Goal: Task Accomplishment & Management: Manage account settings

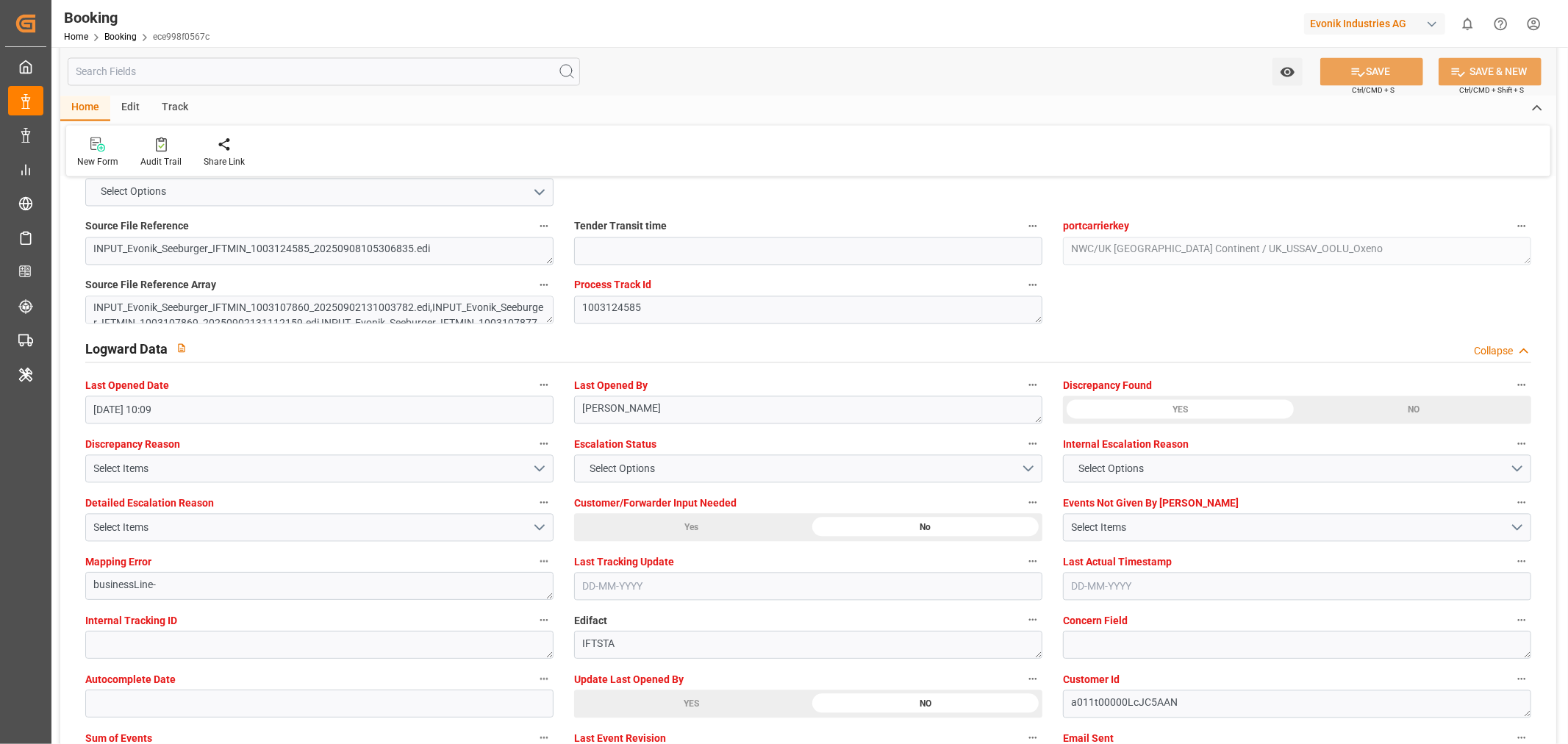
scroll to position [2367, 0]
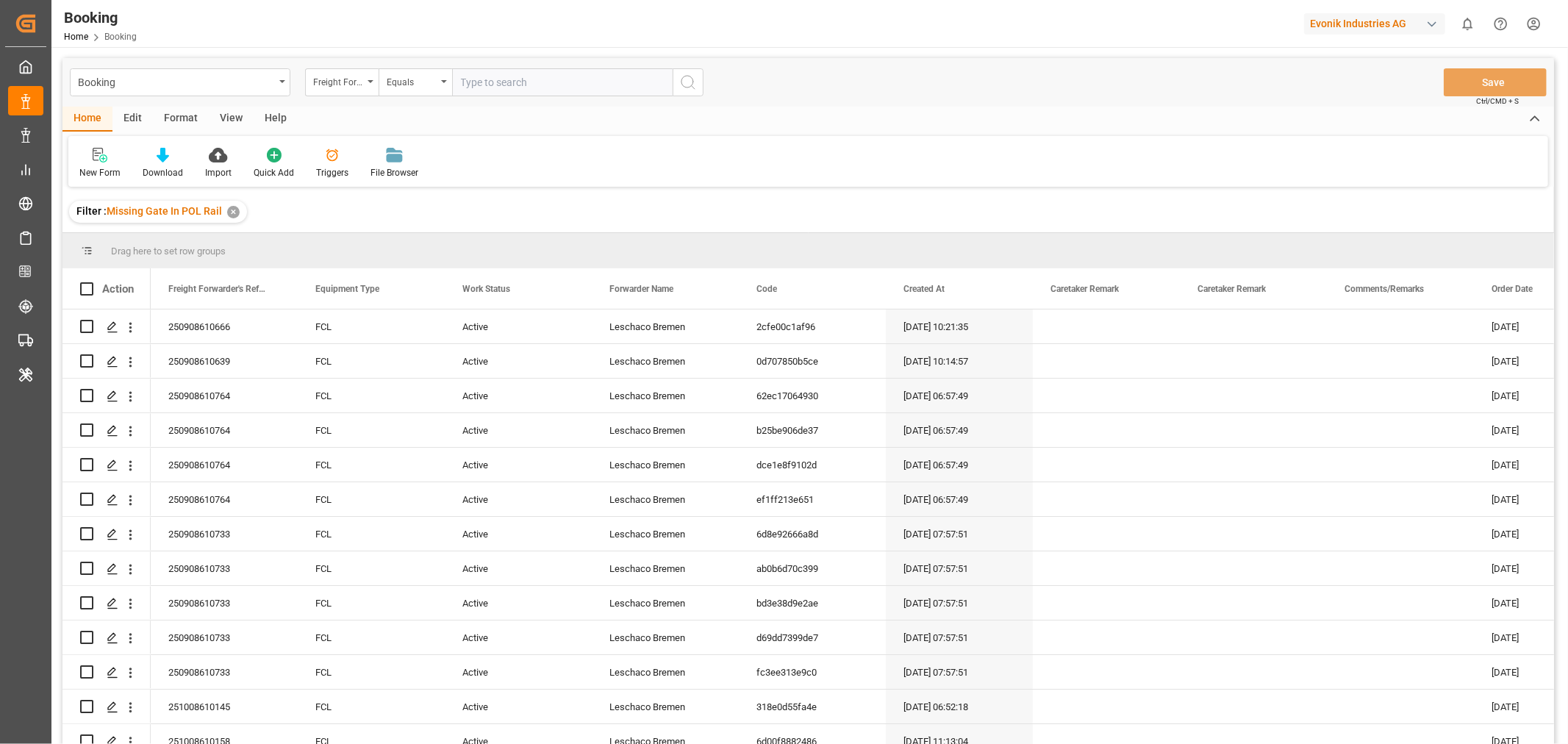
click at [223, 116] on div "View" at bounding box center [231, 119] width 45 height 25
click at [99, 167] on div "Default" at bounding box center [94, 172] width 28 height 13
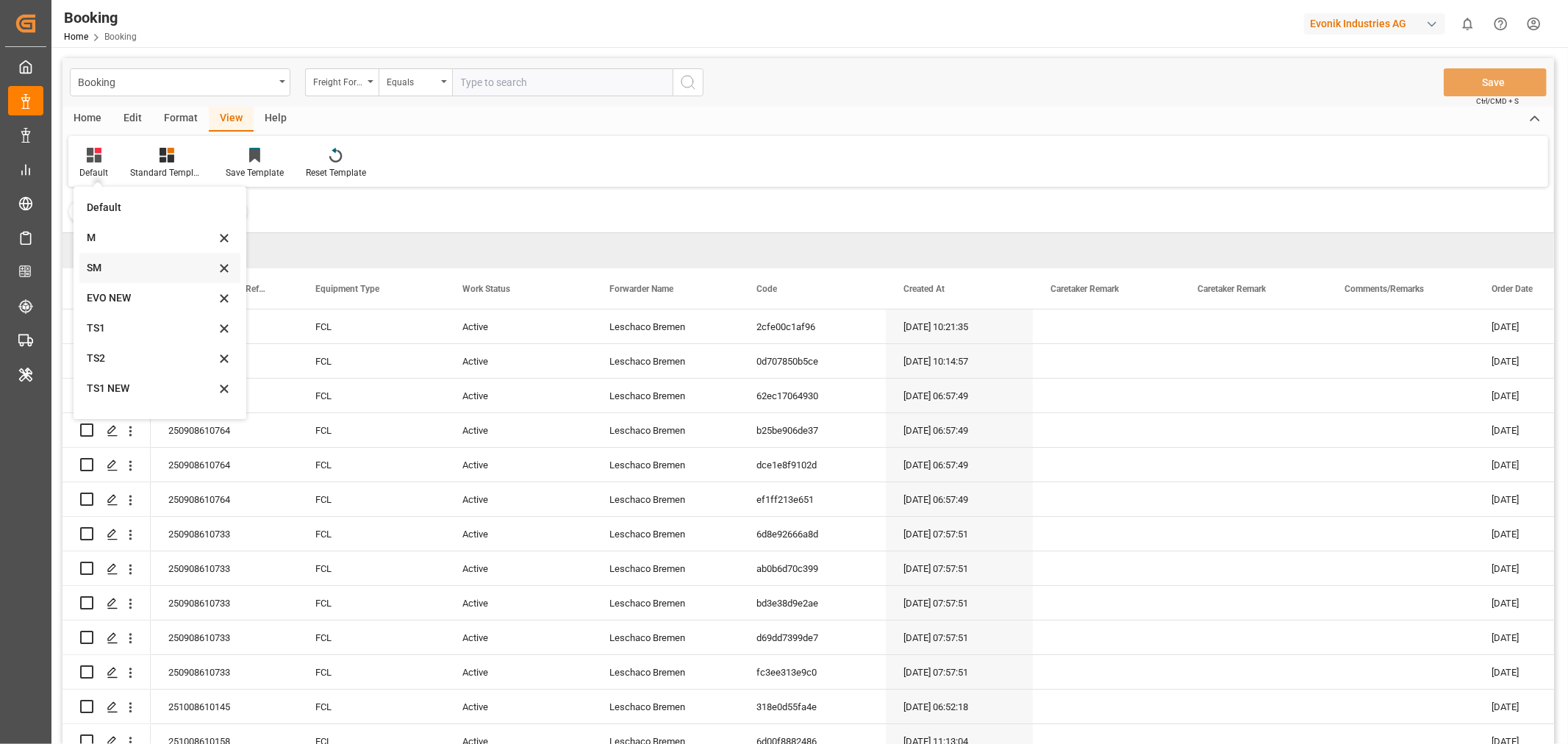
click at [104, 272] on div "SM" at bounding box center [151, 268] width 129 height 16
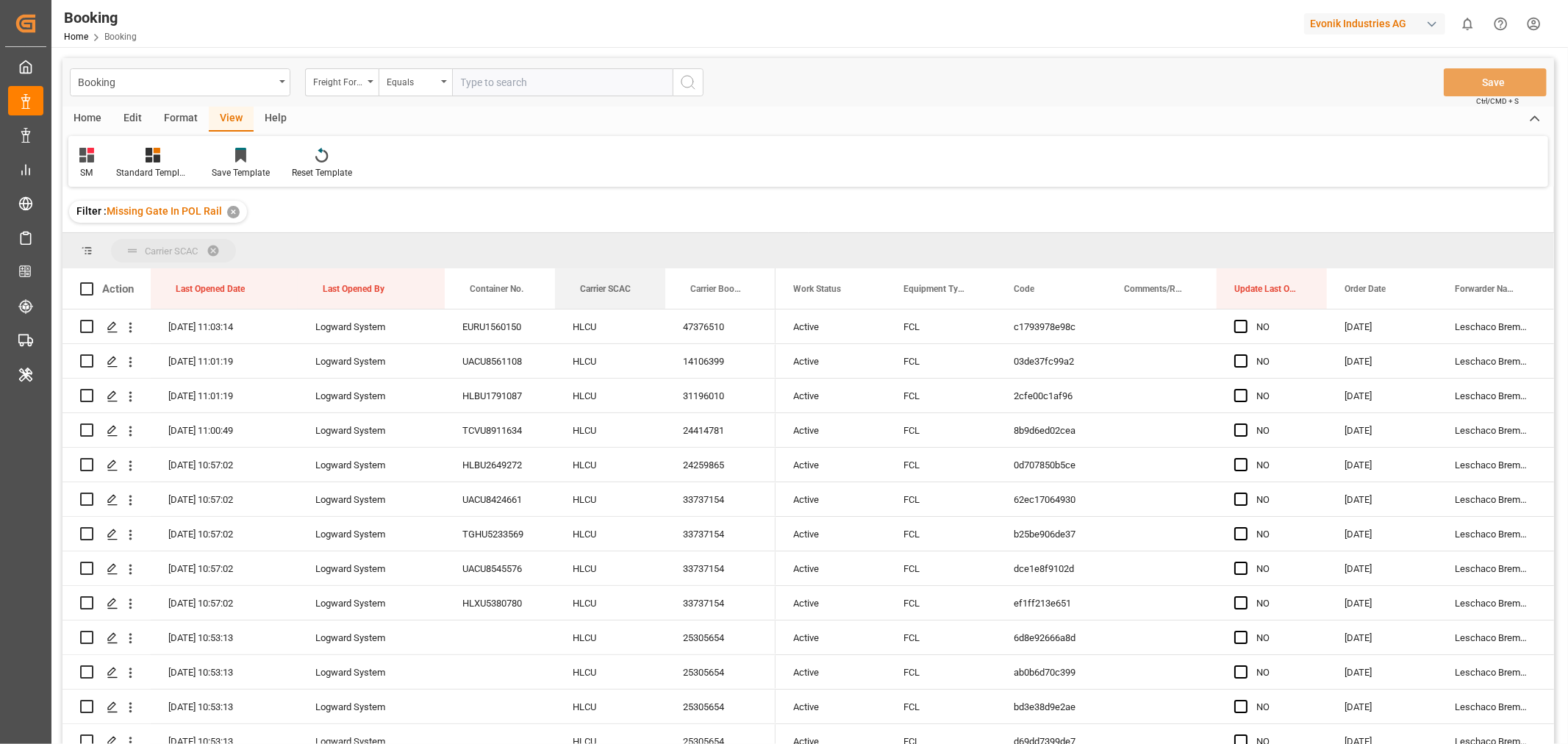
drag, startPoint x: 593, startPoint y: 290, endPoint x: 610, endPoint y: 252, distance: 41.6
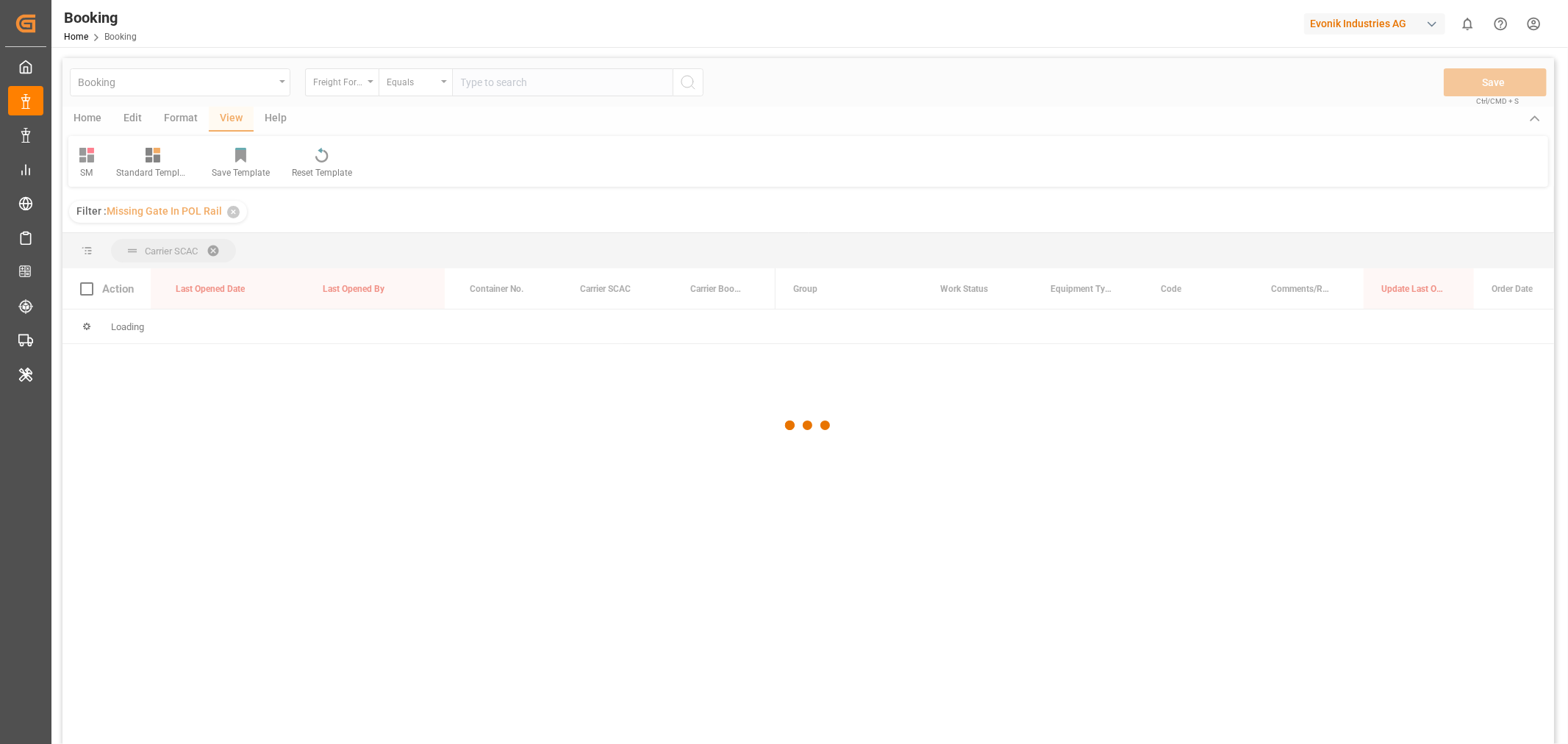
scroll to position [163, 0]
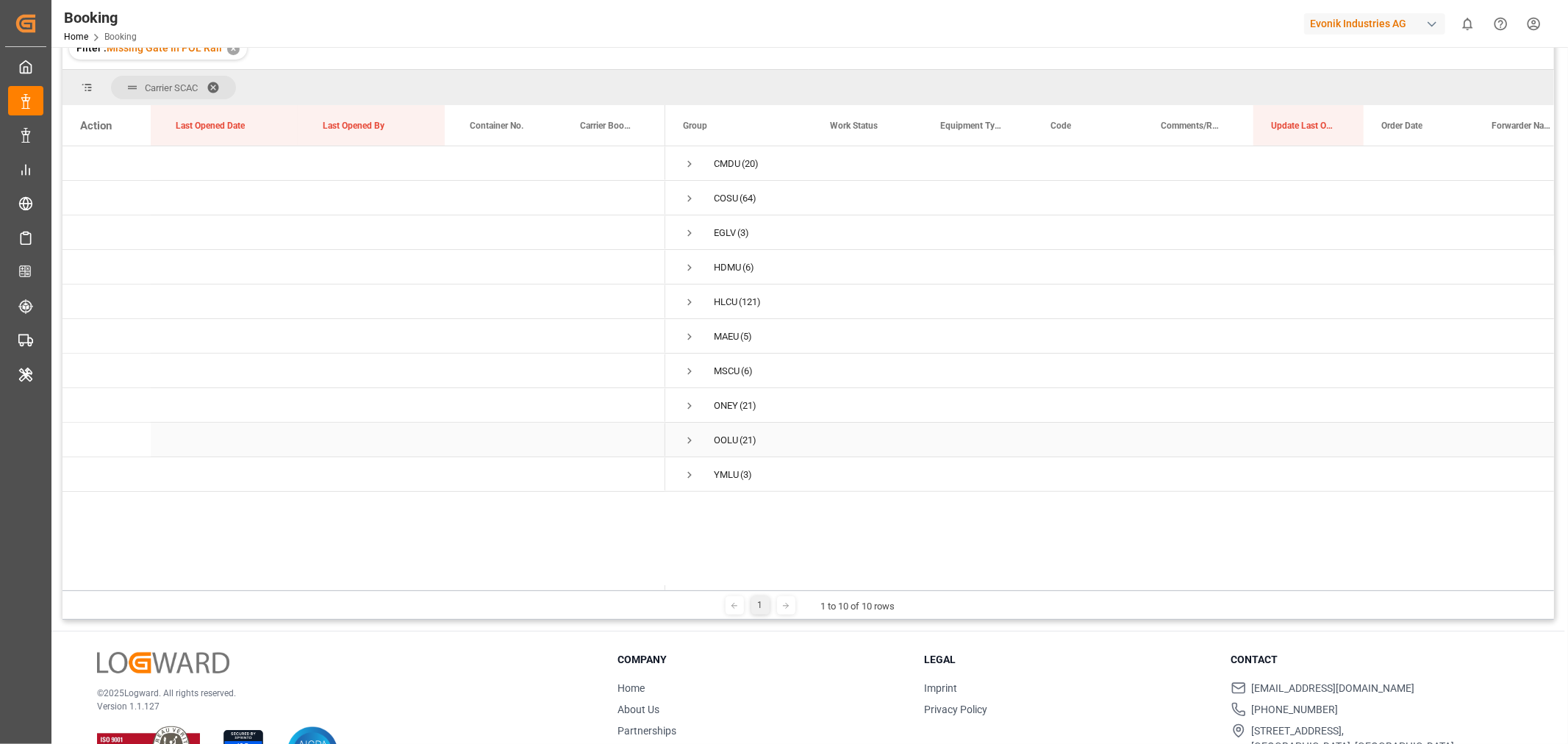
click at [694, 438] on span "Press SPACE to select this row." at bounding box center [689, 440] width 13 height 13
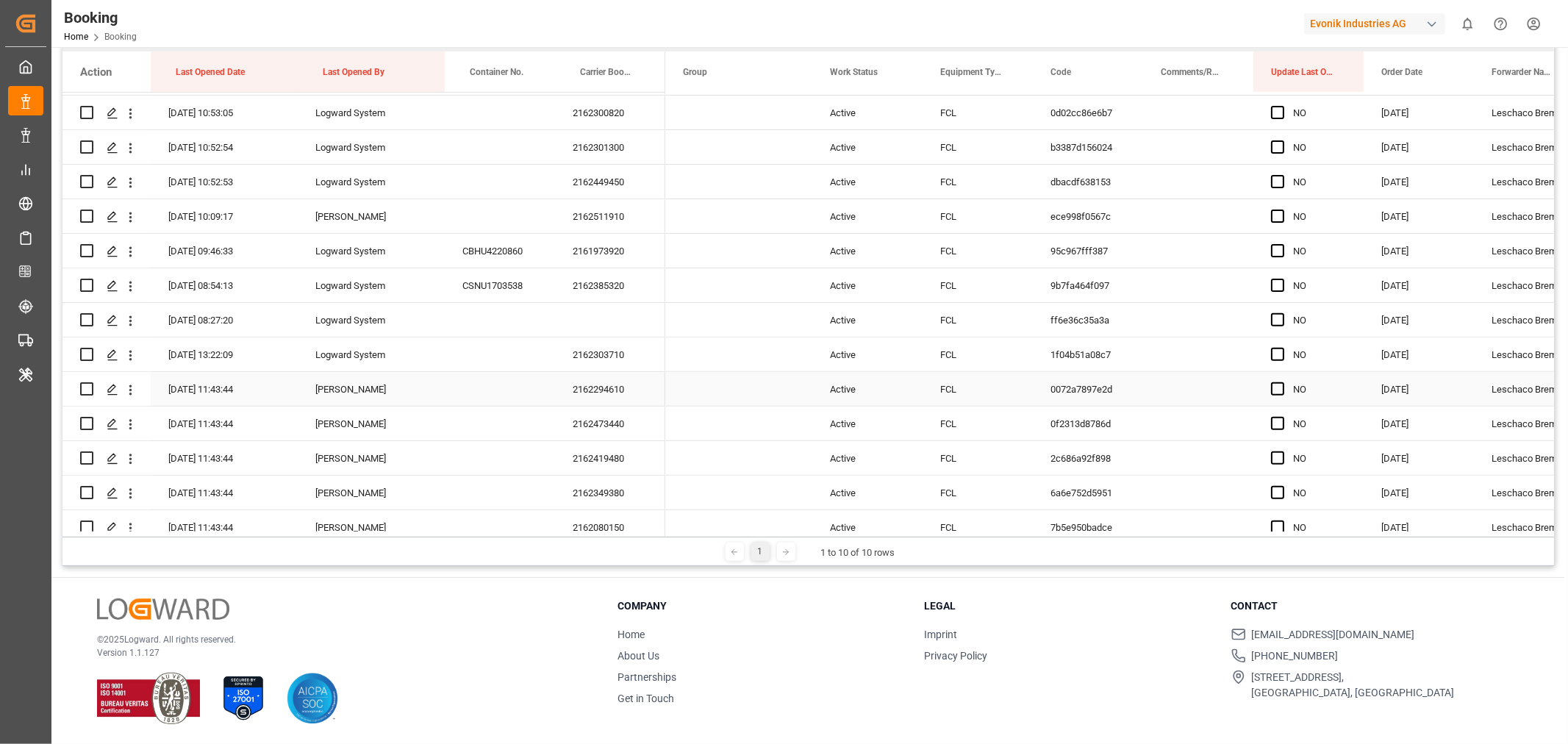
scroll to position [228, 0]
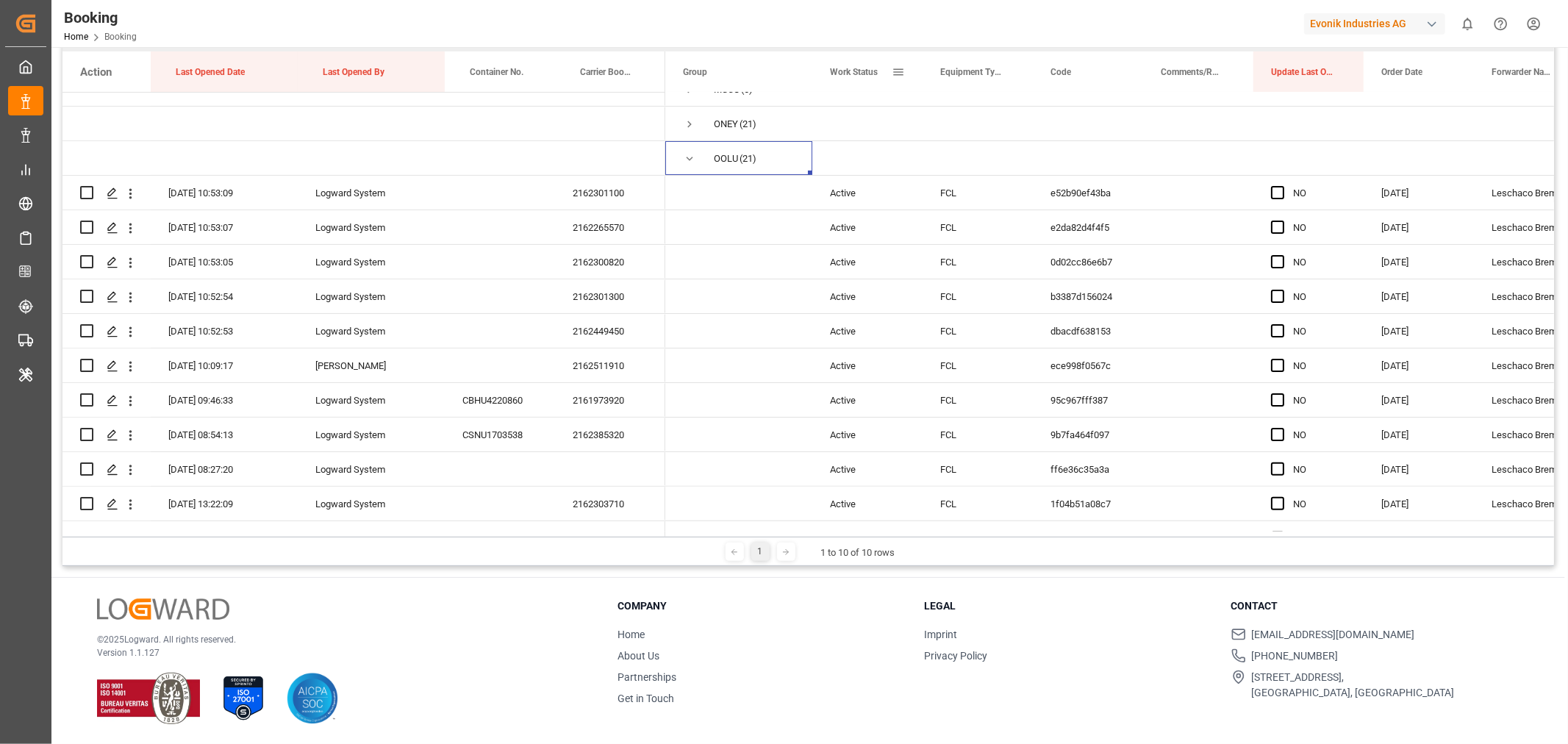
click at [895, 72] on span at bounding box center [898, 72] width 13 height 13
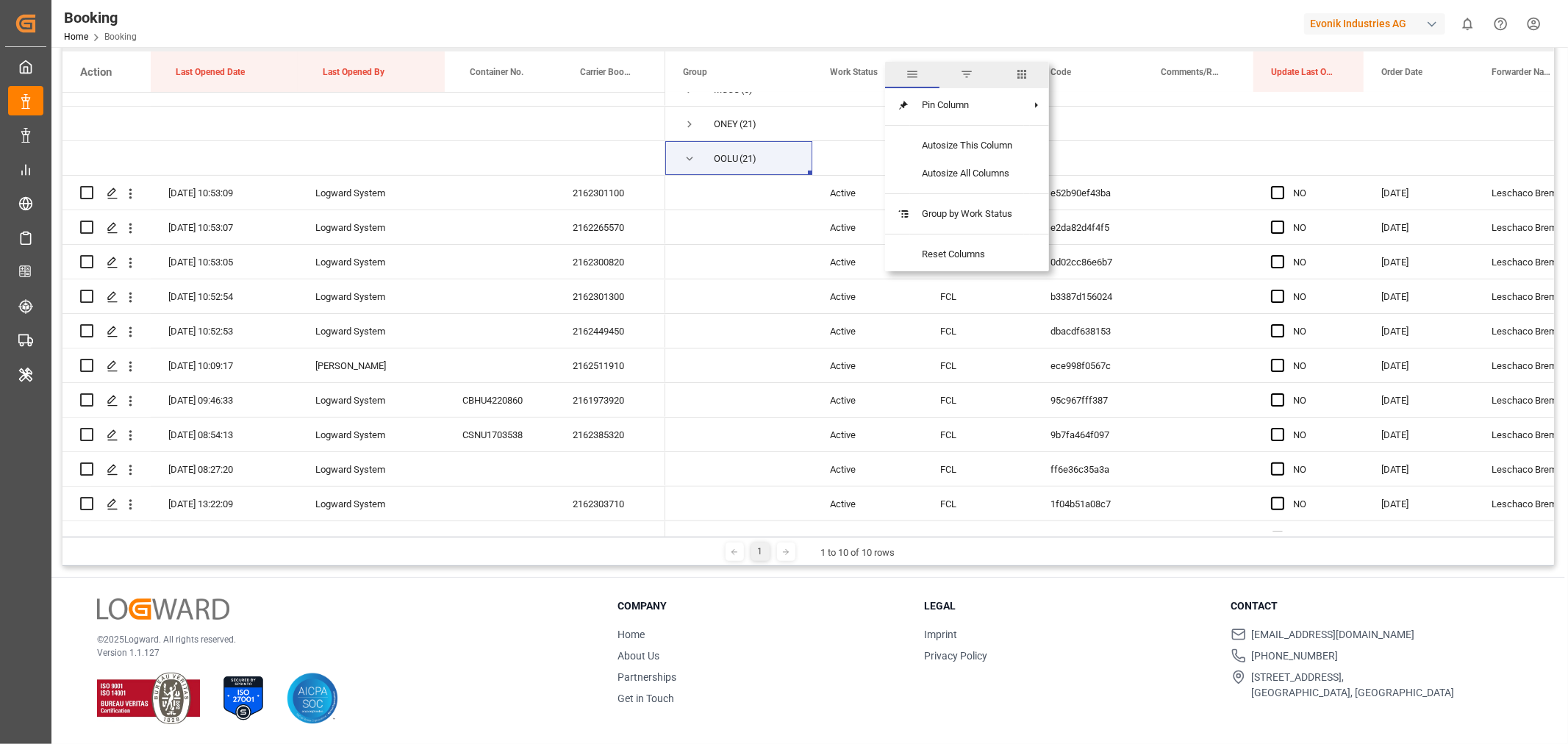
click at [1014, 74] on span "columns" at bounding box center [1021, 75] width 54 height 27
click at [894, 145] on input "Freight Forwarder's Reference No. column toggle visibility (hidden)" at bounding box center [900, 149] width 13 height 13
checkbox input "true"
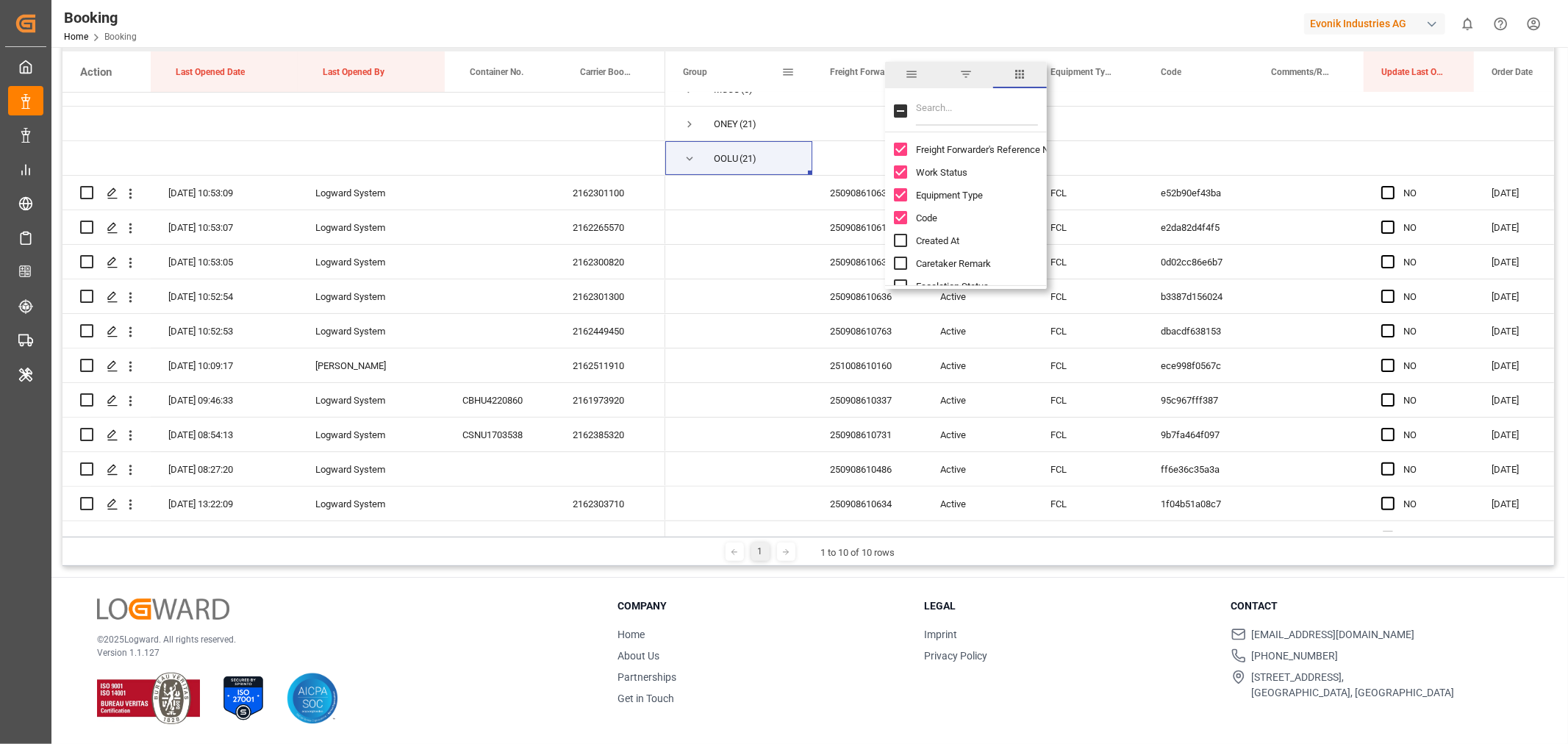
click at [794, 72] on span at bounding box center [788, 72] width 13 height 13
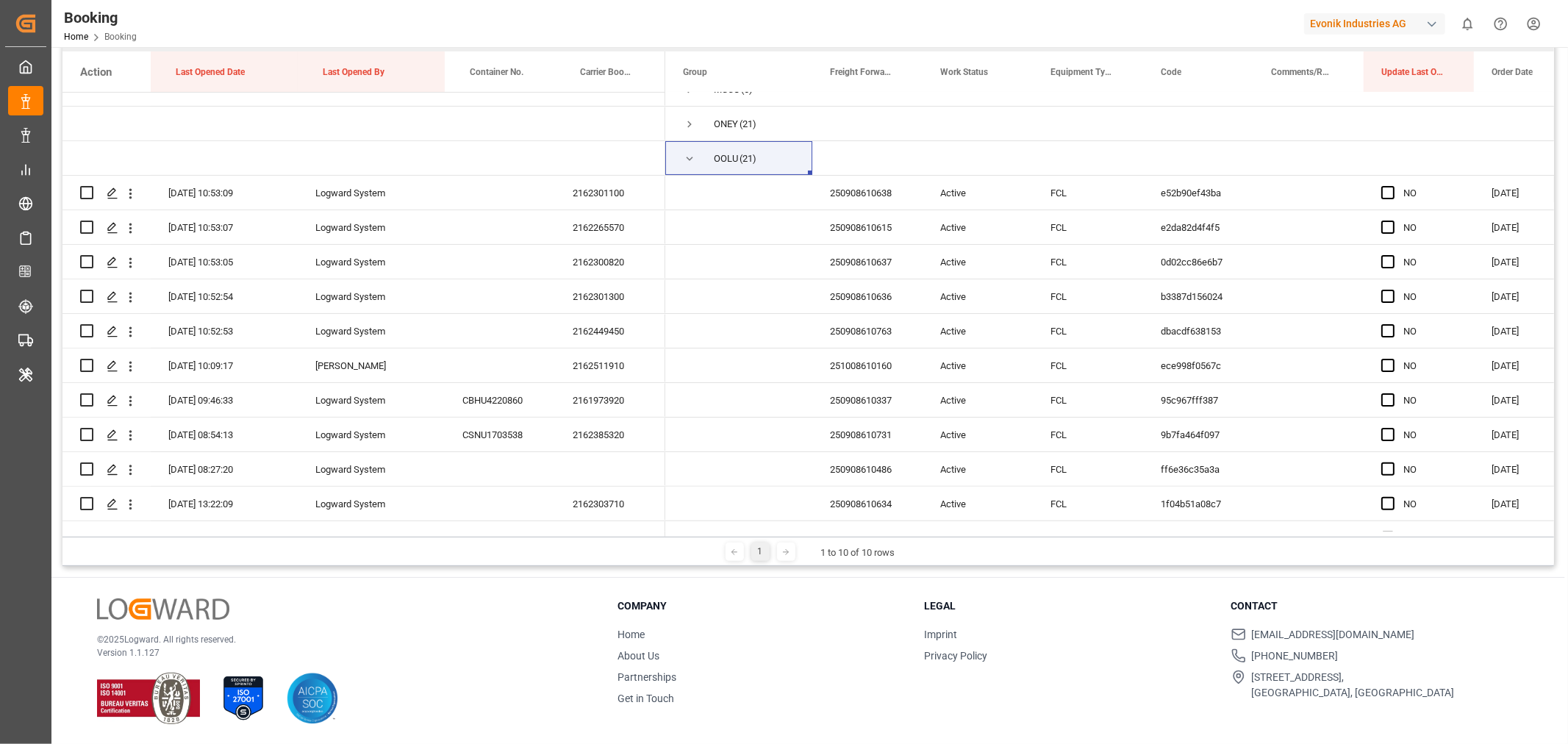
click at [914, 554] on div "1 1 to 10 of 10 rows" at bounding box center [808, 551] width 1492 height 29
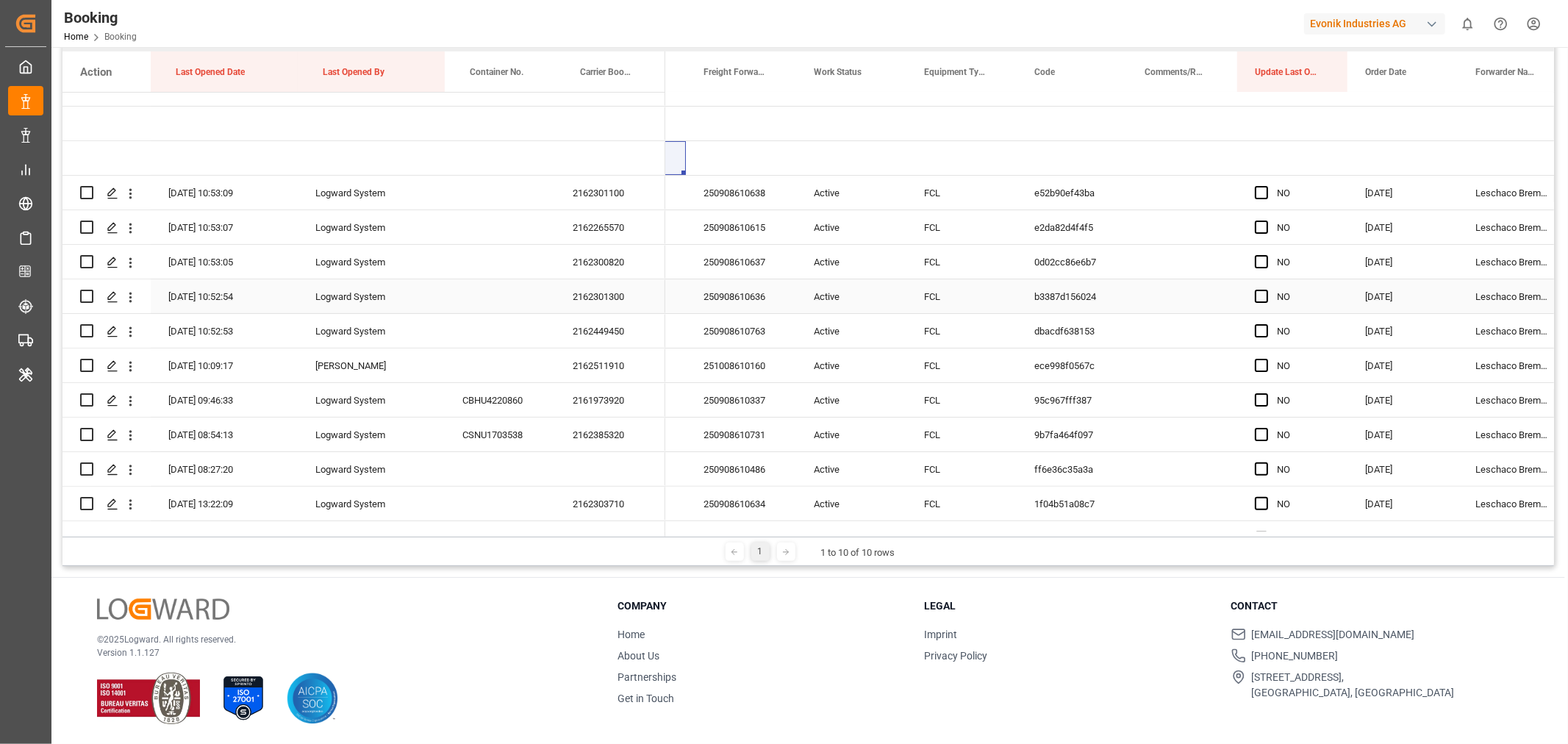
scroll to position [391, 0]
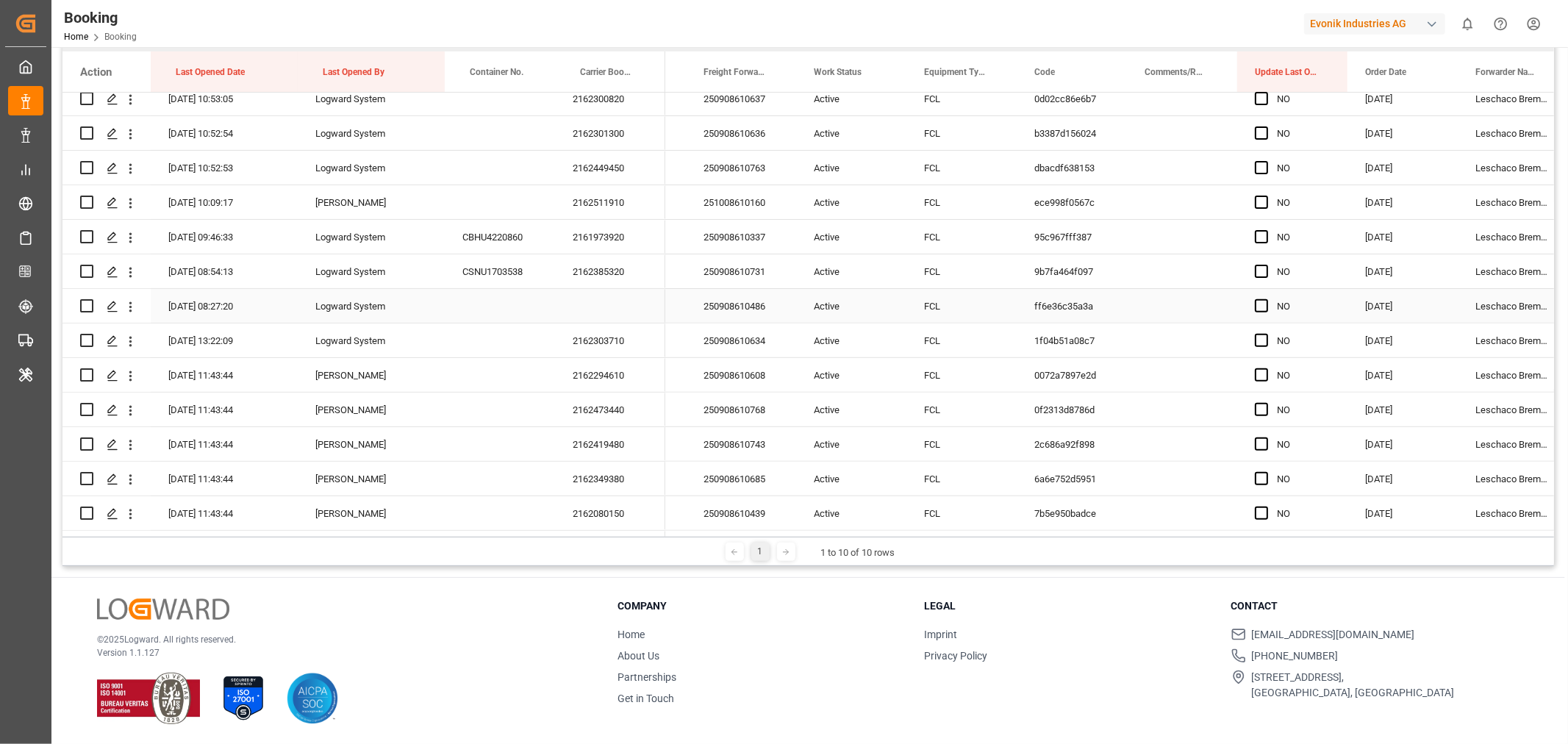
click at [741, 296] on div "250908610486" at bounding box center [741, 305] width 110 height 34
click at [127, 307] on icon "open menu" at bounding box center [131, 307] width 16 height 16
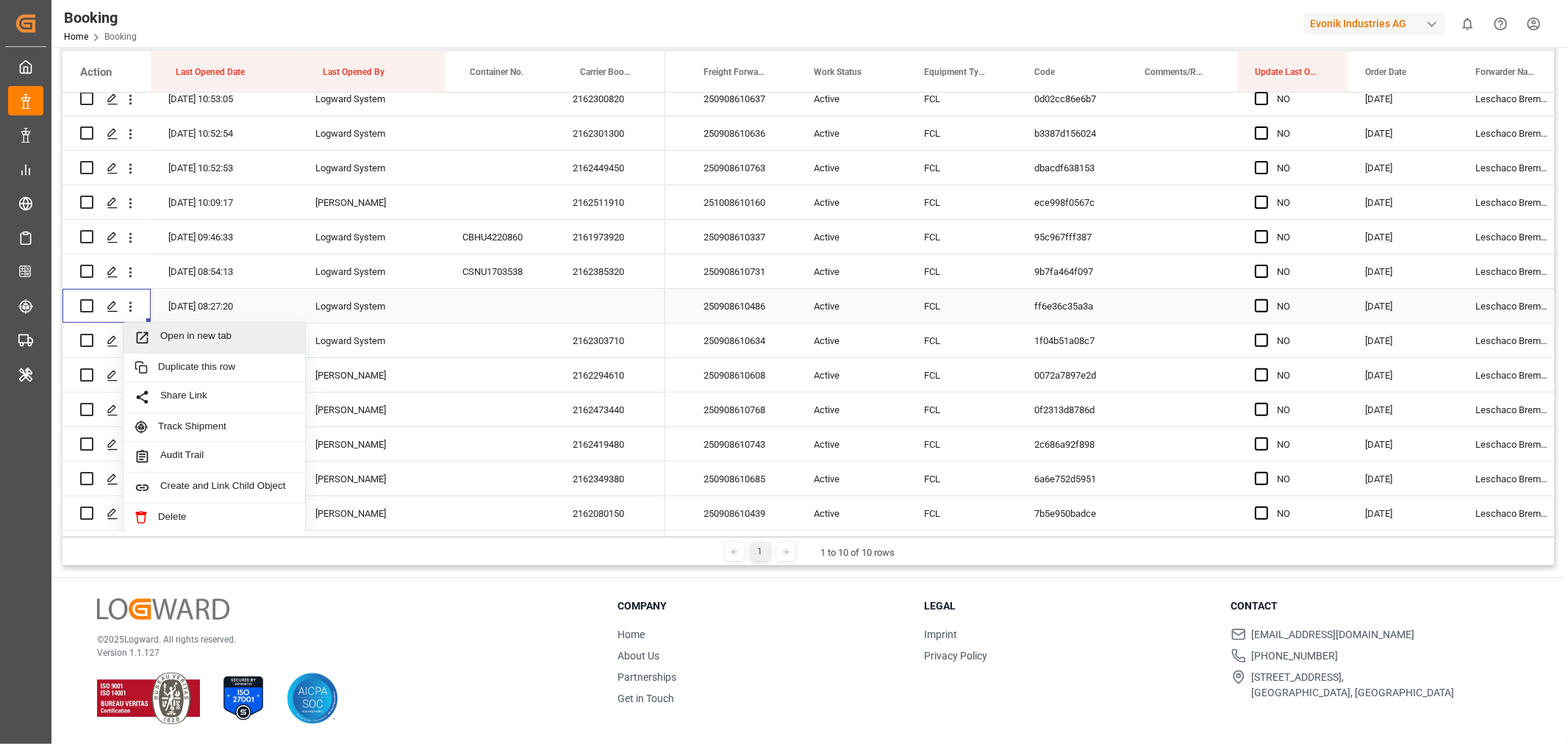
click at [183, 334] on span "Open in new tab" at bounding box center [227, 337] width 134 height 16
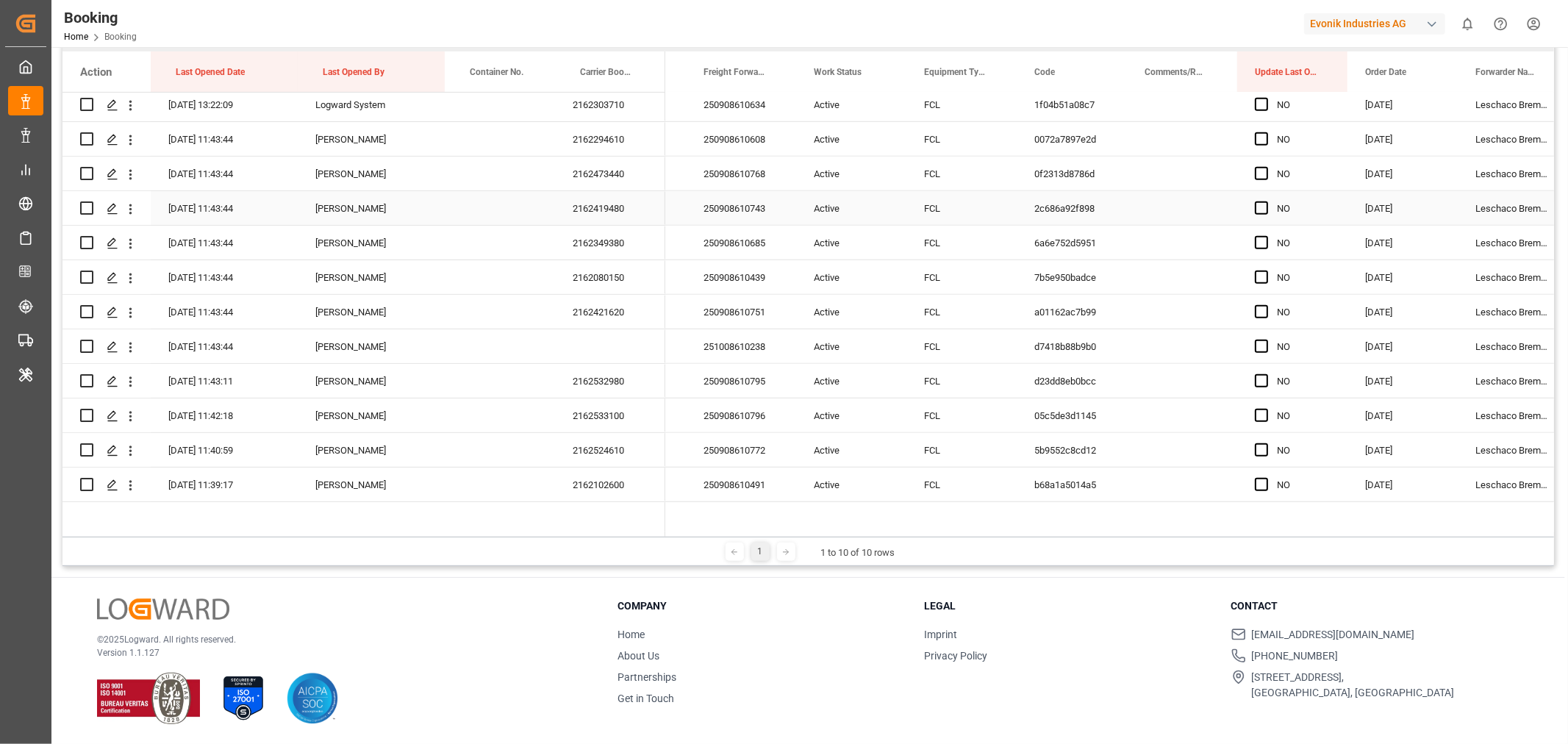
scroll to position [635, 0]
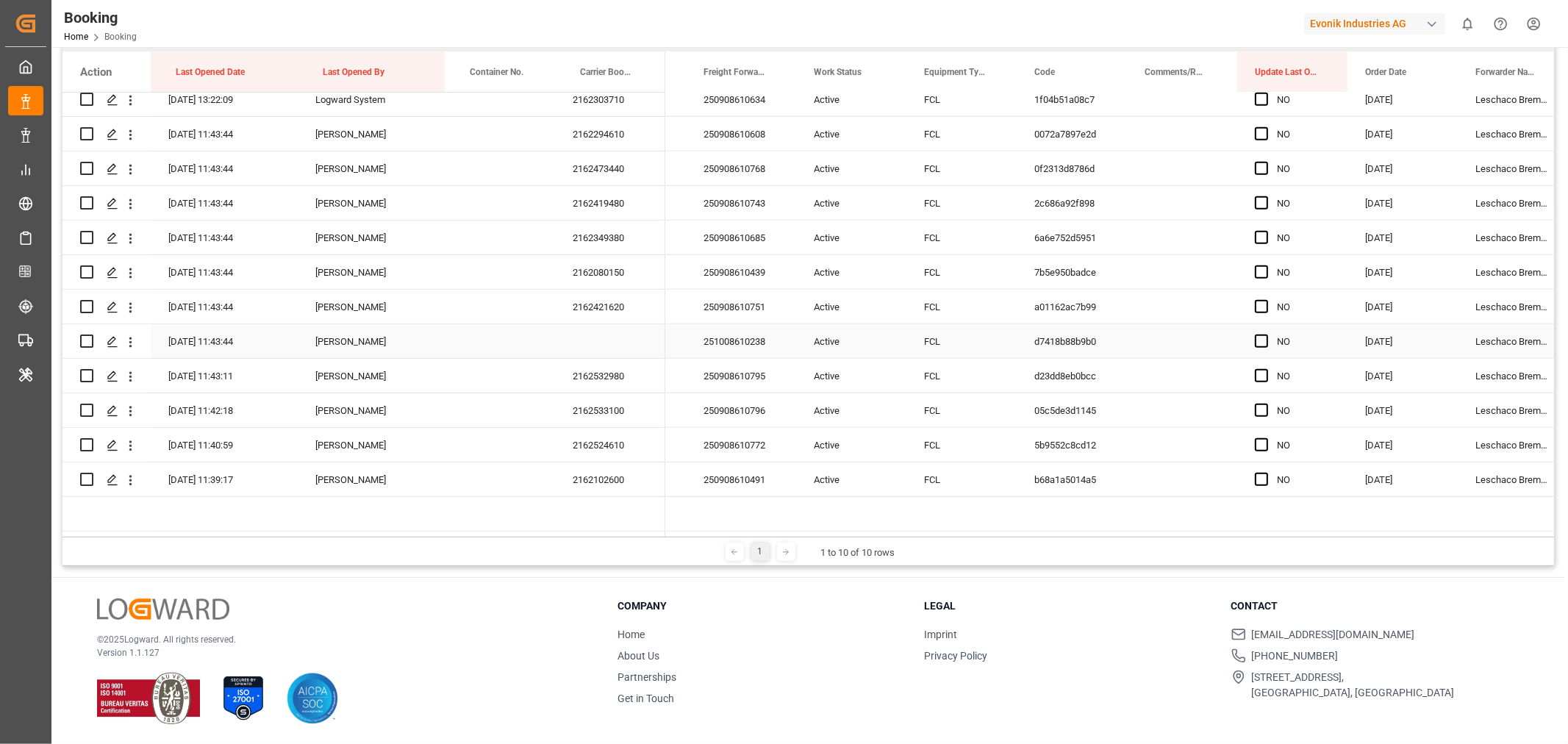
click at [726, 340] on div "251008610238" at bounding box center [741, 341] width 110 height 34
click at [126, 336] on icon "open menu" at bounding box center [131, 342] width 16 height 16
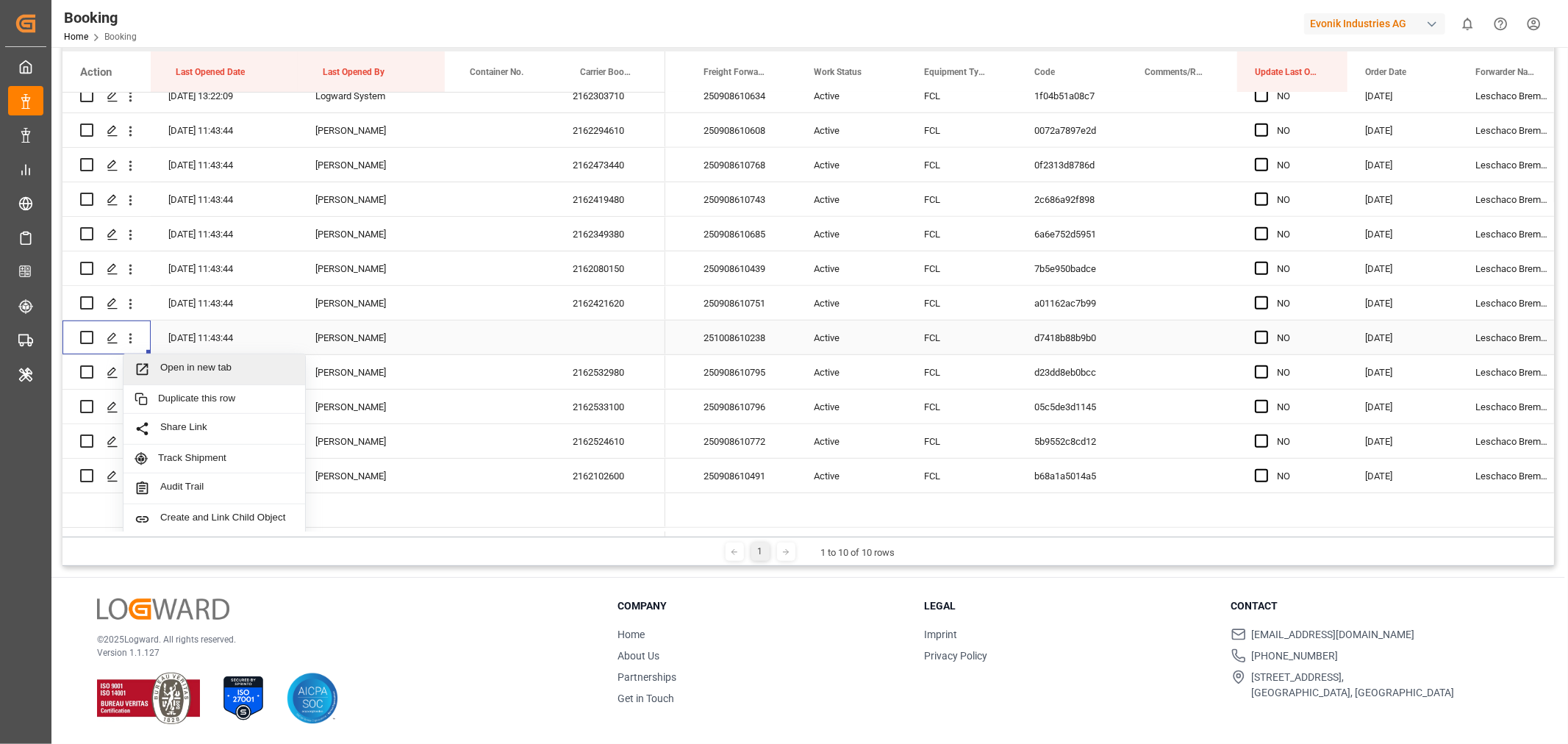
click at [220, 378] on div "Open in new tab" at bounding box center [214, 369] width 182 height 31
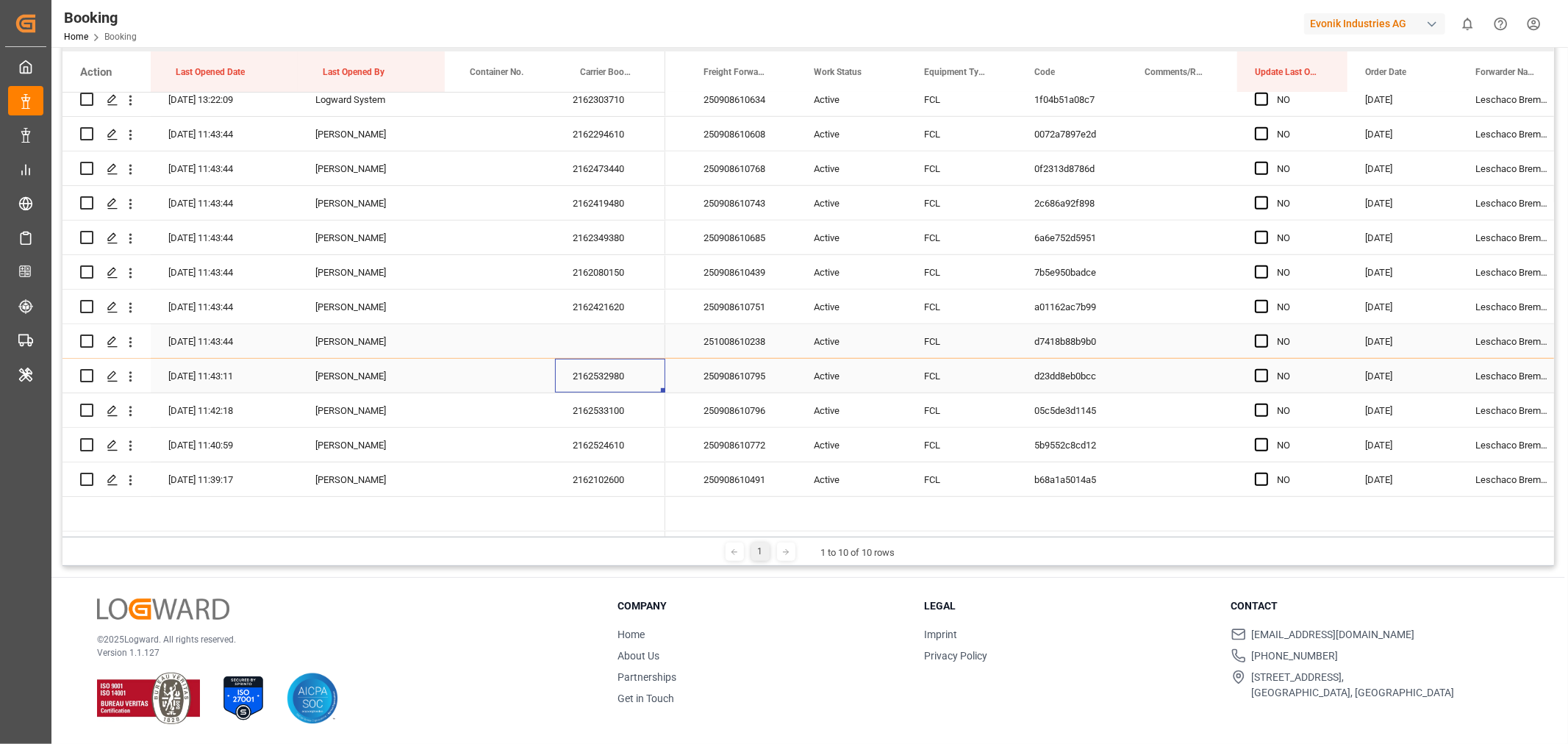
click at [600, 385] on div "2162532980" at bounding box center [610, 375] width 110 height 34
click at [611, 169] on div "2162473440" at bounding box center [610, 168] width 110 height 34
click at [1260, 480] on span "Press SPACE to select this row." at bounding box center [1261, 479] width 13 height 13
click at [1266, 473] on input "Press SPACE to select this row." at bounding box center [1266, 473] width 0 height 0
drag, startPoint x: 1344, startPoint y: 489, endPoint x: 1353, endPoint y: 176, distance: 313.1
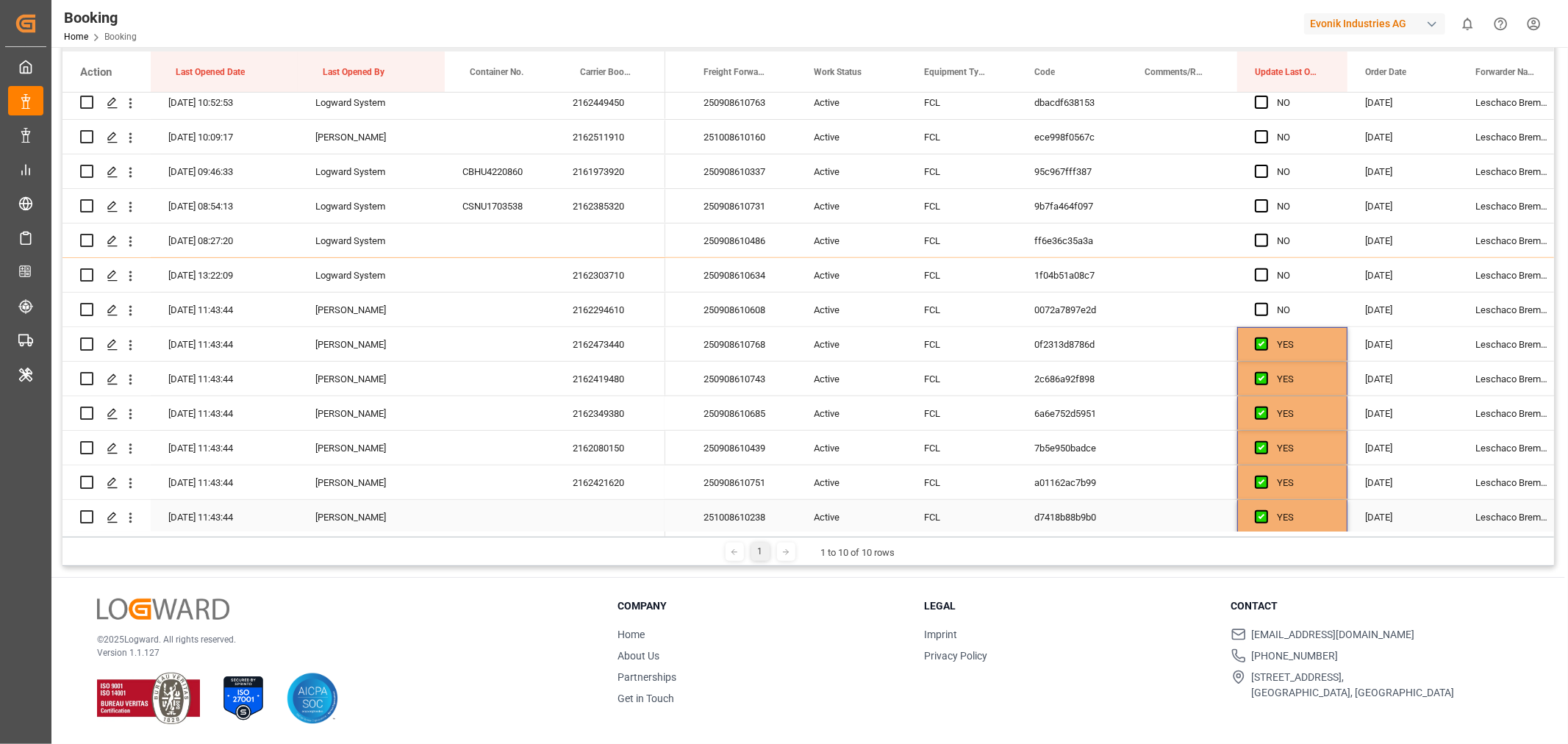
scroll to position [309, 0]
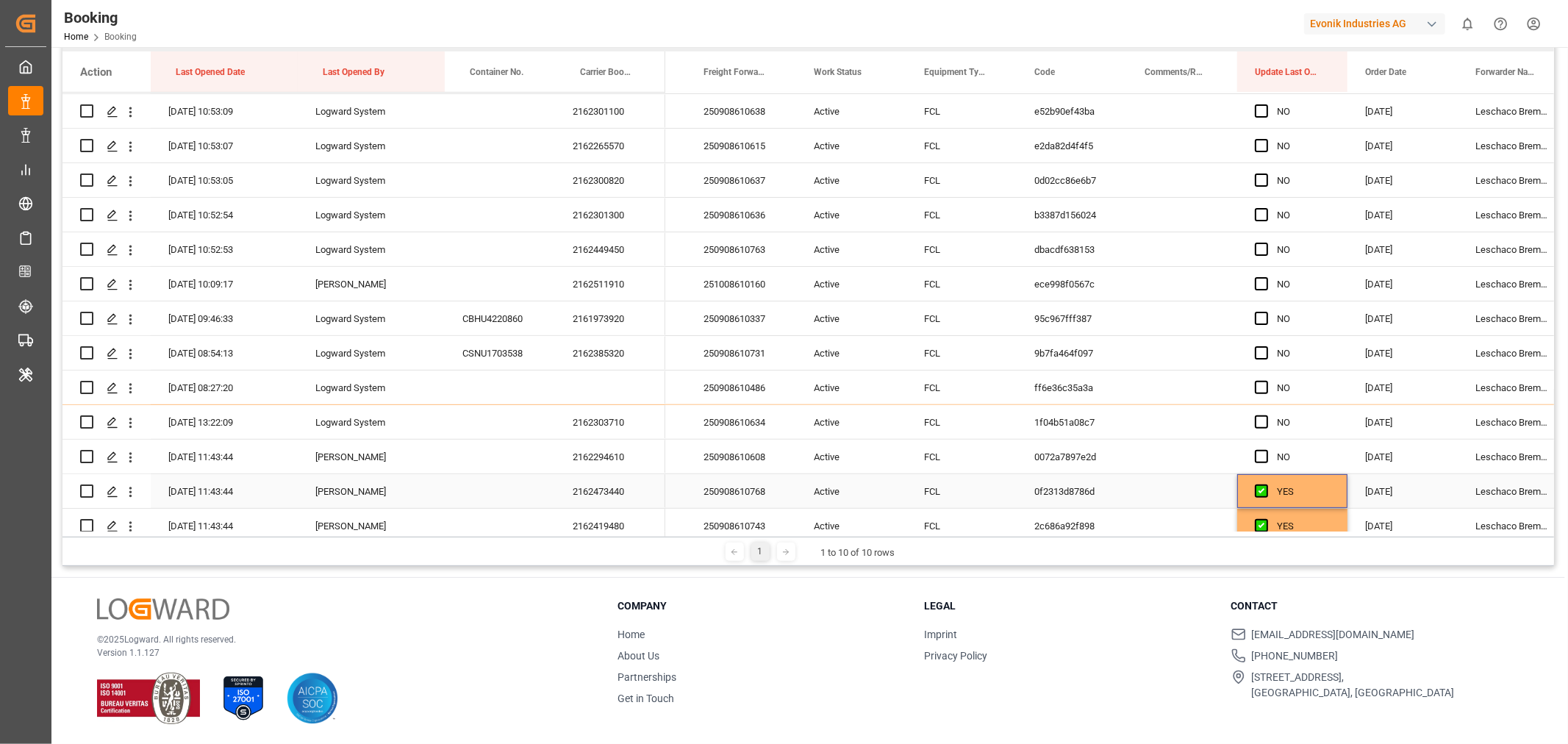
click at [1336, 483] on div "YES" at bounding box center [1292, 491] width 110 height 34
drag, startPoint x: 1344, startPoint y: 505, endPoint x: 1319, endPoint y: 162, distance: 343.9
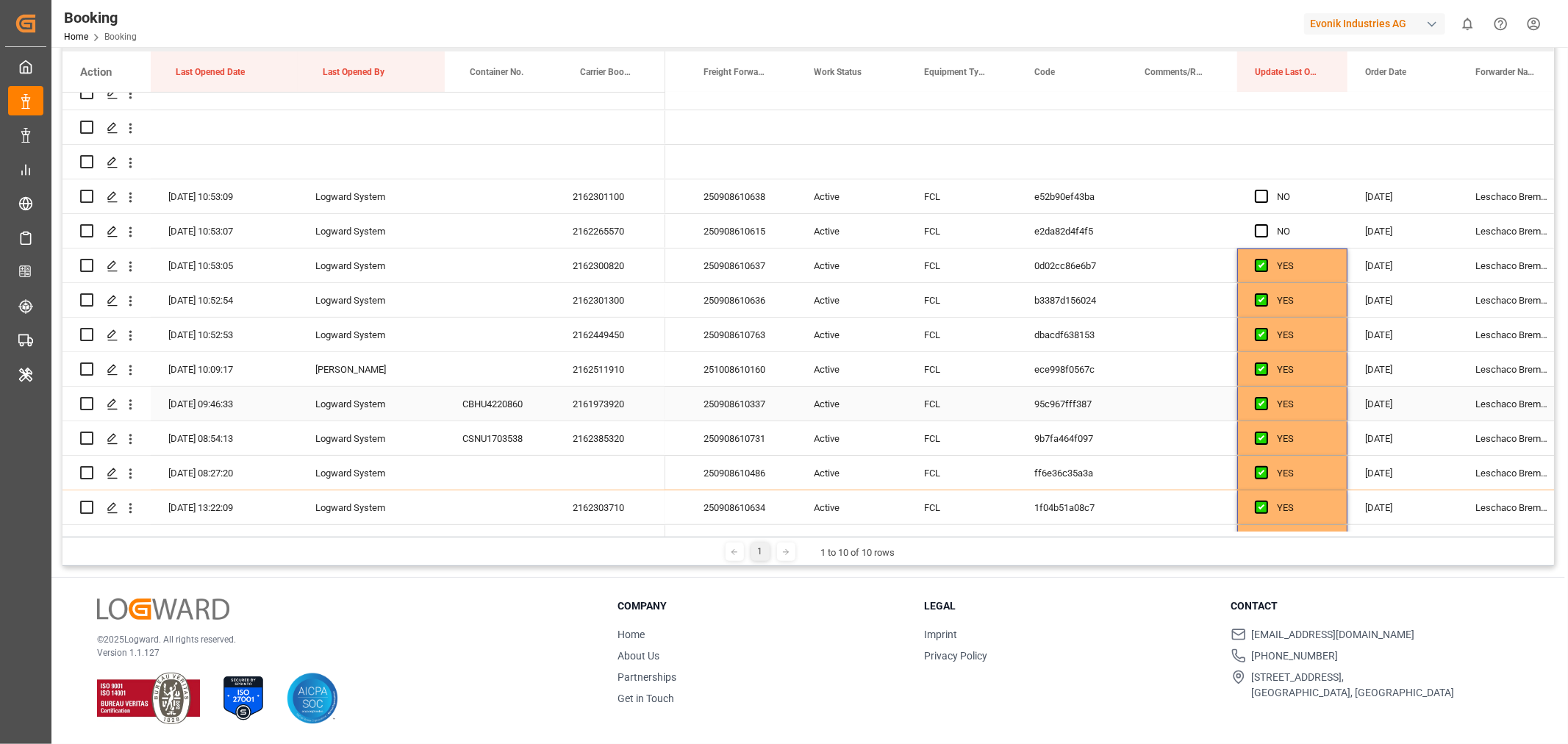
scroll to position [145, 0]
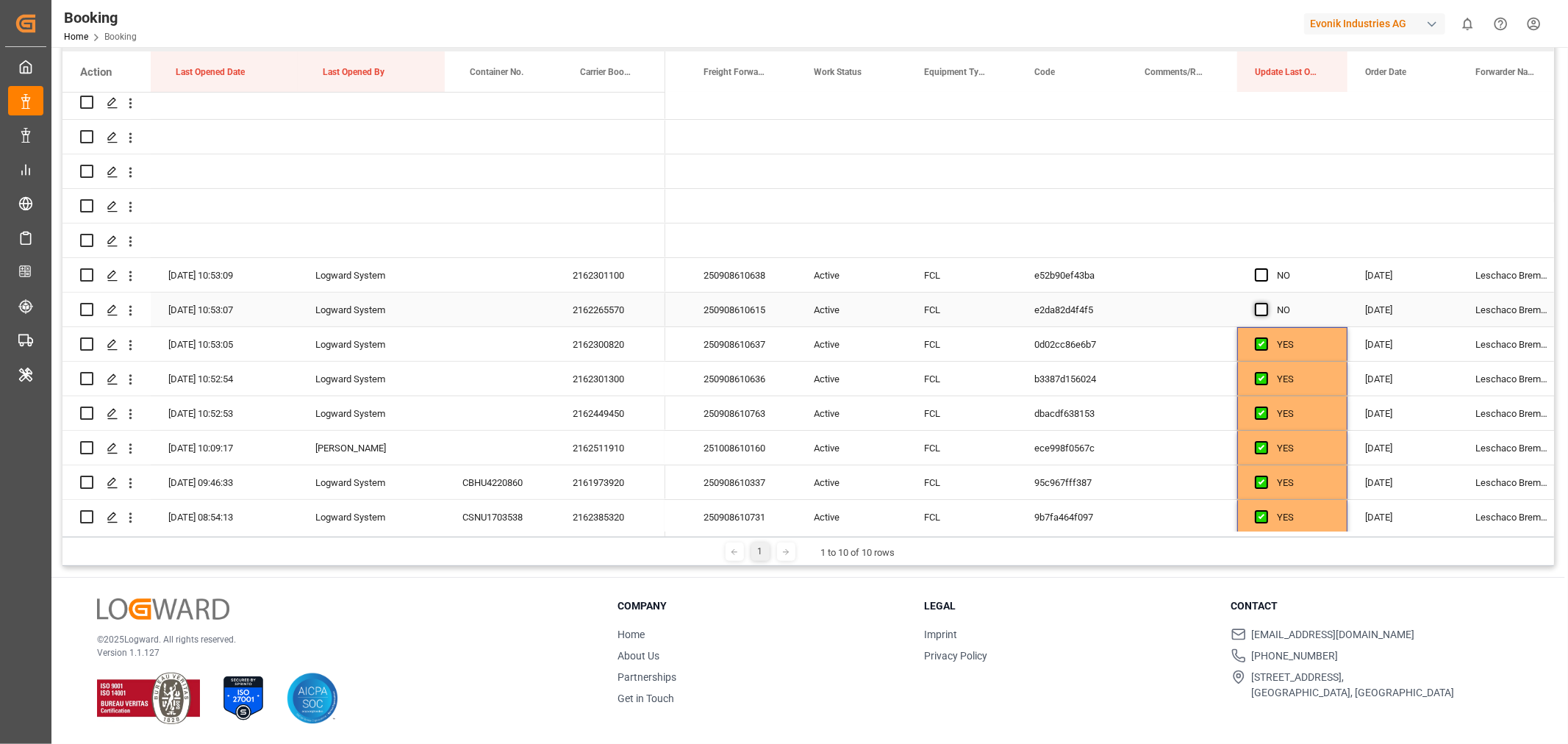
click at [1259, 311] on span "Press SPACE to select this row." at bounding box center [1261, 309] width 13 height 13
click at [1266, 303] on input "Press SPACE to select this row." at bounding box center [1266, 303] width 0 height 0
click at [1259, 268] on span "Press SPACE to select this row." at bounding box center [1261, 274] width 13 height 13
click at [1266, 268] on input "Press SPACE to select this row." at bounding box center [1266, 268] width 0 height 0
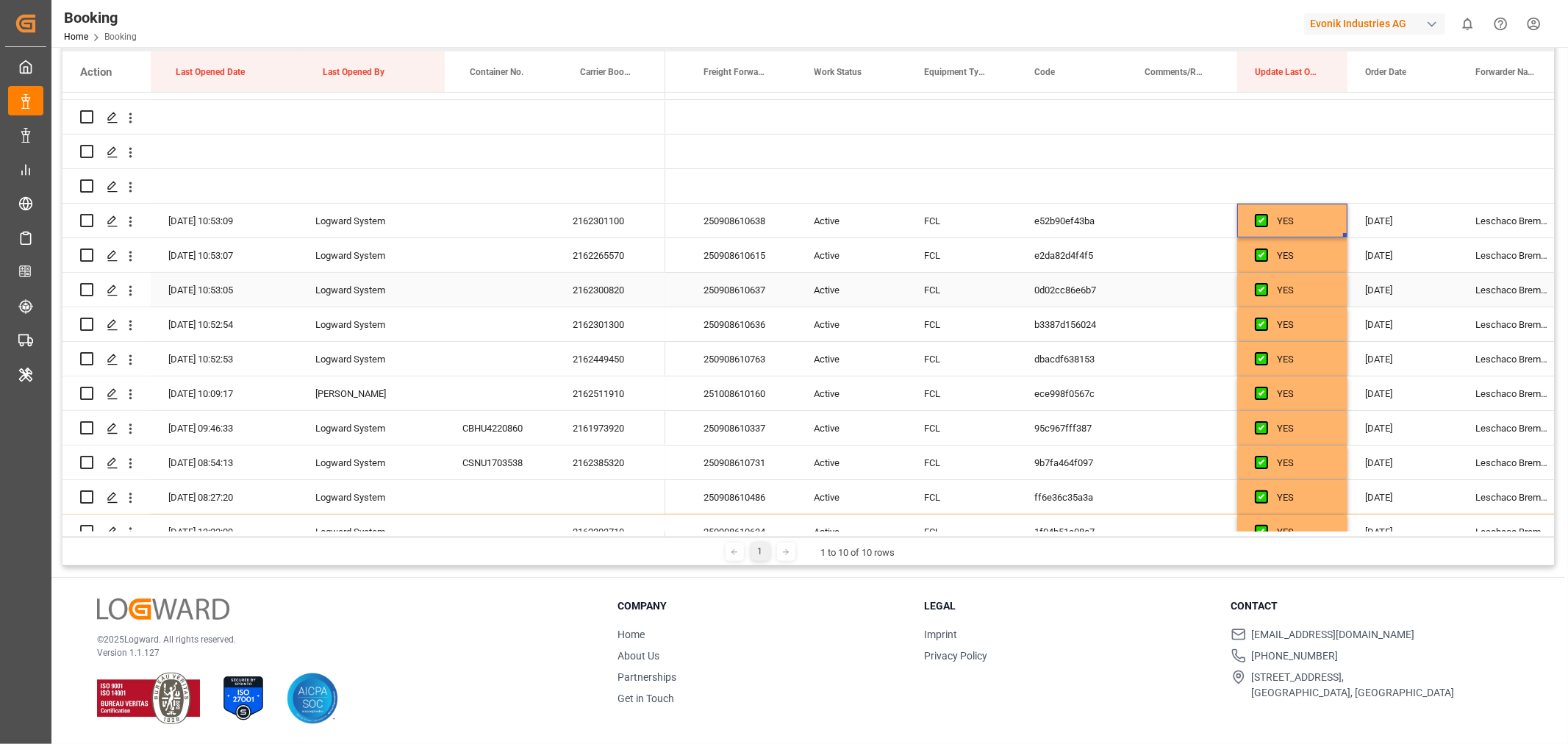
scroll to position [228, 0]
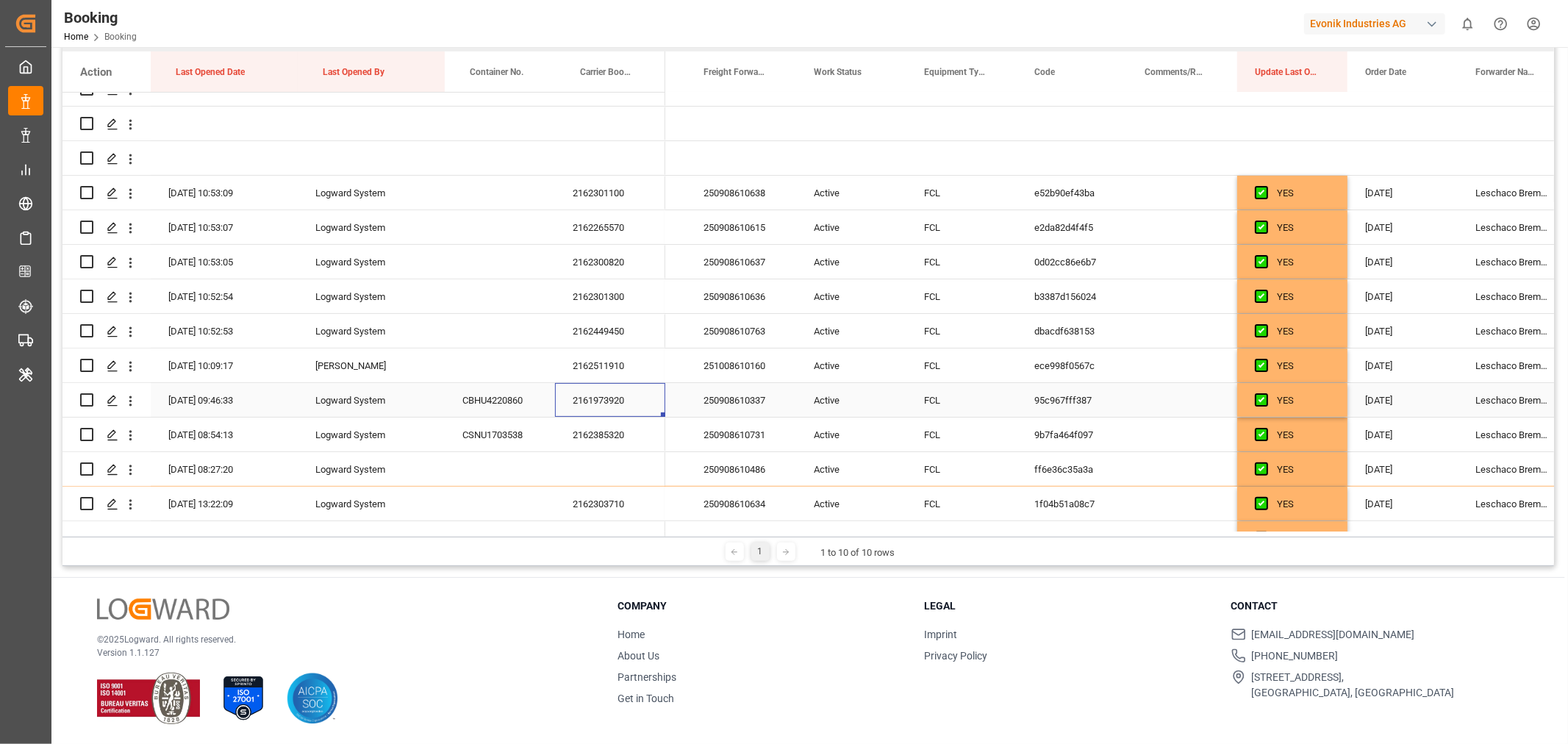
click at [597, 403] on div "2161973920" at bounding box center [610, 400] width 110 height 34
click at [590, 422] on div "2162385320" at bounding box center [610, 434] width 110 height 34
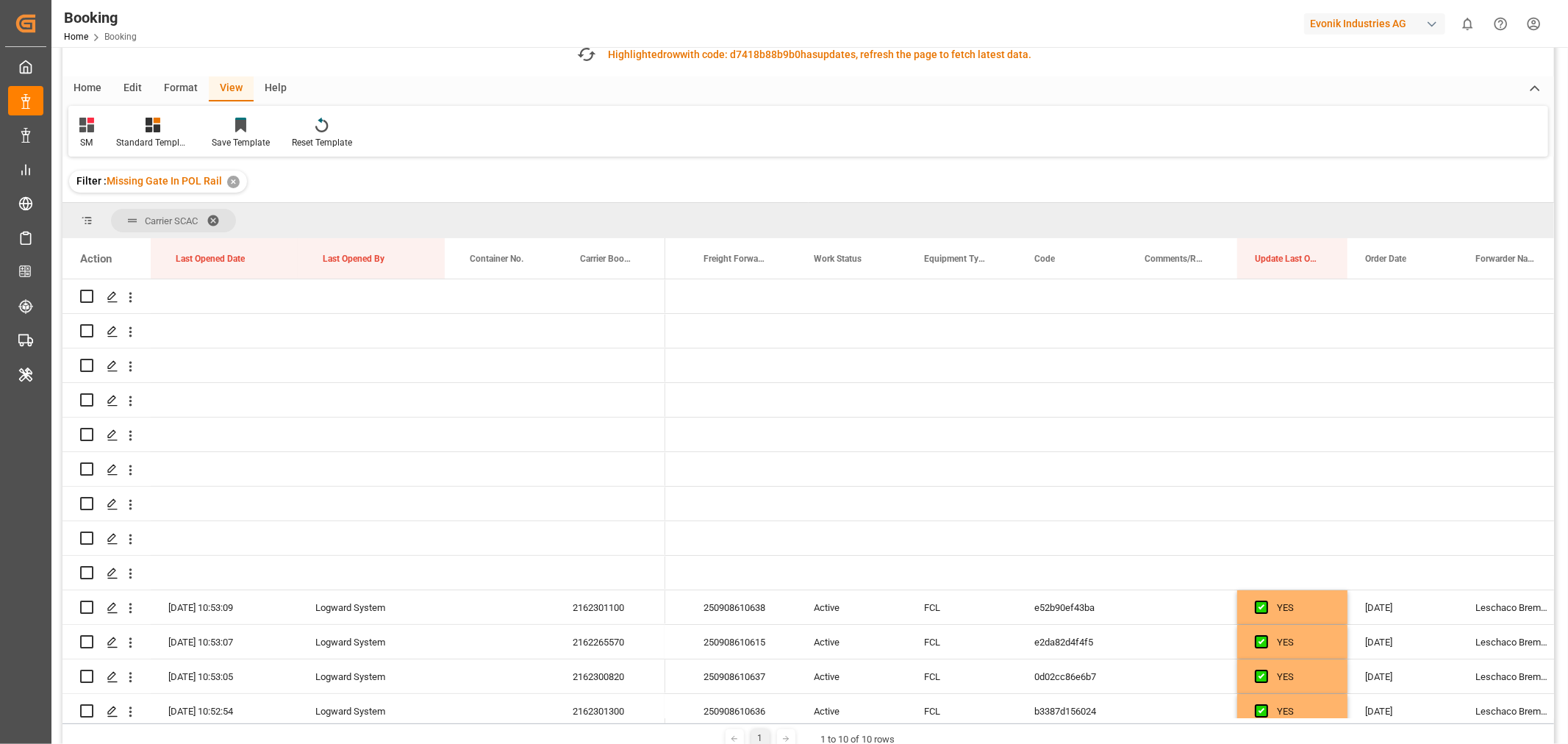
scroll to position [0, 0]
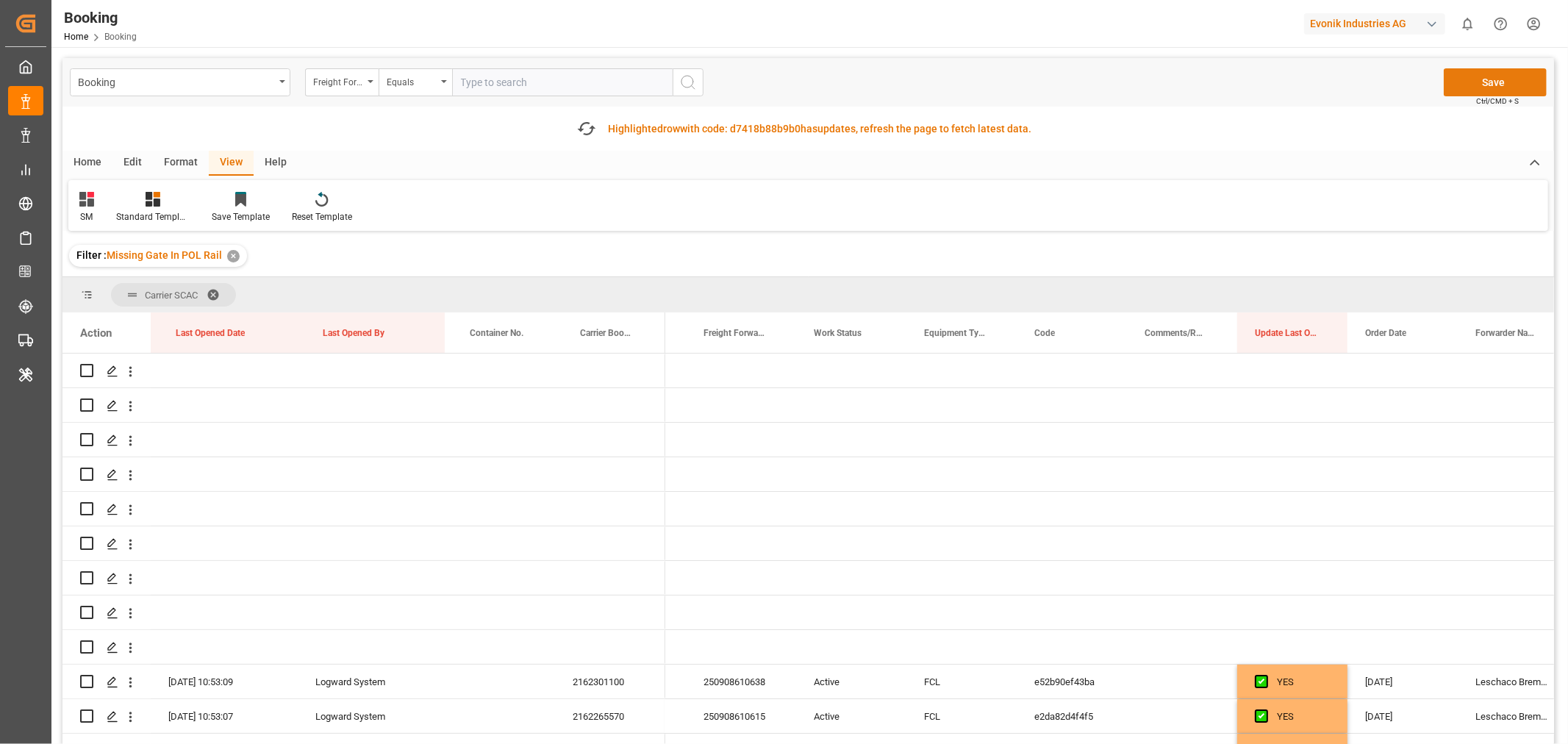
click at [1501, 78] on button "Save" at bounding box center [1495, 83] width 103 height 28
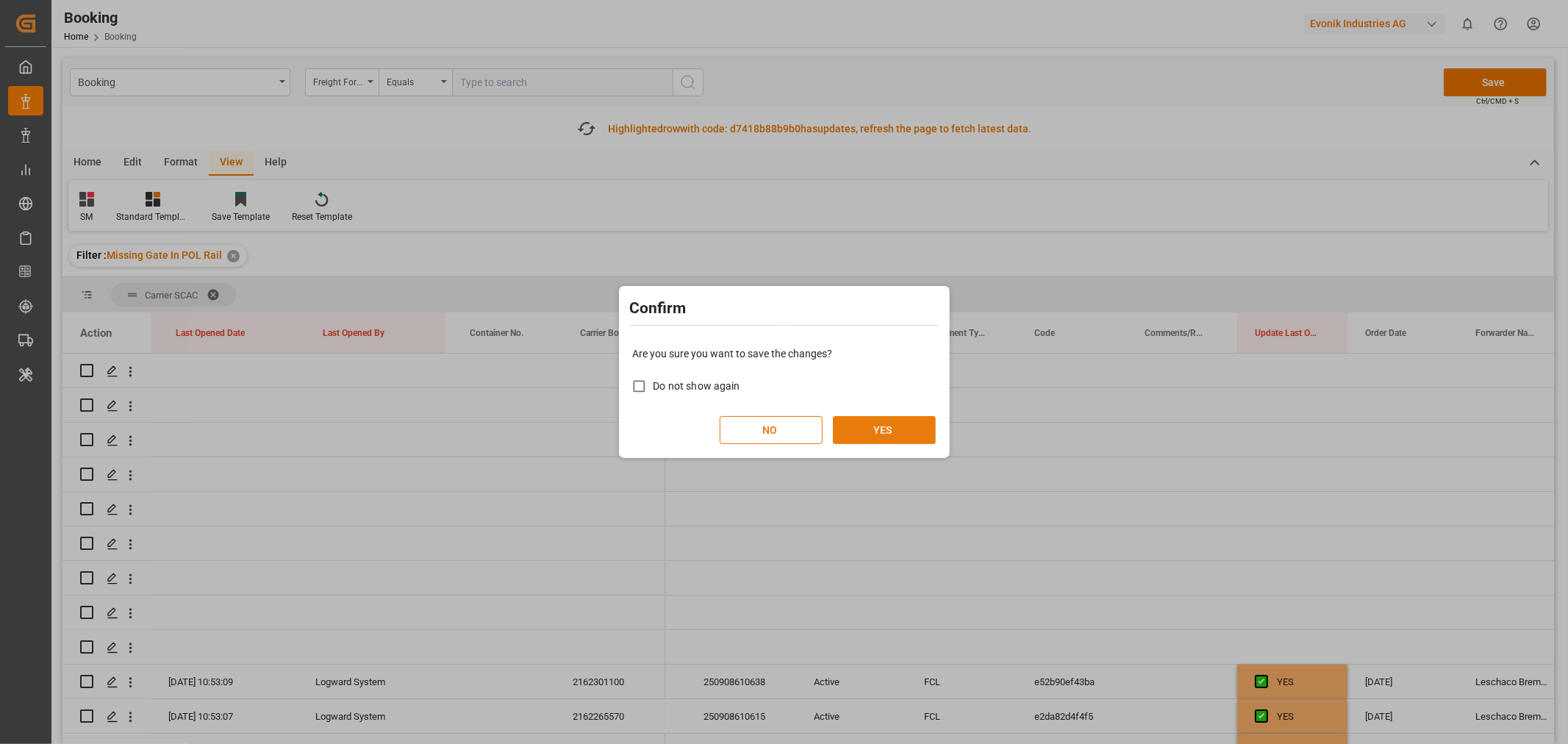
click at [873, 415] on div "Are you sure you want to save the changes? Do not show again NO YES" at bounding box center [784, 395] width 323 height 118
click at [876, 423] on button "YES" at bounding box center [884, 430] width 103 height 28
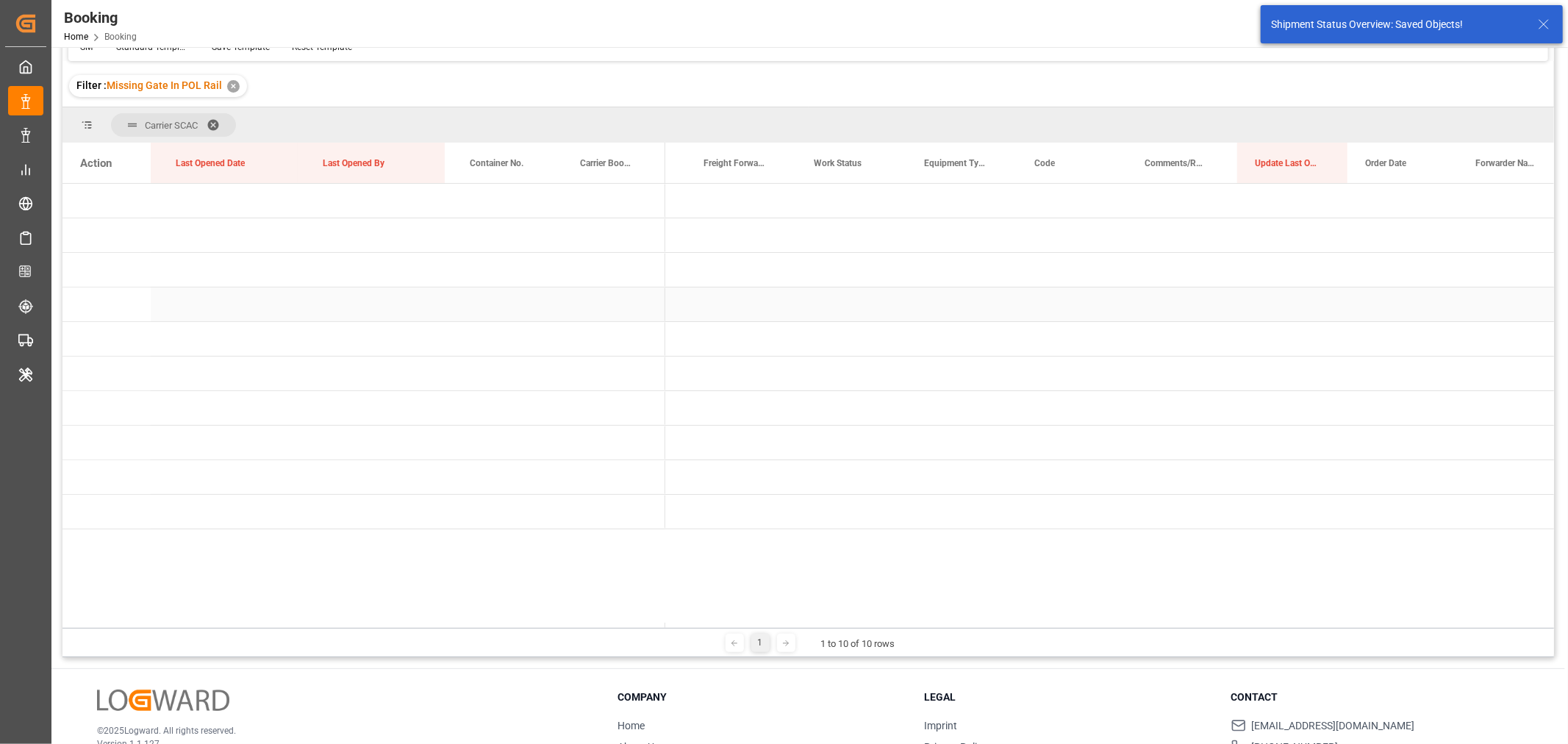
scroll to position [163, 0]
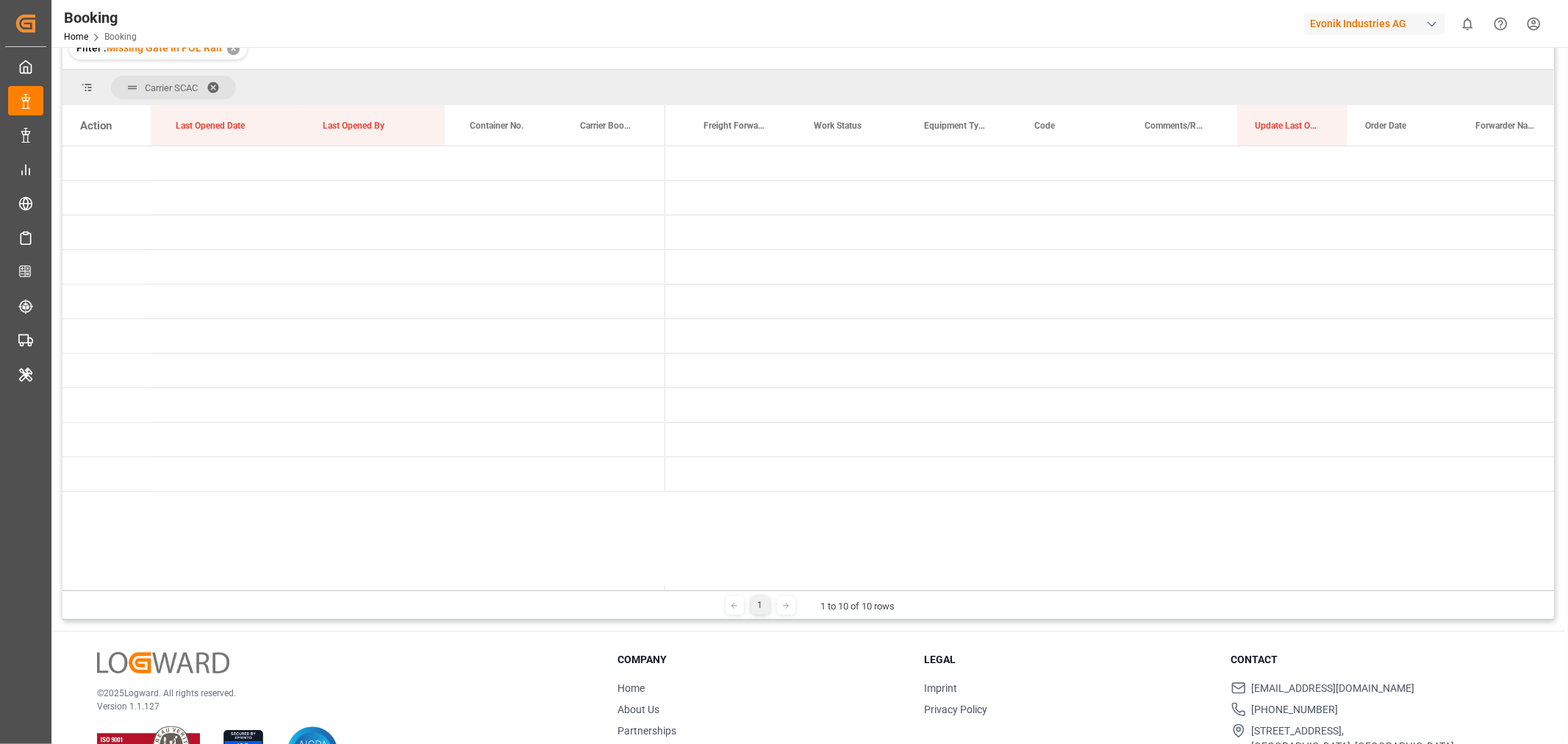
drag, startPoint x: 682, startPoint y: 584, endPoint x: 576, endPoint y: 565, distance: 107.7
click at [576, 565] on div "Action Last Opened Date Last Opened By Container No." at bounding box center [808, 348] width 1492 height 485
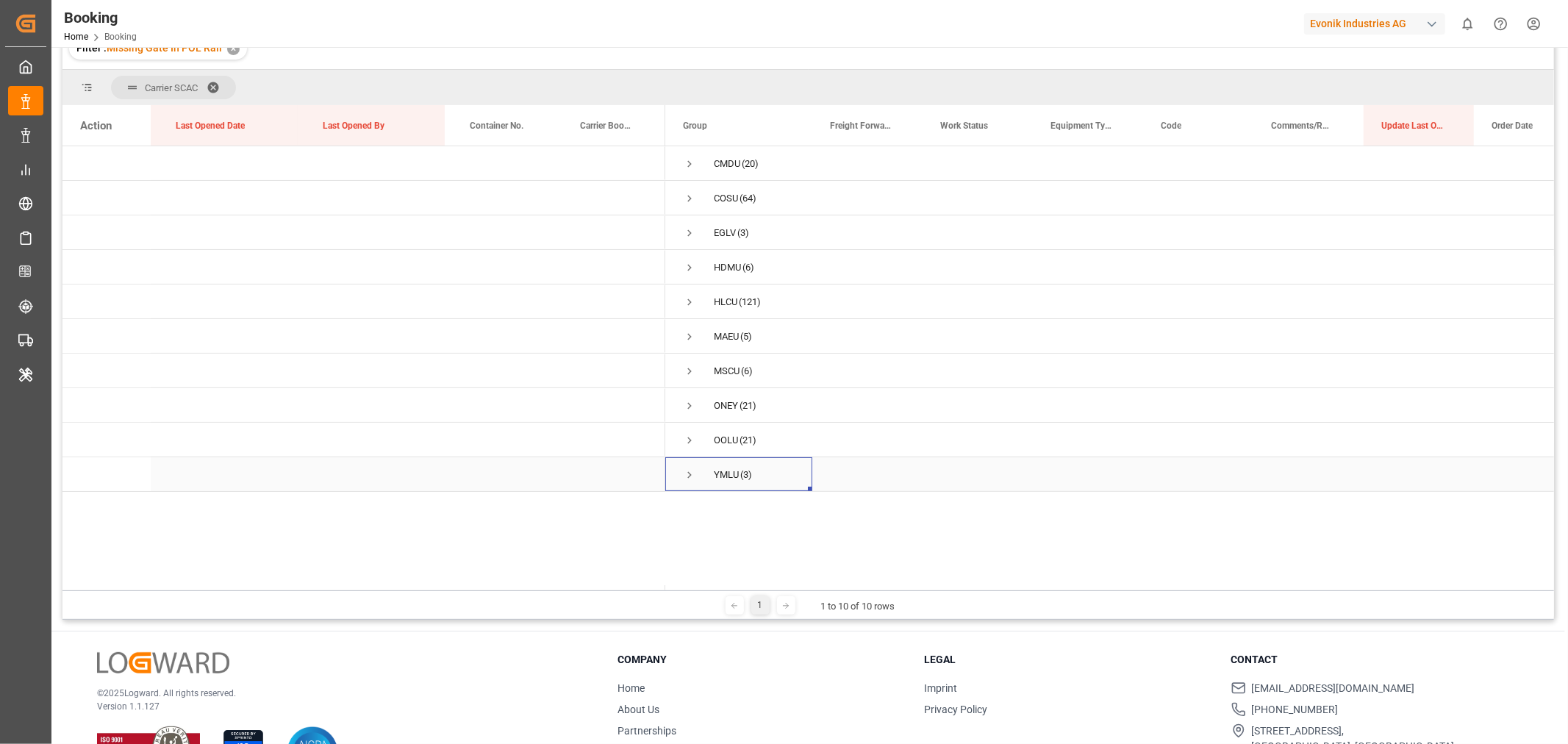
click at [688, 478] on span "Press SPACE to select this row." at bounding box center [689, 474] width 13 height 13
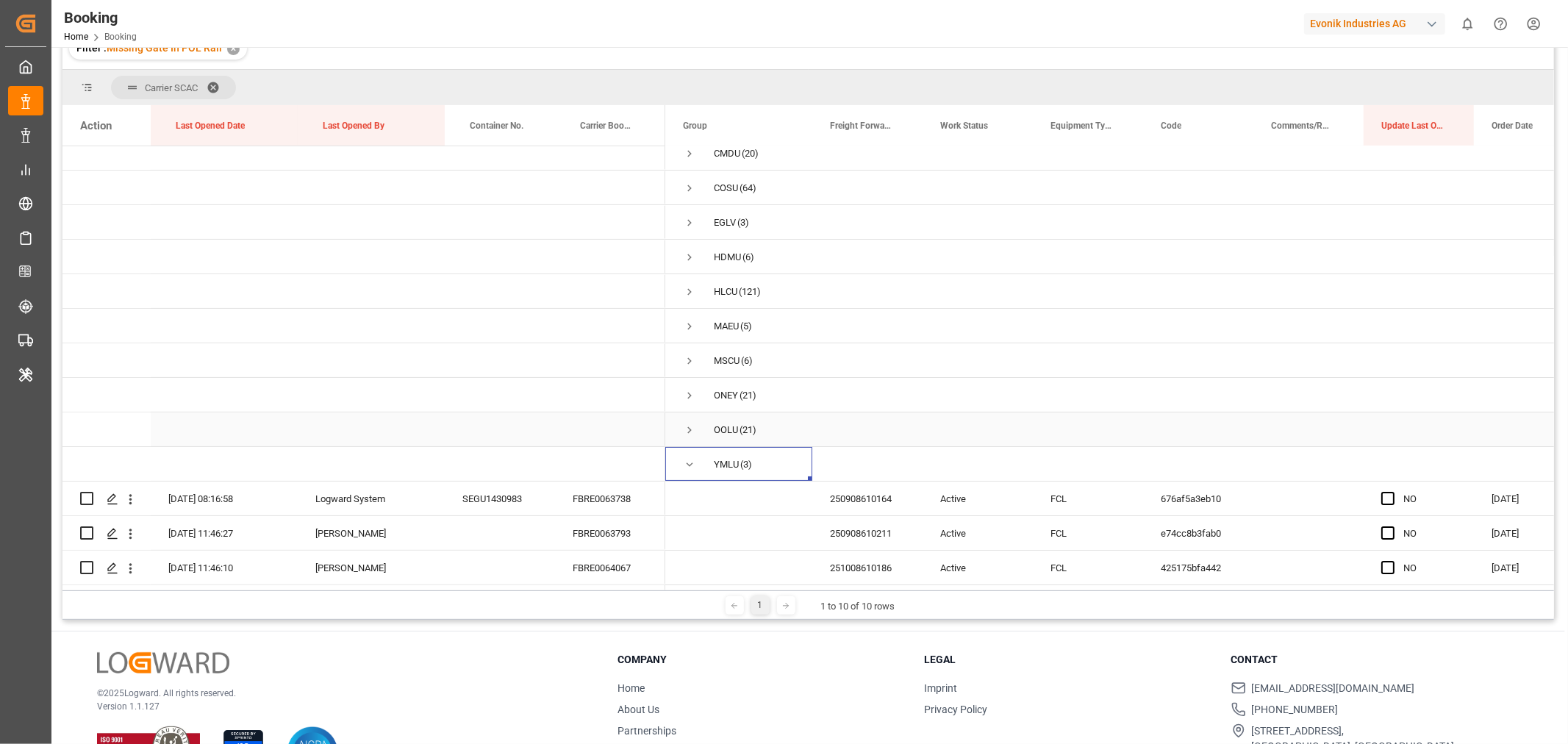
scroll to position [217, 0]
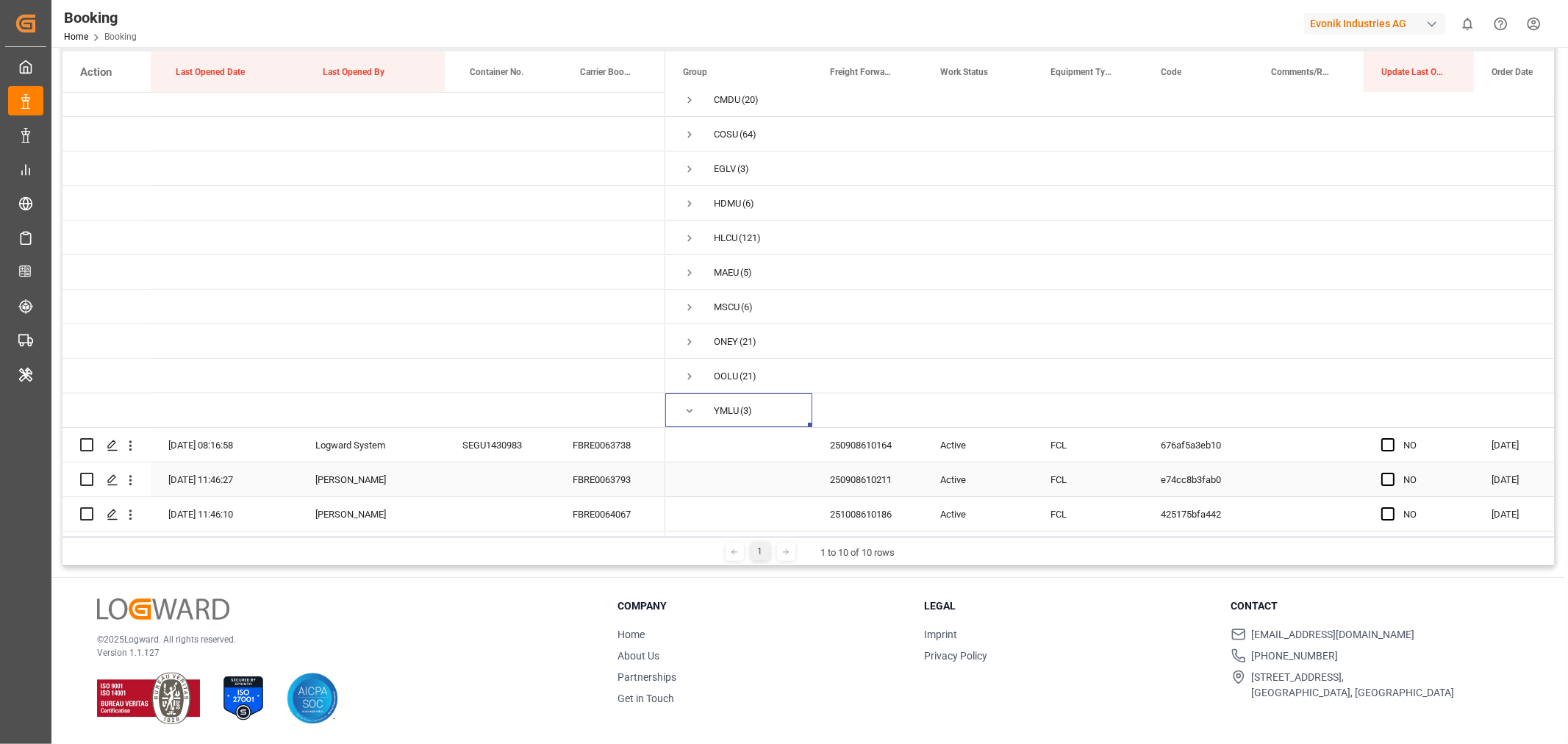
click at [632, 473] on div "FBRE0063793" at bounding box center [610, 479] width 110 height 34
click at [607, 435] on div "FBRE0063738" at bounding box center [610, 444] width 110 height 34
click at [1387, 444] on span "Press SPACE to select this row." at bounding box center [1388, 444] width 13 height 13
click at [1393, 438] on input "Press SPACE to select this row." at bounding box center [1393, 438] width 0 height 0
drag, startPoint x: 1471, startPoint y: 453, endPoint x: 1464, endPoint y: 503, distance: 50.5
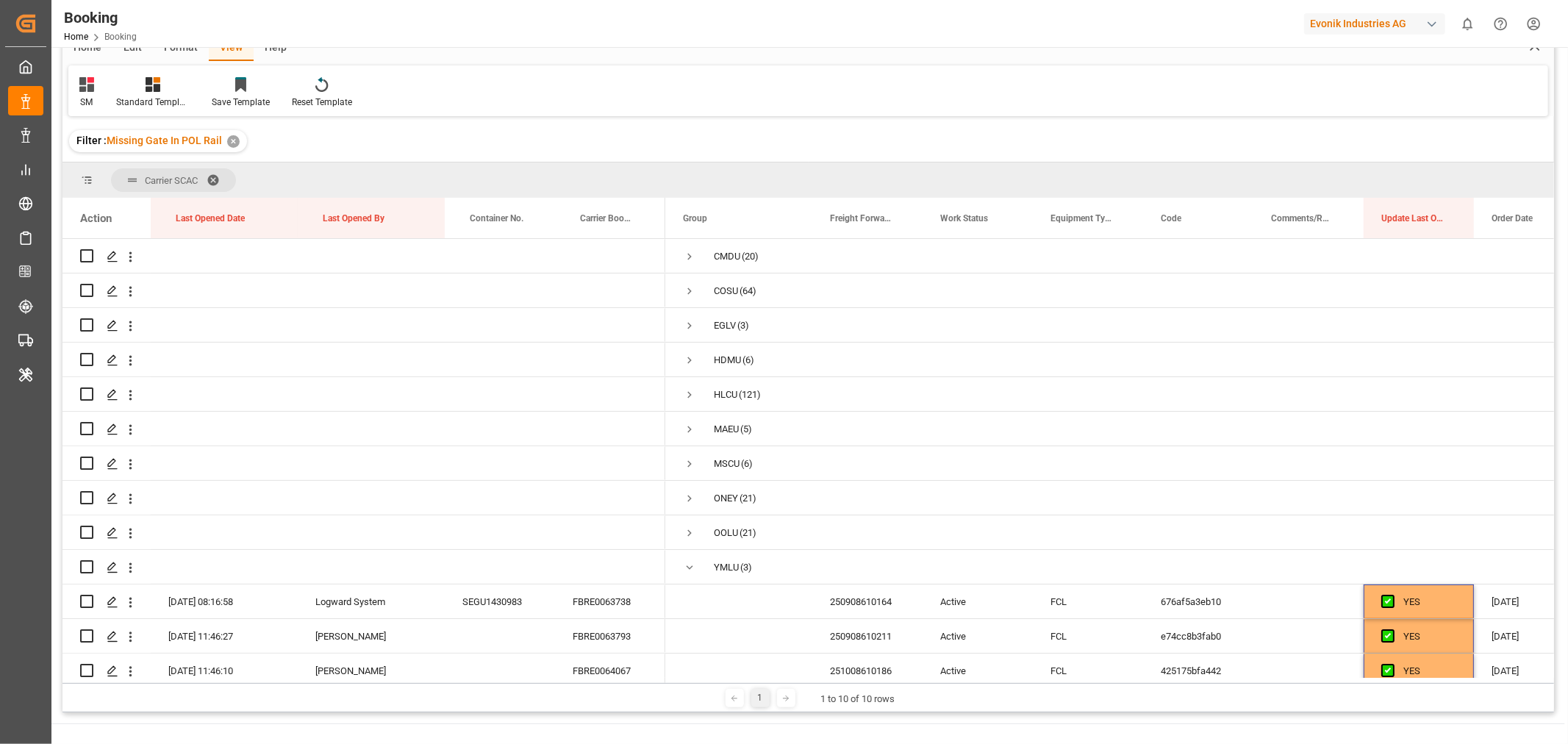
scroll to position [0, 0]
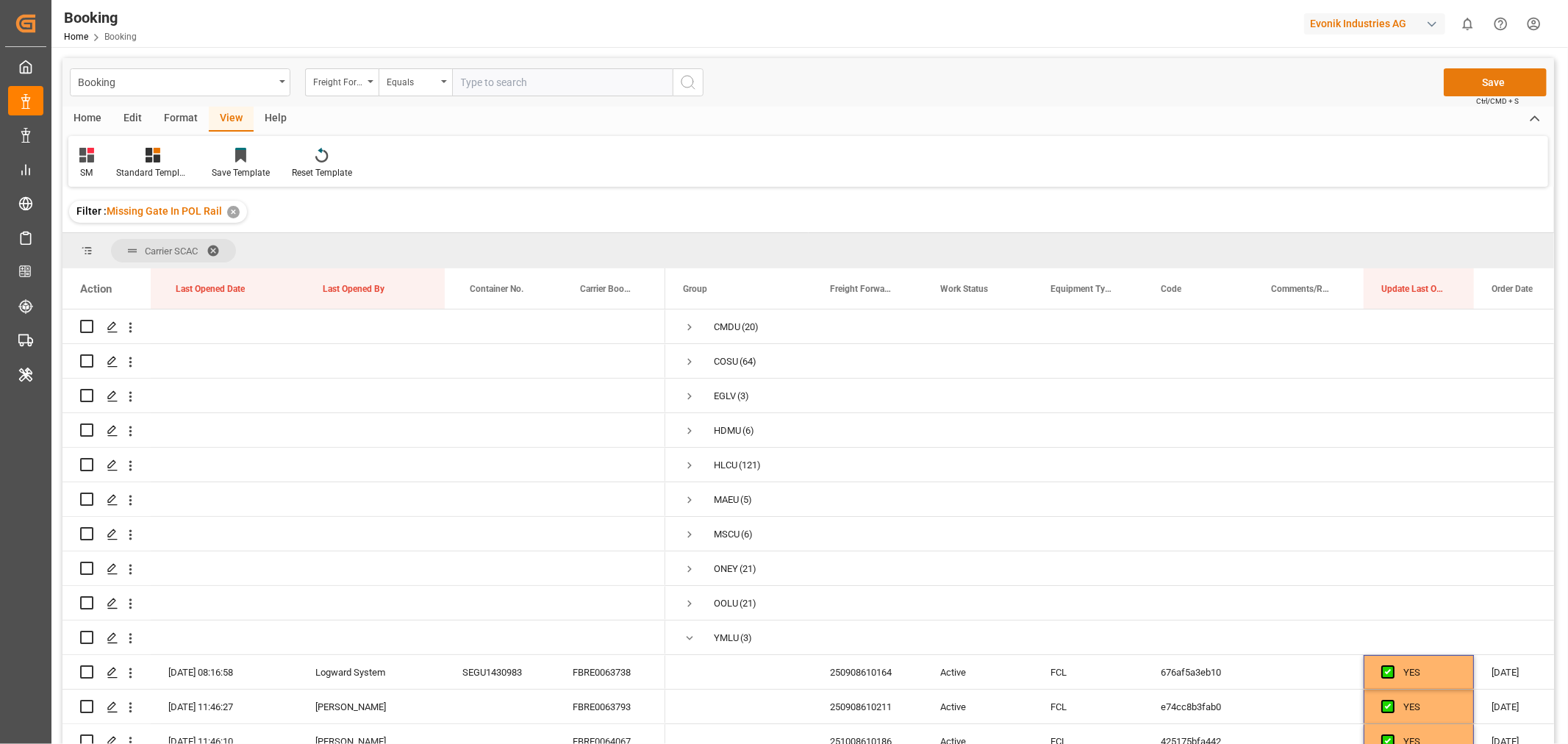
click at [1482, 84] on button "Save" at bounding box center [1495, 83] width 103 height 28
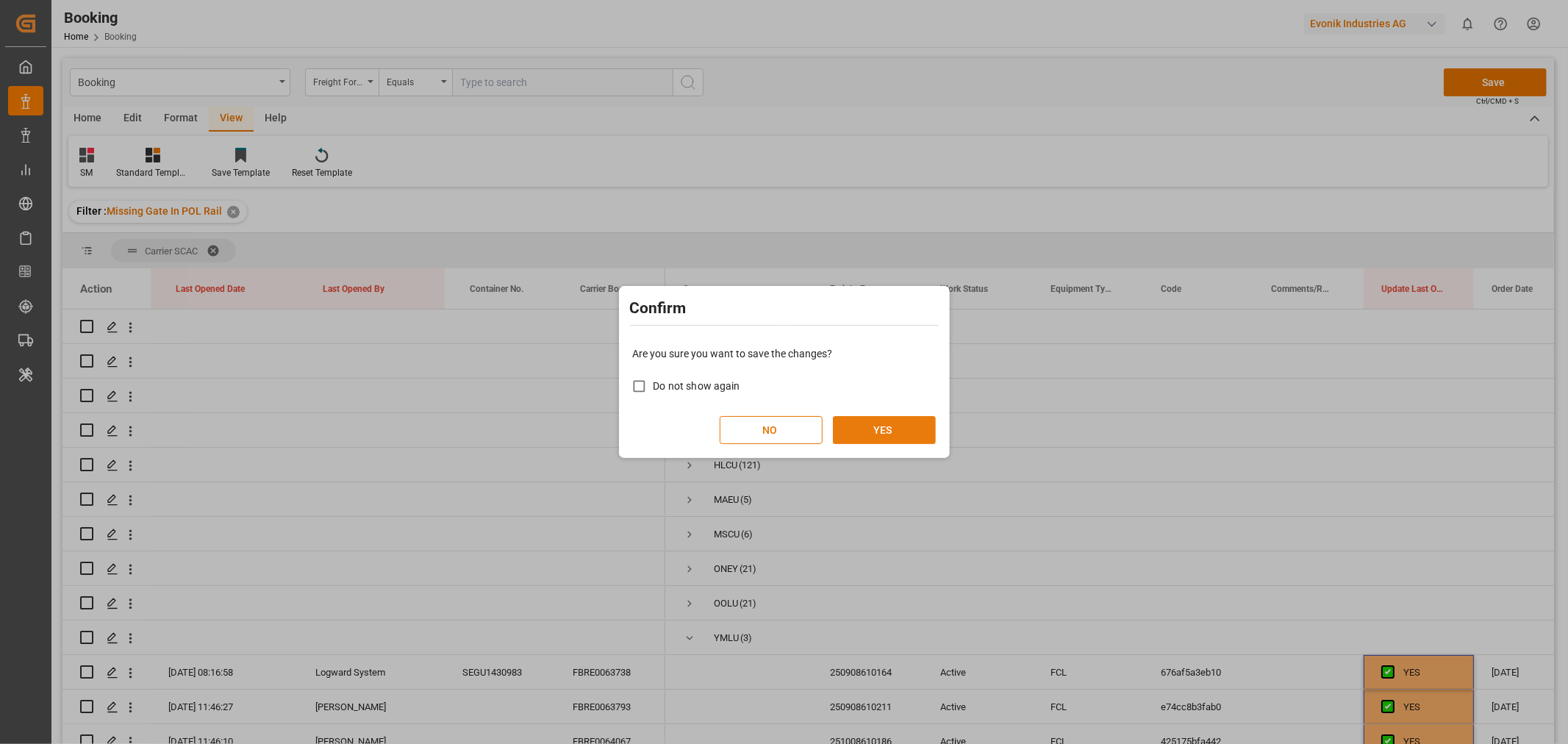
click at [898, 429] on button "YES" at bounding box center [884, 430] width 103 height 28
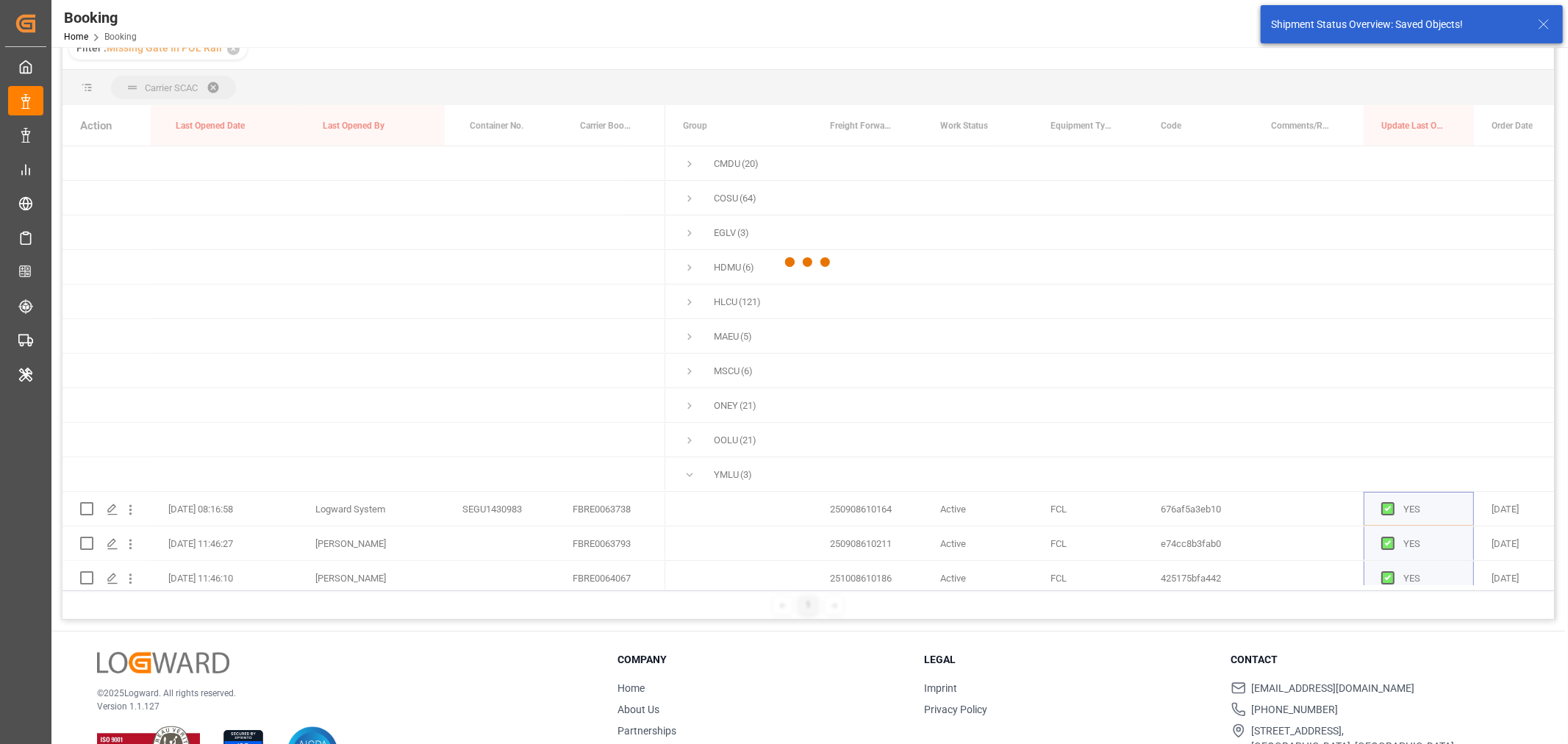
scroll to position [82, 0]
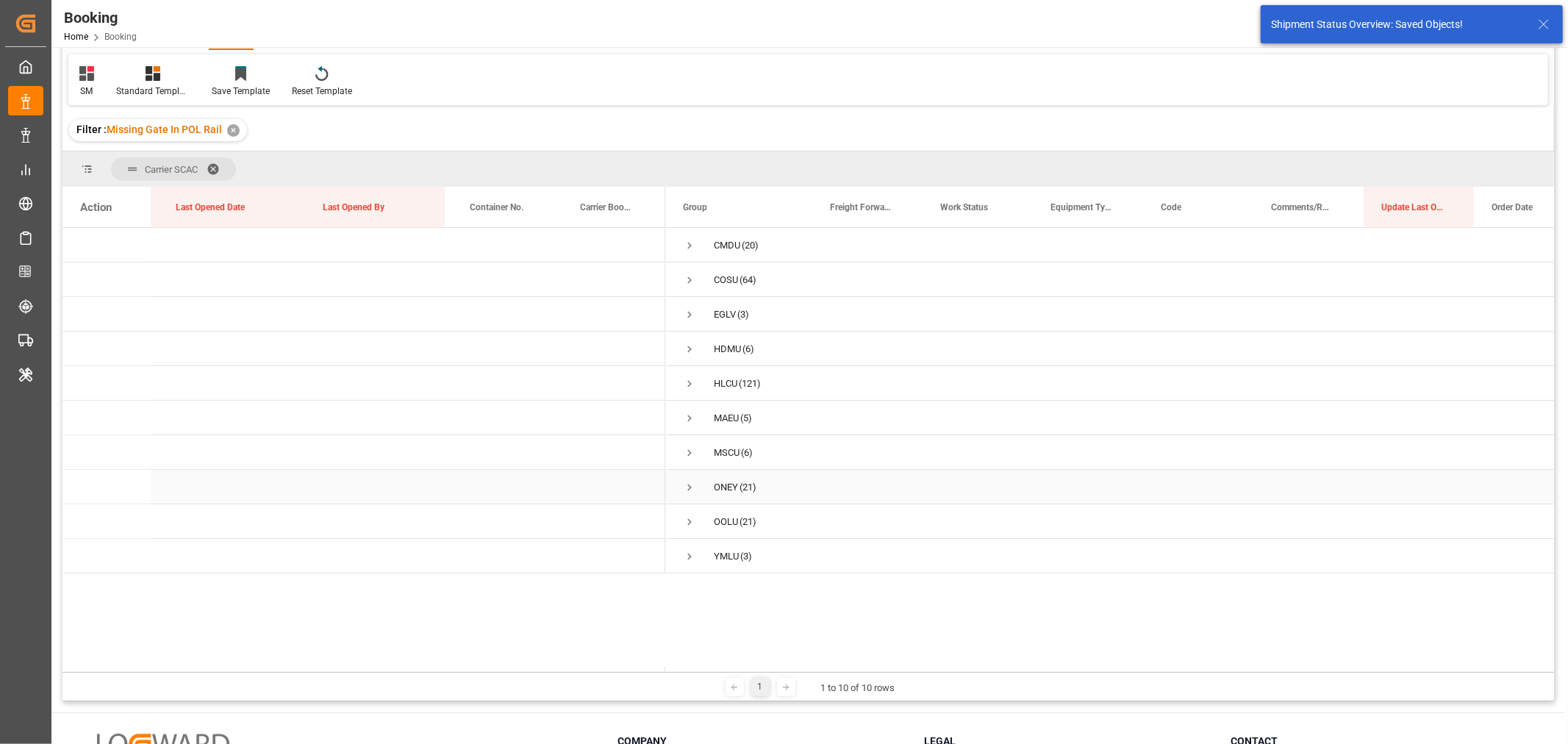
click at [694, 483] on span "Press SPACE to select this row." at bounding box center [689, 487] width 13 height 13
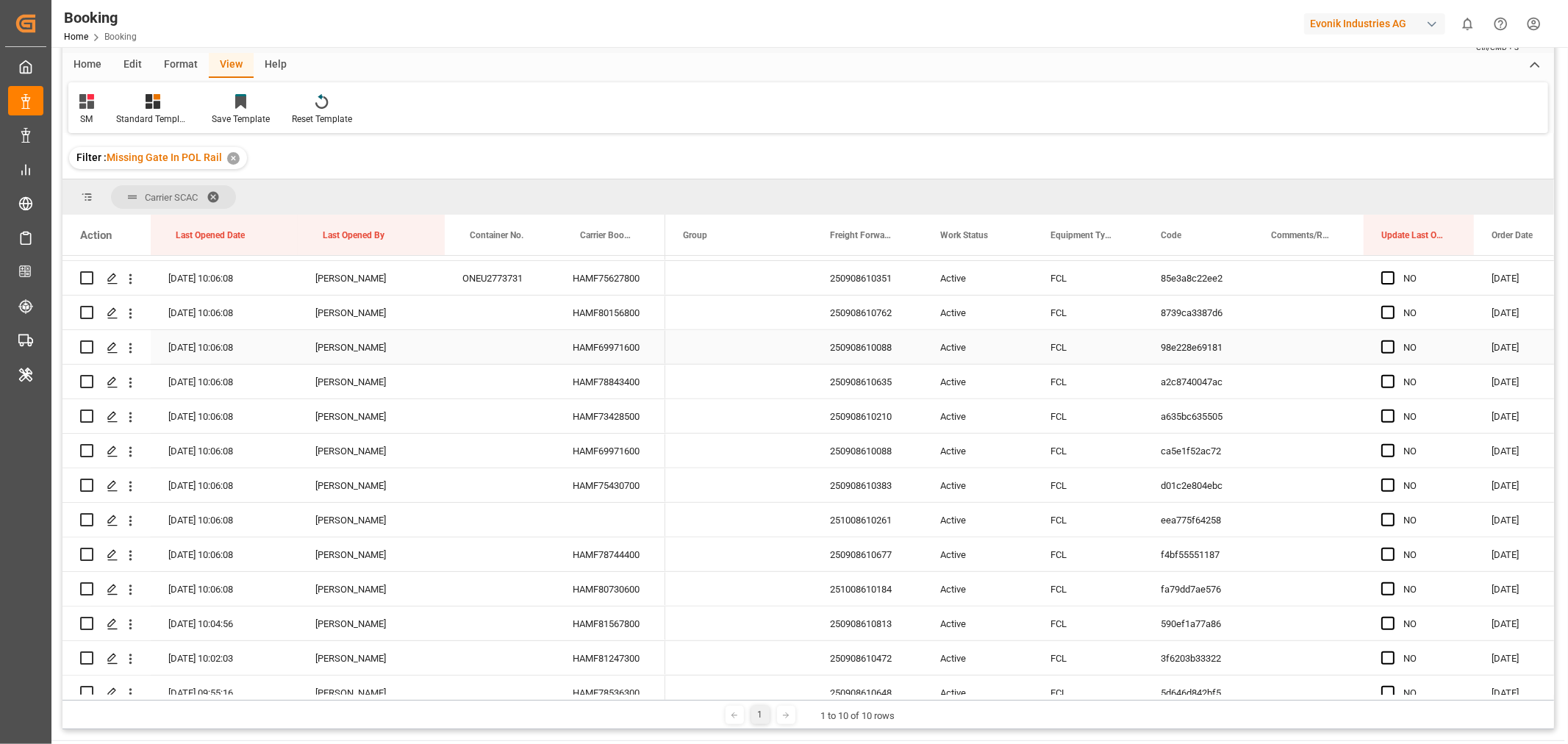
scroll to position [635, 0]
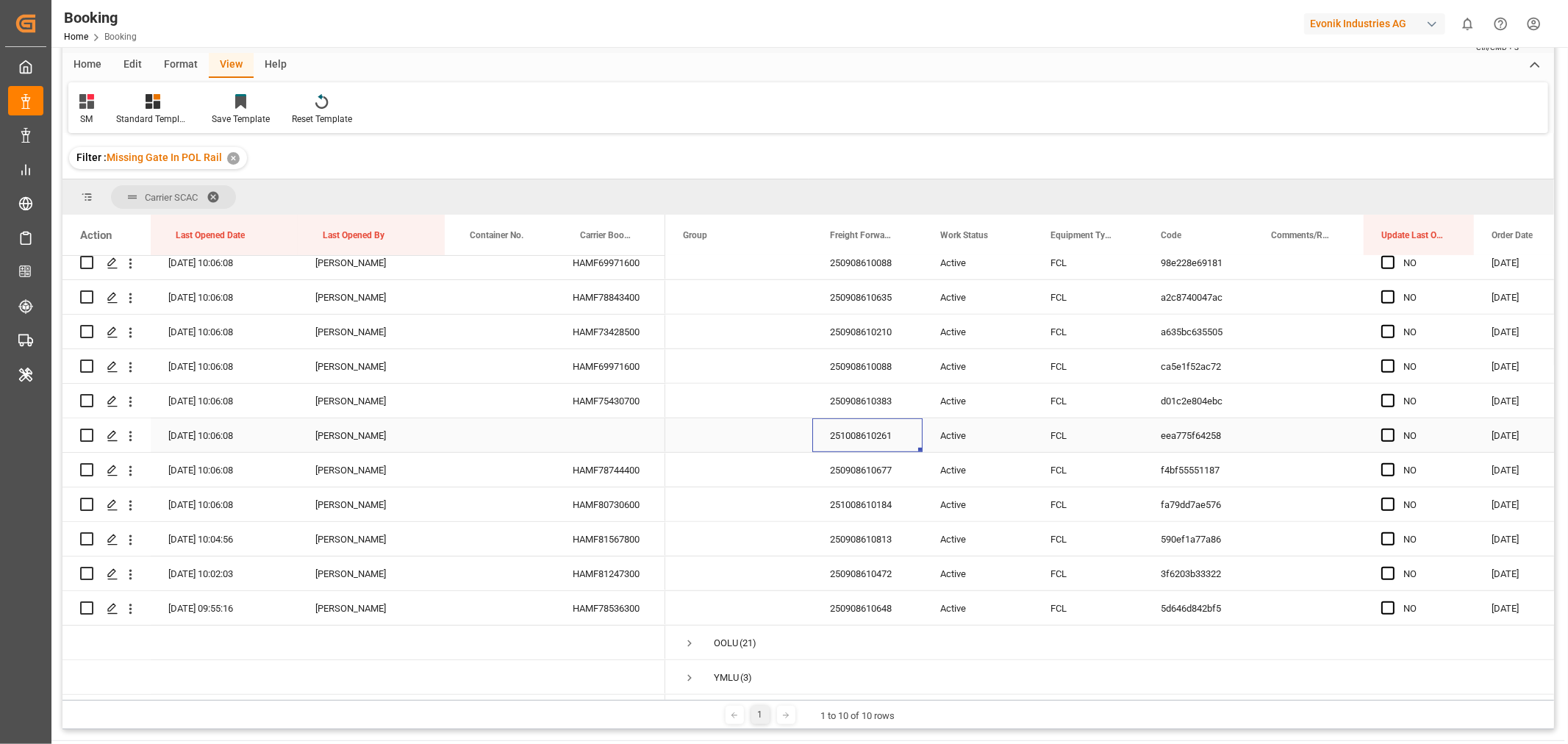
click at [851, 442] on div "251008610261" at bounding box center [867, 435] width 110 height 34
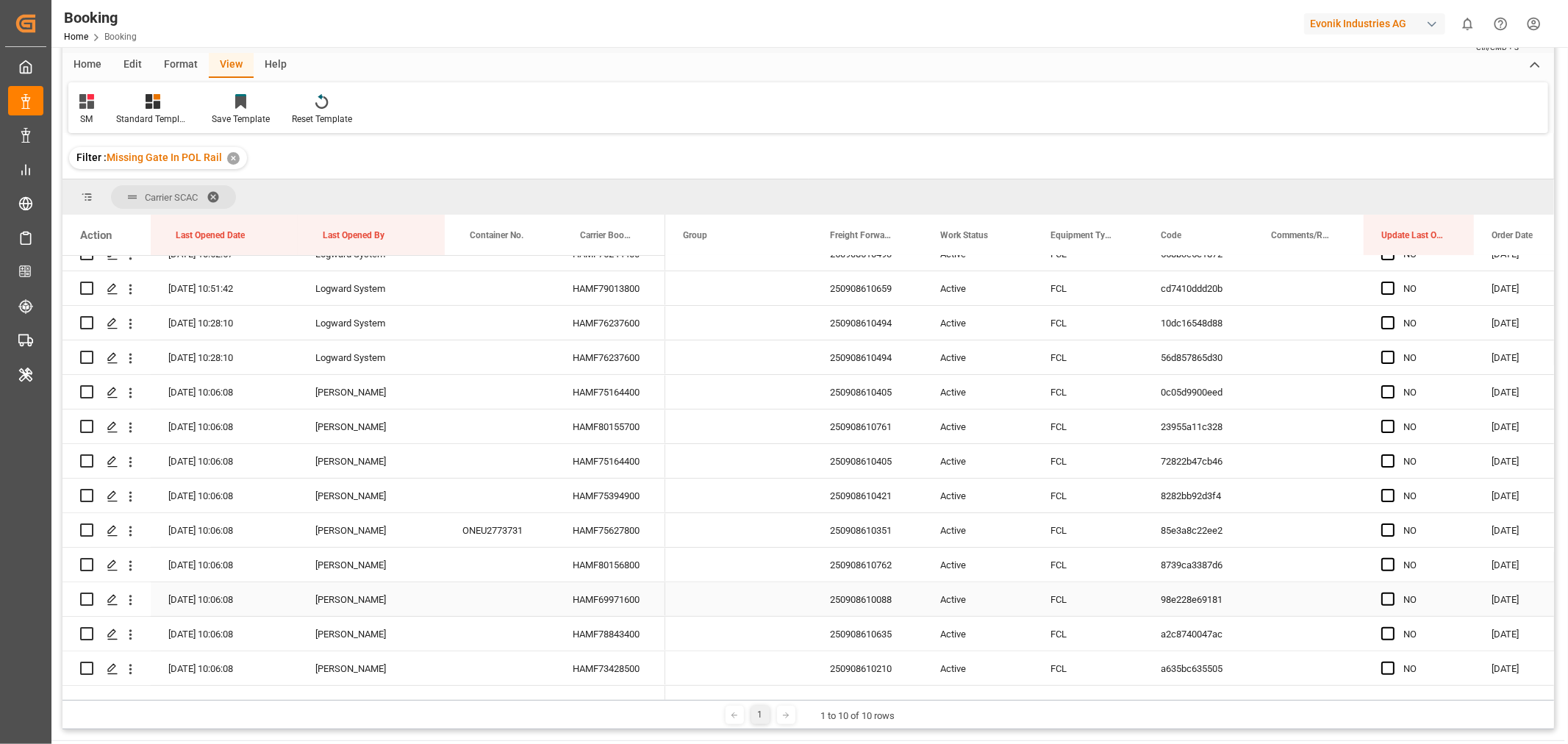
scroll to position [64, 0]
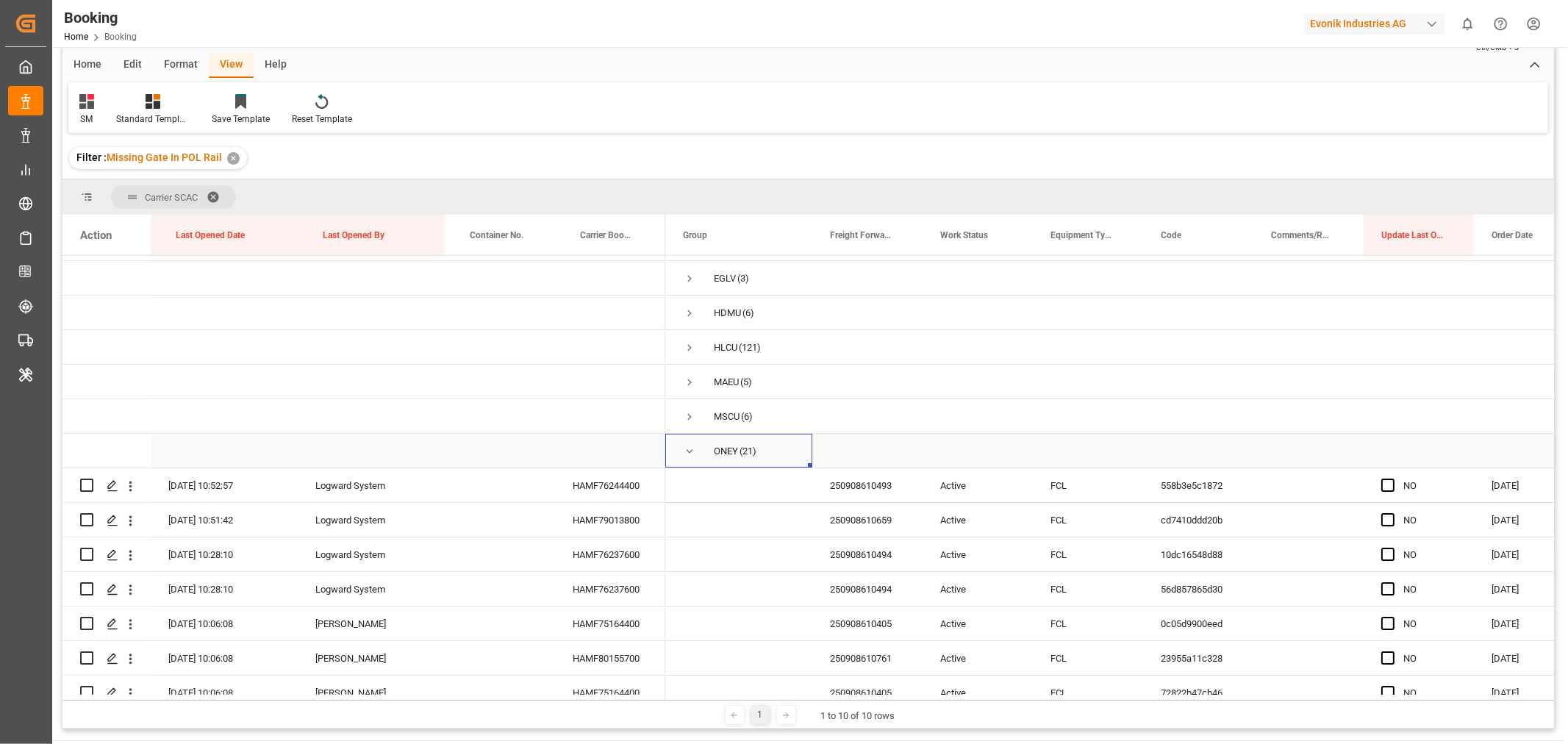
click at [688, 450] on span "Press SPACE to select this row." at bounding box center [689, 451] width 13 height 13
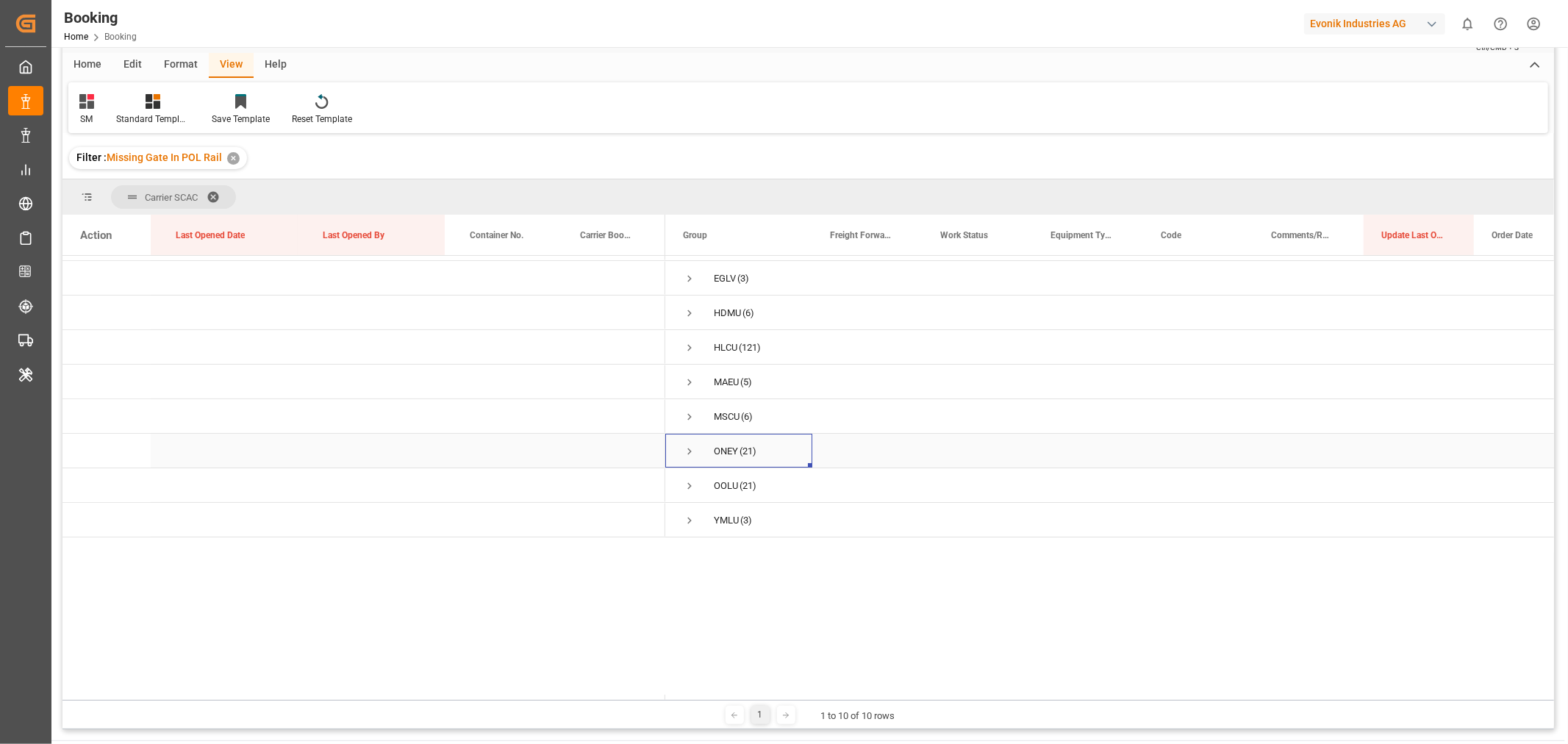
scroll to position [0, 0]
click at [693, 270] on span "Press SPACE to select this row." at bounding box center [689, 273] width 13 height 13
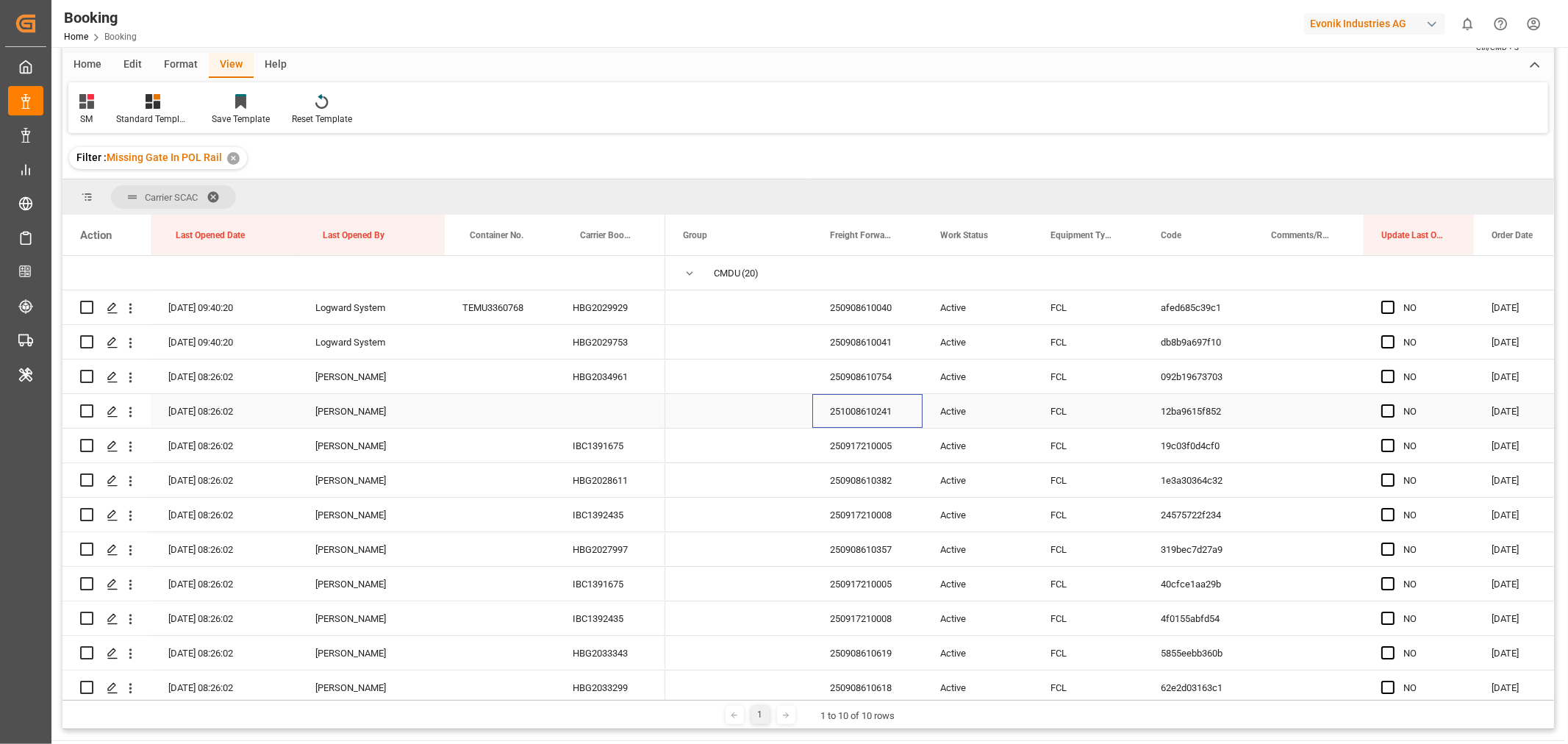
click at [858, 411] on div "251008610241" at bounding box center [867, 411] width 110 height 34
click at [135, 413] on icon "open menu" at bounding box center [131, 412] width 16 height 16
click at [202, 453] on div "Open in new tab" at bounding box center [214, 443] width 182 height 31
click at [687, 274] on span "Press SPACE to select this row." at bounding box center [689, 273] width 13 height 13
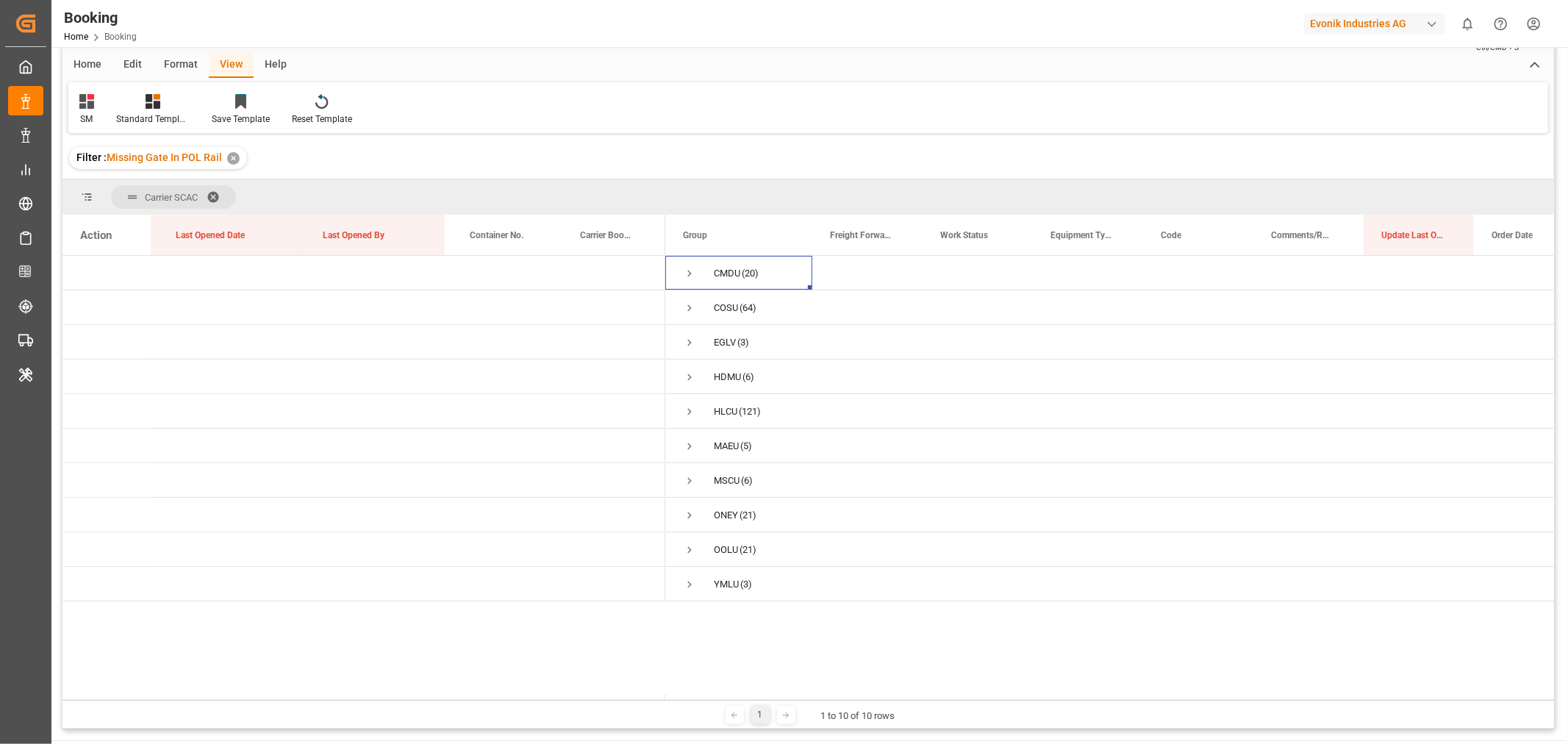
click at [214, 190] on span at bounding box center [219, 197] width 24 height 13
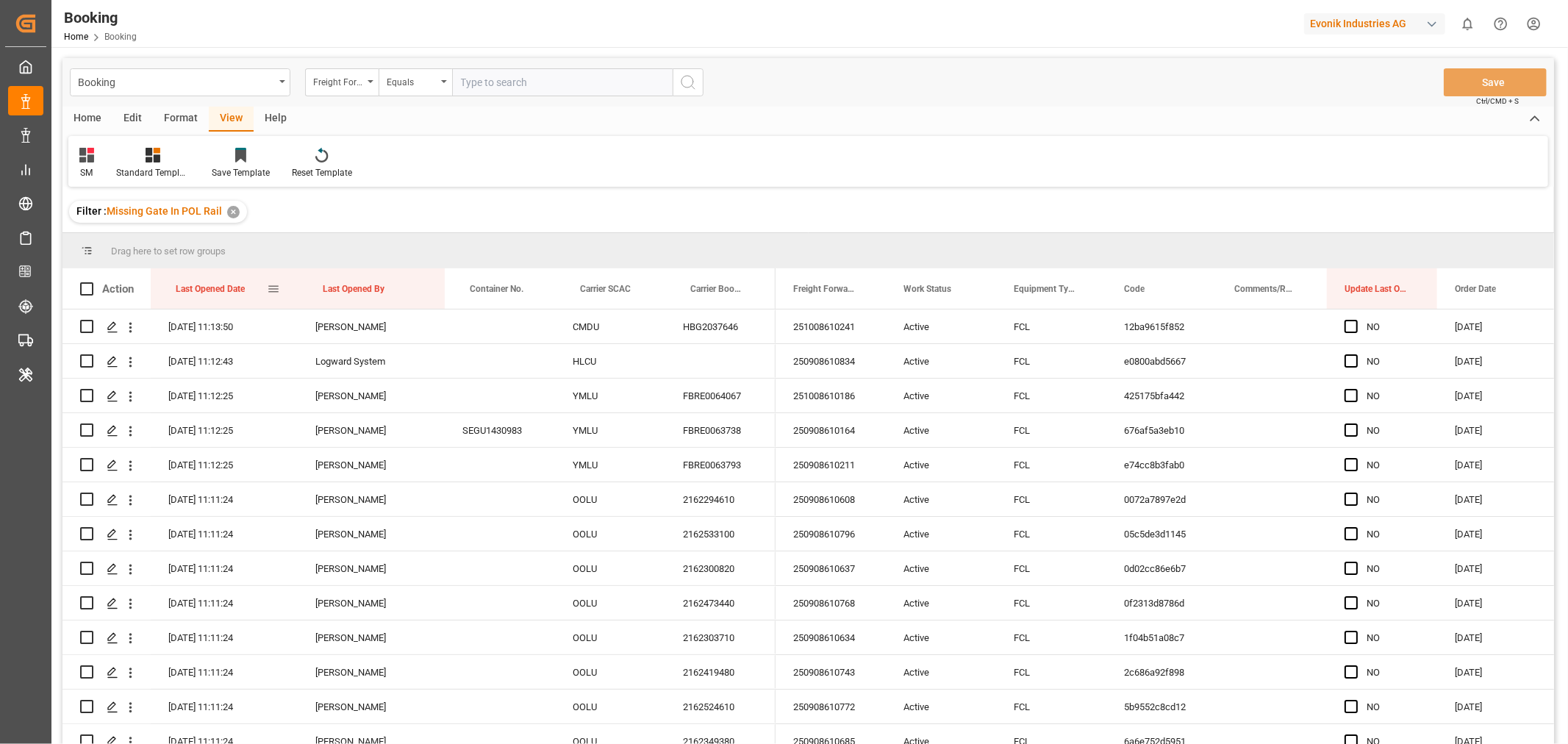
click at [251, 289] on div "Last Opened Date" at bounding box center [221, 288] width 91 height 40
drag, startPoint x: 606, startPoint y: 289, endPoint x: 621, endPoint y: 252, distance: 39.9
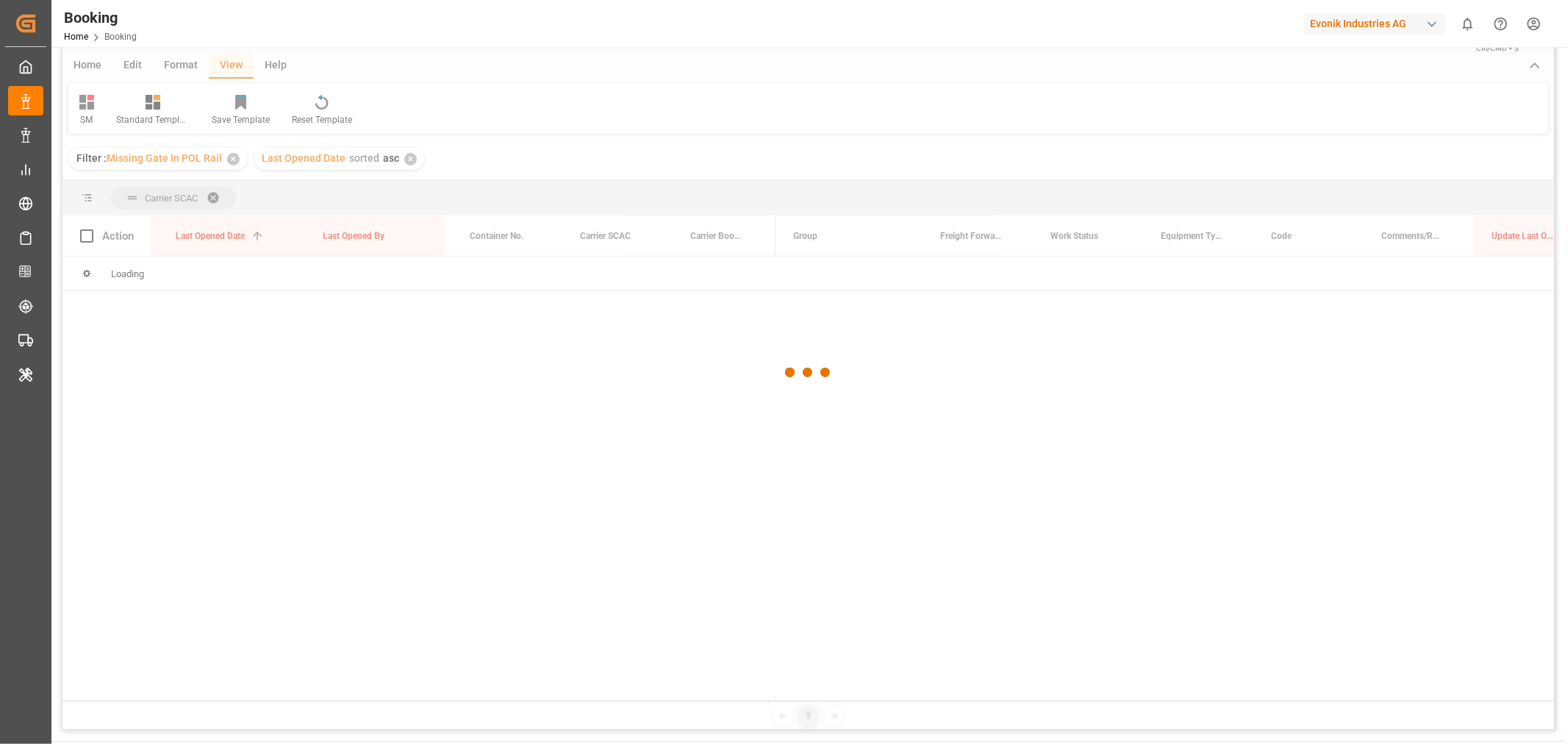
scroll to position [82, 0]
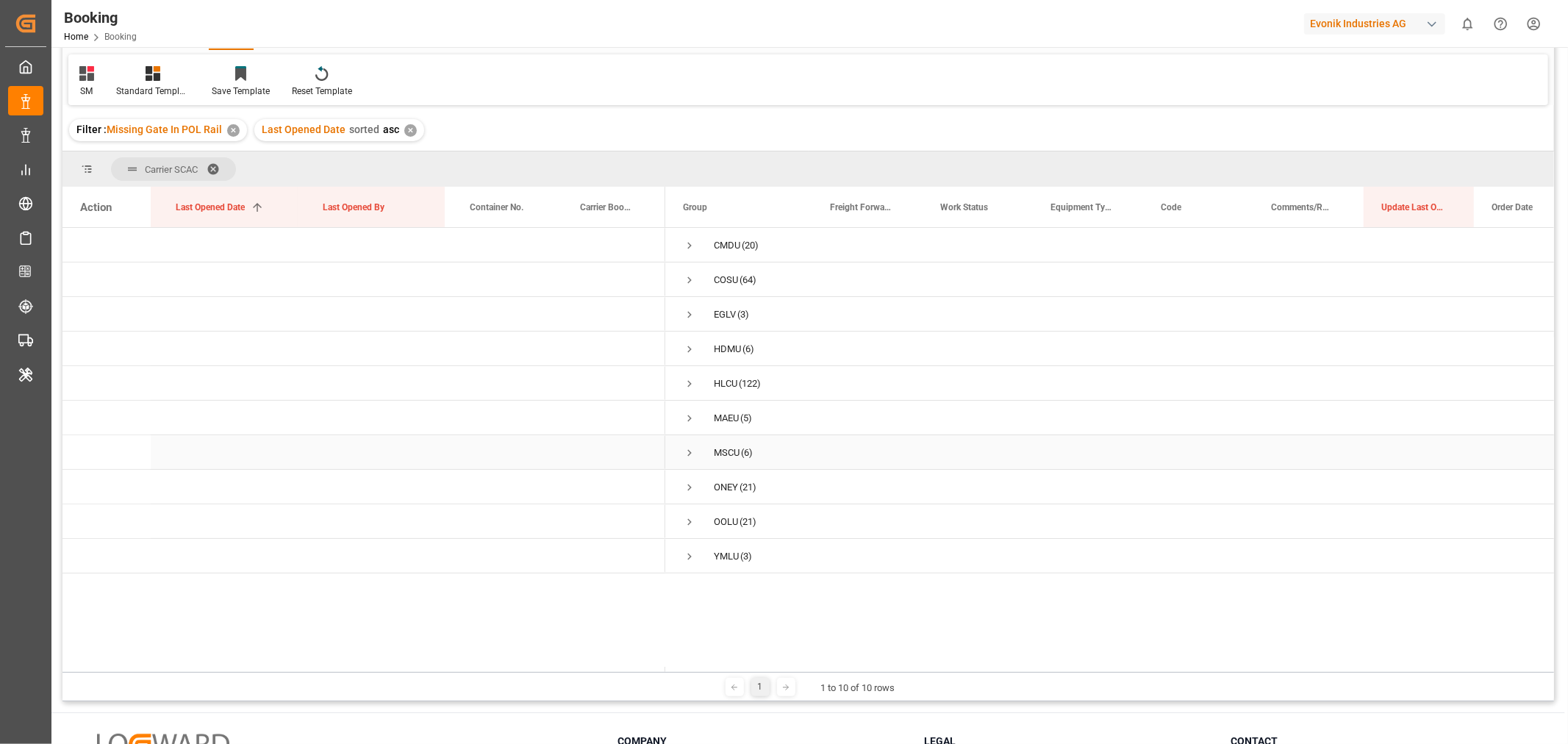
click at [688, 450] on span "Press SPACE to select this row." at bounding box center [689, 452] width 13 height 13
click at [688, 450] on div "Booking Freight Forwarder's Reference No. Equals Save Ctrl/CMD + S Home Edit Fo…" at bounding box center [808, 338] width 1492 height 724
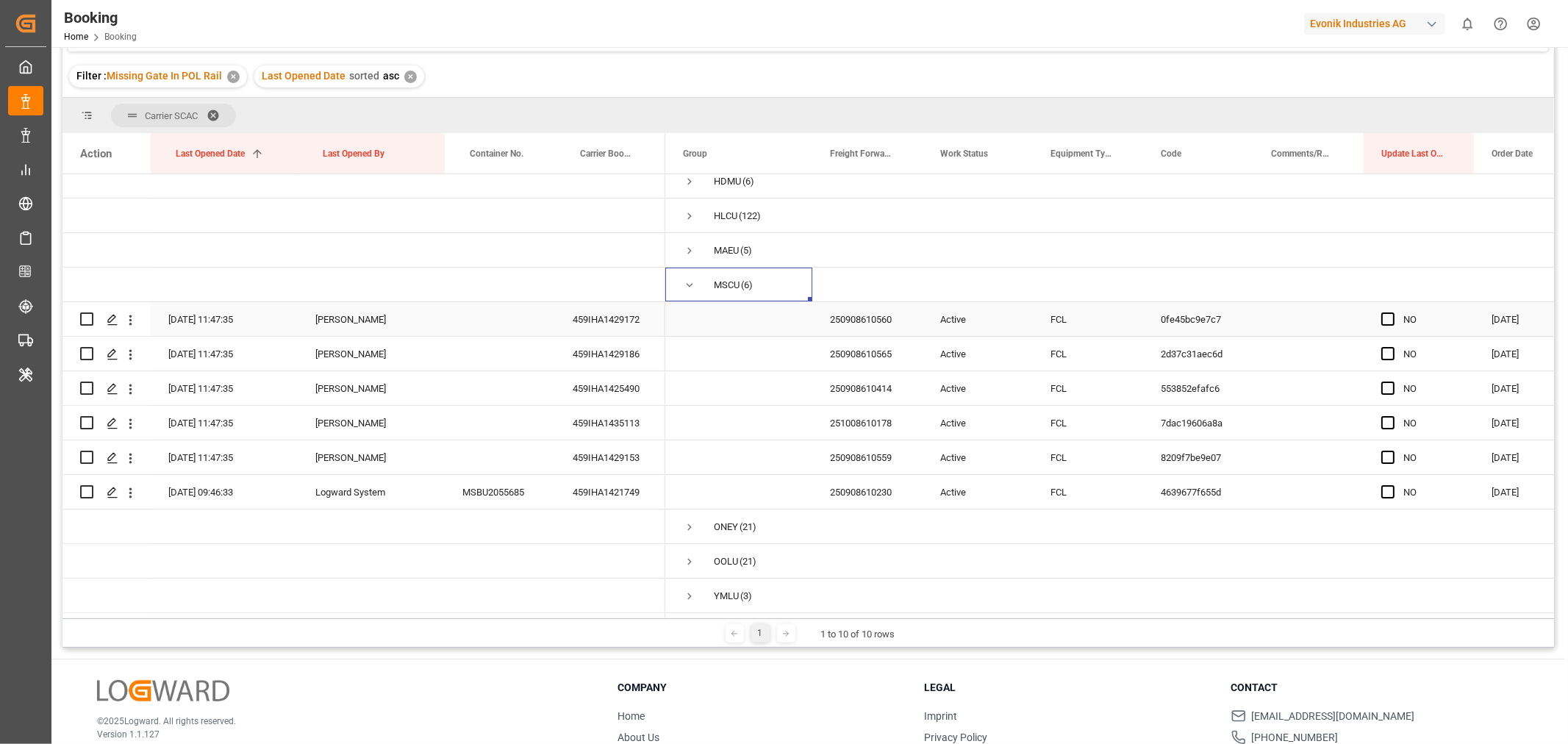
scroll to position [118, 0]
click at [1388, 314] on span "Press SPACE to select this row." at bounding box center [1388, 319] width 13 height 13
click at [1393, 312] on input "Press SPACE to select this row." at bounding box center [1393, 312] width 0 height 0
drag, startPoint x: 1469, startPoint y: 329, endPoint x: 1439, endPoint y: 479, distance: 153.0
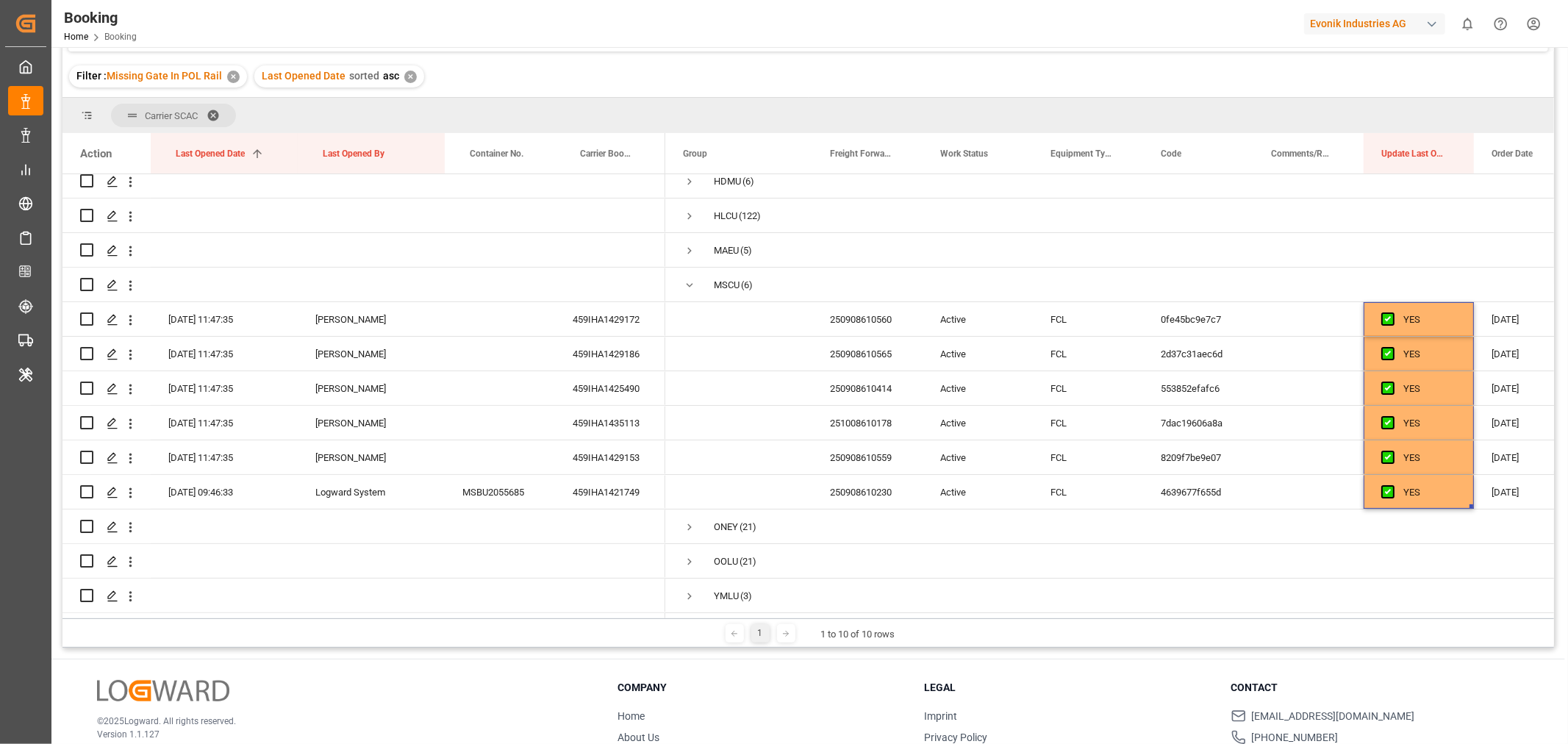
scroll to position [0, 0]
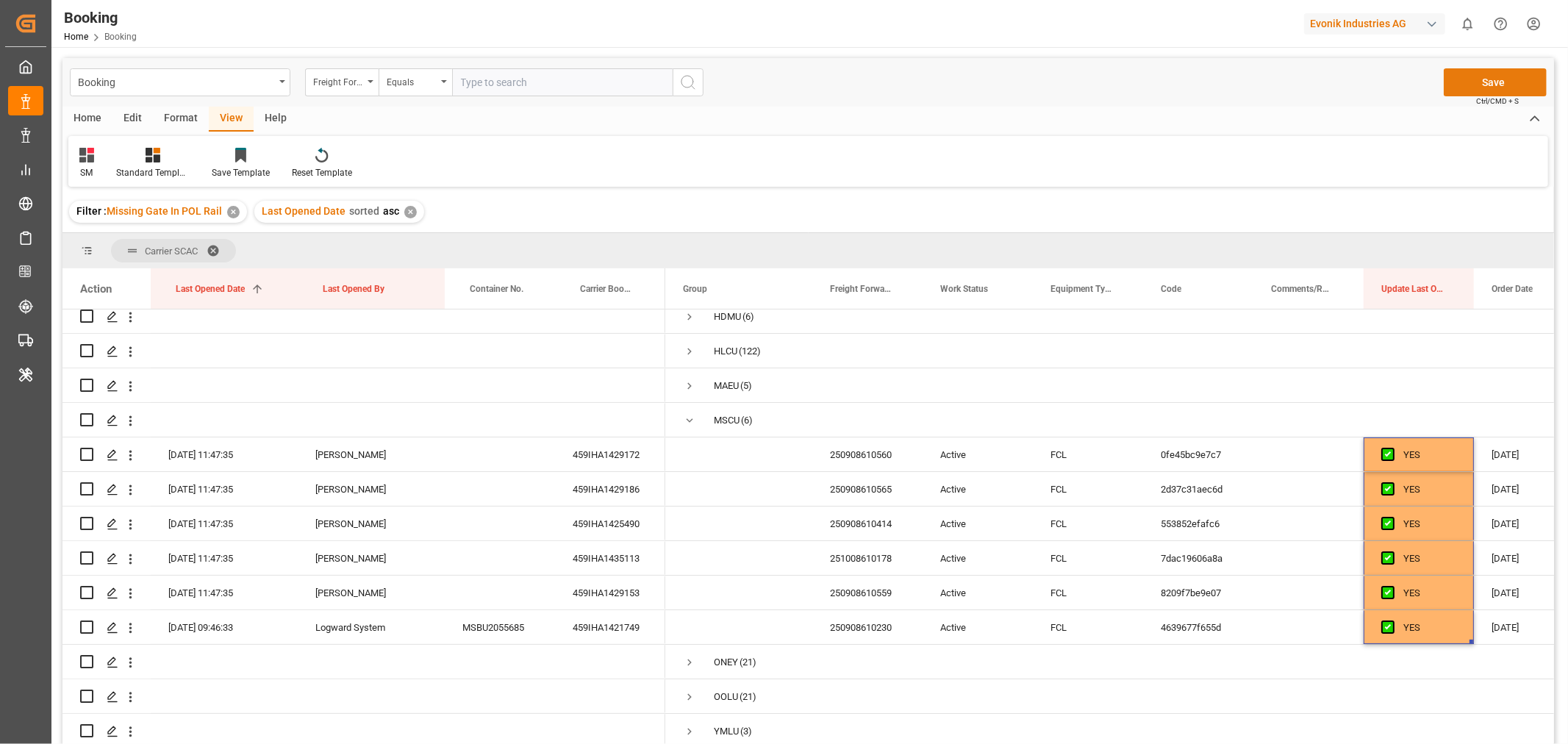
click at [1478, 79] on button "Save" at bounding box center [1495, 83] width 103 height 28
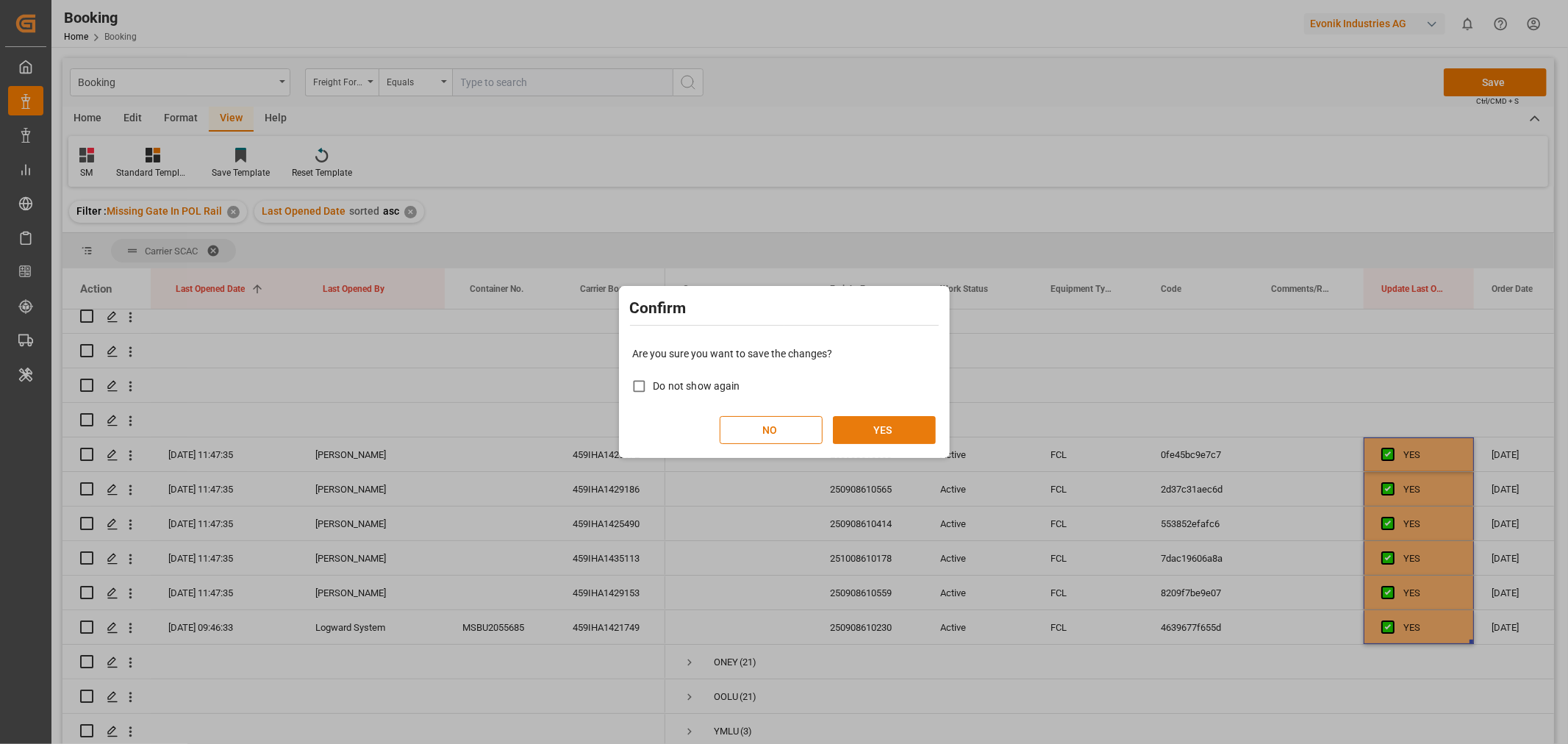
click at [871, 424] on button "YES" at bounding box center [884, 430] width 103 height 28
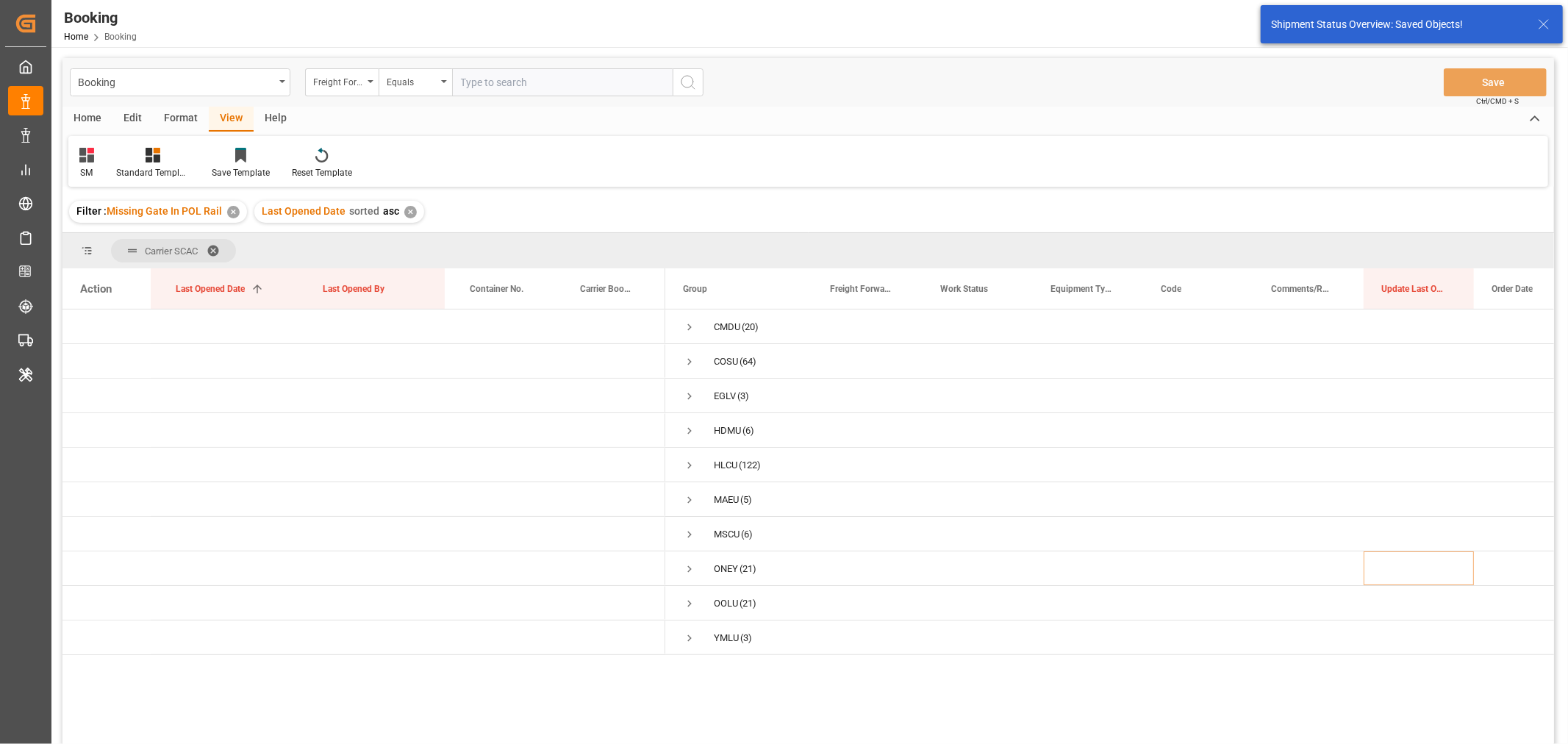
click at [216, 245] on span at bounding box center [219, 250] width 24 height 13
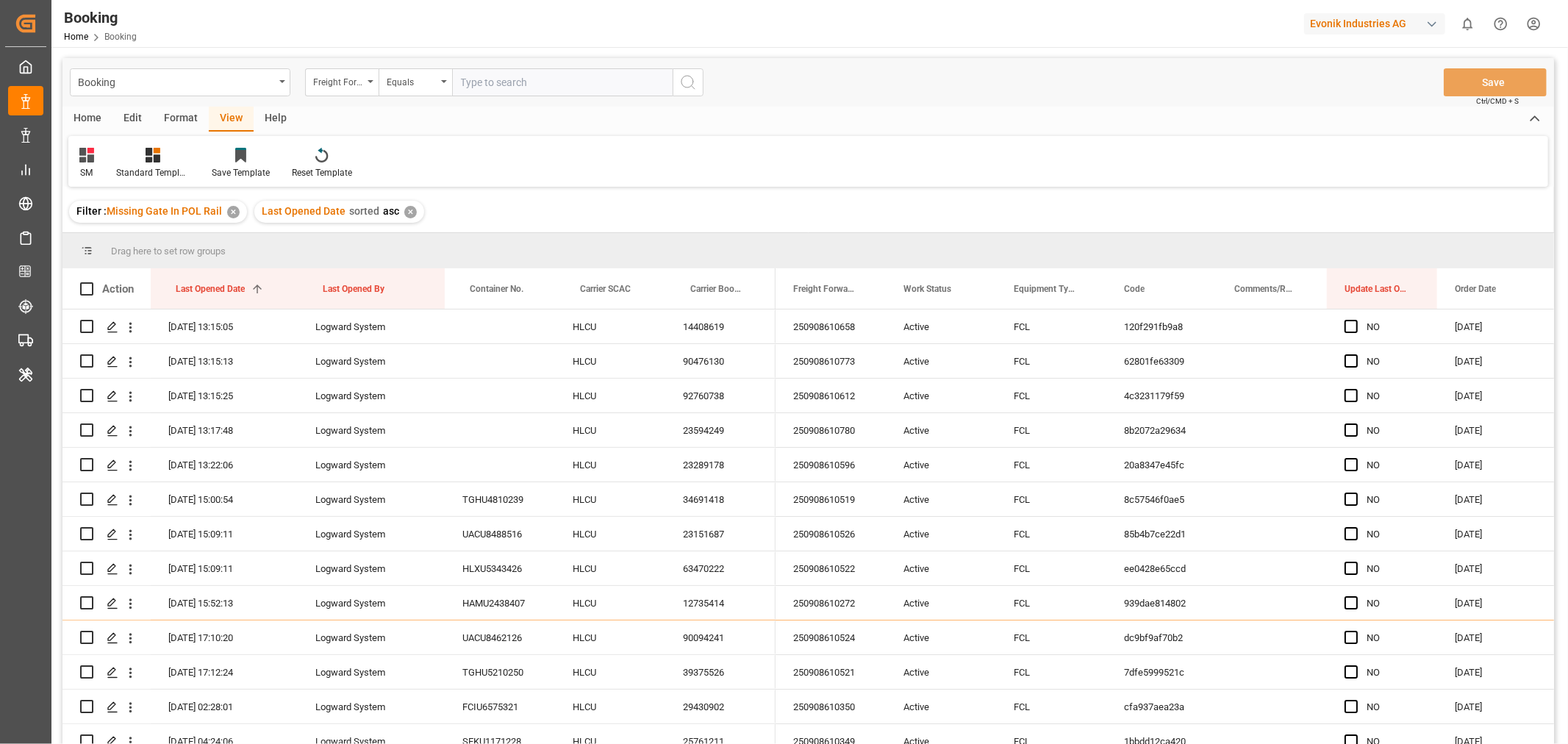
click at [180, 112] on div "Format" at bounding box center [180, 119] width 56 height 25
click at [110, 166] on div "Filter Rows" at bounding box center [101, 172] width 43 height 13
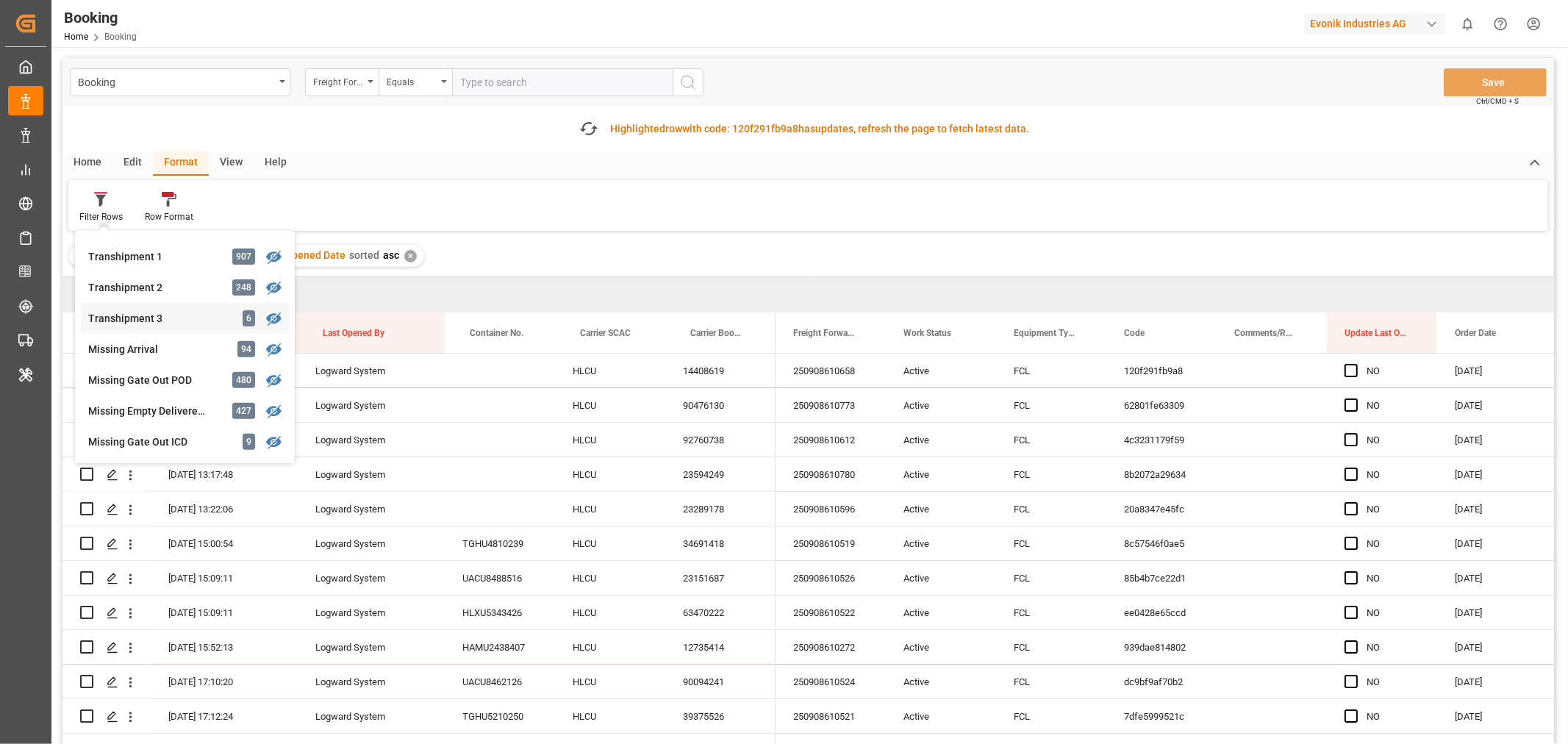
scroll to position [653, 0]
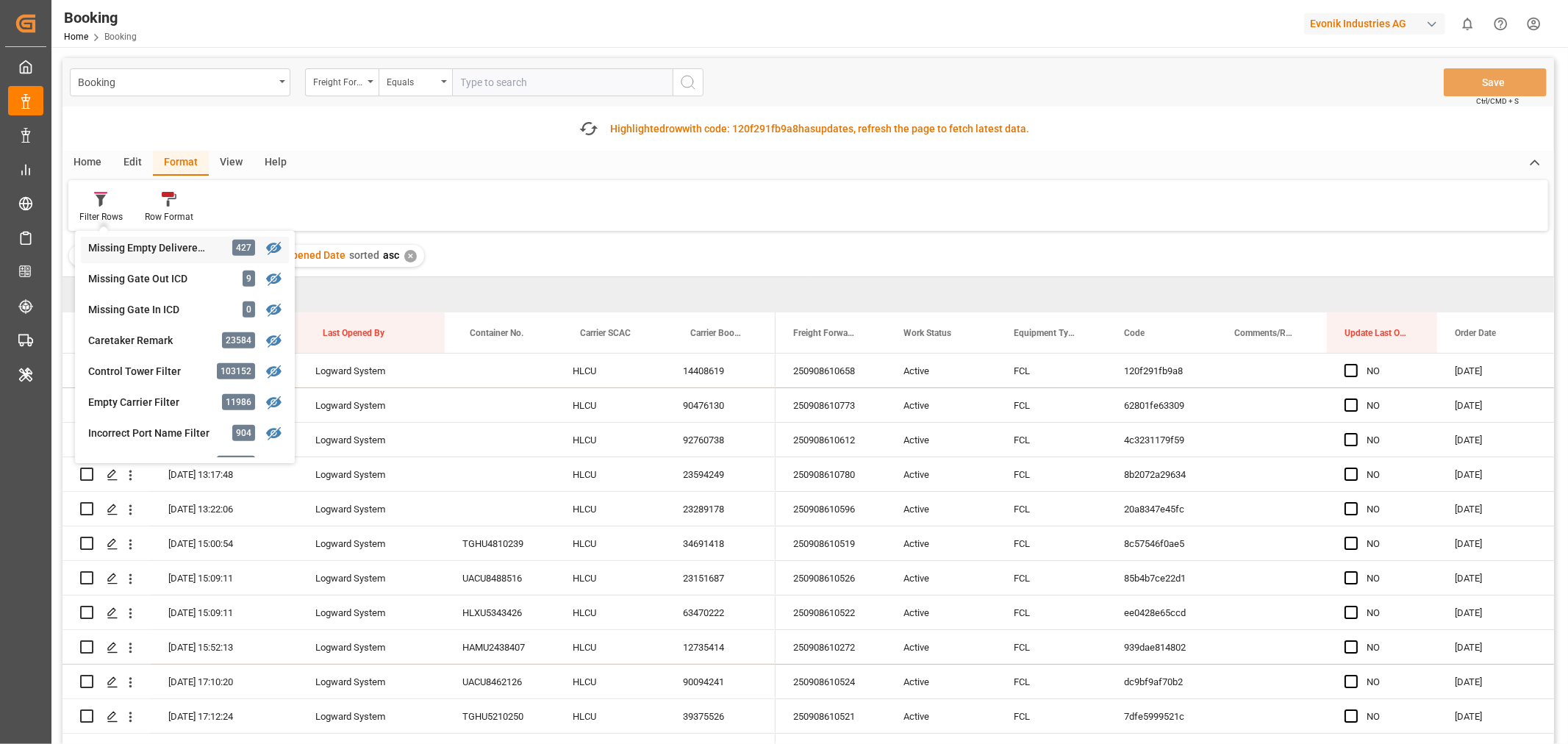
click at [196, 245] on div "Missing Empty Delivered Depot" at bounding box center [153, 249] width 129 height 16
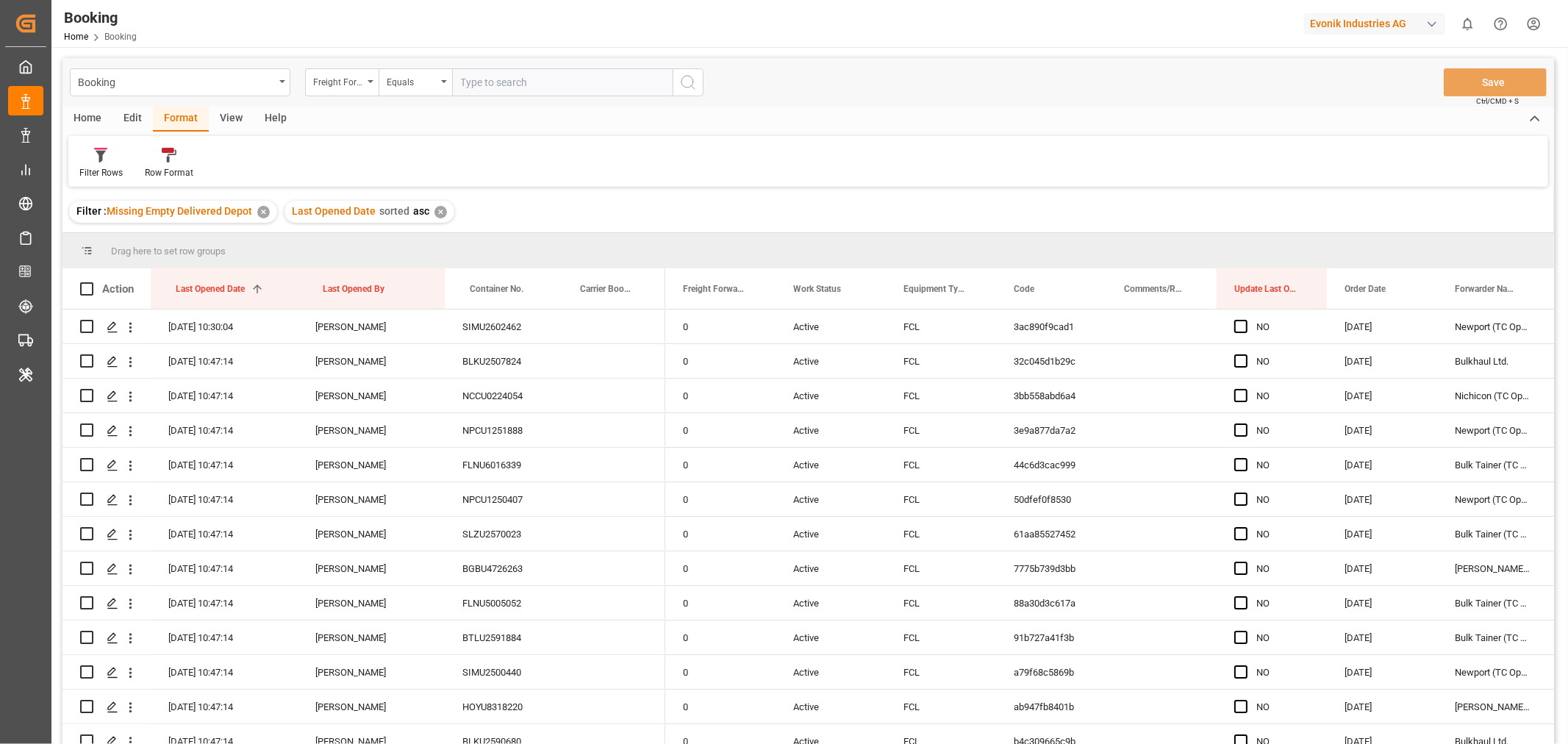
click at [221, 115] on div "View" at bounding box center [231, 119] width 45 height 25
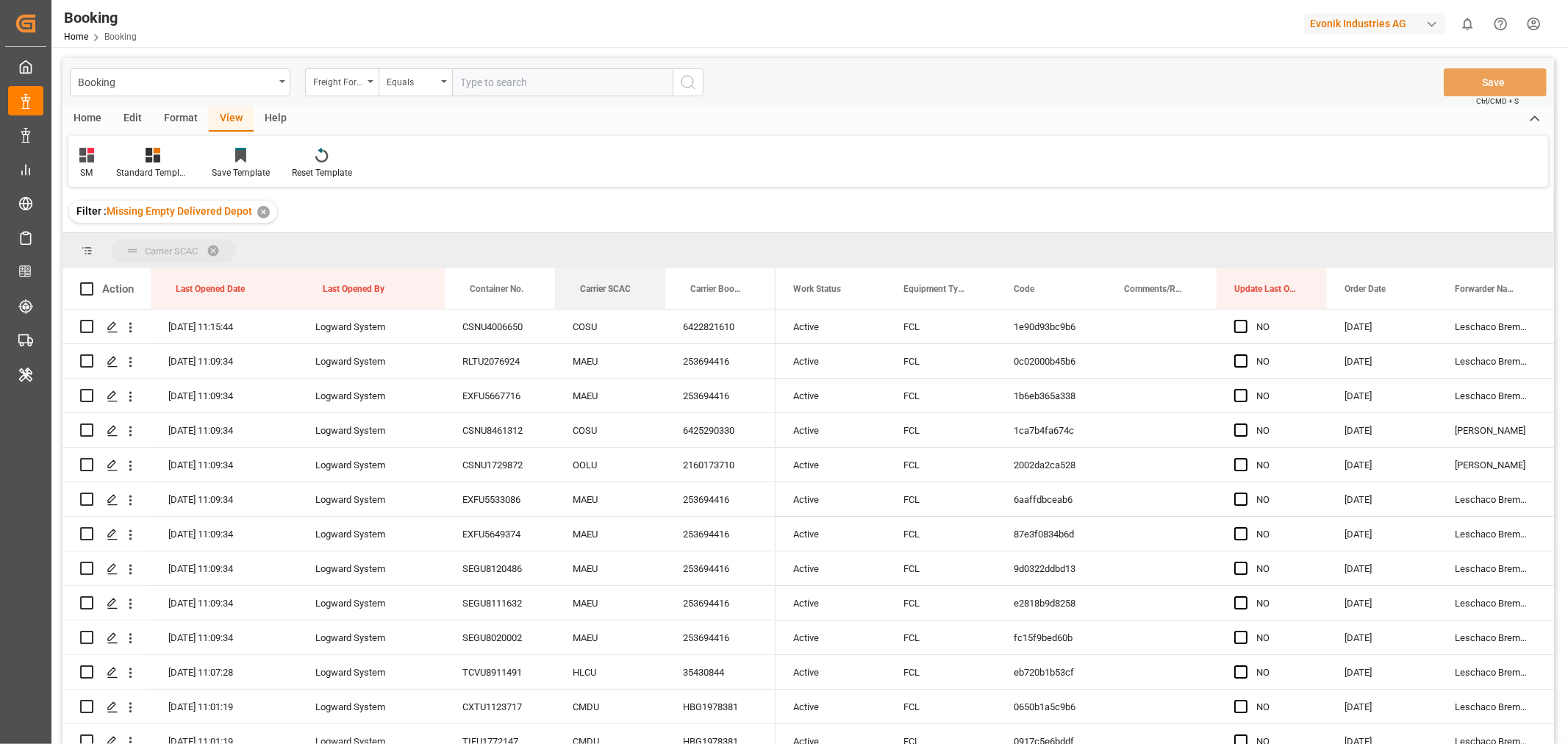
drag, startPoint x: 587, startPoint y: 288, endPoint x: 592, endPoint y: 252, distance: 36.3
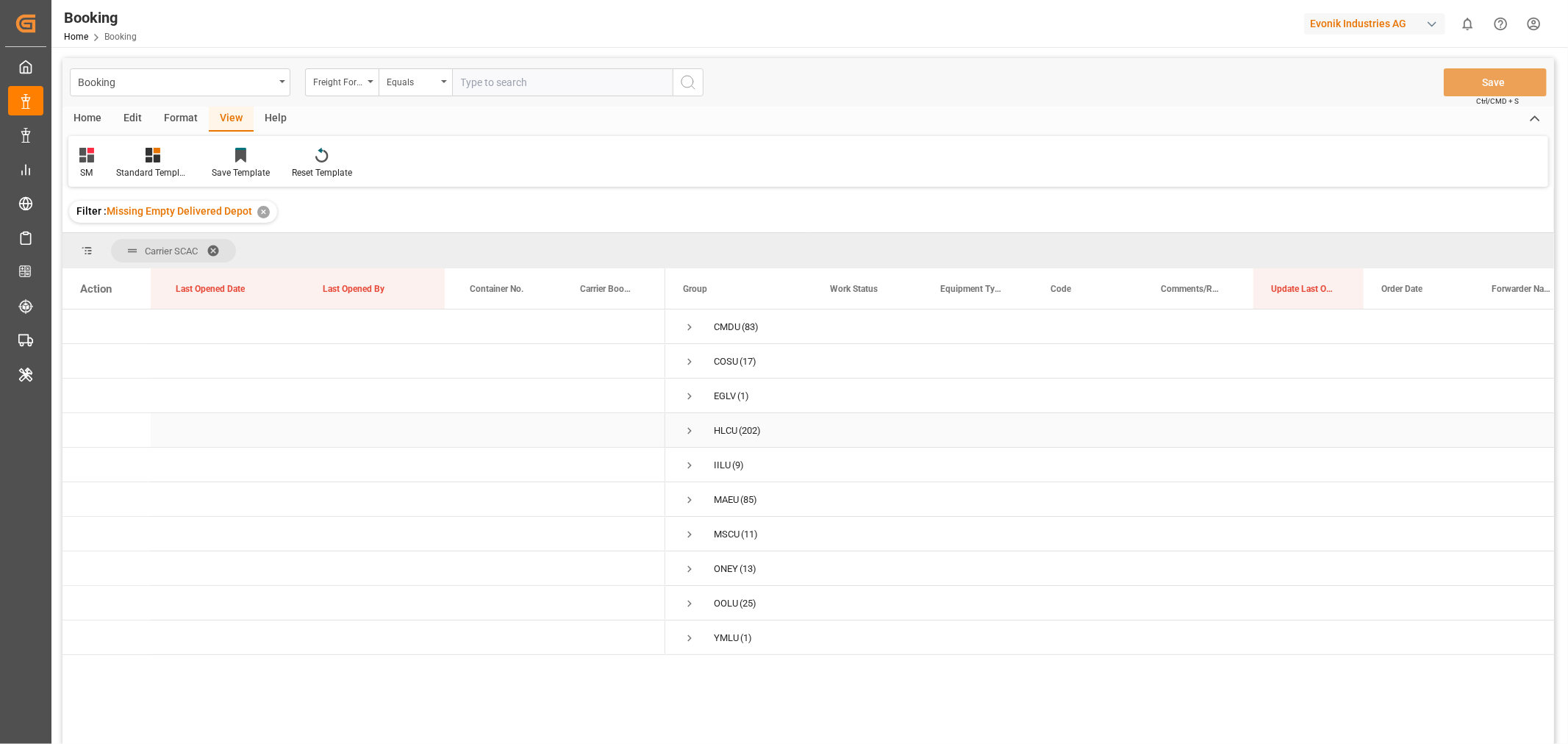
click at [688, 430] on span "Press SPACE to select this row." at bounding box center [689, 430] width 13 height 13
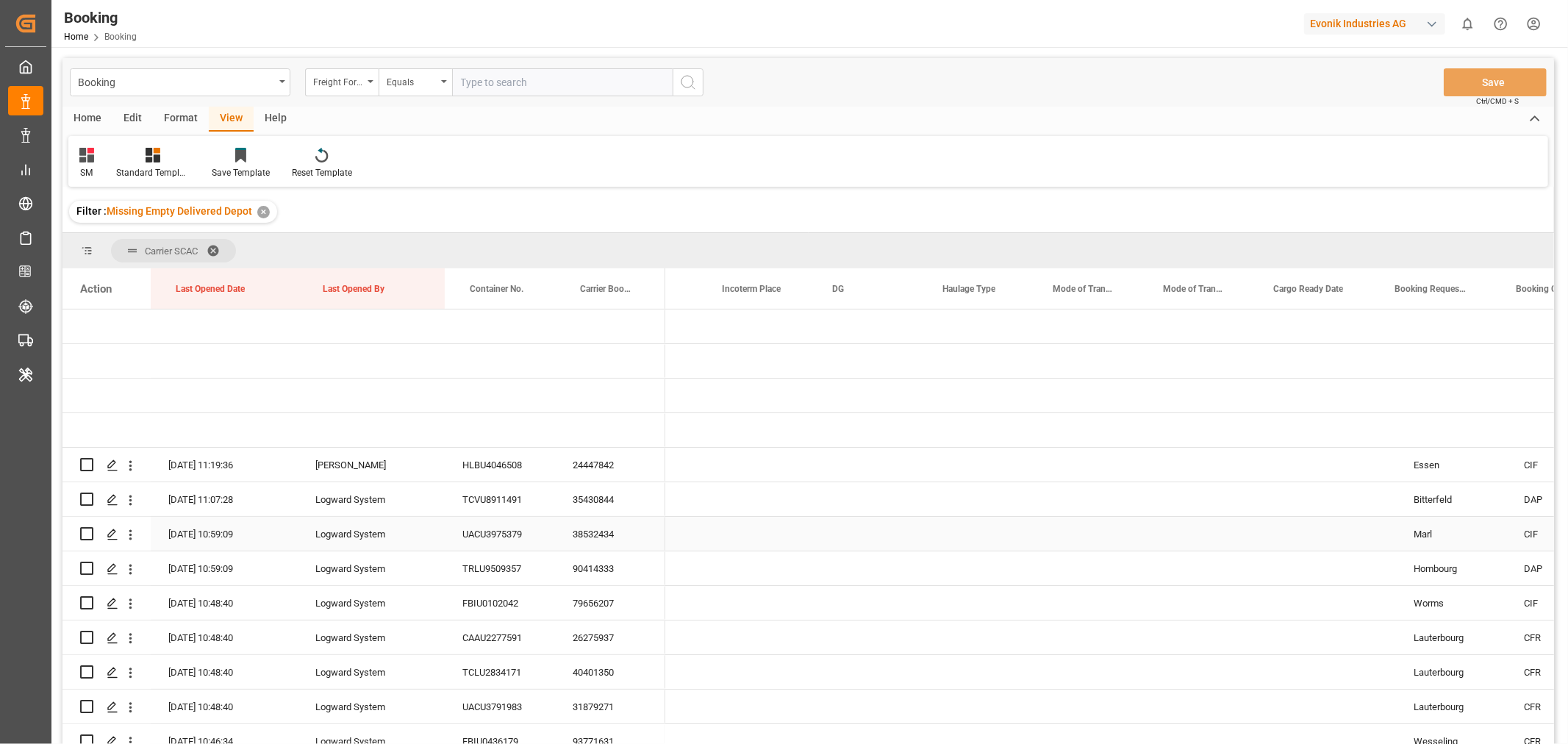
scroll to position [0, 3510]
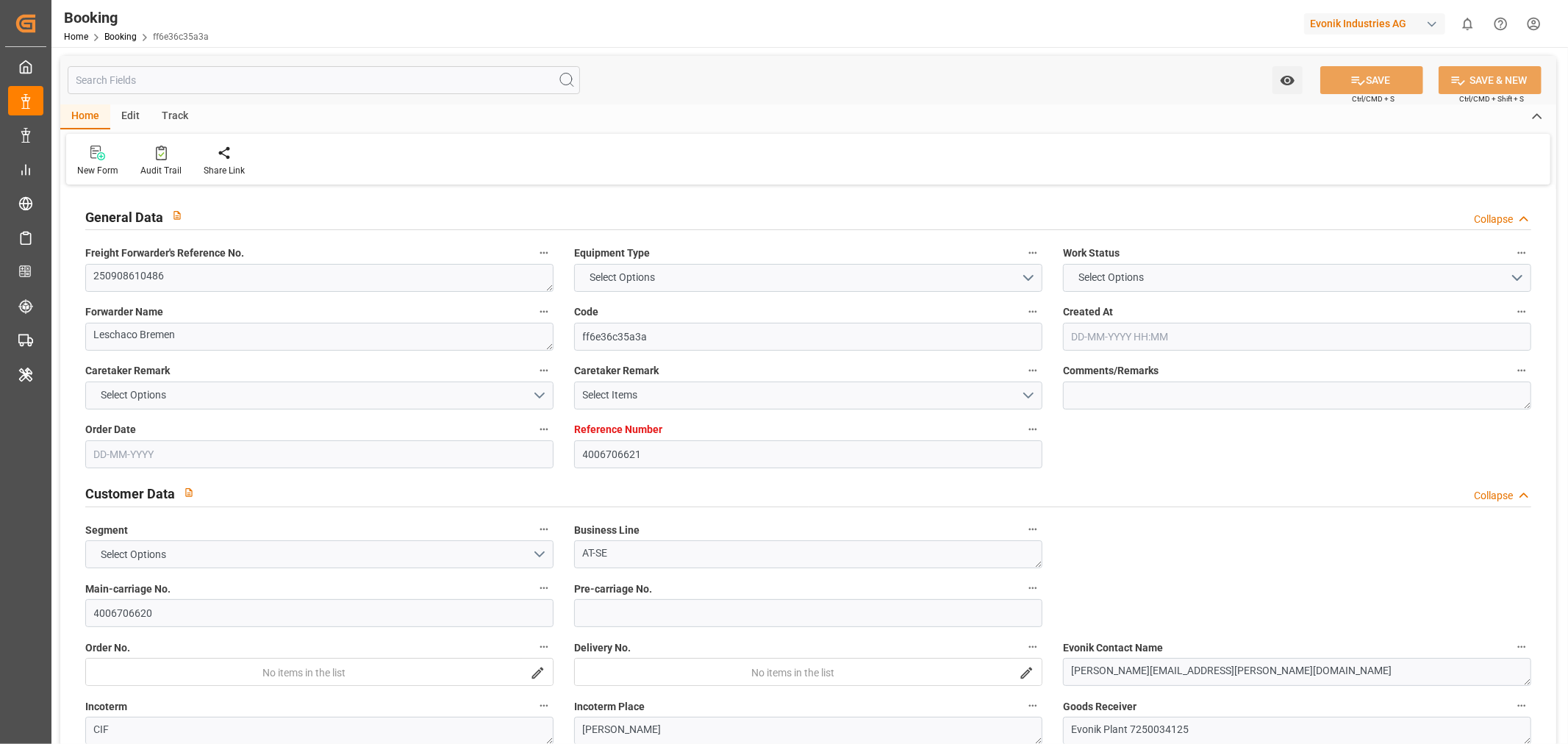
type input "4006706621"
type input "9909132"
type input "OOCL"
type input "Orient Overseas Container Line Ltd"
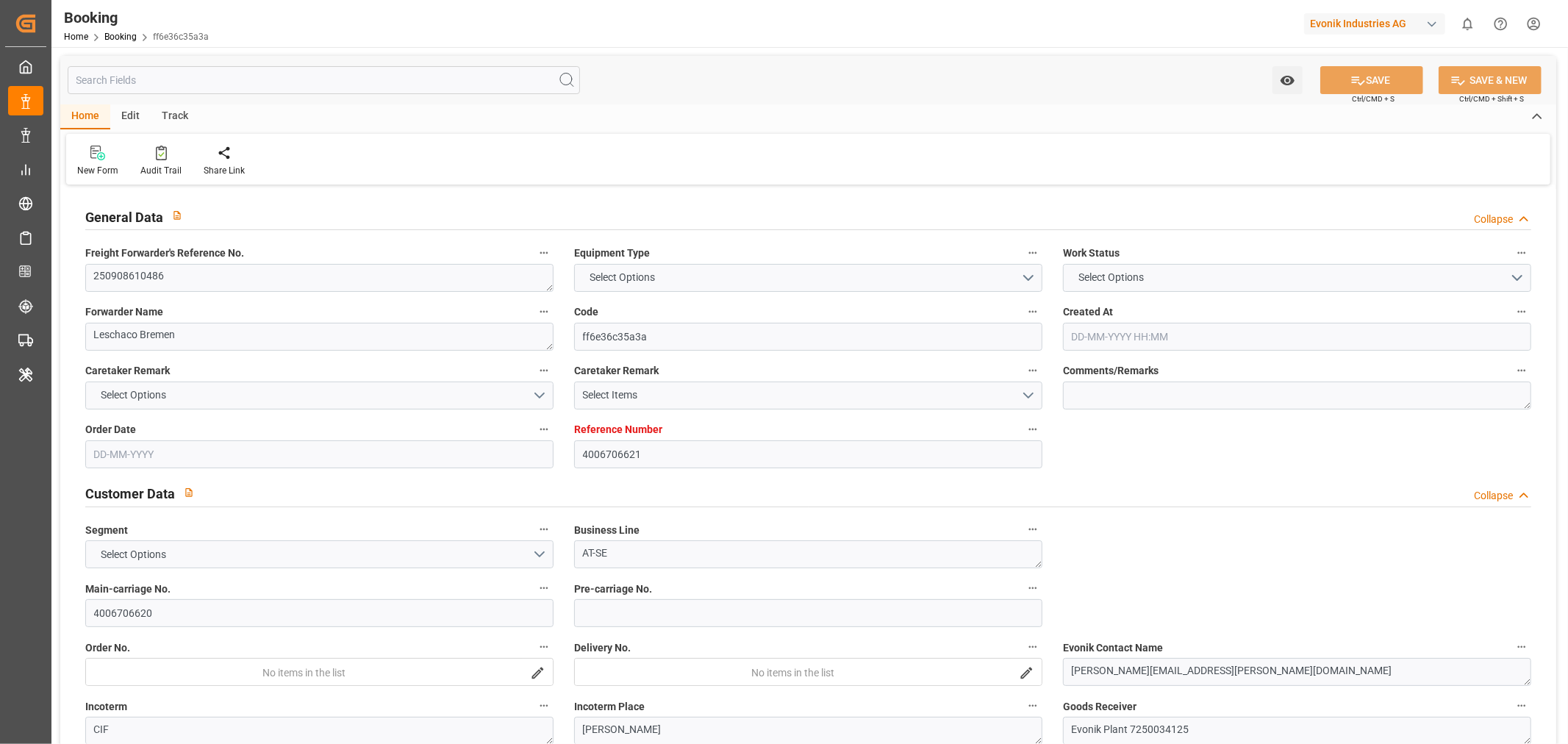
type input "DEHAM"
type input "Shimizu"
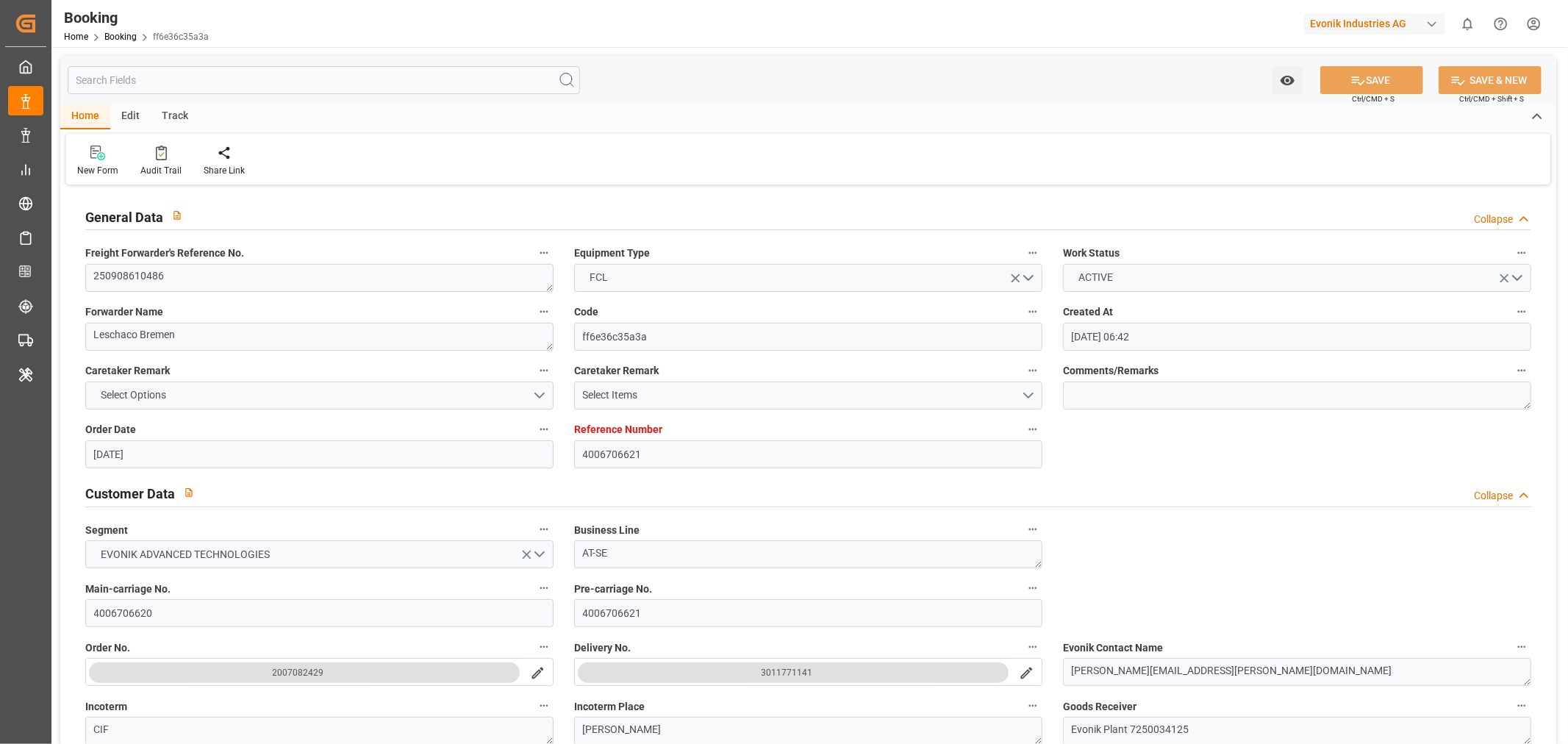
type input "25-08-2025 06:42"
type input "25-08-2025"
type input "15-11-2025"
type input "11-09-2025"
type input "11-09-2025 00:00"
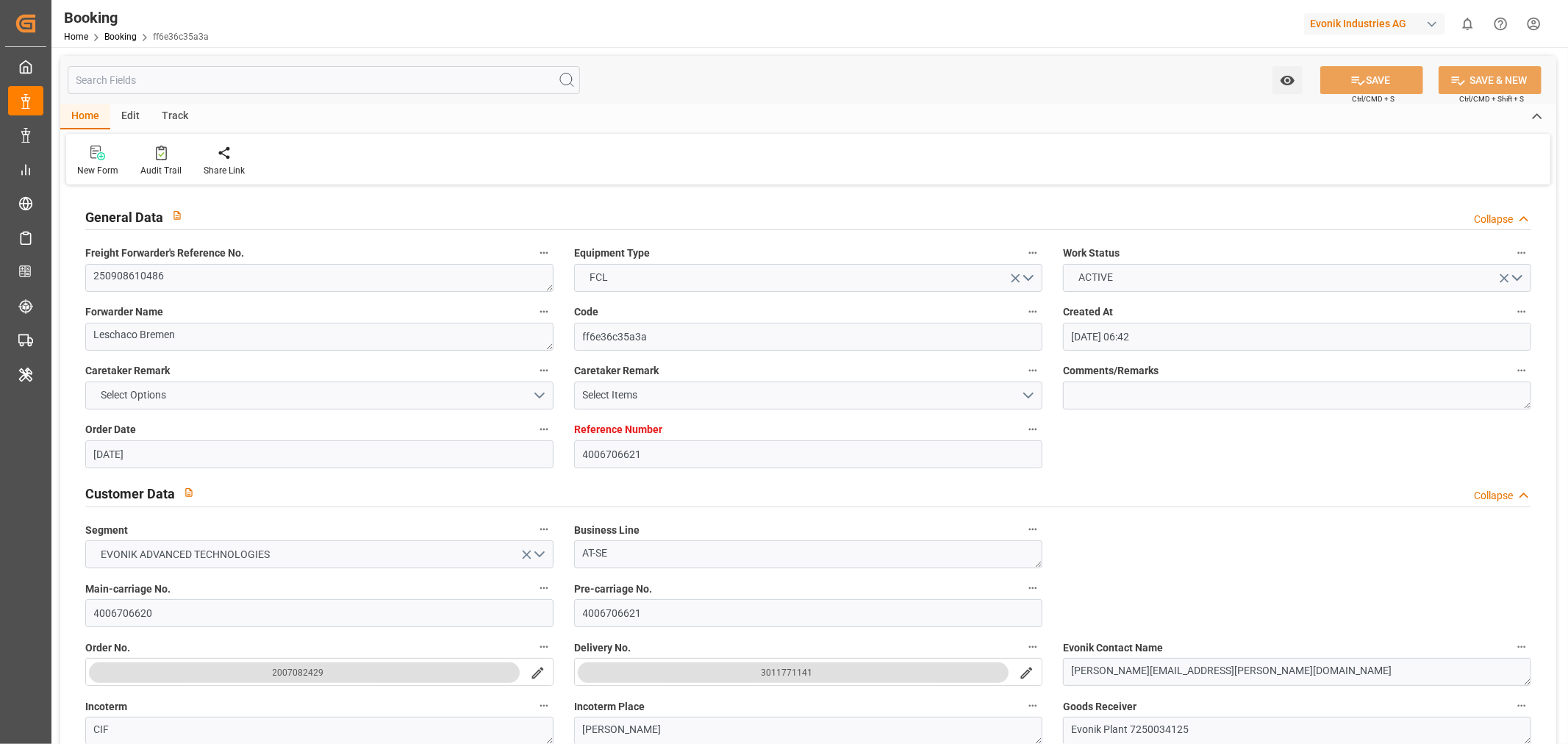
type input "11-09-2025"
type input "27-09-2025 00:00"
type input "19-11-2025 00:00"
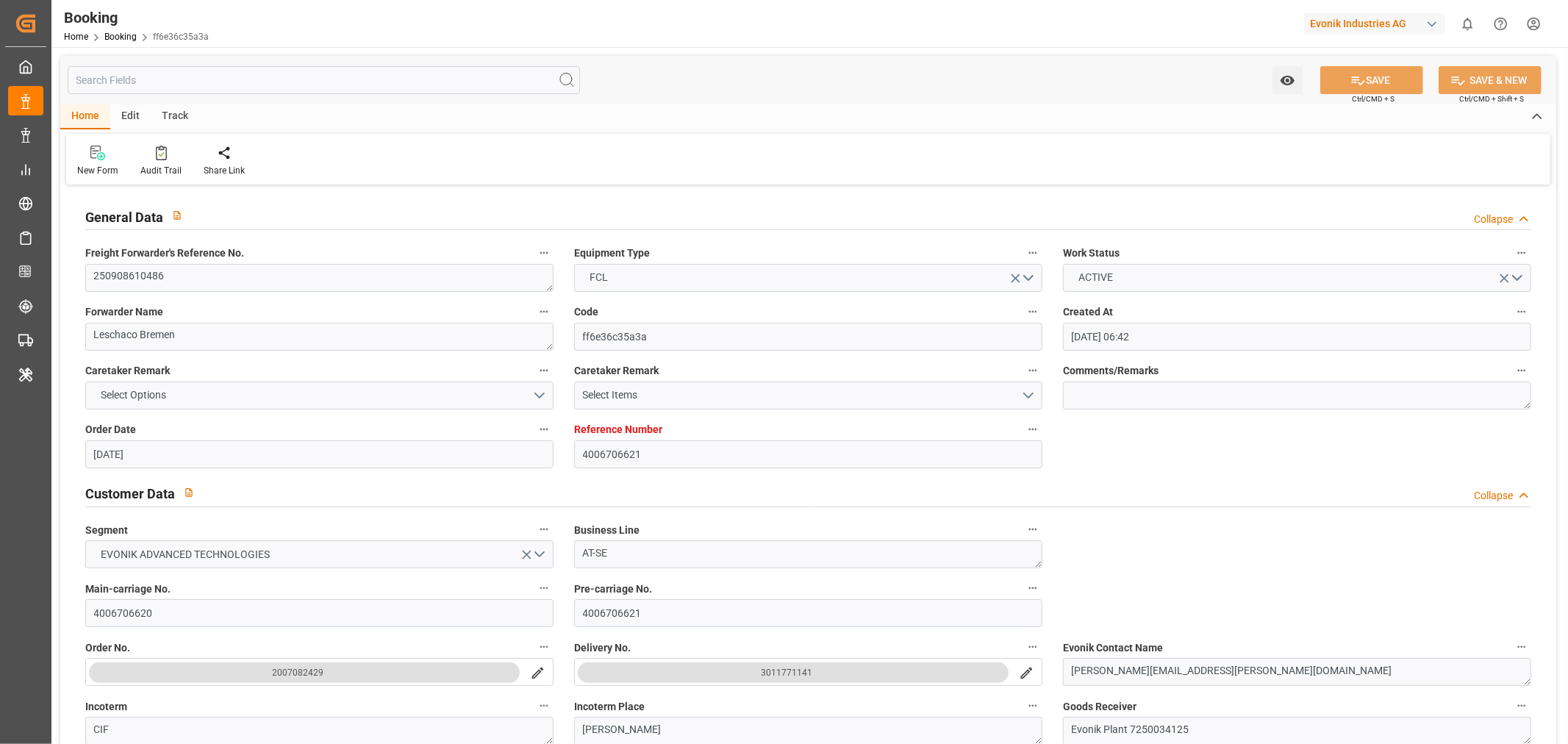
type input "11-09-2025 08:27"
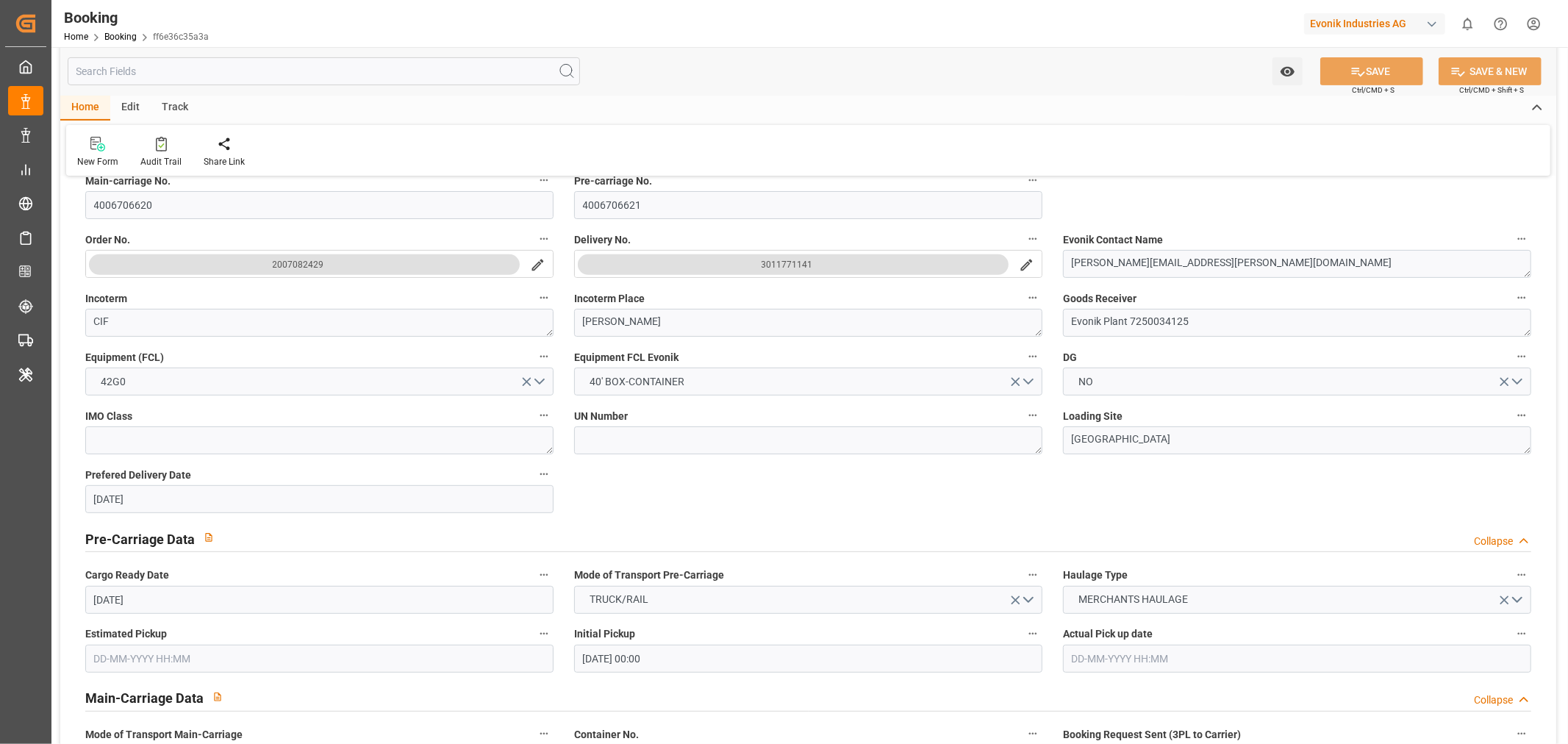
scroll to position [816, 0]
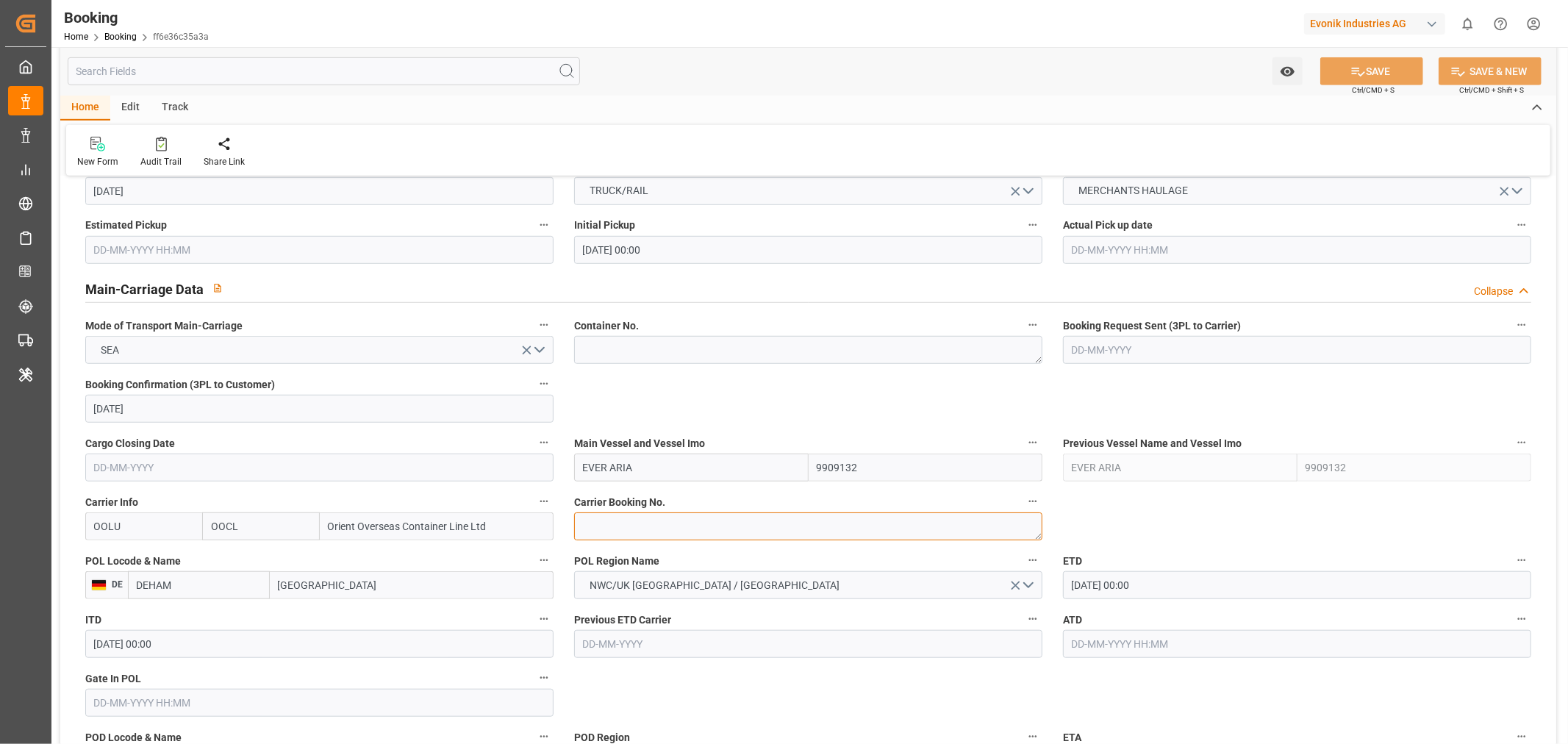
click at [640, 526] on textarea at bounding box center [808, 526] width 468 height 28
paste textarea "2162116710"
type textarea "2162116710"
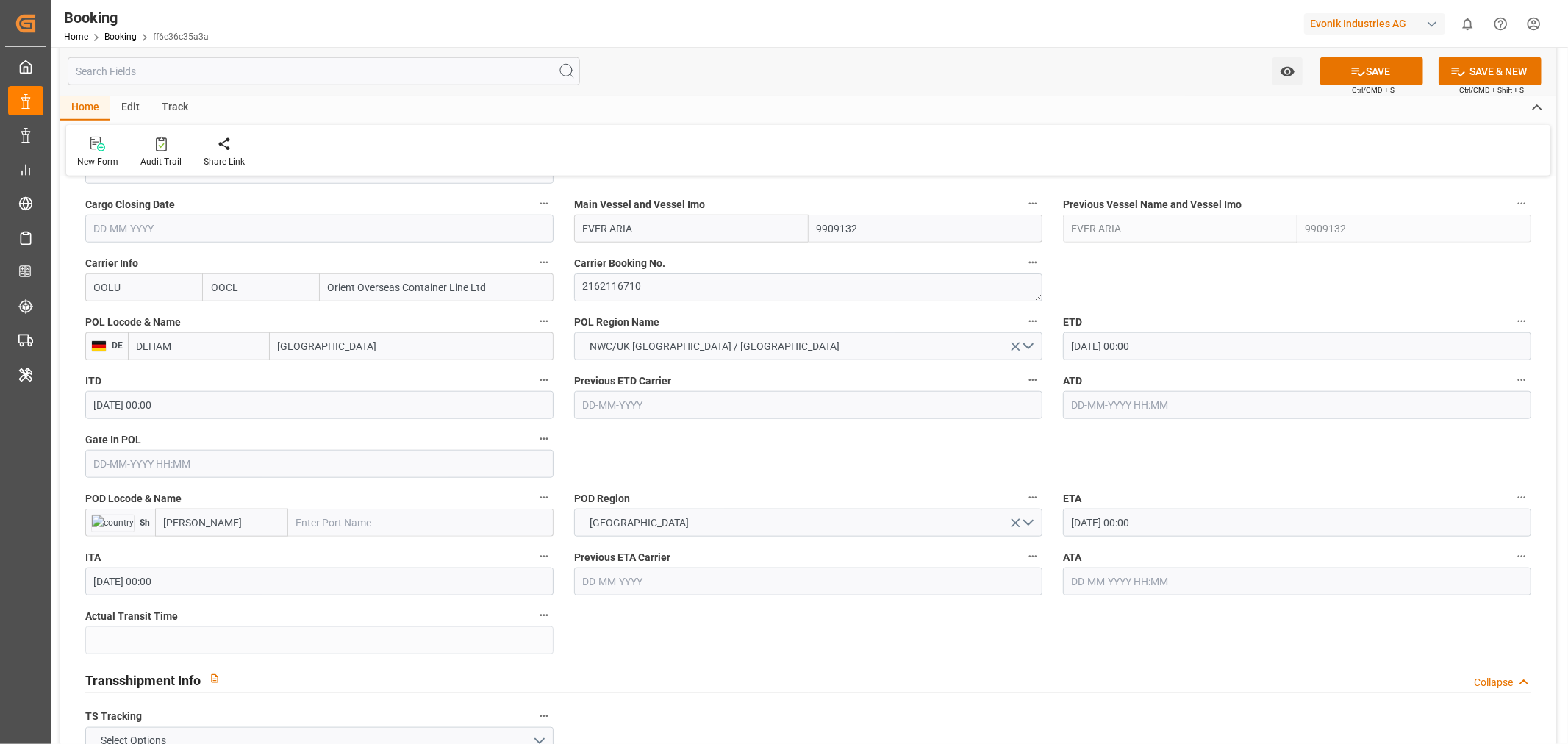
scroll to position [1143, 0]
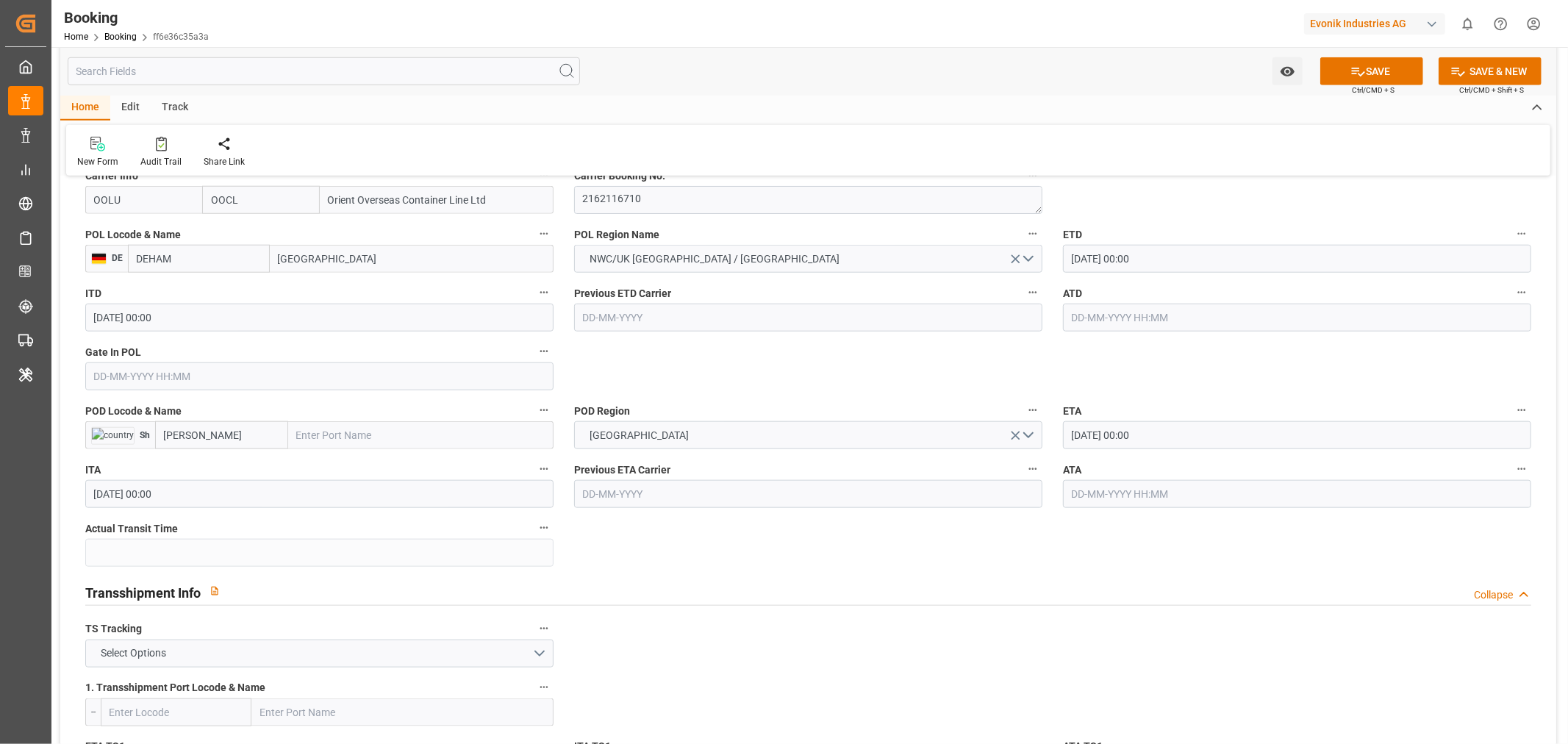
click at [1079, 441] on input "19-11-2025 00:00" at bounding box center [1297, 435] width 468 height 28
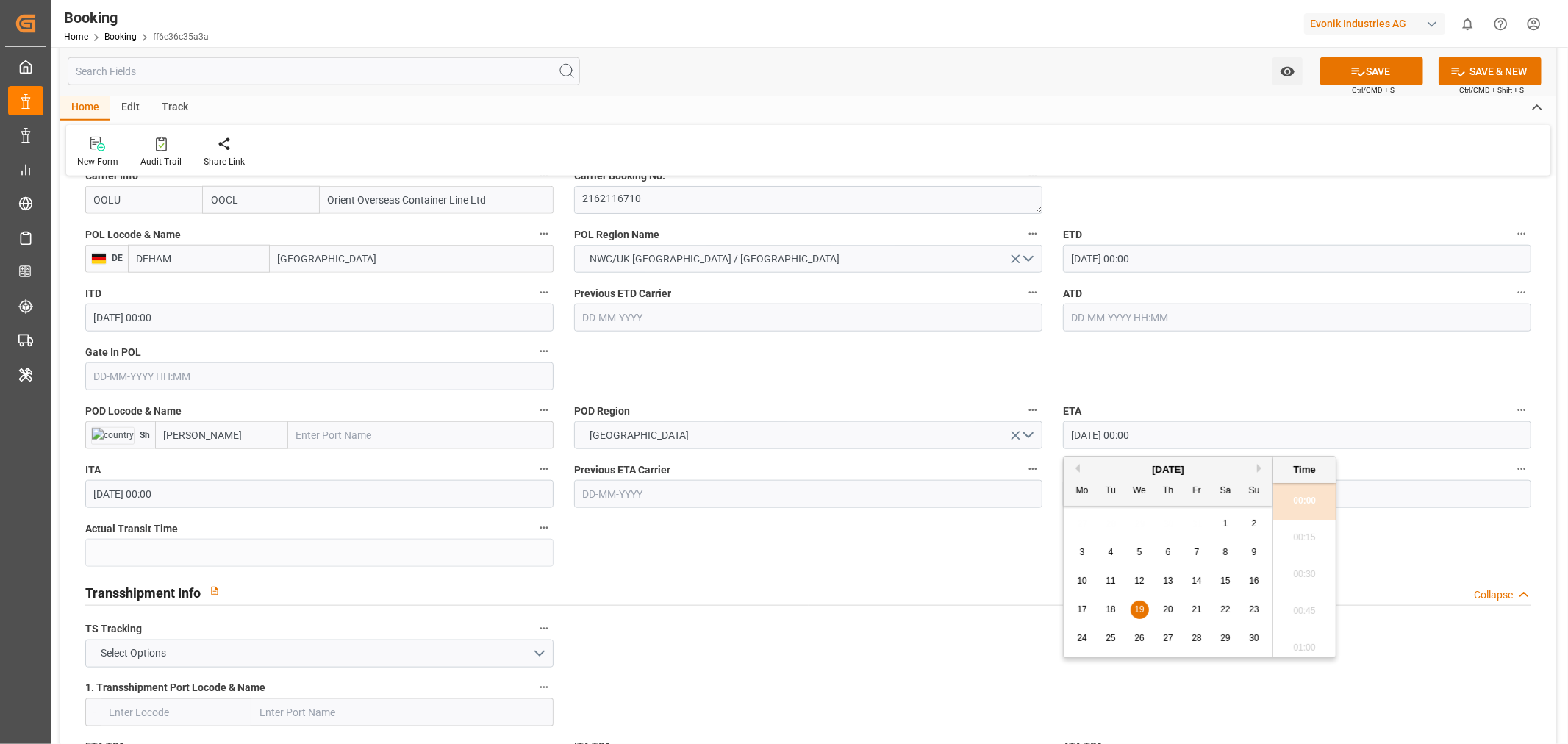
click at [1085, 633] on span "24" at bounding box center [1082, 637] width 9 height 10
type input "24-11-2025 00:00"
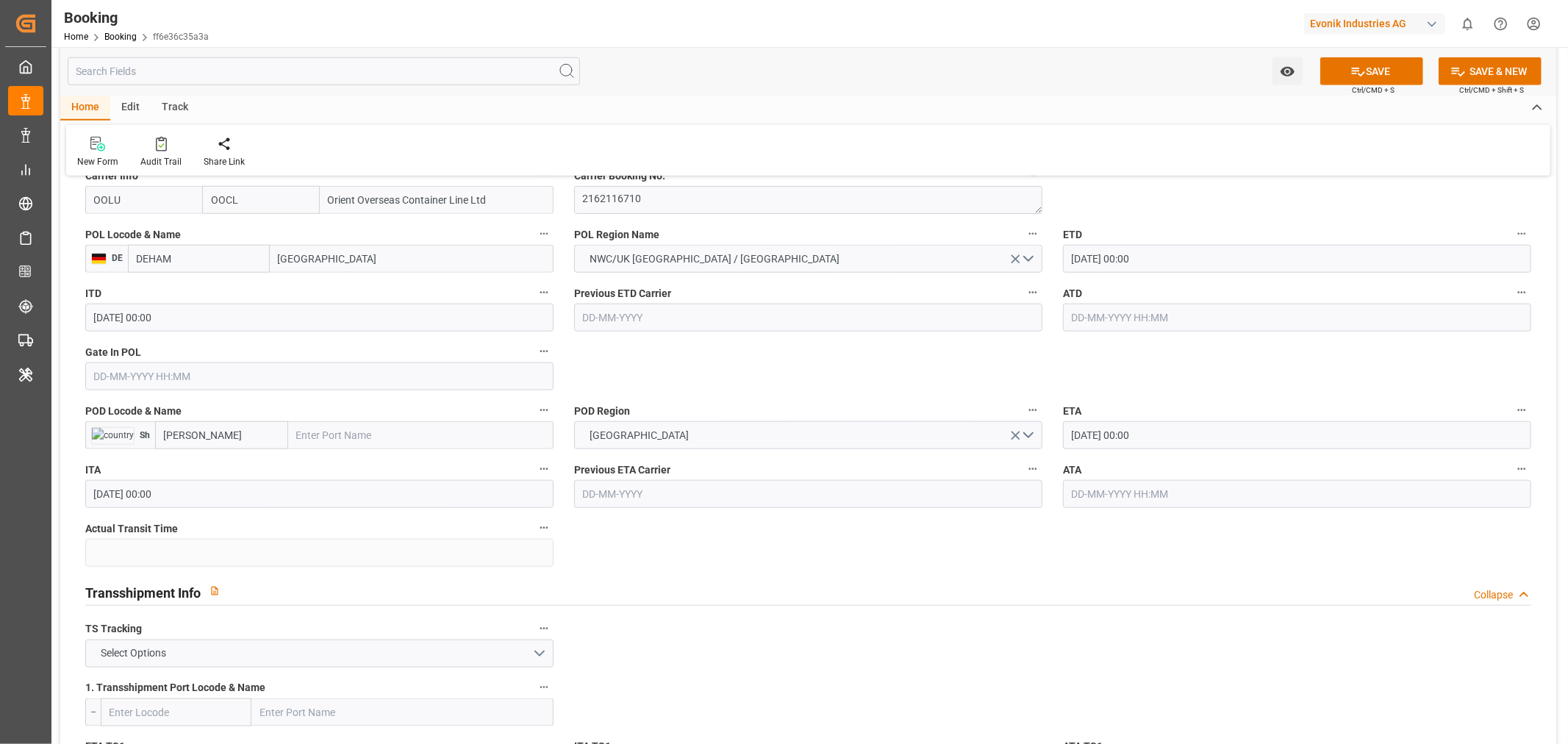
click at [247, 444] on input "Shimizu" at bounding box center [221, 435] width 133 height 28
click at [238, 453] on div "JPSMZ - Shimizu" at bounding box center [221, 476] width 131 height 49
type input "JPSMZ"
type input "Shimizu"
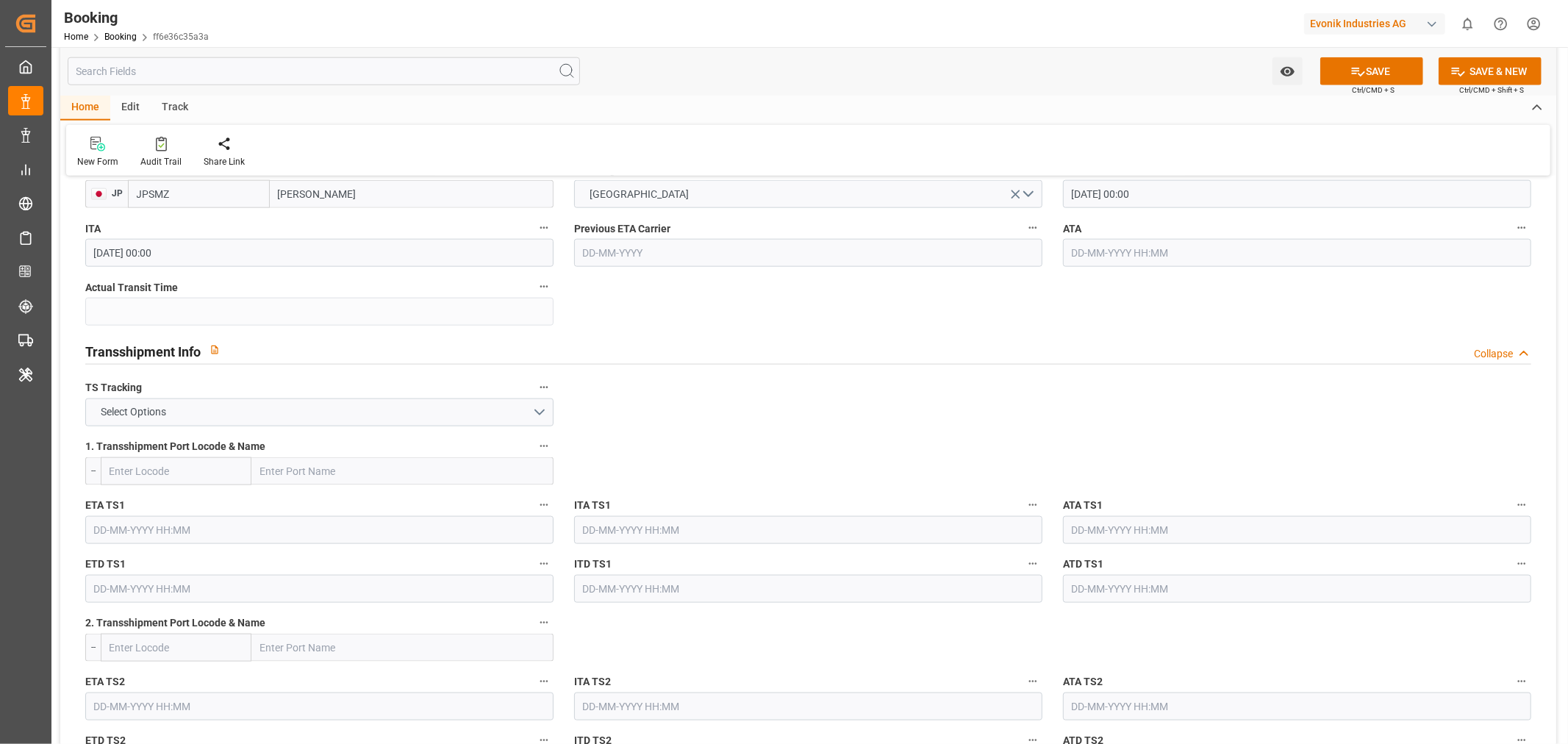
scroll to position [1387, 0]
type input "JPSMZ"
click at [533, 400] on button "Select Options" at bounding box center [319, 409] width 468 height 28
click at [275, 391] on label "TS Tracking" at bounding box center [319, 385] width 468 height 20
click at [534, 391] on button "TS Tracking" at bounding box center [544, 384] width 19 height 19
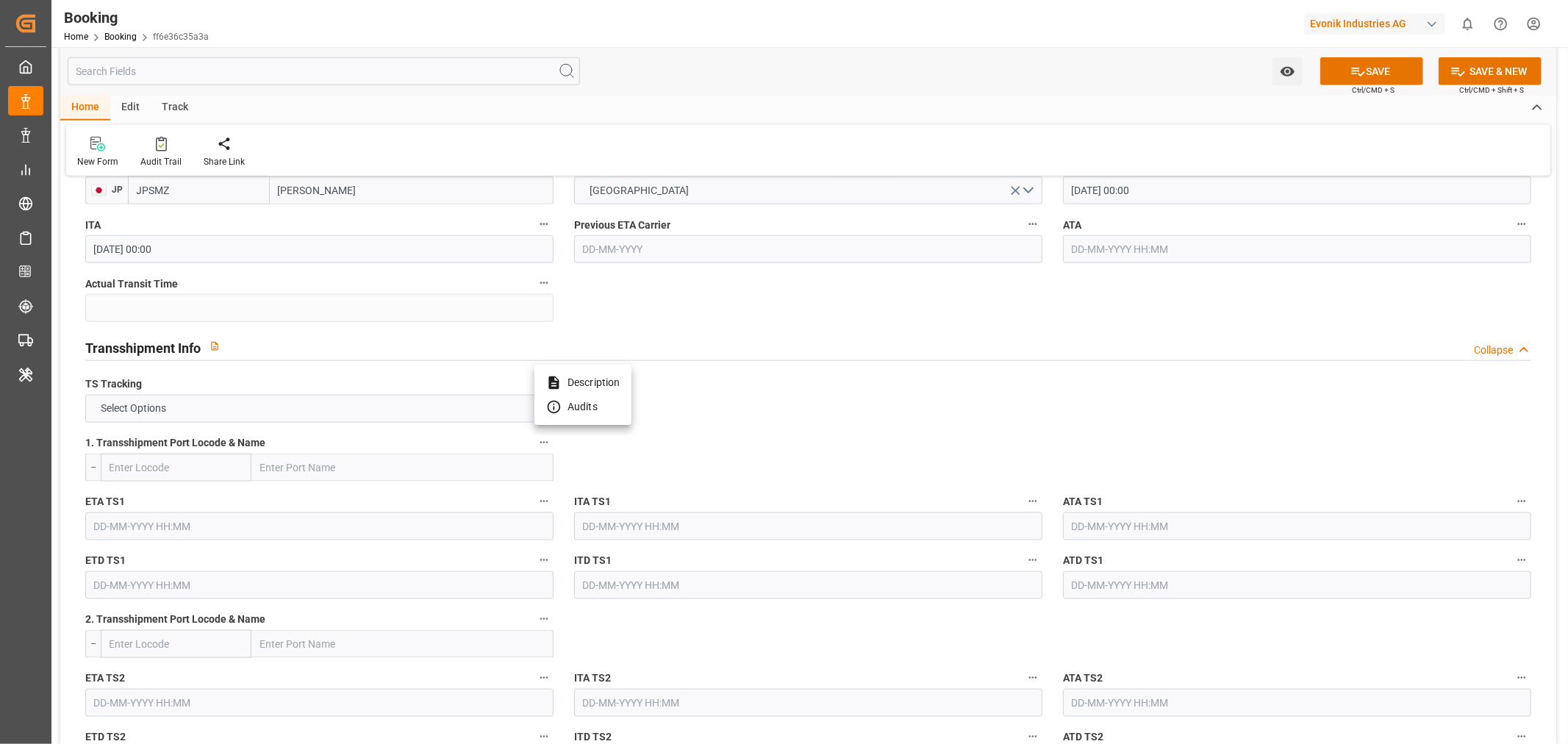
click at [275, 403] on div at bounding box center [784, 372] width 1568 height 744
click at [312, 412] on button "Select Options" at bounding box center [319, 409] width 468 height 28
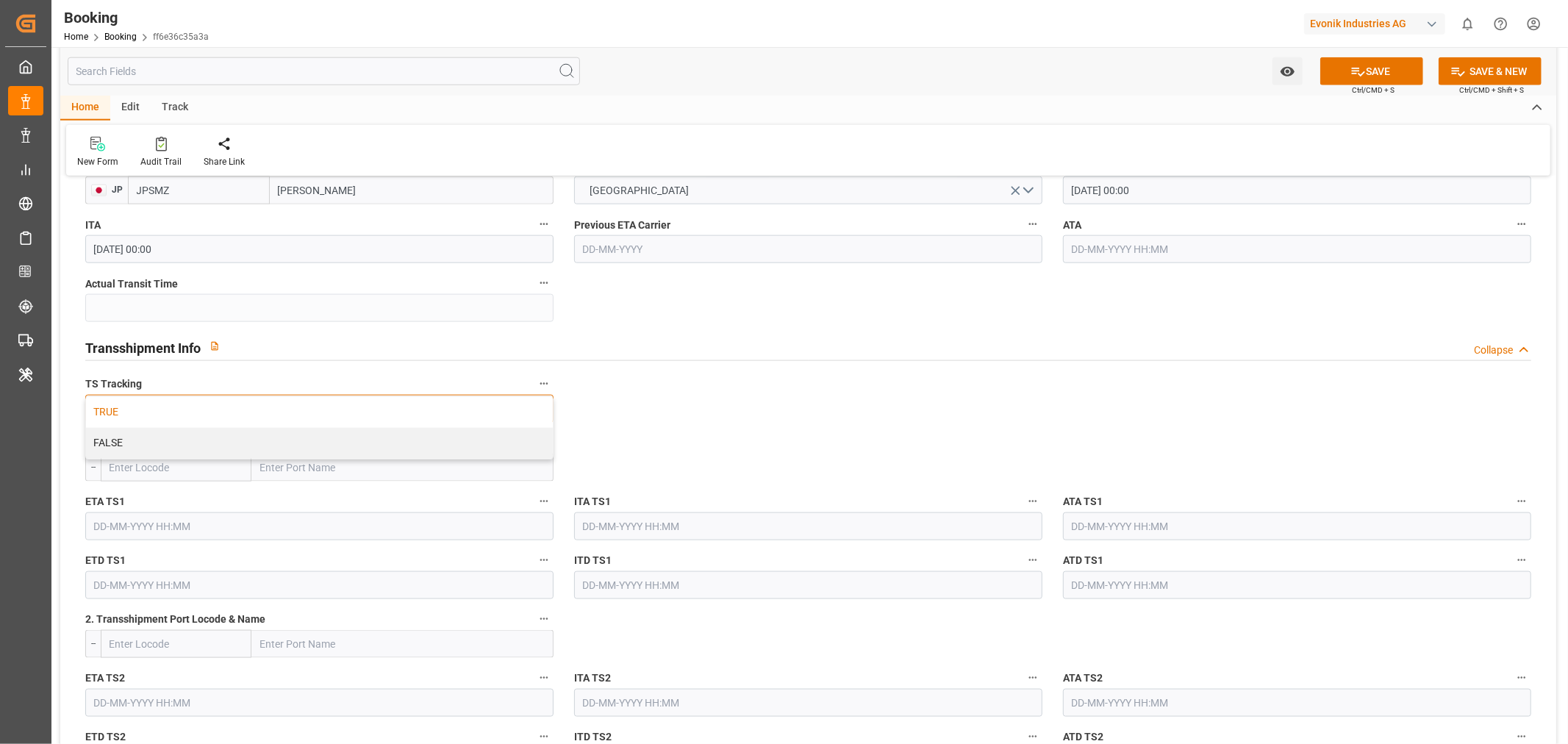
click at [171, 410] on div "TRUE" at bounding box center [319, 412] width 467 height 31
drag, startPoint x: 853, startPoint y: 427, endPoint x: 327, endPoint y: 410, distance: 526.3
click at [270, 467] on input "text" at bounding box center [403, 467] width 302 height 28
paste input "Kaohsiung"
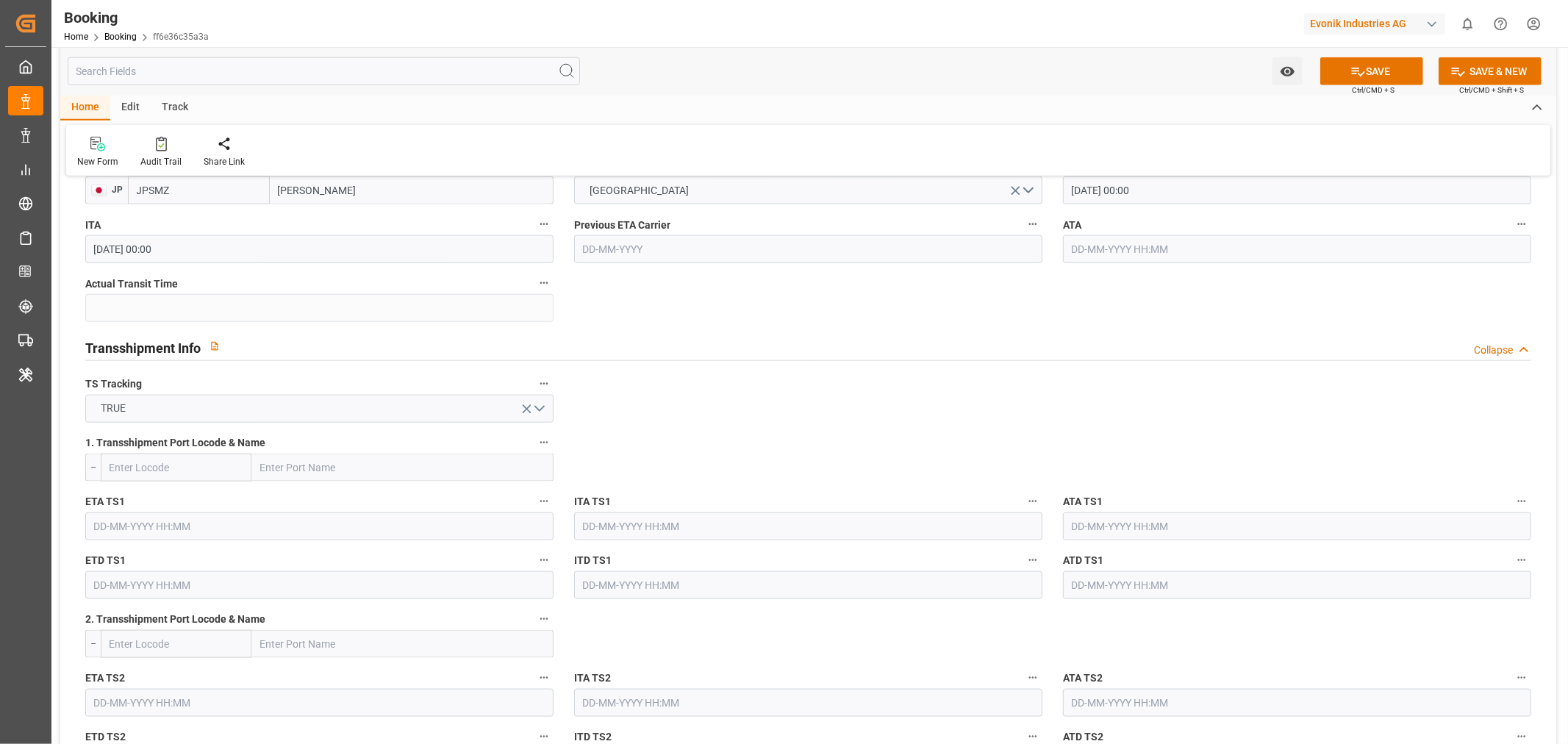
type input "Kaohsiung"
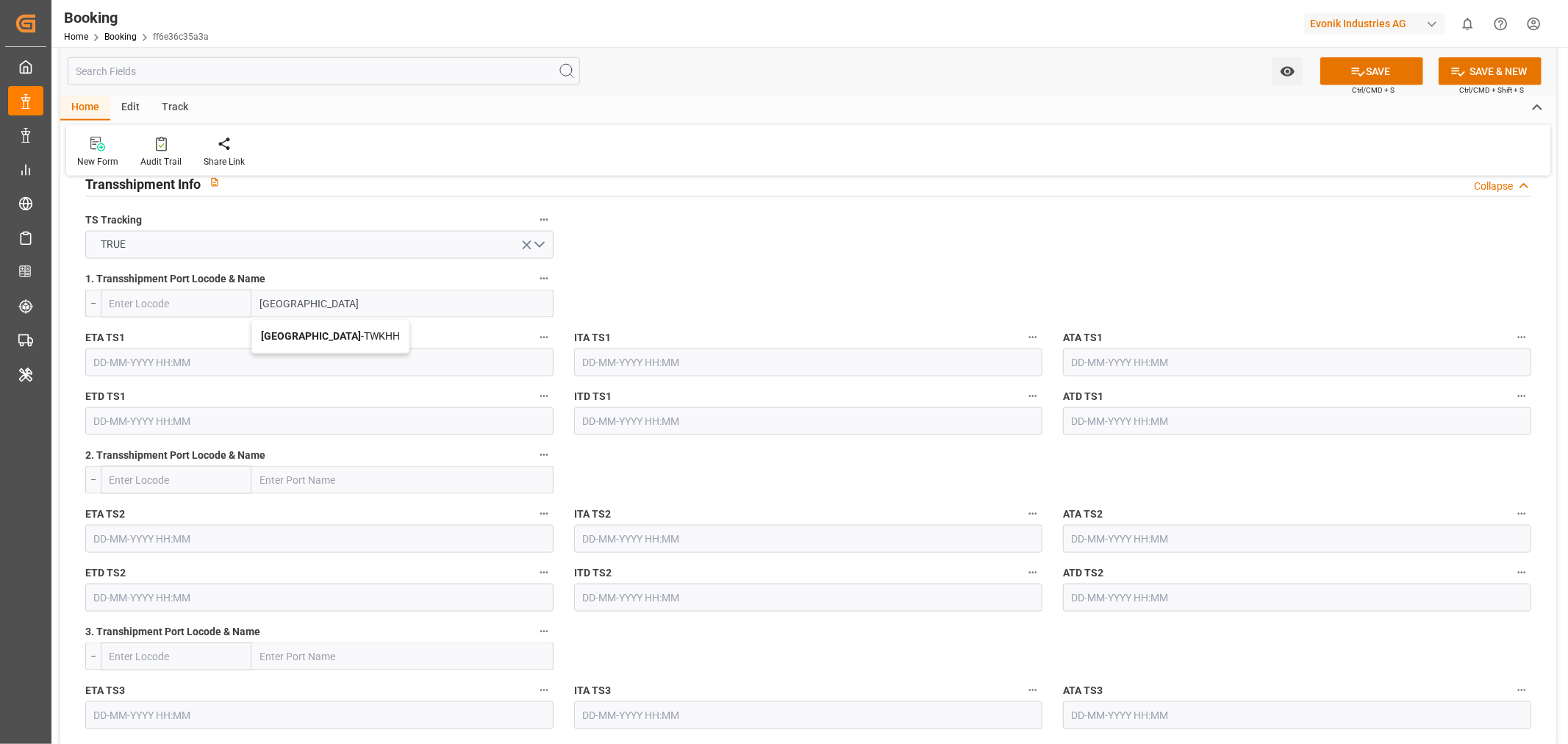
click at [294, 345] on div "Kaohsiung - TWKHH" at bounding box center [330, 336] width 157 height 33
type input "TWKHH"
type input "Kaohsiung"
click at [114, 369] on input "text" at bounding box center [319, 363] width 468 height 28
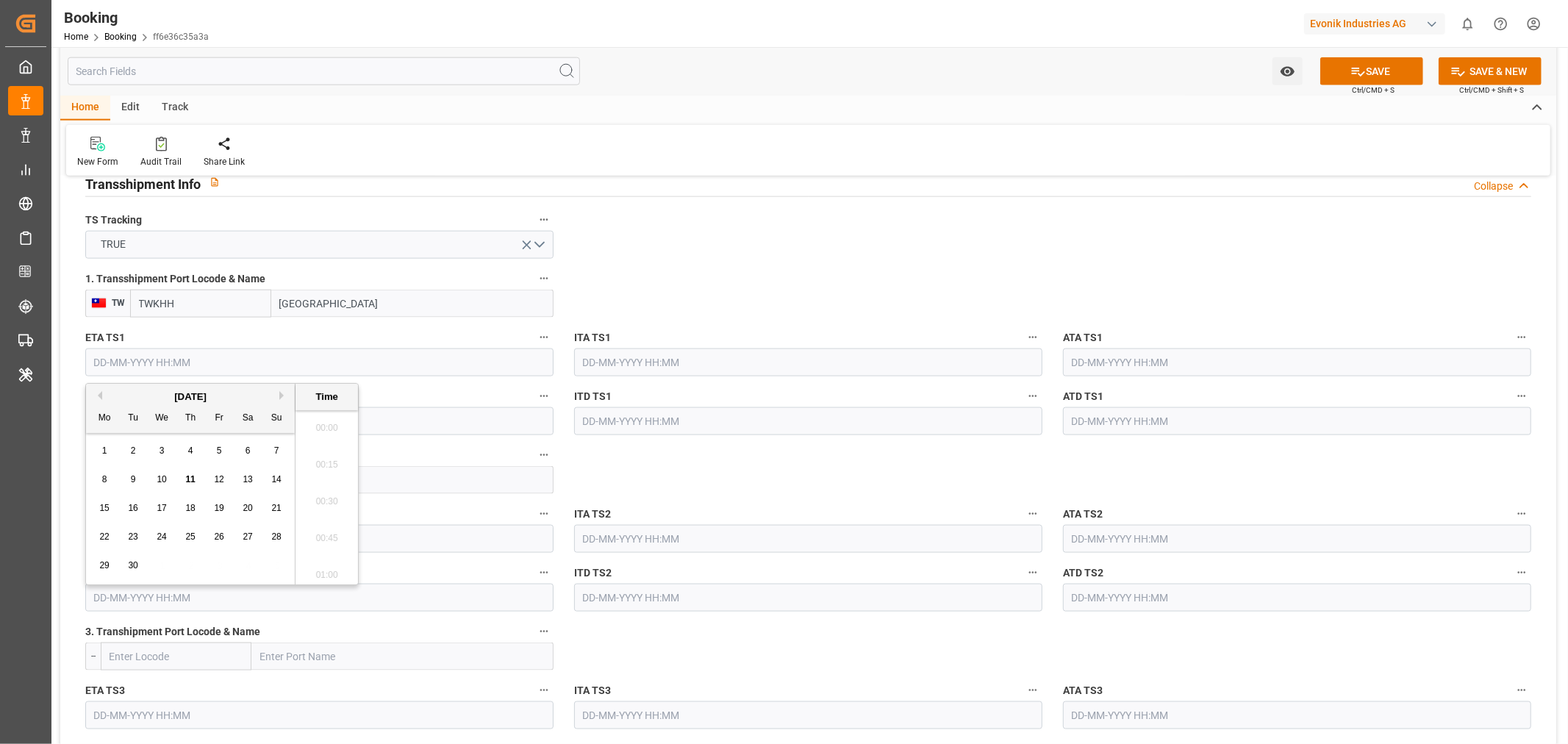
scroll to position [2355, 0]
click at [288, 397] on button "Next Month" at bounding box center [283, 395] width 9 height 9
click at [241, 509] on div "15" at bounding box center [248, 508] width 18 height 17
type input "15-11-2025 00:00"
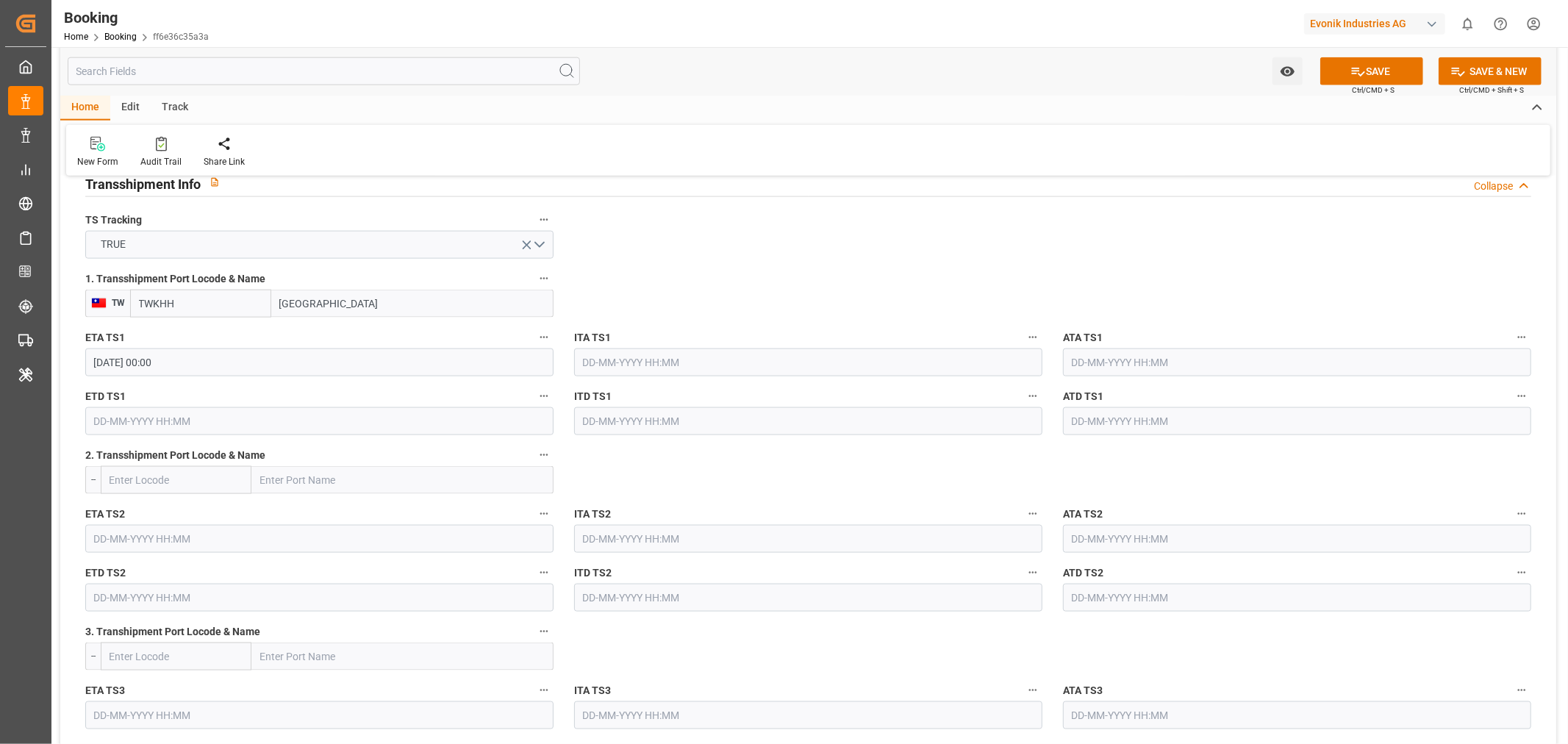
click at [153, 418] on input "text" at bounding box center [319, 422] width 468 height 28
click at [284, 454] on button "Next Month" at bounding box center [283, 454] width 9 height 9
click at [267, 569] on div "16" at bounding box center [276, 567] width 18 height 17
type input "16-11-2025 00:00"
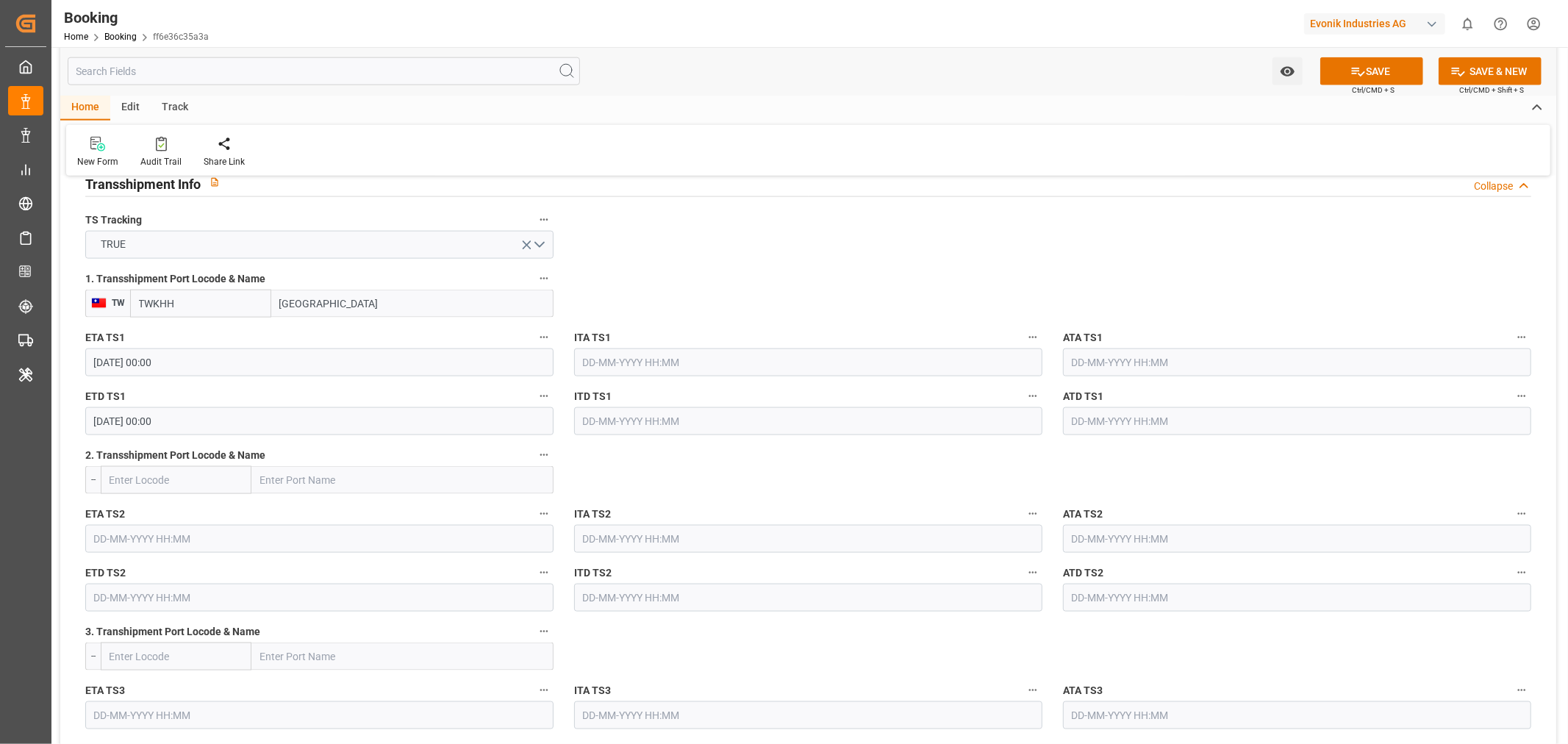
drag, startPoint x: 972, startPoint y: 264, endPoint x: 942, endPoint y: 270, distance: 30.6
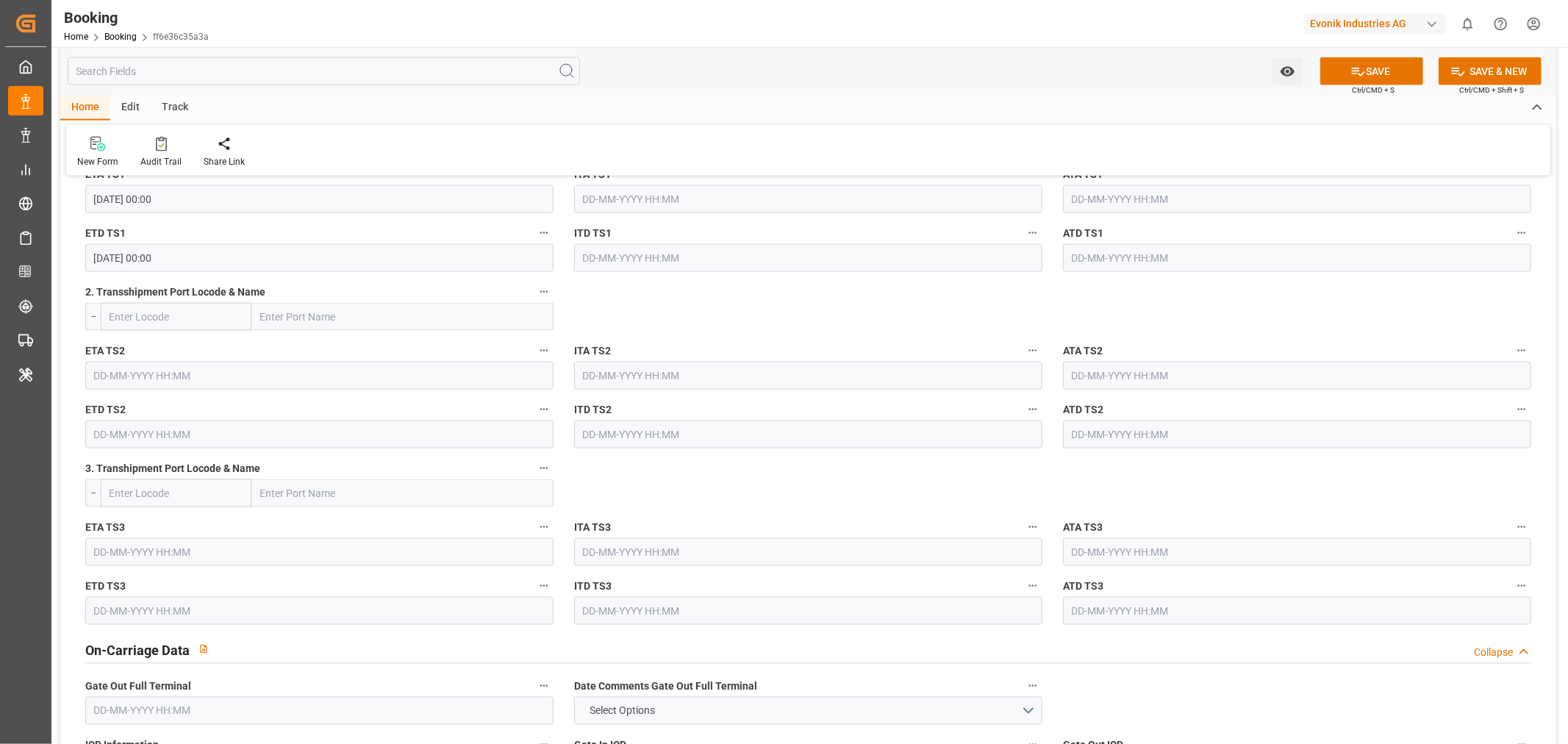
click at [277, 326] on input "text" at bounding box center [403, 317] width 302 height 28
paste input "Tokyo"
type input "Tokyo"
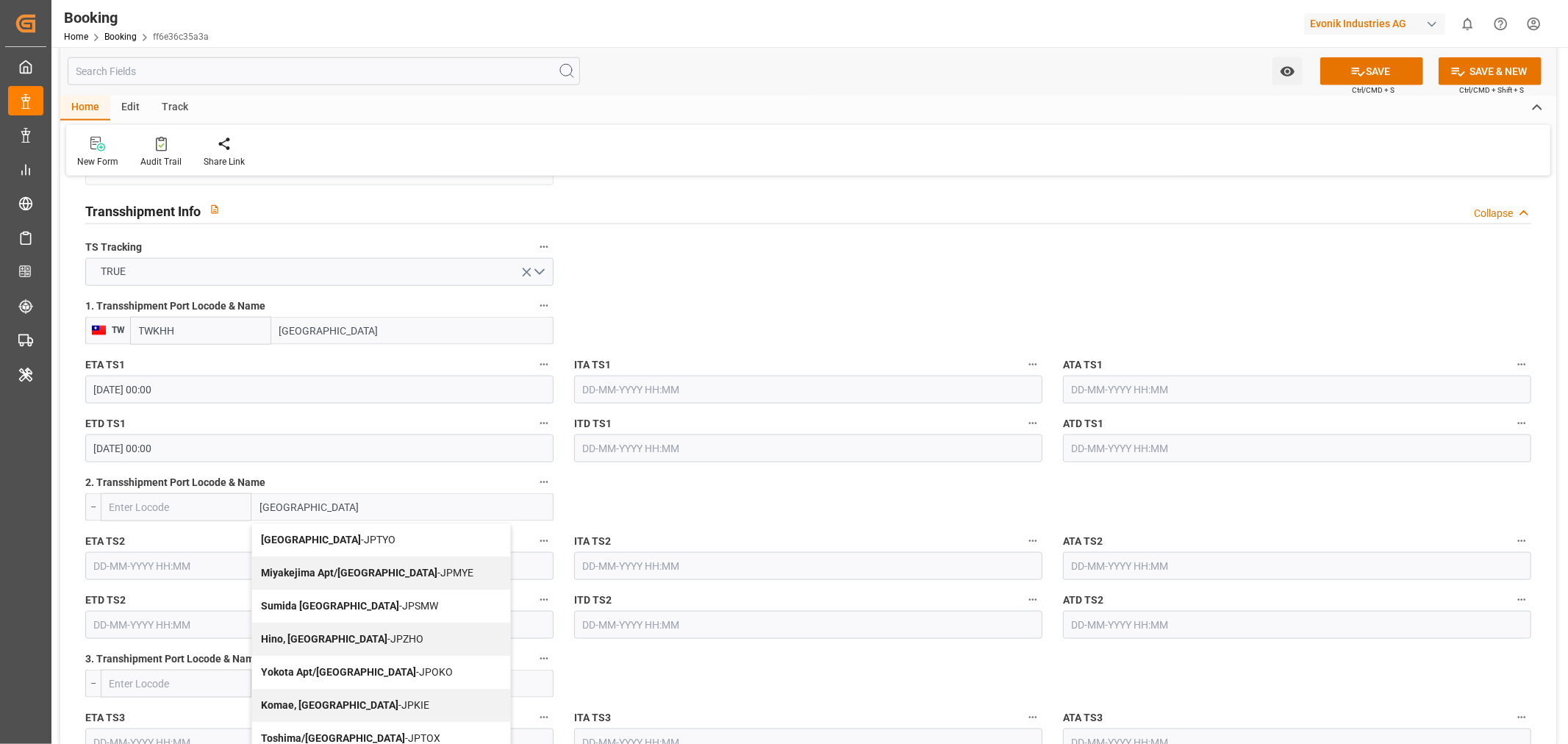
scroll to position [1551, 0]
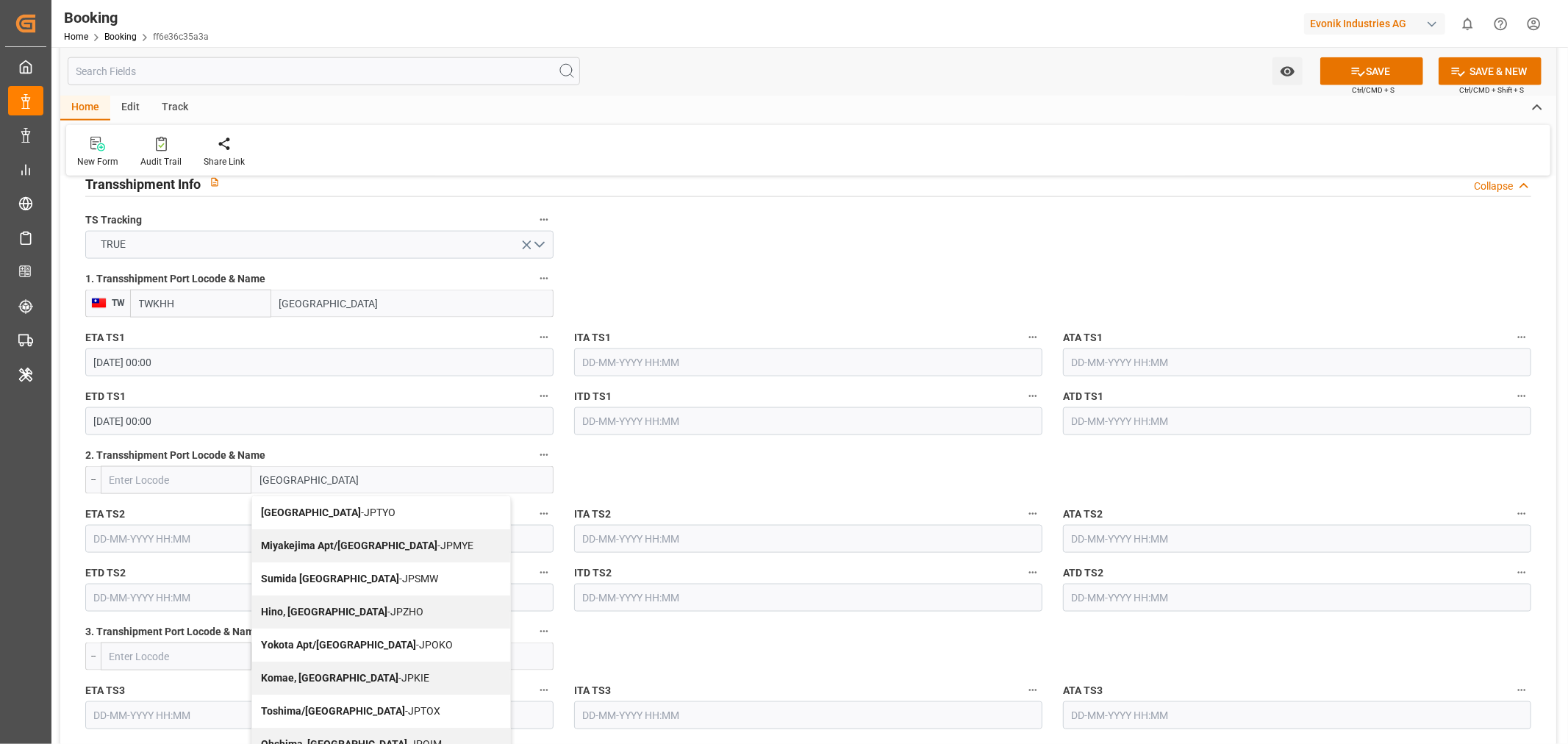
click at [329, 505] on div "Tokyo - JPTYO" at bounding box center [381, 513] width 258 height 33
type input "JPTYO"
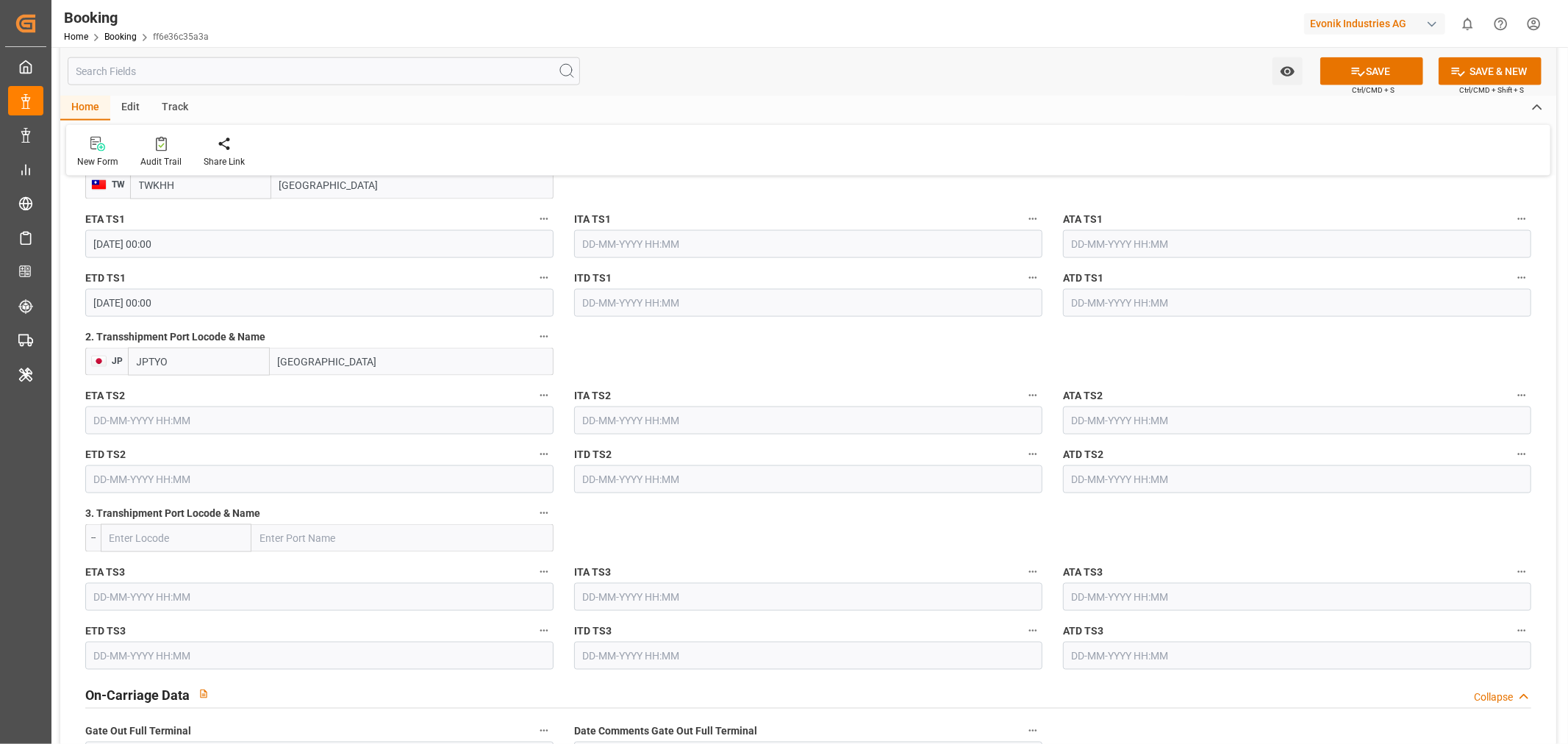
scroll to position [1796, 0]
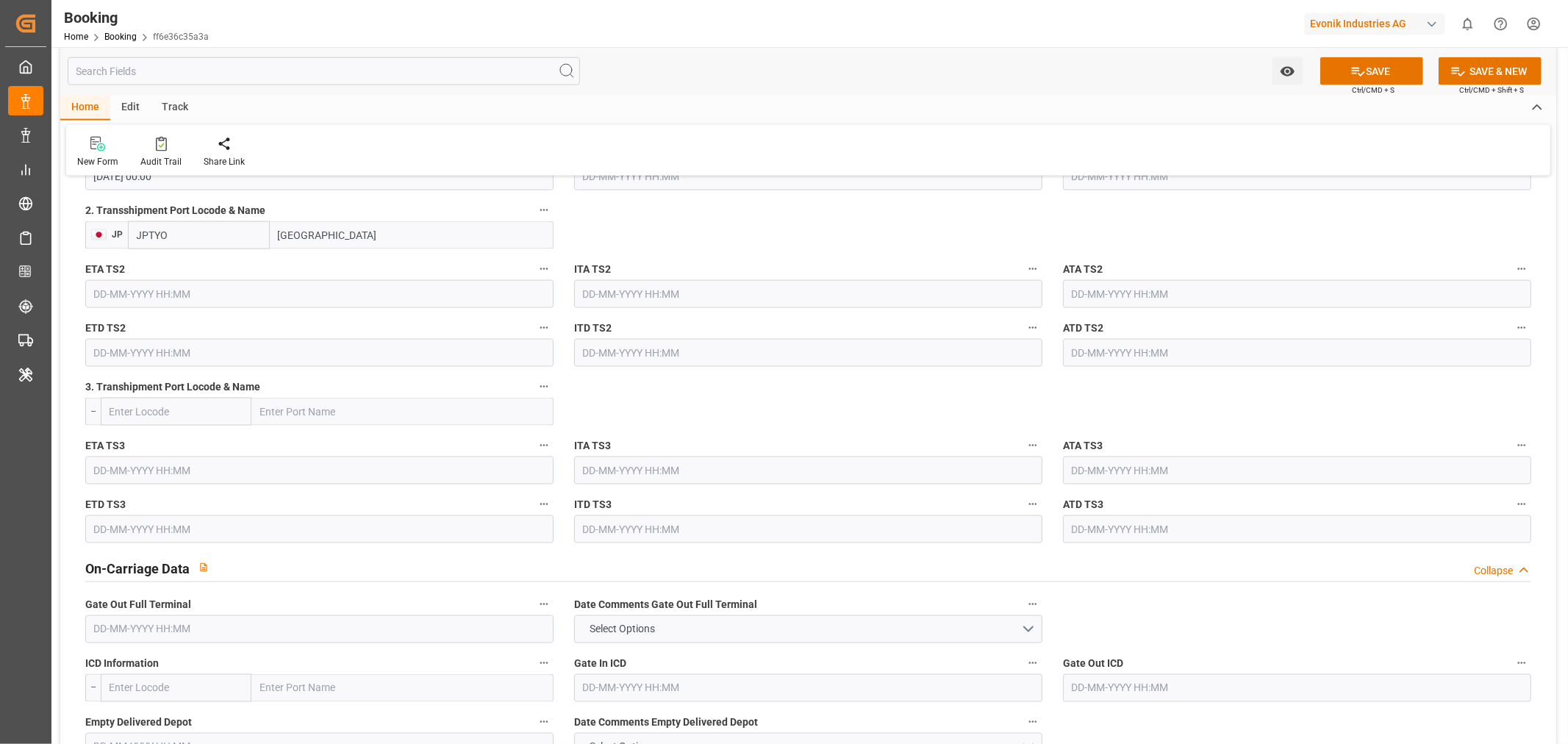
type input "Tokyo"
drag, startPoint x: 1035, startPoint y: 211, endPoint x: 695, endPoint y: 274, distance: 345.8
click at [129, 307] on div "ETA TS2" at bounding box center [319, 283] width 489 height 59
click at [174, 285] on input "text" at bounding box center [319, 294] width 468 height 28
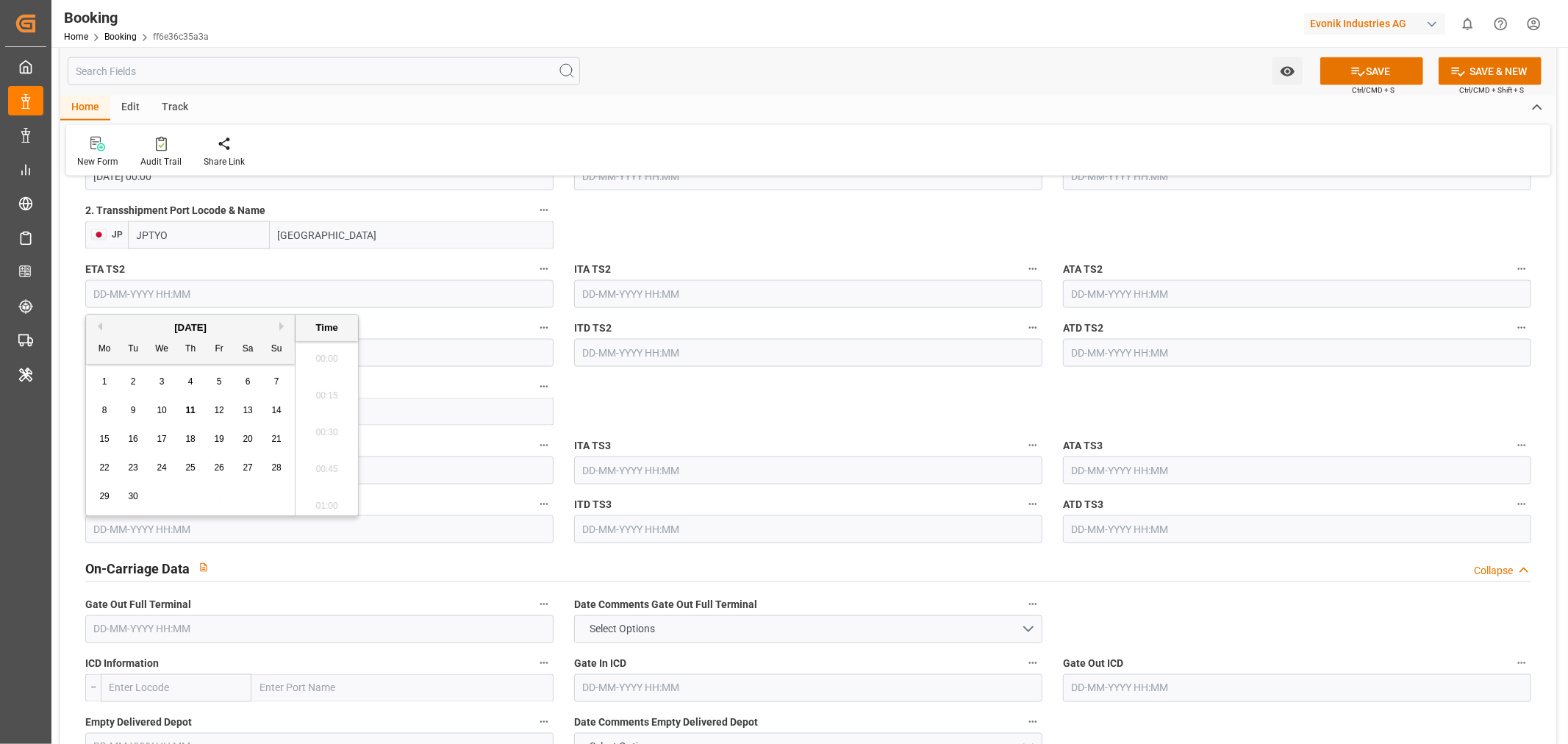
scroll to position [2355, 0]
click at [289, 324] on div "September 2025" at bounding box center [190, 327] width 208 height 15
click at [286, 324] on button "Next Month" at bounding box center [283, 326] width 9 height 9
click at [104, 477] on div "17 18 19 20 21 22 23" at bounding box center [190, 467] width 201 height 28
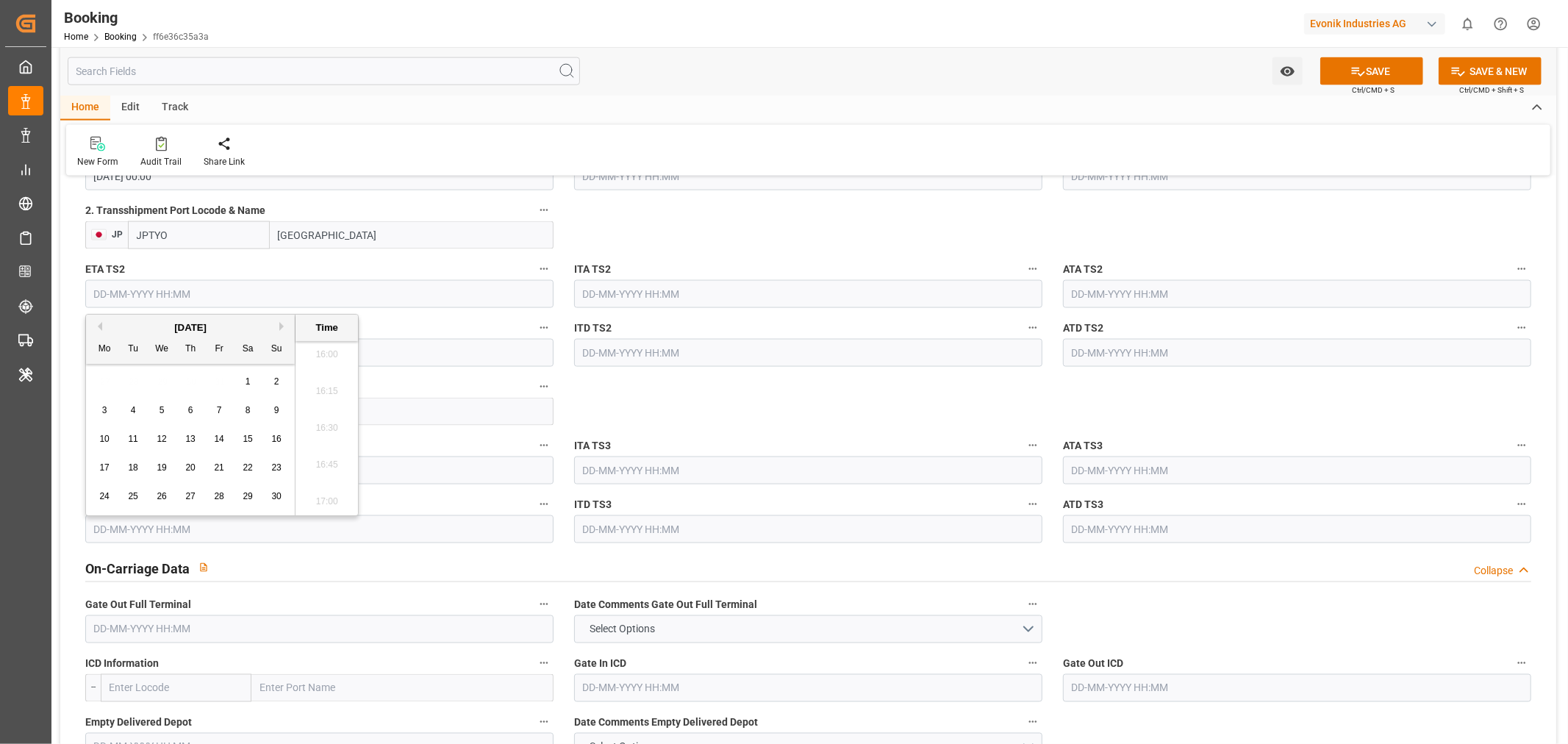
click at [109, 466] on span "17" at bounding box center [104, 467] width 9 height 10
type input "17-11-2025 00:00"
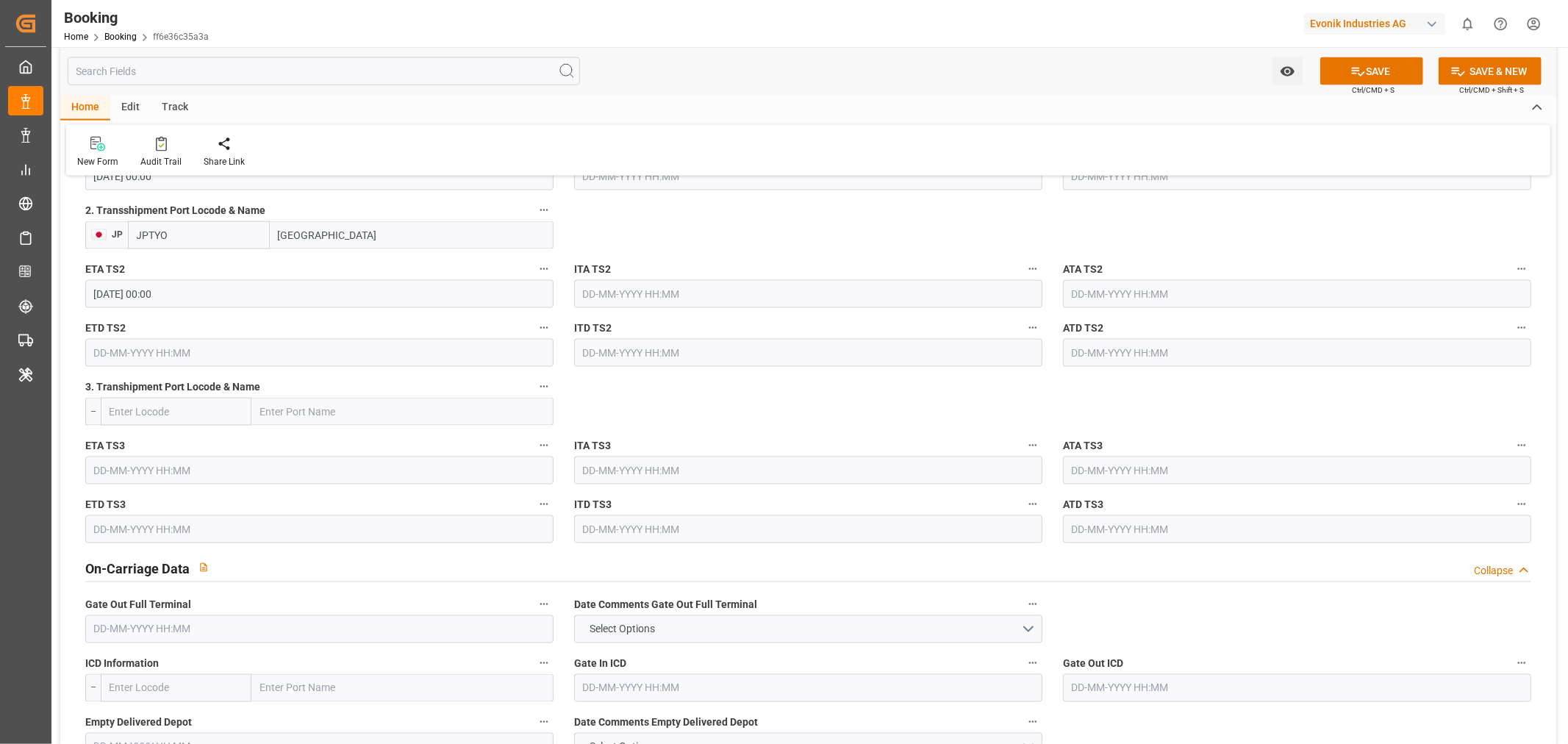
click at [172, 342] on input "text" at bounding box center [319, 353] width 468 height 28
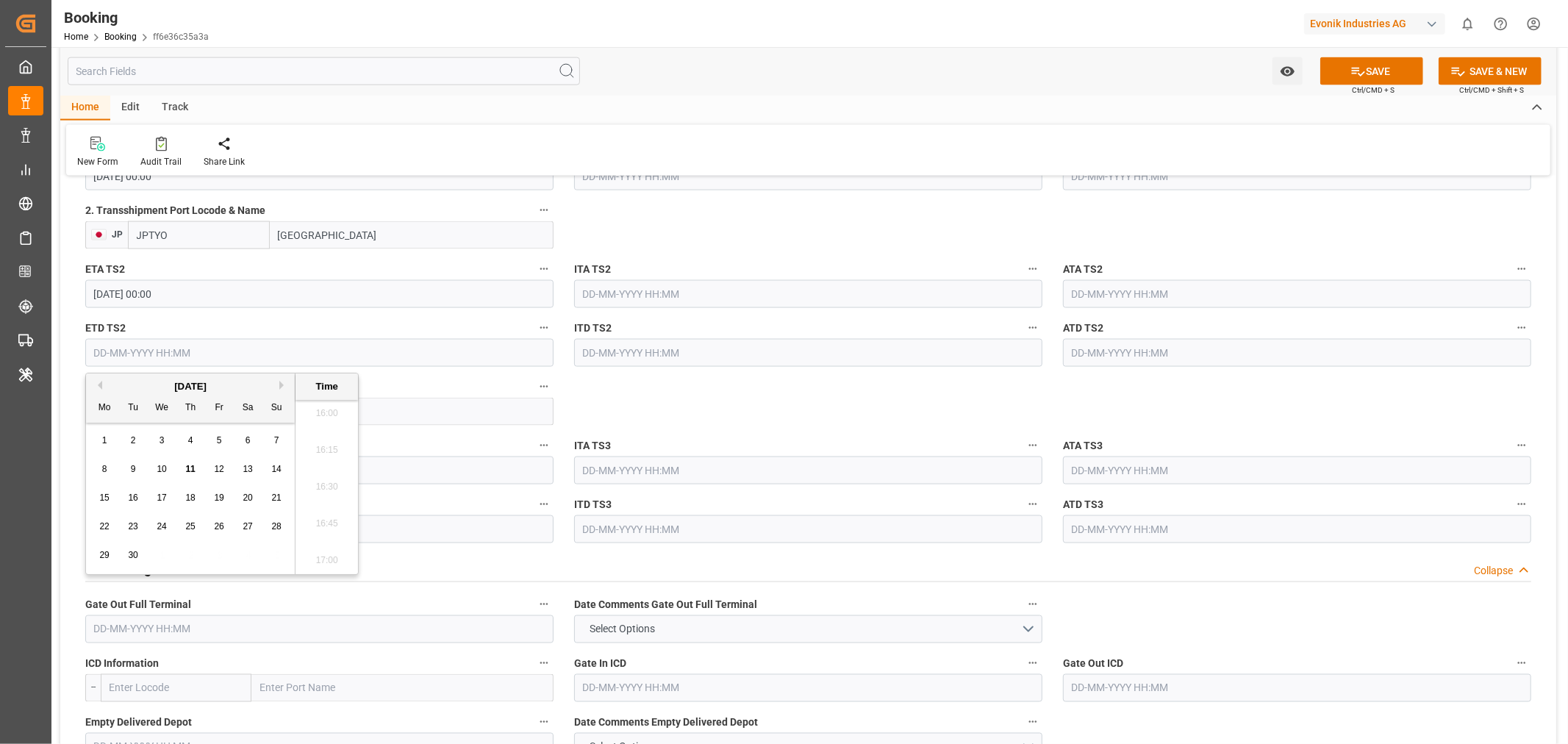
click at [282, 386] on button "Next Month" at bounding box center [283, 385] width 9 height 9
click at [137, 525] on span "18" at bounding box center [133, 525] width 9 height 10
type input "18-11-2025 00:00"
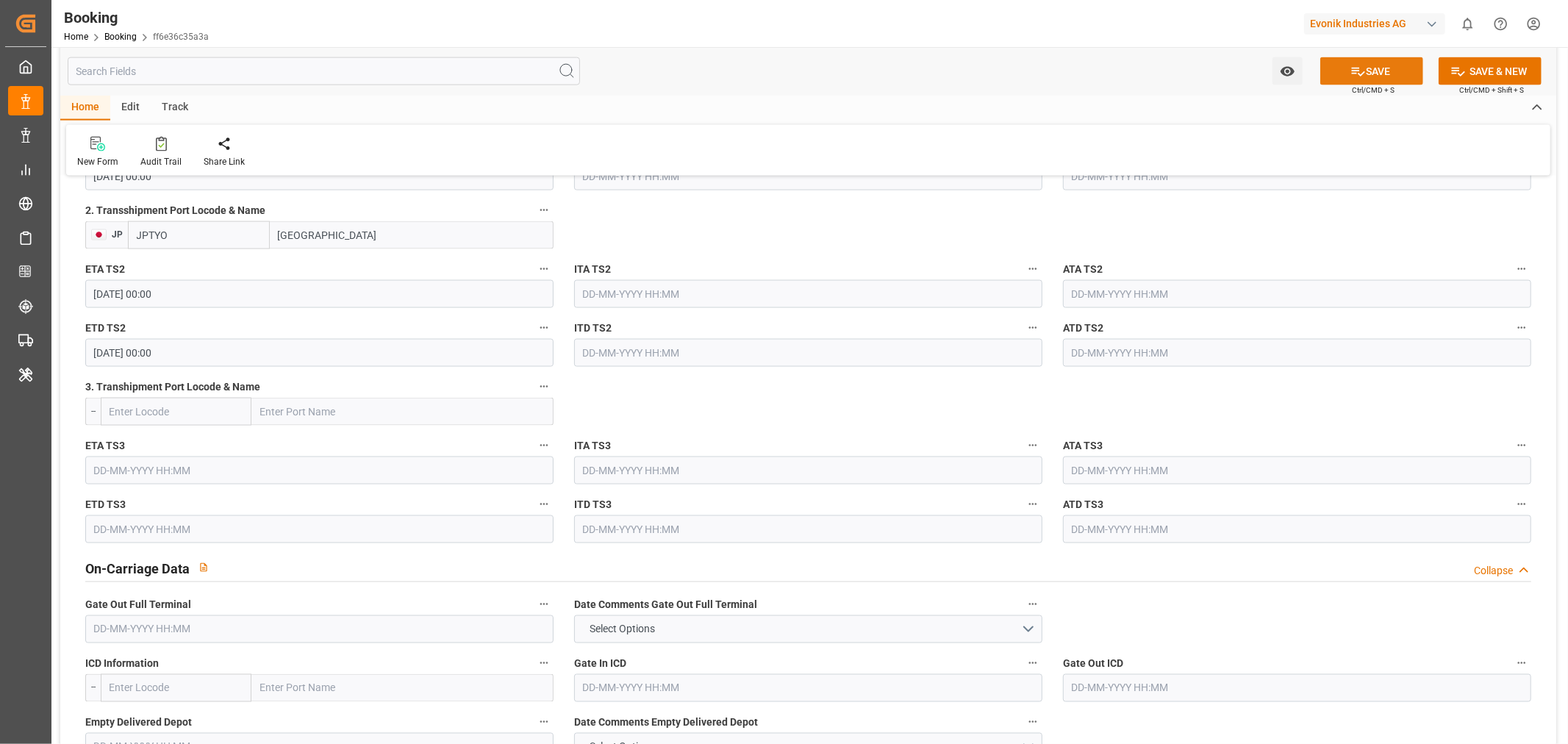
click at [1387, 68] on button "SAVE" at bounding box center [1371, 72] width 103 height 28
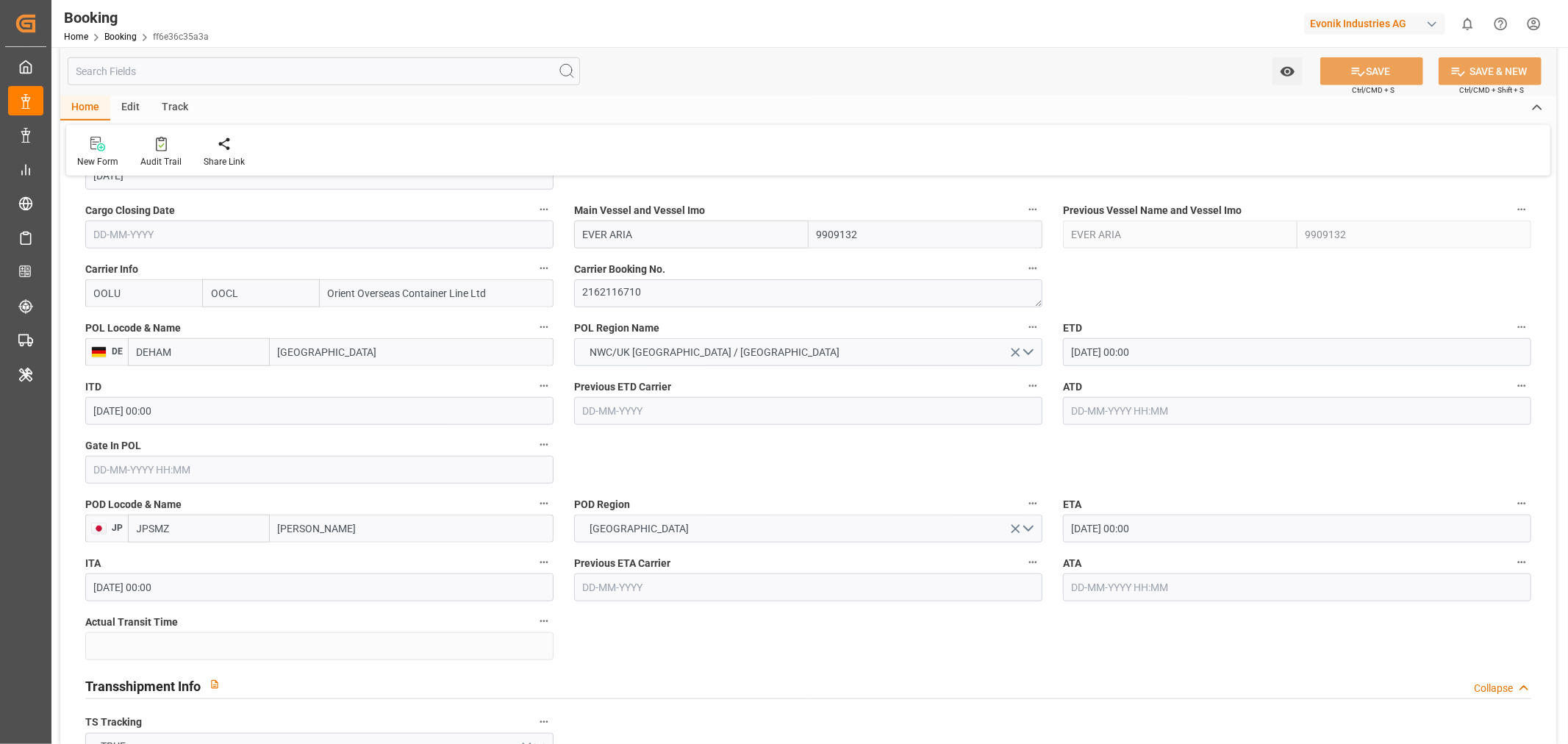
scroll to position [979, 0]
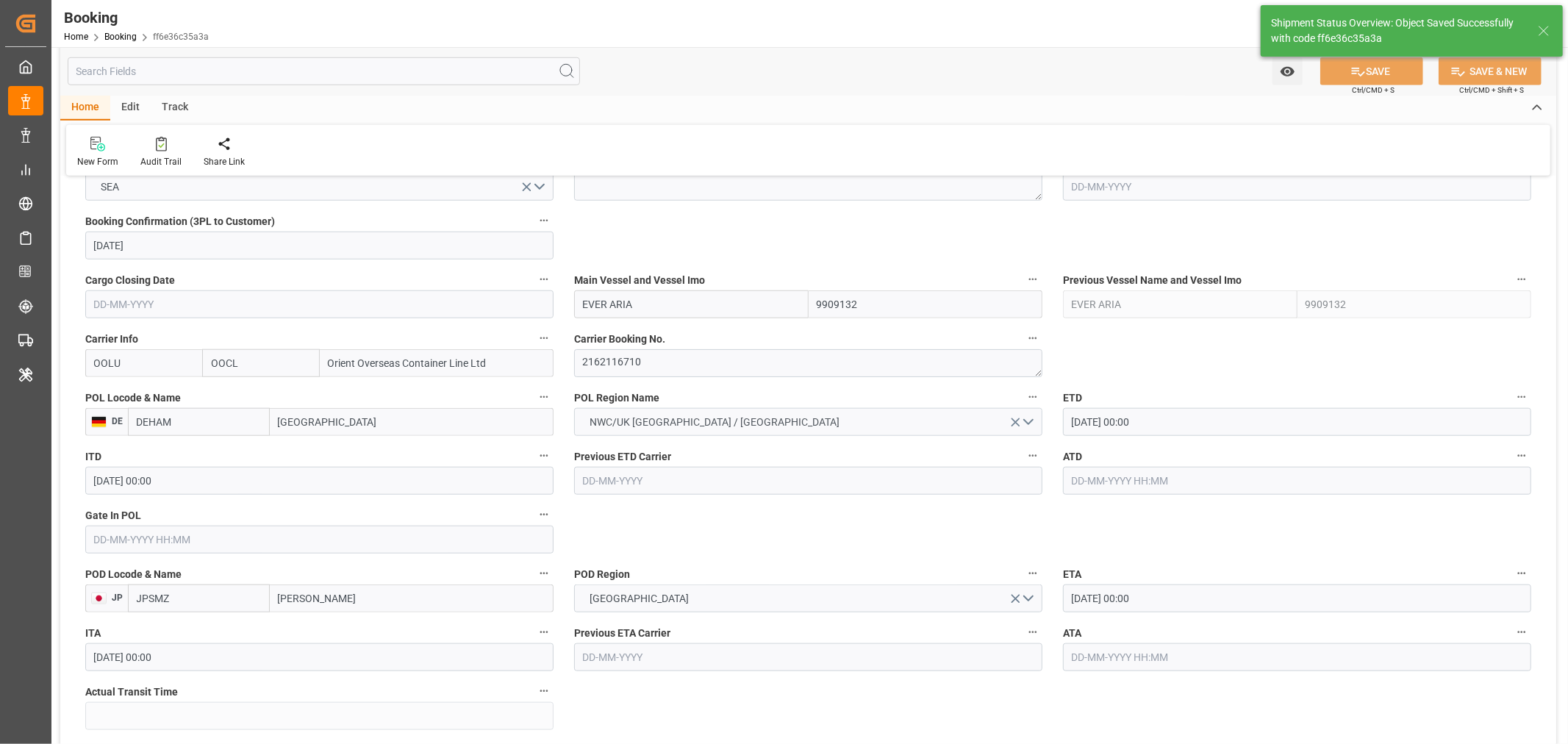
type textarea "NWC/UK North West Continent / UK_JPSMZ_OOLU_AT-SE"
type textarea "Shashidhar Mm"
type textarea "businessDivision-businessLine-"
type textarea "Yes"
type input "15-11-2025 00:00"
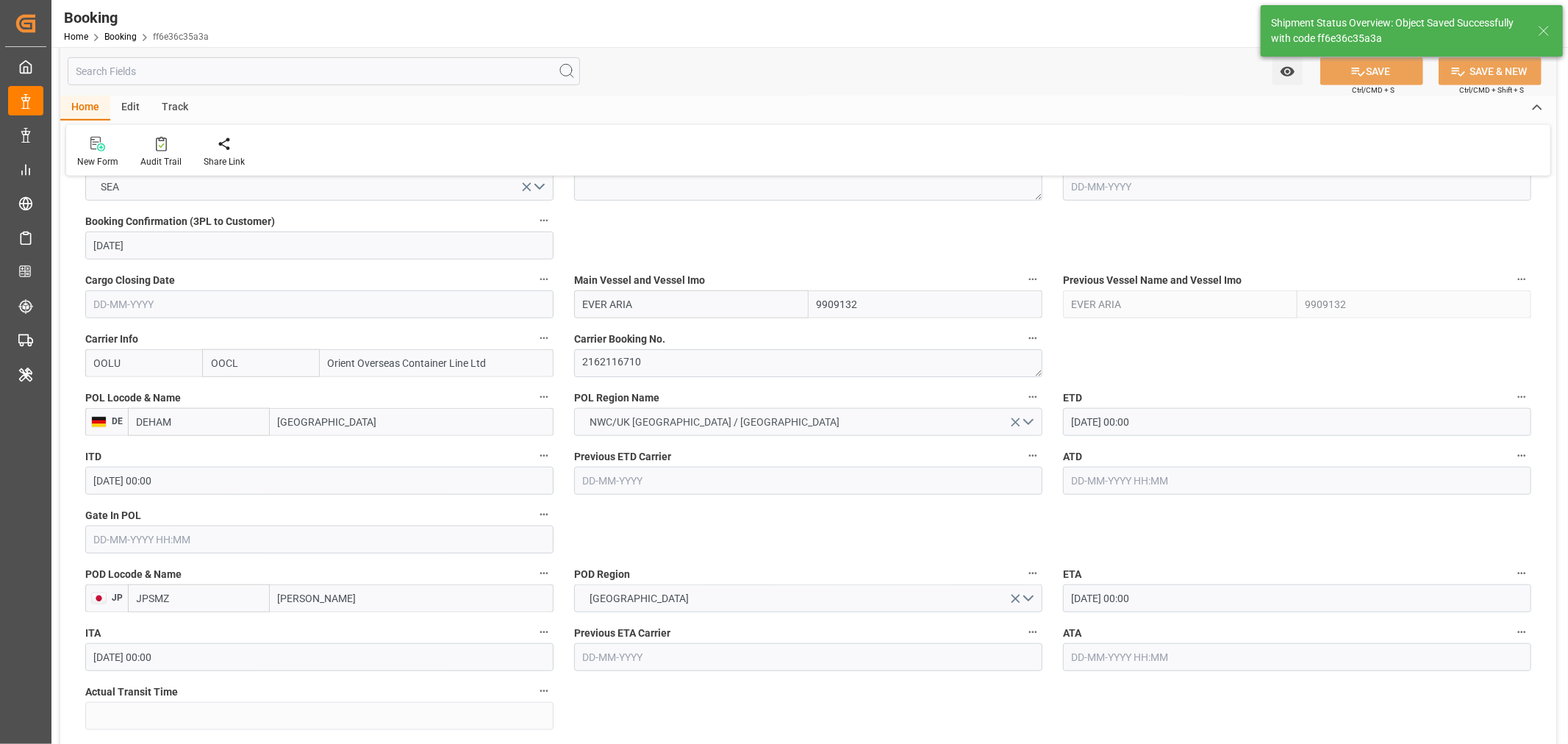
type input "16-11-2025 00:00"
type input "17-11-2025 00:00"
type input "18-11-2025 00:00"
type input "11-09-2025 11:08"
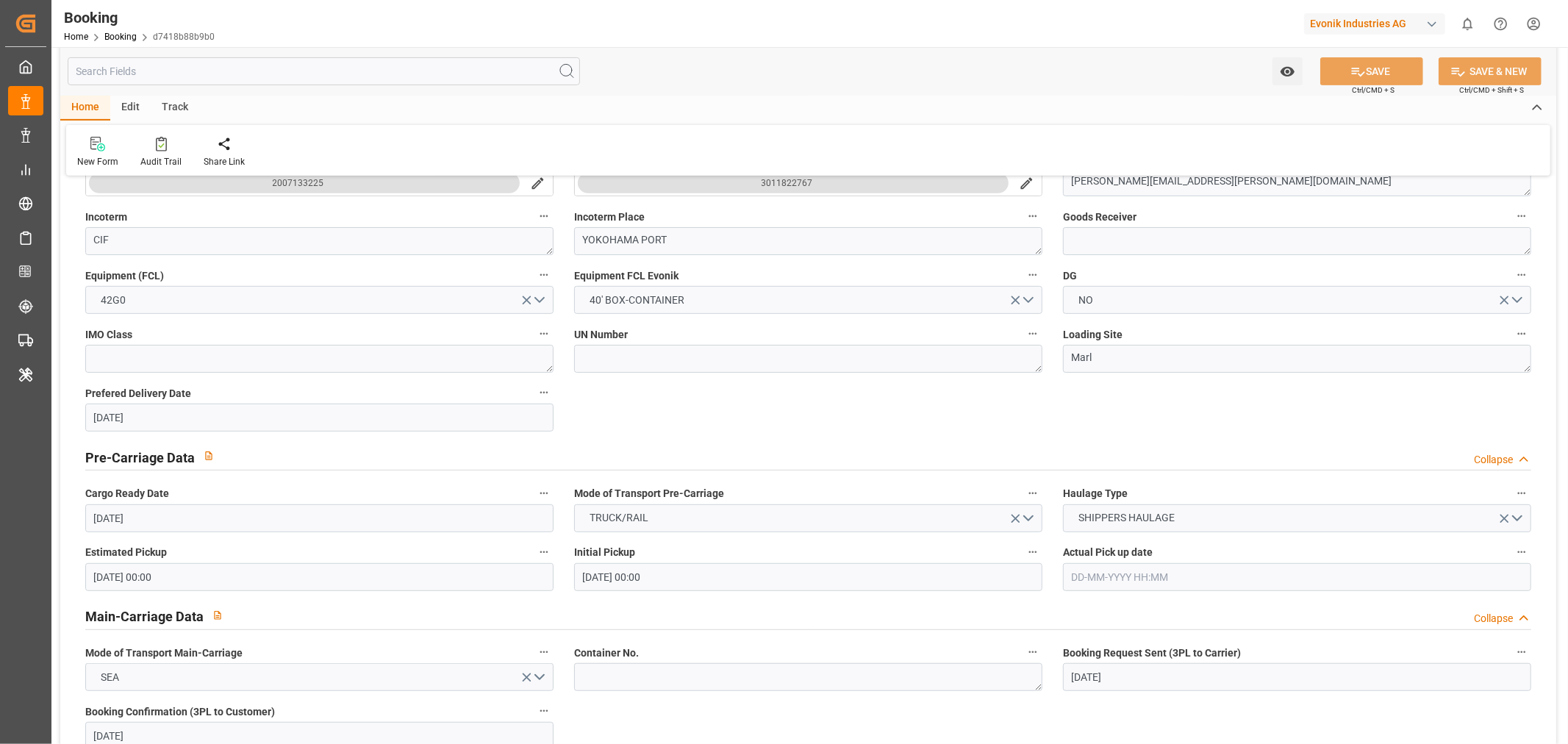
scroll to position [898, 0]
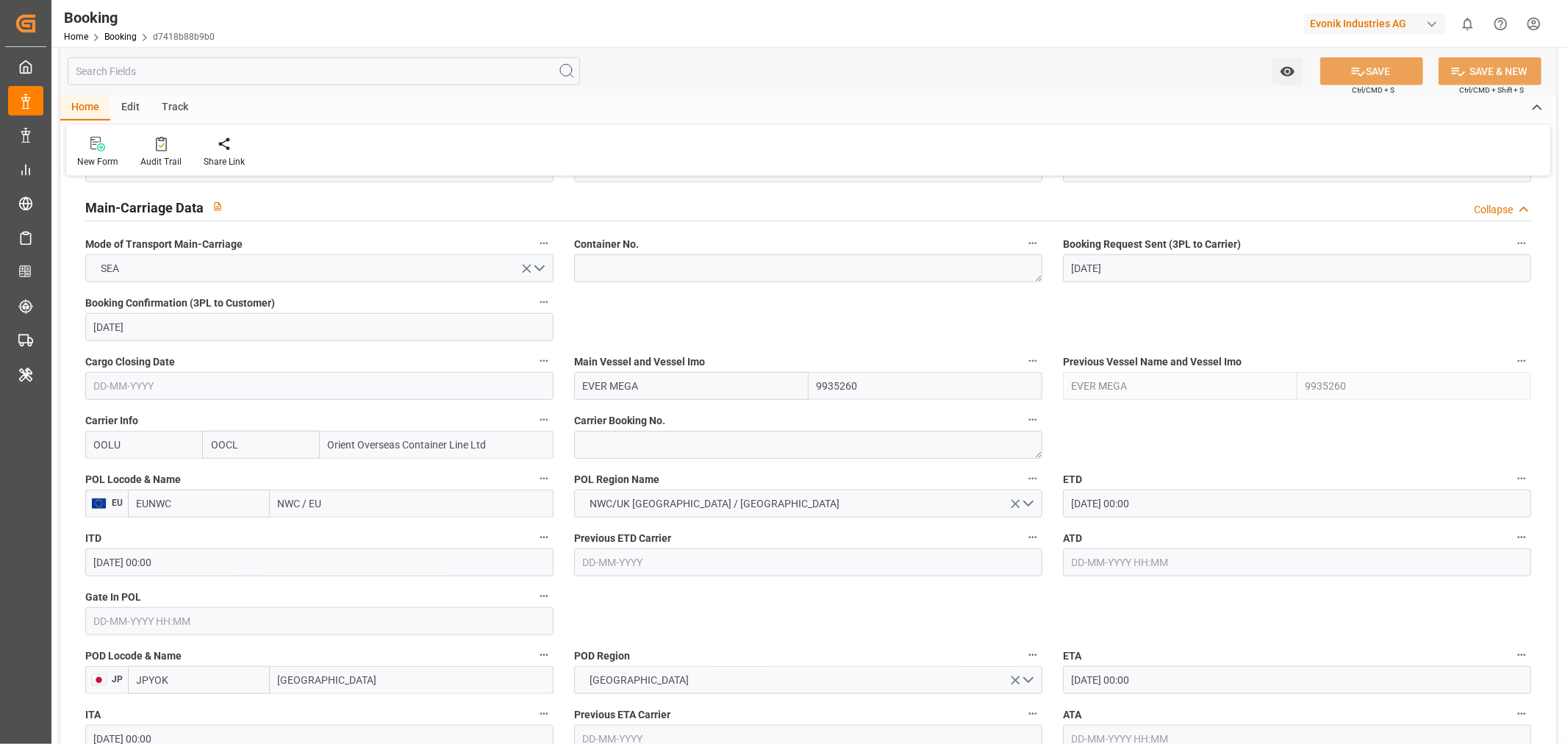
click at [341, 498] on input "NWC / EU" at bounding box center [411, 503] width 284 height 28
paste input "Rotterdam"
type input "Rotterdam"
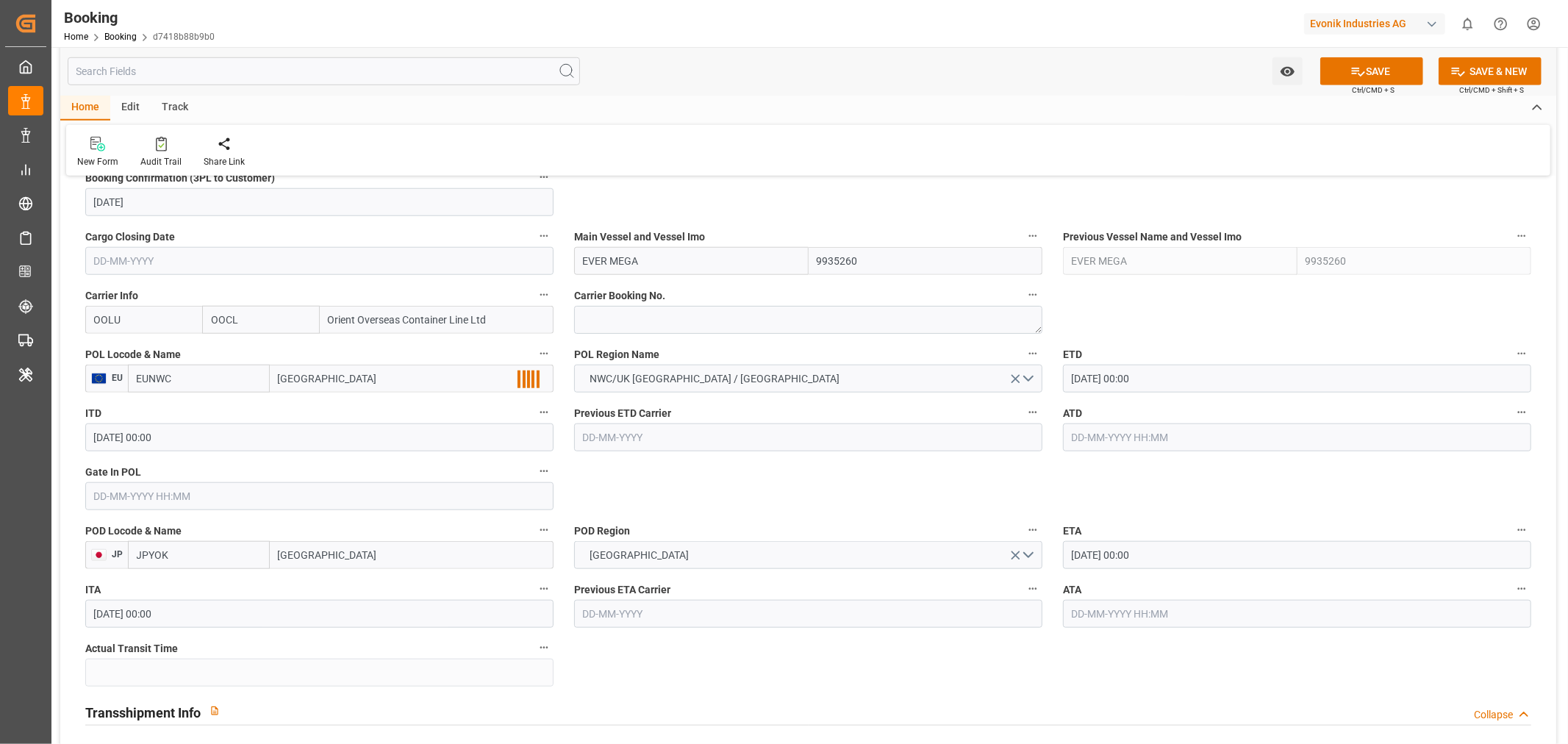
scroll to position [1061, 0]
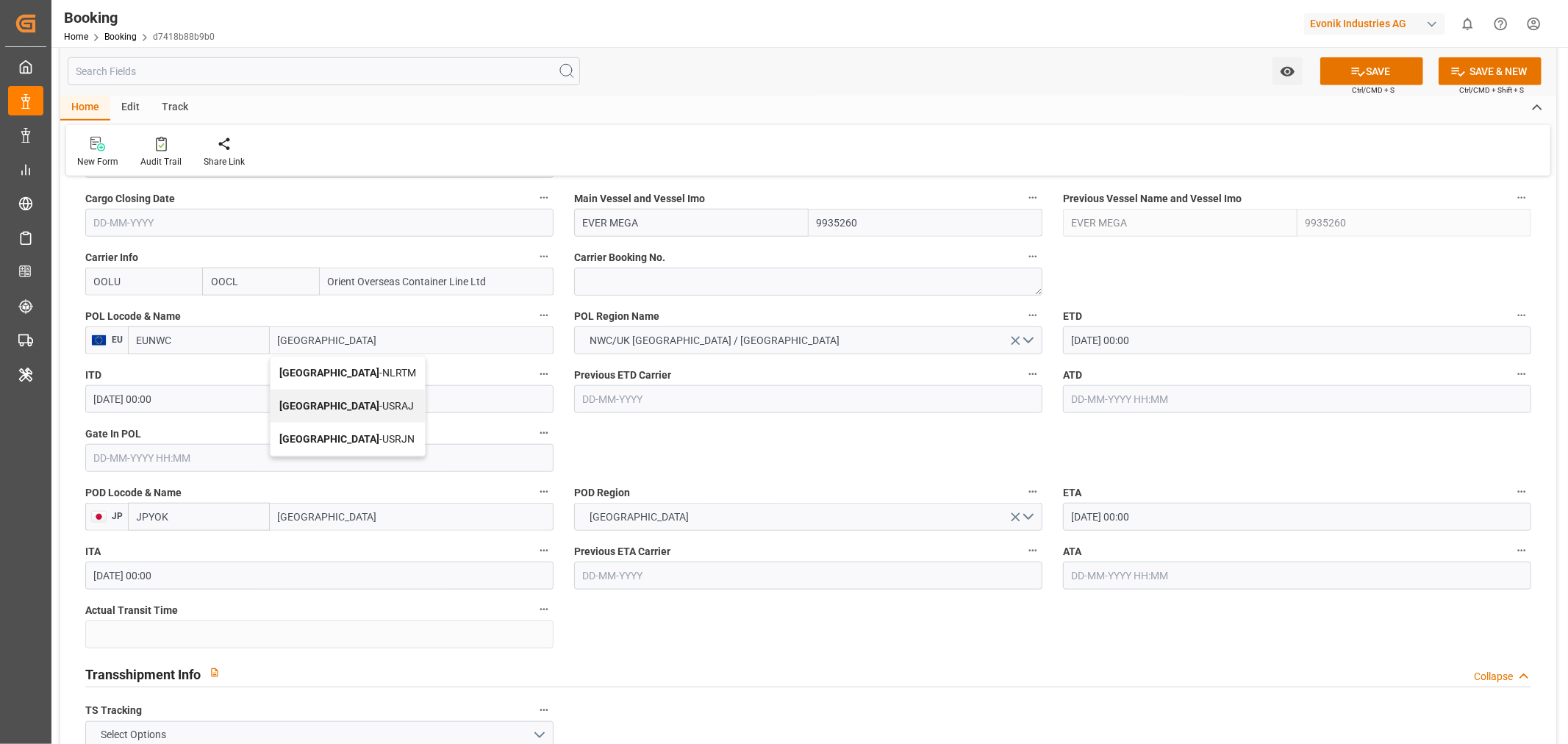
click at [356, 373] on span "Rotterdam - NLRTM" at bounding box center [348, 372] width 137 height 12
type input "NLRTM"
type input "Rotterdam"
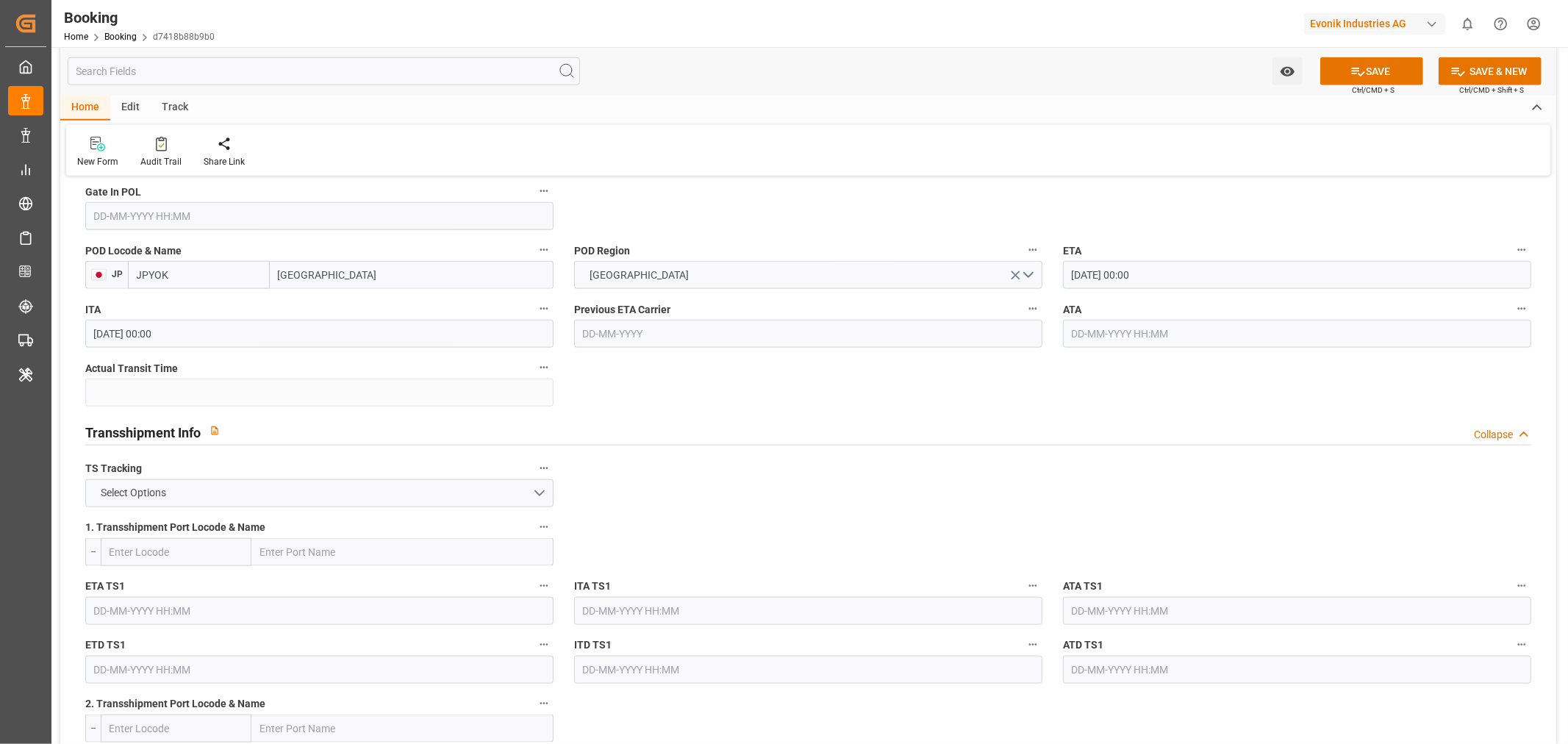
scroll to position [1306, 0]
drag, startPoint x: 847, startPoint y: 488, endPoint x: 386, endPoint y: 489, distance: 461.0
click at [278, 477] on button "Select Options" at bounding box center [319, 490] width 468 height 28
click at [242, 487] on div "TRUE" at bounding box center [319, 493] width 467 height 31
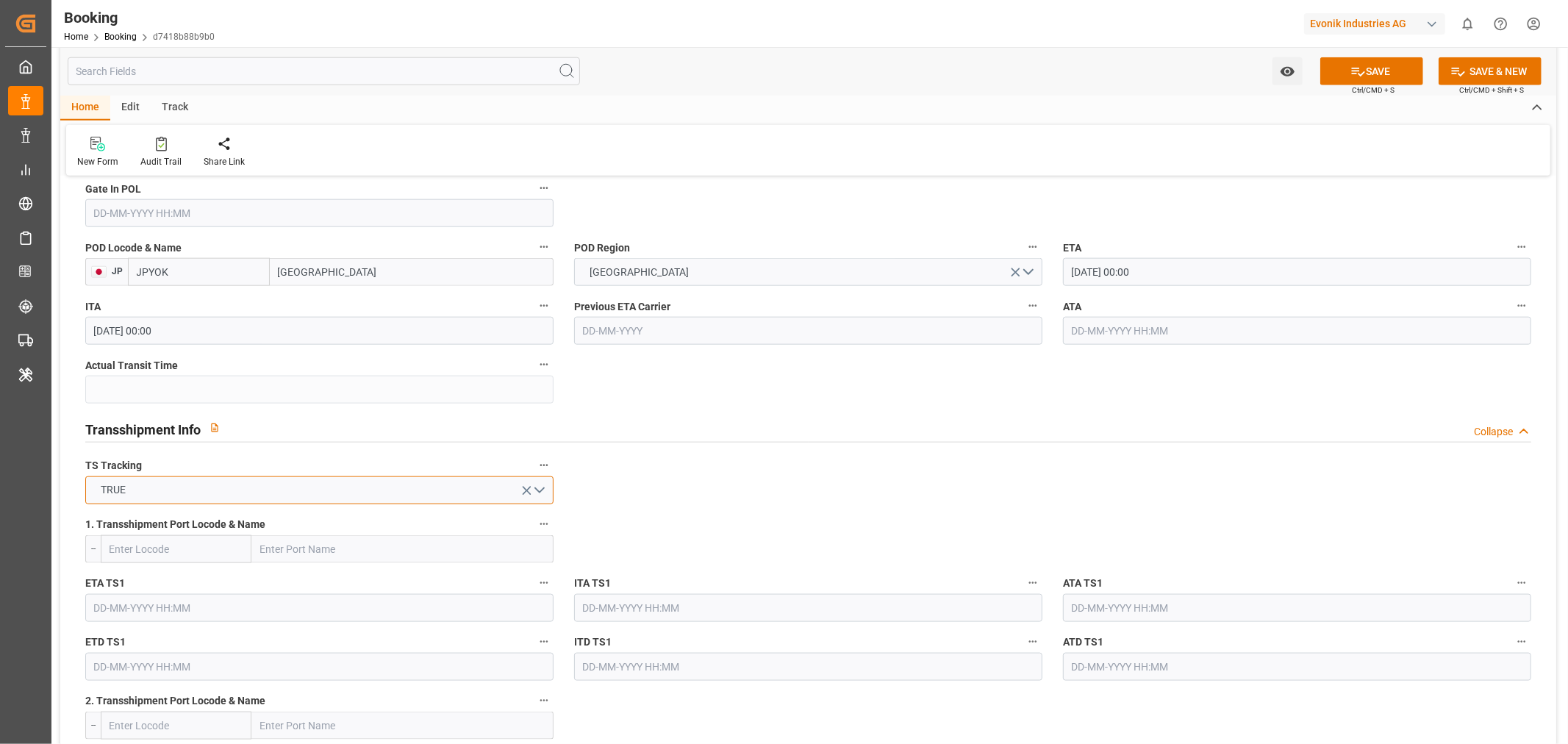
scroll to position [1633, 0]
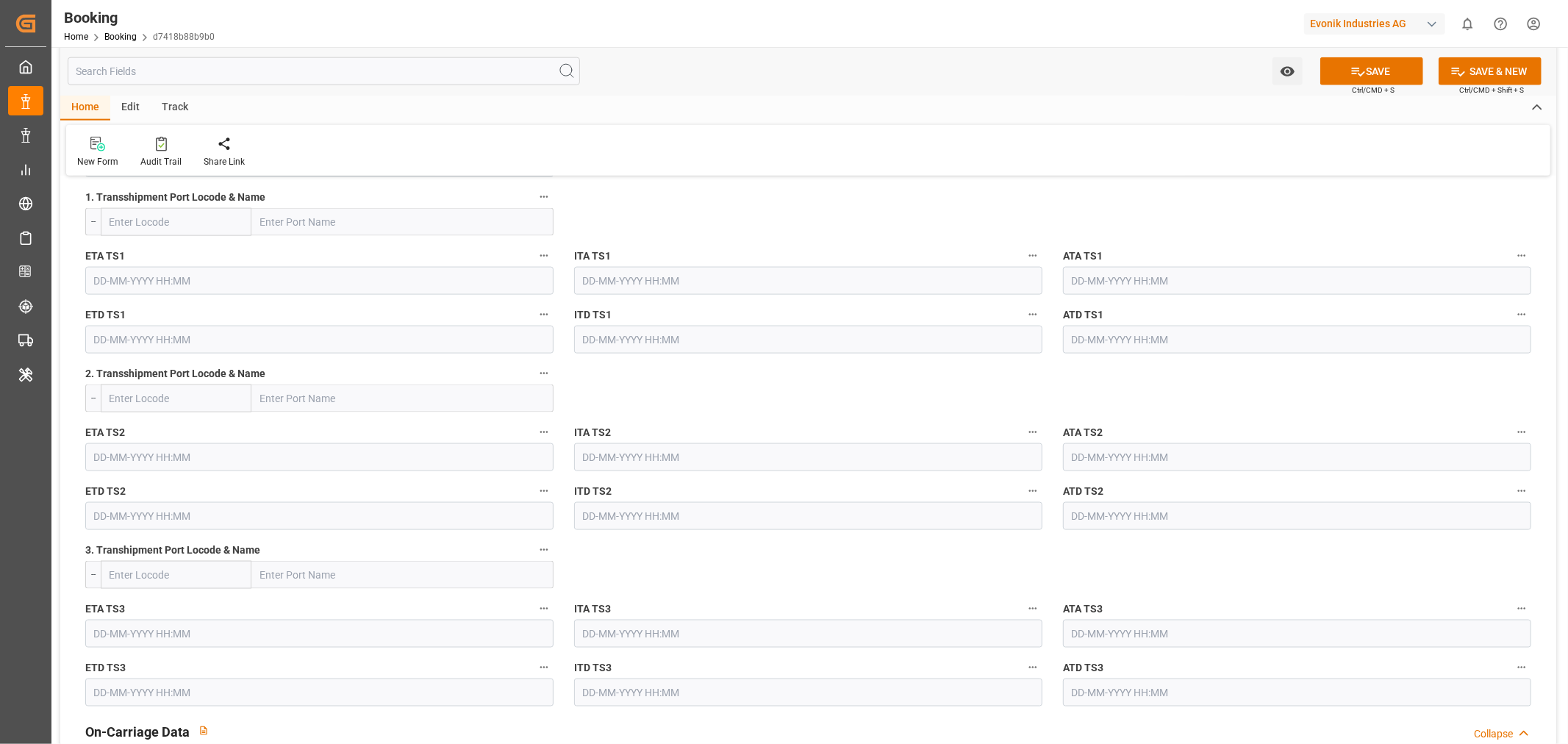
drag, startPoint x: 871, startPoint y: 385, endPoint x: 854, endPoint y: 376, distance: 19.2
click at [297, 229] on input "text" at bounding box center [403, 222] width 302 height 28
paste input "Shanghai"
type input "Shanghai"
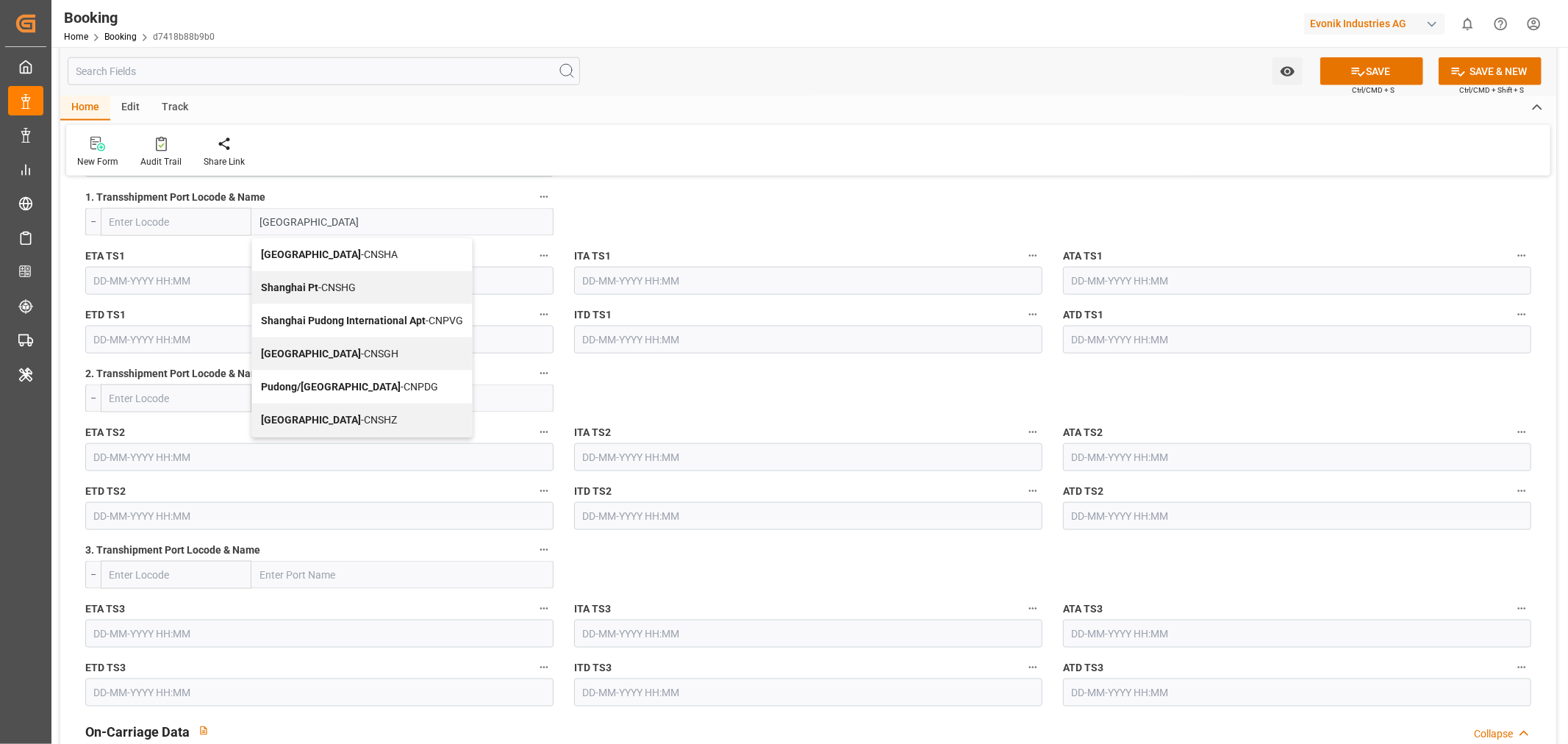
click at [357, 355] on div "Shanghai - CNSGH" at bounding box center [361, 354] width 220 height 33
type input "CNSGH"
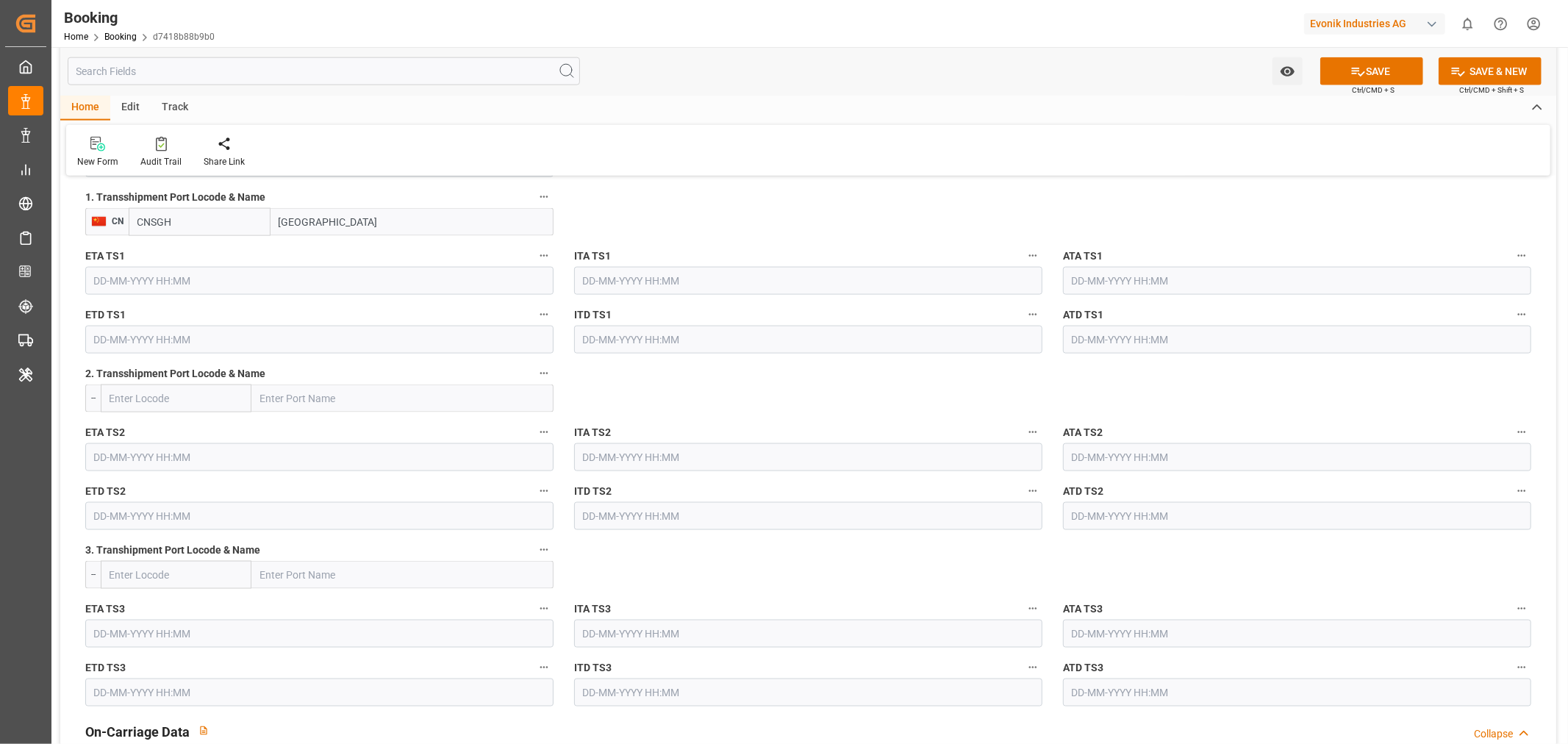
type input "Shanghai"
click at [136, 281] on input "text" at bounding box center [319, 281] width 468 height 28
click at [282, 315] on button "Next Month" at bounding box center [283, 313] width 9 height 9
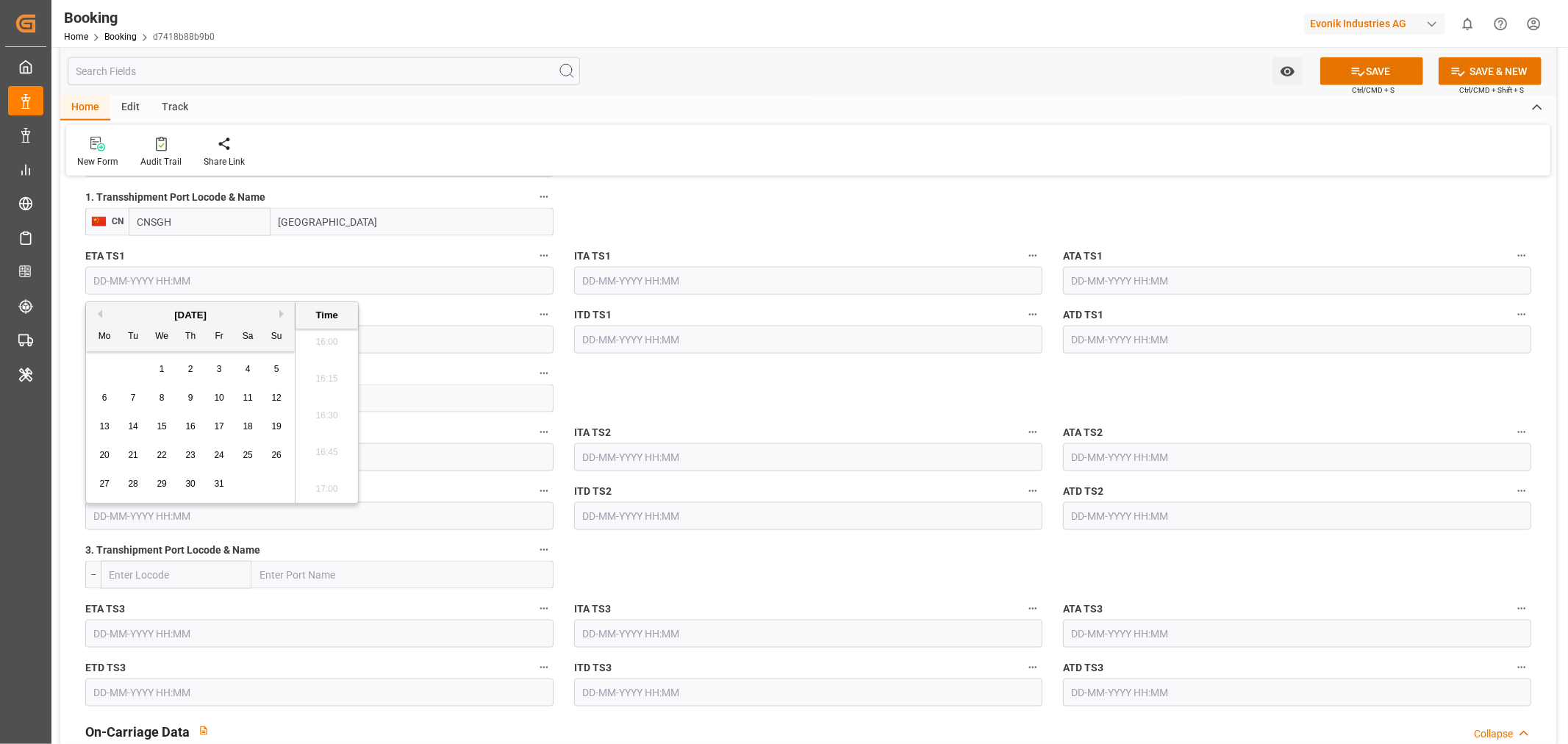
click at [282, 315] on button "Next Month" at bounding box center [283, 313] width 9 height 9
click at [138, 456] on div "18" at bounding box center [133, 455] width 18 height 17
type input "18-11-2025 00:00"
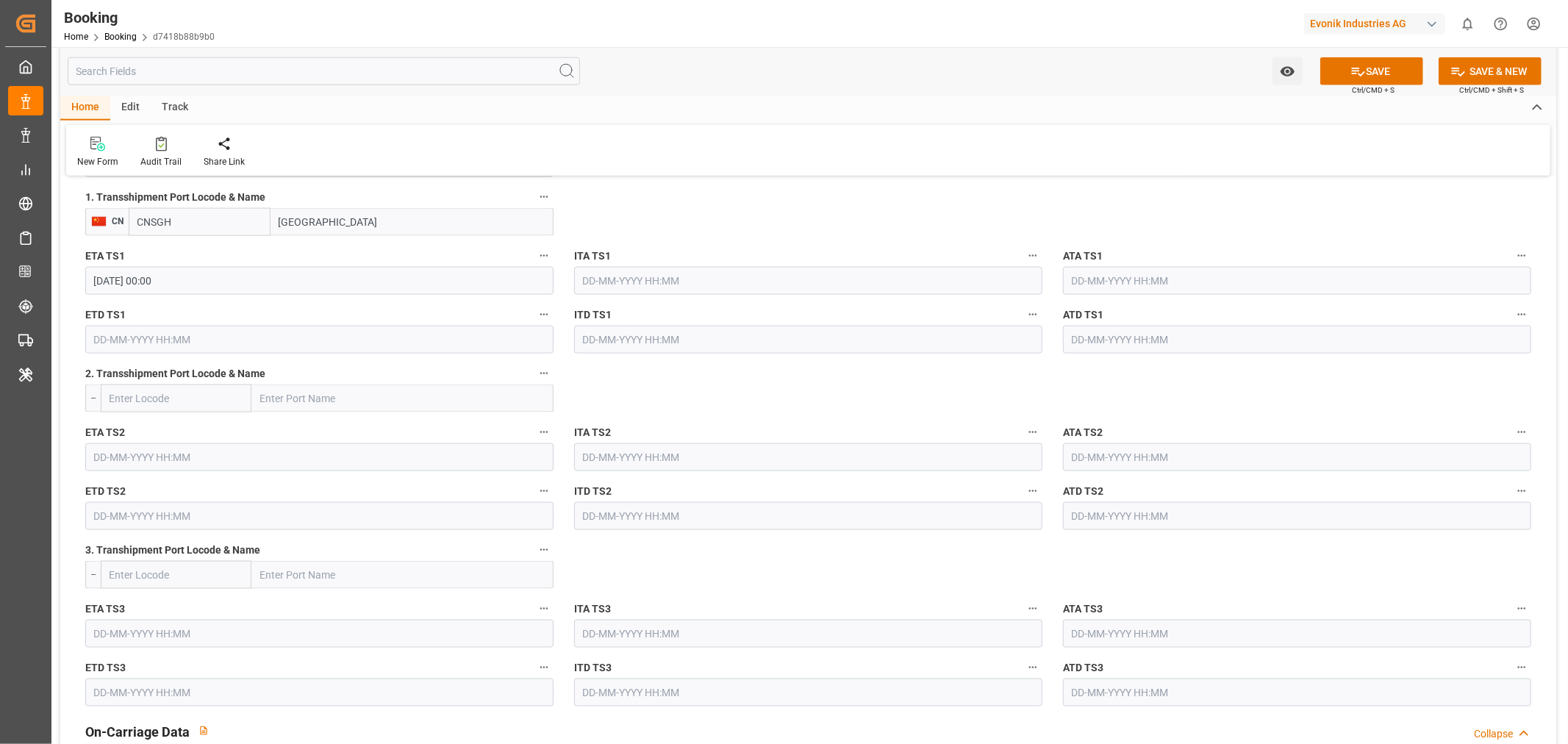
click at [160, 334] on input "text" at bounding box center [319, 340] width 468 height 28
paste input "Shanghai"
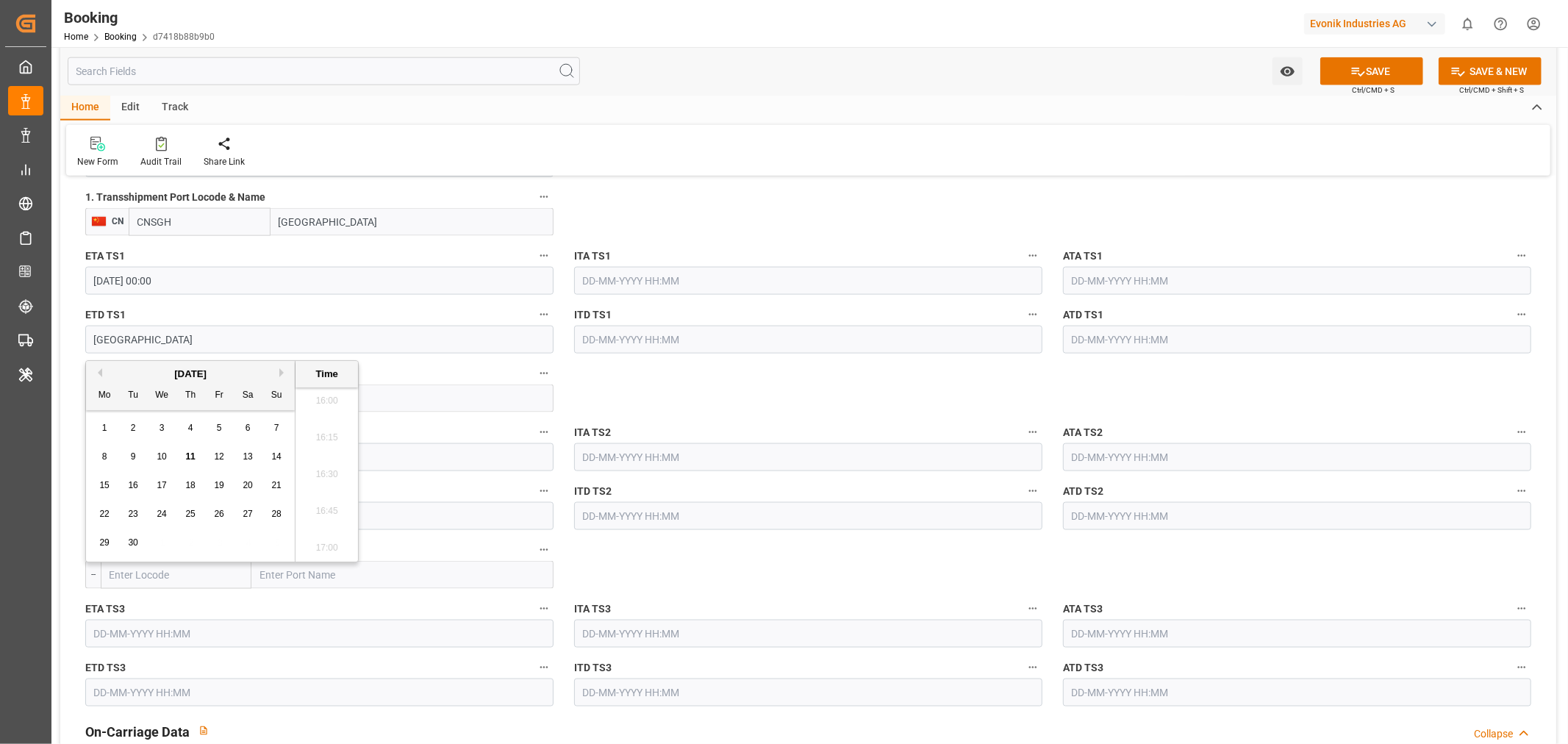
click at [286, 370] on button "Next Month" at bounding box center [283, 372] width 9 height 9
click at [96, 369] on button "Previous Month" at bounding box center [98, 372] width 9 height 9
click at [163, 513] on span "19" at bounding box center [161, 514] width 9 height 10
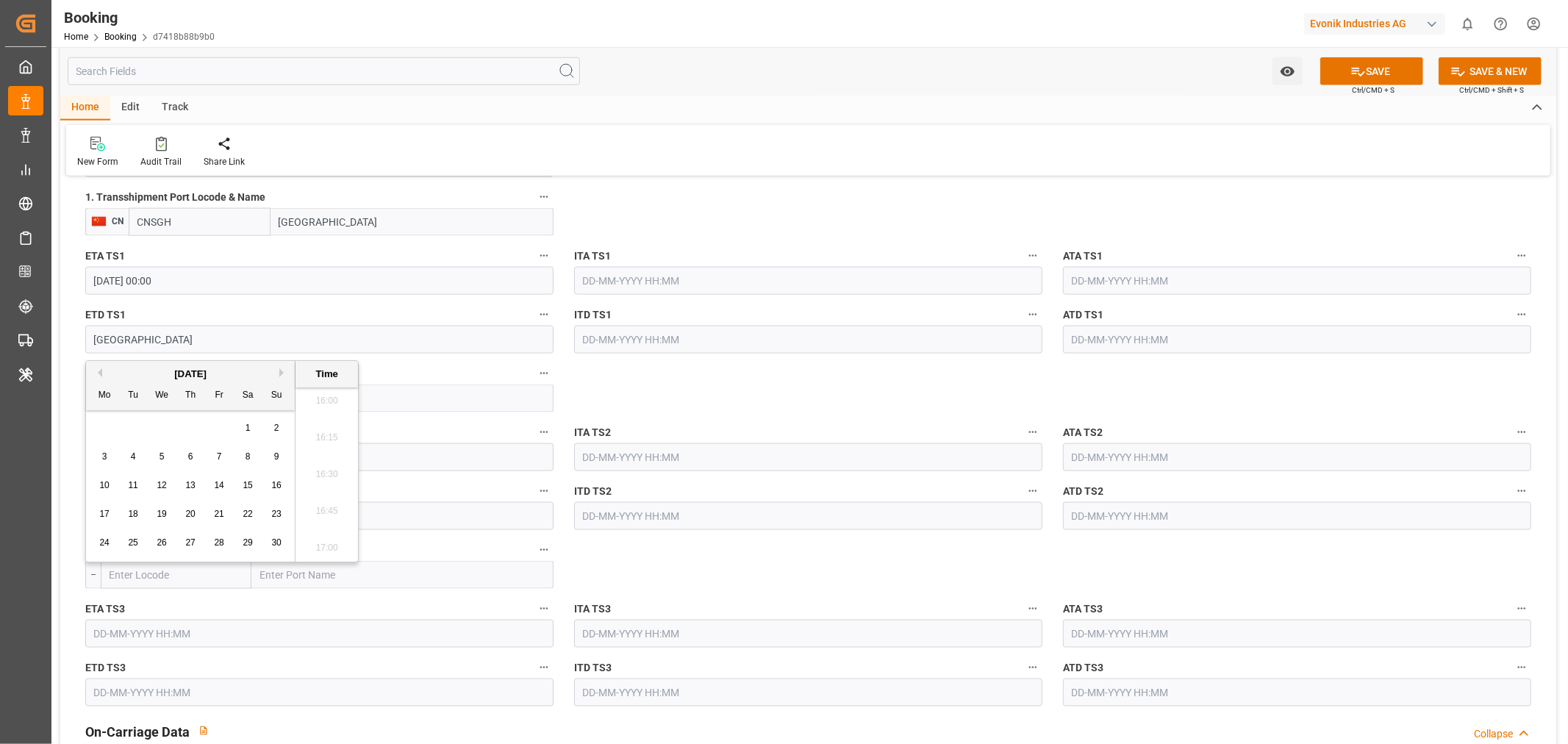
type input "19-11-2025 00:00"
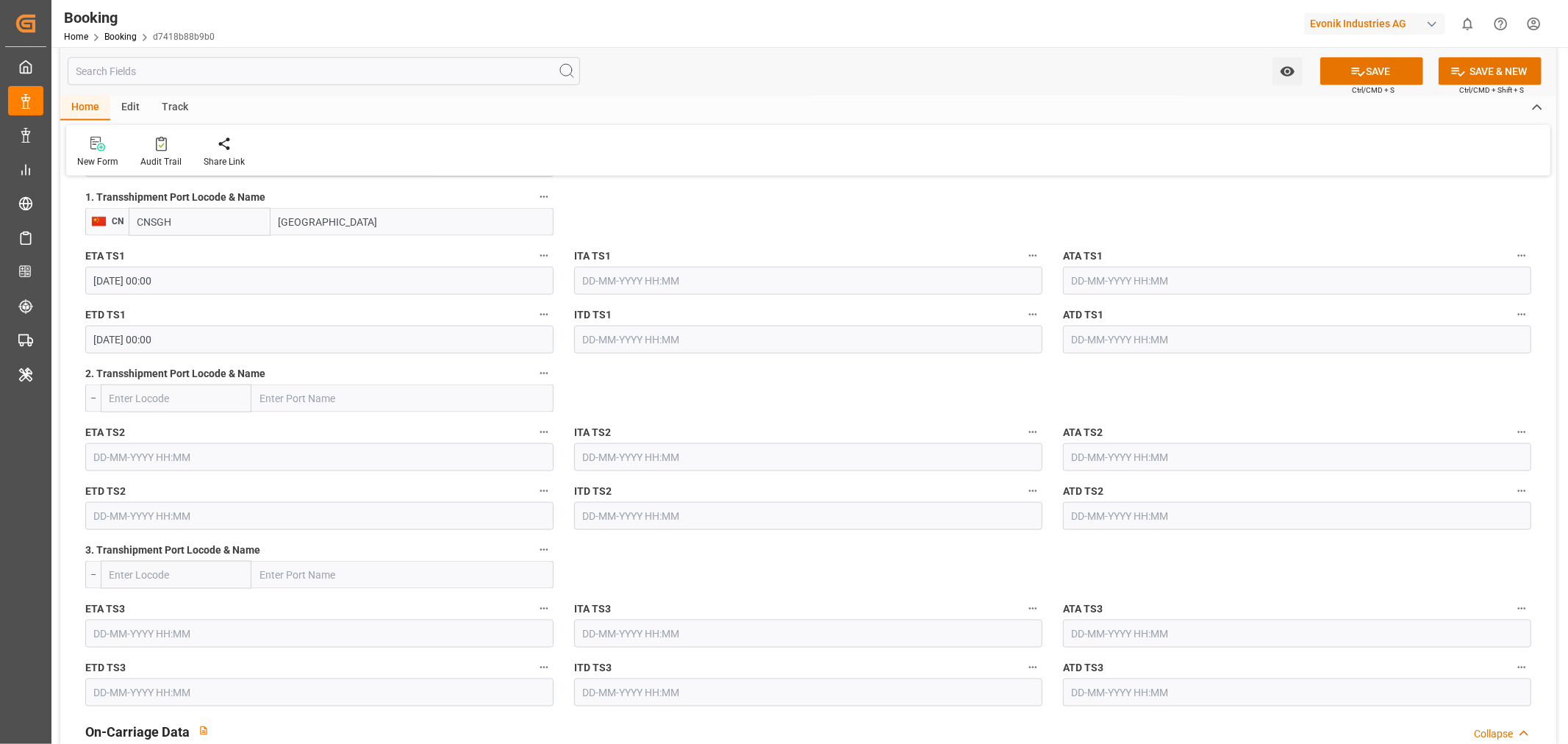
click at [1384, 60] on button "SAVE" at bounding box center [1371, 72] width 103 height 28
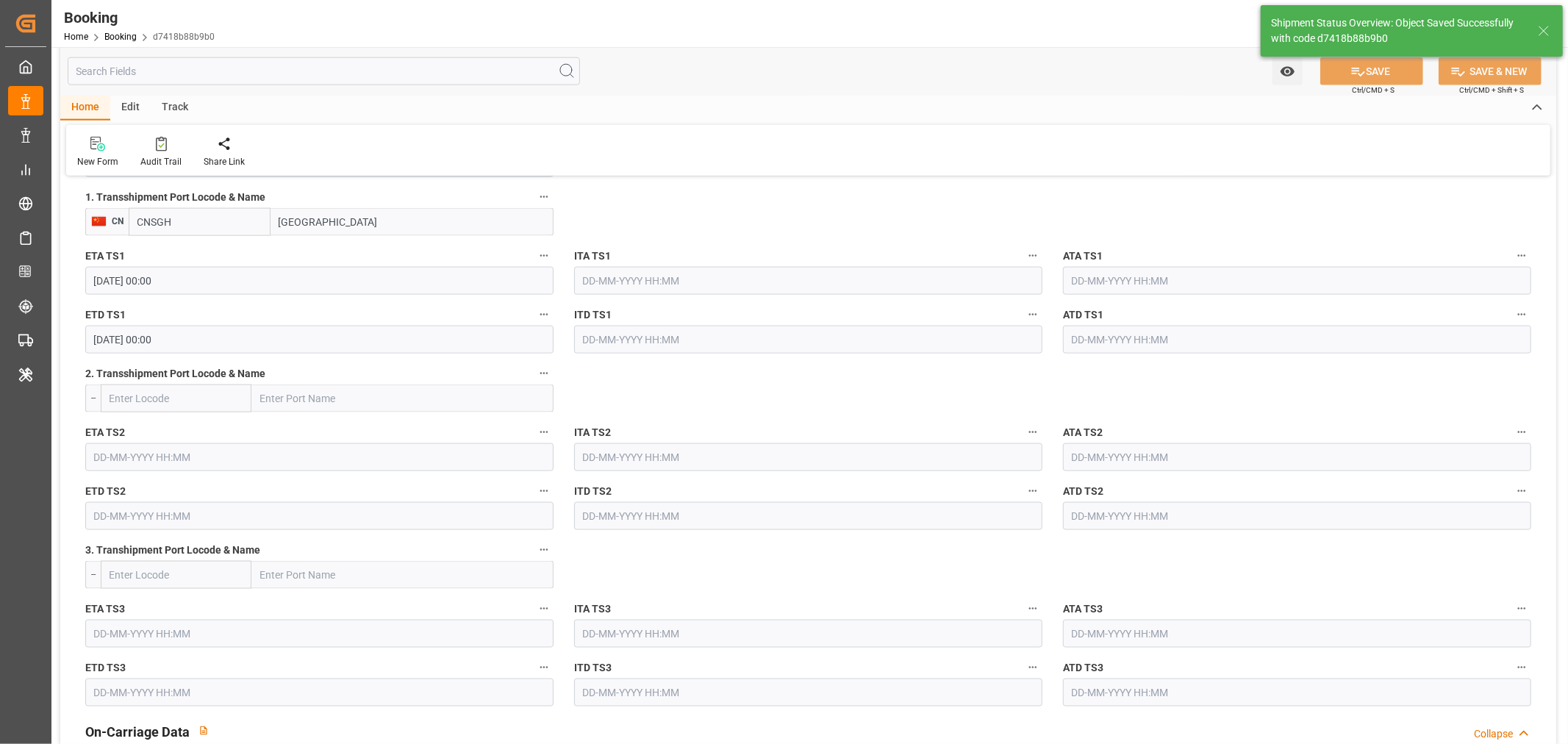
type textarea "businessLine-"
type textarea "Yes"
type input "18-11-2025 00:00"
type input "19-11-2025 00:00"
type input "11-09-2025 11:10"
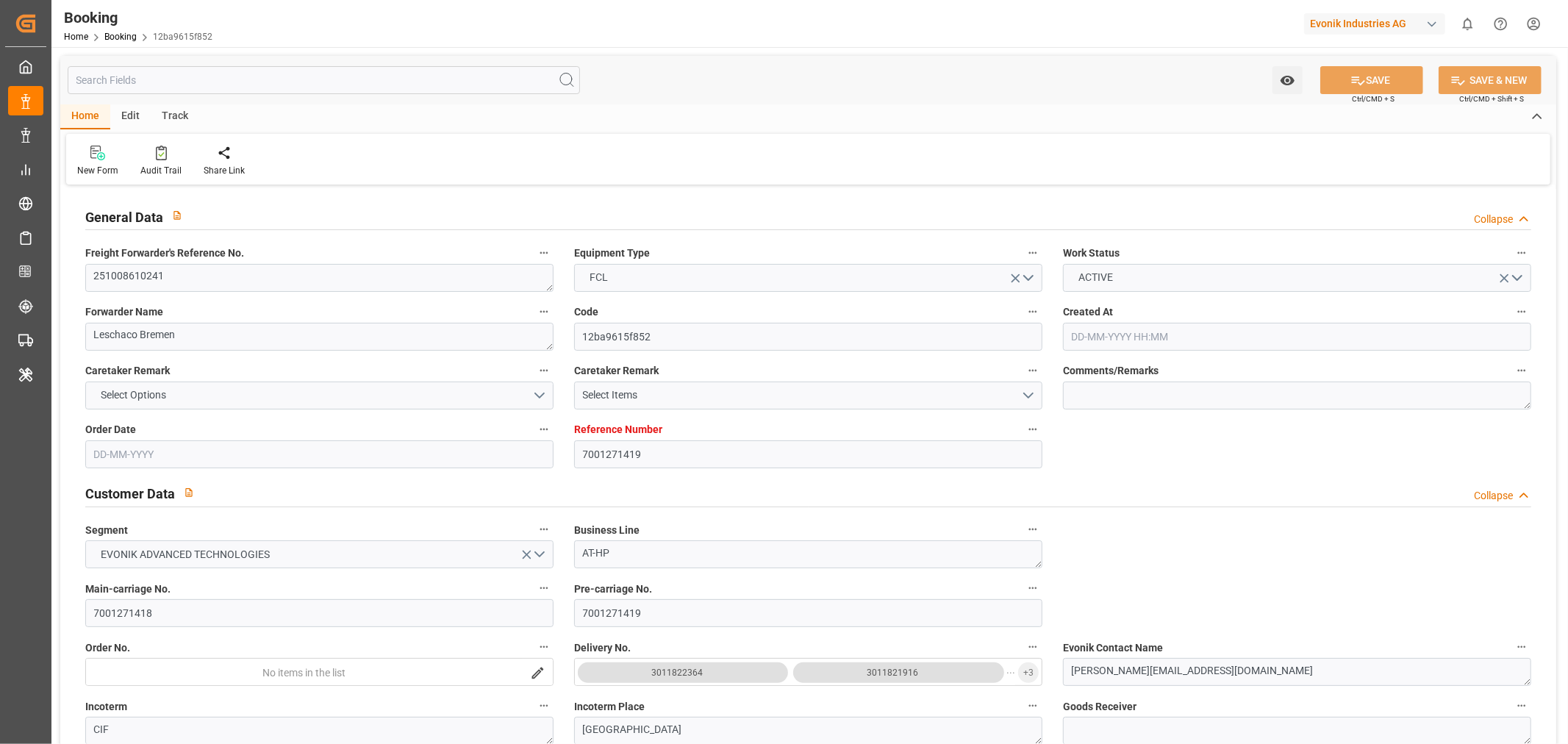
type input "7001271419"
type input "9350044"
type input "CMACGM"
type input "CMA CGM Group"
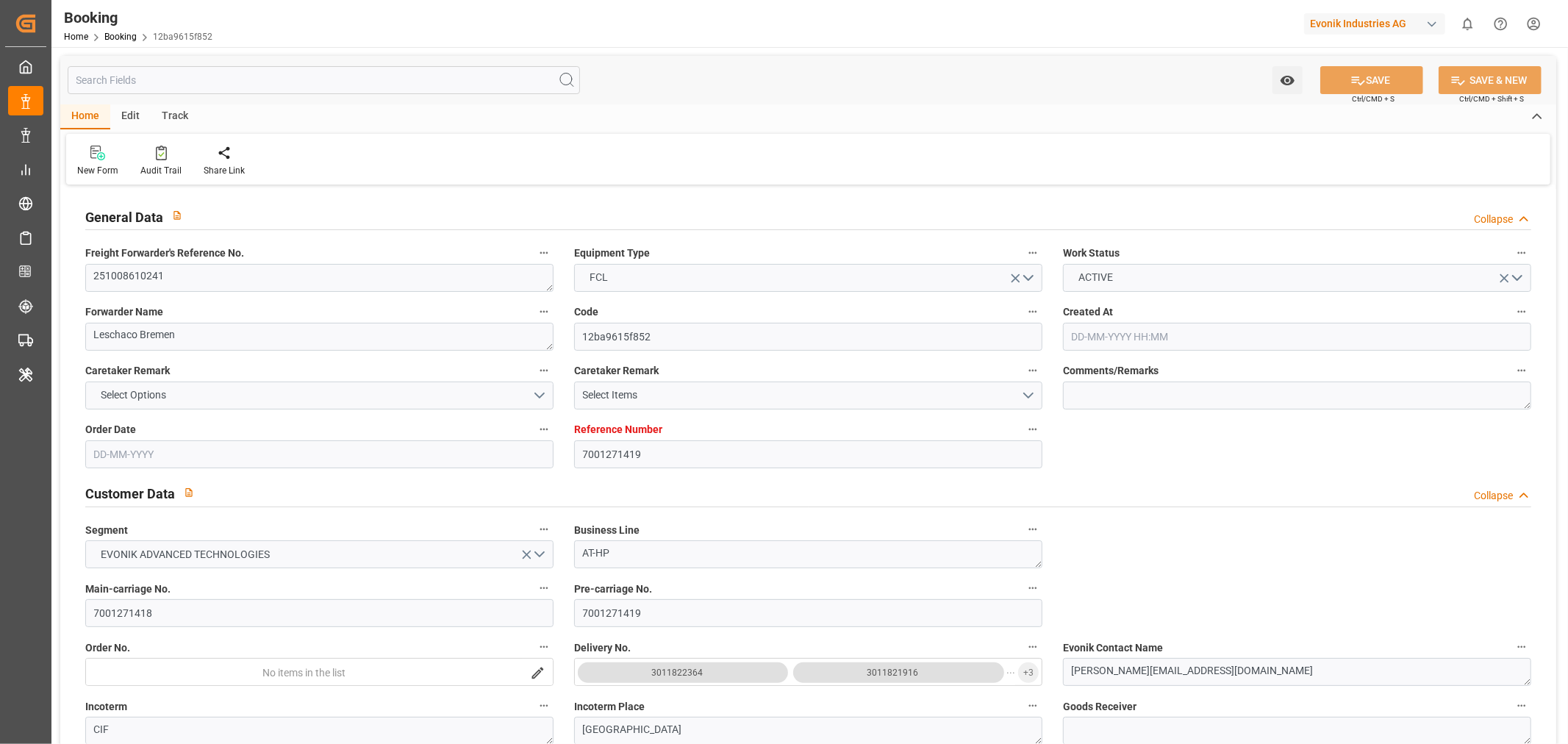
type input "EUNWC"
type input "MXVER"
type input "[DATE] 06:16"
type input "[DATE]"
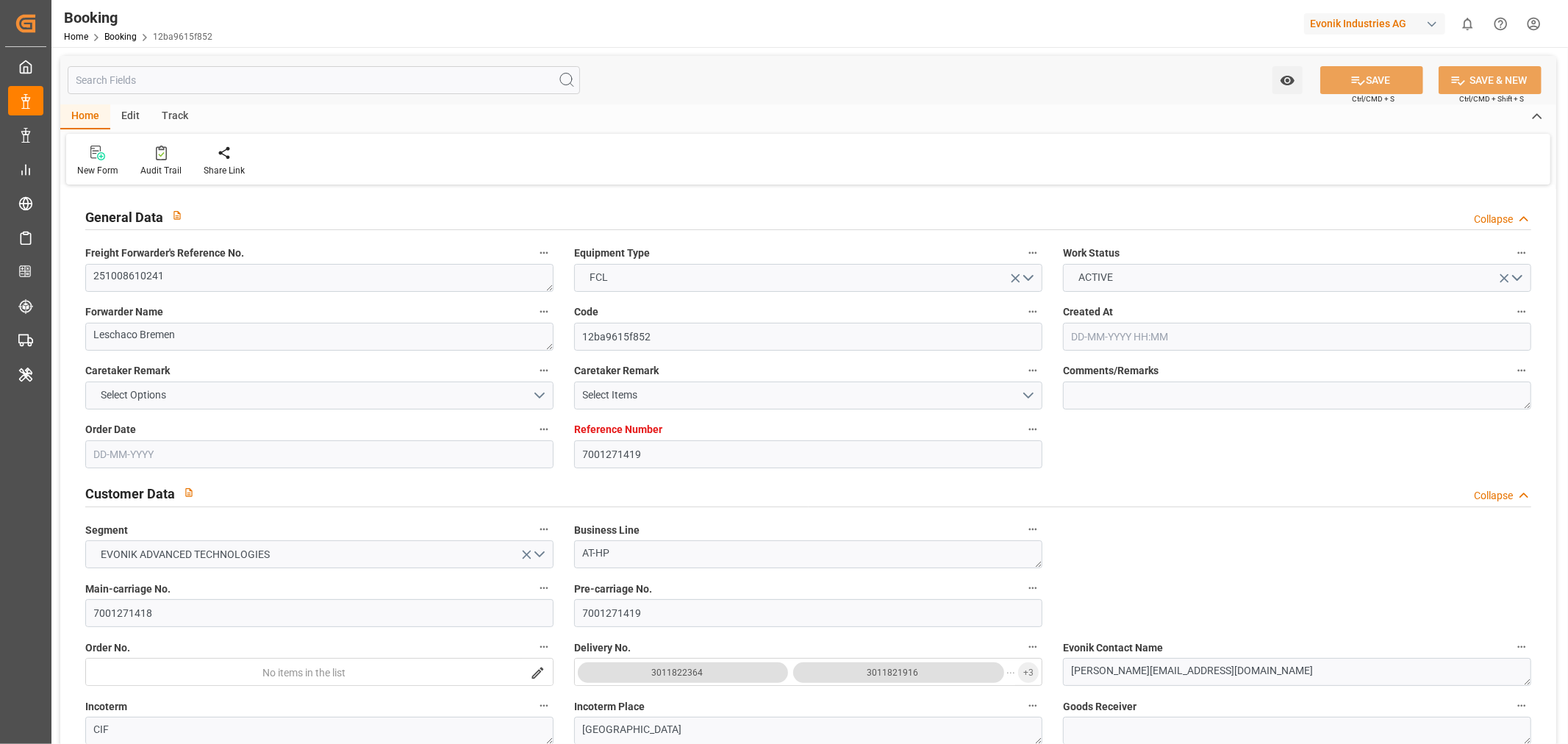
type input "[DATE]"
type input "[DATE] 00:00"
type input "[DATE]"
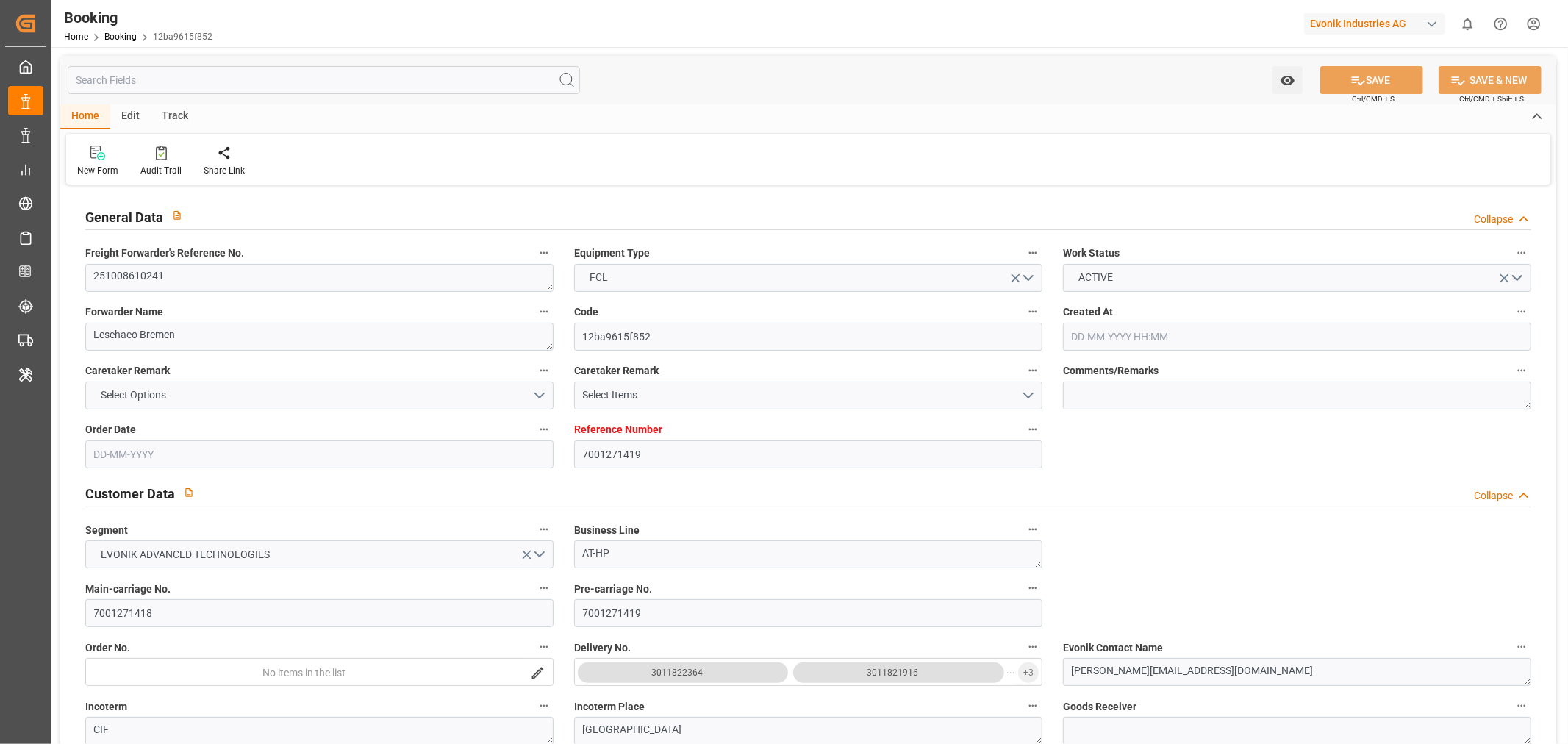
type input "[DATE] 00:00"
type input "[DATE] 08:26"
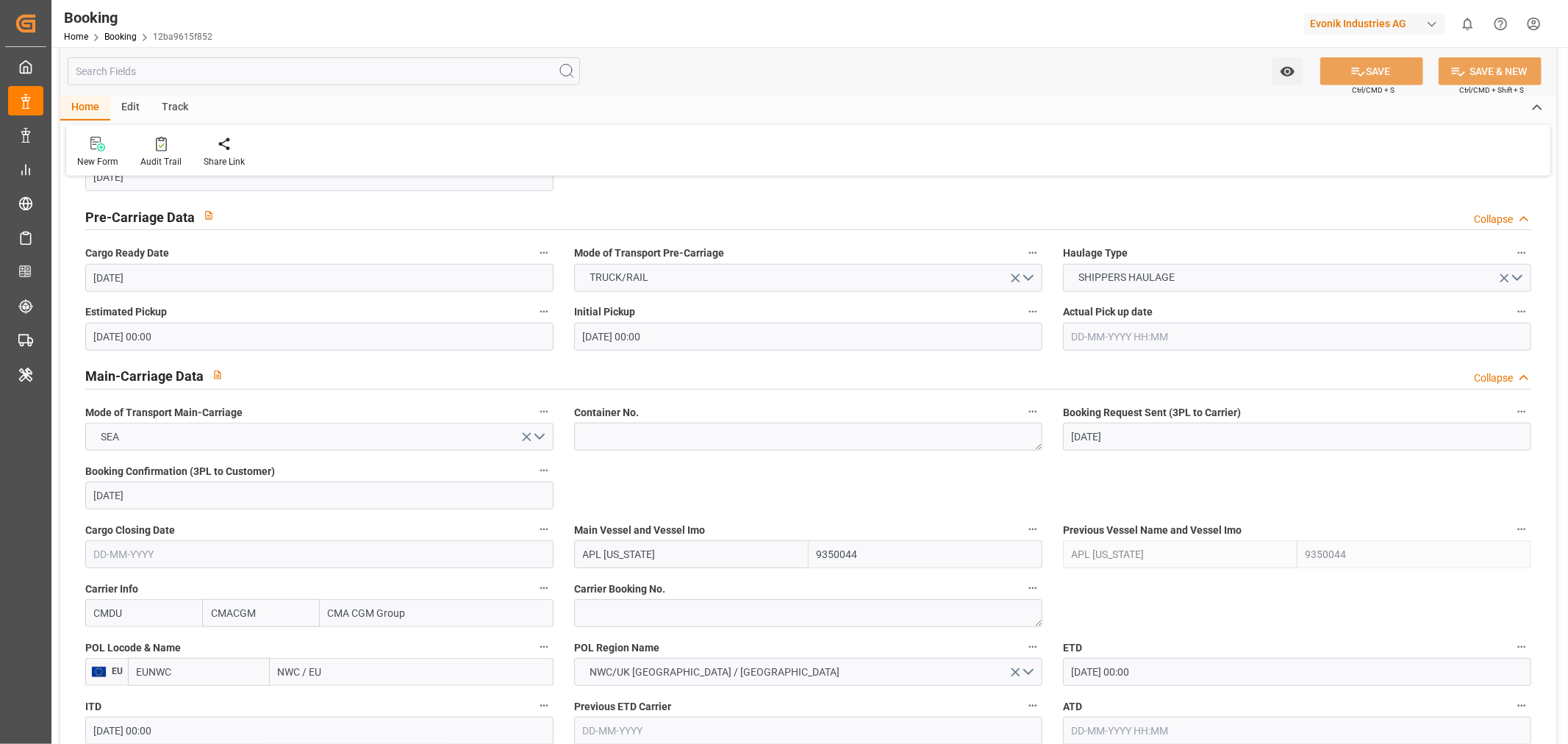
scroll to position [898, 0]
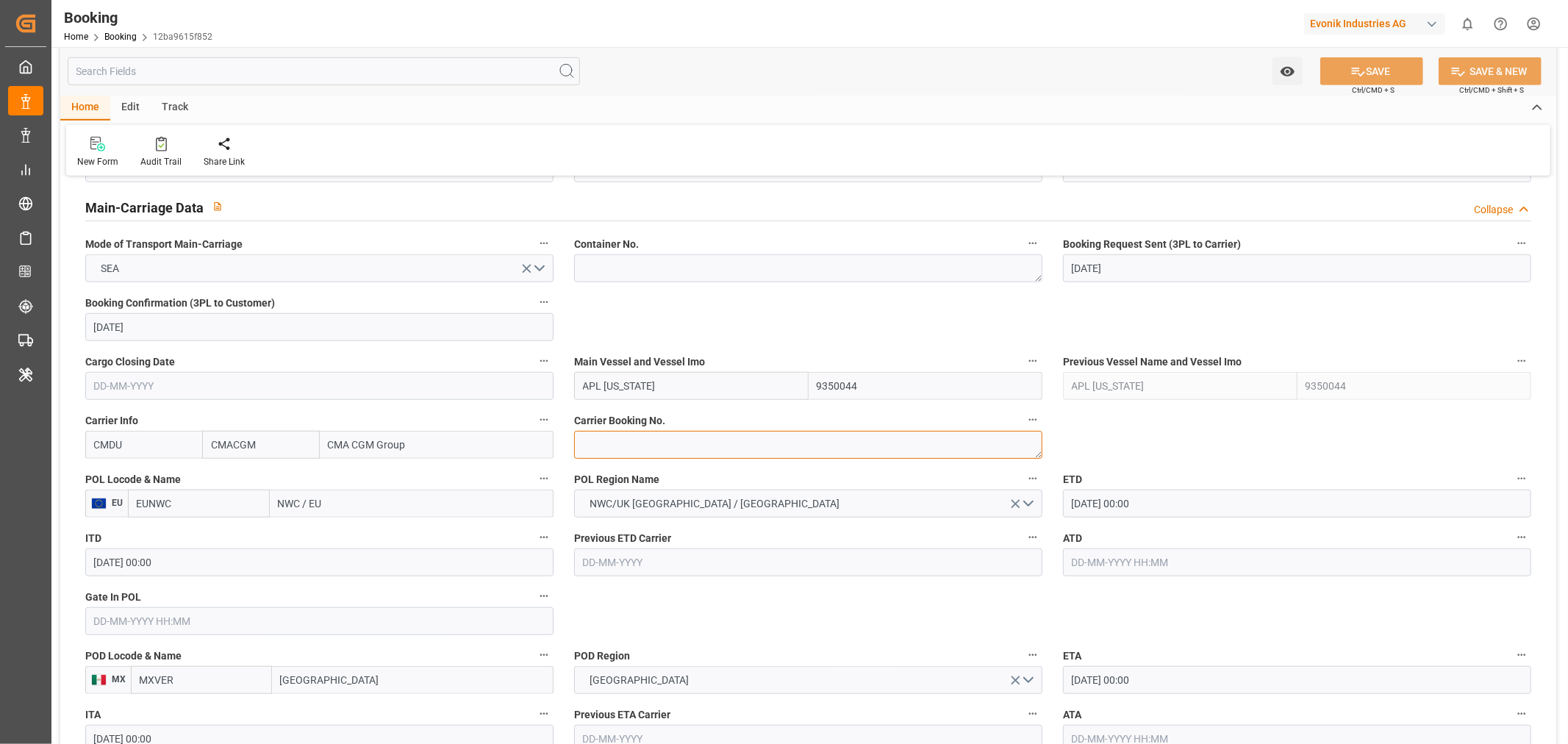
click at [655, 451] on textarea at bounding box center [808, 444] width 468 height 28
paste textarea "HBG2037646"
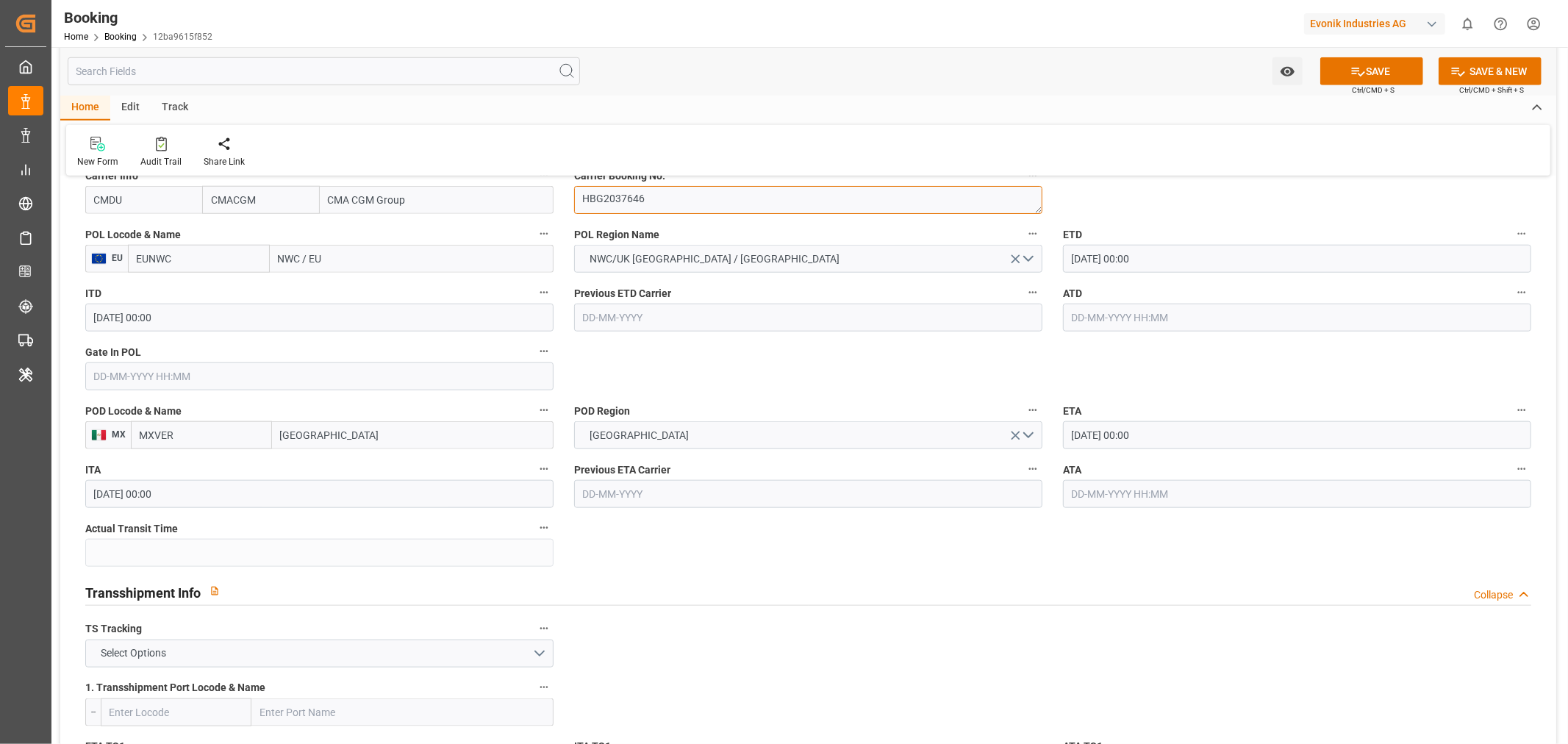
type textarea "HBG2037646"
click at [304, 264] on input "NWC / EU" at bounding box center [411, 259] width 284 height 28
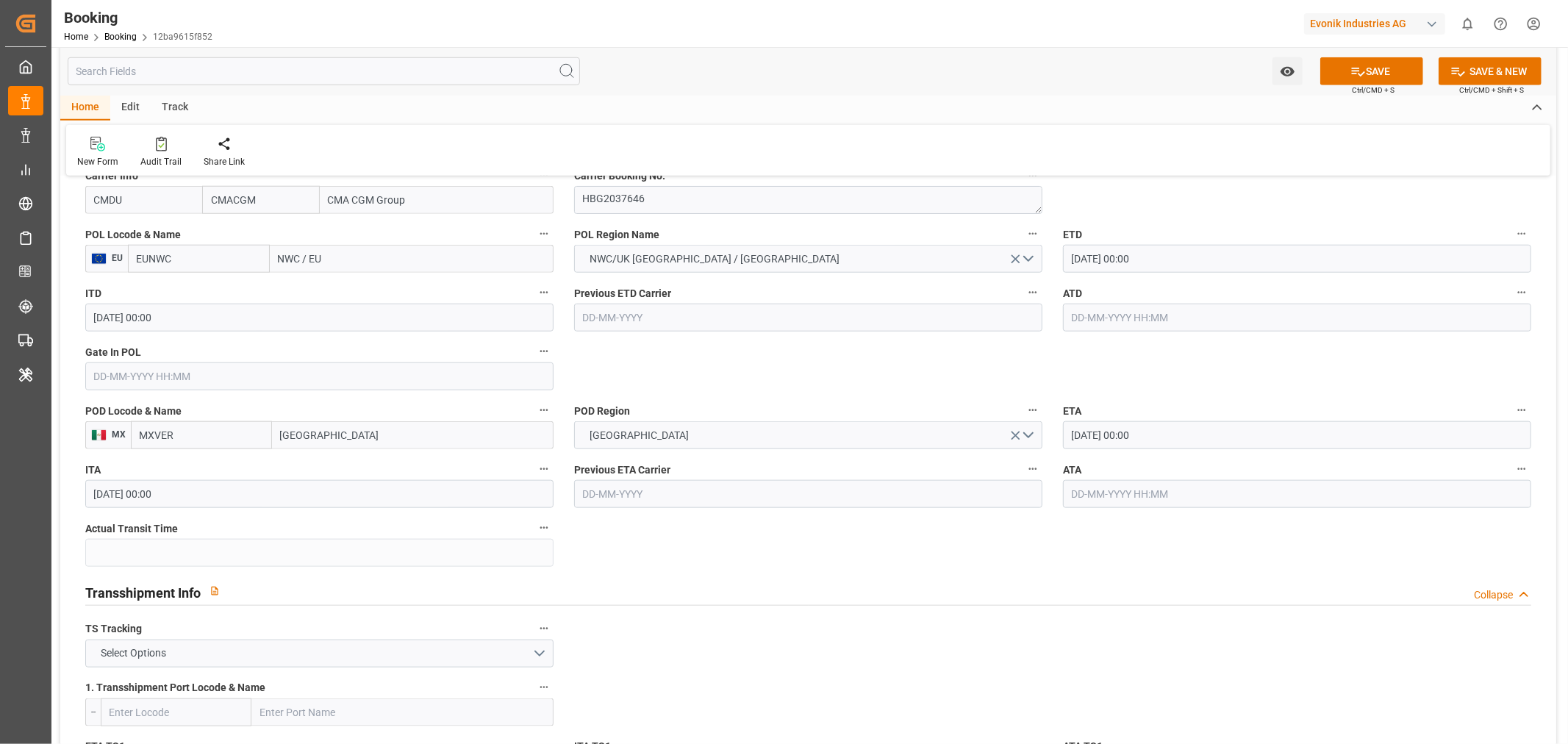
paste input "[GEOGRAPHIC_DATA]"
type input "[GEOGRAPHIC_DATA]"
click at [345, 288] on span "[GEOGRAPHIC_DATA] - NLRTM" at bounding box center [348, 291] width 137 height 12
type input "NLRTM"
type input "[GEOGRAPHIC_DATA]"
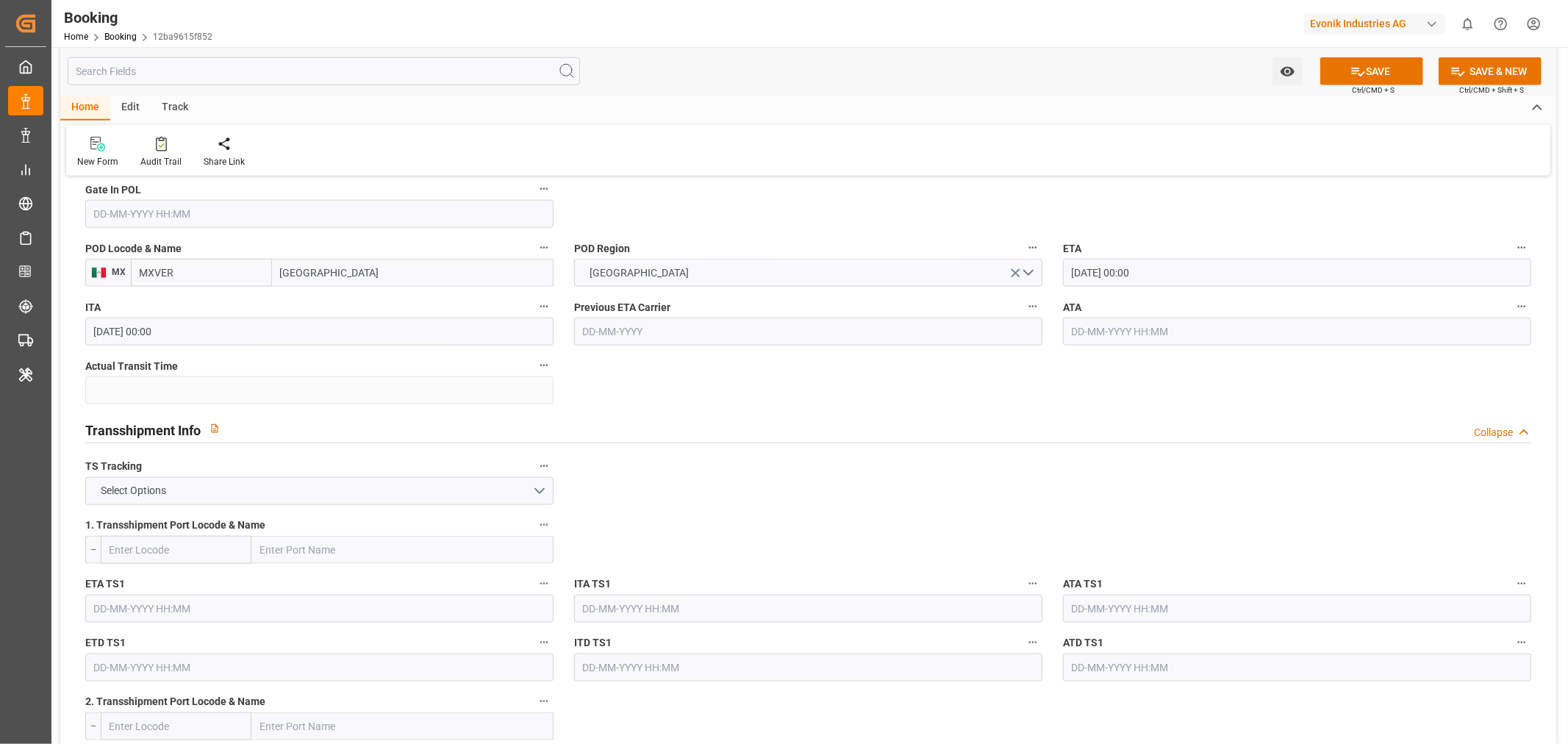
scroll to position [1306, 0]
click at [544, 489] on button "Select Options" at bounding box center [319, 490] width 468 height 28
click at [295, 483] on div "TRUE" at bounding box center [319, 493] width 467 height 31
click at [367, 489] on button "TRUE" at bounding box center [319, 490] width 468 height 28
click at [295, 528] on div "FALSE" at bounding box center [319, 524] width 467 height 31
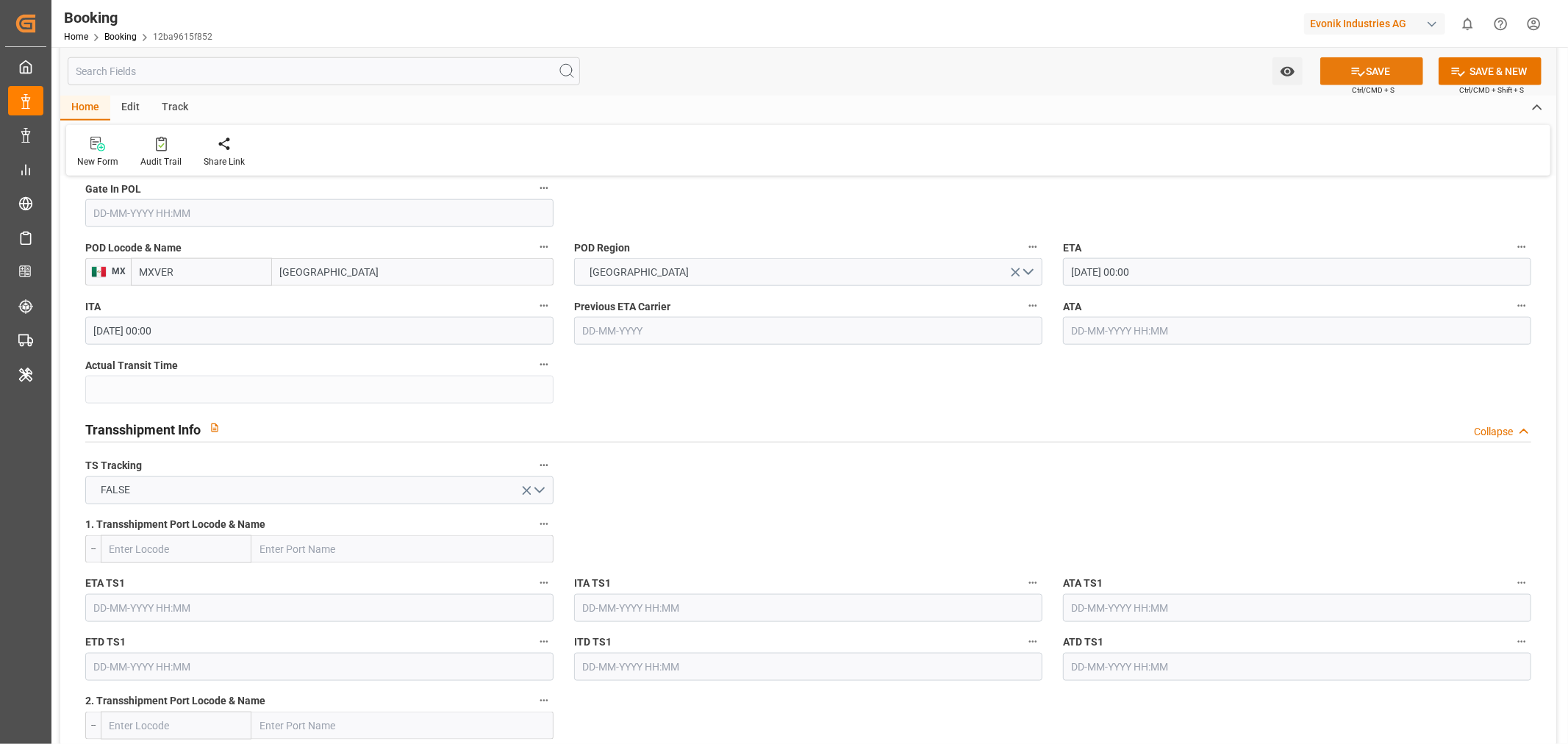
click at [1370, 64] on button "SAVE" at bounding box center [1371, 72] width 103 height 28
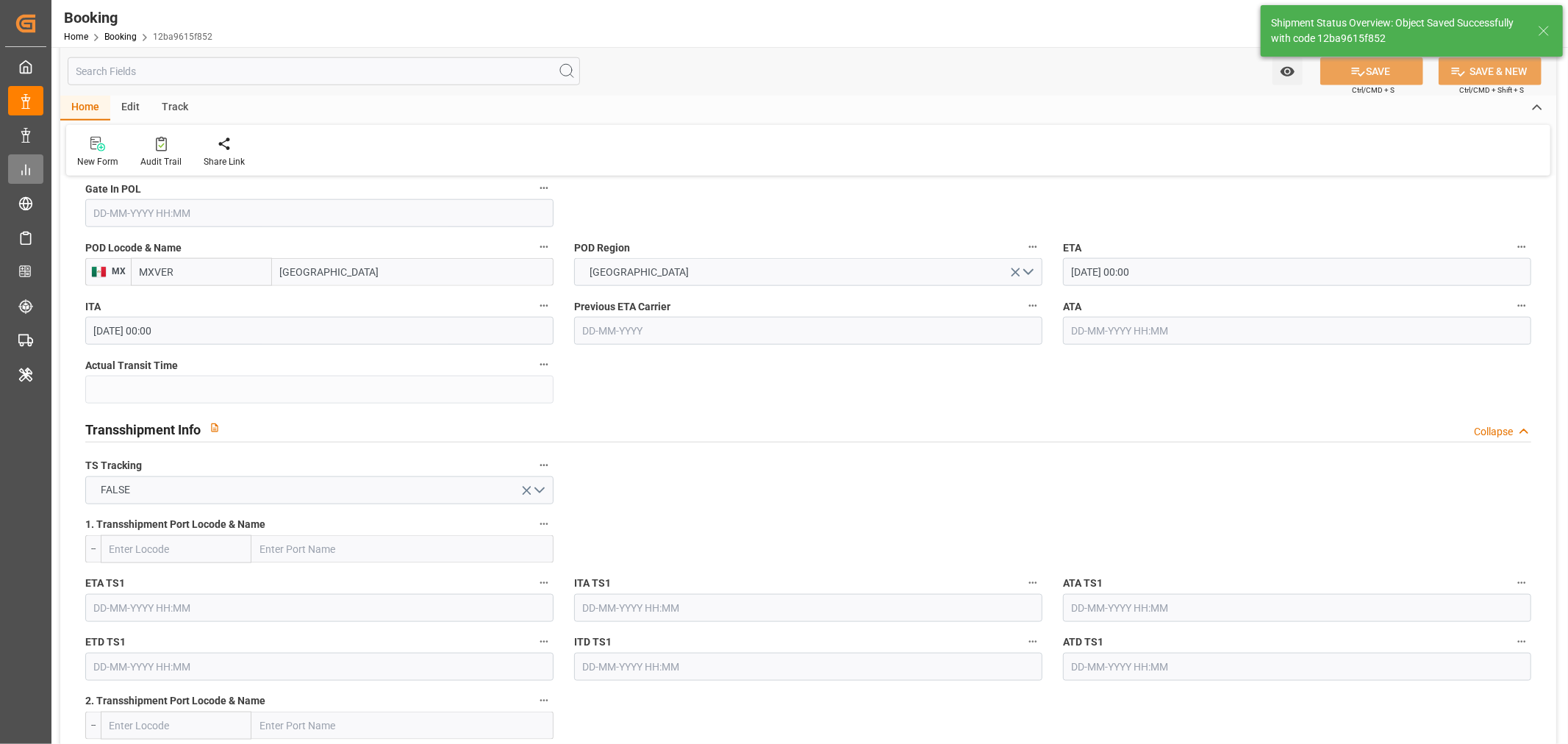
type textarea "businessDivision-businessLine-"
type input "[DATE] 11:13"
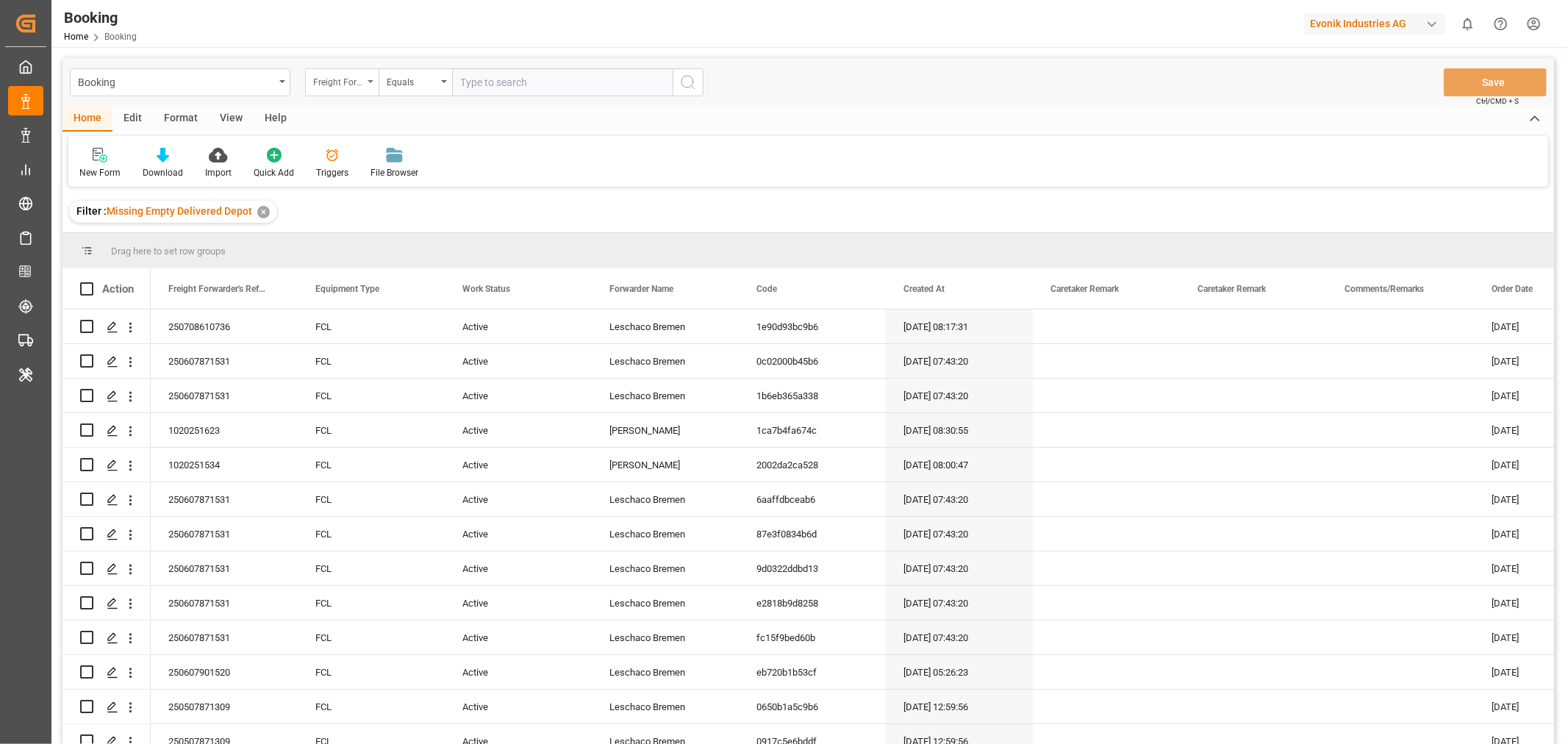
click at [365, 83] on div "Freight Forwarder's Reference No." at bounding box center [341, 83] width 73 height 28
click at [368, 241] on div "Forwarder Name" at bounding box center [415, 242] width 219 height 31
click at [495, 84] on input "text" at bounding box center [563, 83] width 220 height 28
click at [443, 83] on div "Equals" at bounding box center [415, 83] width 73 height 28
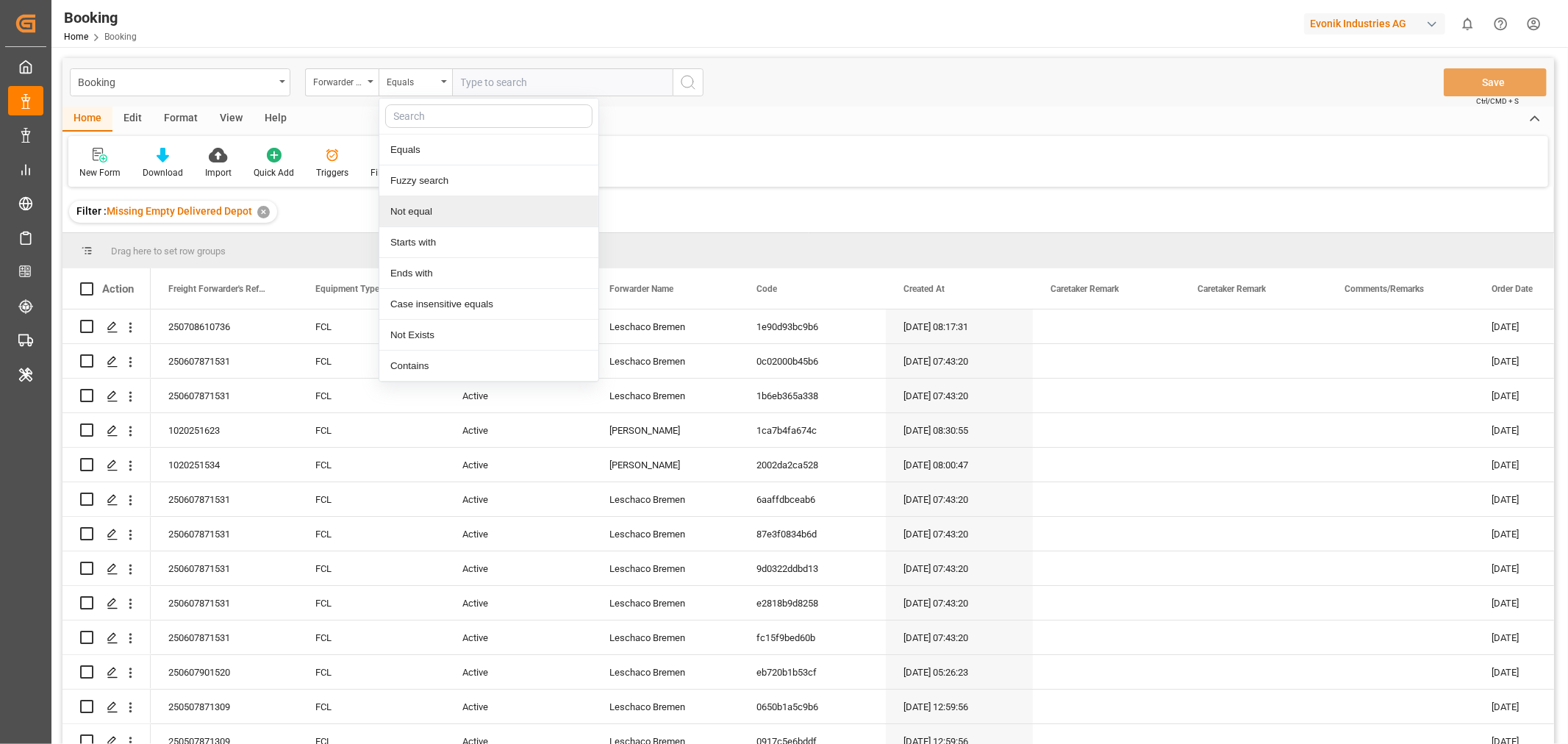
click at [424, 203] on div "Not equal" at bounding box center [489, 211] width 219 height 31
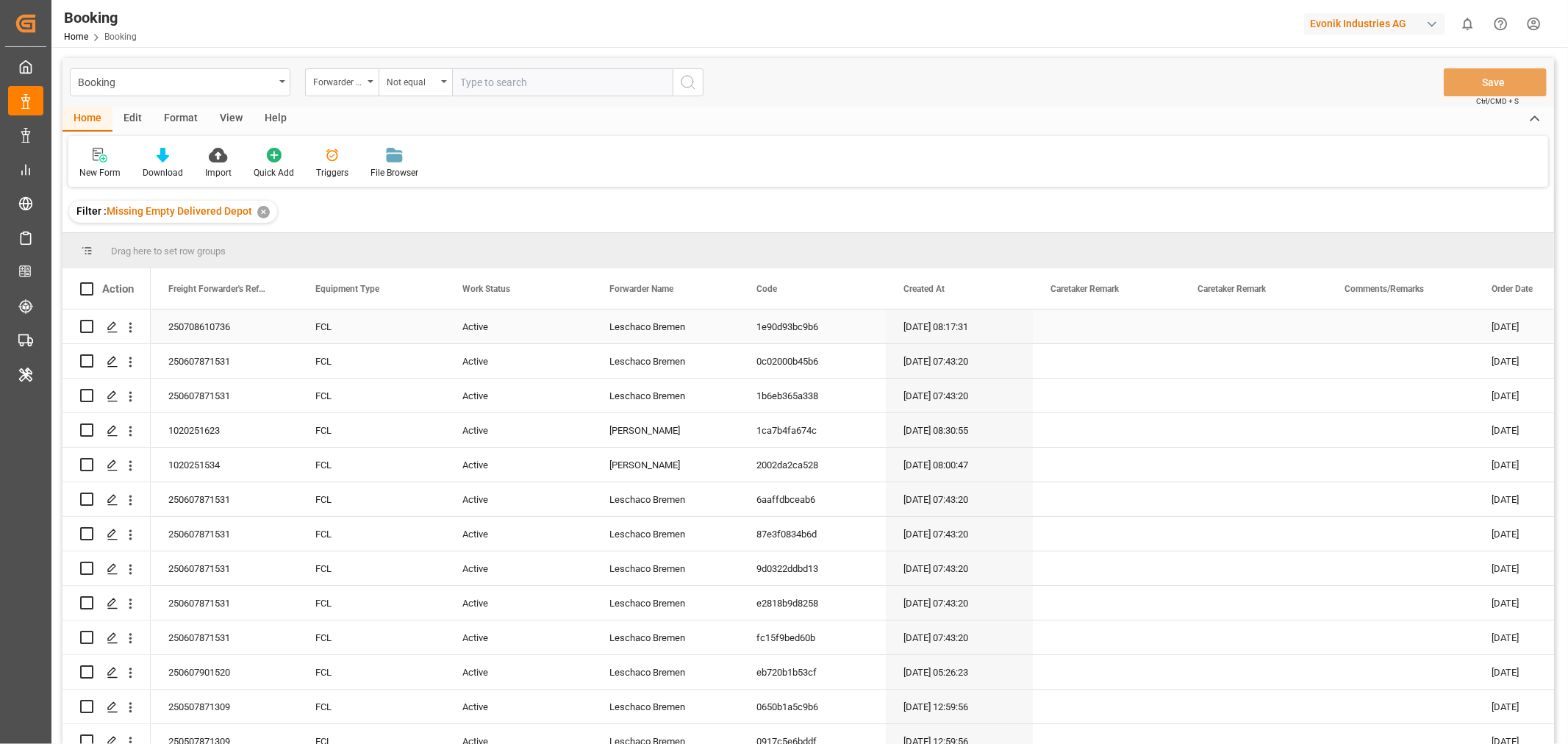
click at [655, 329] on div "Leschaco Bremen" at bounding box center [665, 326] width 147 height 34
click at [515, 84] on input "text" at bounding box center [563, 83] width 220 height 28
paste input "Leschaco Bremen"
type input "Leschaco Bremen"
click at [692, 84] on icon "search button" at bounding box center [688, 82] width 17 height 17
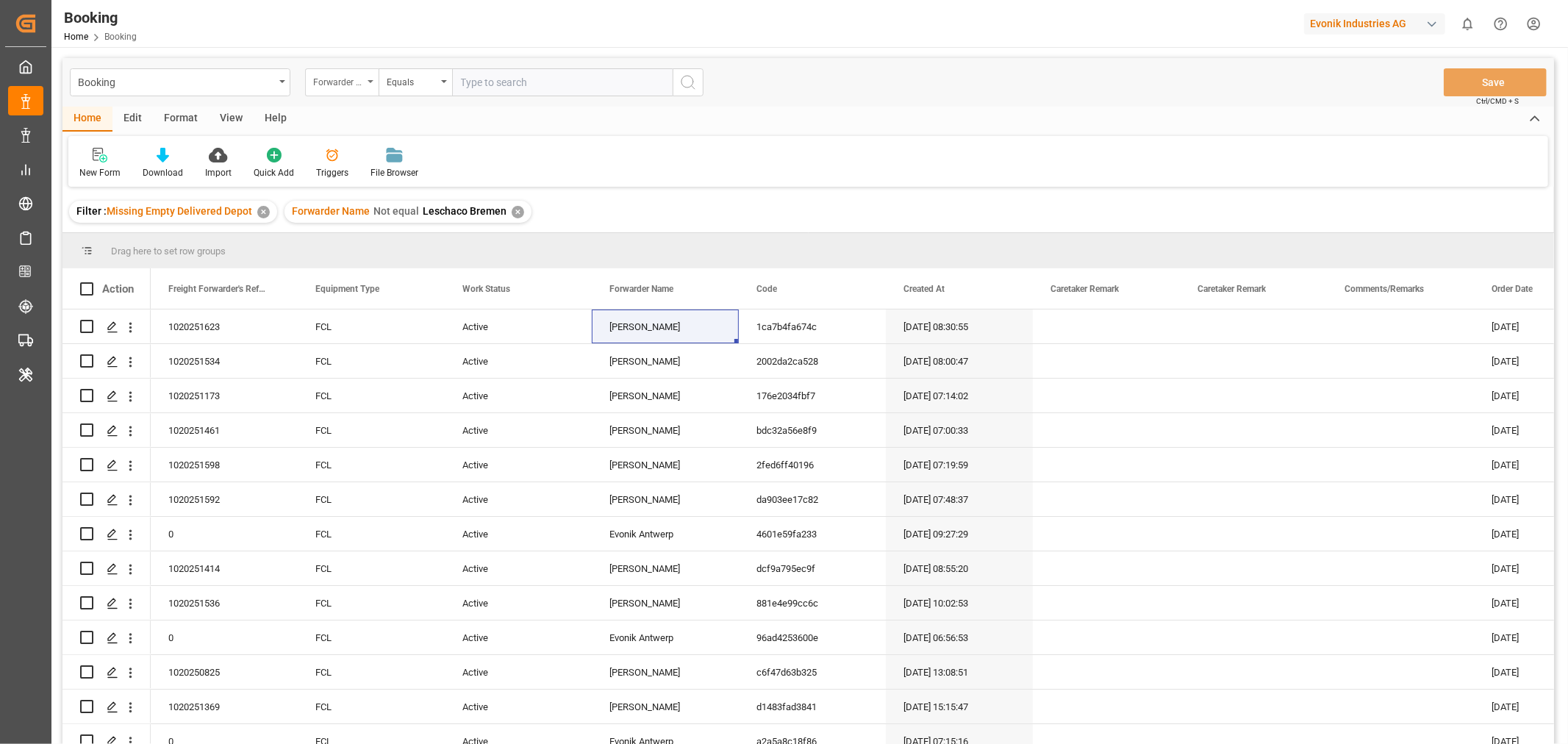
click at [373, 83] on div "Forwarder Name" at bounding box center [341, 83] width 73 height 28
type input "eq"
click at [414, 213] on div "Equipment FCL Evonik" at bounding box center [415, 211] width 219 height 31
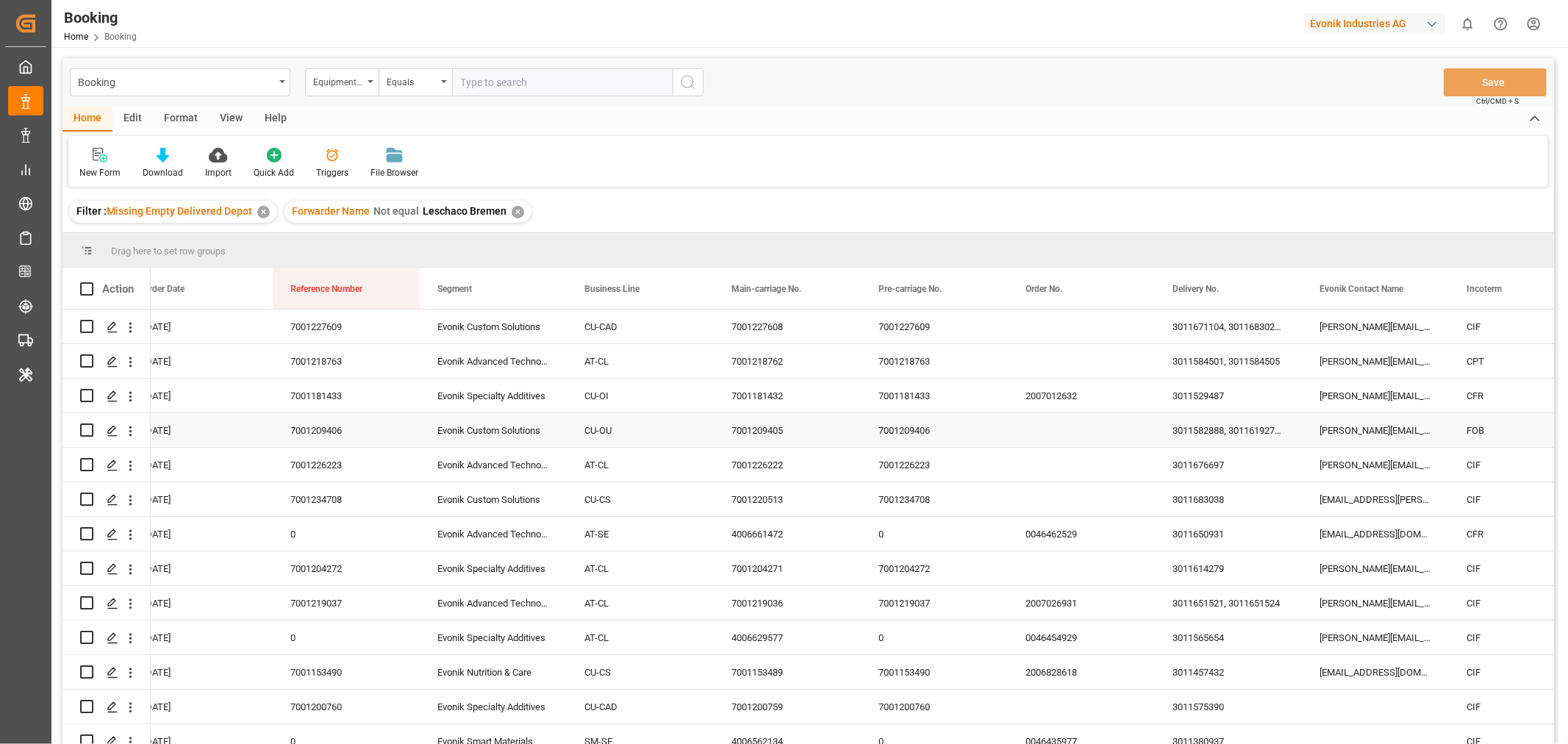
scroll to position [0, 1376]
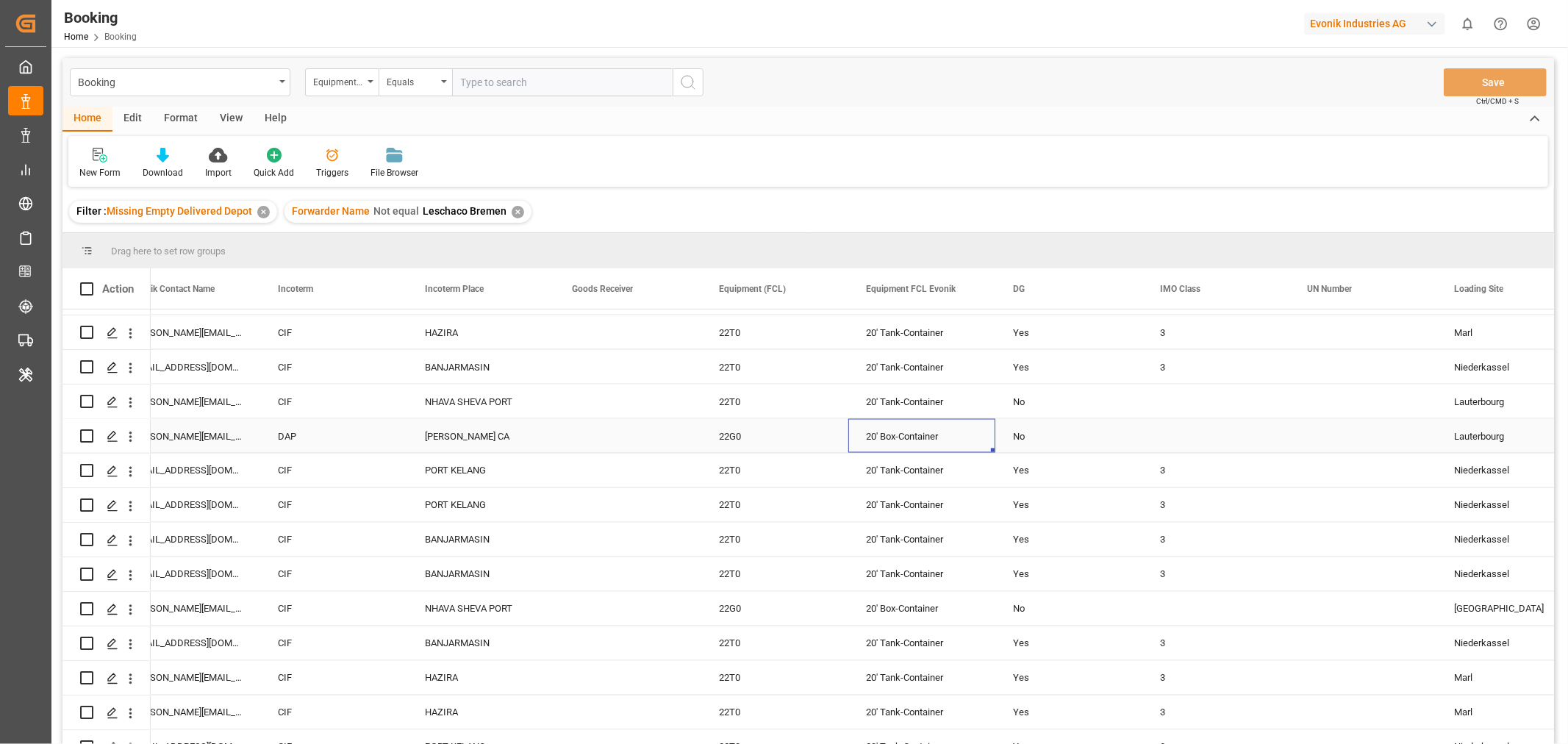
click at [935, 444] on div "20' Box-Container" at bounding box center [921, 436] width 147 height 34
click at [537, 87] on input "text" at bounding box center [563, 83] width 220 height 28
paste input "20' Box-Container"
type input "20' Box-Container"
click at [695, 84] on icon "search button" at bounding box center [688, 82] width 17 height 17
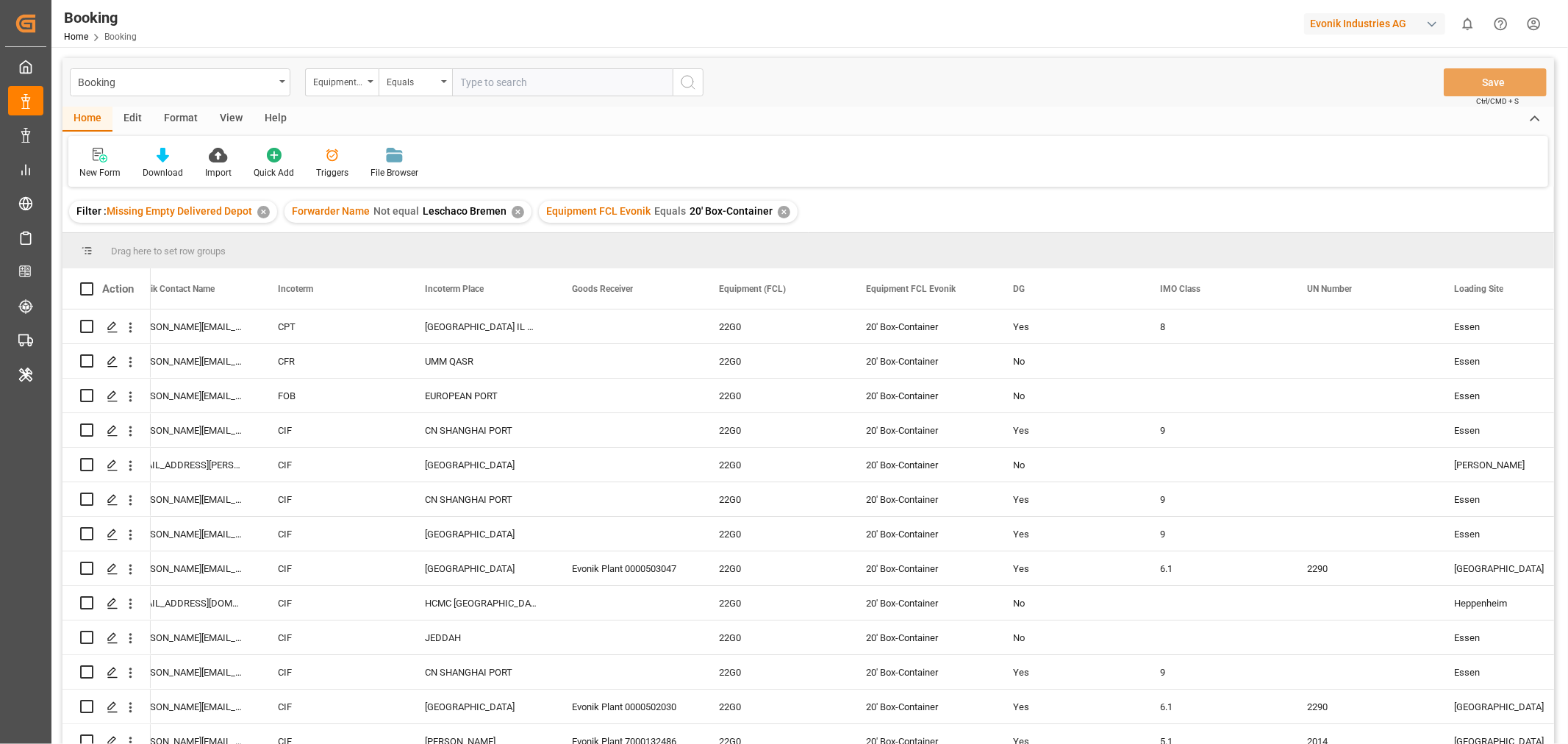
click at [777, 210] on div "✕" at bounding box center [784, 212] width 13 height 13
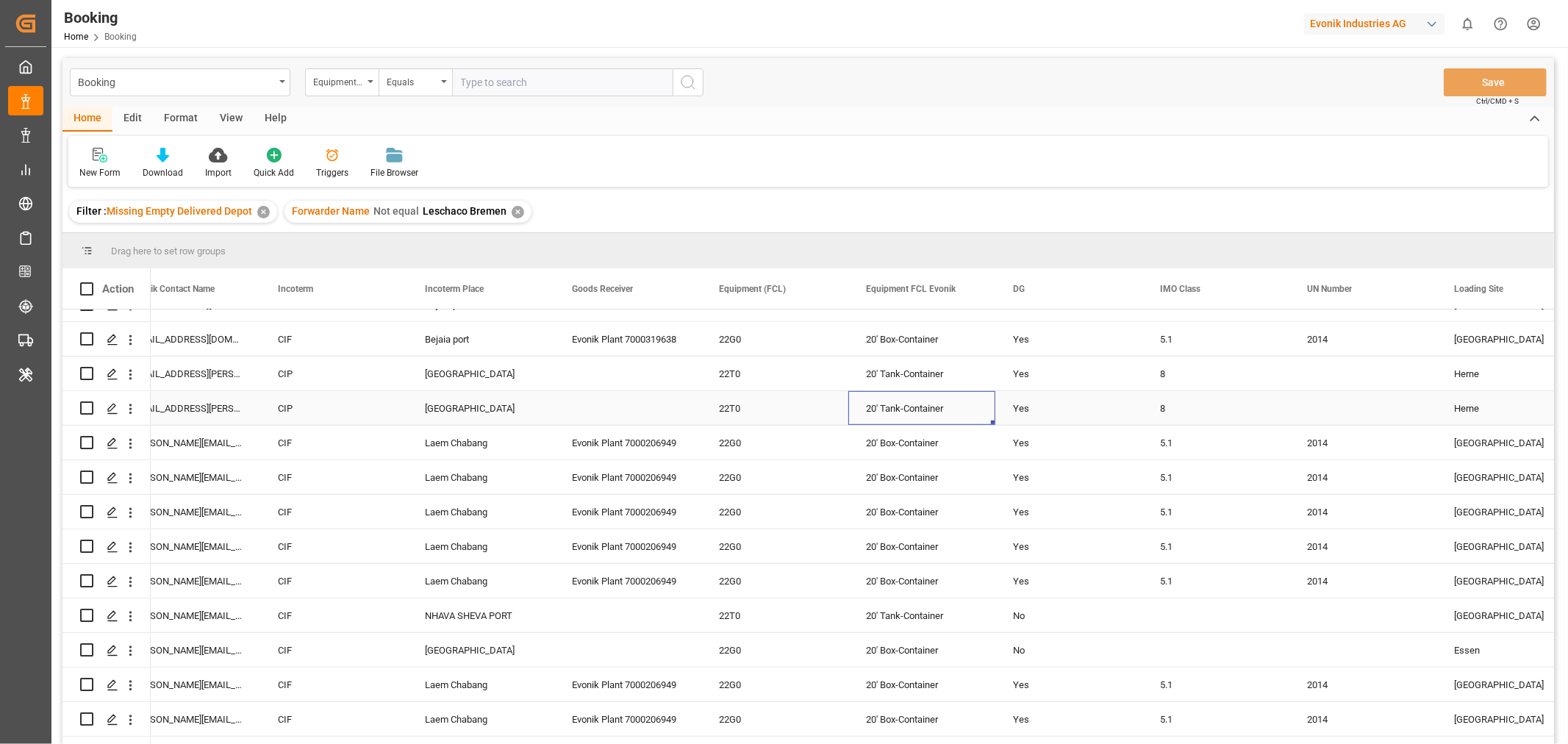
click at [921, 401] on div "20' Tank-Container" at bounding box center [921, 407] width 147 height 34
click at [502, 76] on input "text" at bounding box center [563, 83] width 220 height 28
paste input "20' Tank-Container"
type input "20' Tank-Container"
click at [699, 82] on button "search button" at bounding box center [688, 83] width 31 height 28
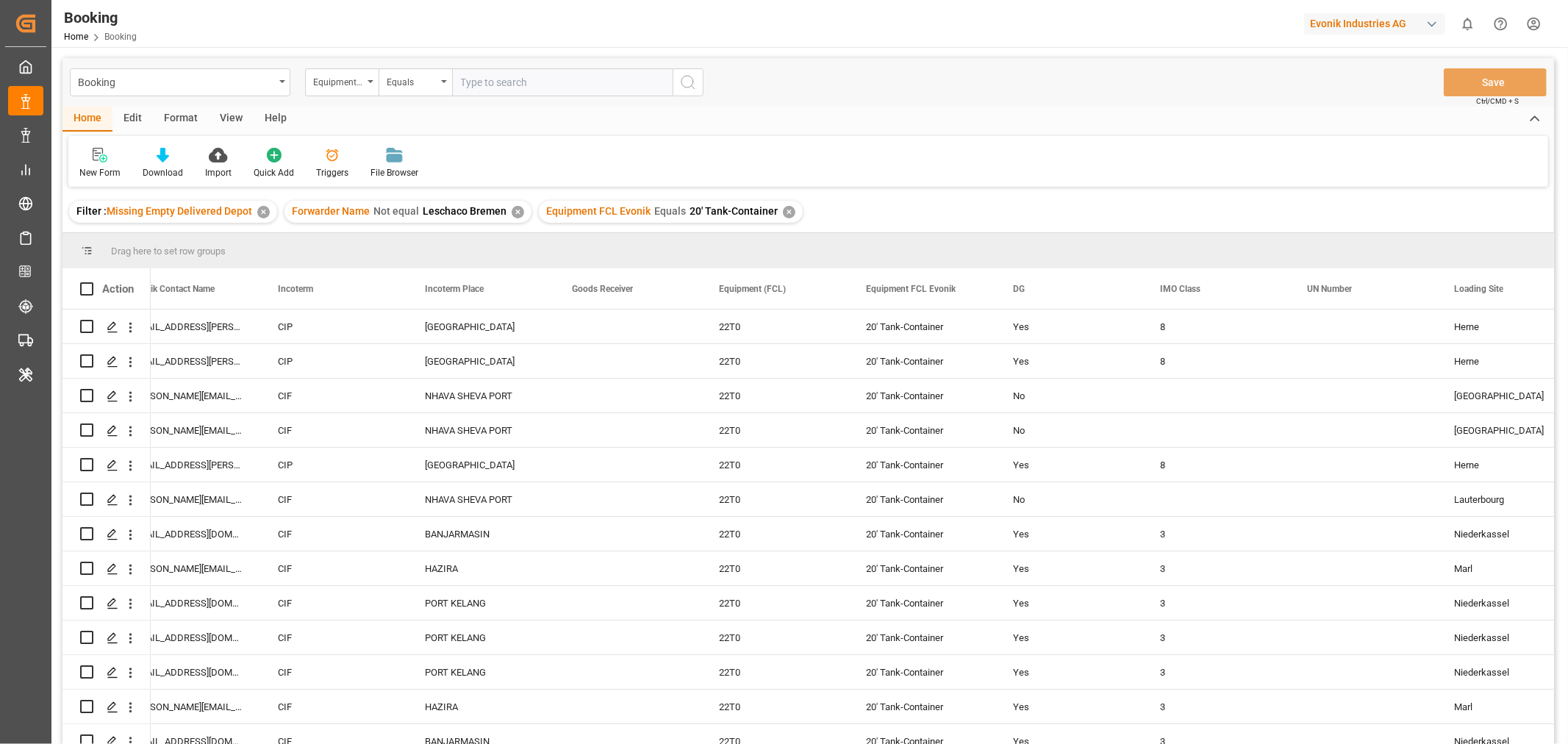
click at [229, 120] on div "View" at bounding box center [231, 119] width 45 height 25
click at [103, 172] on div "Default" at bounding box center [94, 172] width 28 height 13
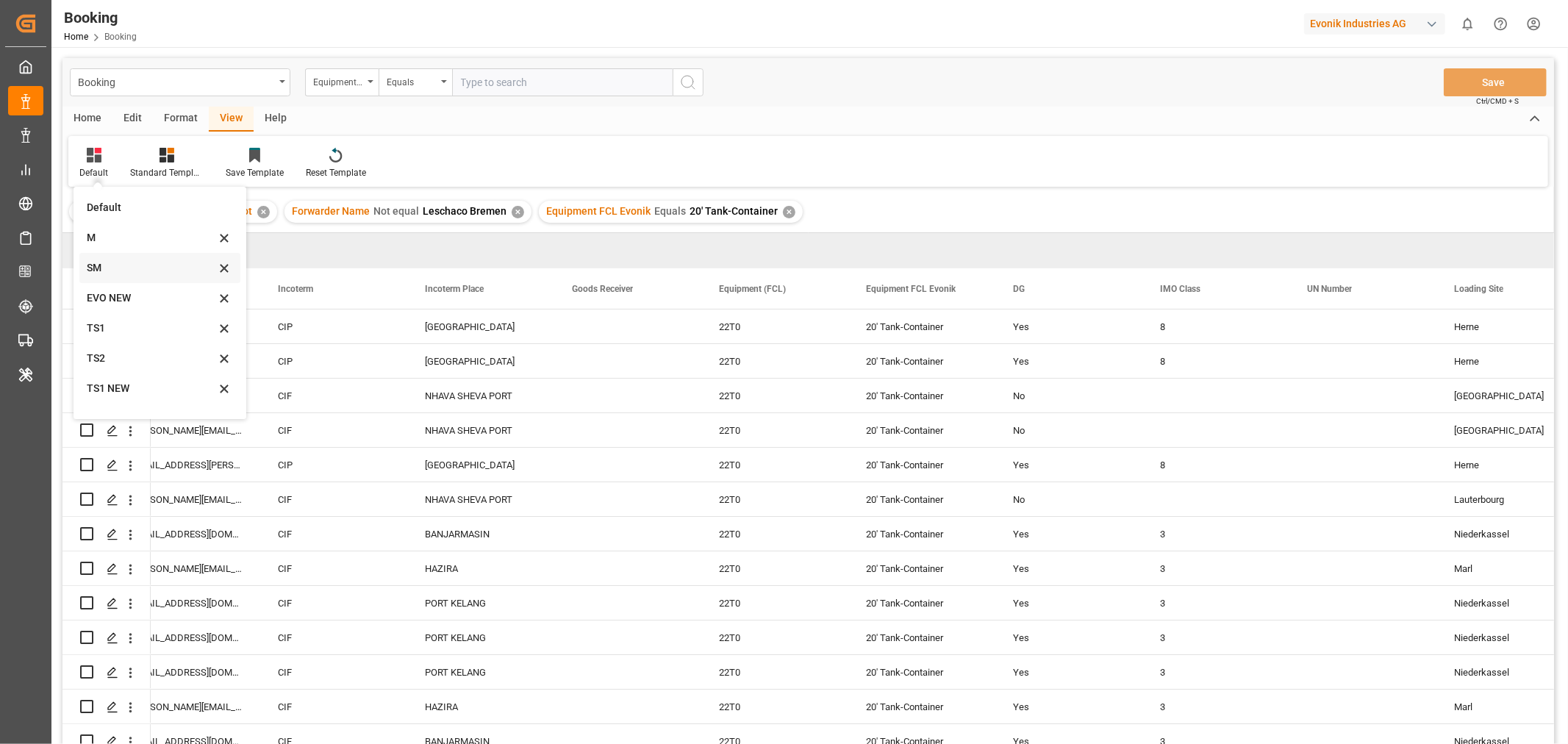
click at [112, 263] on div "SM" at bounding box center [151, 268] width 129 height 16
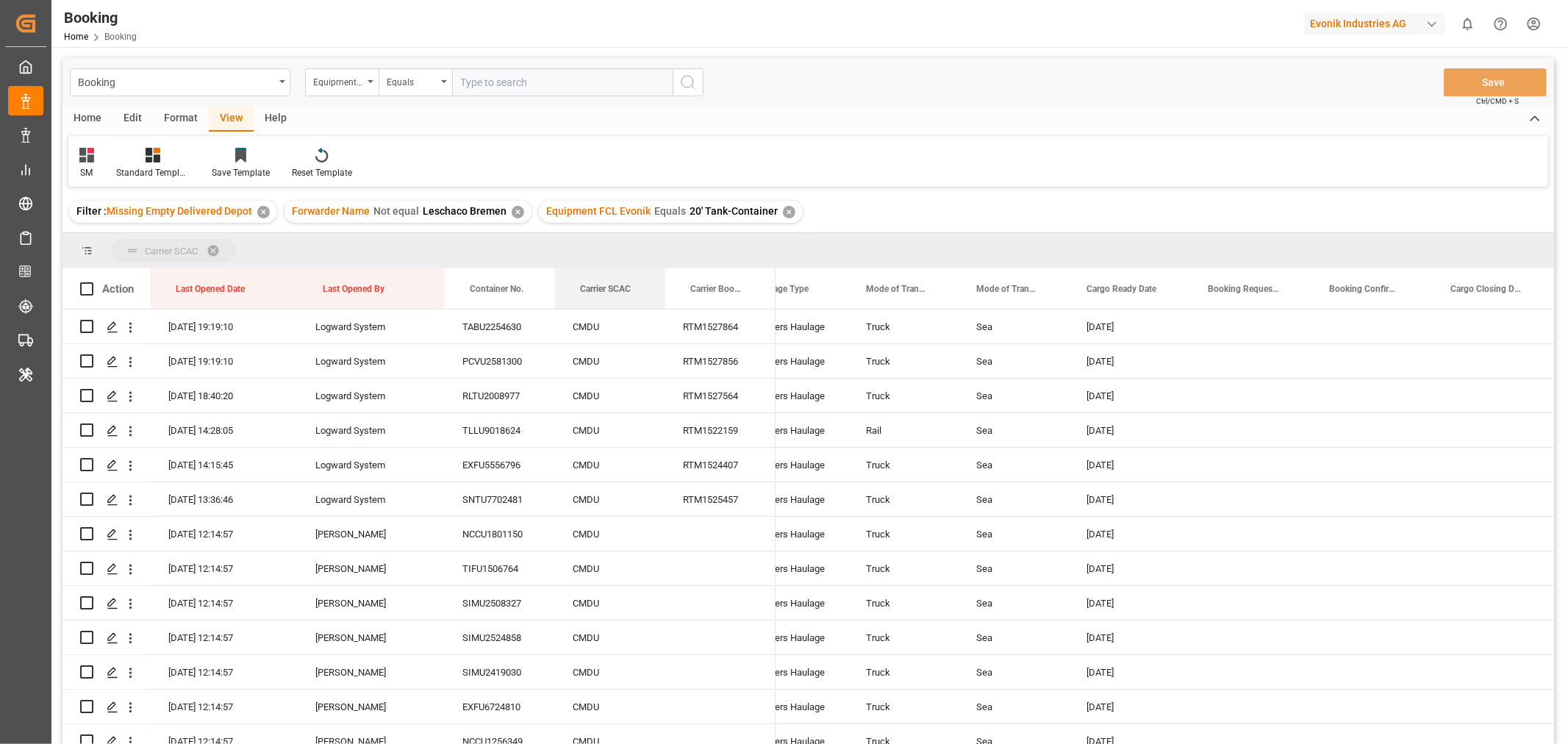
drag, startPoint x: 581, startPoint y: 293, endPoint x: 601, endPoint y: 247, distance: 50.2
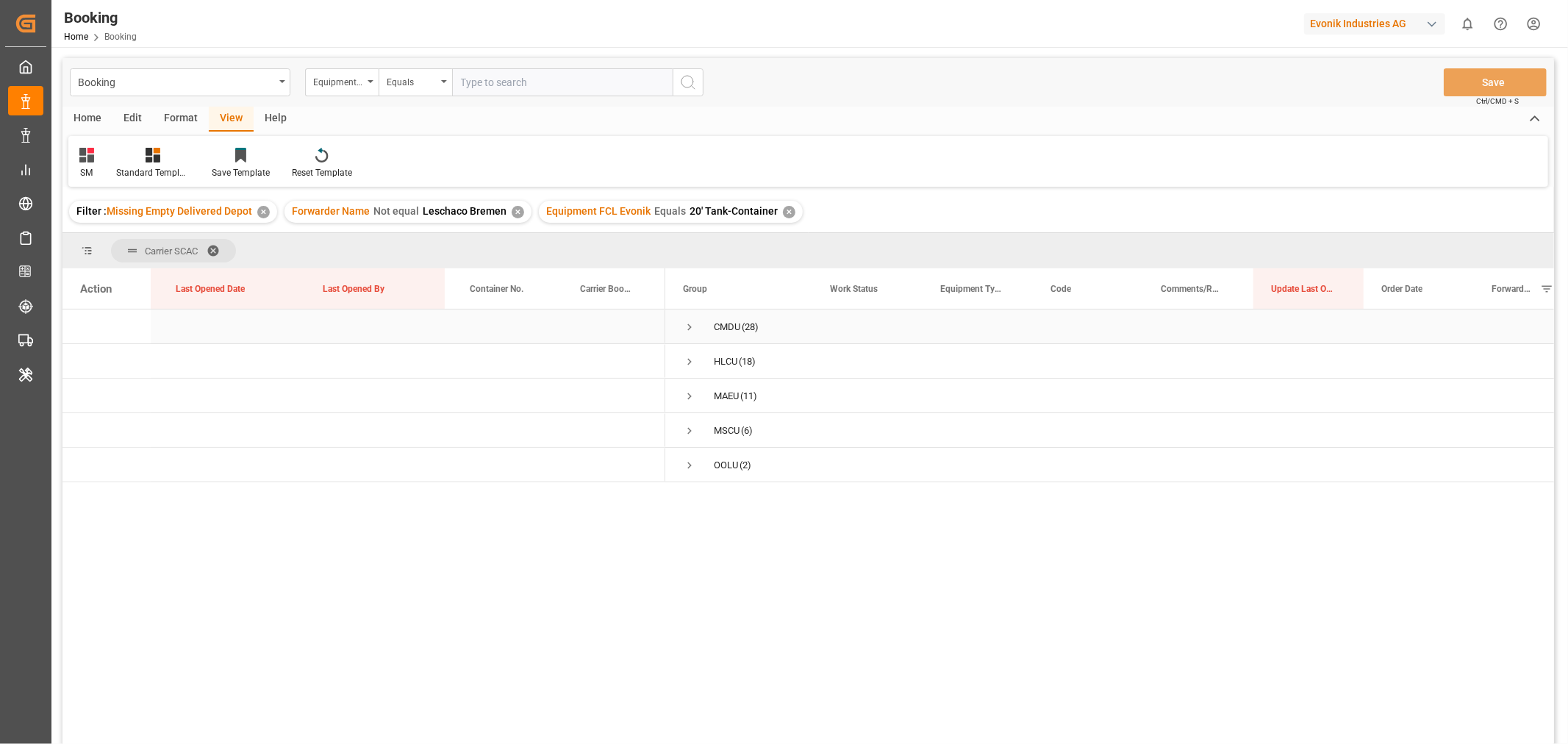
click at [693, 325] on span "Press SPACE to select this row." at bounding box center [689, 326] width 13 height 13
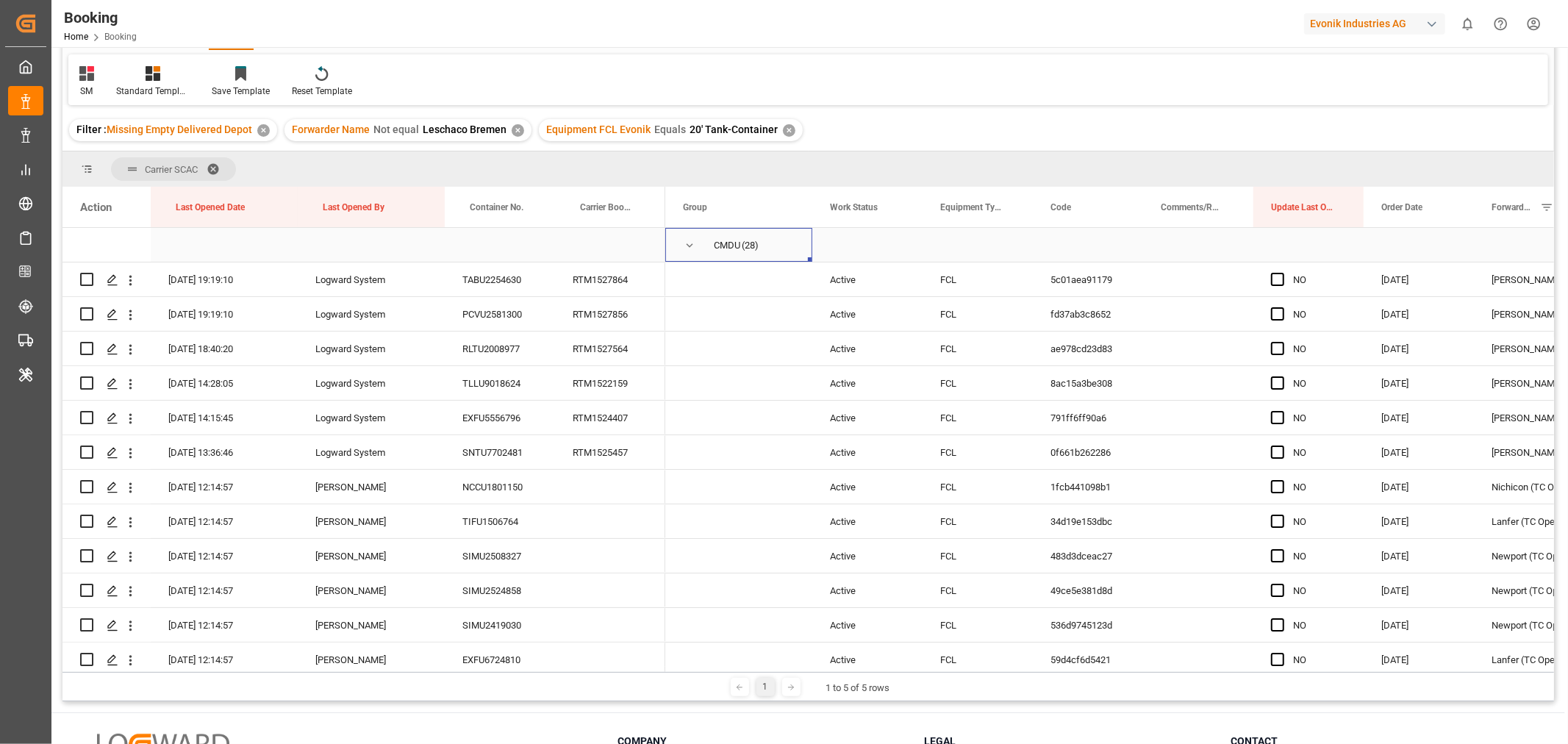
click at [684, 245] on span "Press SPACE to select this row." at bounding box center [689, 245] width 13 height 13
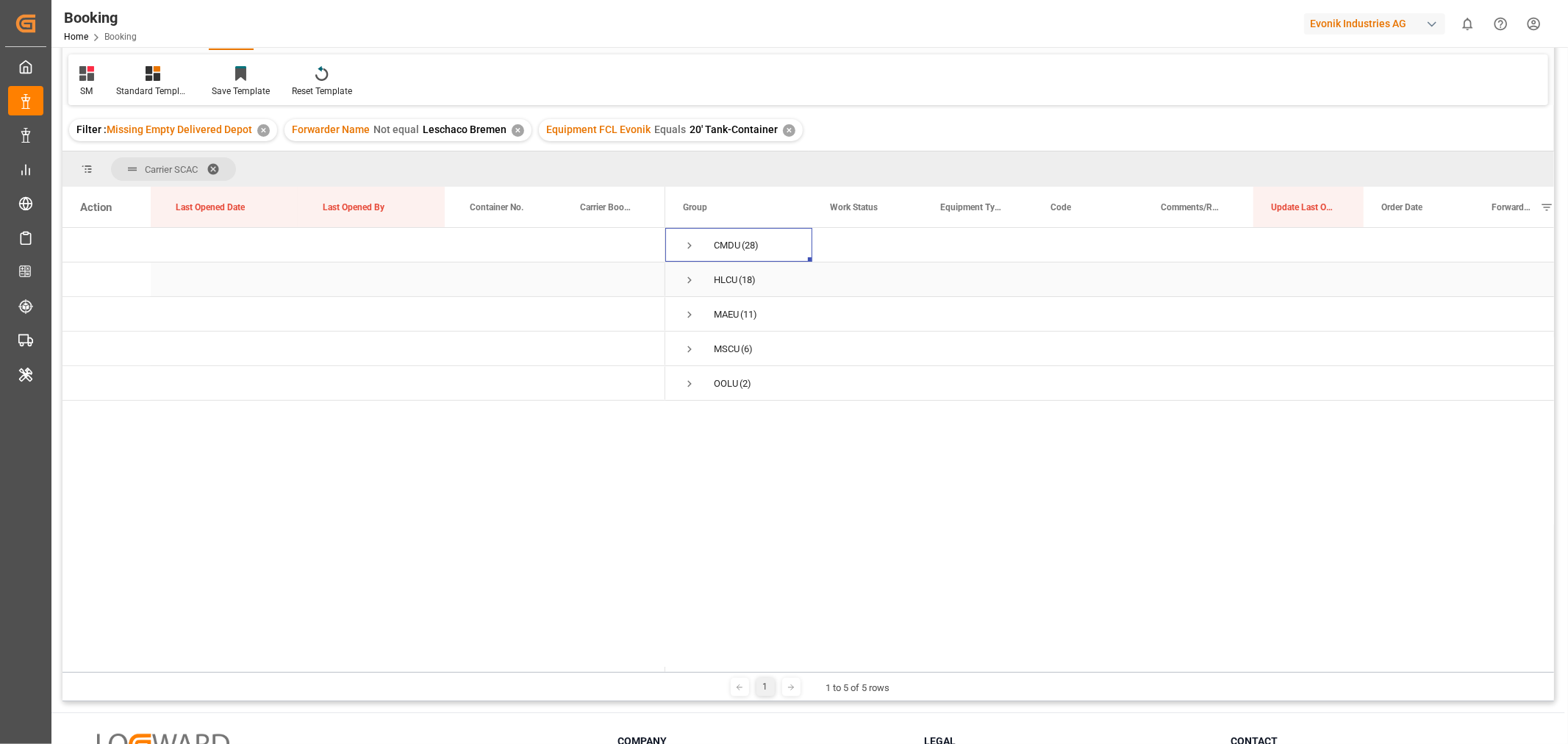
click at [684, 282] on span "Press SPACE to select this row." at bounding box center [689, 280] width 13 height 13
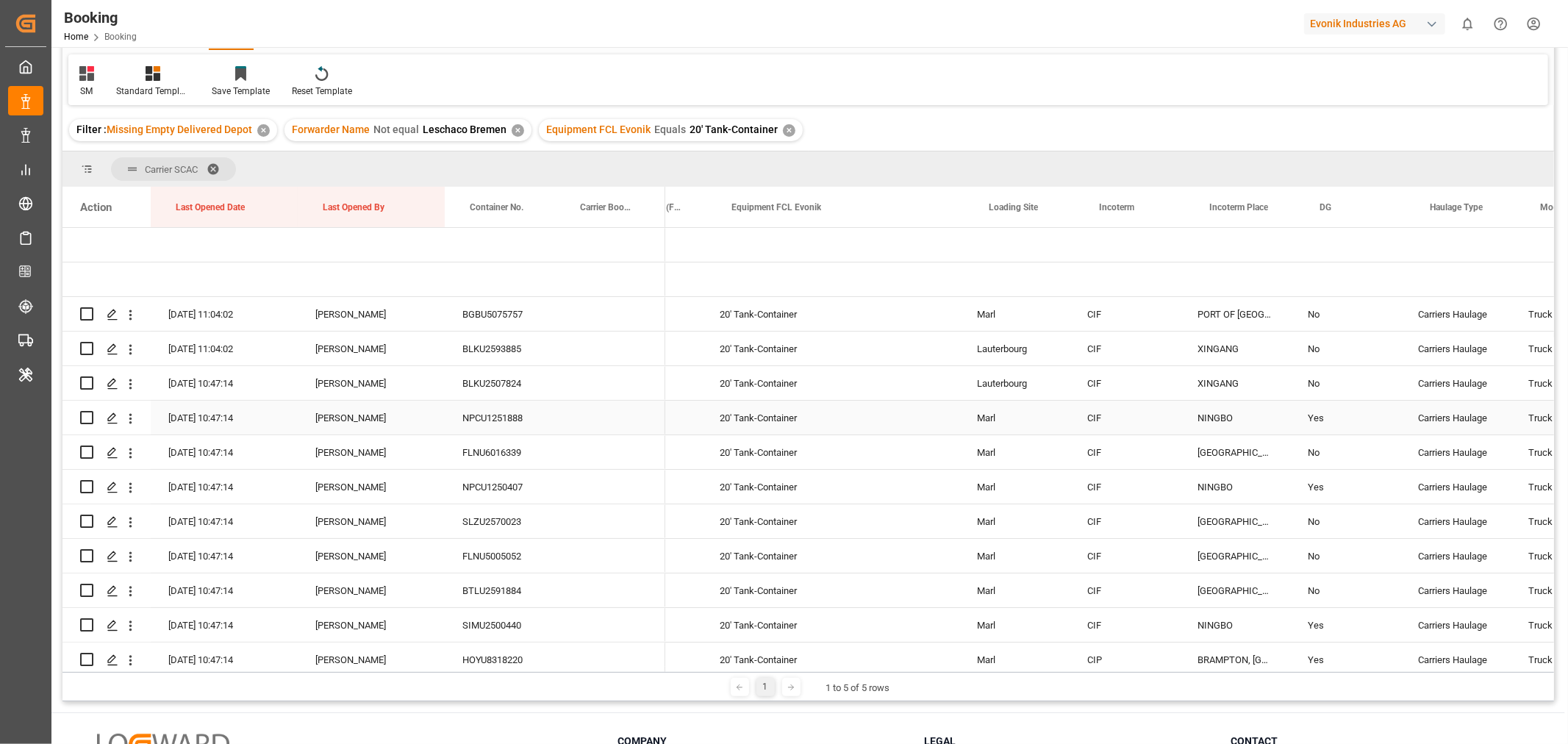
scroll to position [0, 2009]
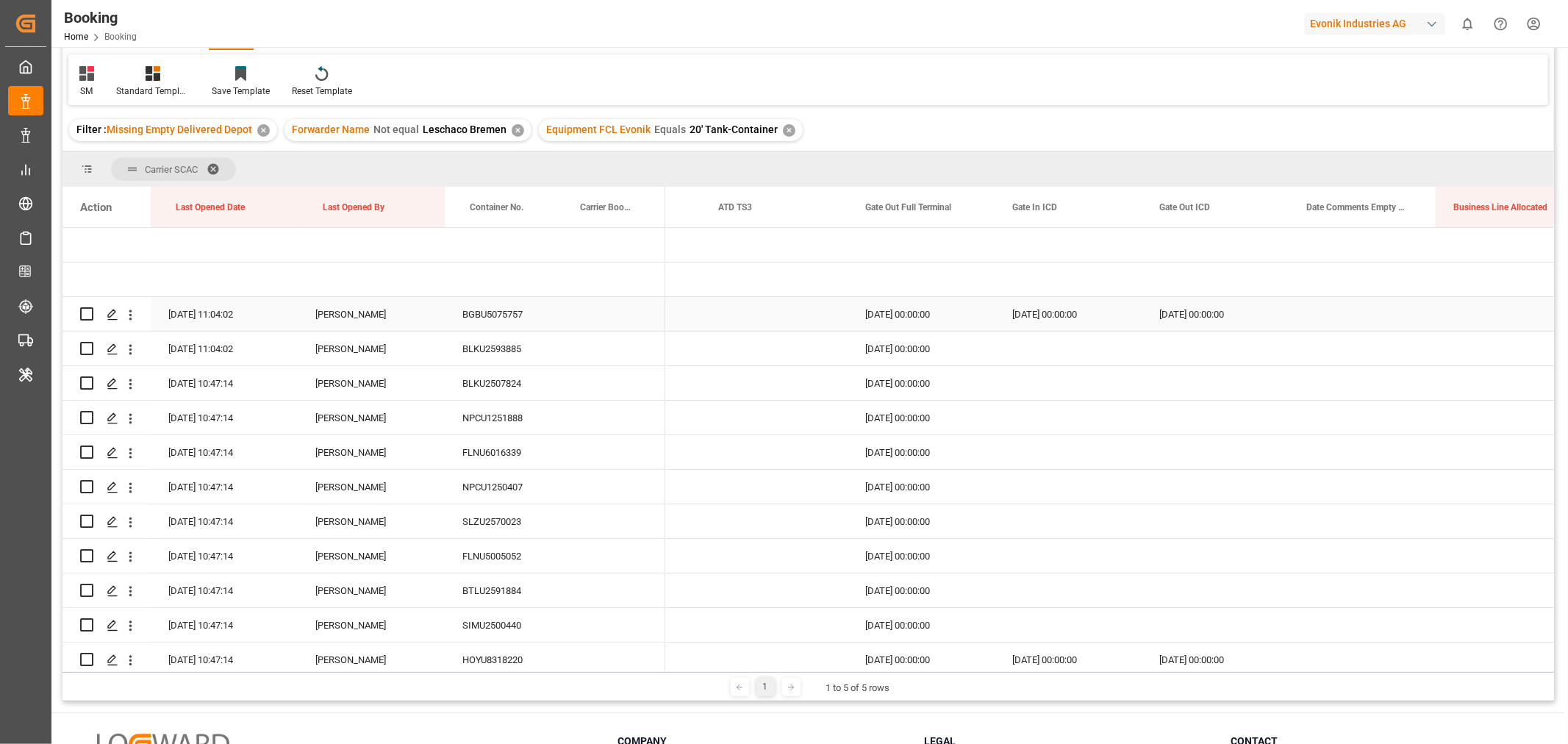
click at [1382, 315] on div "Press SPACE to select this row." at bounding box center [1362, 313] width 147 height 34
click at [1407, 323] on button "Select" at bounding box center [1362, 322] width 124 height 28
click at [1337, 364] on div "Not provided" at bounding box center [1362, 360] width 106 height 15
click at [1256, 316] on div "04-06-2025 00:00:00" at bounding box center [1215, 313] width 147 height 34
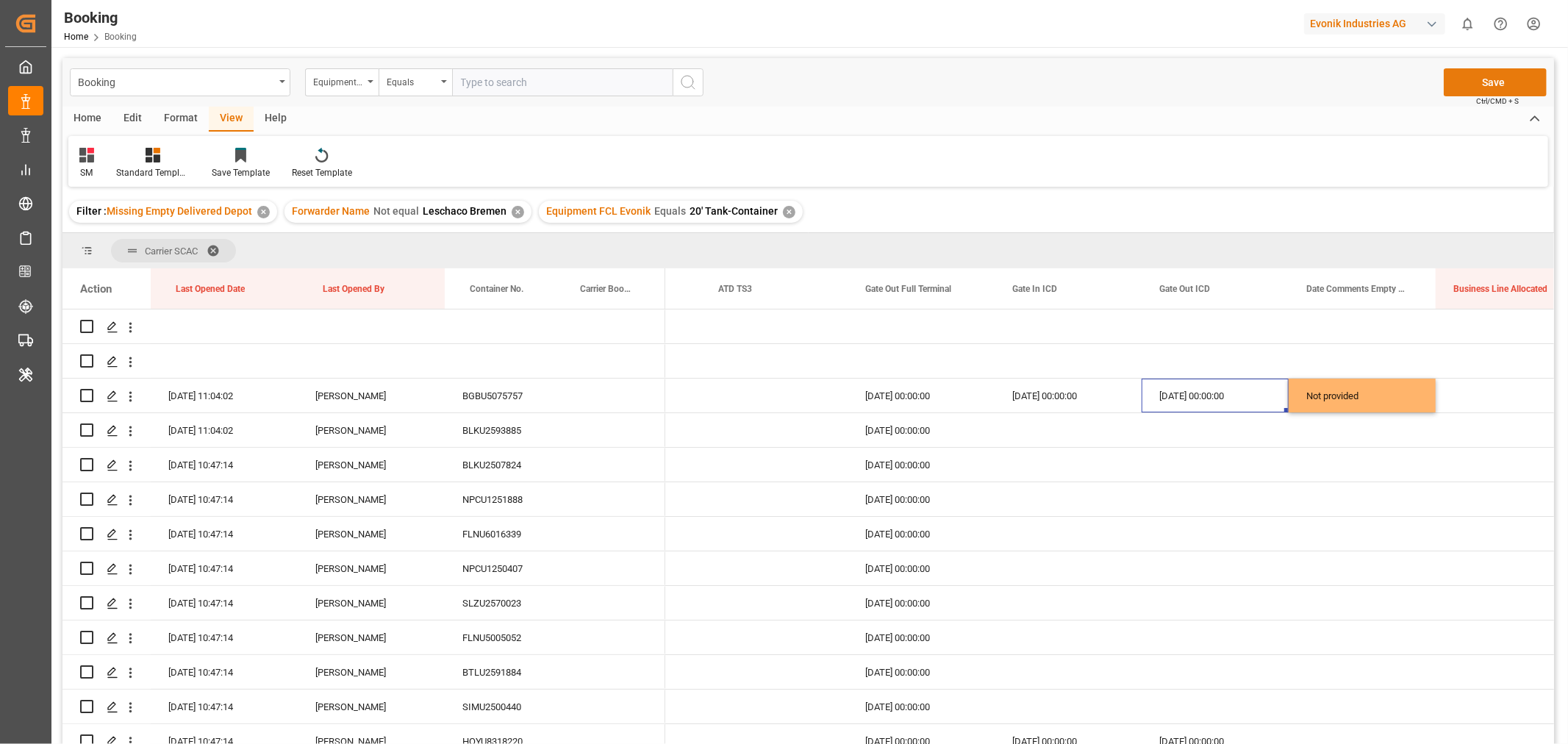
click at [1493, 76] on button "Save" at bounding box center [1495, 83] width 103 height 28
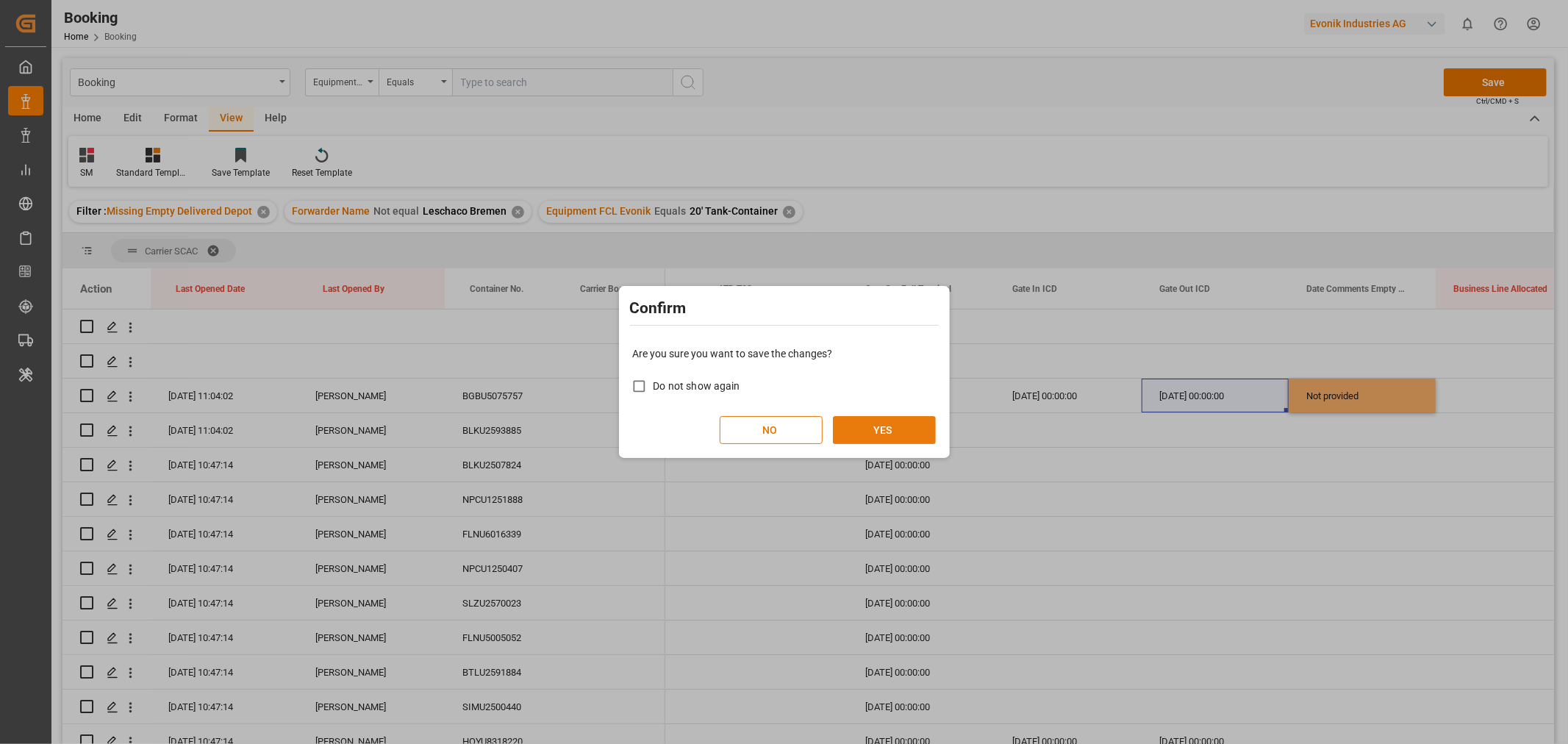
click at [882, 425] on button "YES" at bounding box center [884, 430] width 103 height 28
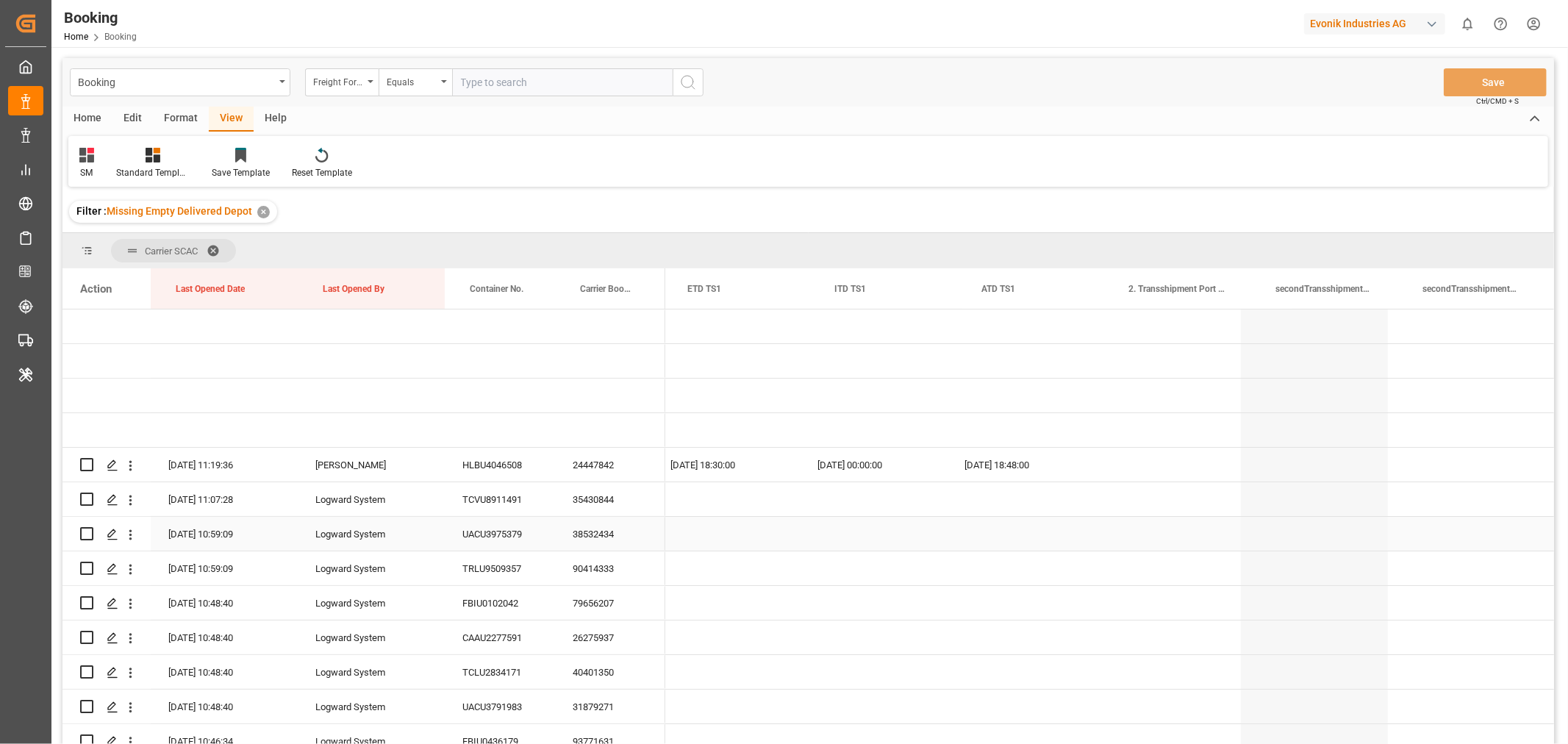
scroll to position [0, 8392]
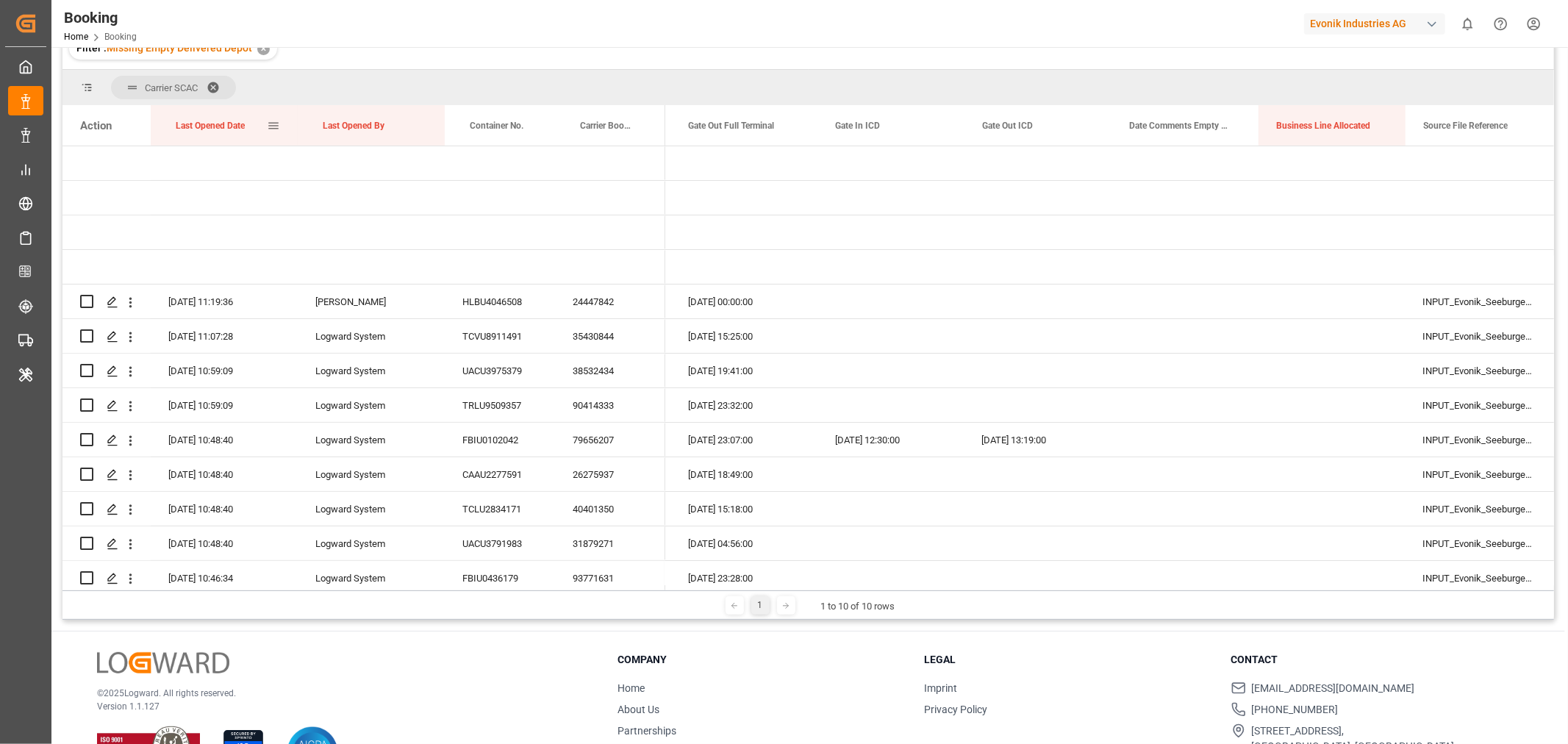
click at [252, 126] on div "Last Opened Date" at bounding box center [221, 125] width 91 height 40
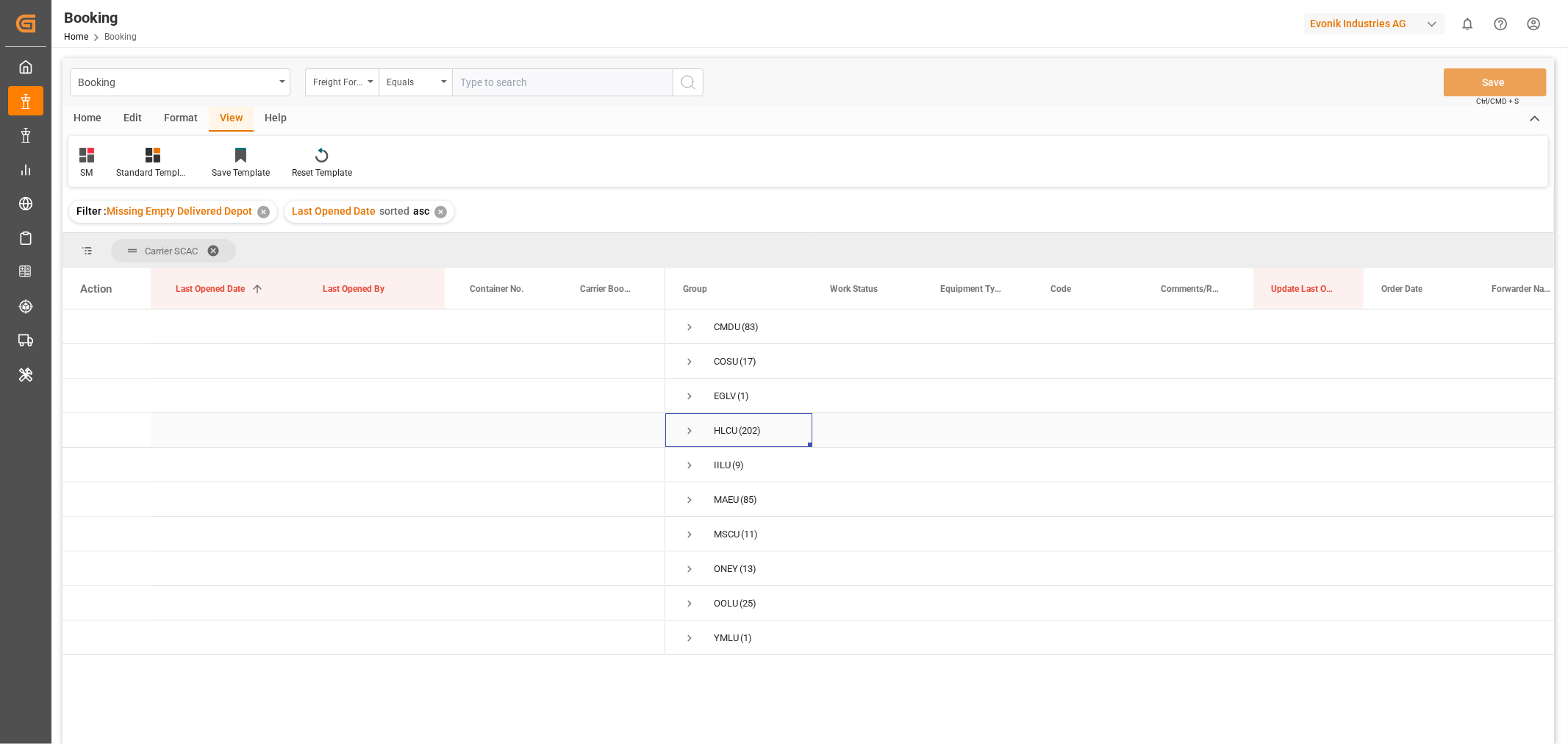
click at [688, 430] on span "Press SPACE to select this row." at bounding box center [689, 430] width 13 height 13
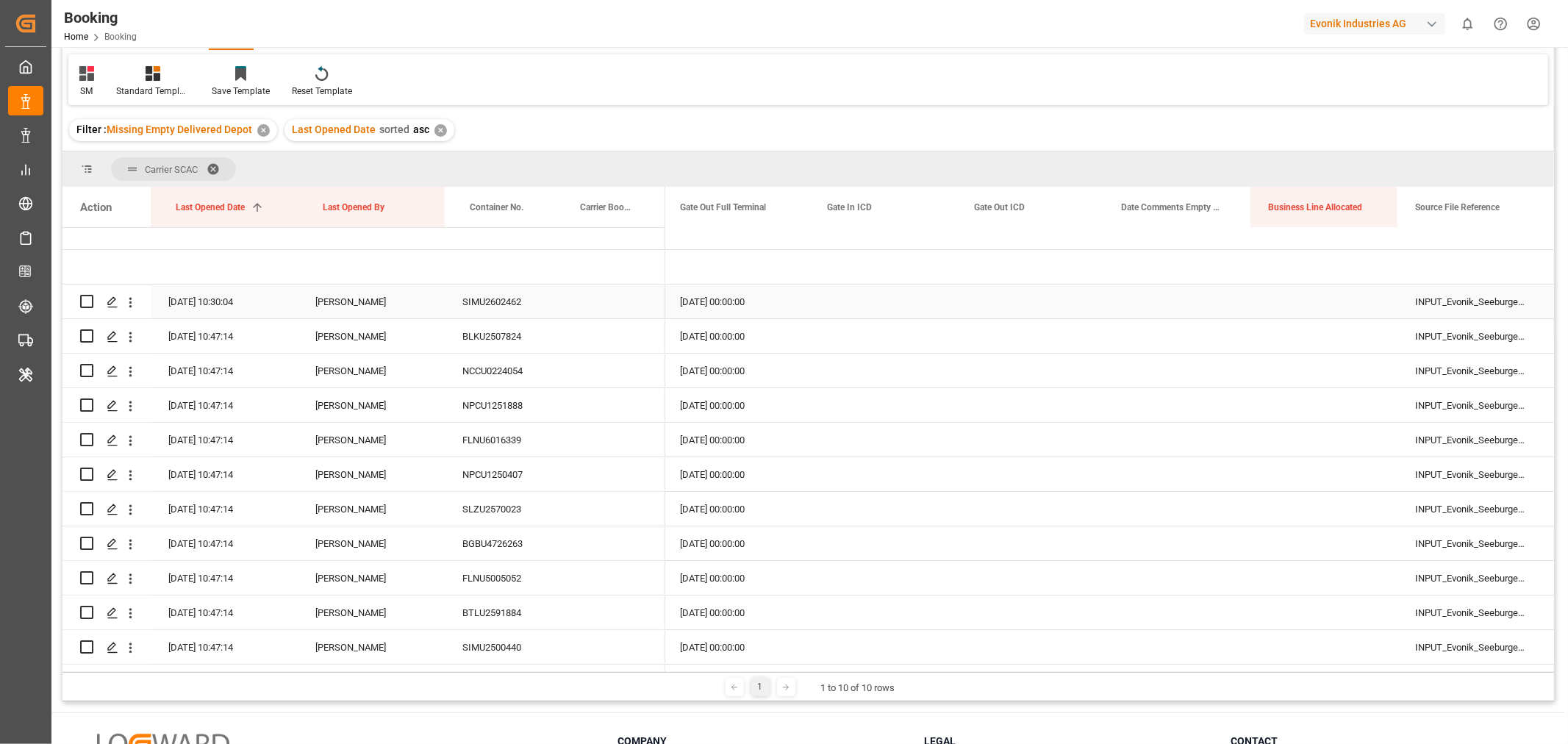
click at [511, 307] on div "SIMU2602462" at bounding box center [500, 301] width 110 height 34
click at [491, 283] on div "Press SPACE to select this row." at bounding box center [500, 267] width 110 height 34
click at [531, 306] on div "SIMU2602462" at bounding box center [500, 301] width 110 height 34
click at [482, 339] on div "BLKU2507824" at bounding box center [500, 335] width 110 height 34
click at [500, 352] on div "BLKU2507824" at bounding box center [500, 335] width 110 height 34
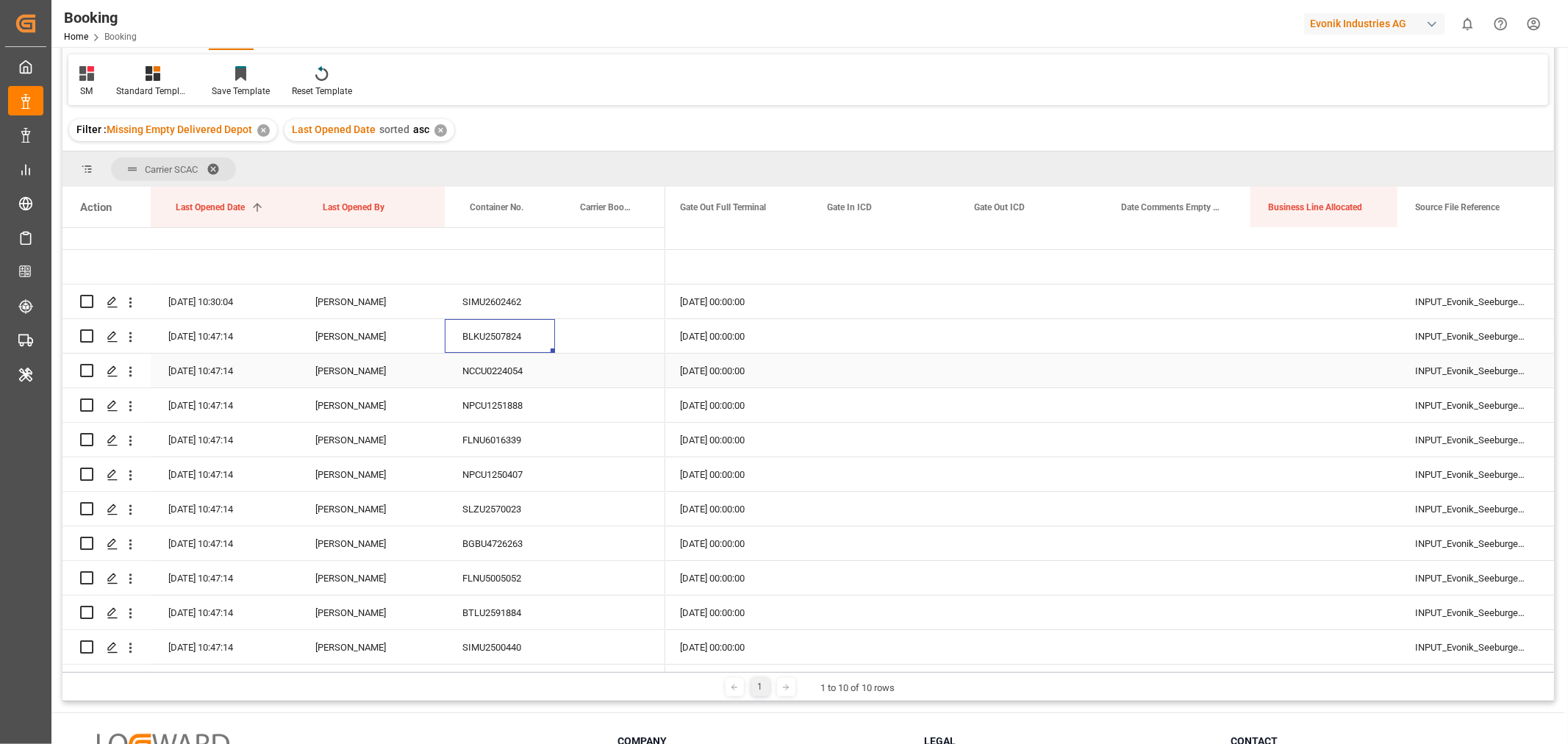
click at [511, 375] on div "NCCU0224054" at bounding box center [500, 370] width 110 height 34
click at [537, 406] on div "NPCU1251888" at bounding box center [500, 404] width 110 height 34
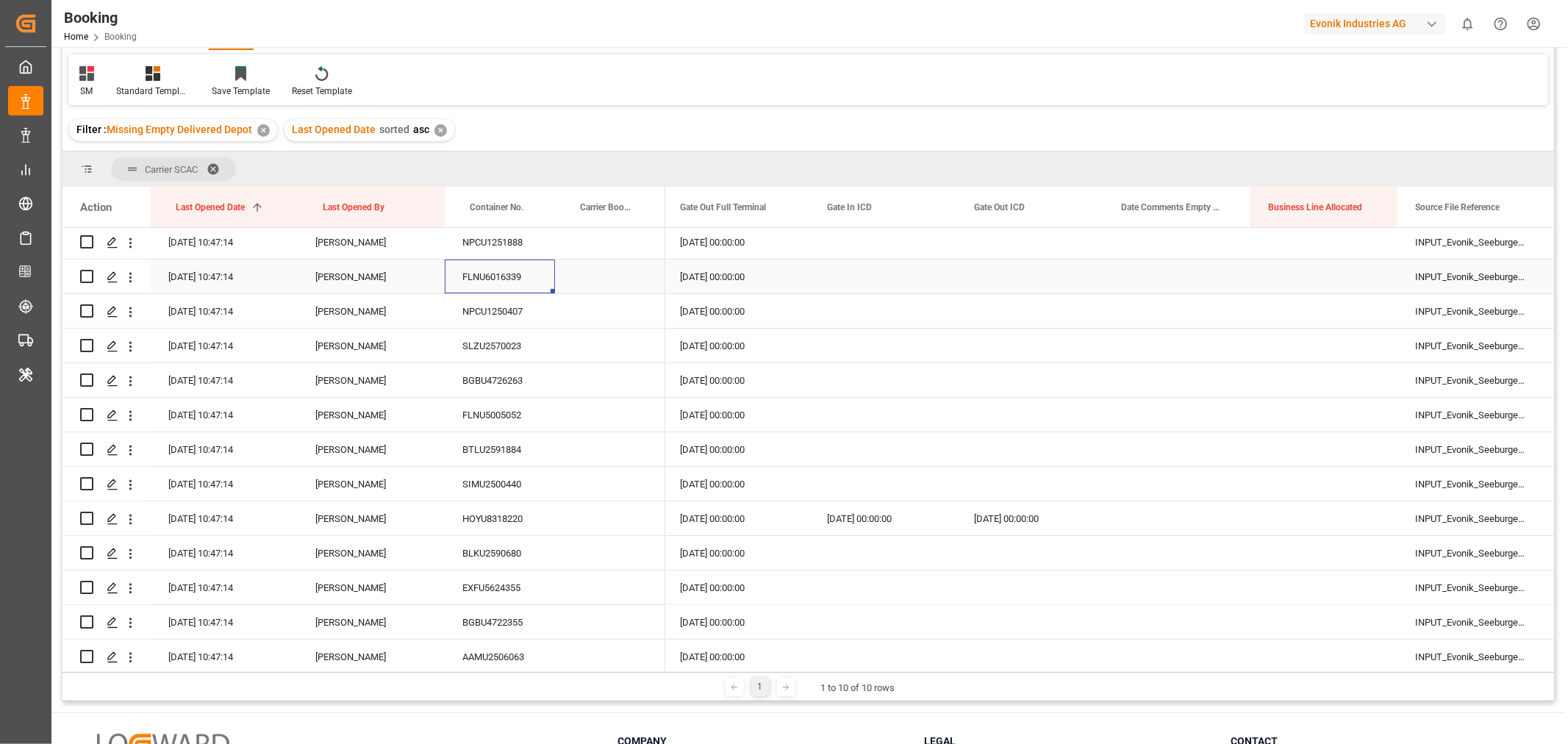
click at [518, 282] on div "FLNU6016339" at bounding box center [500, 276] width 110 height 34
click at [518, 317] on div "NPCU1250407" at bounding box center [500, 311] width 110 height 34
click at [518, 348] on div "SLZU2570023" at bounding box center [500, 345] width 110 height 34
click at [501, 385] on div "BGBU4726263" at bounding box center [500, 380] width 110 height 34
click at [530, 370] on div "BGBU4726263" at bounding box center [500, 380] width 110 height 34
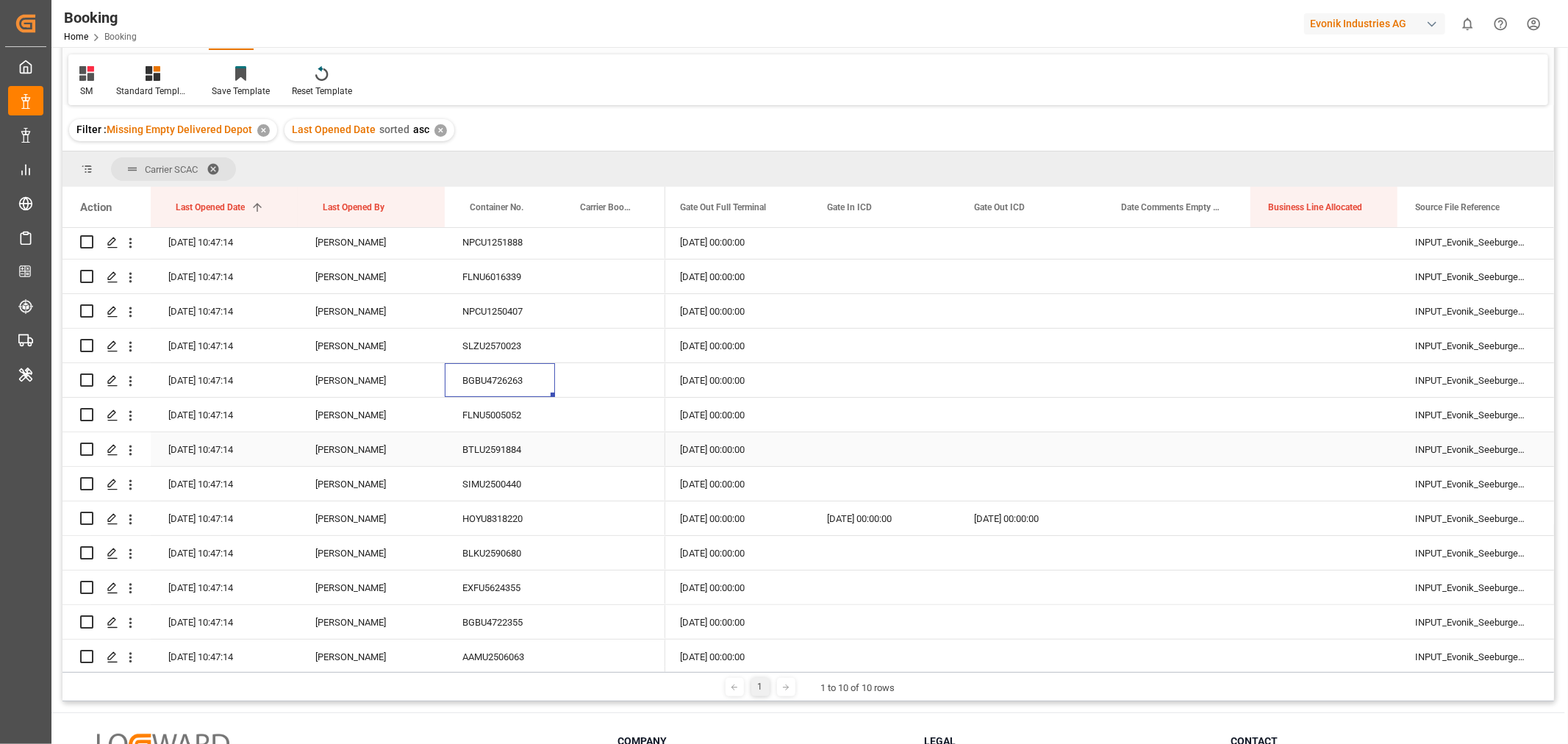
scroll to position [408, 0]
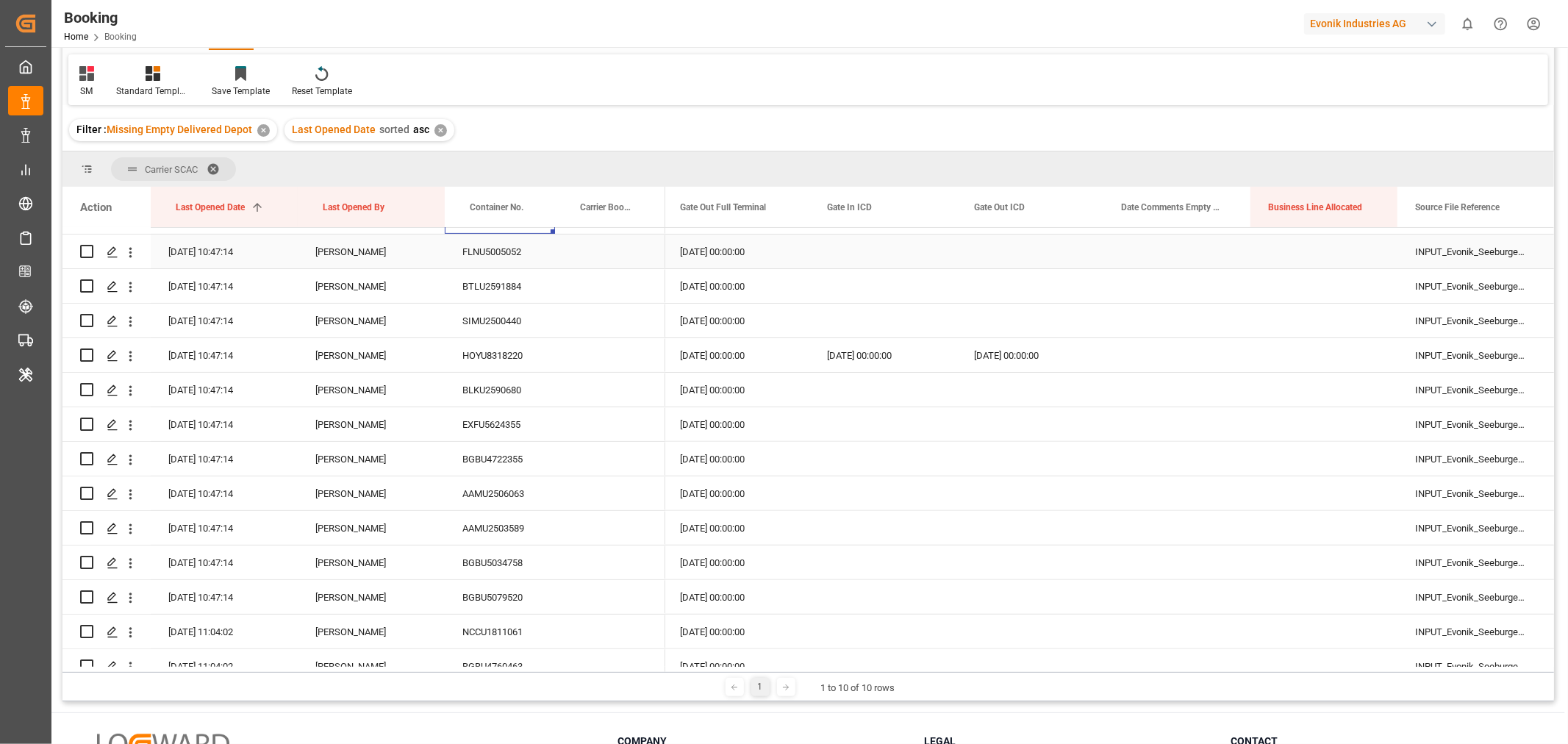
click at [520, 260] on div "FLNU5005052" at bounding box center [500, 251] width 110 height 34
click at [509, 283] on div "BTLU2591884" at bounding box center [500, 285] width 110 height 34
click at [496, 322] on div "SIMU2500440" at bounding box center [500, 320] width 110 height 34
click at [504, 355] on div "HOYU8318220" at bounding box center [500, 355] width 110 height 34
click at [506, 393] on div "BLKU2590680" at bounding box center [500, 389] width 110 height 34
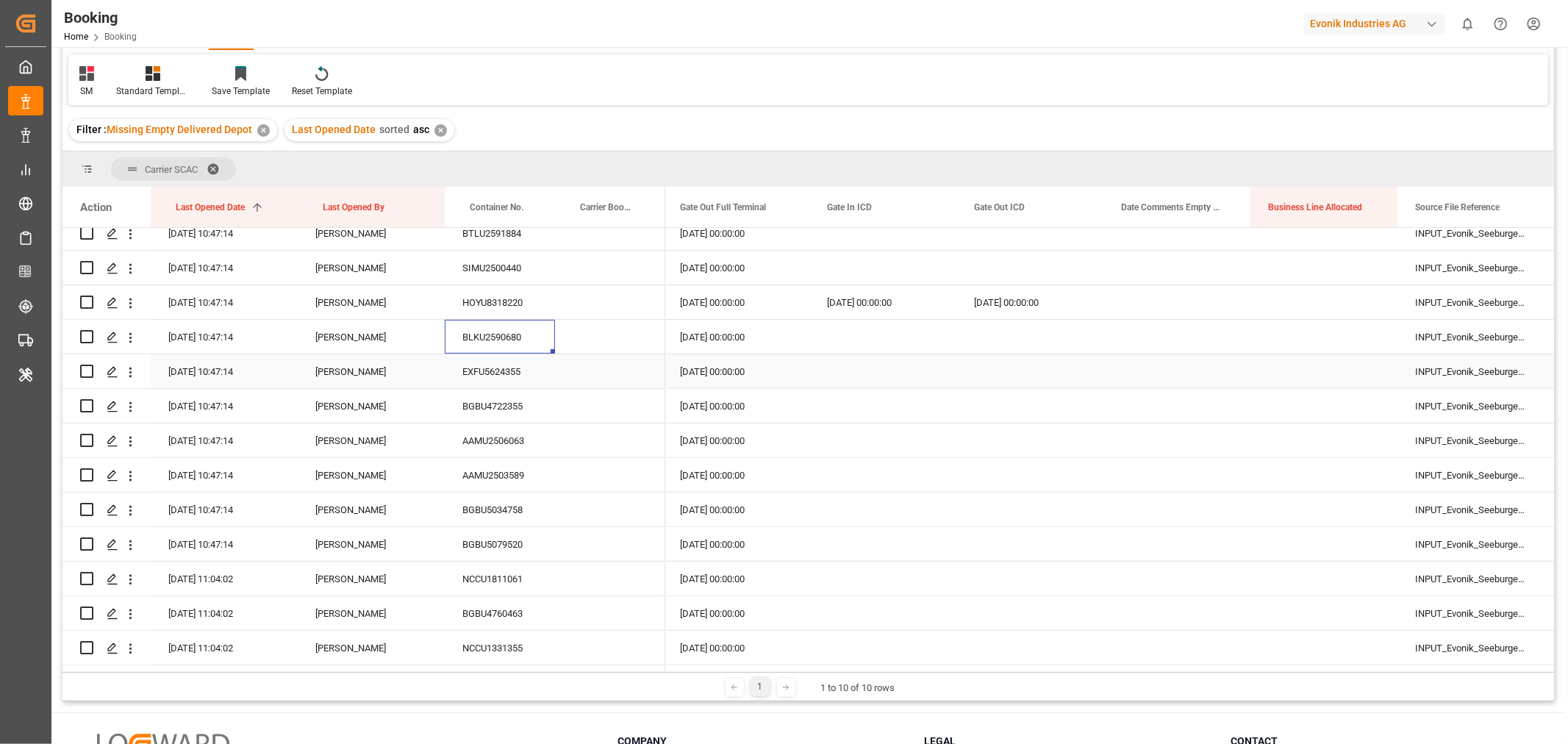
scroll to position [489, 0]
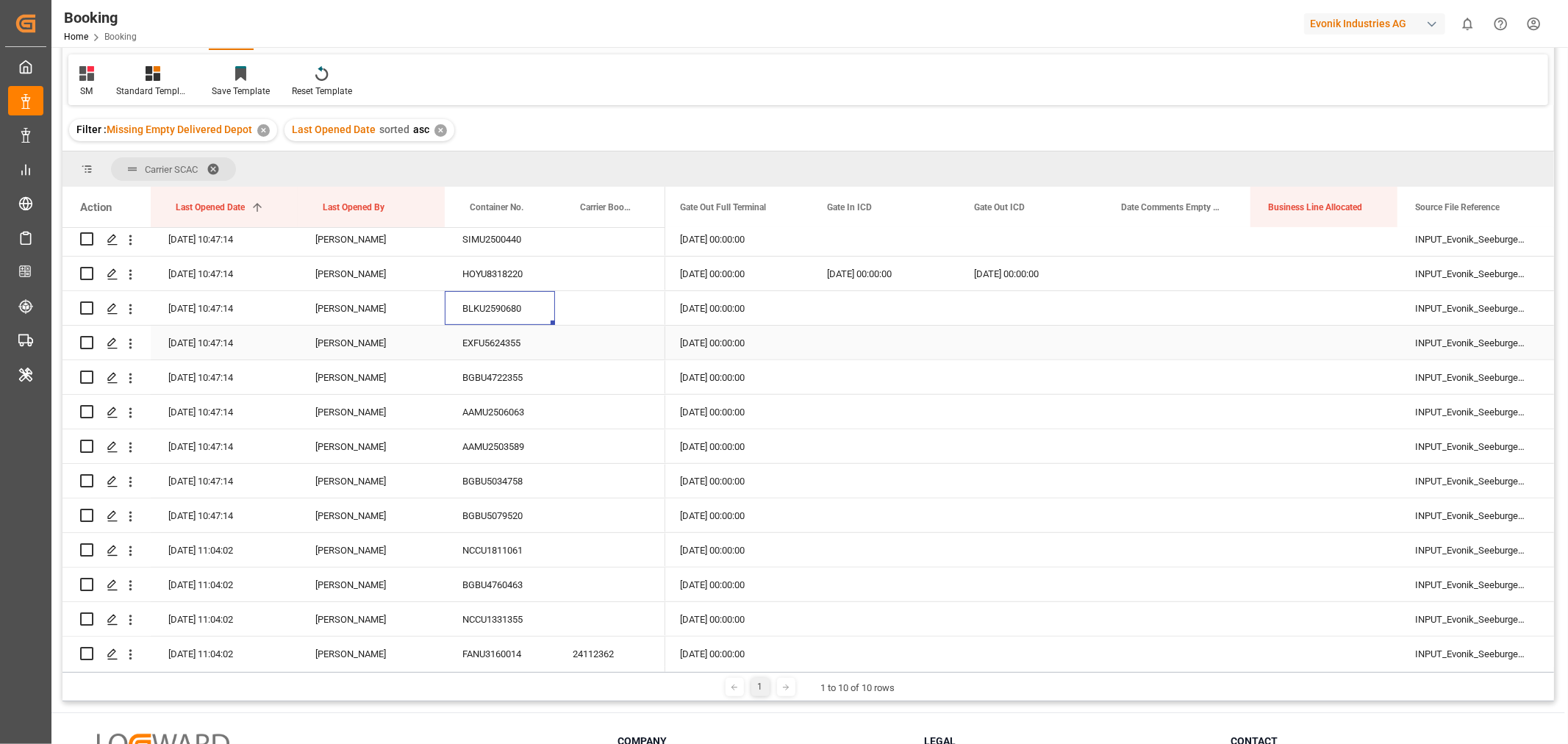
click at [503, 341] on div "EXFU5624355" at bounding box center [500, 342] width 110 height 34
click at [526, 377] on div "BGBU4722355" at bounding box center [500, 377] width 110 height 34
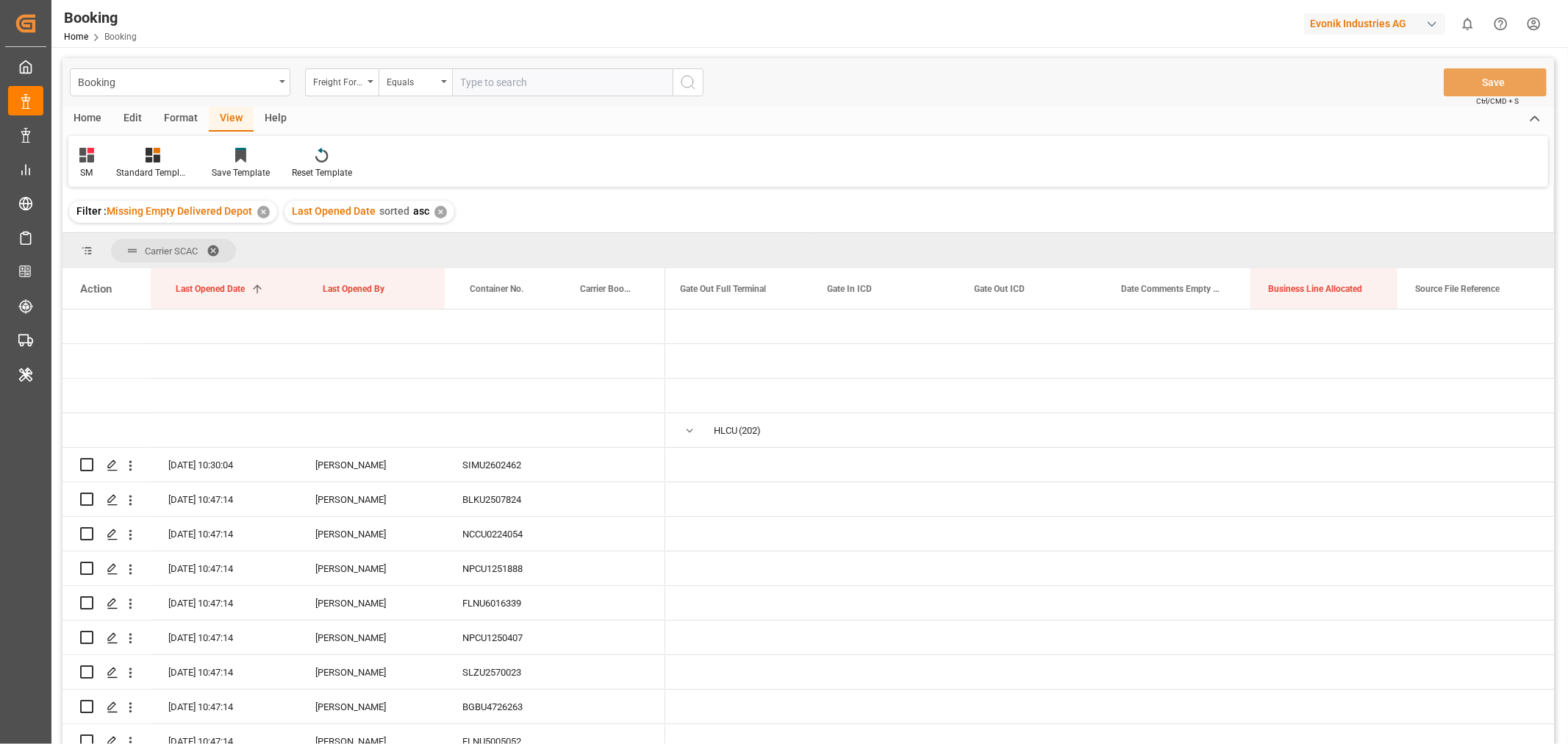
scroll to position [0, 11462]
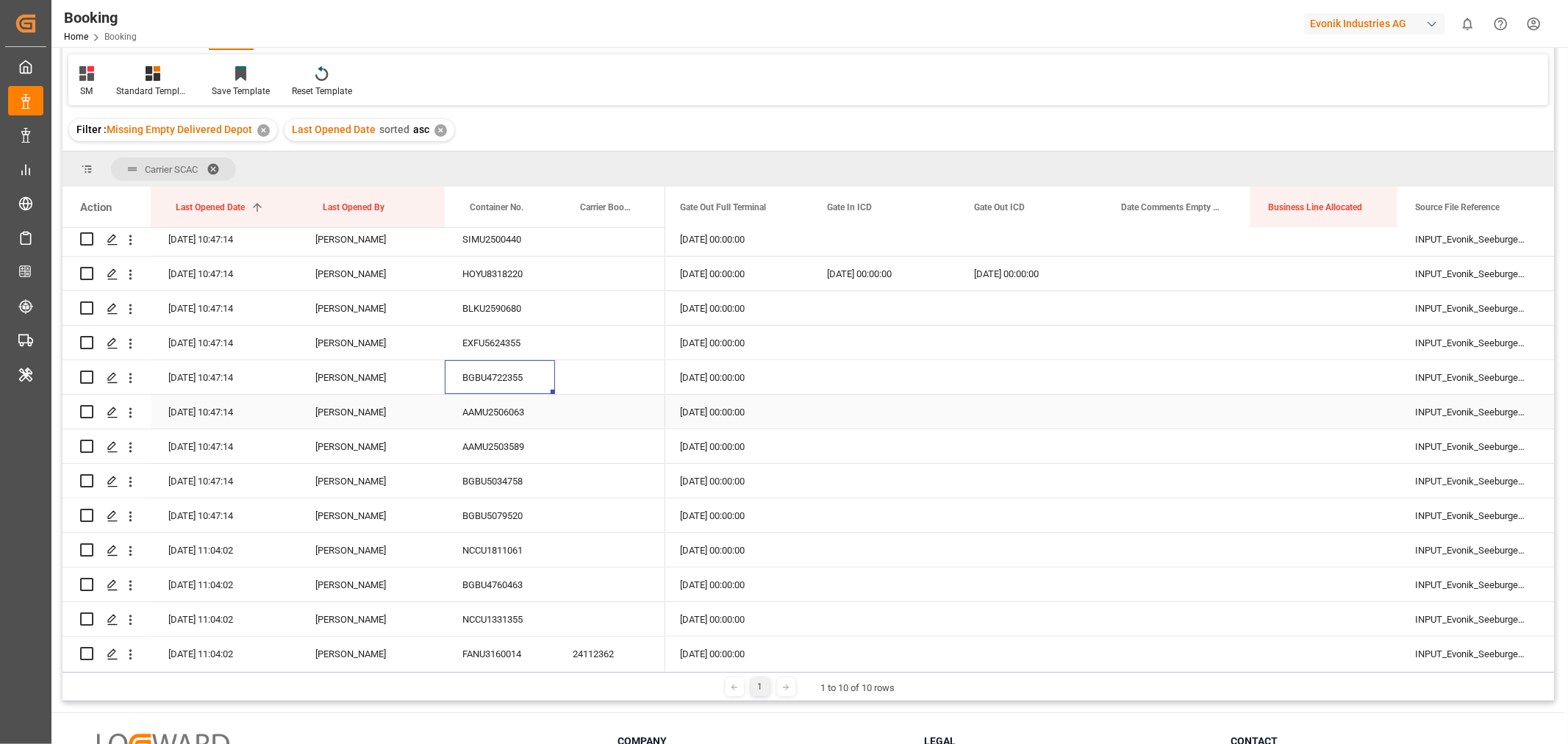
click at [493, 416] on div "AAMU2506063" at bounding box center [500, 411] width 110 height 34
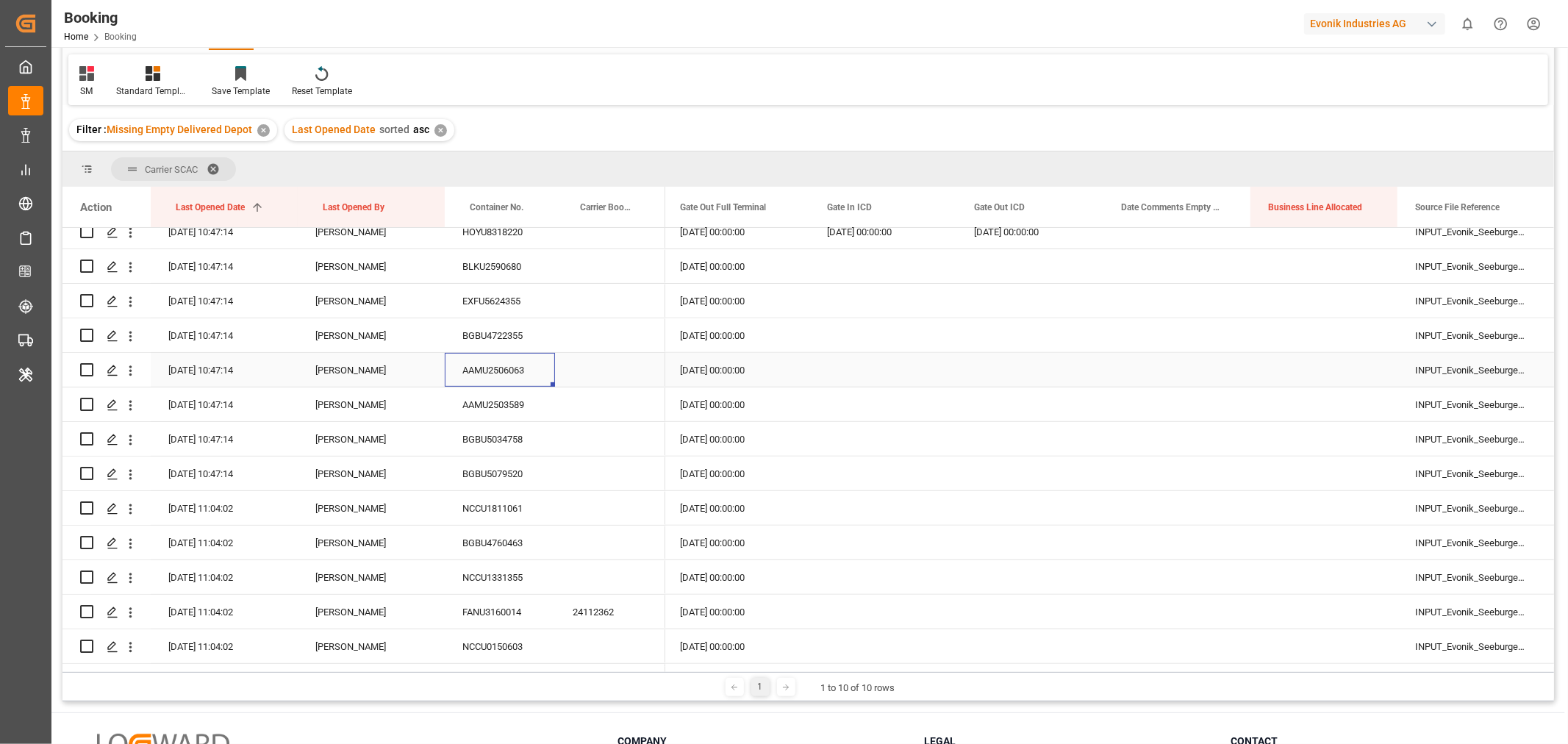
scroll to position [571, 0]
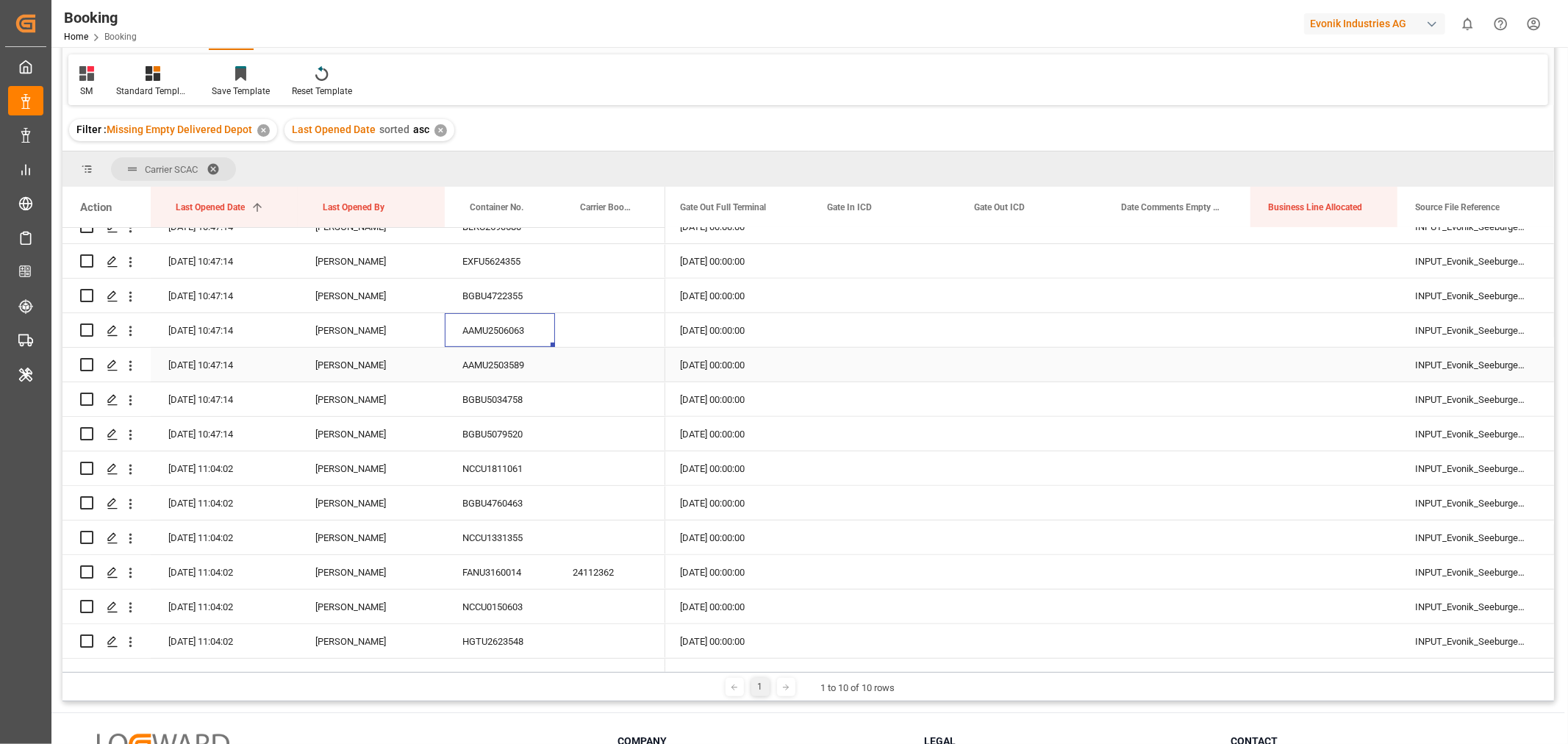
click at [504, 369] on div "AAMU2503589" at bounding box center [500, 364] width 110 height 34
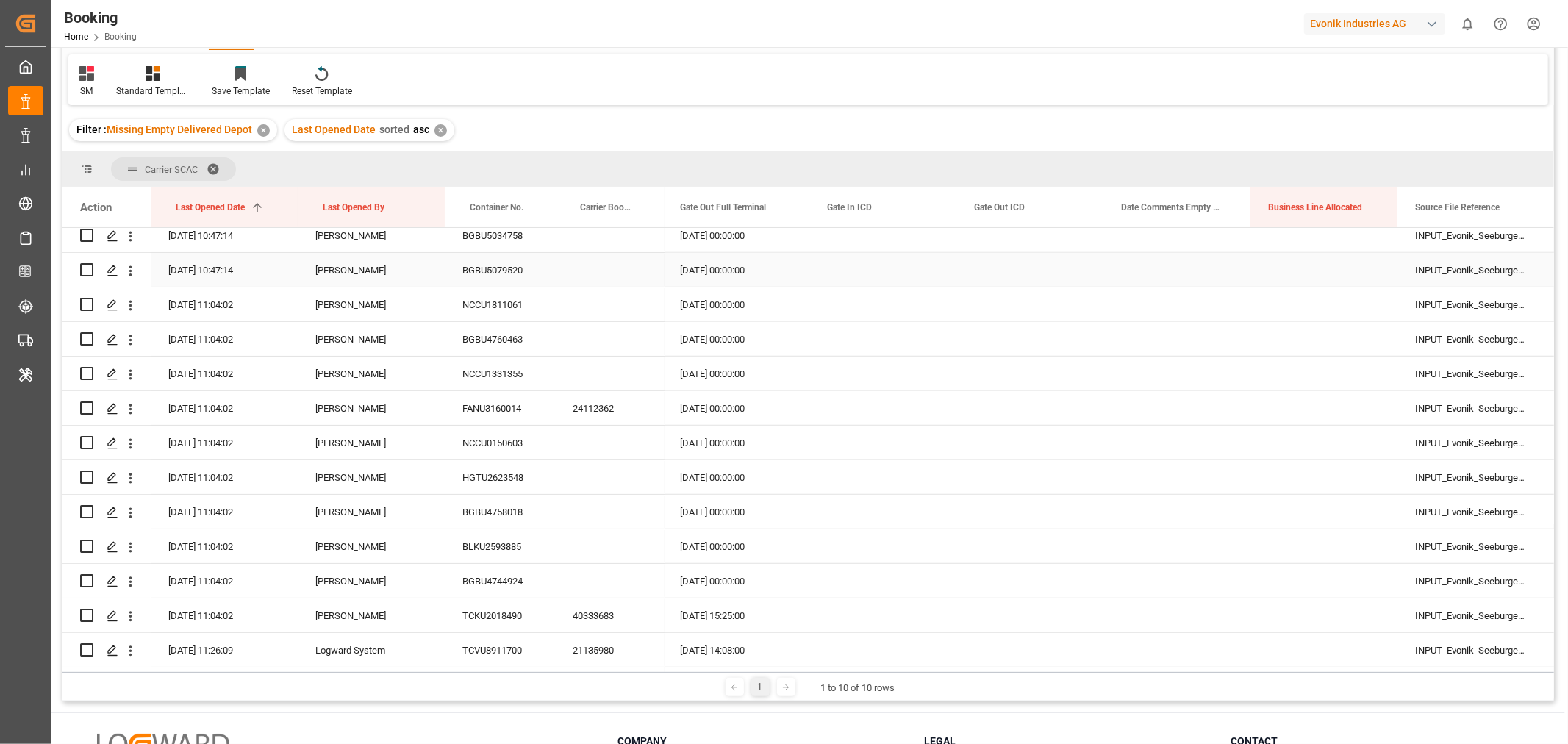
scroll to position [653, 0]
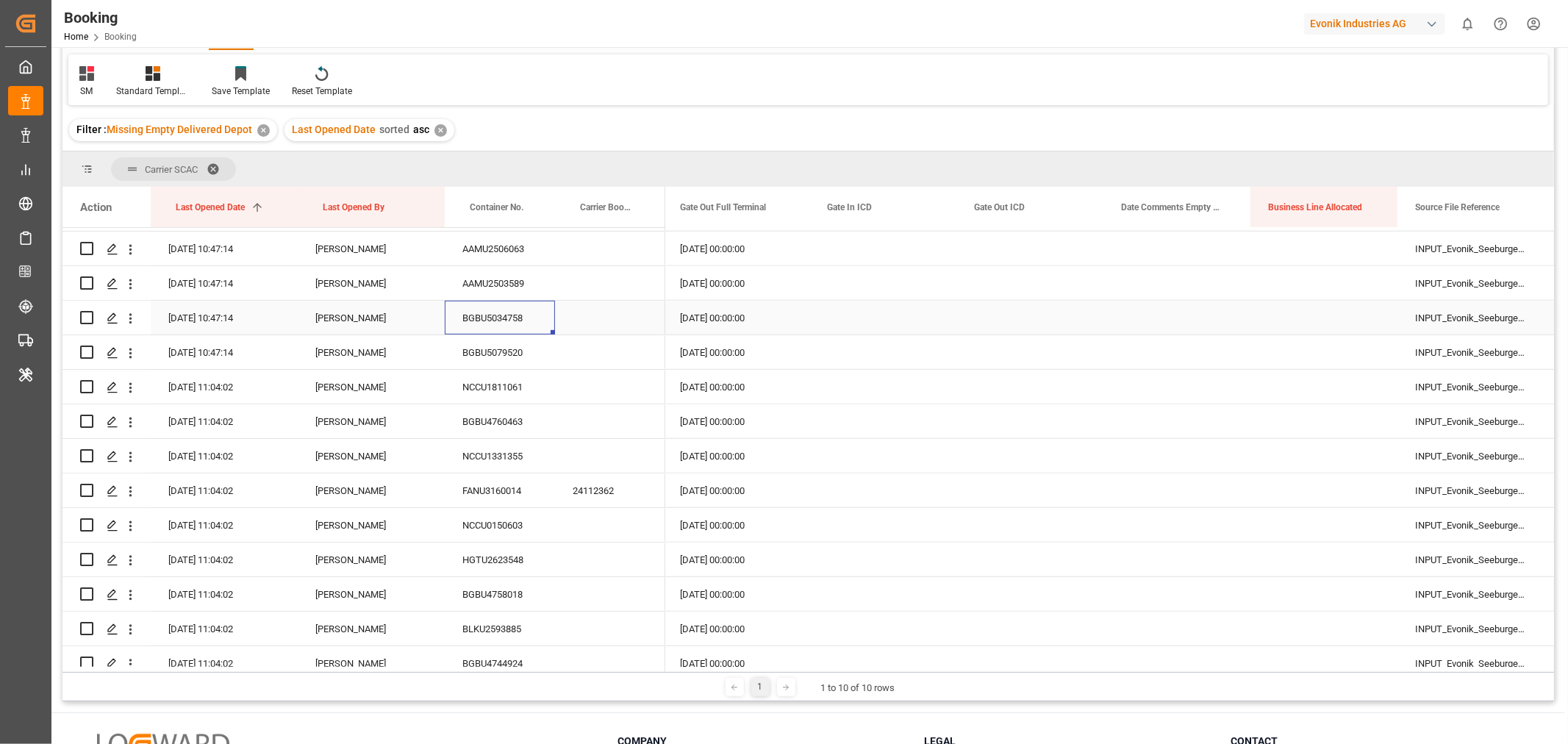
click at [516, 320] on div "BGBU5034758" at bounding box center [500, 317] width 110 height 34
click at [131, 323] on icon "open menu" at bounding box center [131, 319] width 16 height 16
click at [196, 343] on span "Open in new tab" at bounding box center [227, 349] width 134 height 16
click at [525, 355] on div "BGBU5079520" at bounding box center [500, 352] width 110 height 34
click at [478, 394] on div "NCCU1811061" at bounding box center [500, 386] width 110 height 34
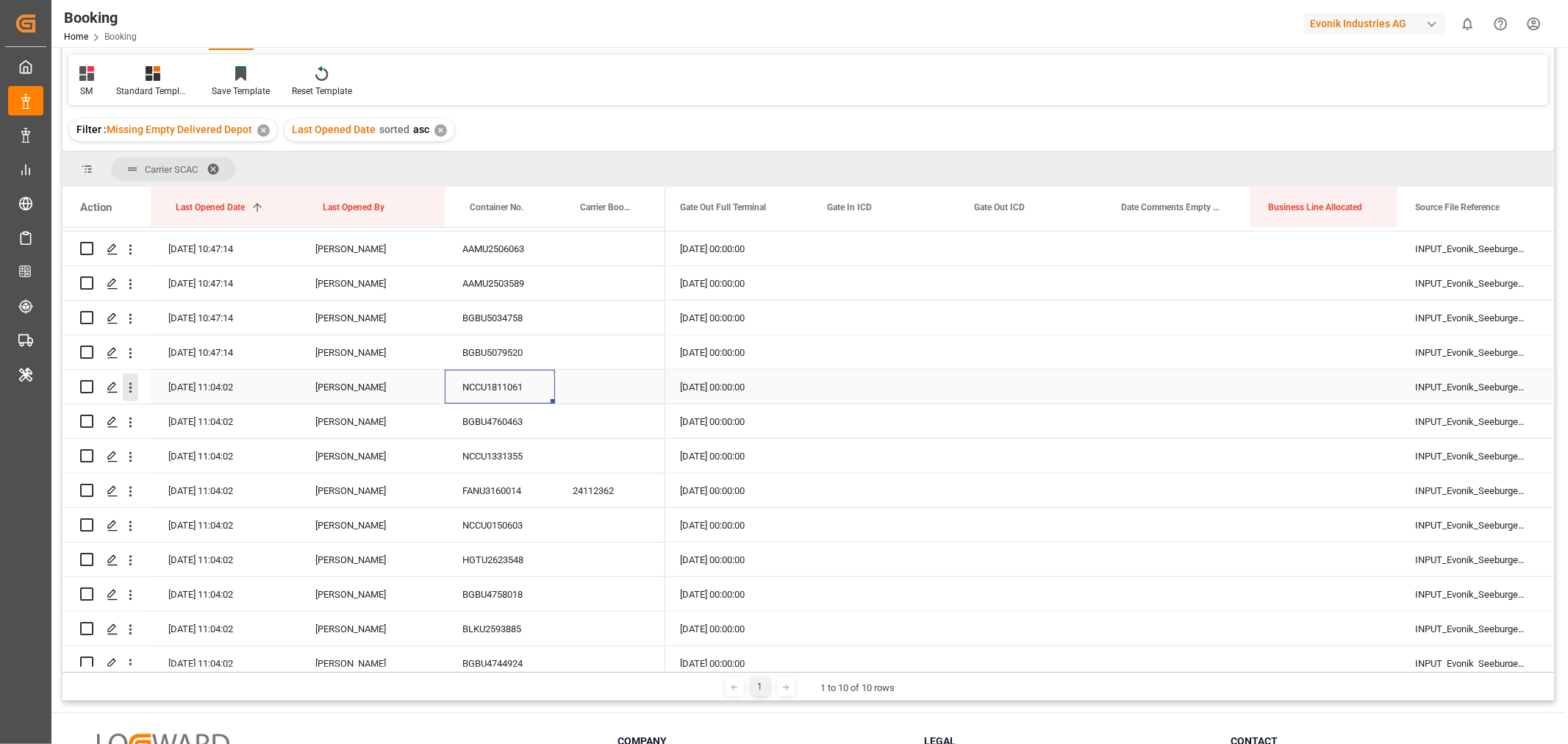
click at [133, 387] on icon "open menu" at bounding box center [131, 388] width 16 height 16
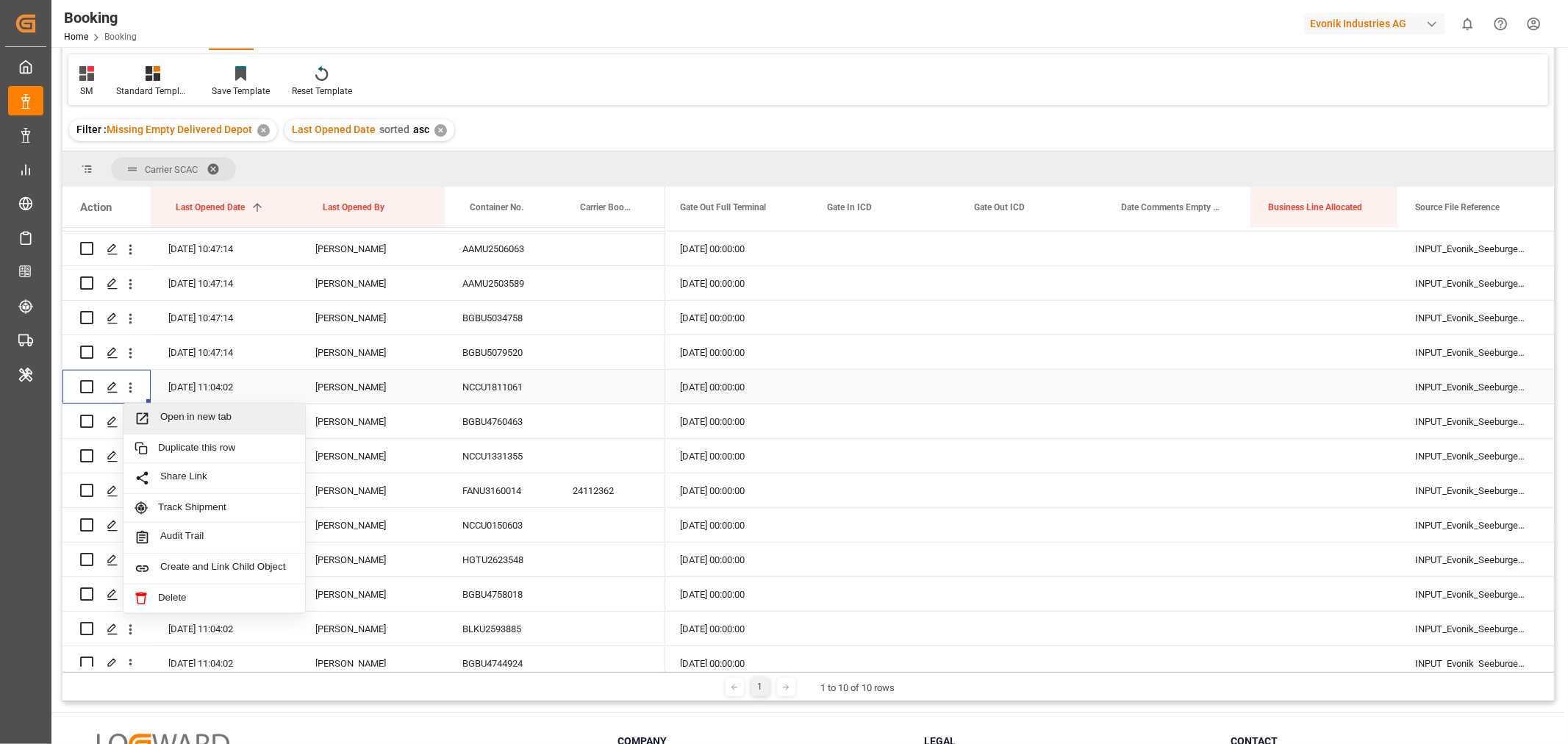
click at [218, 413] on span "Open in new tab" at bounding box center [227, 418] width 134 height 16
click at [489, 425] on div "BGBU4760463" at bounding box center [500, 421] width 110 height 34
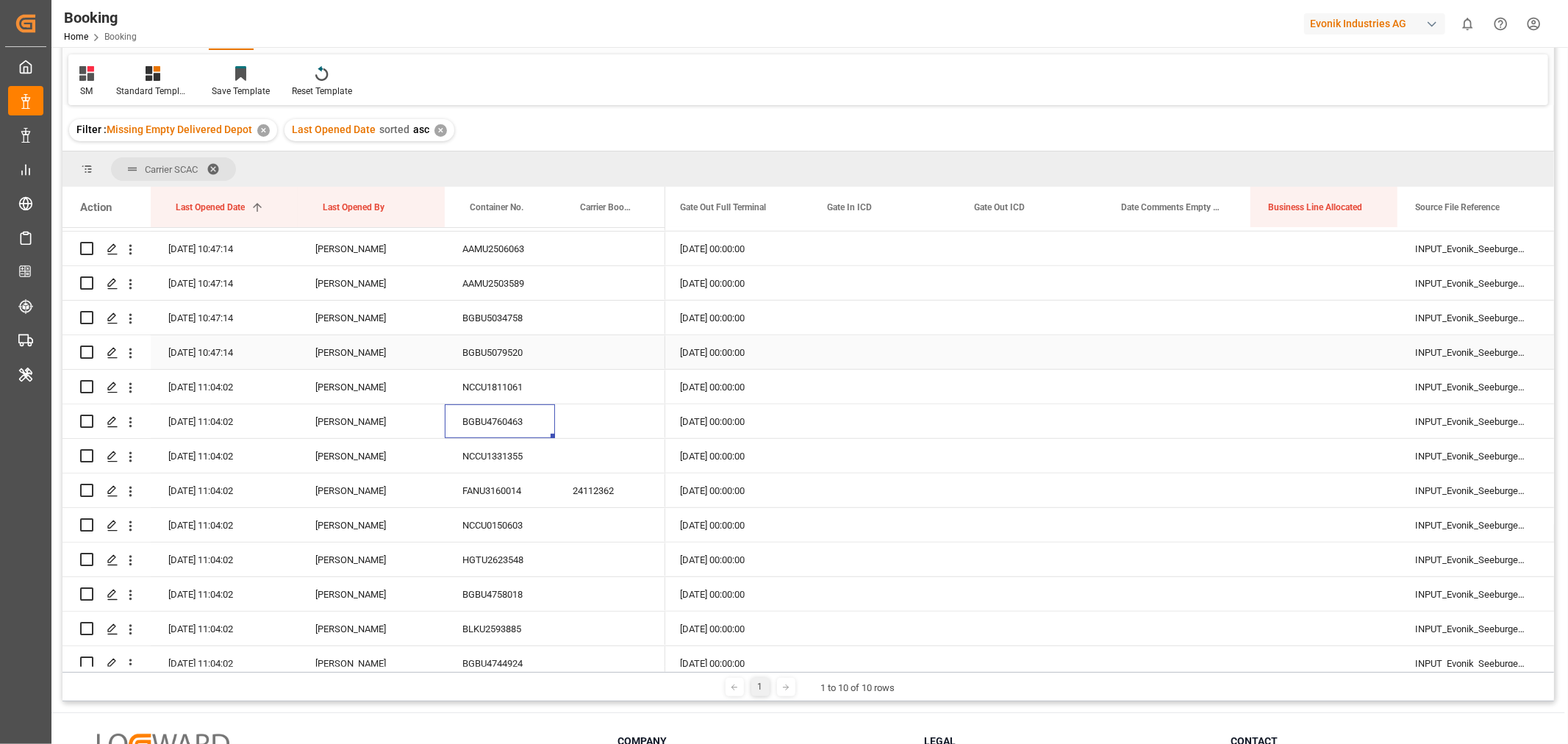
scroll to position [735, 0]
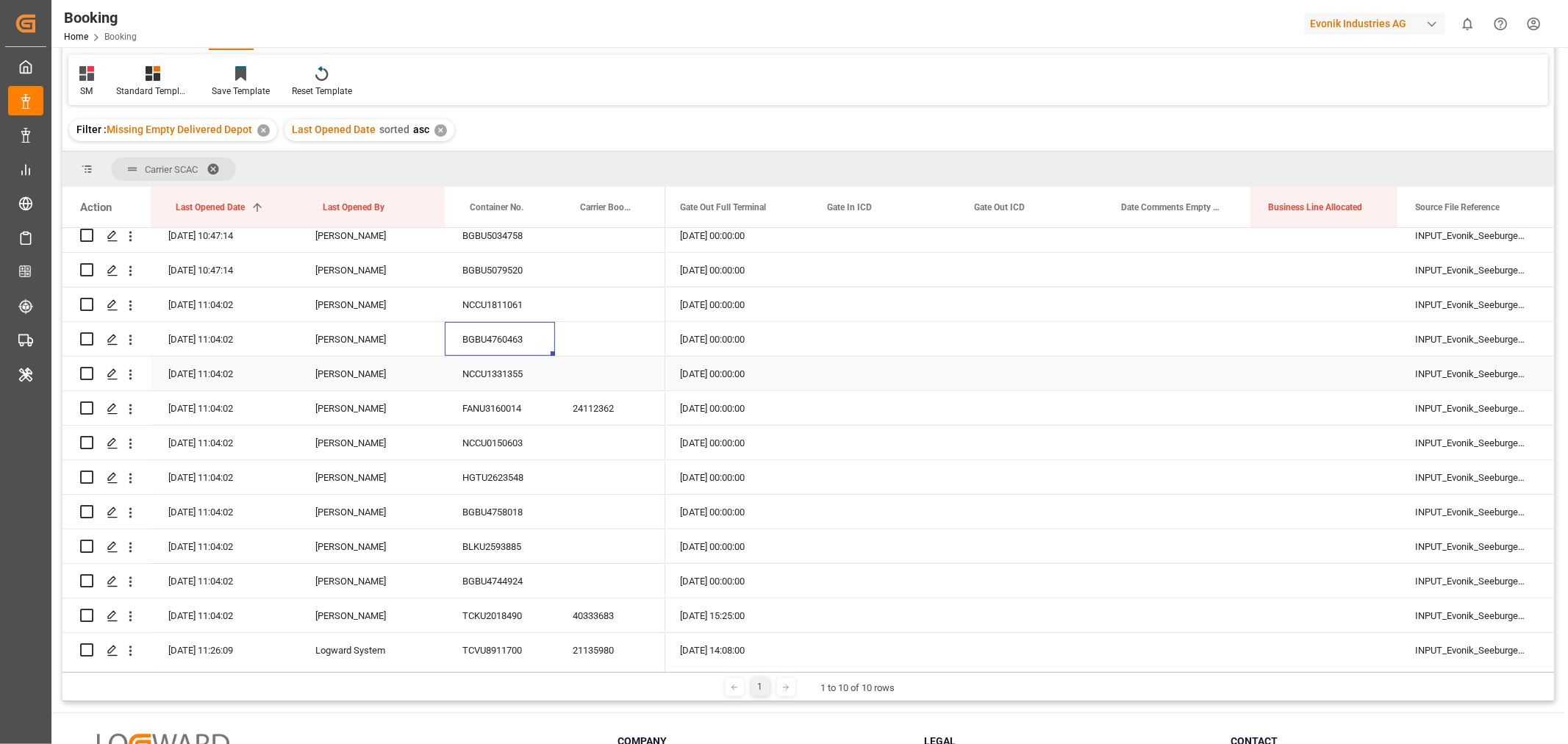
click at [509, 374] on div "NCCU1331355" at bounding box center [500, 373] width 110 height 34
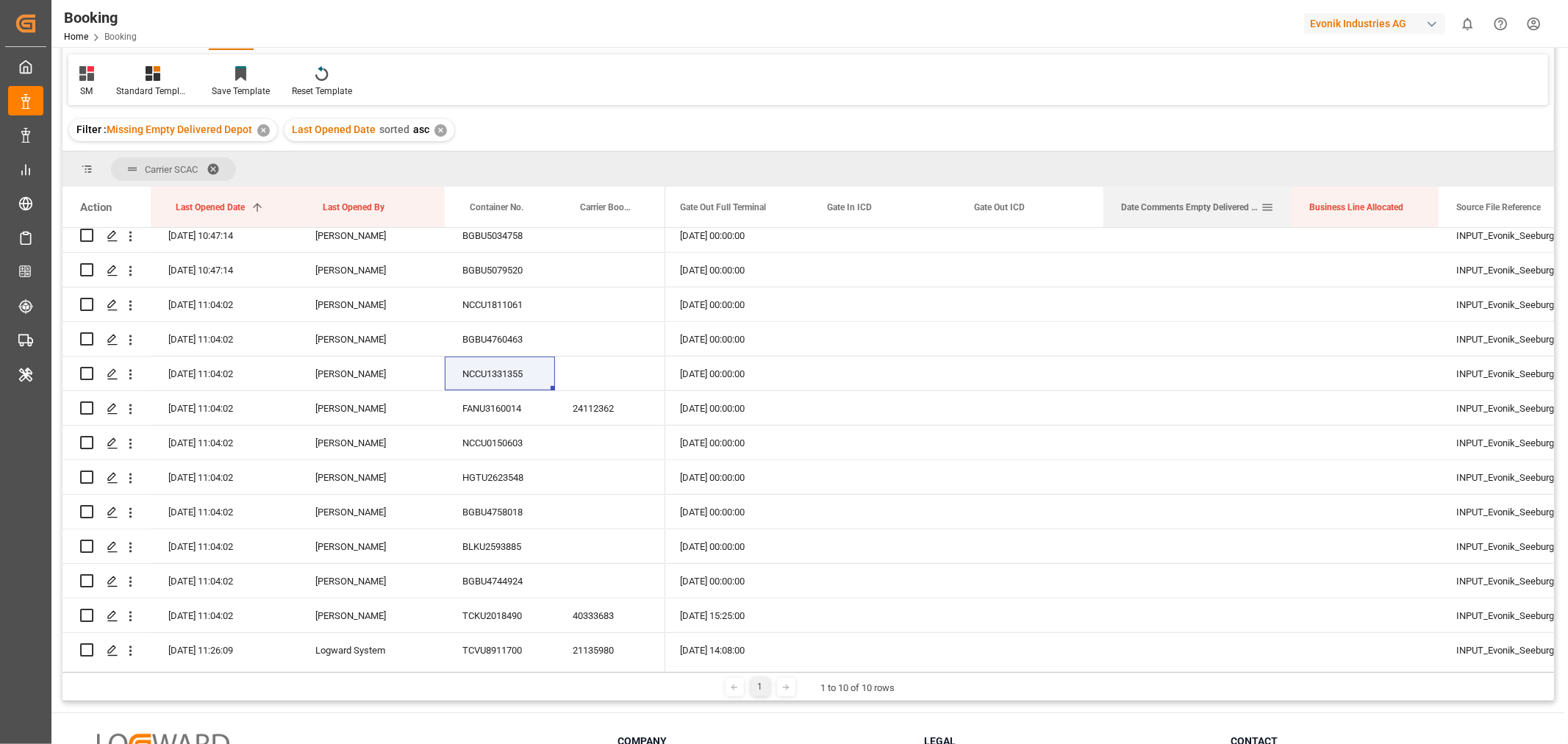
drag, startPoint x: 1249, startPoint y: 198, endPoint x: 1291, endPoint y: 207, distance: 43.0
click at [1291, 207] on div at bounding box center [1291, 206] width 6 height 40
click at [1187, 372] on div "Press SPACE to select this row." at bounding box center [1197, 373] width 188 height 34
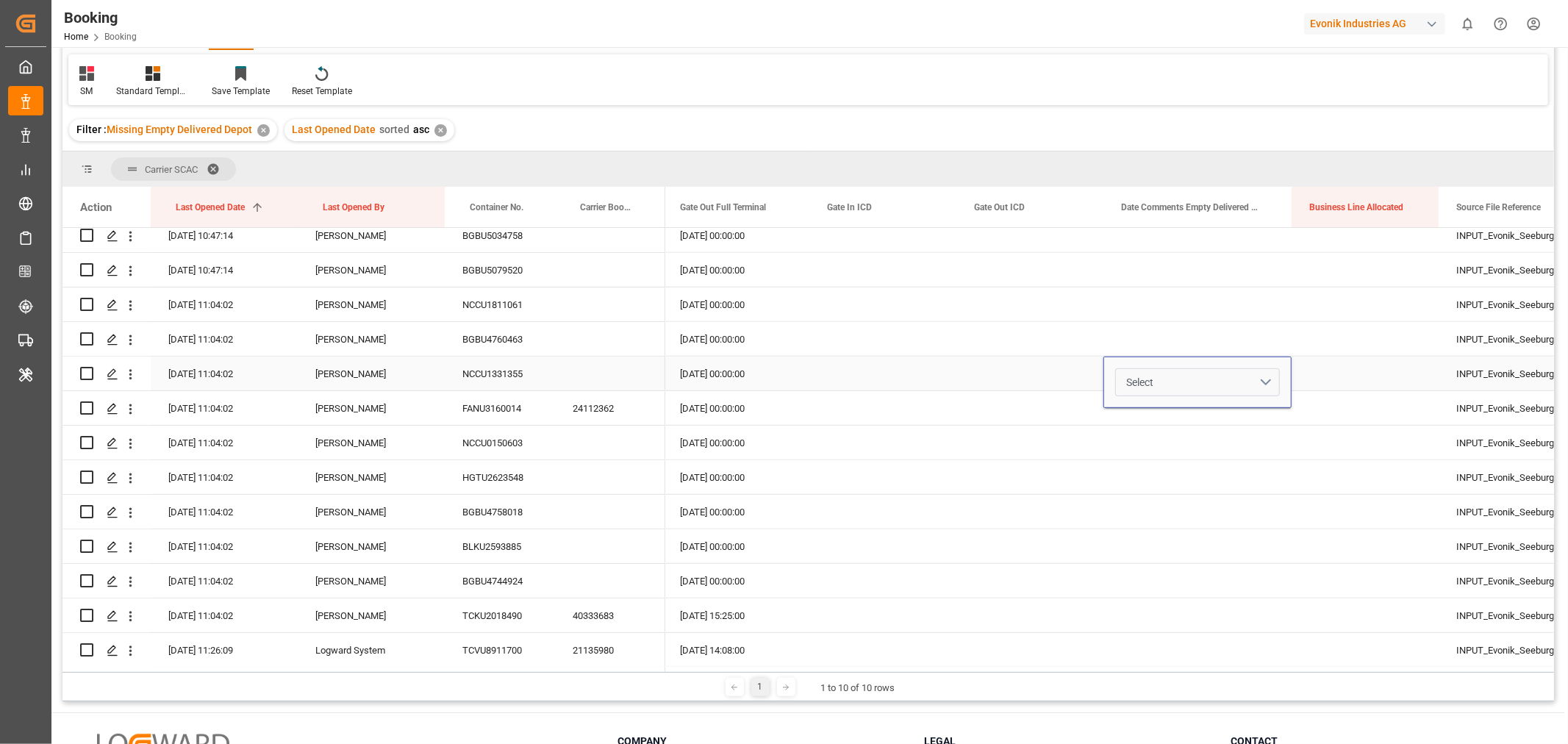
click at [1261, 379] on button "Select" at bounding box center [1197, 382] width 164 height 28
click at [1171, 416] on div "Not provided" at bounding box center [1198, 420] width 148 height 15
click at [982, 353] on div "Press SPACE to select this row." at bounding box center [1030, 338] width 147 height 34
click at [482, 400] on div "FANU3160014" at bounding box center [500, 407] width 110 height 34
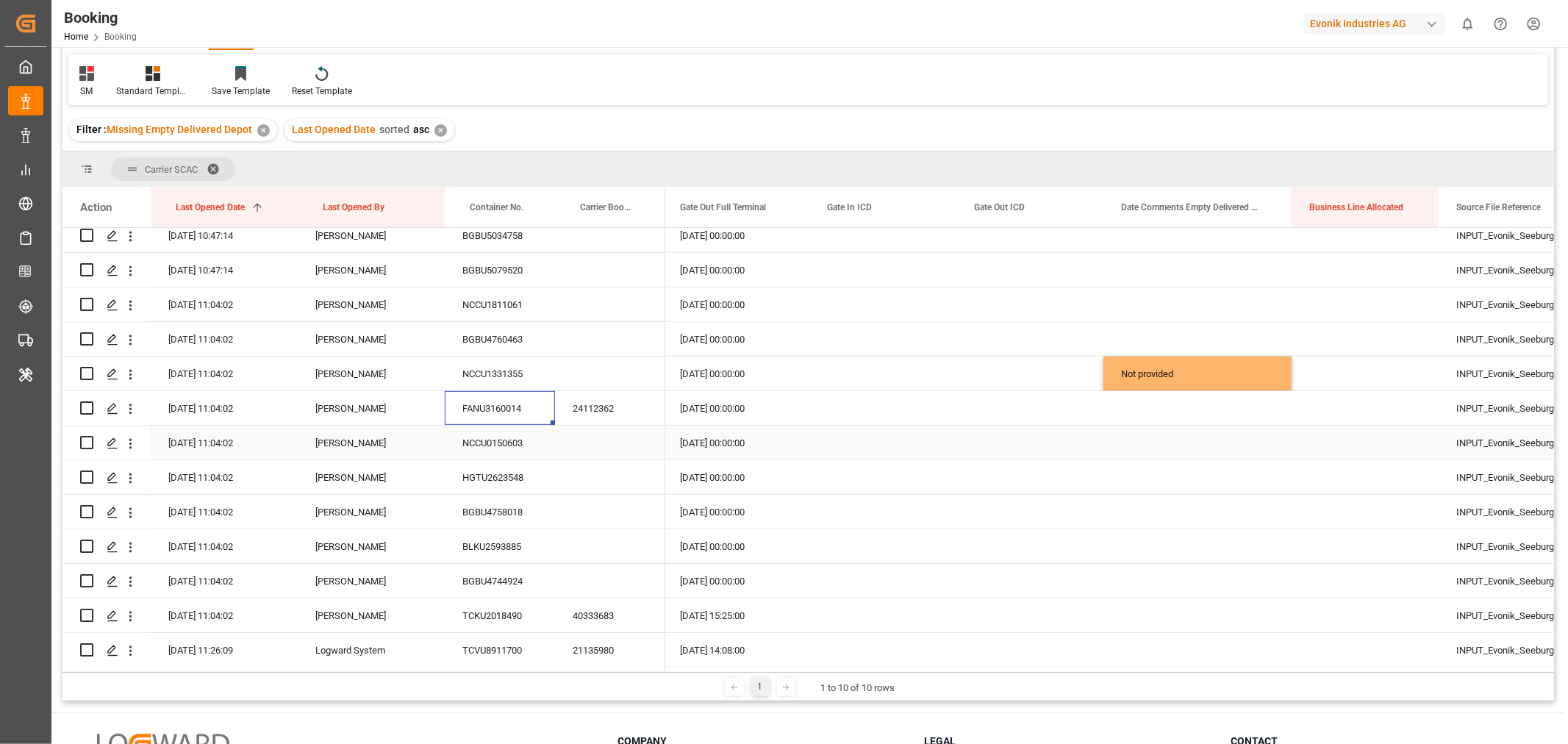
click at [537, 448] on div "NCCU0150603" at bounding box center [500, 442] width 110 height 34
click at [480, 436] on div "NCCU0150603" at bounding box center [500, 442] width 110 height 34
click at [1229, 442] on div "Press SPACE to select this row." at bounding box center [1197, 442] width 188 height 34
click at [1275, 444] on button "Select" at bounding box center [1197, 451] width 164 height 28
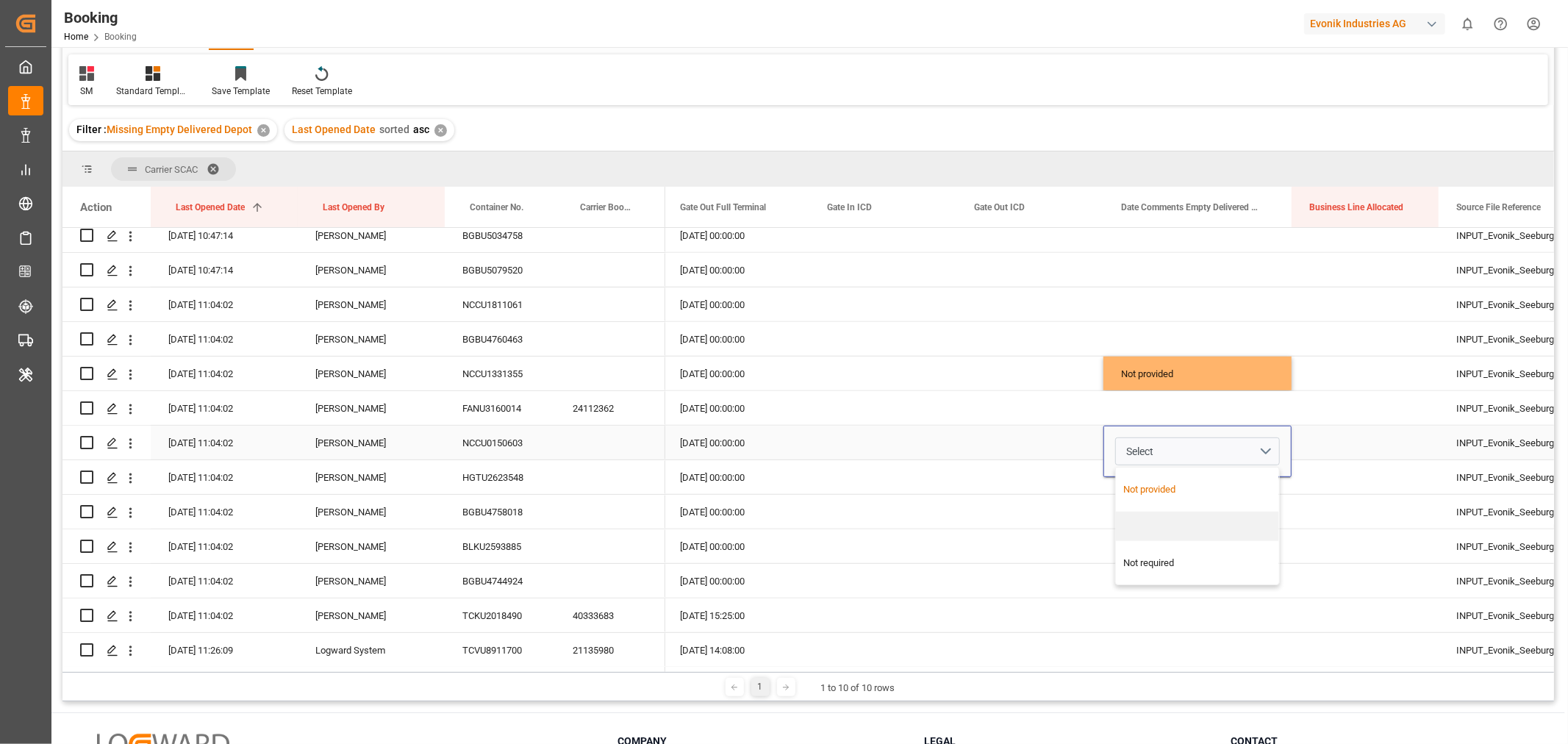
click at [1158, 486] on div "Not provided" at bounding box center [1198, 489] width 148 height 15
click at [1064, 434] on div "Press SPACE to select this row." at bounding box center [1030, 442] width 147 height 34
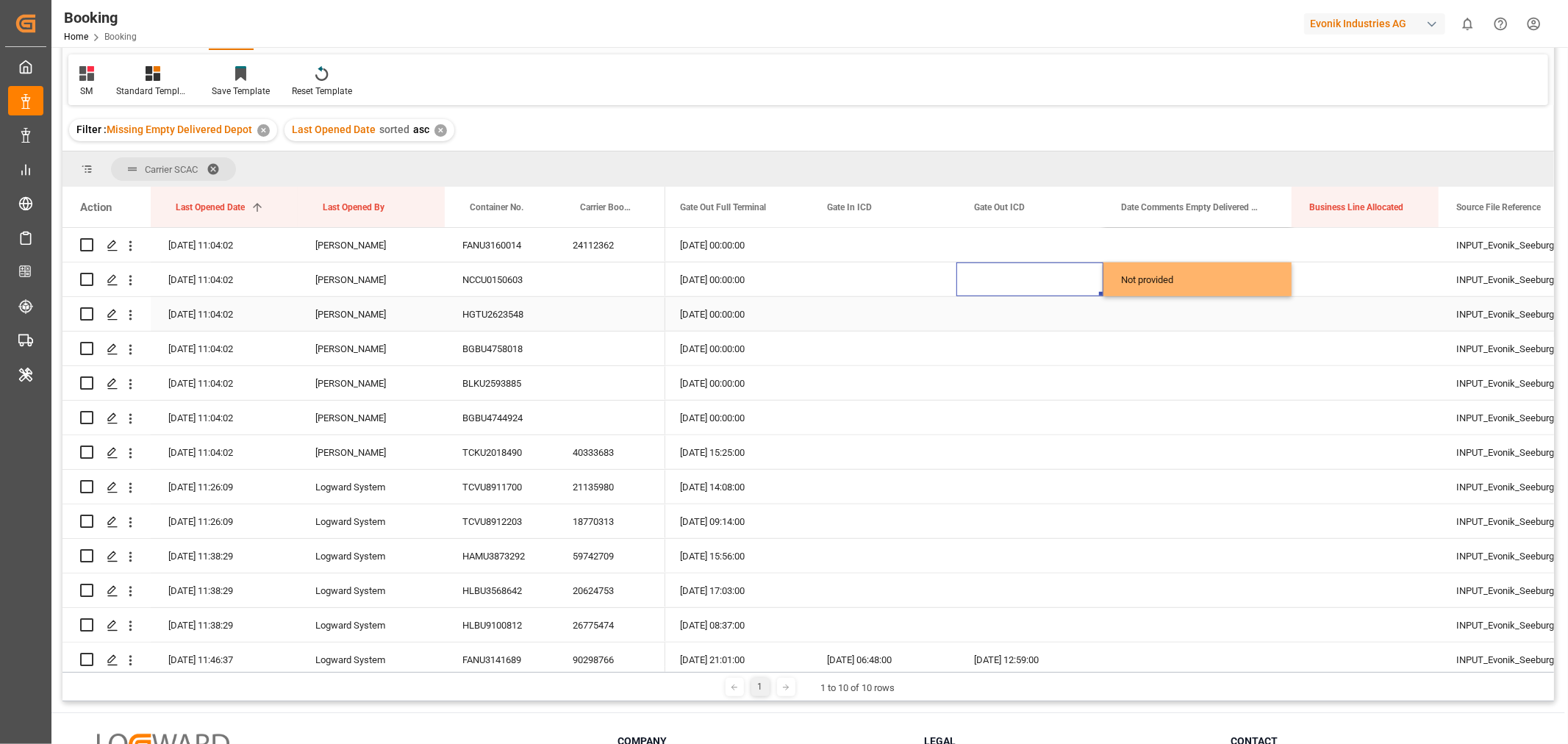
click at [496, 326] on div "HGTU2623548" at bounding box center [500, 313] width 110 height 34
click at [1238, 288] on div "Not provided" at bounding box center [1197, 279] width 188 height 34
drag, startPoint x: 1288, startPoint y: 294, endPoint x: 1288, endPoint y: 311, distance: 17.0
click at [489, 352] on div "BGBU4758018" at bounding box center [500, 348] width 110 height 34
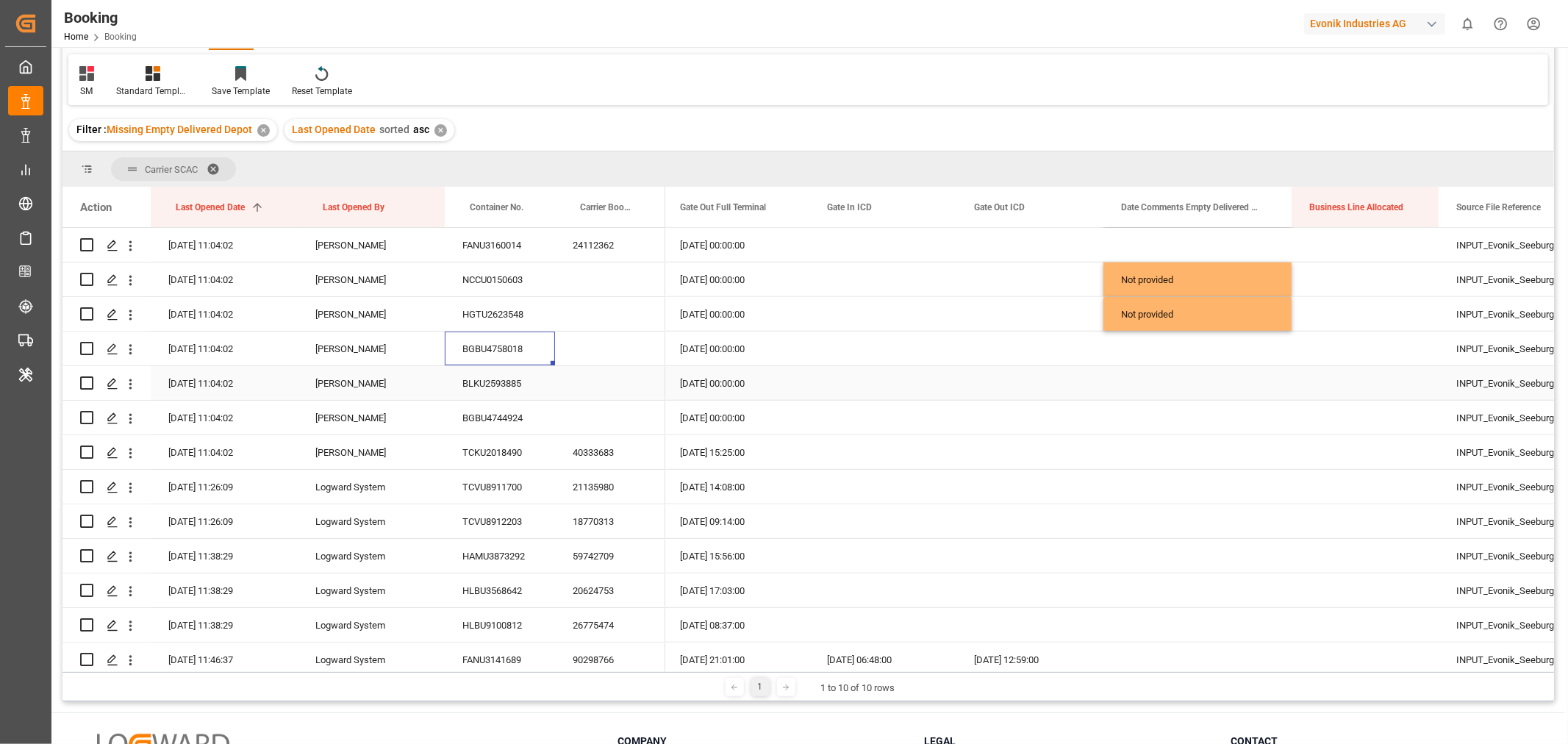
click at [508, 388] on div "BLKU2593885" at bounding box center [500, 382] width 110 height 34
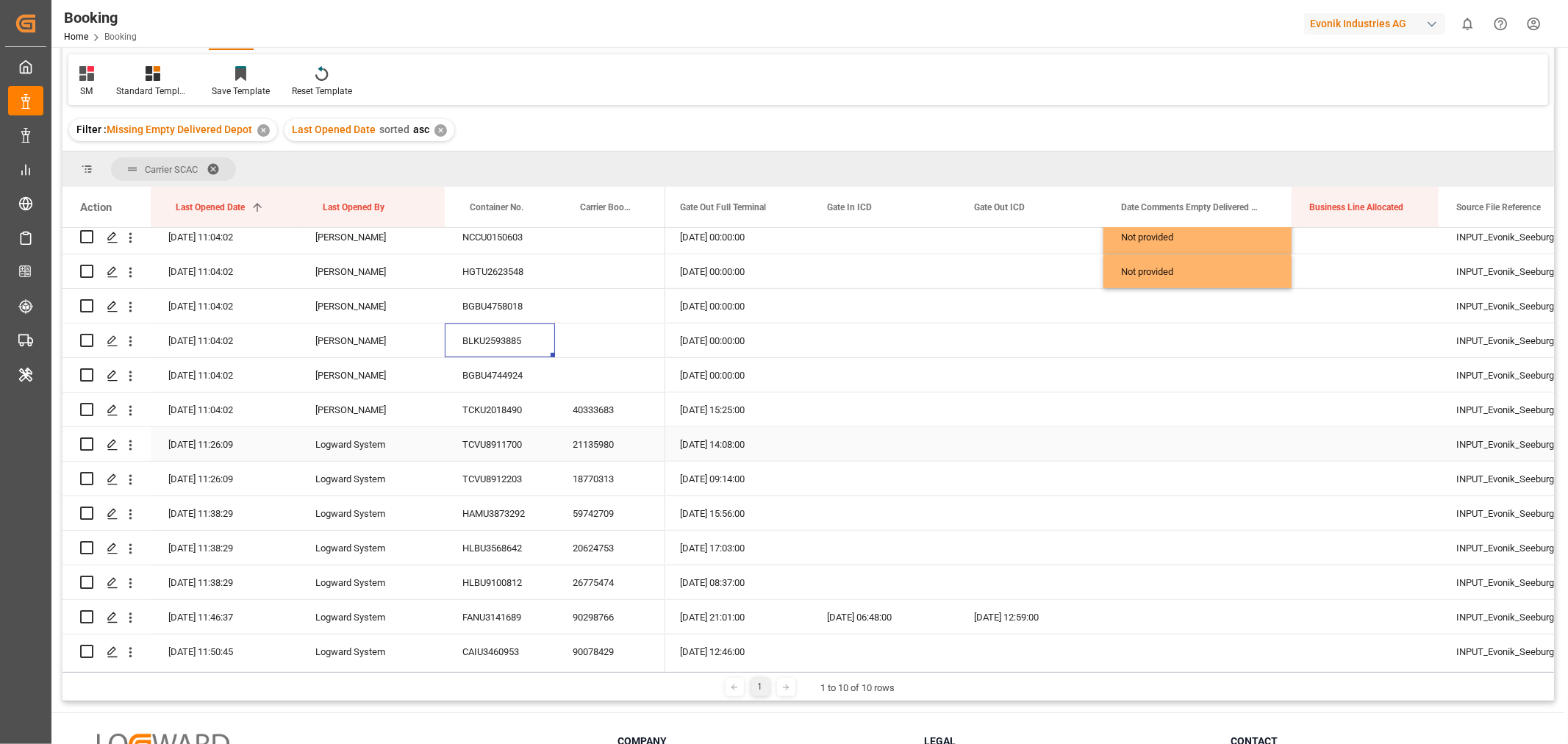
scroll to position [979, 0]
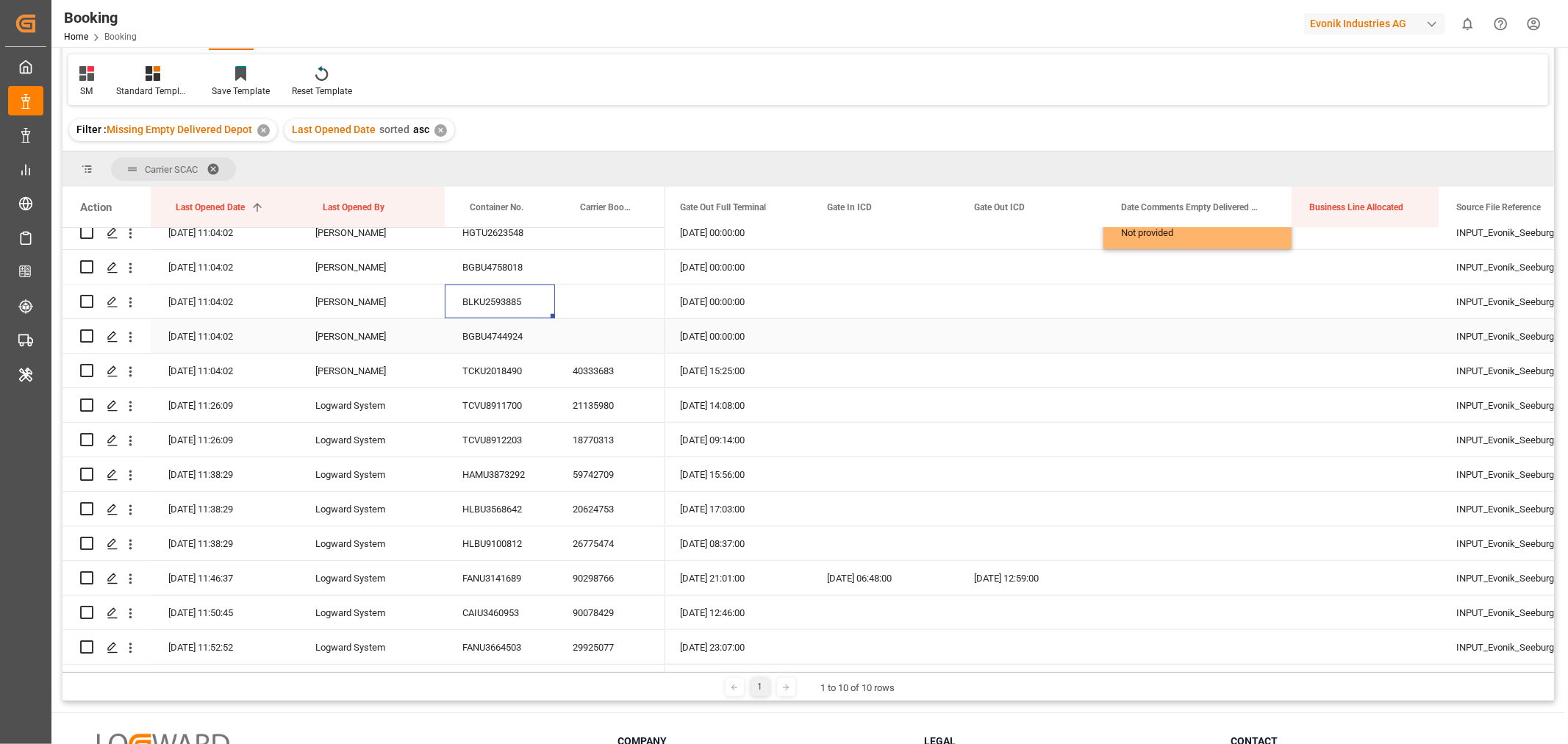
click at [526, 331] on div "BGBU4744924" at bounding box center [500, 335] width 110 height 34
click at [1236, 329] on div "Press SPACE to select this row." at bounding box center [1197, 335] width 188 height 34
click at [1274, 341] on button "Select" at bounding box center [1197, 344] width 164 height 28
click at [1214, 380] on div "Not provided" at bounding box center [1198, 382] width 148 height 15
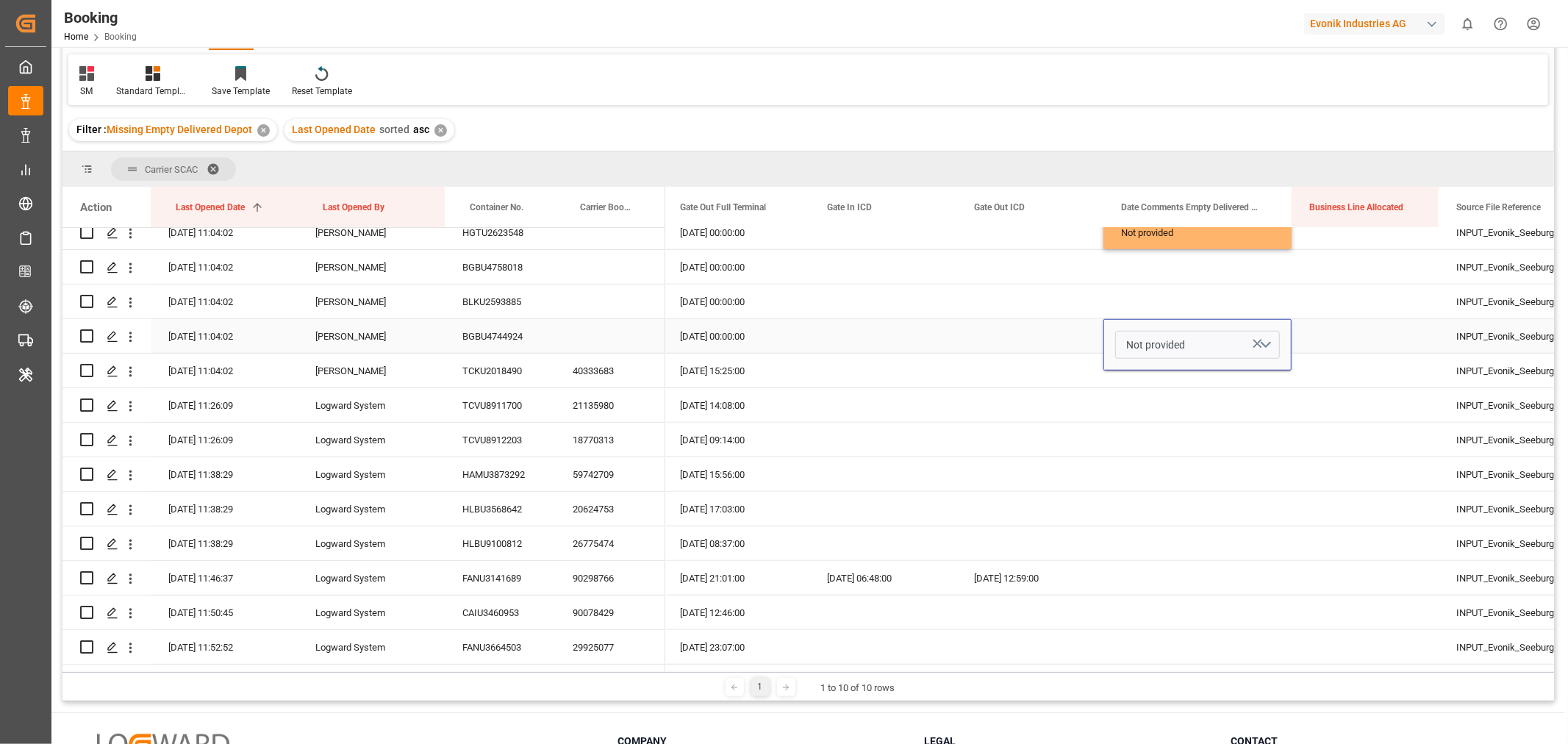
click at [960, 331] on div "Press SPACE to select this row." at bounding box center [1030, 335] width 147 height 34
click at [522, 336] on div "BGBU4744924" at bounding box center [500, 335] width 110 height 34
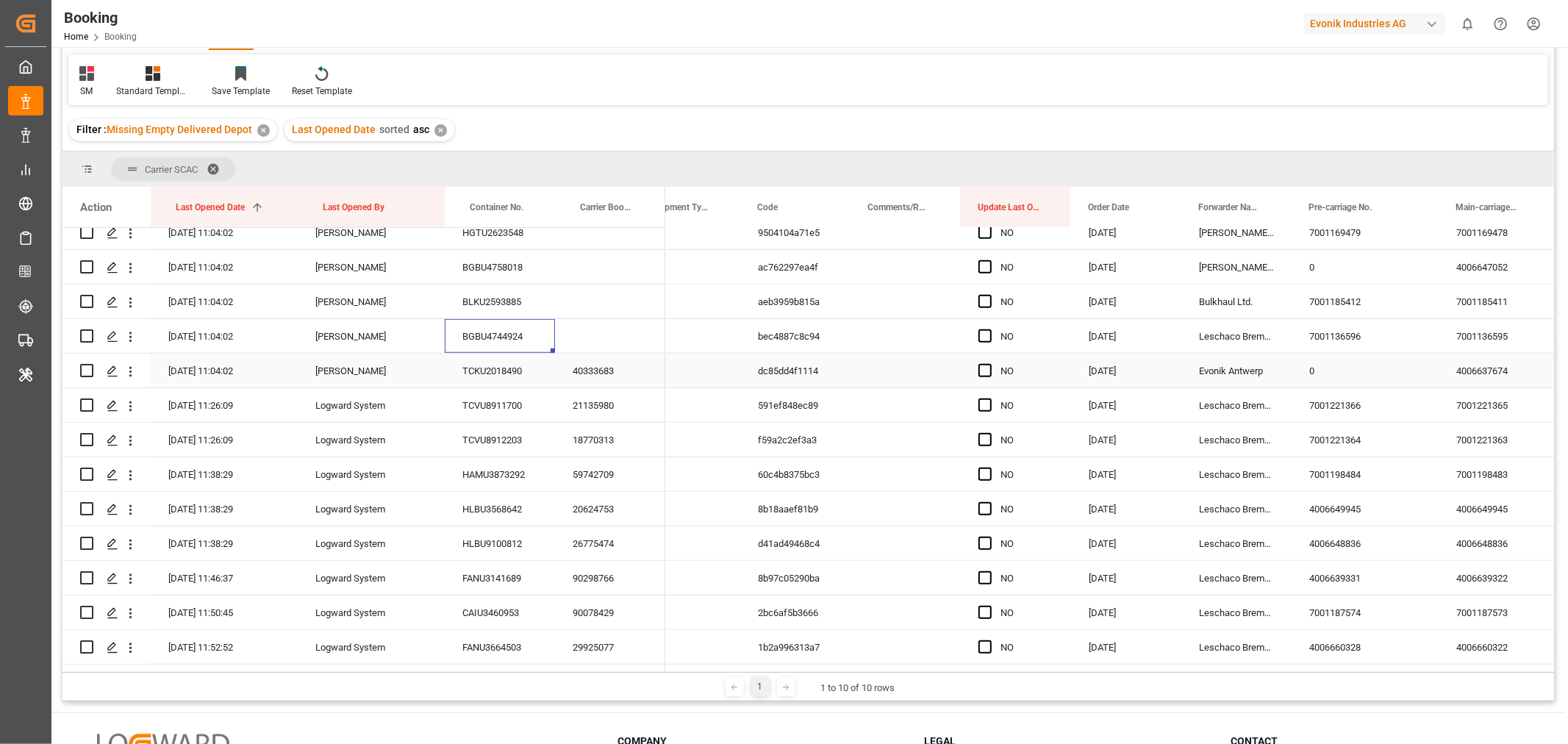
scroll to position [0, 294]
click at [979, 335] on span "Press SPACE to select this row." at bounding box center [983, 336] width 13 height 13
click at [988, 330] on input "Press SPACE to select this row." at bounding box center [988, 330] width 0 height 0
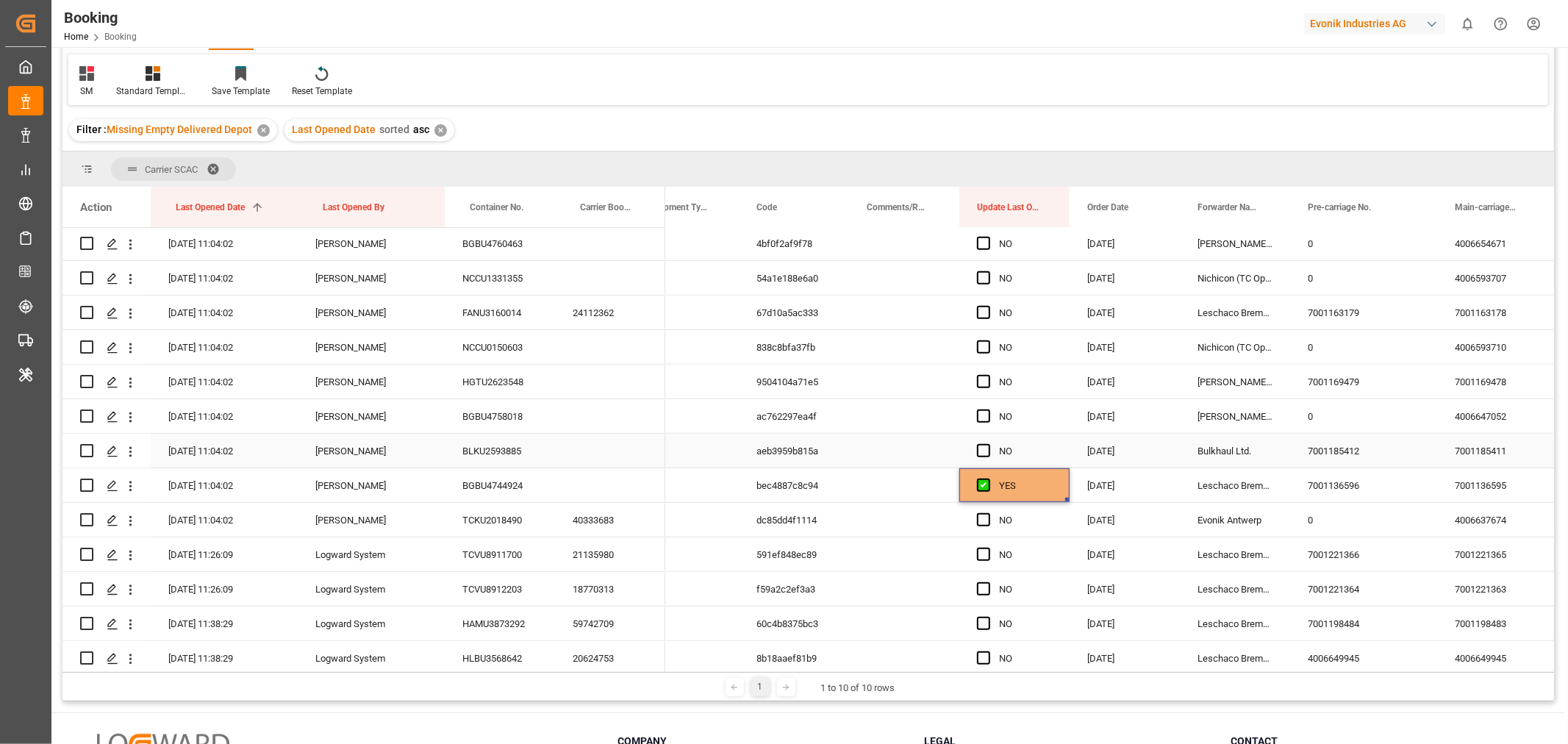
scroll to position [735, 0]
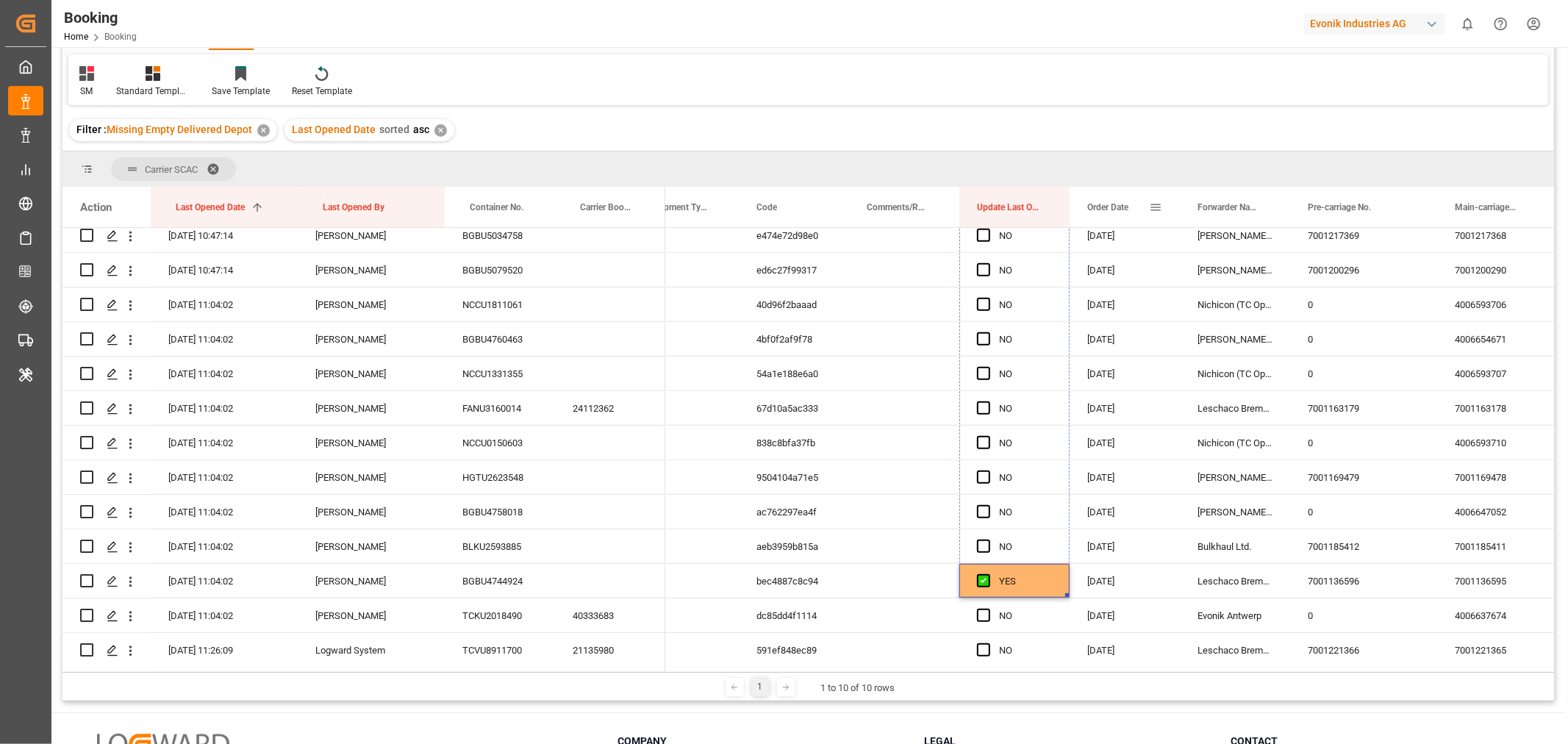
drag, startPoint x: 1066, startPoint y: 592, endPoint x: 1098, endPoint y: 171, distance: 422.2
click at [1098, 190] on div "Action Last Opened Date 1 Last Opened By Container No." at bounding box center [808, 429] width 1492 height 485
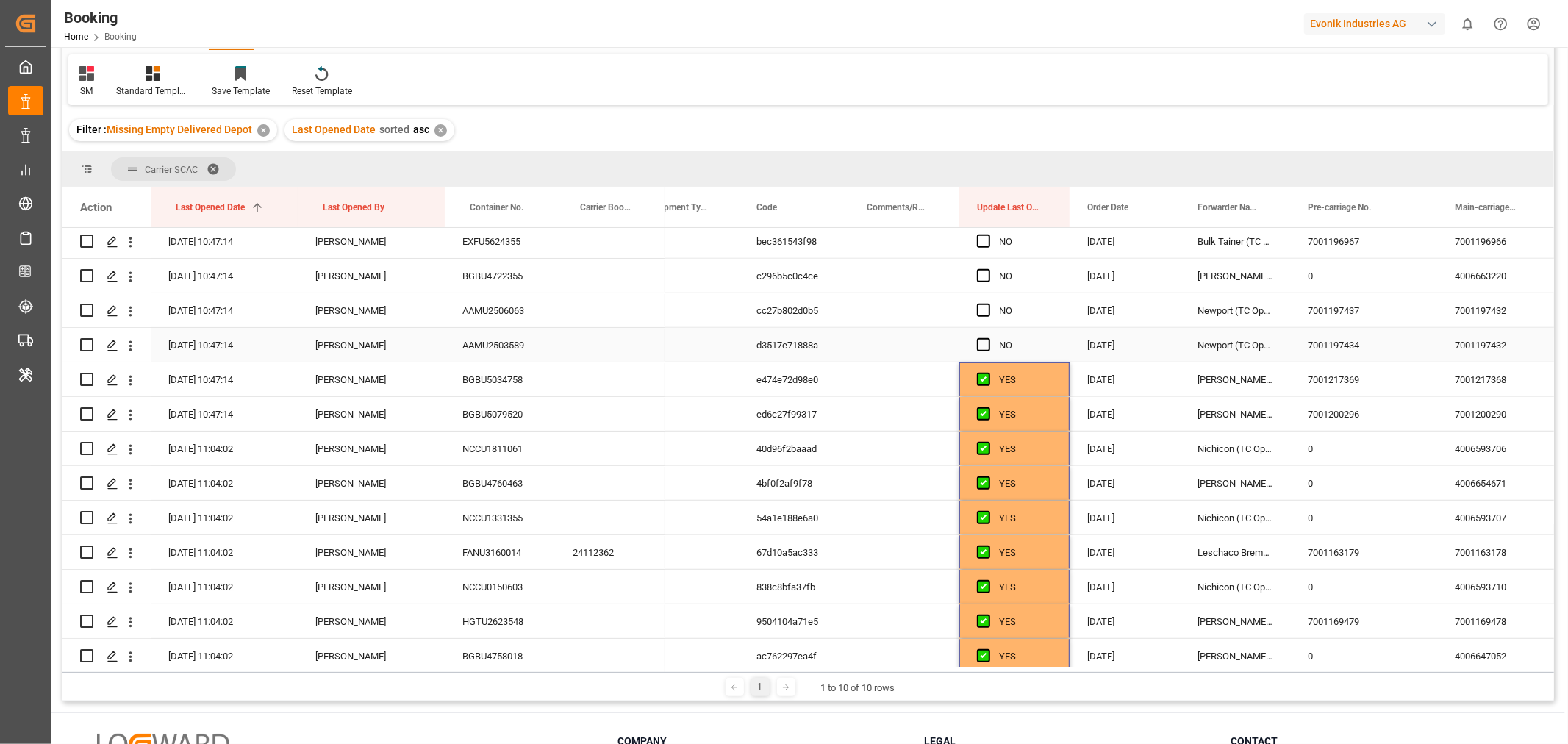
scroll to position [489, 0]
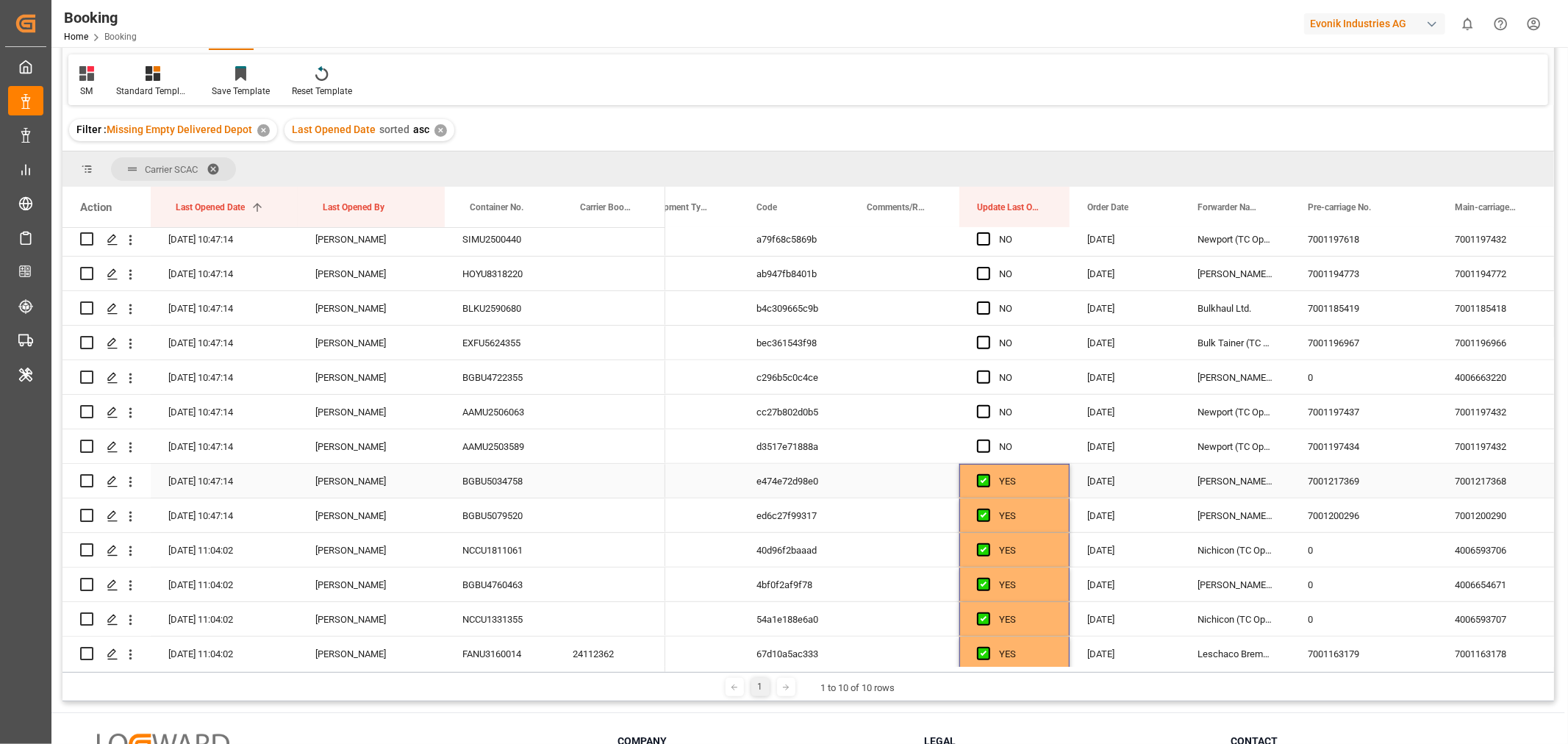
click at [1053, 487] on div "YES" at bounding box center [1014, 481] width 110 height 34
drag, startPoint x: 1064, startPoint y: 493, endPoint x: 1068, endPoint y: 200, distance: 293.0
click at [1068, 207] on div "Action Last Opened Date 1 Last Opened By Container No." at bounding box center [808, 429] width 1492 height 485
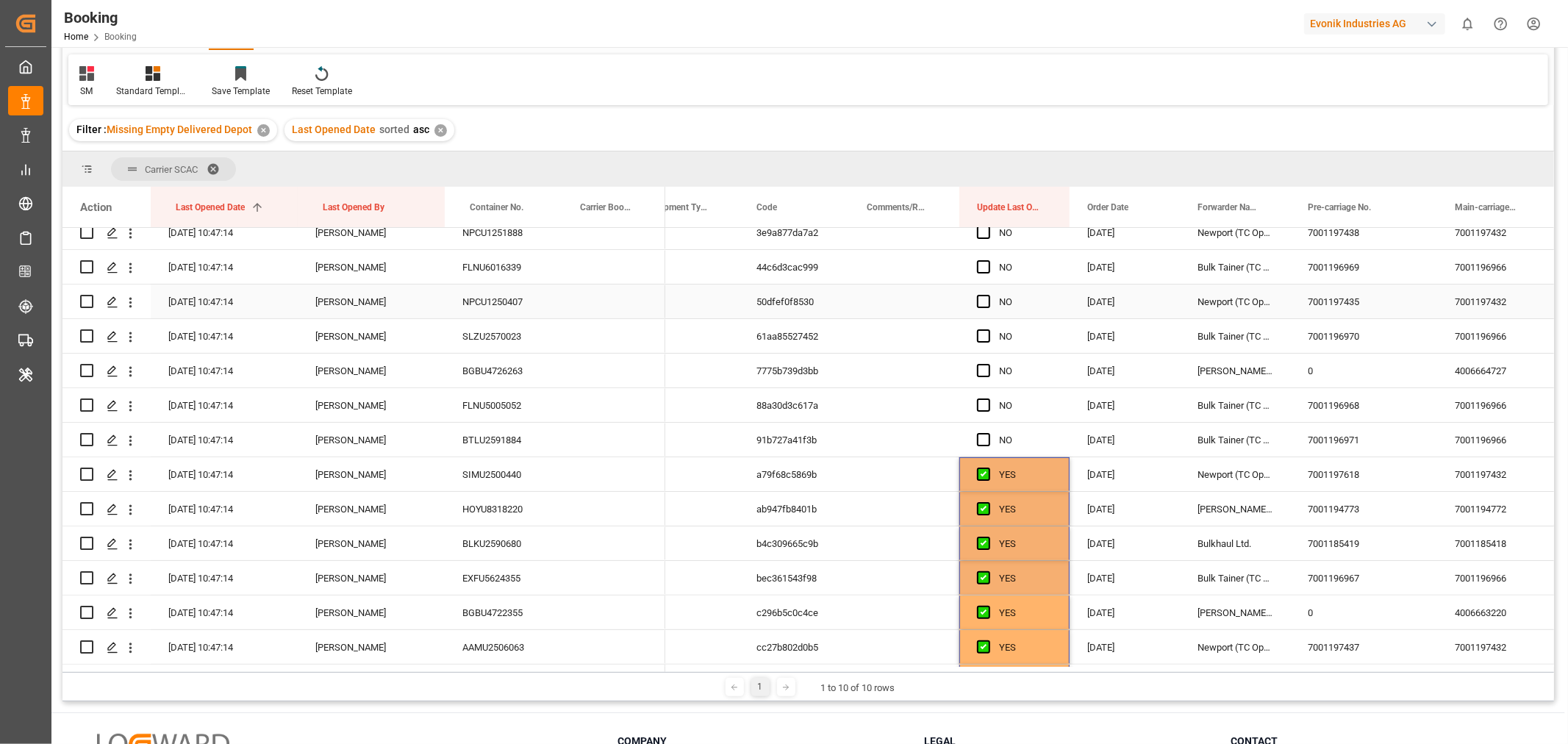
scroll to position [134, 0]
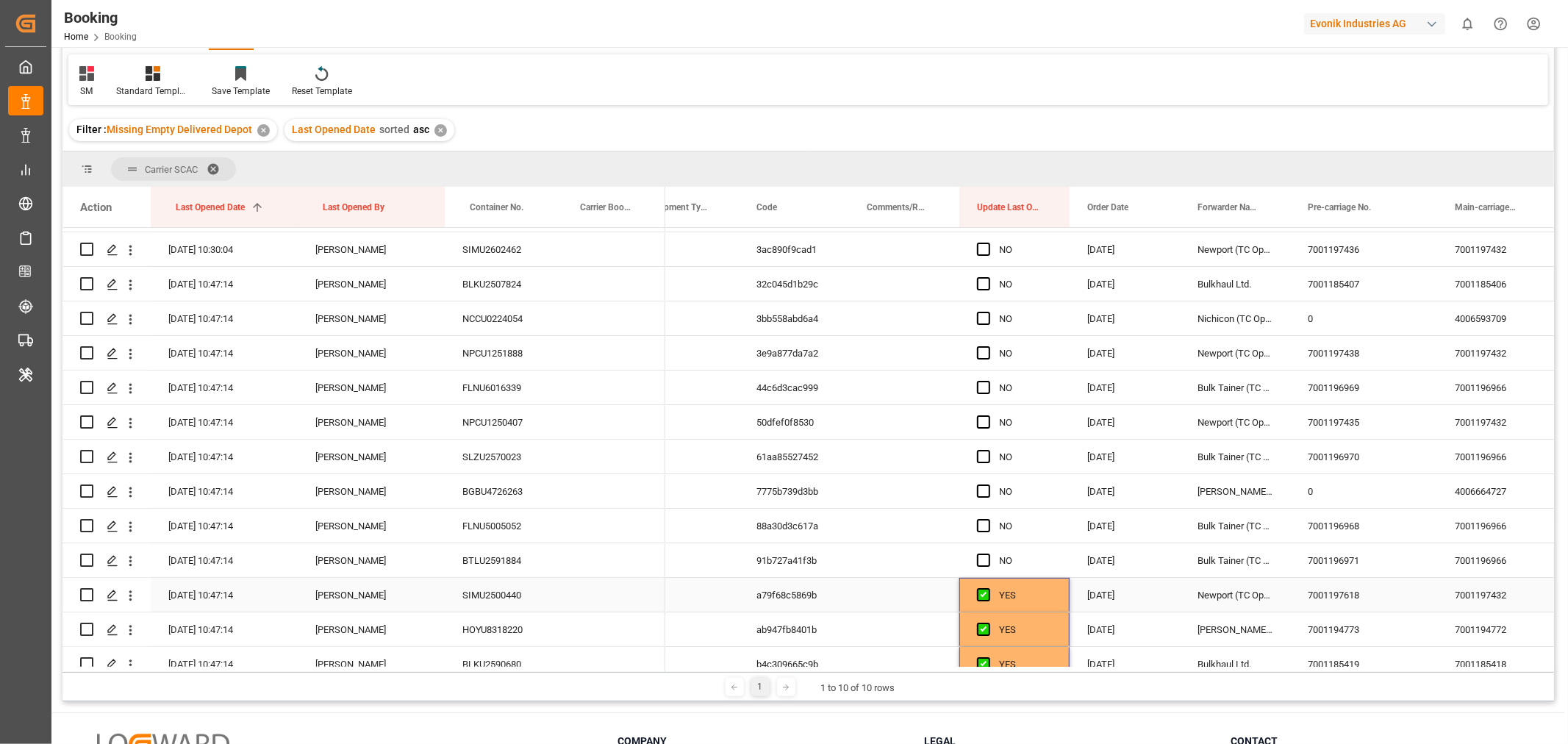
click at [1050, 598] on div "YES" at bounding box center [1025, 595] width 53 height 34
drag, startPoint x: 1066, startPoint y: 609, endPoint x: 1079, endPoint y: 222, distance: 387.2
click at [1078, 224] on div "Action Last Opened Date 1 Last Opened By Container No." at bounding box center [808, 429] width 1492 height 485
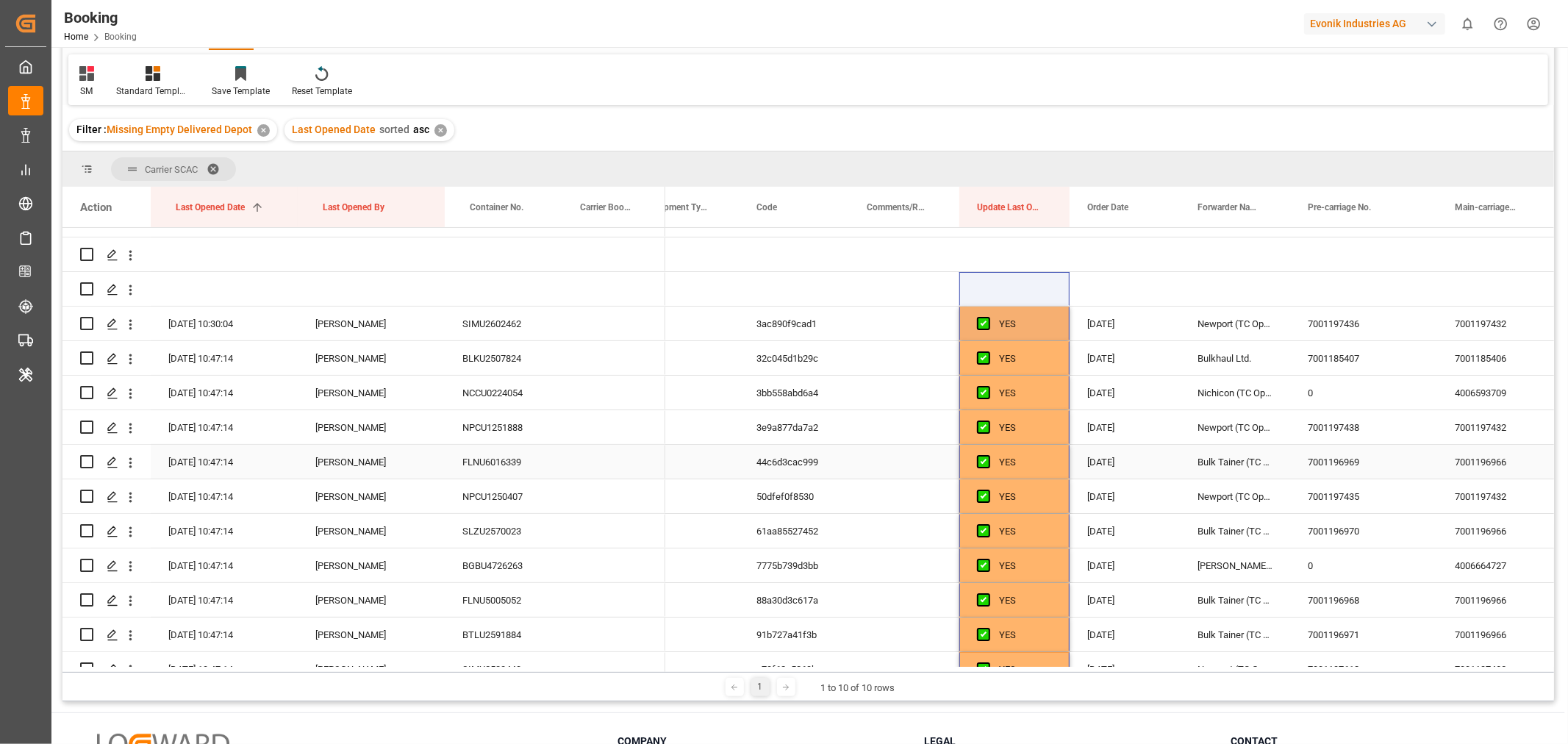
scroll to position [0, 0]
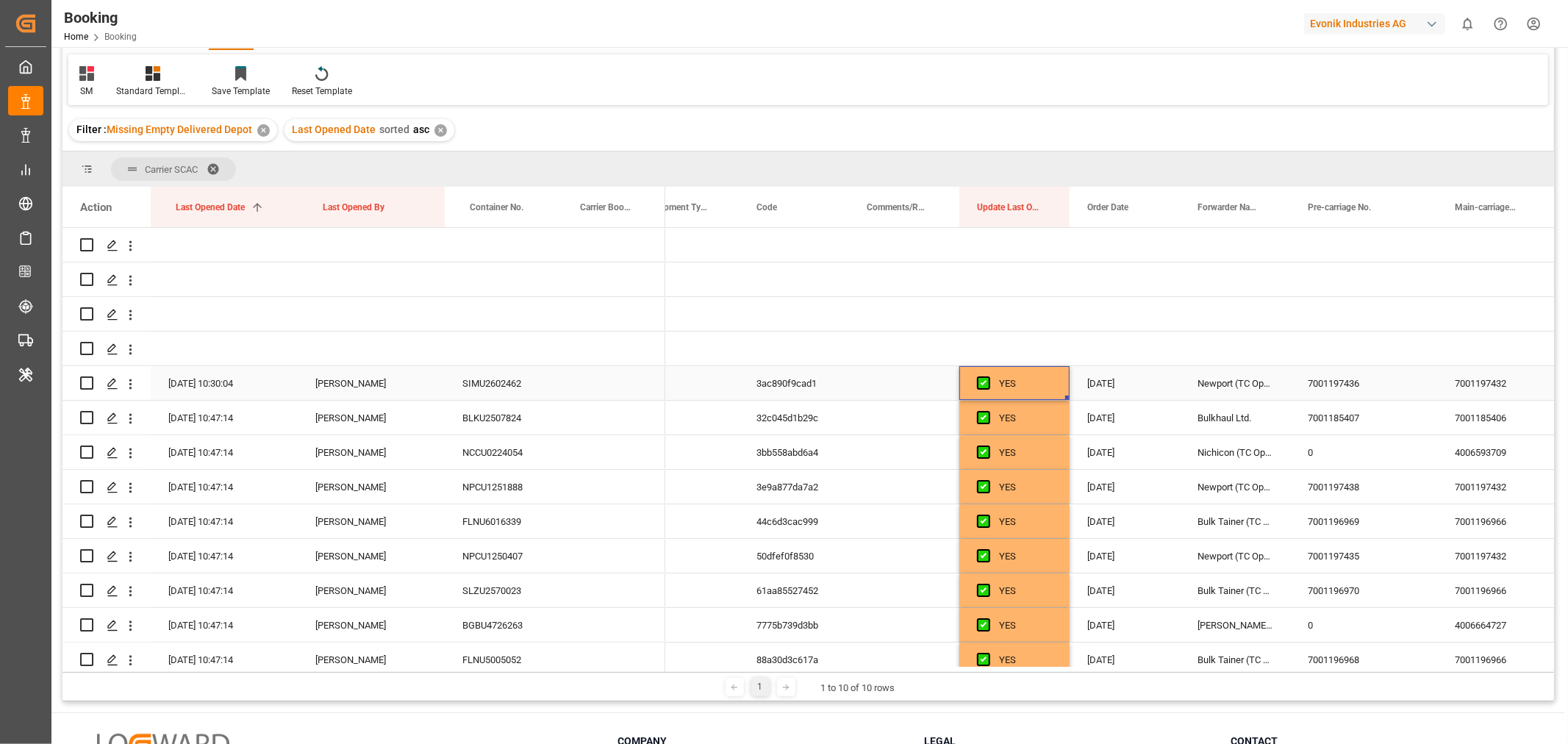
click at [1046, 377] on div "YES" at bounding box center [1025, 383] width 53 height 34
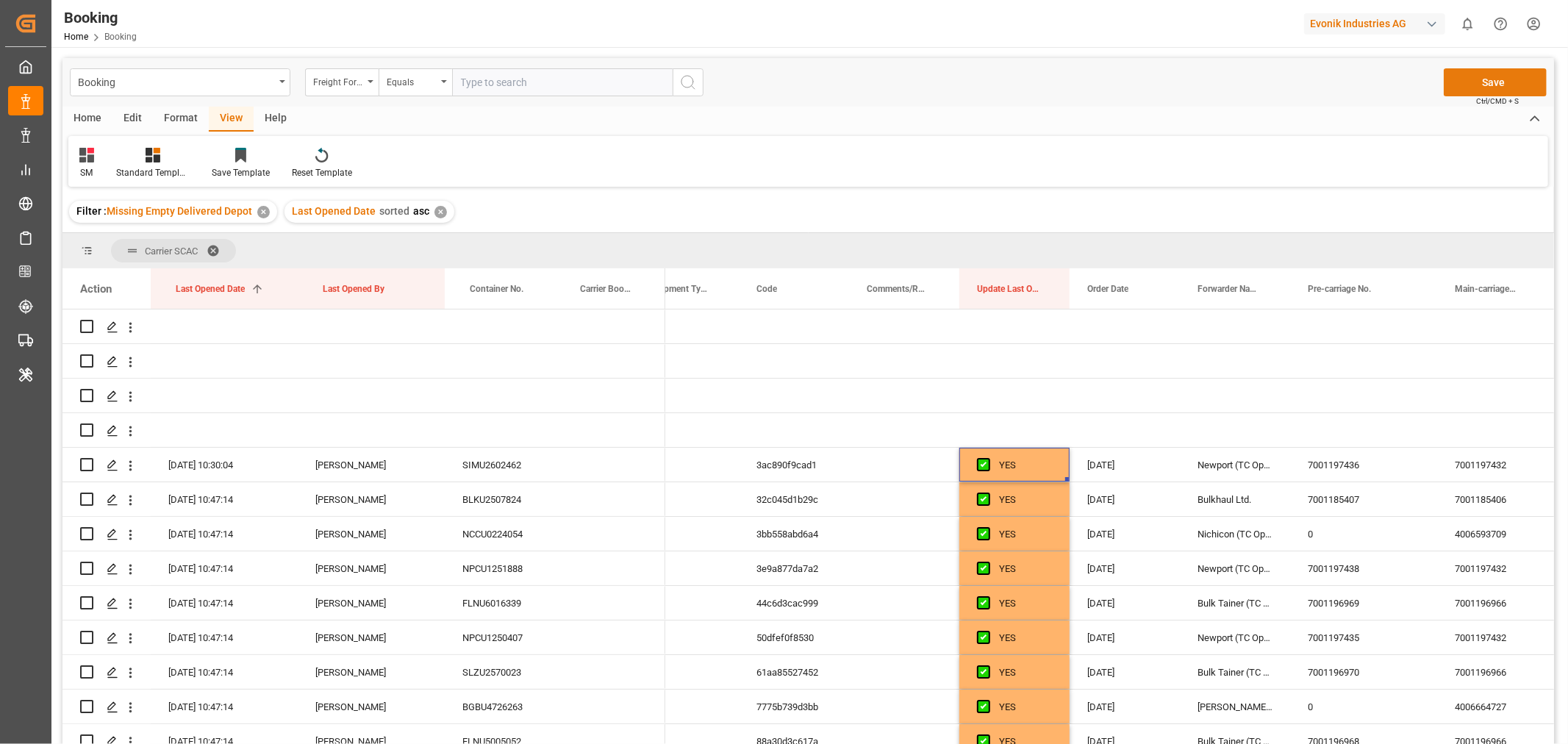
click at [1469, 79] on button "Save" at bounding box center [1495, 83] width 103 height 28
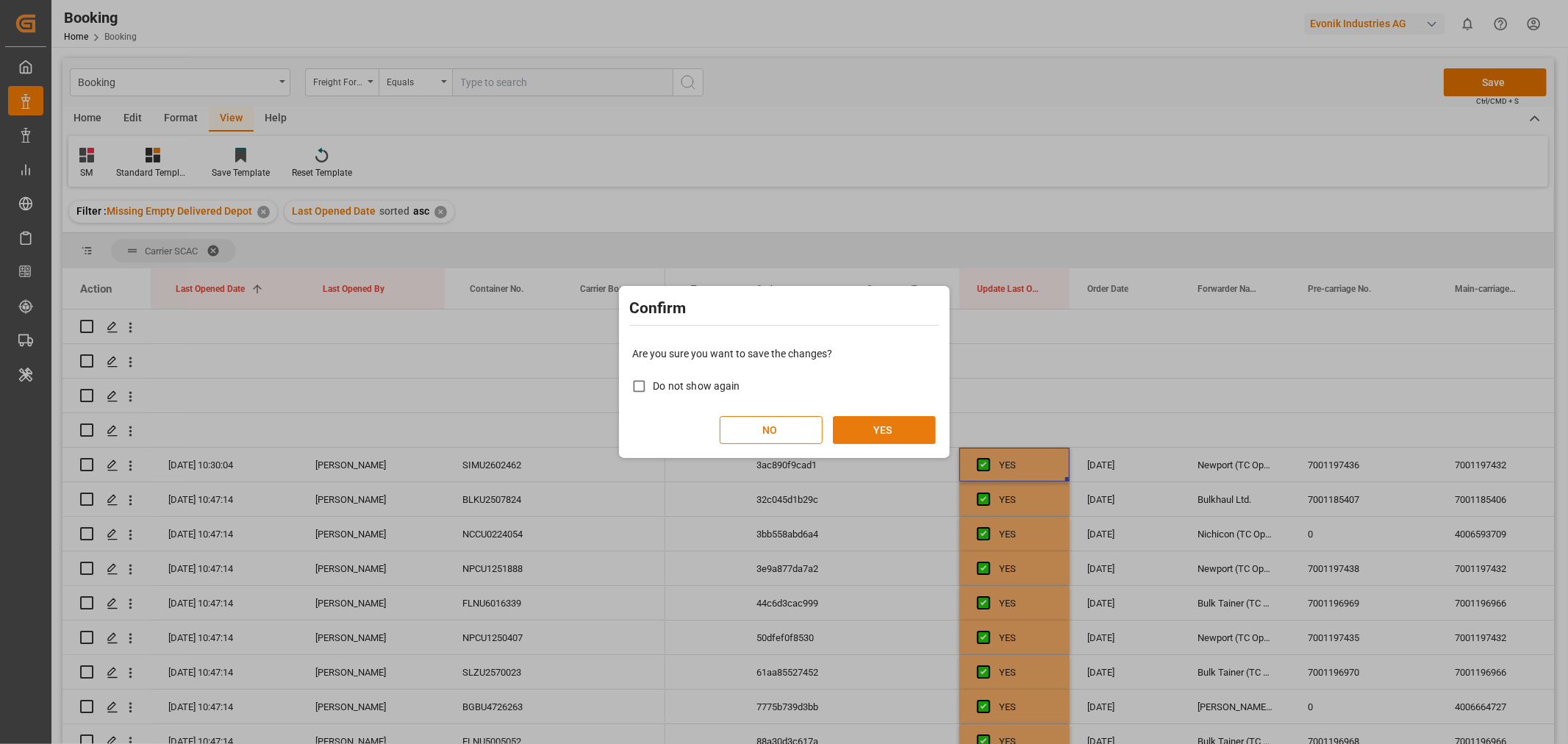
click at [888, 426] on button "YES" at bounding box center [884, 430] width 103 height 28
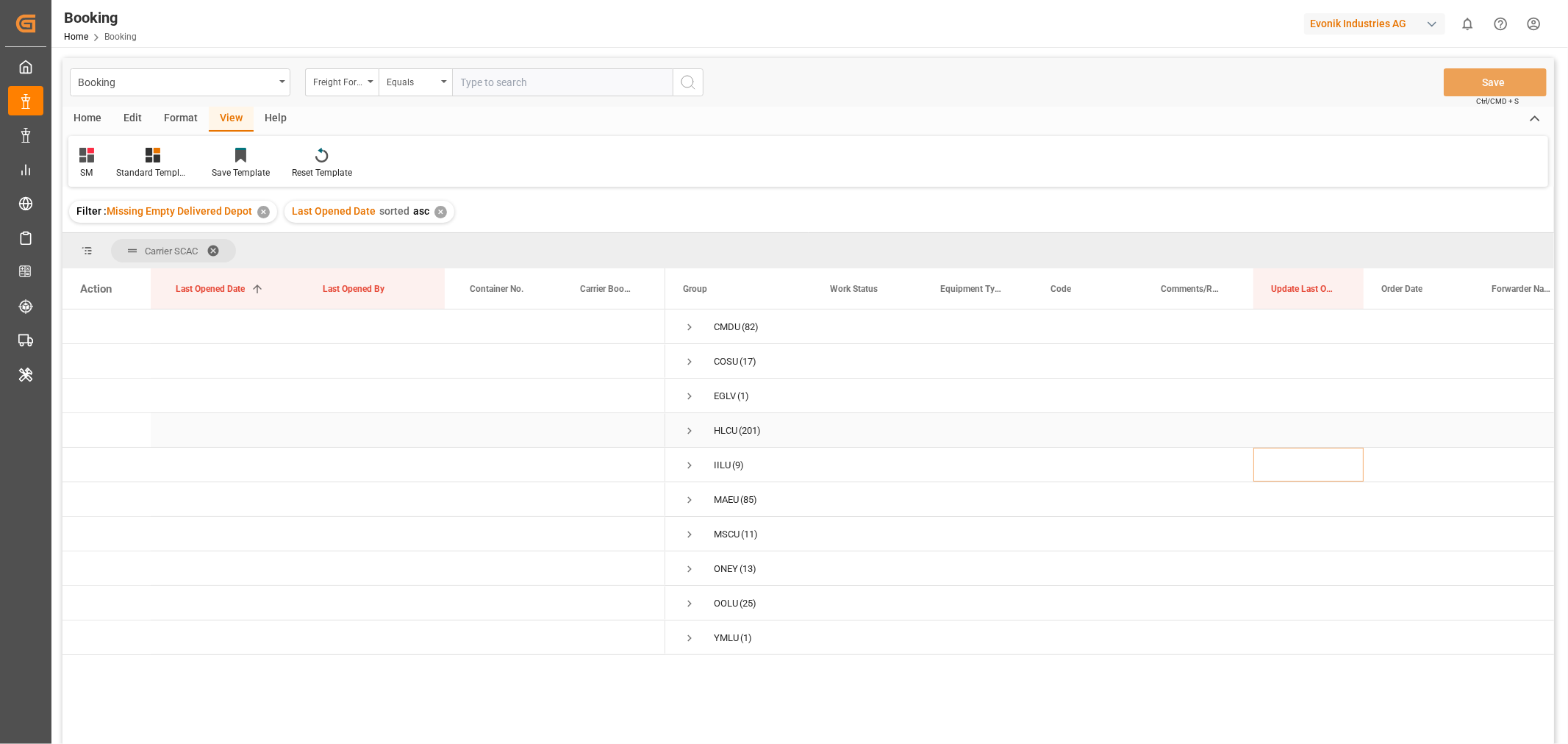
click at [688, 430] on span "Press SPACE to select this row." at bounding box center [689, 430] width 13 height 13
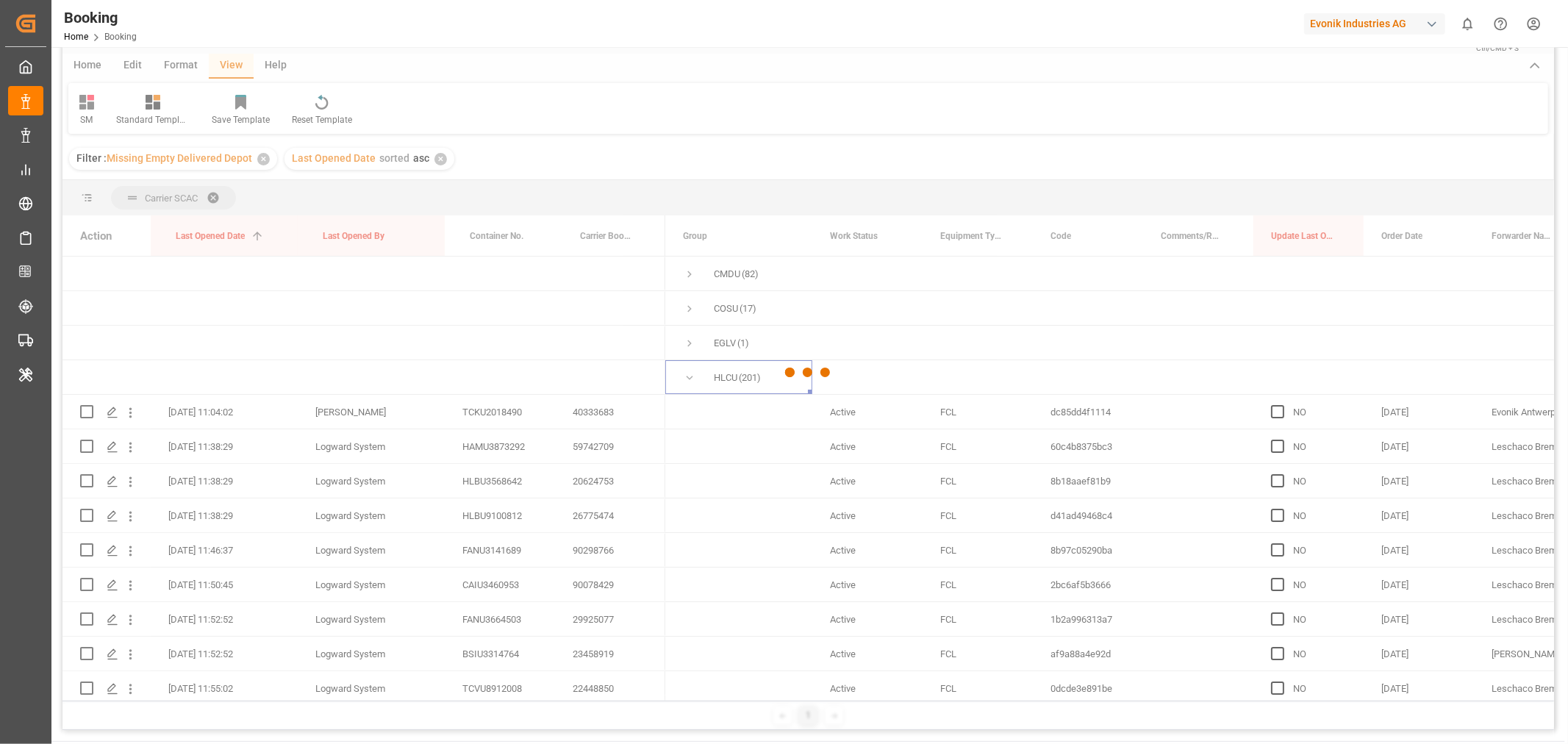
scroll to position [82, 0]
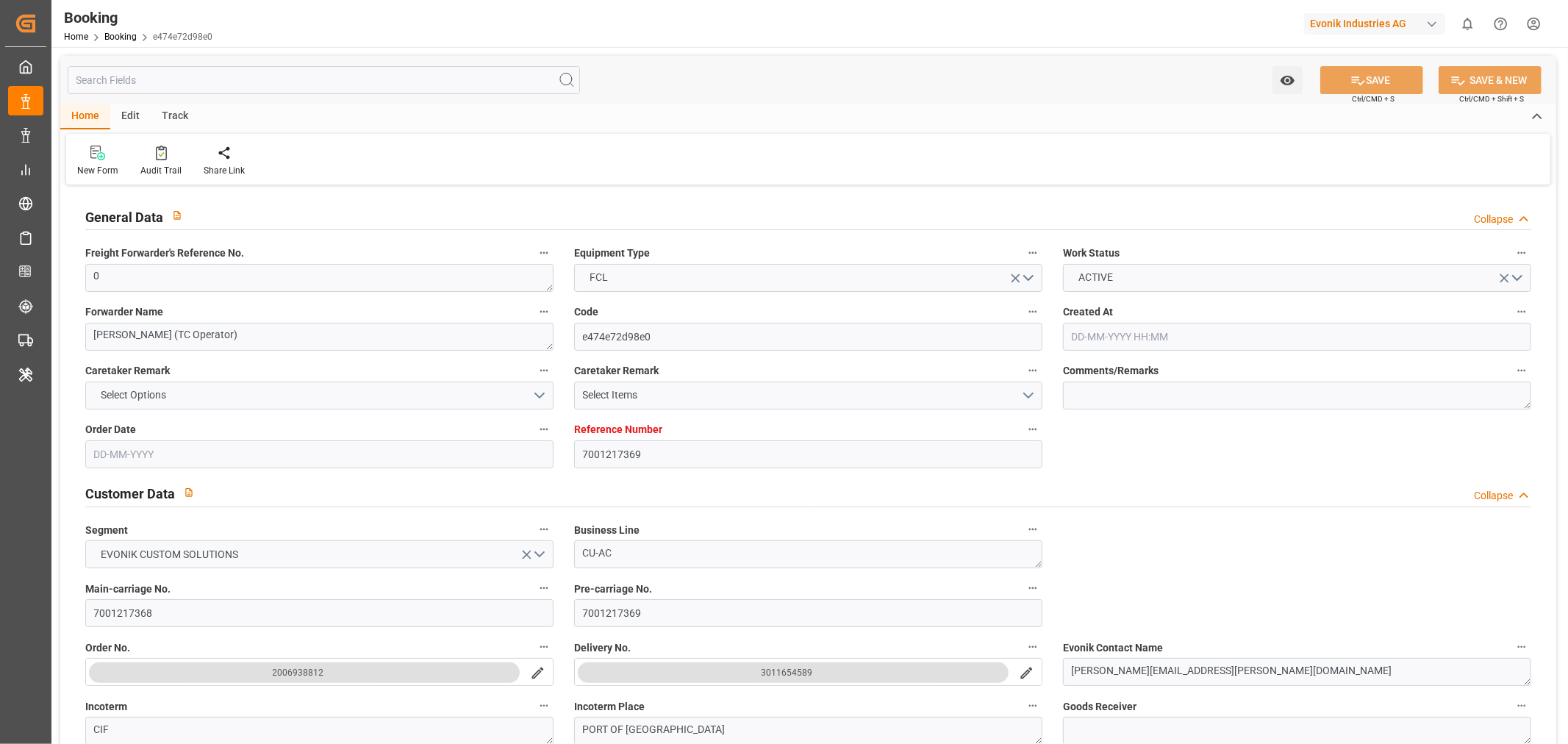
type input "7001217369"
type input "9231236"
type input "Hapag [PERSON_NAME]"
type input "Hapag Lloyd Aktiengesellschaft"
type input "NLRTM"
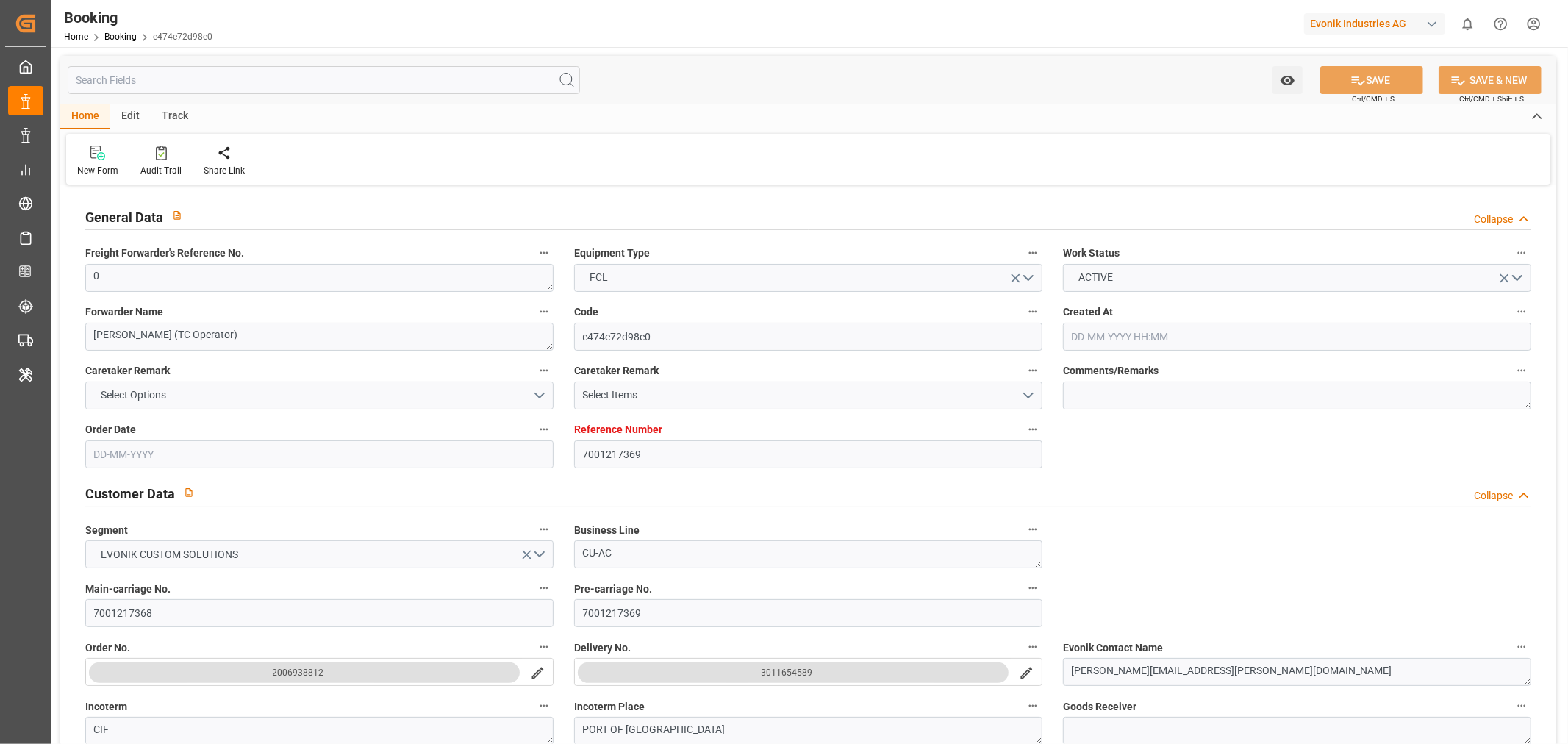
type input "CASJB"
type input "25"
type input "USCHI"
type input "0"
type input "09-07-2025 08:13"
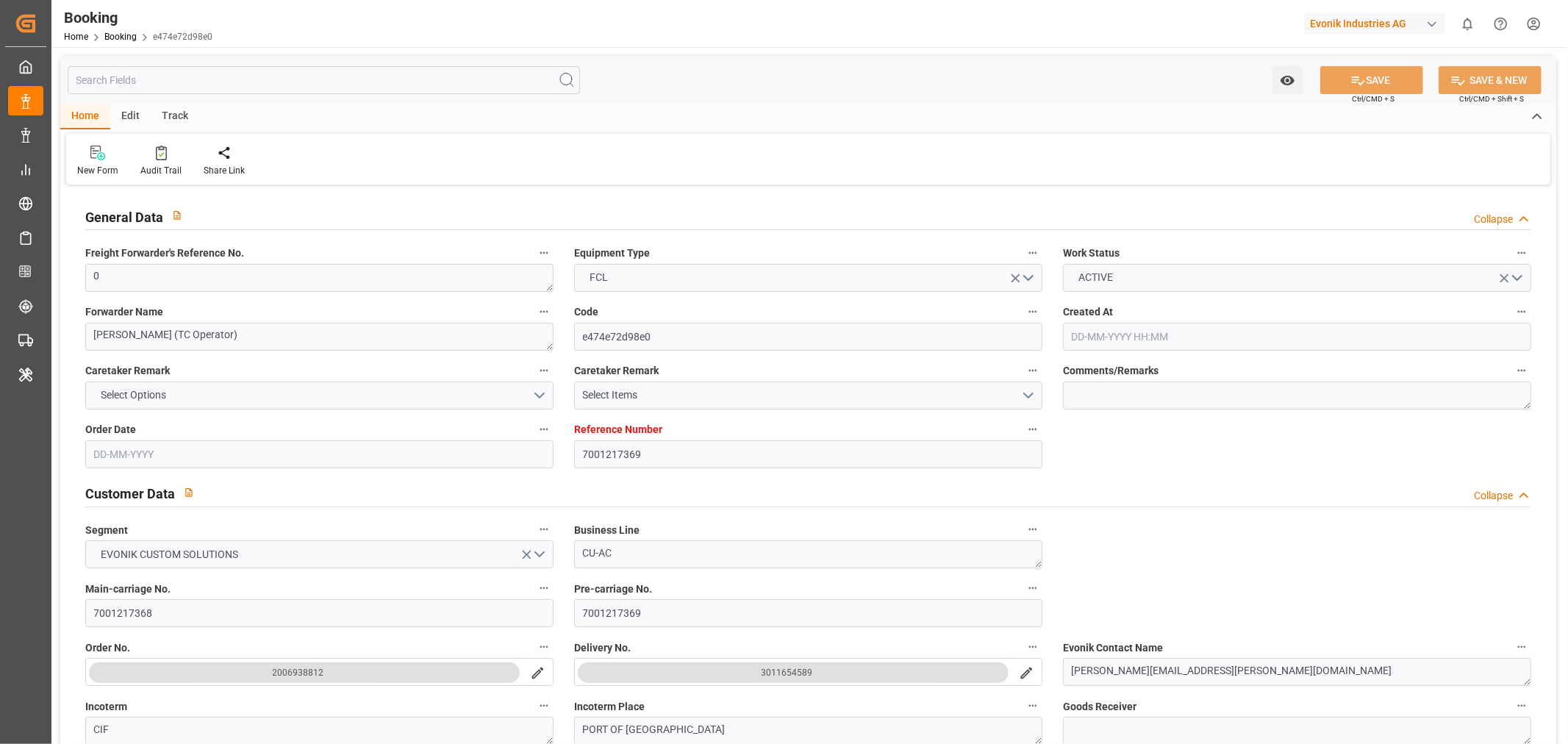
type input "09-07-2025"
type input "14-09-2025"
type input "25-07-2025"
type input "08-08-2025 00:00"
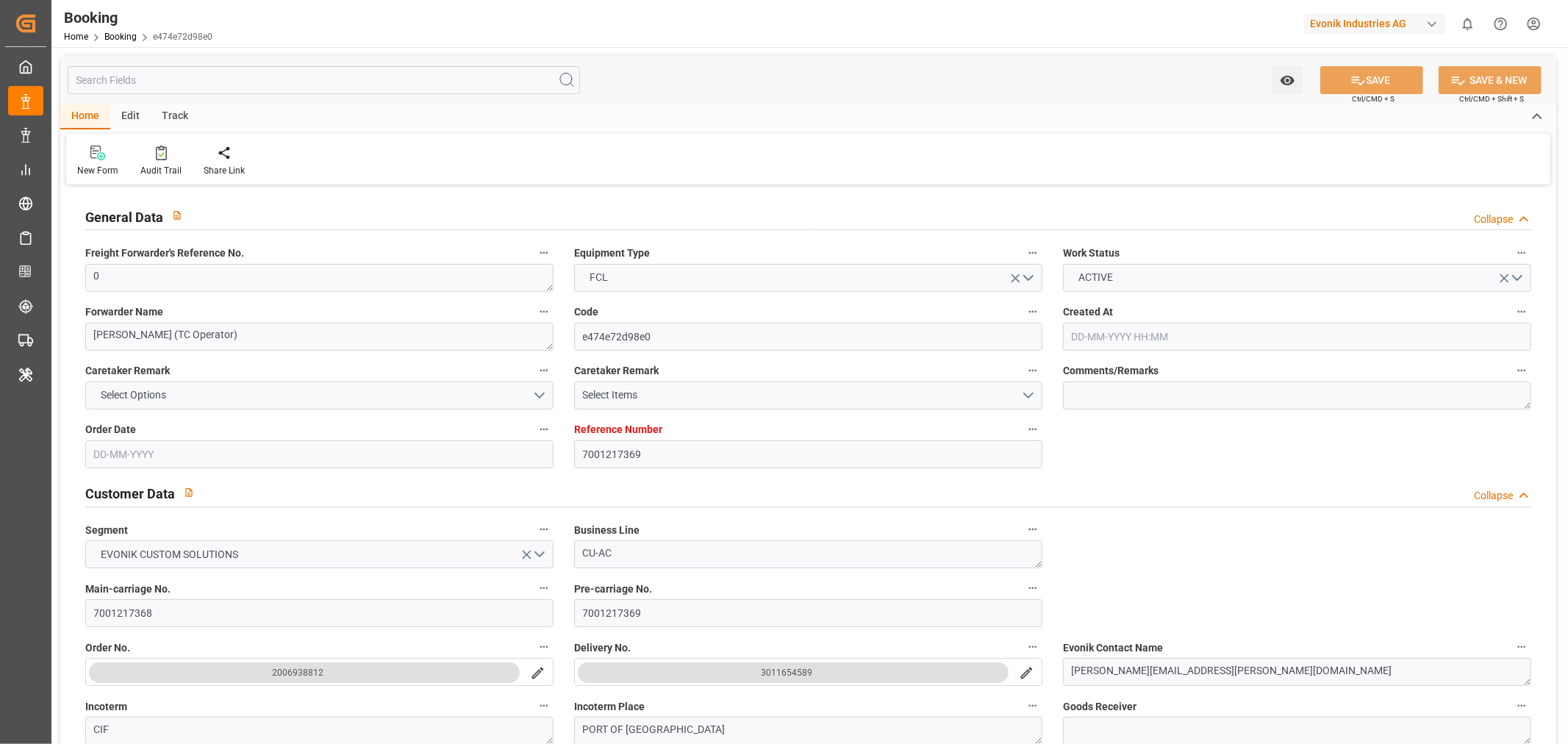
type input "08-08-2025 00:00"
type input "30-07-2025 00:00"
type input "02-09-2025 00:00"
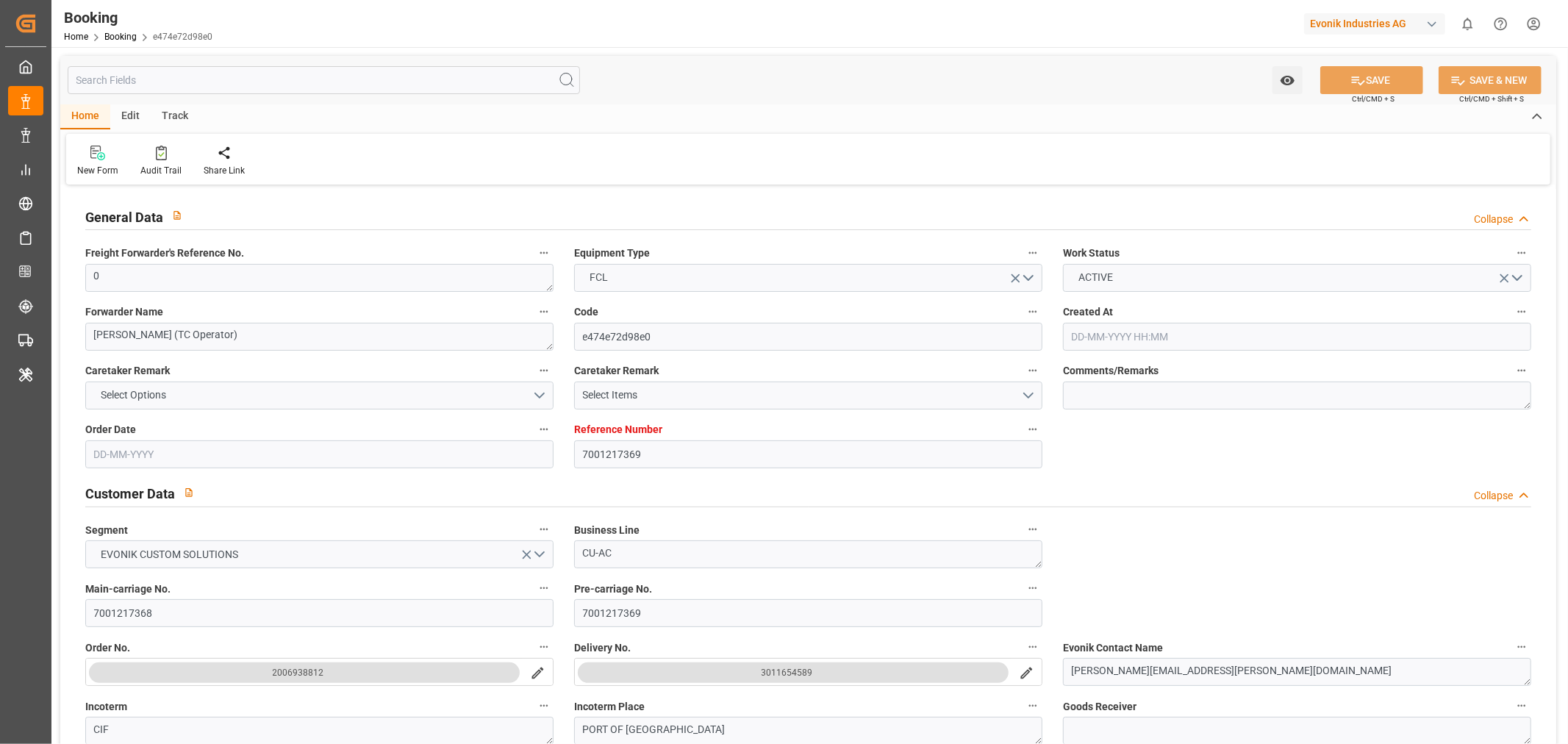
type input "06-09-2025 00:00"
type input "25-07-2025"
type input "10-09-2025 10:47"
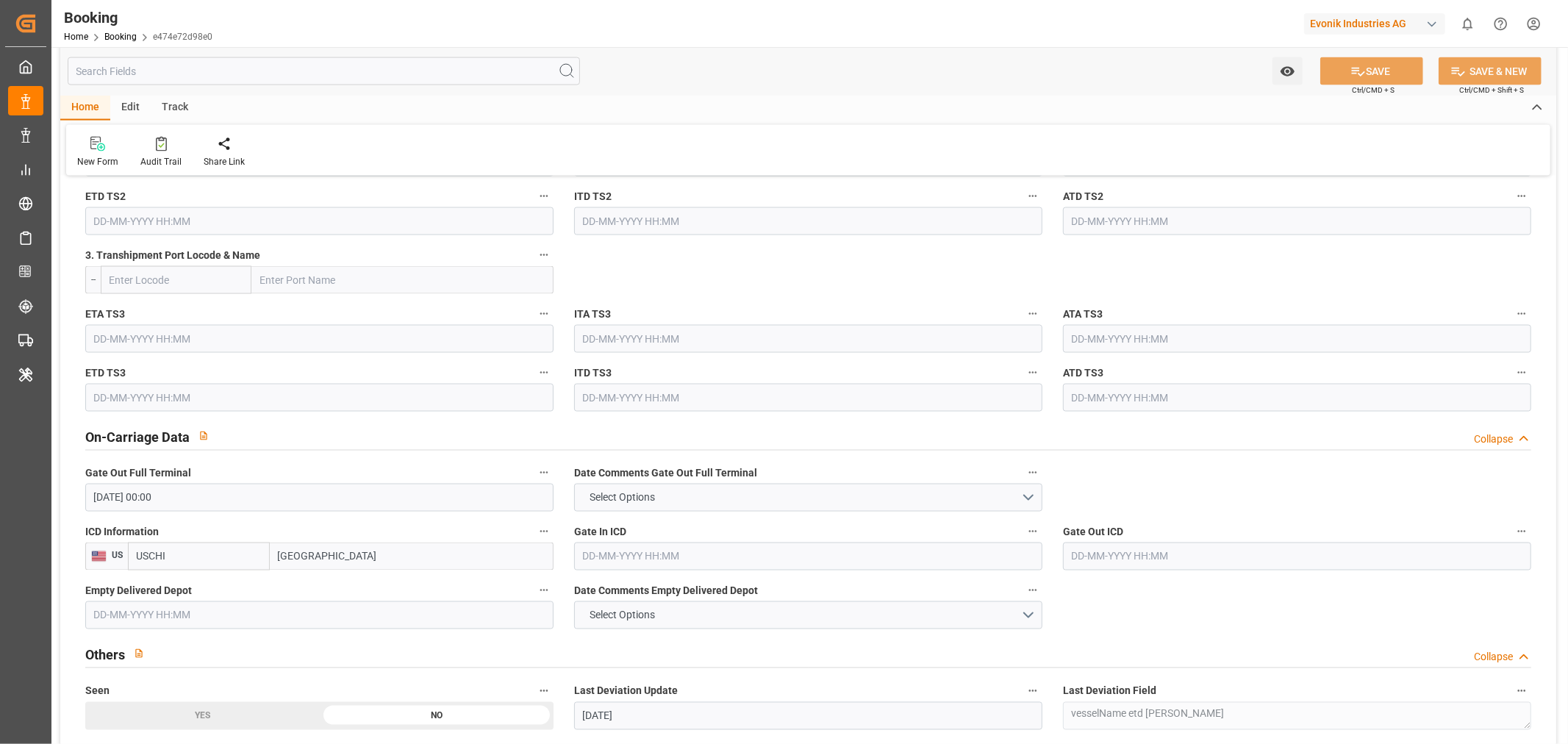
scroll to position [1959, 0]
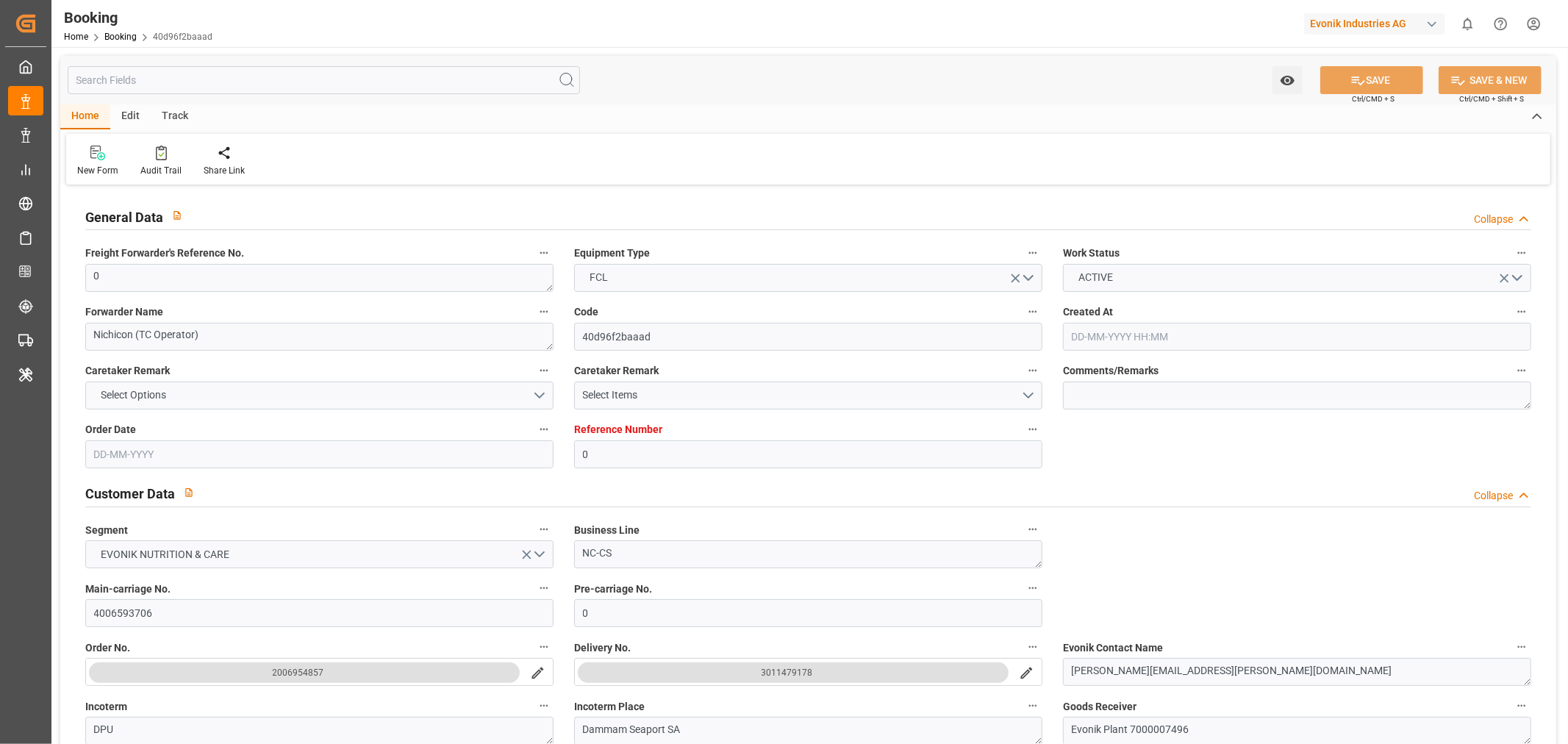
type input "0"
type input "9540144"
type input "Hapag [PERSON_NAME]"
type input "Hapag Lloyd Aktiengesellschaft"
type input "NLRTM"
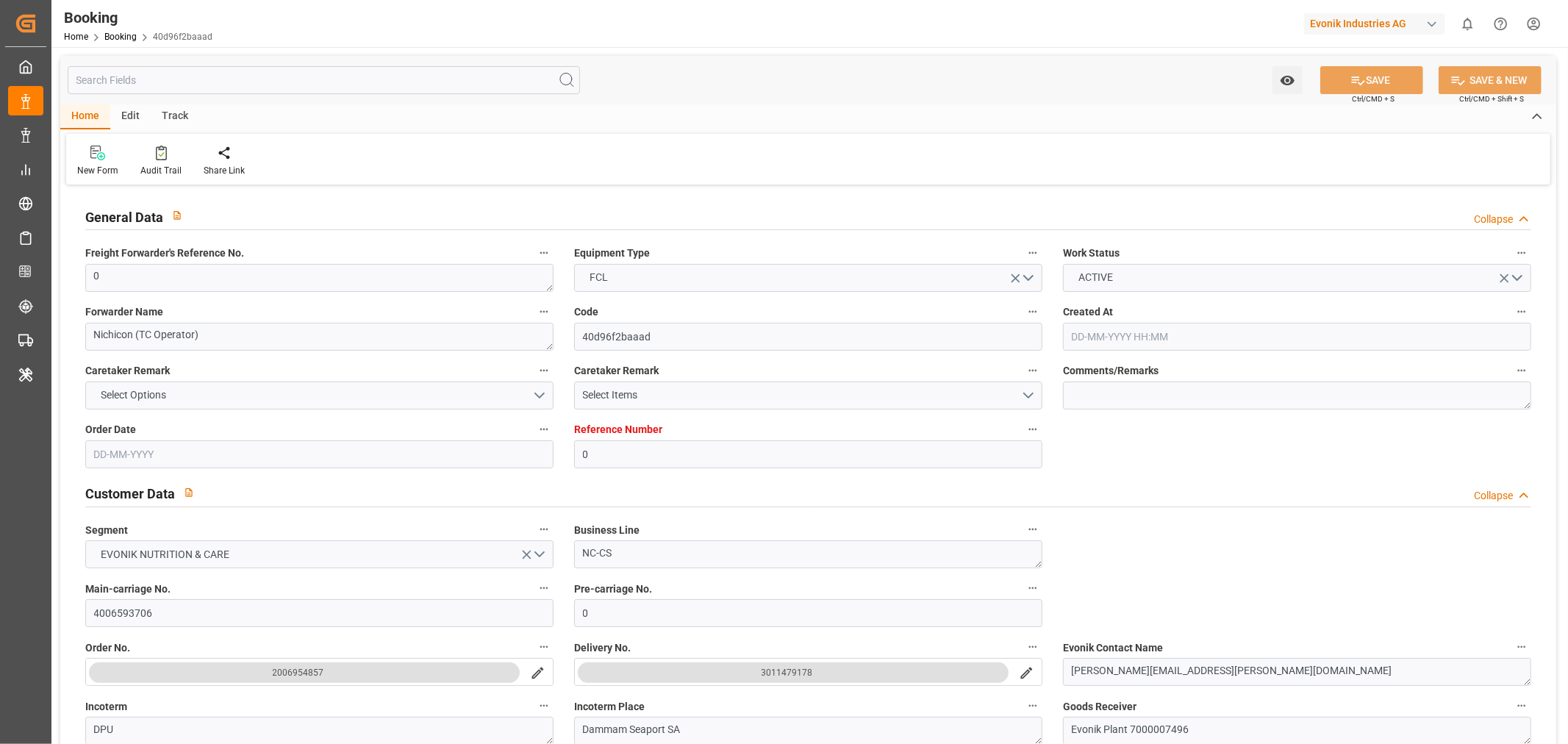
type input "SADMM"
type input "34"
type input "OMSLL"
type input "0"
type input "[DATE] 08:50"
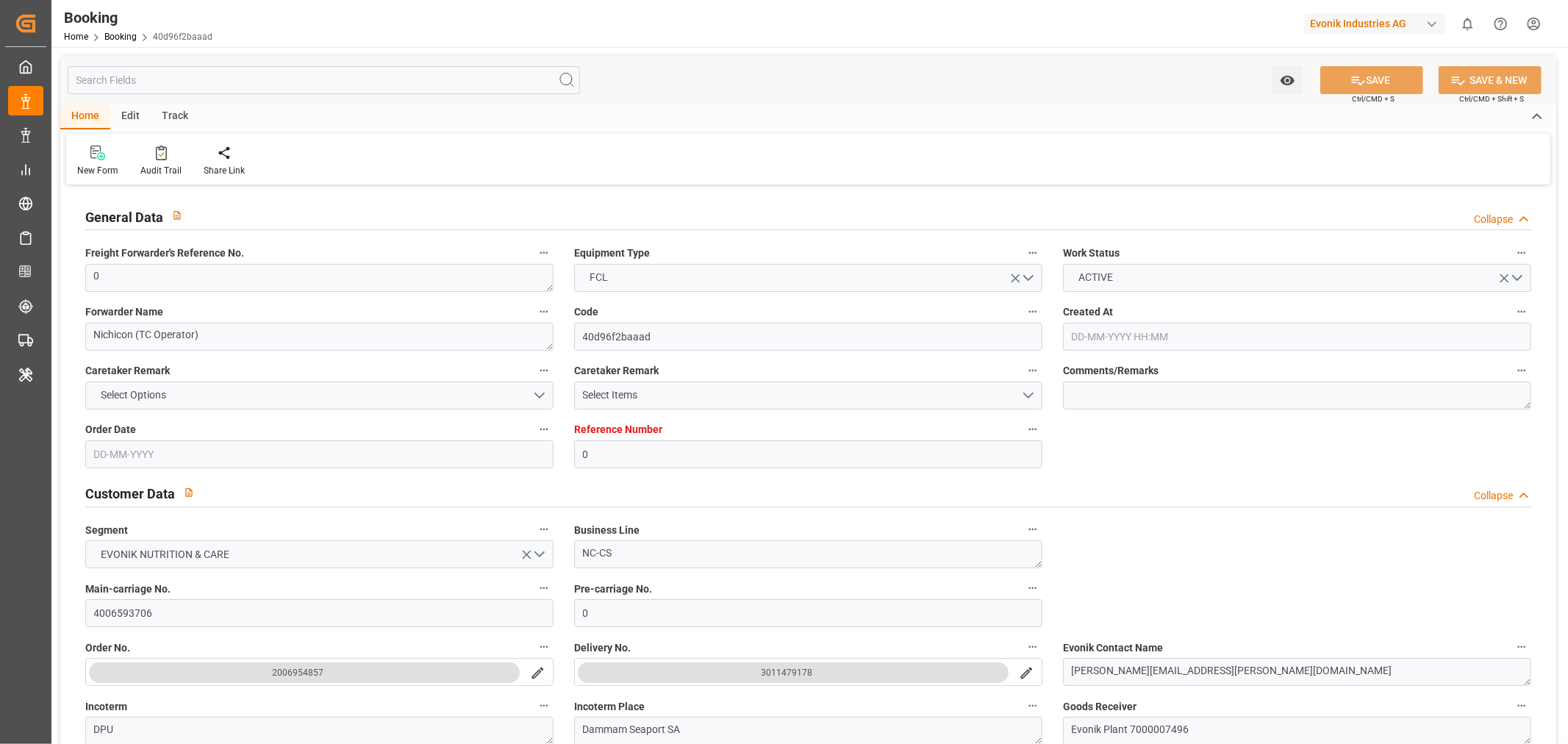
type input "[DATE]"
type input "[DATE] 00:00"
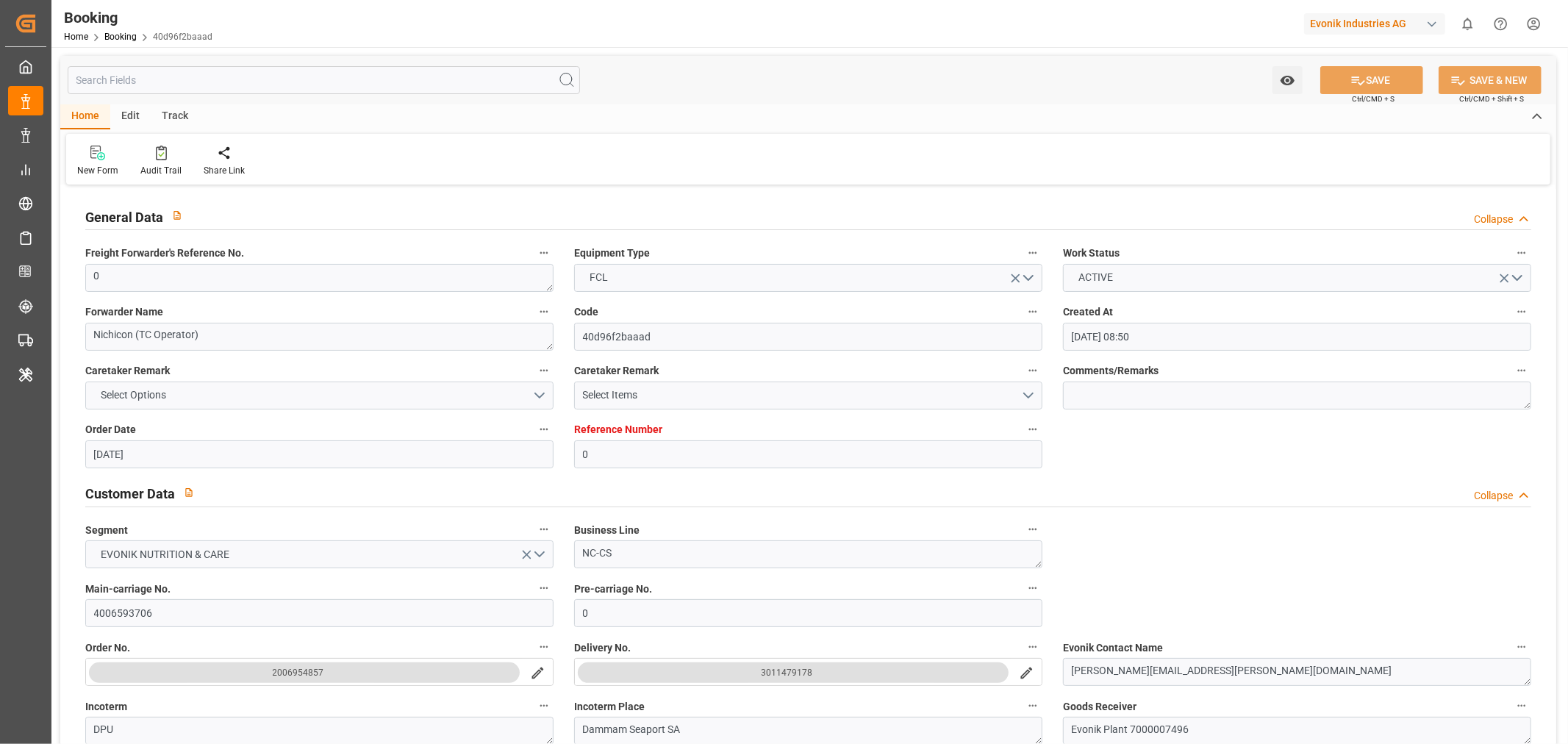
type input "[DATE] 00:00"
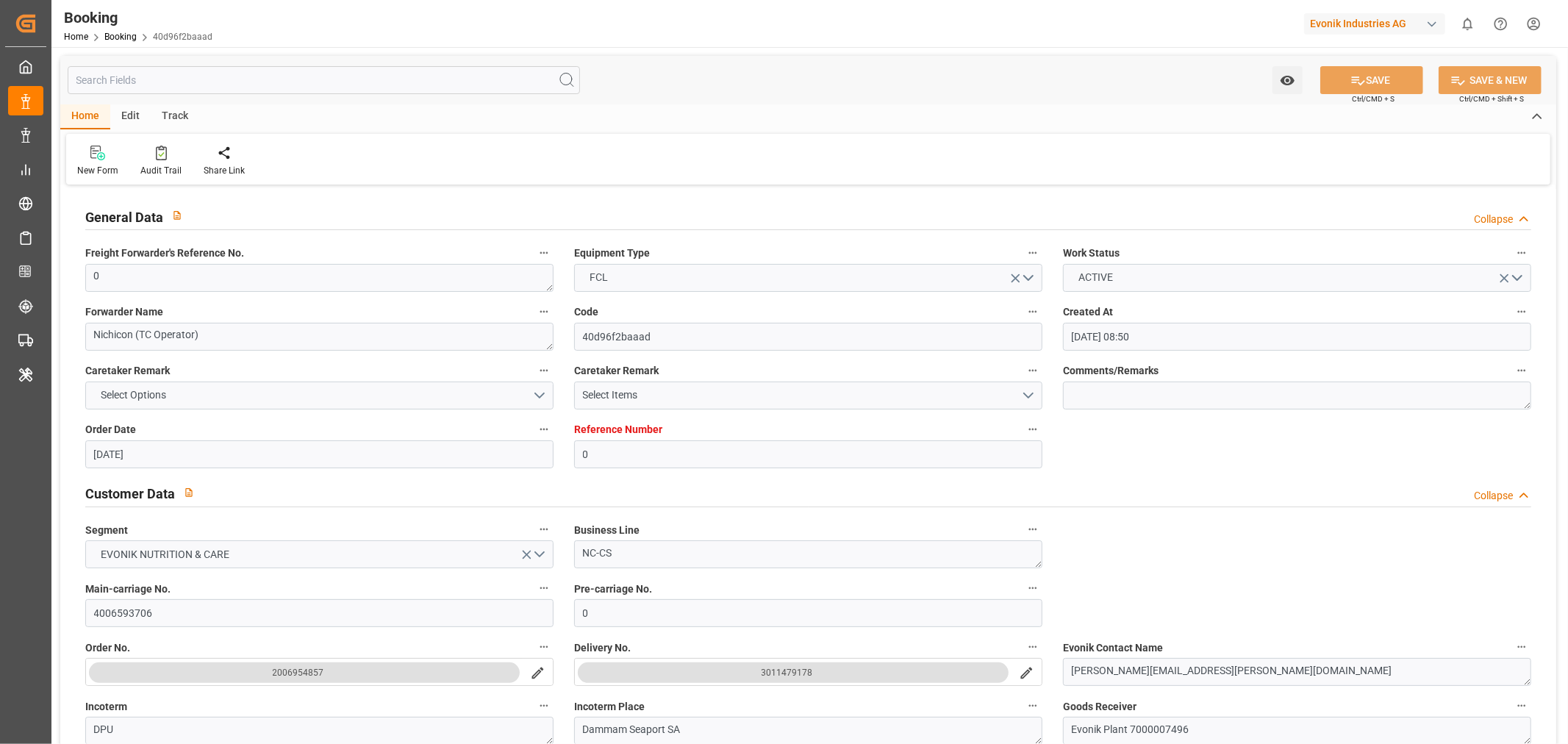
type input "[DATE] 00:00"
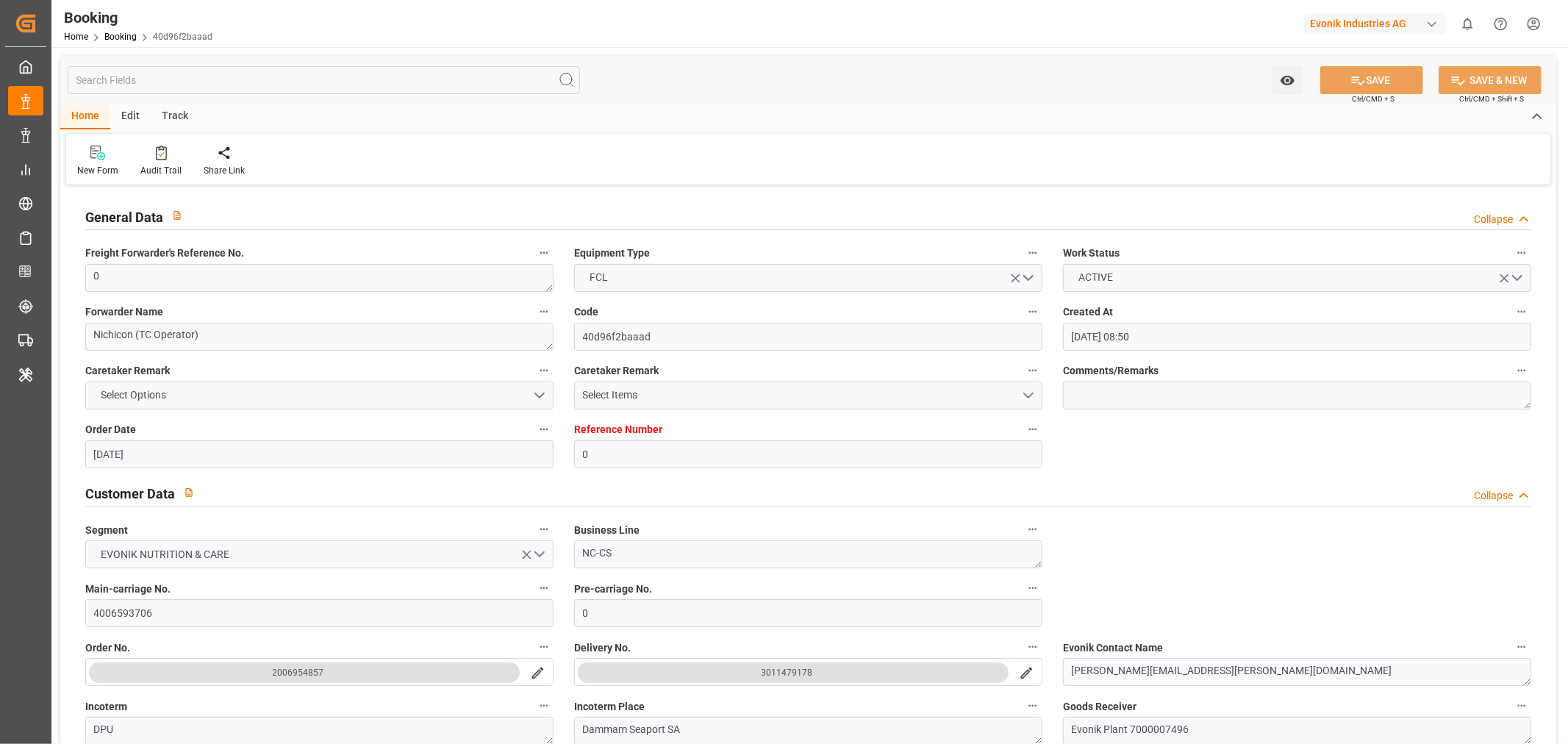
type input "[DATE] 00:00"
type input "20-05-2025"
type input "10-09-2025 11:04"
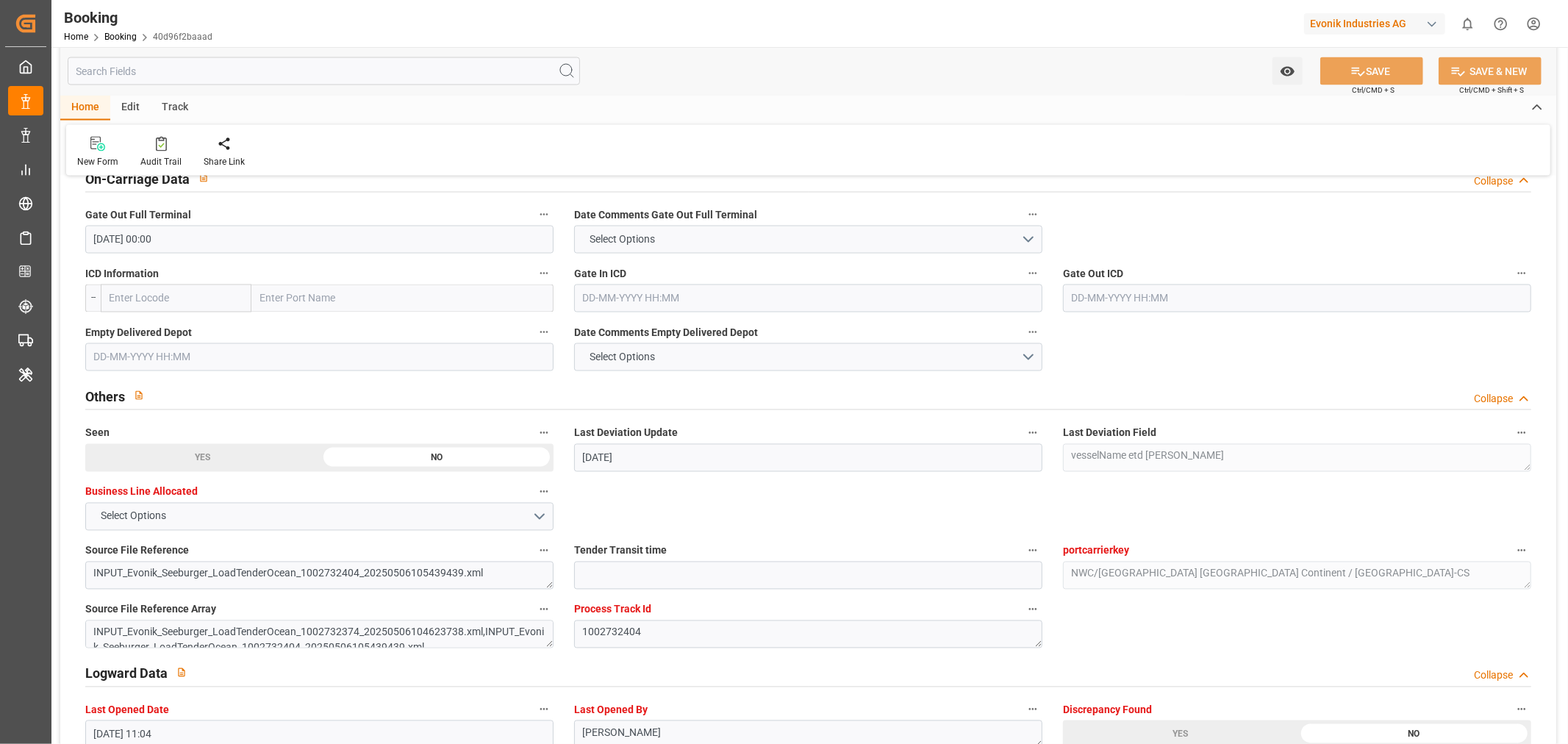
scroll to position [2041, 0]
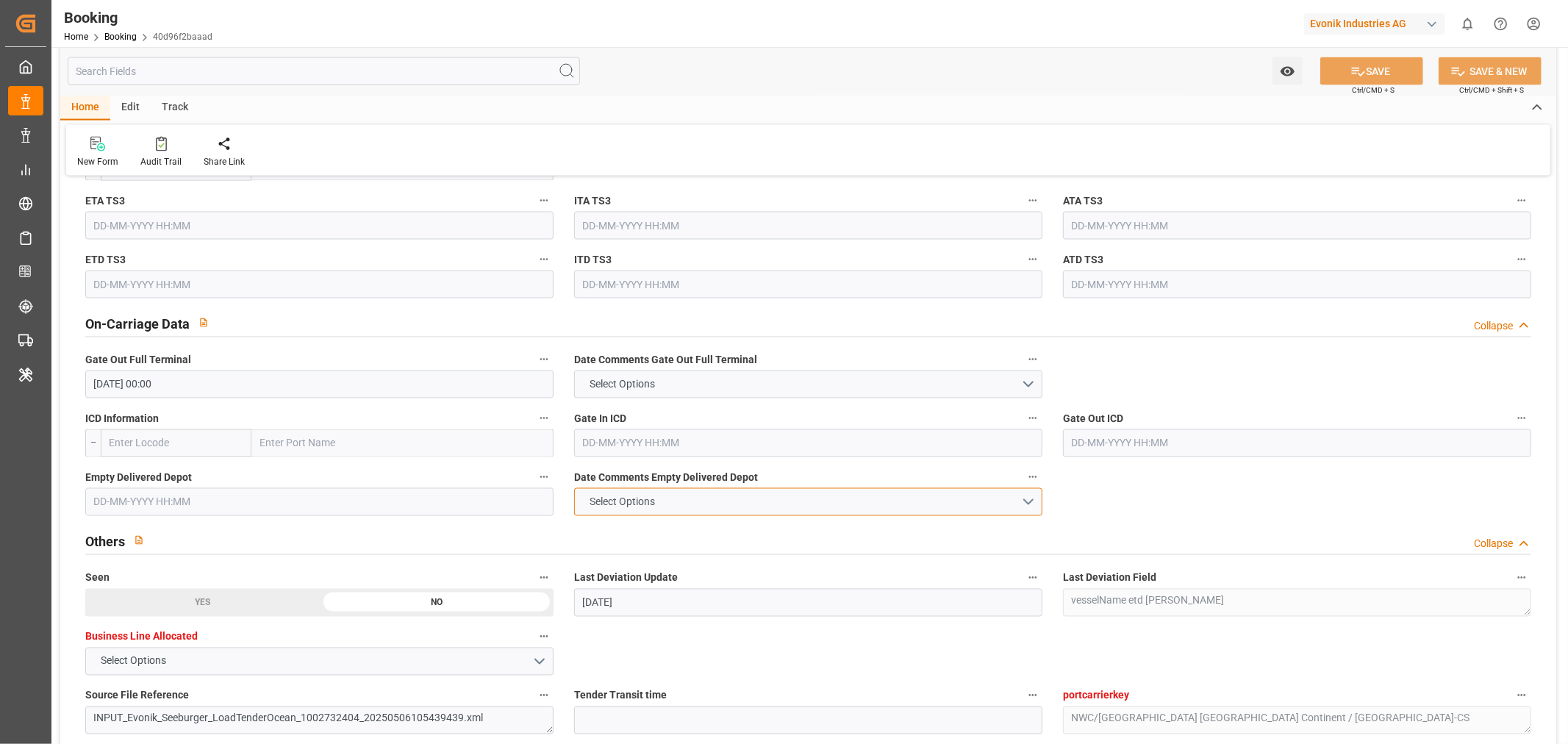
click at [1028, 501] on button "Select Options" at bounding box center [808, 502] width 468 height 28
click at [677, 507] on div "NOT PROVIDED" at bounding box center [808, 505] width 467 height 31
click at [1382, 66] on button "SAVE" at bounding box center [1371, 72] width 103 height 28
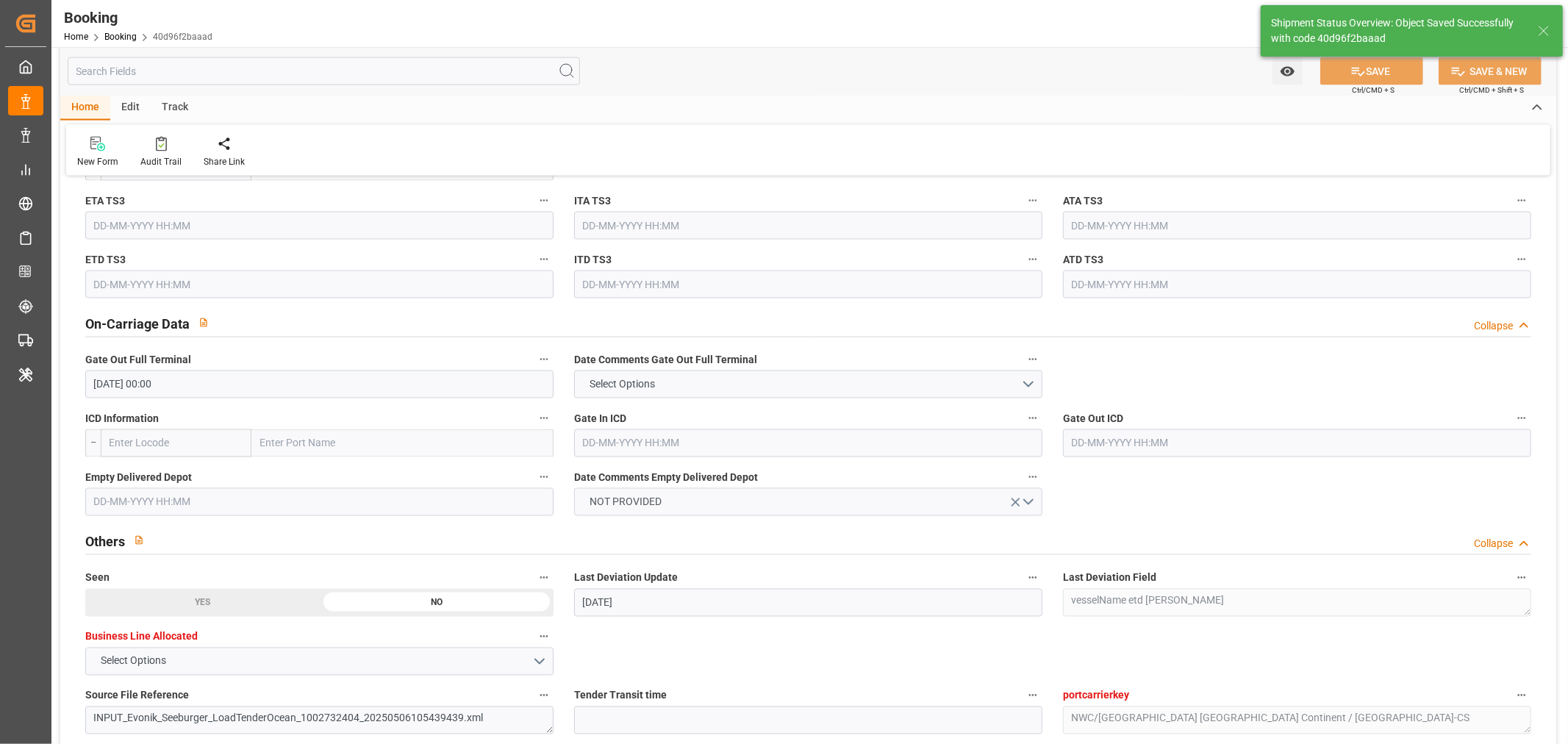
type textarea "Shashidhar Mm"
type input "11-09-2025 11:33"
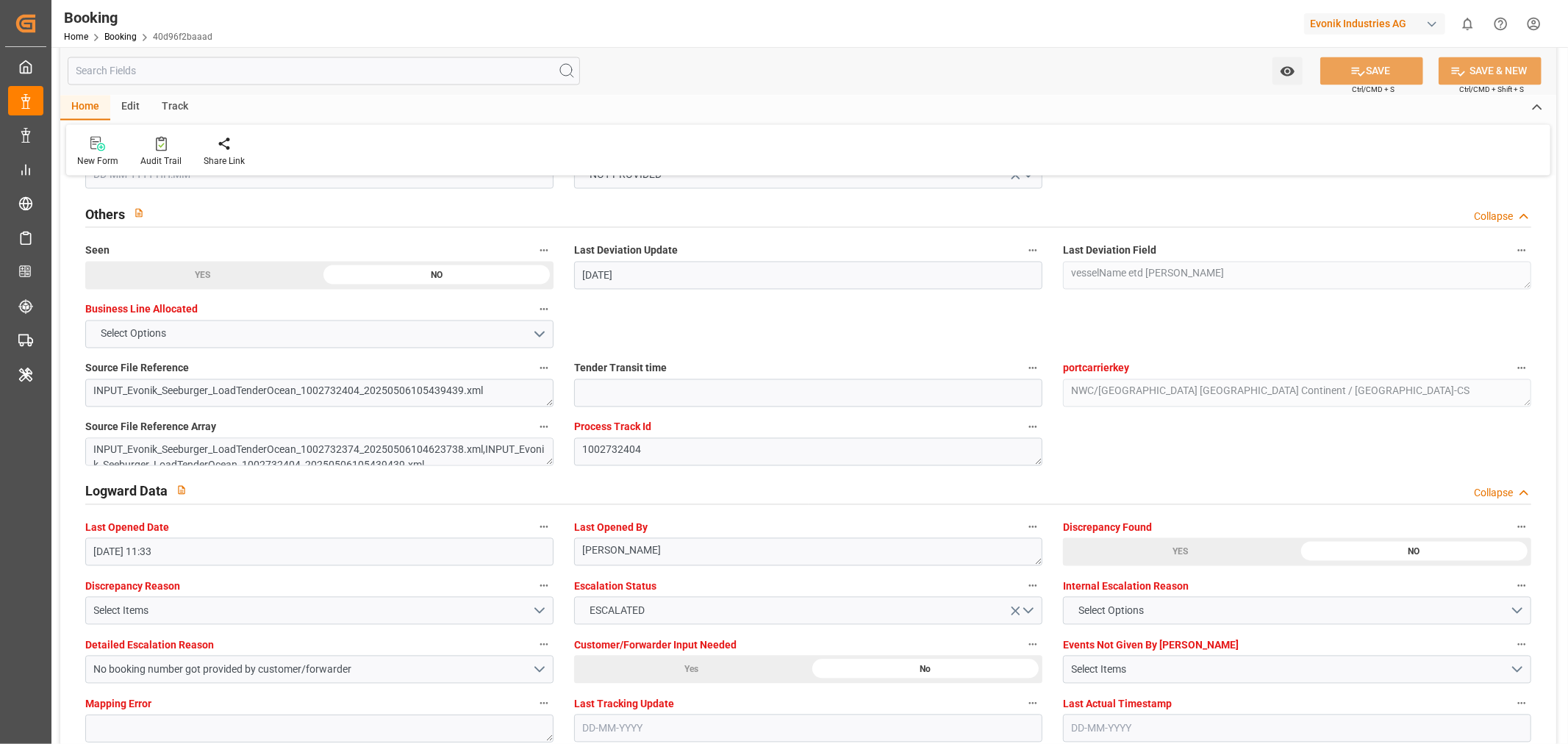
scroll to position [2449, 0]
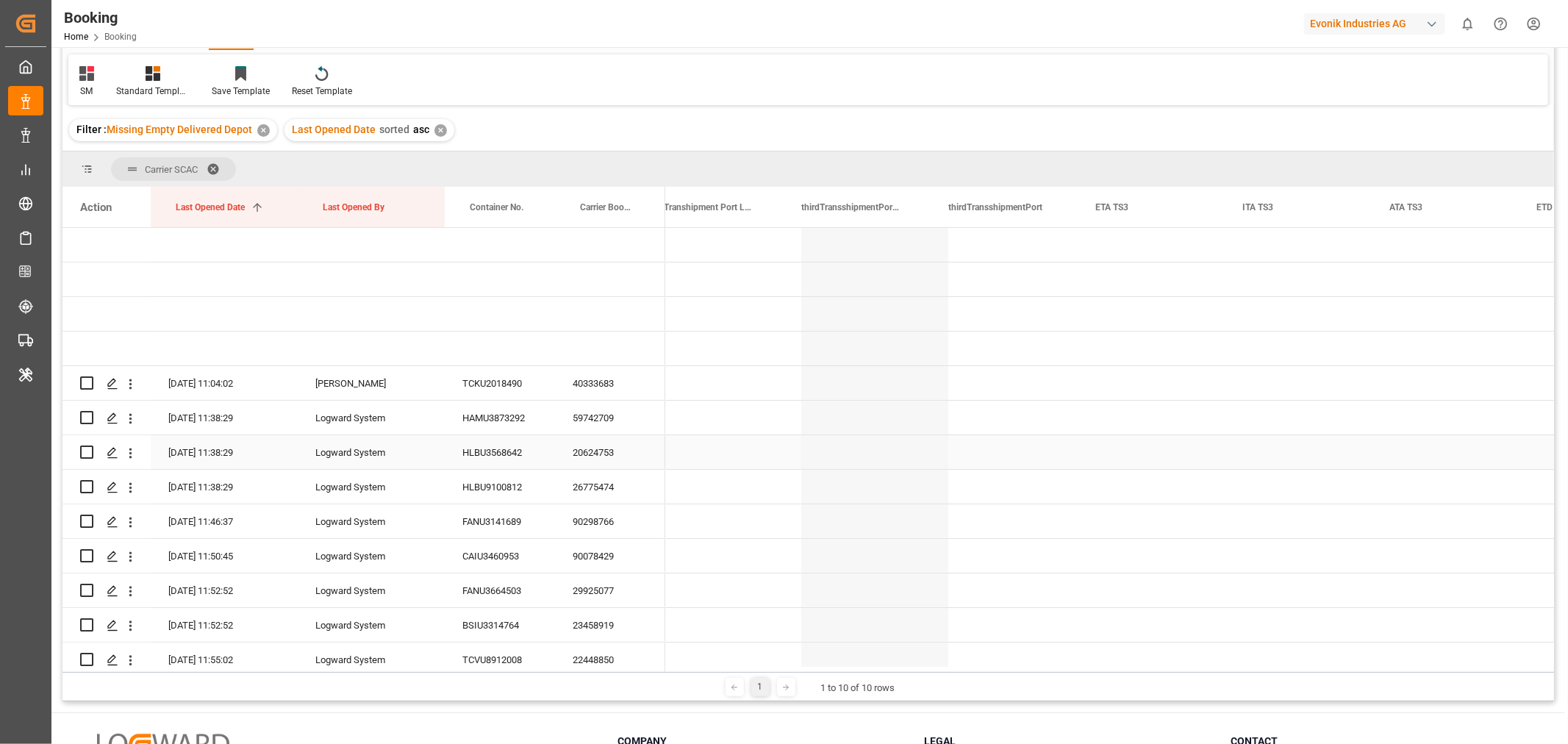
scroll to position [0, 10181]
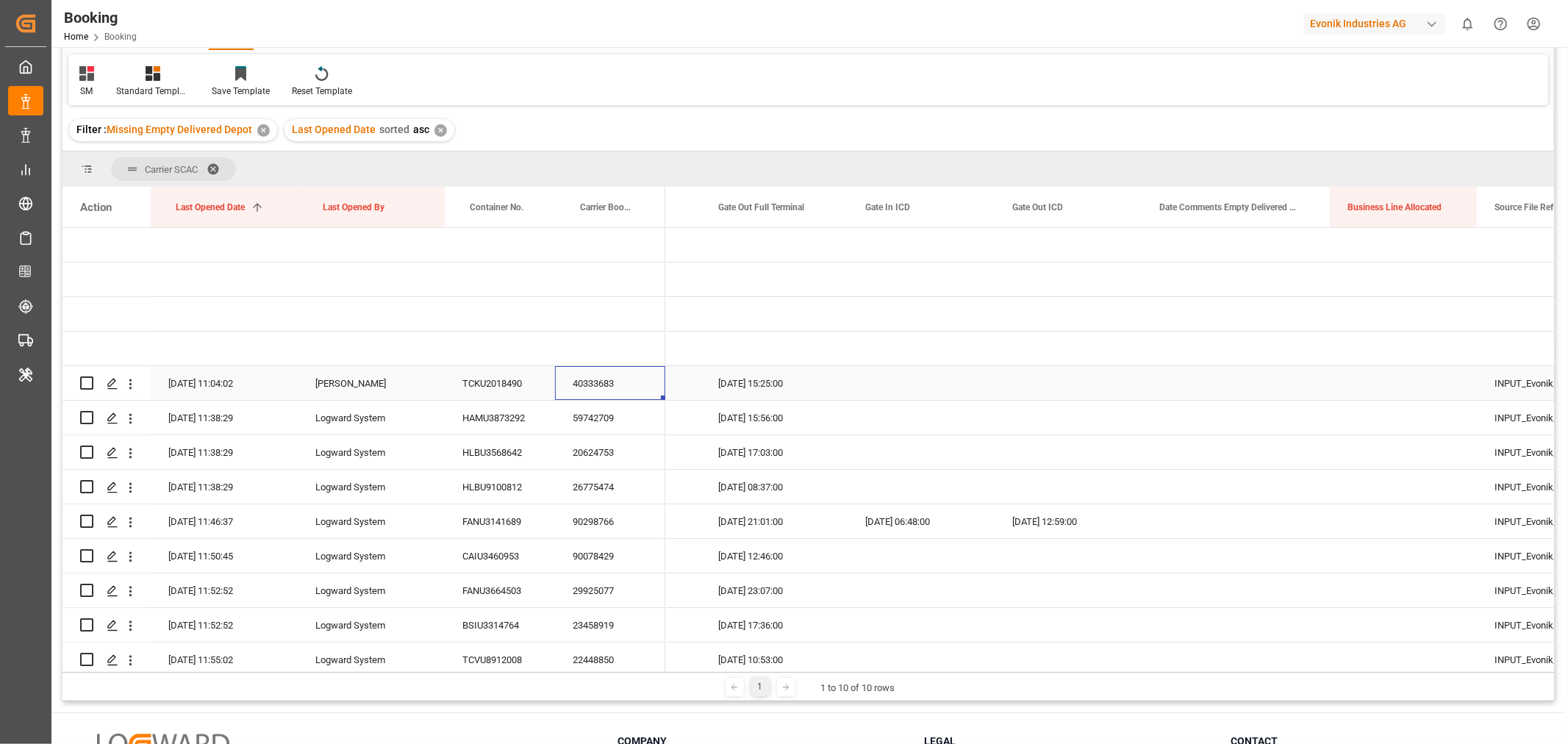
click at [600, 392] on div "40333683" at bounding box center [610, 382] width 110 height 34
click at [1112, 74] on div "SM Standard Templates Save Template Reset Template" at bounding box center [808, 79] width 1480 height 50
click at [520, 386] on div "TCKU2018490" at bounding box center [500, 382] width 110 height 34
click at [592, 414] on div "59742709" at bounding box center [610, 417] width 110 height 34
click at [591, 420] on div "59742709" at bounding box center [610, 417] width 110 height 34
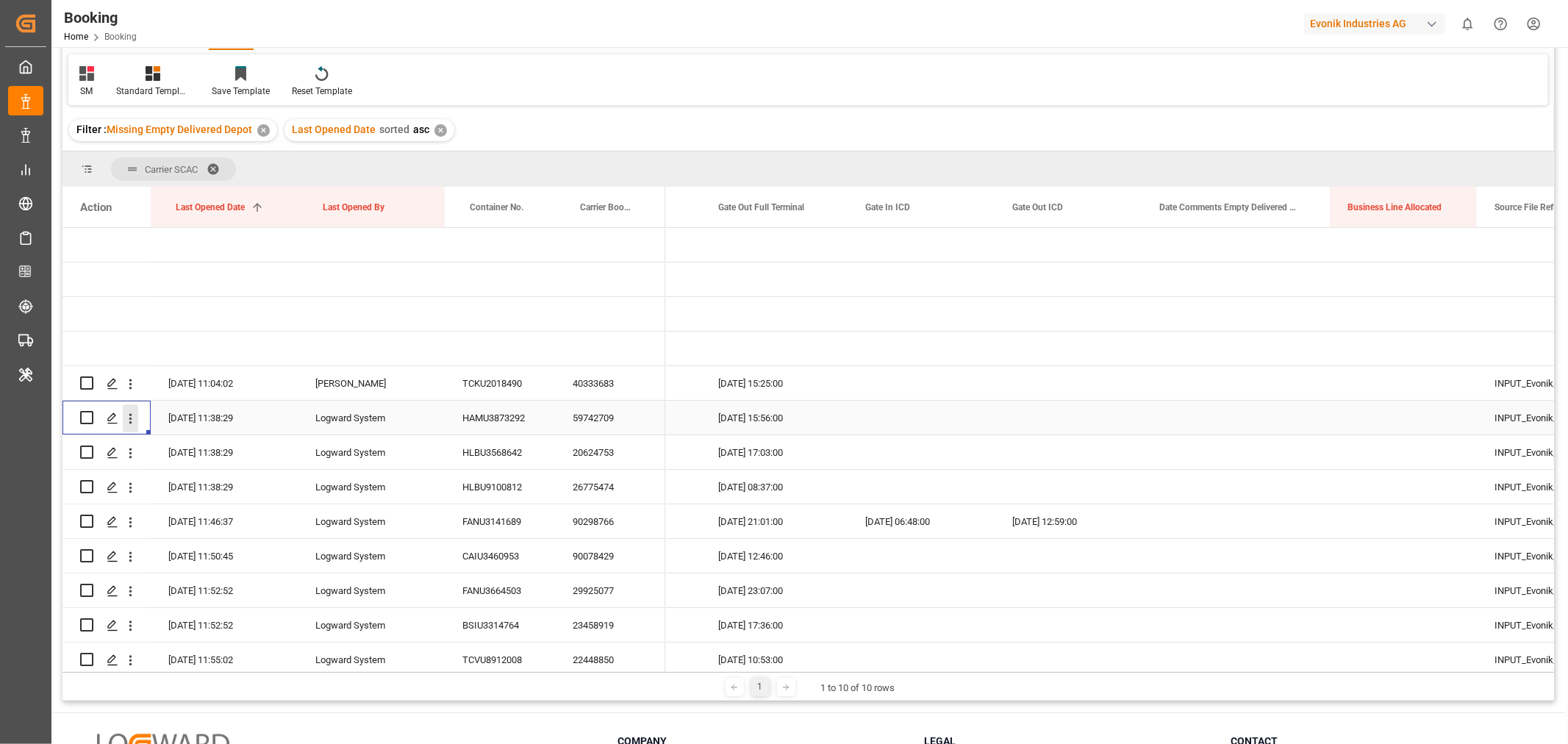
click at [128, 419] on icon "open menu" at bounding box center [131, 418] width 16 height 16
click at [196, 456] on span "Open in new tab" at bounding box center [227, 450] width 134 height 16
click at [600, 440] on div "20624753" at bounding box center [610, 451] width 110 height 34
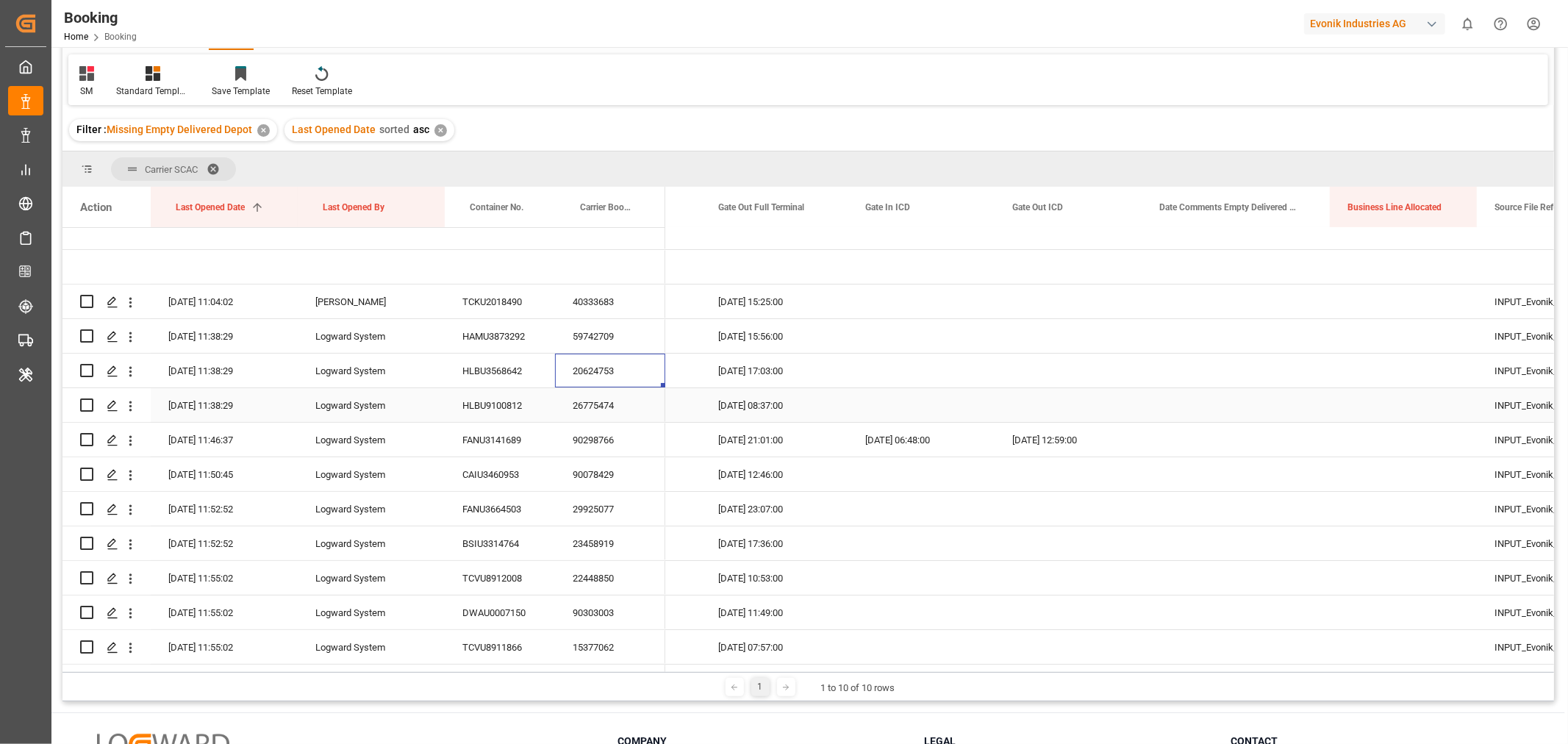
click at [596, 399] on div "26775474" at bounding box center [610, 404] width 110 height 34
click at [614, 441] on div "90298766" at bounding box center [610, 439] width 110 height 34
click at [129, 443] on icon "open menu" at bounding box center [131, 440] width 3 height 10
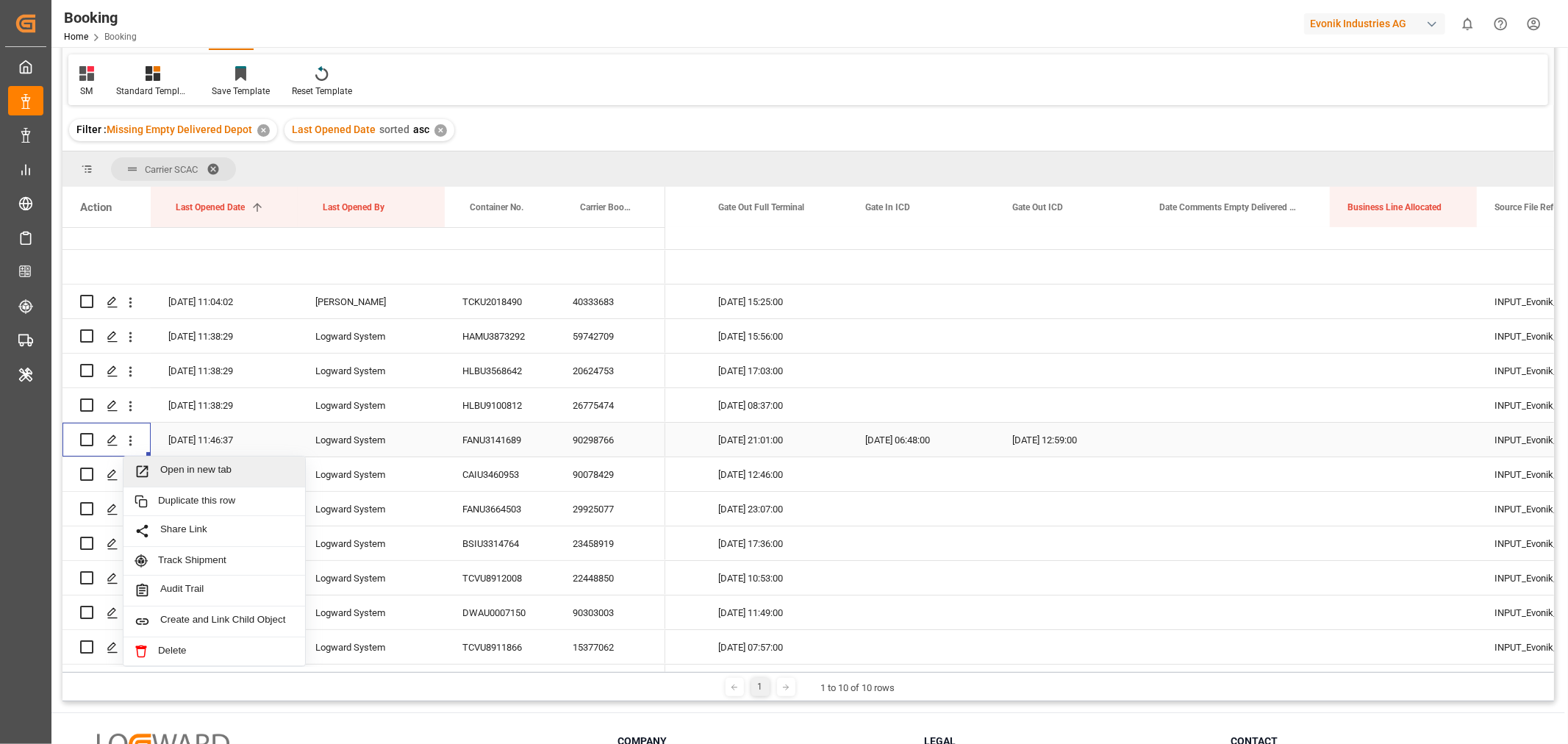
click at [224, 474] on span "Open in new tab" at bounding box center [227, 472] width 134 height 16
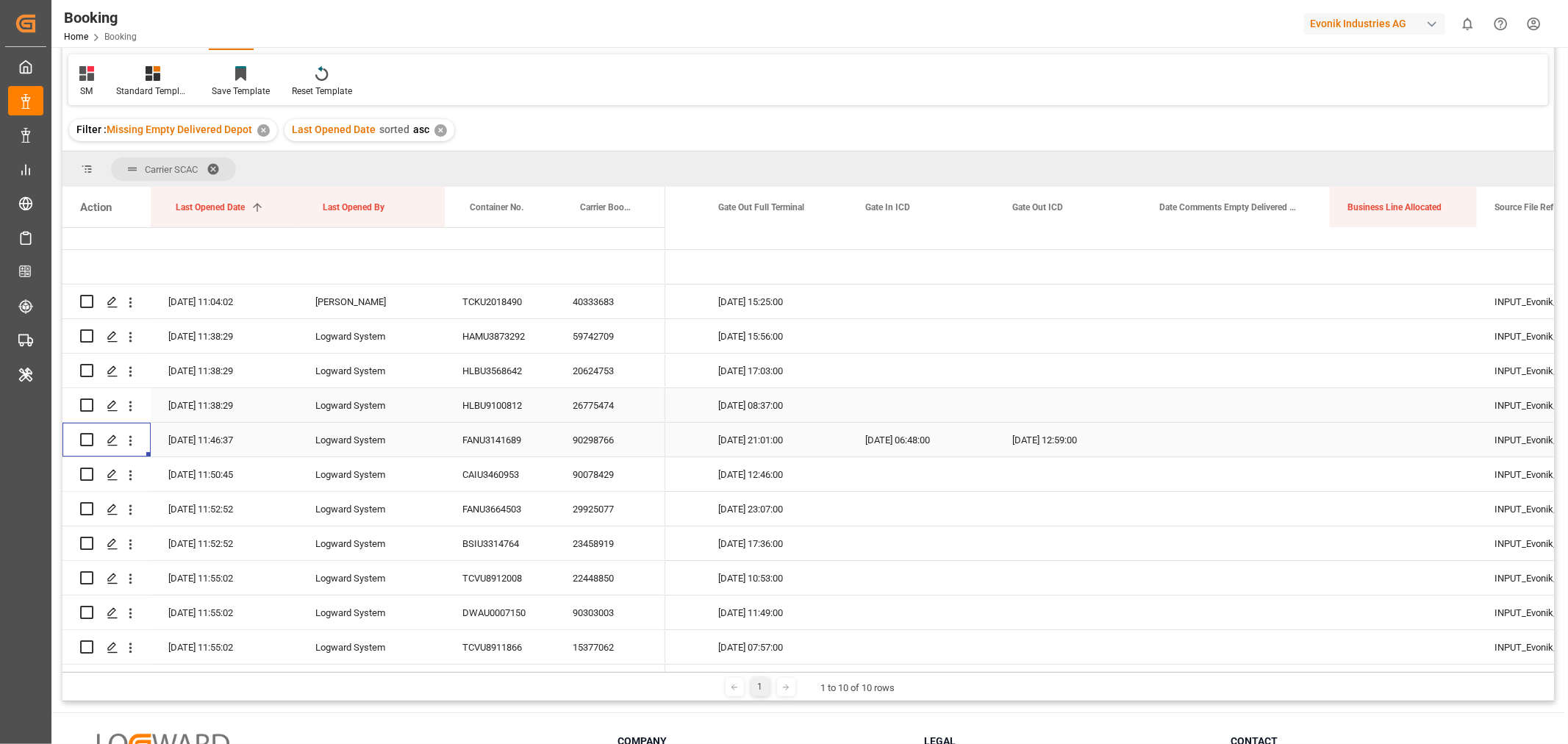
scroll to position [163, 0]
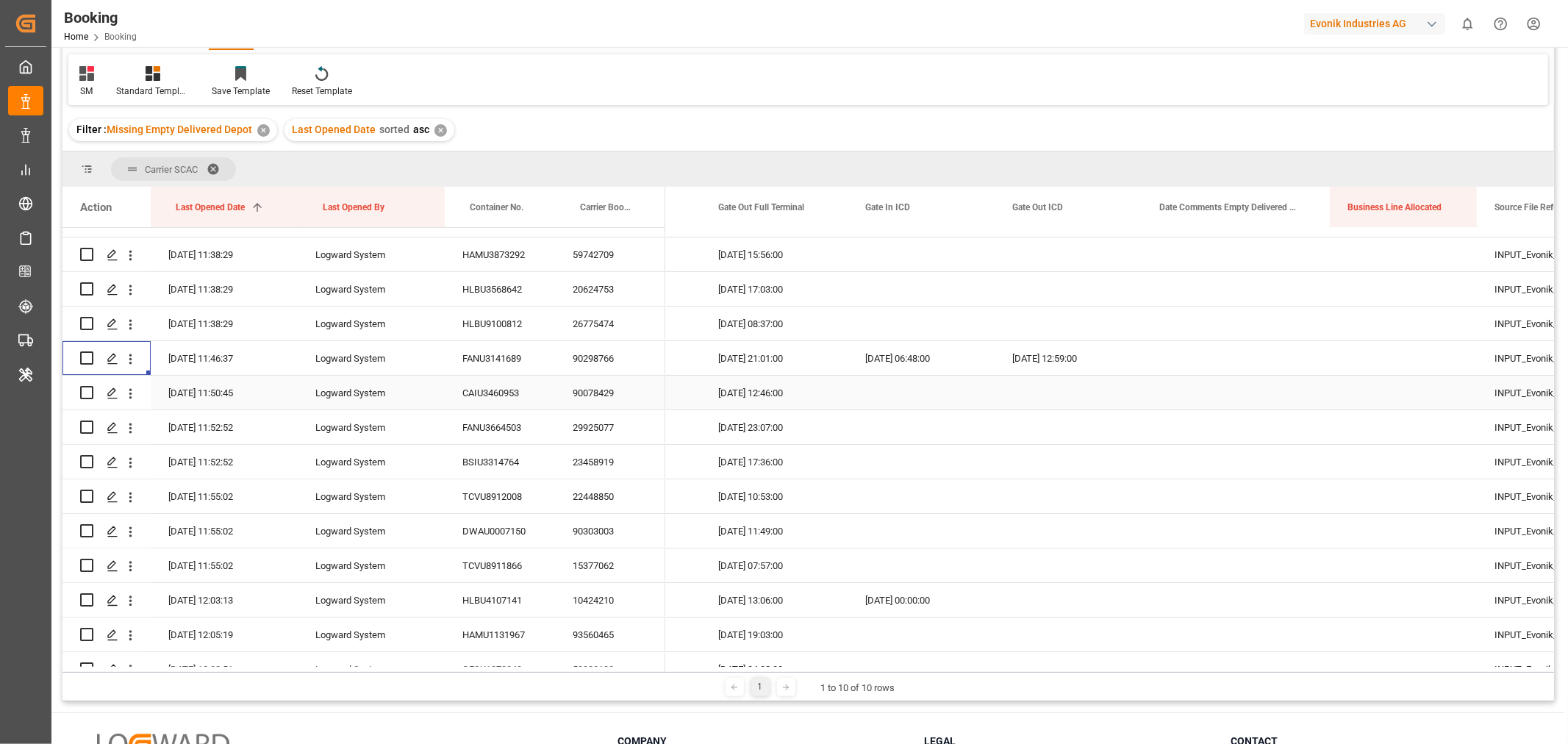
click at [600, 389] on div "90078429" at bounding box center [610, 392] width 110 height 34
click at [130, 391] on icon "open menu" at bounding box center [131, 394] width 16 height 16
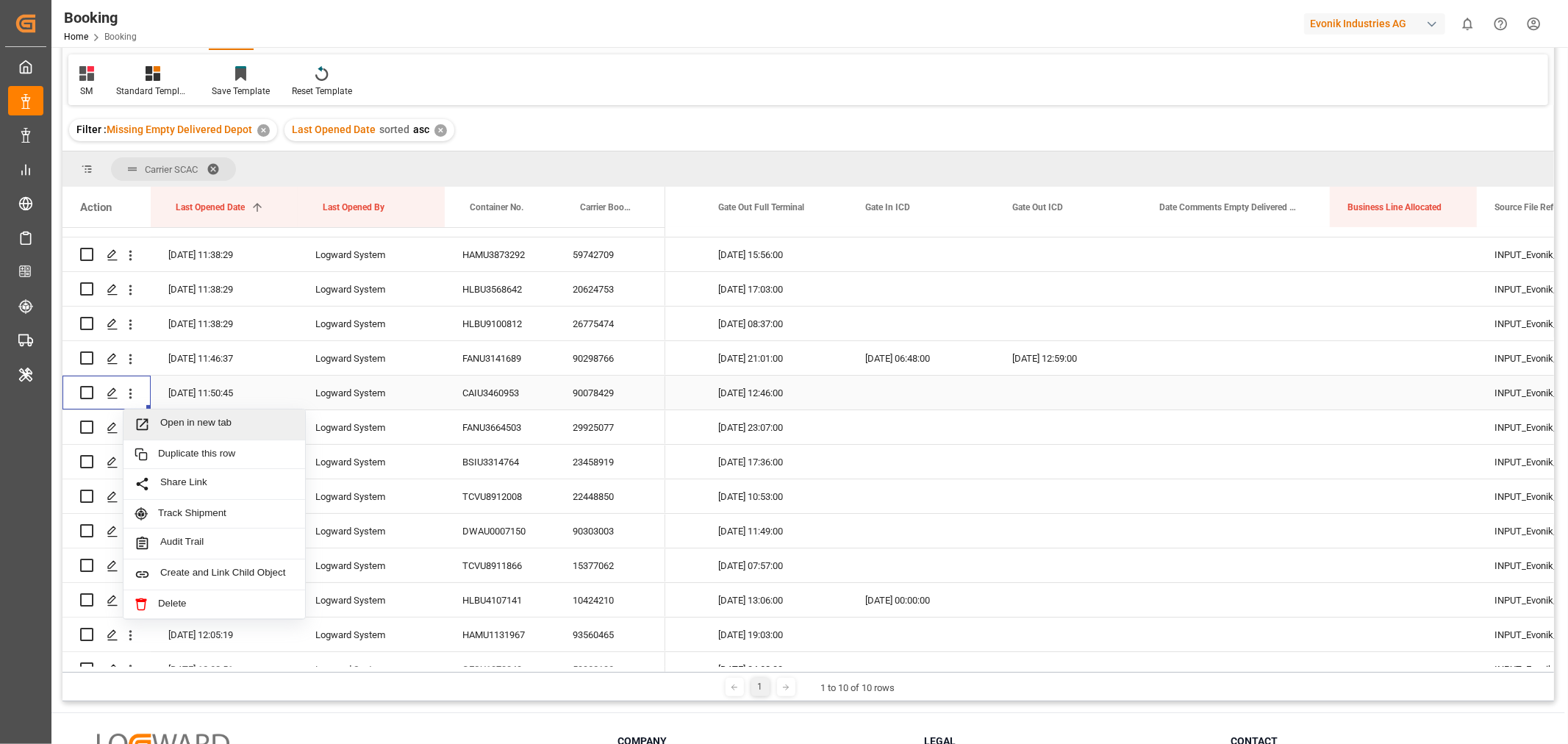
click at [198, 425] on span "Open in new tab" at bounding box center [227, 425] width 134 height 16
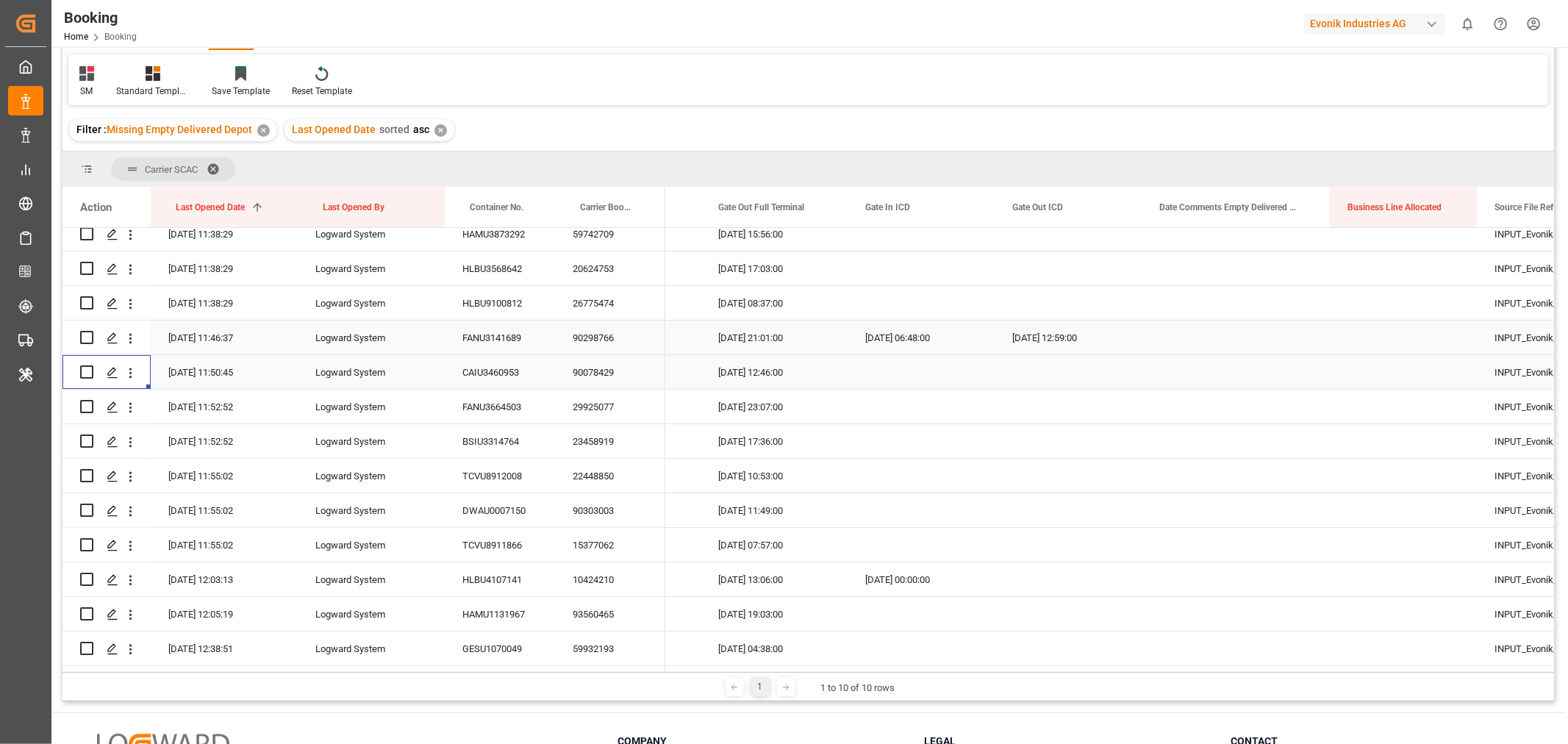
scroll to position [245, 0]
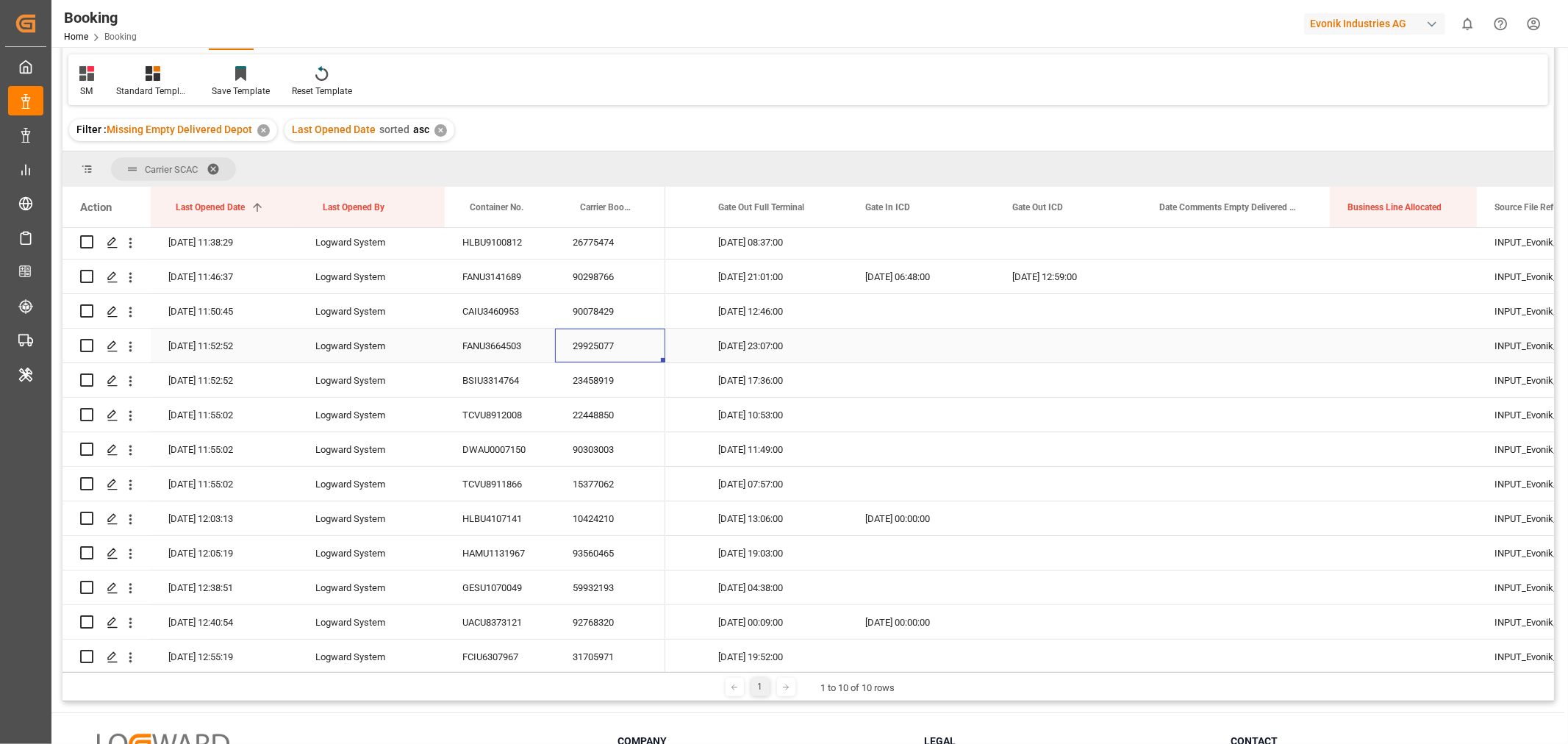
click at [615, 339] on div "29925077" at bounding box center [610, 345] width 110 height 34
click at [577, 372] on div "23458919" at bounding box center [610, 380] width 110 height 34
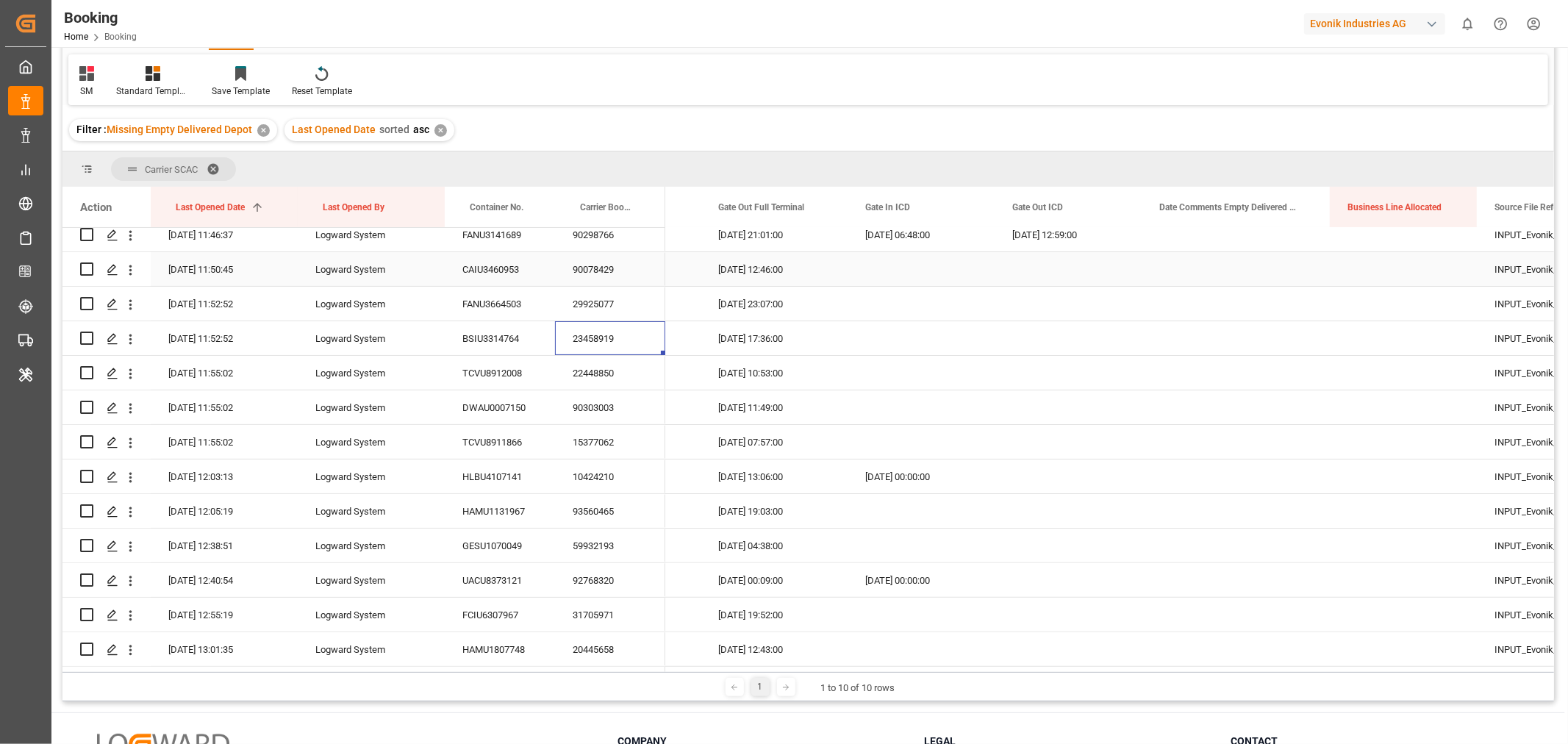
scroll to position [326, 0]
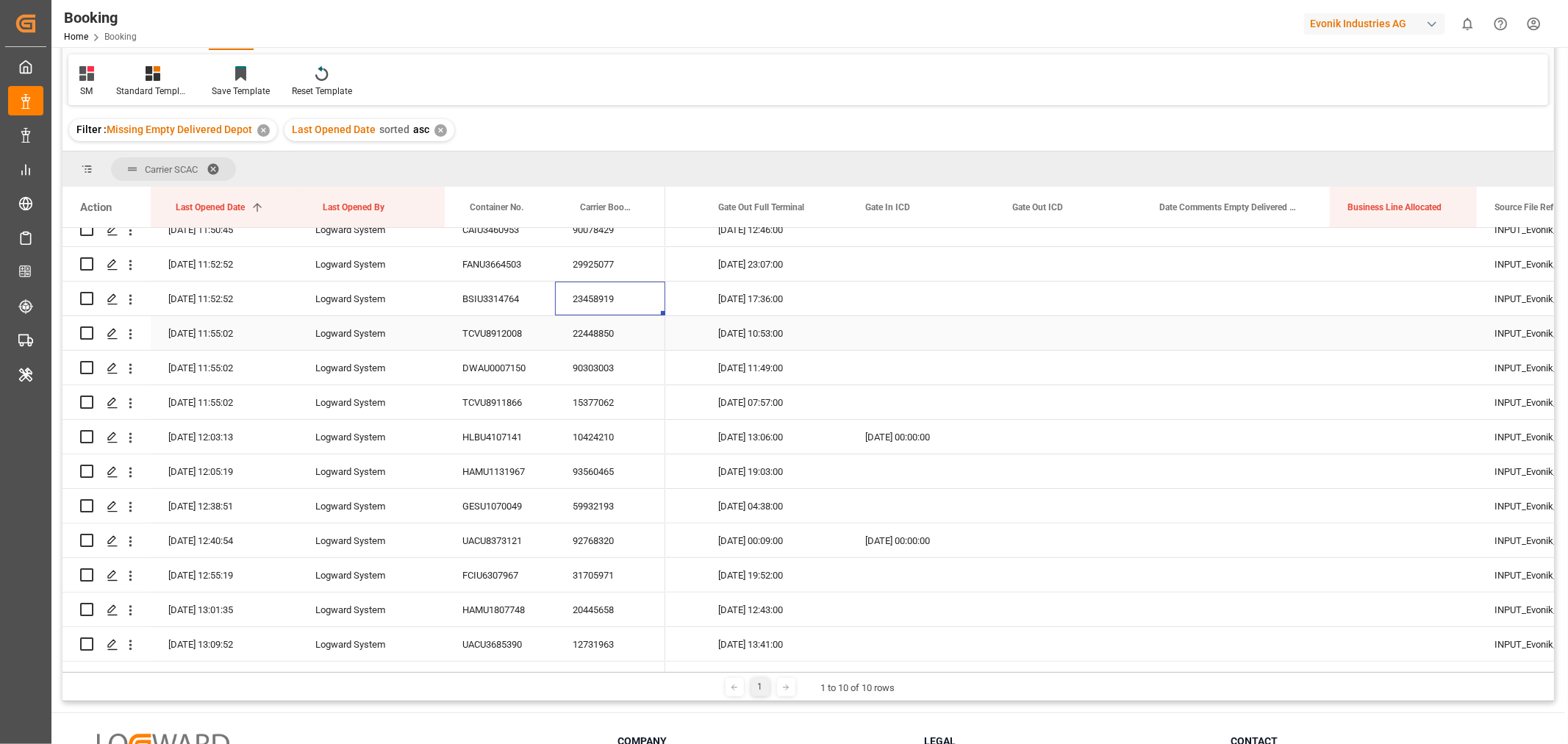
click at [610, 326] on div "22448850" at bounding box center [610, 333] width 110 height 34
click at [1238, 330] on div "Press SPACE to select this row." at bounding box center [1235, 333] width 188 height 34
click at [1306, 342] on button "Select" at bounding box center [1235, 342] width 164 height 28
click at [1220, 380] on div "Not provided" at bounding box center [1236, 380] width 148 height 15
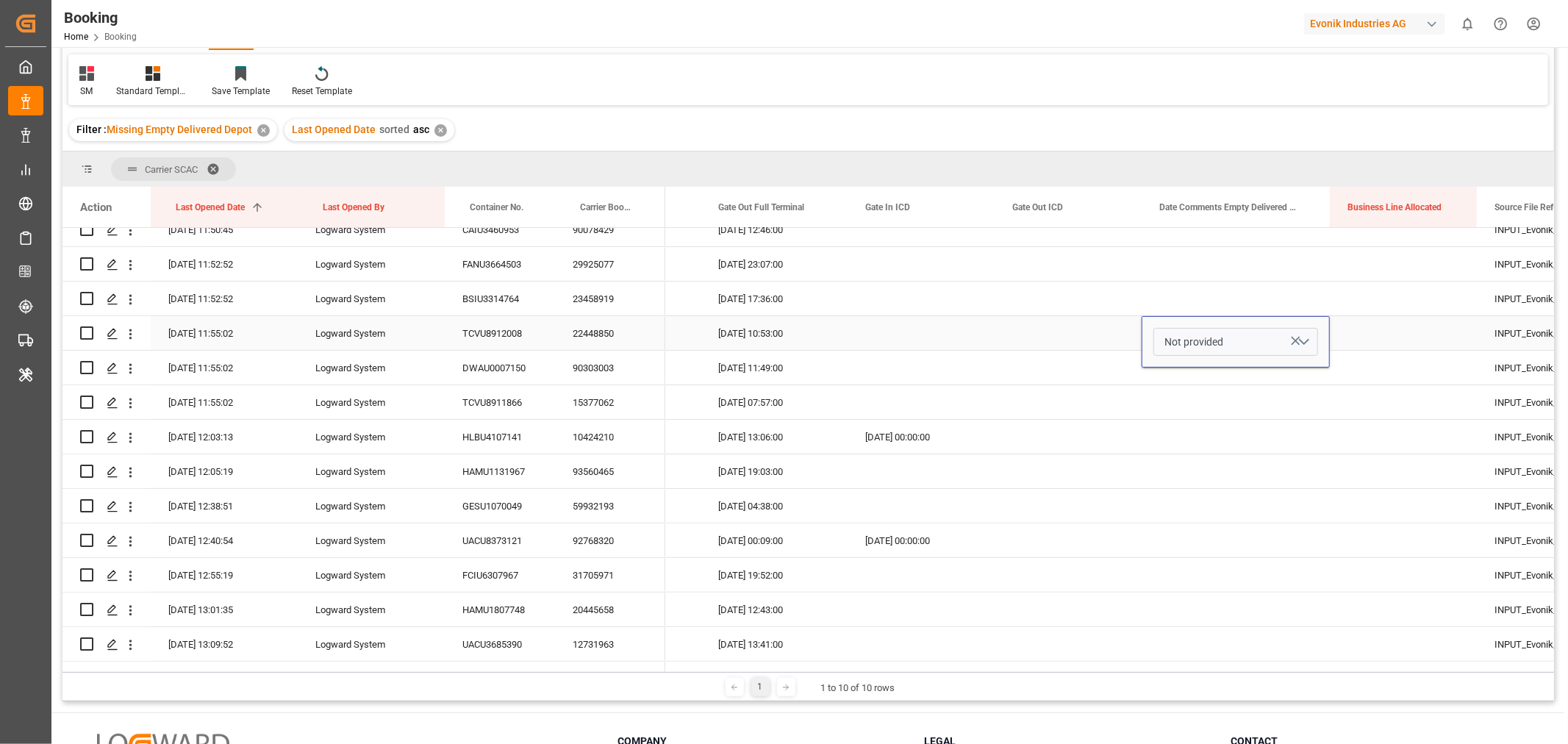
click at [1030, 334] on div "Press SPACE to select this row." at bounding box center [1068, 333] width 147 height 34
click at [583, 370] on div "90303003" at bounding box center [610, 367] width 110 height 34
click at [598, 406] on div "15377062" at bounding box center [610, 402] width 110 height 34
click at [1267, 394] on div "Press SPACE to select this row." at bounding box center [1235, 402] width 188 height 34
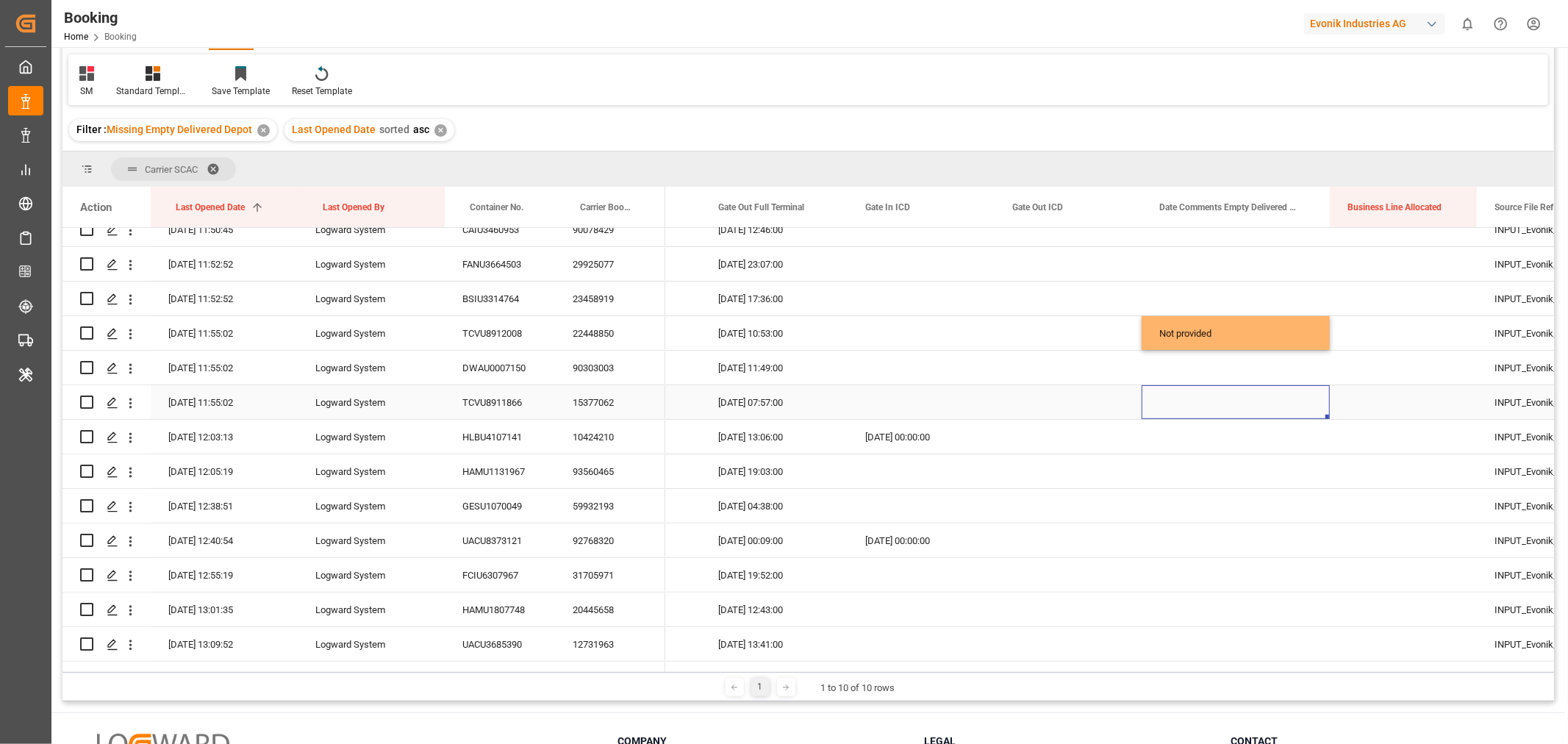
click at [1305, 395] on div "Press SPACE to select this row." at bounding box center [1235, 402] width 188 height 34
click at [1312, 406] on button "Select" at bounding box center [1235, 411] width 164 height 28
click at [1223, 444] on div "Not provided" at bounding box center [1236, 449] width 148 height 15
click at [1041, 404] on div "Press SPACE to select this row." at bounding box center [1068, 402] width 147 height 34
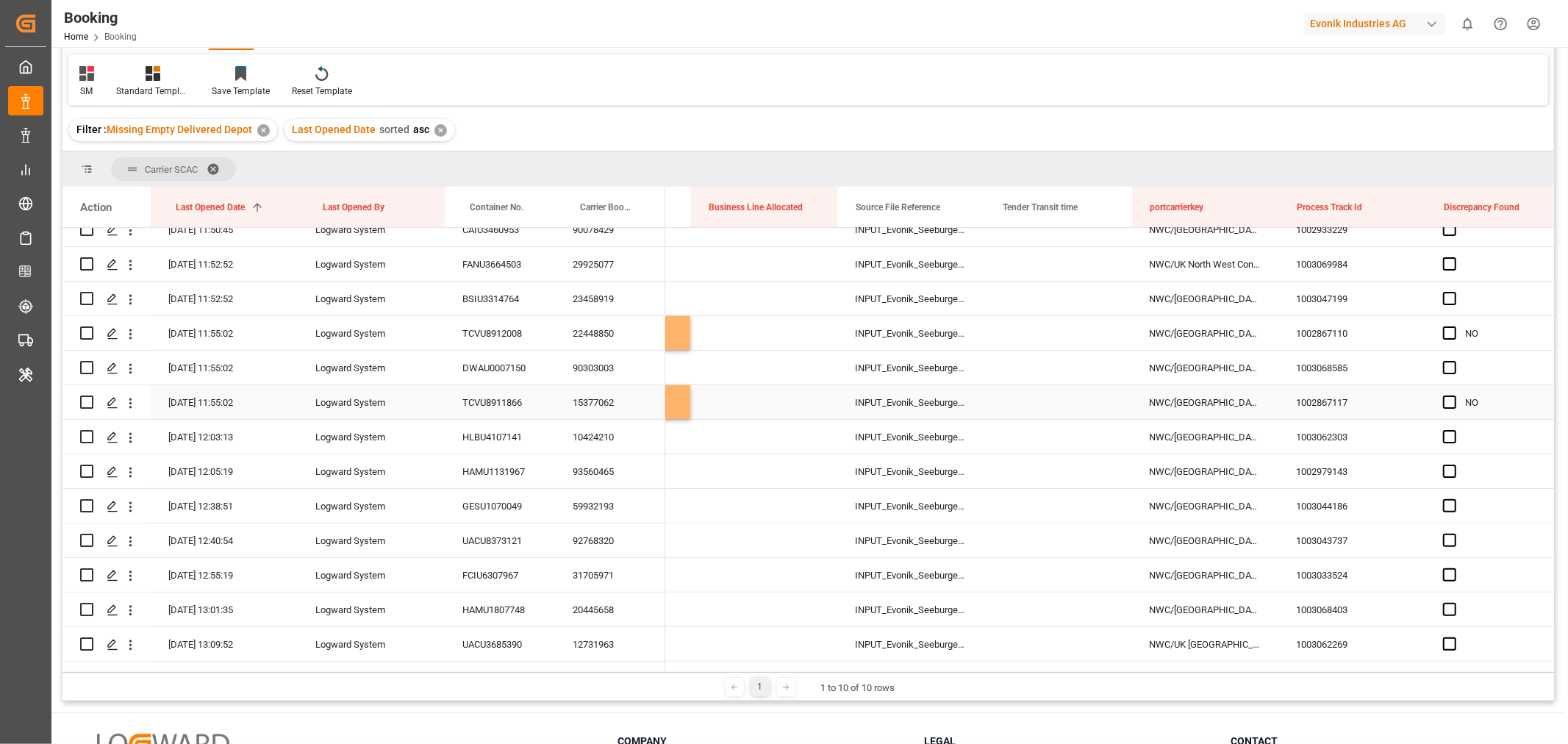
scroll to position [0, 12061]
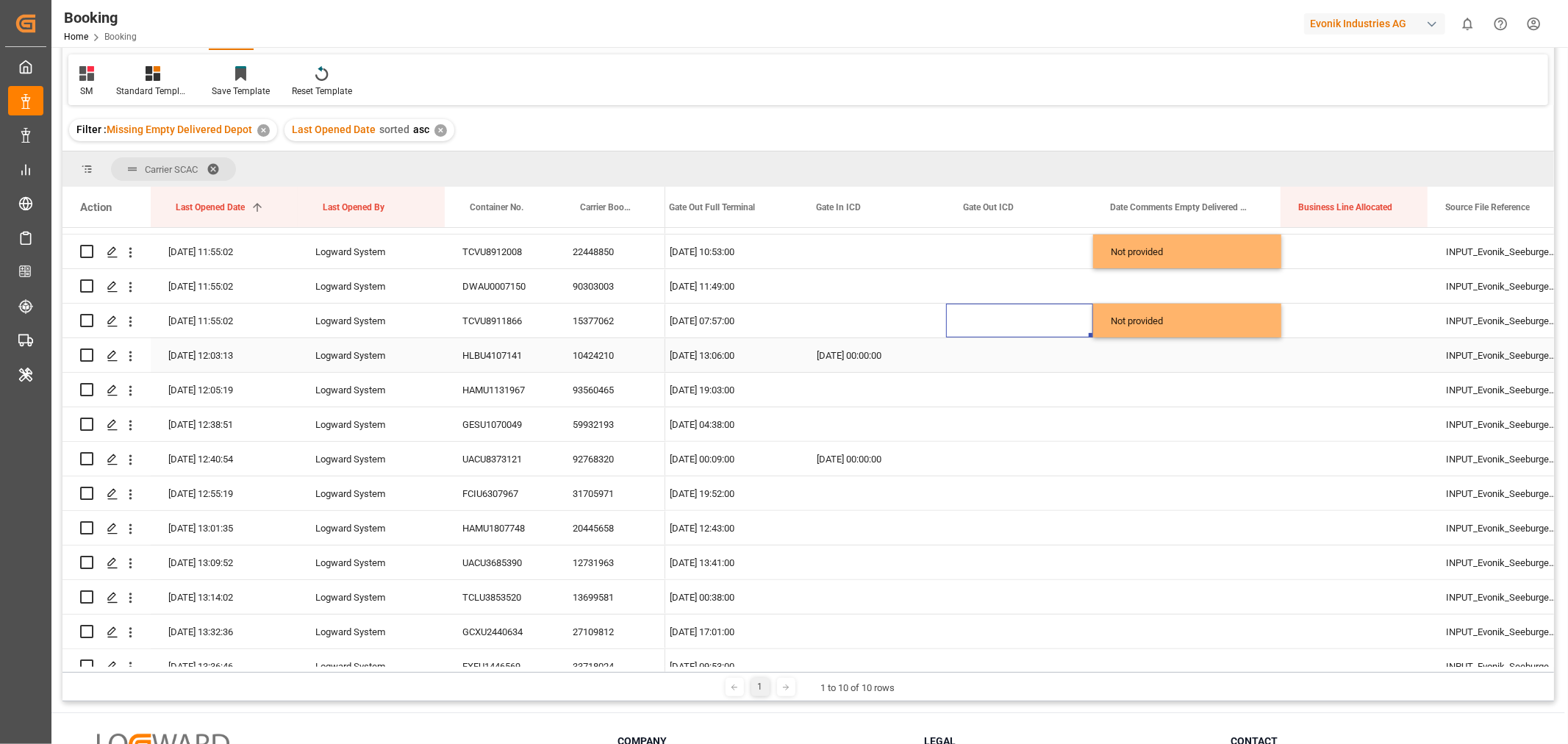
click at [607, 355] on div "10424210" at bounding box center [610, 355] width 110 height 34
click at [621, 392] on div "93560465" at bounding box center [610, 389] width 110 height 34
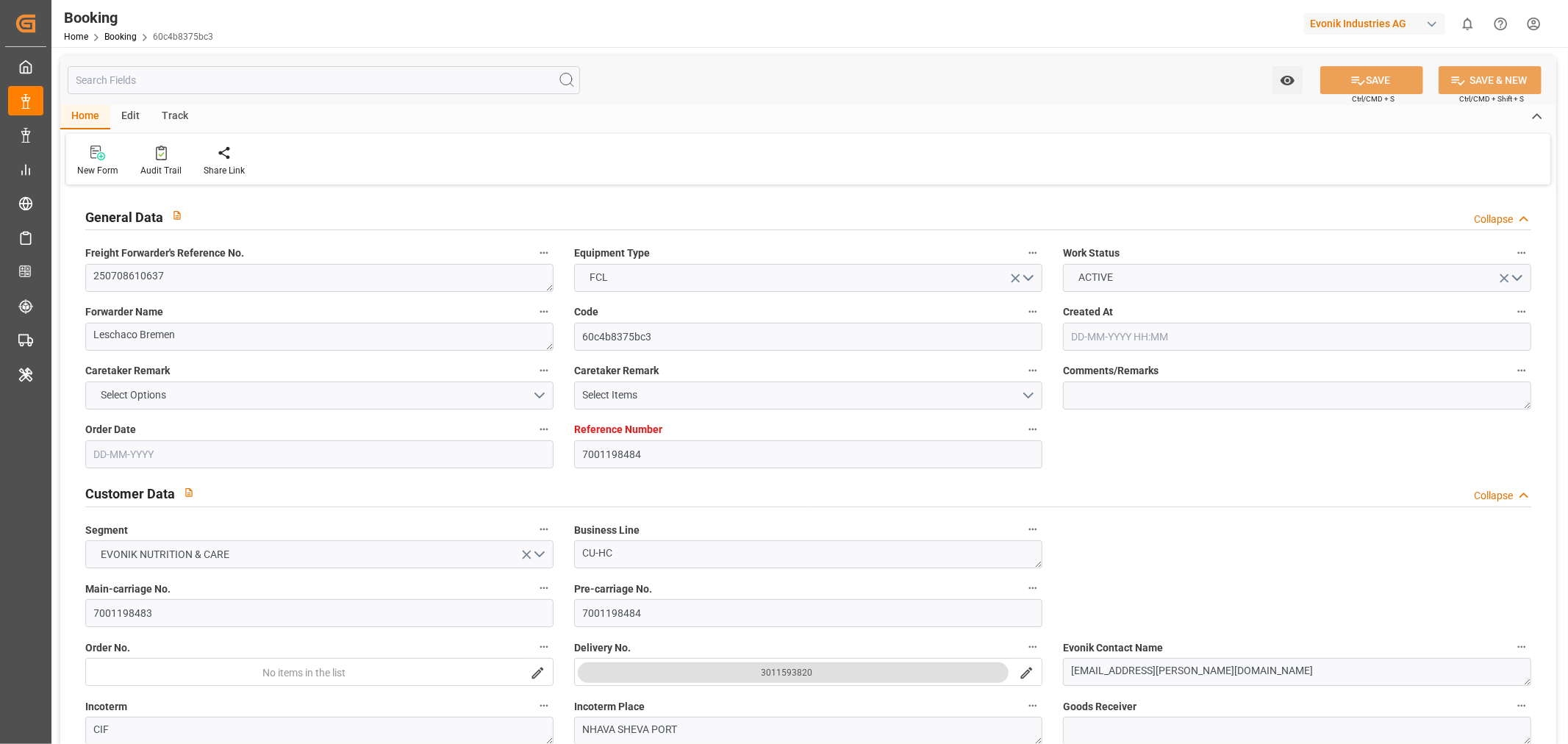
type input "7001198484"
type input "9667174"
type input "Hapag [PERSON_NAME]"
type input "Hapag Lloyd Aktiengesellschaft"
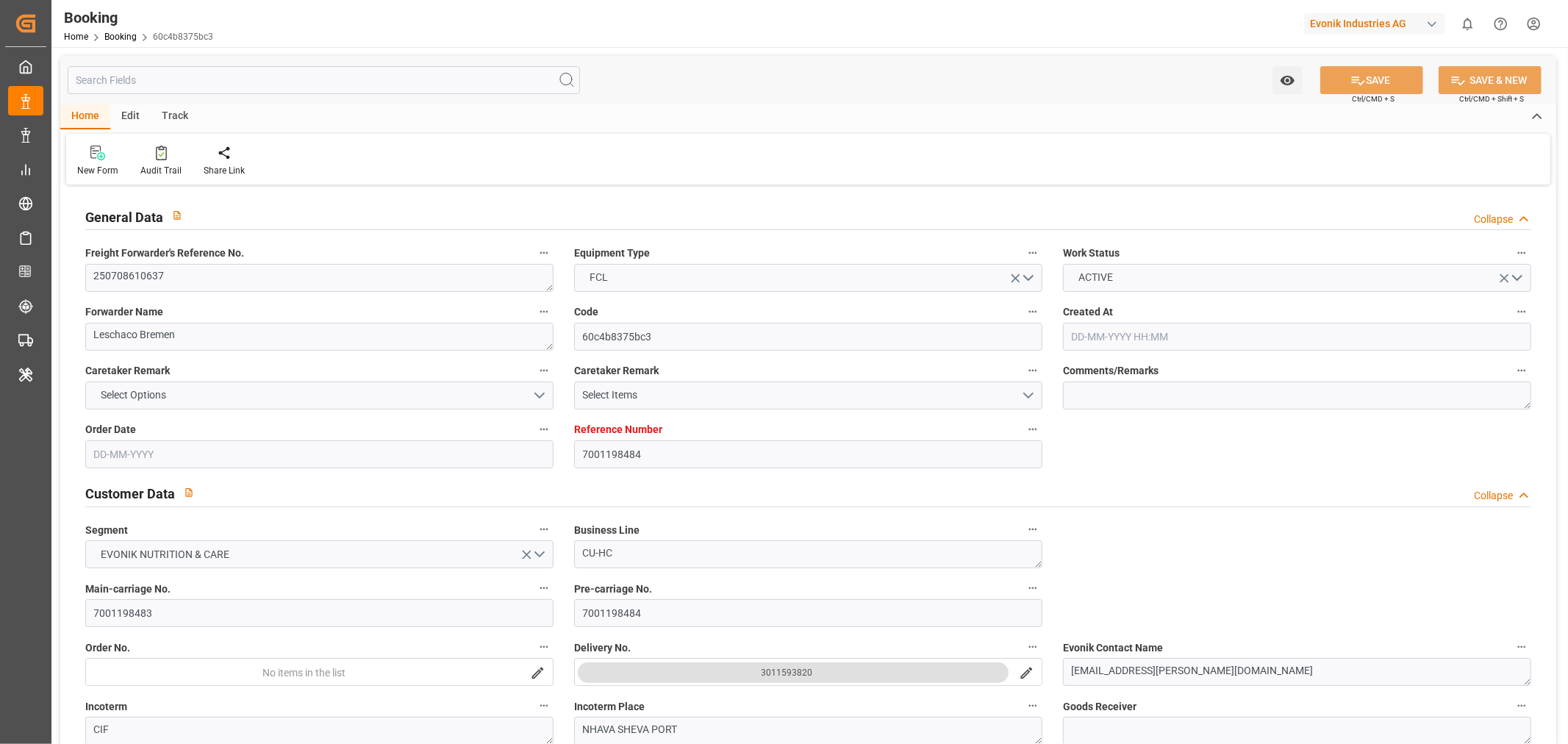
type input "NLRTM"
type input "INNSA"
type input "47"
type input "0"
type input "NLRTM"
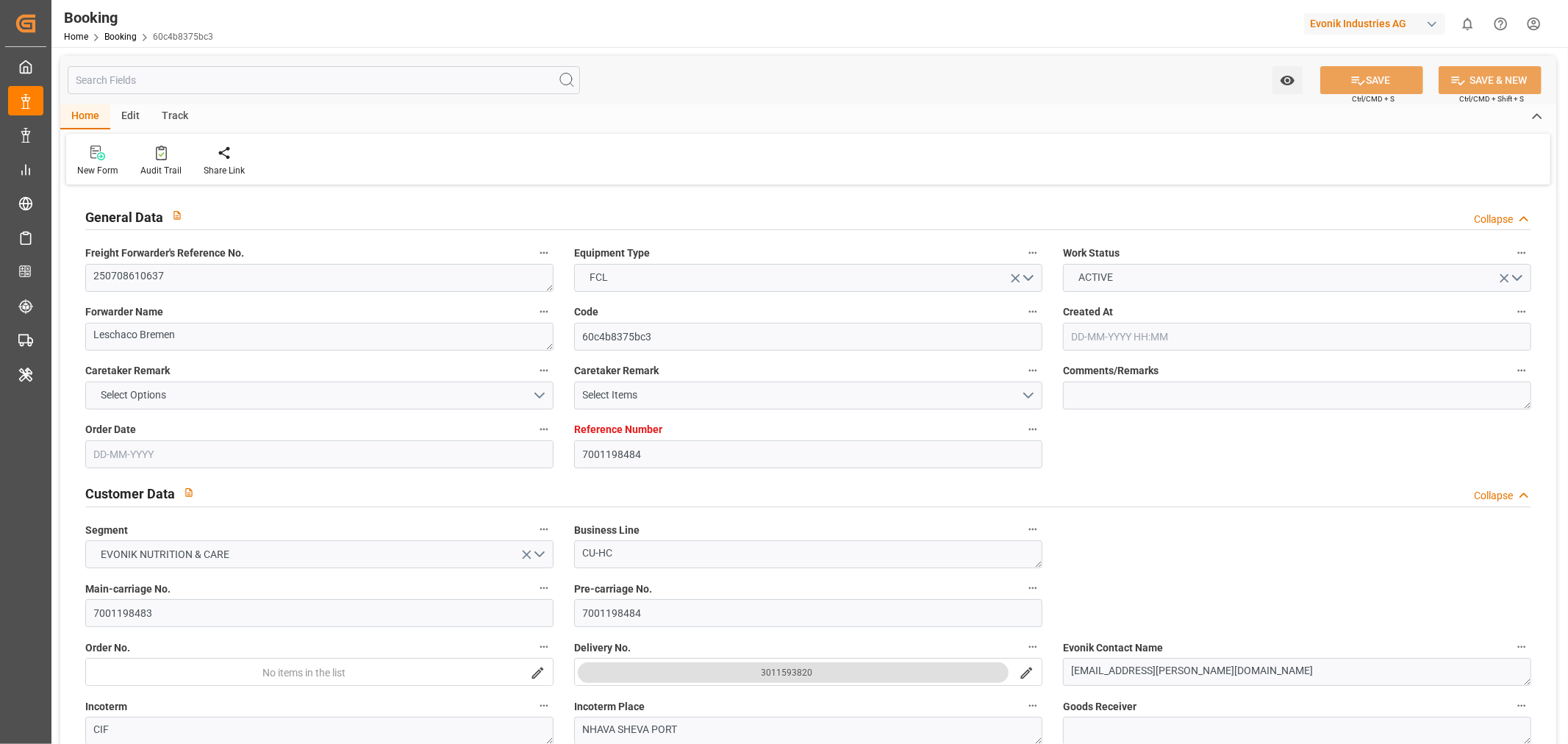
type input "INNSA"
type input "9667174"
type input "[DATE] 07:03"
type input "[DATE]"
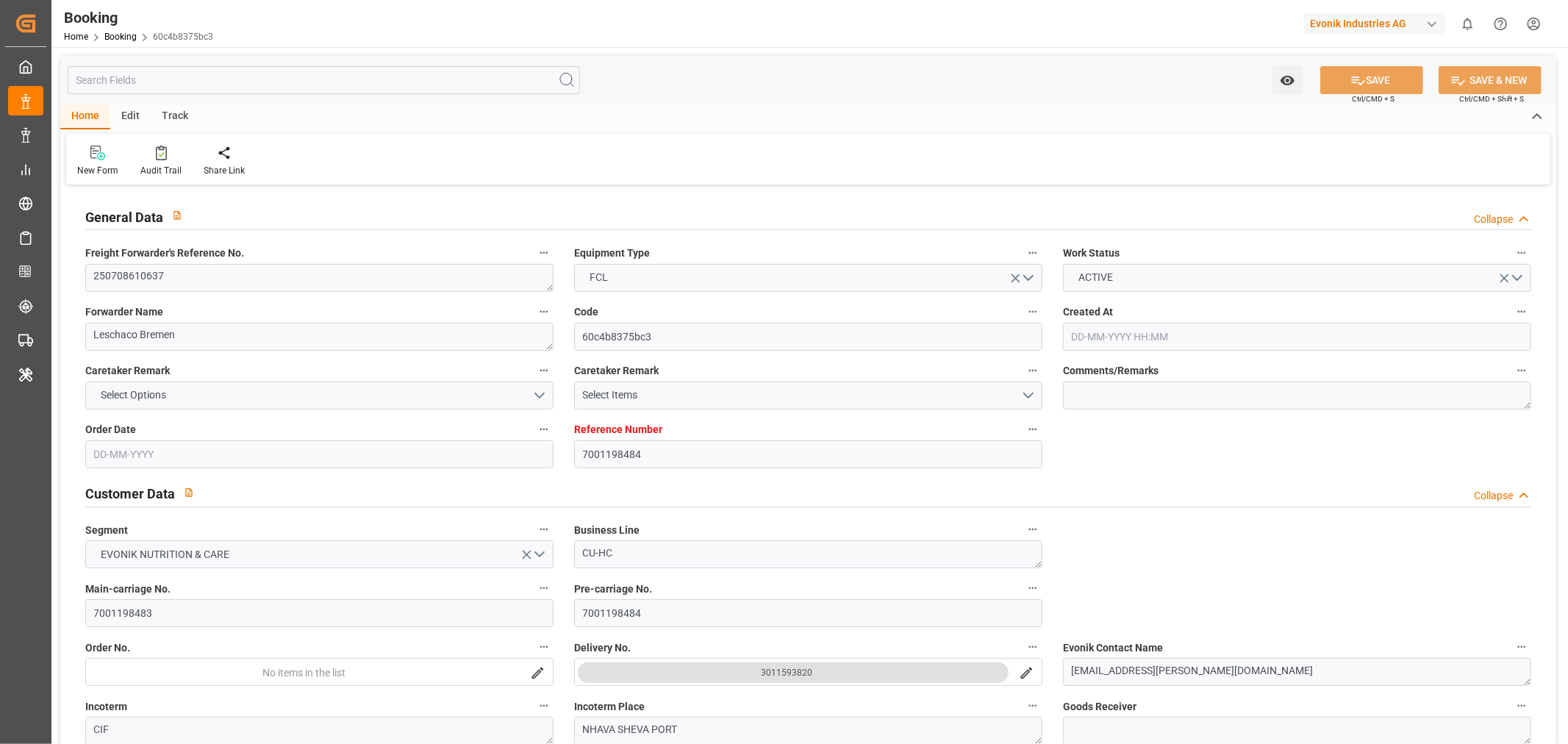
type input "[DATE]"
type input "[DATE] 12:00"
type input "[DATE] 00:00"
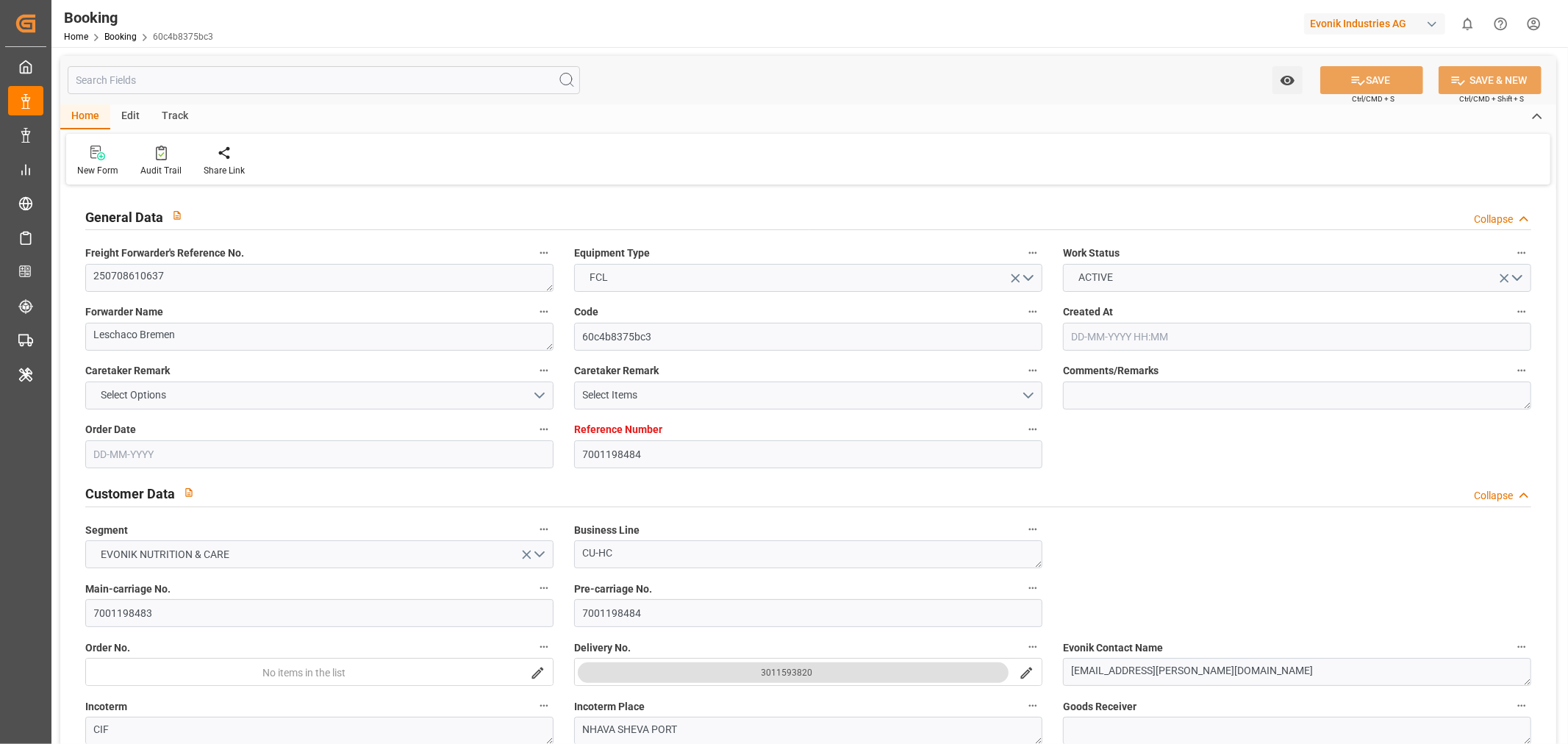
type input "[DATE] 12:06"
type input "[DATE] 04:43"
type input "[DATE] 16:00"
type input "[DATE] 00:00"
type input "[DATE] 16:48"
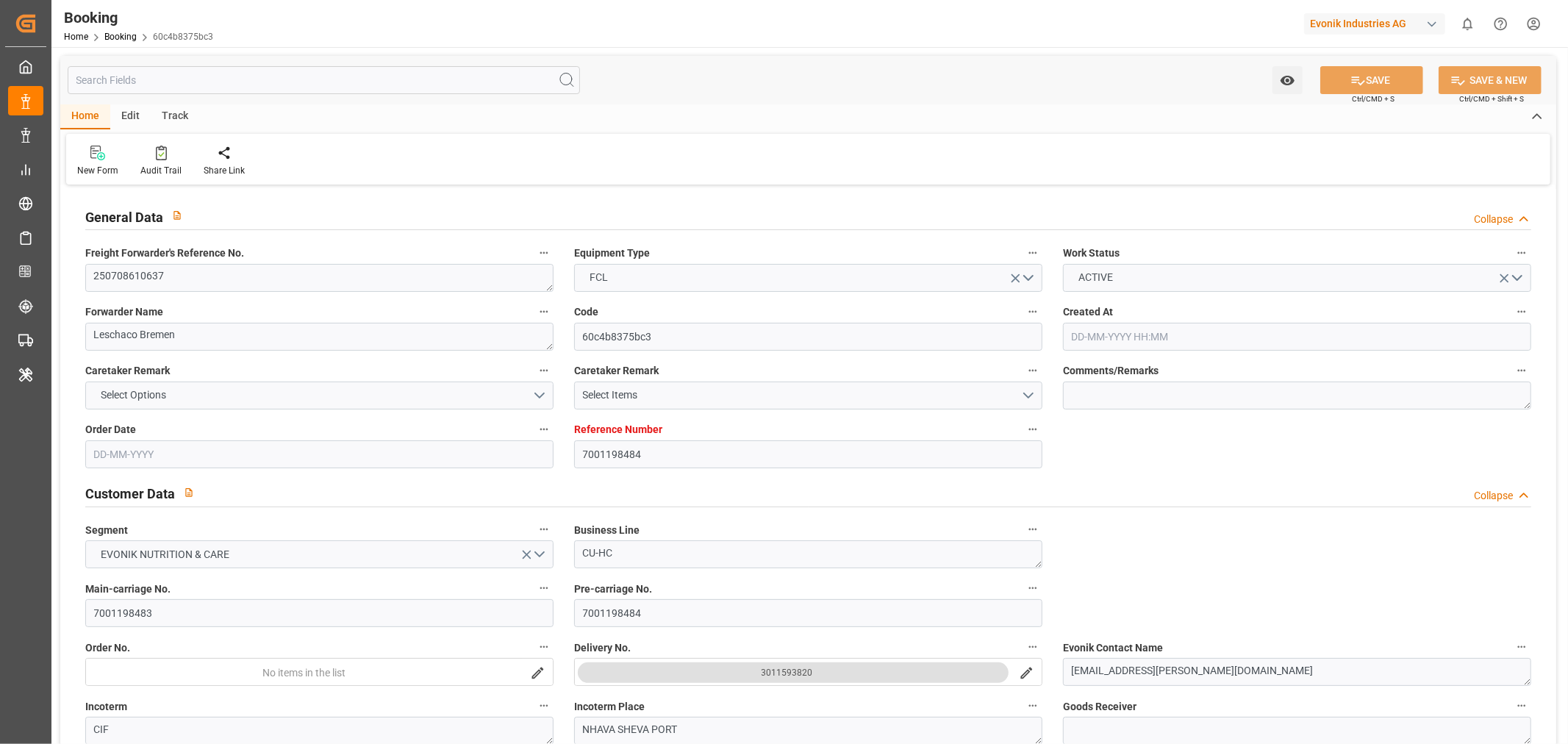
type input "[DATE] 15:56"
type input "[DATE]"
type input "[DATE] 11:38"
type input "[DATE]"
type input "[DATE] 11:56"
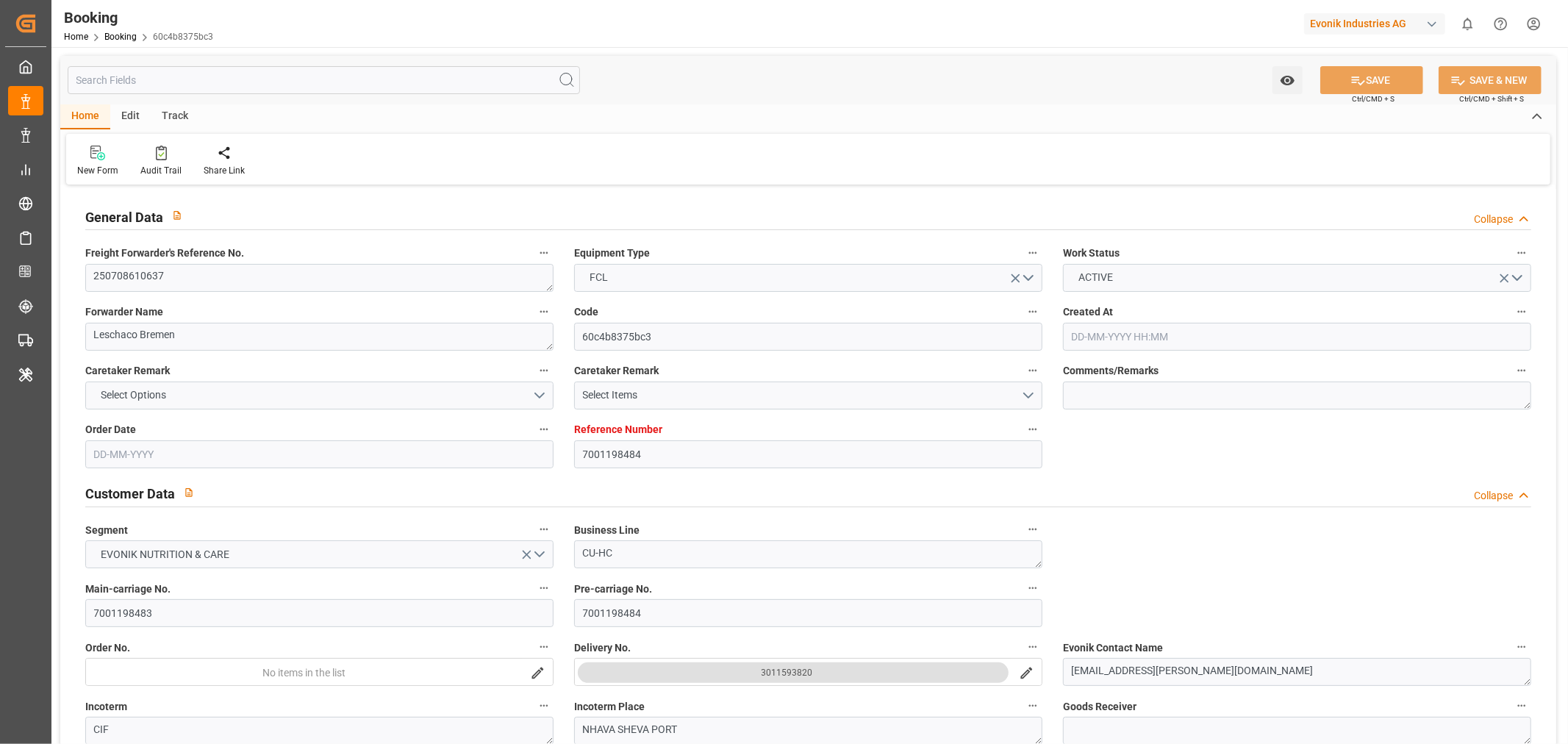
type input "[DATE] 10:48"
type input "[DATE] 19:30"
type input "[DATE] 12:00"
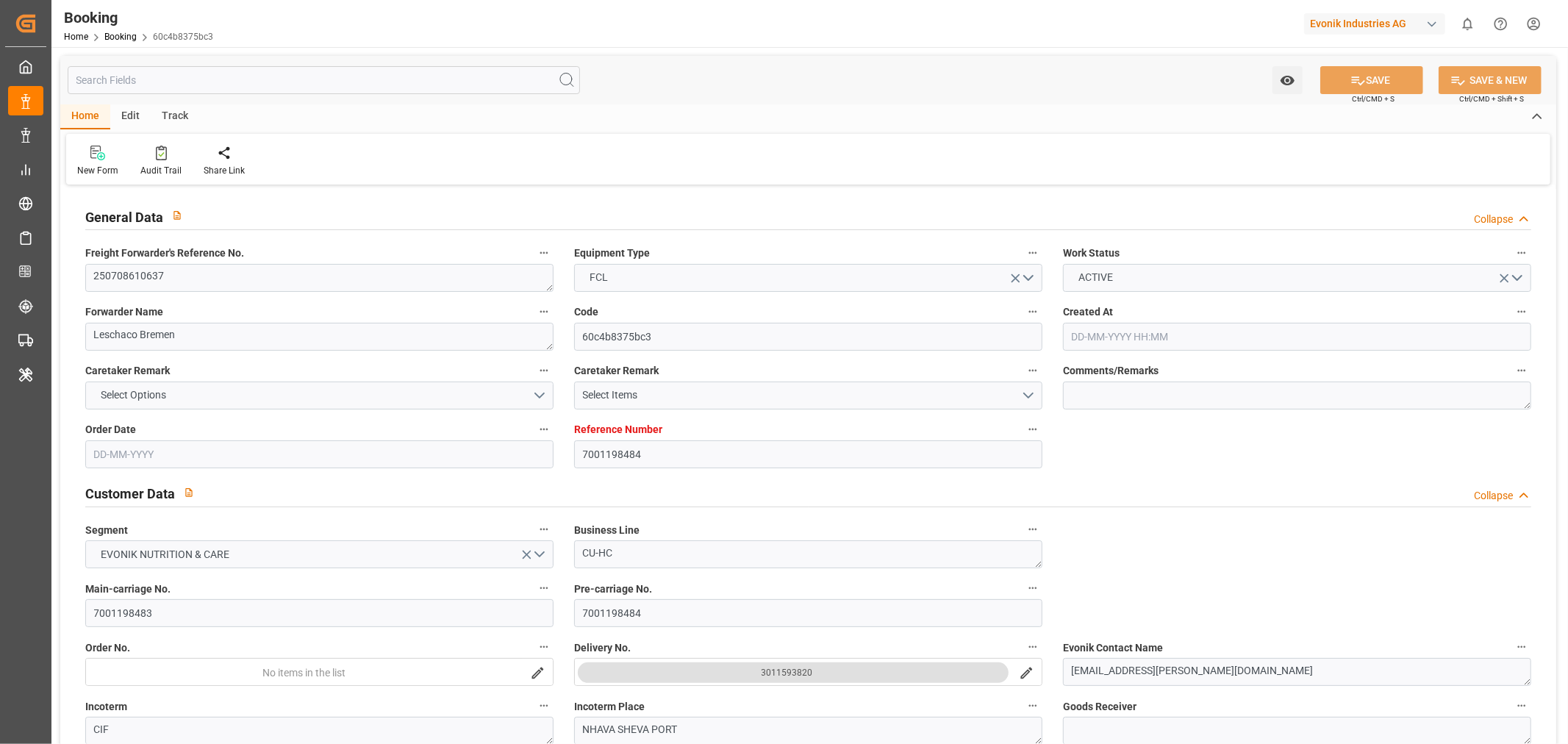
type input "[DATE] 12:51"
type input "[DATE] 12:00"
type input "[DATE] 12:32"
type input "[DATE] 16:00"
type input "[DATE] 16:09"
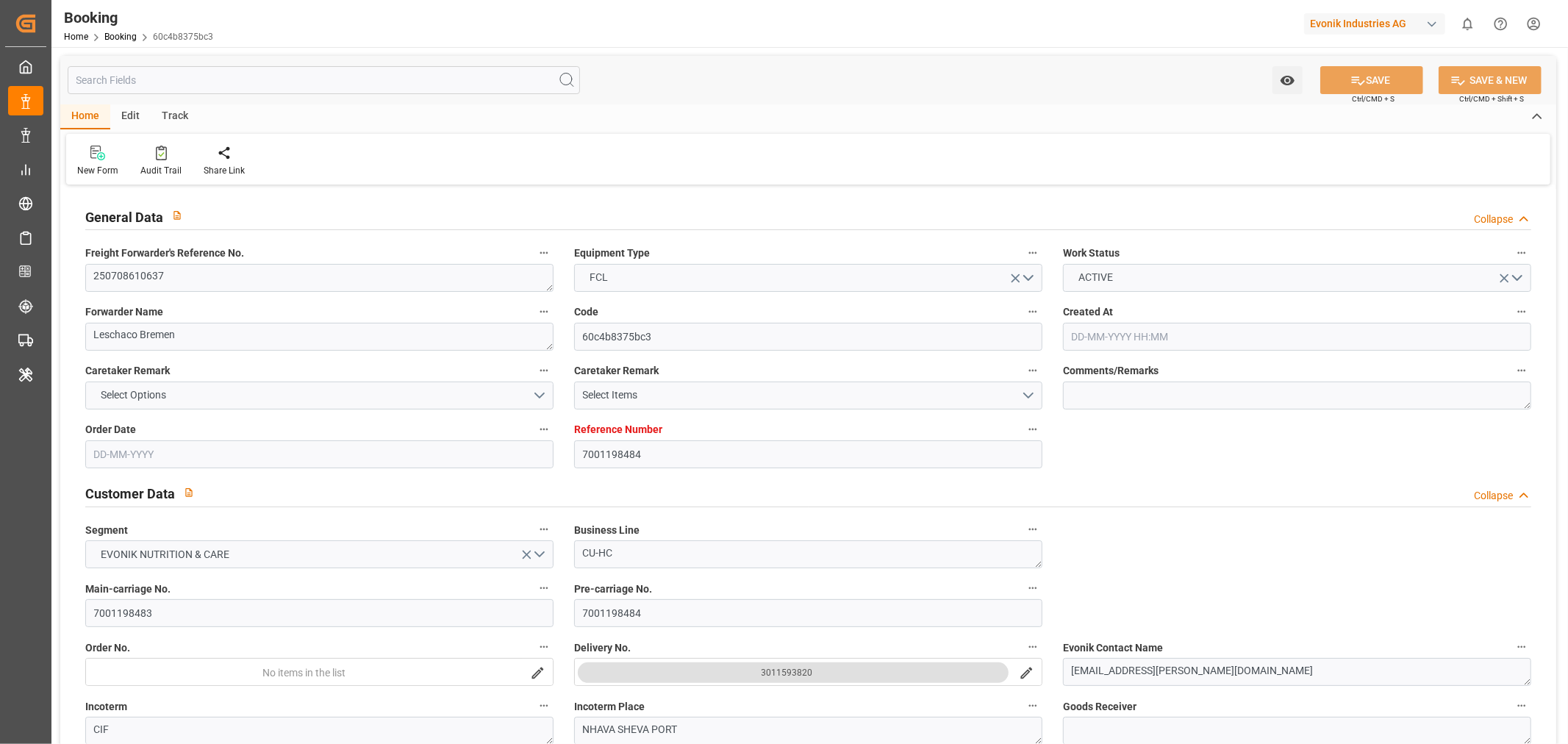
type input "[DATE] 23:19"
type input "[DATE] 16:48"
type input "[DATE] 16:00"
type input "[DATE] 01:40"
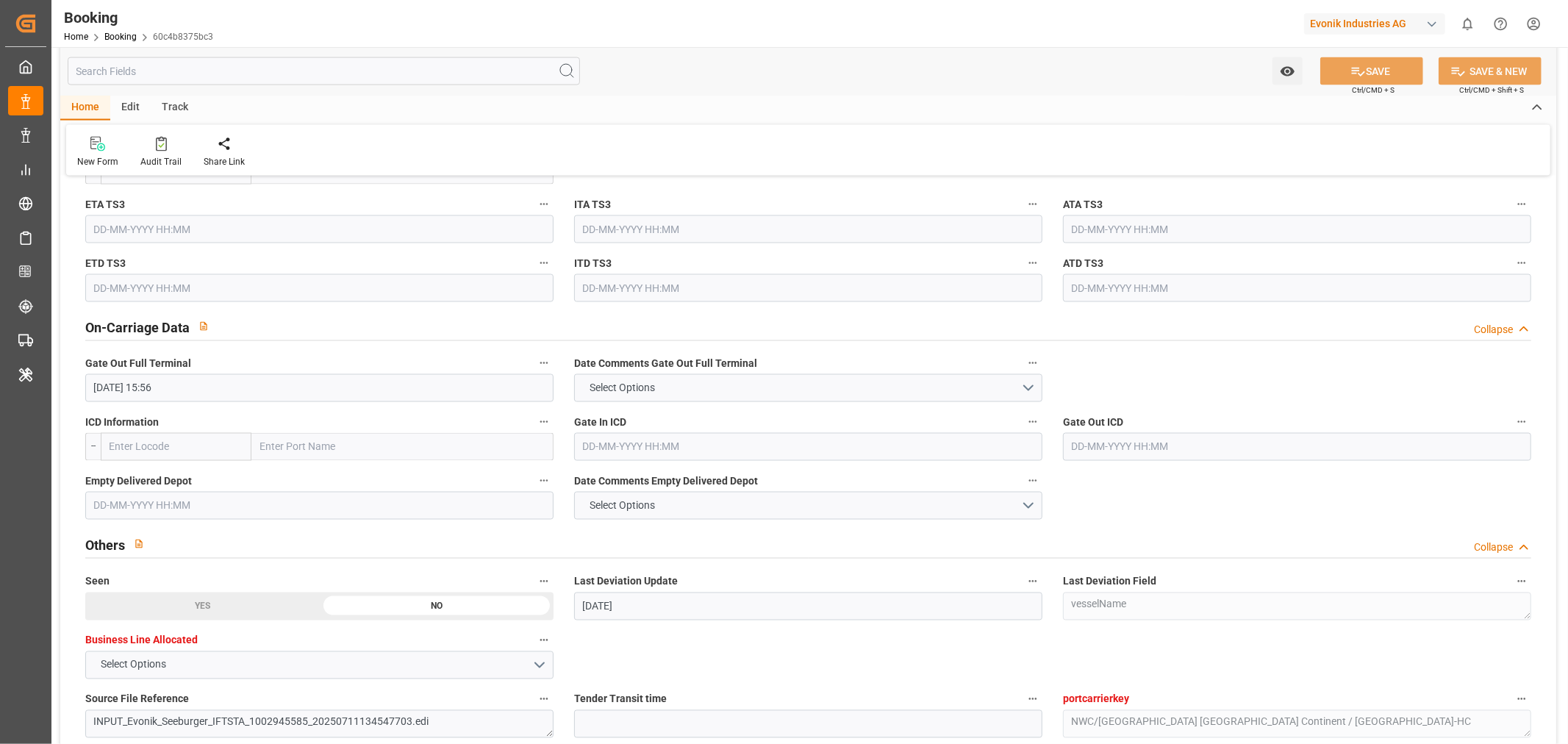
scroll to position [2041, 0]
click at [136, 509] on input "text" at bounding box center [319, 502] width 468 height 28
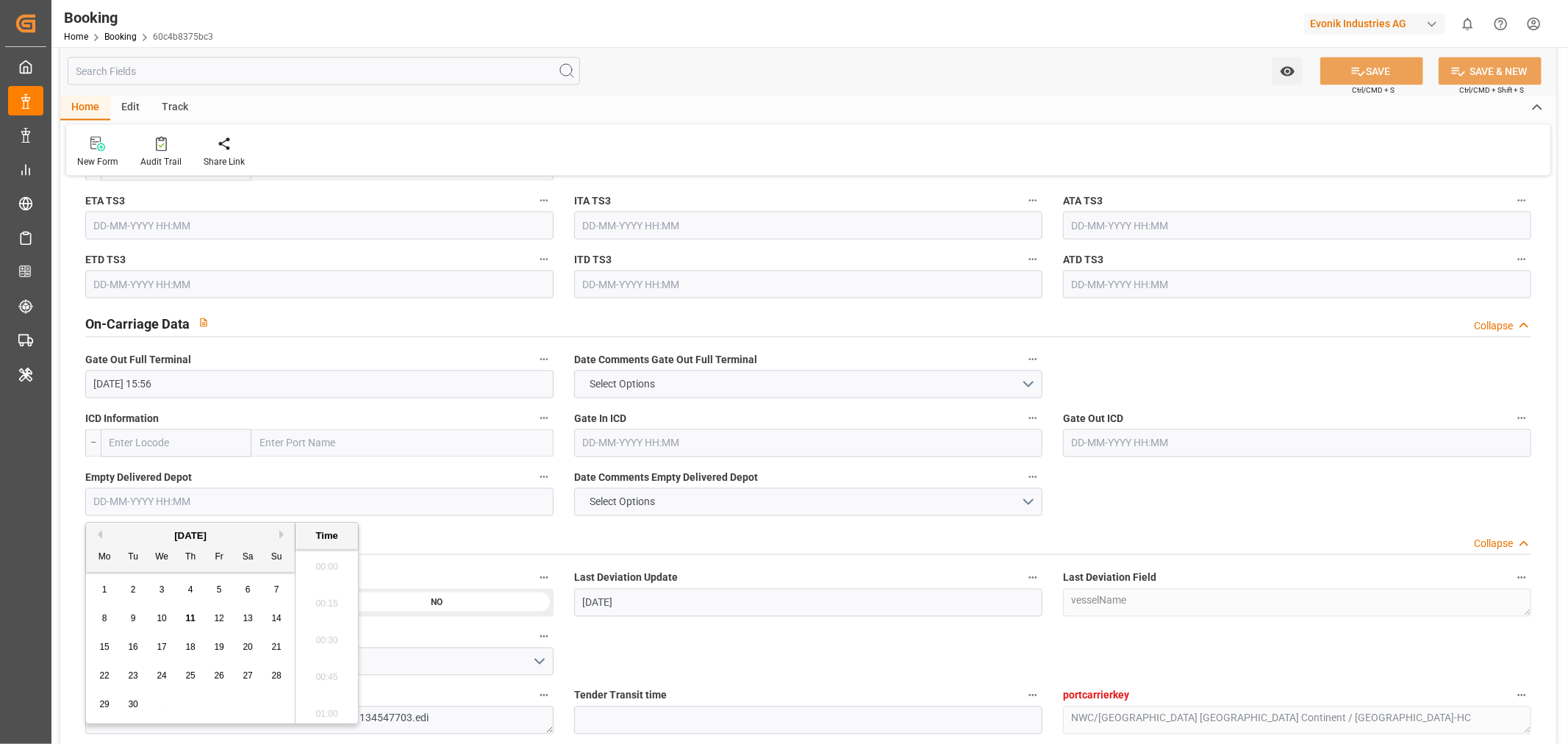
scroll to position [2429, 0]
click at [188, 619] on span "11" at bounding box center [190, 617] width 9 height 10
type input "11-09-2025 00:00"
click at [1366, 72] on button "SAVE" at bounding box center [1371, 72] width 103 height 28
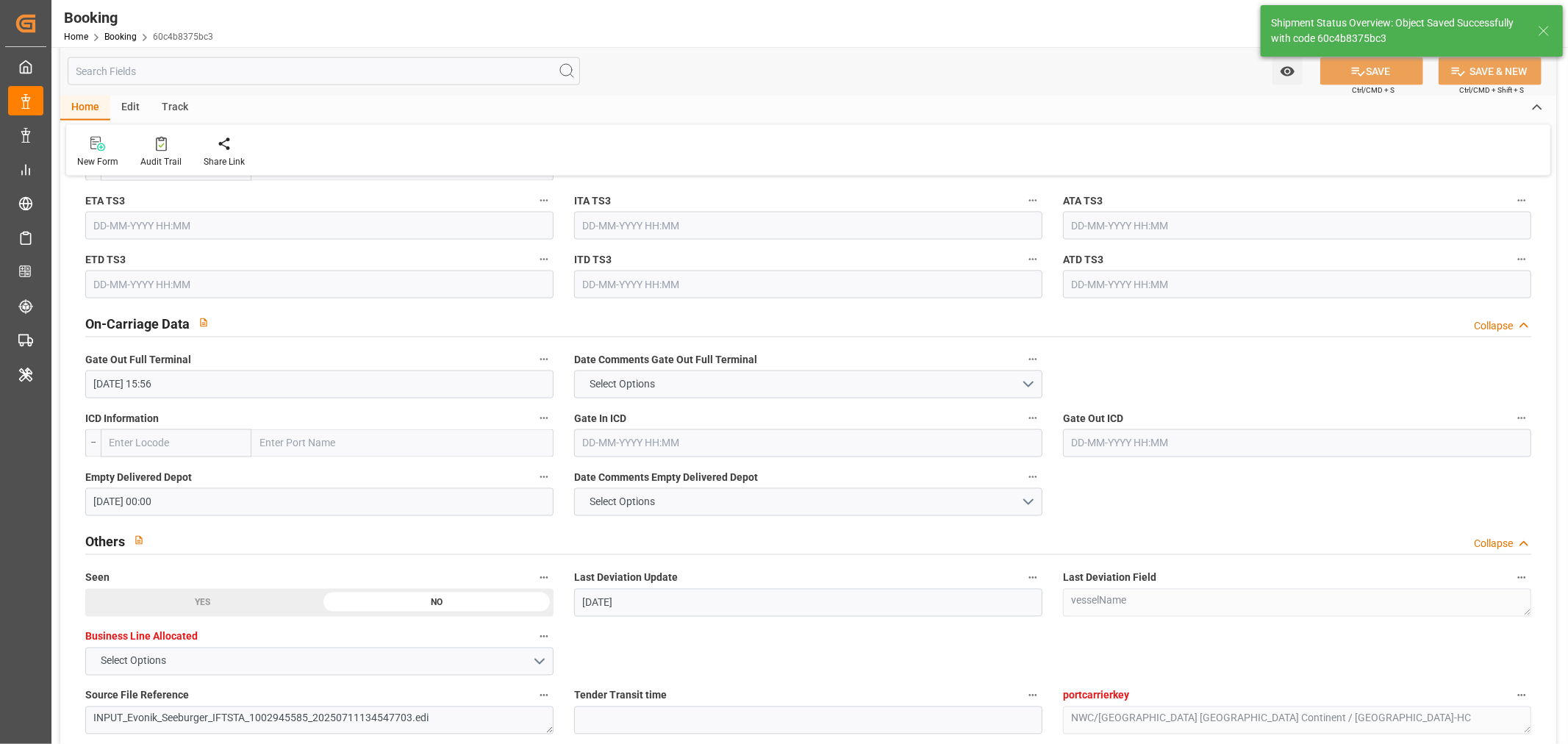
type textarea "[PERSON_NAME]"
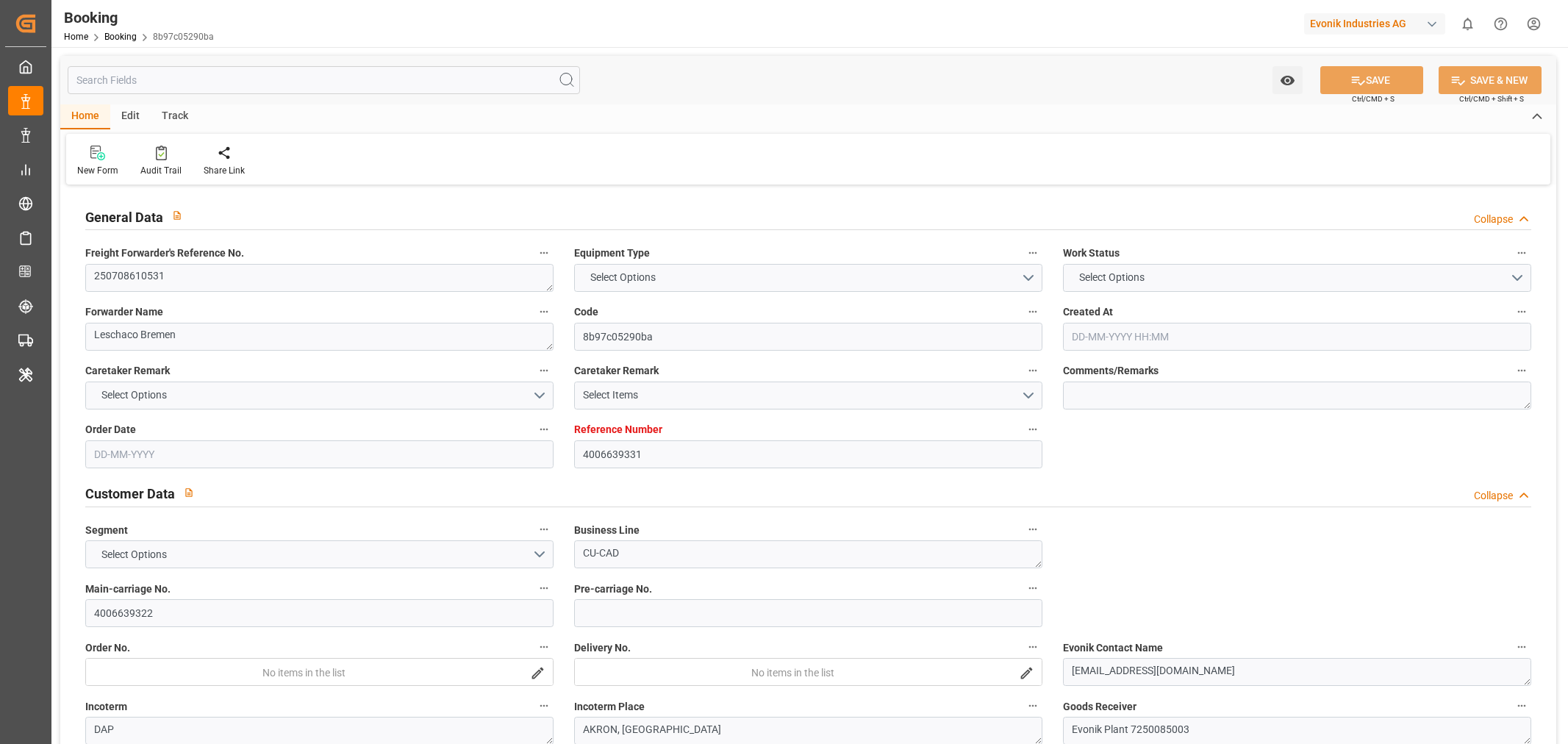
type input "4006639331"
type input "9535137"
type input "Hapag [PERSON_NAME]"
type input "Hapag Lloyd Aktiengesellschaft"
type input "DEHAM"
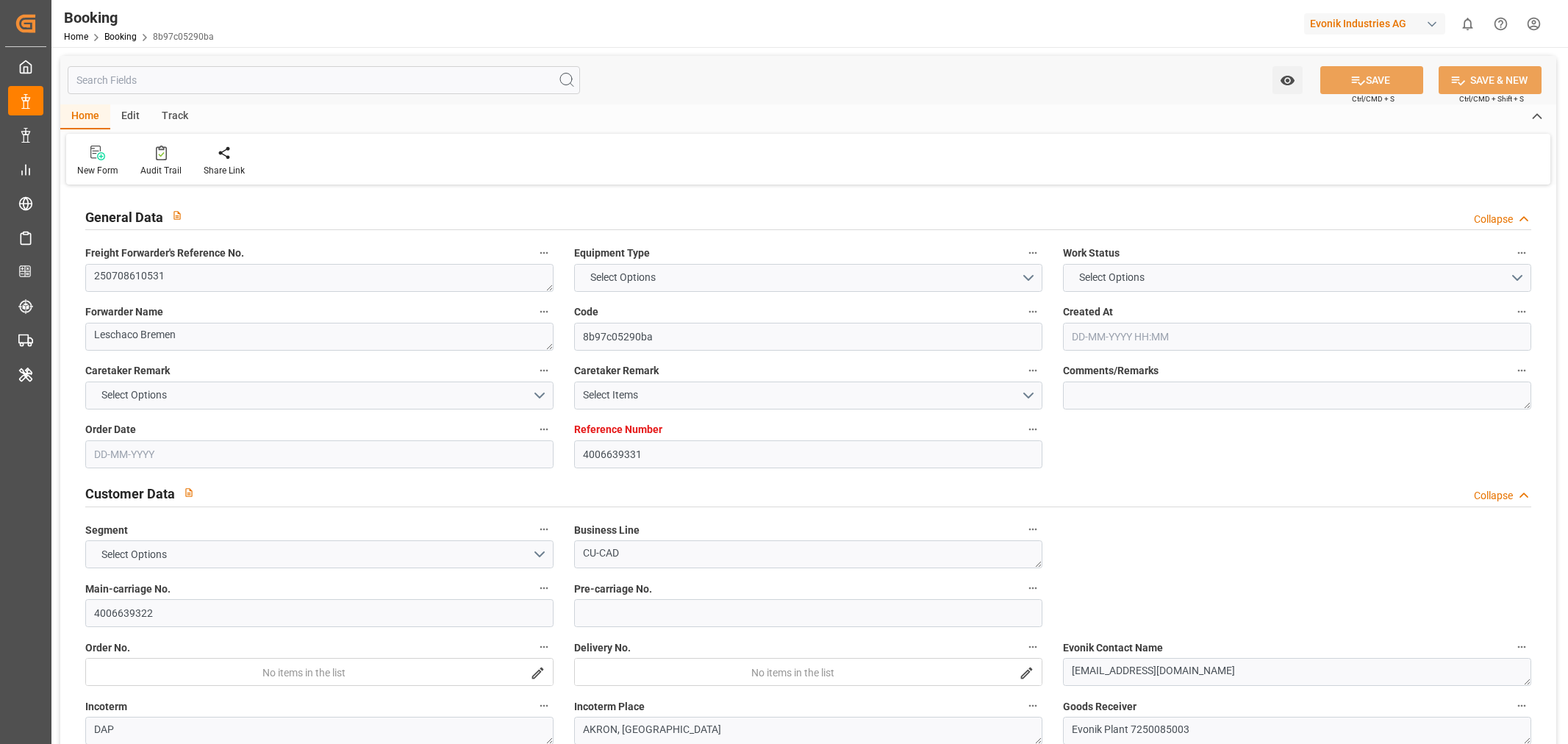
type input "USORF"
type input "16"
type input "USCLE"
type input "0"
type input "DEHAM"
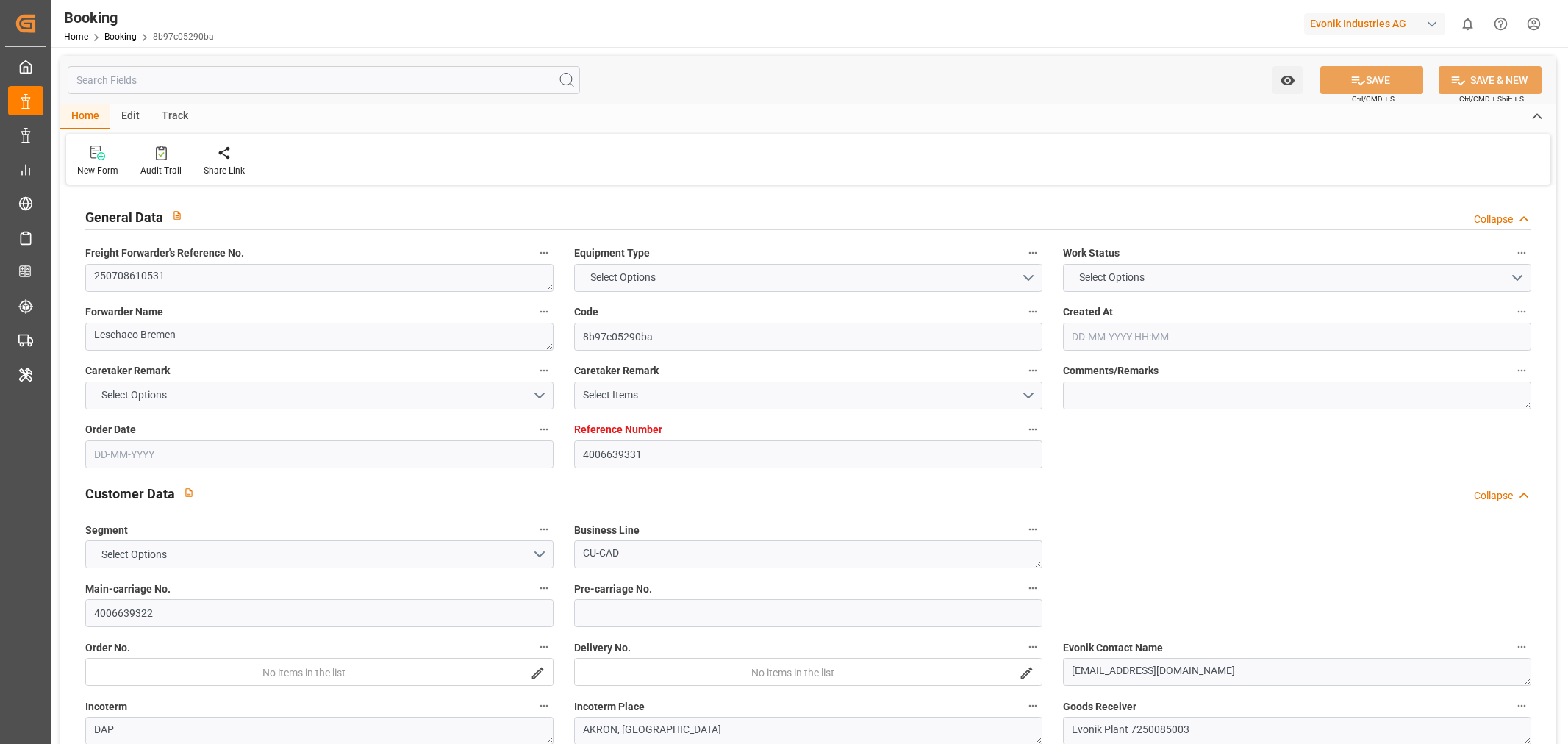
type input "USORF"
type input "9535137"
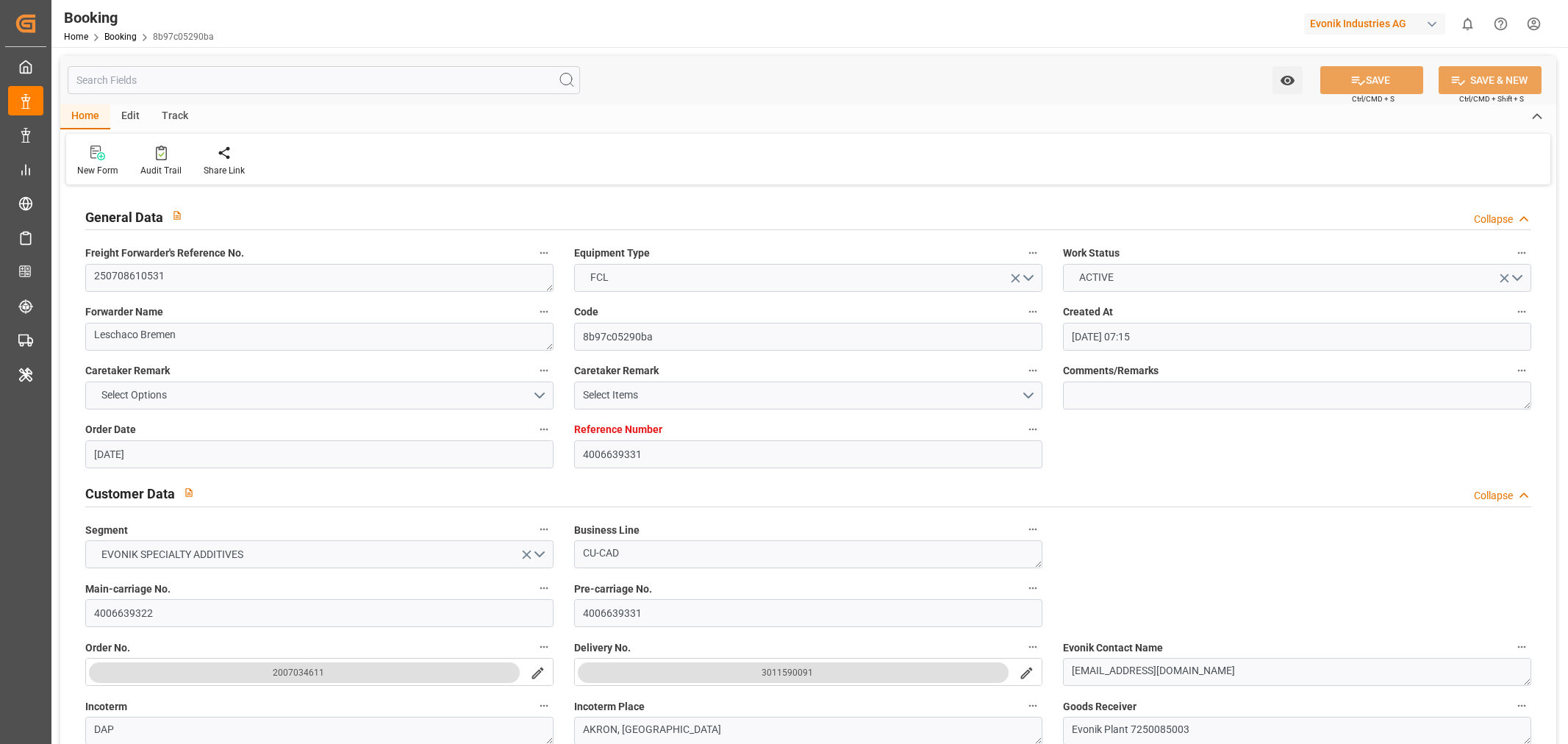
type input "18-06-2025 07:15"
type input "[DATE]"
type input "18-07-2025"
type input "28-07-2025 00:00"
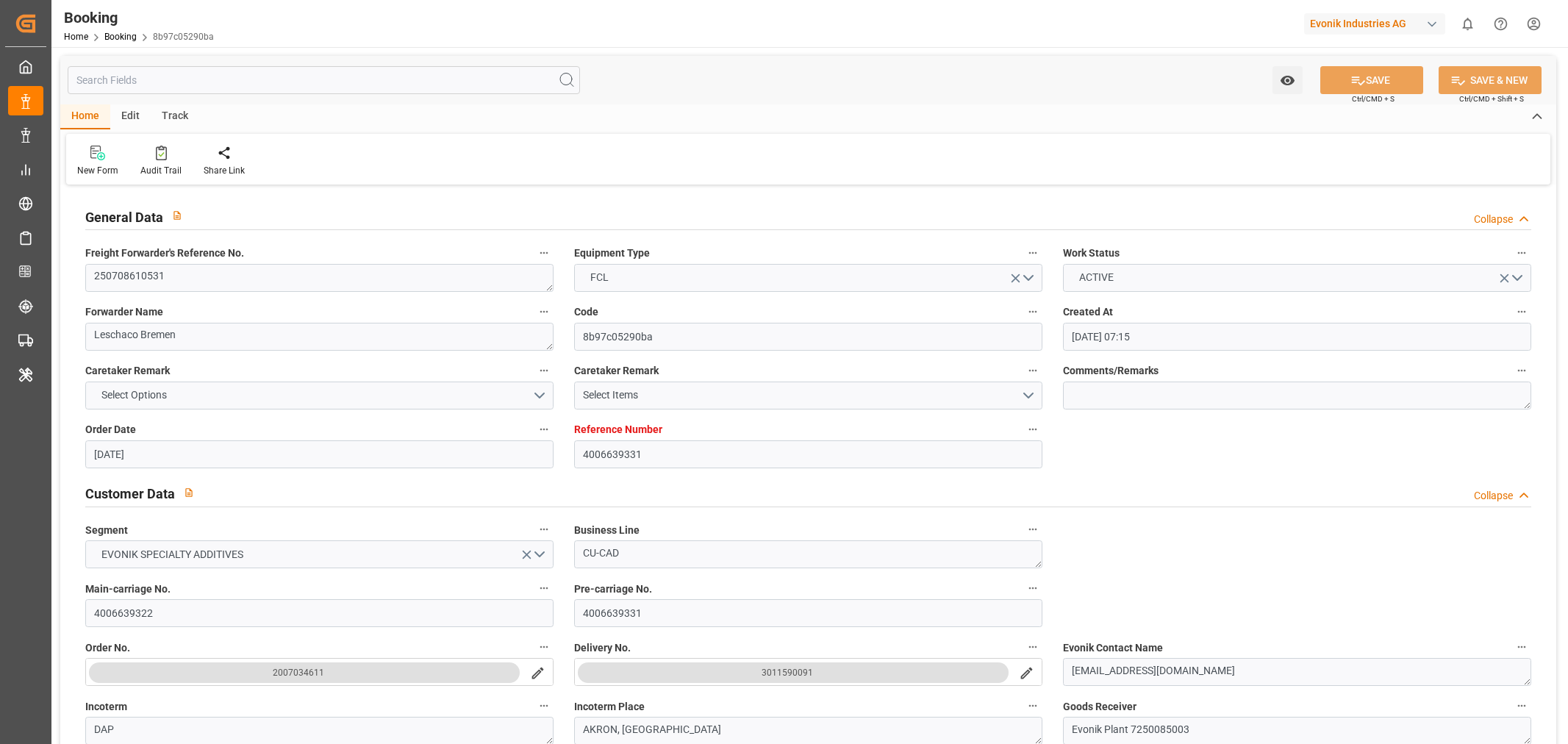
type input "28-07-2025 00:00"
type input "28-07-2025 12:24"
type input "26-07-2025 07:53"
type input "13-08-2025 00:00"
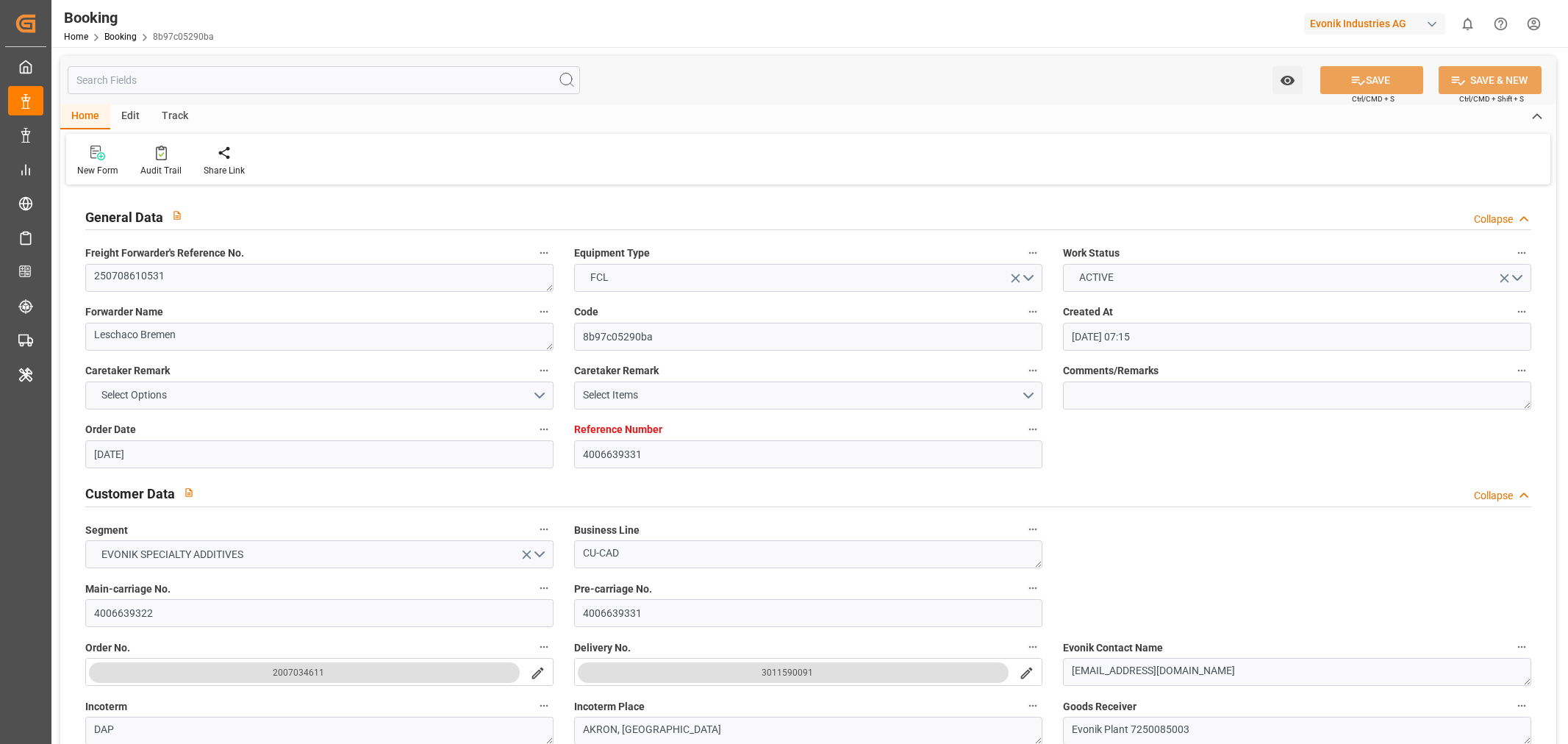
type input "13-08-2025 04:36"
type input "14-08-2025 21:01"
type input "21-08-2025 06:48"
type input "20-08-2025 12:59"
type input "23-07-2025"
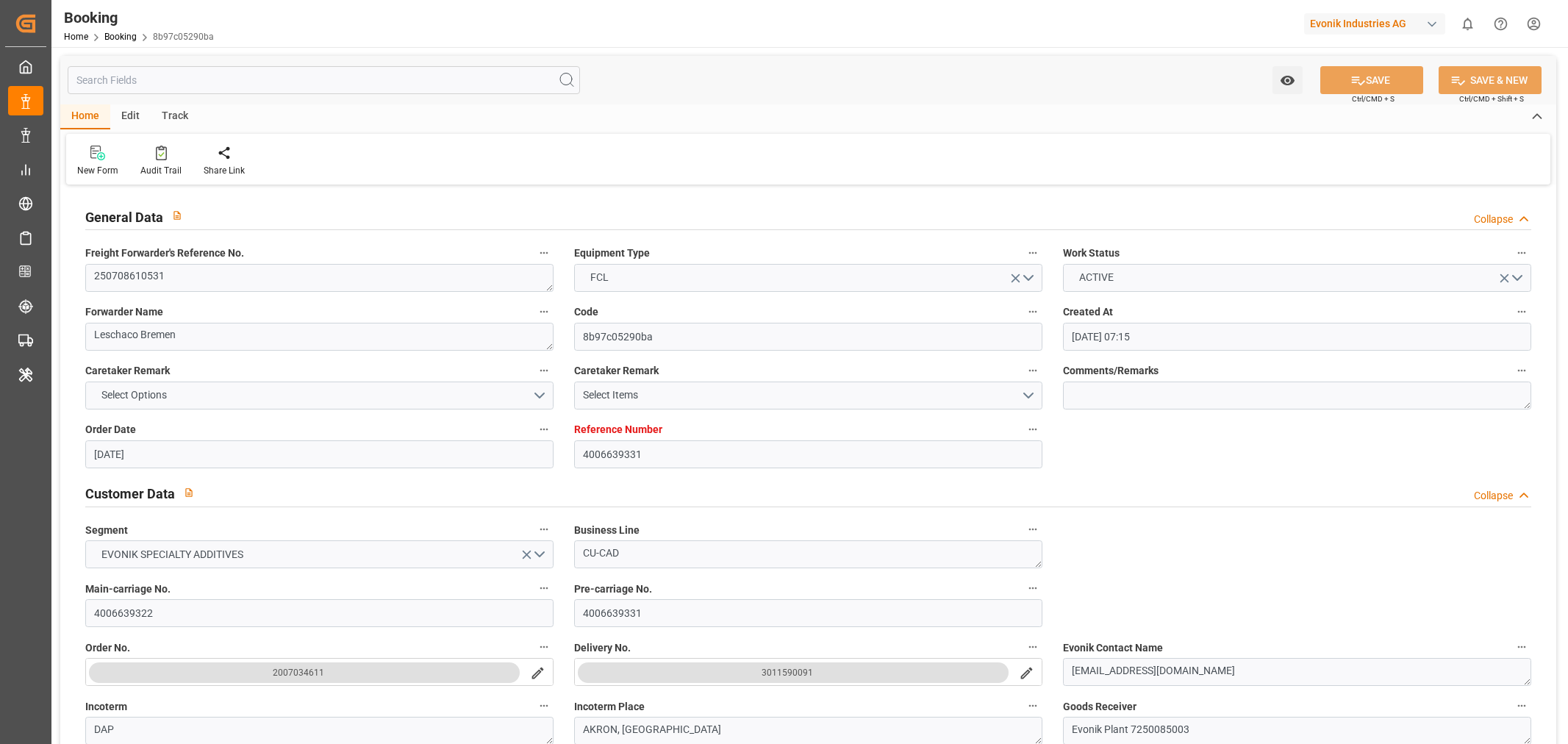
type input "10-09-2025 11:46"
type input "[DATE]"
type input "23-07-2025 06:56"
type input "21-08-2025 06:49"
type input "21-08-2025 05:11"
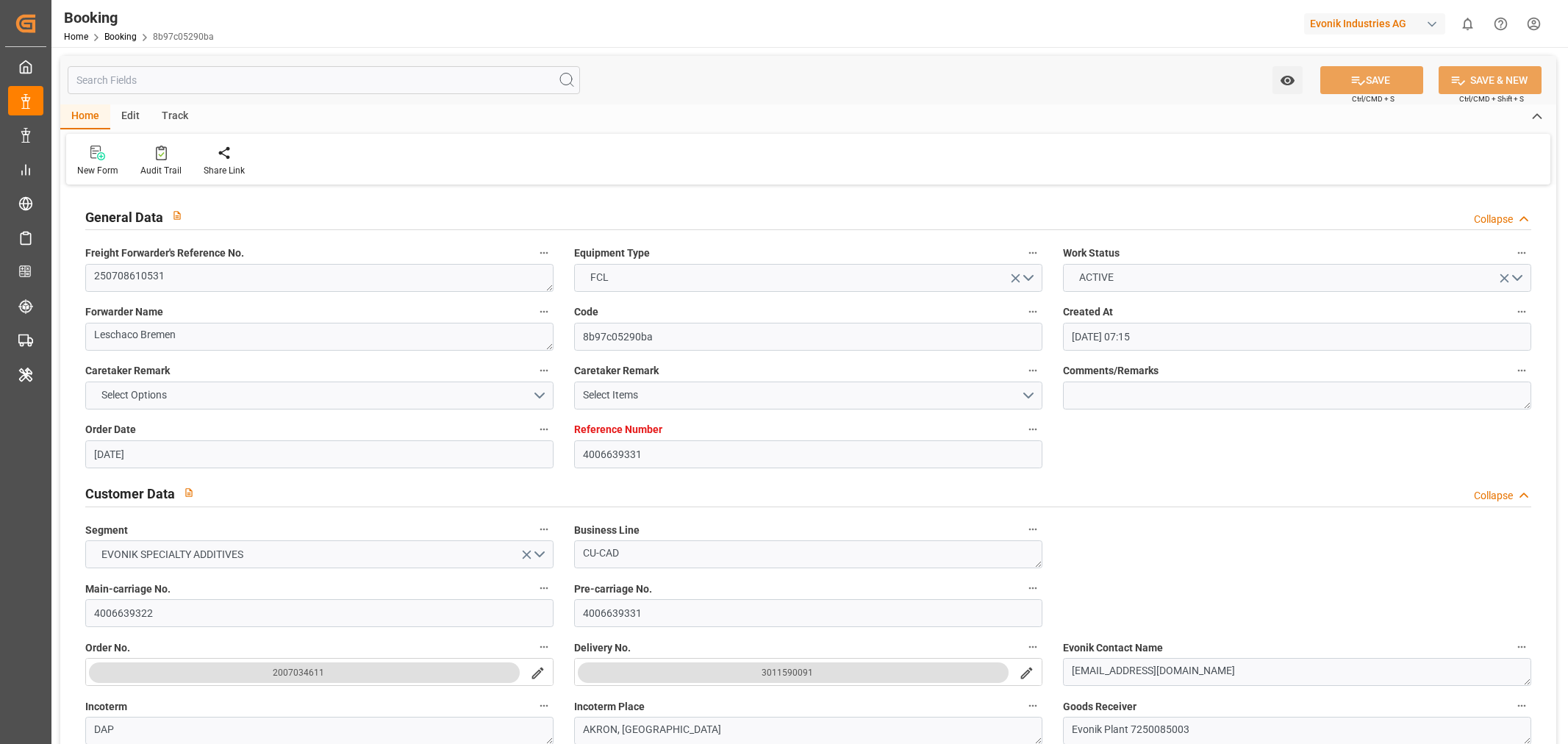
type input "21-08-2025 06:48"
type input "20-08-2025 12:59"
type input "27-07-2025 22:19"
type input "28-07-2025 12:58"
type input "13-08-2025 04:03"
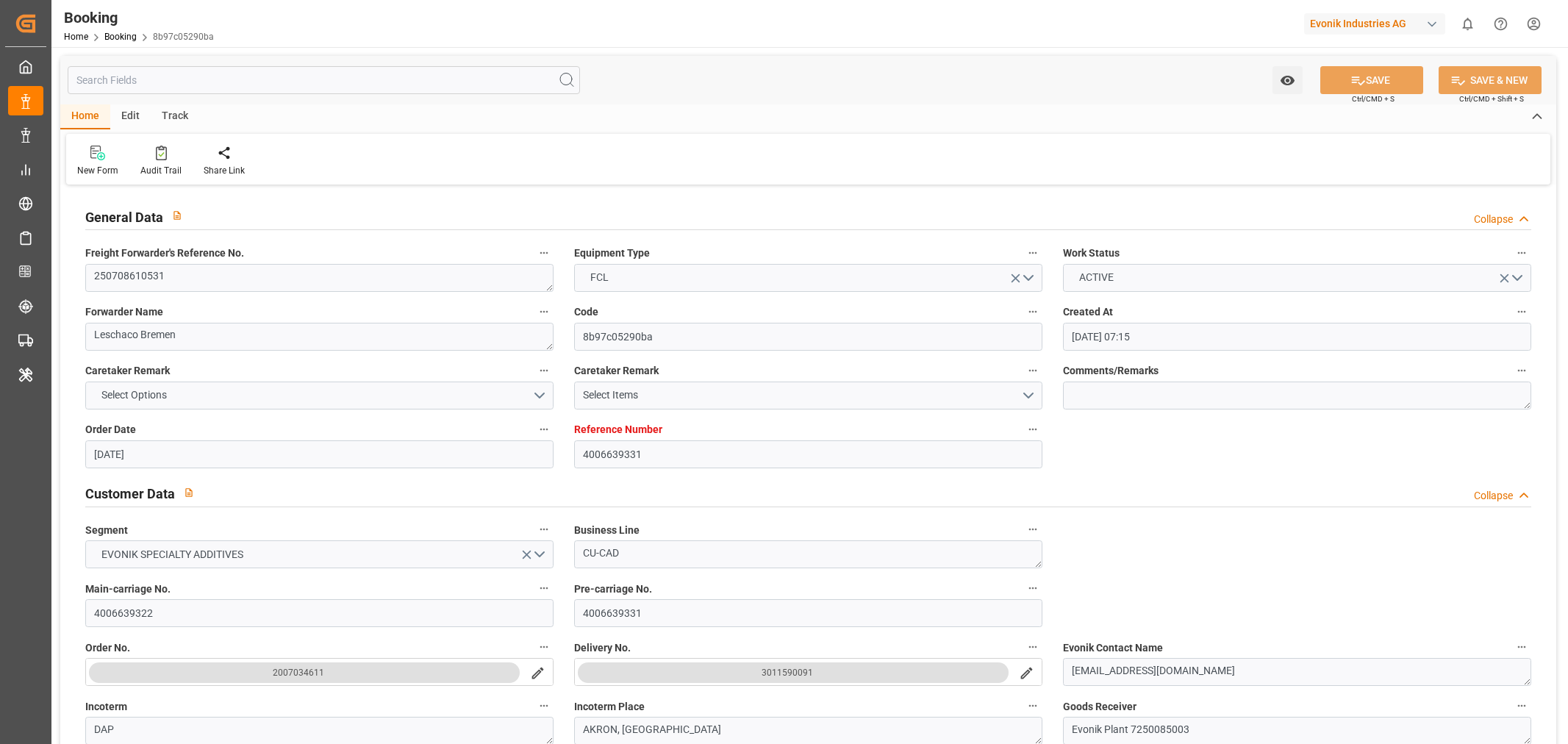
type input "13-08-2025 14:01"
type input "21-08-2025 06:49"
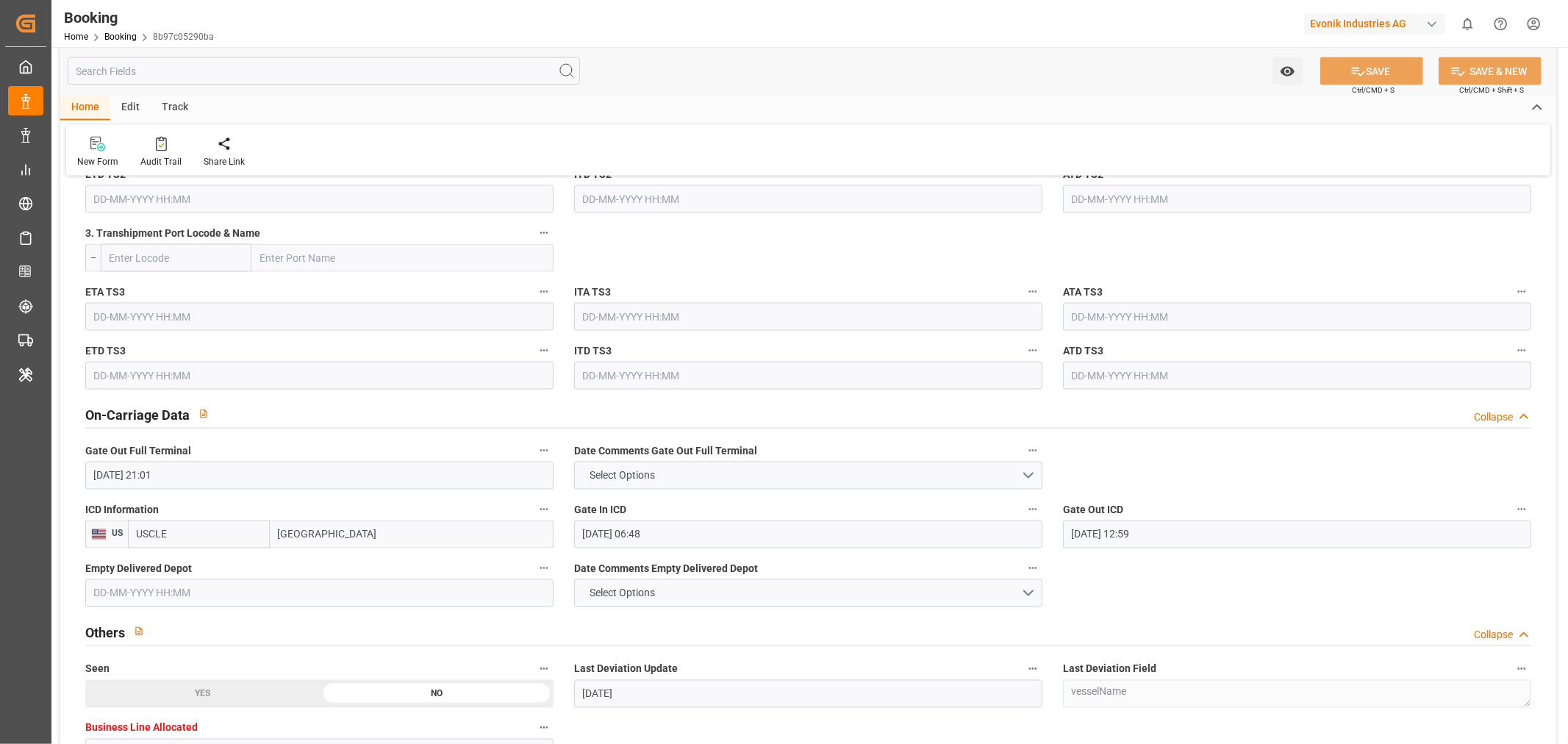
scroll to position [2122, 0]
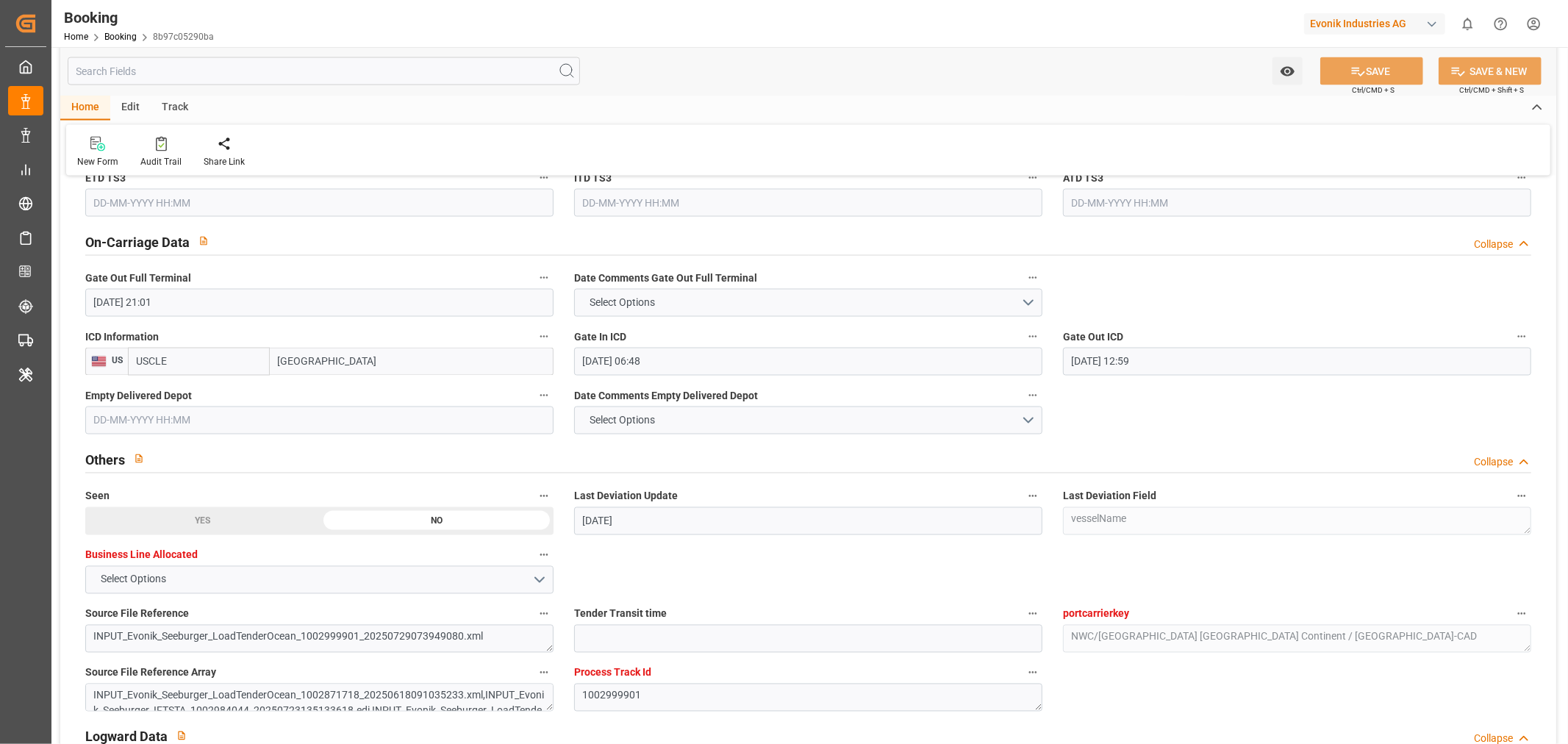
click at [135, 301] on input "14-08-2025 21:01" at bounding box center [319, 303] width 468 height 28
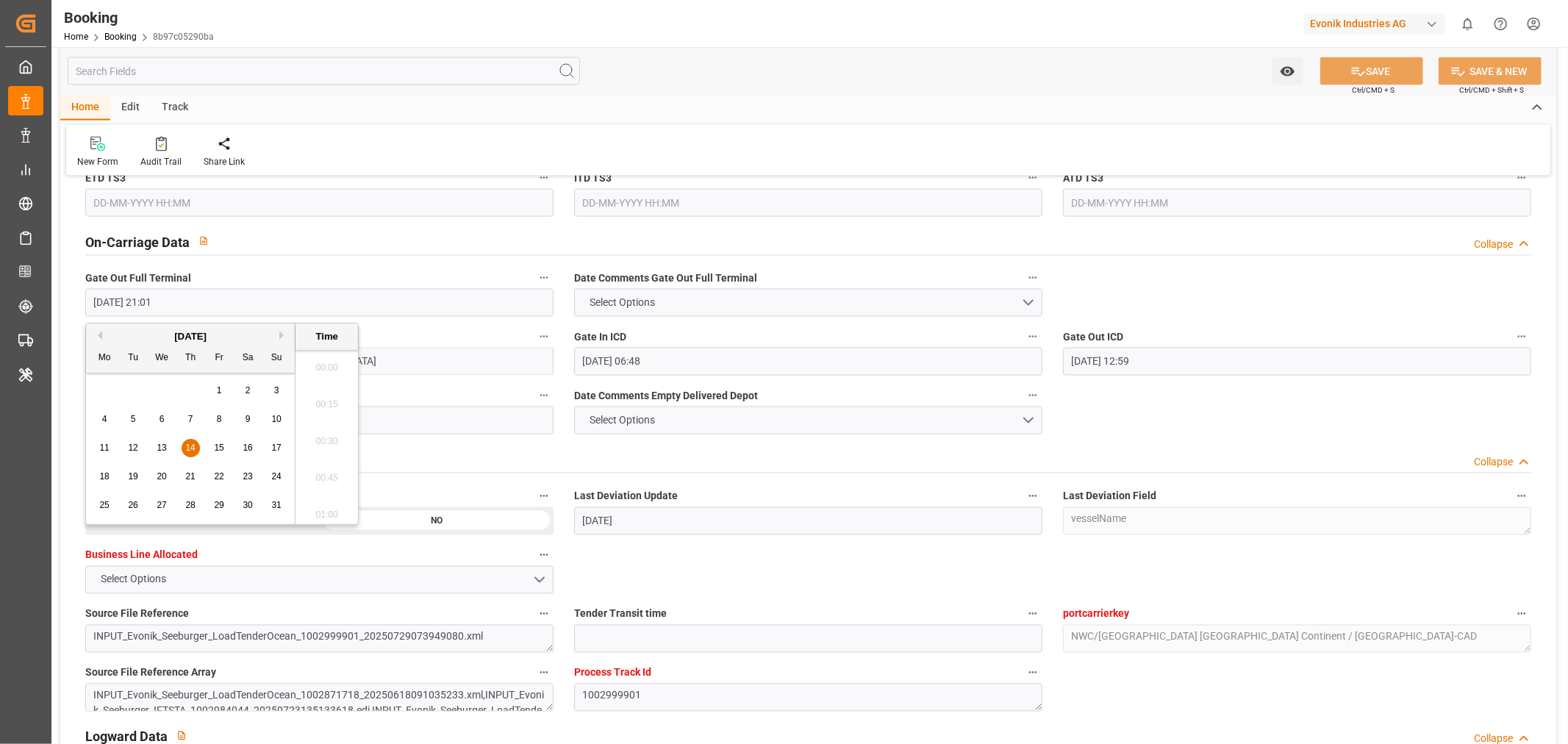
scroll to position [3017, 0]
click at [666, 357] on input "21-08-2025 06:48" at bounding box center [808, 362] width 468 height 28
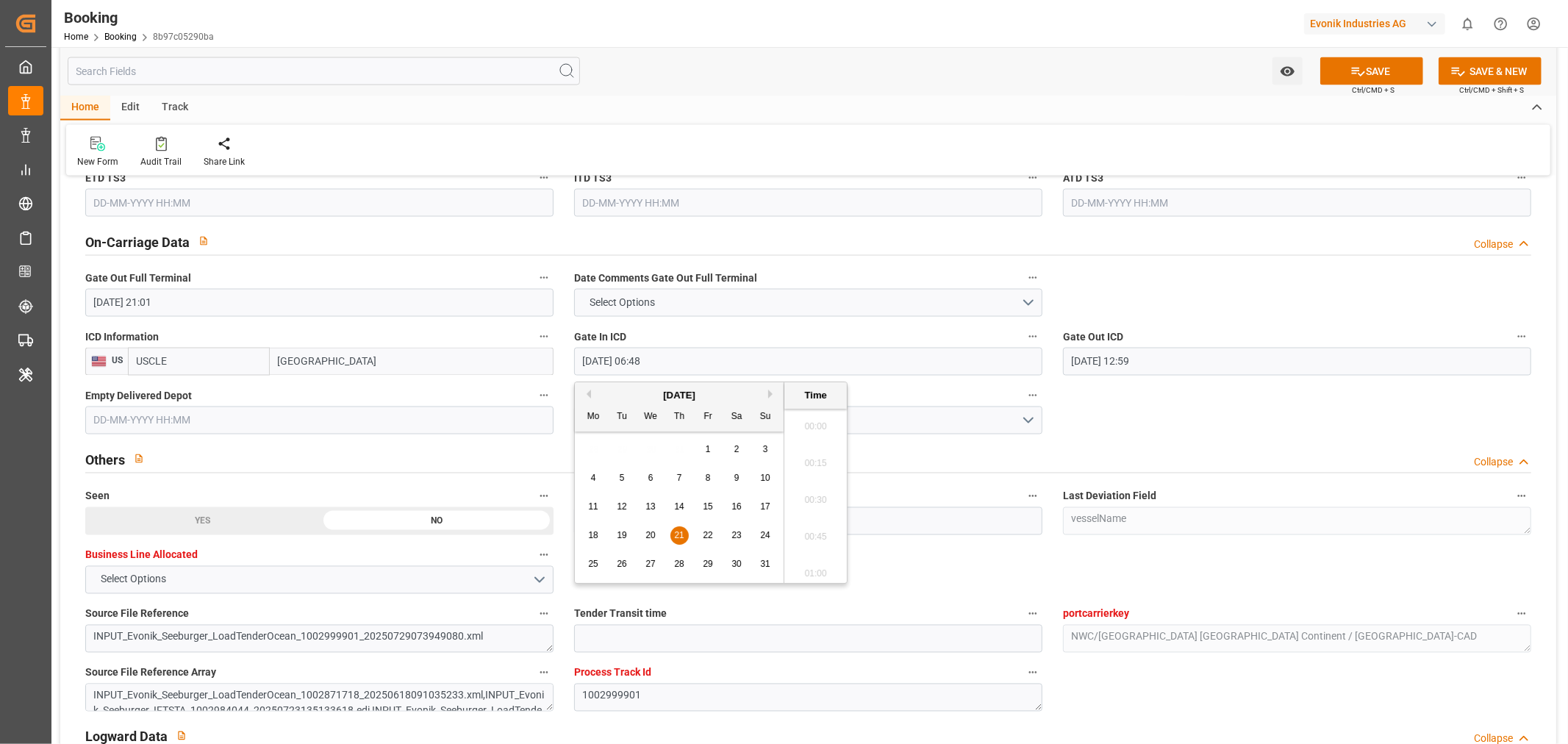
scroll to position [923, 0]
click at [625, 535] on span "19" at bounding box center [622, 535] width 9 height 10
type input "19-08-2025 06:48"
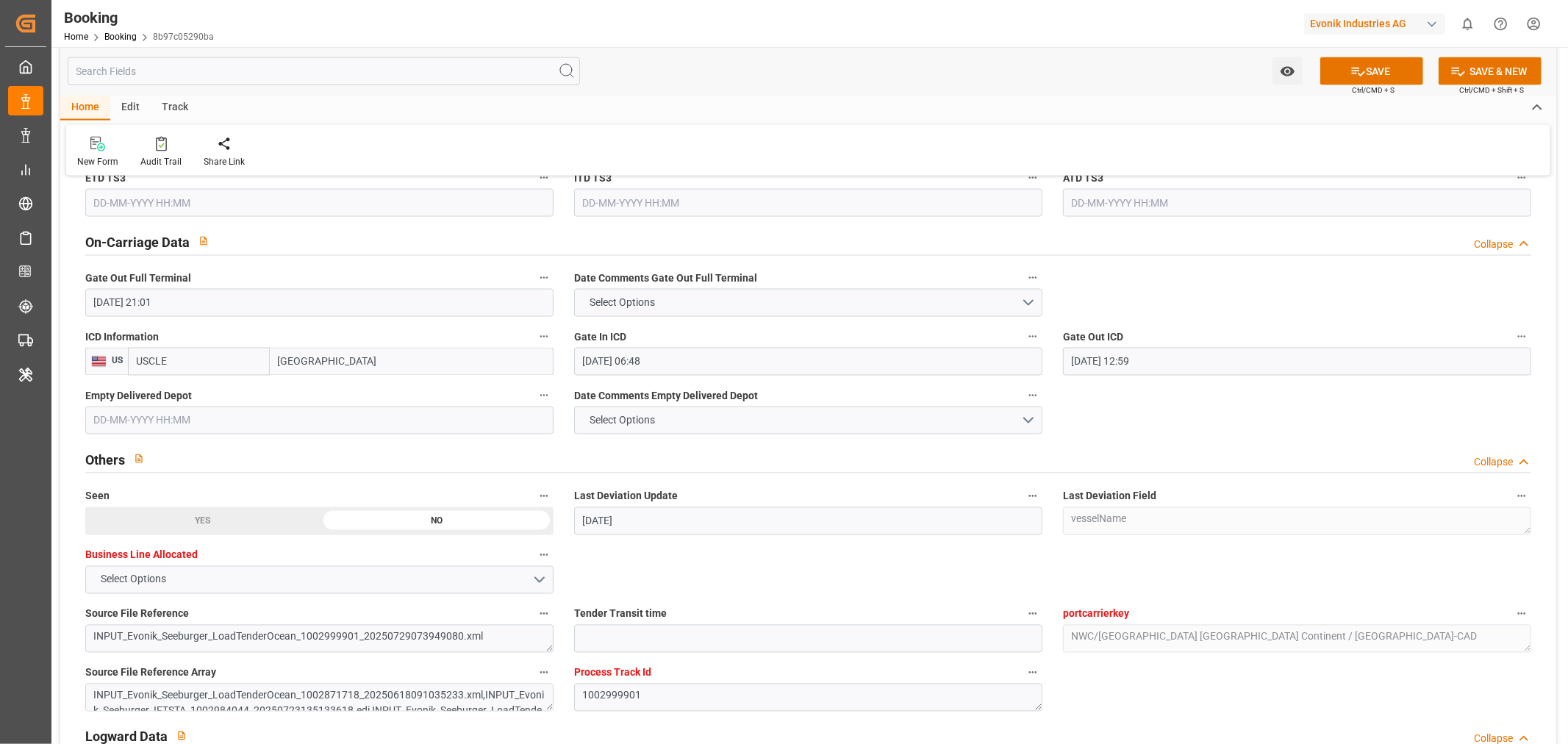
click at [186, 418] on input "text" at bounding box center [319, 421] width 468 height 28
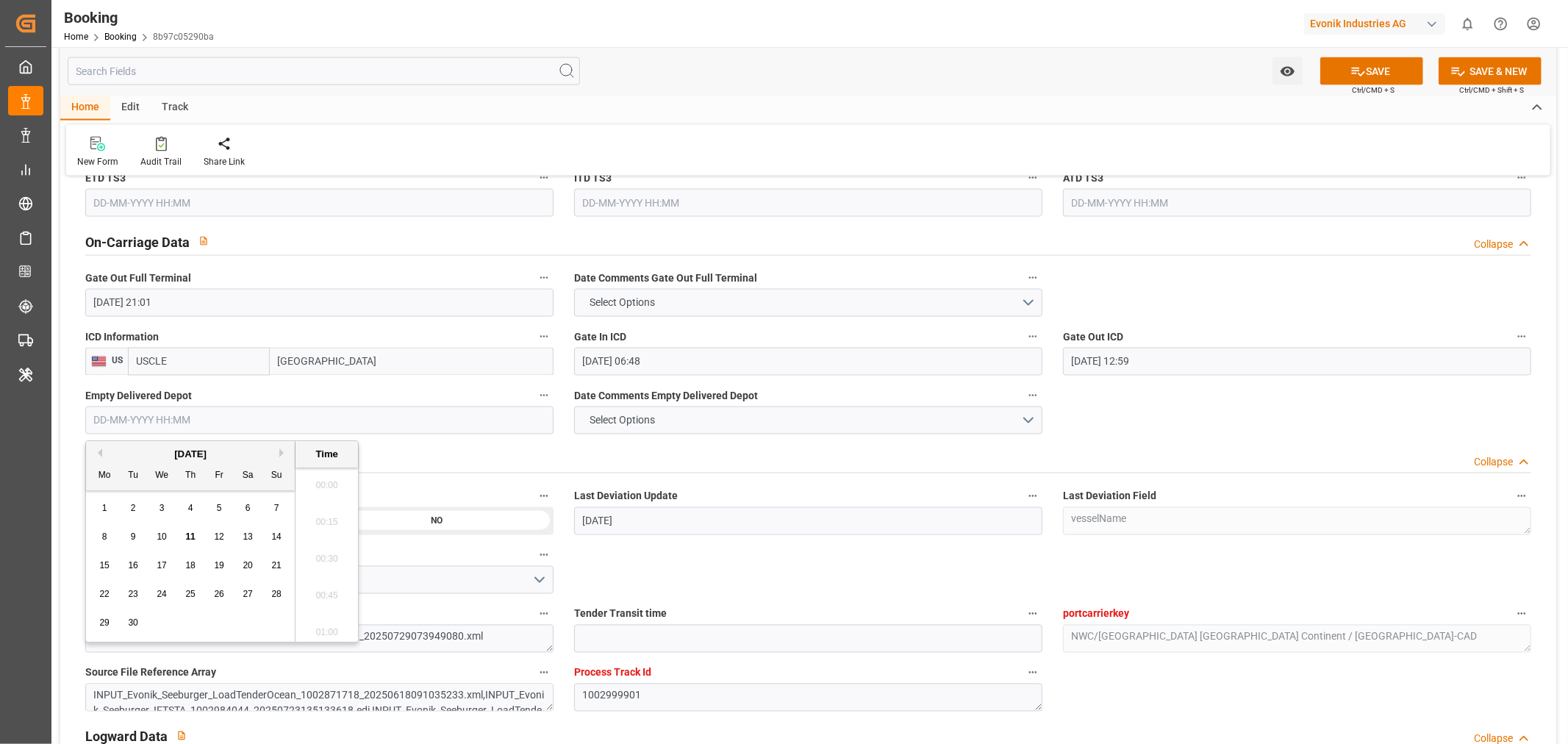
scroll to position [2429, 0]
click at [98, 450] on button "Previous Month" at bounding box center [98, 452] width 9 height 9
click at [186, 600] on div "21" at bounding box center [190, 595] width 18 height 17
type input "21-08-2025 00:00"
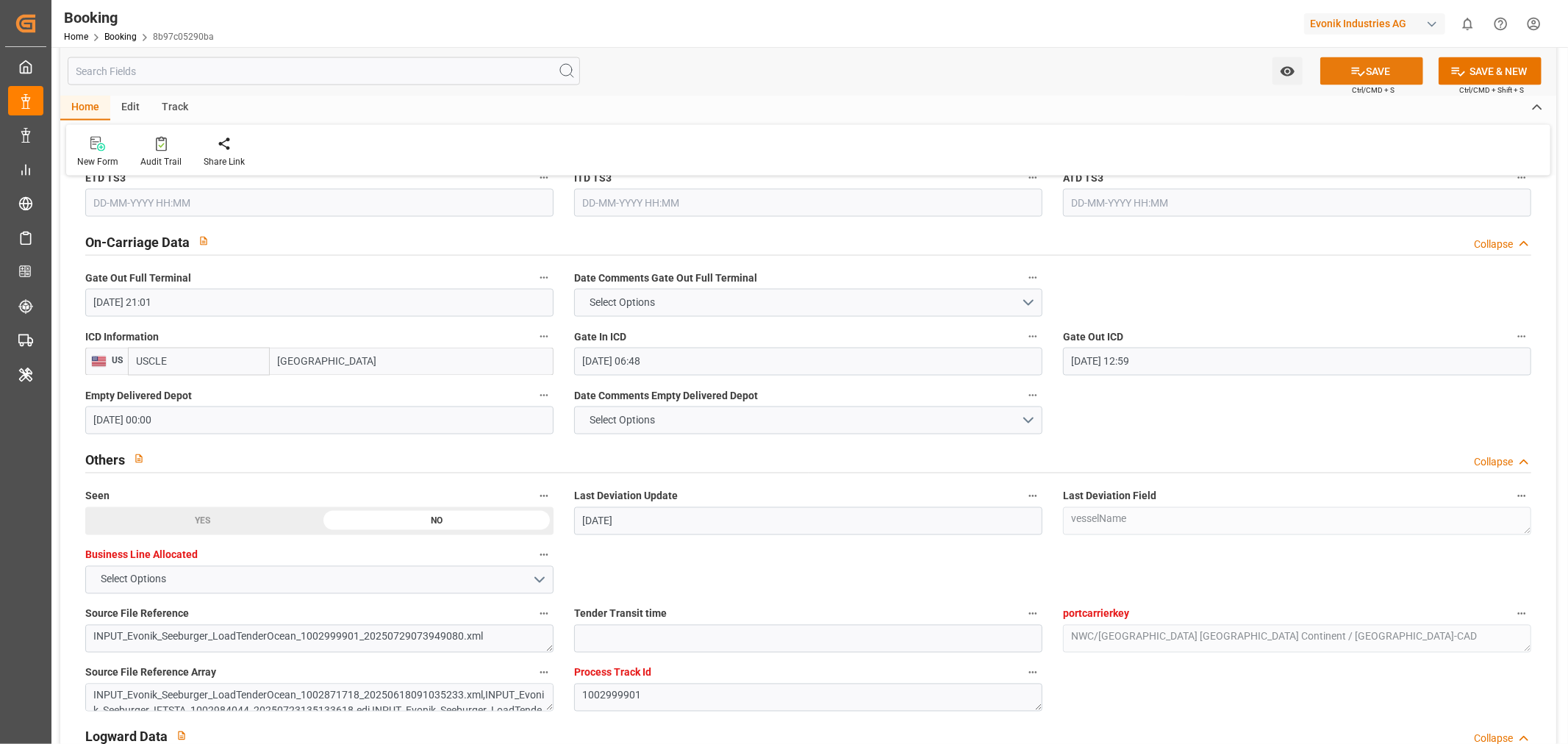
click at [1381, 69] on button "SAVE" at bounding box center [1371, 72] width 103 height 28
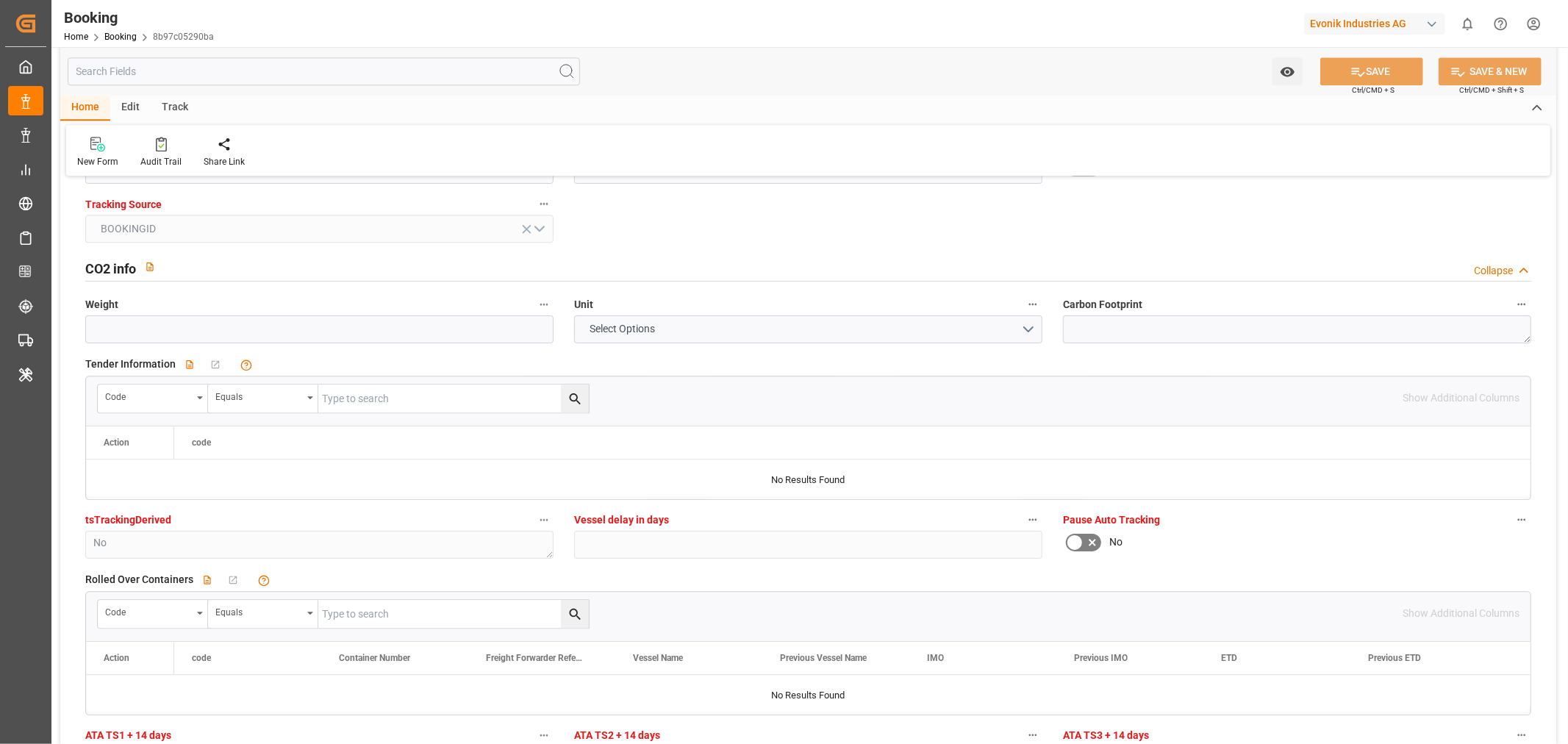
scroll to position [2694, 0]
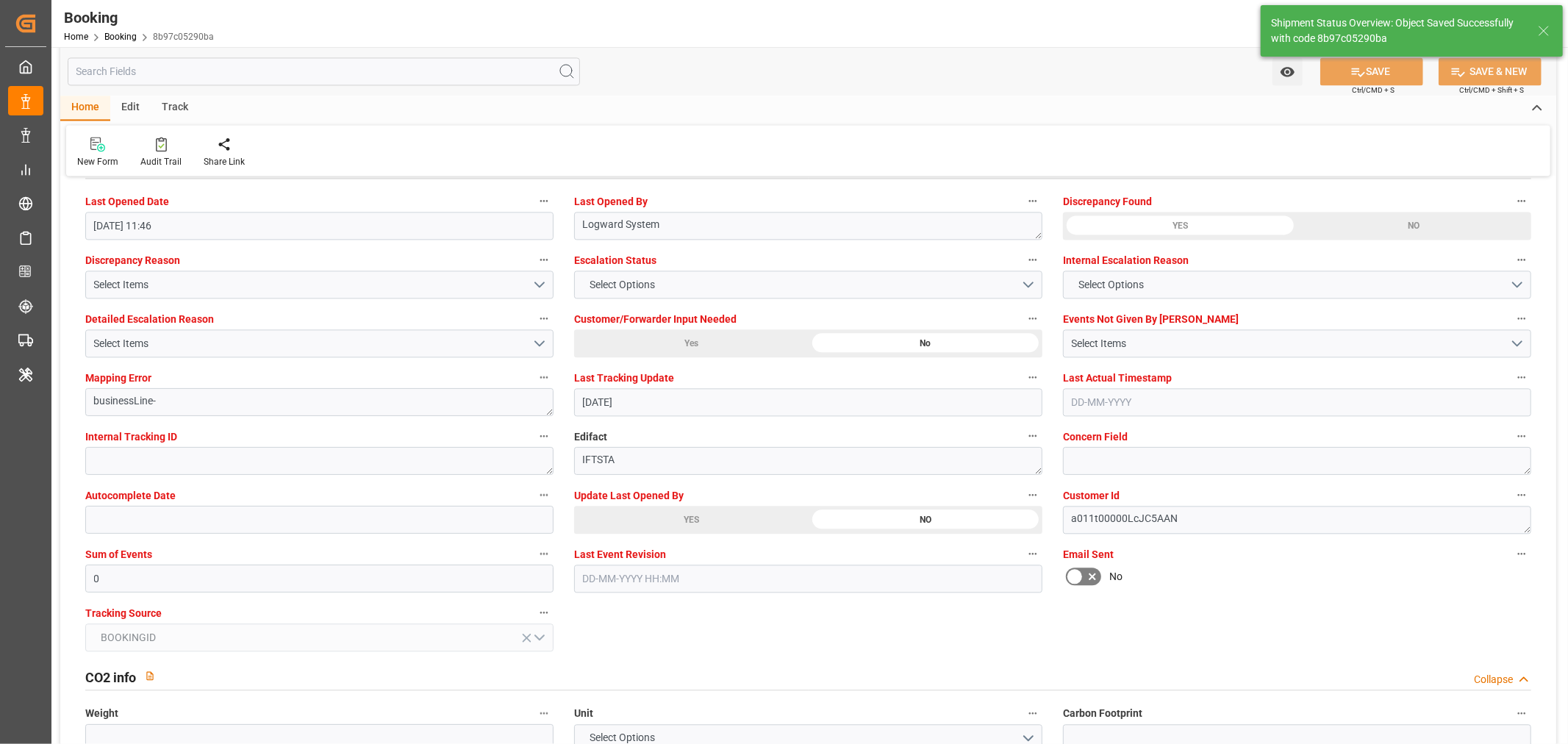
type textarea "Shashidhar Mm"
type input "11-09-2025 11:42"
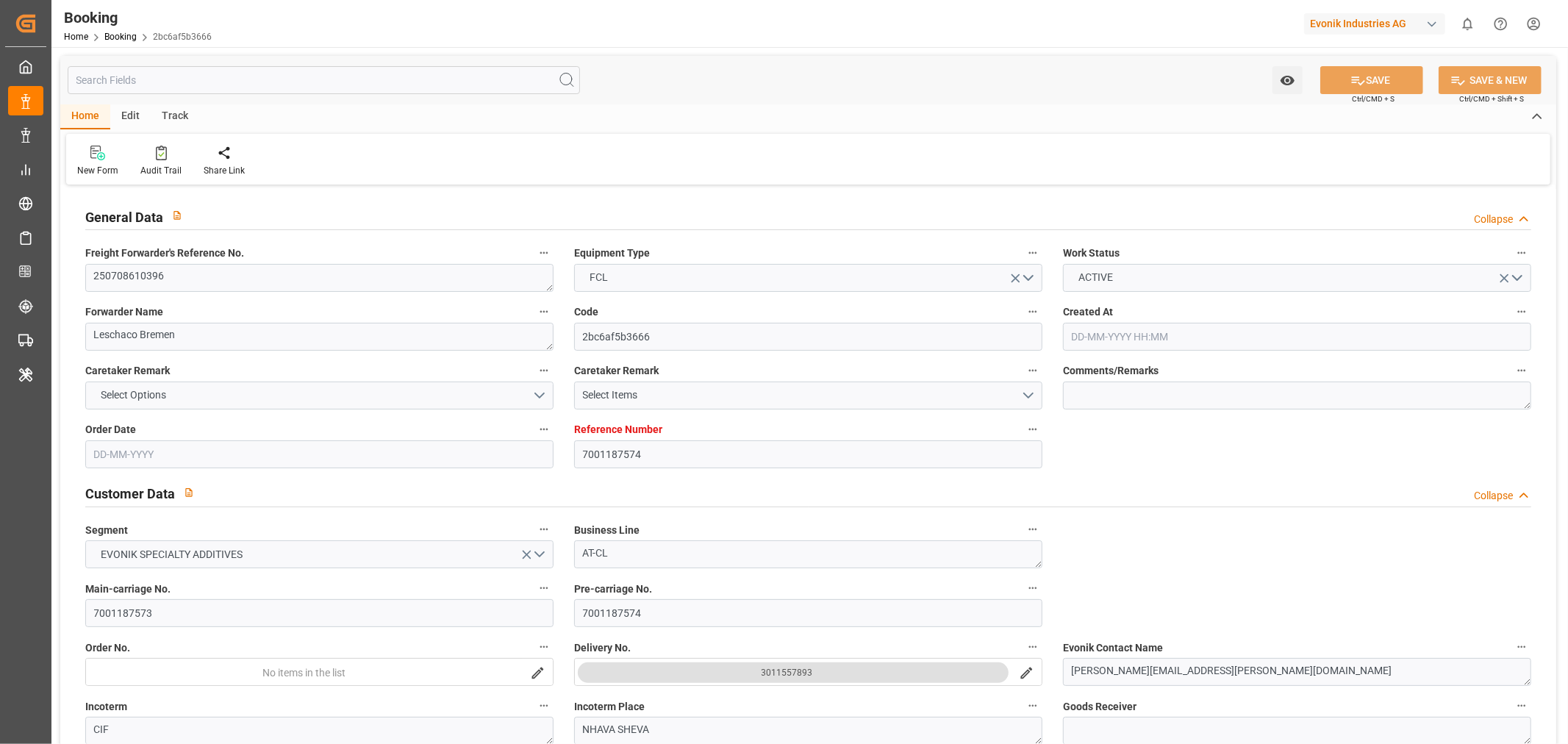
type input "7001187574"
type input "9667174"
type input "Hapag [PERSON_NAME]"
type input "Hapag Lloyd Aktiengesellschaft"
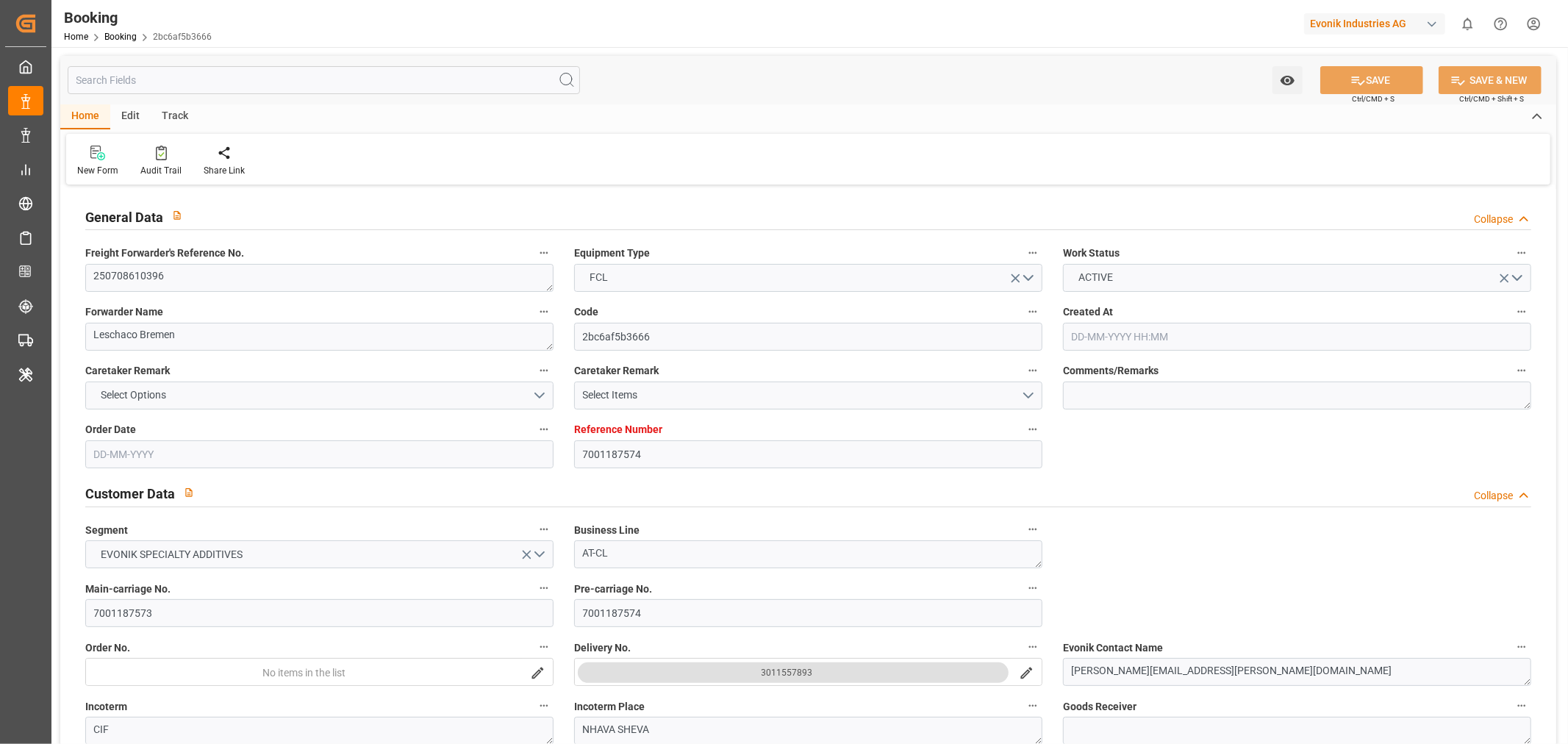
type input "NLRTM"
type input "INNSA"
type input "47"
type input "0"
type input "NLRTM"
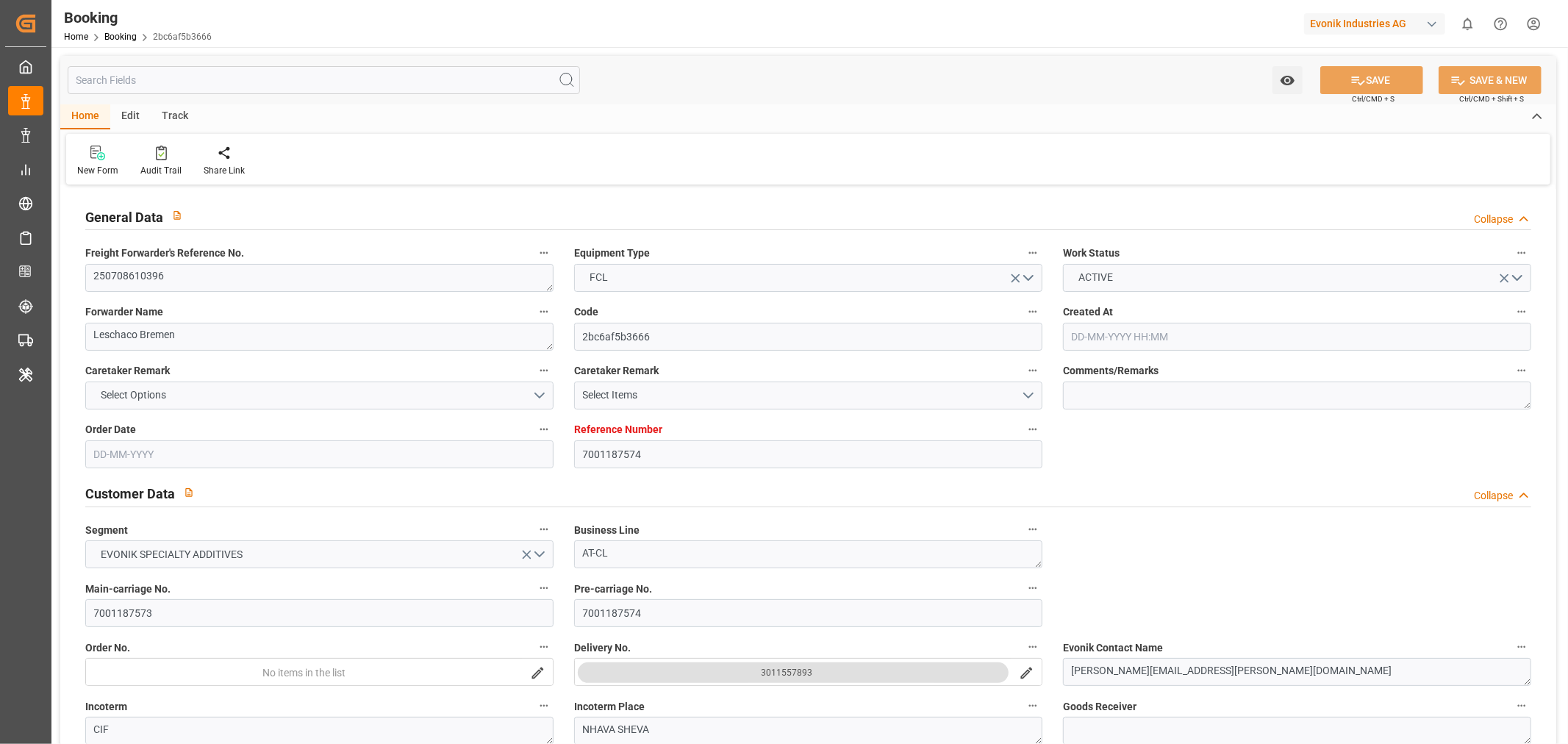
type input "INNSA"
type input "9667174"
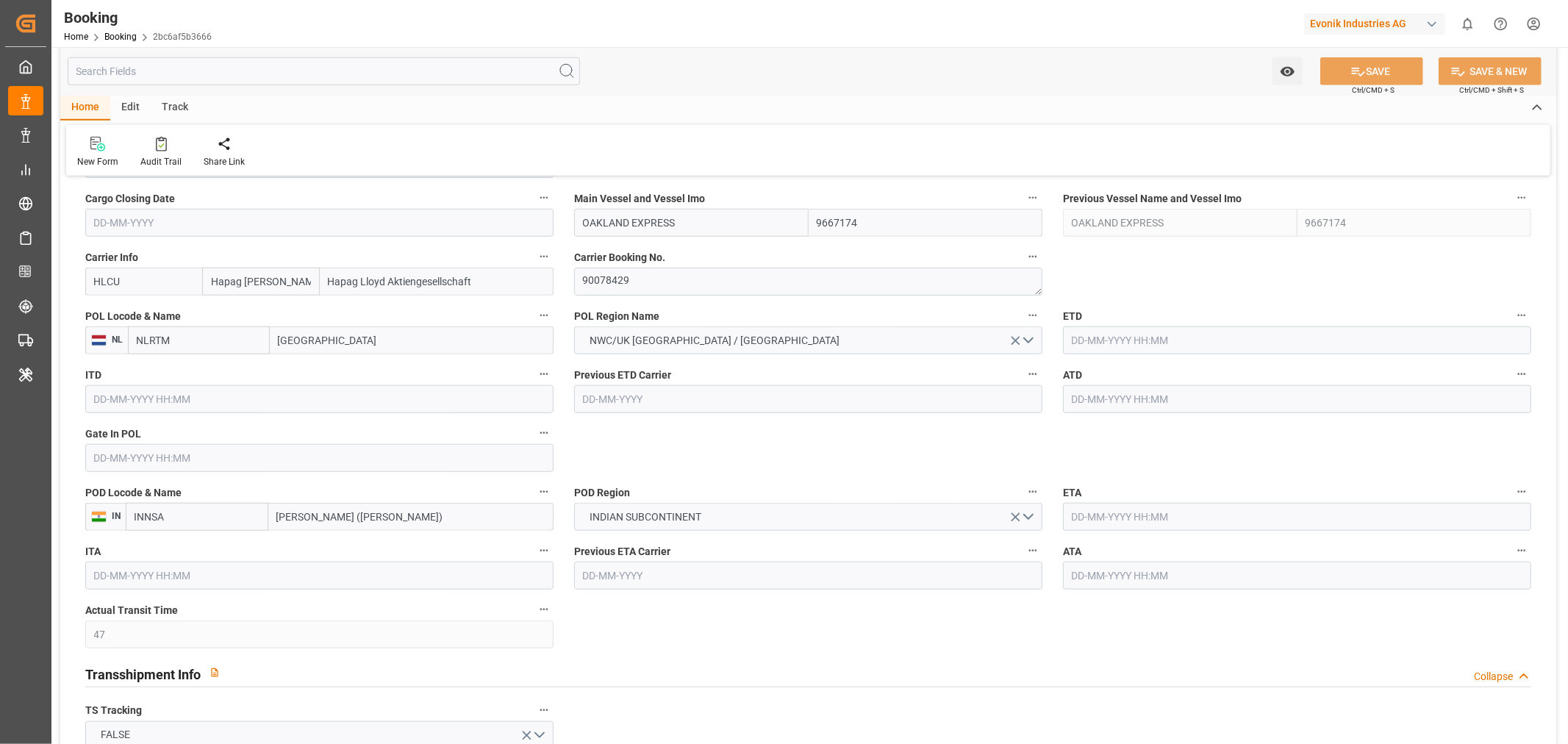
type input "[DATE] 06:38"
type input "[DATE]"
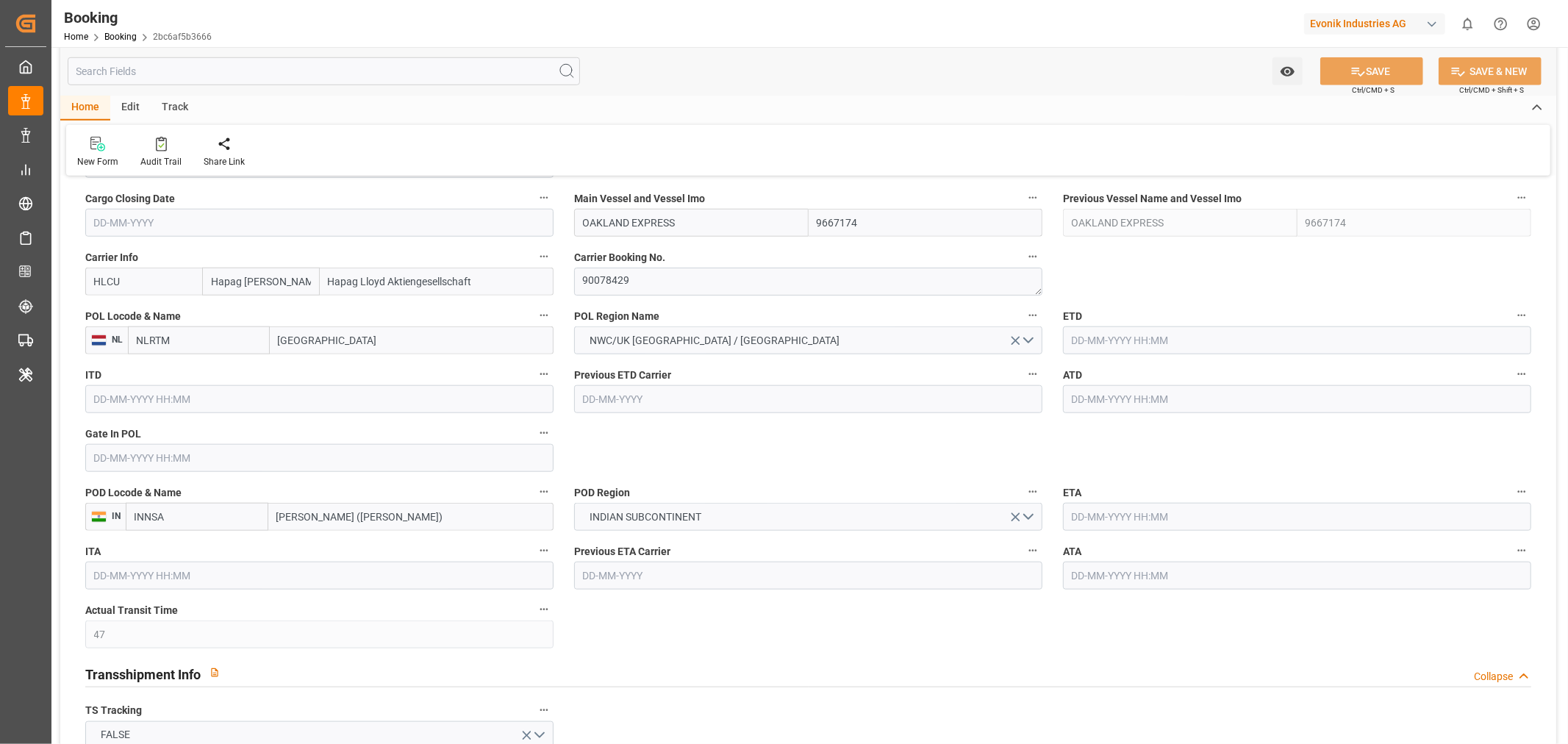
type input "[DATE]"
type input "[DATE] 12:00"
type input "[DATE] 00:00"
type input "[DATE] 12:06"
type input "[DATE] 18:28"
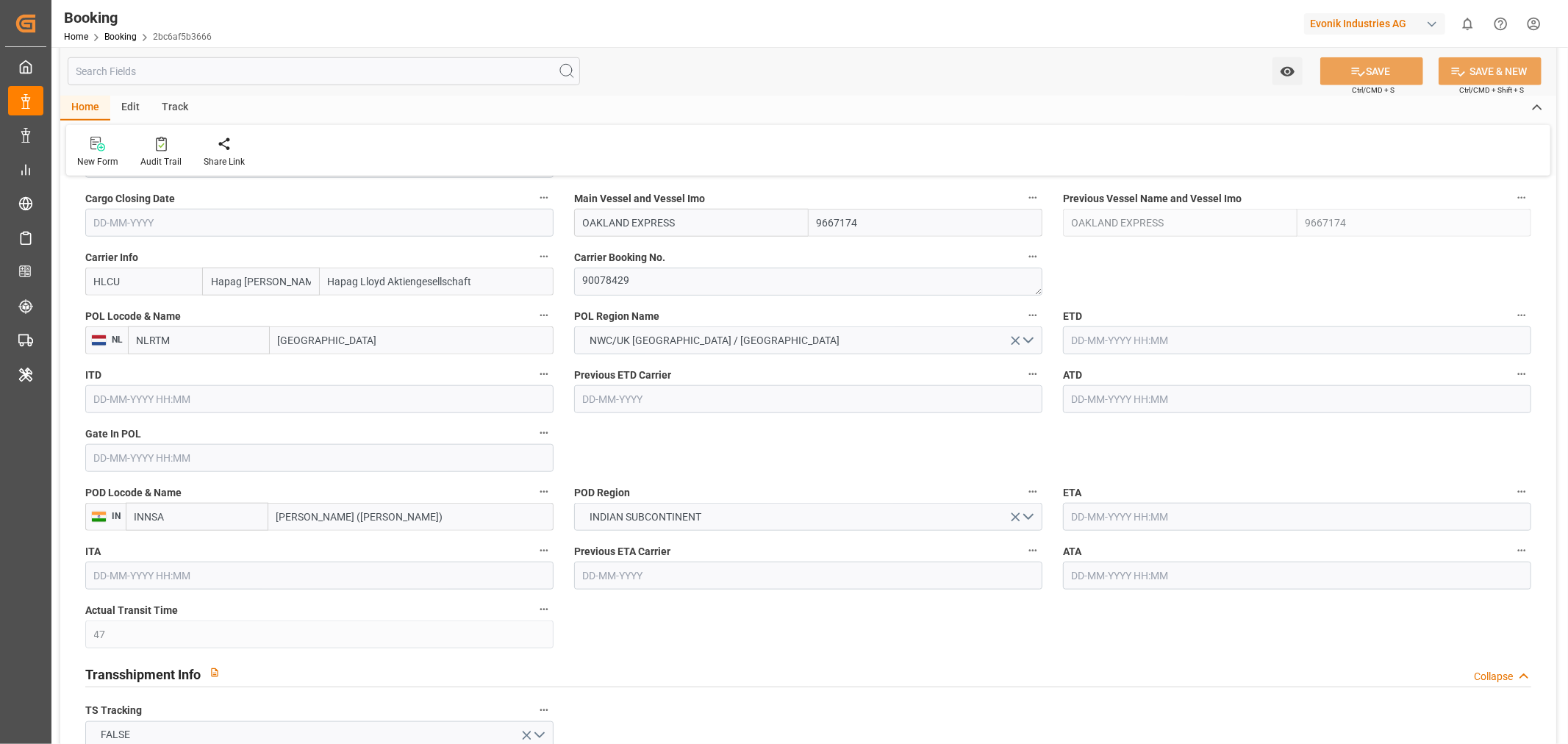
type input "[DATE] 16:00"
type input "[DATE] 00:00"
type input "[DATE] 16:48"
type input "[DATE] 12:46"
type input "[DATE]"
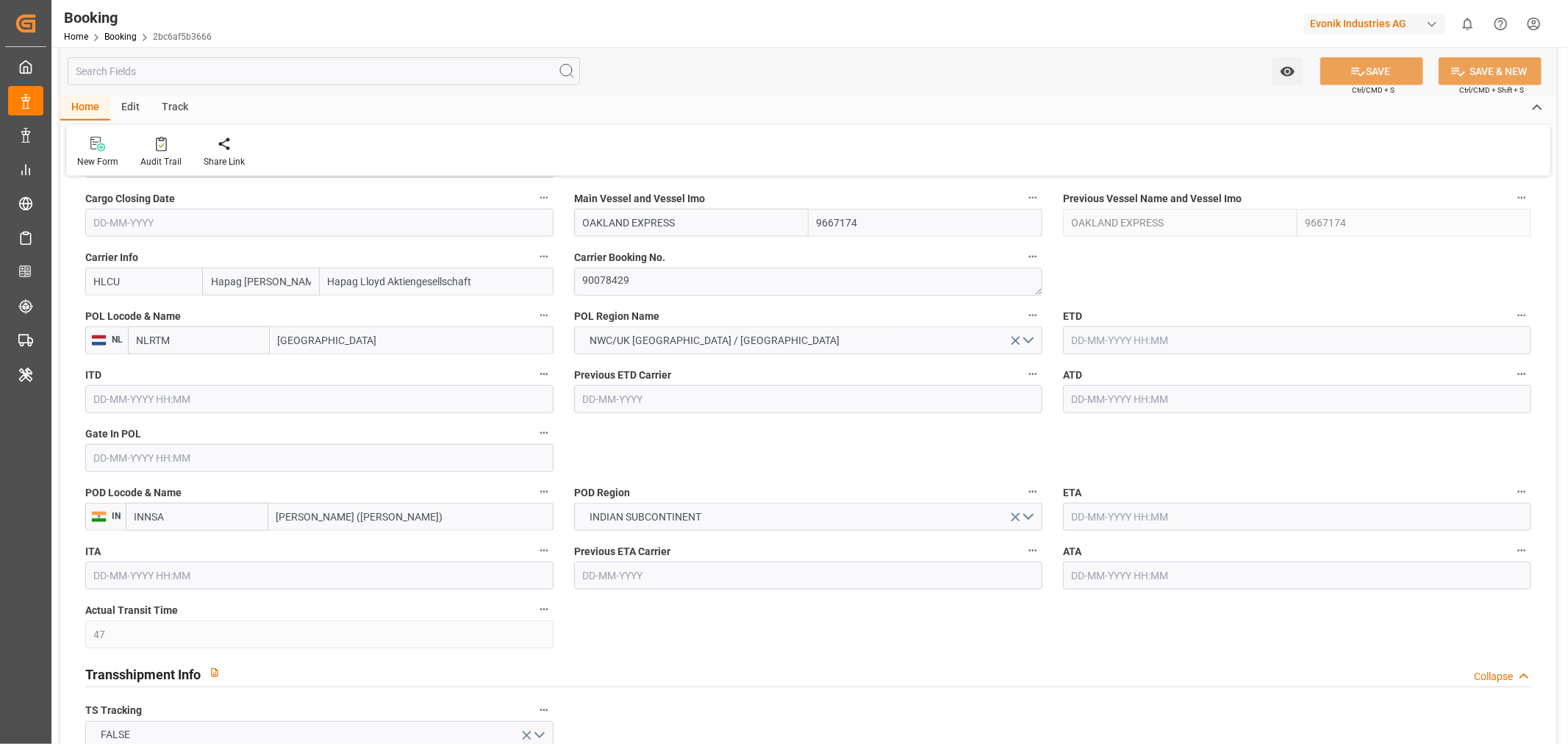
type input "[DATE] 11:50"
type input "[DATE]"
type input "[DATE] 03:05"
type input "[DATE] 12:15"
type input "[DATE] 12:00"
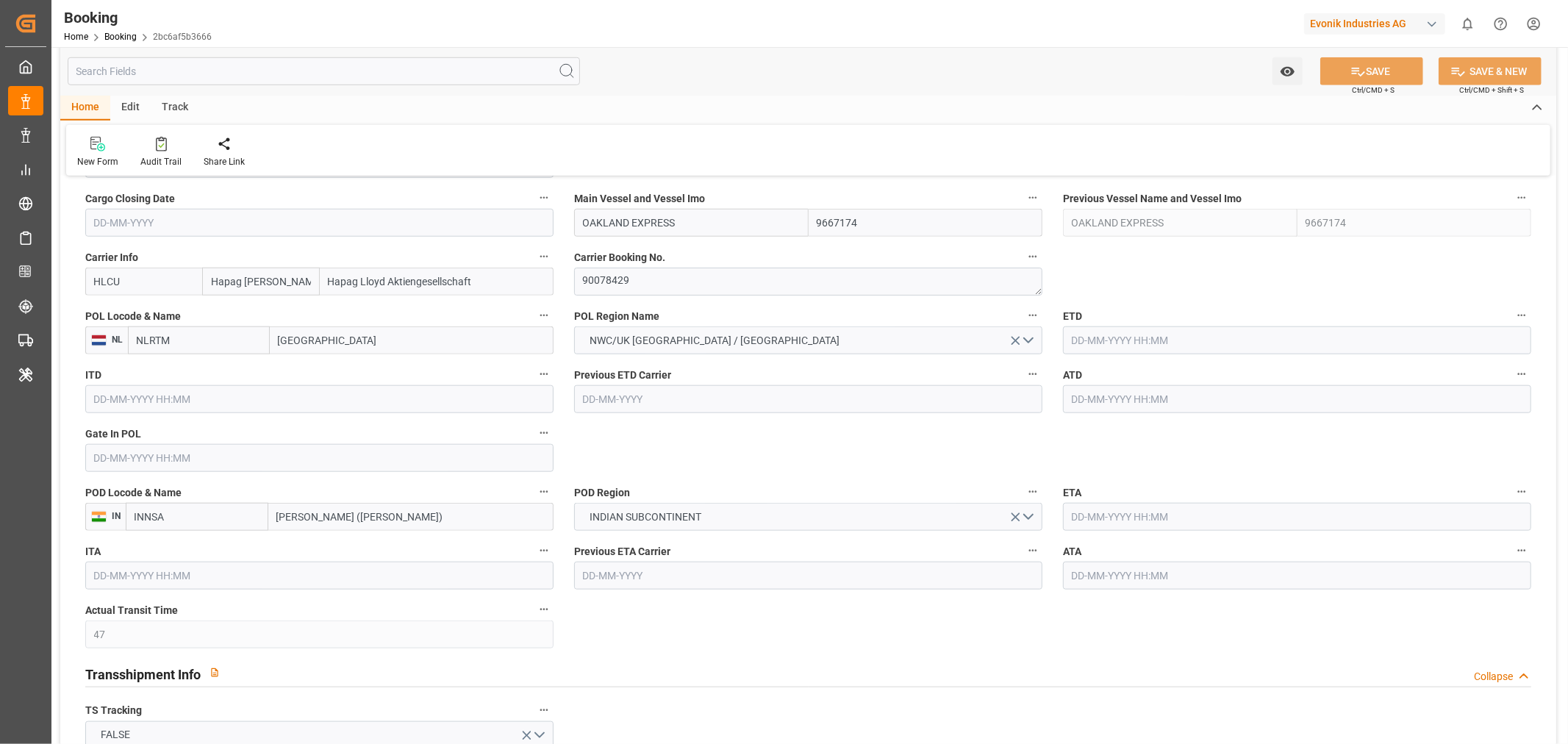
type input "[DATE] 12:32"
type input "[DATE] 16:00"
type input "[DATE] 16:09"
type input "[DATE] 23:19"
type input "[DATE] 16:48"
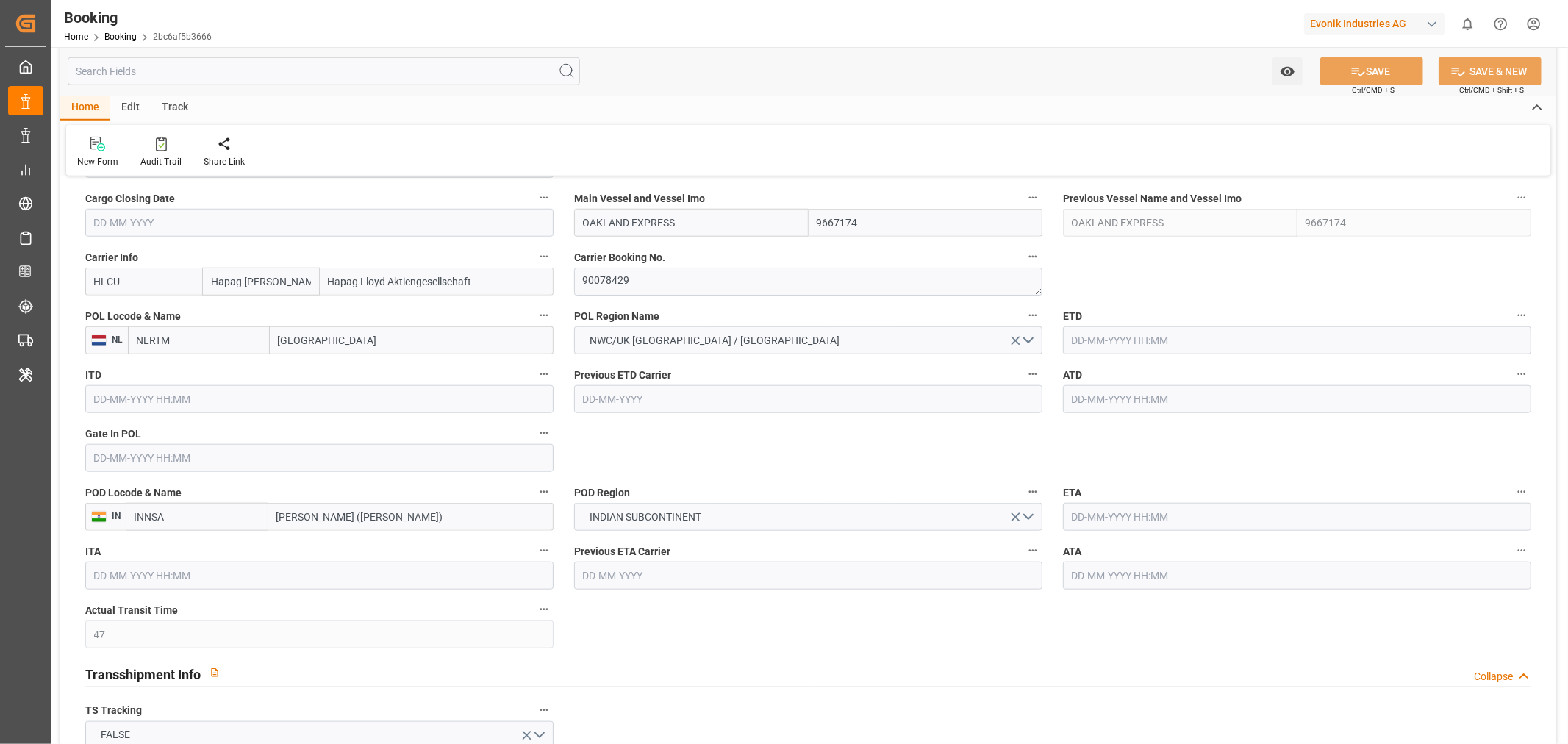
type input "[DATE] 16:00"
type input "[DATE] 23:09"
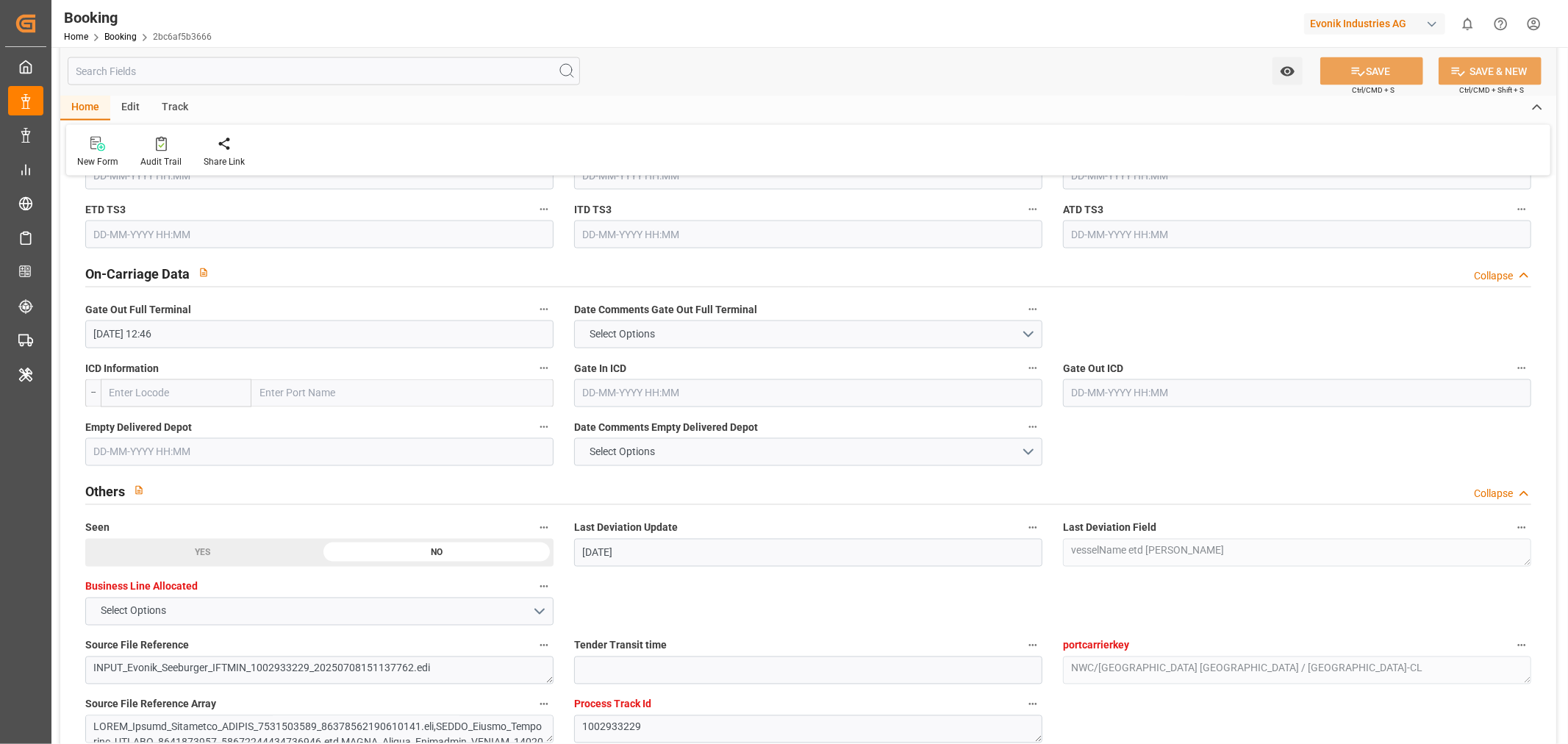
scroll to position [2204, 0]
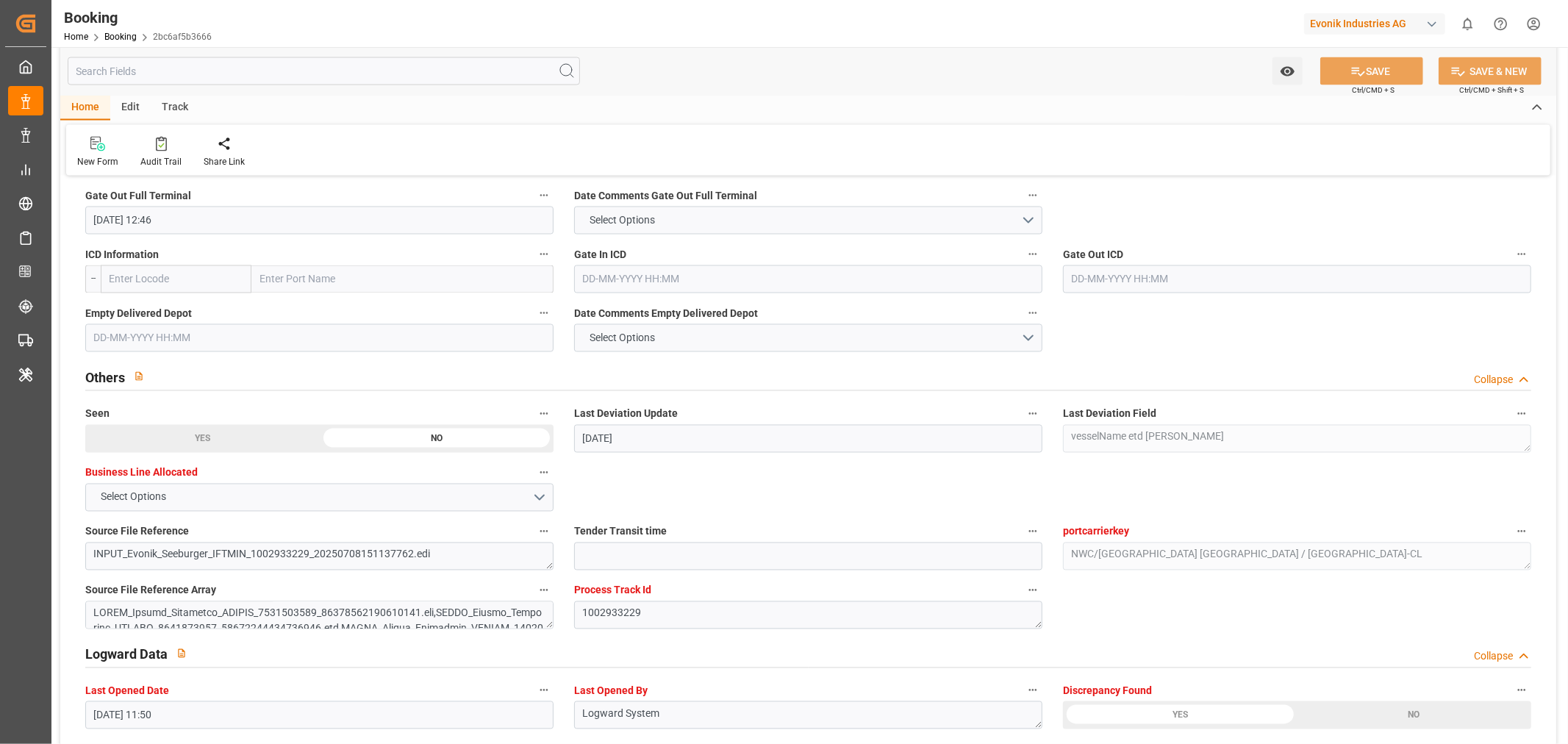
click at [127, 343] on input "text" at bounding box center [319, 338] width 468 height 28
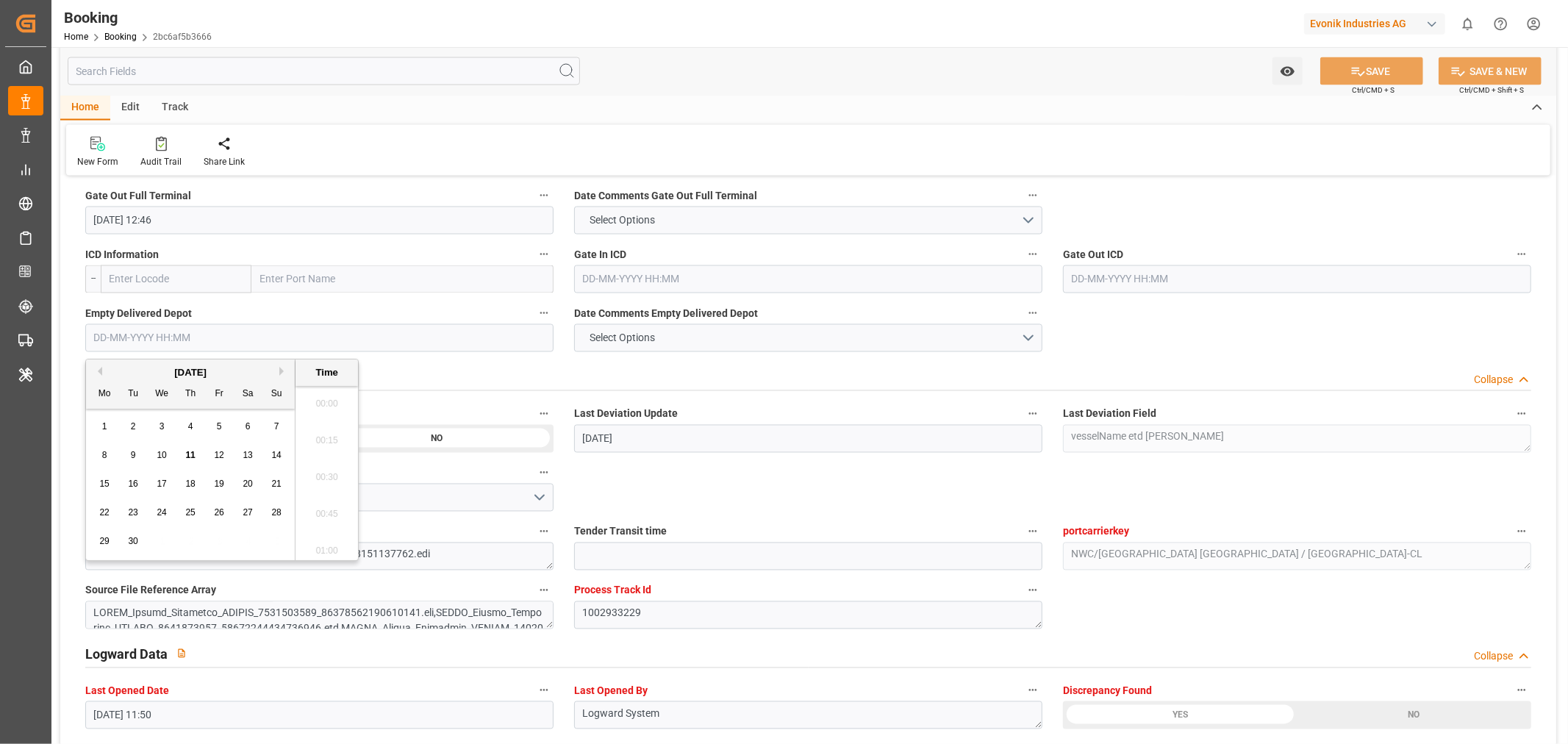
scroll to position [2429, 0]
click at [188, 452] on span "11" at bounding box center [190, 455] width 9 height 10
type input "[DATE] 00:00"
click at [1364, 71] on button "SAVE" at bounding box center [1371, 72] width 103 height 28
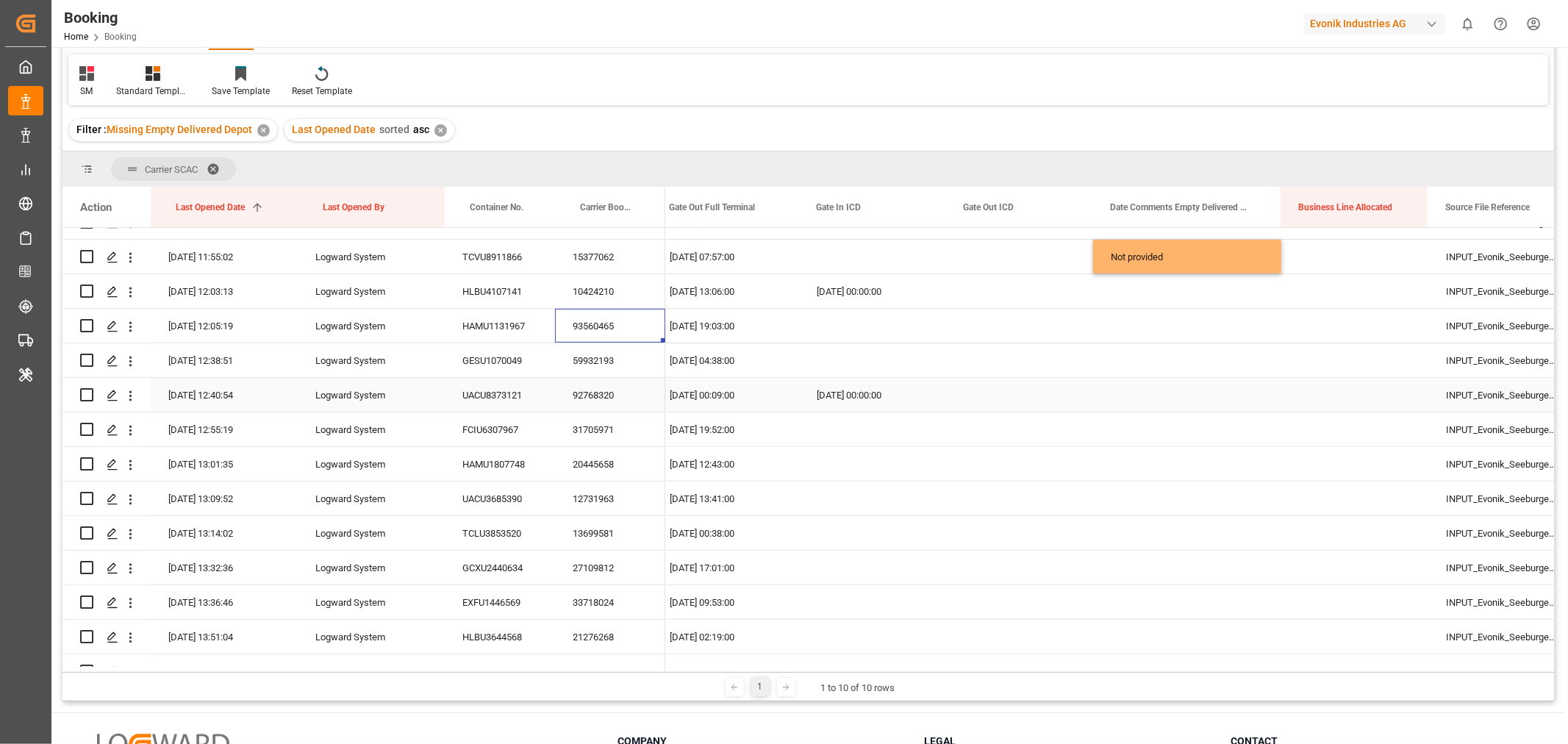
scroll to position [489, 0]
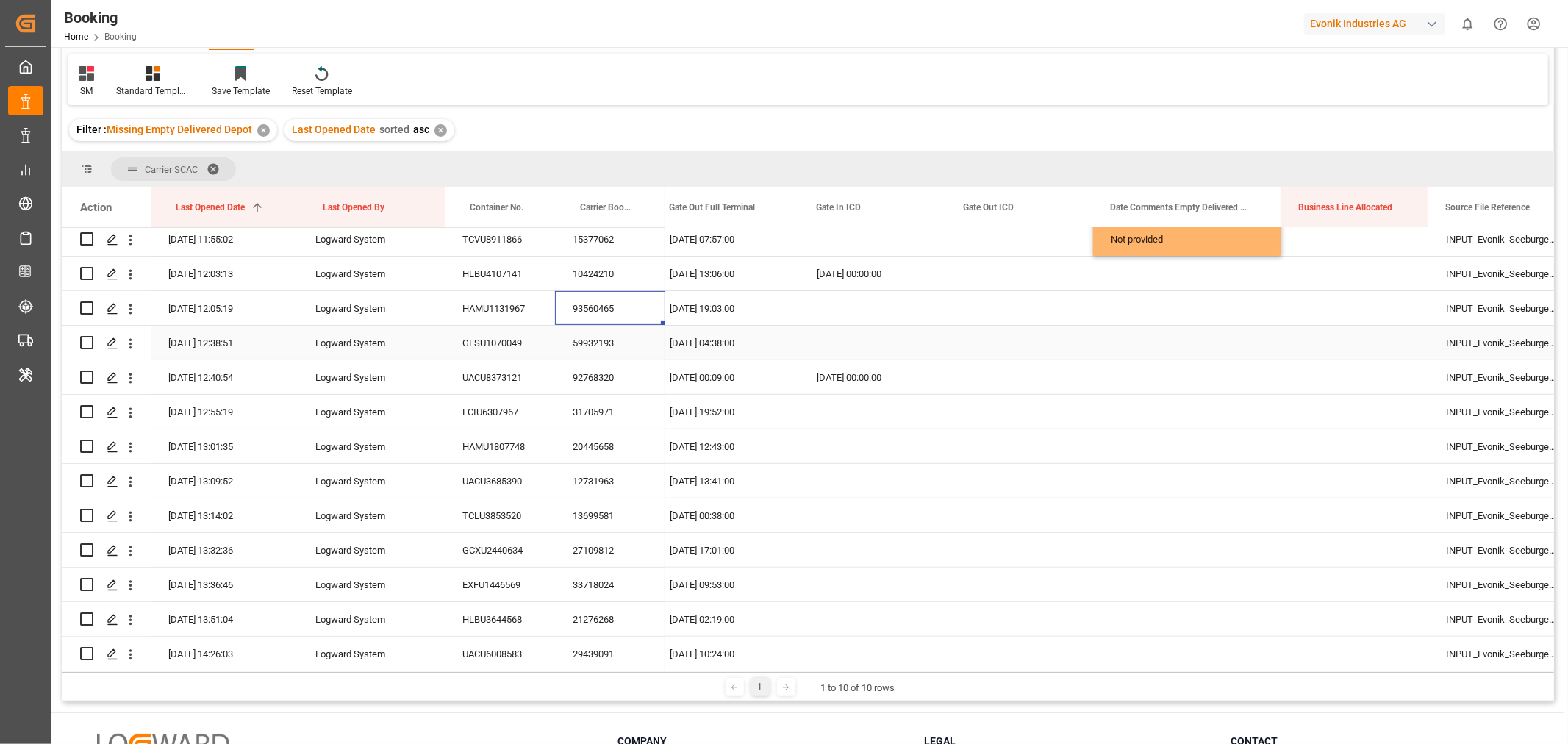
click at [578, 337] on div "59932193" at bounding box center [610, 342] width 110 height 34
click at [616, 388] on div "92768320" at bounding box center [610, 377] width 110 height 34
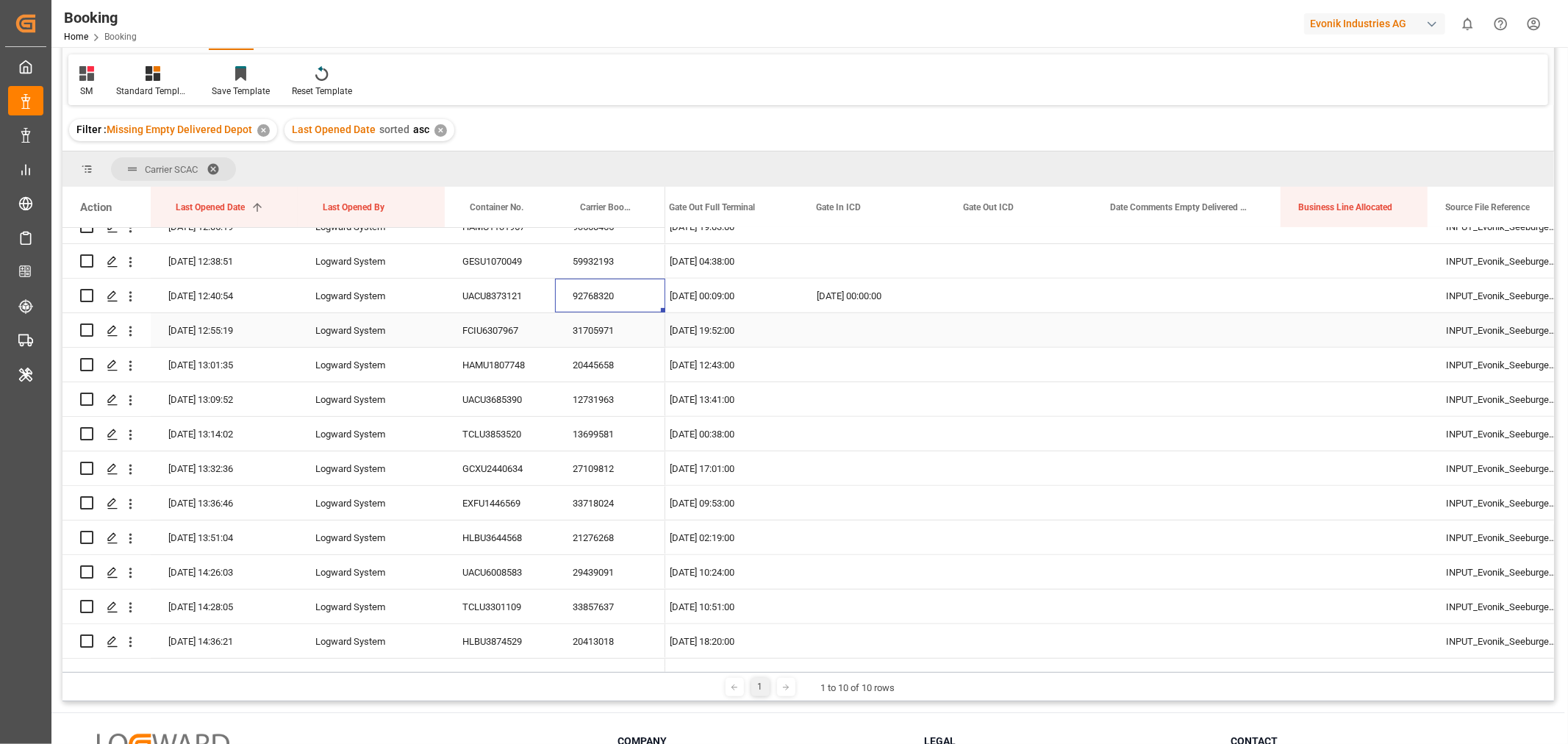
click at [640, 326] on div "31705971" at bounding box center [610, 330] width 110 height 34
click at [603, 364] on div "20445658" at bounding box center [610, 364] width 110 height 34
click at [620, 401] on div "12731963" at bounding box center [610, 399] width 110 height 34
click at [607, 430] on div "13699581" at bounding box center [610, 433] width 110 height 34
click at [131, 433] on icon "open menu" at bounding box center [131, 434] width 3 height 10
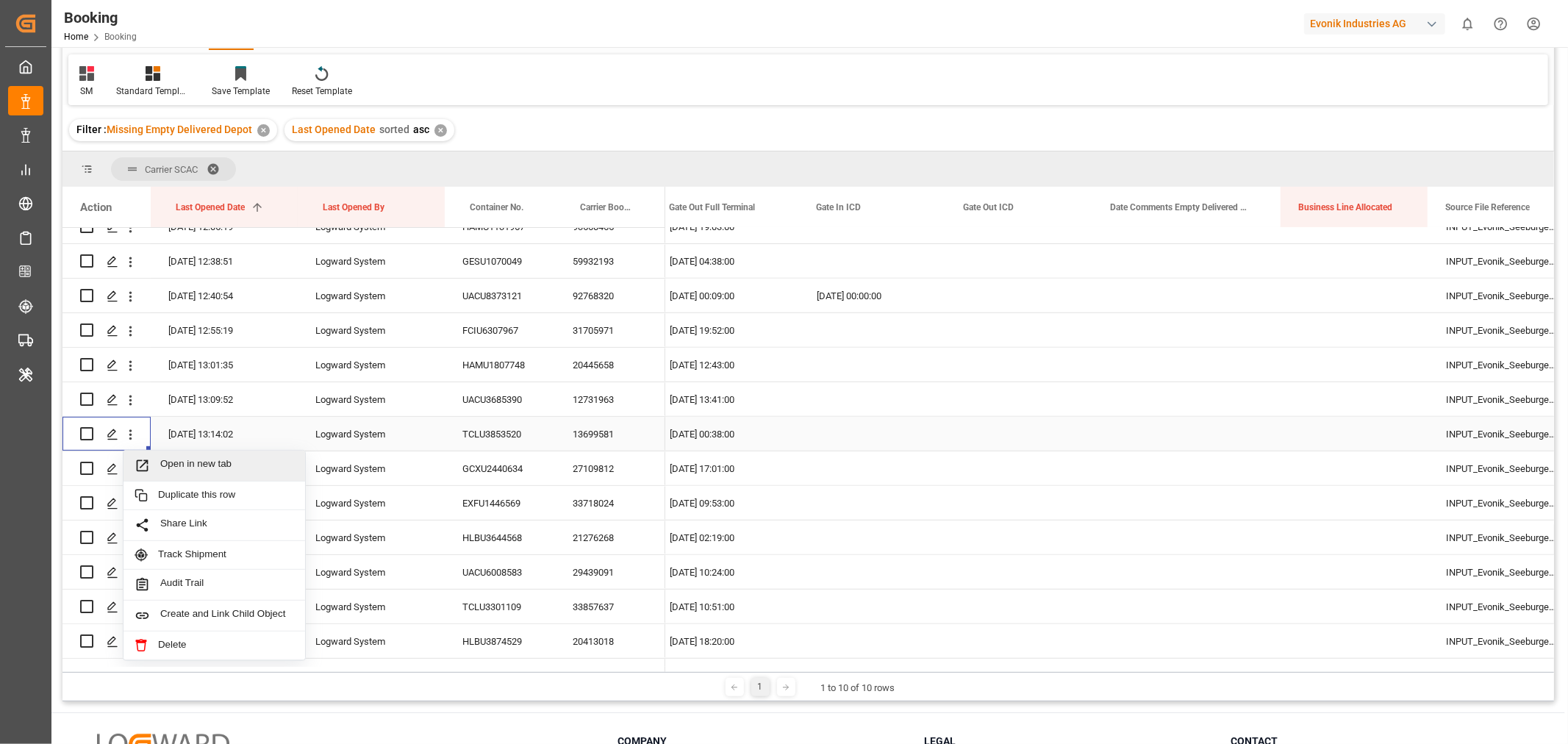
click at [222, 464] on span "Open in new tab" at bounding box center [227, 466] width 134 height 16
click at [592, 439] on div "13699581" at bounding box center [610, 433] width 110 height 34
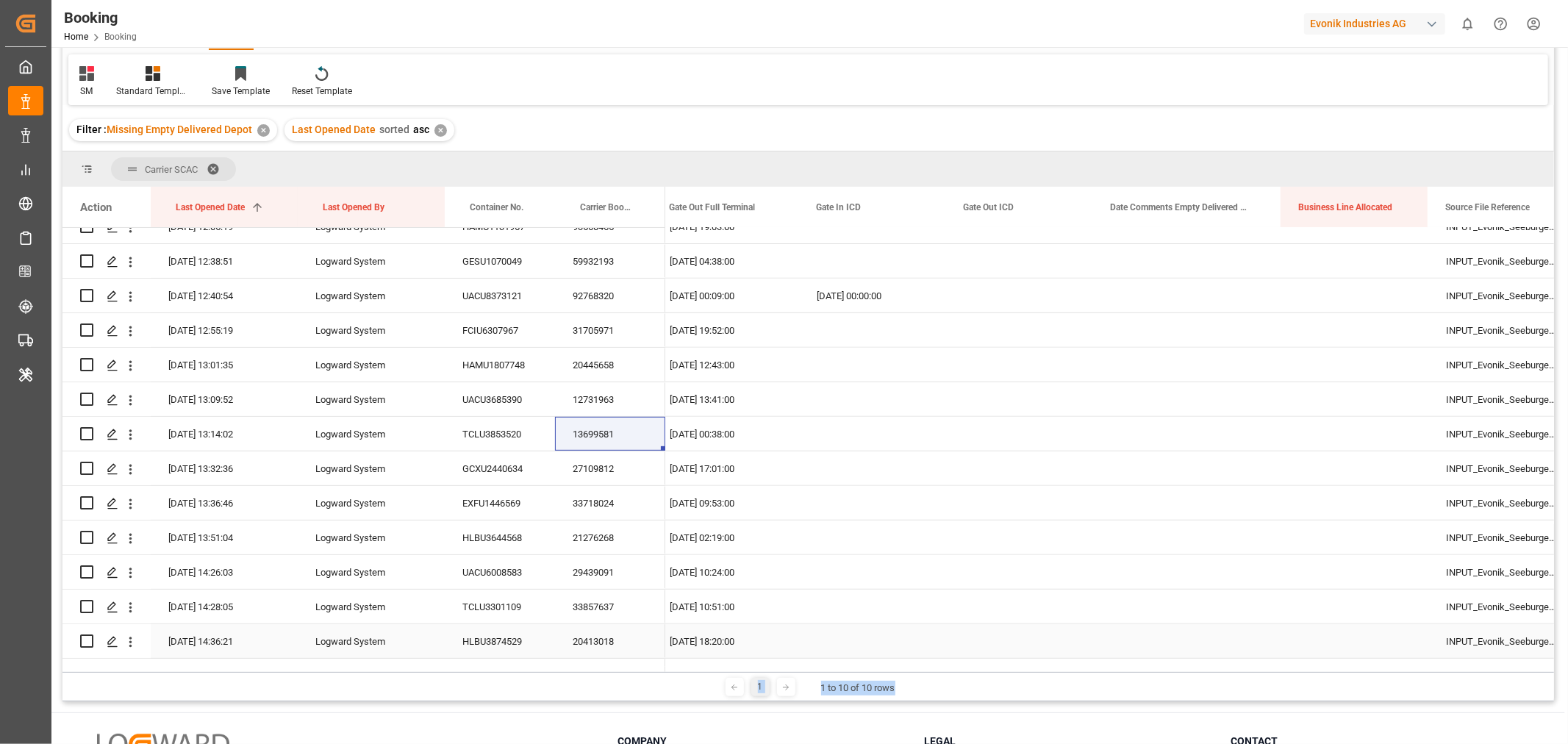
drag, startPoint x: 950, startPoint y: 671, endPoint x: 518, endPoint y: 641, distance: 433.0
click at [518, 641] on div "Carrier SCAC Drag here to set column labels Action Last Opened Date 1 Last Open…" at bounding box center [808, 425] width 1492 height 550
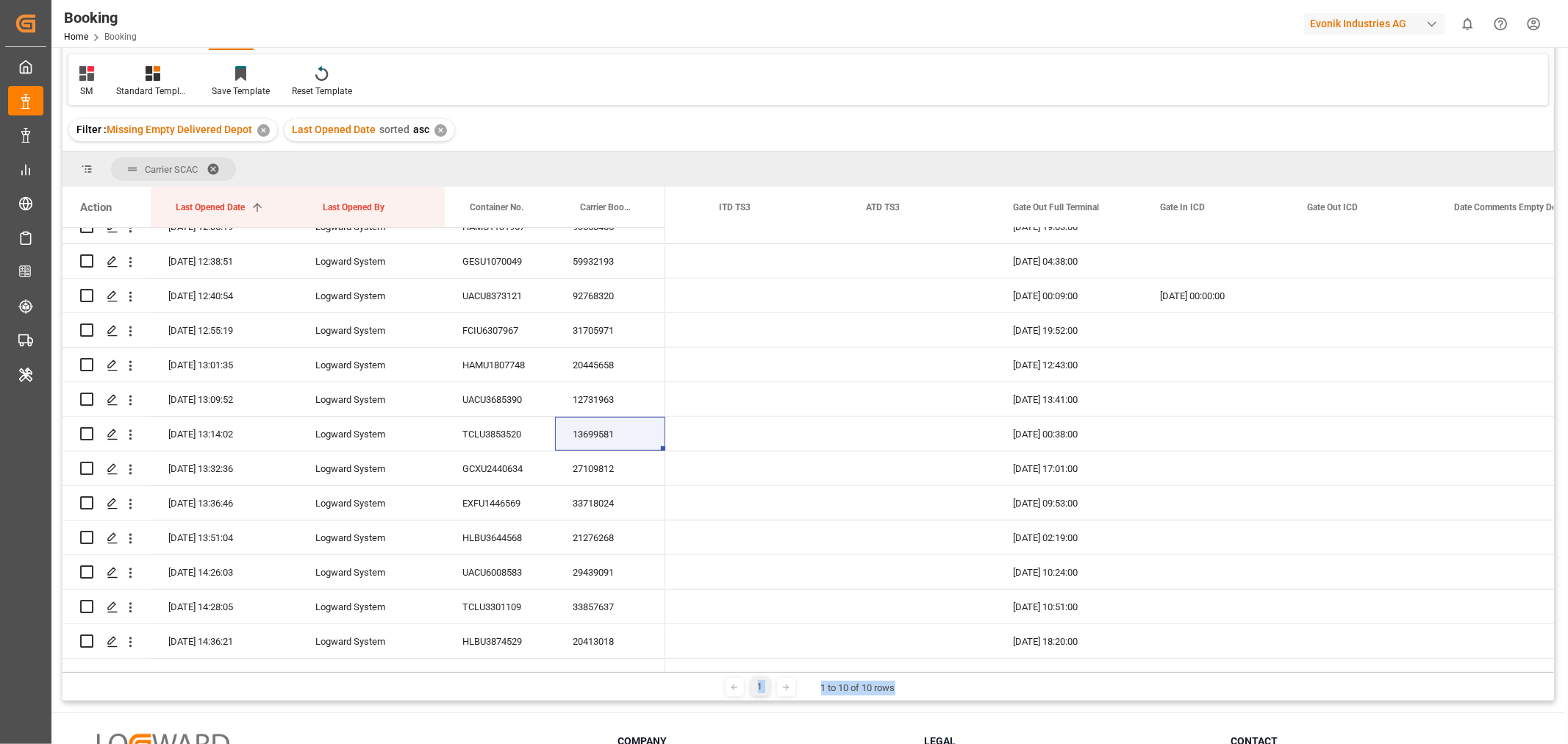
click at [983, 692] on div "1 1 to 10 of 10 rows" at bounding box center [808, 686] width 1492 height 29
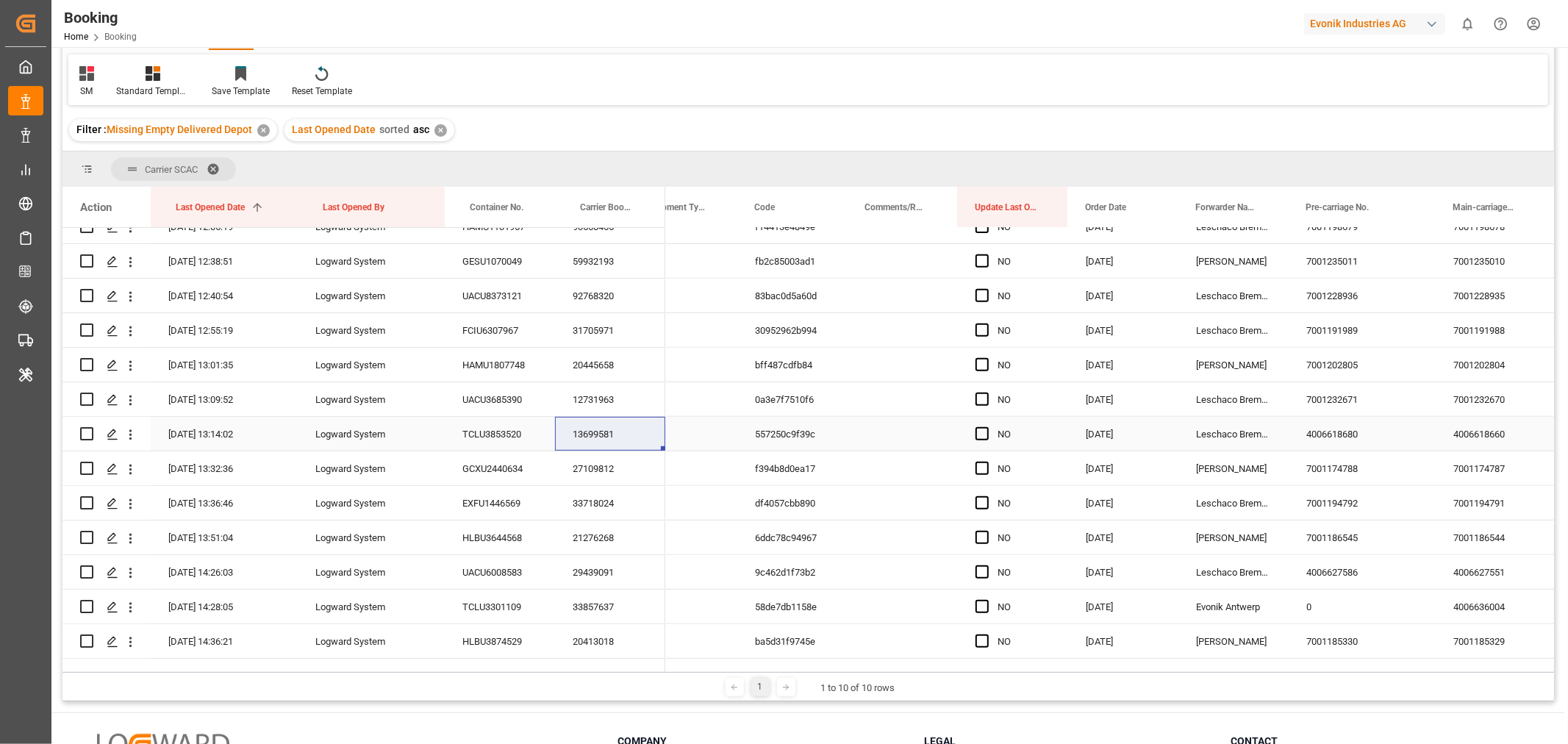
scroll to position [0, 297]
click at [976, 435] on span "Press SPACE to select this row." at bounding box center [981, 433] width 13 height 13
click at [986, 427] on input "Press SPACE to select this row." at bounding box center [986, 427] width 0 height 0
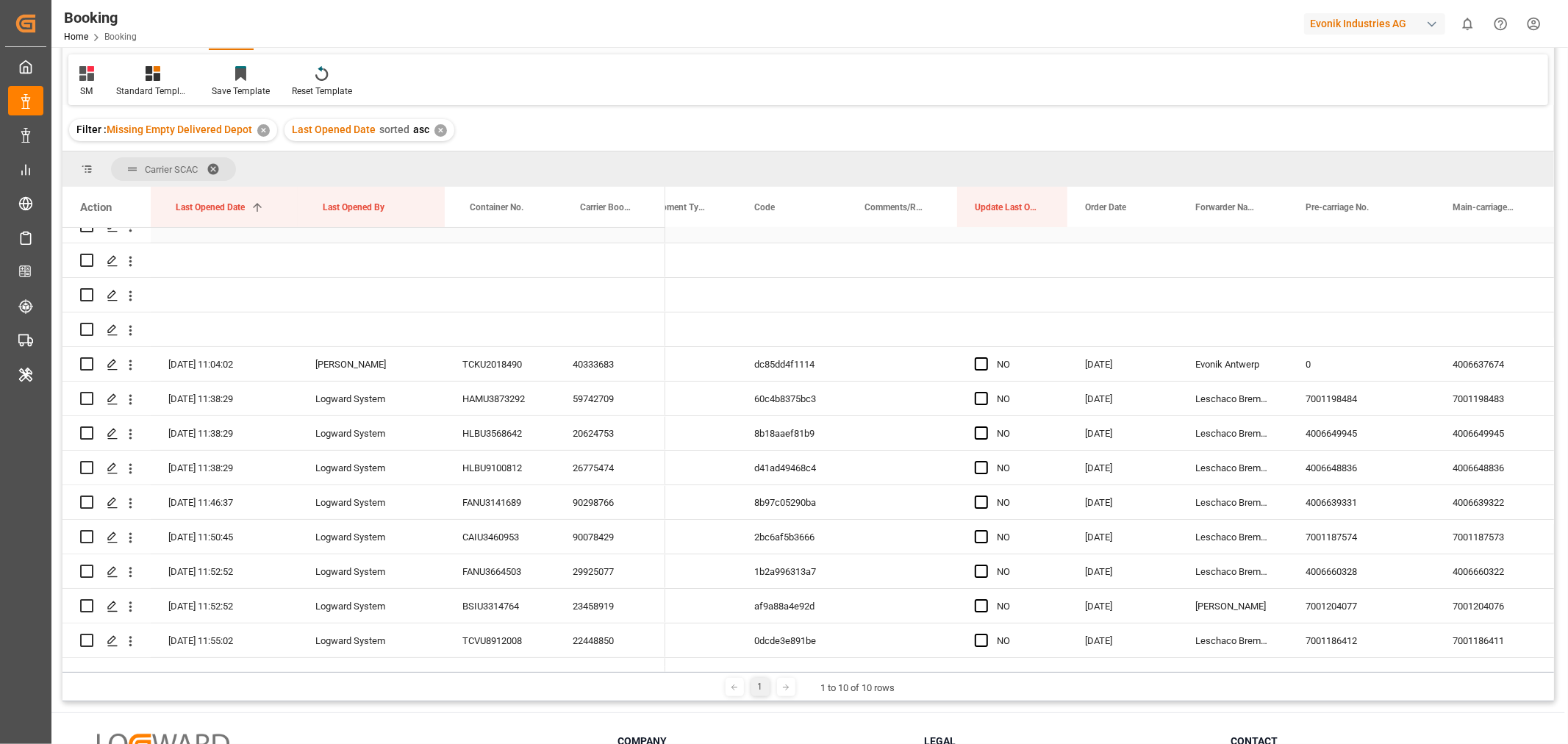
scroll to position [0, 0]
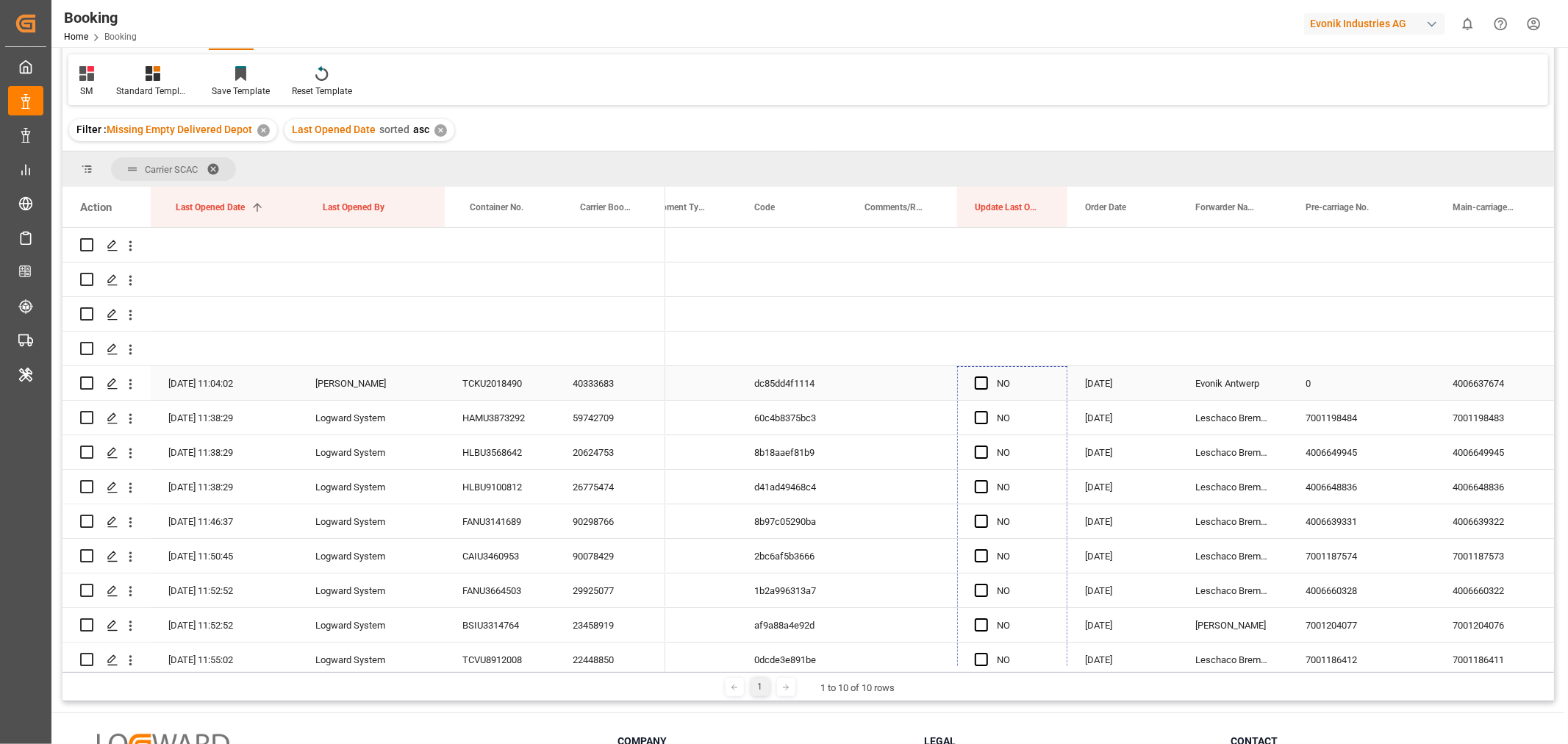
drag, startPoint x: 1063, startPoint y: 529, endPoint x: 1024, endPoint y: 398, distance: 136.7
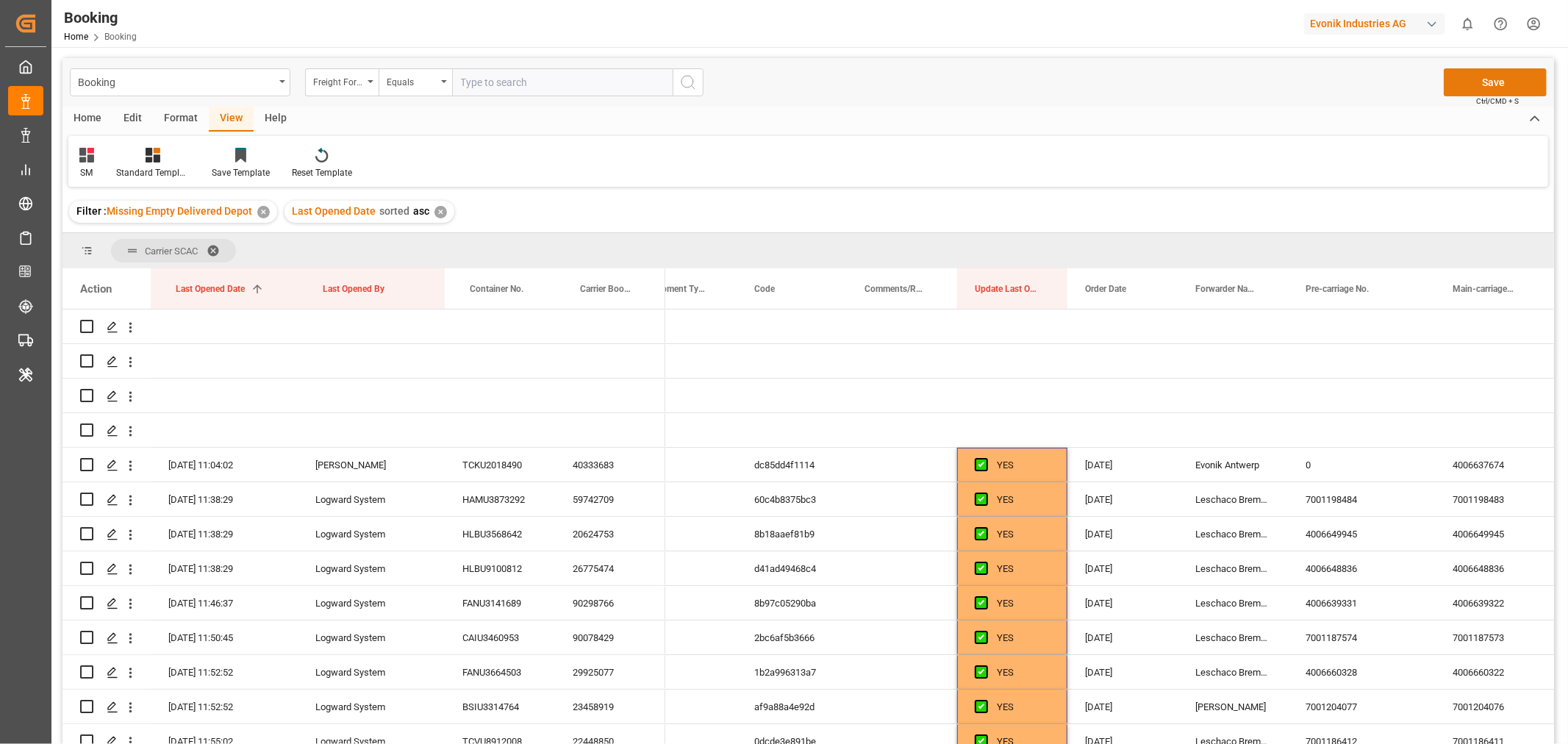
click at [1483, 70] on button "Save" at bounding box center [1495, 83] width 103 height 28
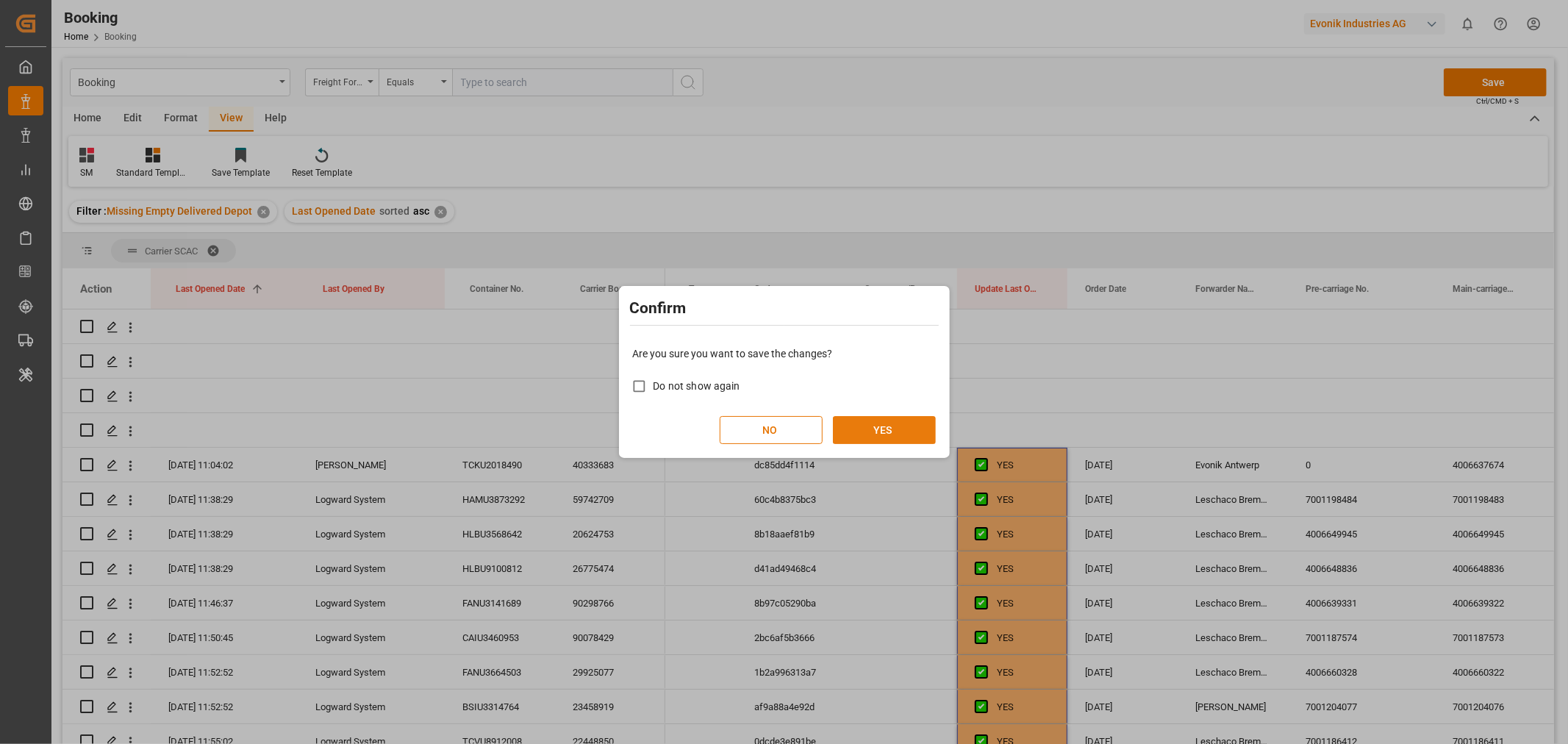
click at [885, 427] on button "YES" at bounding box center [884, 430] width 103 height 28
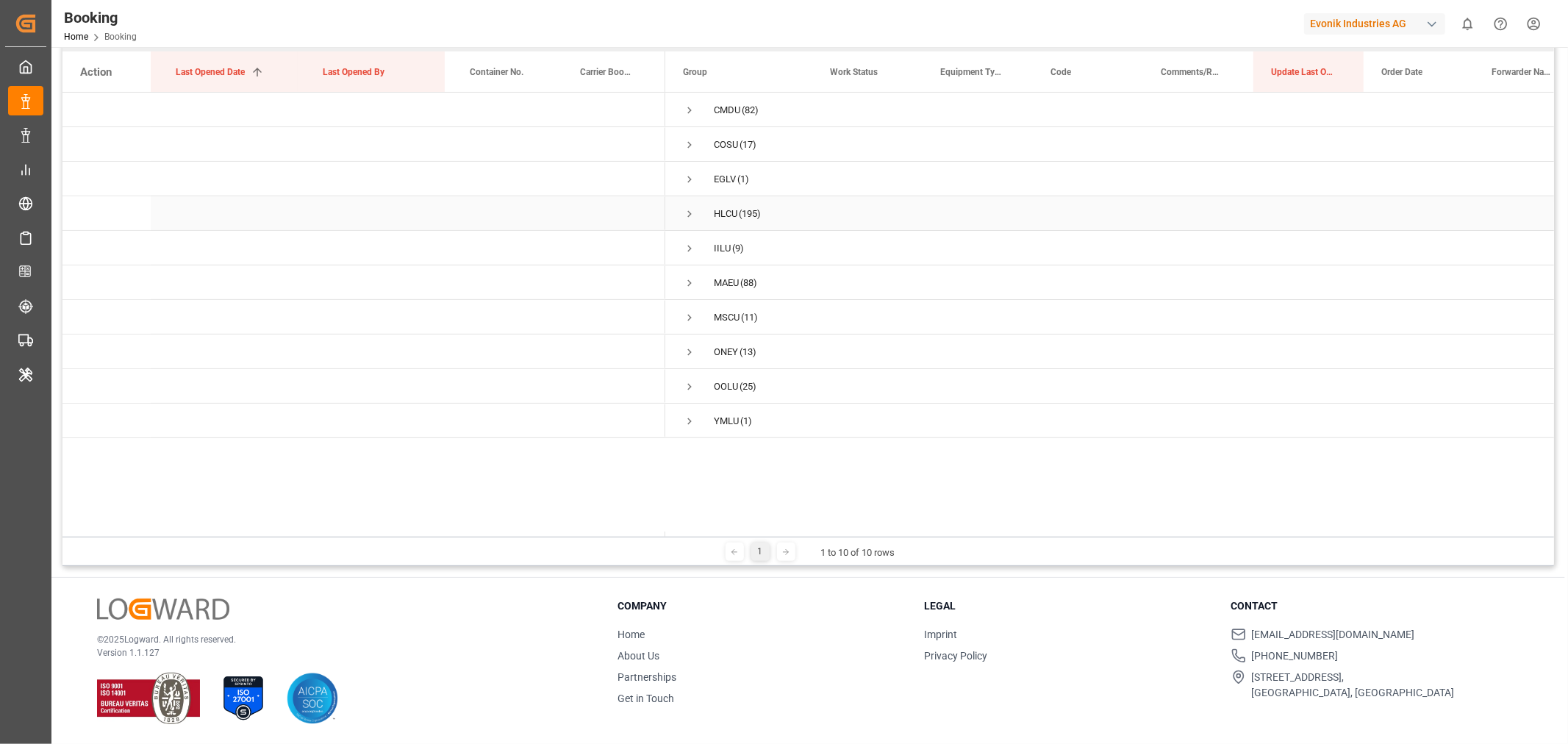
click at [688, 213] on span "Press SPACE to select this row." at bounding box center [689, 213] width 13 height 13
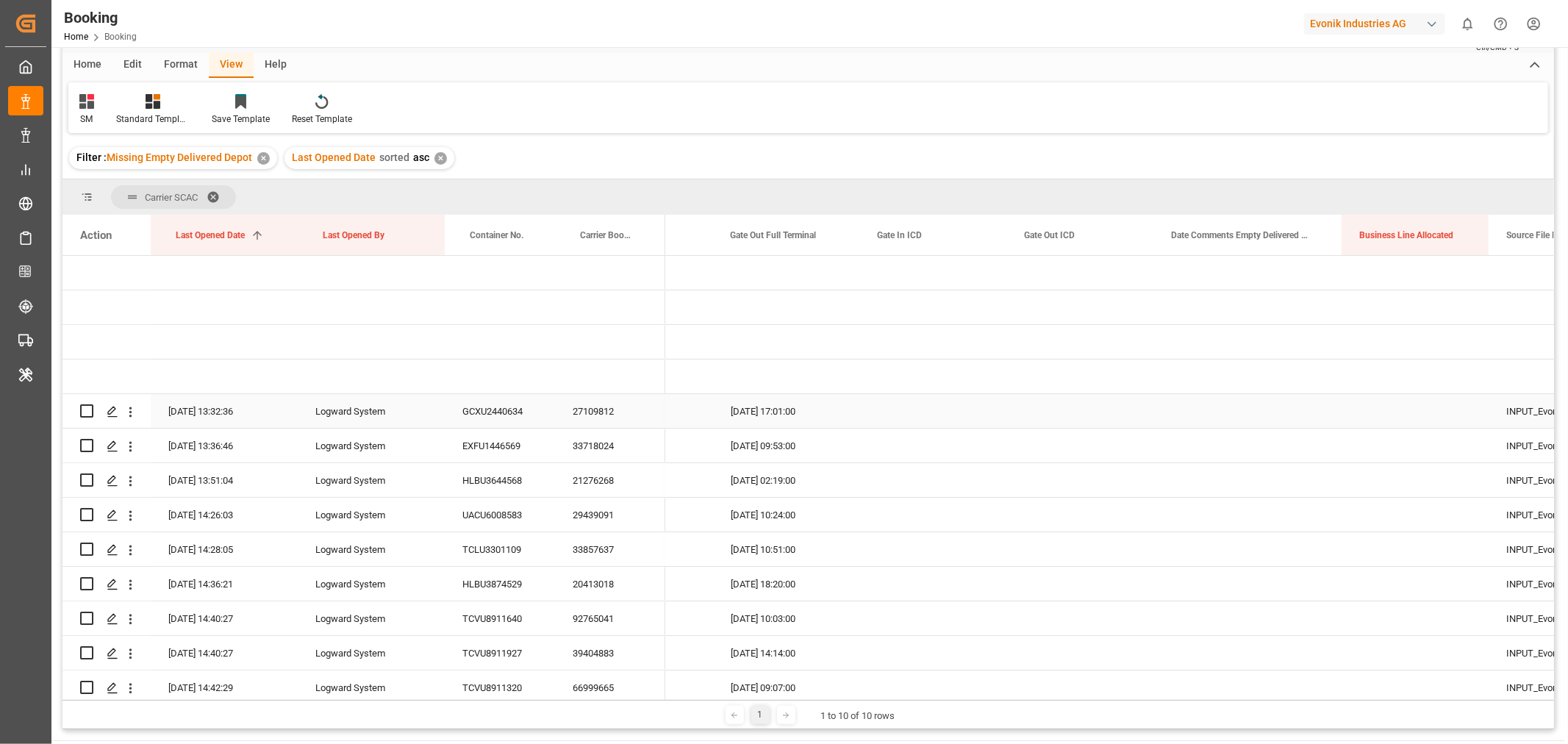
click at [614, 419] on div "27109812" at bounding box center [610, 411] width 110 height 34
click at [607, 436] on div "33718024" at bounding box center [610, 445] width 110 height 34
click at [581, 470] on div "21276268" at bounding box center [610, 480] width 110 height 34
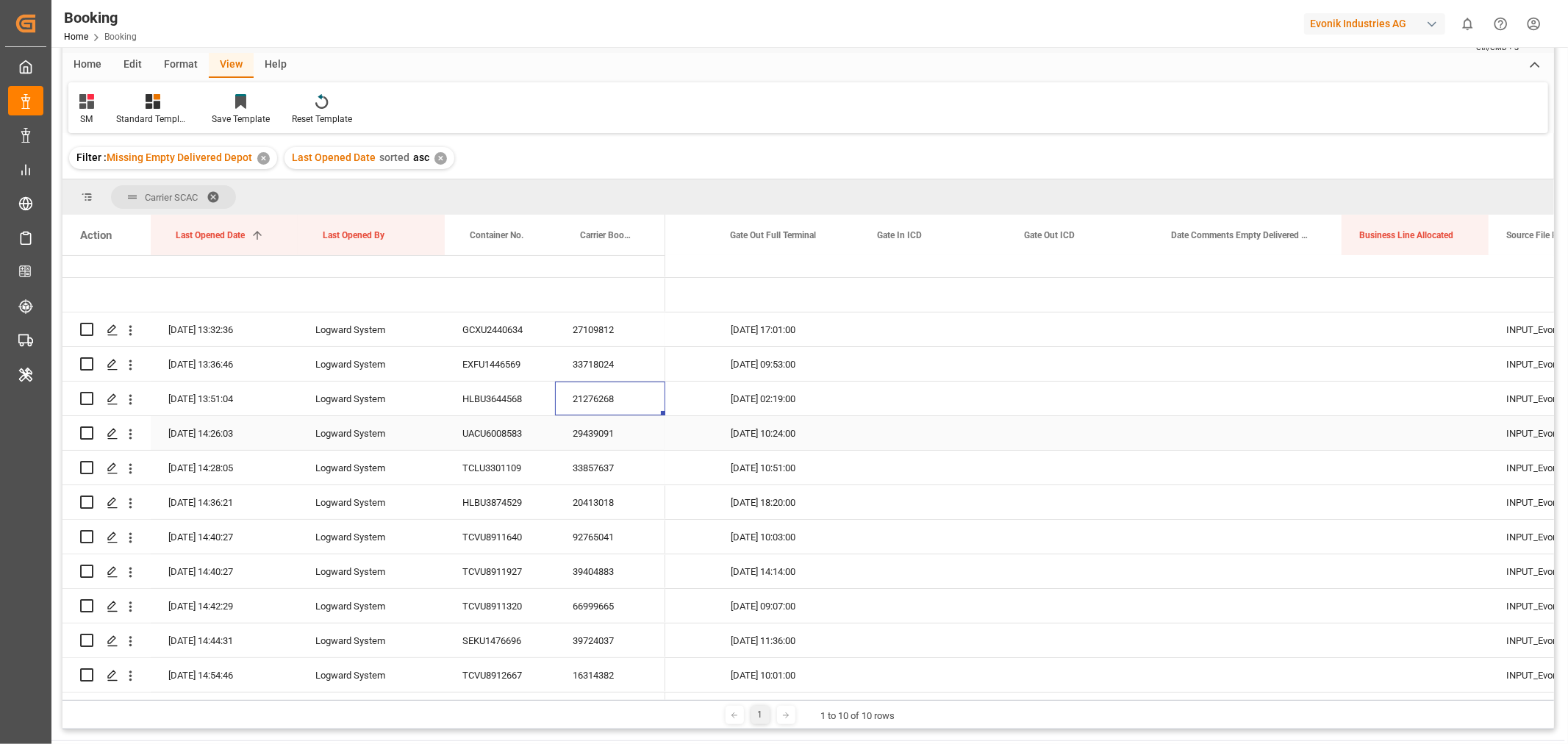
click at [611, 437] on div "29439091" at bounding box center [610, 433] width 110 height 34
click at [132, 428] on icon "open menu" at bounding box center [131, 434] width 16 height 16
click at [232, 454] on div "Open in new tab" at bounding box center [214, 465] width 182 height 31
click at [616, 473] on div "33857637" at bounding box center [610, 467] width 110 height 34
click at [127, 461] on icon "open menu" at bounding box center [131, 469] width 16 height 16
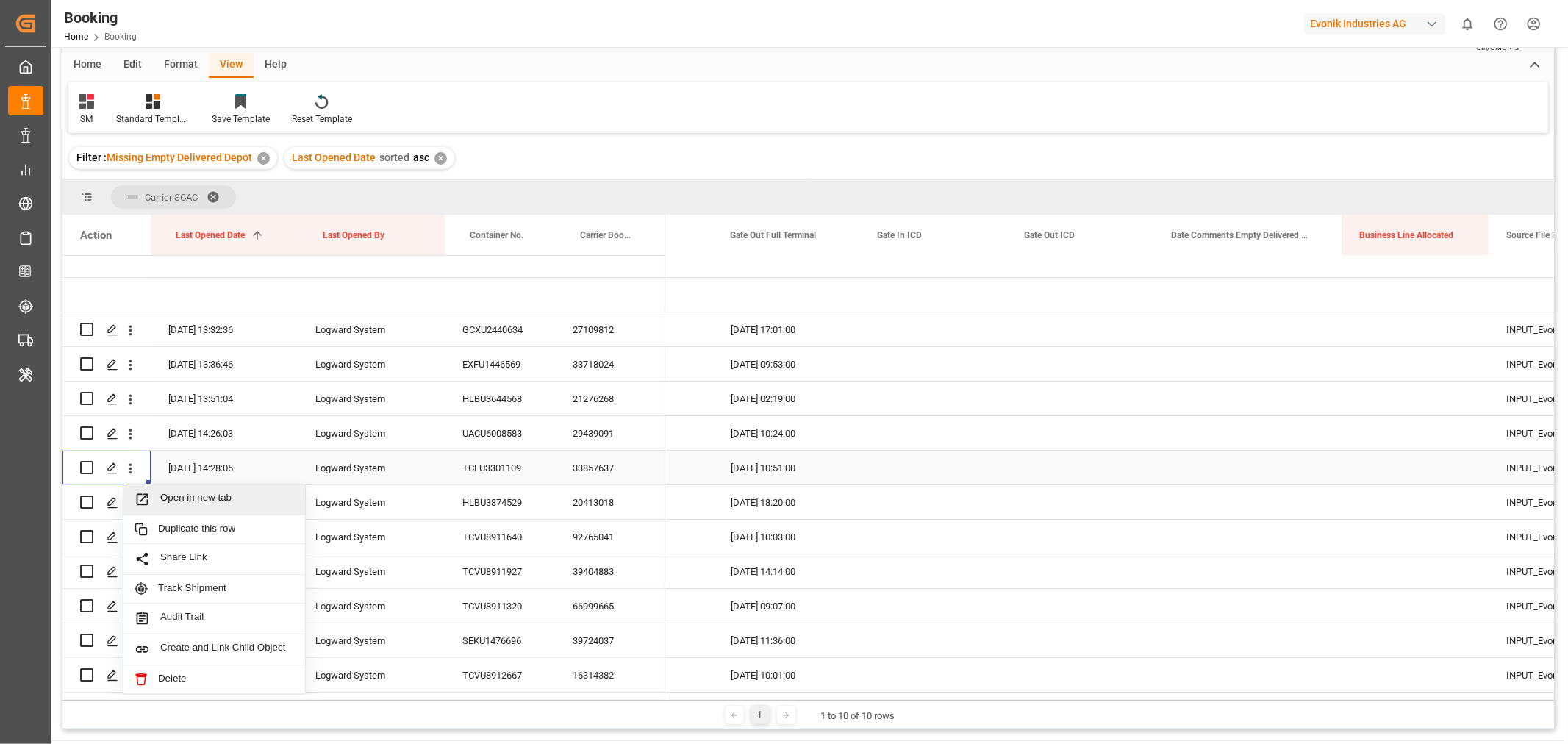
click at [190, 496] on span "Open in new tab" at bounding box center [227, 499] width 134 height 16
click at [622, 498] on div "20413018" at bounding box center [610, 502] width 110 height 34
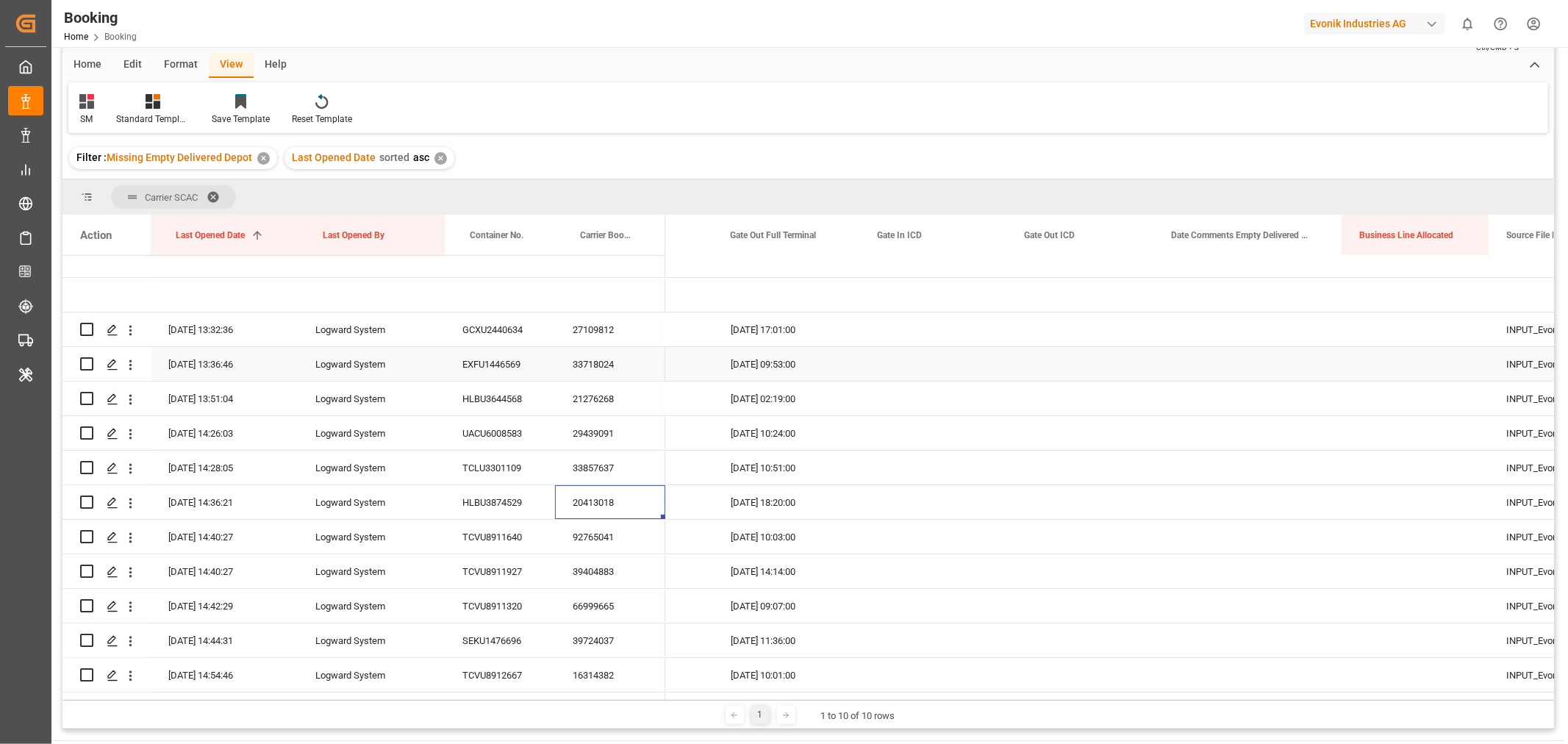
scroll to position [163, 0]
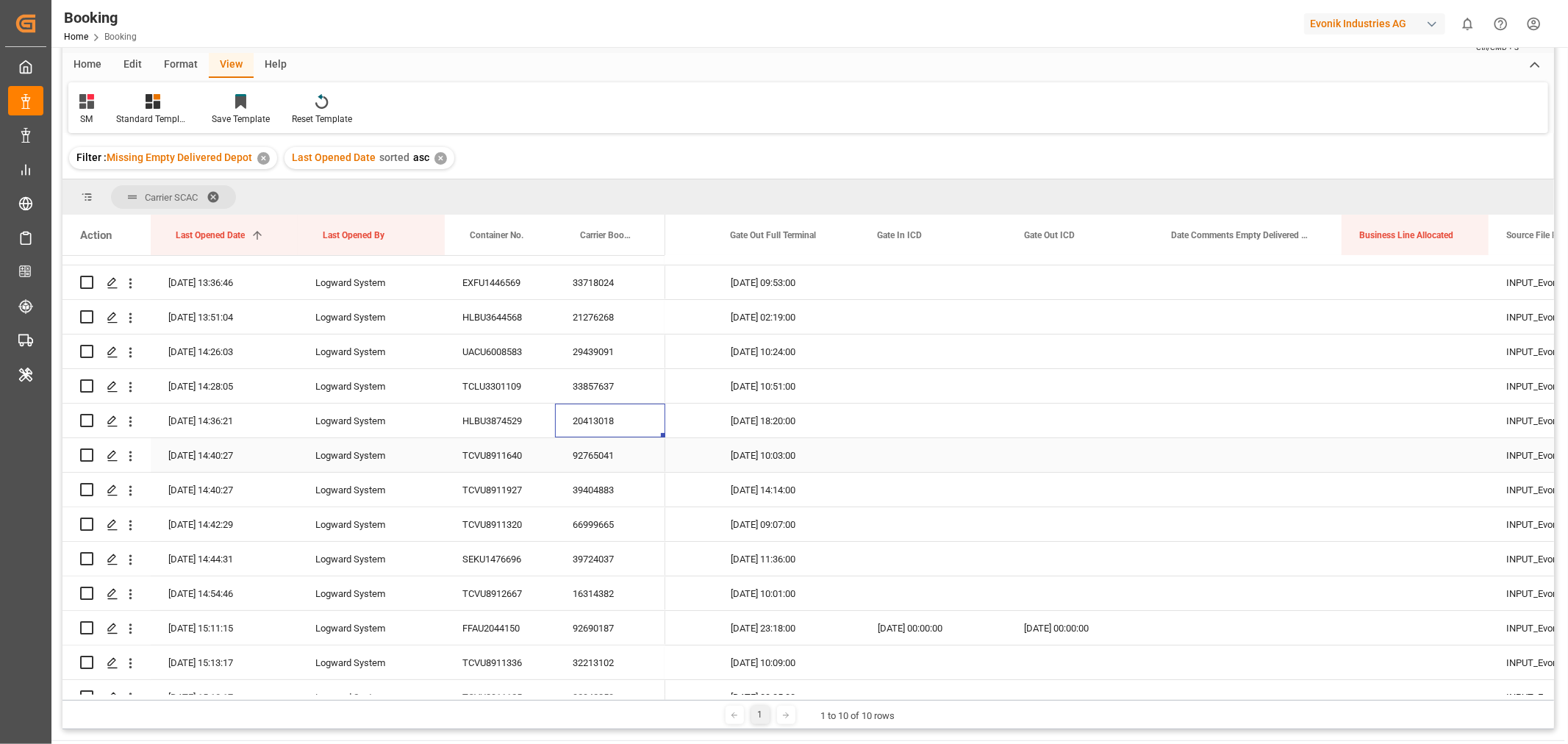
click at [576, 462] on div "92765041" at bounding box center [610, 455] width 110 height 34
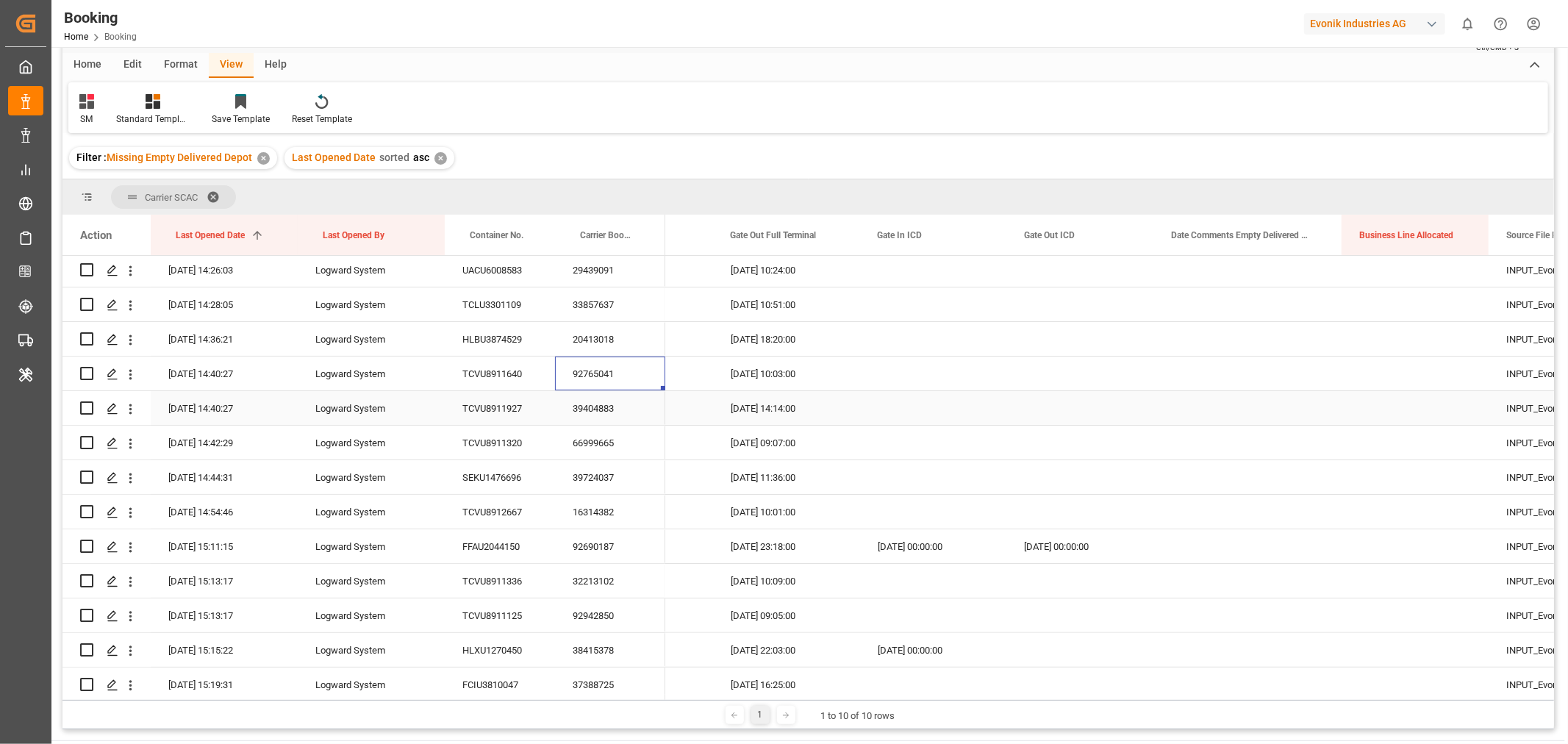
click at [594, 405] on div "39404883" at bounding box center [610, 407] width 110 height 34
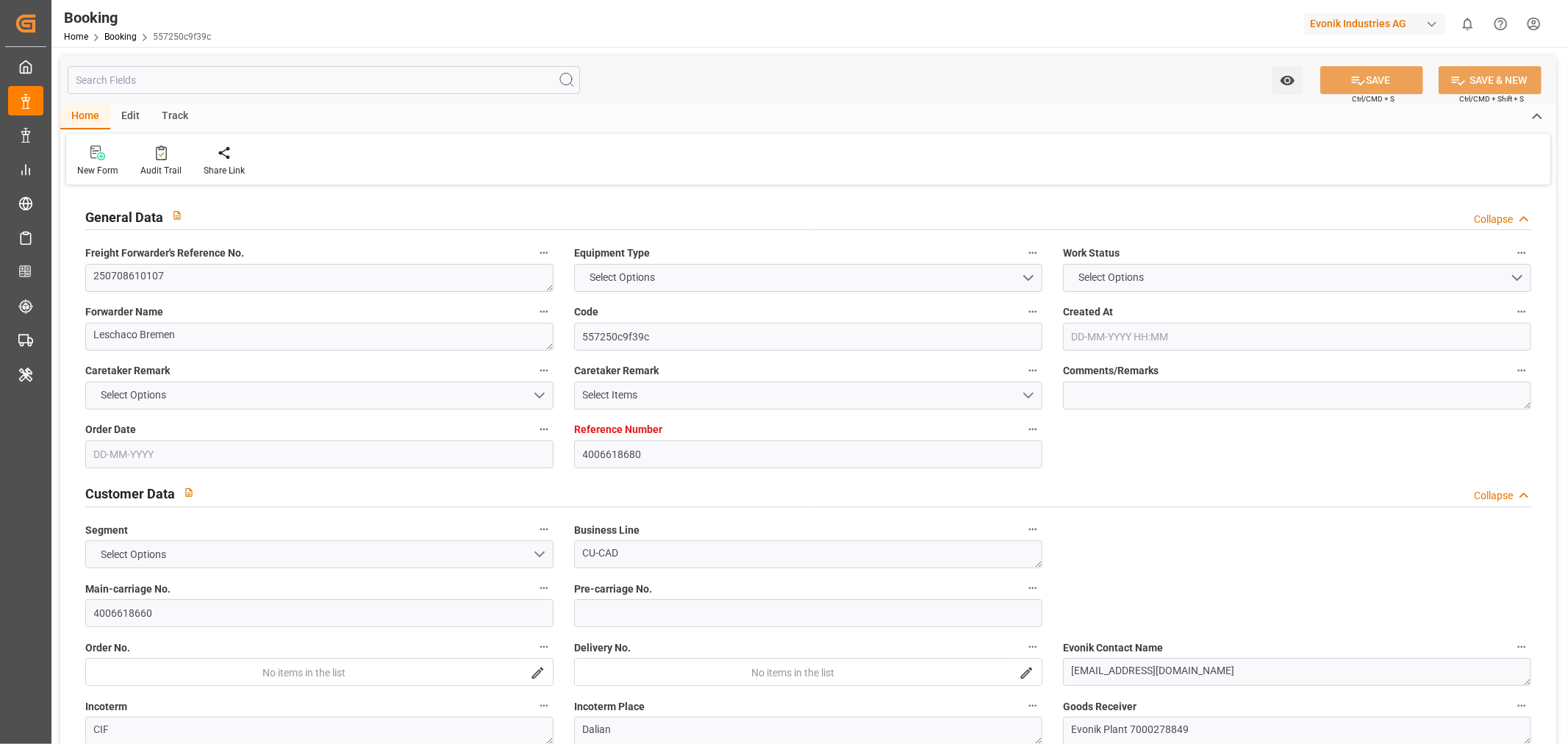
type input "4006618680"
type input "9708875"
type input "Hapag [PERSON_NAME]"
type input "Hapag Lloyd Aktiengesellschaft"
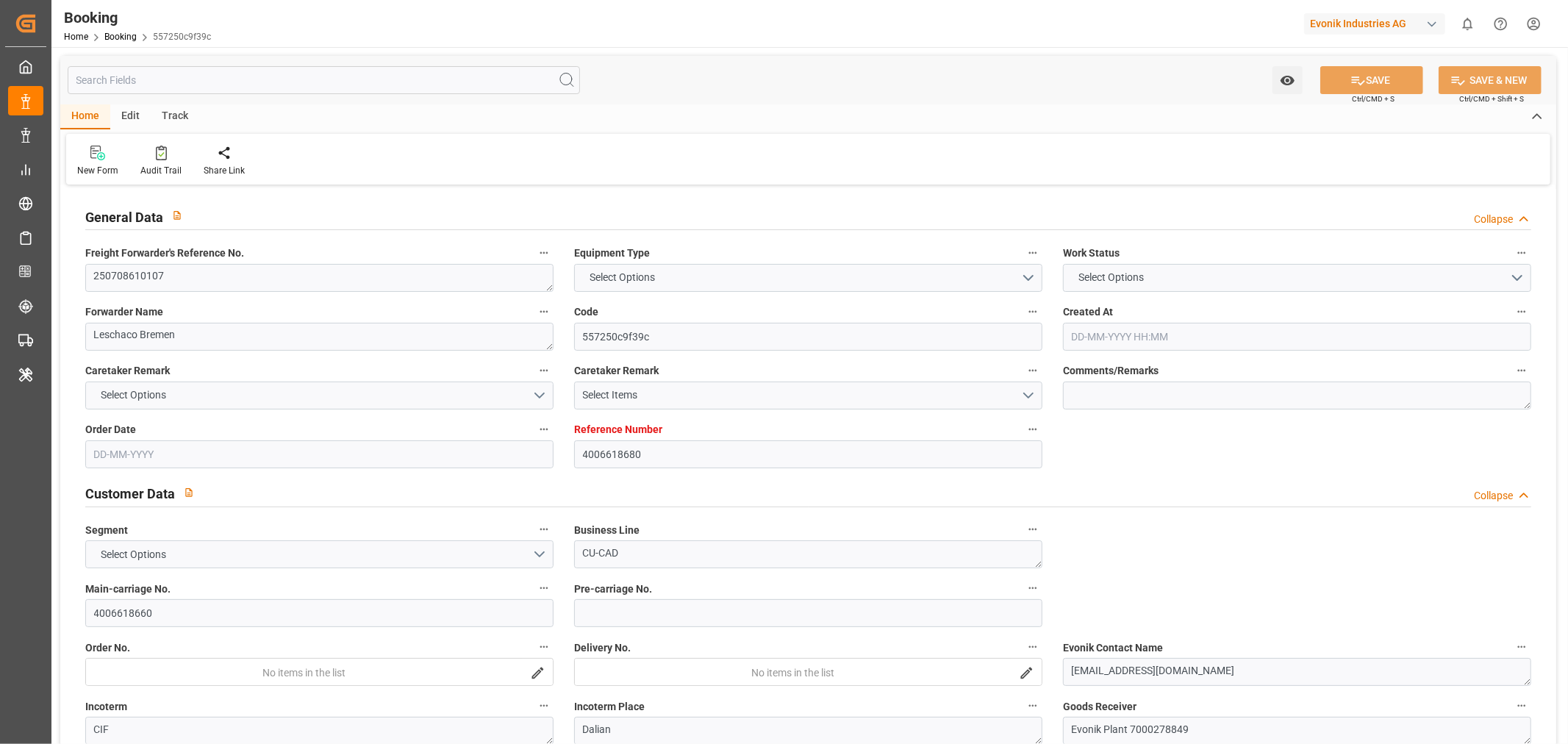
type input "DEHAM"
type input "CNDAL"
type input "51"
type input "SGSIN"
type input "0"
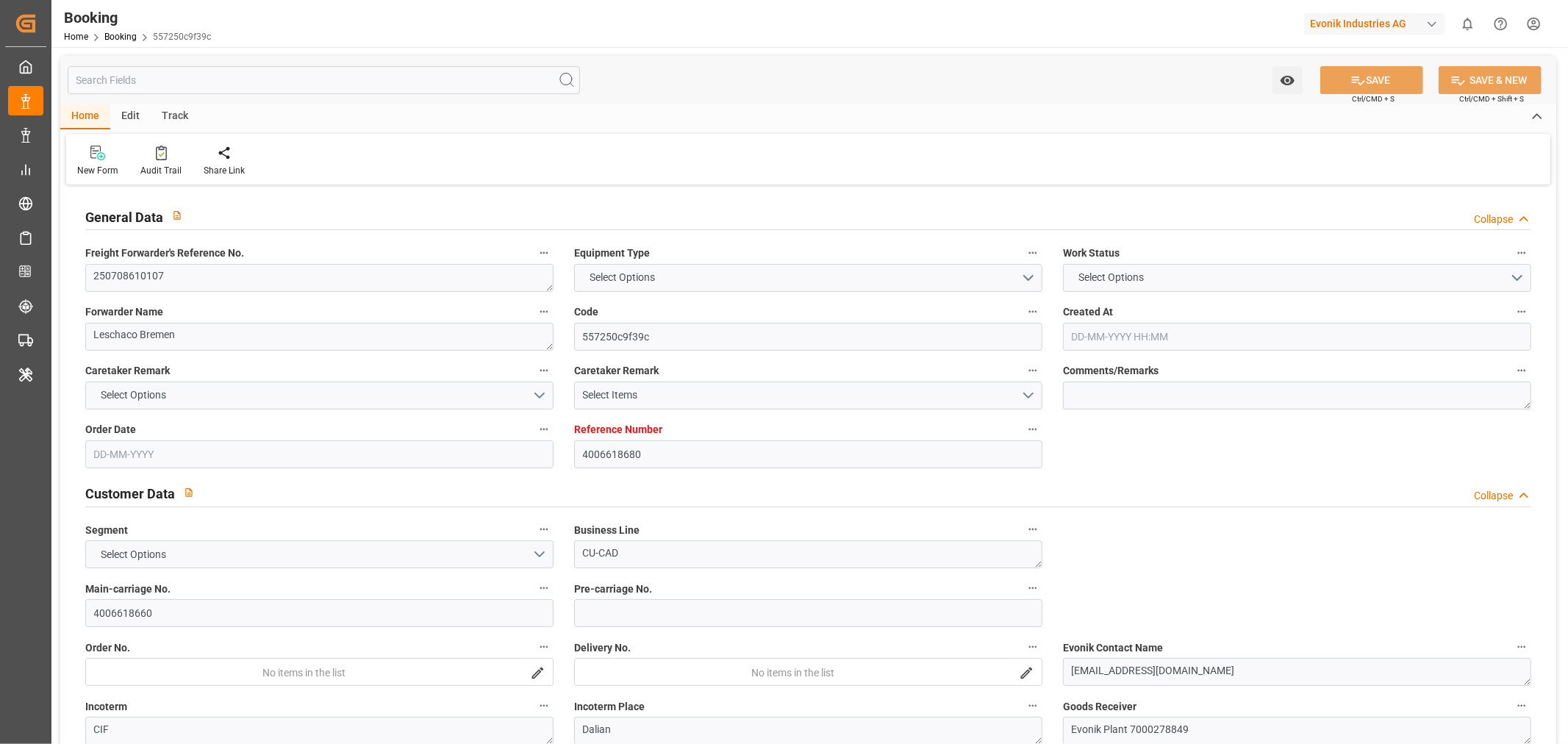
type input "DEHAM"
type input "CNDAL"
type input "9459632"
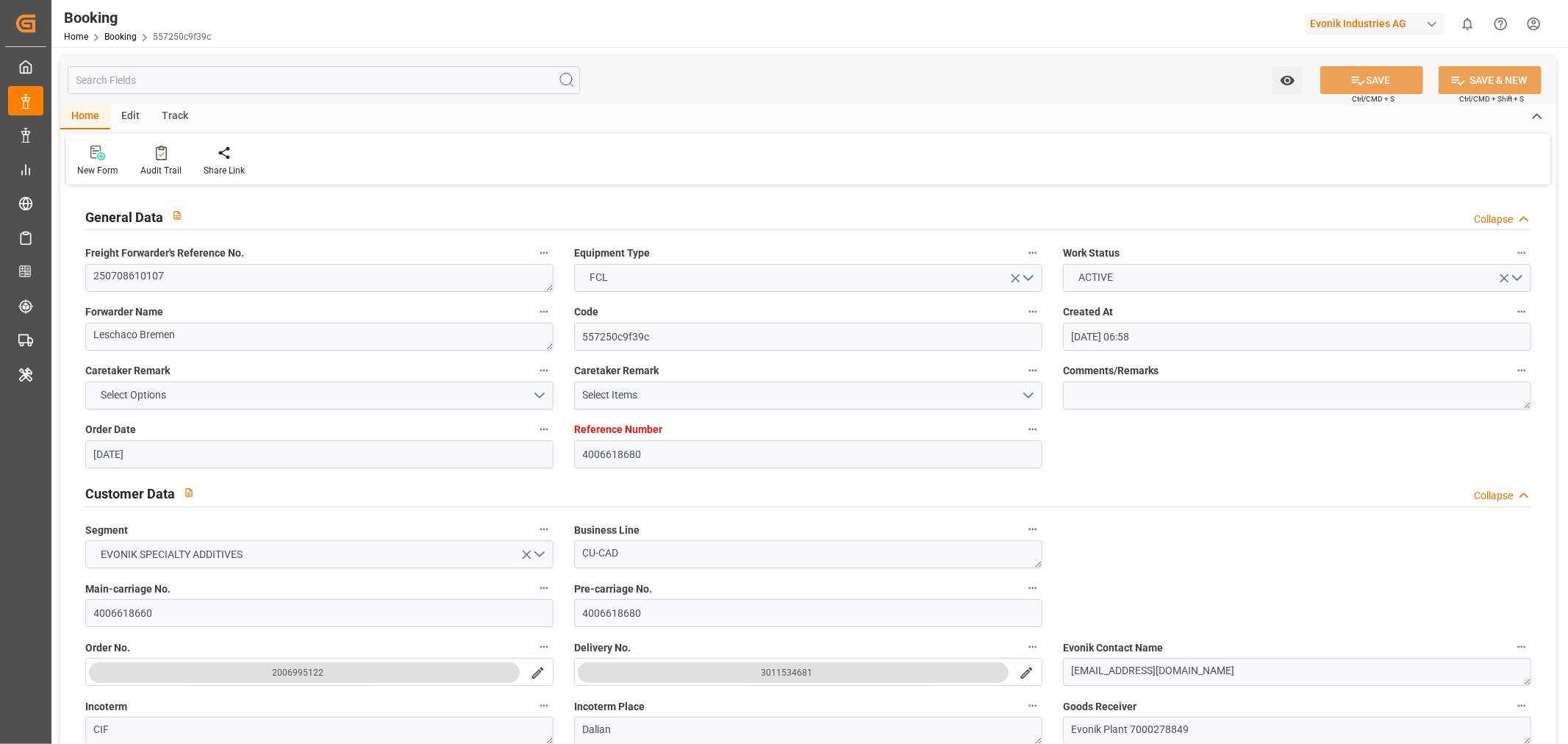
type input "[DATE] 06:58"
type input "[DATE]"
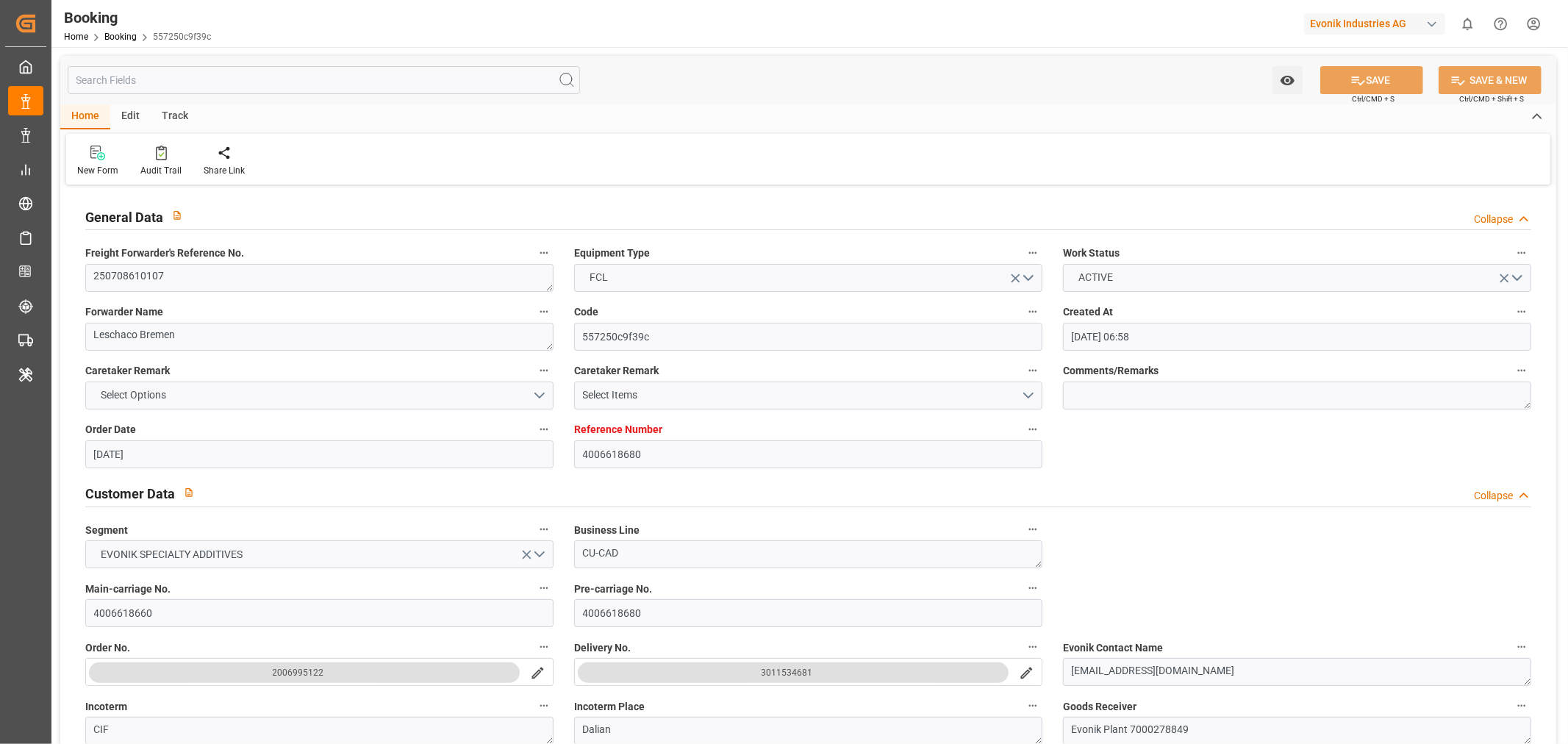
type input "[DATE] 13:00"
type input "[DATE] 00:00"
type input "[DATE] 07:48"
type input "[DATE] 01:45"
type input "[DATE] 22:00"
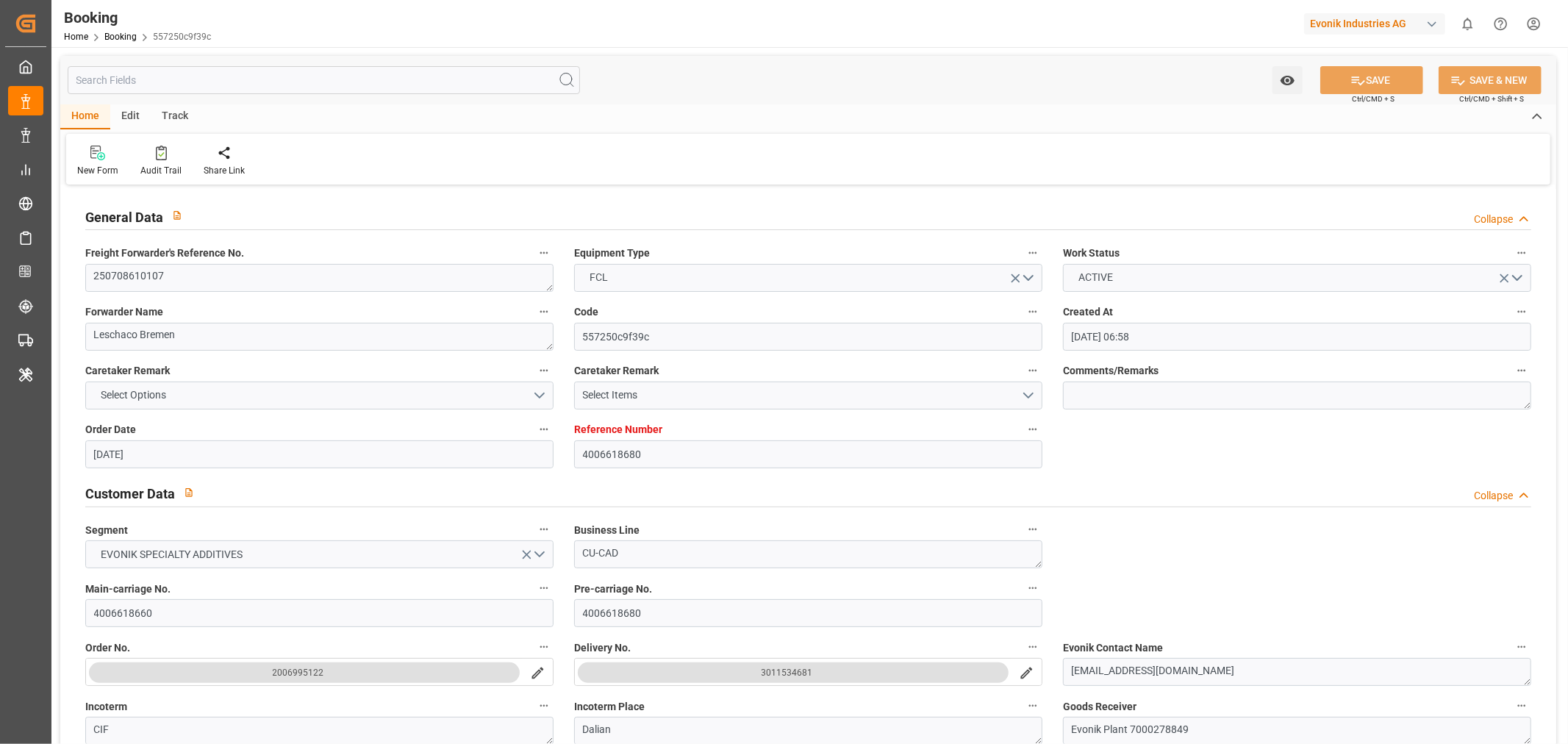
type input "[DATE] 00:00"
type input "[DATE] 00:19"
type input "[DATE] 20:30"
type input "[DATE] 00:00"
type input "[DATE] 21:42"
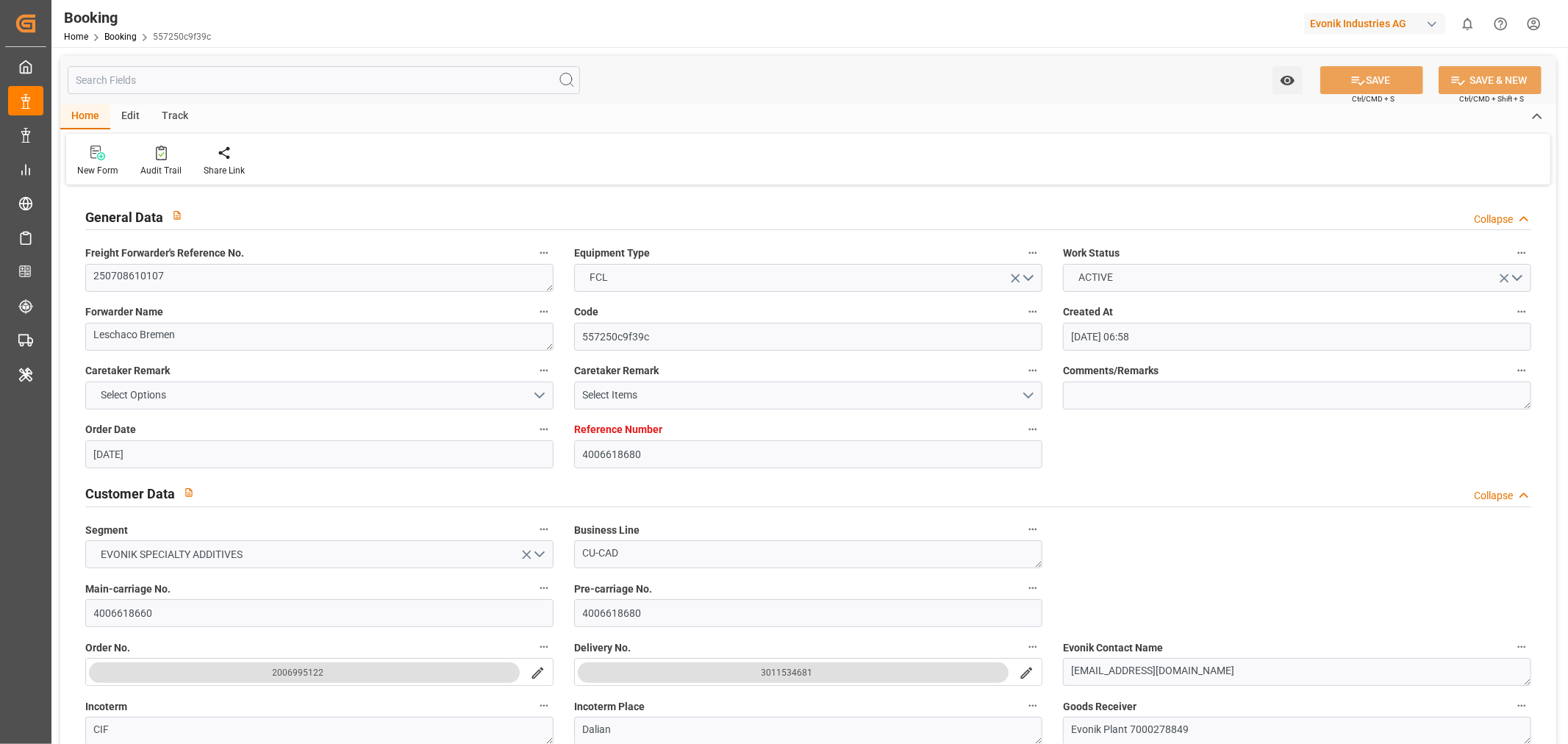
type input "[DATE] 07:30"
type input "[DATE] 00:00"
type input "[DATE] 07:30"
type input "[DATE] 00:38"
type input "09-07-2025"
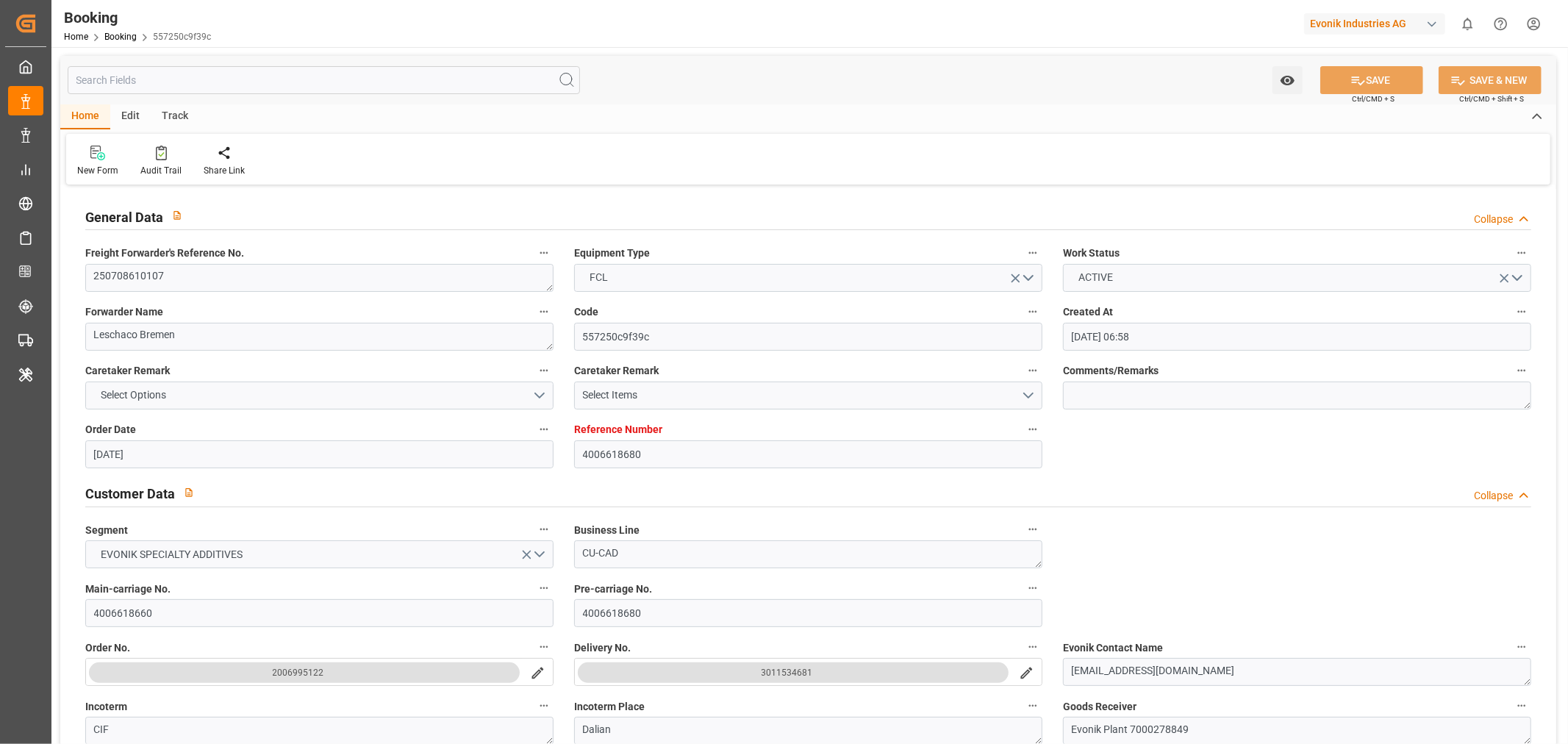
type input "10-09-2025 13:14"
type input "[DATE]"
type input "02-07-2025 06:19"
type input "12-07-2025 14:12"
type input "13-07-2025 13:00"
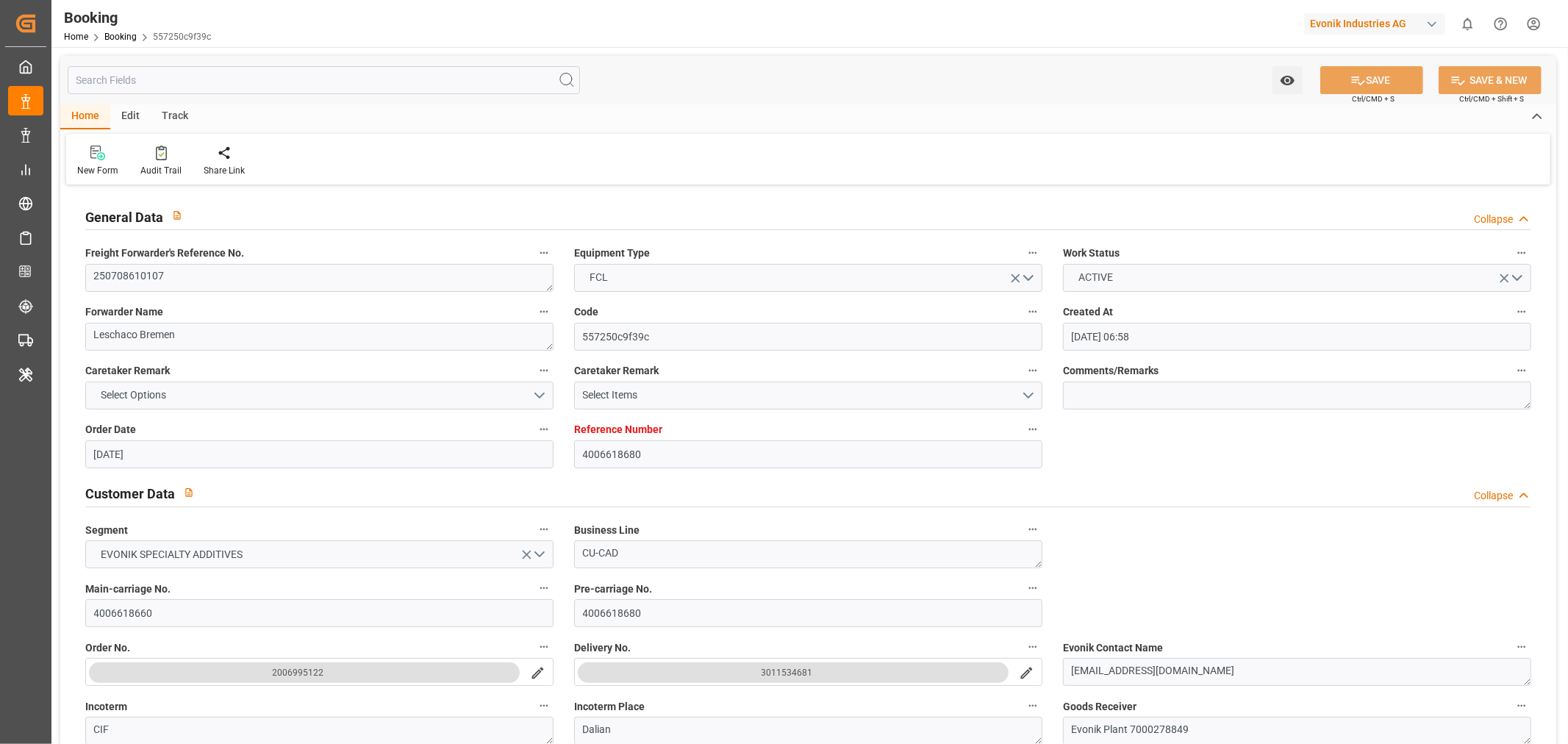
type input "13-07-2025 08:11"
type input "19-08-2025 20:30"
type input "19-08-2025 21:31"
type input "19-08-2025 21:42"
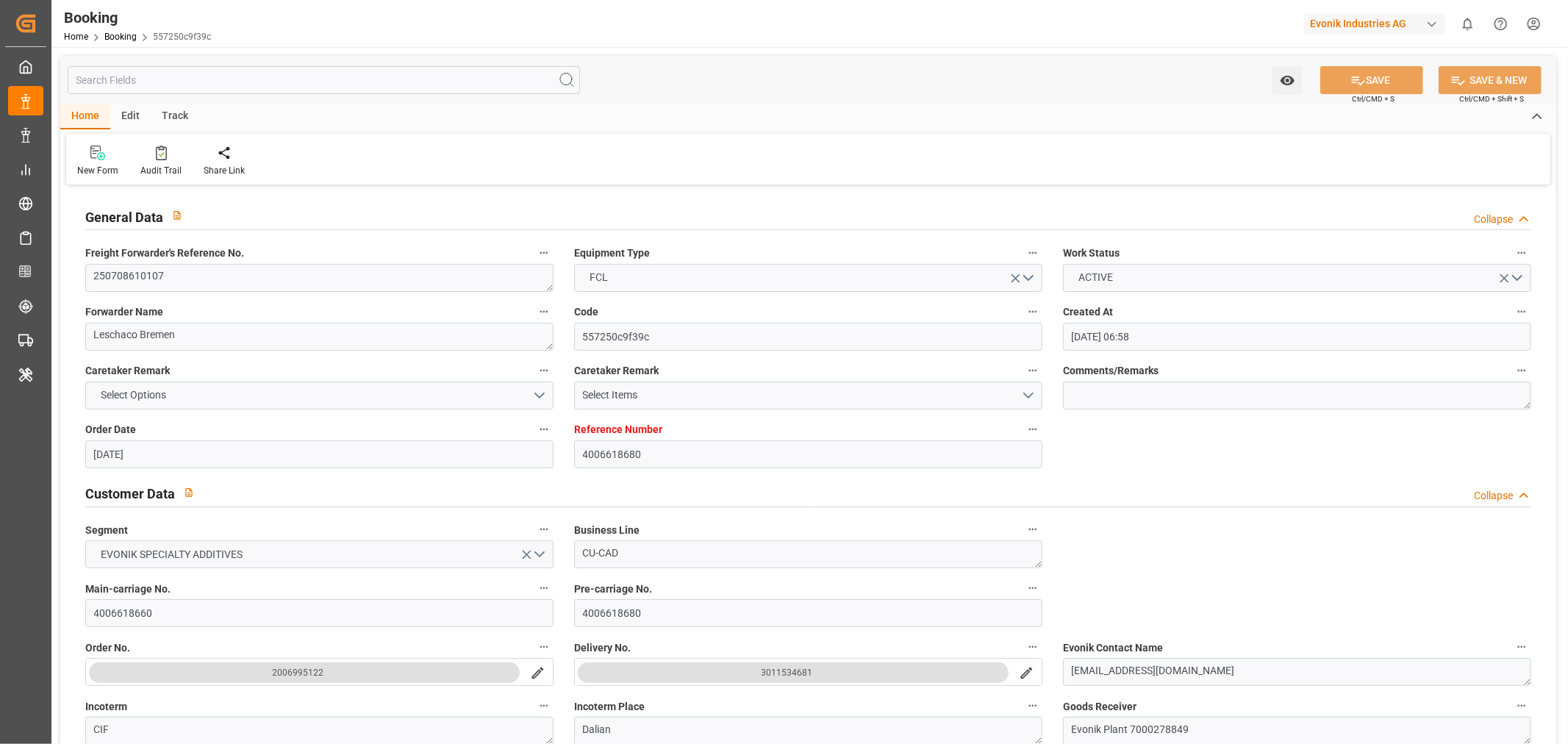
type input "20-08-2025 09:53"
type input "21-08-2025 00:29"
type input "23-08-2025 02:19"
type input "23-08-2025 07:30"
type input "23-08-2025 08:26"
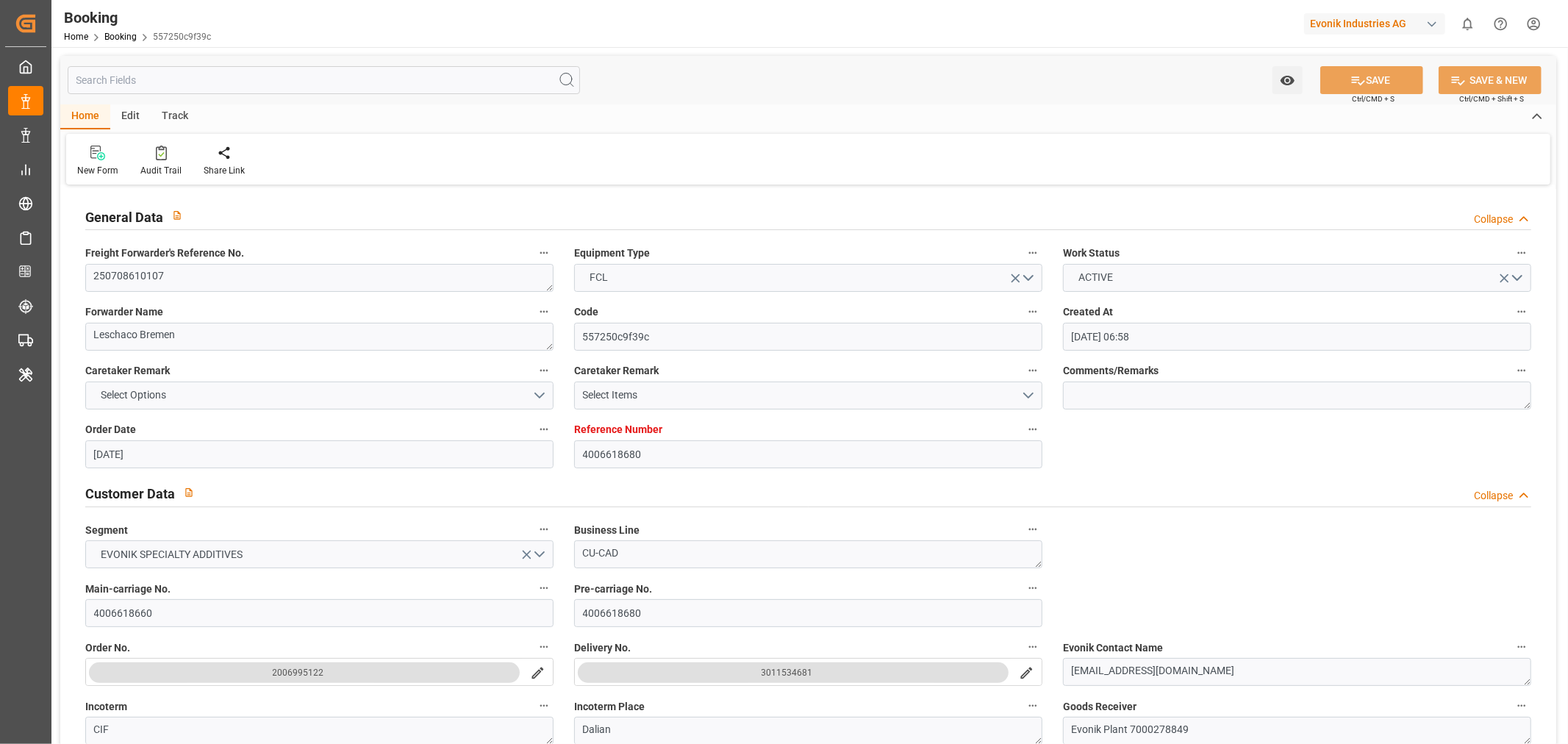
type input "01-09-2025 22:00"
type input "01-09-2025 15:59"
type input "01-09-2025 22:03"
type input "02-09-2025 00:19"
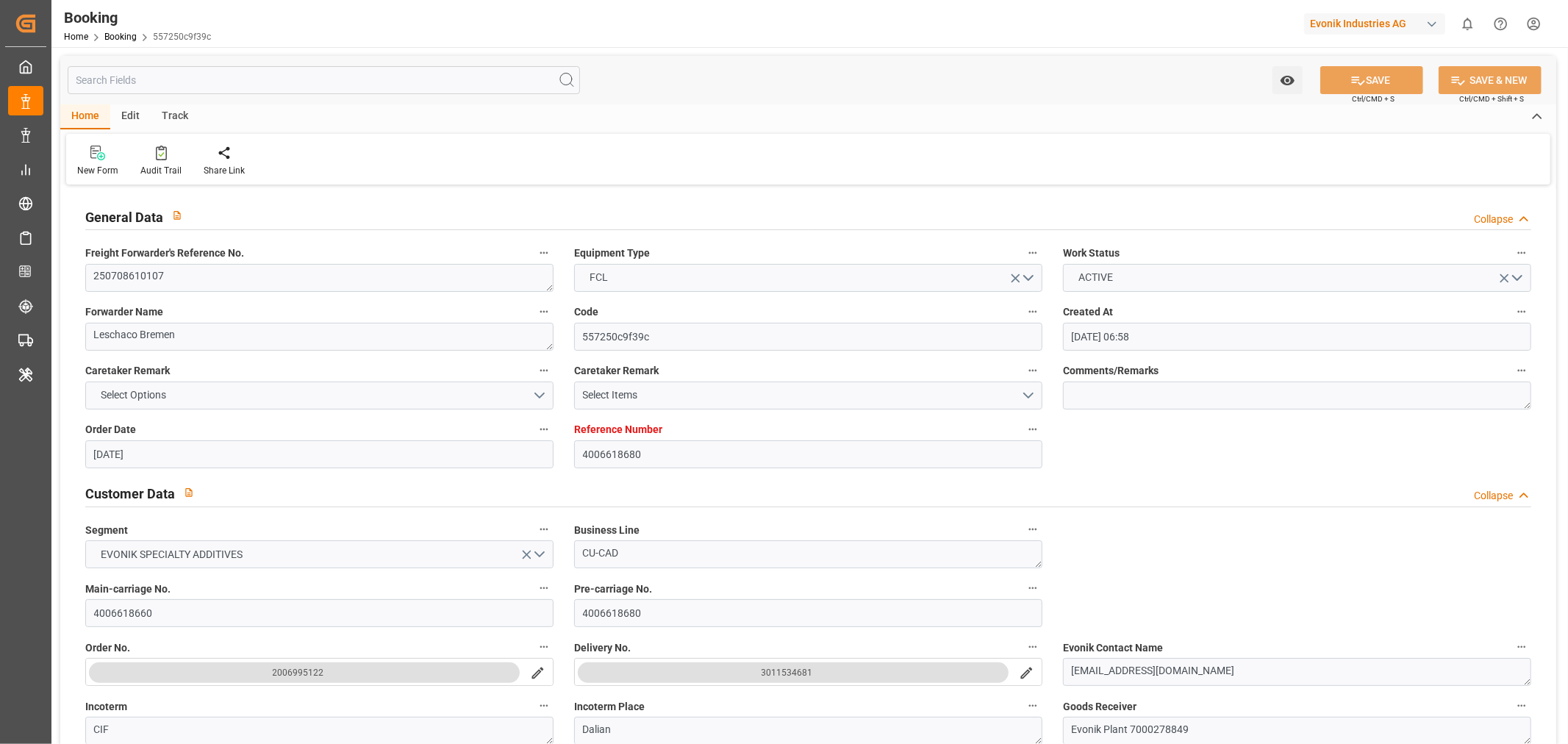
type input "02-09-2025 08:12"
type input "06-09-2025 08:12"
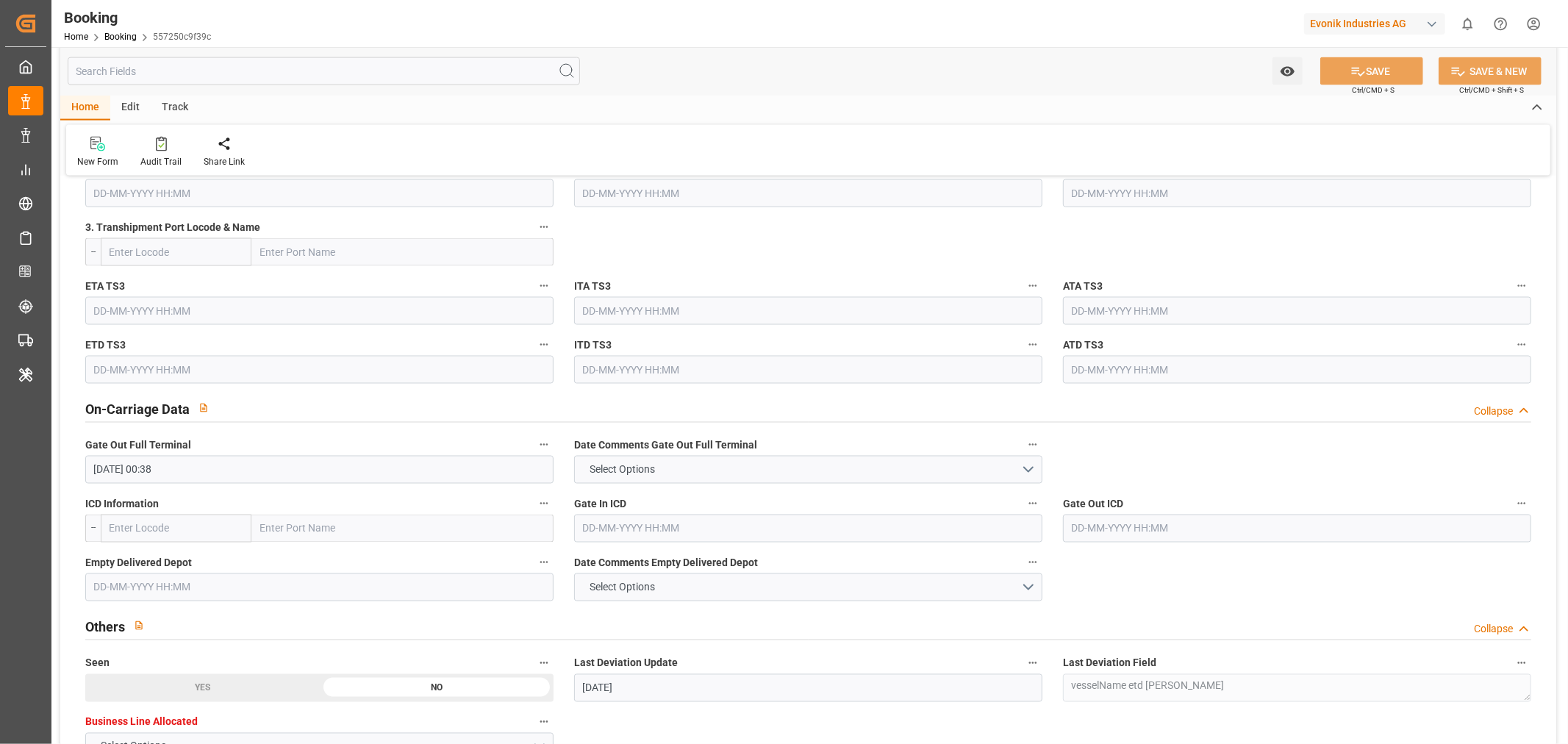
scroll to position [2041, 0]
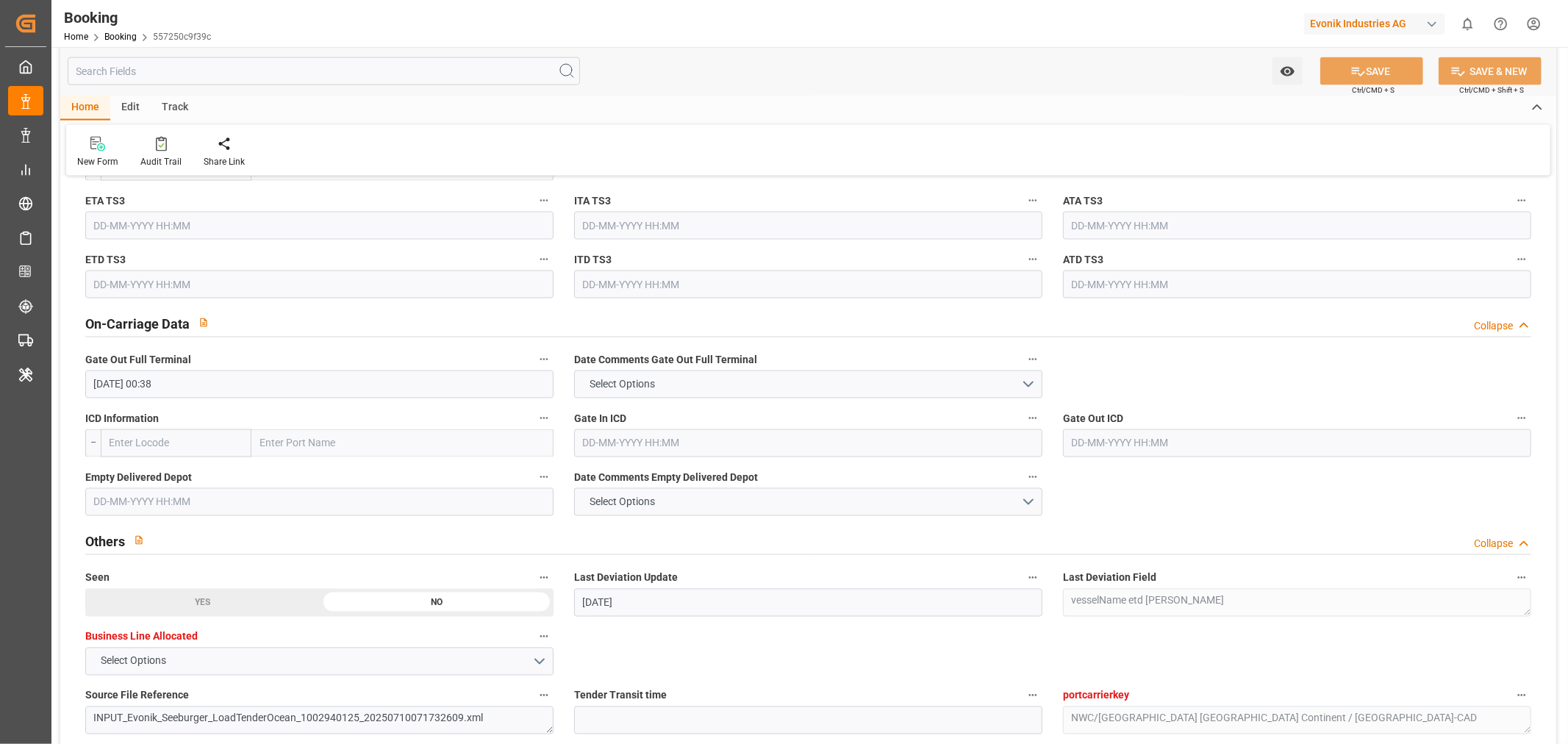
click at [132, 510] on input "text" at bounding box center [319, 502] width 468 height 28
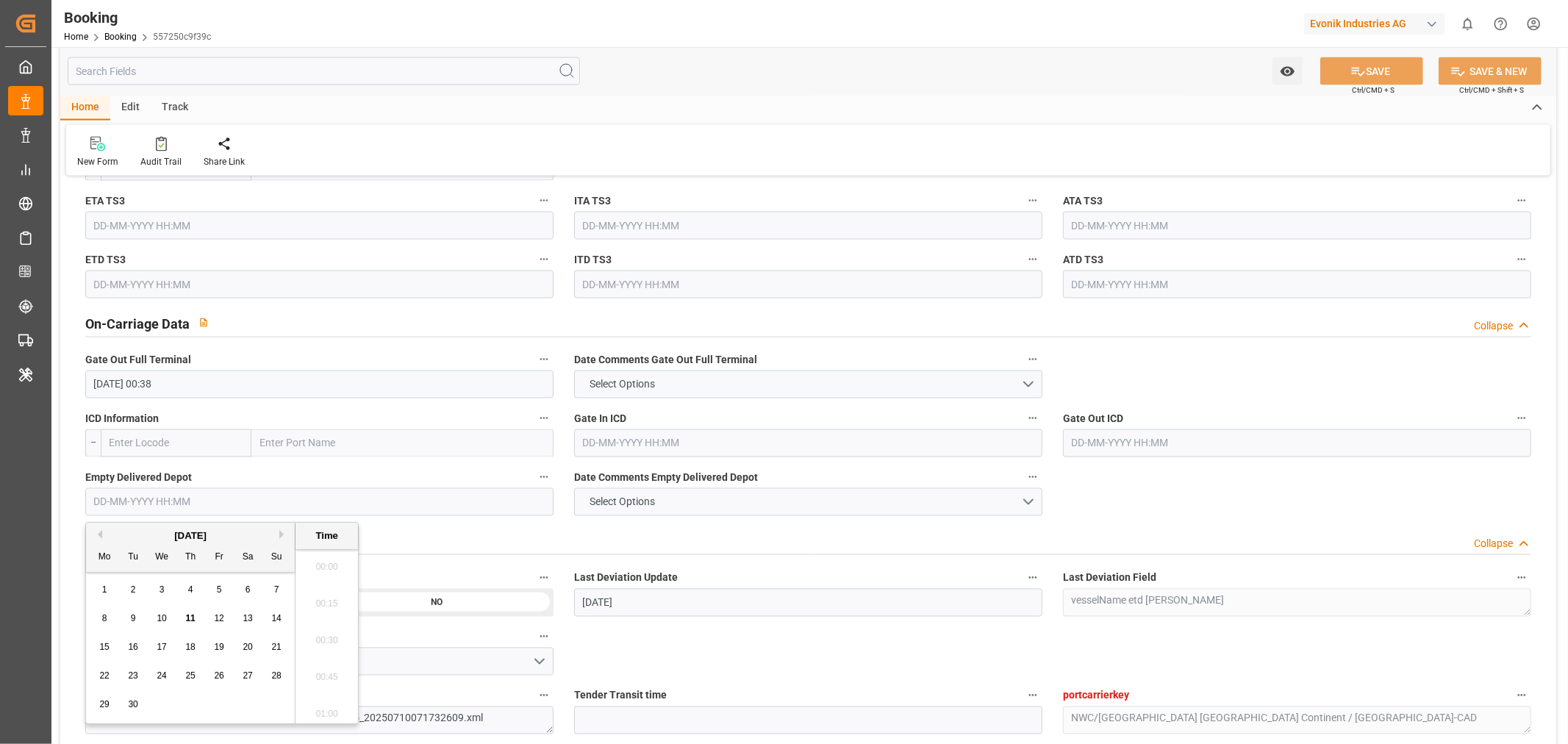
scroll to position [2466, 0]
click at [192, 614] on span "11" at bounding box center [190, 617] width 9 height 10
type input "[DATE] 00:00"
click at [1373, 72] on button "SAVE" at bounding box center [1371, 72] width 103 height 28
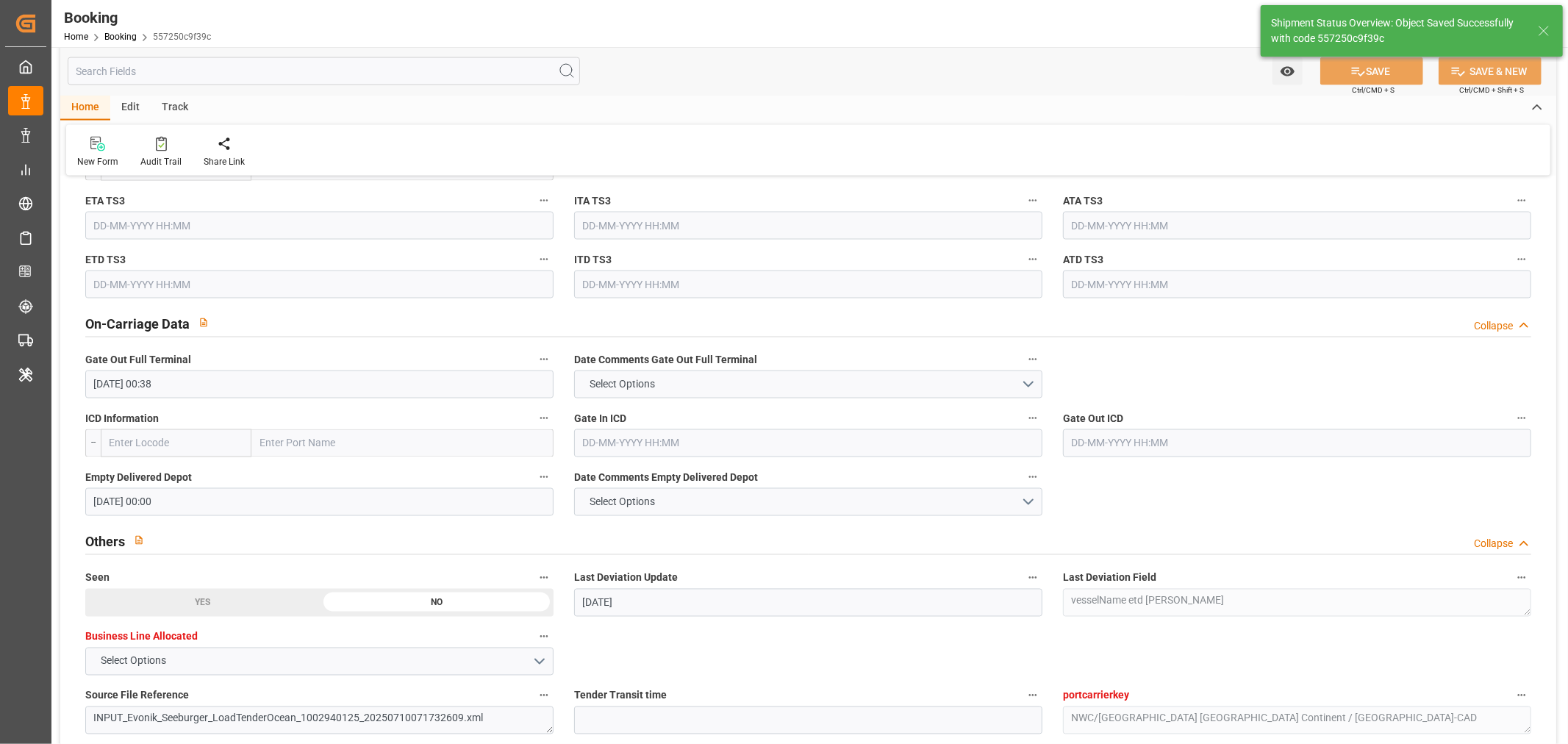
type textarea "Shashidhar Mm"
type input "11-09-2025 11:48"
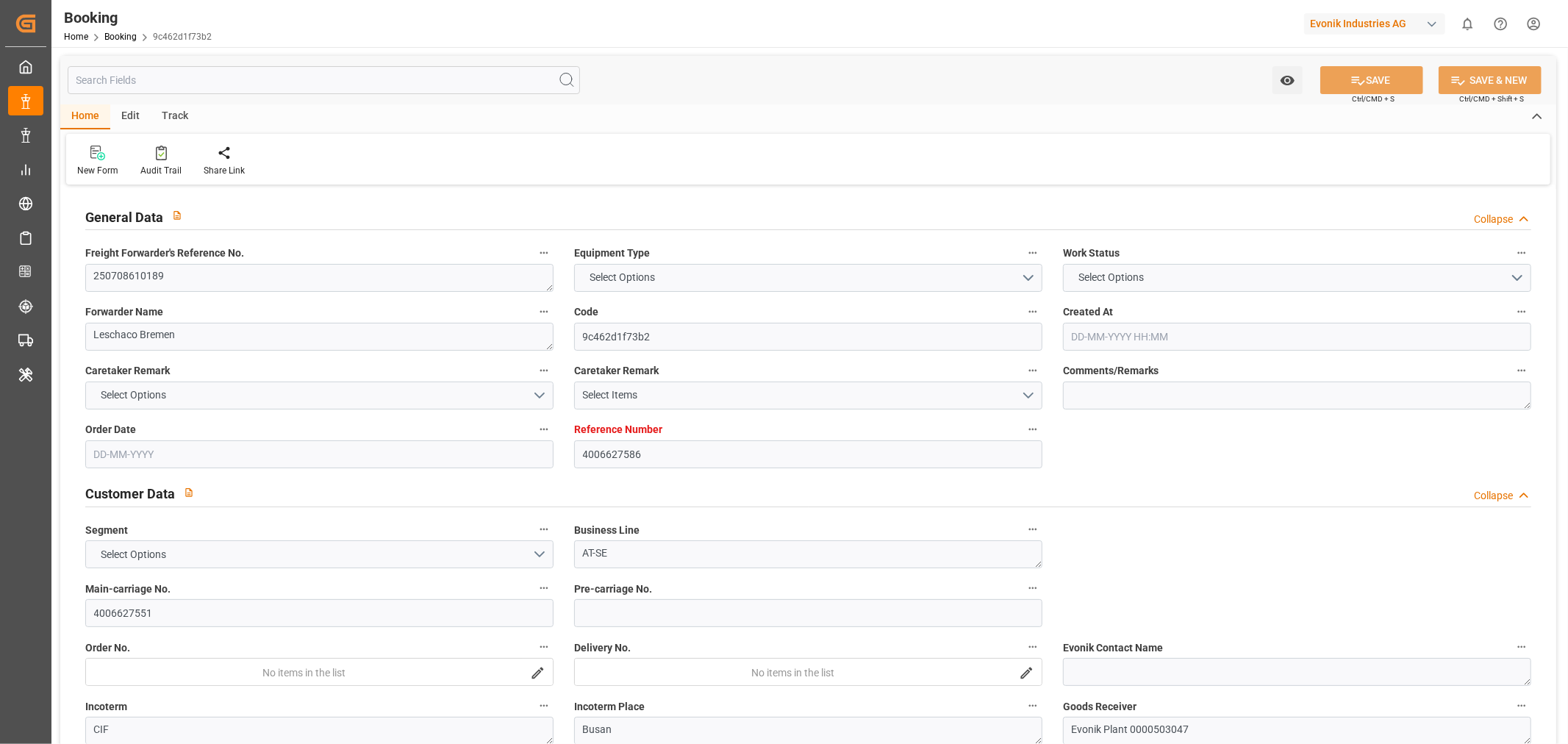
type input "4006627586"
type input "9632090"
type input "Hapag [PERSON_NAME]"
type input "Hapag Lloyd Aktiengesellschaft"
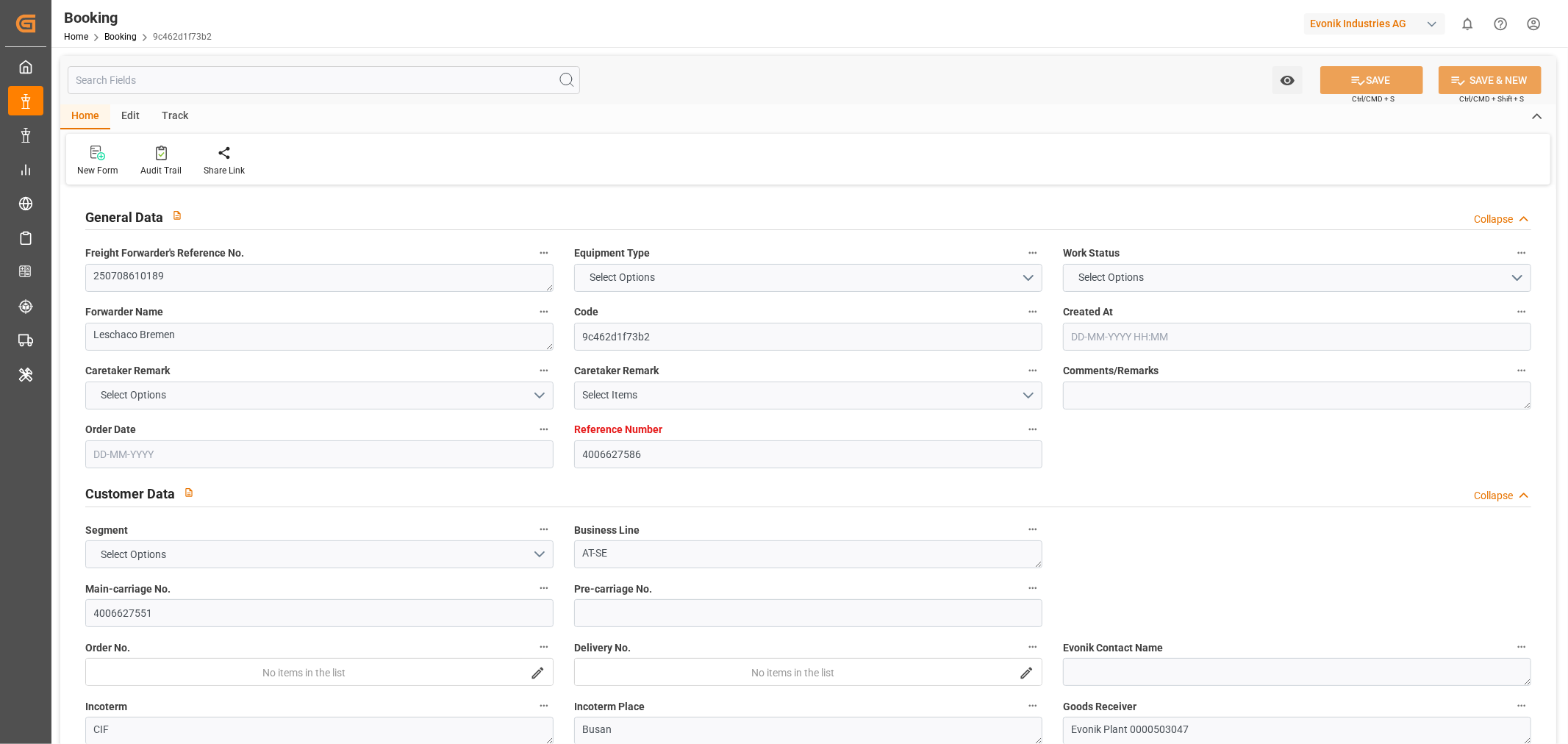
type input "DEHAM"
type input "KRPUS"
type input "50"
type input "MYTPP"
type input "0"
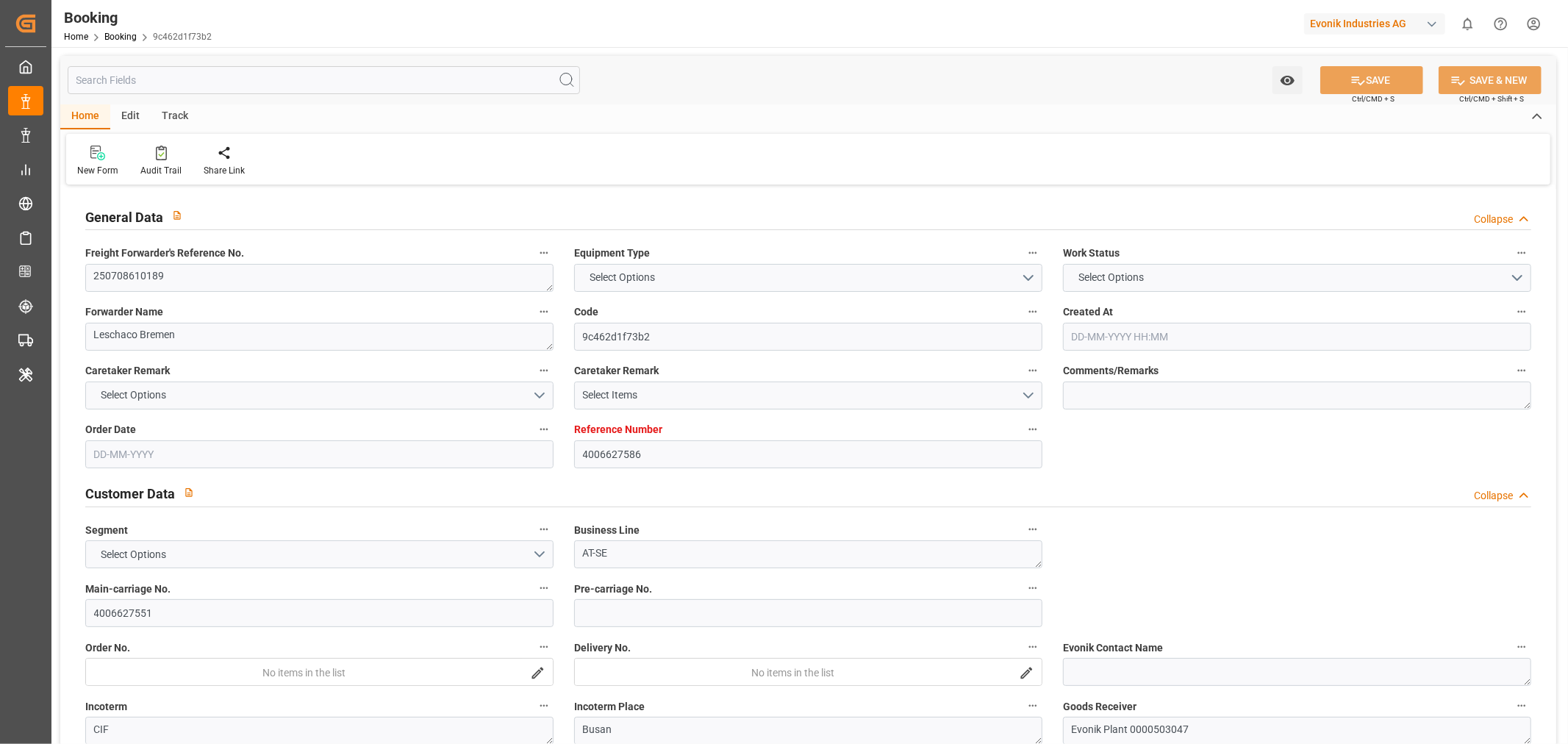
type input "DEHAM"
type input "KRPUS"
type input "9459278"
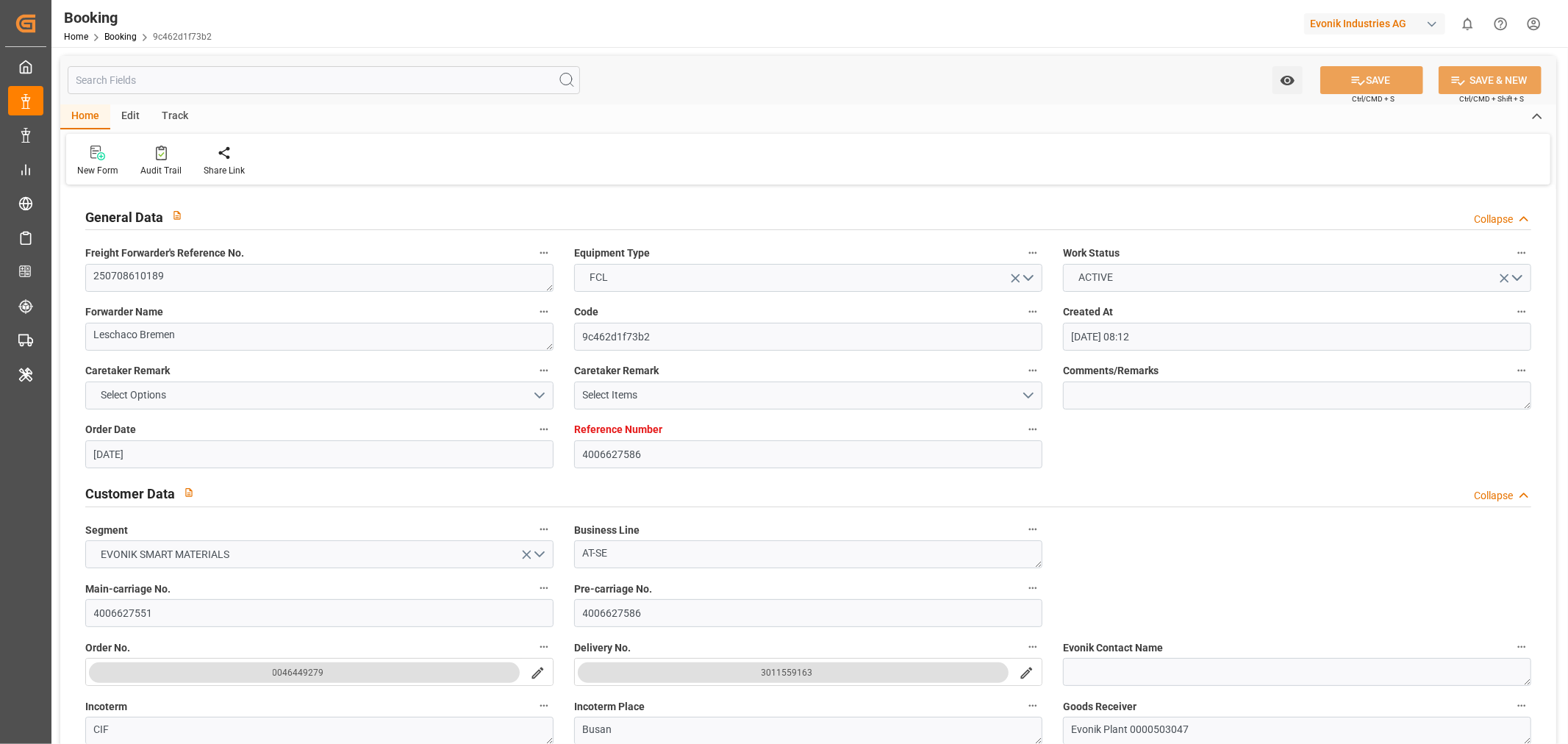
type input "[DATE] 08:12"
type input "[DATE]"
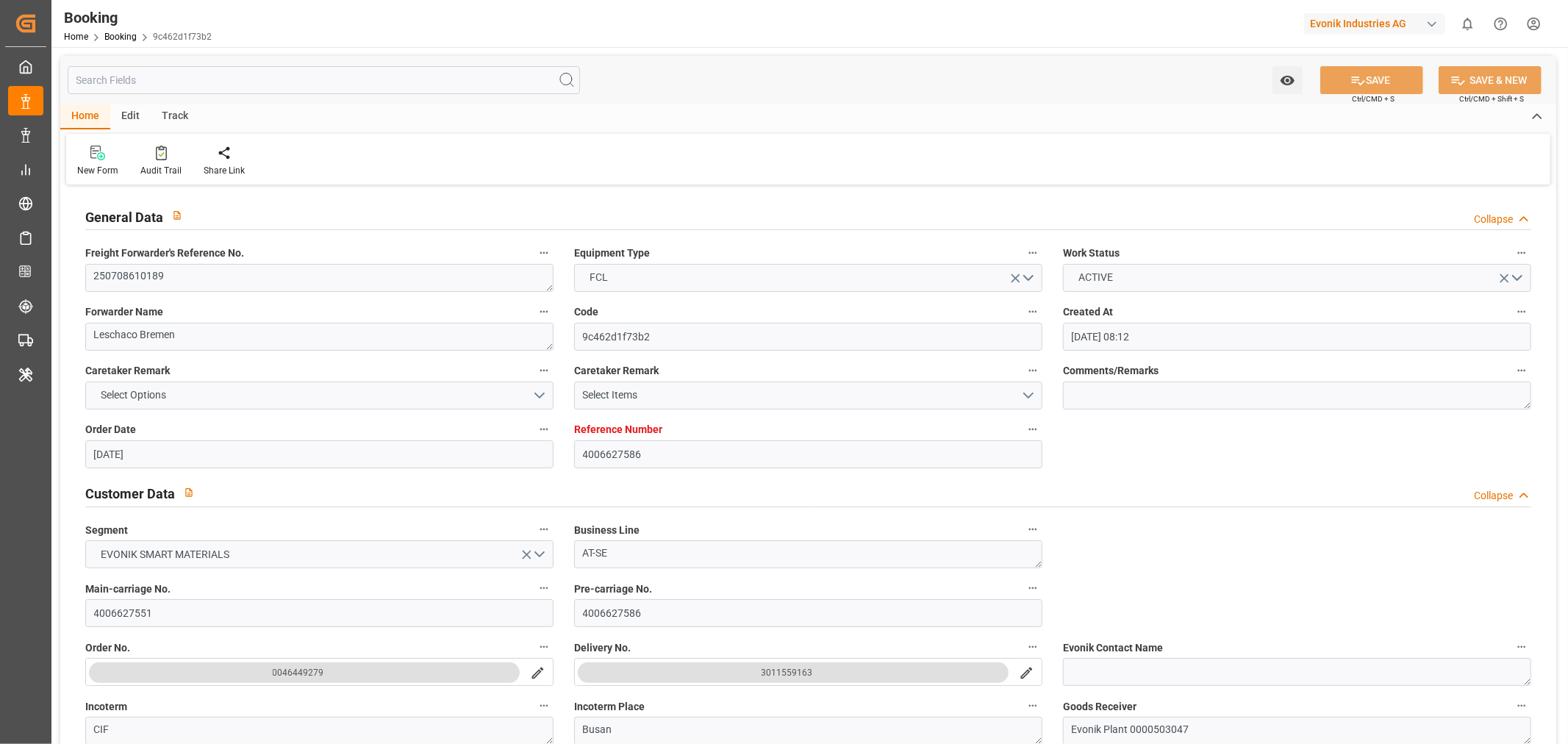
type input "[DATE] 04:00"
type input "[DATE] 00:00"
type input "[DATE] 04:30"
type input "[DATE] 17:45"
type input "[DATE] 06:00"
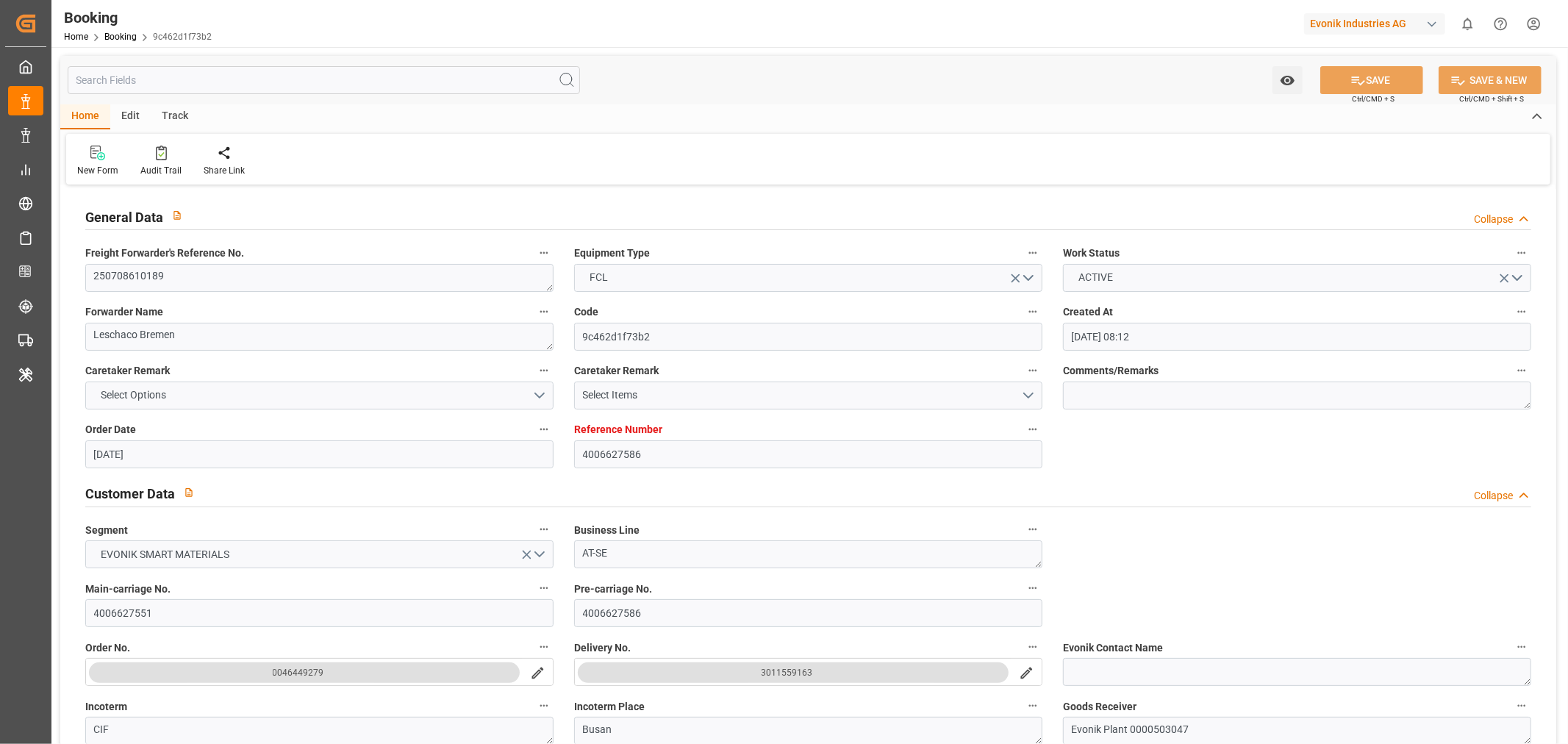
type input "[DATE] 00:00"
type input "[DATE] 07:46"
type input "[DATE] 17:00"
type input "[DATE] 00:00"
type input "[DATE] 19:24"
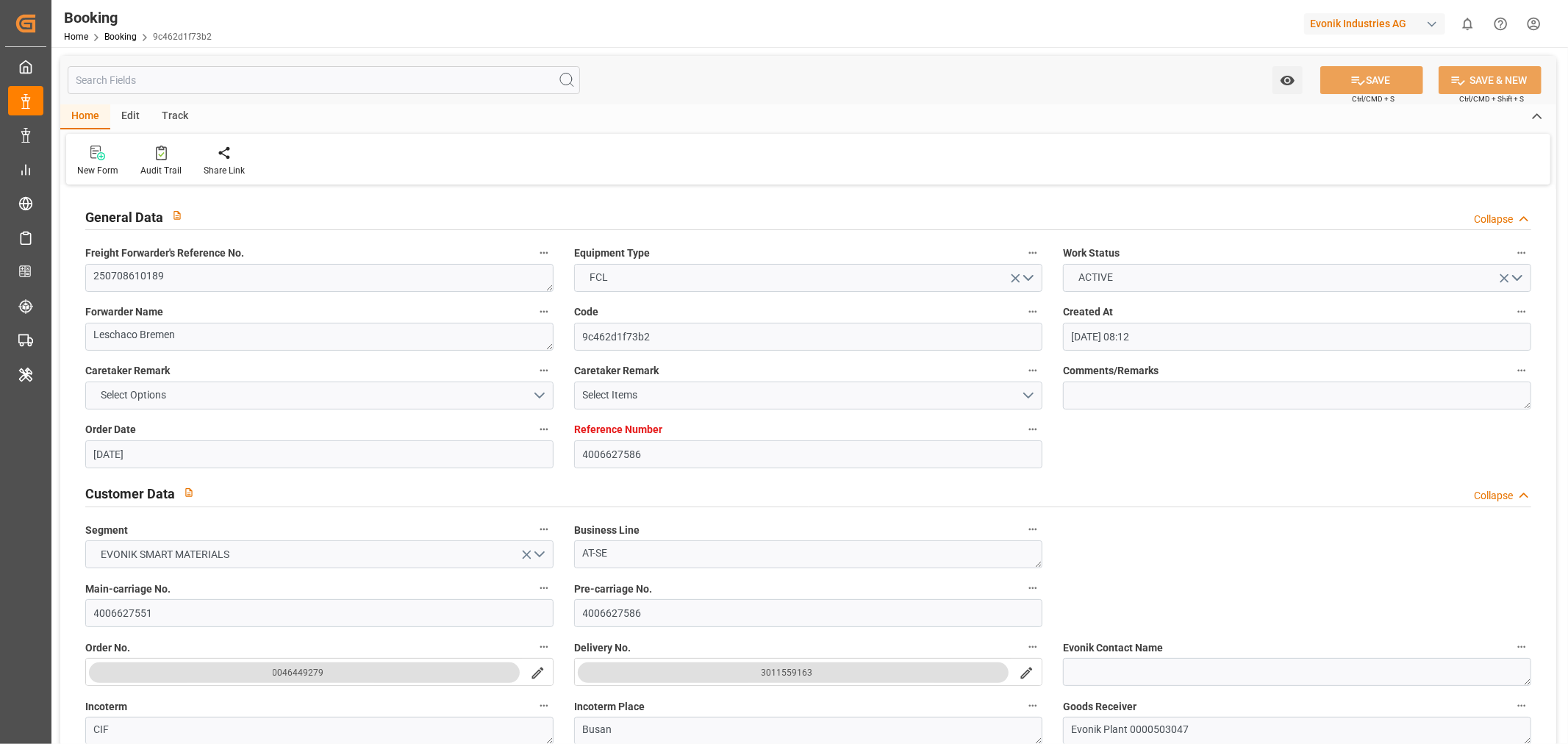
type input "[DATE] 02:00"
type input "[DATE] 00:00"
type input "[DATE] 12:30"
type input "[DATE] 10:24"
type input "15-07-2025"
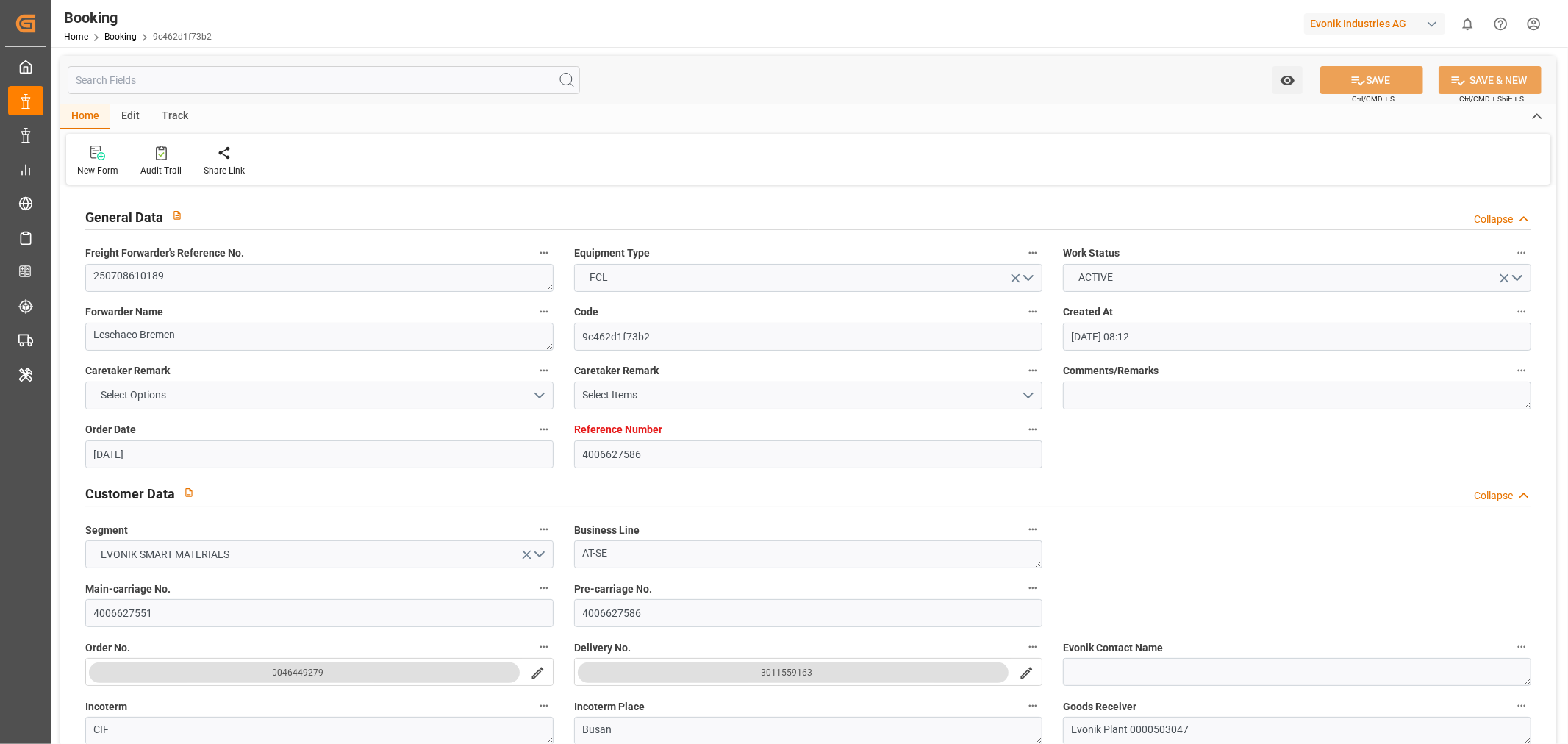
type input "10-09-2025 14:26"
type input "[DATE]"
type input "09-07-2025 09:14"
type input "17-07-2025 17:46"
type input "18-07-2025 04:00"
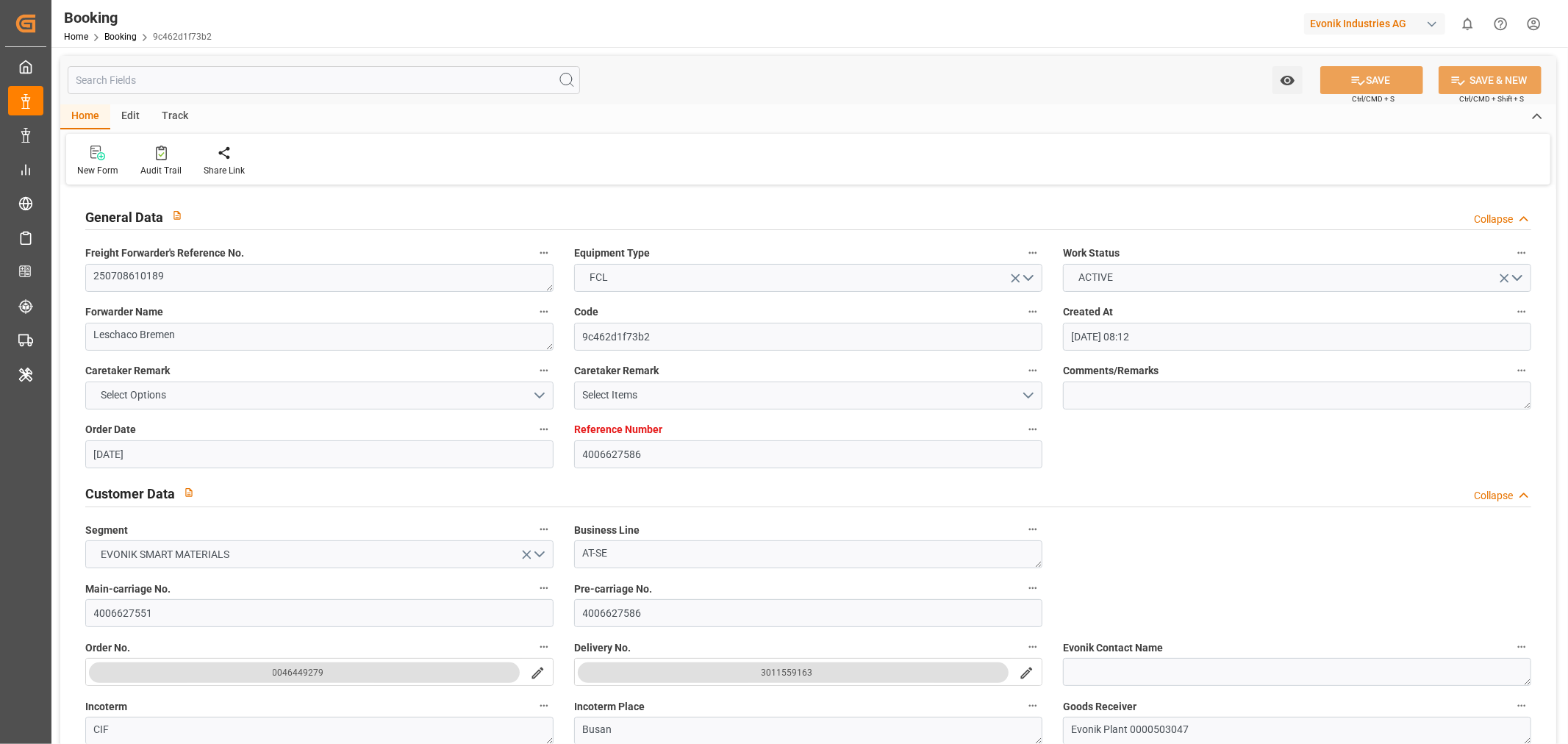
type input "[DATE] 04:54"
type input "20-08-2025 19:00"
type input "20-08-2025 19:21"
type input "21-08-2025 12:32"
type input "21-08-2025 13:25"
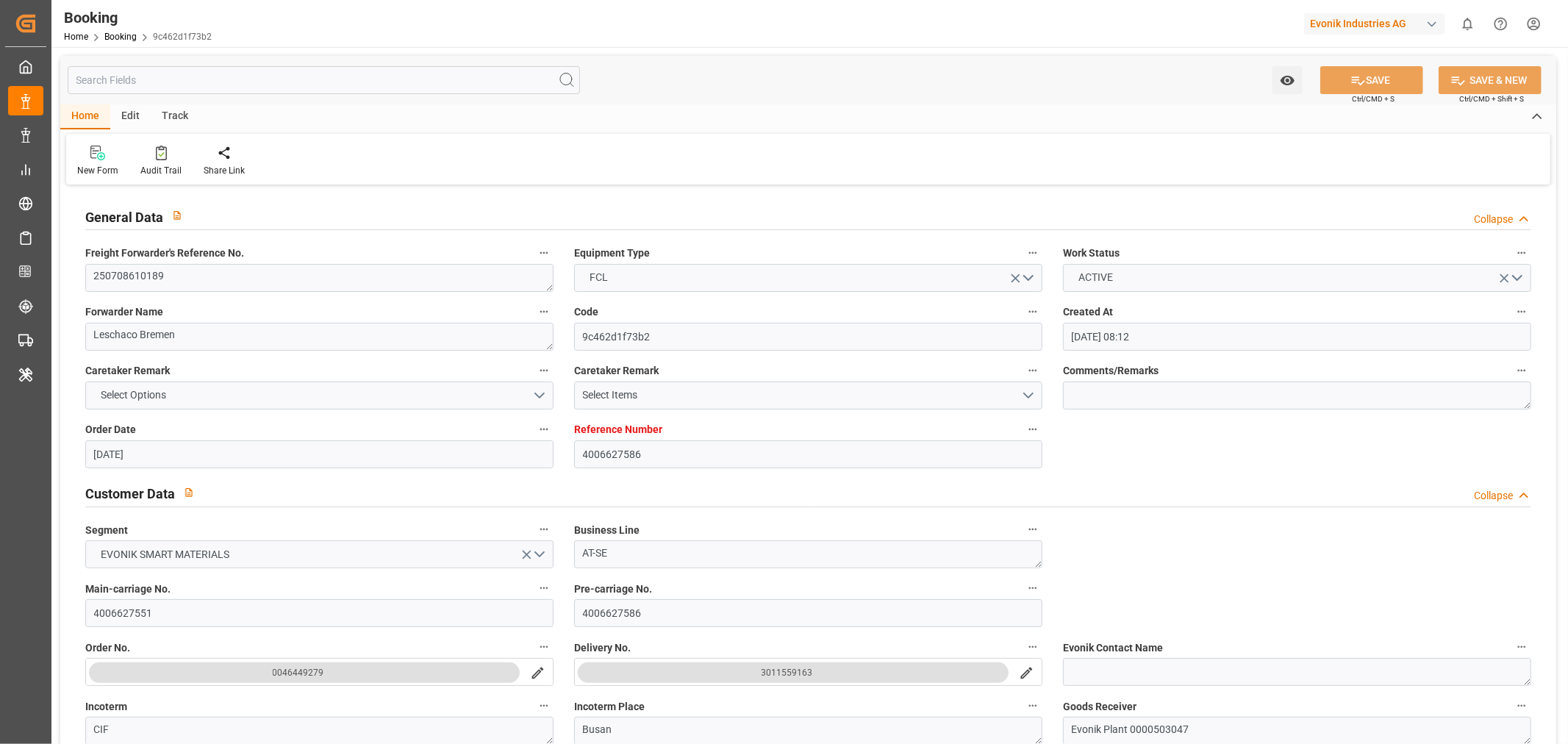
type input "26-08-2025 06:27"
type input "26-08-2025 09:00"
type input "26-08-2025 12:49"
type input "06-09-2025 06:00"
type input "06-09-2025 06:43"
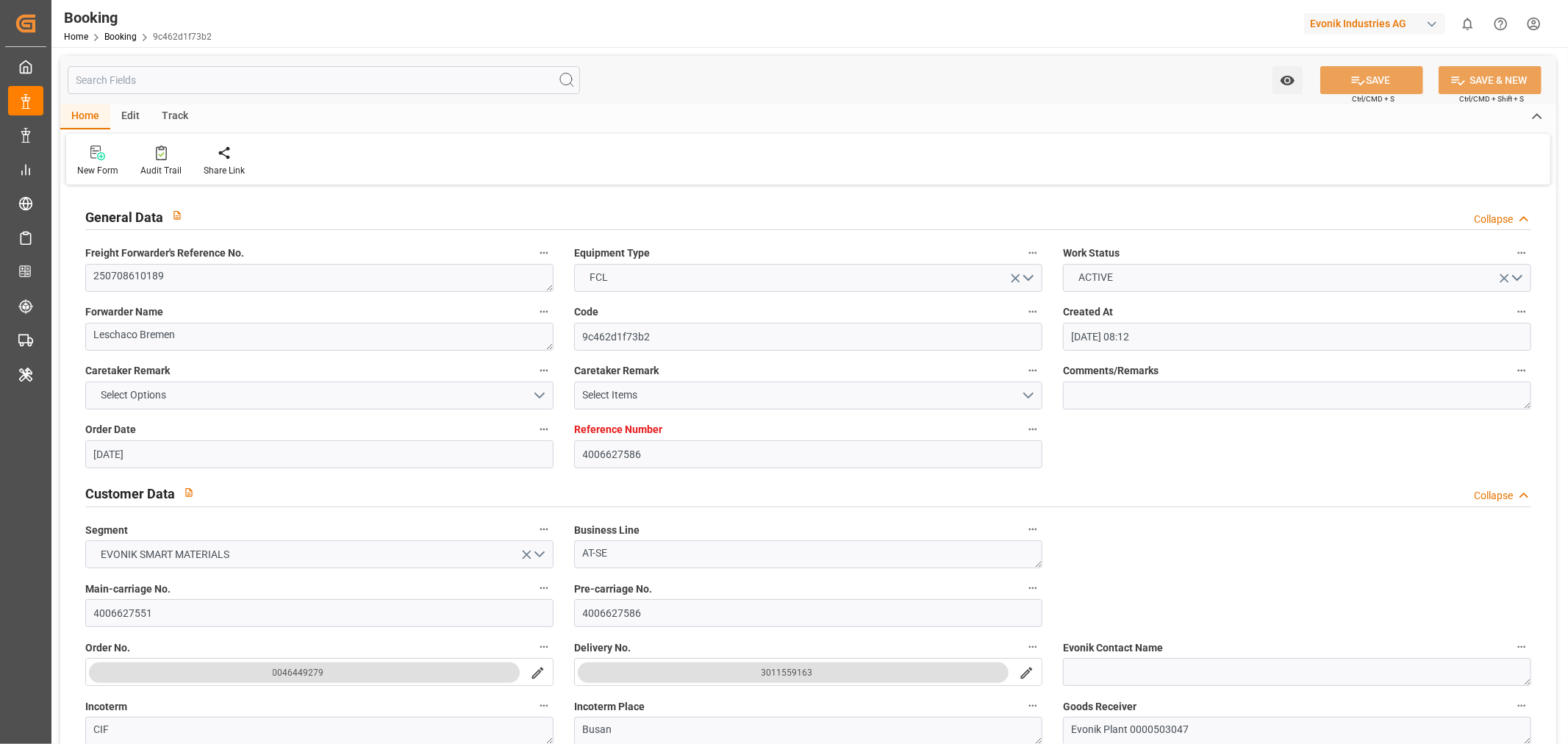
type input "06-09-2025 20:17"
type input "06-09-2025 07:06"
type input "06-09-2025 12:07"
type input "10-09-2025 12:07"
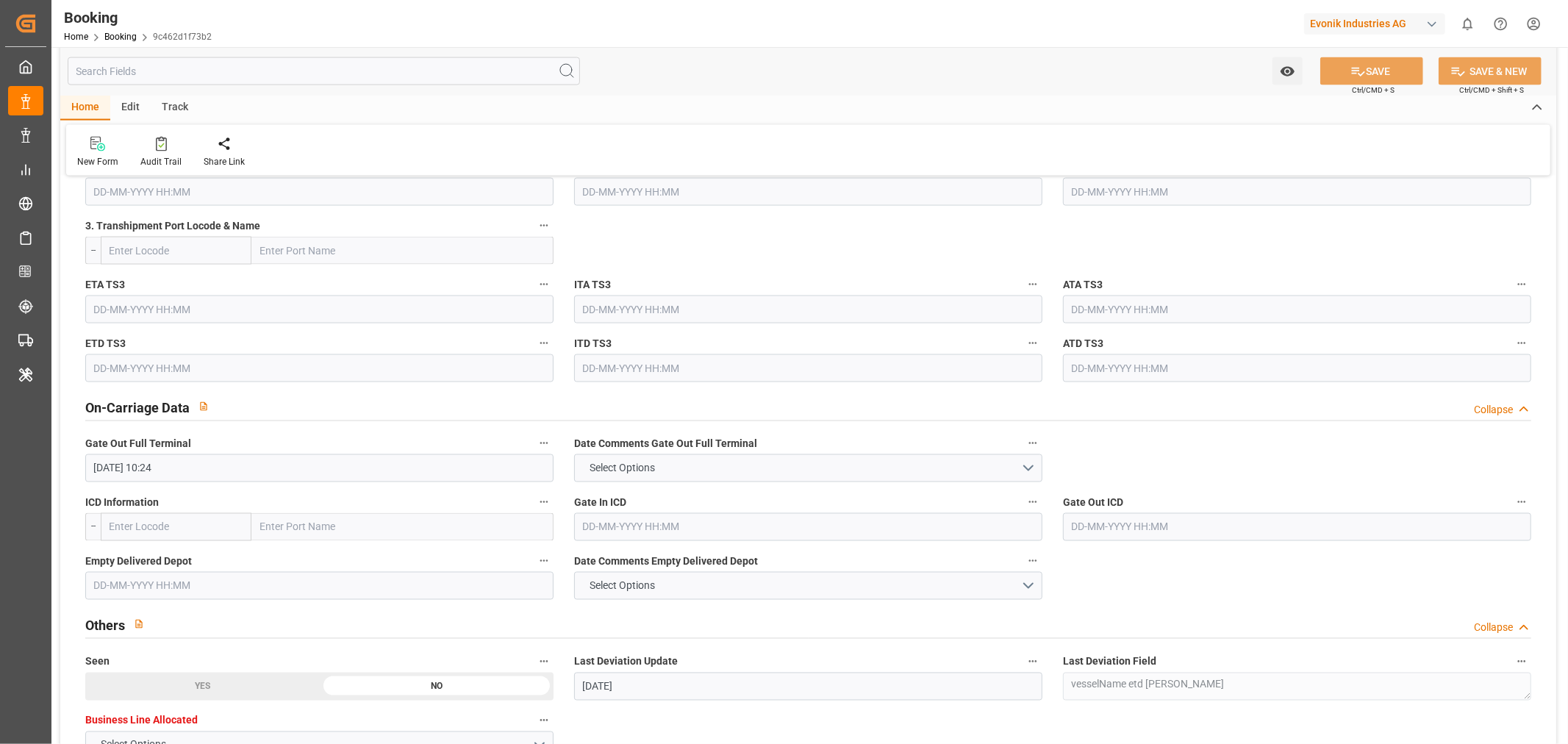
scroll to position [2122, 0]
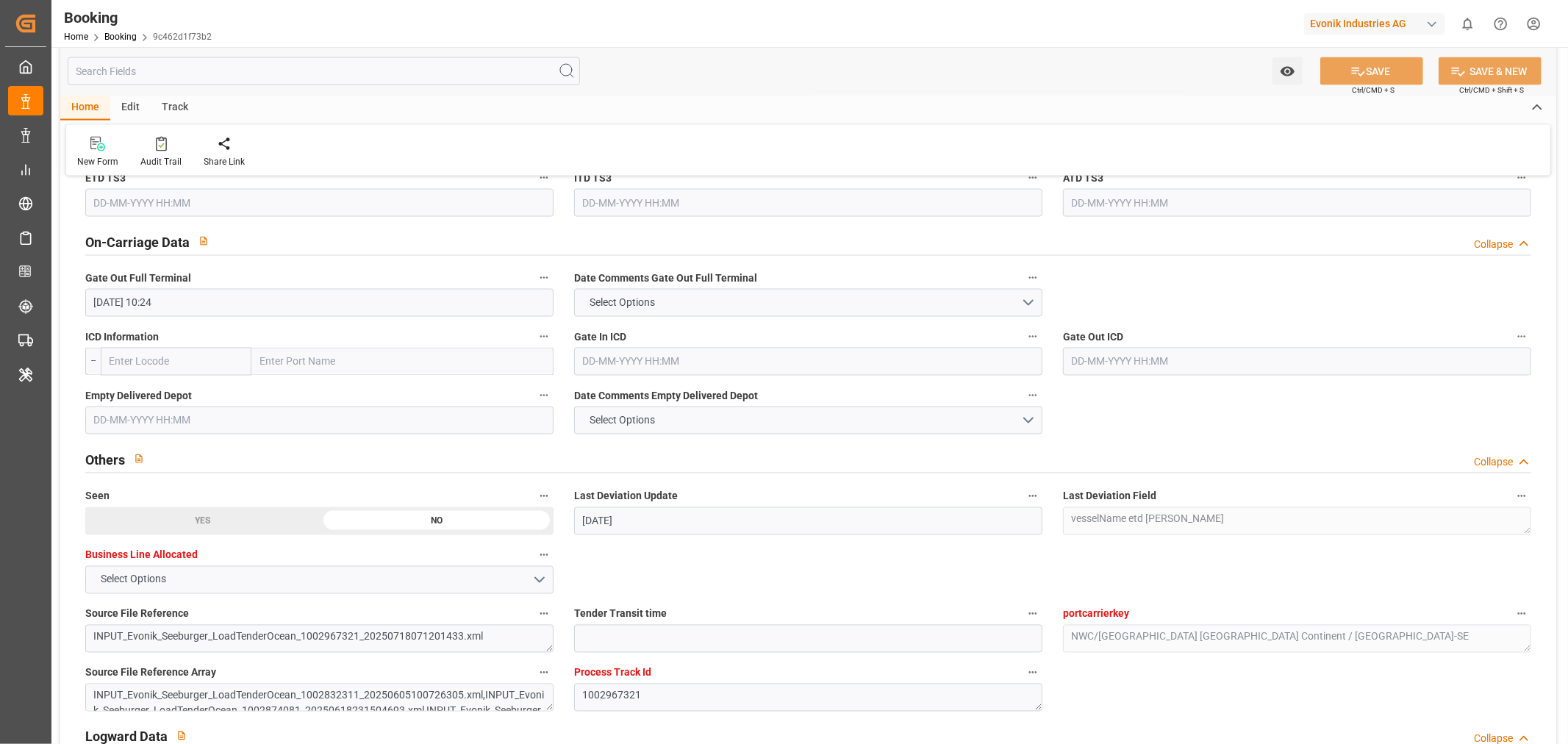
click at [149, 415] on input "text" at bounding box center [319, 421] width 468 height 28
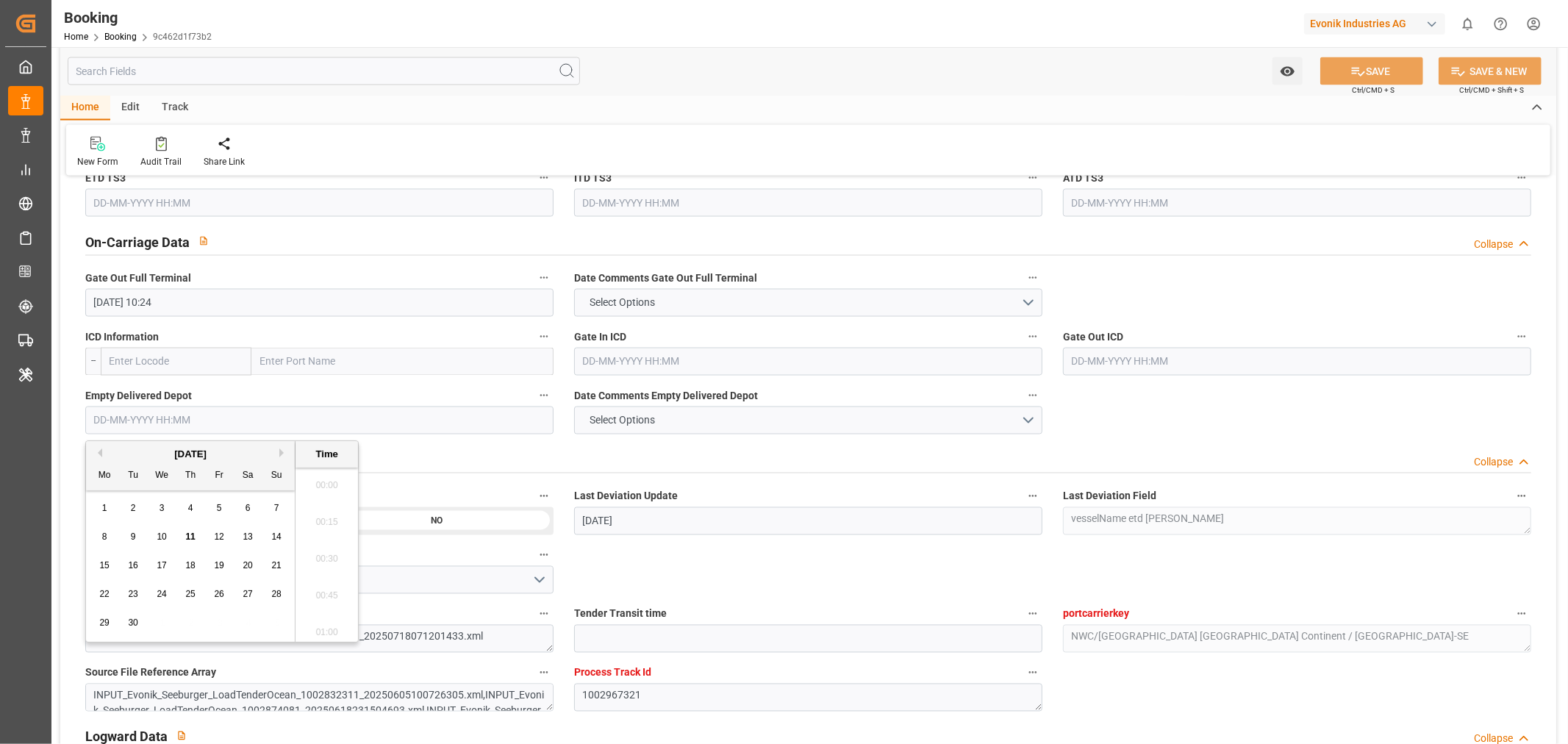
scroll to position [2466, 0]
click at [196, 535] on div "11" at bounding box center [190, 537] width 18 height 17
type input "[DATE] 00:00"
click at [1363, 68] on button "SAVE" at bounding box center [1371, 72] width 103 height 28
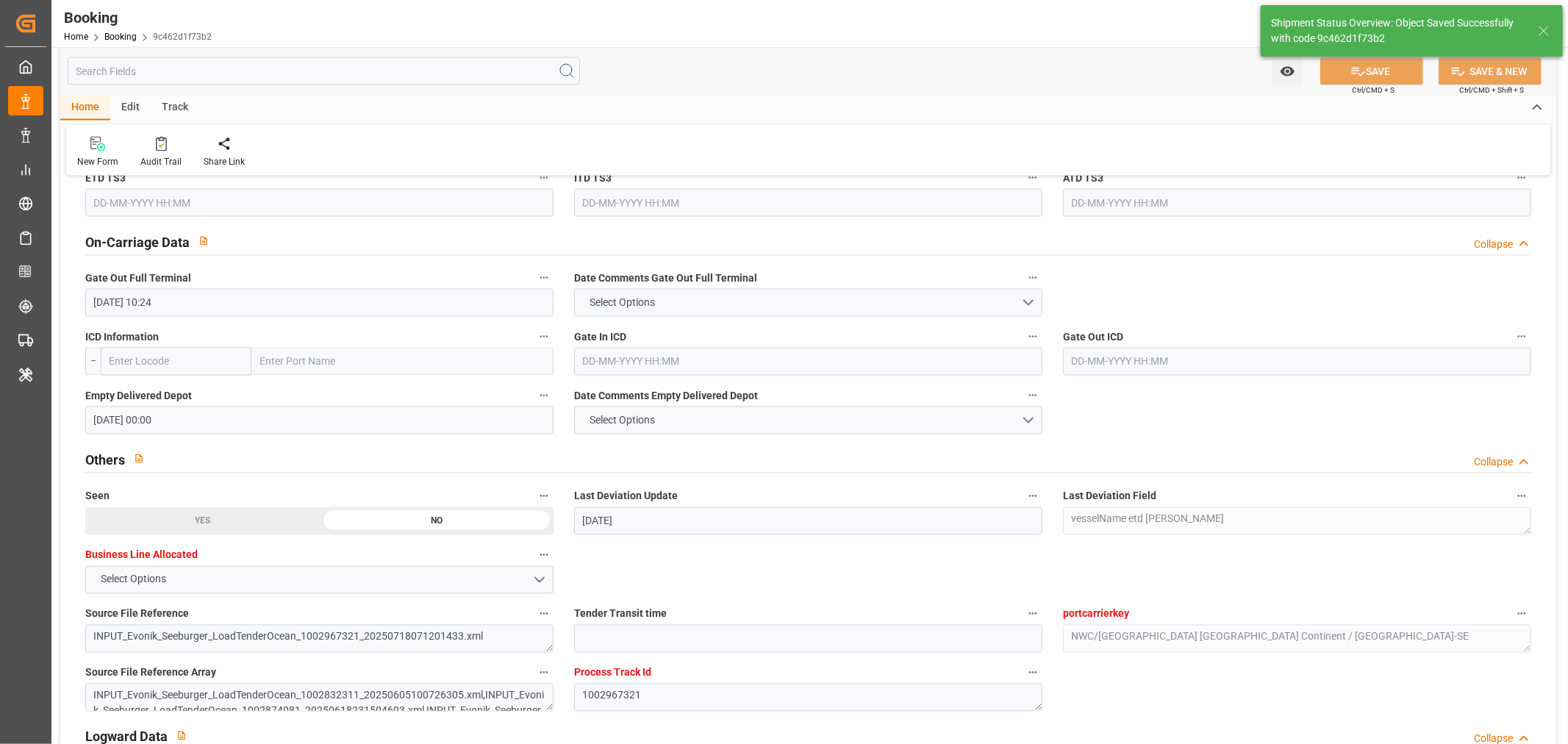
type textarea "[PERSON_NAME]"
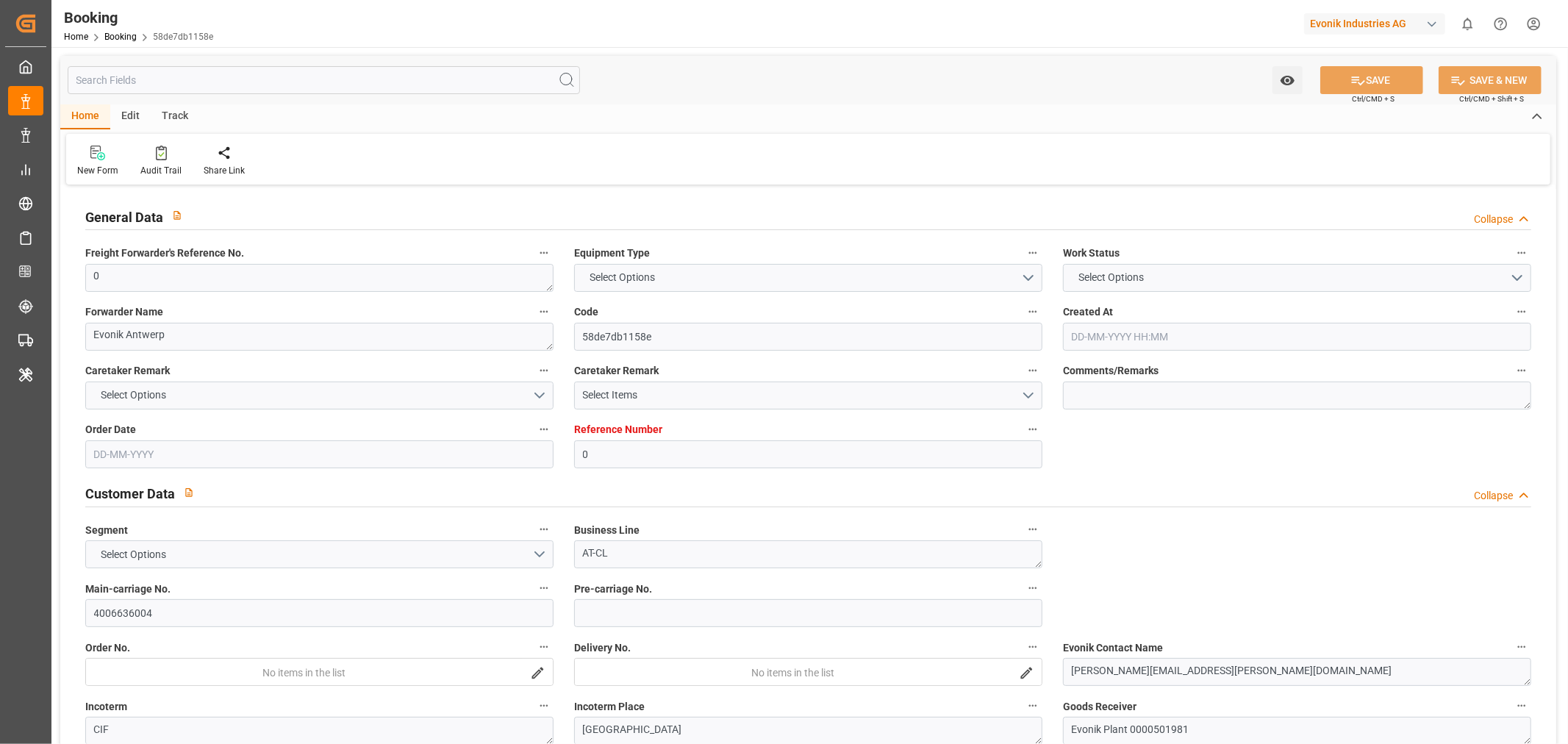
type input "0"
type input "9440825"
type input "Hapag [PERSON_NAME]"
type input "Hapag Lloyd Aktiengesellschaft"
type input "BEANR"
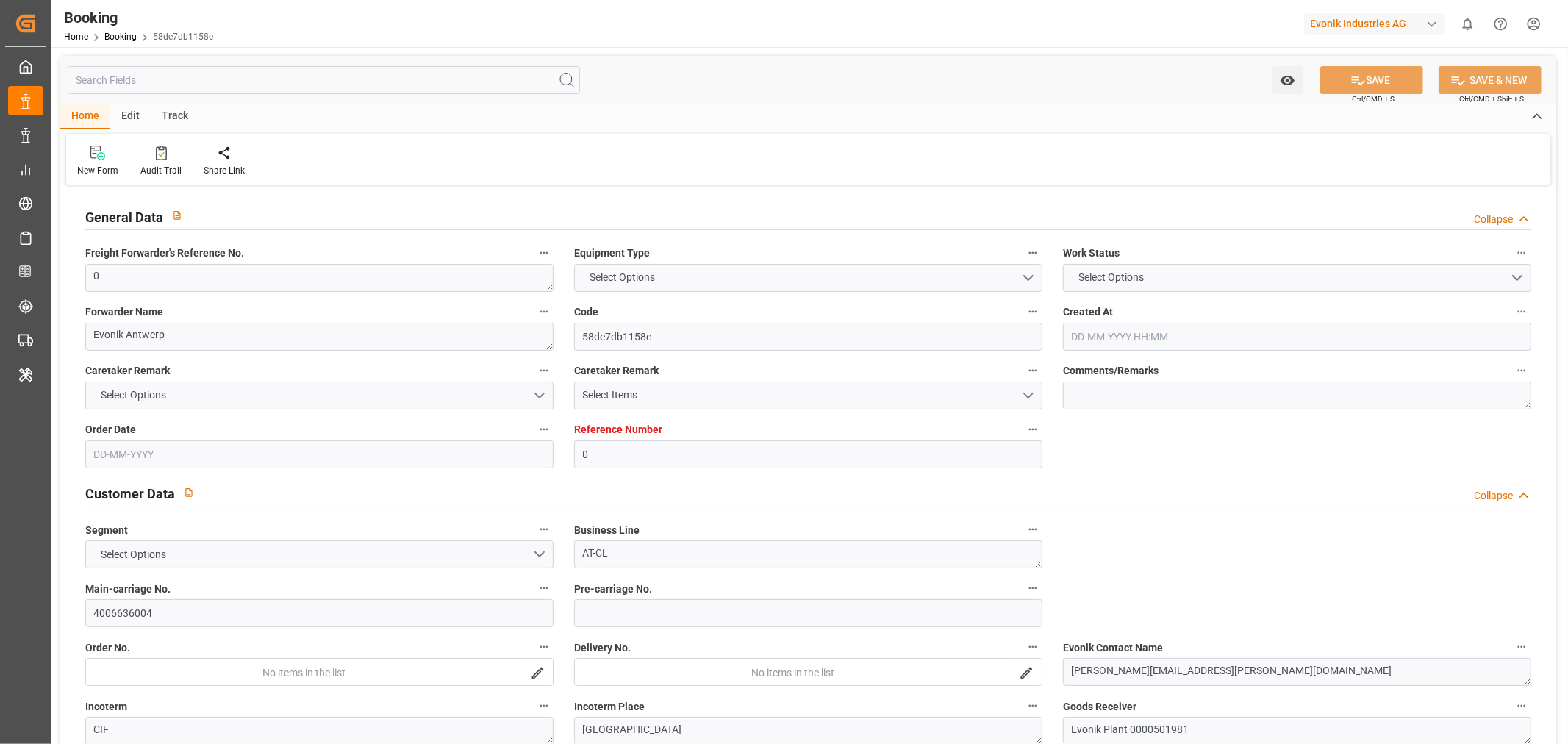
type input "KRPUS"
type input "57"
type input "MAPTM"
type input "CNSHG"
type input "0"
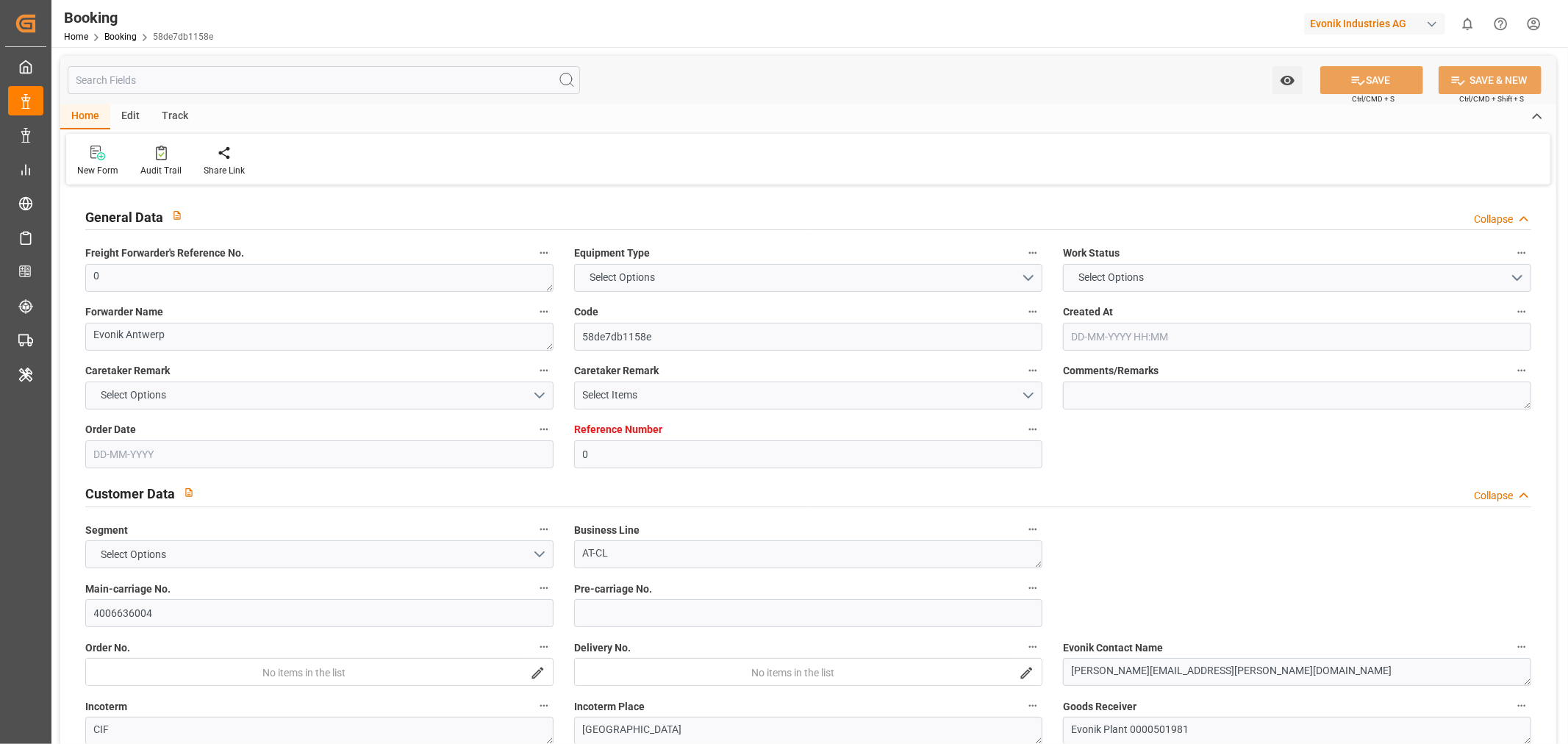
type input "BEANR"
type input "KRPUS"
type input "9708875"
type input "9408877"
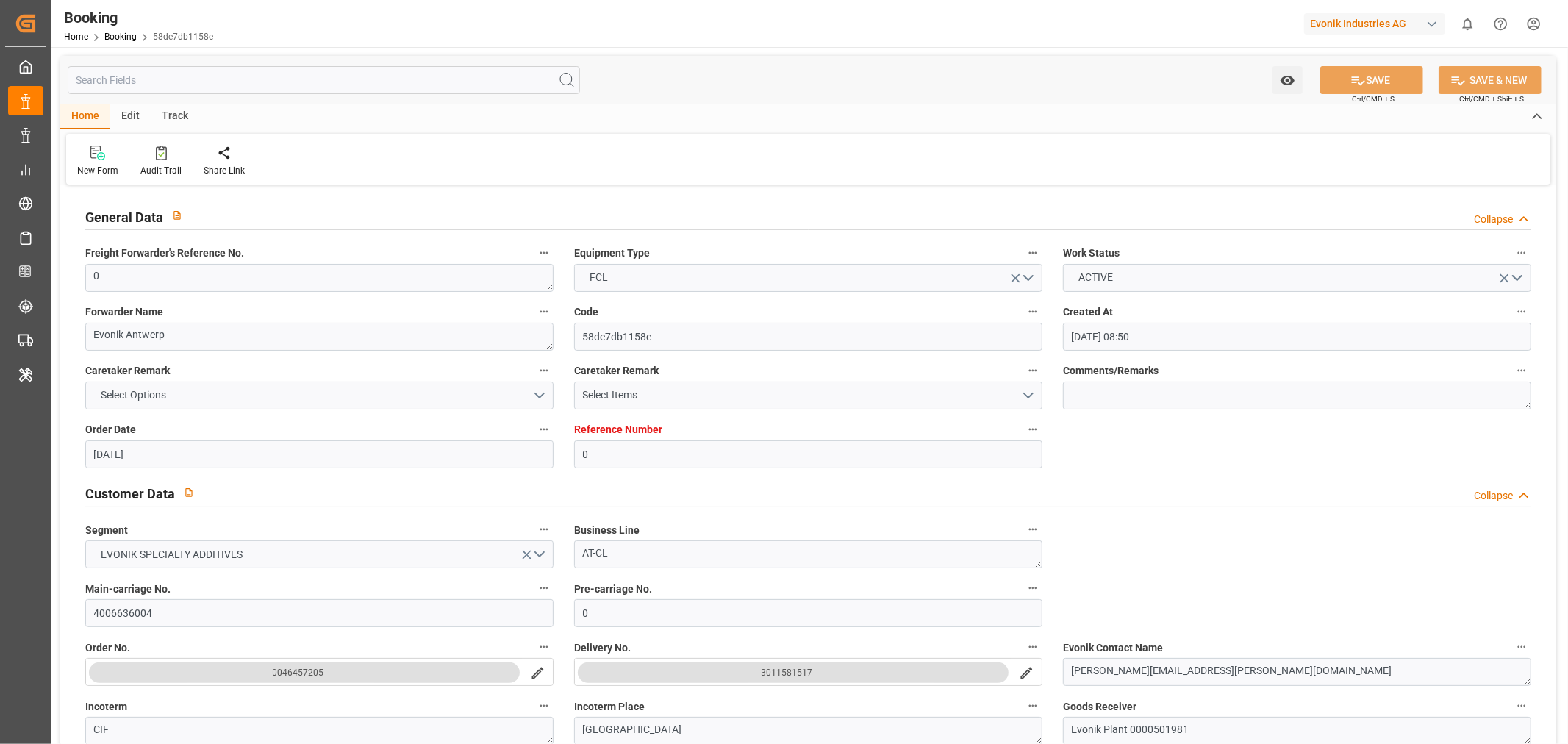
type input "19-06-2025 08:50"
type input "[DATE]"
type input "24-08-2025"
type input "[DATE]"
type input "12-07-2025 00:00"
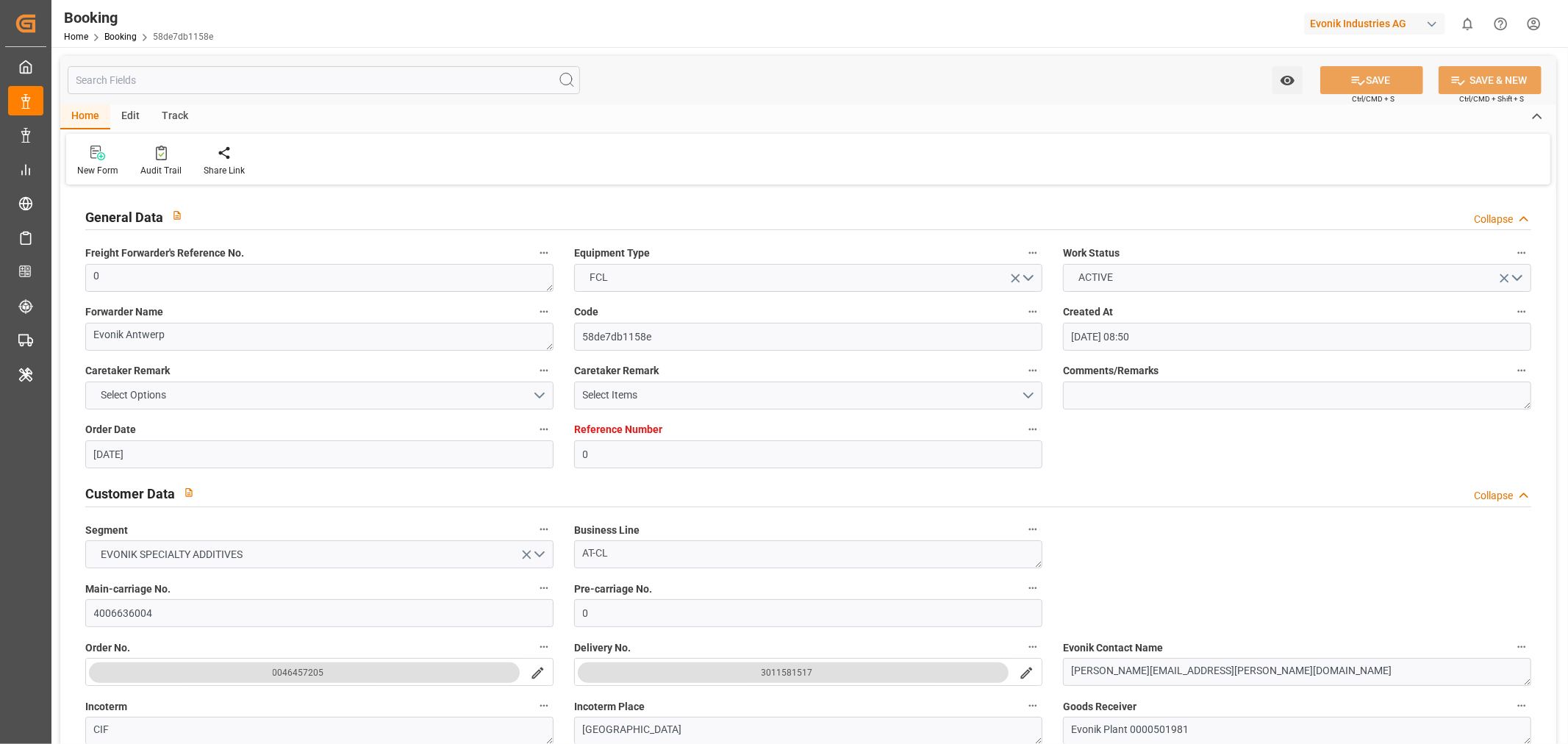
type input "12-07-2025 00:00"
type input "12-07-2025 13:48"
type input "08-07-2025 07:50"
type input "07-09-2025 01:00"
type input "03-09-2025 00:00"
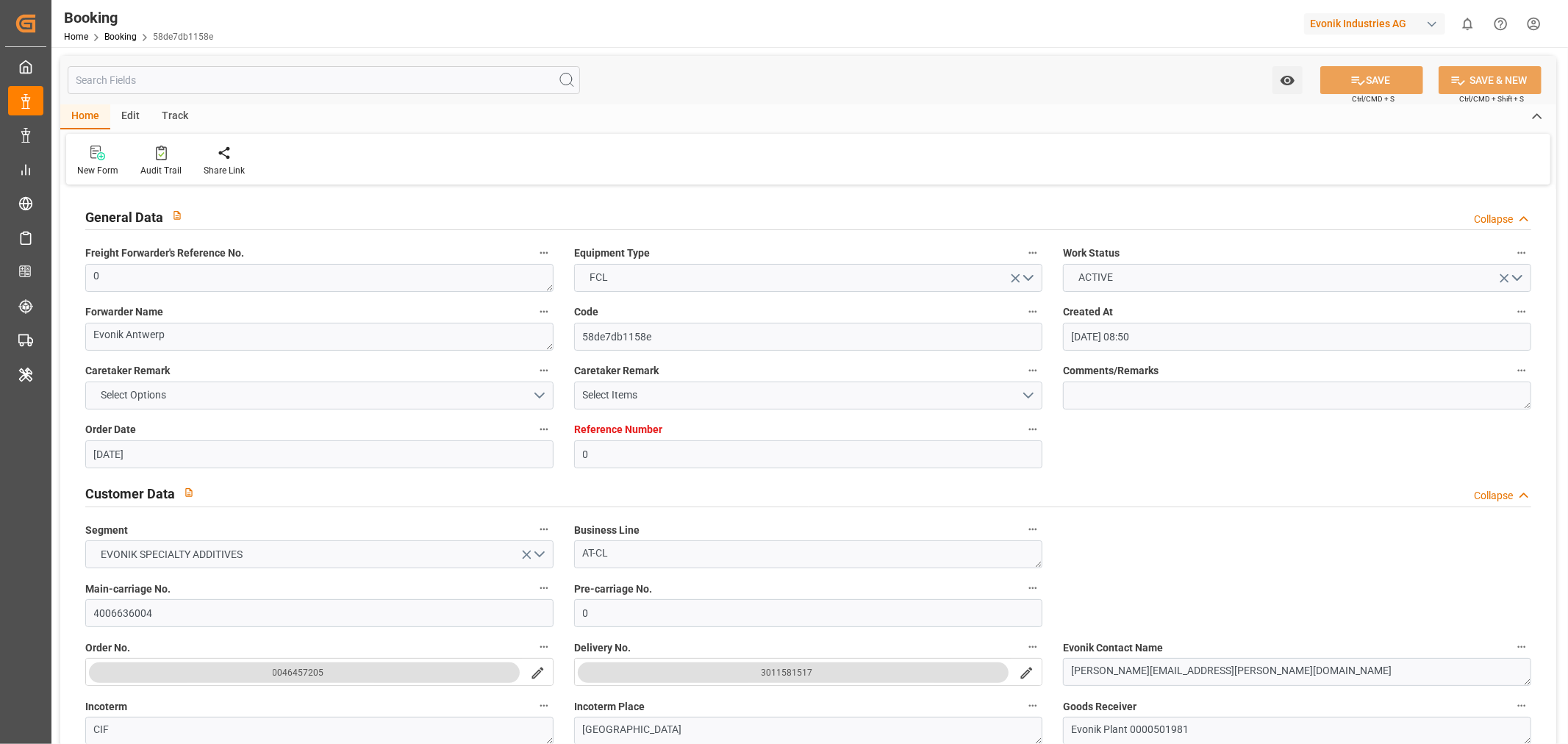
type input "07-09-2025 00:36"
type input "18-07-2025 00:00"
type input "18-07-2025 04:54"
type input "23-07-2025 23:00"
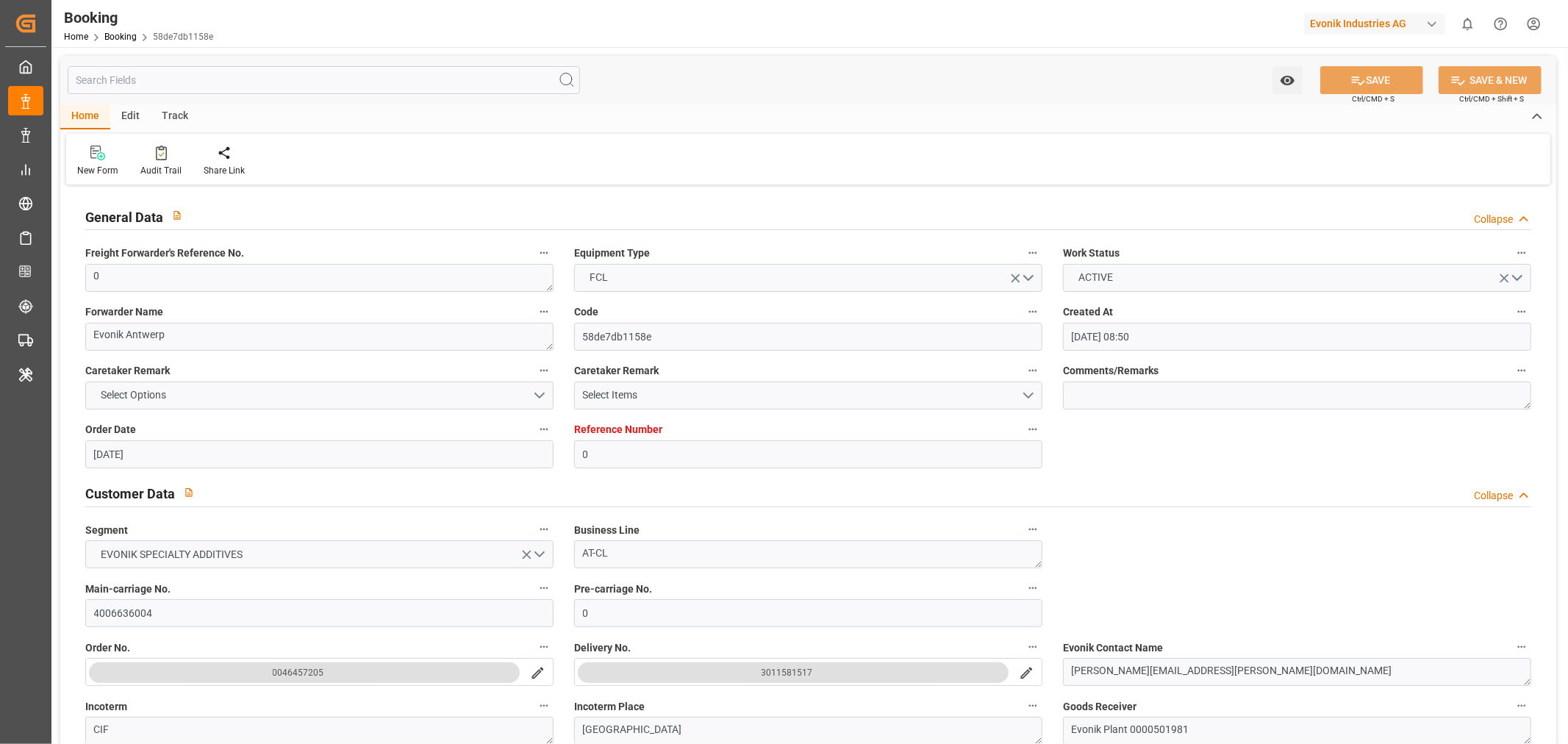
type input "23-07-2025 00:00"
type input "24-07-2025 00:42"
type input "28-08-2025 09:30"
type input "26-08-2025 00:00"
type input "28-08-2025 10:30"
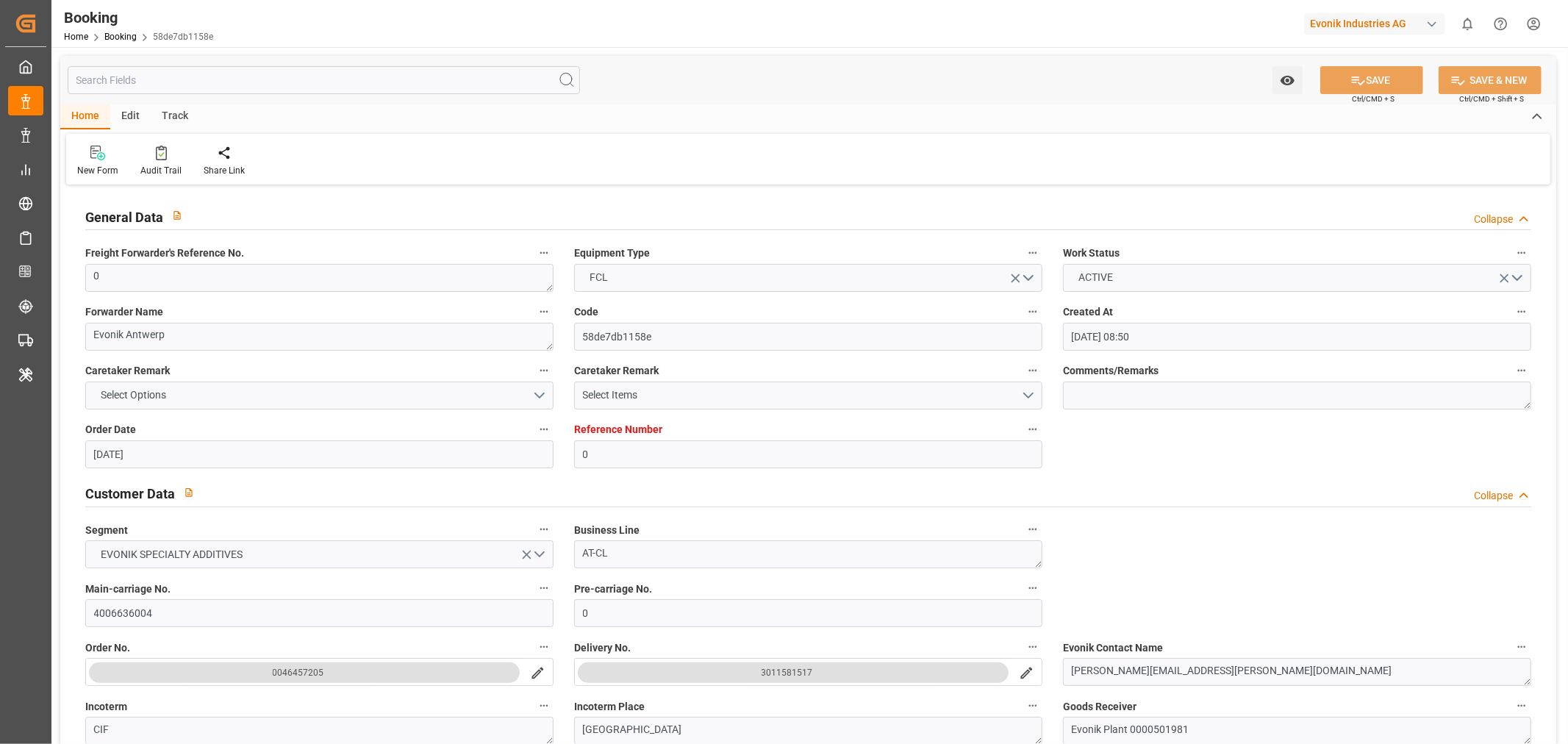
type input "05-09-2025 10:30"
type input "31-08-2025 00:00"
type input "05-09-2025 08:06"
type input "10-09-2025 10:51"
type input "10-09-2025 14:28"
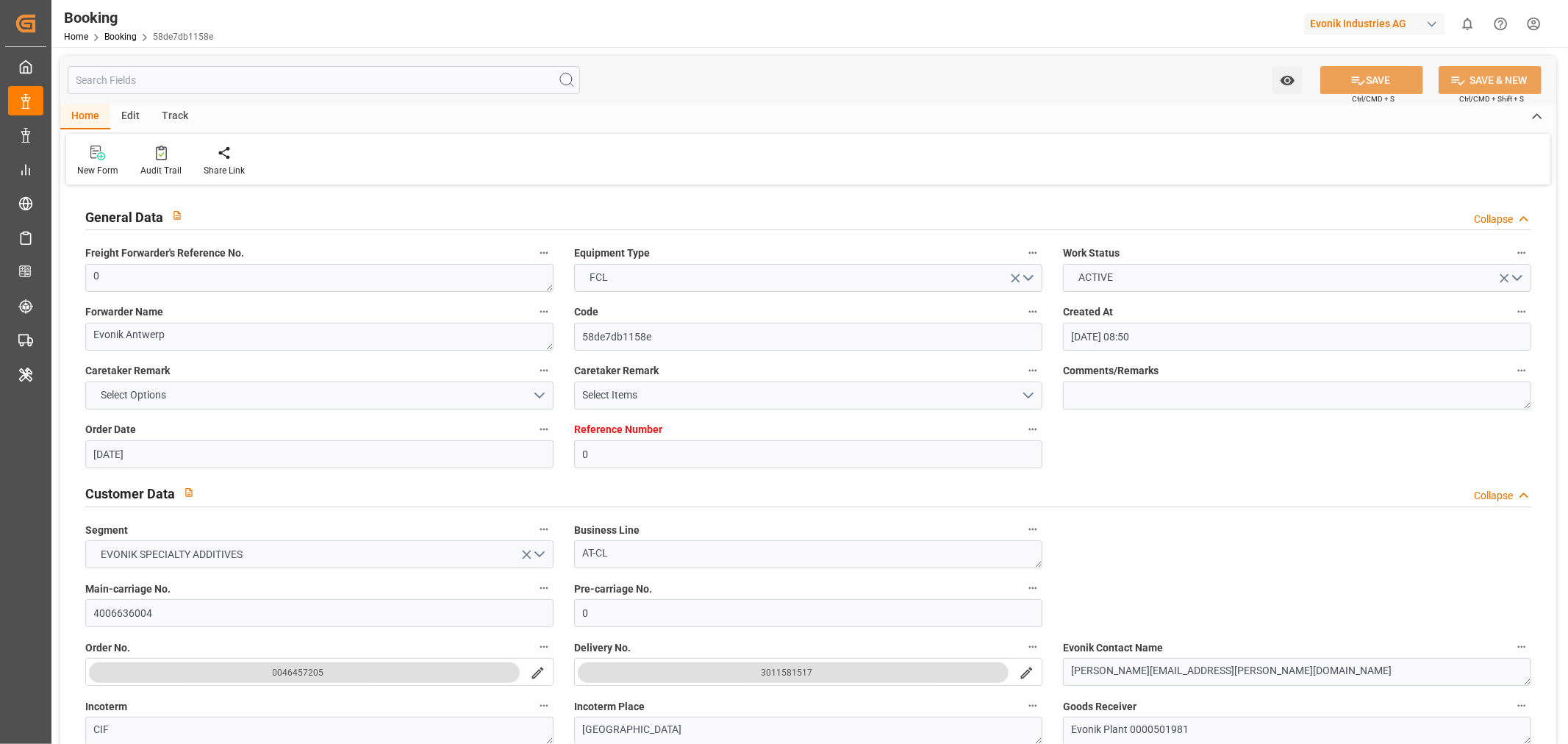
type input "[DATE]"
type input "03-07-2025 13:22"
type input "12-07-2025 03:45"
type input "12-07-2025 14:00"
type input "18-07-2025 05:01"
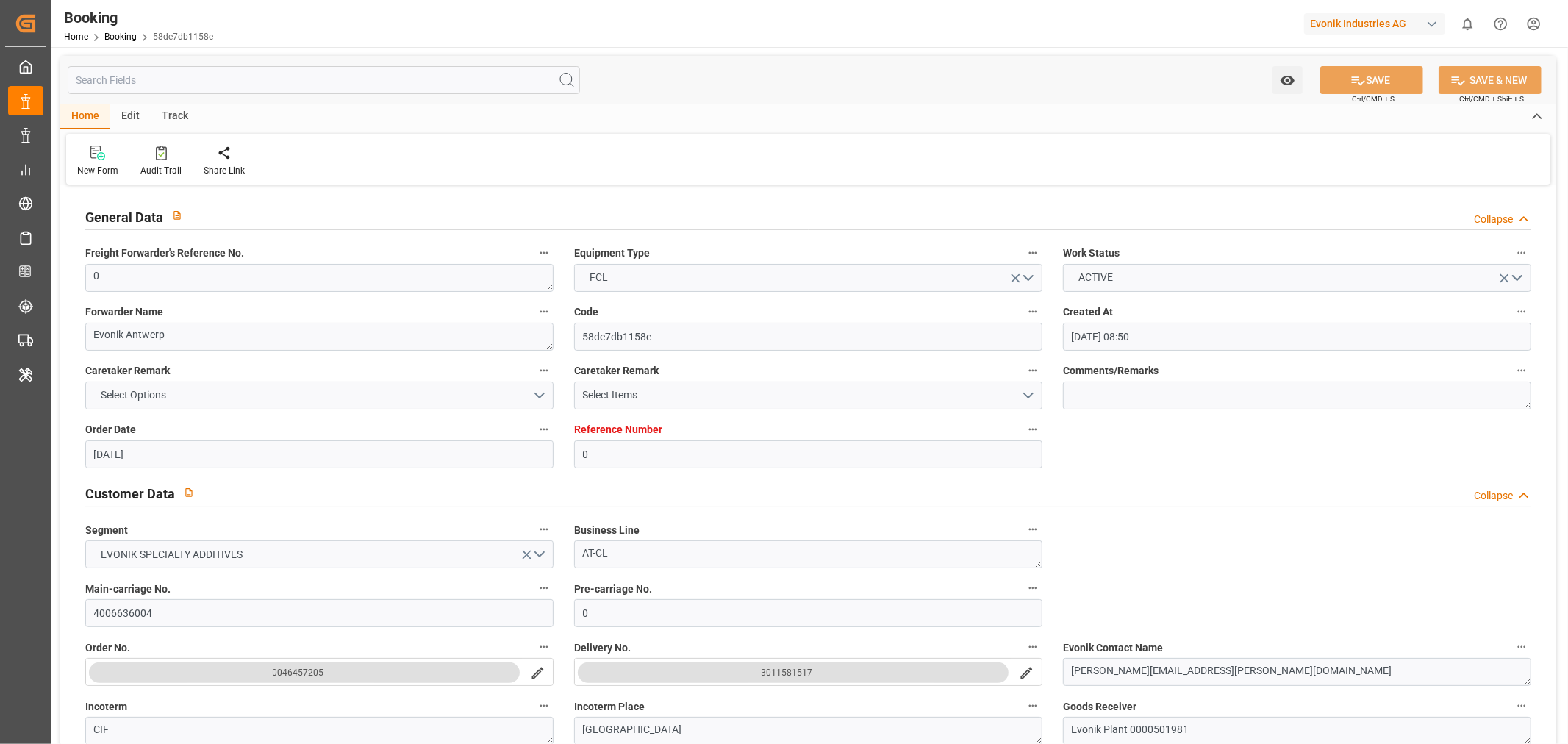
type input "18-07-2025 07:17"
type input "23-07-2025 03:40"
type input "23-07-2025 23:00"
type input "24-07-2025 00:55"
type input "28-08-2025 09:30"
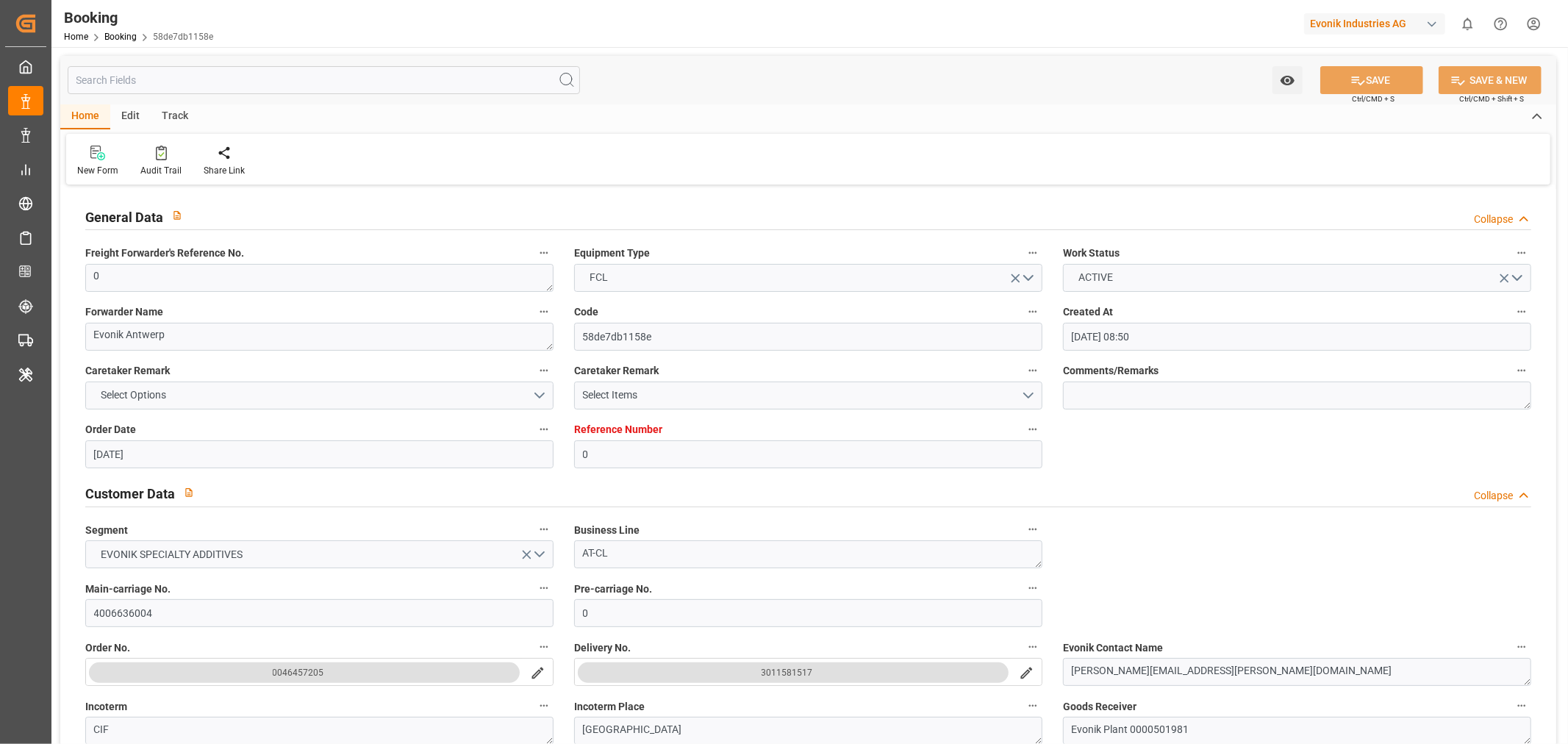
type input "[DATE] 09:17"
type input "28-08-2025 17:59"
type input "28-08-2025 10:12"
type input "28-08-2025 18:18"
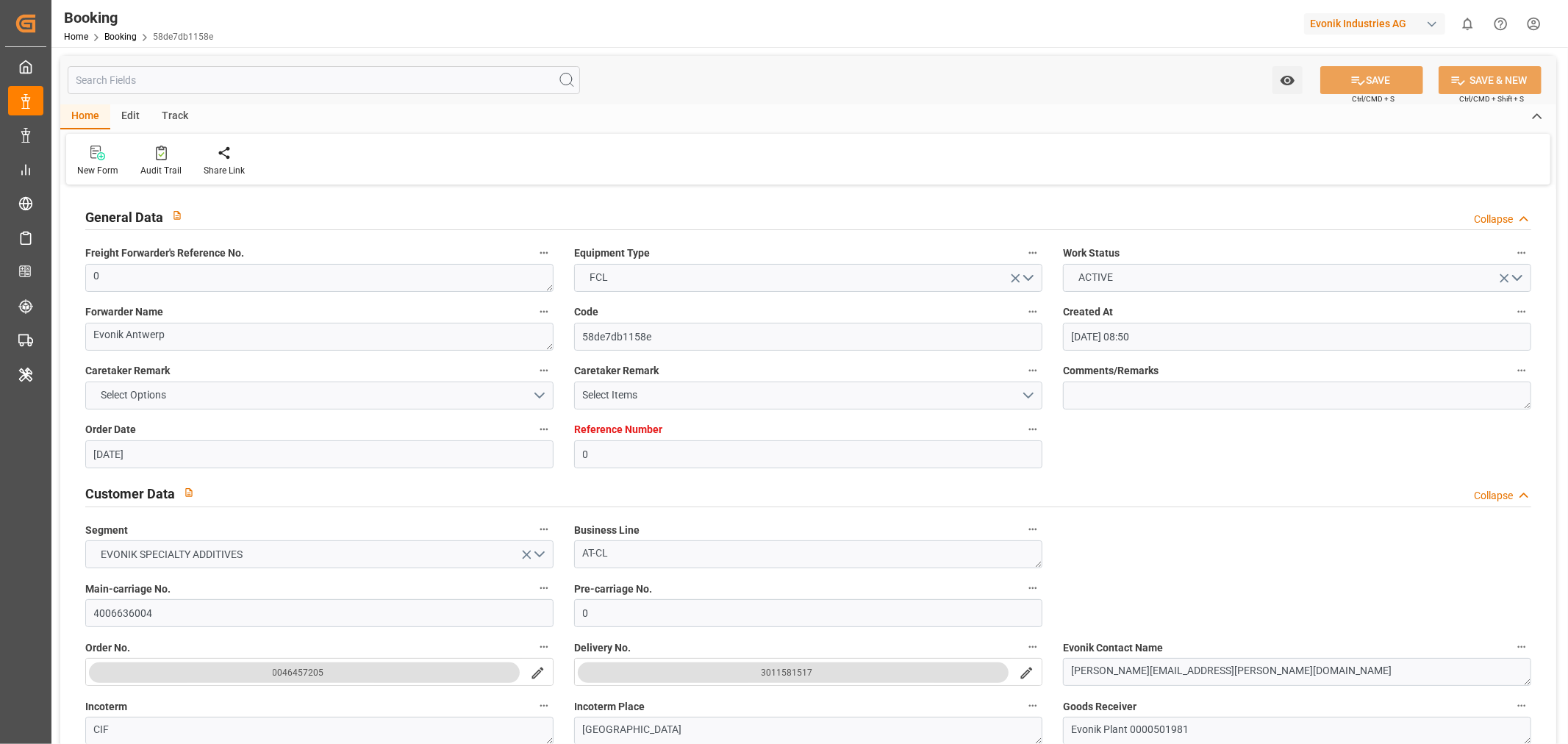
type input "05-09-2025 00:38"
type input "05-09-2025 07:30"
type input "[DATE] 08:27"
type input "[DATE] 01:00"
type input "[DATE] 00:34"
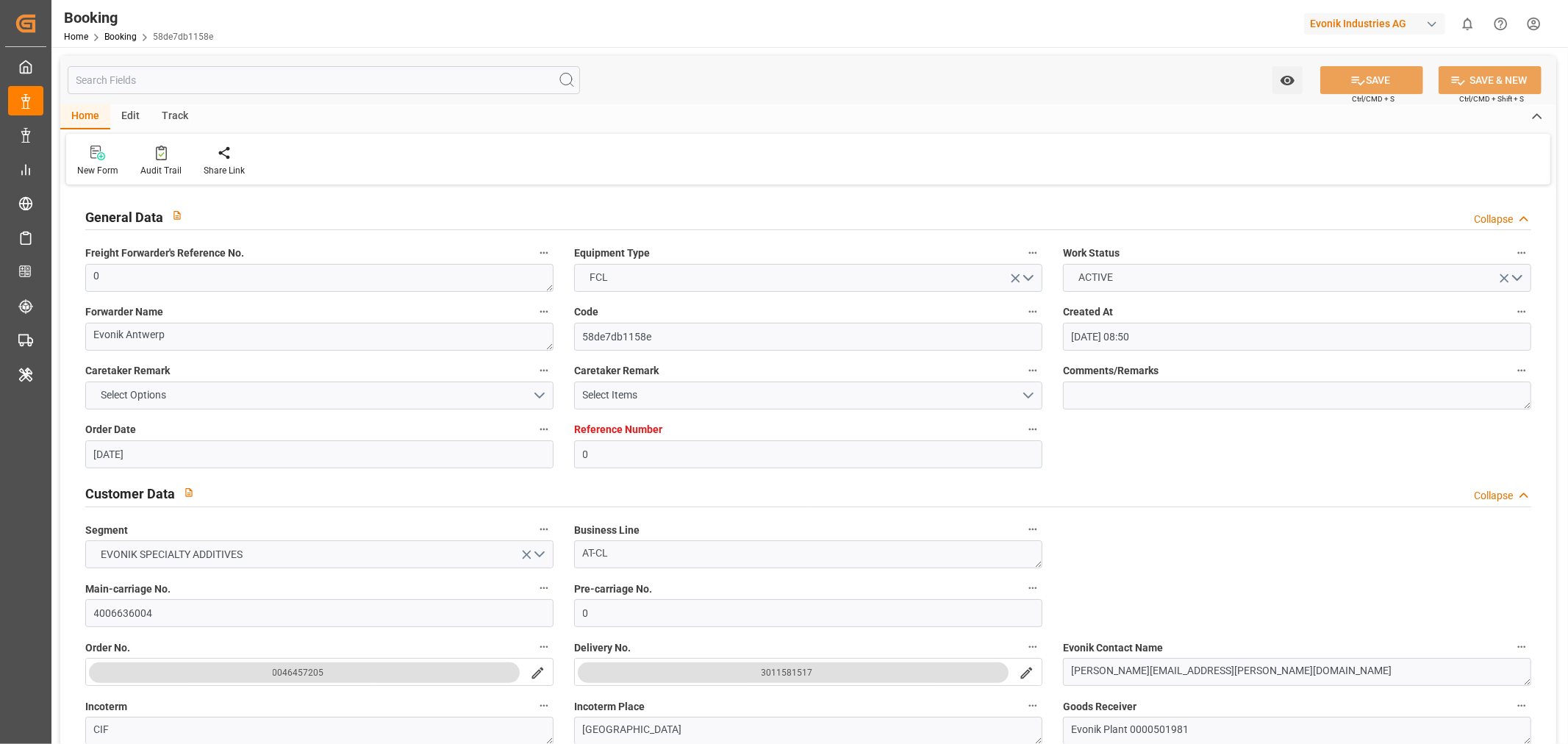
type input "07-09-2025 14:07"
type input "07-09-2025 00:36"
type input "07-09-2025 13:14"
type input "11-09-2025 13:14"
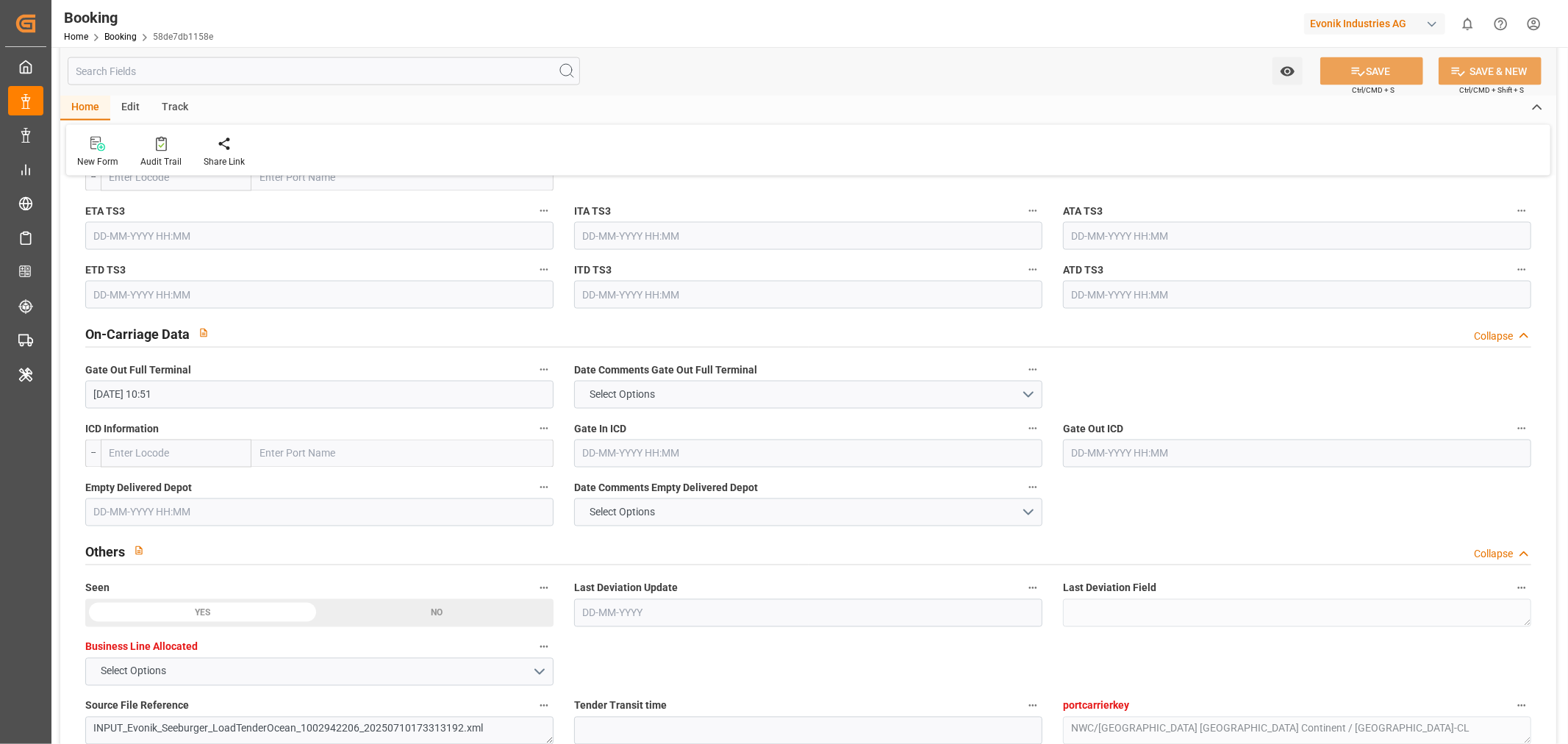
scroll to position [2122, 0]
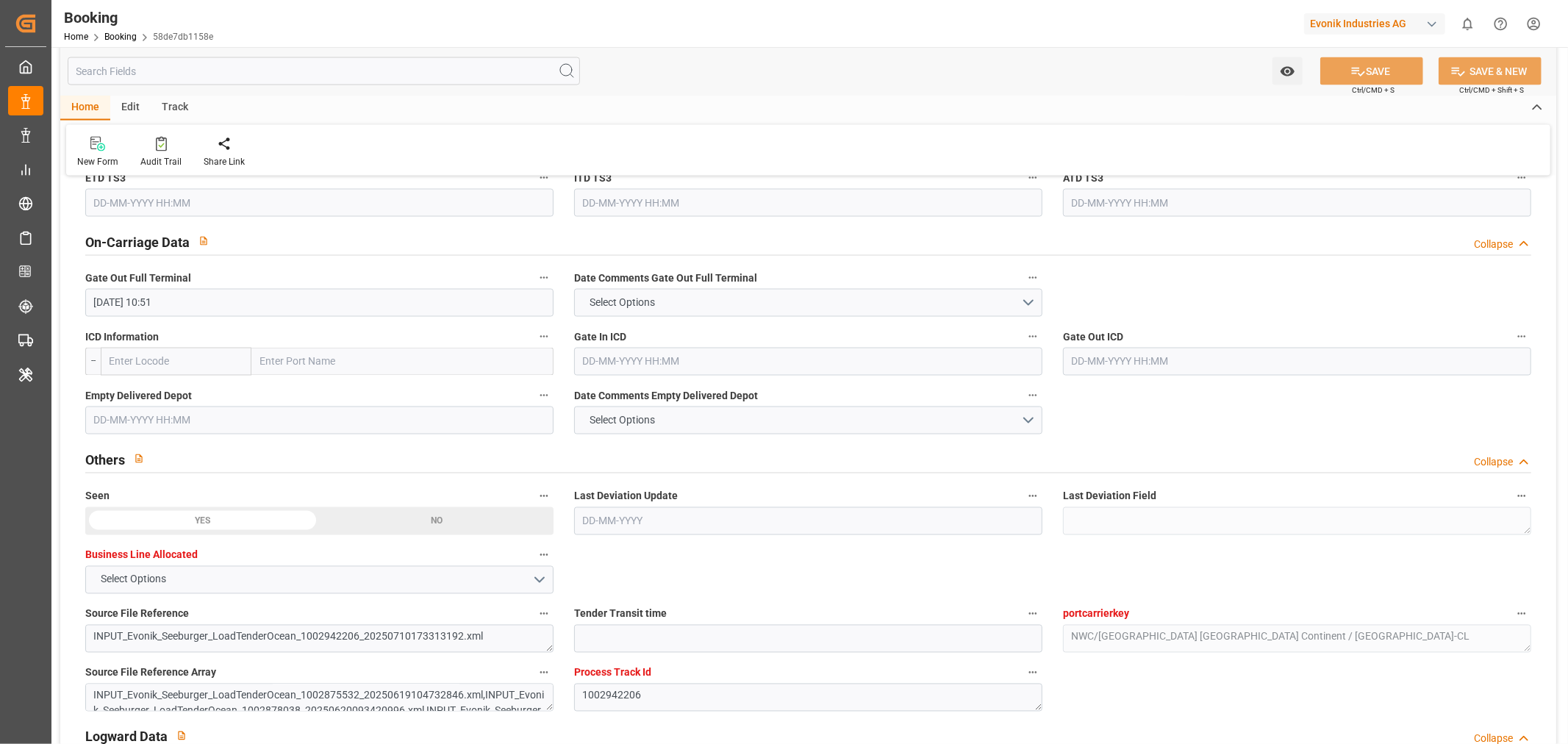
click at [148, 431] on input "text" at bounding box center [319, 421] width 468 height 28
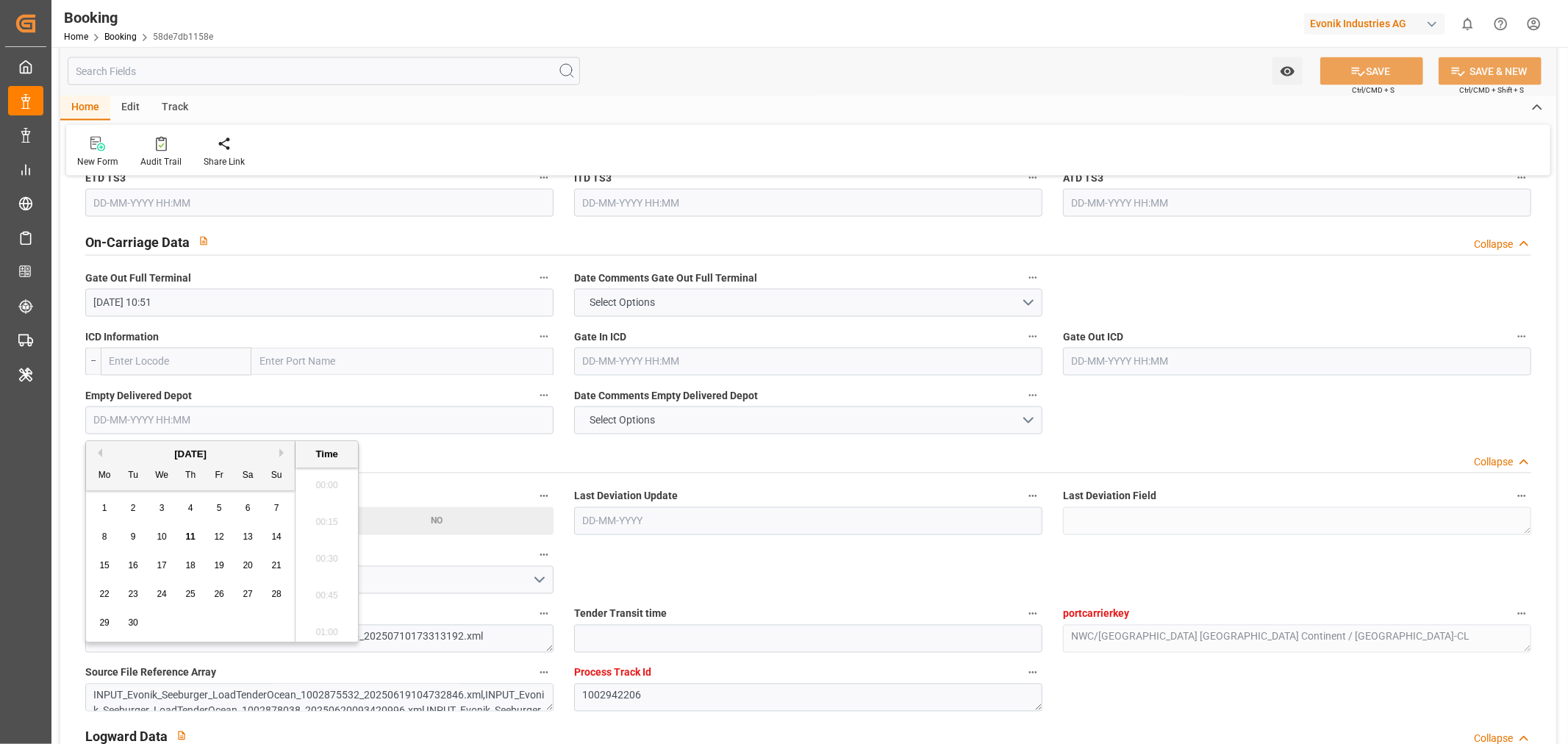
scroll to position [2466, 0]
click at [194, 534] on span "11" at bounding box center [190, 536] width 9 height 10
type input "11-09-2025 00:00"
click at [1383, 68] on button "SAVE" at bounding box center [1371, 72] width 103 height 28
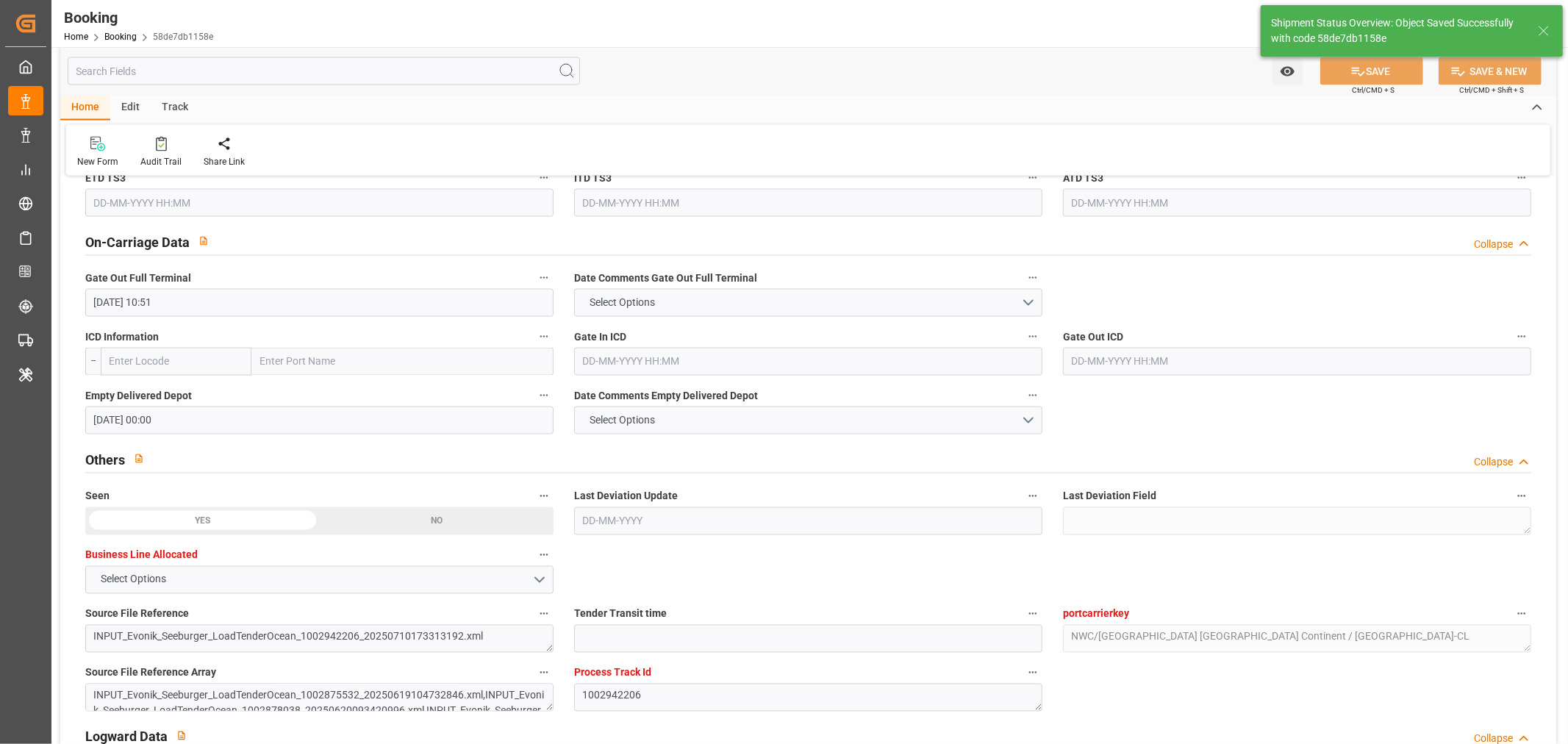
type textarea "[PERSON_NAME]"
type input "11-09-2025 11:51"
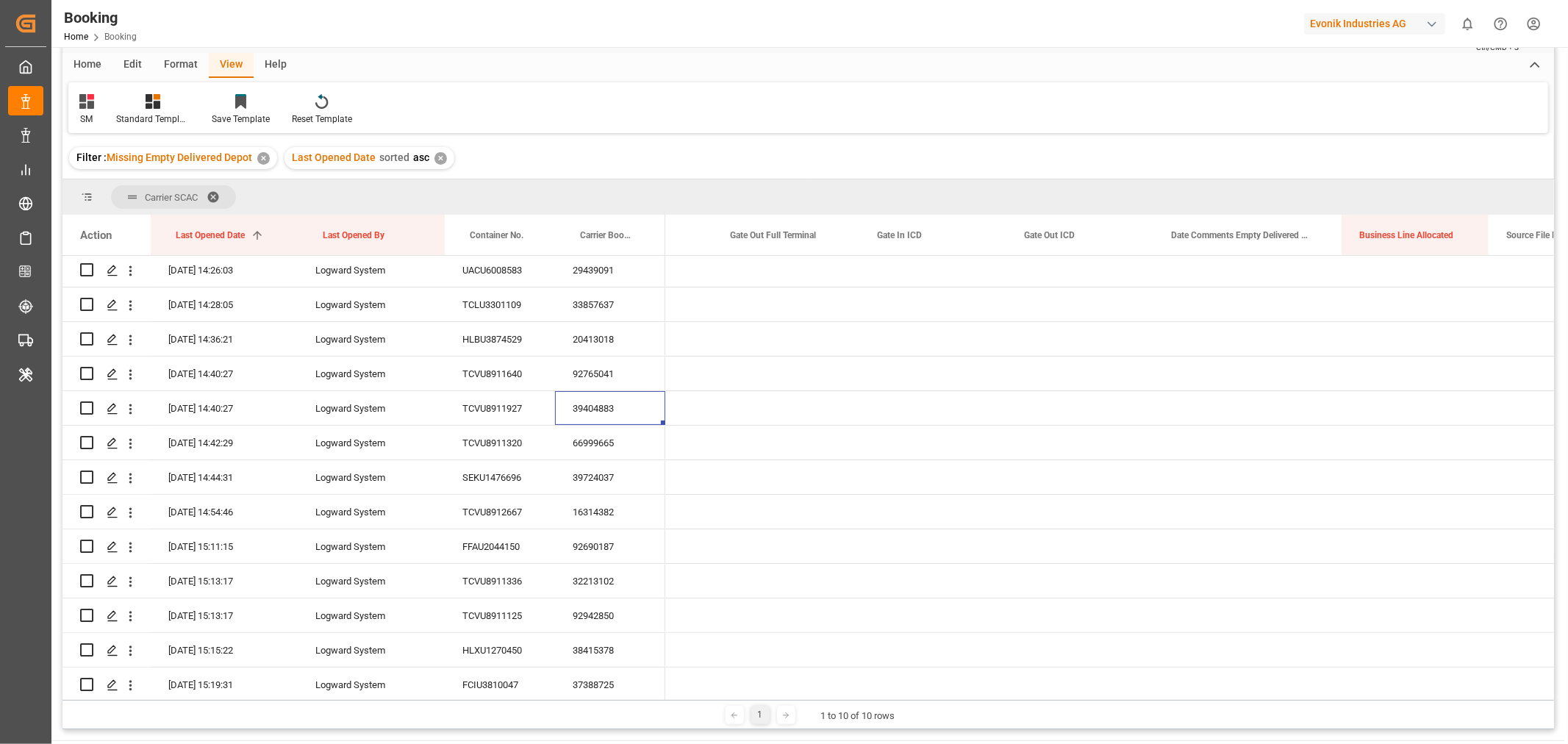
scroll to position [0, 11412]
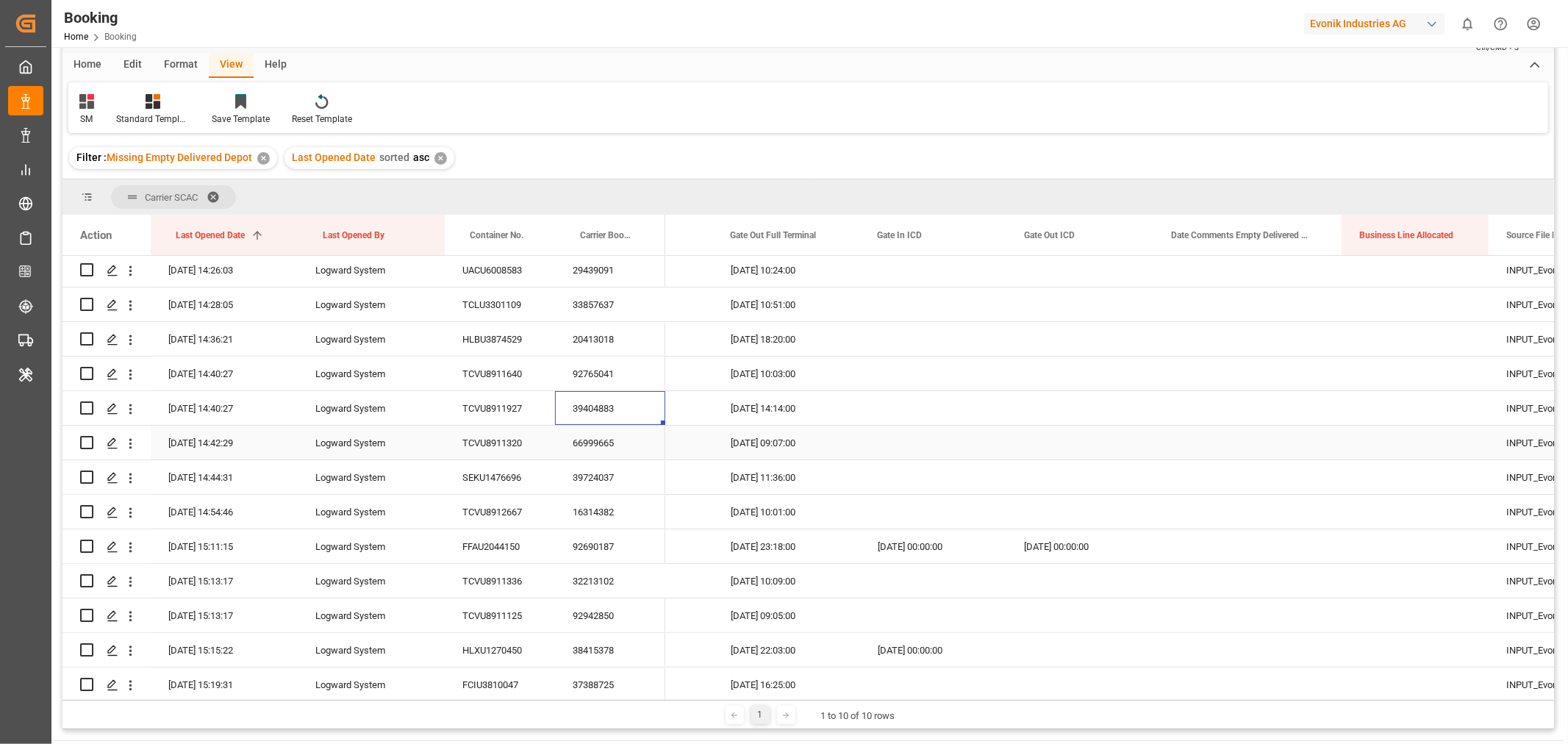
click at [618, 451] on div "66999665" at bounding box center [610, 442] width 110 height 34
click at [608, 479] on div "39724037" at bounding box center [610, 477] width 110 height 34
click at [603, 473] on div "39724037" at bounding box center [610, 477] width 110 height 34
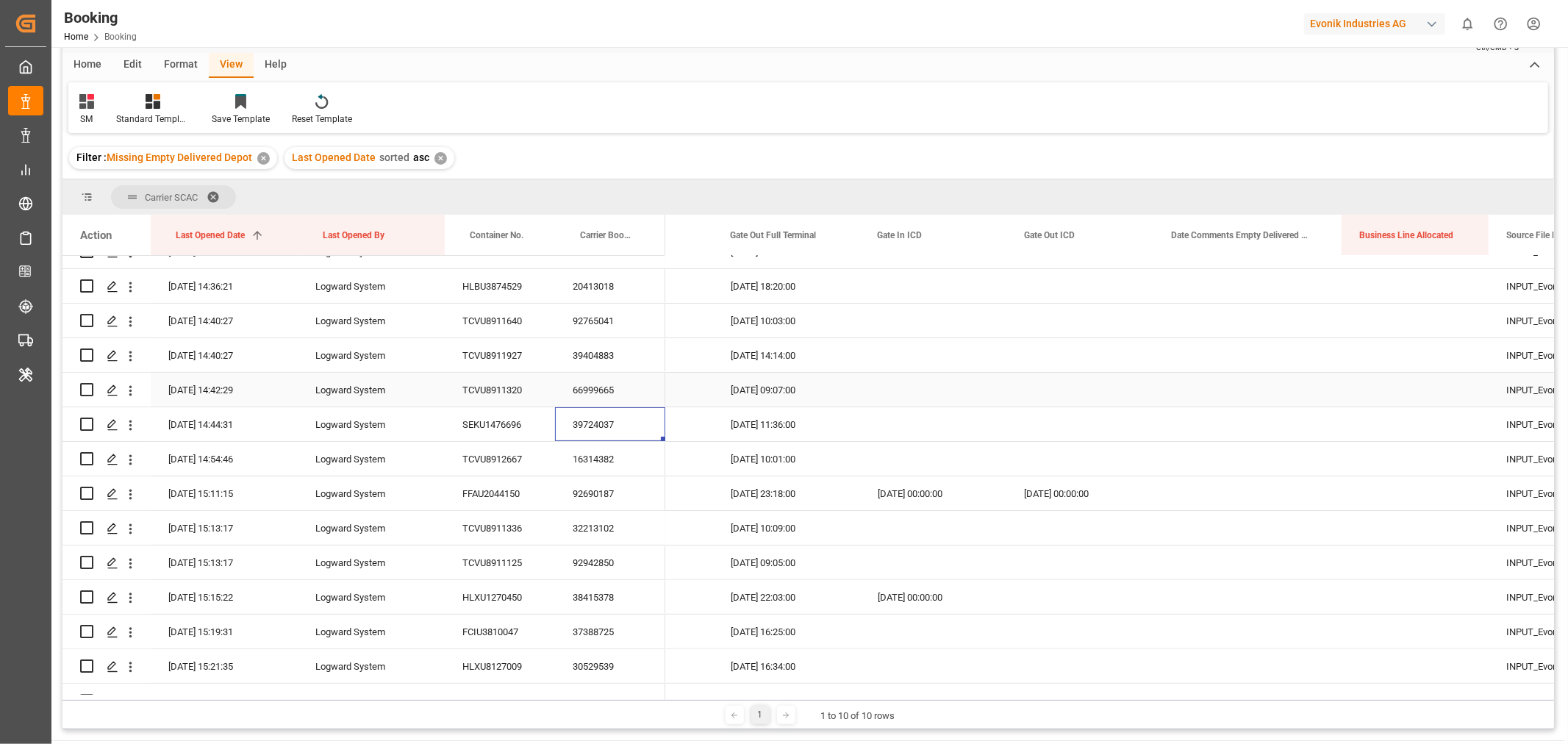
scroll to position [326, 0]
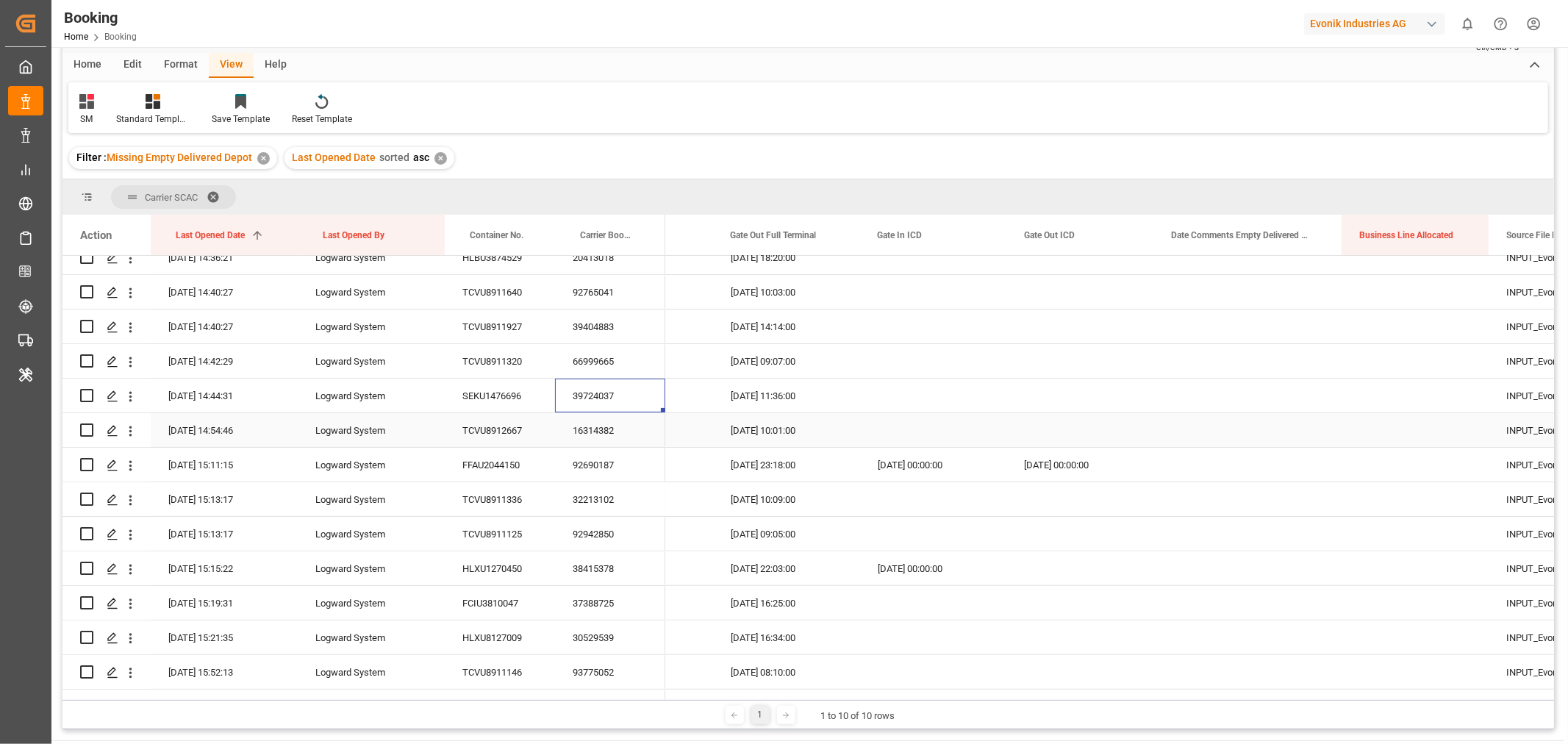
click at [581, 435] on div "16314382" at bounding box center [610, 429] width 110 height 34
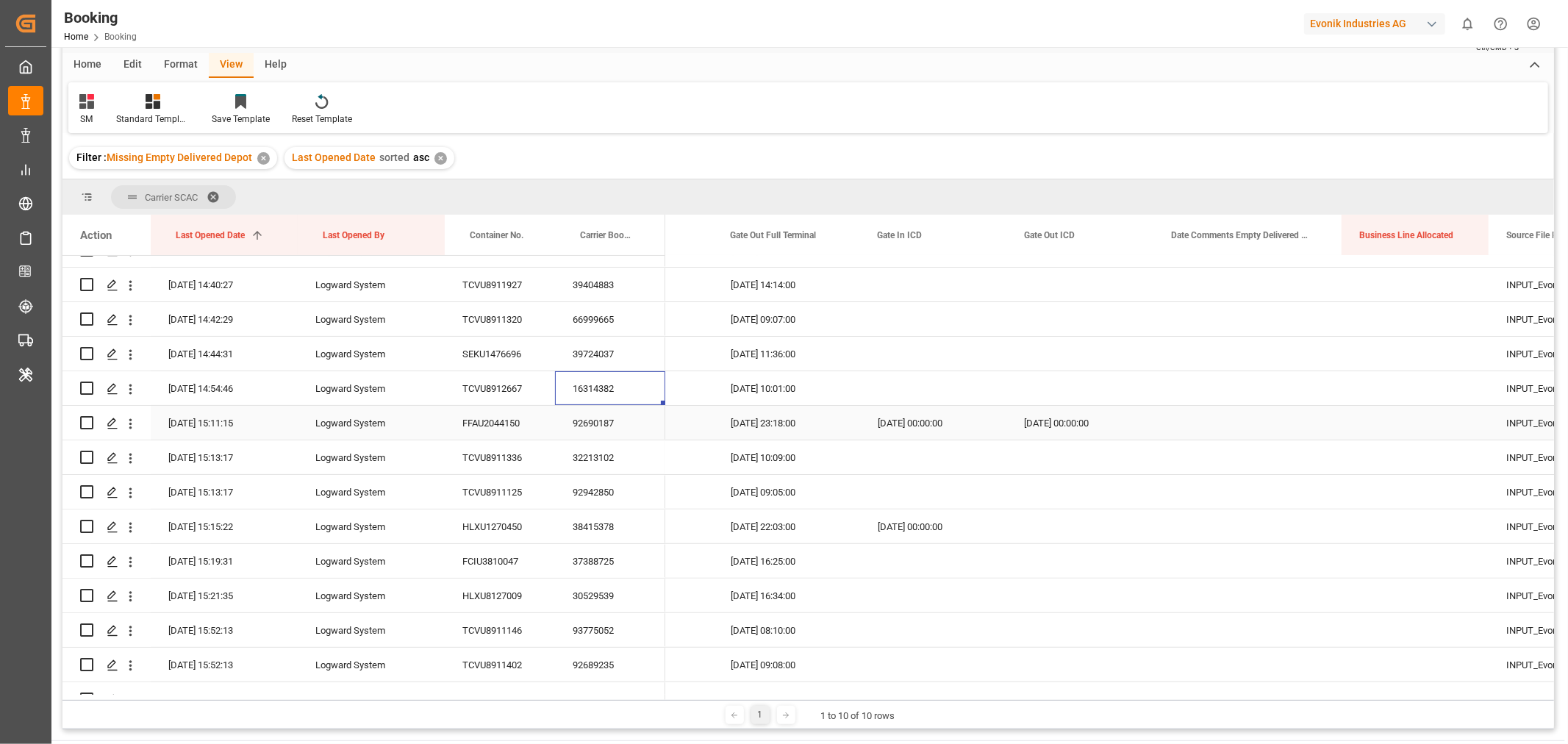
scroll to position [408, 0]
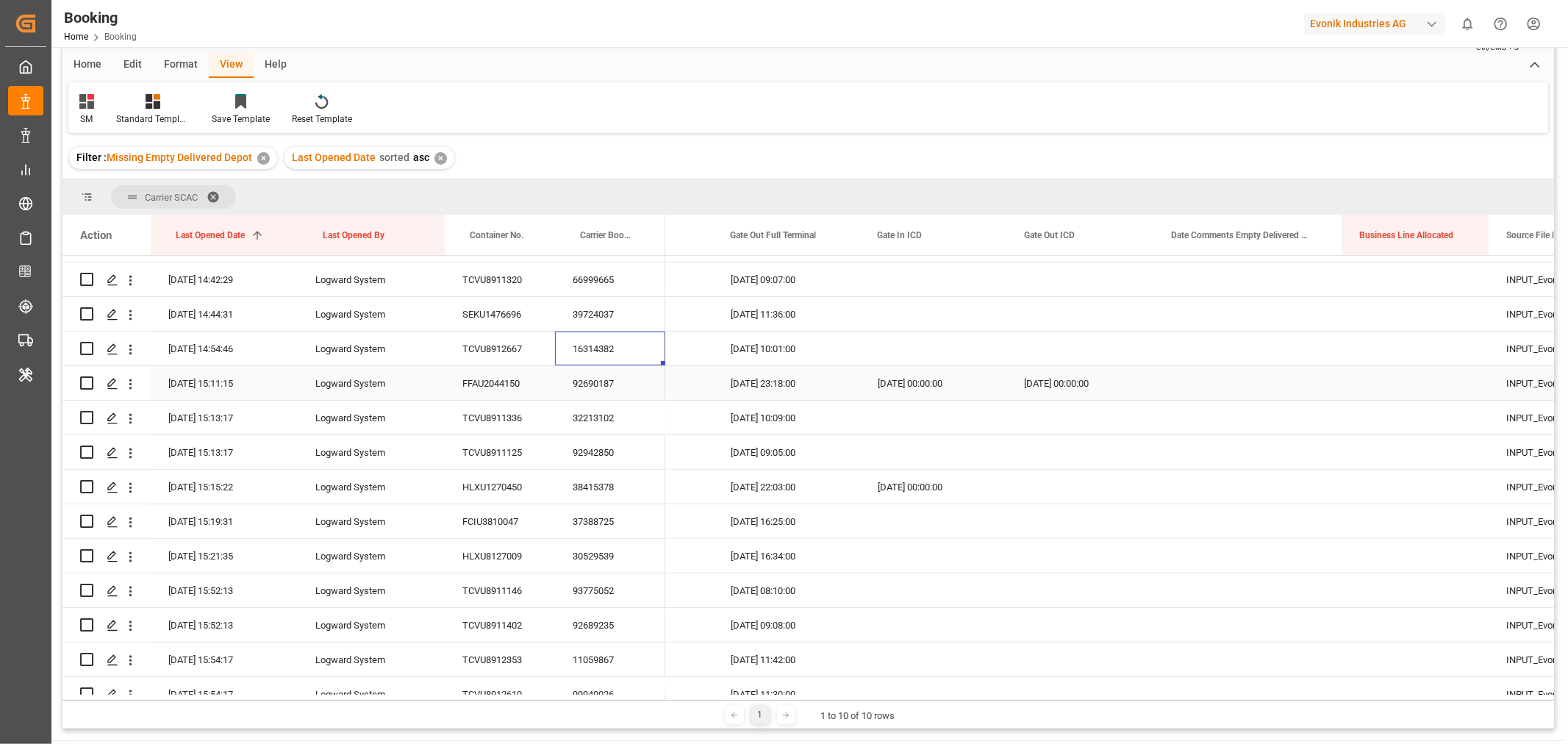
click at [585, 386] on div "92690187" at bounding box center [610, 382] width 110 height 34
click at [129, 383] on icon "open menu" at bounding box center [131, 383] width 3 height 10
click at [233, 409] on span "Open in new tab" at bounding box center [227, 415] width 134 height 16
click at [607, 418] on div "32213102" at bounding box center [610, 417] width 110 height 34
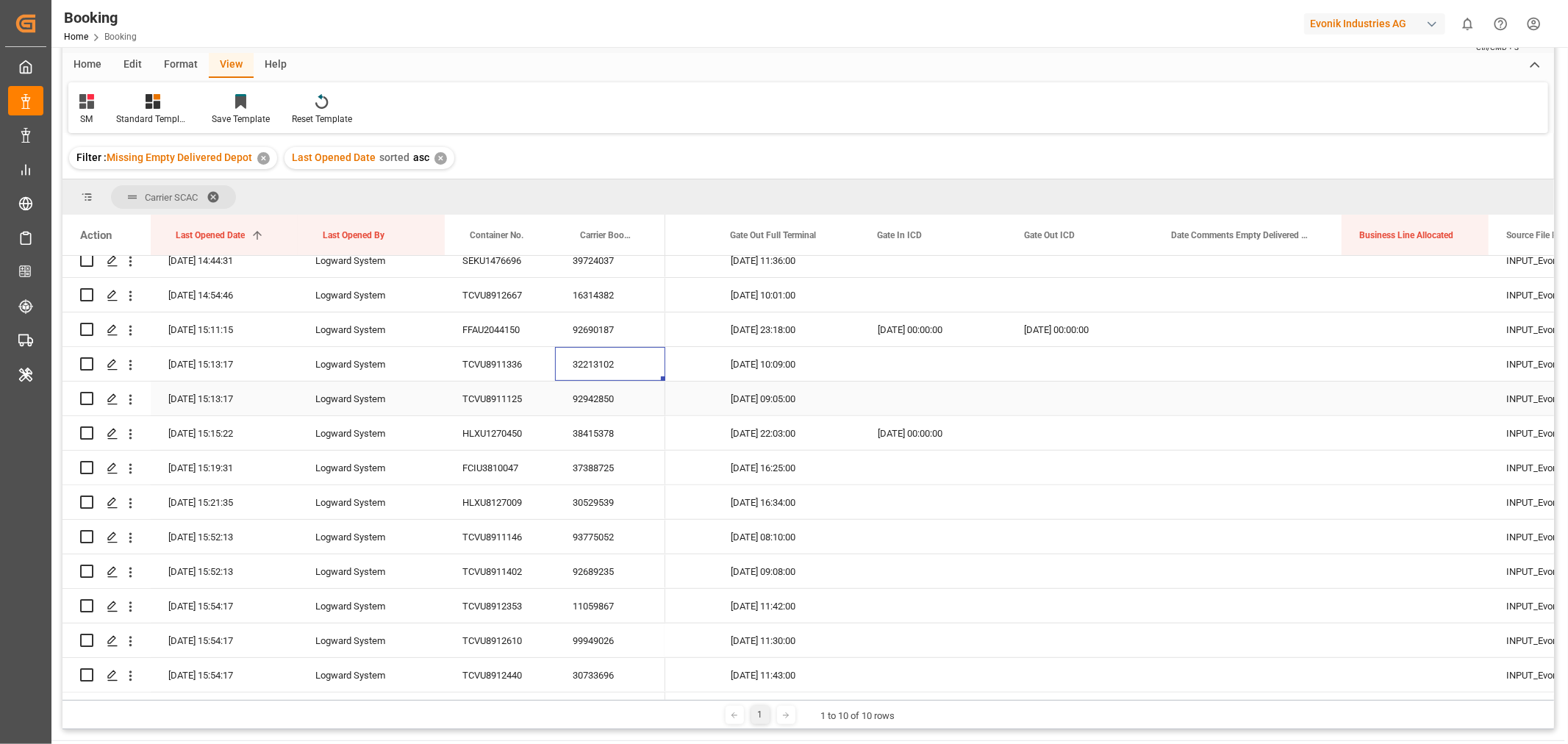
scroll to position [489, 0]
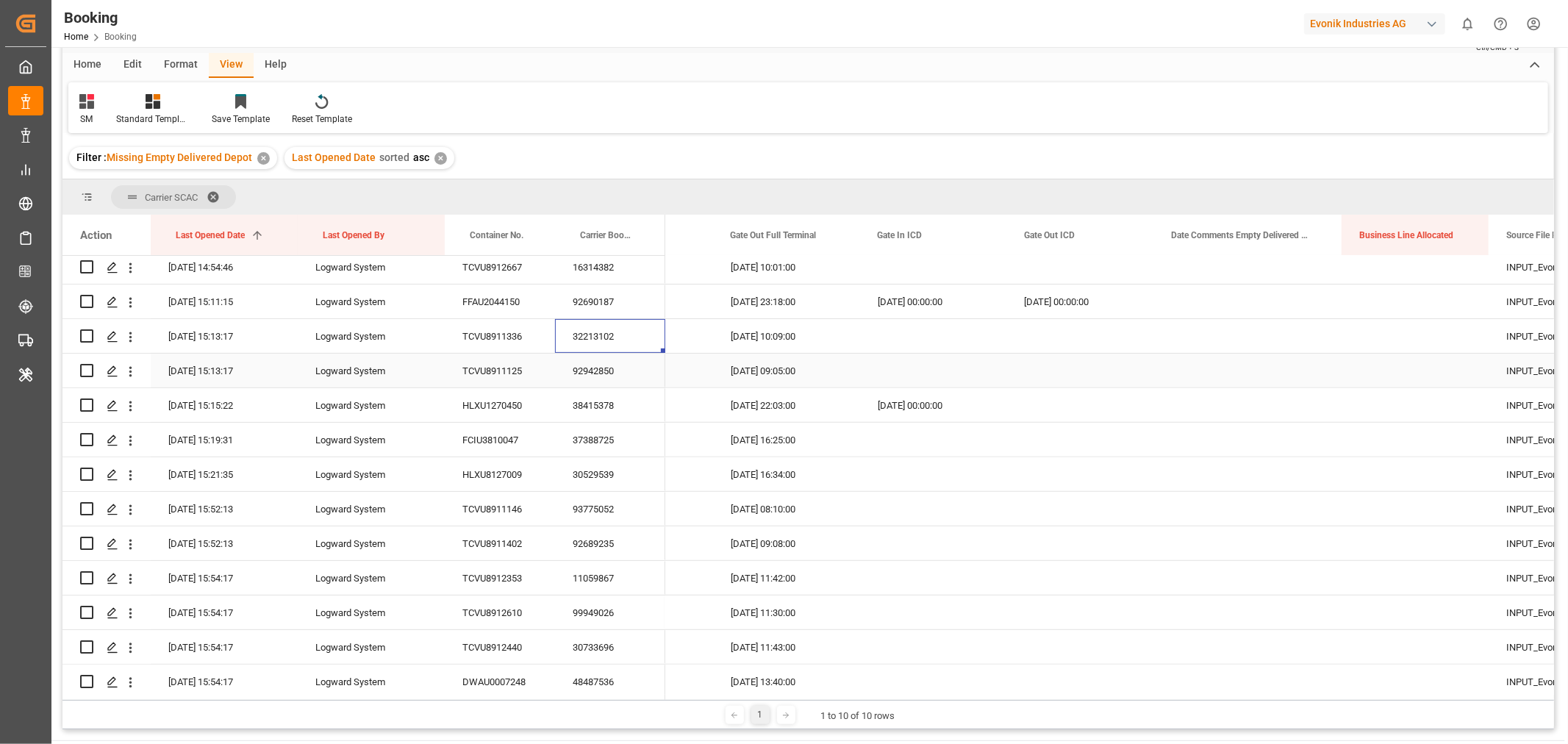
click at [607, 367] on div "92942850" at bounding box center [610, 370] width 110 height 34
click at [619, 402] on div "38415378" at bounding box center [610, 404] width 110 height 34
click at [613, 444] on div "37388725" at bounding box center [610, 439] width 110 height 34
click at [593, 478] on div "30529539" at bounding box center [610, 473] width 110 height 34
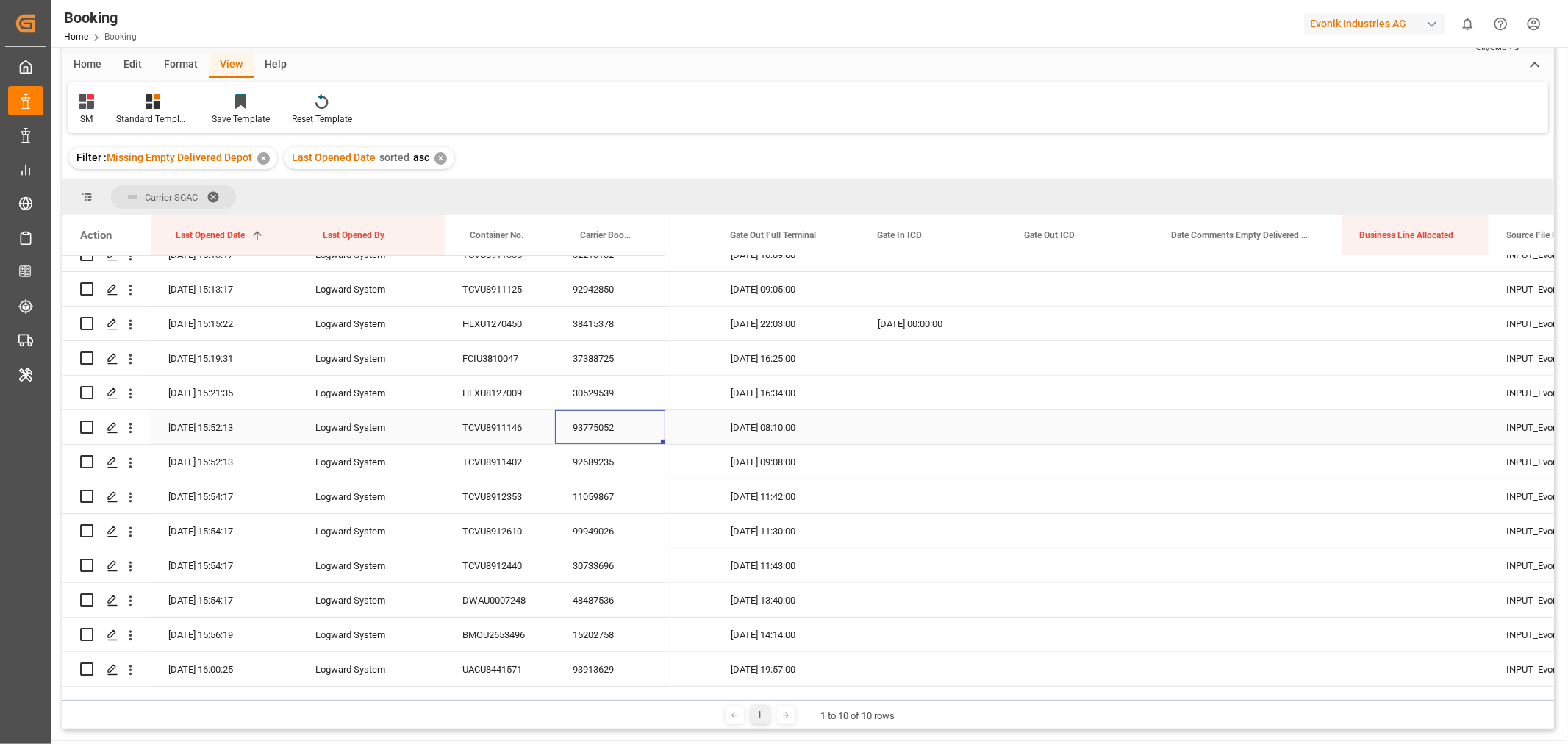
click at [601, 421] on div "93775052" at bounding box center [610, 426] width 110 height 34
click at [609, 460] on div "92689235" at bounding box center [610, 461] width 110 height 34
click at [615, 489] on div "11059867" at bounding box center [610, 495] width 110 height 34
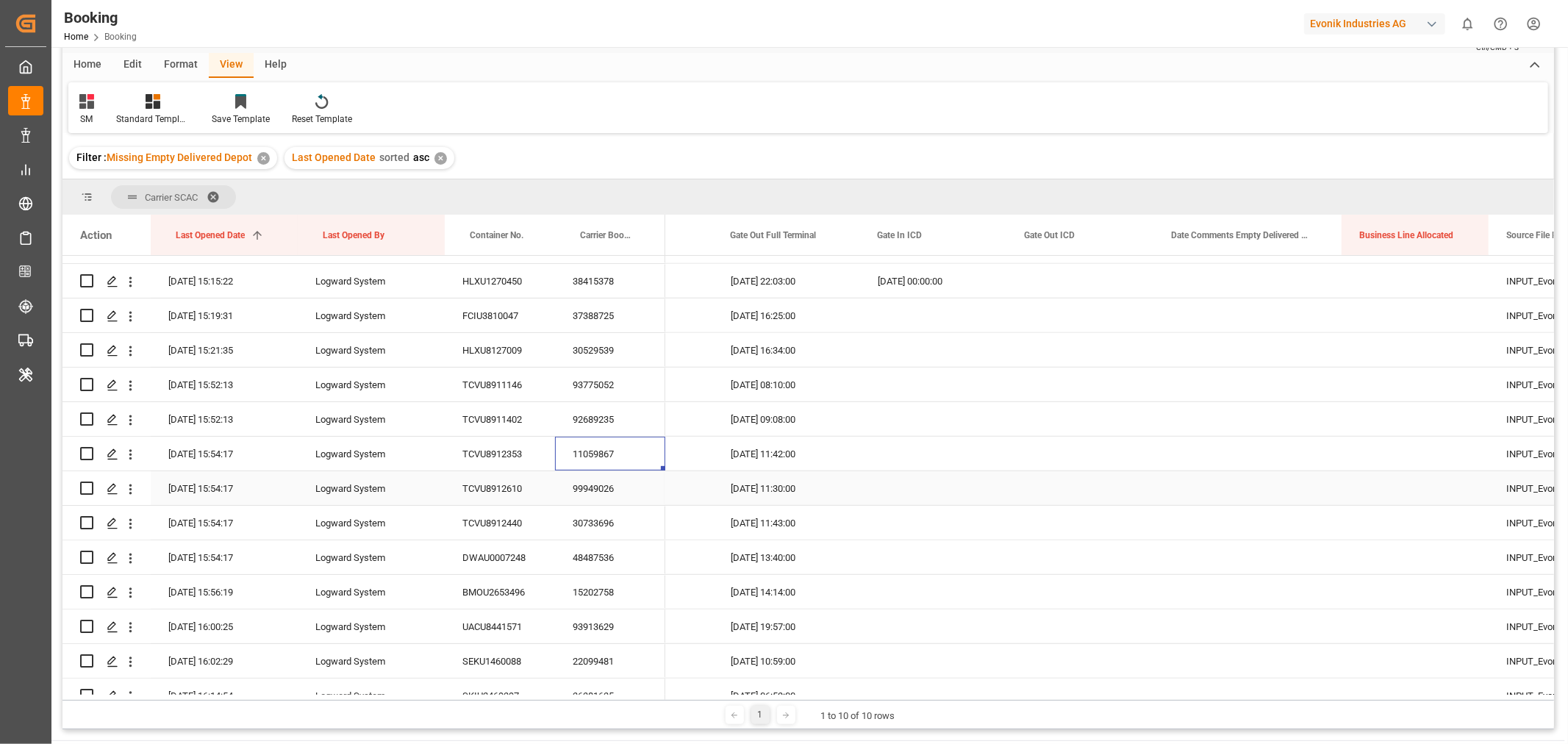
scroll to position [653, 0]
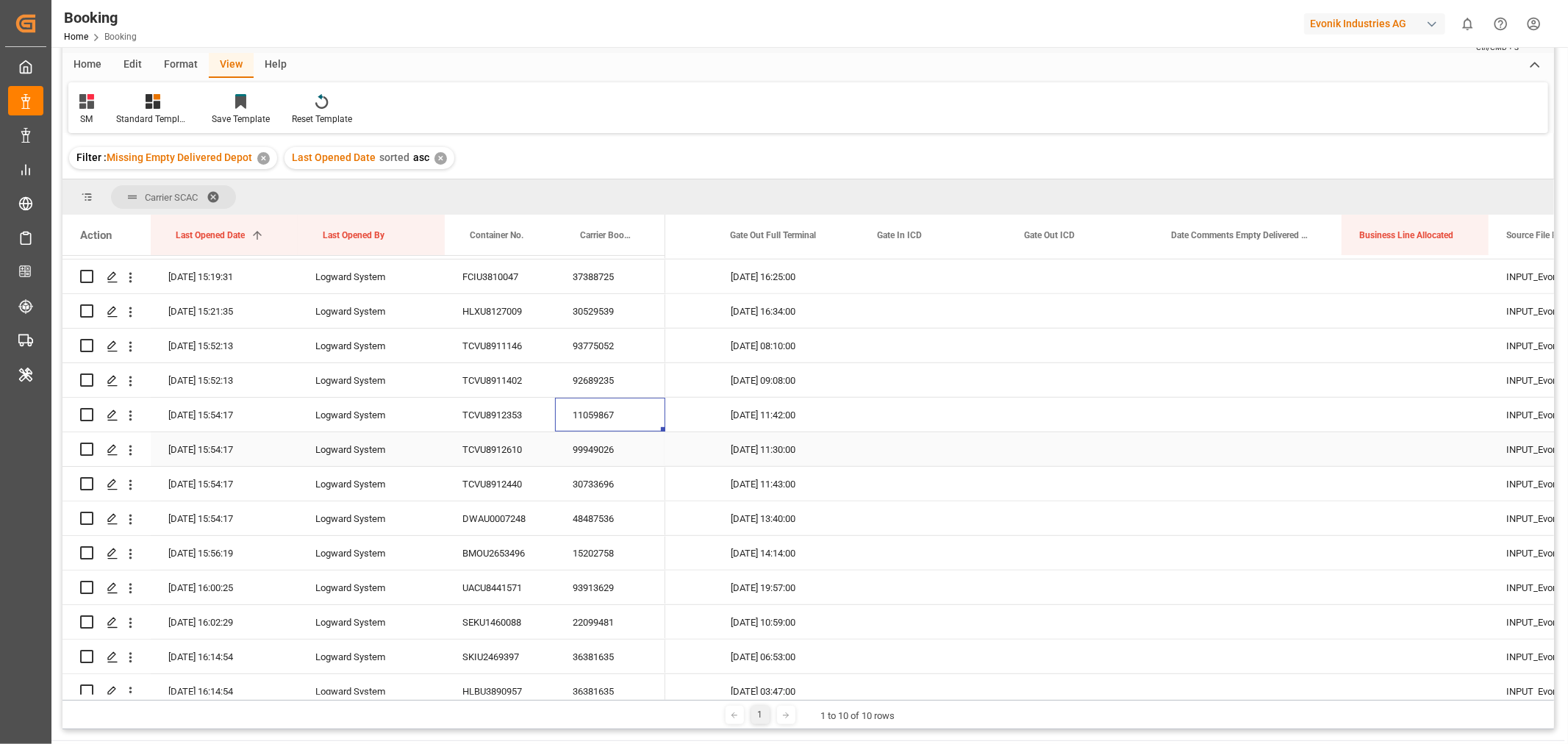
click at [626, 449] on div "99949026" at bounding box center [610, 448] width 110 height 34
click at [574, 482] on div "30733696" at bounding box center [610, 483] width 110 height 34
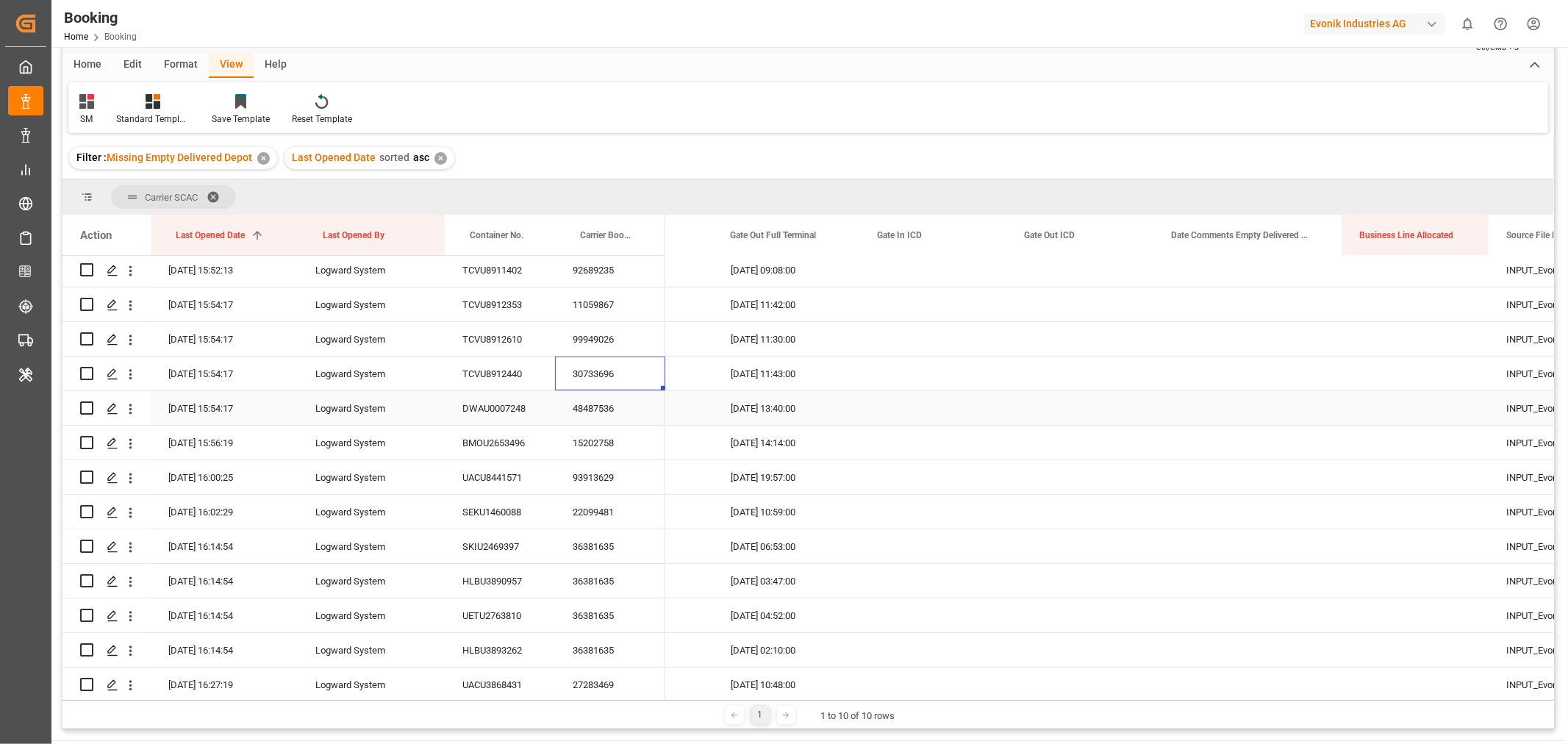
scroll to position [816, 0]
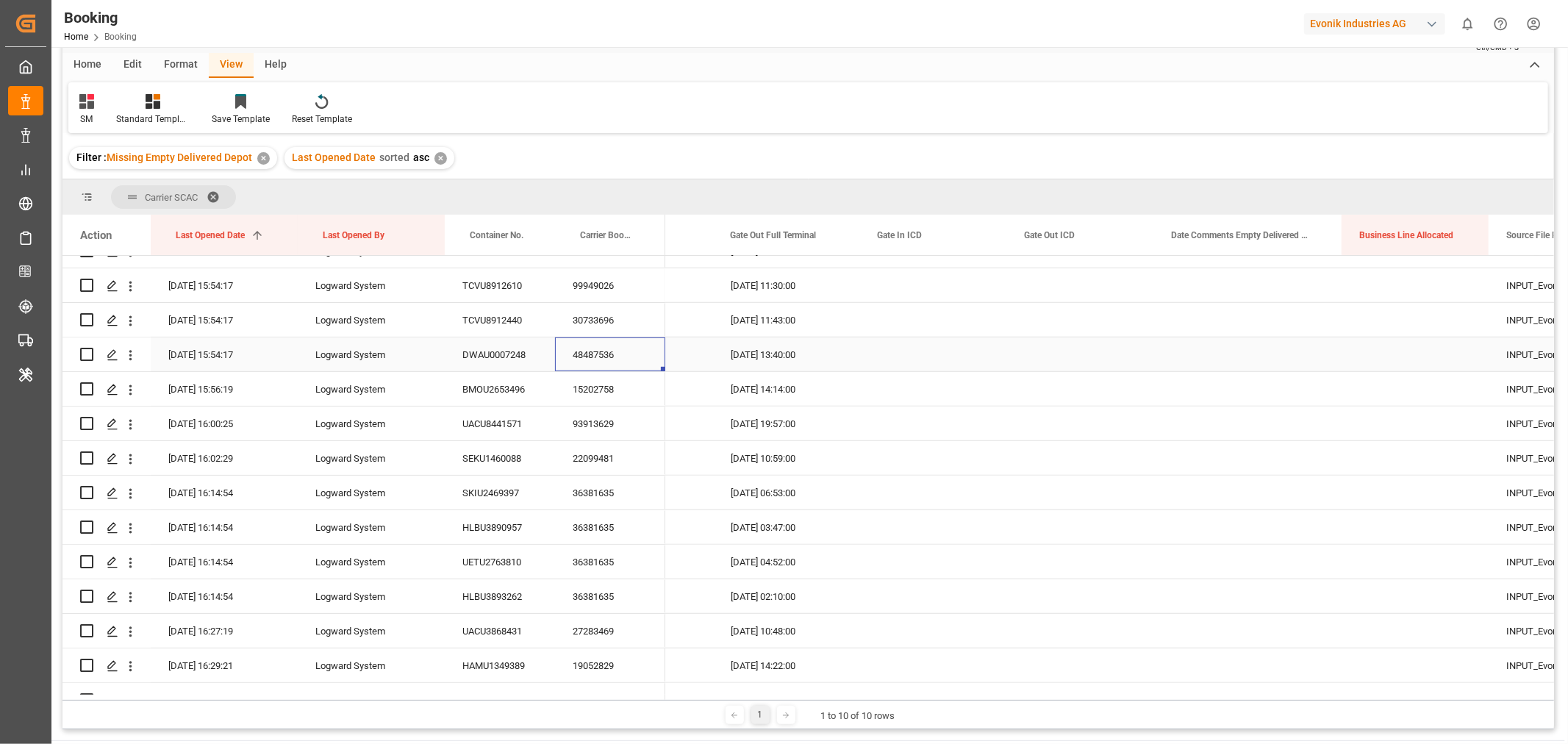
click at [577, 359] on div "48487536" at bounding box center [610, 354] width 110 height 34
click at [622, 396] on div "15202758" at bounding box center [610, 389] width 110 height 34
click at [603, 422] on div "93913629" at bounding box center [610, 423] width 110 height 34
click at [605, 450] on div "22099481" at bounding box center [610, 458] width 110 height 34
click at [129, 459] on icon "open menu" at bounding box center [131, 458] width 3 height 10
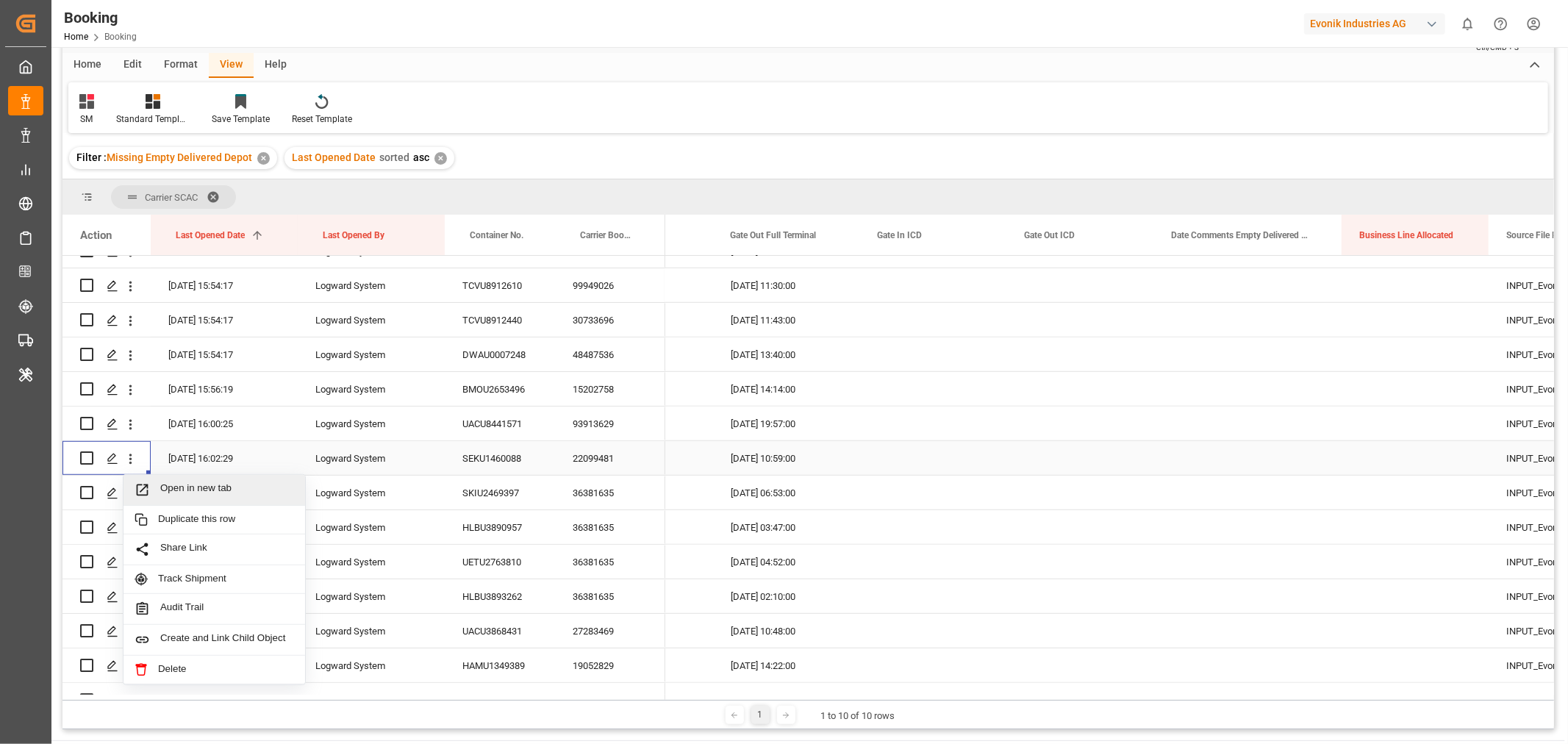
click at [191, 480] on div "Open in new tab" at bounding box center [214, 490] width 182 height 31
click at [609, 499] on div "36381635" at bounding box center [610, 492] width 110 height 34
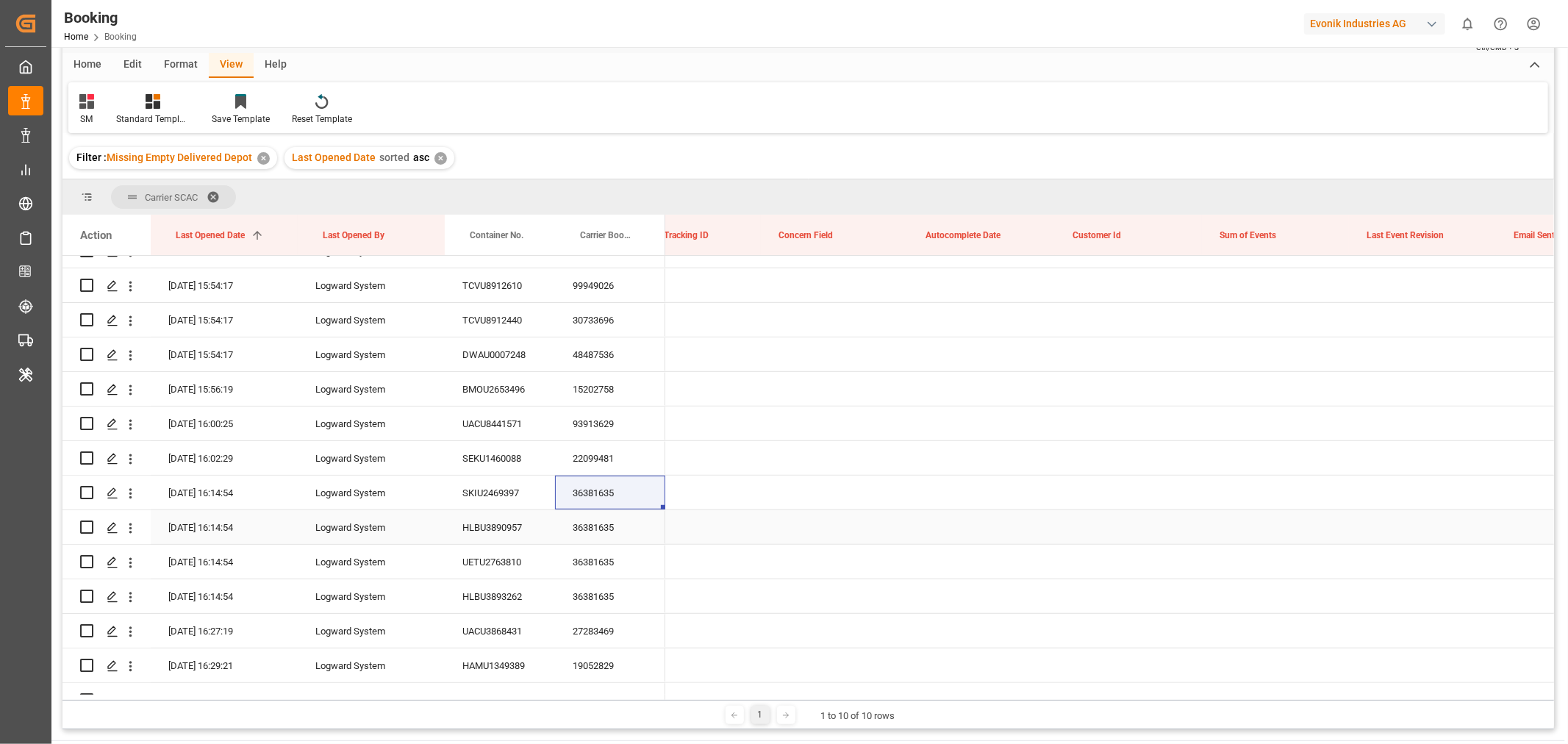
scroll to position [0, 0]
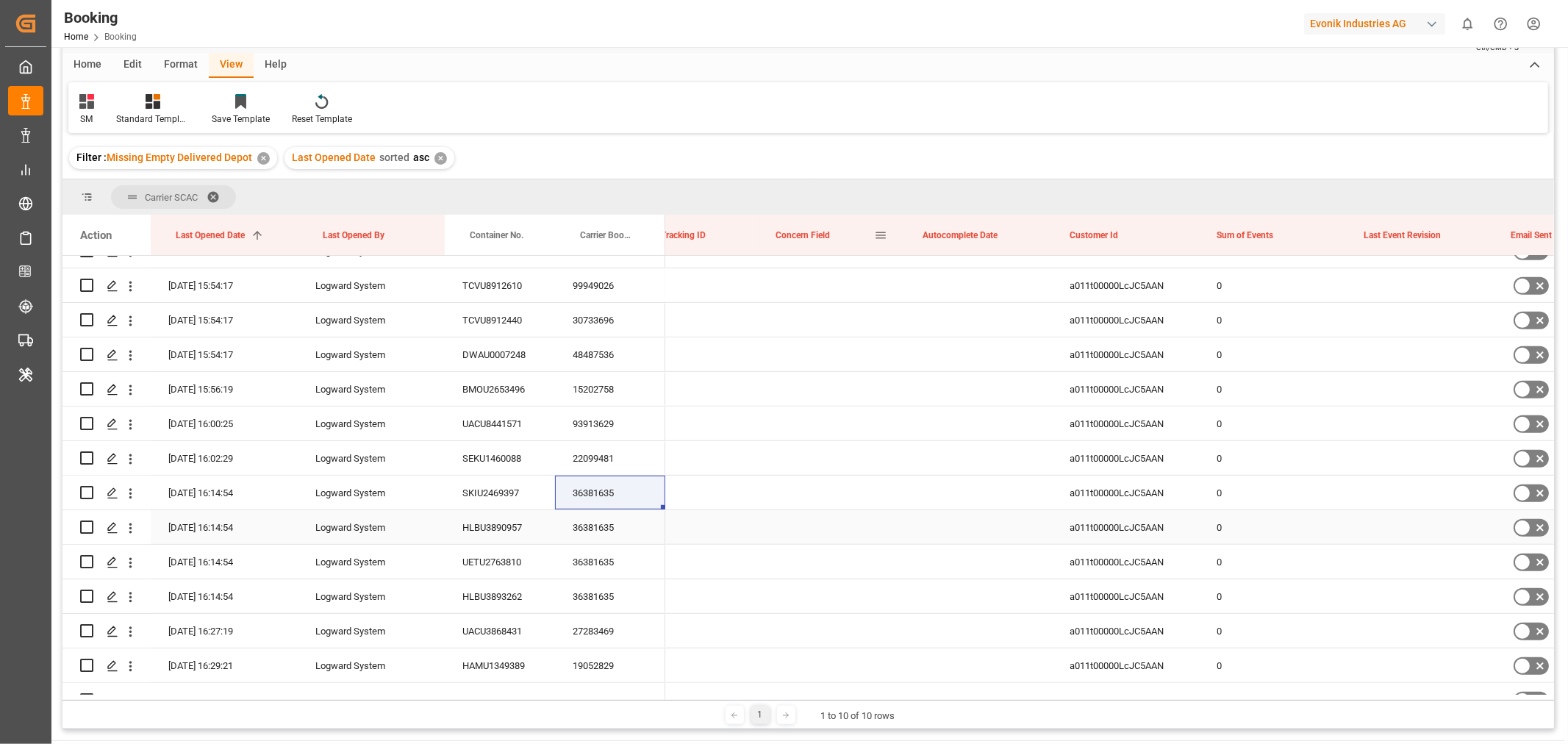
click at [879, 238] on span at bounding box center [880, 235] width 13 height 13
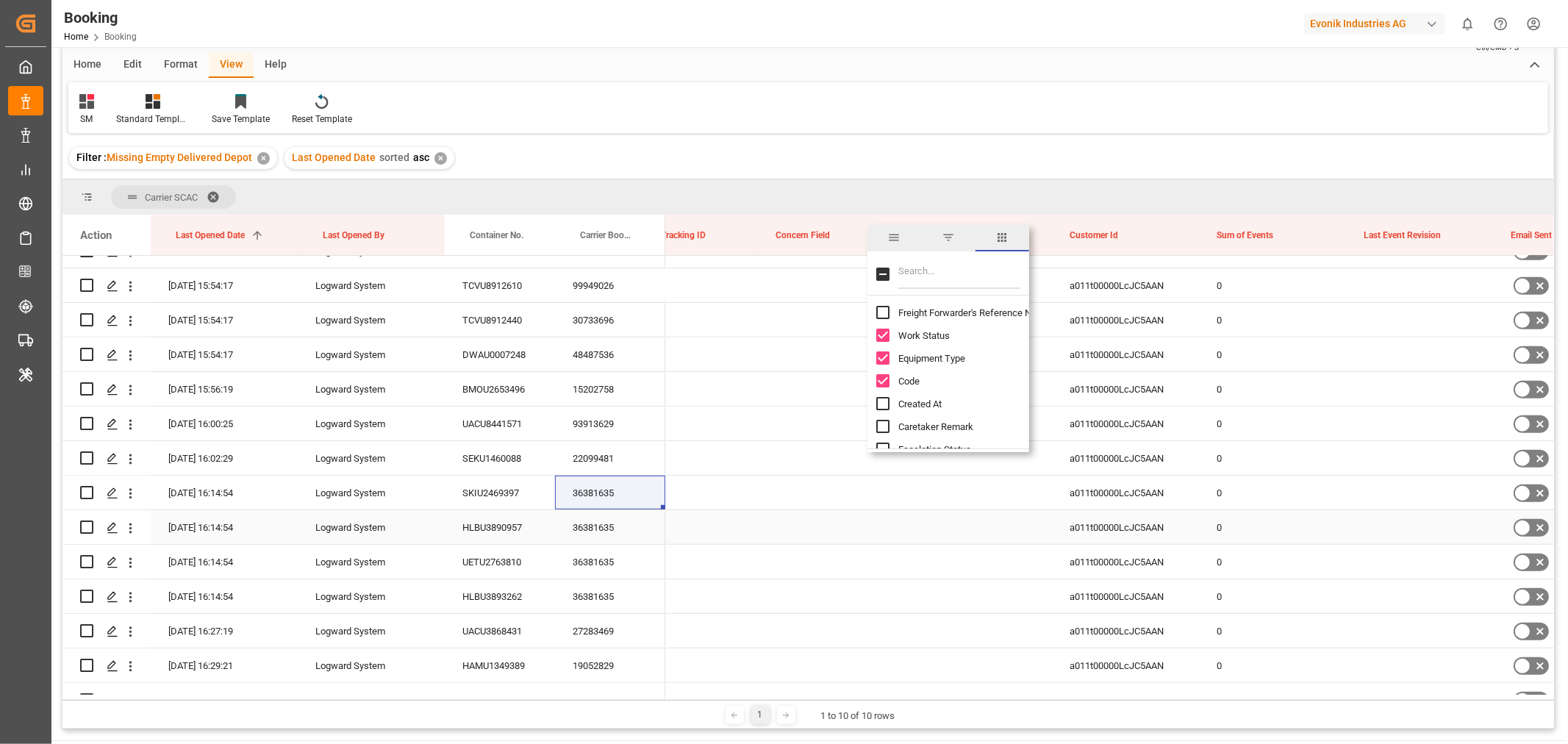
click at [928, 278] on input "Filter Columns Input" at bounding box center [959, 274] width 122 height 29
type input "em"
click at [879, 357] on input "Empty Delivered Depot column toggle visibility (visible)" at bounding box center [883, 358] width 13 height 13
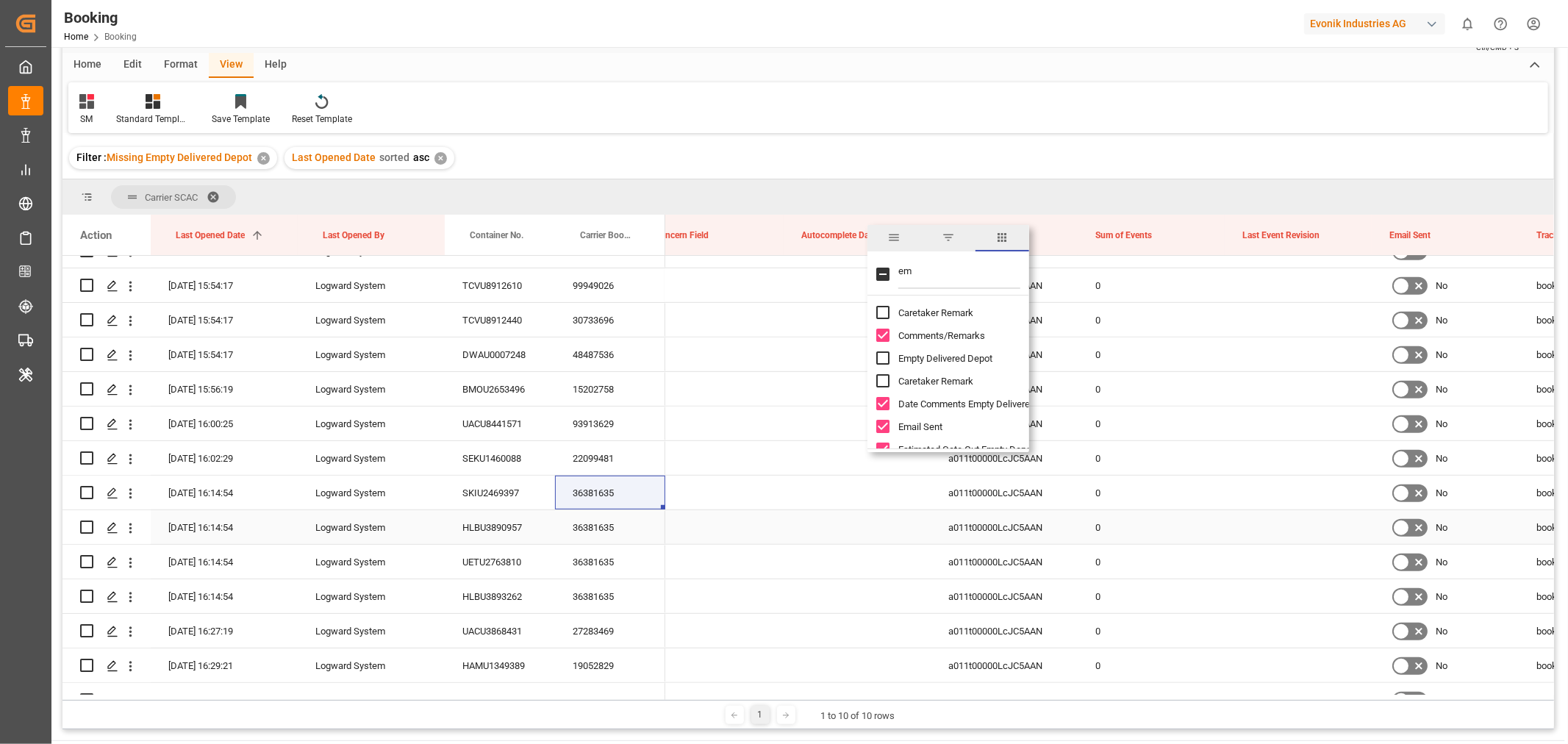
click at [882, 359] on input "Empty Delivered Depot column toggle visibility (hidden)" at bounding box center [883, 358] width 13 height 13
checkbox input "true"
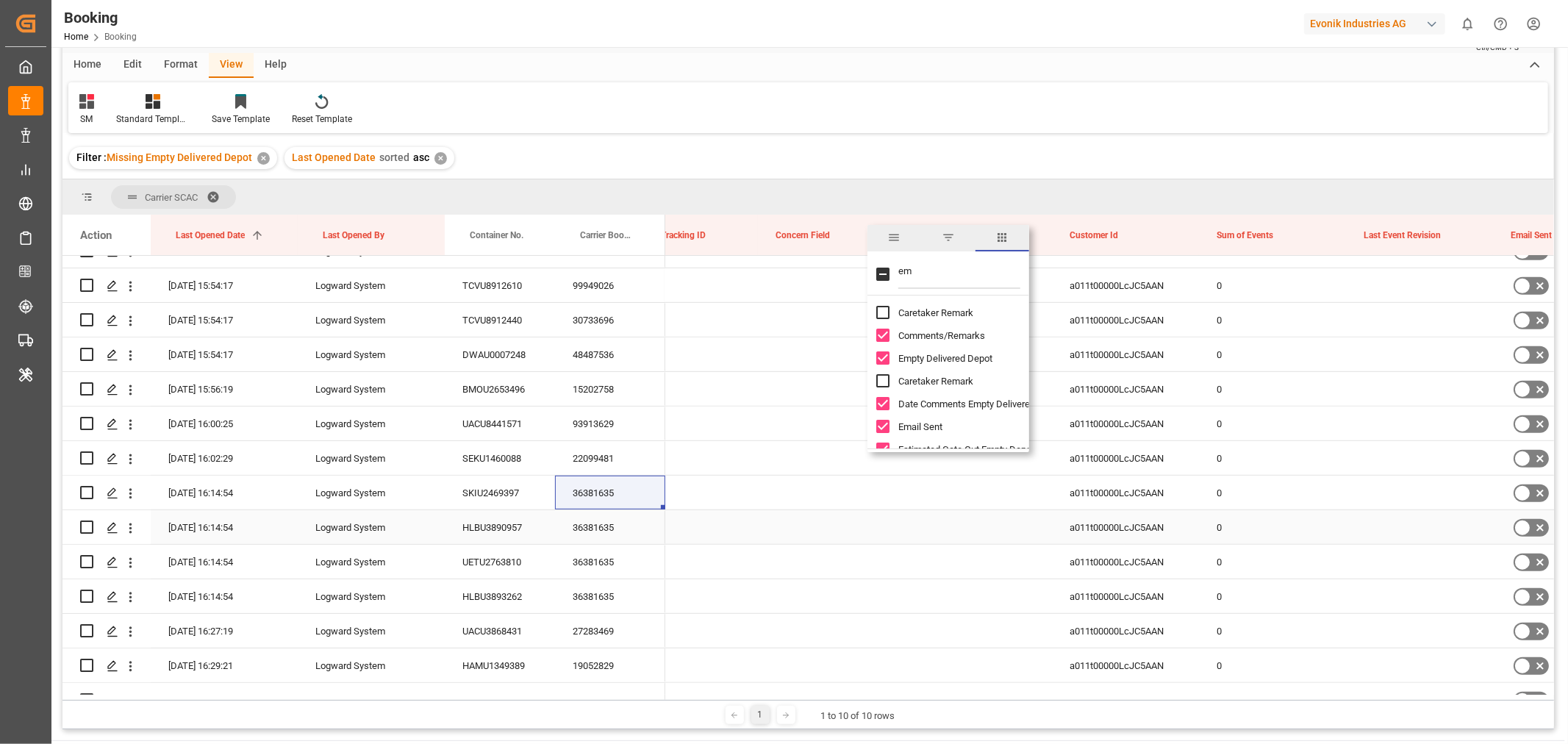
click at [930, 155] on div "Filter : Missing Empty Delivered Depot ✕ Last Opened Date sorted asc ✕" at bounding box center [808, 158] width 1492 height 41
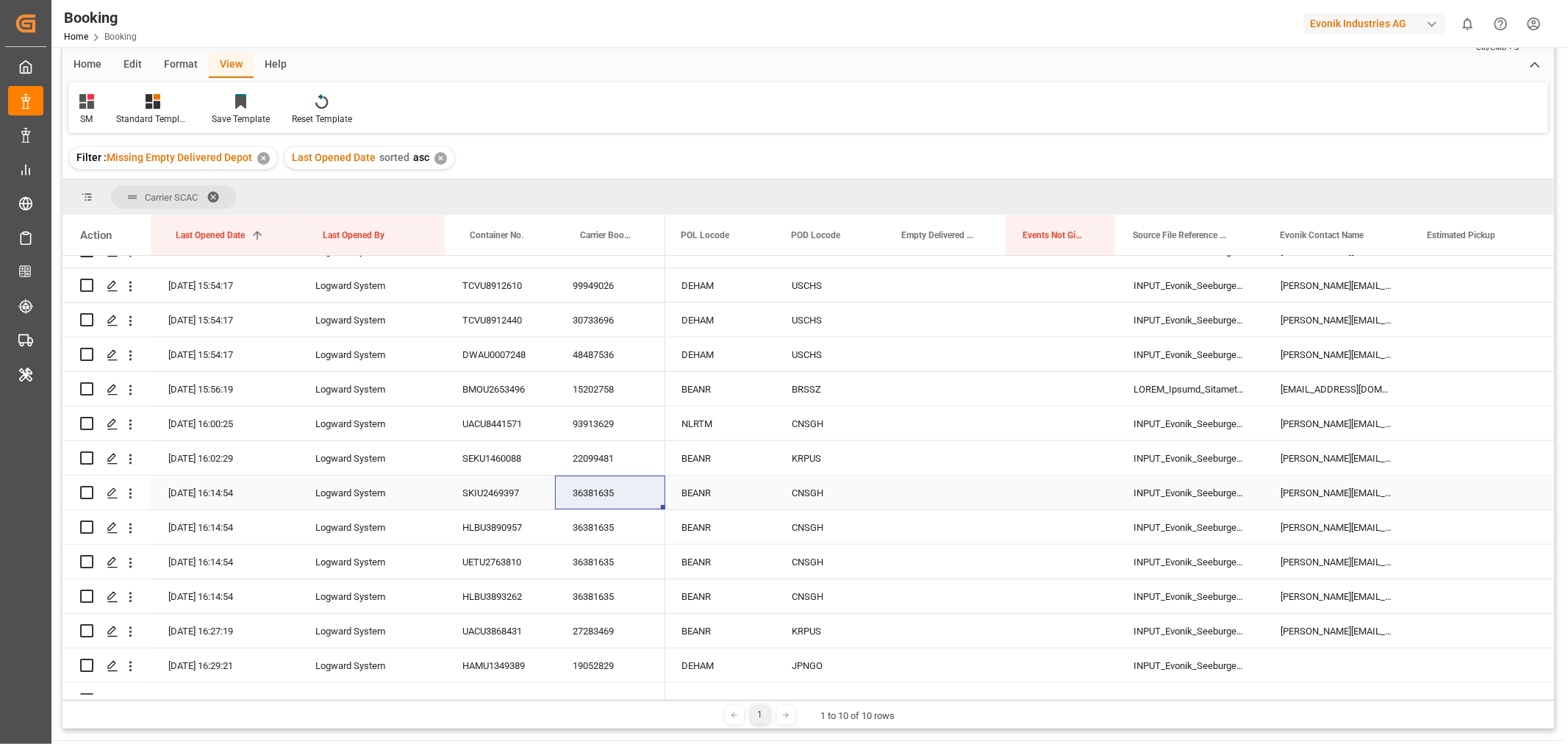
click at [954, 492] on div "Press SPACE to select this row." at bounding box center [945, 492] width 121 height 34
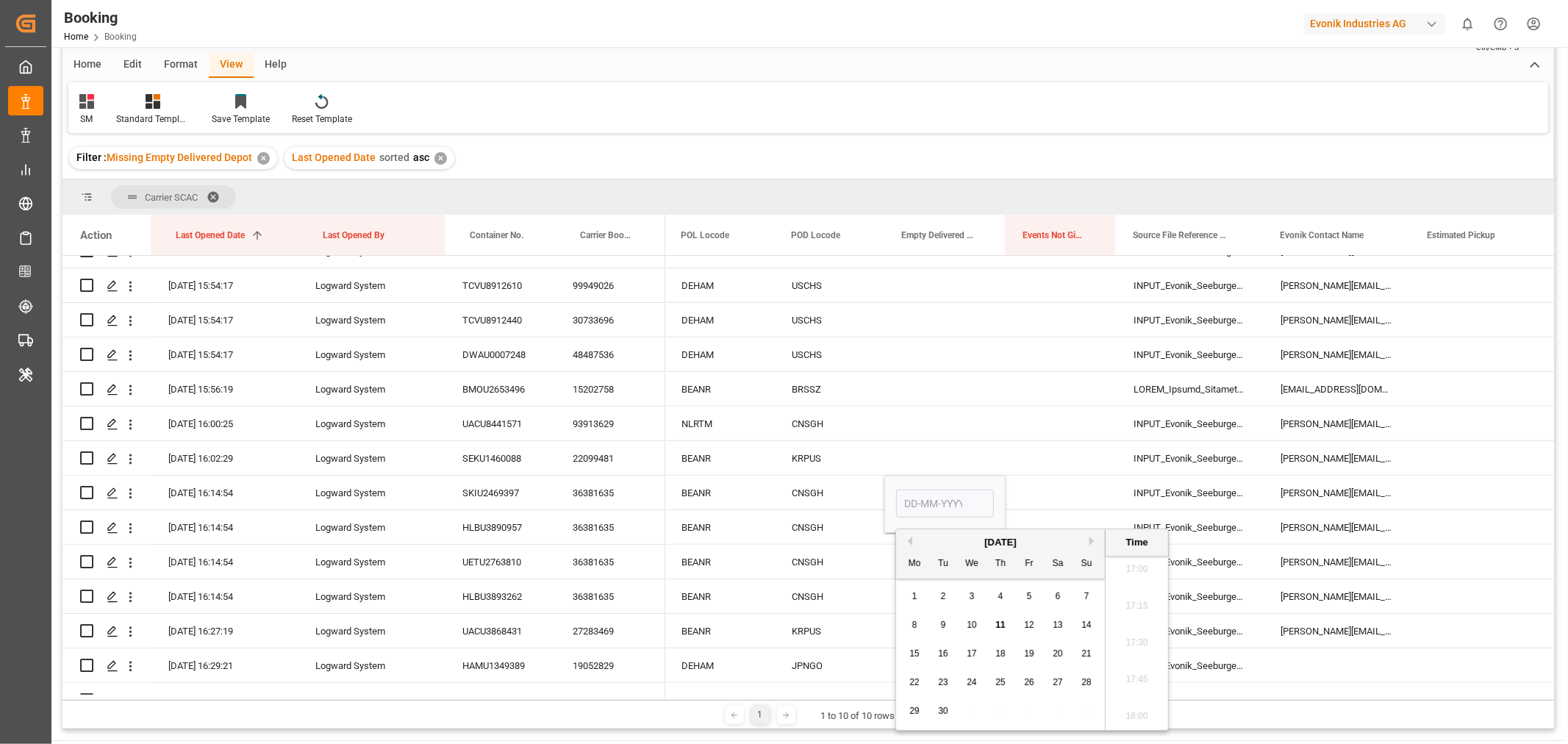
click at [998, 621] on span "11" at bounding box center [1000, 624] width 9 height 10
type input "11-09-2025 00:00"
click at [1026, 489] on div "Press SPACE to select this row." at bounding box center [1061, 492] width 110 height 34
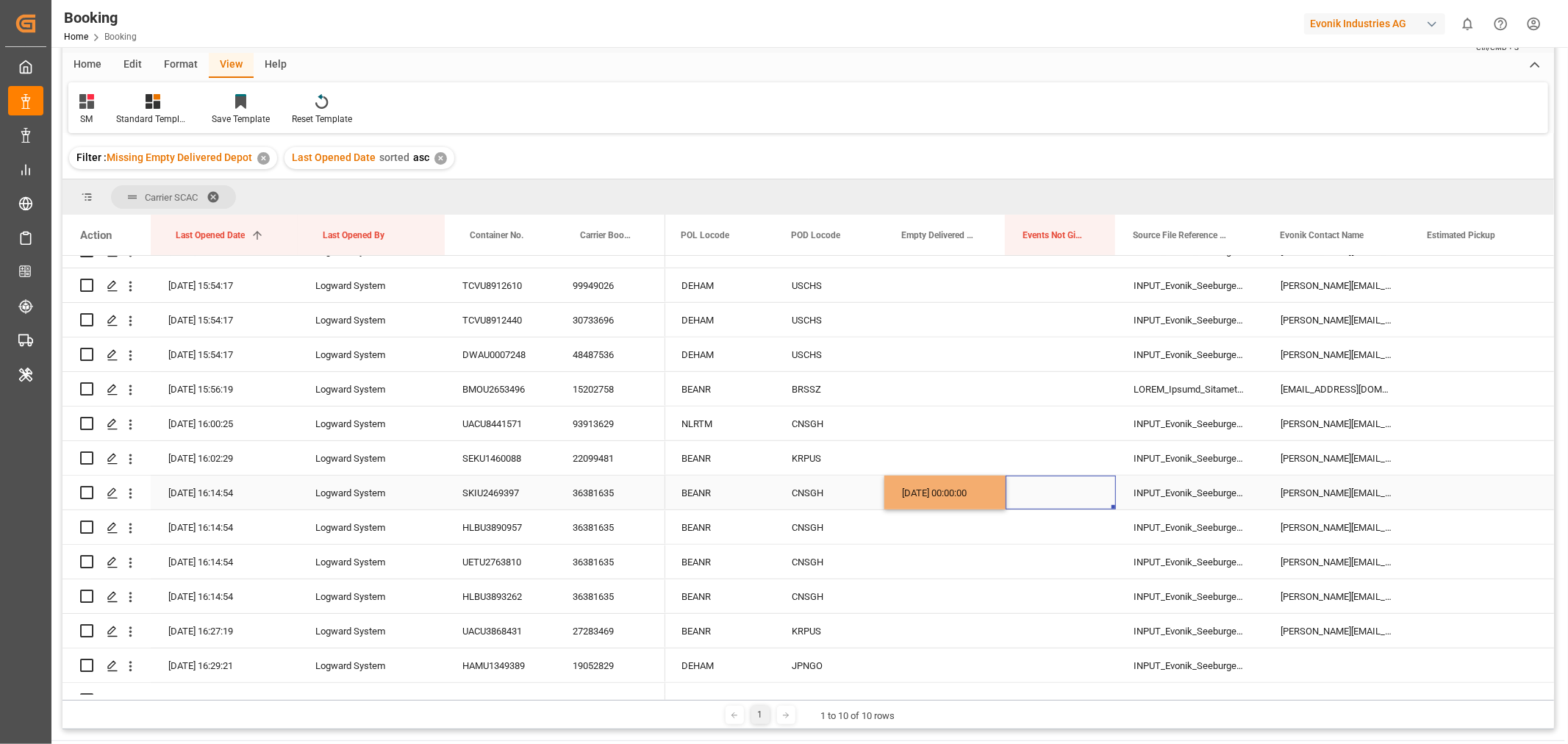
click at [959, 491] on div "11-09-2025 00:00:00" at bounding box center [945, 492] width 121 height 34
drag, startPoint x: 1002, startPoint y: 505, endPoint x: 1001, endPoint y: 580, distance: 75.0
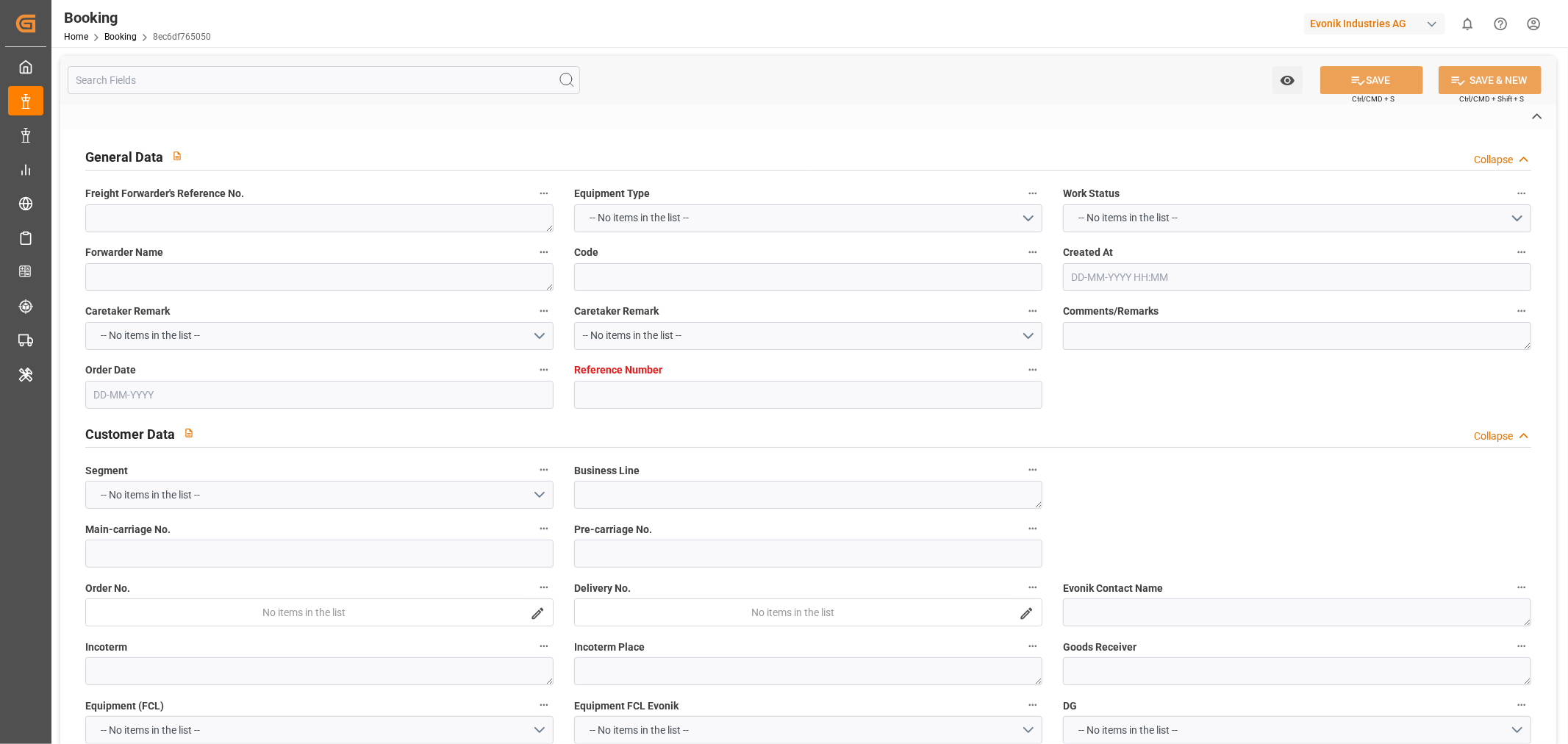
type textarea "1020251866"
type textarea "[PERSON_NAME]"
type input "8ec6df765050"
type input "7001252118"
type textarea "CU-CAD"
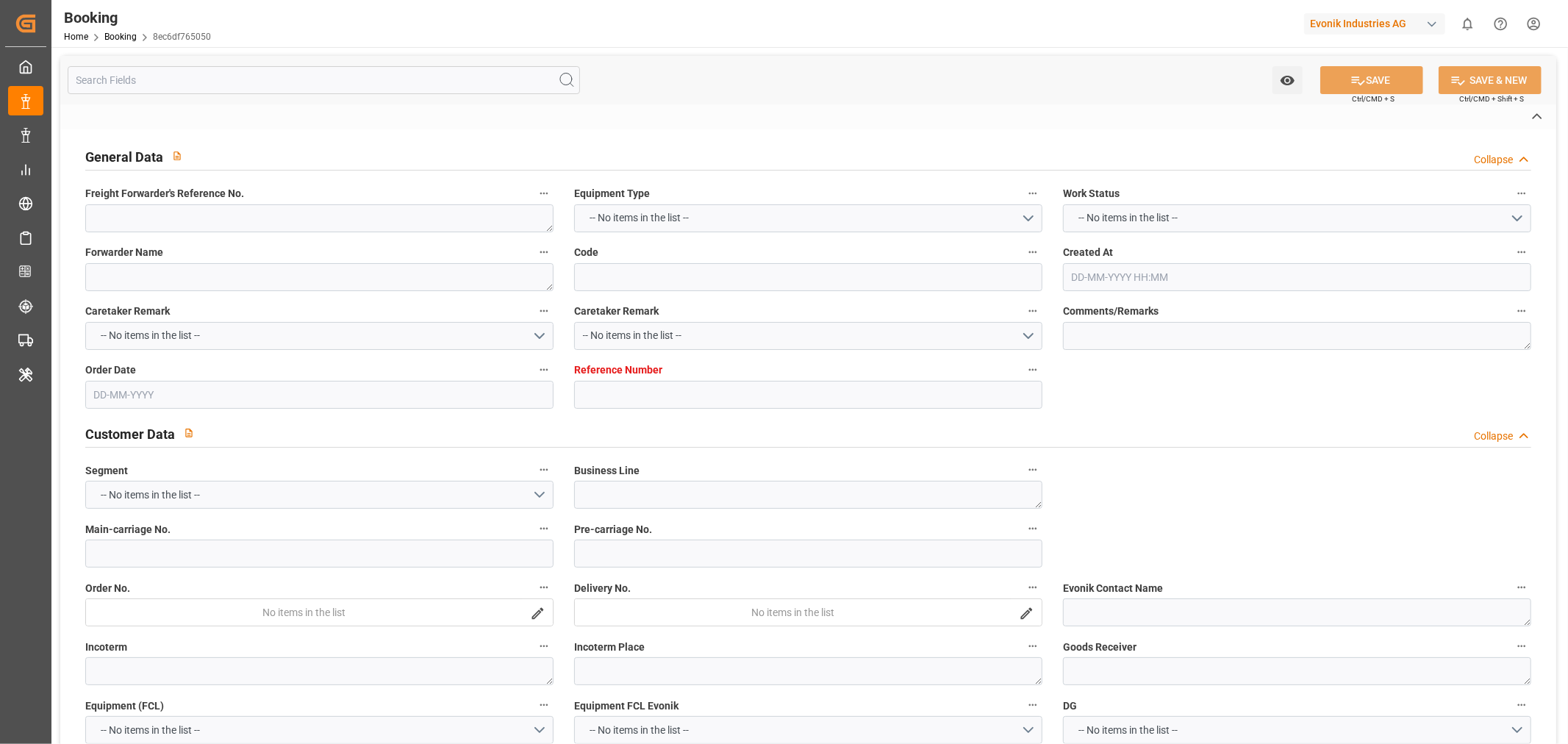
type input "7001252117"
type textarea "[EMAIL_ADDRESS][DOMAIN_NAME]"
type textarea "CIF"
type textarea "[GEOGRAPHIC_DATA]"
type textarea "Marl"
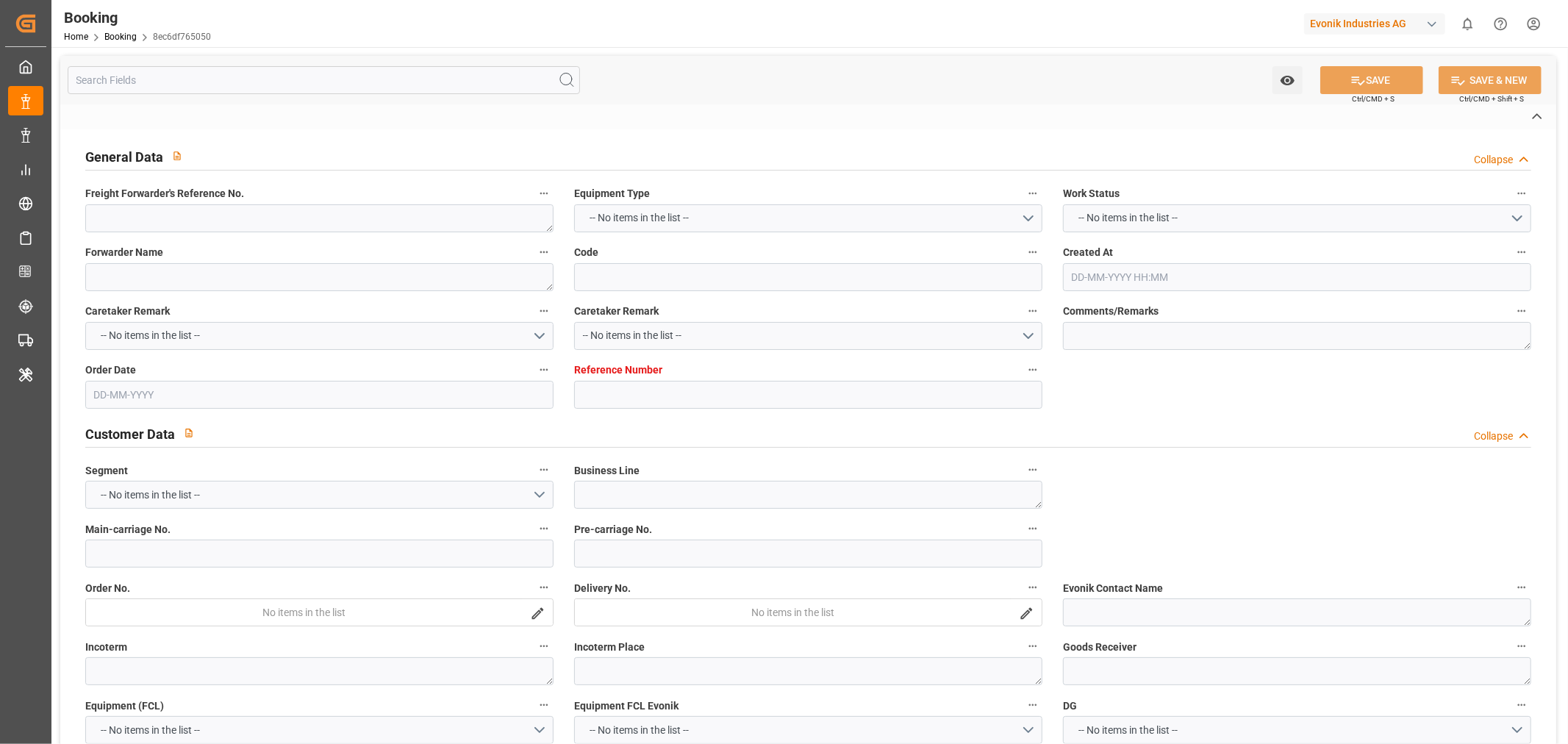
type textarea "TXGU8246473"
type input "CMA CGM LOUVRE"
type input "CMDU"
type textarea "HBG2028212"
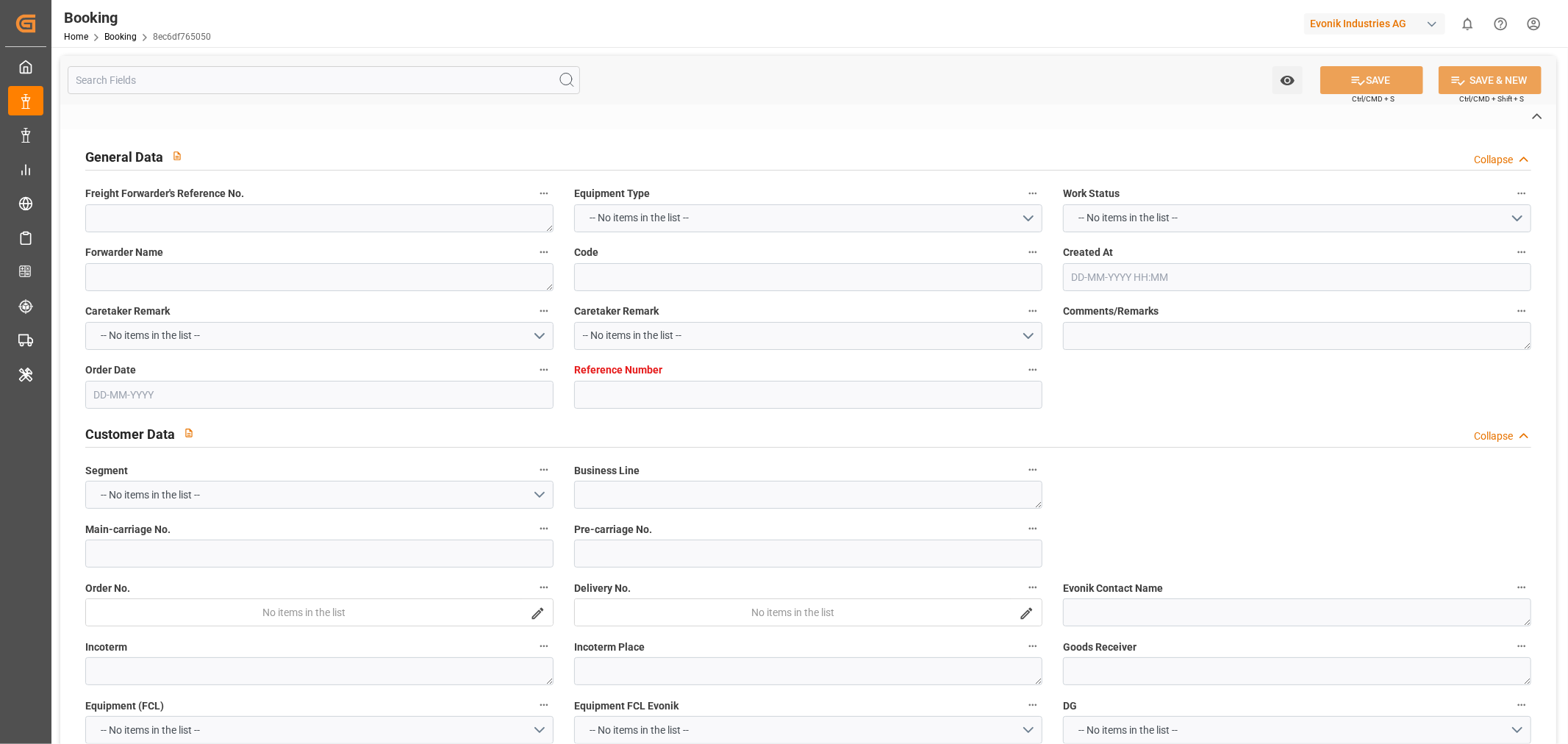
type input "[GEOGRAPHIC_DATA]"
type input "[GEOGRAPHIC_DATA], [GEOGRAPHIC_DATA]"
type input "[GEOGRAPHIC_DATA] ([GEOGRAPHIC_DATA])"
type textarea "eta"
type textarea "INPUT_Evonik_Seeburger_IFTMIN_1003112417_20250903162101041.edi"
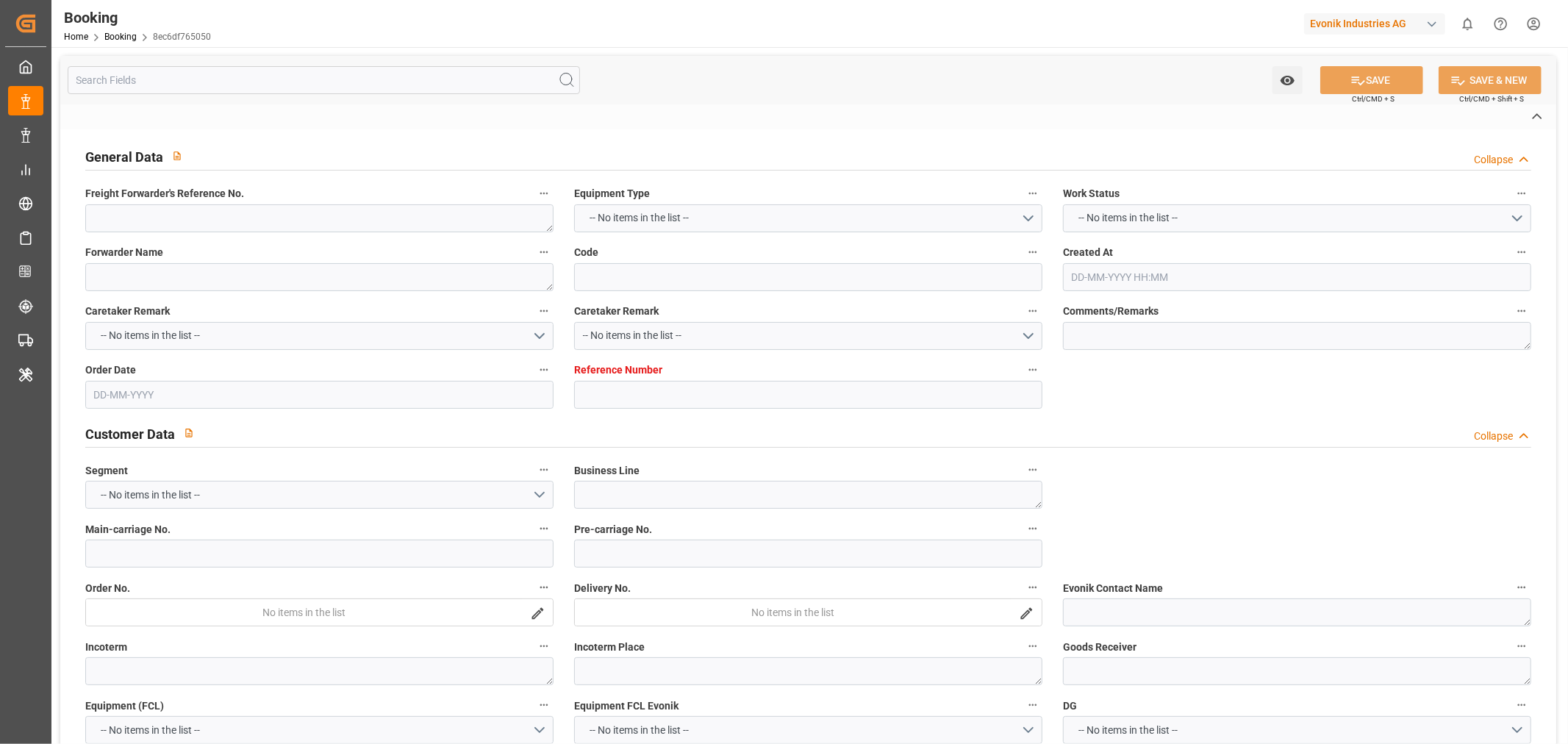
type textarea "NWC/[GEOGRAPHIC_DATA] [GEOGRAPHIC_DATA] Continent / [GEOGRAPHIC_DATA]-CAD"
type textarea "INPUT_Evonik_Seeburger_IFTMIN_1003066077_20250819095455727.edi,INPUT_Evonik_See…"
type textarea "1003112417"
type textarea "[PERSON_NAME]"
type textarea "businessDivision-businessLine-"
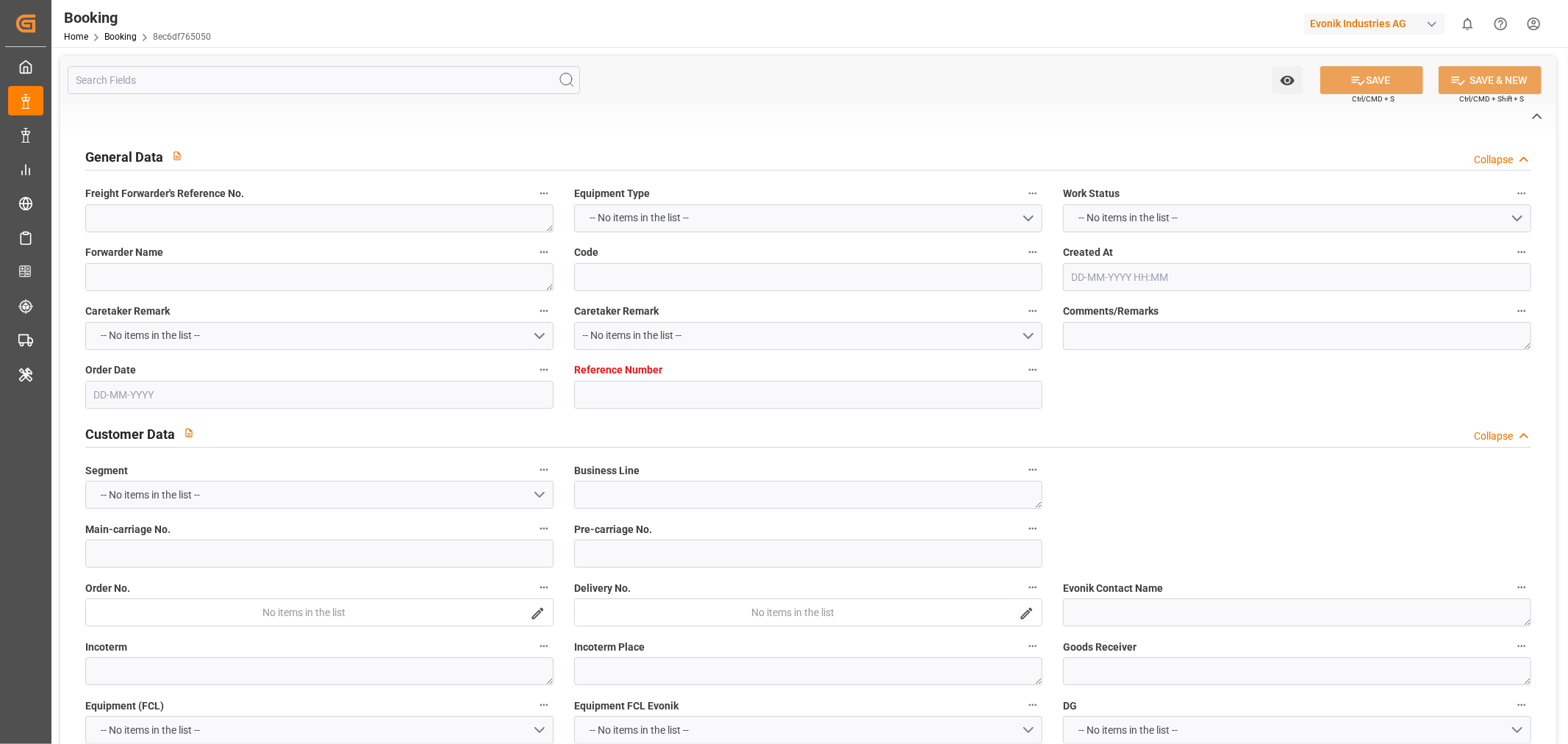
type textarea "IFTMIN"
type textarea "a011t00000LcJC5AAN"
type textarea "Yes"
type input "[GEOGRAPHIC_DATA]"
type input "[GEOGRAPHIC_DATA], [GEOGRAPHIC_DATA]"
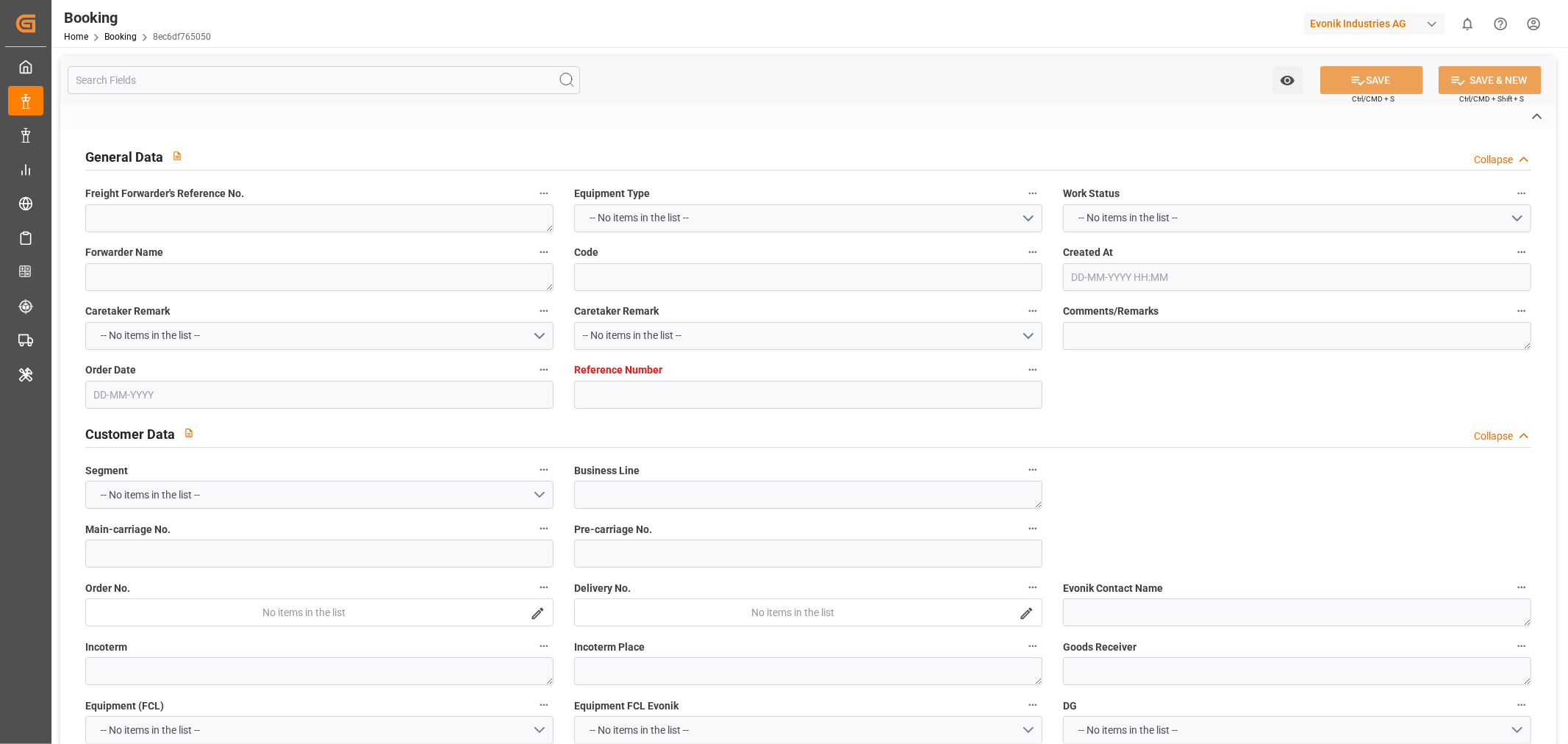
type input "0FMK5E1MA"
type input "VESSEL"
type input "[GEOGRAPHIC_DATA]"
type input "1QYDGS1MA"
type input "TRUCK"
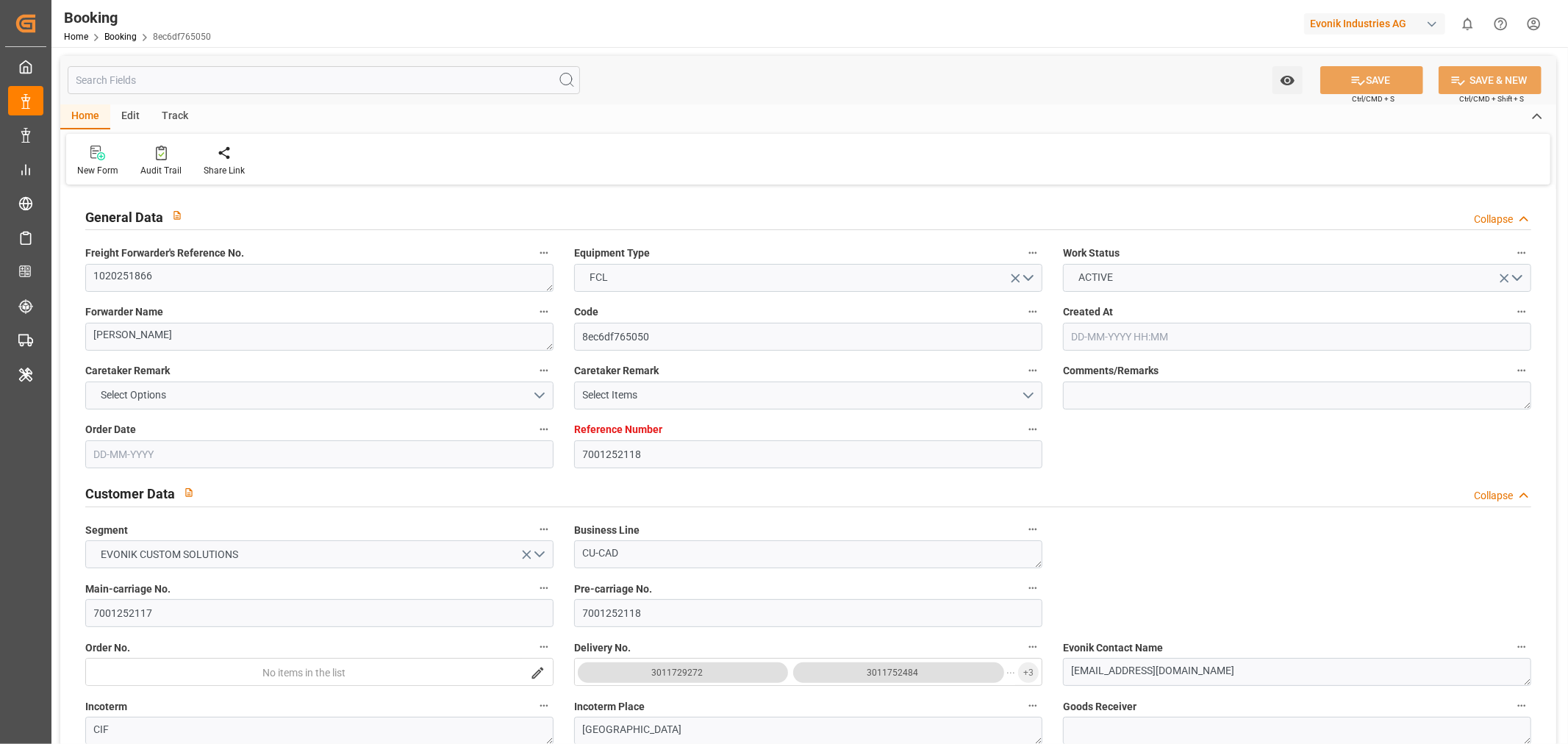
type input "7001252118"
type input "9839143"
type input "CMACGM"
type input "CMA CGM Group"
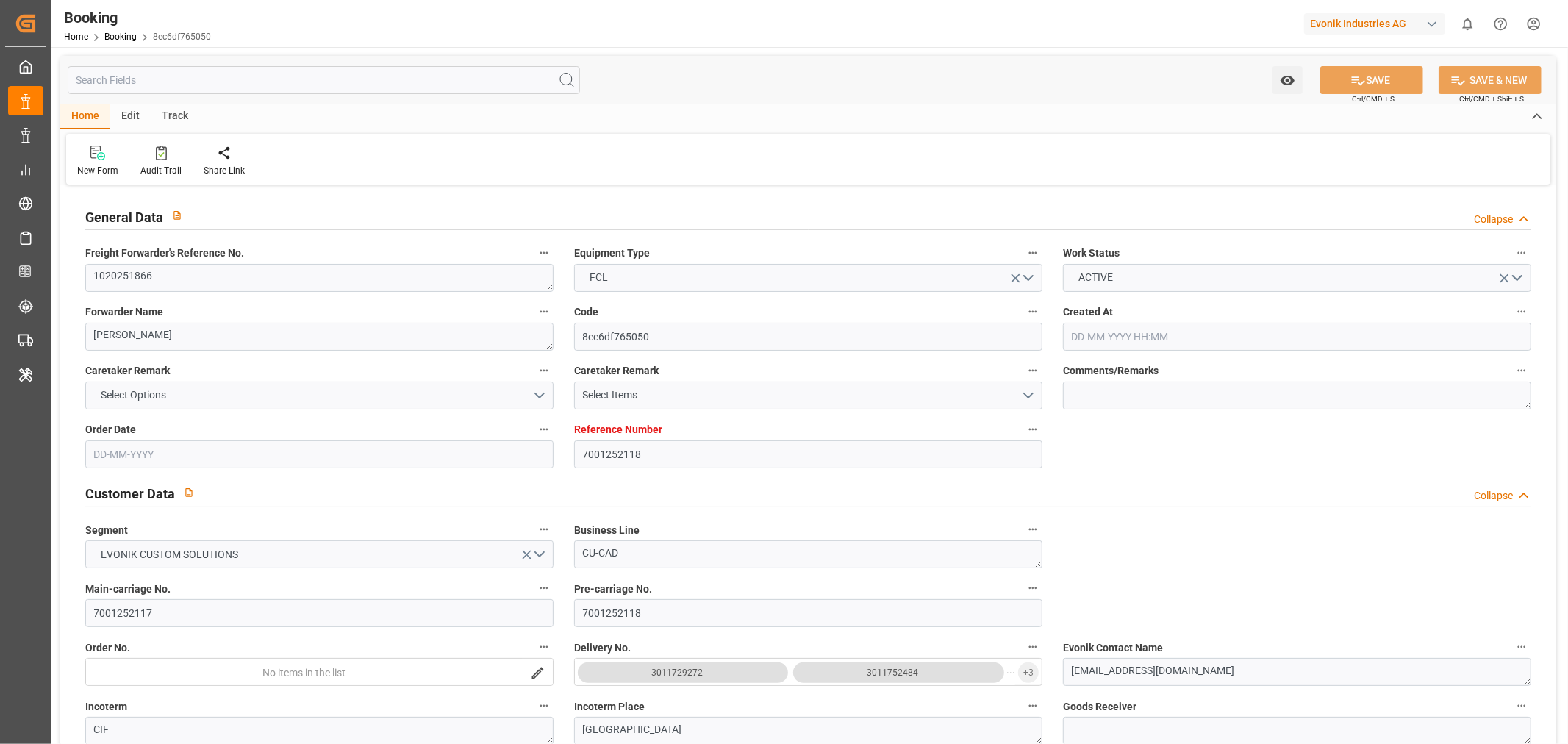
type input "BEANR"
type input "IDJKT"
type input "MYPKG"
type input "0"
type input "BEANR"
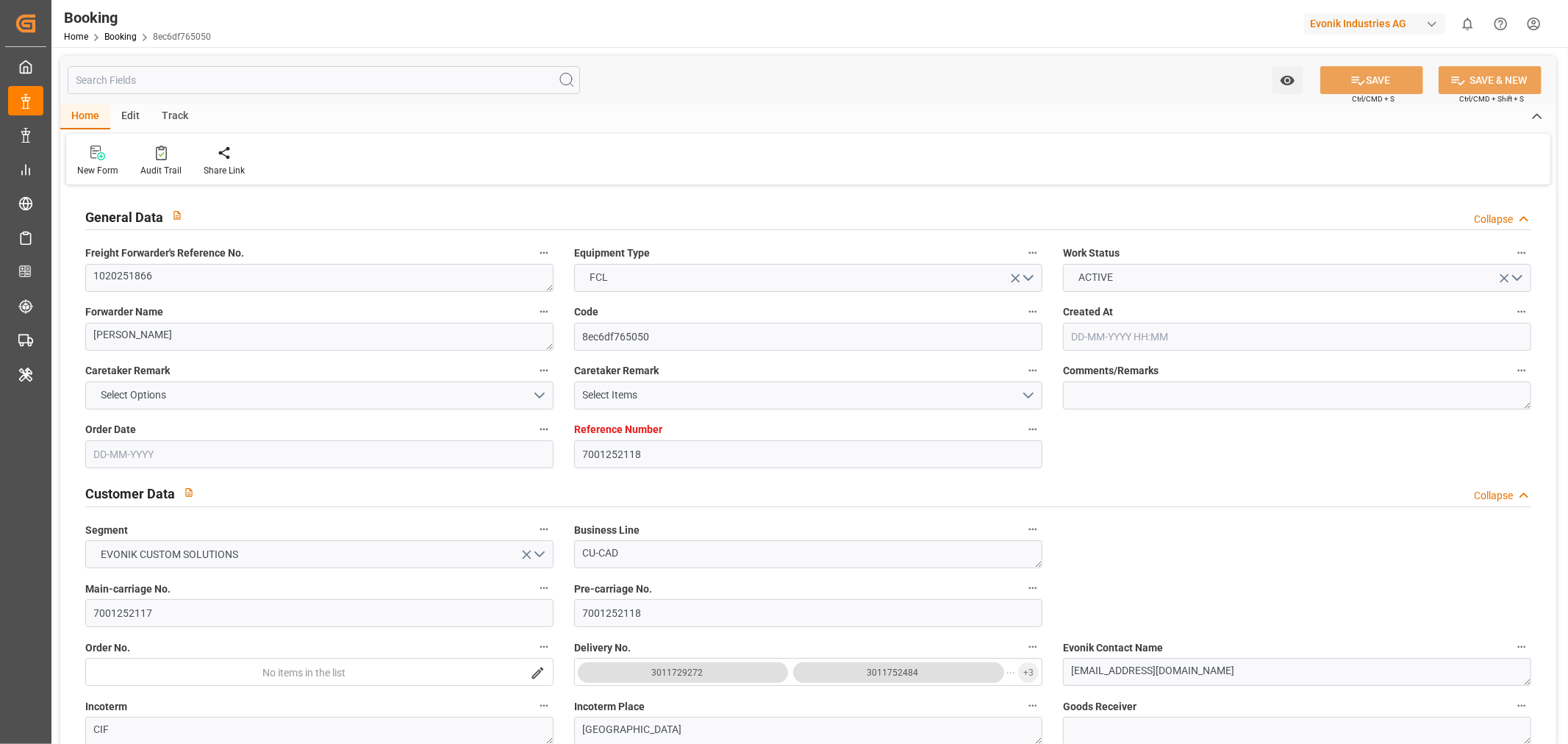
type input "IDJKT"
type input "9282962"
type input "[DATE] 07:55"
type input "[DATE]"
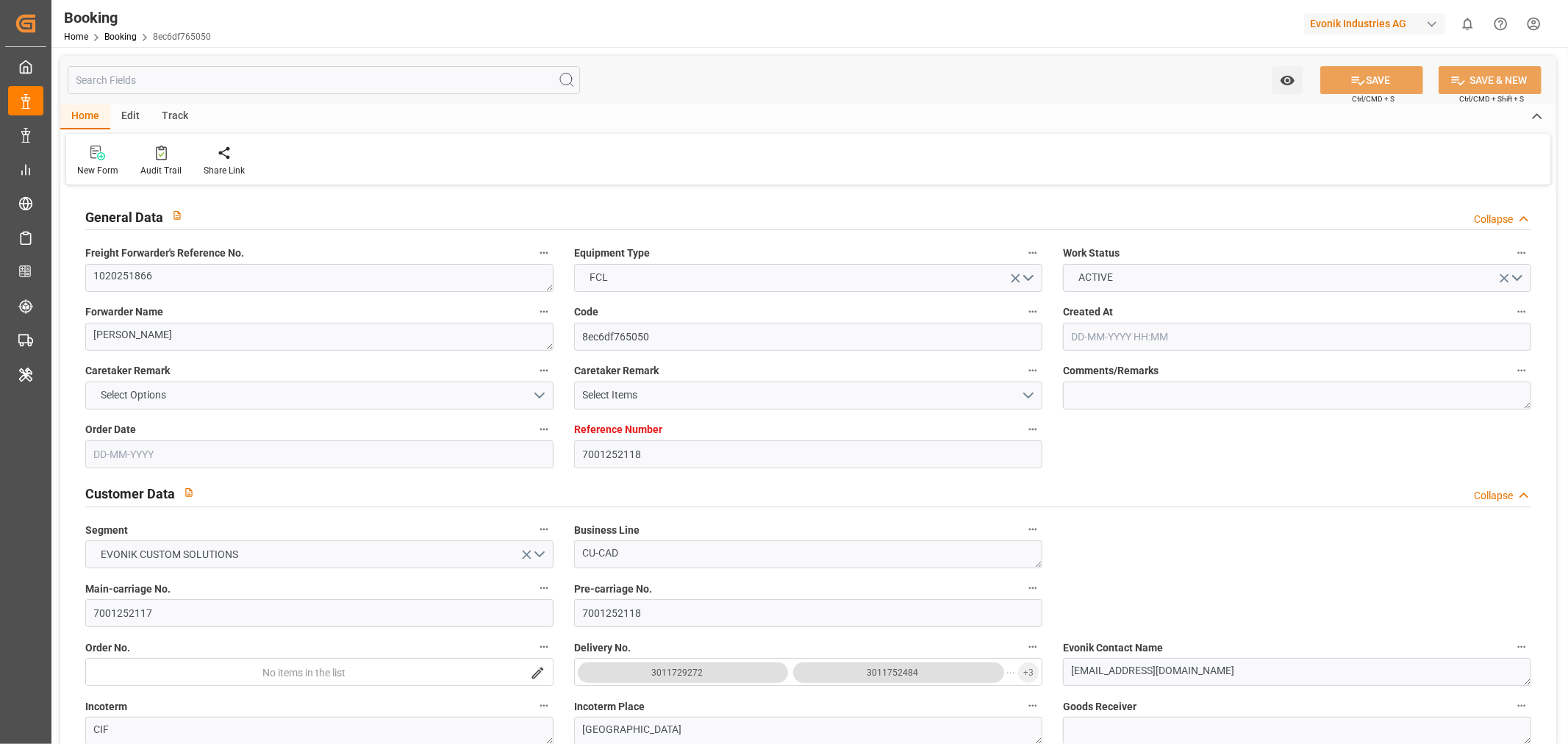
type input "[DATE]"
type input "[DATE] 00:00"
type input "[DATE] 14:00"
type input "[DATE] 00:00"
type input "[DATE] 17:47"
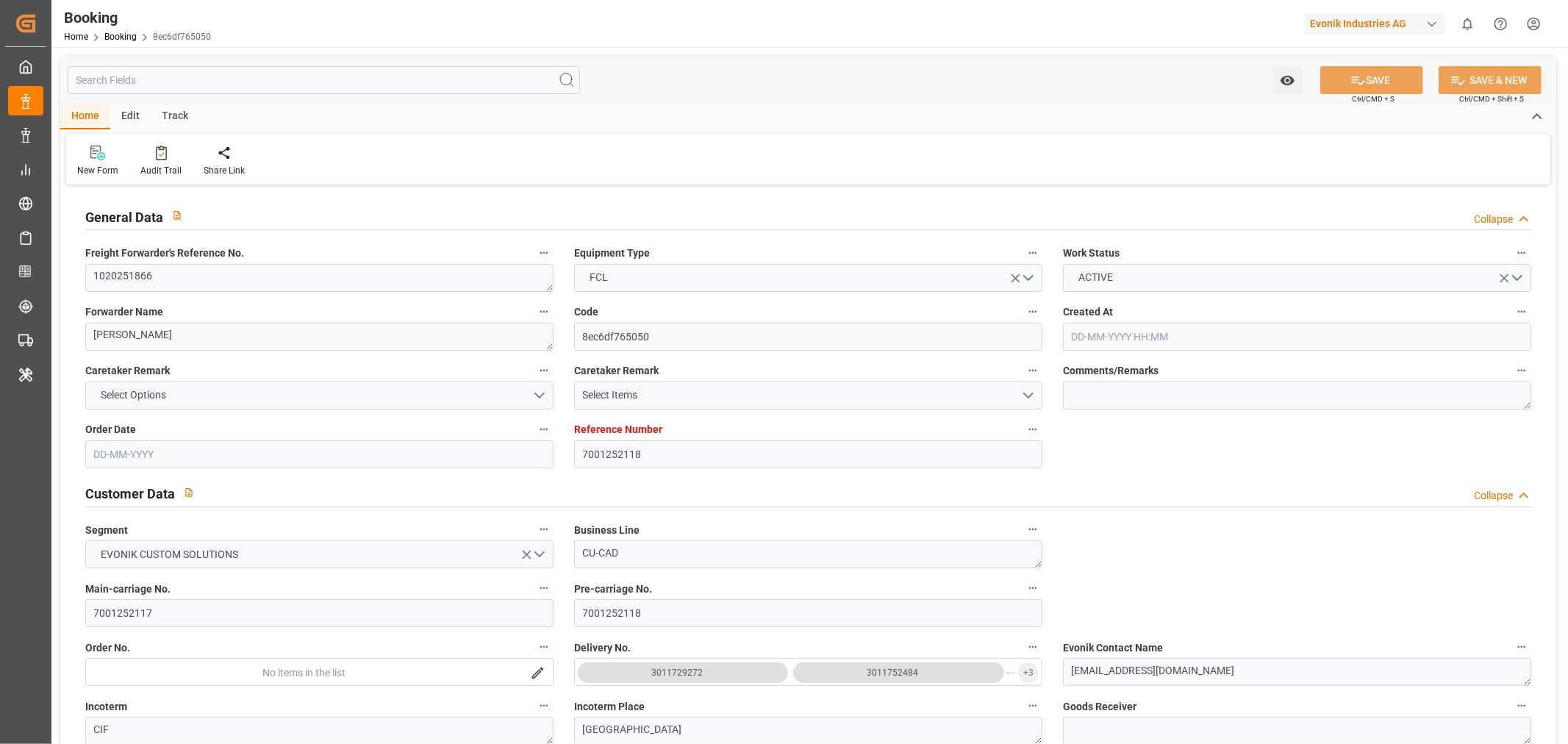
type input "[DATE] 15:20"
type input "[DATE] 11:00"
type input "[DATE] 00:00"
type input "[DATE] 12:00"
type input "[DATE] 00:00"
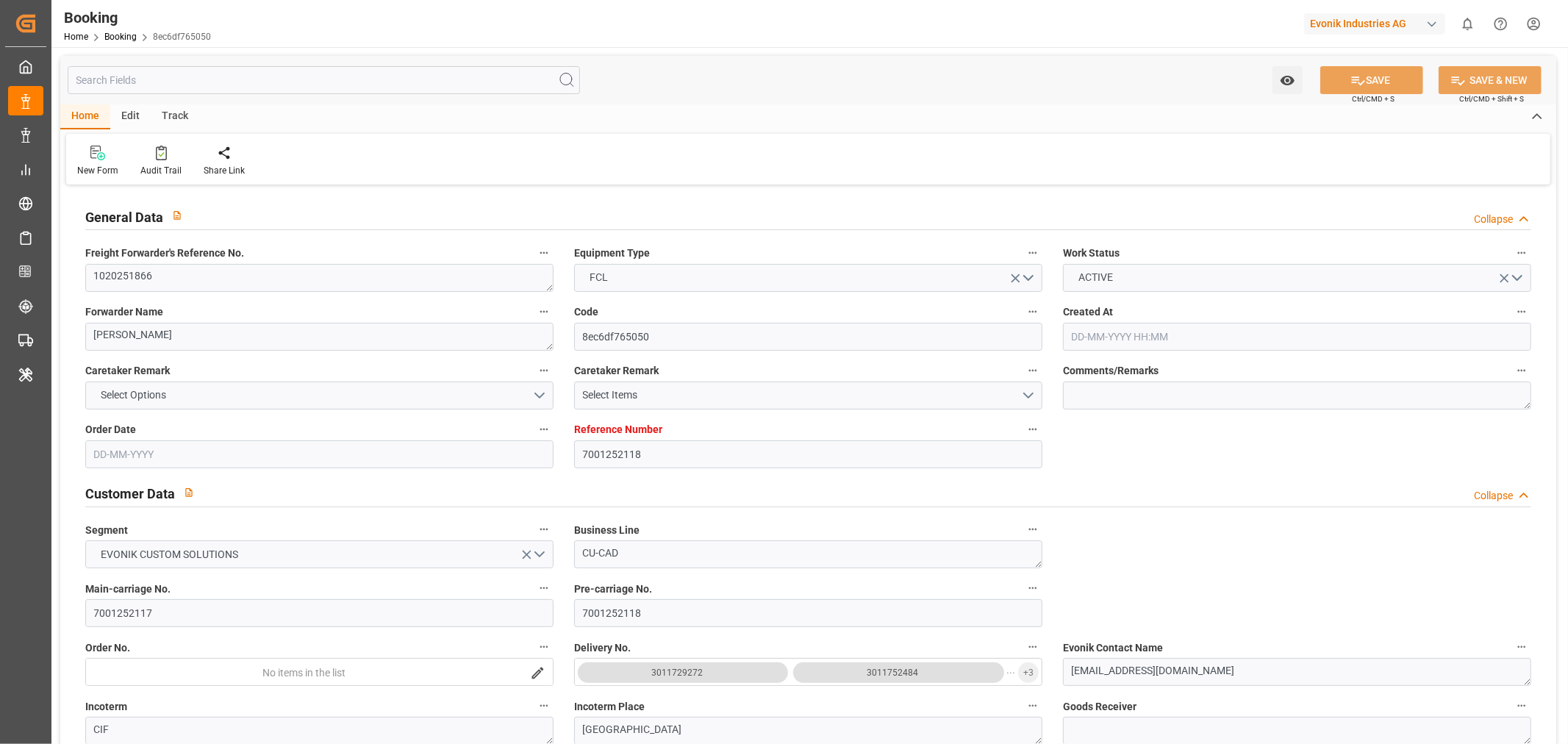
type input "[DATE] 06:00"
type input "[DATE] 00:00"
type input "[DATE]"
type input "[DATE] 11:44"
type input "[DATE]"
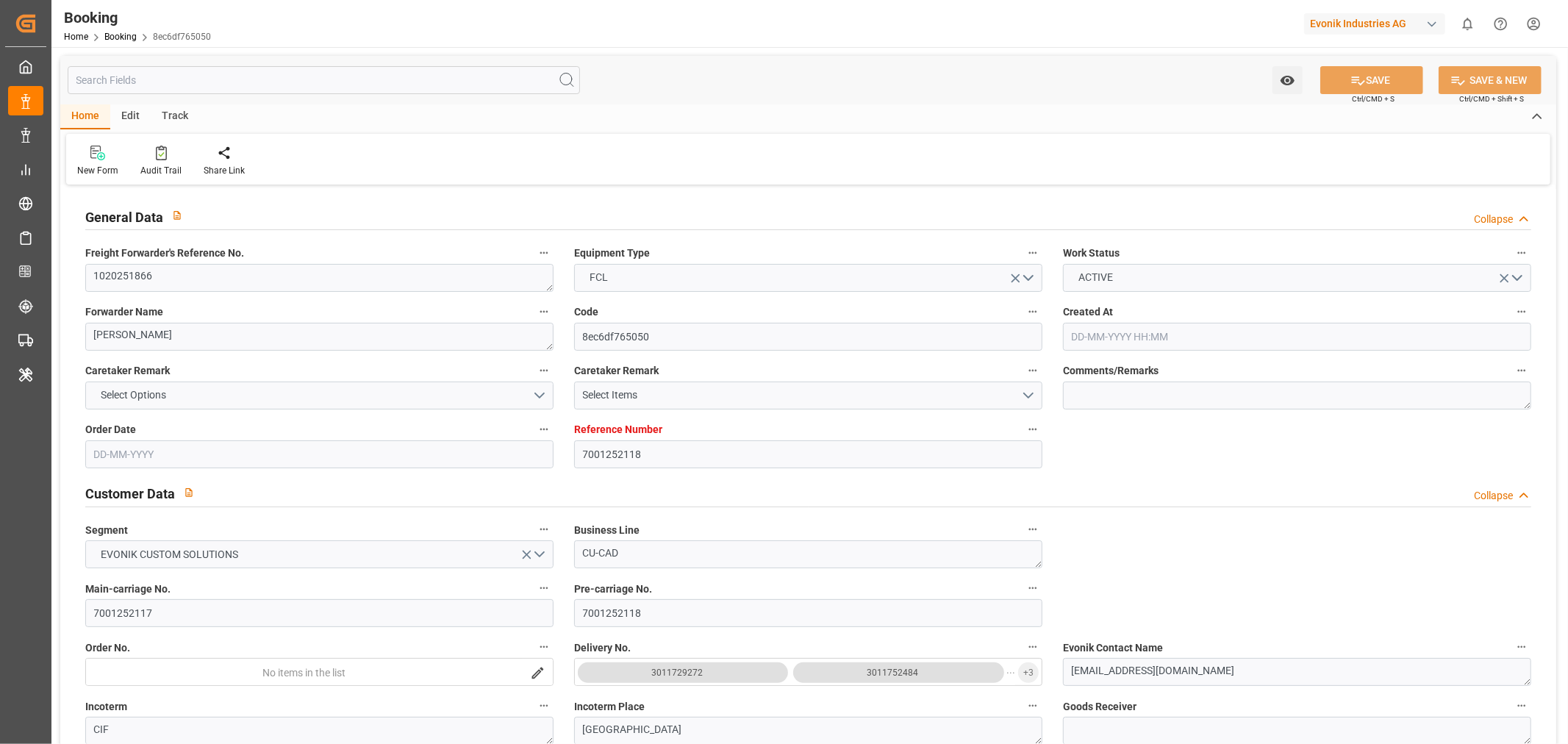
type input "[DATE] 22:39"
type input "[DATE] 14:00"
type input "[DATE] 16:40"
type input "[DATE] 12:00"
type input "[DATE] 21:02"
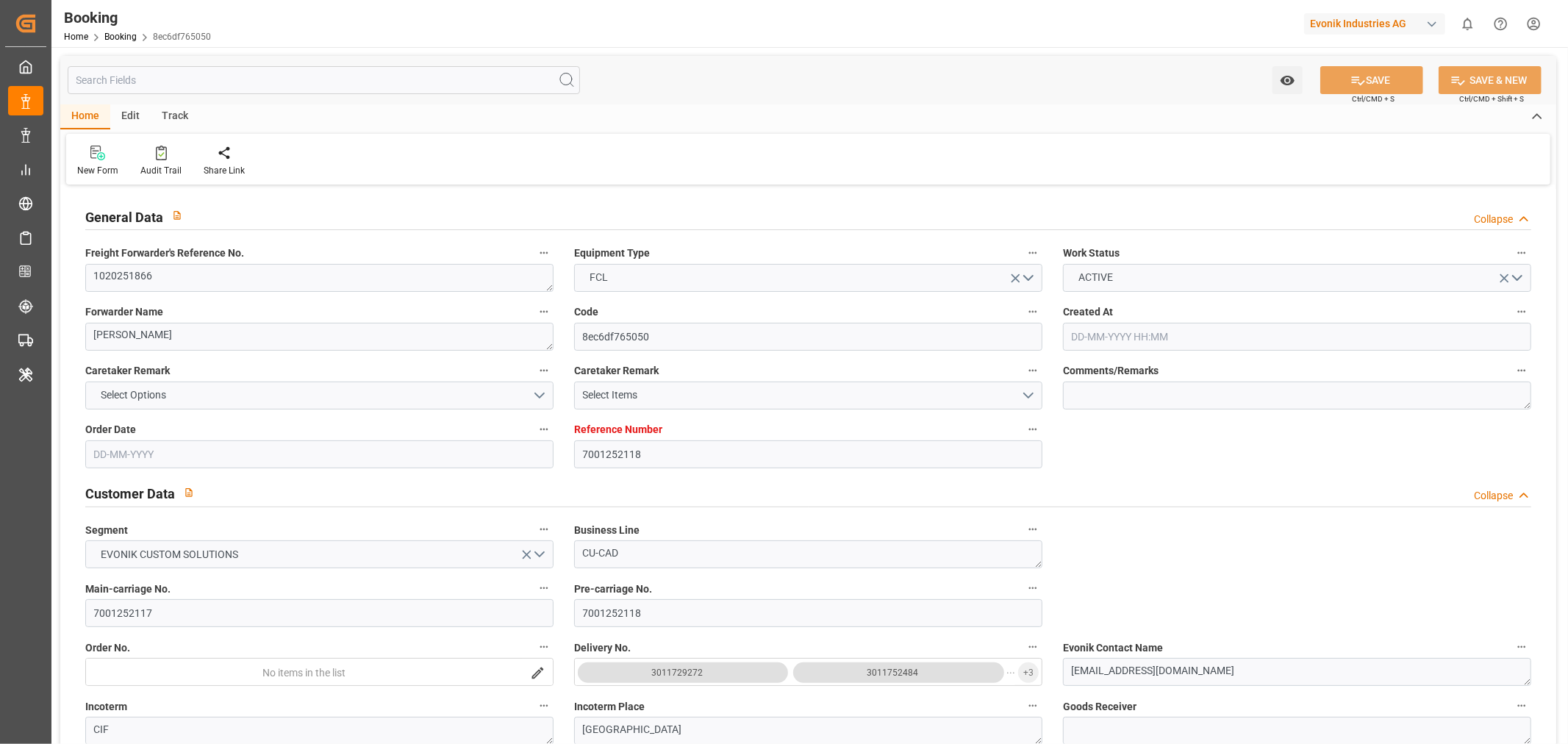
type input "[DATE] 06:00"
type input "[DATE] 11:00"
type input "[DATE] 21:37"
click at [164, 171] on div "Audit Trail" at bounding box center [160, 170] width 41 height 13
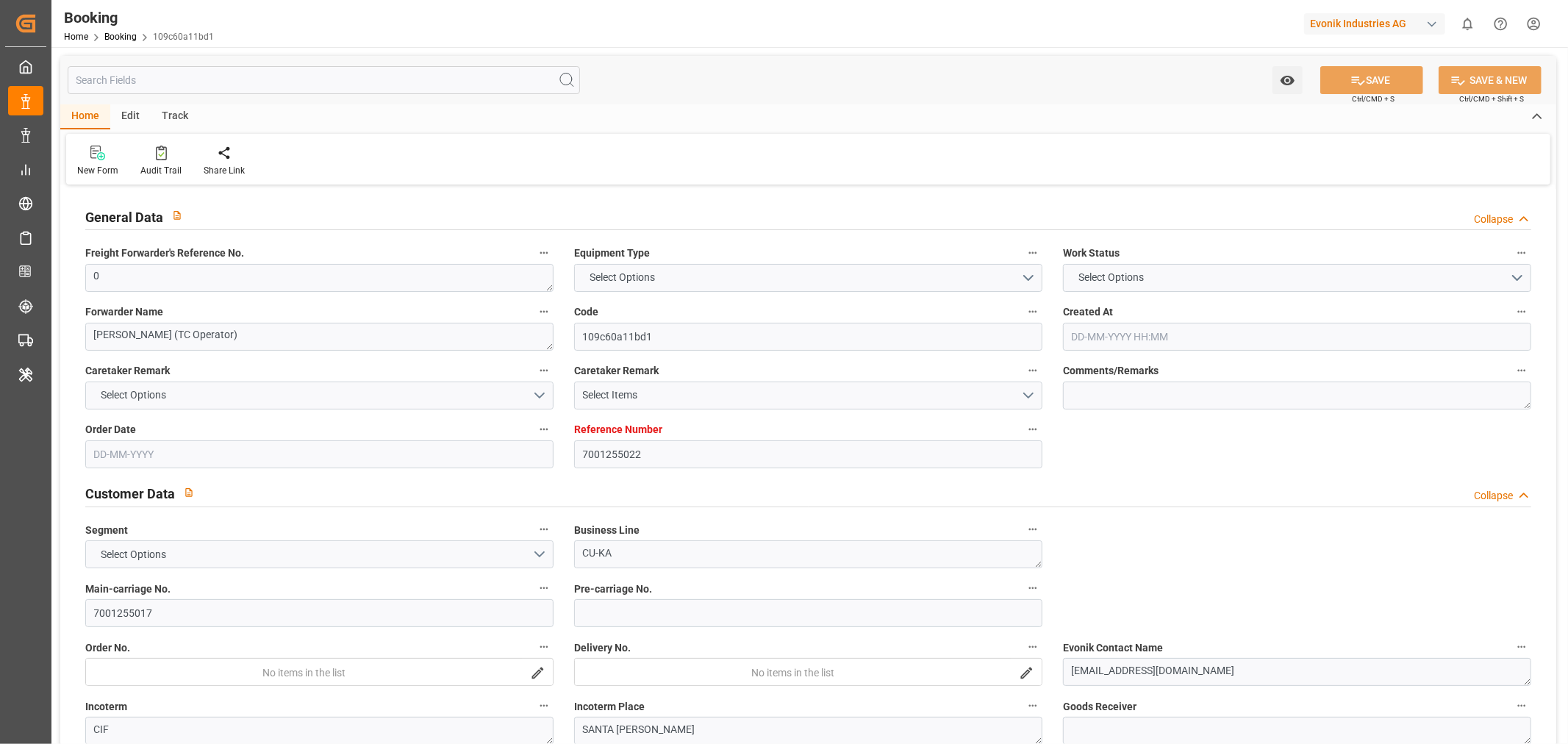
type input "7001255022"
type input "9709219"
type input "CMACGM"
type input "CMA CGM Group"
type input "NLRTM"
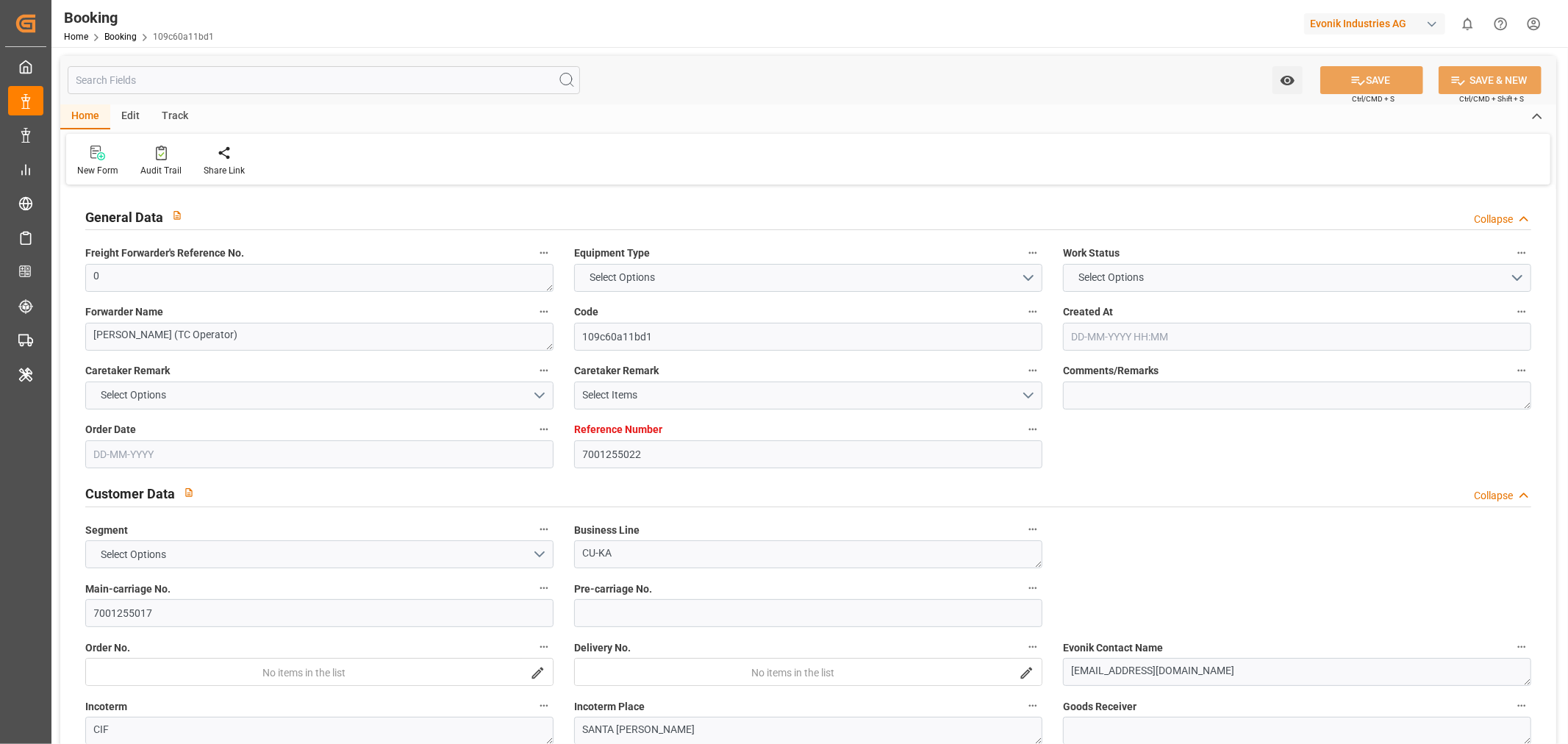
type input "COSMR"
type input "FRLEH"
type input "0"
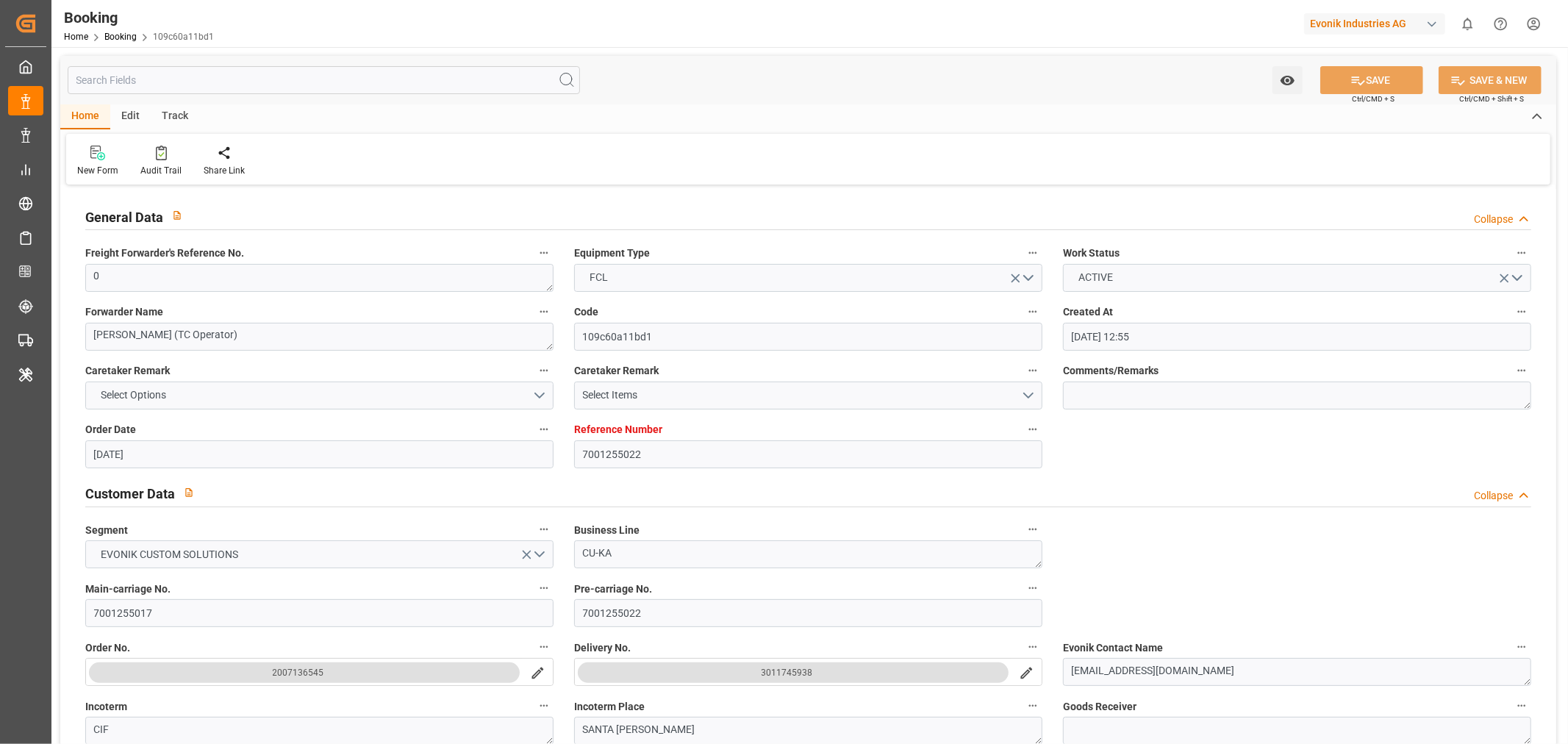
type input "21-08-2025 12:55"
type input "21-08-2025"
type input "05-10-2025"
type input "09-09-2025"
type input "03-09-2025 00:00"
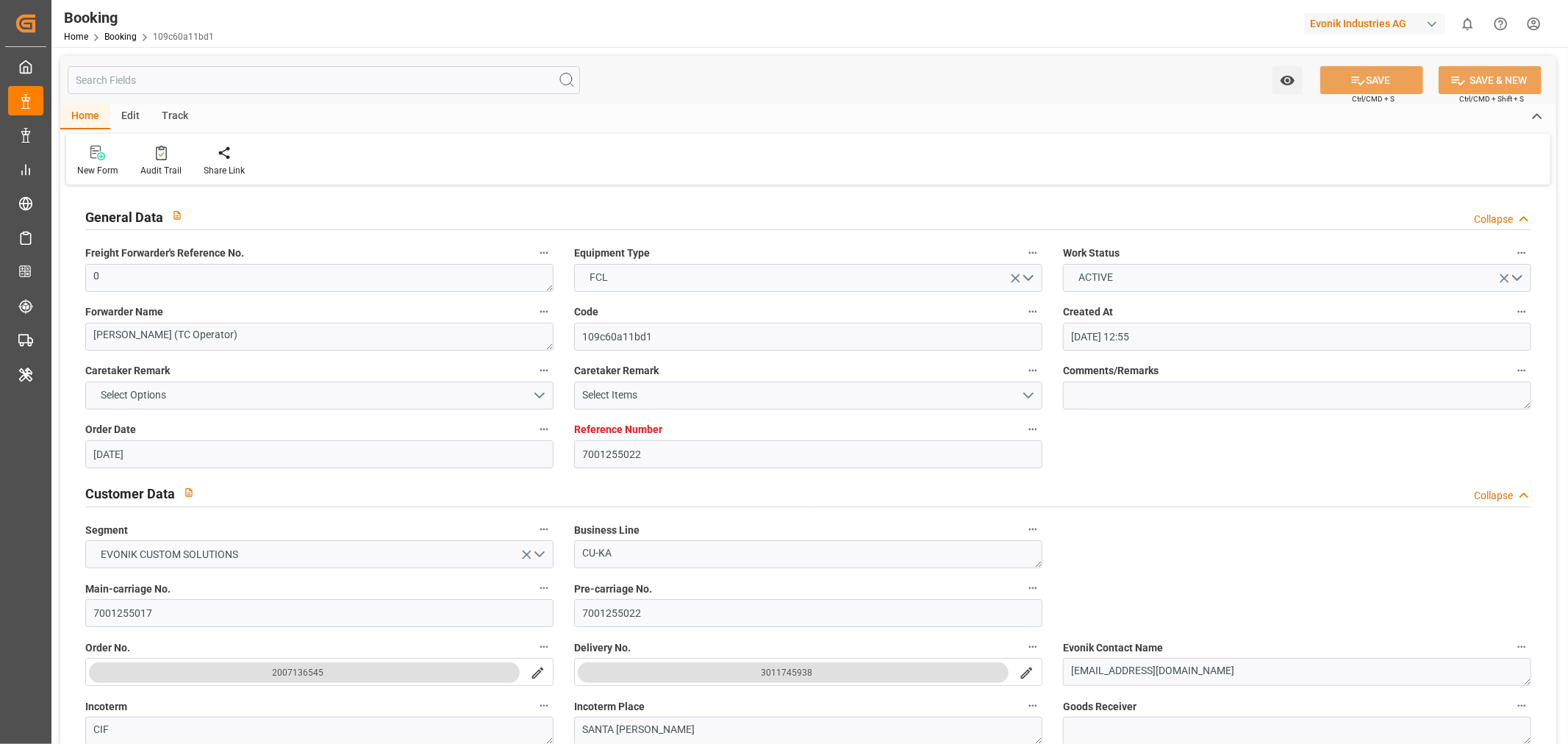
type input "08-09-2025 00:00"
type input "04-09-2025 00:00"
type input "07-10-2025 00:00"
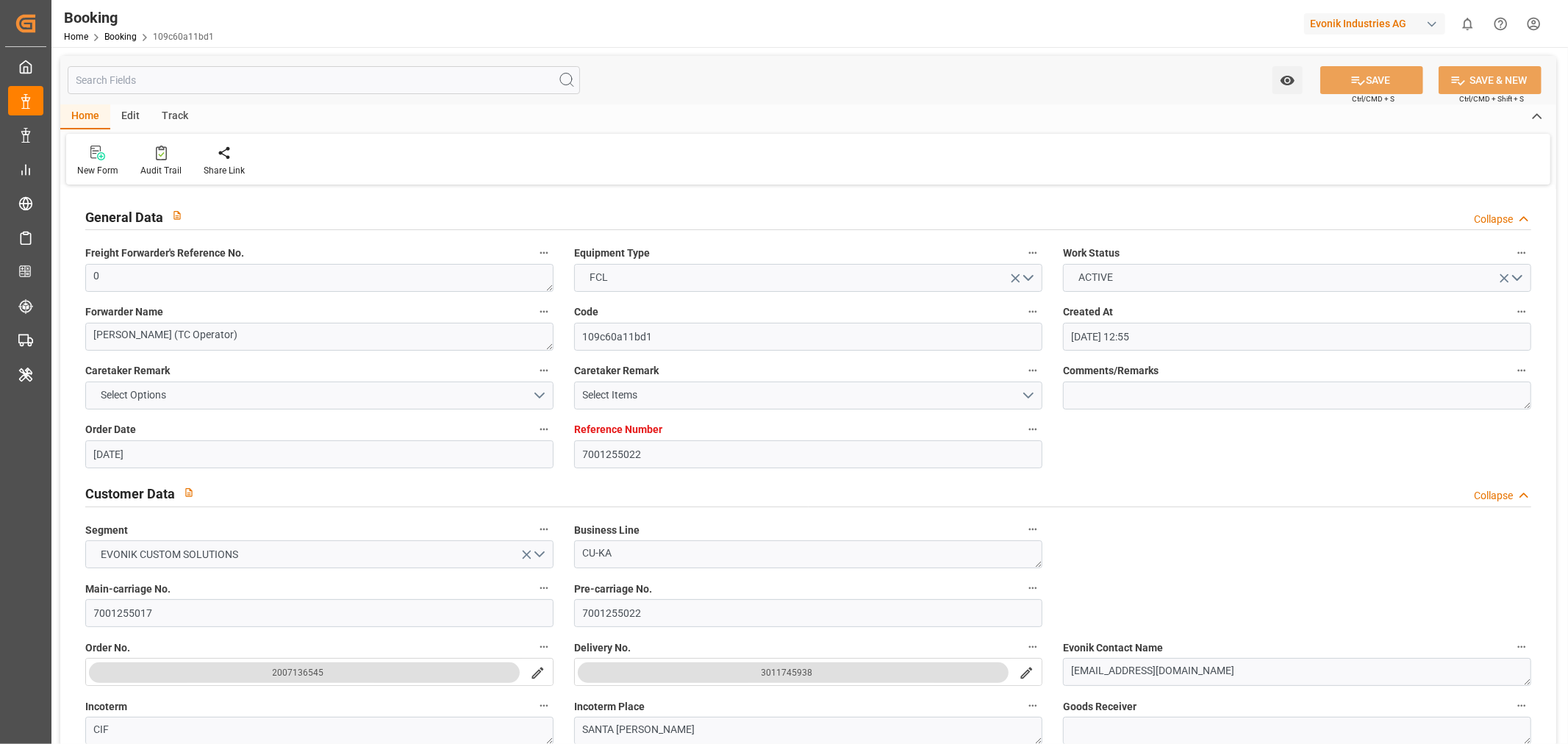
type input "06-10-2025 00:00"
type input "[DATE] 00:00"
type input "13-09-2025 00:00"
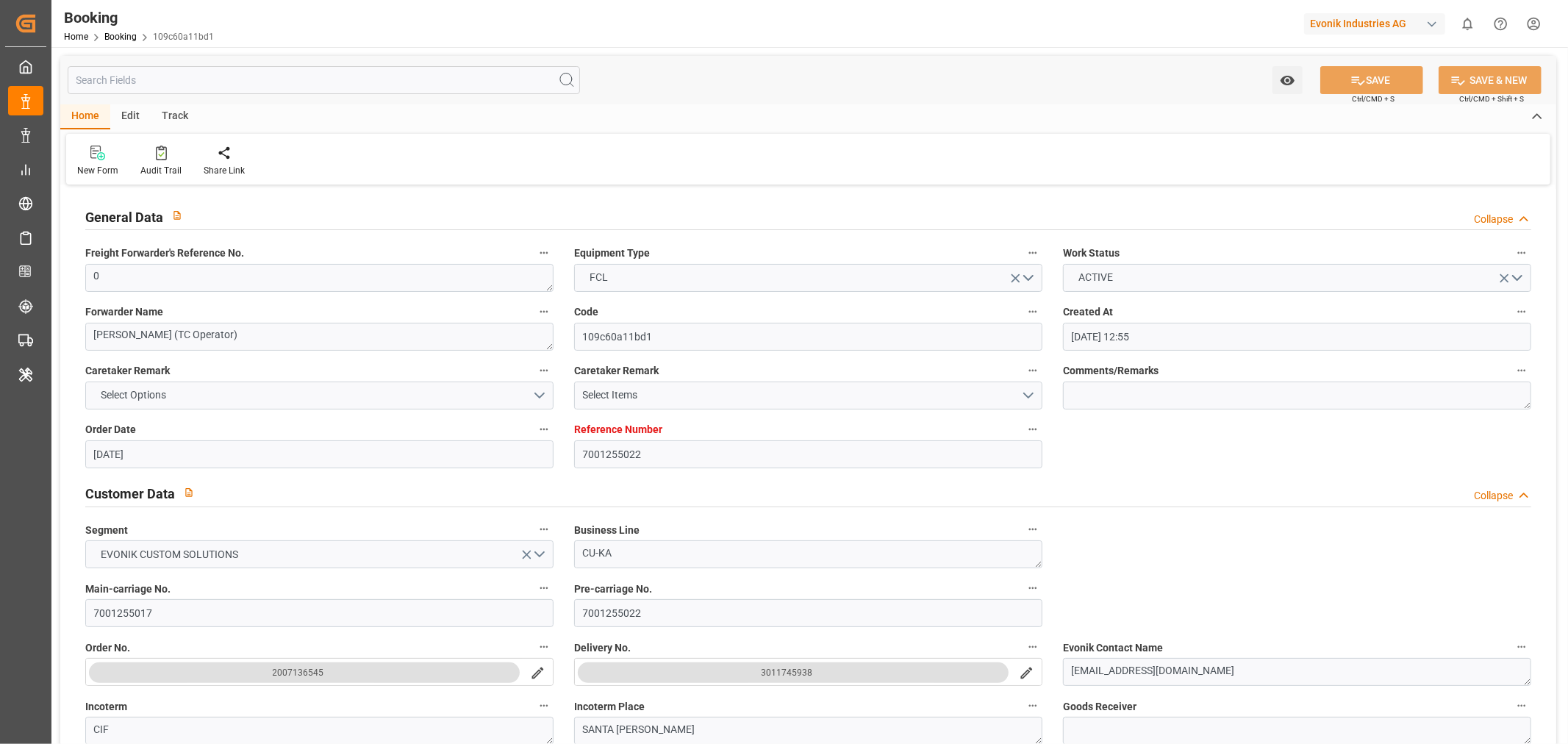
type input "13-09-2025 00:00"
type input "21-08-2025"
type input "11-09-2025 11:18"
click at [160, 171] on div "Audit Trail" at bounding box center [160, 170] width 41 height 13
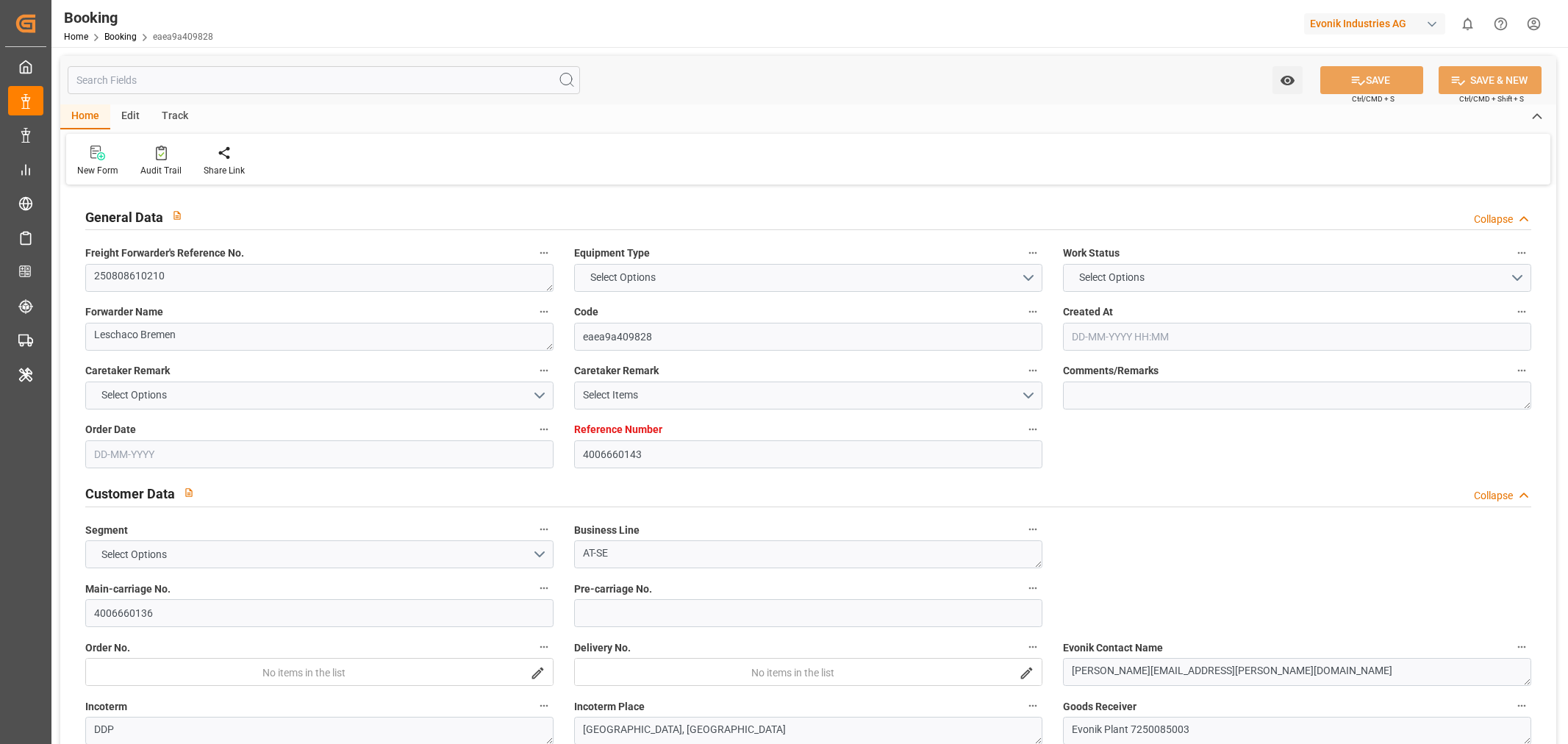
type input "4006660143"
type input "9305312"
type input "Hapag [PERSON_NAME]"
type input "Hapag Lloyd Aktiengesellschaft"
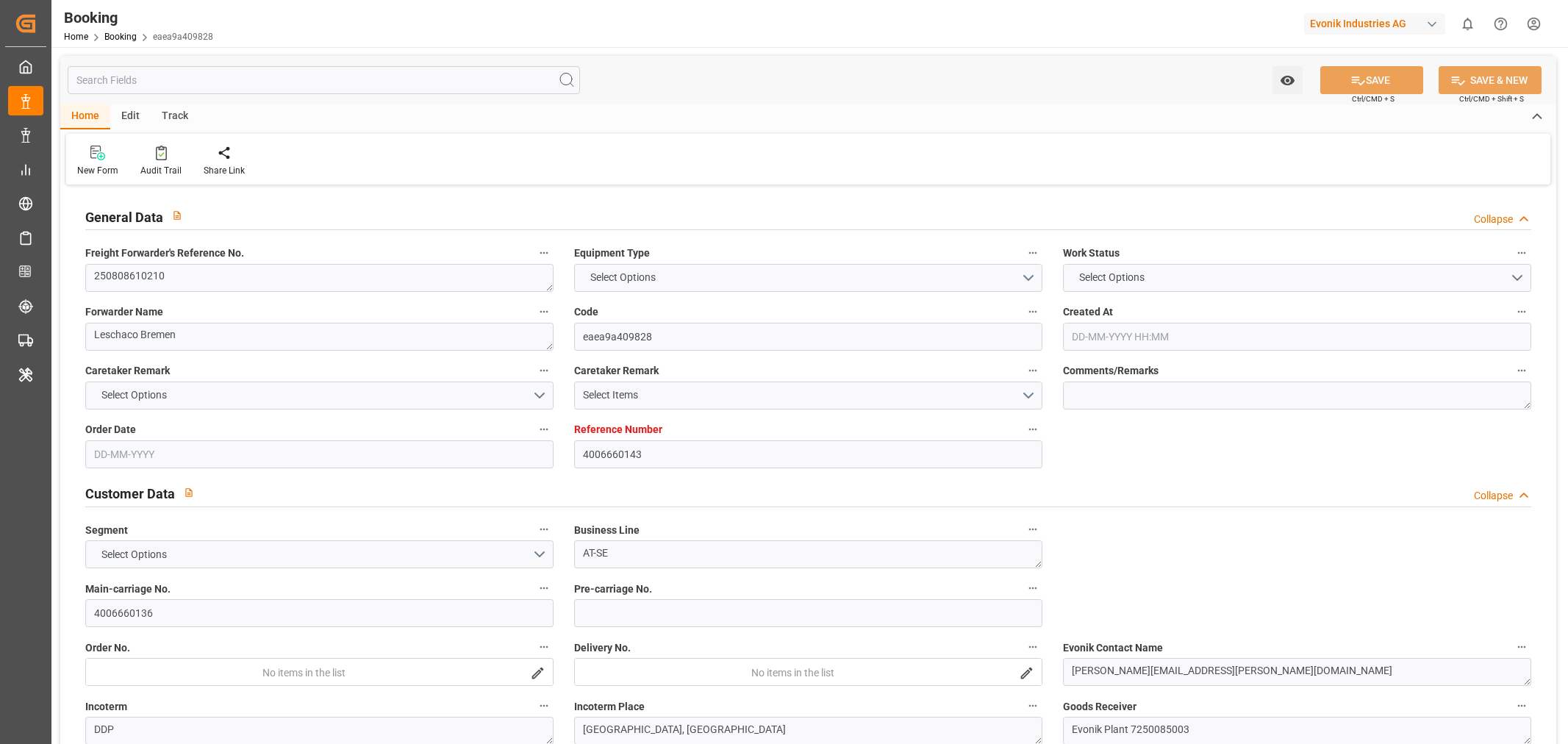
type input "DEBRV"
type input "USORF"
type input "10"
type input "USCLE"
type input "0"
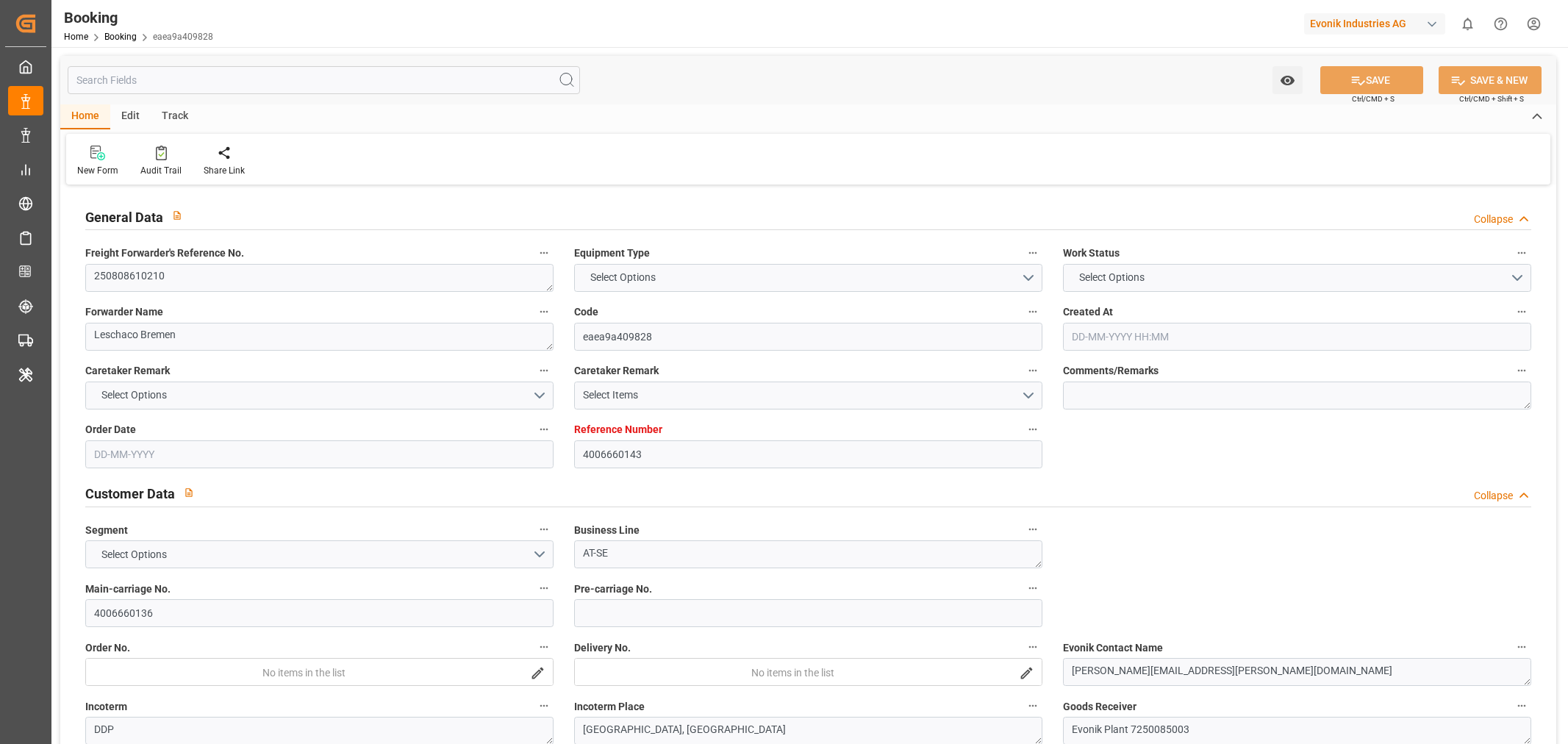
type input "DEBRV"
type input "USORF"
type input "9305312"
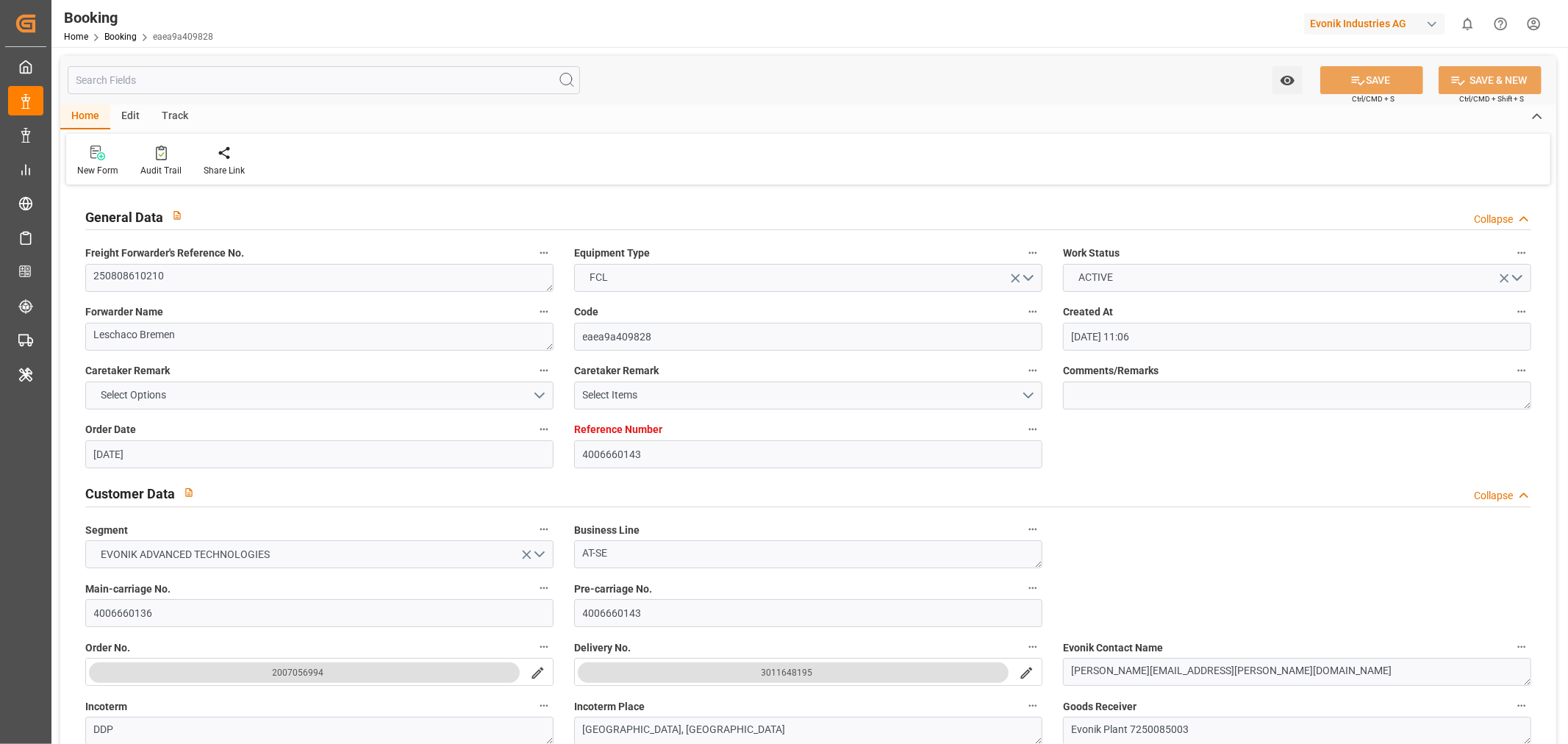
type input "[DATE] 11:06"
type input "[DATE]"
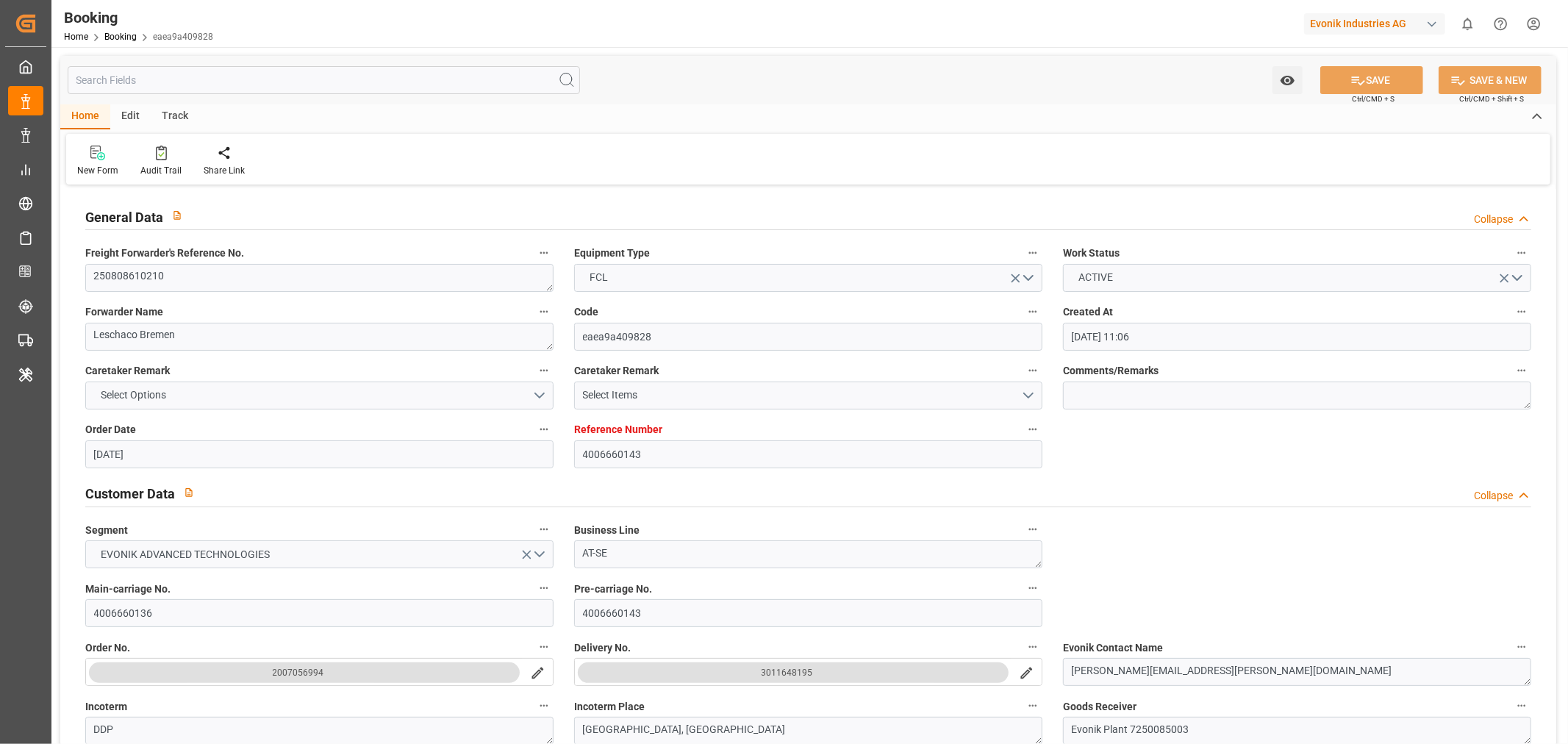
type input "[DATE] 00:01"
type input "[DATE] 00:00"
type input "[DATE] 23:18"
type input "[DATE] 08:48"
type input "[DATE] 18:00"
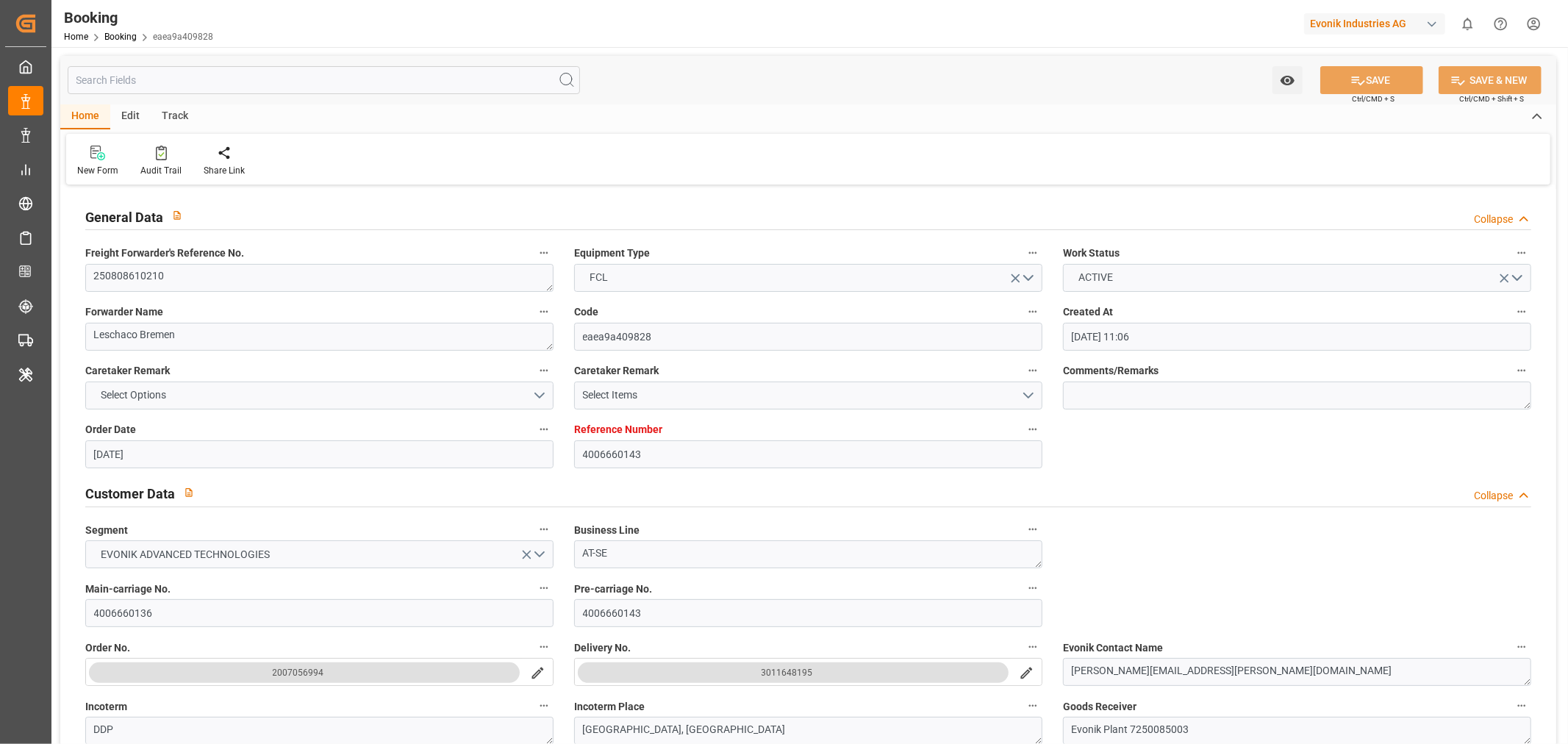
type input "[DATE] 00:00"
type input "[DATE] 16:40"
type input "[DATE] 23:18"
type input "[DATE] 00:00"
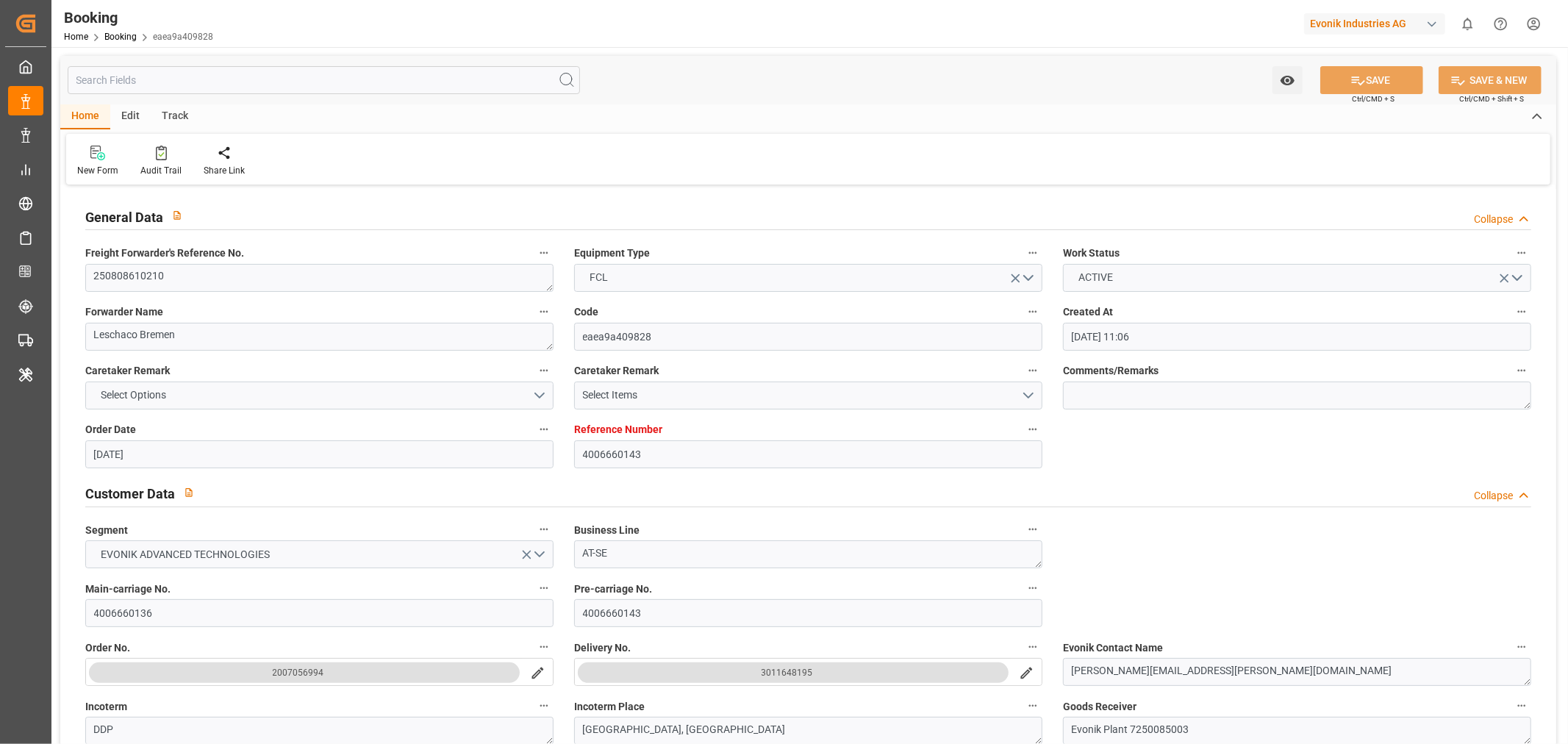
type input "[DATE]"
type input "[DATE] 15:11"
type input "[DATE]"
type input "[DATE] 06:19"
type input "[DATE] 12:00"
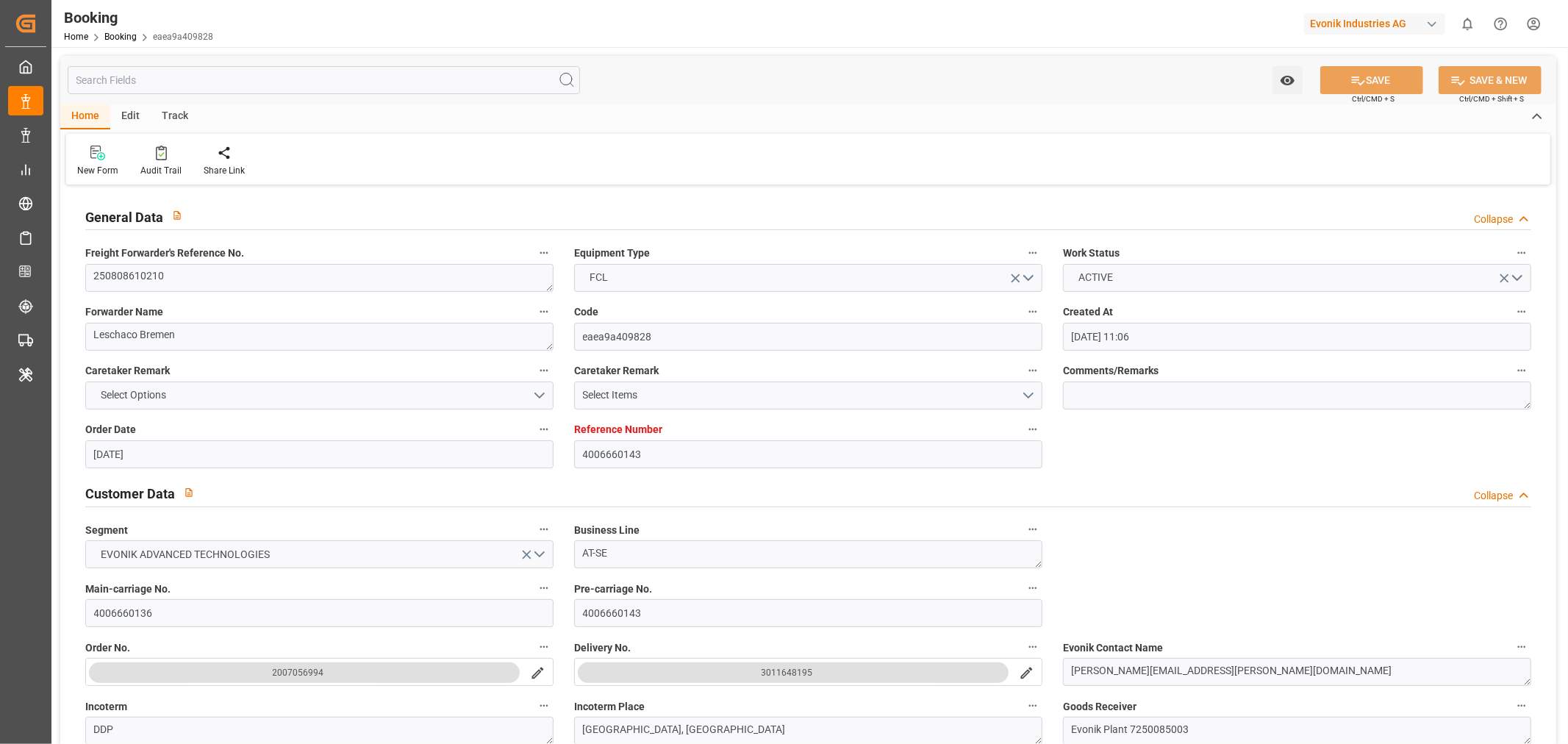
type input "[DATE] 12:00"
type input "[DATE] 20:32"
type input "[DATE] 22:00"
type input "[DATE] 23:20"
type input "[DATE] 18:00"
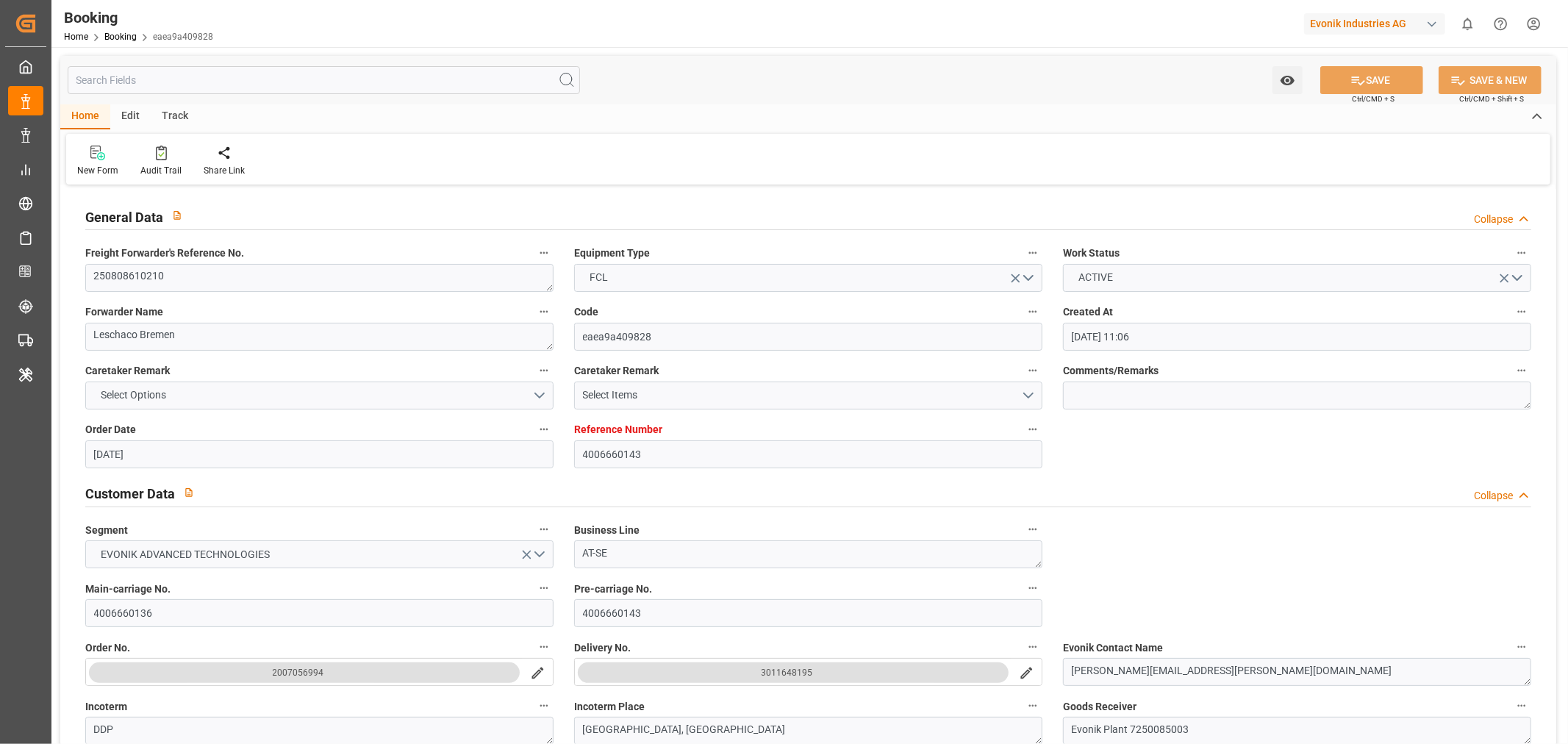
type input "[DATE] 15:48"
type input "[DATE] 03:00"
type input "[DATE] 16:40"
type input "[DATE] 21:51"
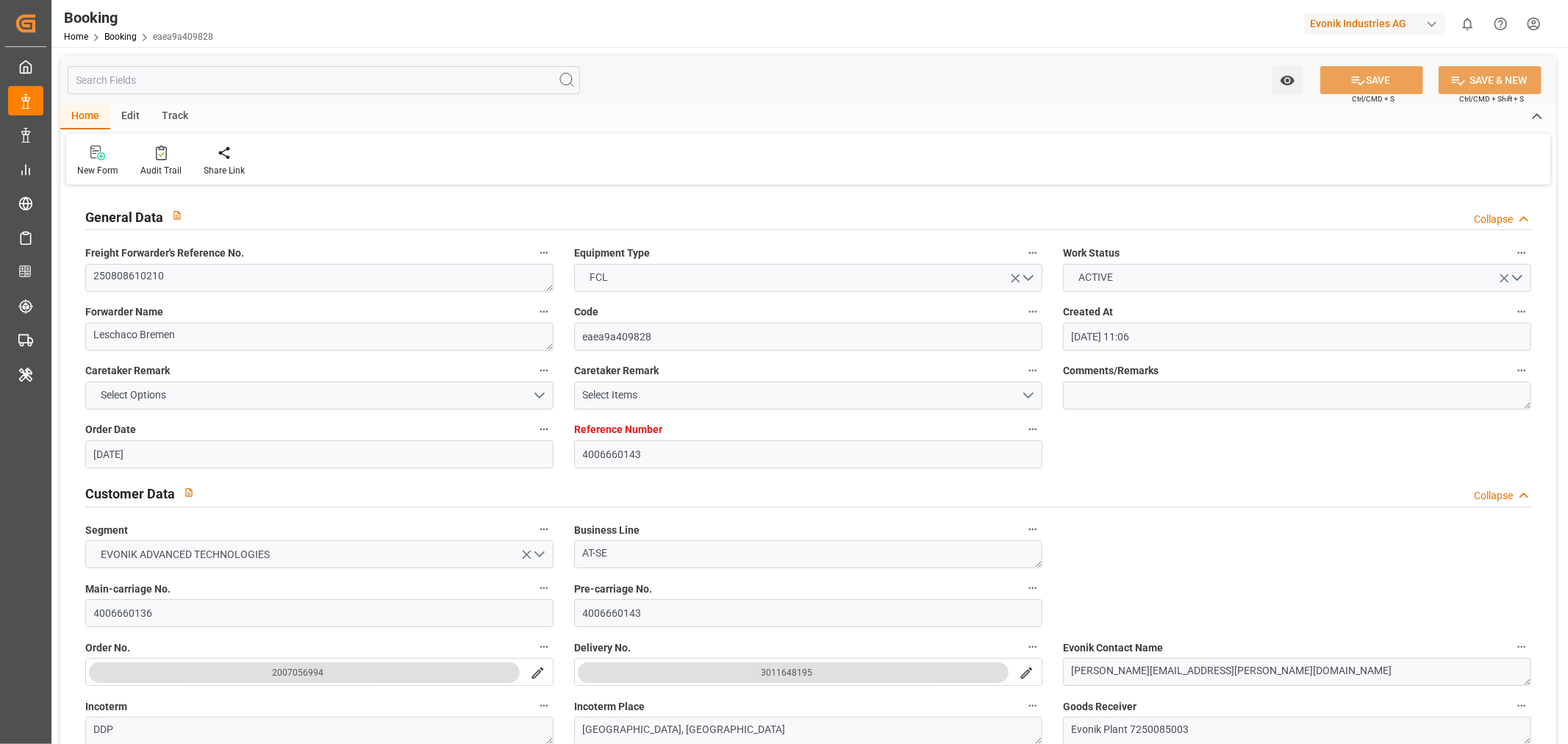
type input "[DATE] 12:00"
type input "[DATE] 21:51"
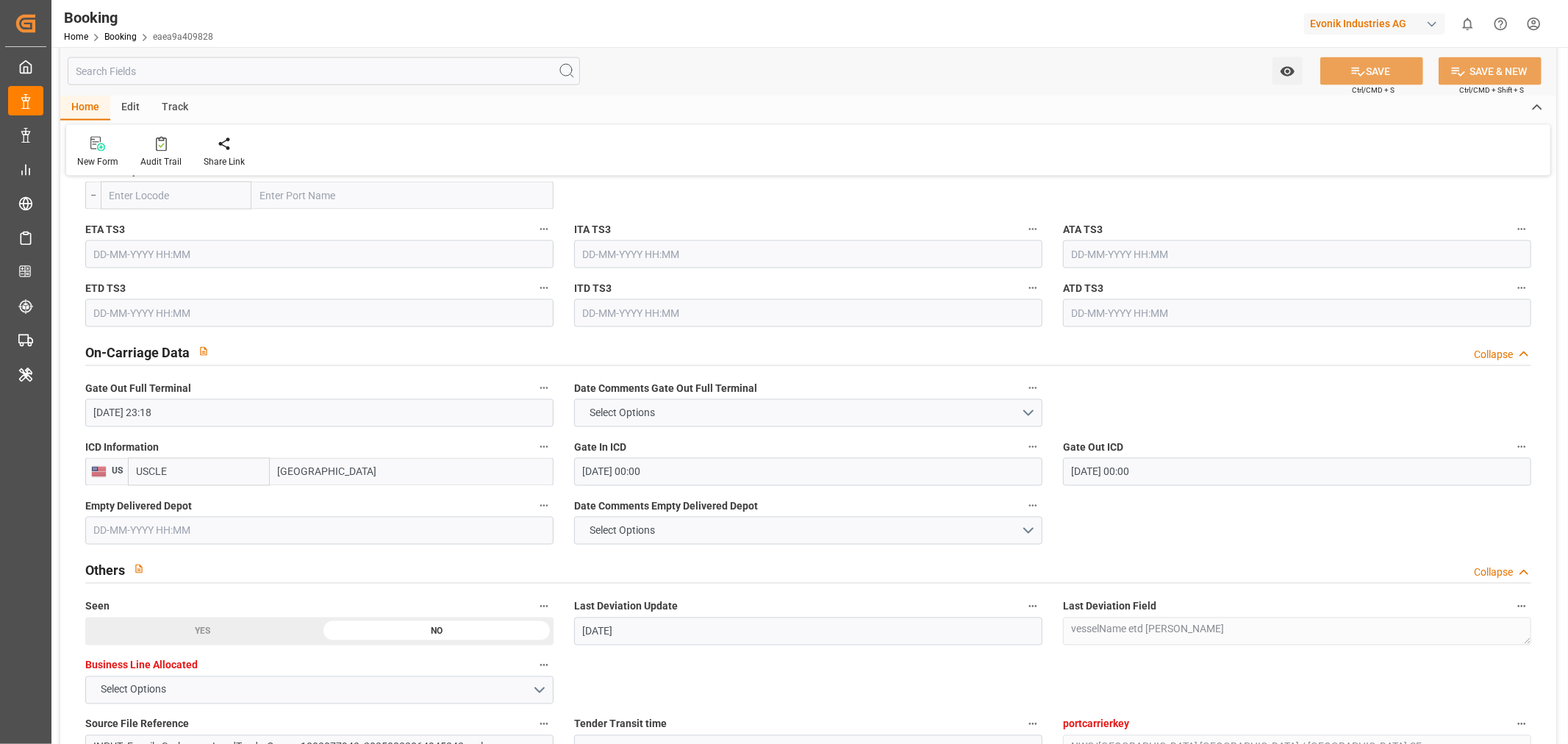
scroll to position [2041, 0]
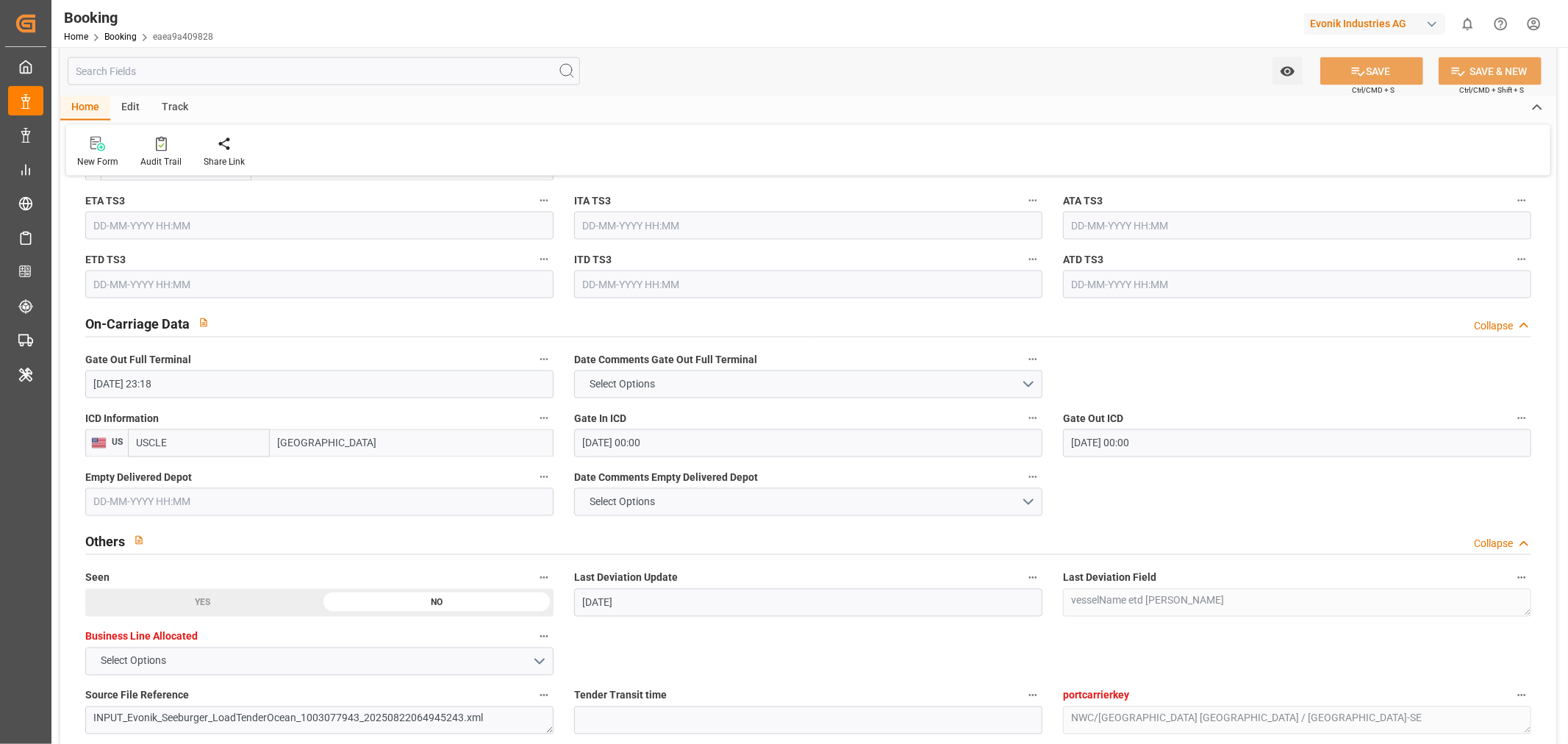
click at [164, 508] on input "text" at bounding box center [319, 502] width 468 height 28
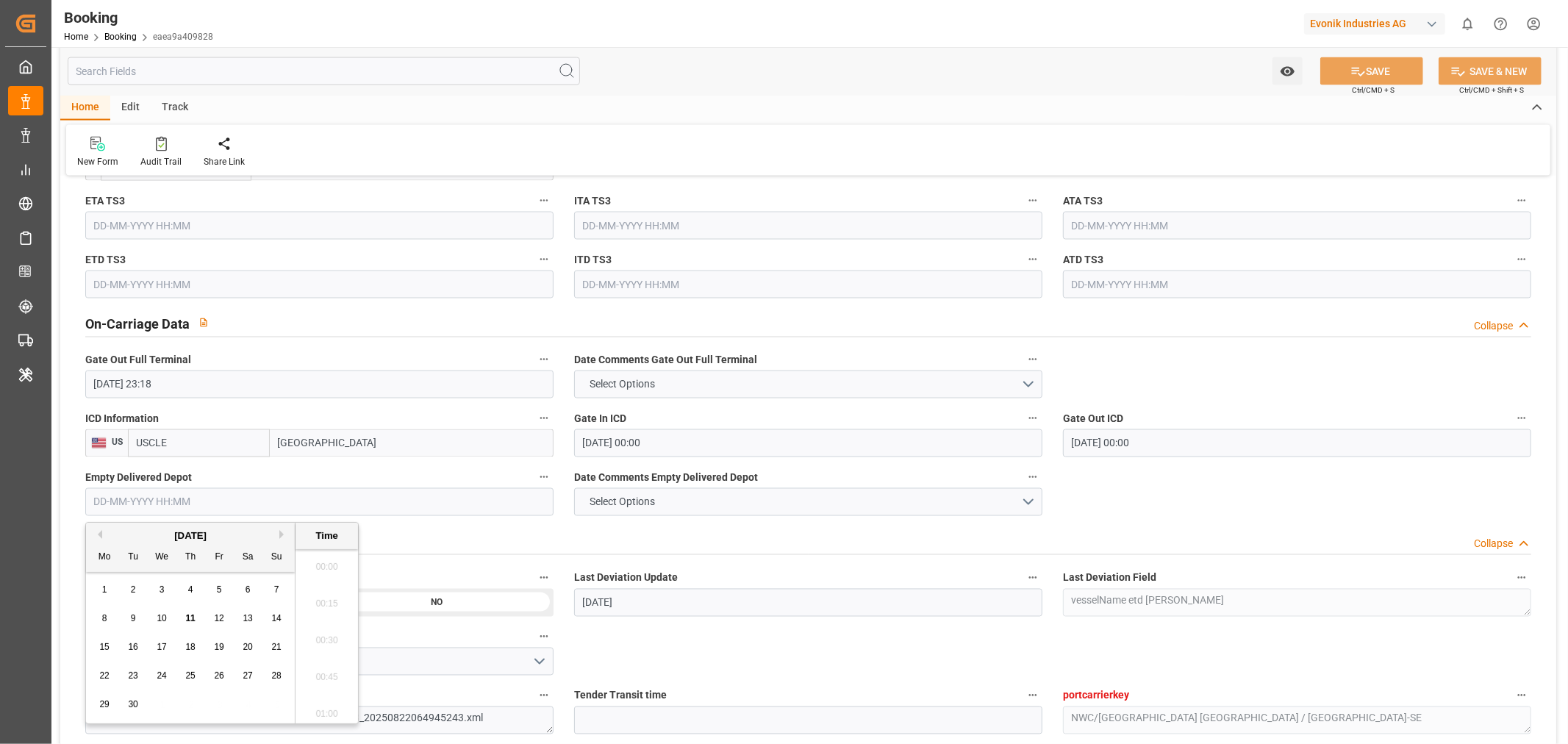
scroll to position [2466, 0]
click at [127, 613] on div "9" at bounding box center [133, 618] width 18 height 17
type input "[DATE] 00:00"
click at [1378, 64] on button "SAVE" at bounding box center [1371, 72] width 103 height 28
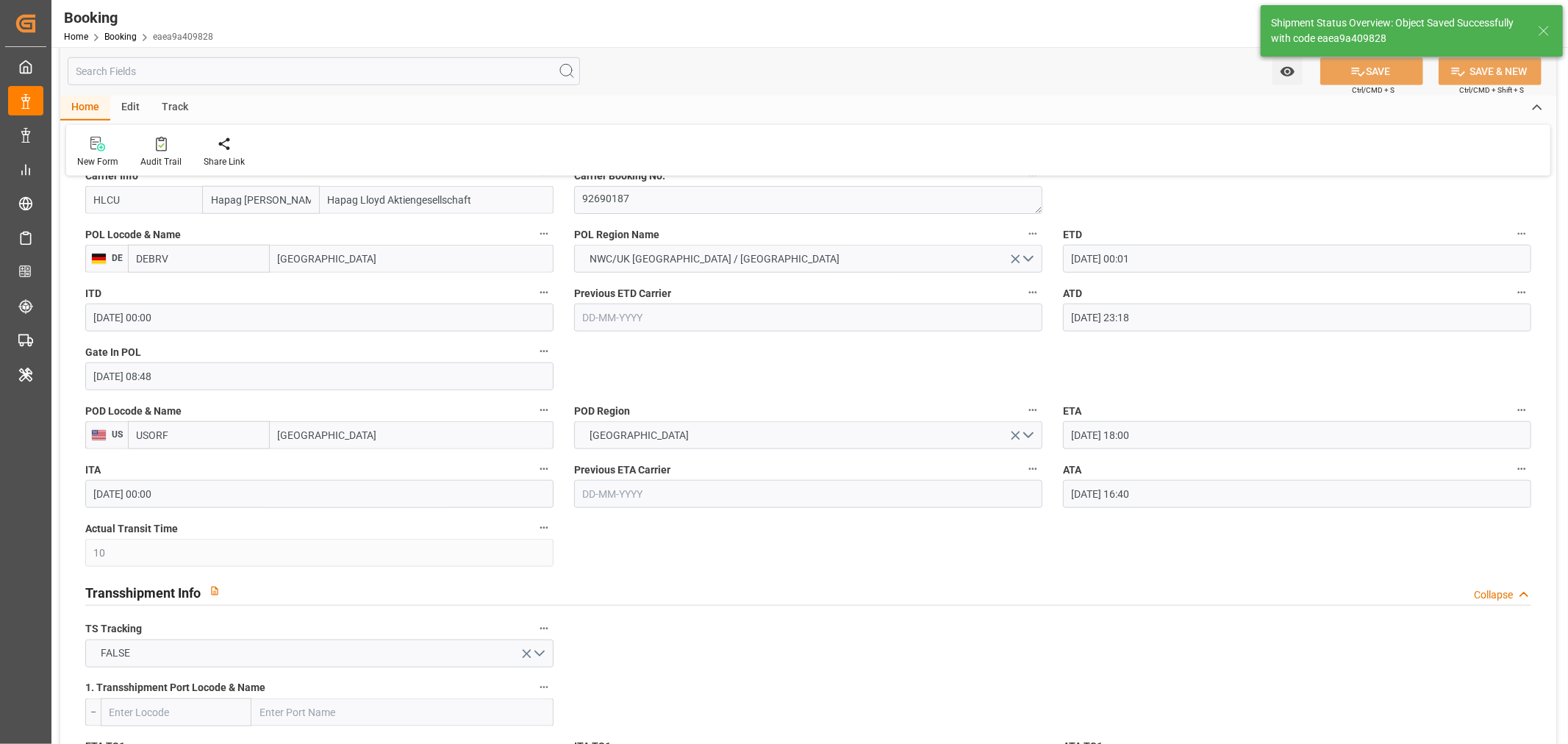
type textarea "[PERSON_NAME]"
type input "[DATE] 11:57"
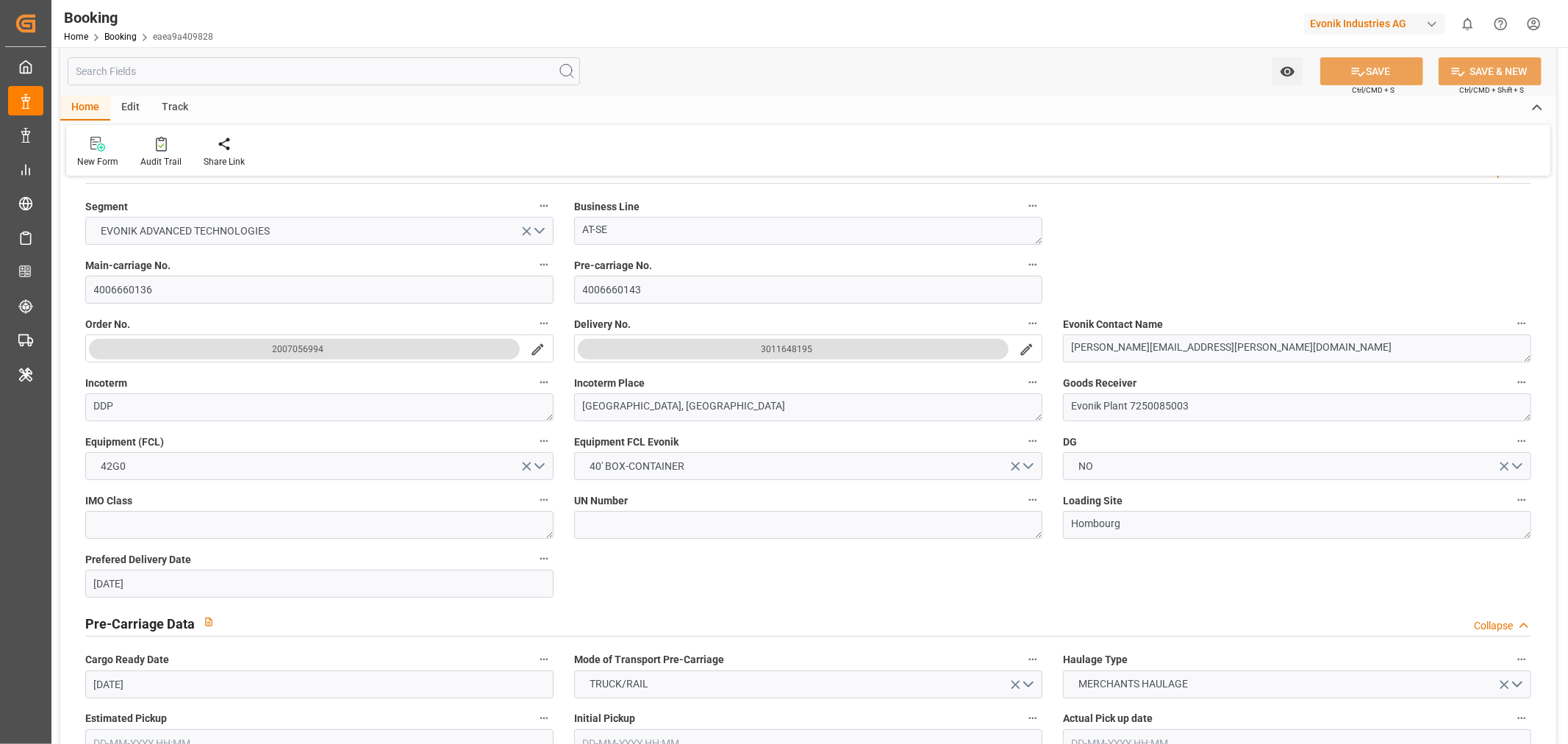
scroll to position [326, 0]
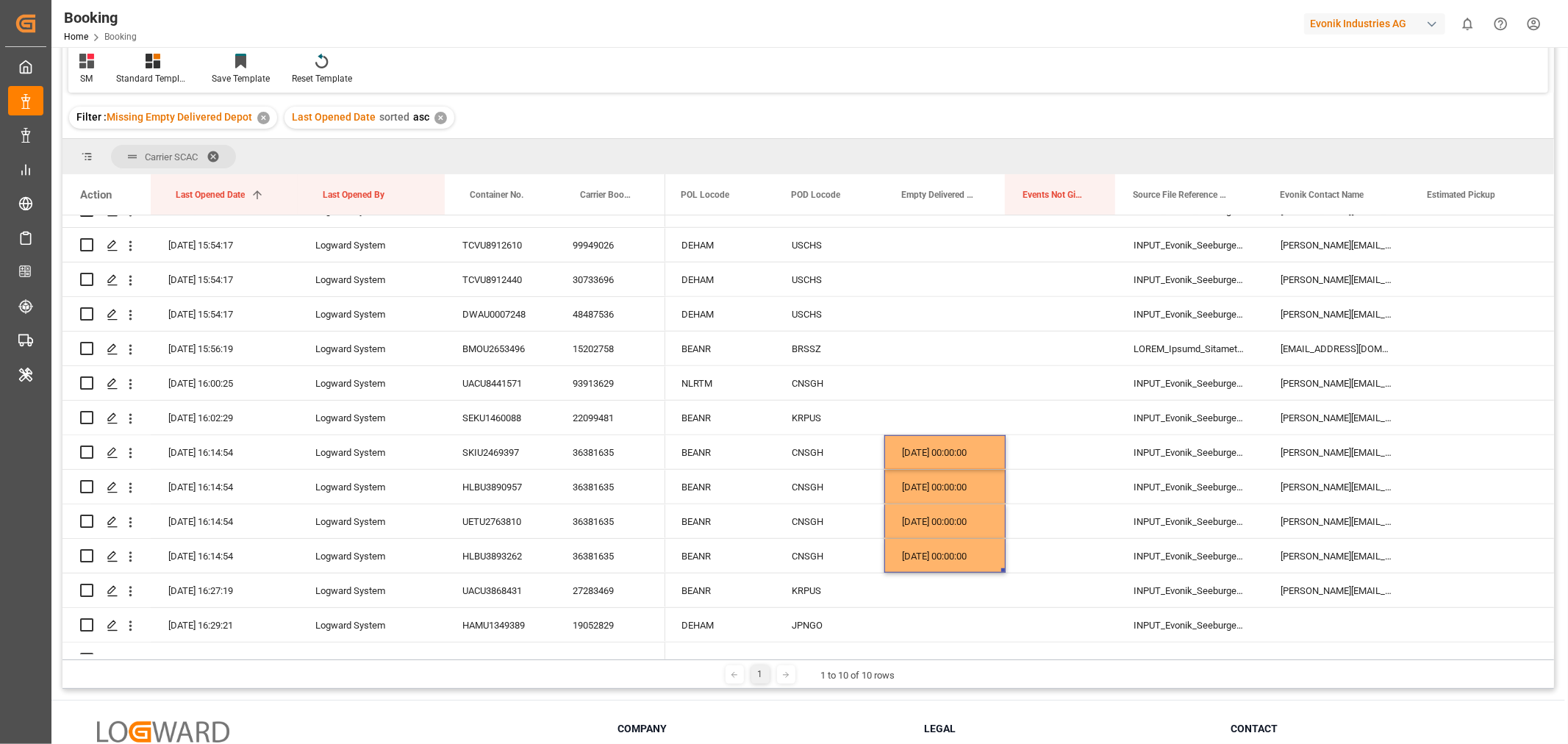
scroll to position [217, 0]
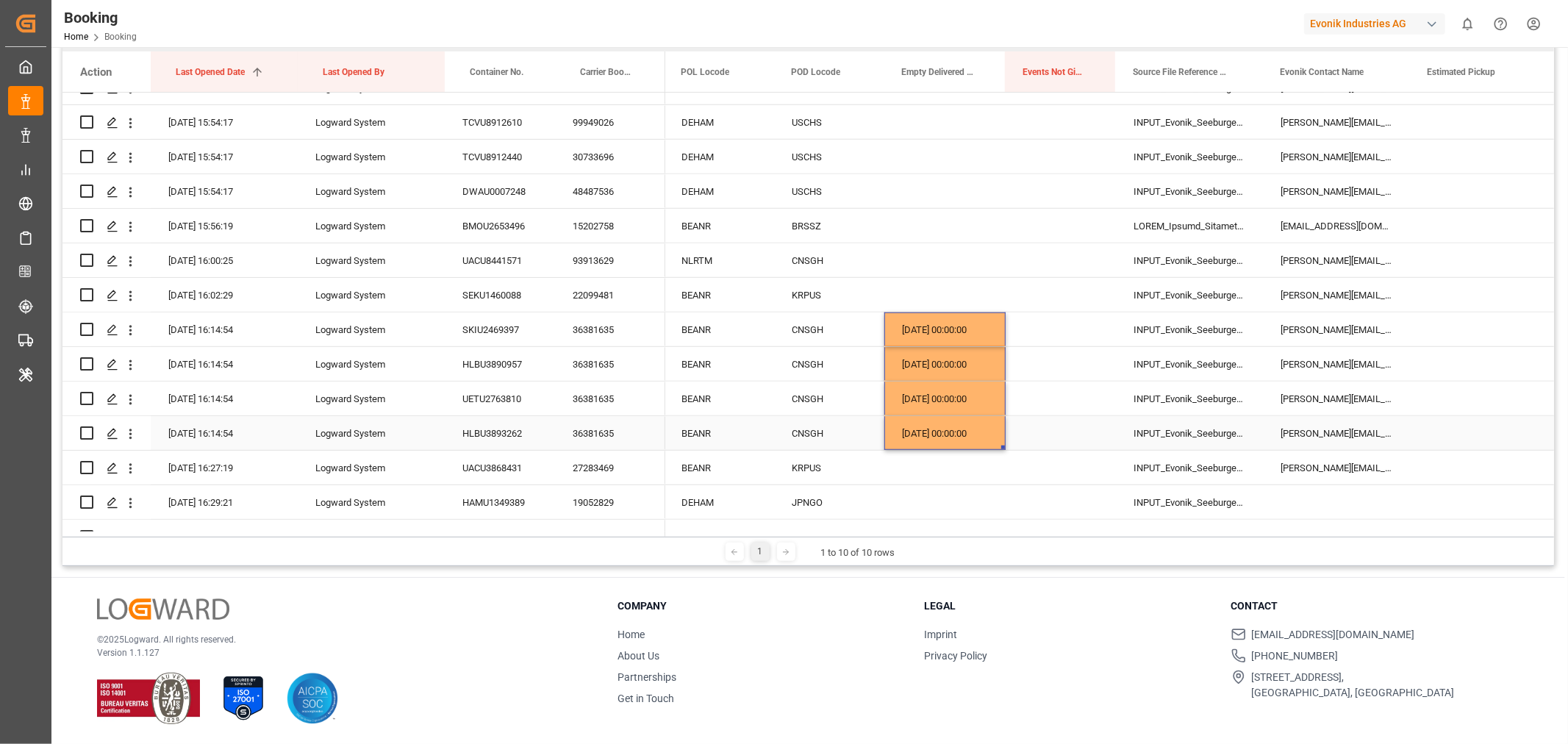
click at [627, 427] on div "36381635" at bounding box center [610, 433] width 110 height 34
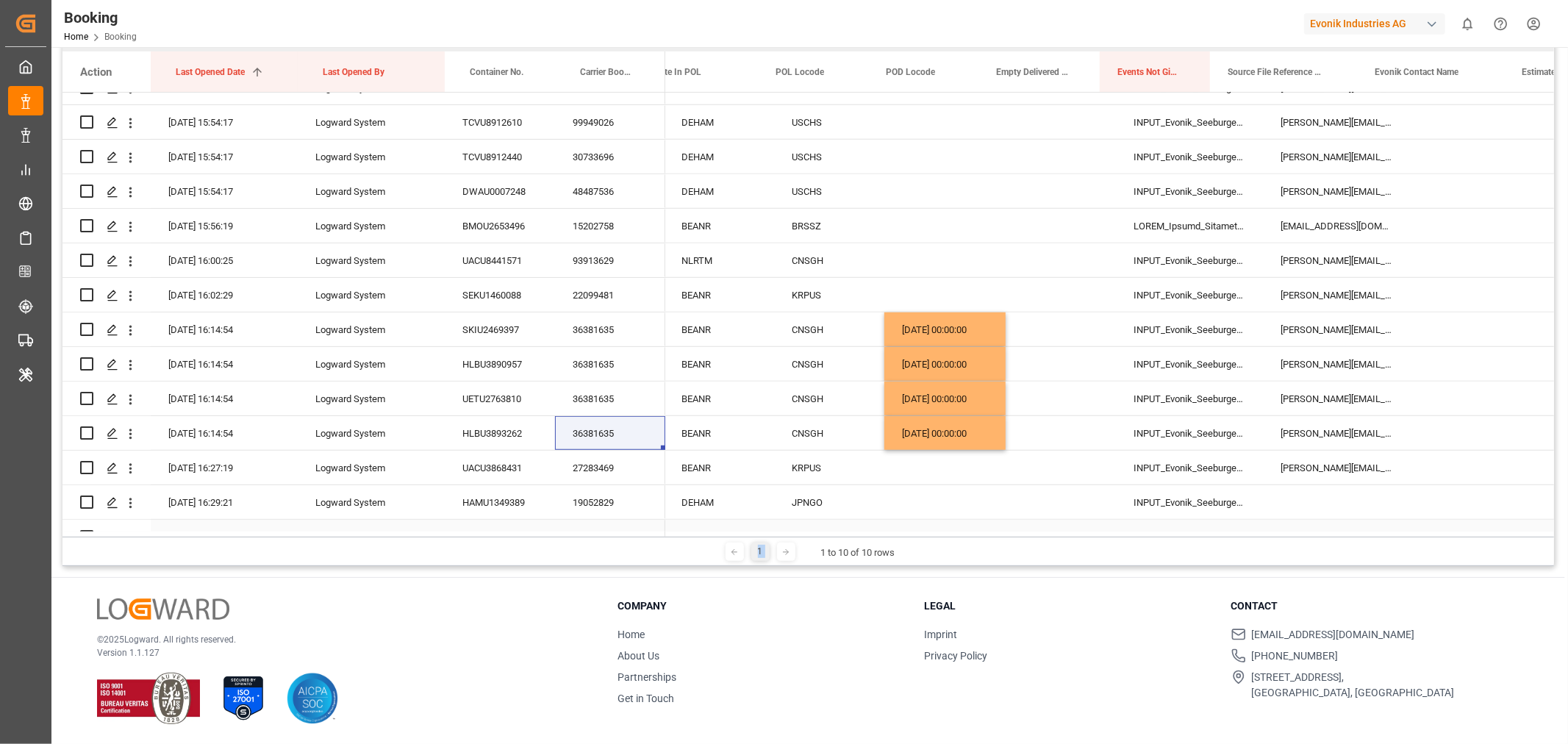
drag, startPoint x: 788, startPoint y: 535, endPoint x: 629, endPoint y: 520, distance: 159.7
click at [636, 523] on div "Carrier SCAC Drag here to set column labels Action Last Opened Date 1 Last Open…" at bounding box center [808, 291] width 1492 height 550
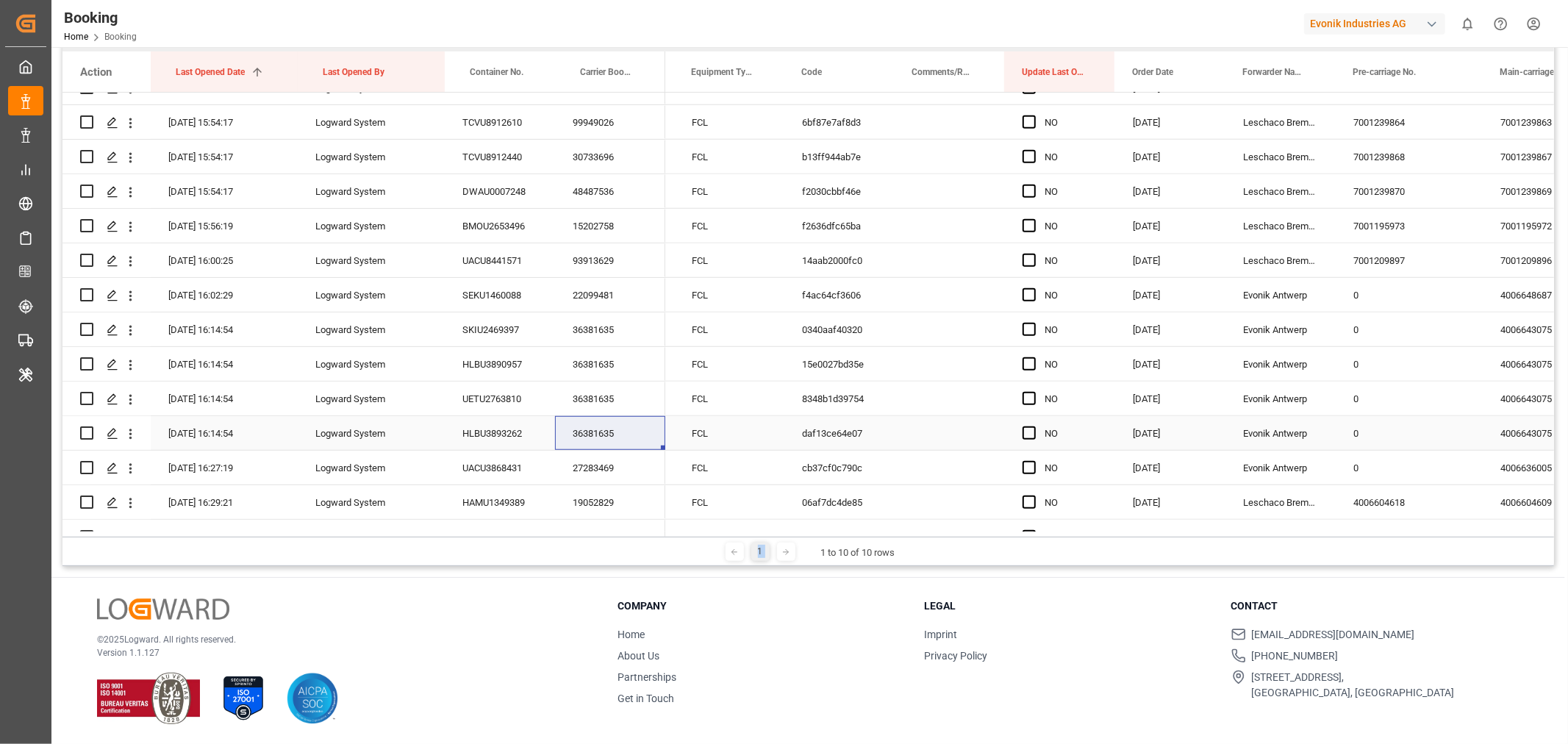
scroll to position [0, 250]
click at [1030, 432] on span "Press SPACE to select this row." at bounding box center [1028, 433] width 13 height 13
click at [1032, 426] on input "Press SPACE to select this row." at bounding box center [1032, 426] width 0 height 0
drag, startPoint x: 1112, startPoint y: 444, endPoint x: 1105, endPoint y: 33, distance: 411.1
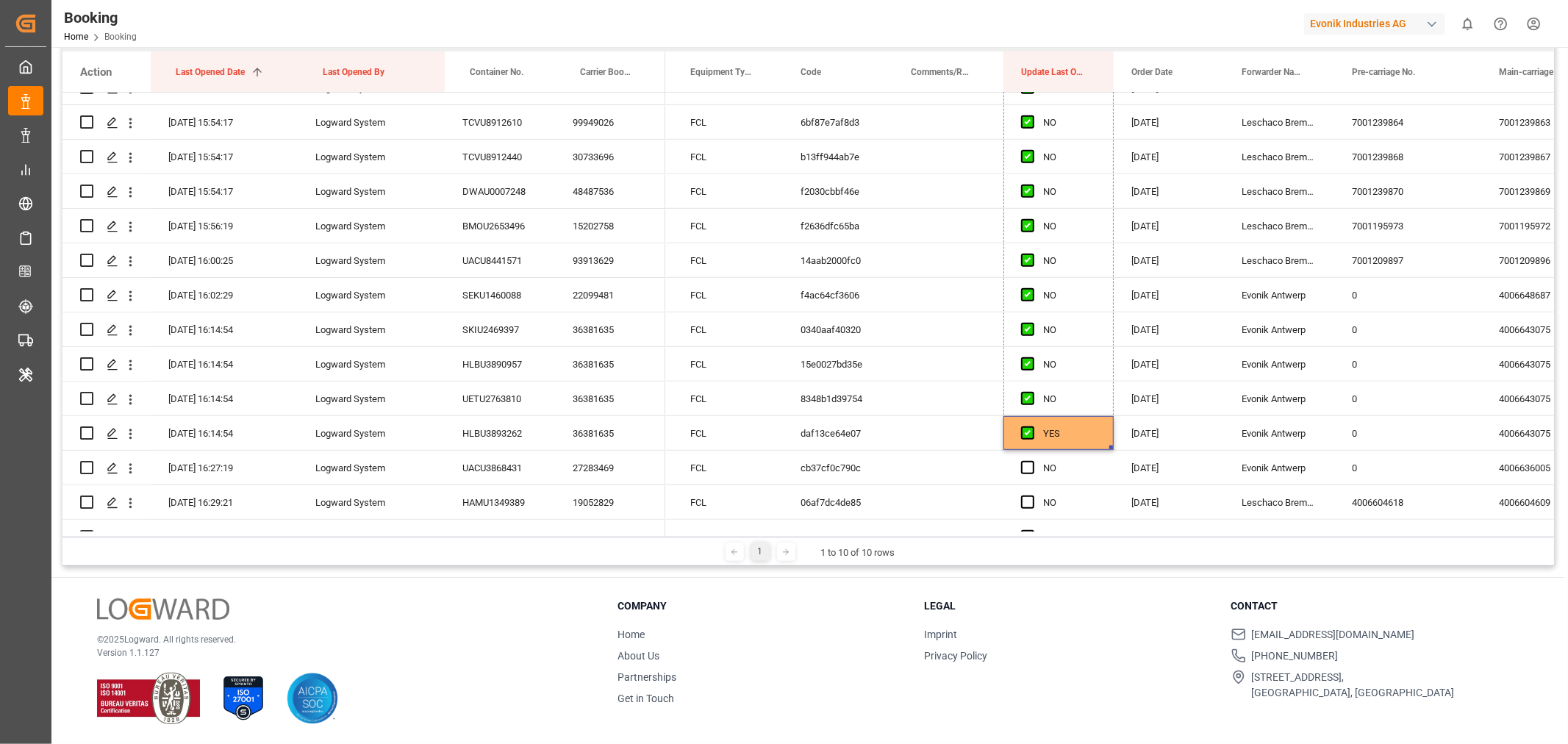
click at [1105, 33] on div "Booking Home Booking Evonik Industries AG 0 Notifications Only show unread All …" at bounding box center [808, 372] width 1514 height 744
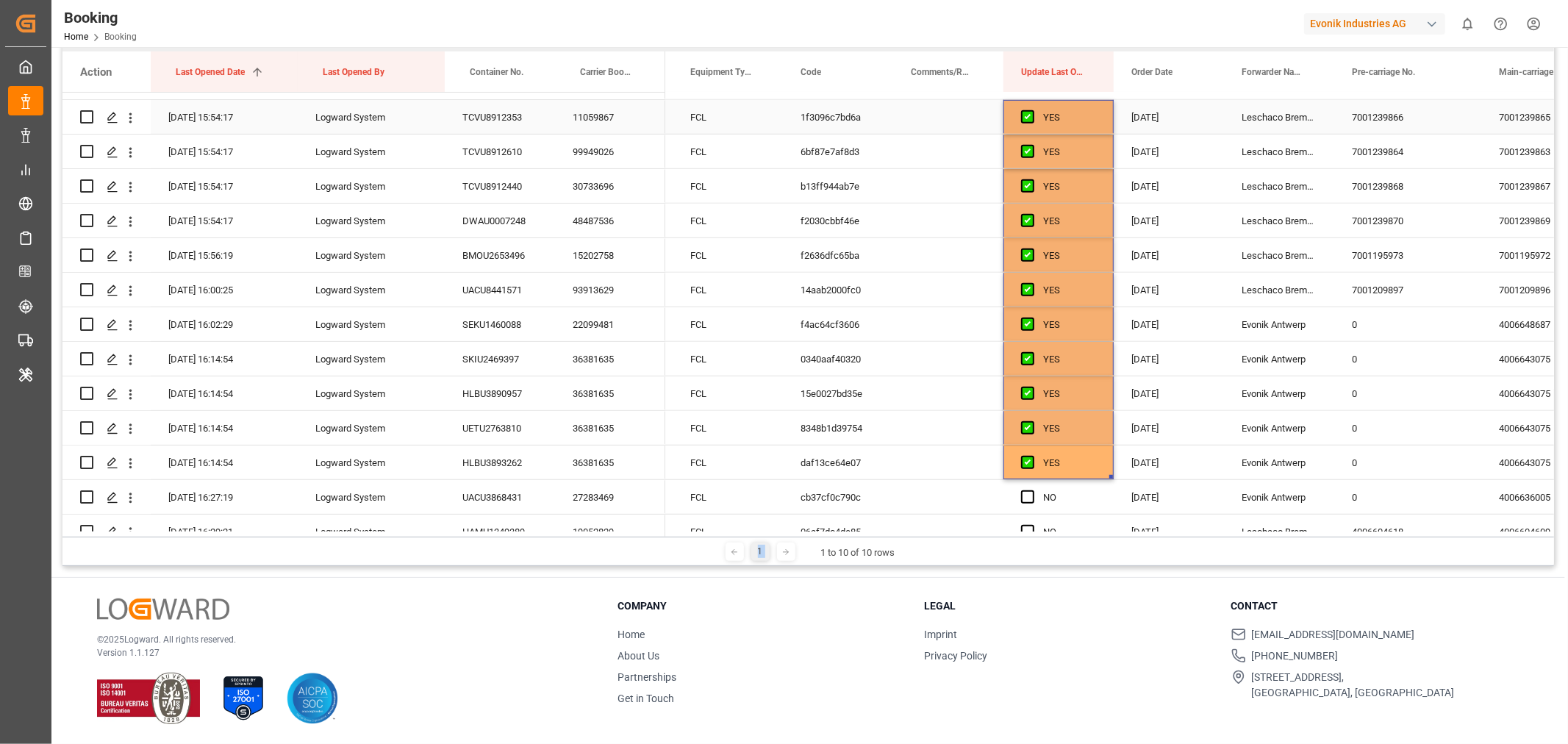
scroll to position [542, 0]
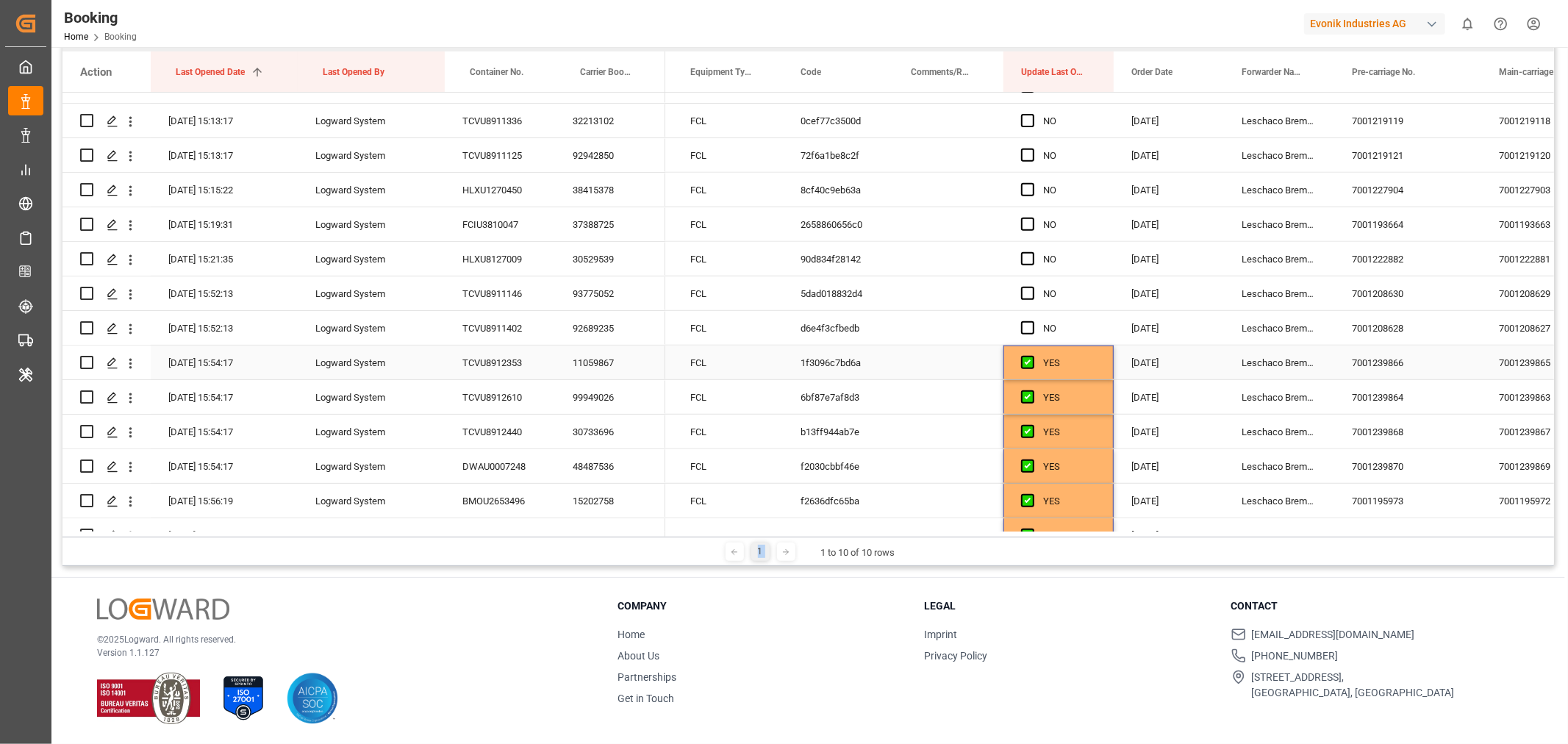
click at [1105, 355] on div "YES" at bounding box center [1058, 362] width 110 height 34
drag, startPoint x: 1111, startPoint y: 375, endPoint x: 1091, endPoint y: 109, distance: 266.8
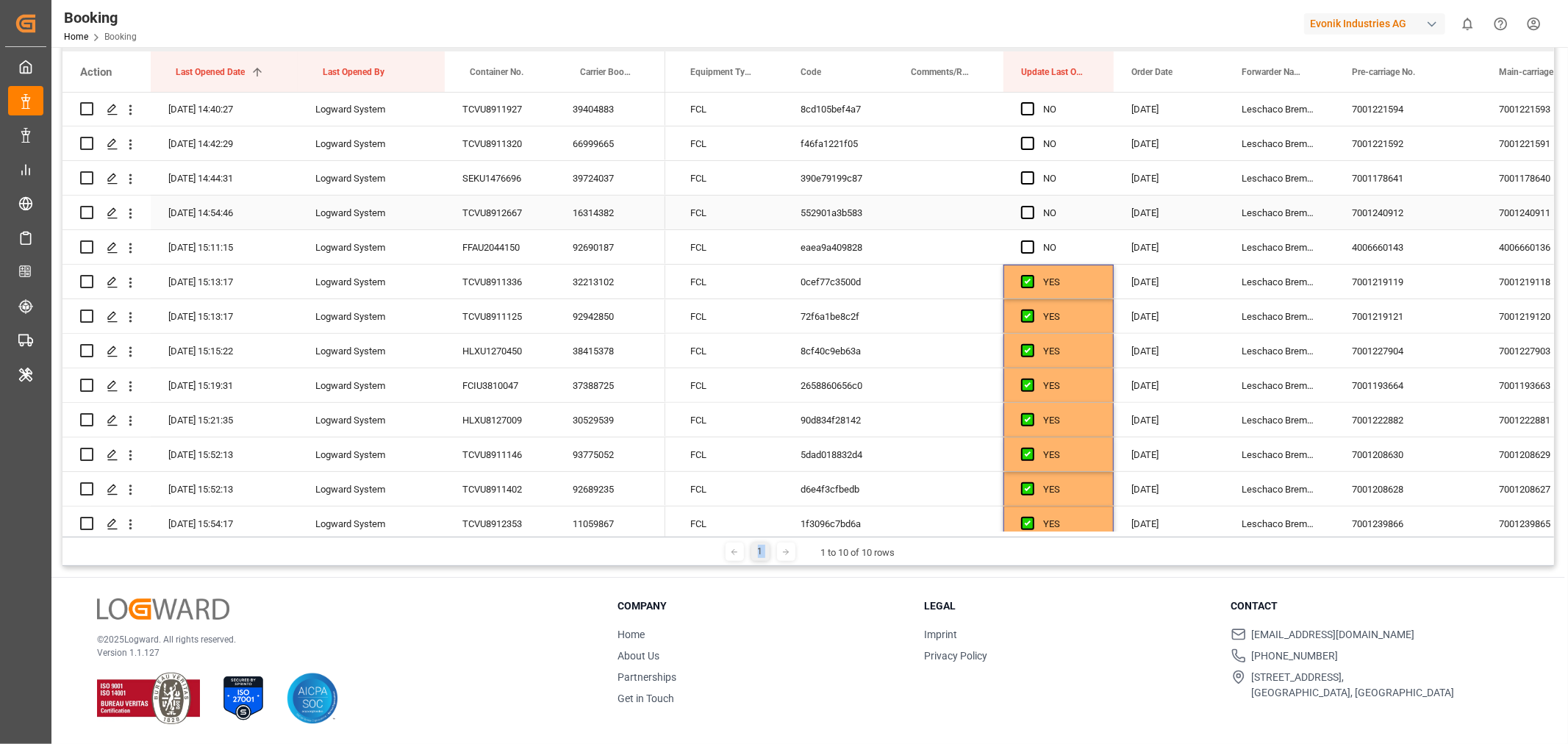
scroll to position [296, 0]
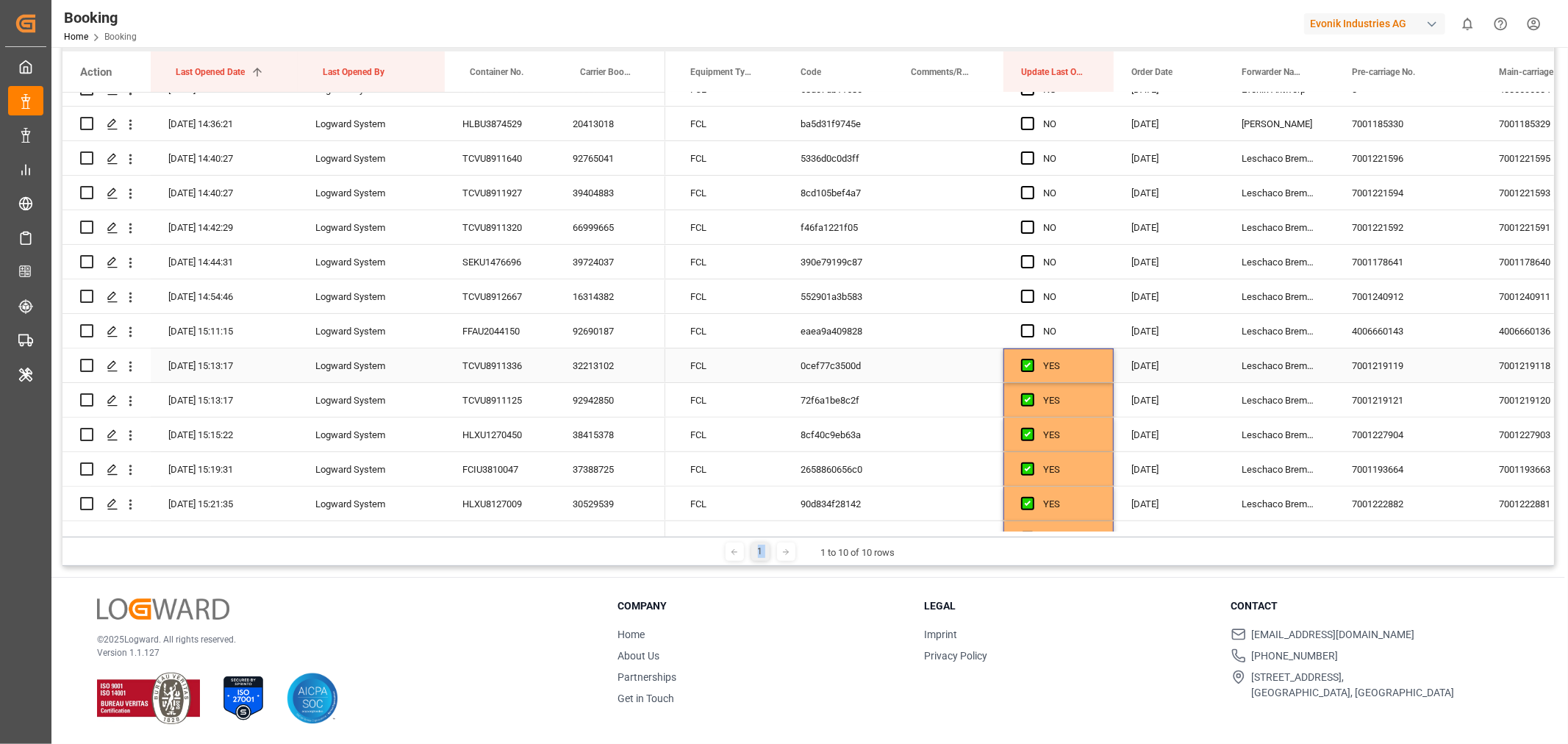
click at [1101, 366] on div "YES" at bounding box center [1058, 365] width 110 height 34
drag, startPoint x: 1112, startPoint y: 376, endPoint x: 1072, endPoint y: 110, distance: 269.0
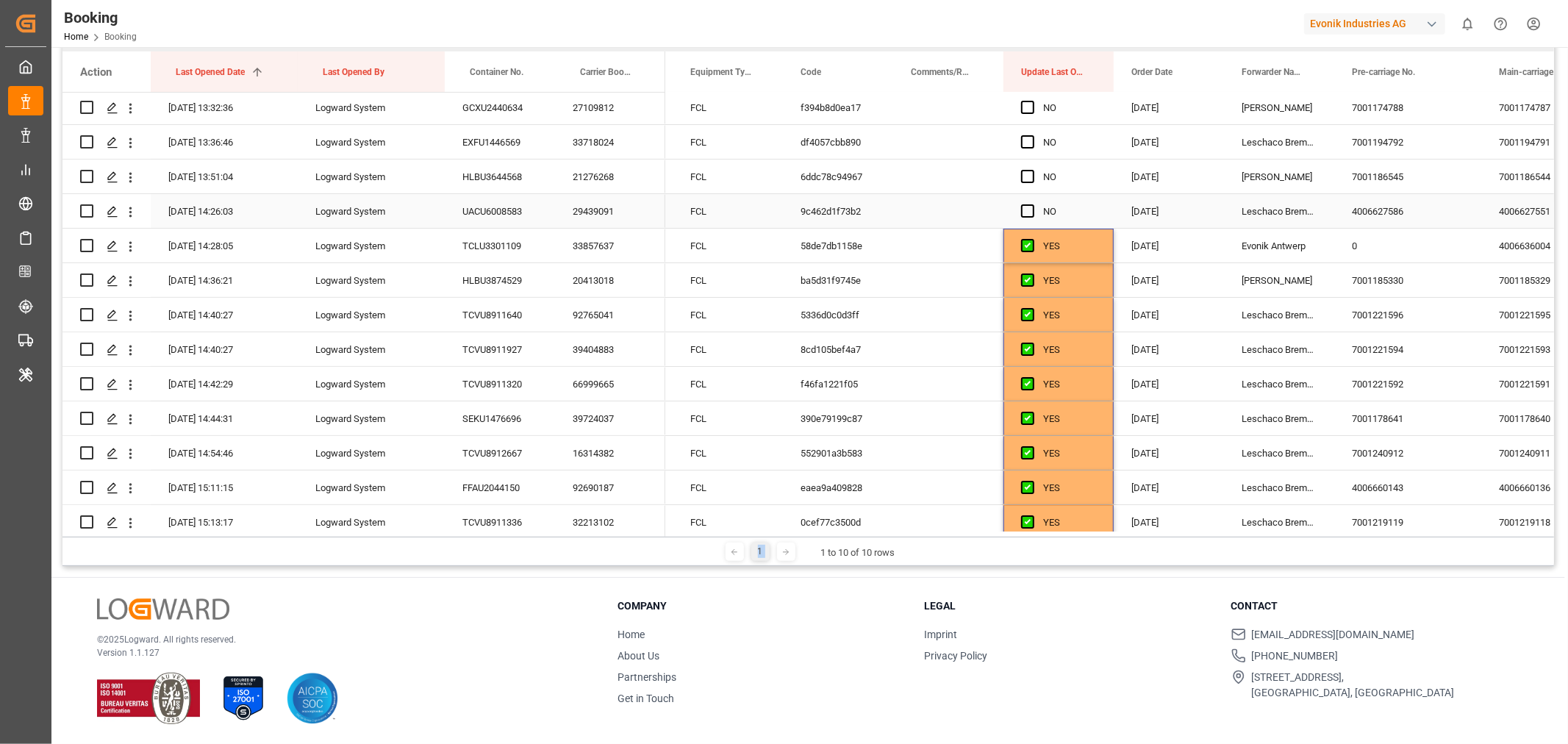
scroll to position [0, 0]
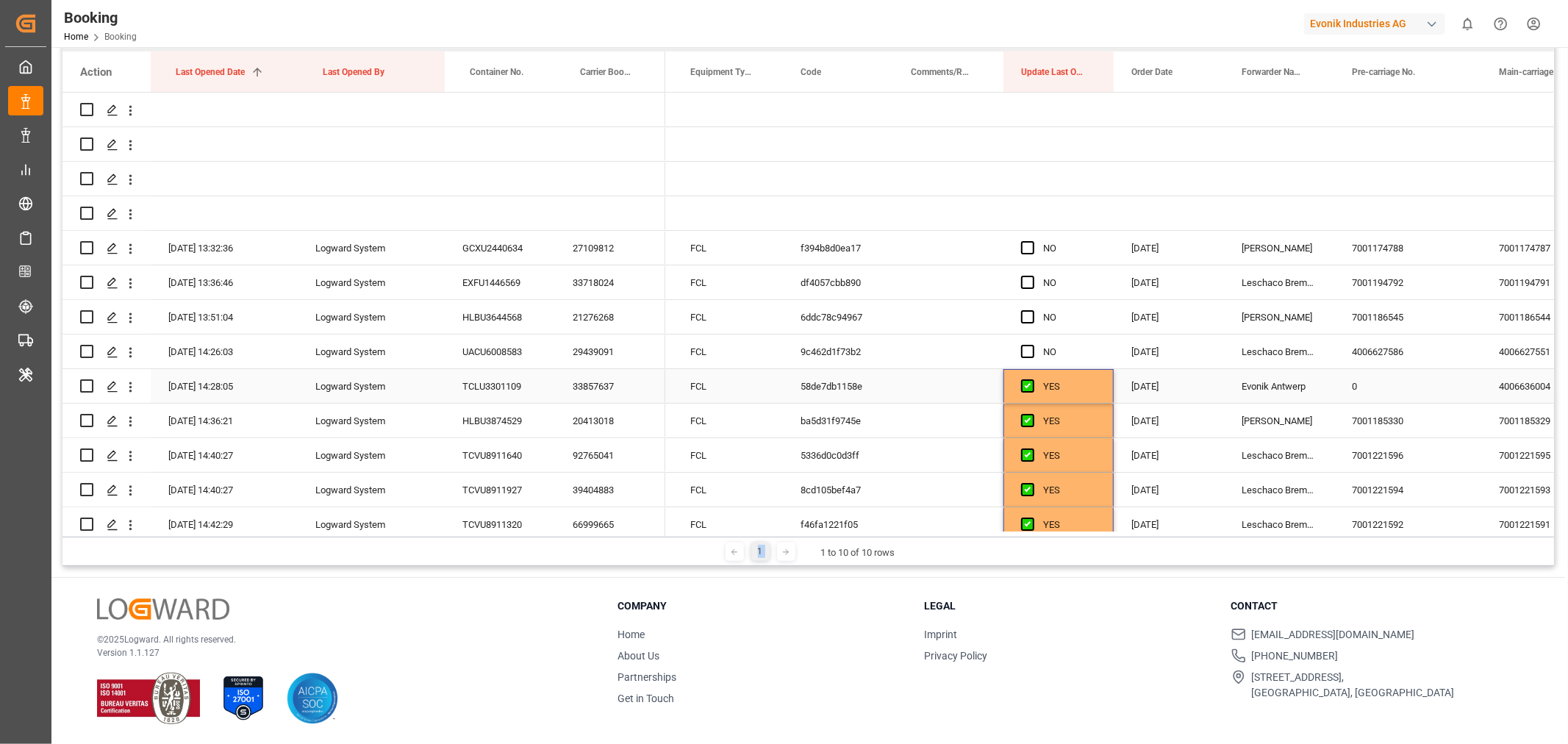
click at [1068, 381] on div "YES" at bounding box center [1069, 386] width 53 height 34
drag, startPoint x: 1110, startPoint y: 397, endPoint x: 1090, endPoint y: 289, distance: 109.8
click at [1031, 312] on span "Press SPACE to select this row." at bounding box center [1028, 316] width 13 height 13
click at [1032, 310] on input "Press SPACE to select this row." at bounding box center [1032, 310] width 0 height 0
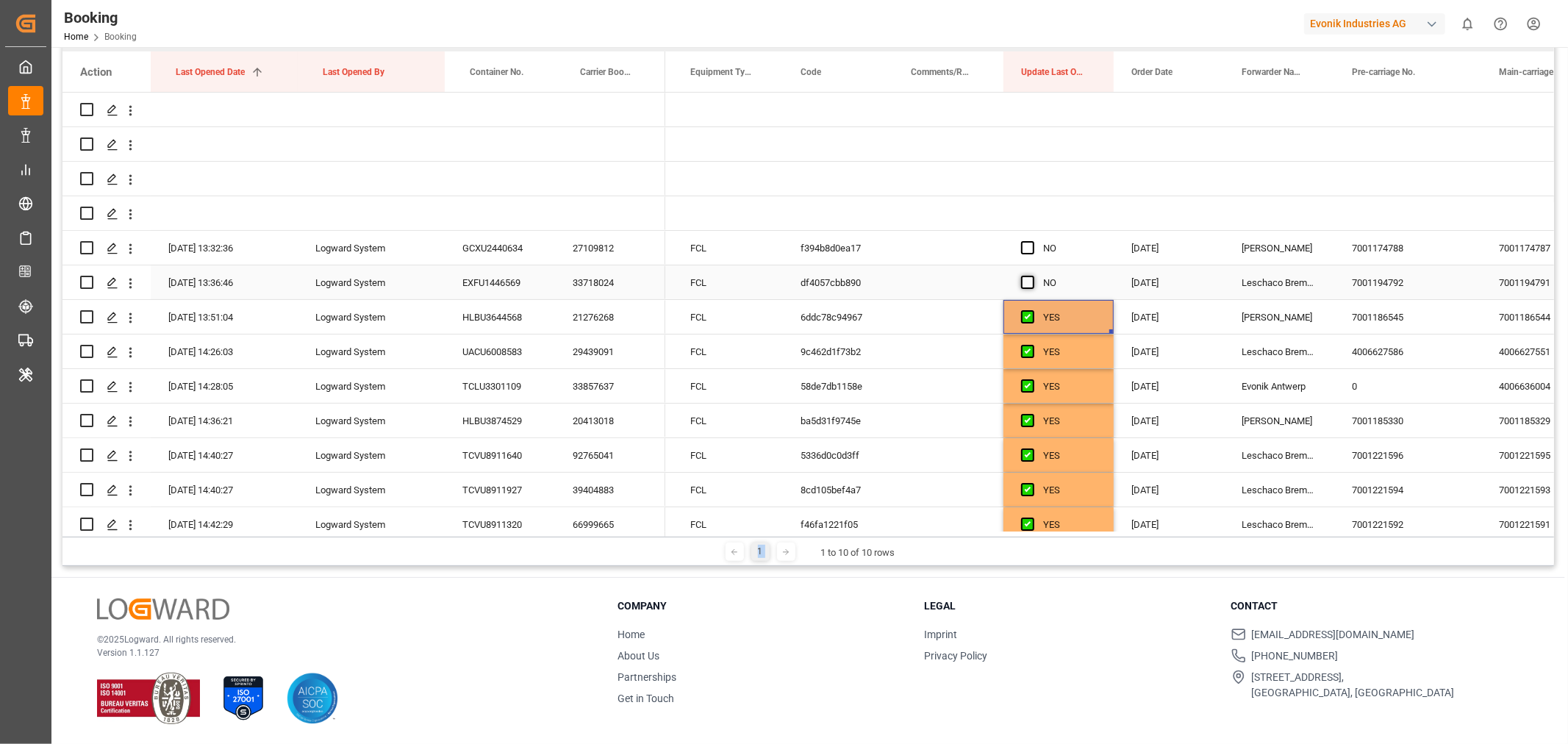
click at [1023, 282] on span "Press SPACE to select this row." at bounding box center [1028, 282] width 13 height 13
click at [1032, 275] on input "Press SPACE to select this row." at bounding box center [1032, 275] width 0 height 0
click at [1024, 252] on span "Press SPACE to select this row." at bounding box center [1028, 247] width 13 height 13
click at [1032, 241] on input "Press SPACE to select this row." at bounding box center [1032, 241] width 0 height 0
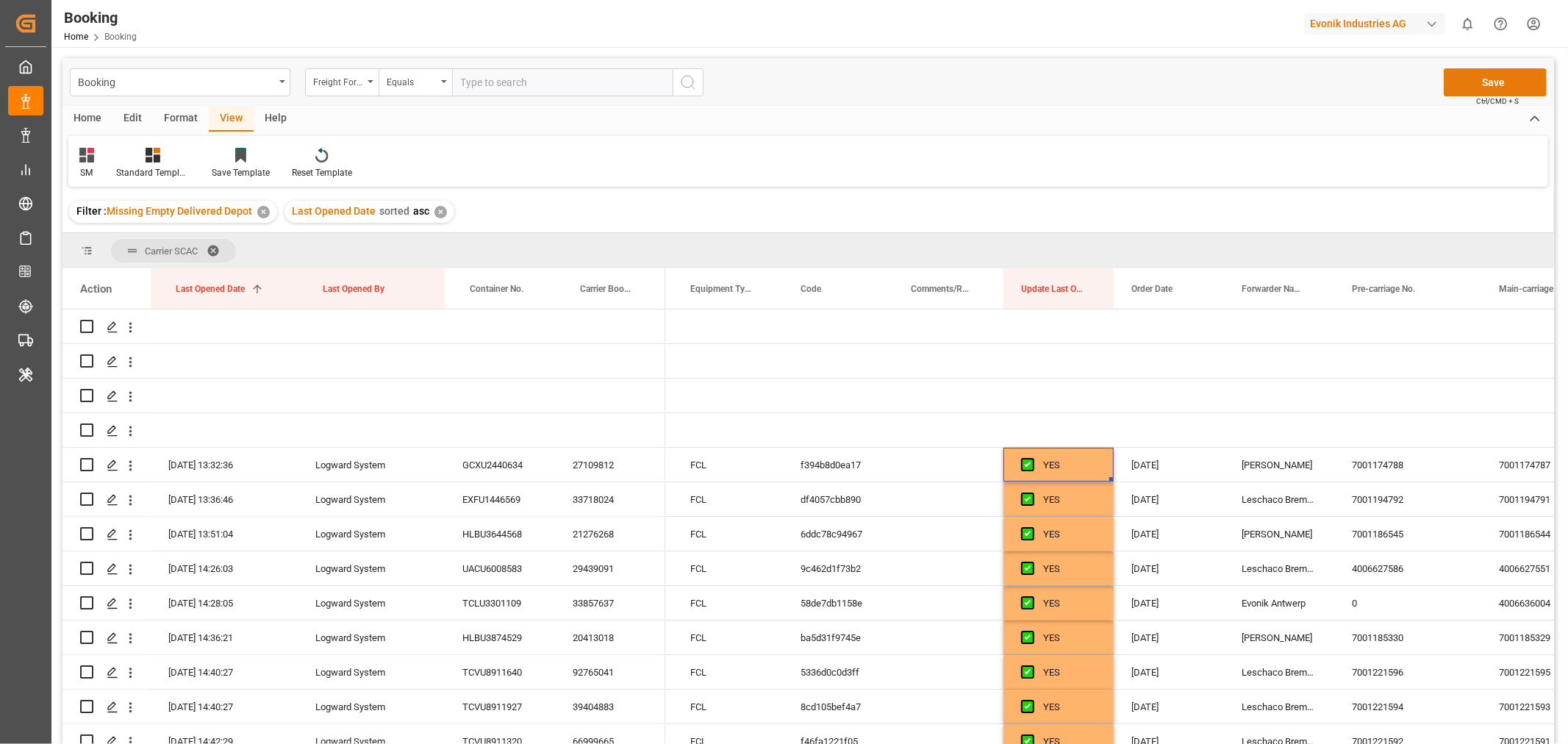
click at [1485, 84] on button "Save" at bounding box center [1495, 83] width 103 height 28
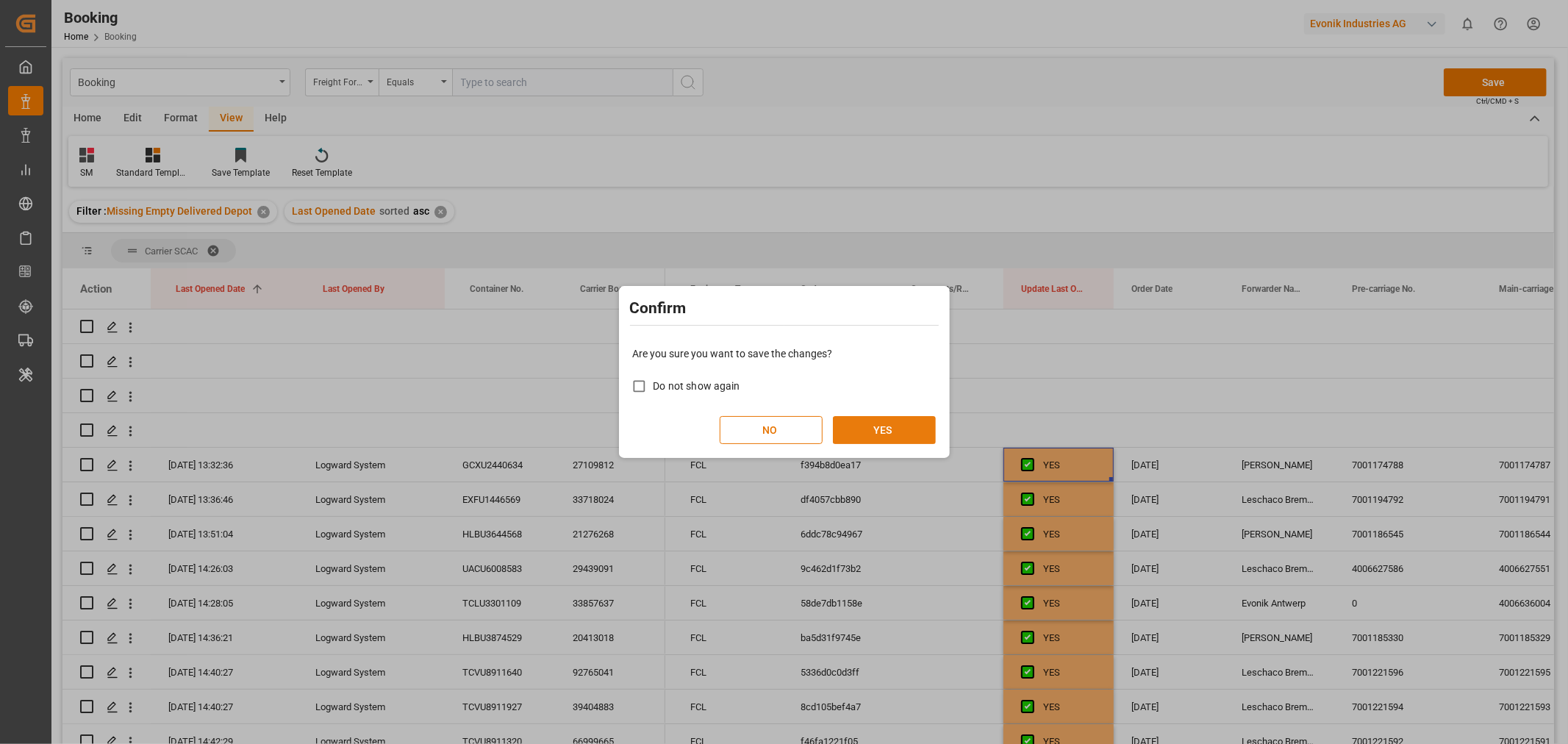
click at [877, 427] on button "YES" at bounding box center [884, 430] width 103 height 28
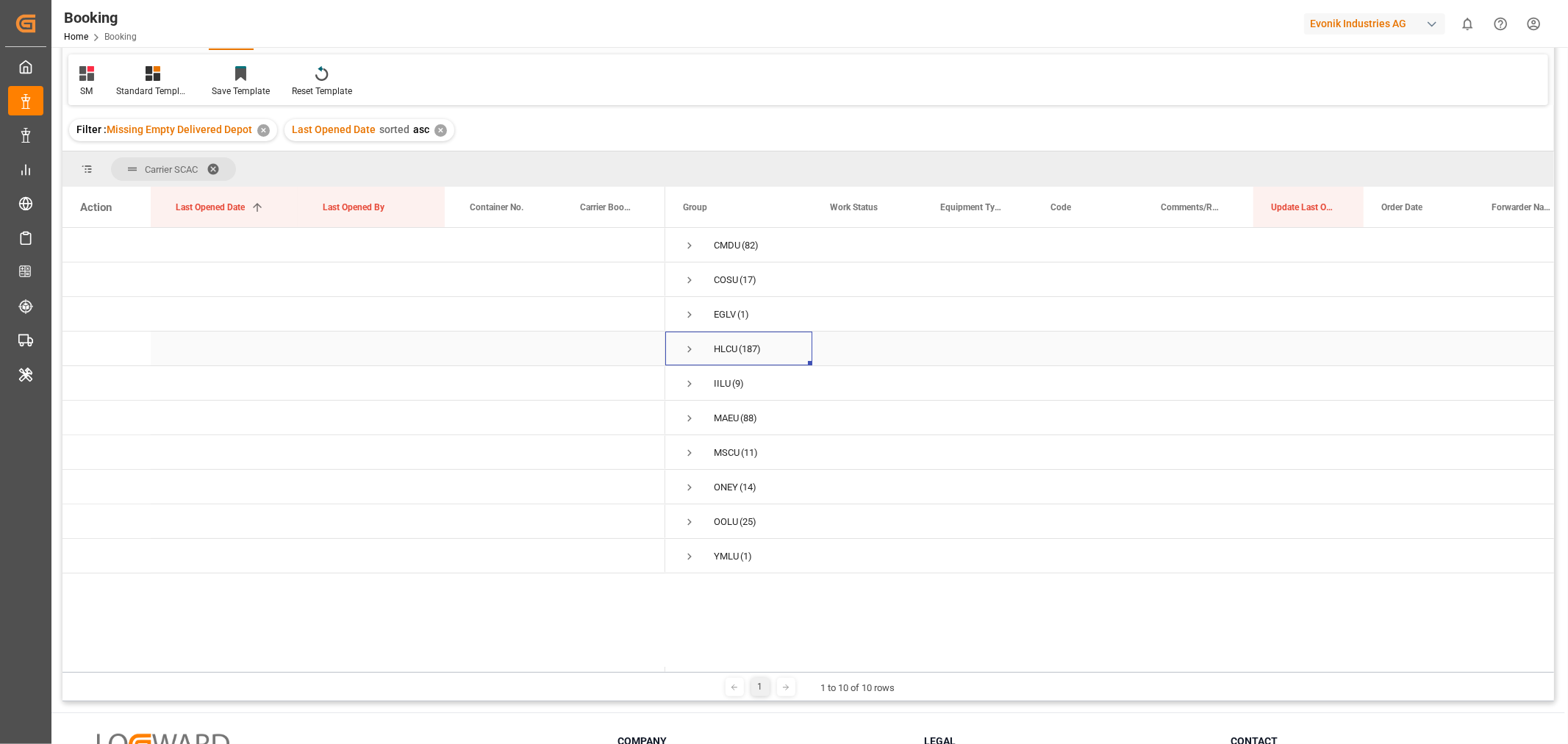
click at [687, 345] on span "Press SPACE to select this row." at bounding box center [689, 348] width 13 height 13
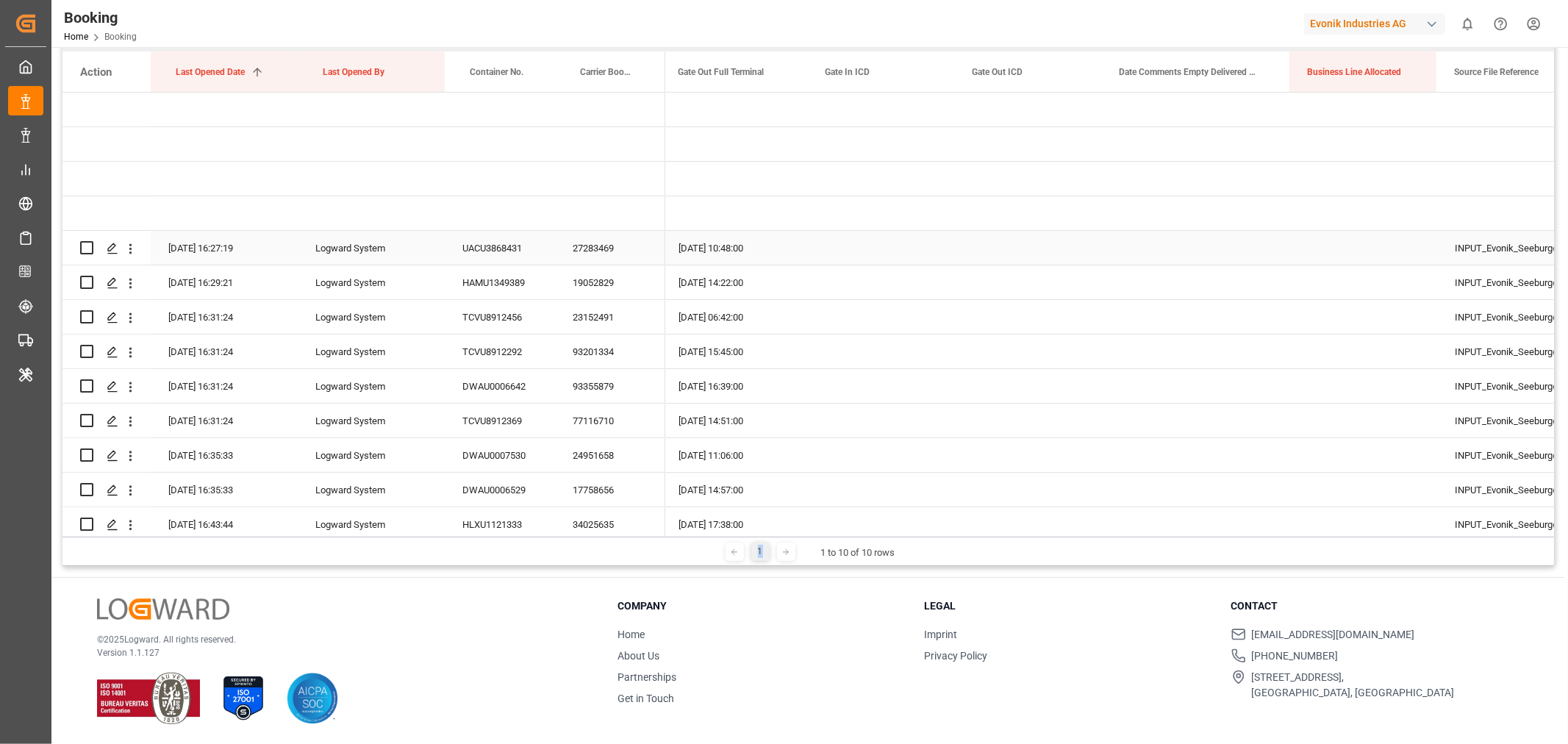
click at [591, 236] on div "27283469" at bounding box center [610, 247] width 110 height 34
click at [130, 252] on icon "open menu" at bounding box center [131, 248] width 3 height 10
click at [216, 289] on div "Open in new tab" at bounding box center [214, 279] width 182 height 31
click at [585, 292] on div "19052829" at bounding box center [610, 282] width 110 height 34
click at [630, 311] on div "23152491" at bounding box center [610, 316] width 110 height 34
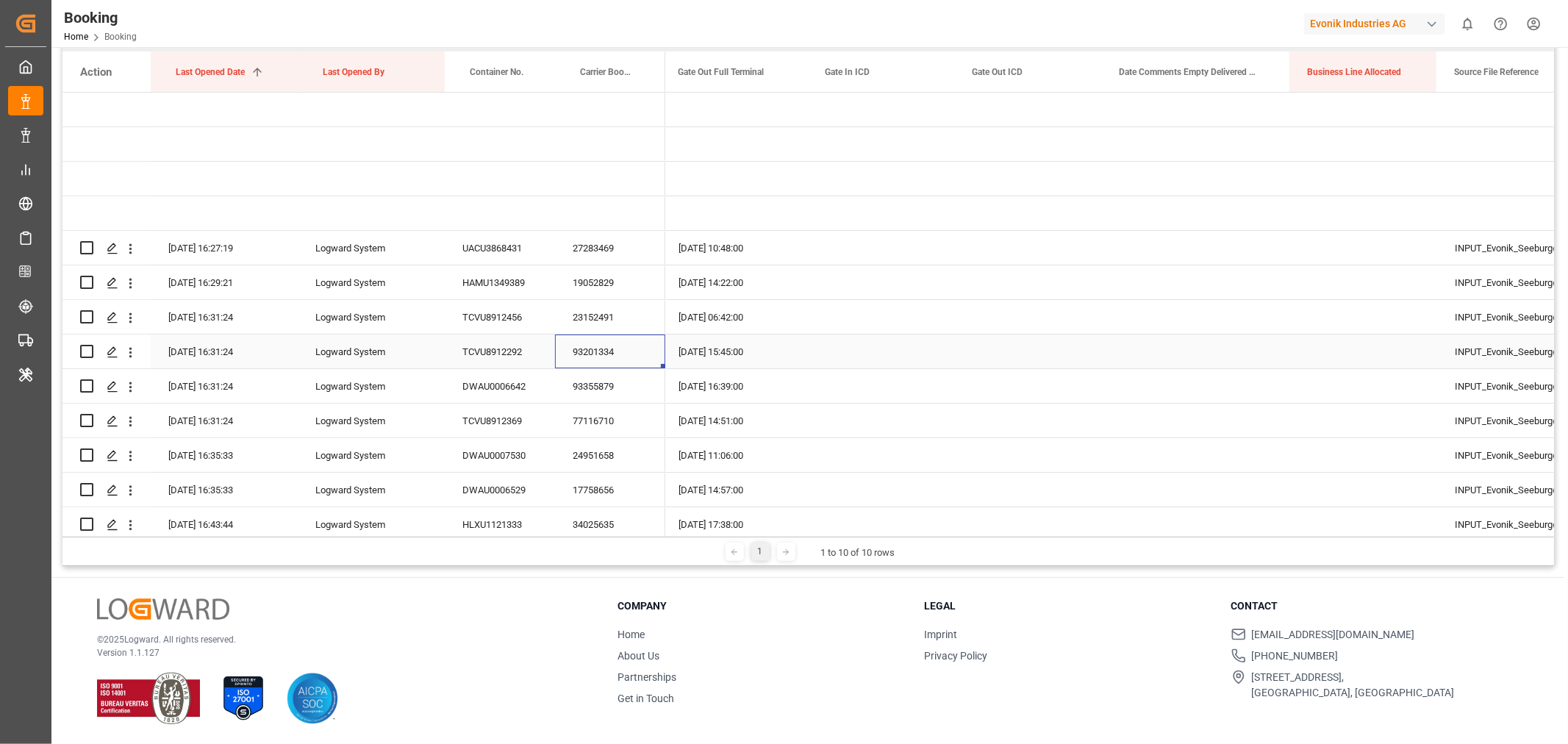
click at [621, 345] on div "93201334" at bounding box center [610, 351] width 110 height 34
click at [606, 372] on div "93355879" at bounding box center [610, 385] width 110 height 34
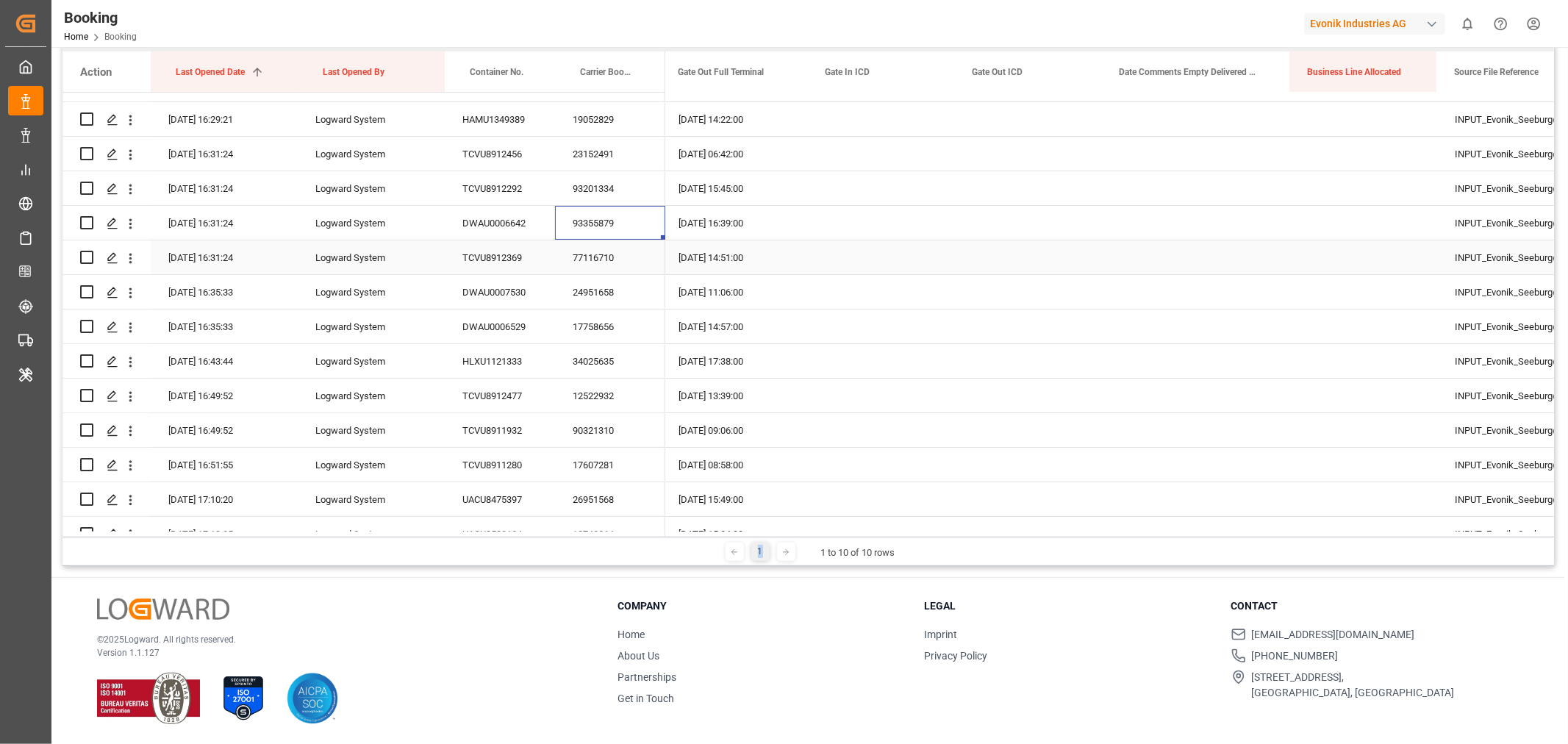
click at [599, 261] on div "77116710" at bounding box center [610, 257] width 110 height 34
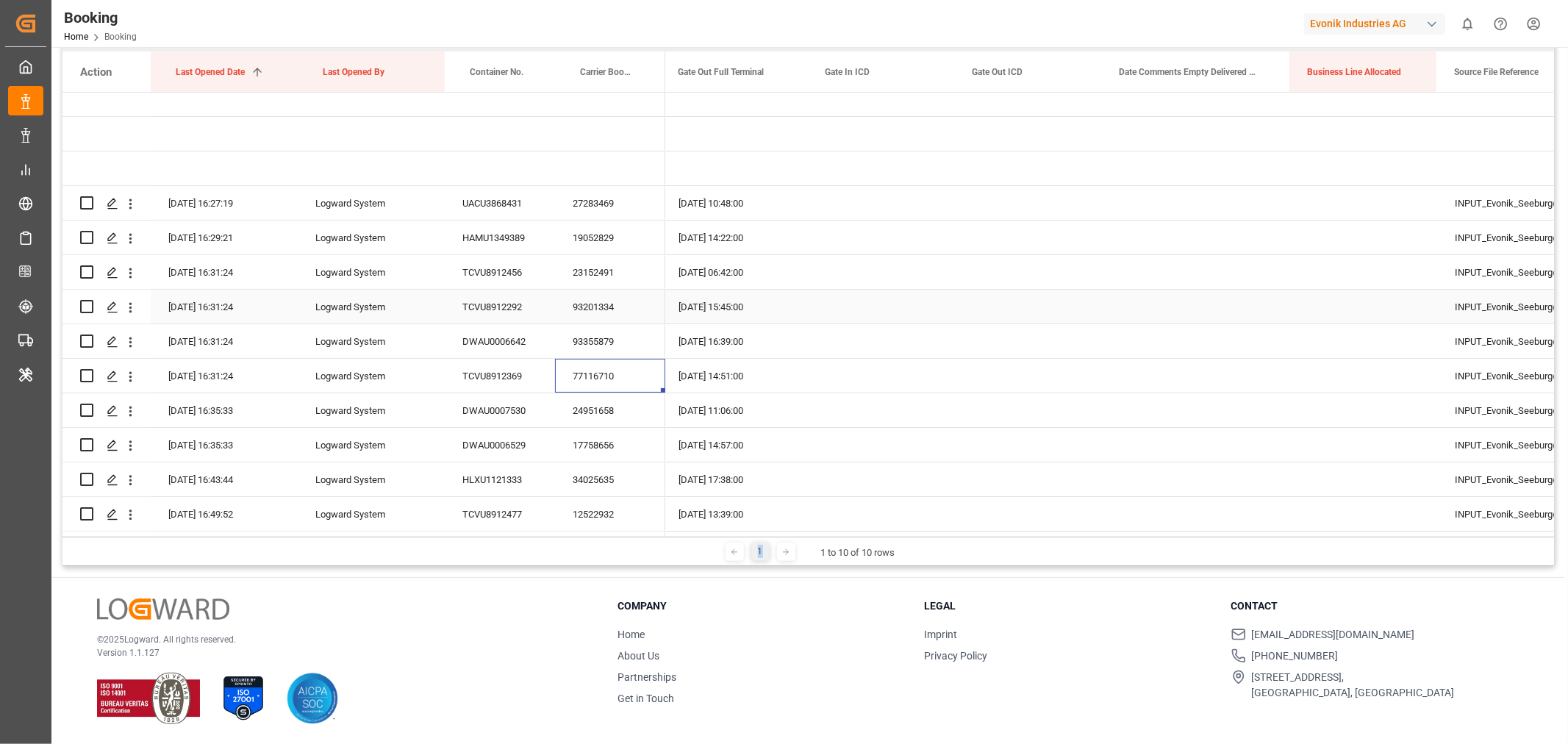
scroll to position [82, 0]
click at [623, 376] on div "24951658" at bounding box center [610, 373] width 110 height 34
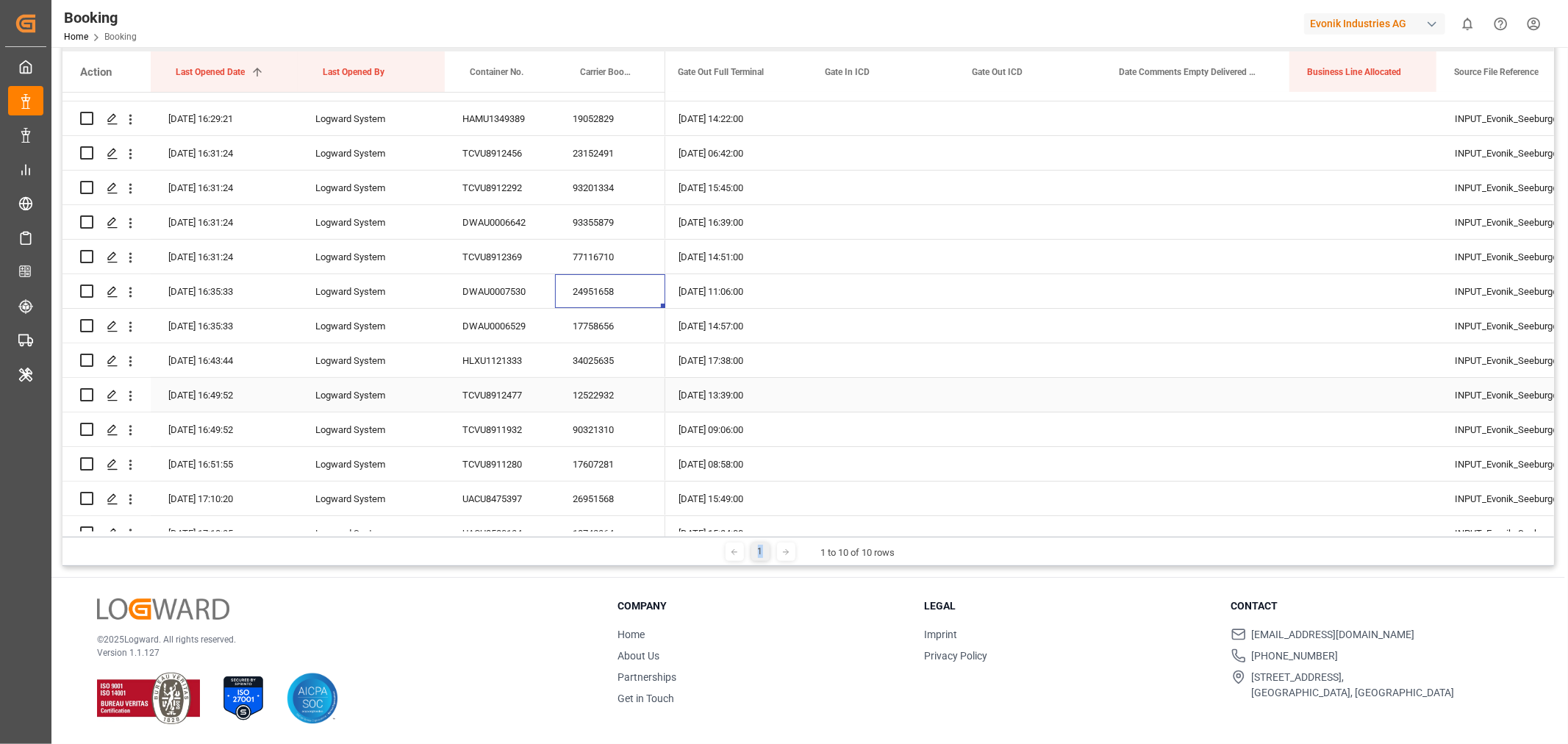
scroll to position [245, 0]
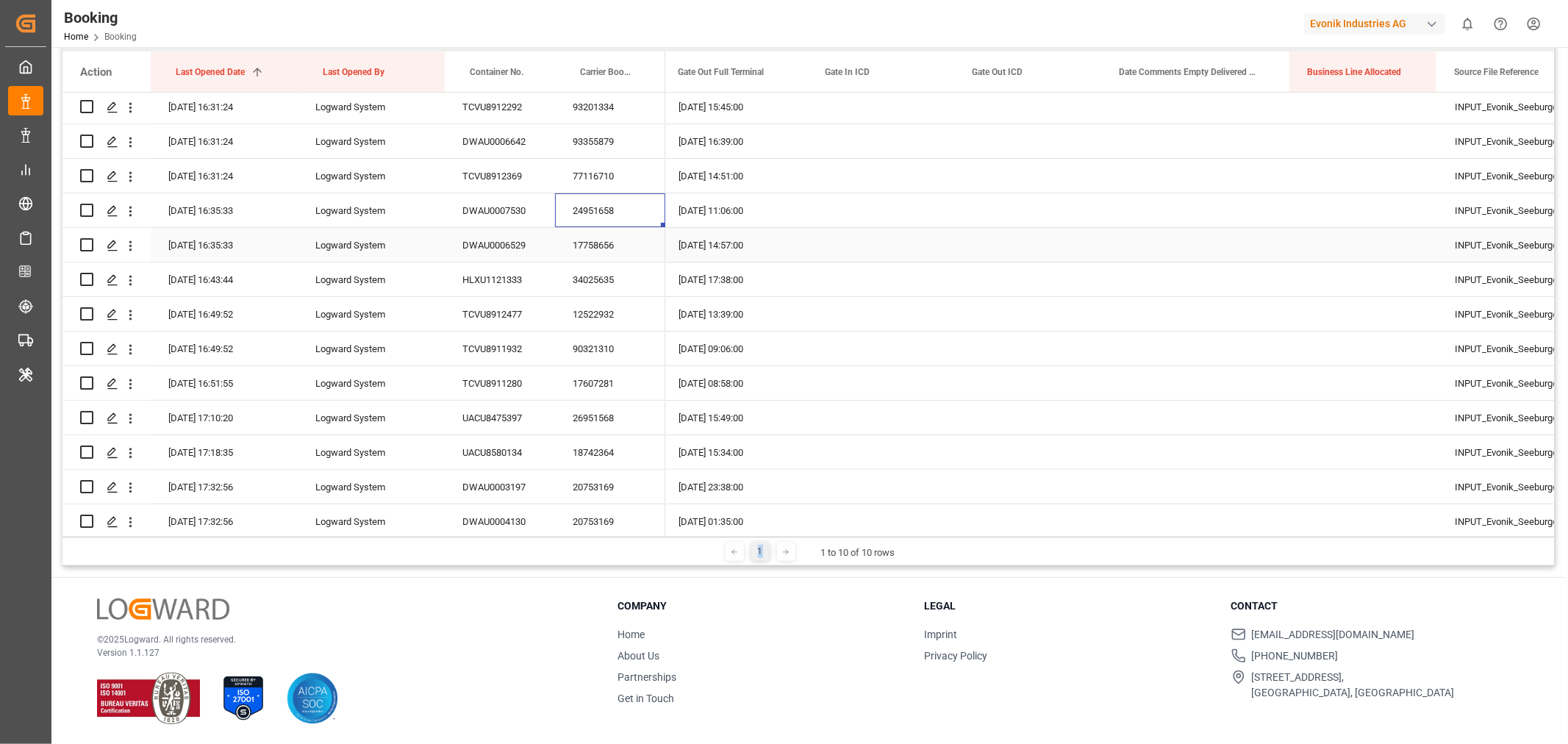
click at [587, 250] on div "17758656" at bounding box center [610, 245] width 110 height 34
click at [593, 276] on div "34025635" at bounding box center [610, 279] width 110 height 34
click at [618, 309] on div "12522932" at bounding box center [610, 313] width 110 height 34
click at [596, 351] on div "90321310" at bounding box center [610, 348] width 110 height 34
click at [607, 388] on div "17607281" at bounding box center [610, 382] width 110 height 34
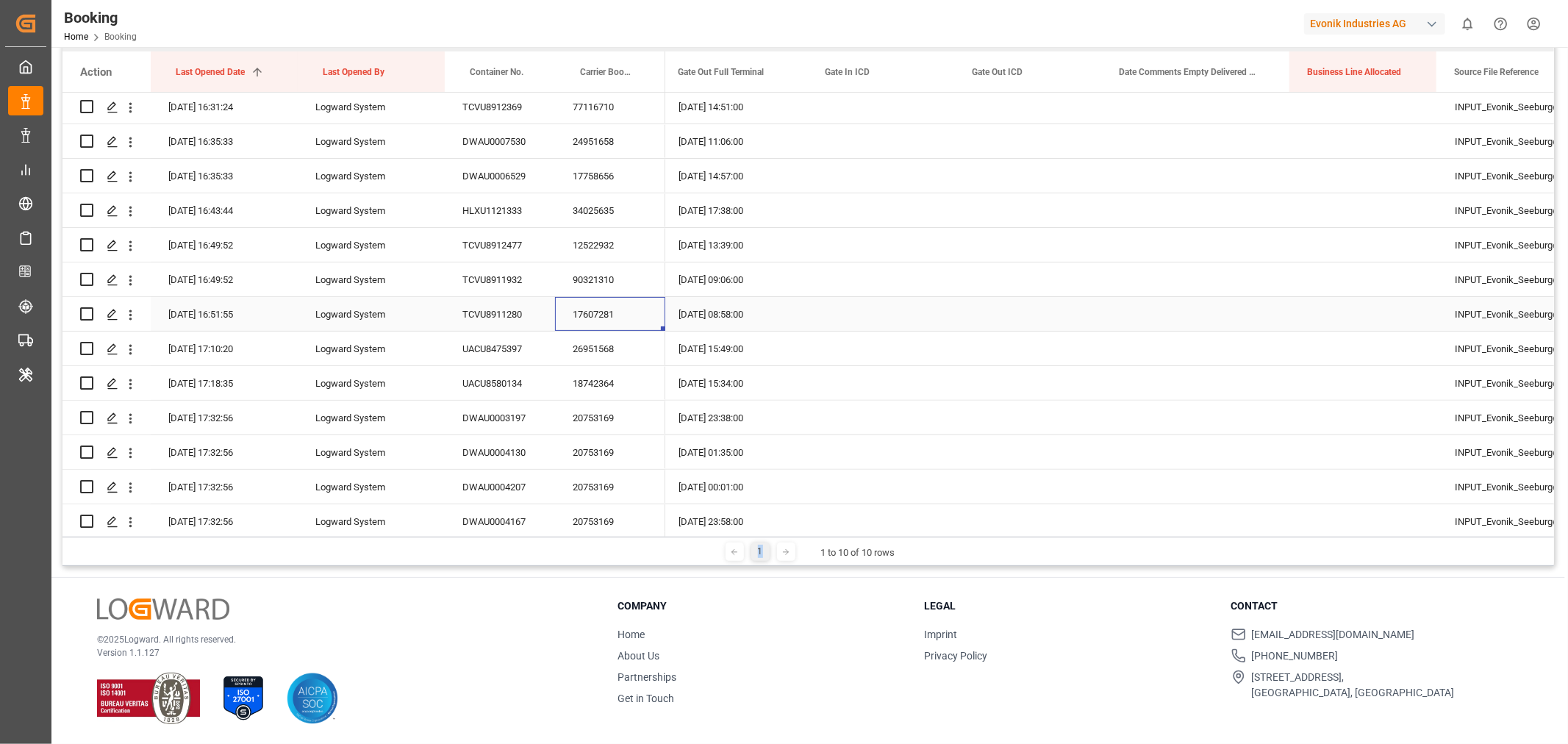
scroll to position [408, 0]
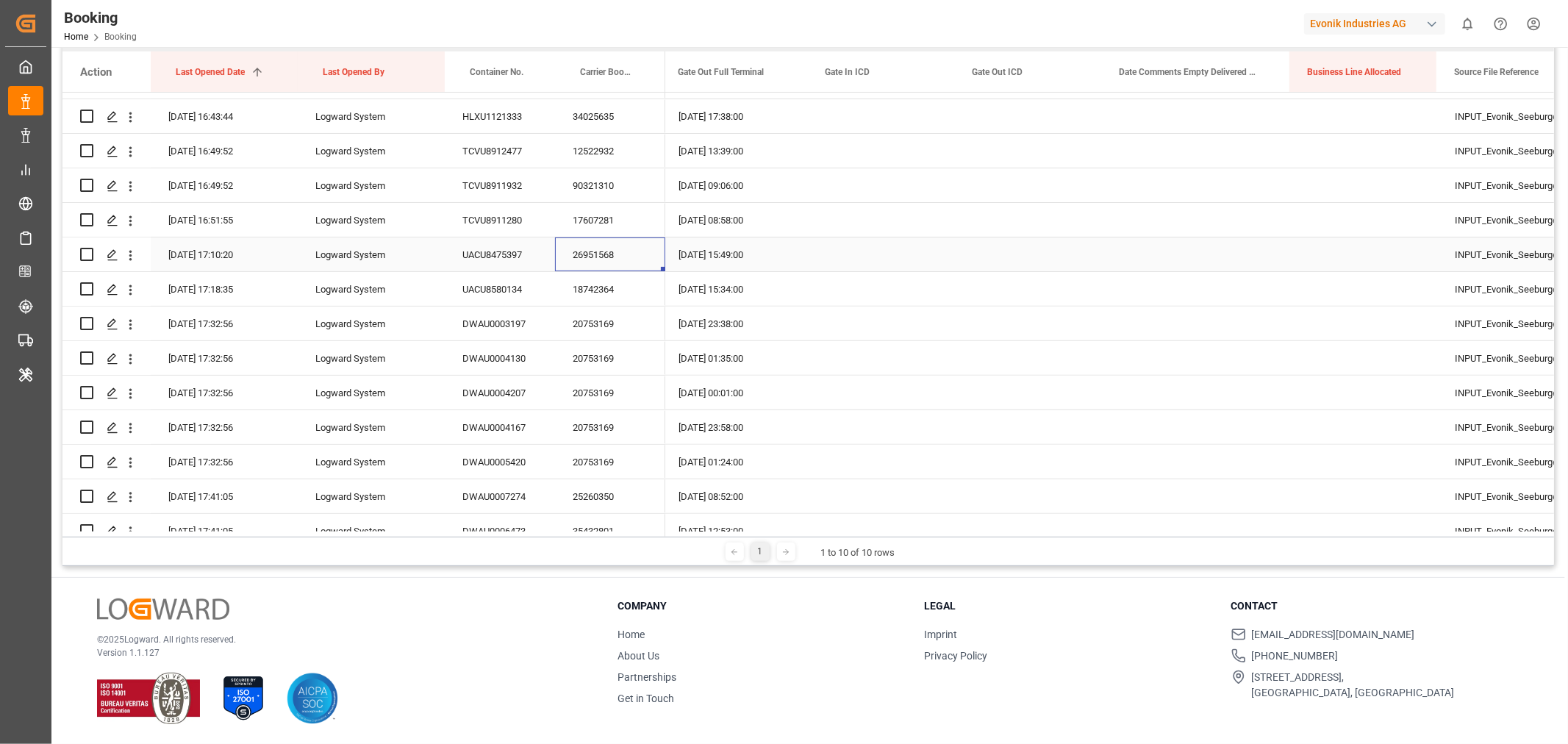
click at [622, 252] on div "26951568" at bounding box center [610, 254] width 110 height 34
click at [613, 286] on div "18742364" at bounding box center [610, 289] width 110 height 34
click at [610, 316] on div "20753169" at bounding box center [610, 323] width 110 height 34
click at [640, 317] on div "20753169" at bounding box center [610, 323] width 110 height 34
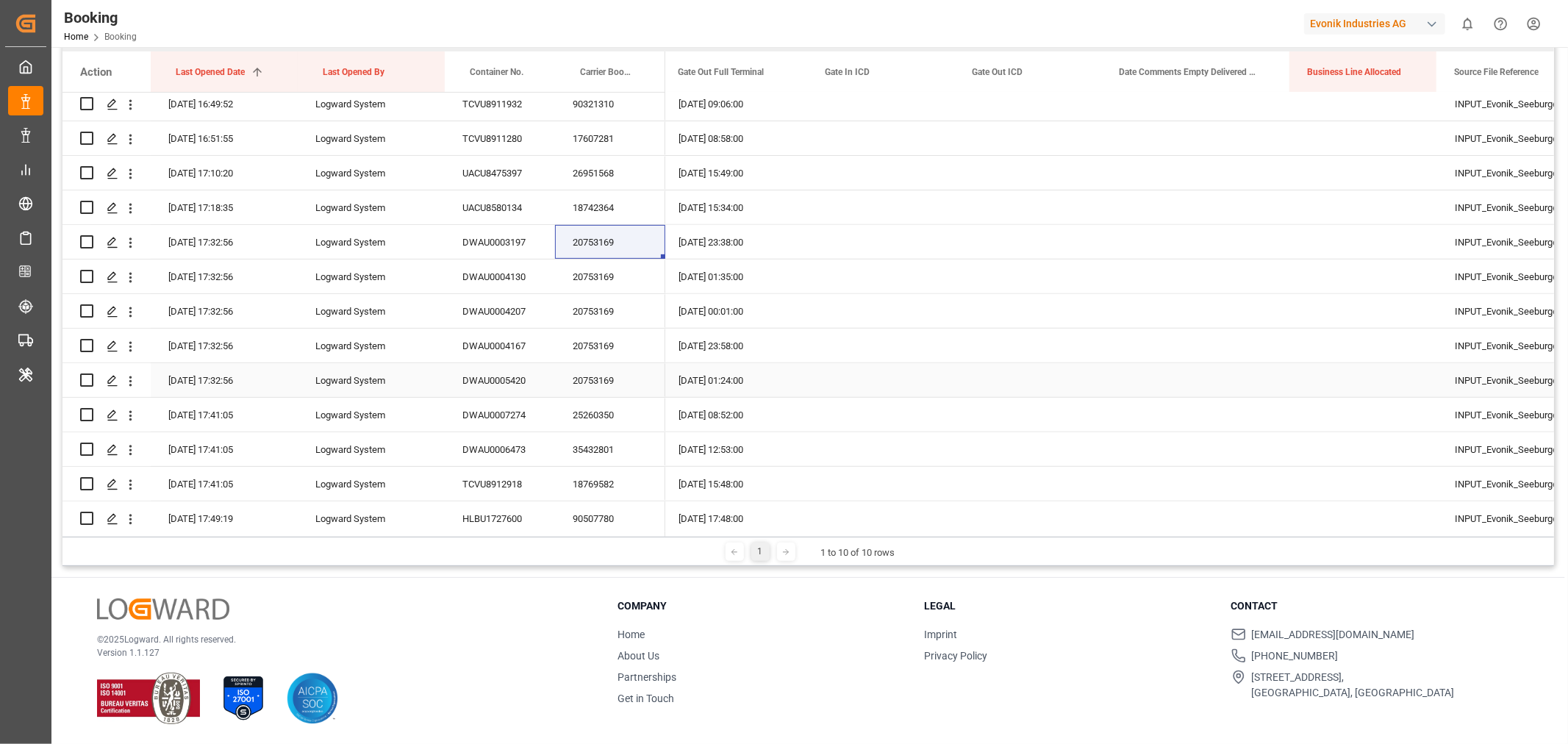
scroll to position [571, 0]
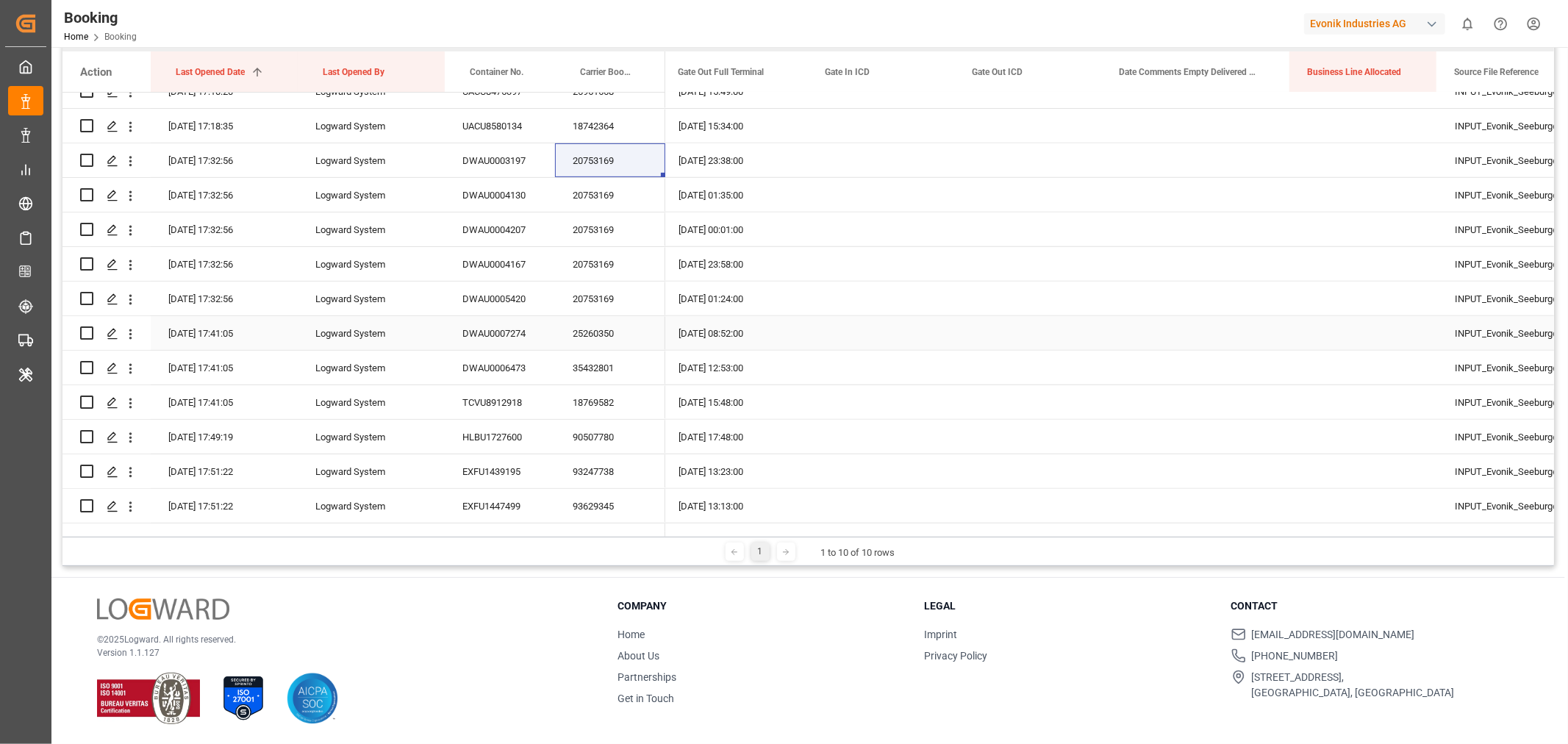
click at [629, 332] on div "25260350" at bounding box center [610, 333] width 110 height 34
click at [600, 369] on div "35432801" at bounding box center [610, 367] width 110 height 34
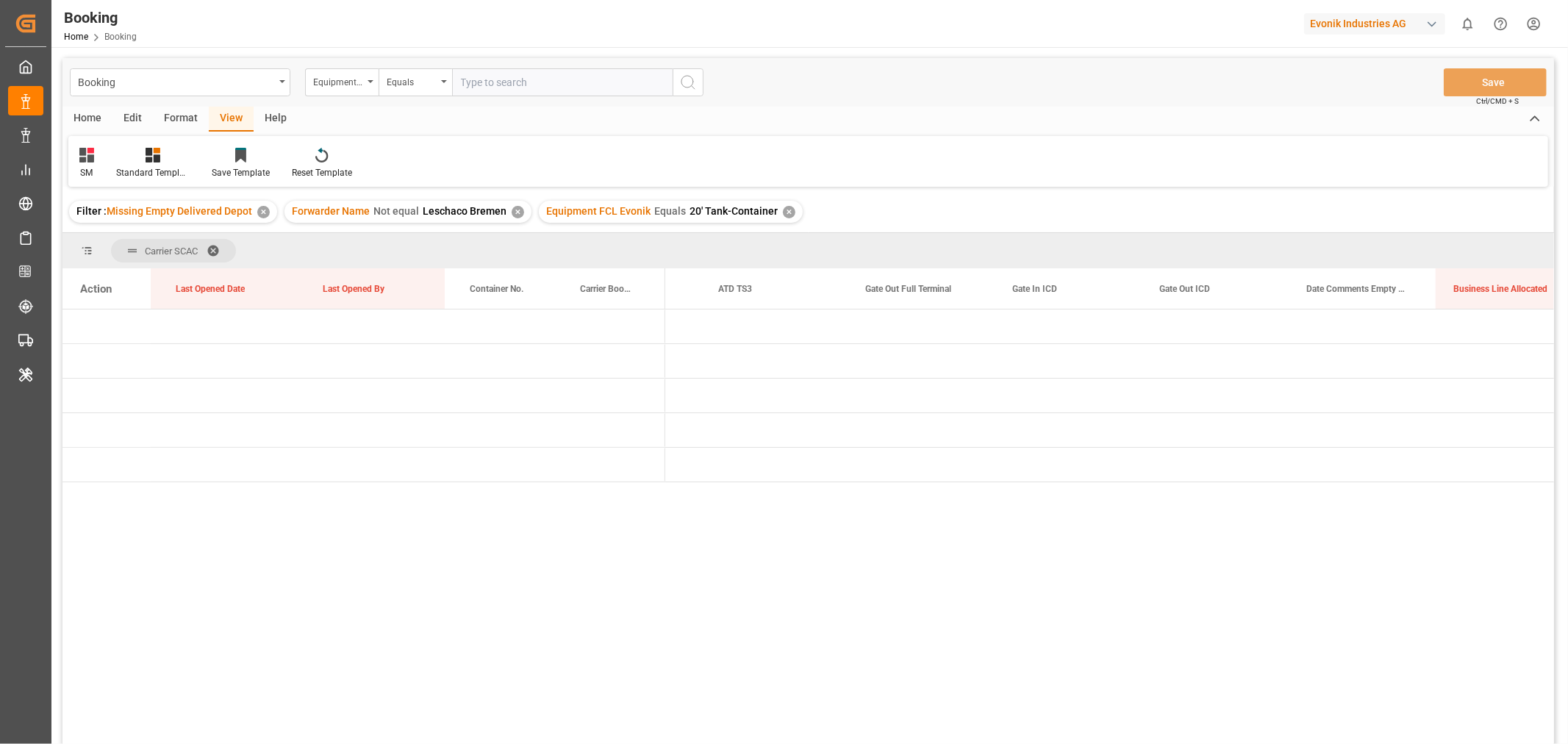
scroll to position [0, 11277]
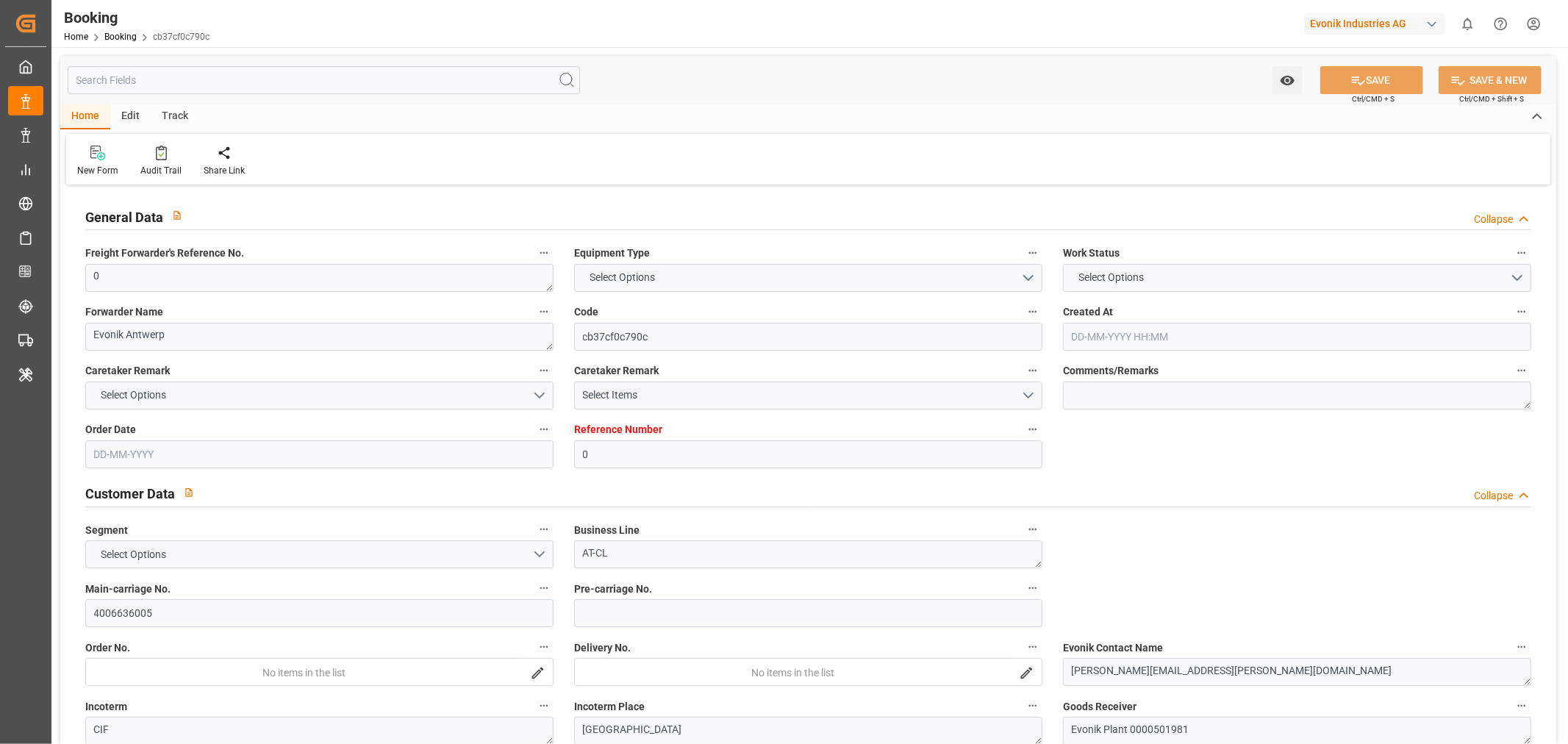
type input "0"
type input "9440825"
type input "Hapag [PERSON_NAME]"
type input "Hapag Lloyd Aktiengesellschaft"
type input "BEANR"
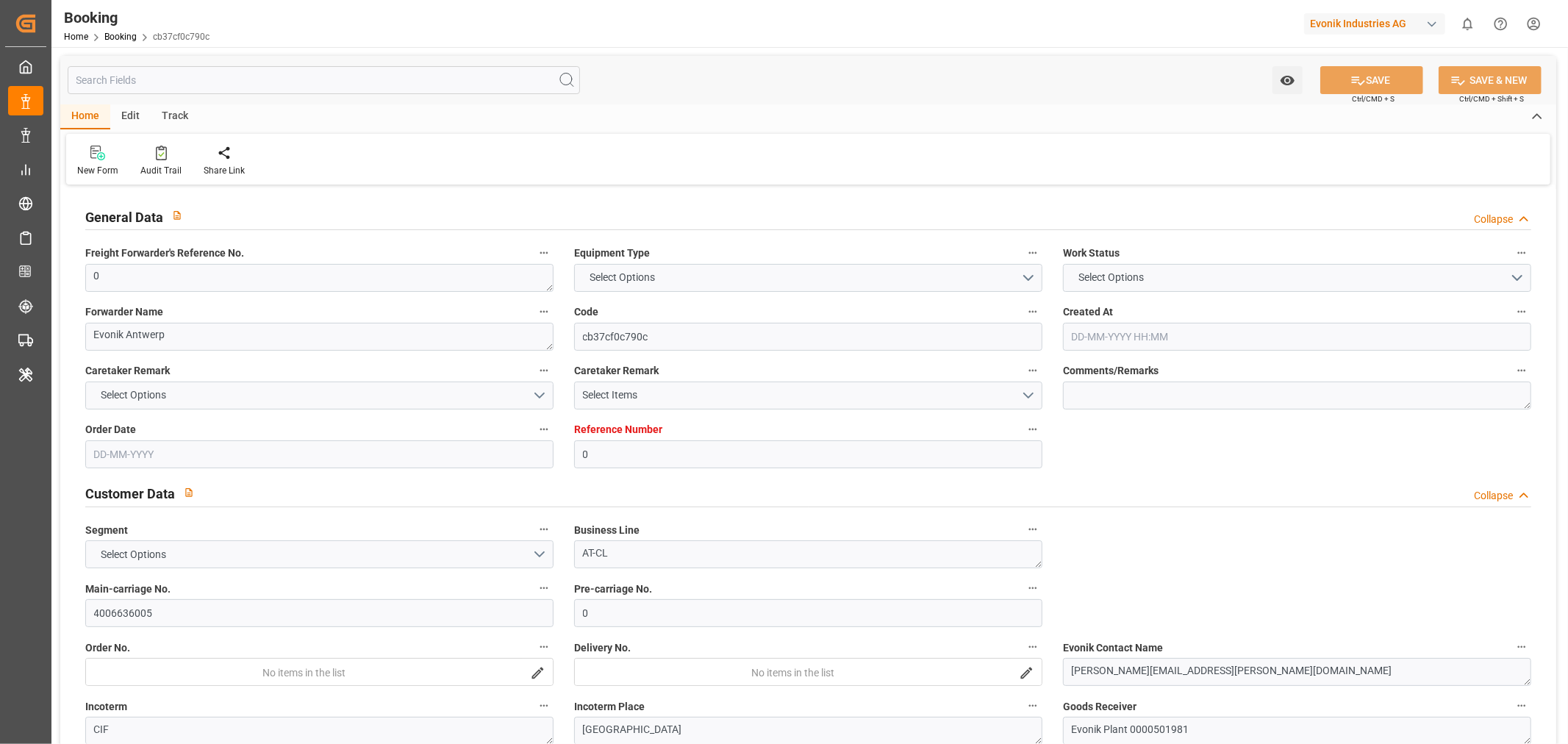
type input "KRPUS"
type input "57"
type input "MAPTM"
type input "CNSHG"
type input "0"
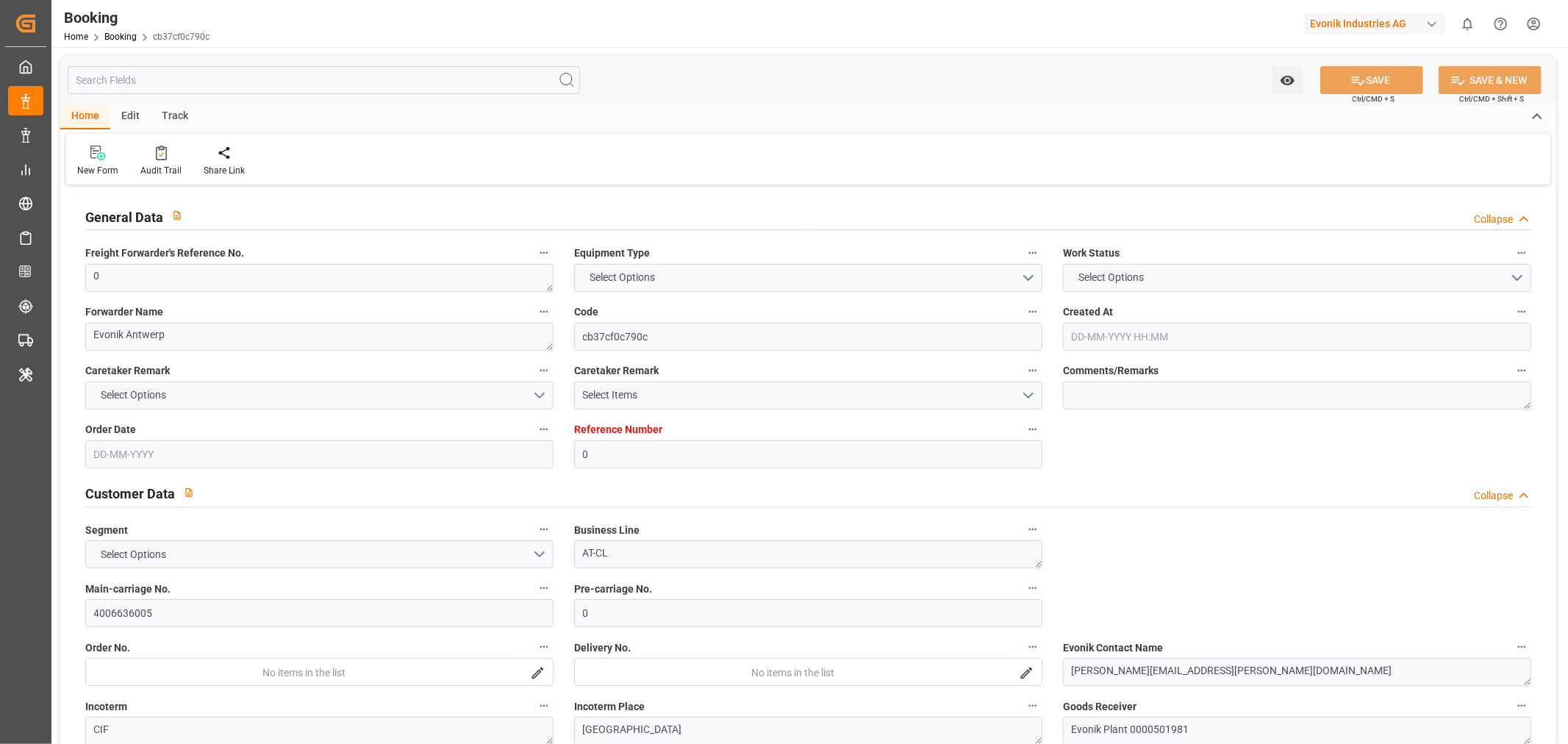
type input "BEANR"
type input "KRPUS"
type input "9708875"
type input "9408877"
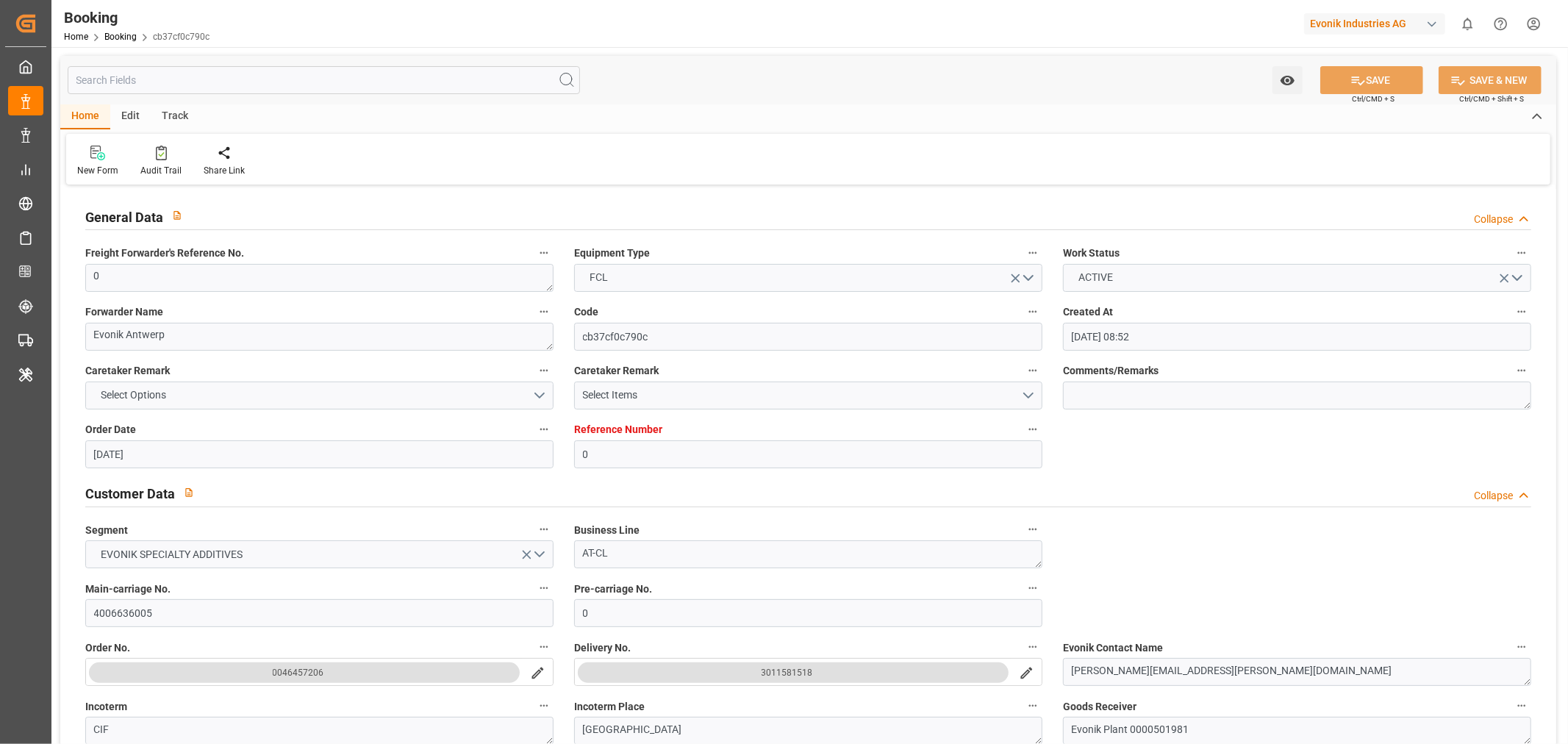
type input "19-06-2025 08:52"
type input "19-06-2025"
type input "24-08-2025"
type input "23-06-2025"
type input "12-07-2025 00:00"
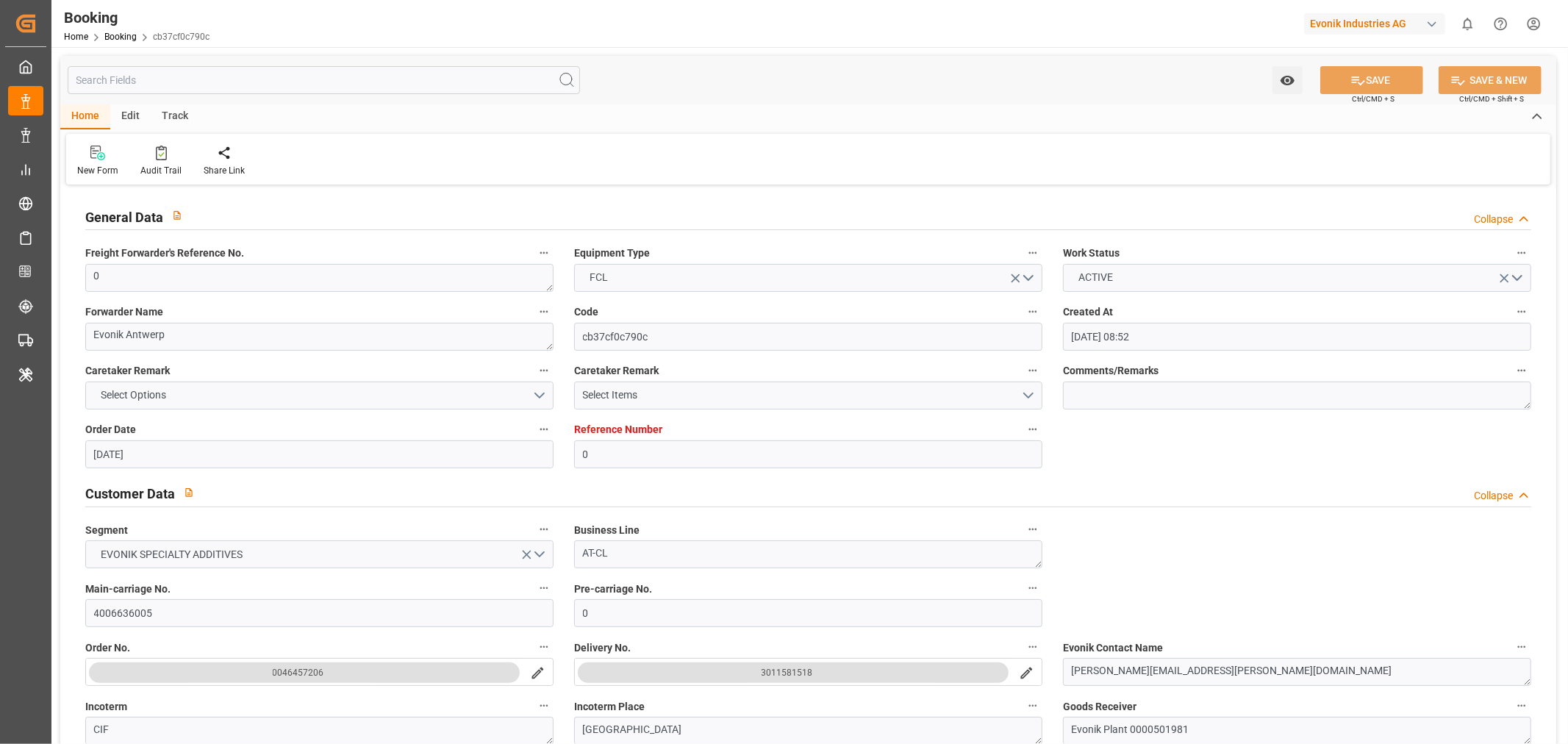
type input "12-07-2025 00:00"
type input "12-07-2025 13:48"
type input "07-07-2025 14:20"
type input "07-09-2025 01:00"
type input "06-09-2025 00:00"
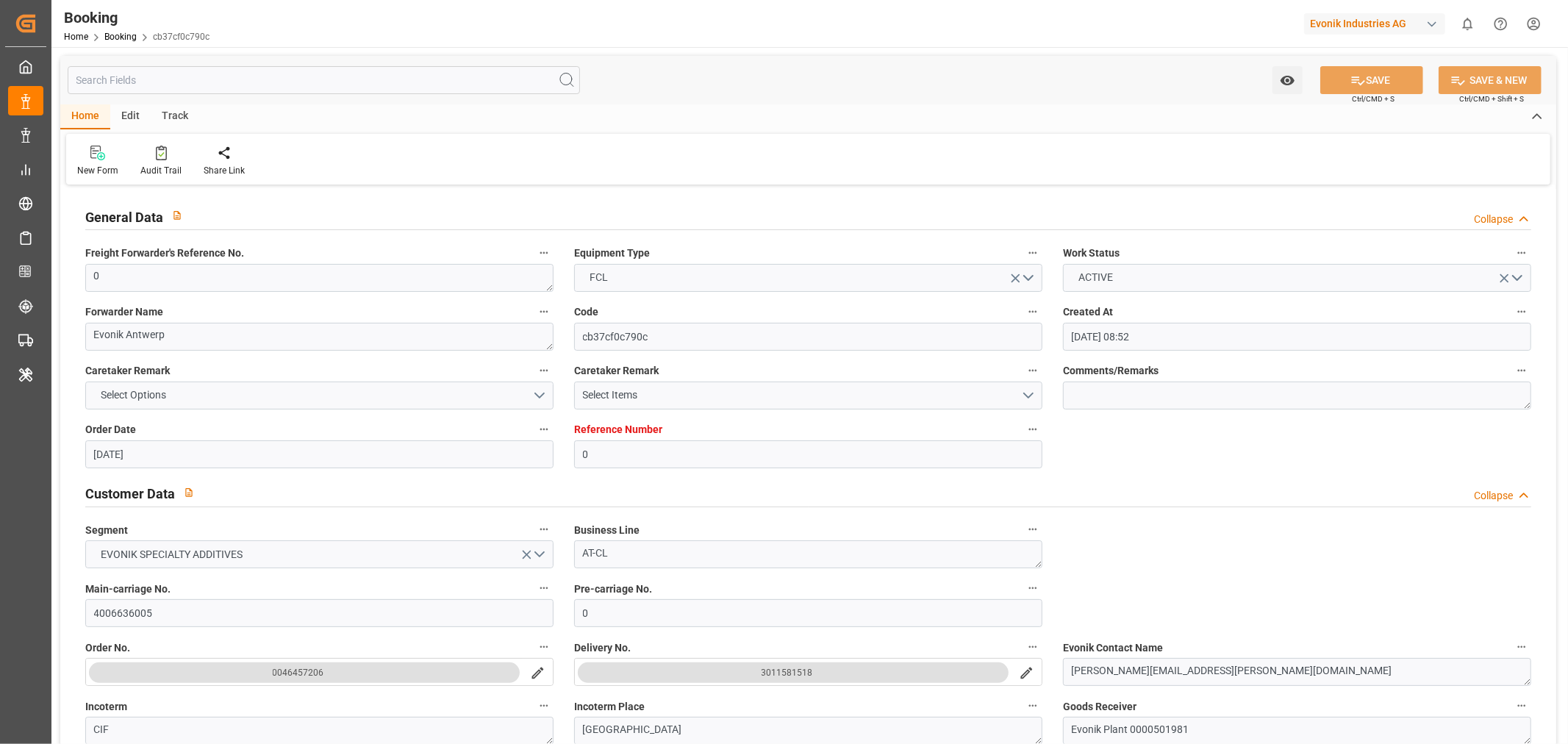
type input "07-09-2025 00:36"
type input "18-07-2025 00:00"
type input "18-07-2025 04:54"
type input "24-07-2025 00:00"
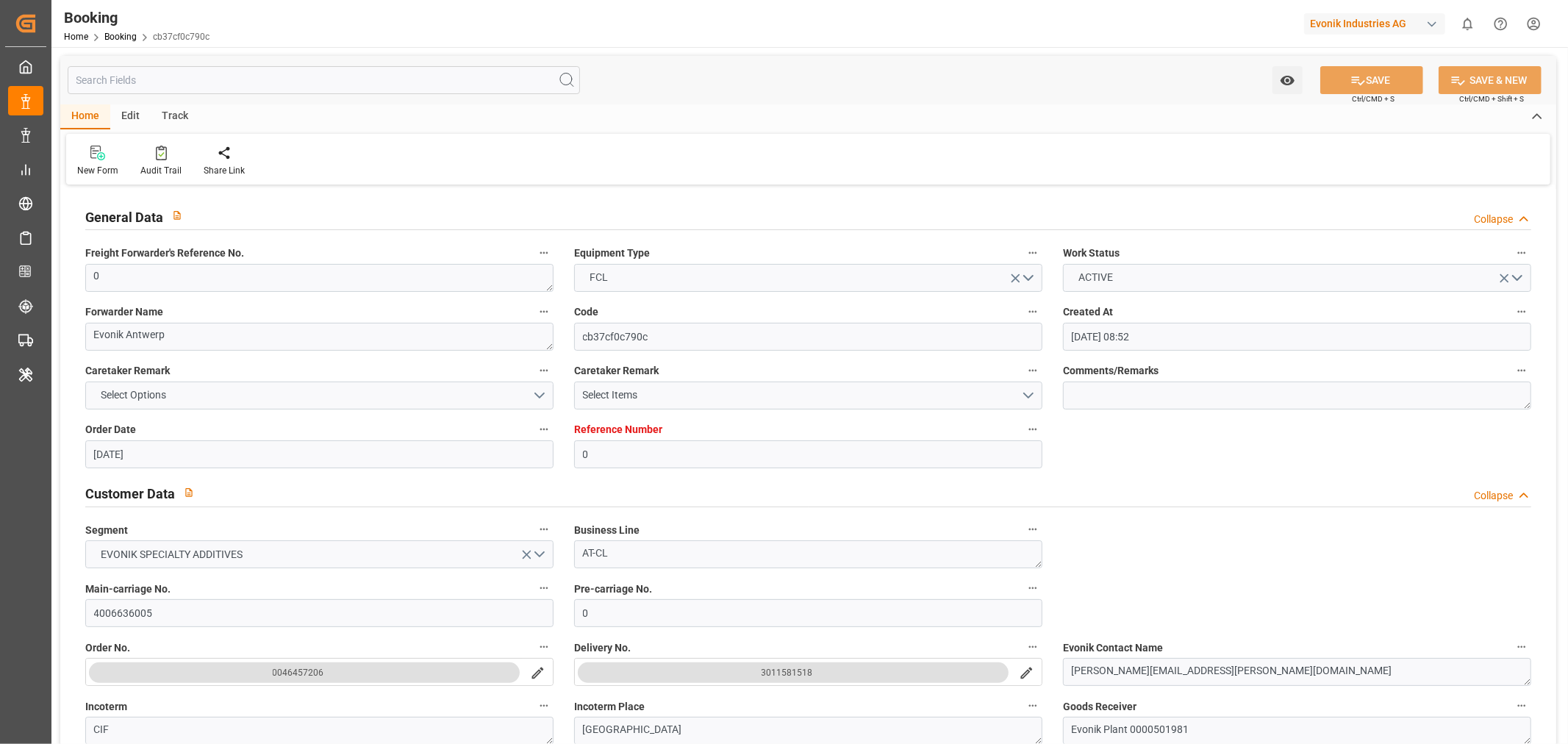
type input "24-07-2025 00:00"
type input "24-07-2025 00:42"
type input "28-08-2025 09:30"
type input "26-08-2025 00:00"
type input "28-08-2025 10:30"
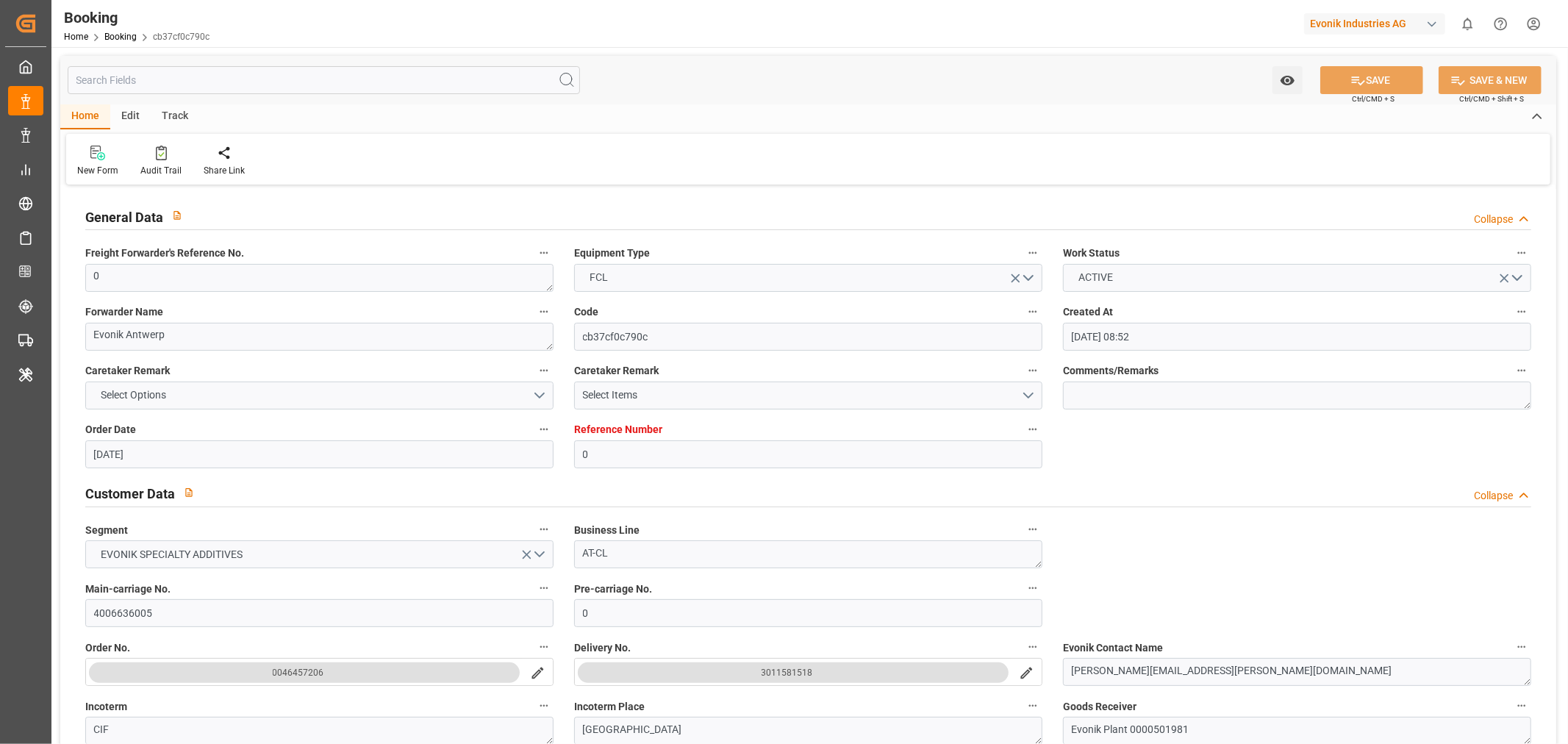
type input "05-09-2025 10:30"
type input "04-09-2025 00:00"
type input "05-09-2025 08:06"
type input "10-09-2025 10:48"
type input "10-09-2025 16:27"
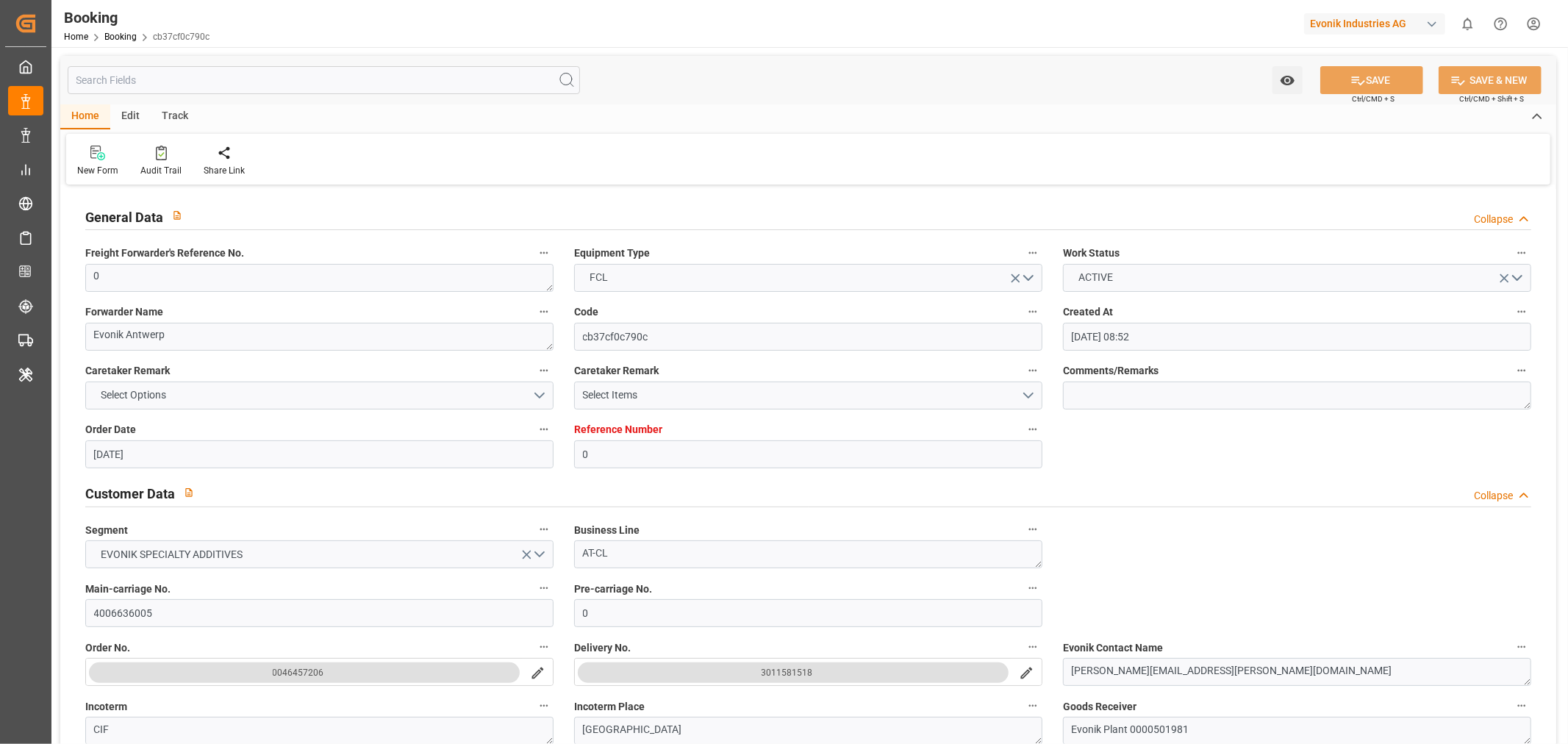
type input "10-09-2025"
type input "03-07-2025 12:55"
type input "12-07-2025 03:15"
type input "12-07-2025 14:00"
type input "18-07-2025 05:01"
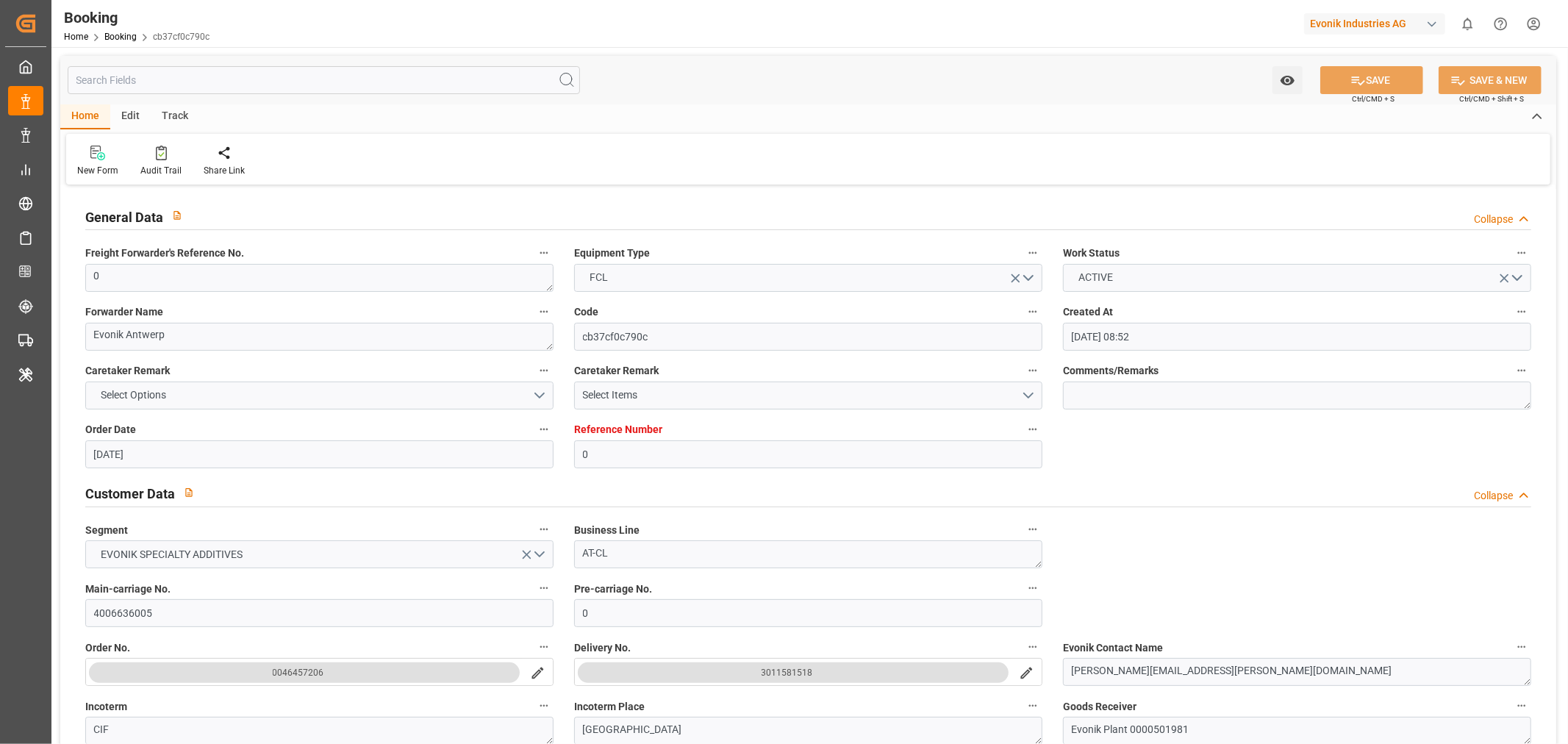
type input "18-07-2025 07:23"
type input "23-07-2025 10:11"
type input "24-07-2025 00:55"
type input "28-08-2025 09:30"
type input "28-08-2025 09:17"
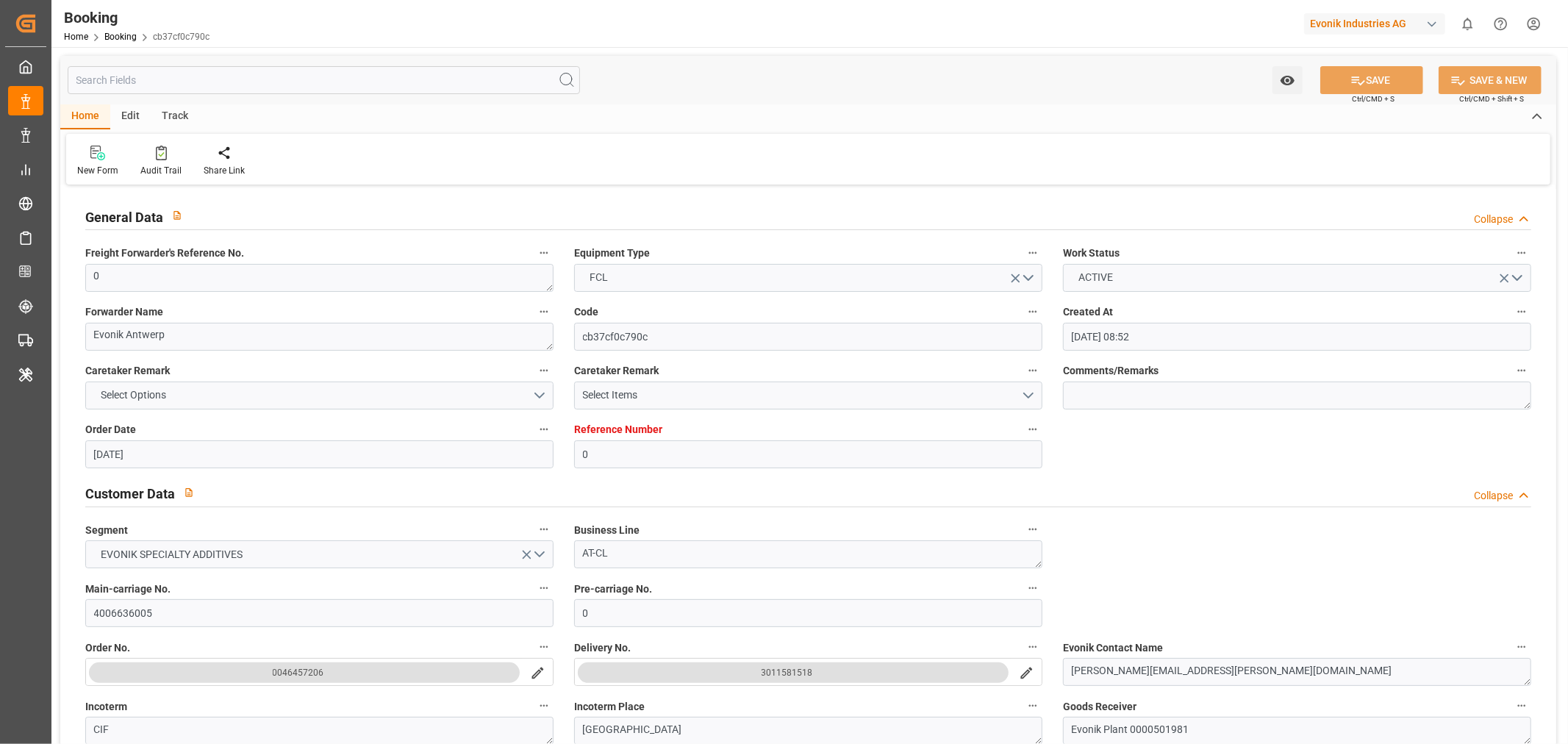
type input "28-08-2025 17:59"
type input "28-08-2025 10:12"
type input "28-08-2025 18:38"
type input "05-09-2025 00:47"
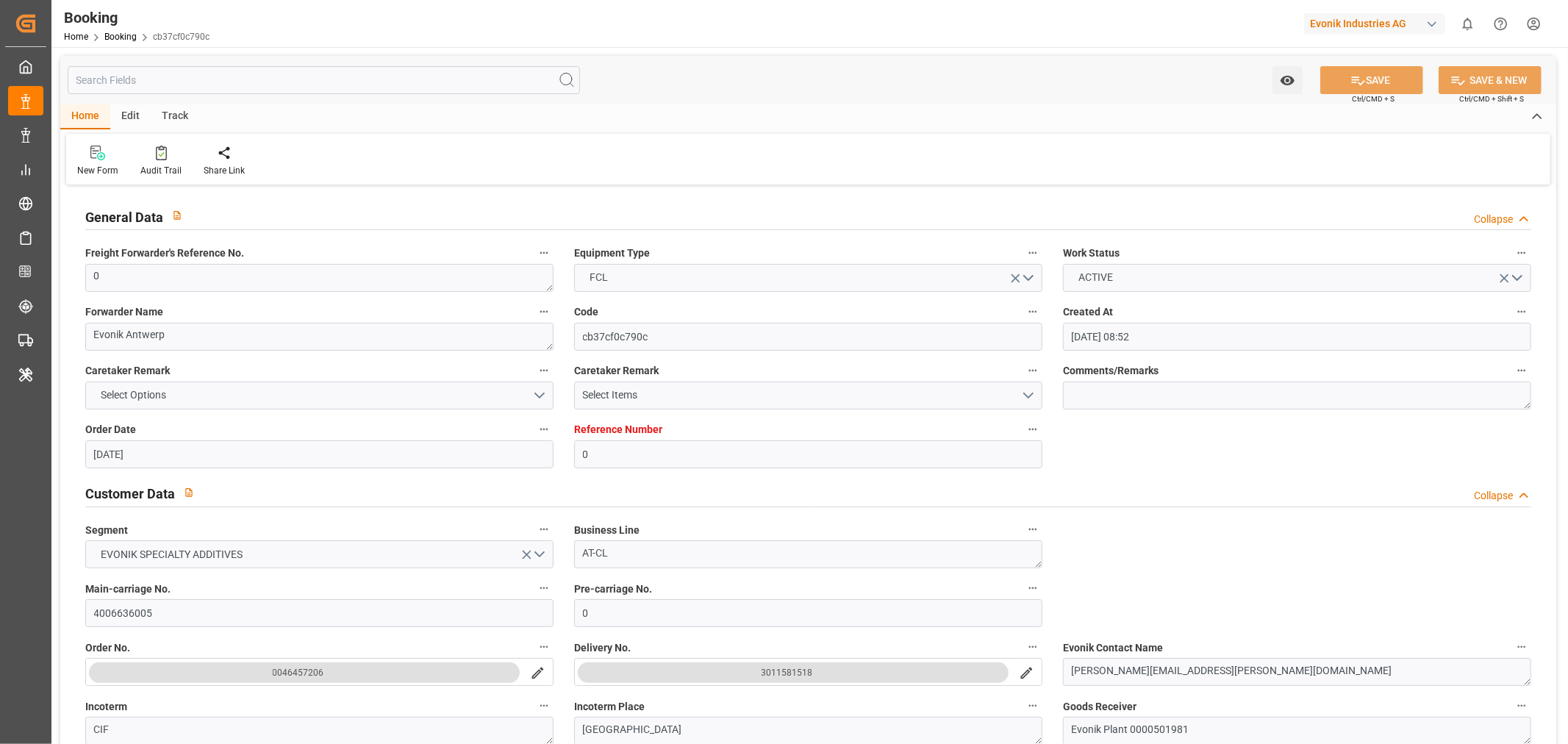
type input "05-09-2025 07:30"
type input "05-09-2025 08:27"
type input "07-09-2025 01:00"
type input "07-09-2025 00:34"
type input "07-09-2025 14:07"
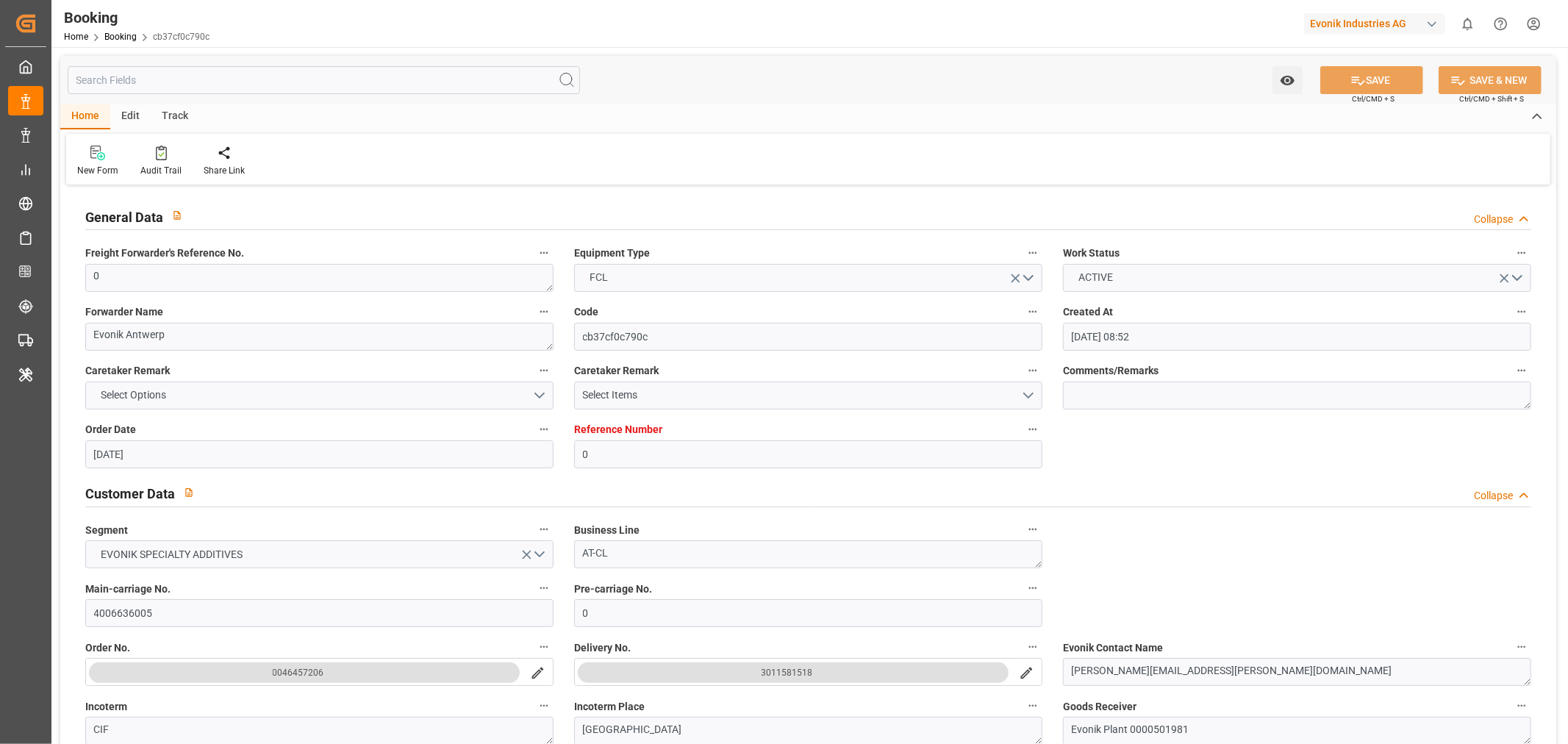
type input "07-09-2025 00:36"
type input "07-09-2025 13:18"
type input "11-09-2025 13:18"
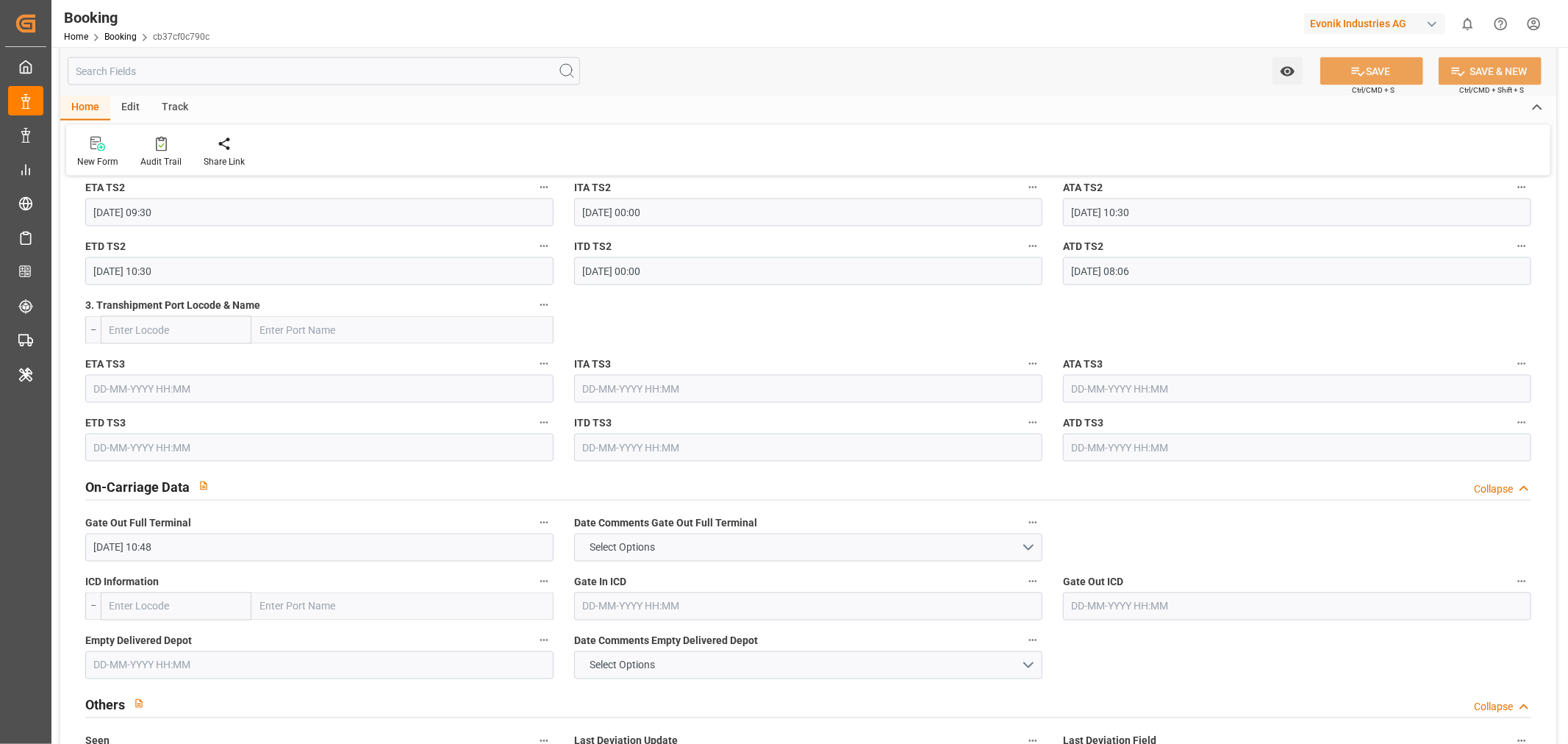
scroll to position [2204, 0]
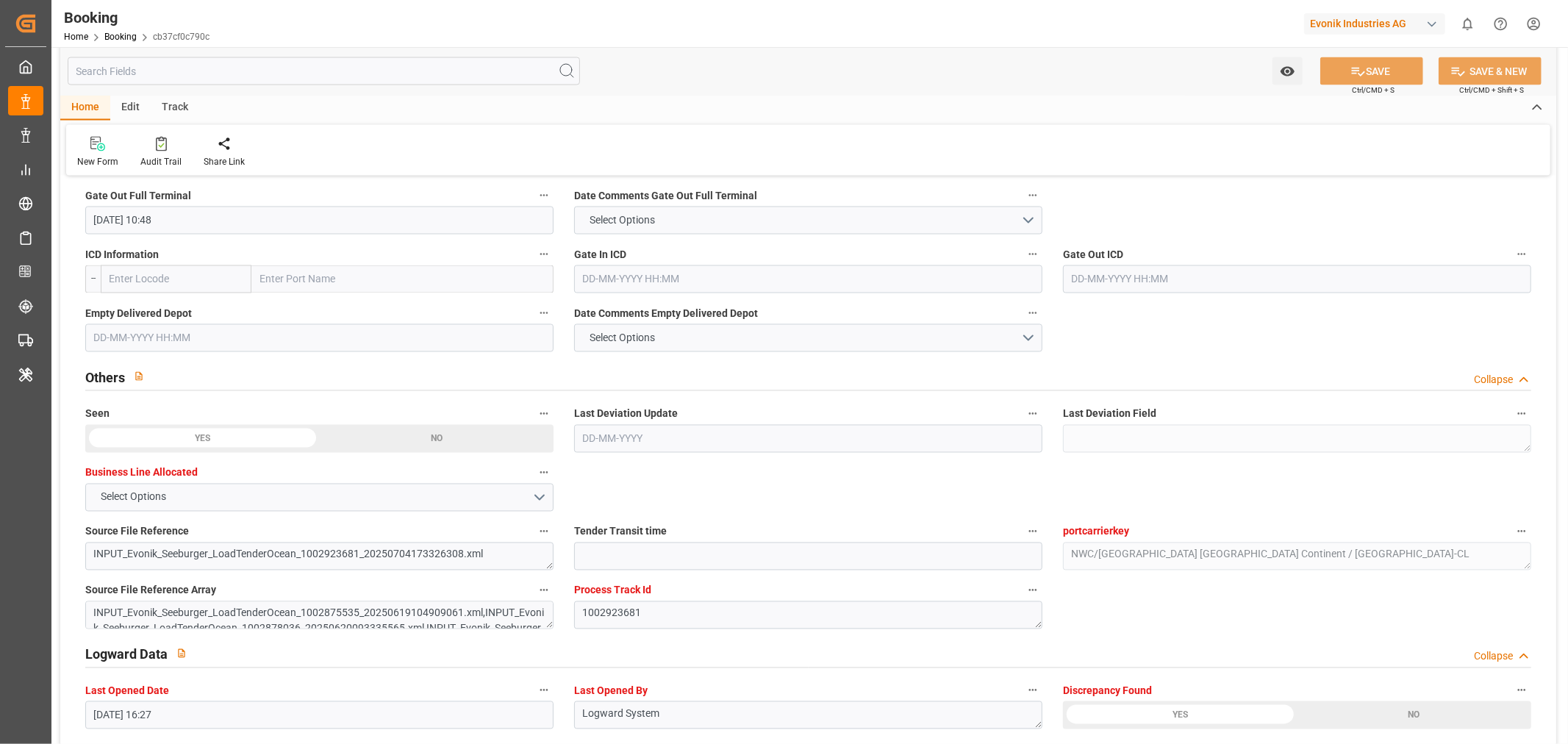
click at [132, 333] on input "text" at bounding box center [319, 338] width 468 height 28
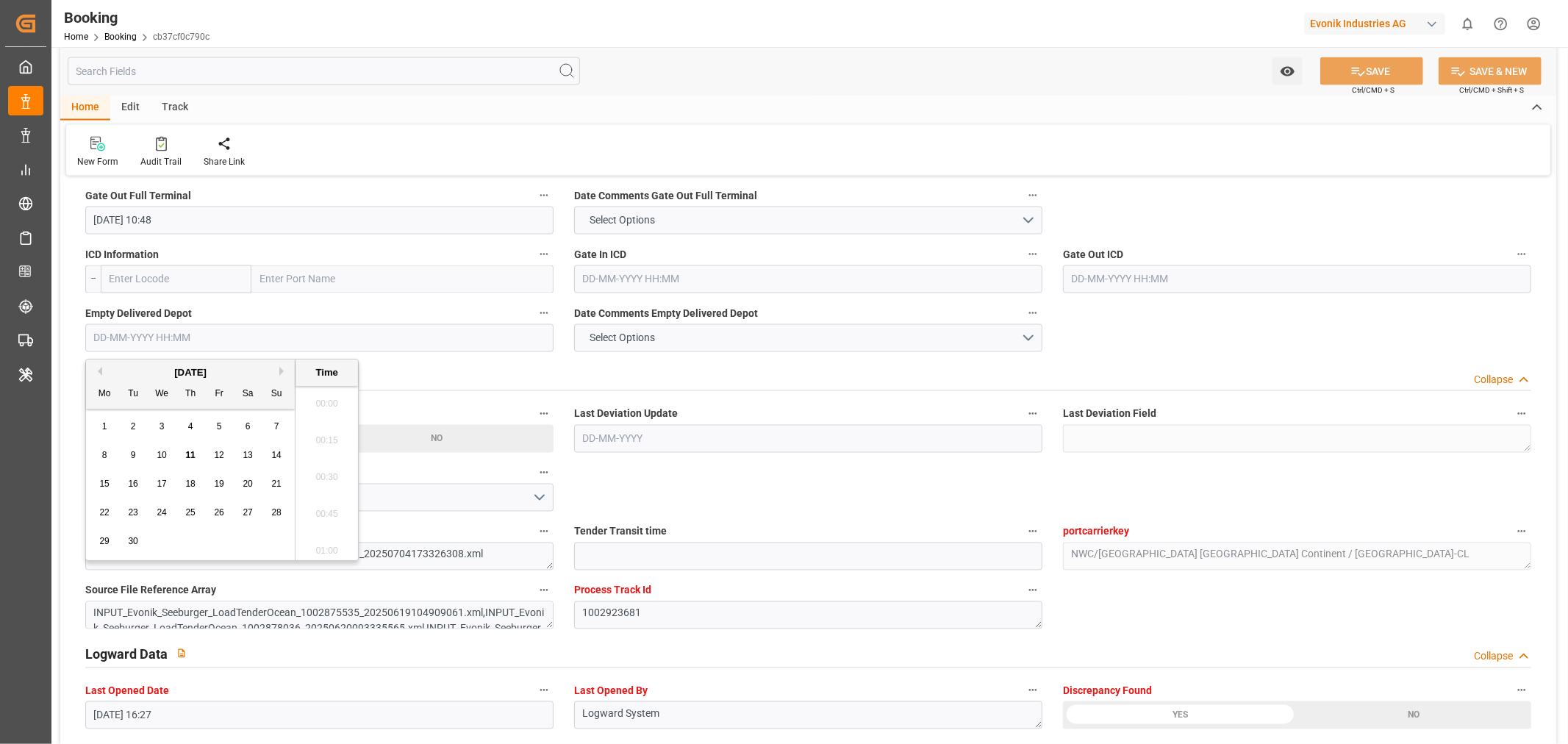
scroll to position [2540, 0]
click at [183, 458] on div "11" at bounding box center [190, 455] width 18 height 17
type input "11-09-2025 00:00"
click at [1383, 64] on button "SAVE" at bounding box center [1371, 72] width 103 height 28
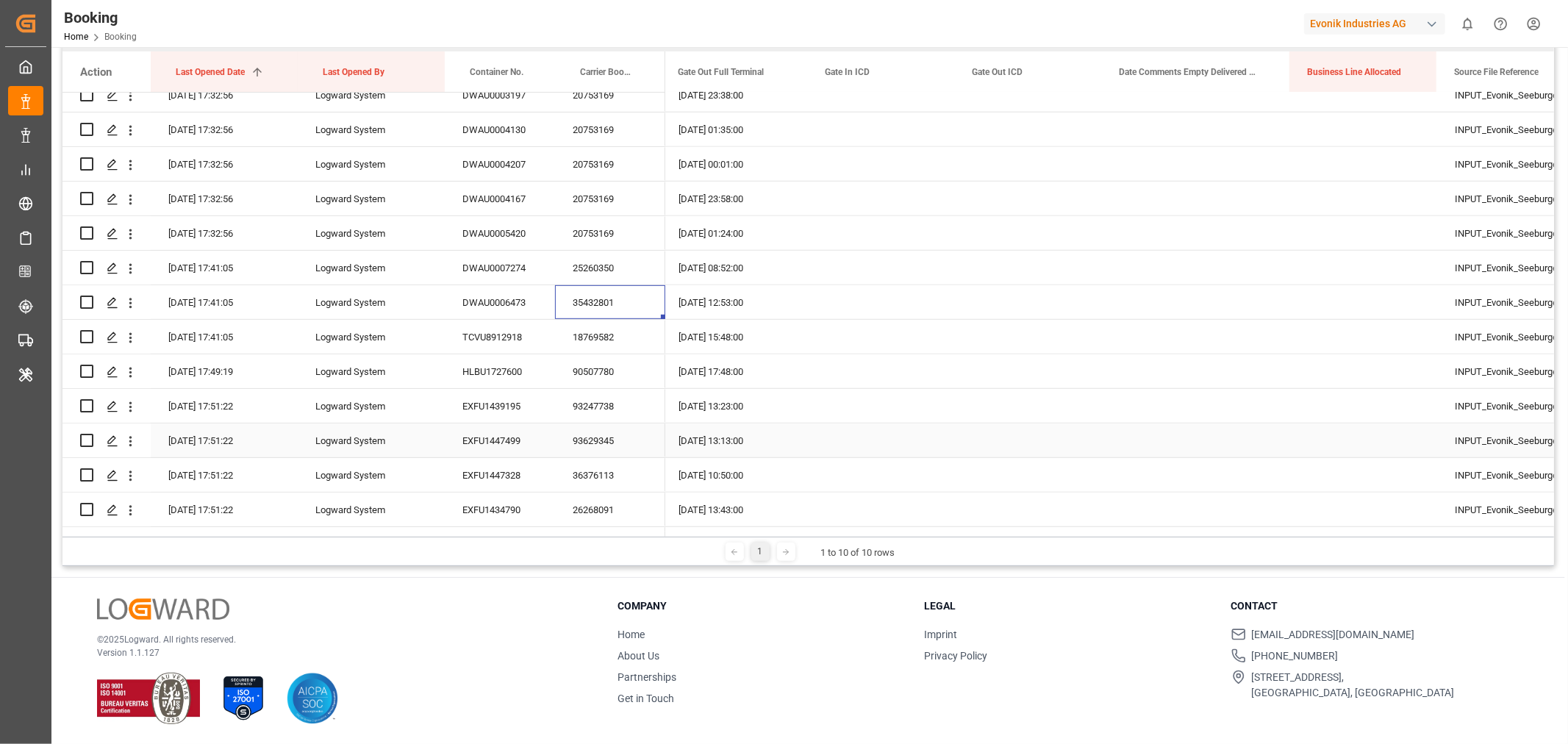
scroll to position [735, 0]
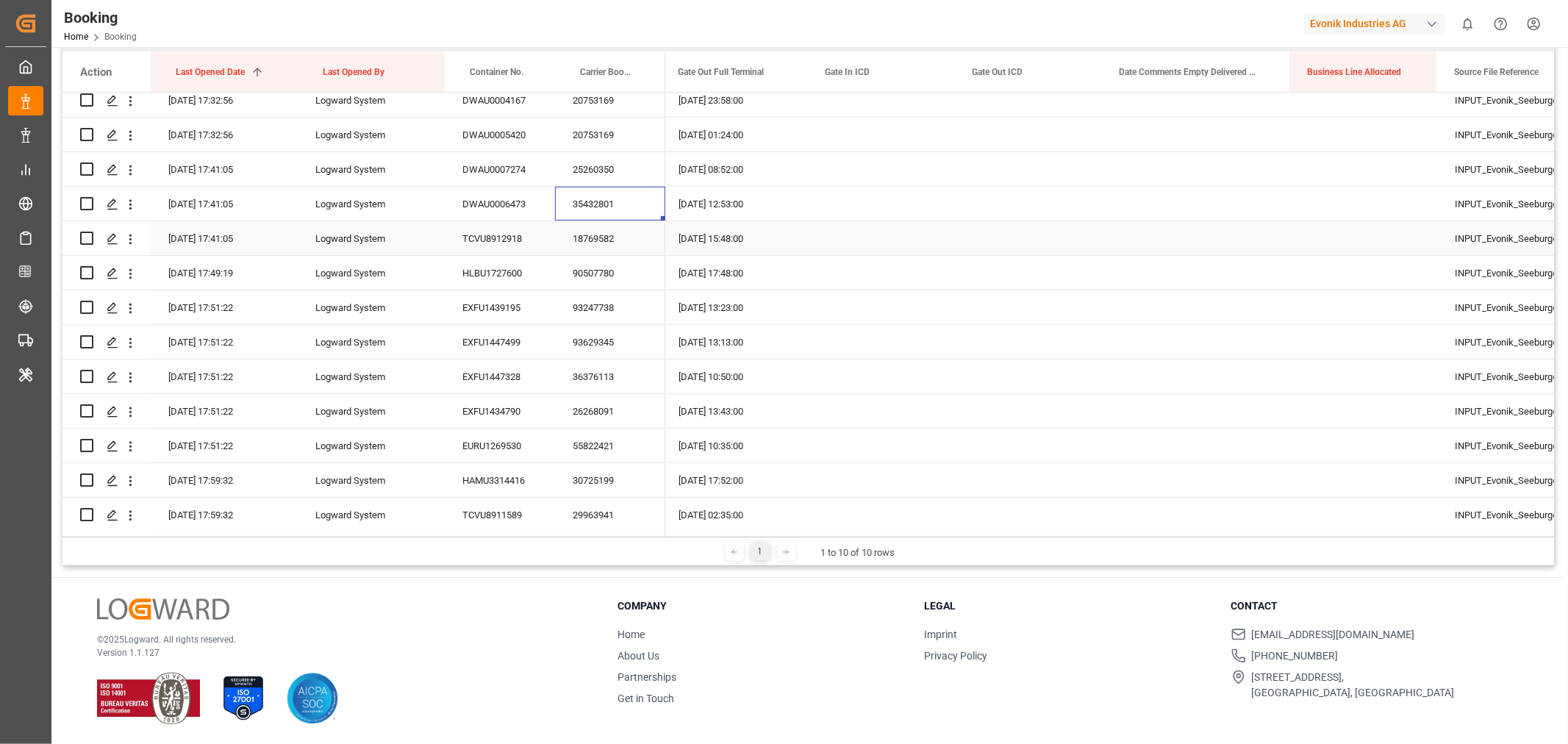
click at [621, 234] on div "18769582" at bounding box center [610, 238] width 110 height 34
click at [614, 274] on div "90507780" at bounding box center [610, 272] width 110 height 34
click at [572, 308] on div "93247738" at bounding box center [610, 307] width 110 height 34
click at [588, 333] on div "93629345" at bounding box center [610, 341] width 110 height 34
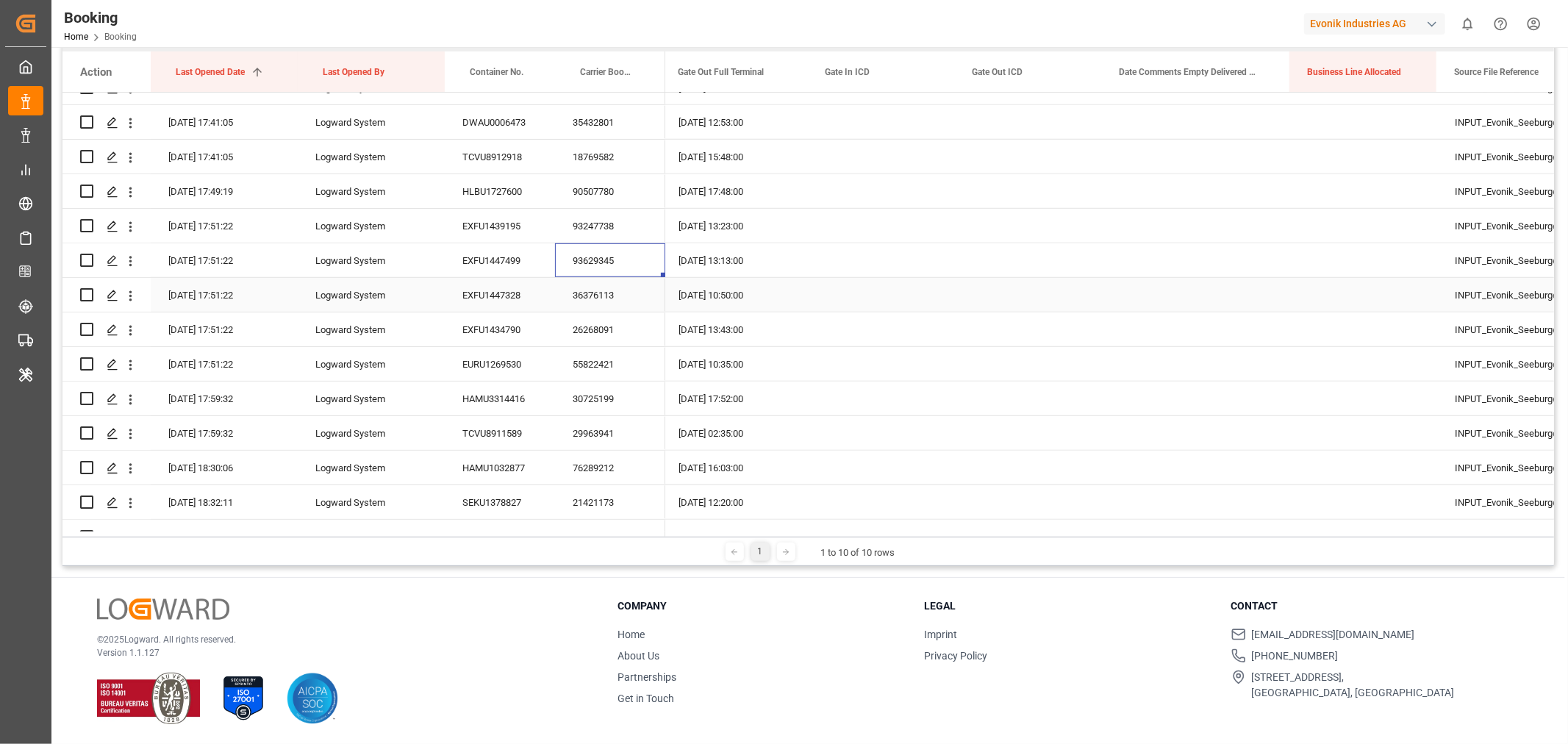
click at [625, 294] on div "36376113" at bounding box center [610, 294] width 110 height 34
click at [608, 327] on div "26268091" at bounding box center [610, 329] width 110 height 34
click at [610, 364] on div "55822421" at bounding box center [610, 363] width 110 height 34
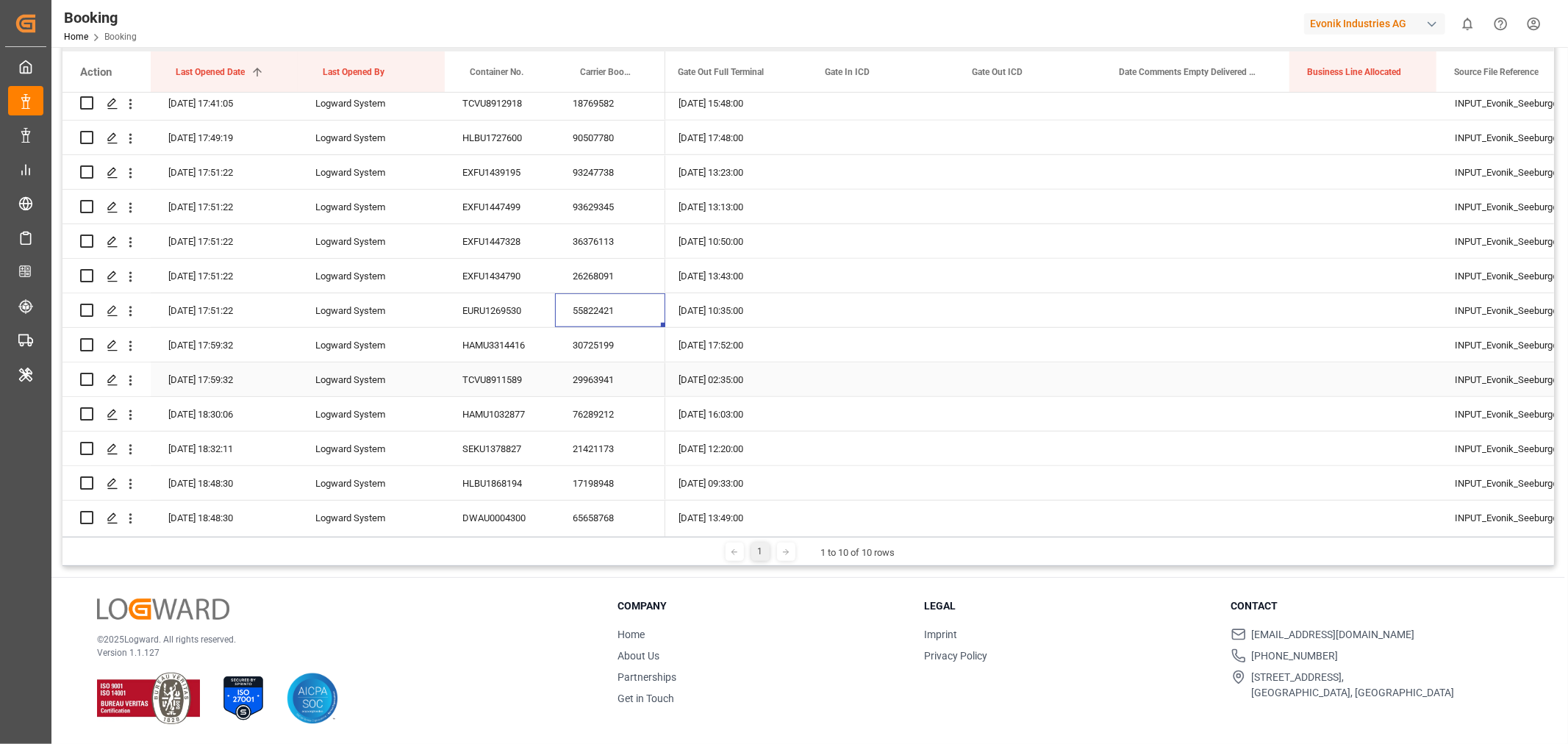
scroll to position [898, 0]
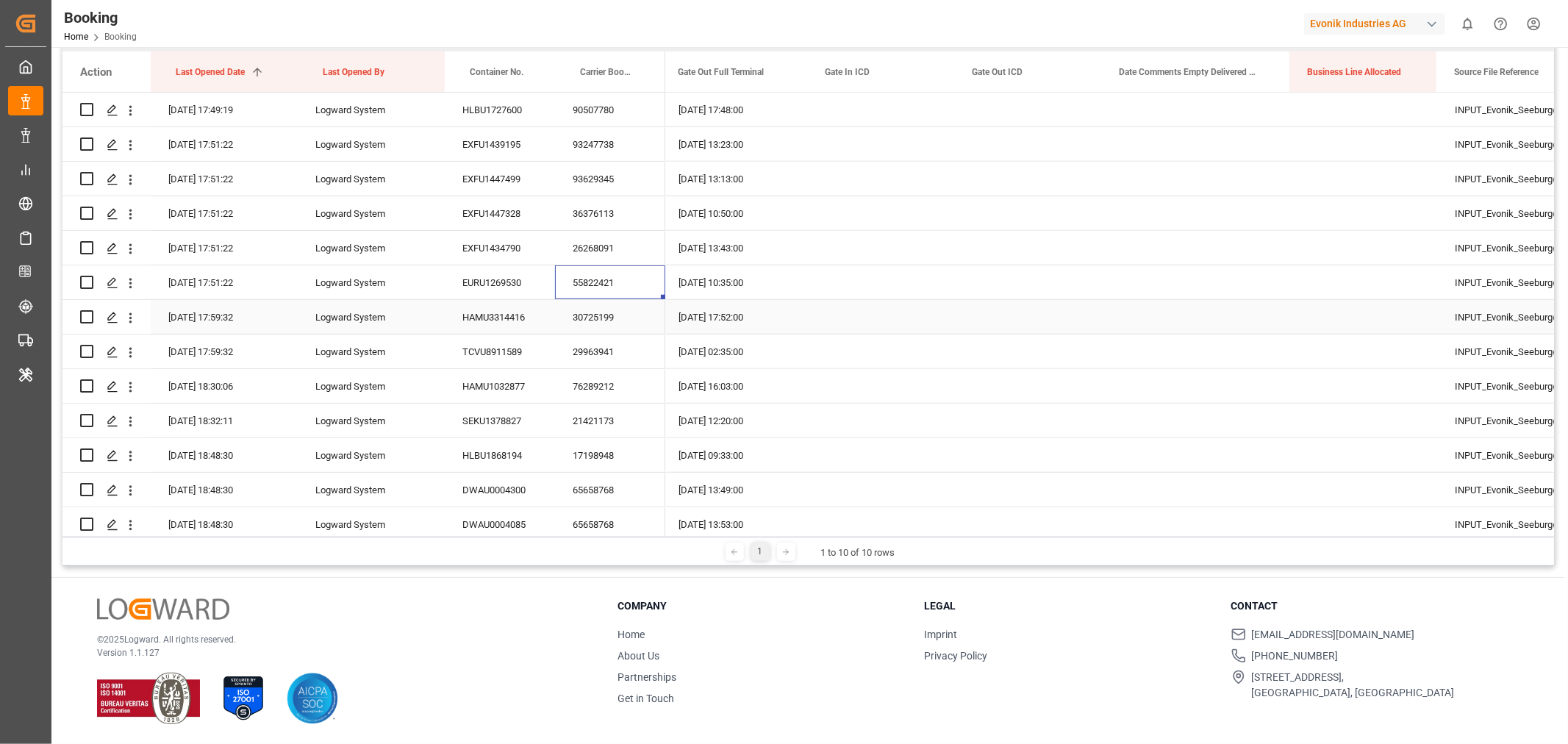
click at [627, 312] on div "30725199" at bounding box center [610, 316] width 110 height 34
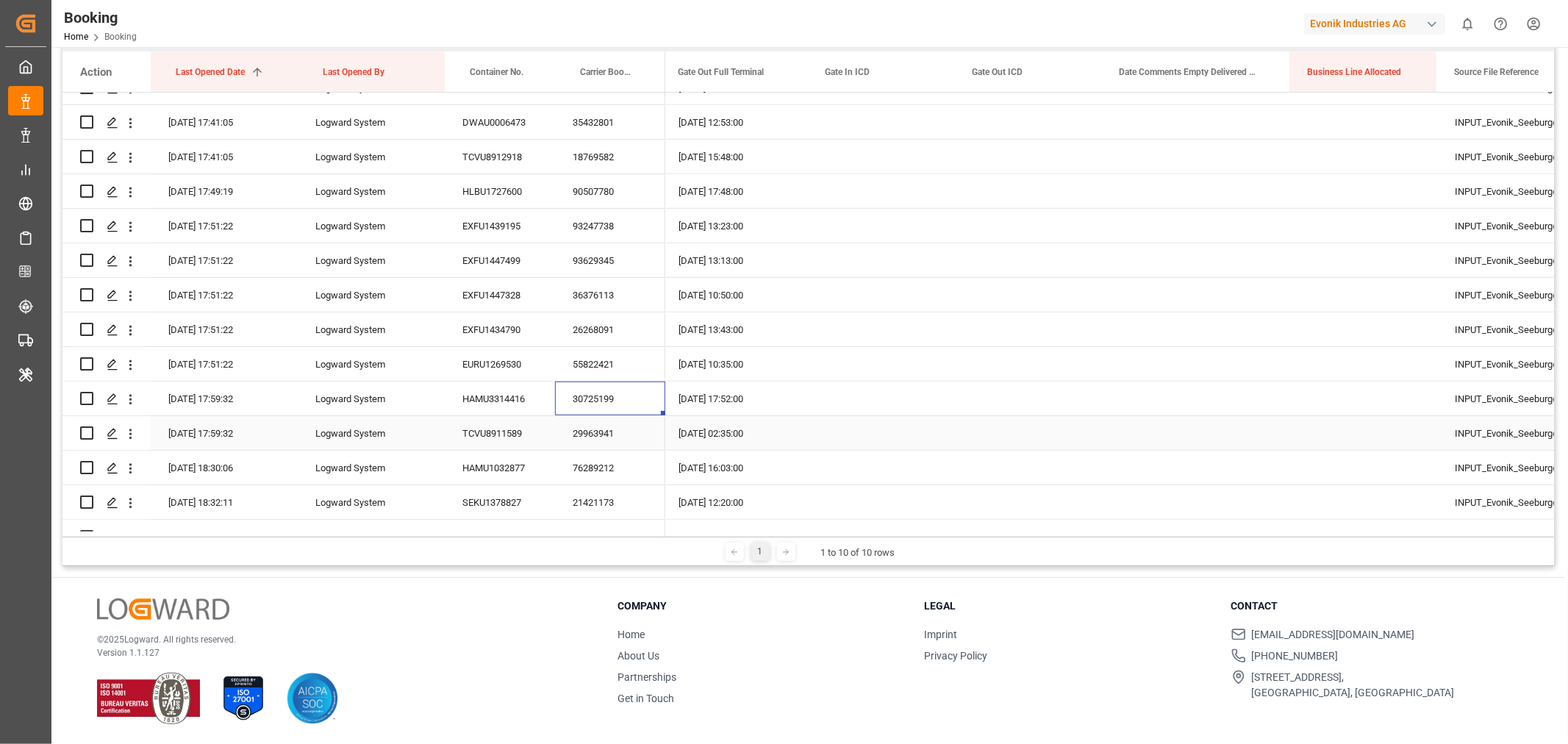
click at [609, 422] on div "29963941" at bounding box center [610, 433] width 110 height 34
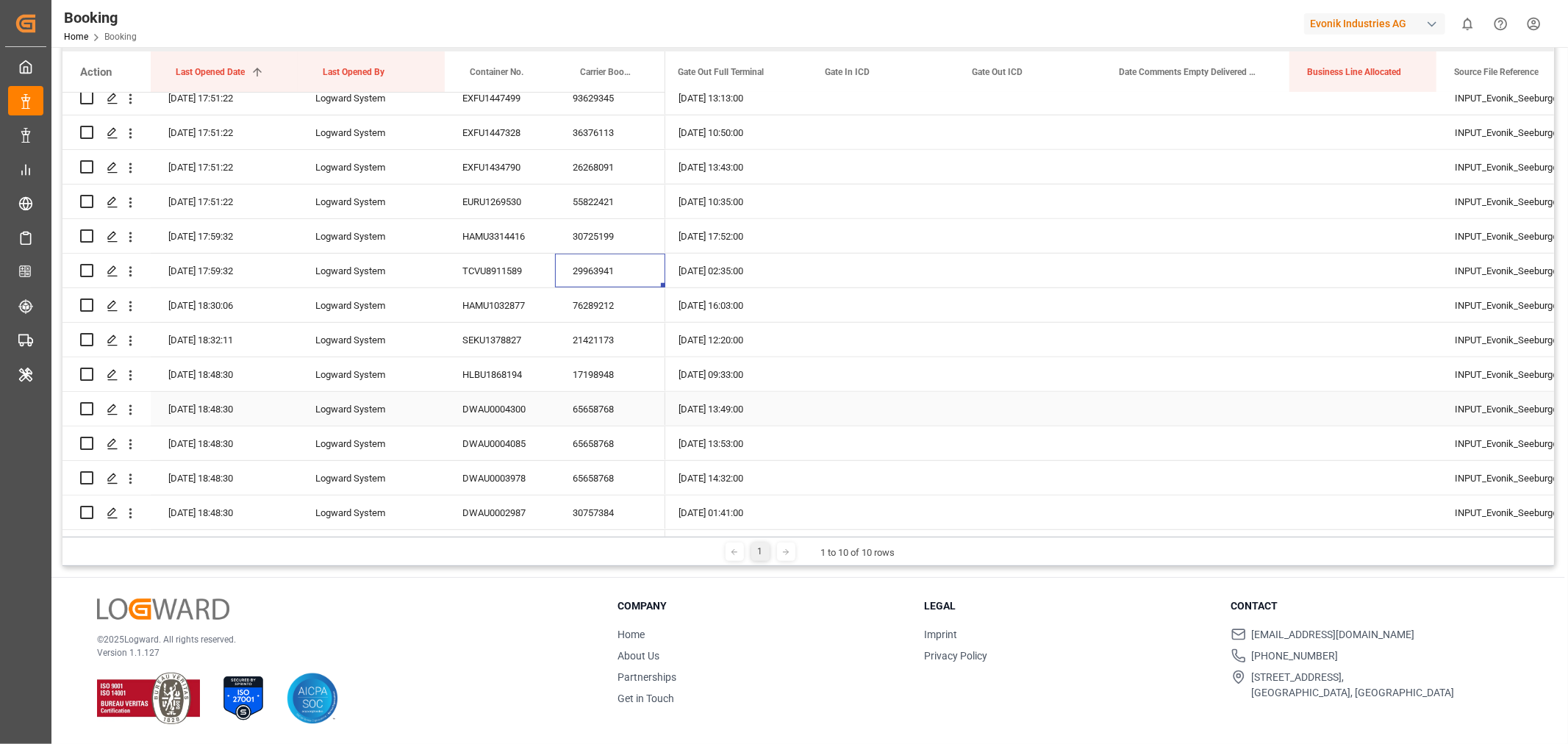
scroll to position [979, 0]
click at [612, 310] on div "76289212" at bounding box center [610, 304] width 110 height 34
click at [137, 302] on icon "open menu" at bounding box center [131, 305] width 16 height 16
click at [195, 325] on div "Open in new tab" at bounding box center [214, 336] width 182 height 31
click at [615, 340] on div "21421173" at bounding box center [610, 338] width 110 height 34
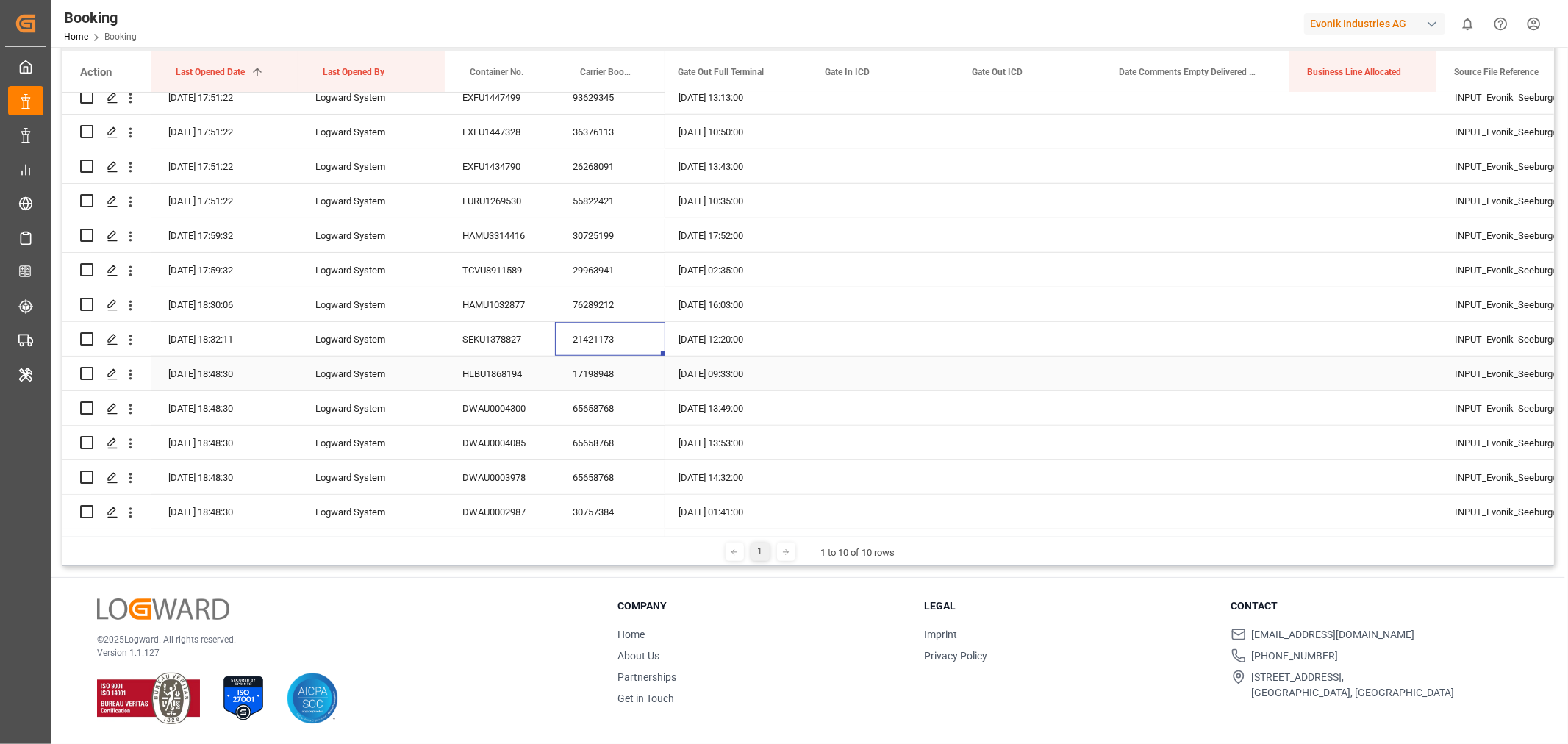
click at [596, 374] on div "17198948" at bounding box center [610, 373] width 110 height 34
click at [606, 413] on div "65658768" at bounding box center [610, 407] width 110 height 34
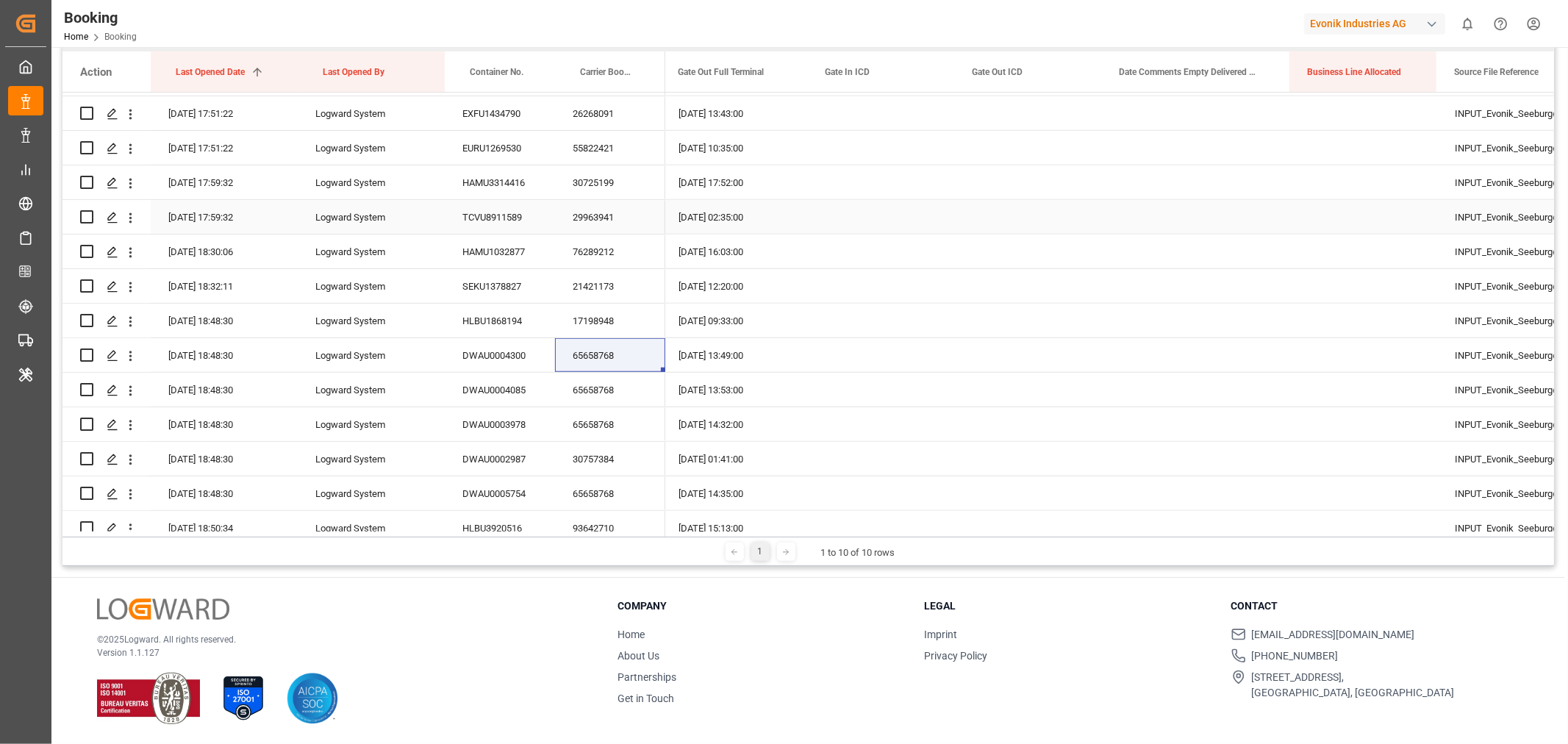
scroll to position [1143, 0]
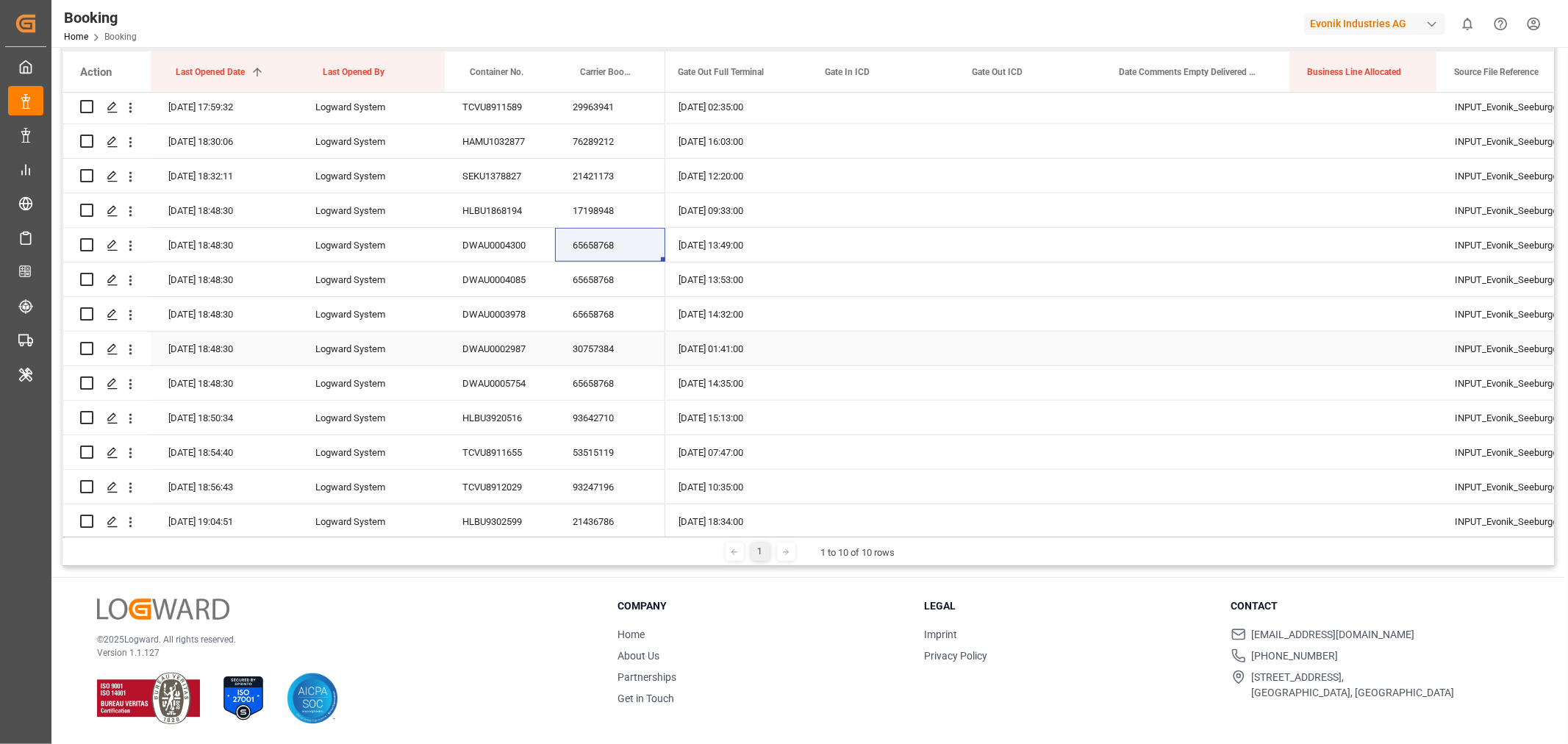
click at [604, 350] on div "30757384" at bounding box center [610, 348] width 110 height 34
click at [621, 409] on div "93642710" at bounding box center [610, 417] width 110 height 34
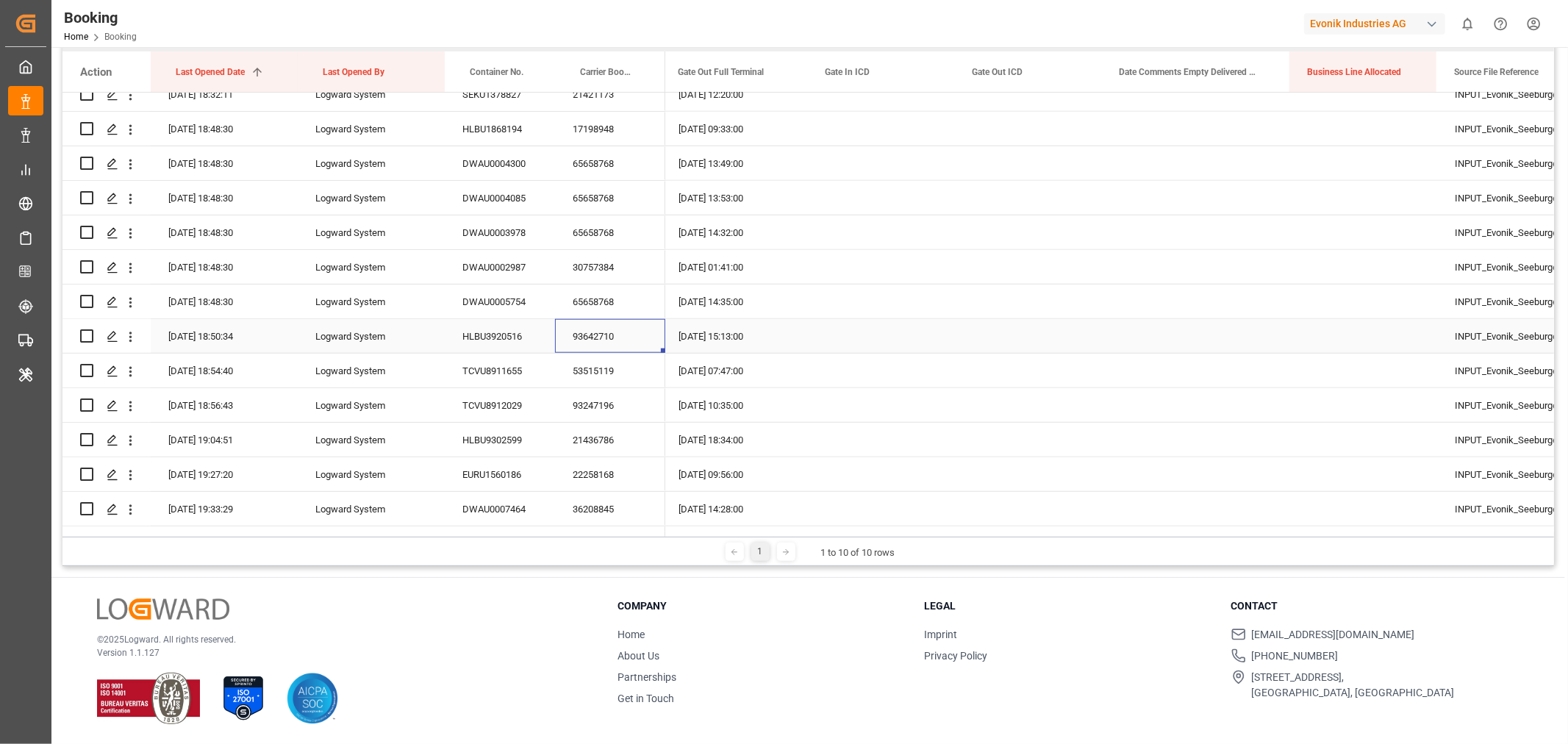
scroll to position [1306, 0]
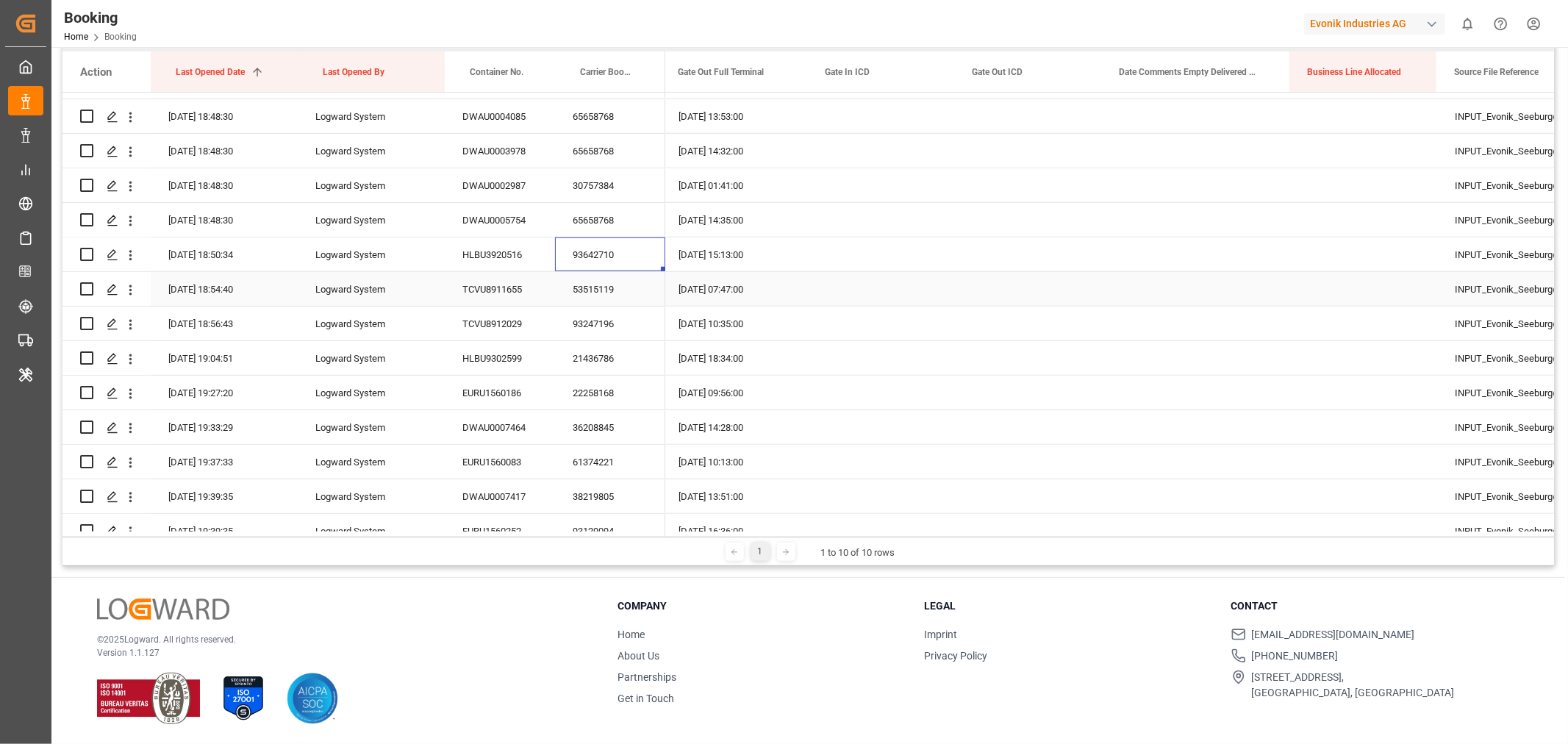
click at [589, 289] on div "53515119" at bounding box center [610, 289] width 110 height 34
click at [629, 326] on div "93247196" at bounding box center [610, 323] width 110 height 34
click at [625, 357] on div "21436786" at bounding box center [610, 358] width 110 height 34
click at [132, 359] on icon "open menu" at bounding box center [131, 359] width 16 height 16
click at [207, 386] on span "Open in new tab" at bounding box center [227, 390] width 134 height 16
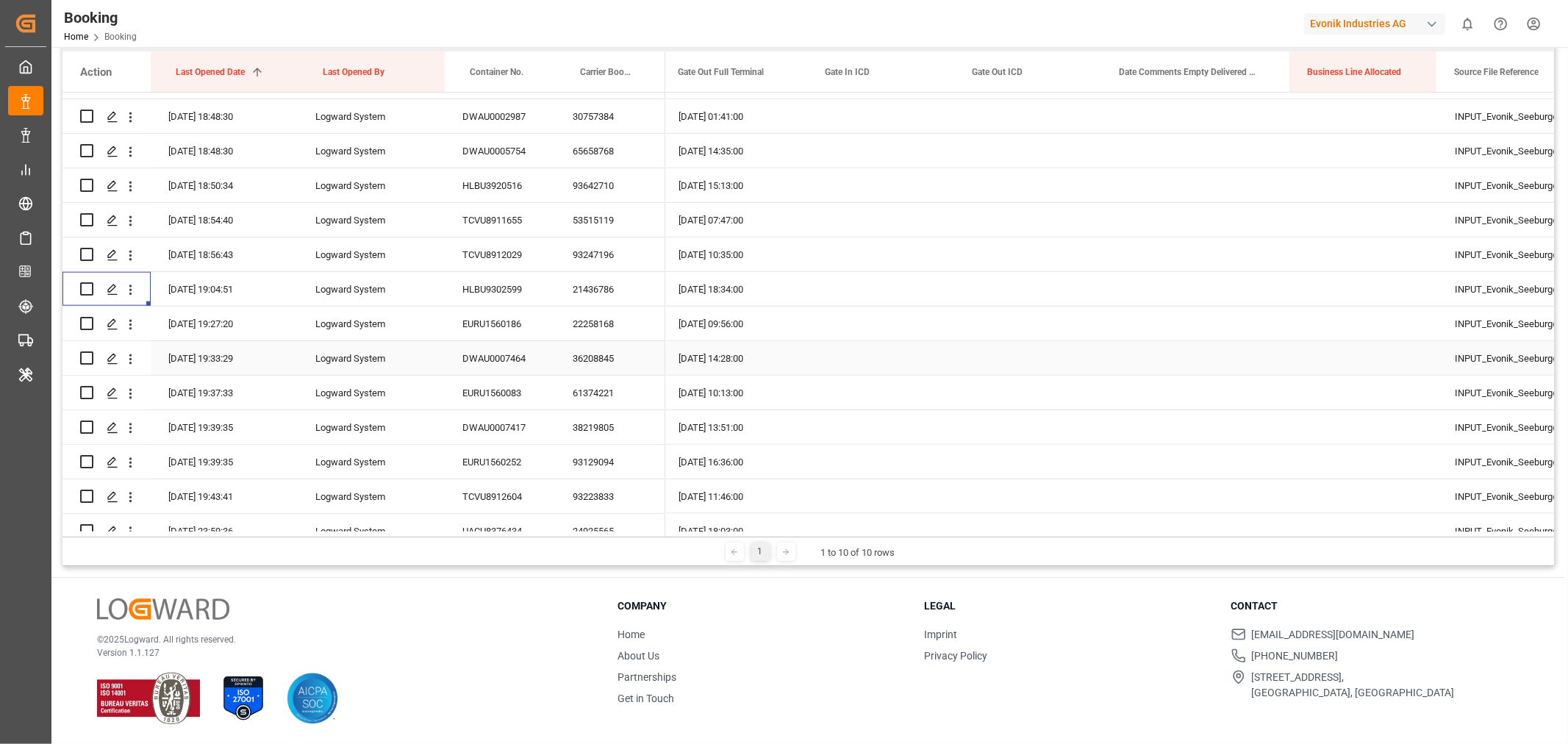
scroll to position [1470, 0]
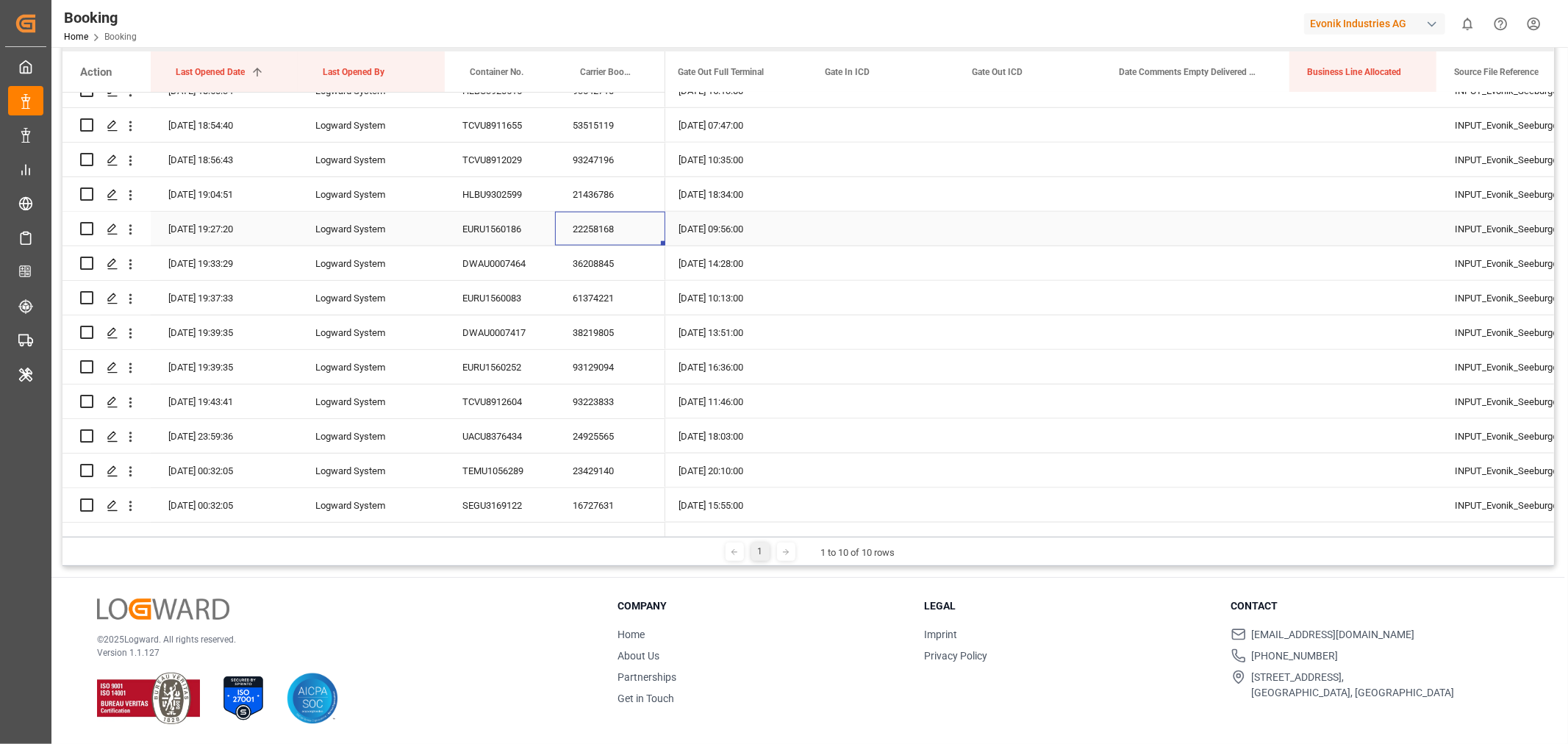
click at [590, 229] on div "22258168" at bounding box center [610, 228] width 110 height 34
click at [592, 263] on div "36208845" at bounding box center [610, 263] width 110 height 34
click at [623, 284] on div "61374221" at bounding box center [610, 297] width 110 height 34
click at [621, 327] on div "38219805" at bounding box center [610, 332] width 110 height 34
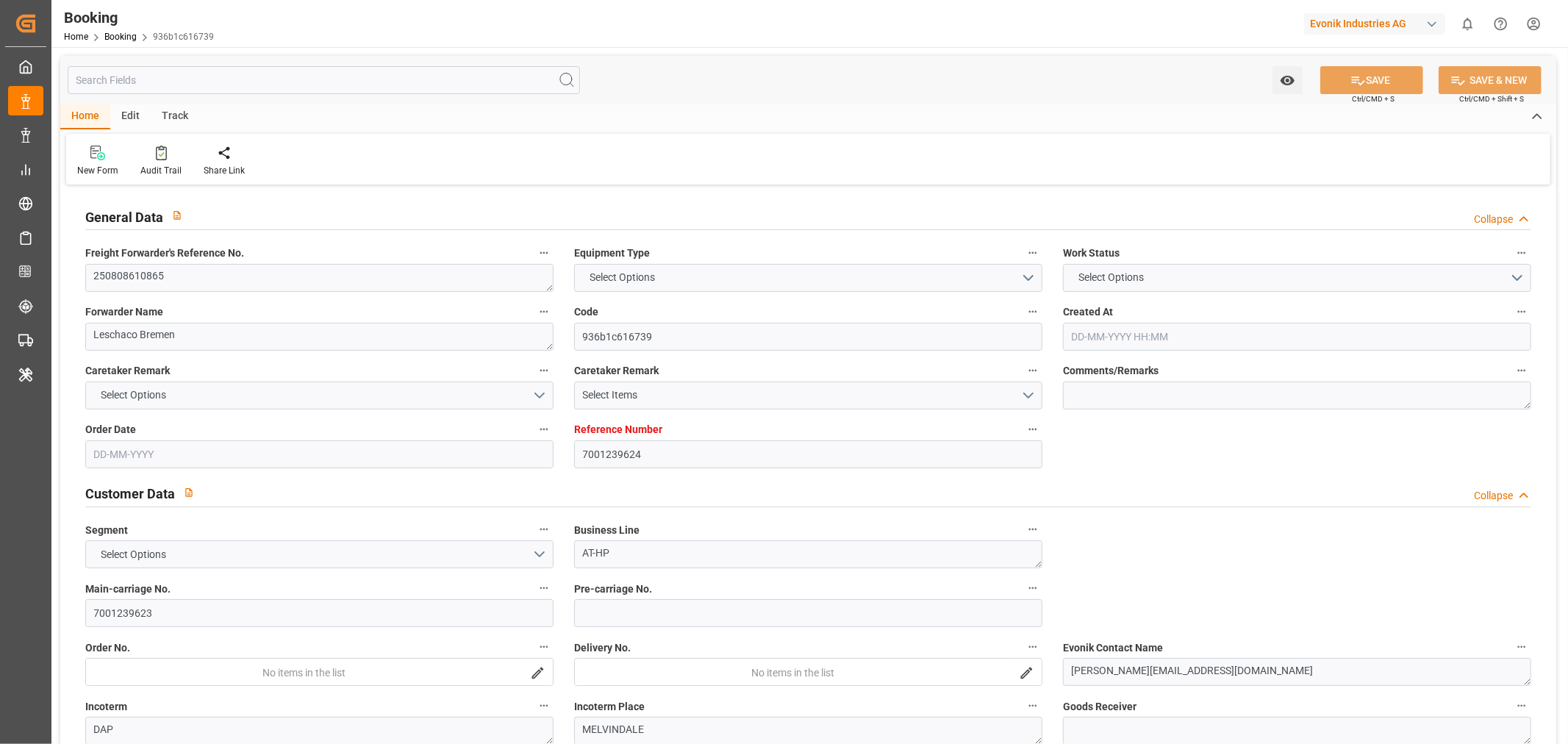
type input "7001239624"
type input "9222986"
type input "Hapag [PERSON_NAME]"
type input "Hapag Lloyd Aktiengesellschaft"
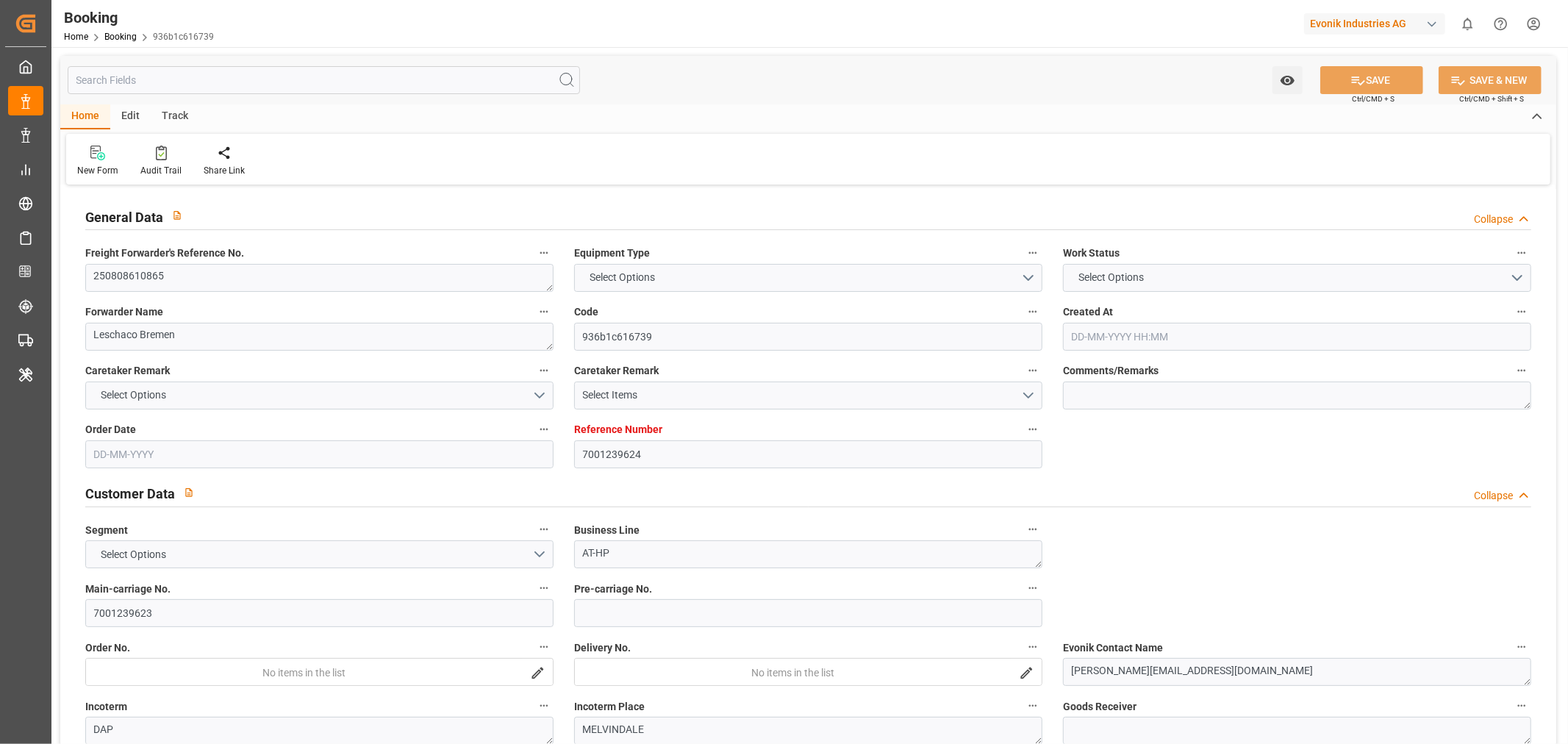
type input "NLRTM"
type input "USNYC"
type input "15"
type input "USDET"
type input "0"
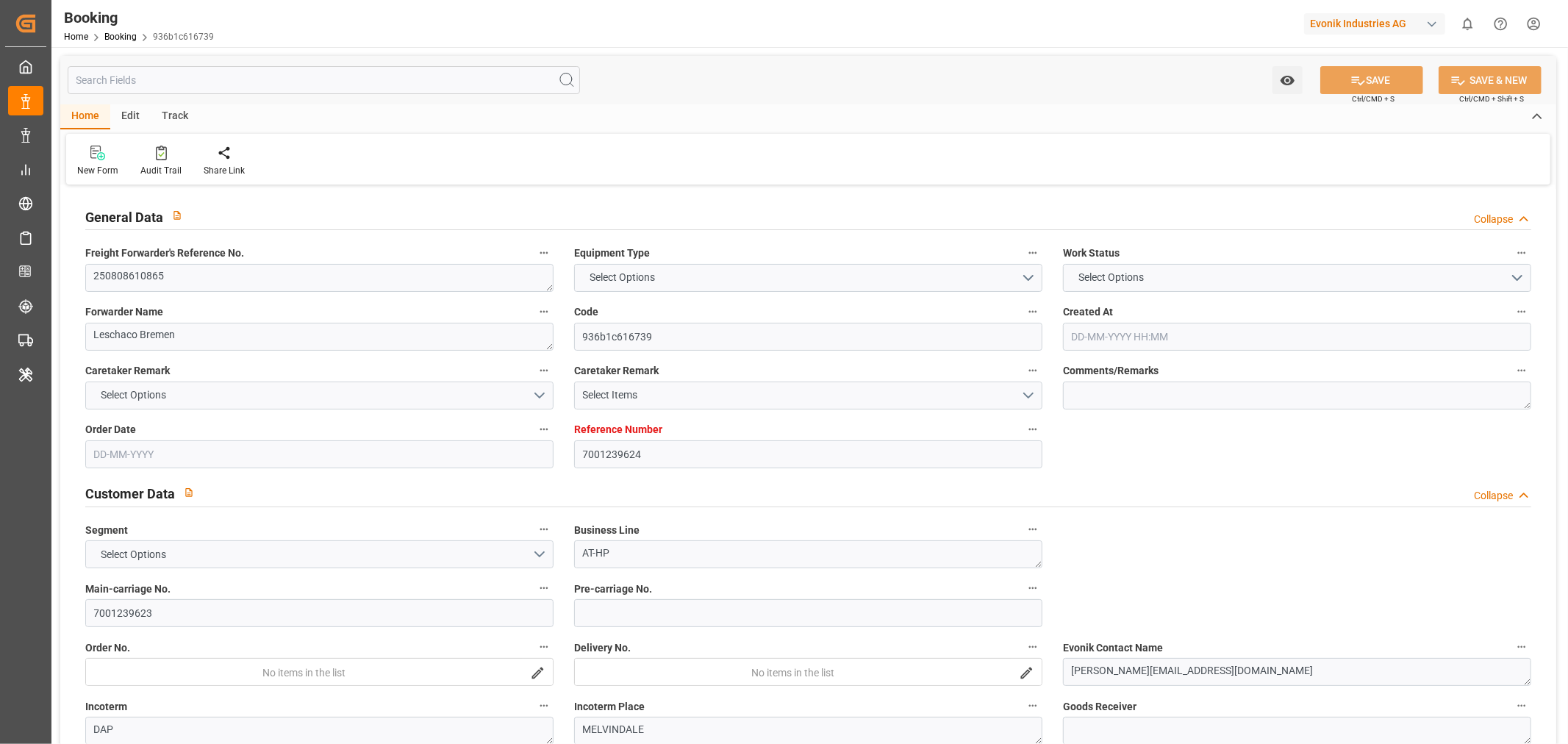
type input "NLRTM"
type input "USNYC"
type input "9222986"
type input "[DATE] 10:47"
type input "[DATE]"
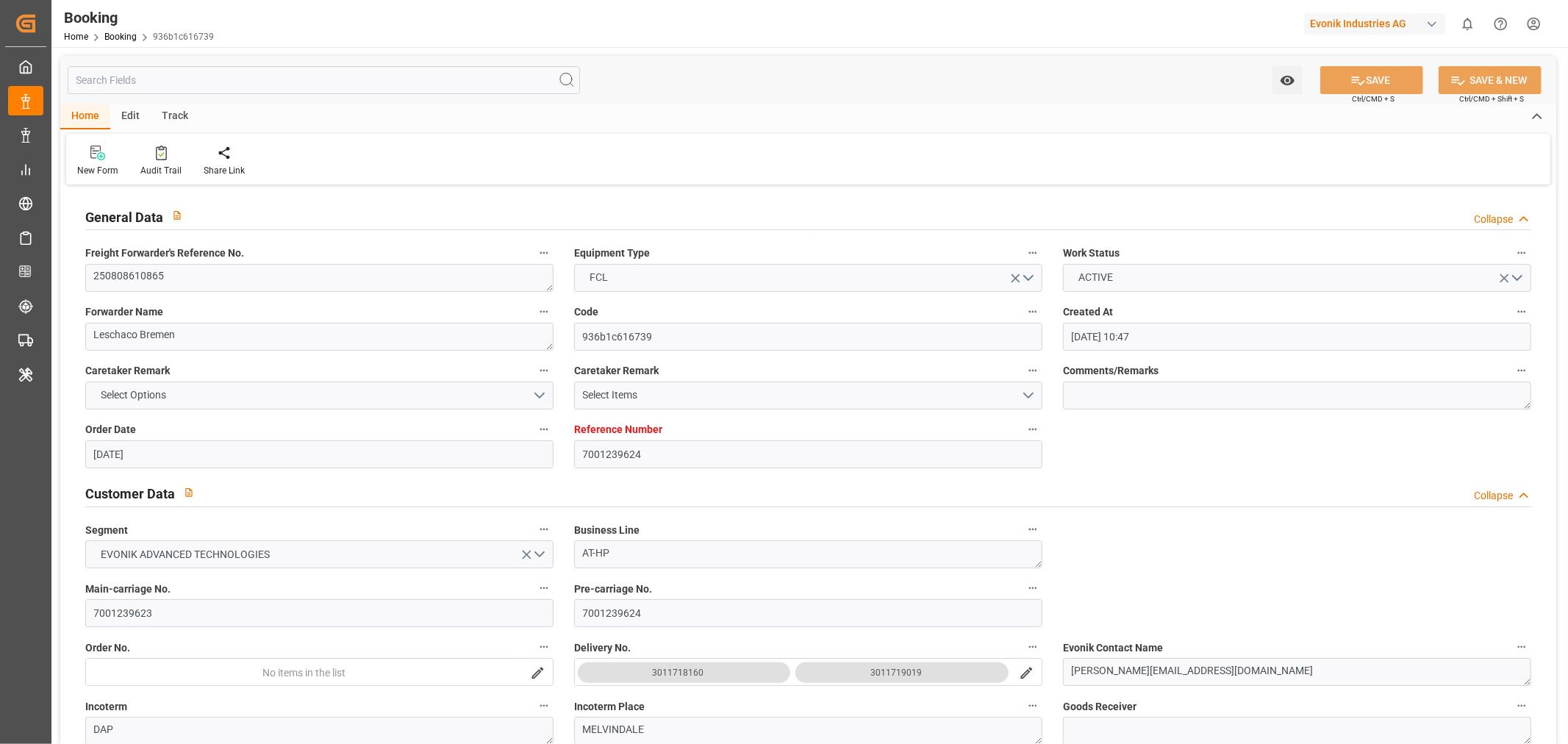
type input "[DATE]"
type input "[DATE] 15:00"
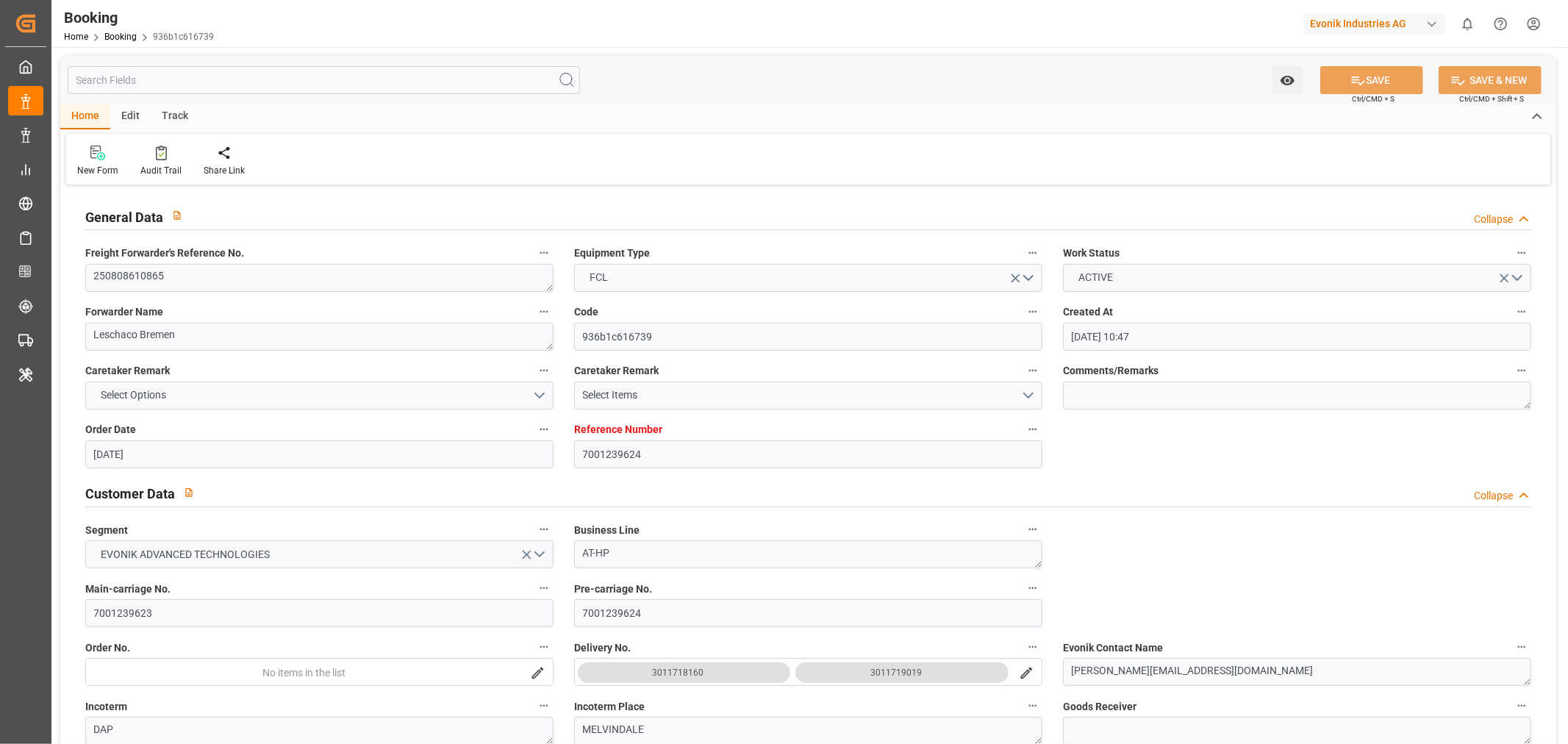
type input "[DATE] 00:00"
type input "[DATE] 15:00"
type input "[DATE] 20:20"
type input "[DATE] 06:00"
type input "[DATE] 00:00"
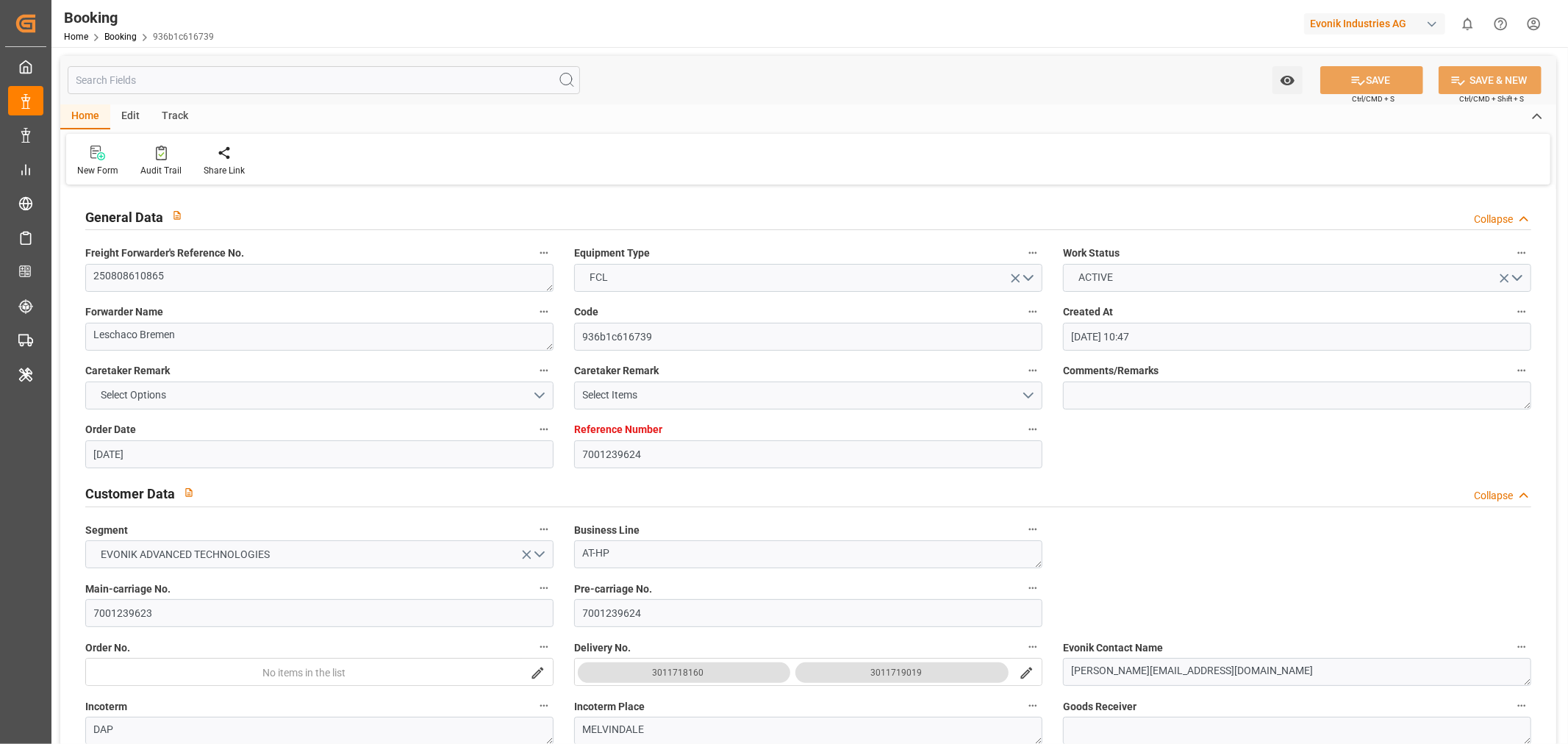
type input "[DATE] 06:06"
type input "[DATE] 16:03"
type input "[DATE]"
type input "[DATE] 18:30"
type input "[DATE]"
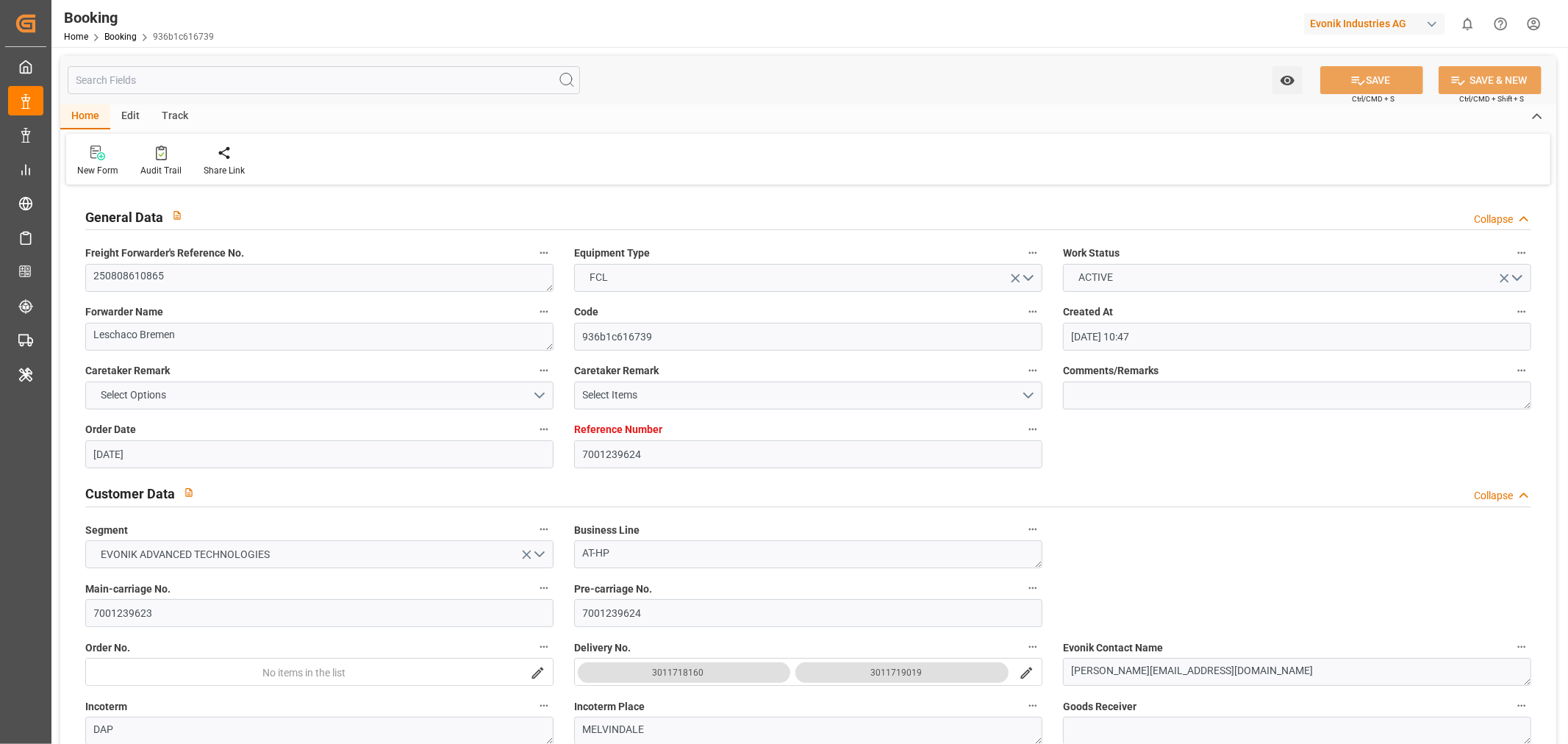
type input "13-08-2025 03:20"
type input "18-09-2025 12:00"
type input "21-08-2025 14:37"
type input "22-08-2025 15:00"
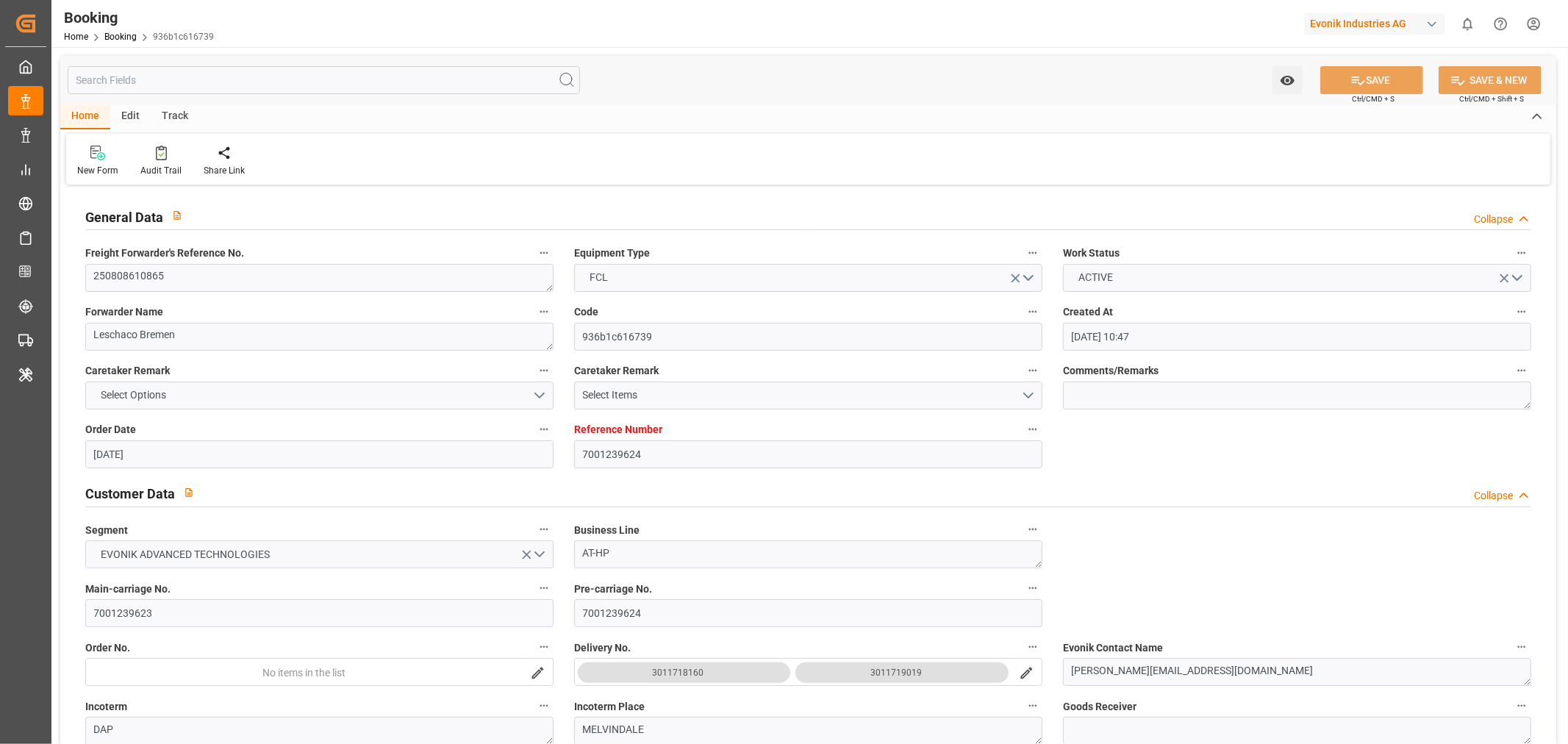
type input "22-08-2025 15:21"
type input "06-09-2025 06:00"
type input "06-09-2025 05:37"
type input "06-09-2025 23:41"
type input "06-09-2025 06:06"
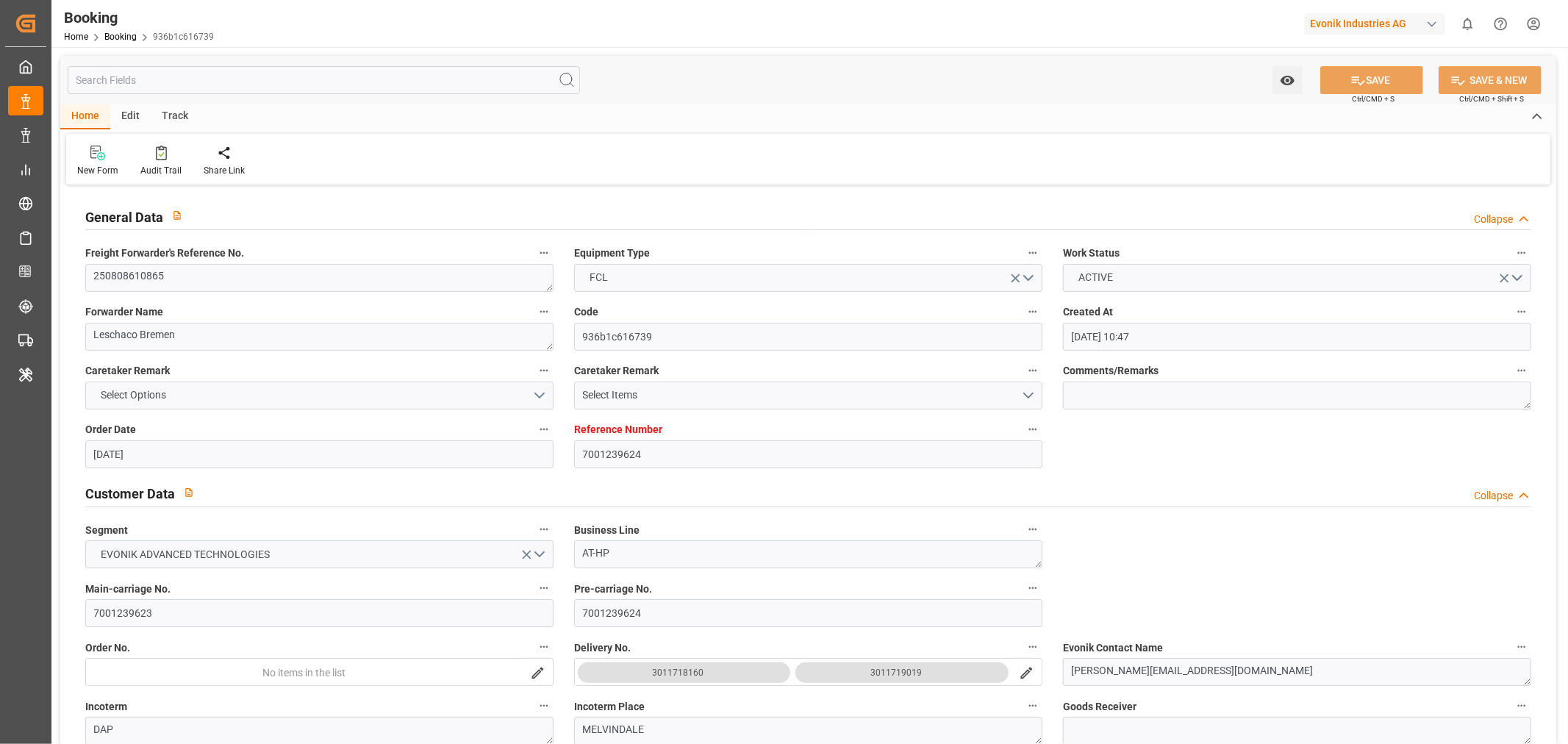
type input "06-09-2025 06:06"
type input "06-09-2025 16:00"
type input "10-09-2025 12:00"
type input "10-09-2025 23:41"
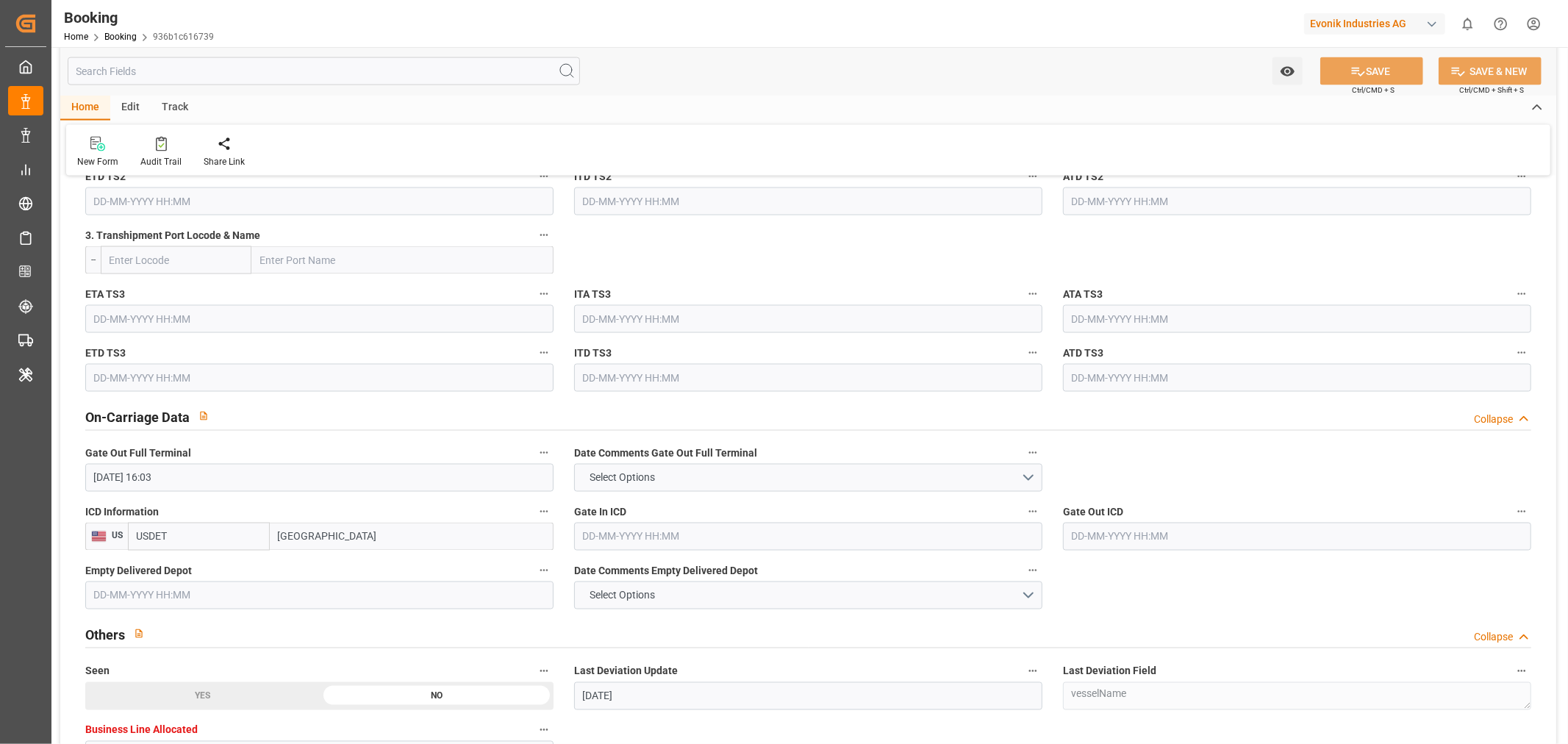
scroll to position [1959, 0]
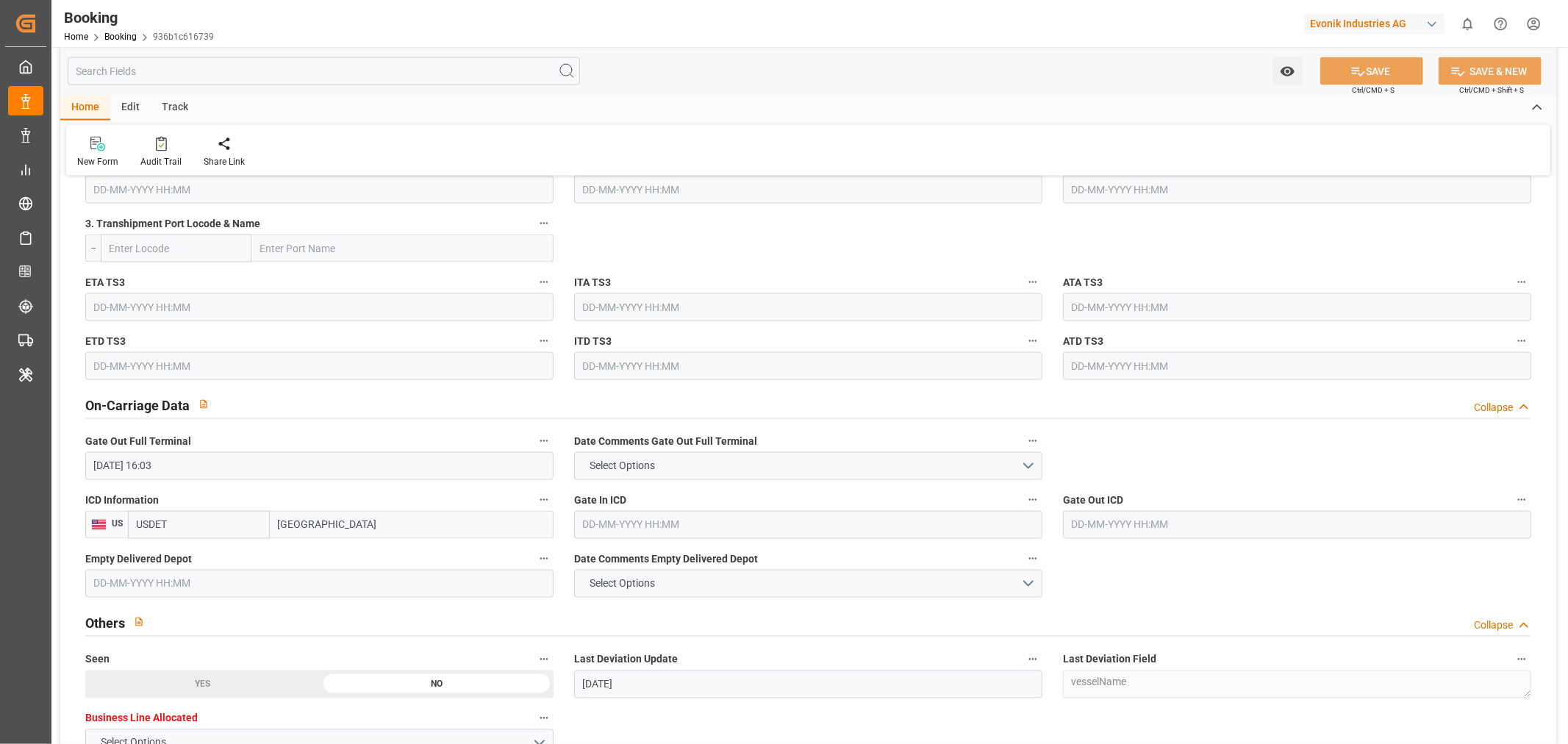
click at [621, 524] on input "text" at bounding box center [808, 525] width 468 height 28
click at [659, 391] on div "10" at bounding box center [651, 392] width 18 height 17
type input "10-09-2025 00:00"
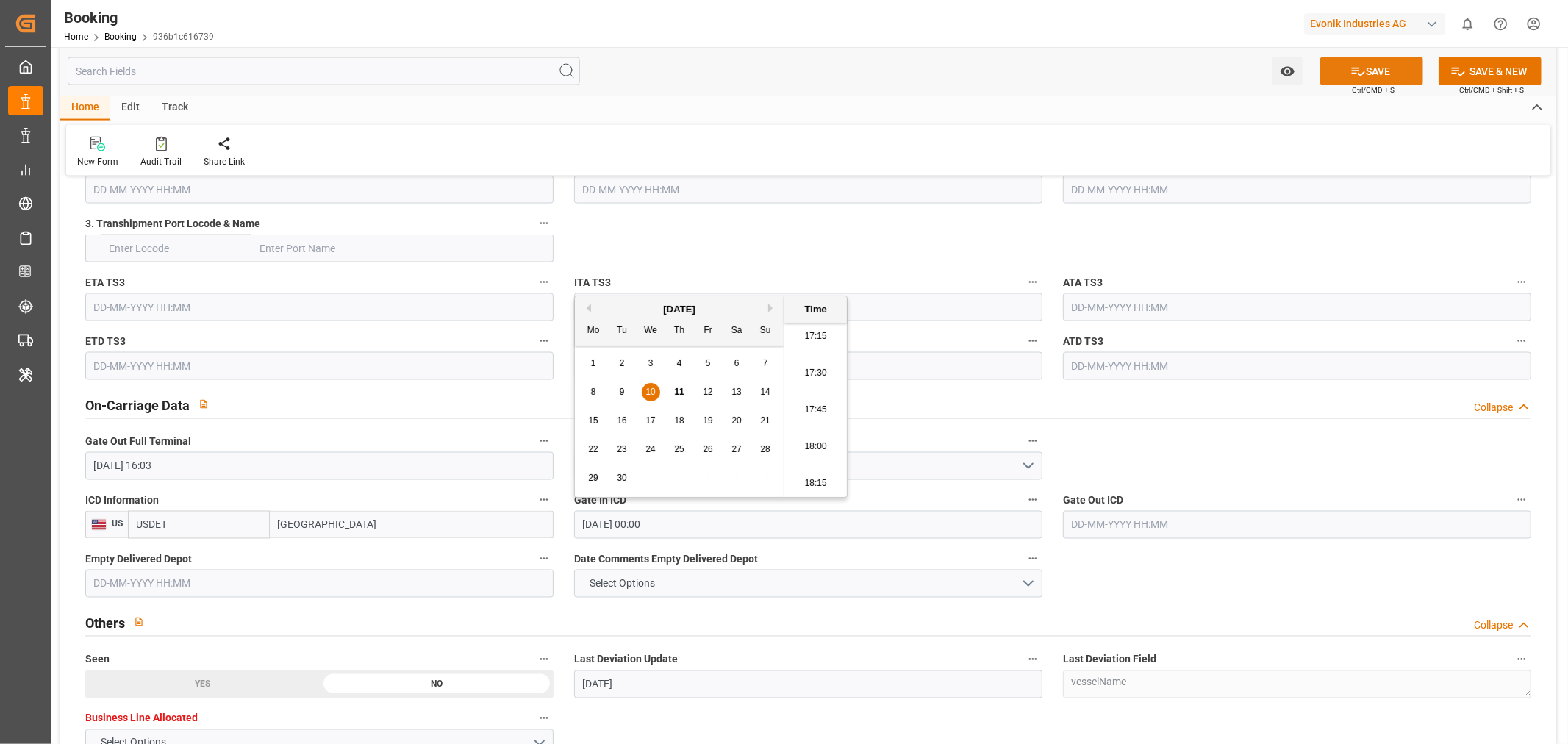
click at [1371, 75] on button "SAVE" at bounding box center [1371, 72] width 103 height 28
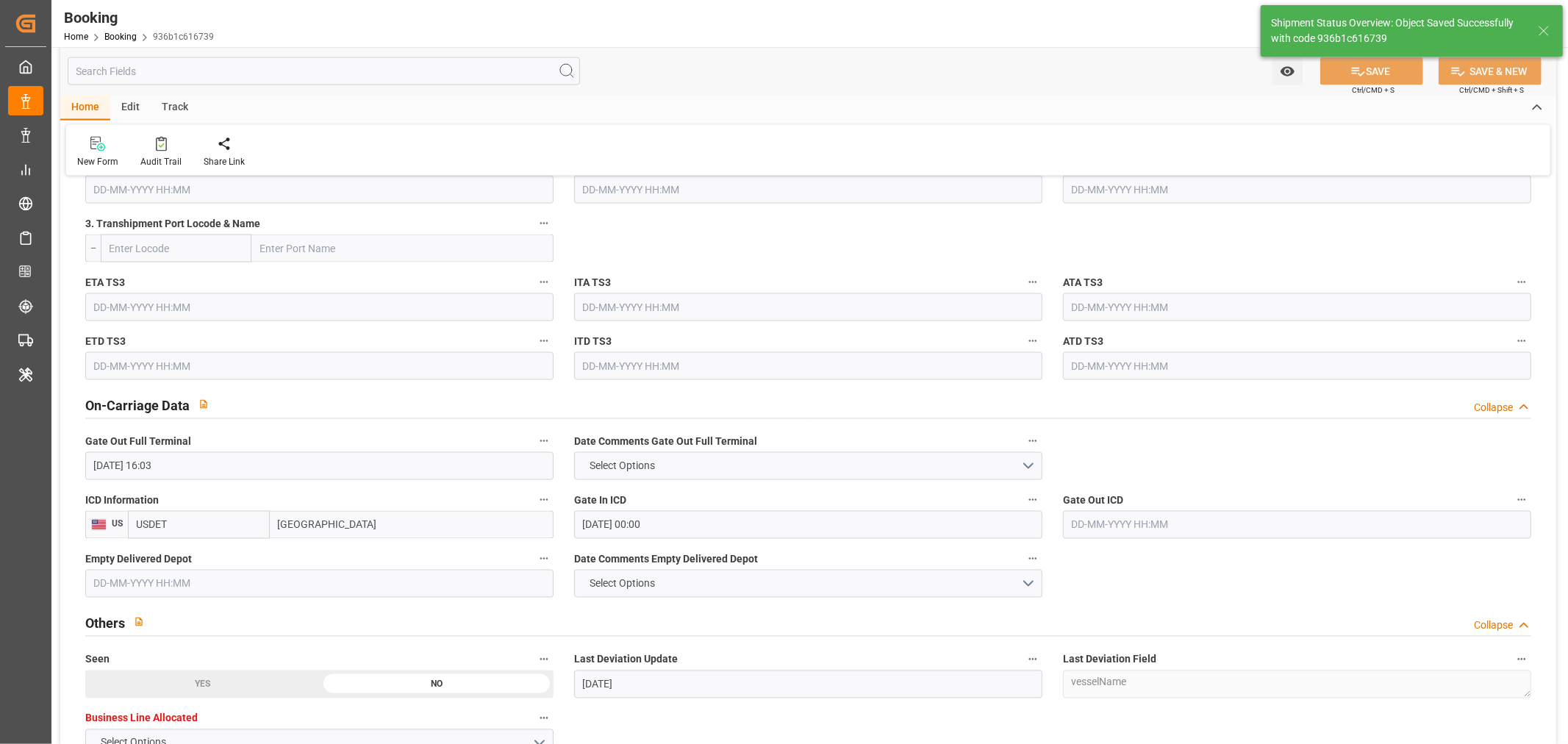
type textarea "[PERSON_NAME]"
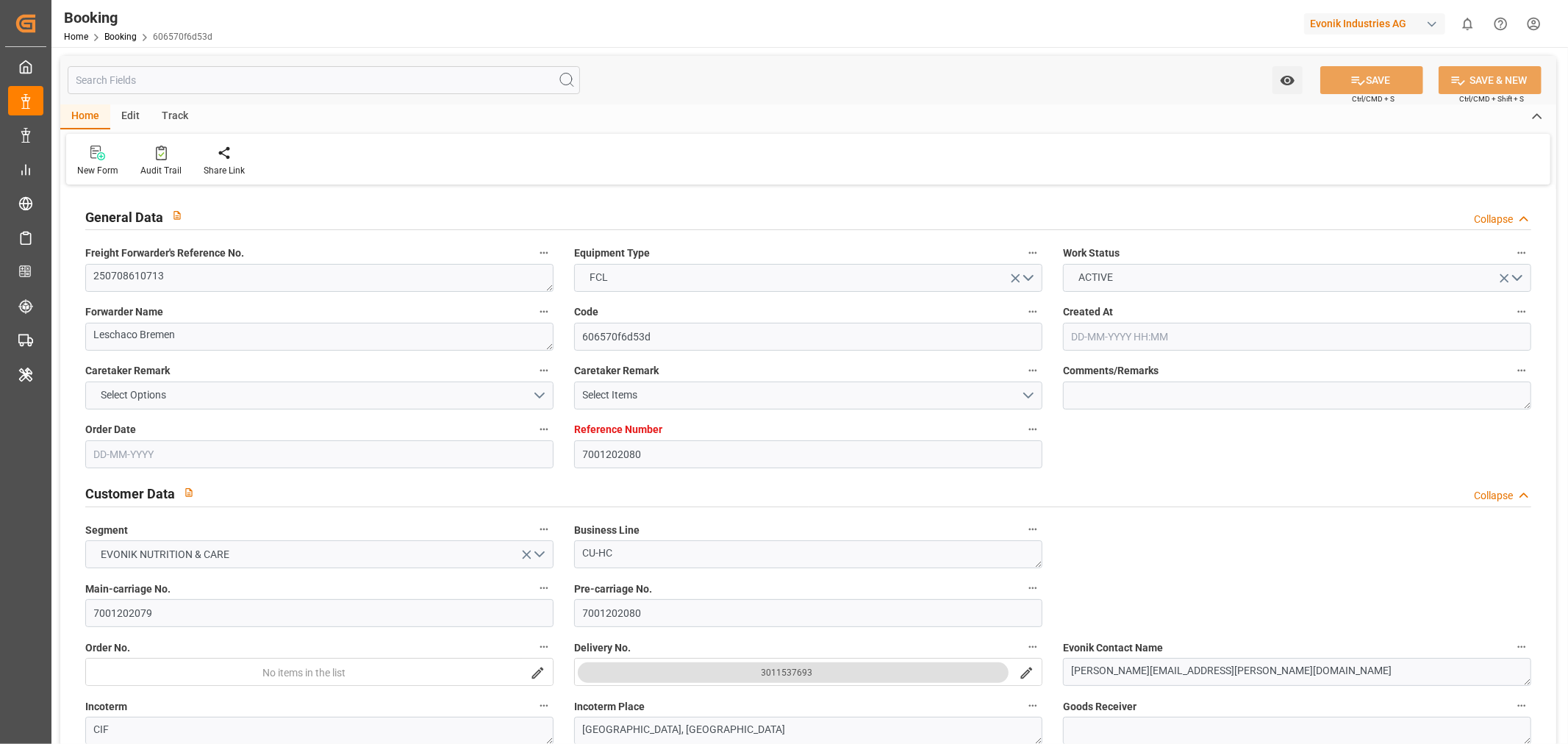
type input "7001202080"
type input "9778820"
type input "Hapag [PERSON_NAME]"
type input "Hapag Lloyd Aktiengesellschaft"
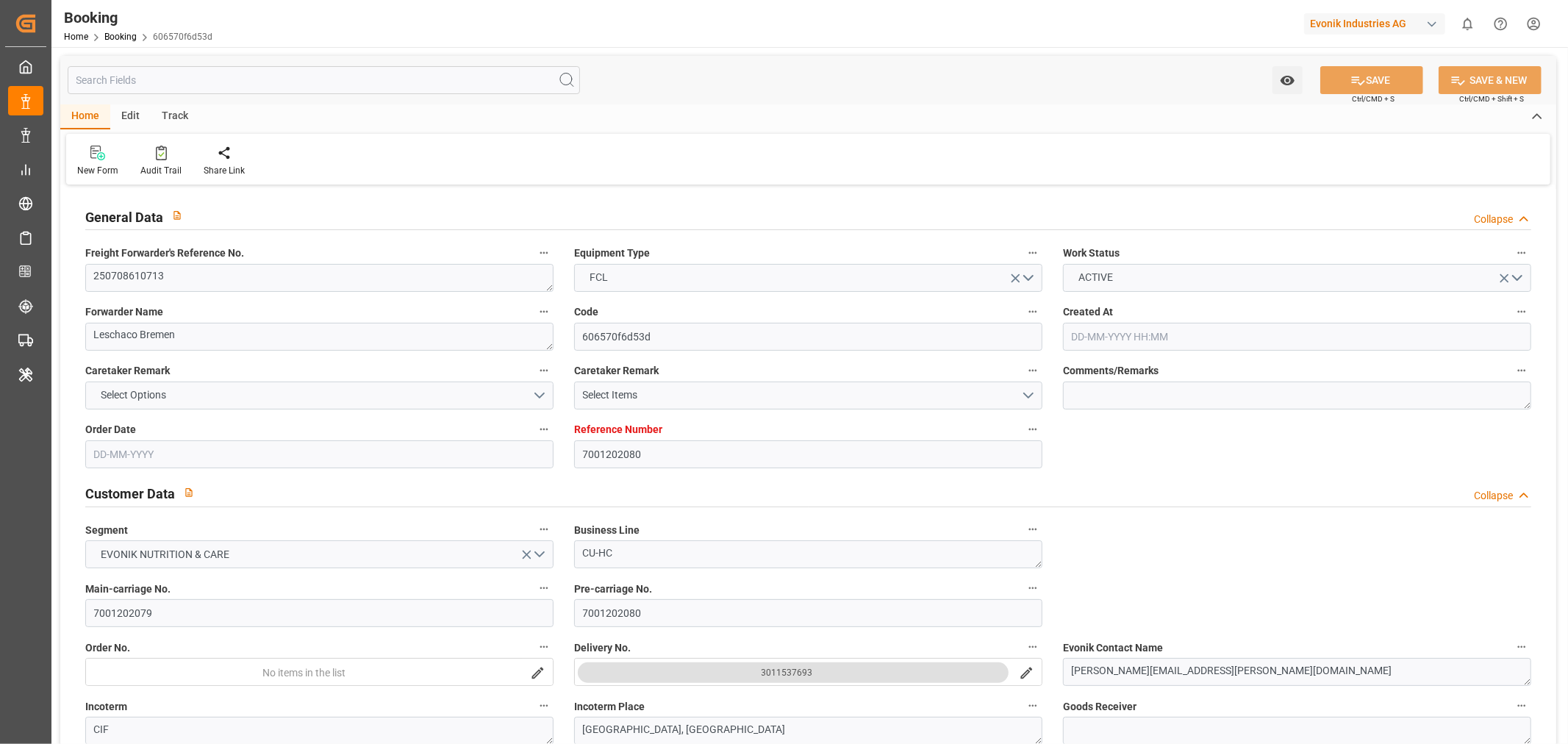
type input "DEHAM"
type input "VNSGN"
type input "49"
type input "SGSIN"
type input "VNVUT"
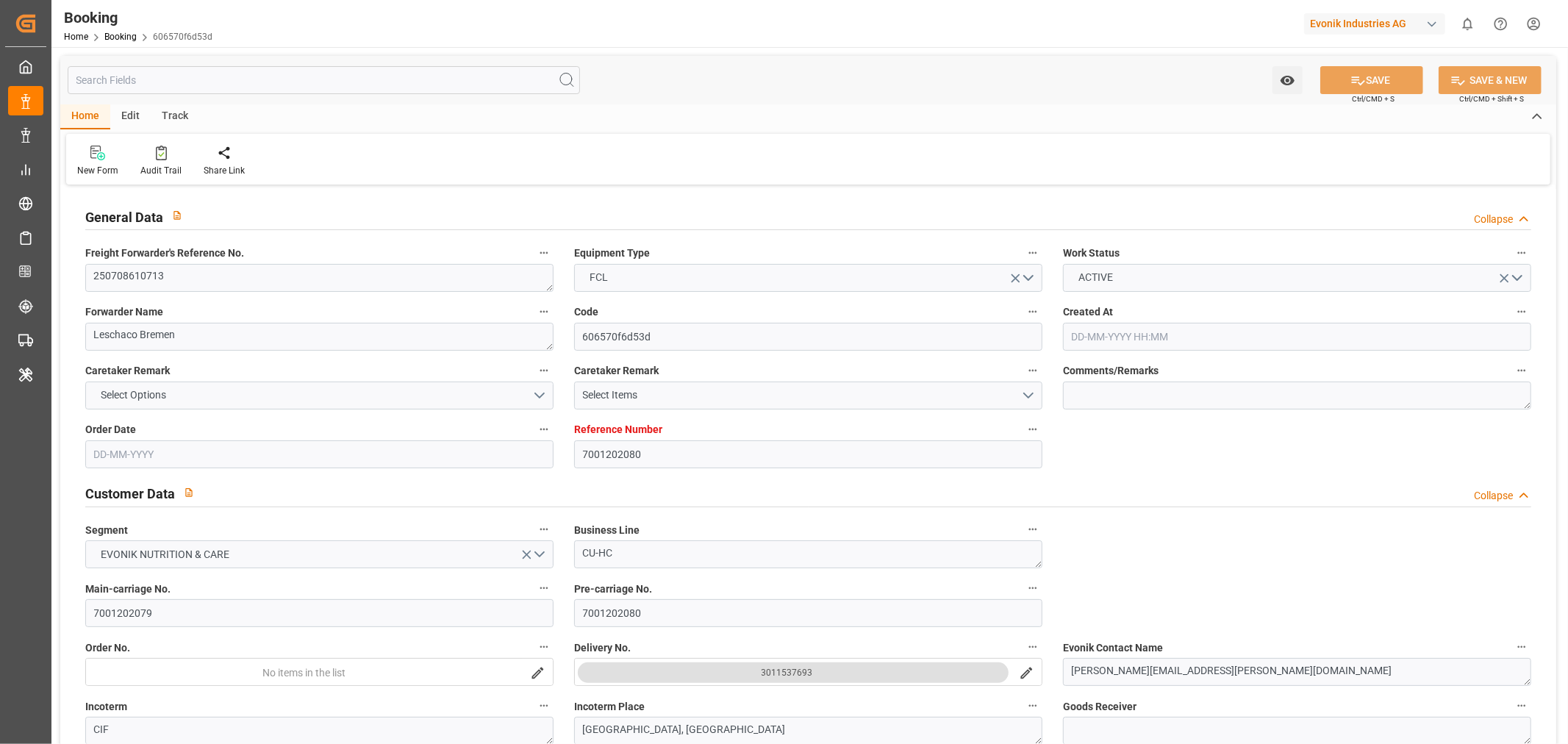
type input "0"
type input "DEHAM"
type input "VNVUT"
type input "9243306"
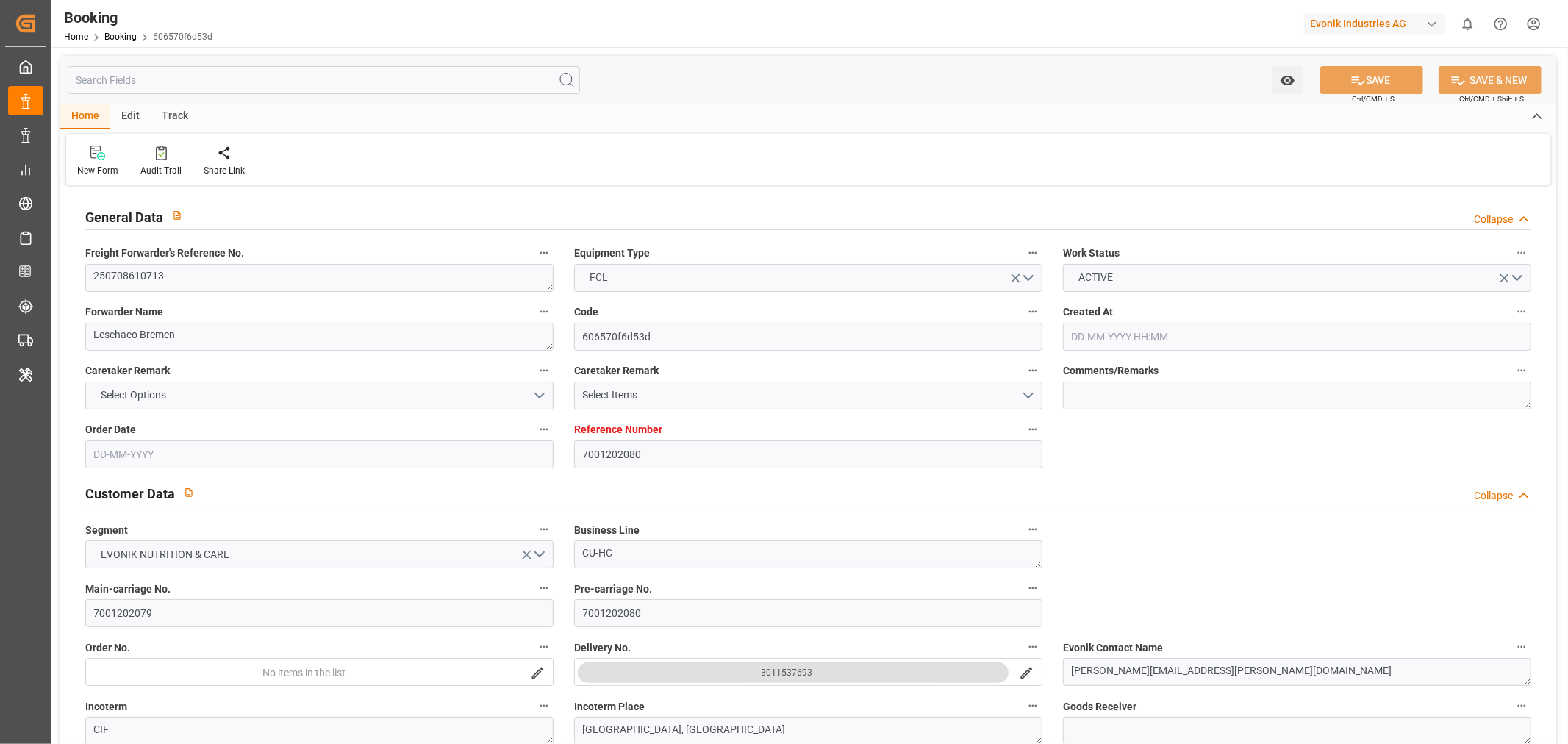
type input "23-06-2025 13:15"
type input "23-06-2025"
type input "05-09-2025"
type input "[DATE]"
type input "24-06-2025"
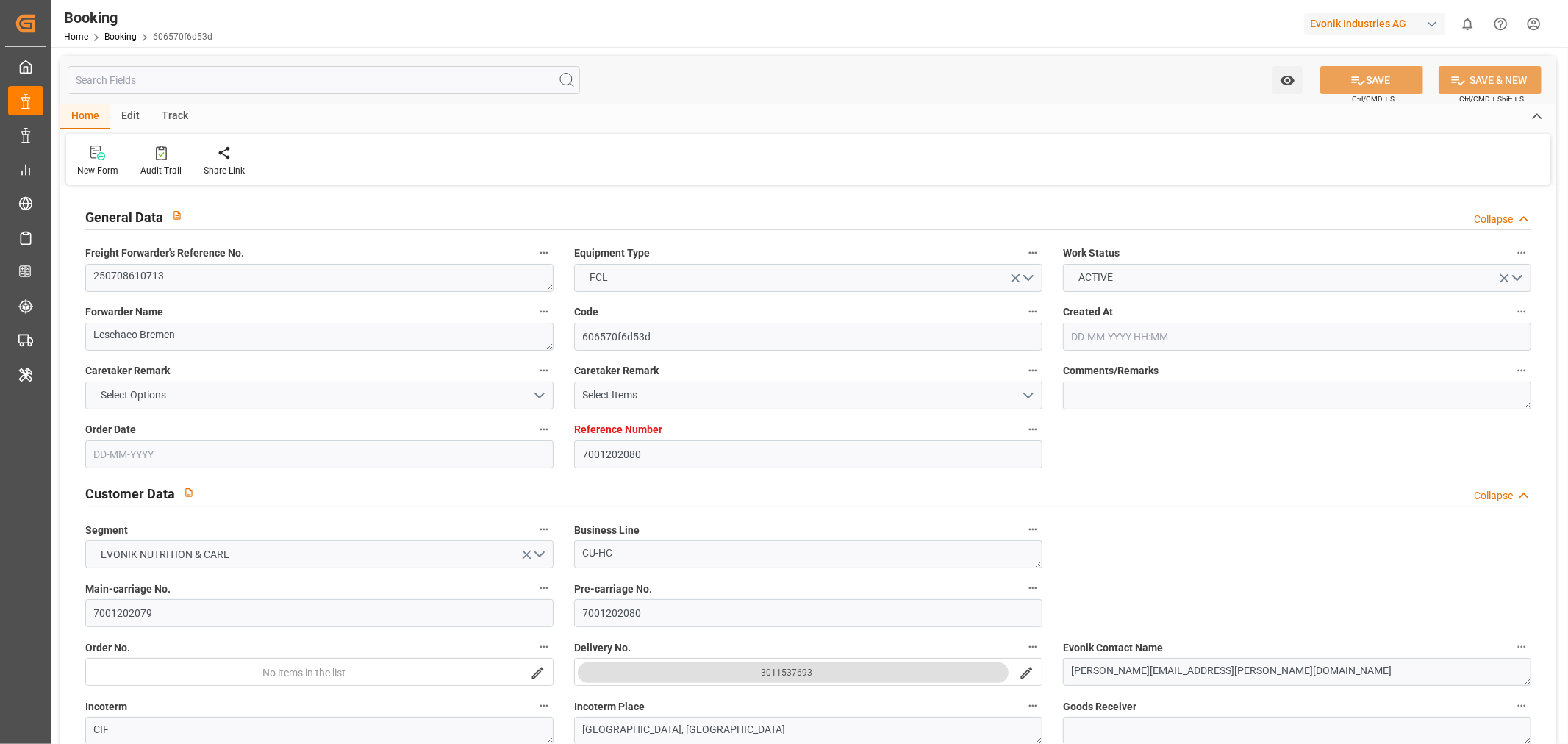
type input "17-07-2025"
type input "20-07-2025 00:00"
type input "20-07-2025 18:36"
type input "15-07-2025 18:59"
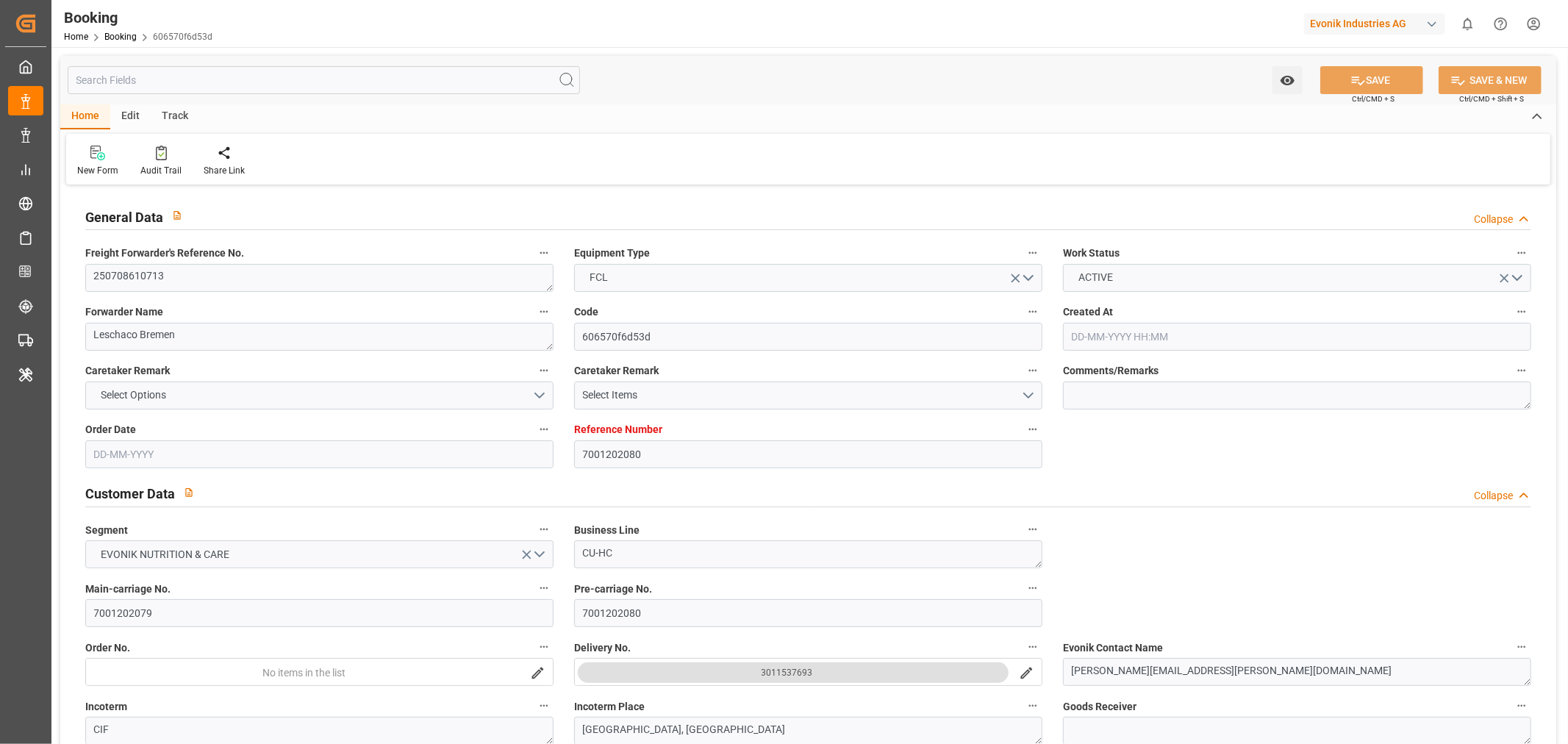
type input "10-09-2025 19:00"
type input "12-09-2025 00:00"
type input "07-09-2025 19:11"
type input "27-08-2025 14:30"
type input "26-08-2025 00:00"
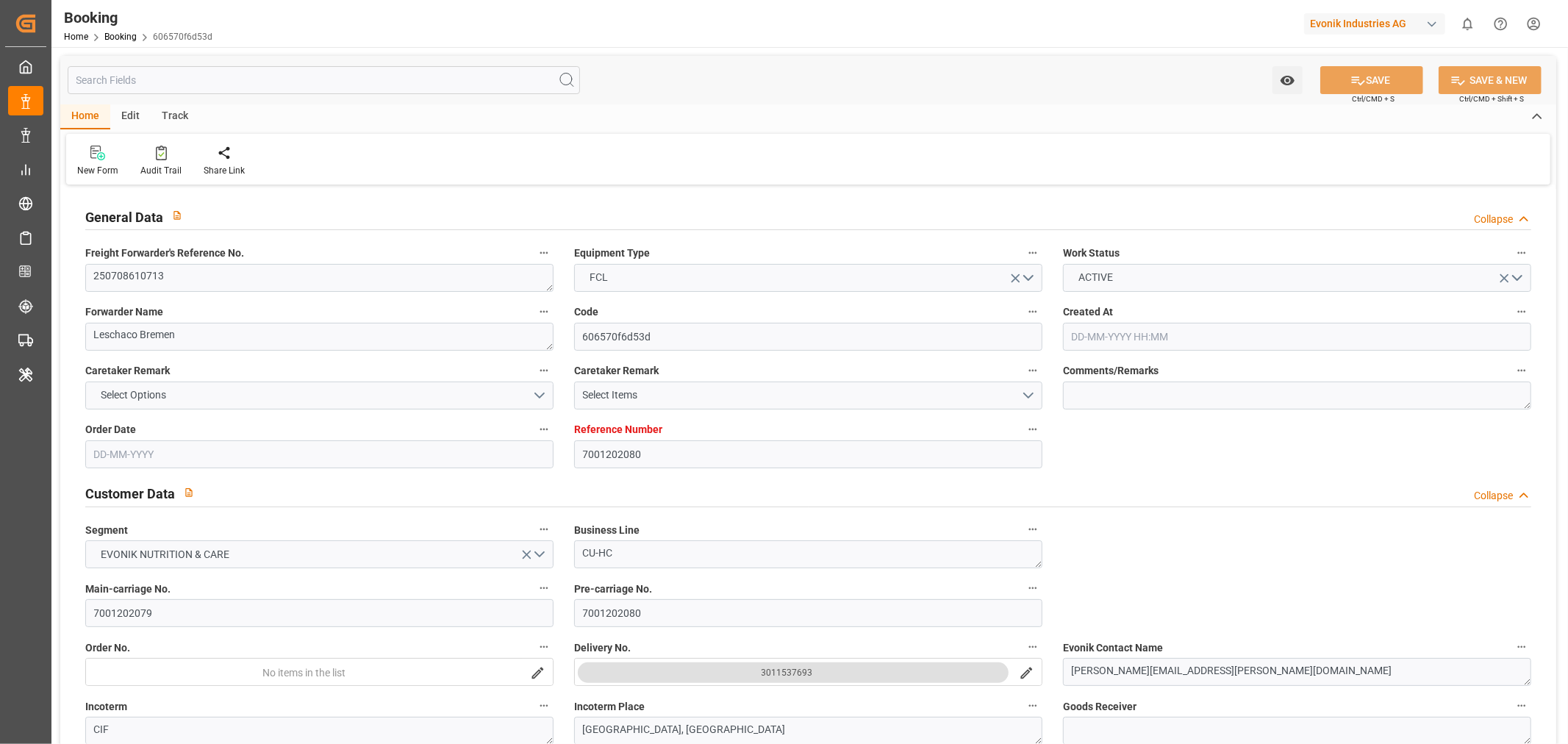
type input "27-08-2025 14:25"
type input "30-08-2025 00:01"
type input "29-08-2025 00:00"
type input "29-08-2025 23:48"
type input "07-09-2025 00:00"
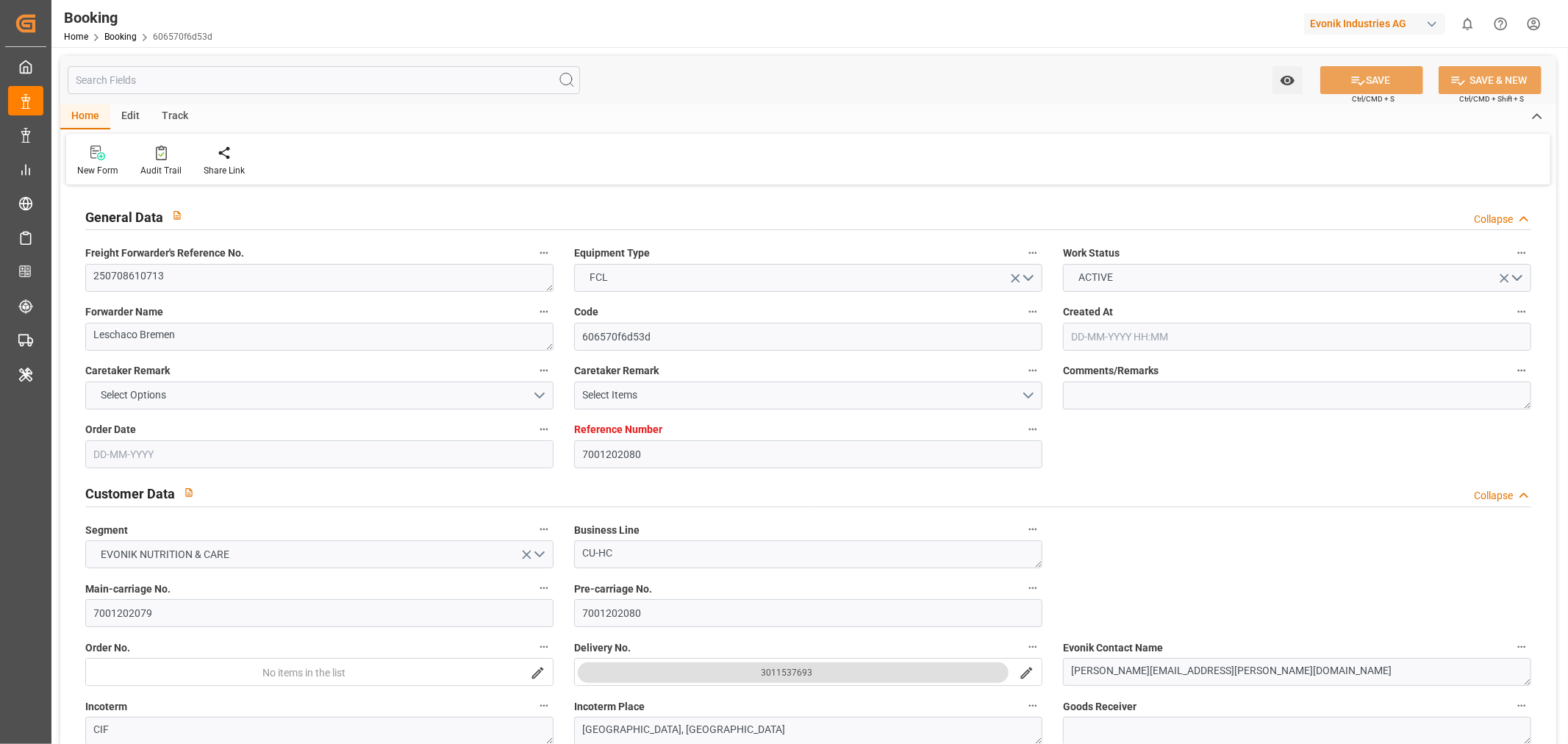
type input "07-09-2025 00:00"
type input "[DATE] 00:00"
type input "09-09-2025 00:00"
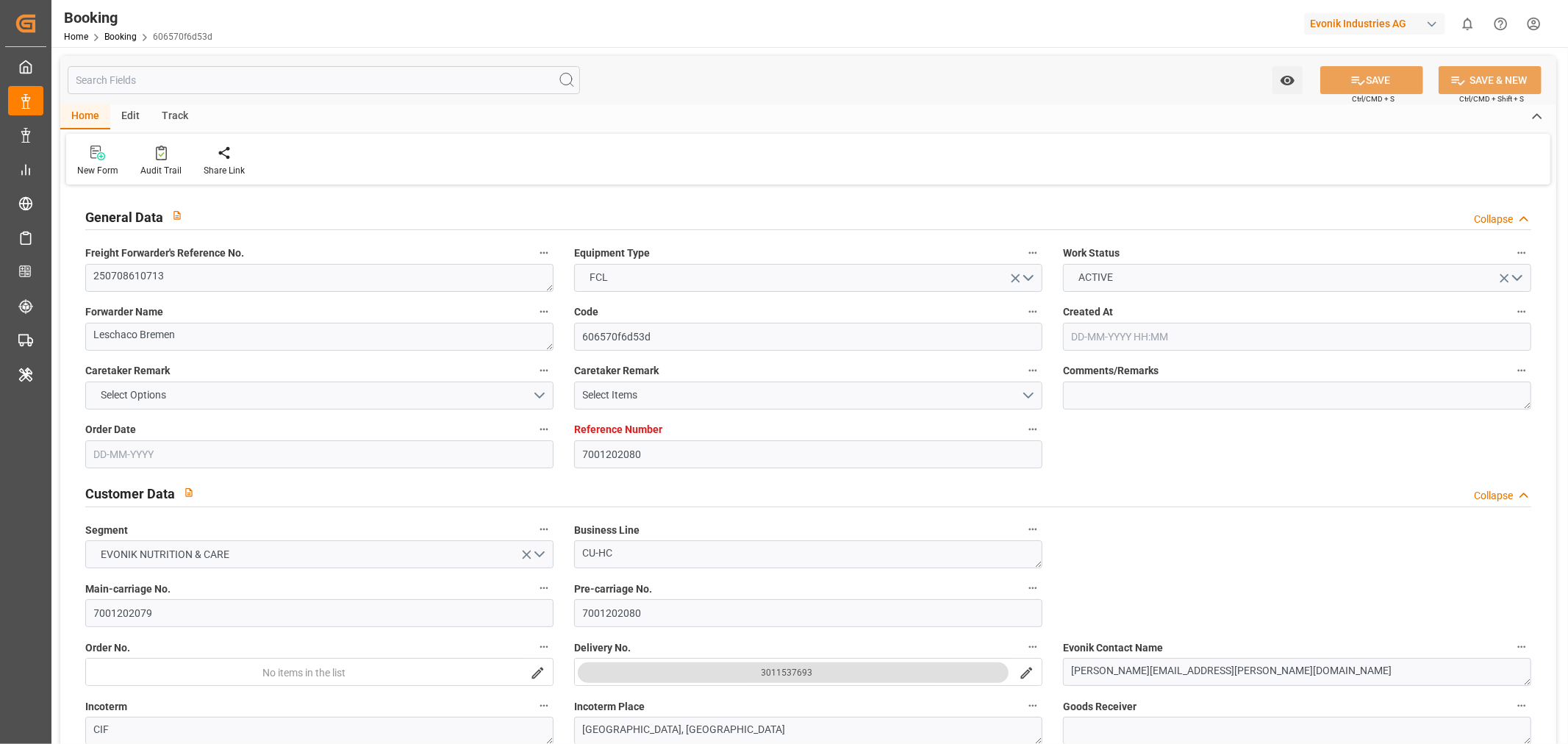
type input "09-09-2025 18:34"
type input "[DATE]"
type input "10-09-2025 19:04"
type input "[DATE]"
type input "14-07-2025 17:20"
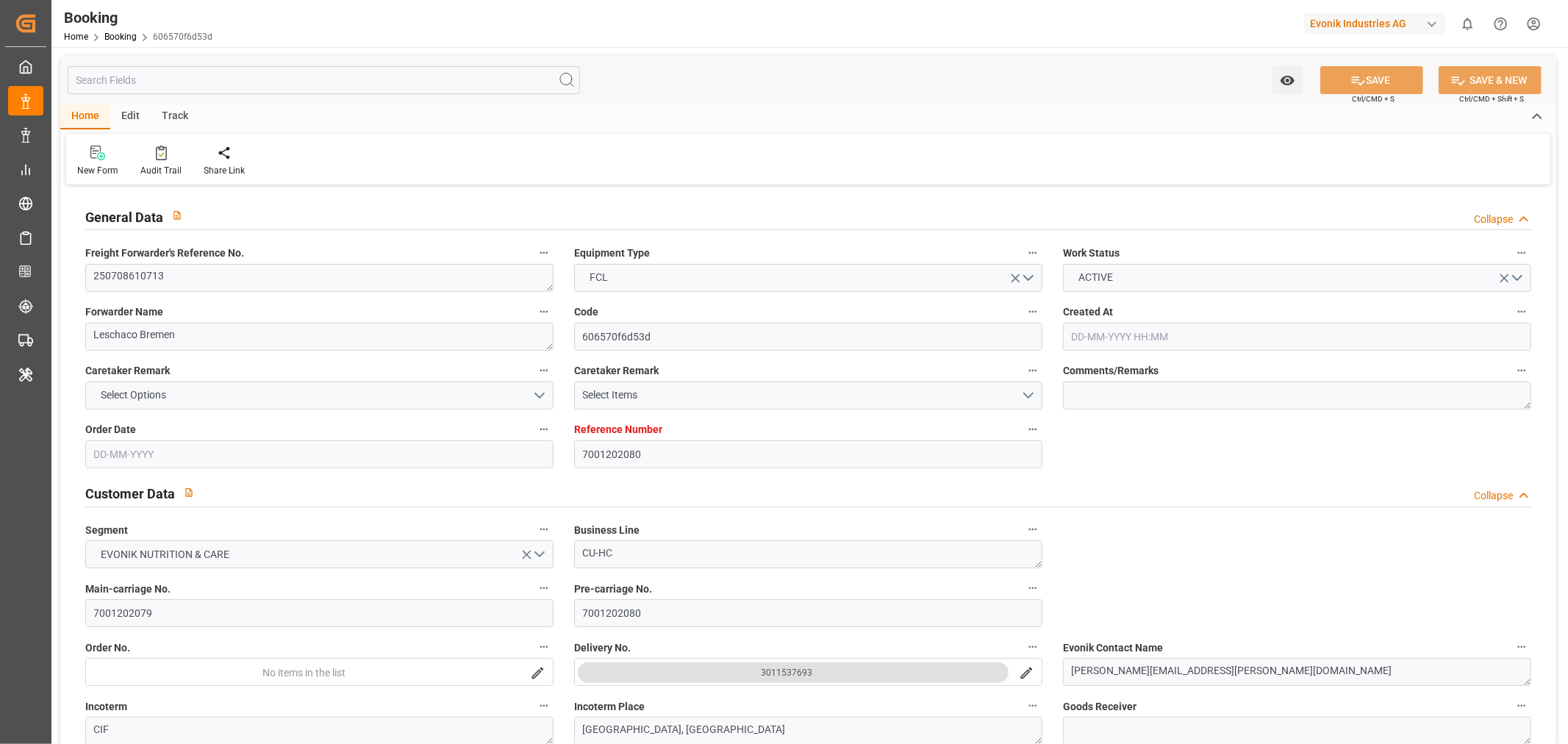
type input "19-07-2025 23:06"
type input "20-07-2025 19:03"
type input "27-08-2025 14:30"
type input "27-08-2025 13:18"
type input "27-08-2025 14:00"
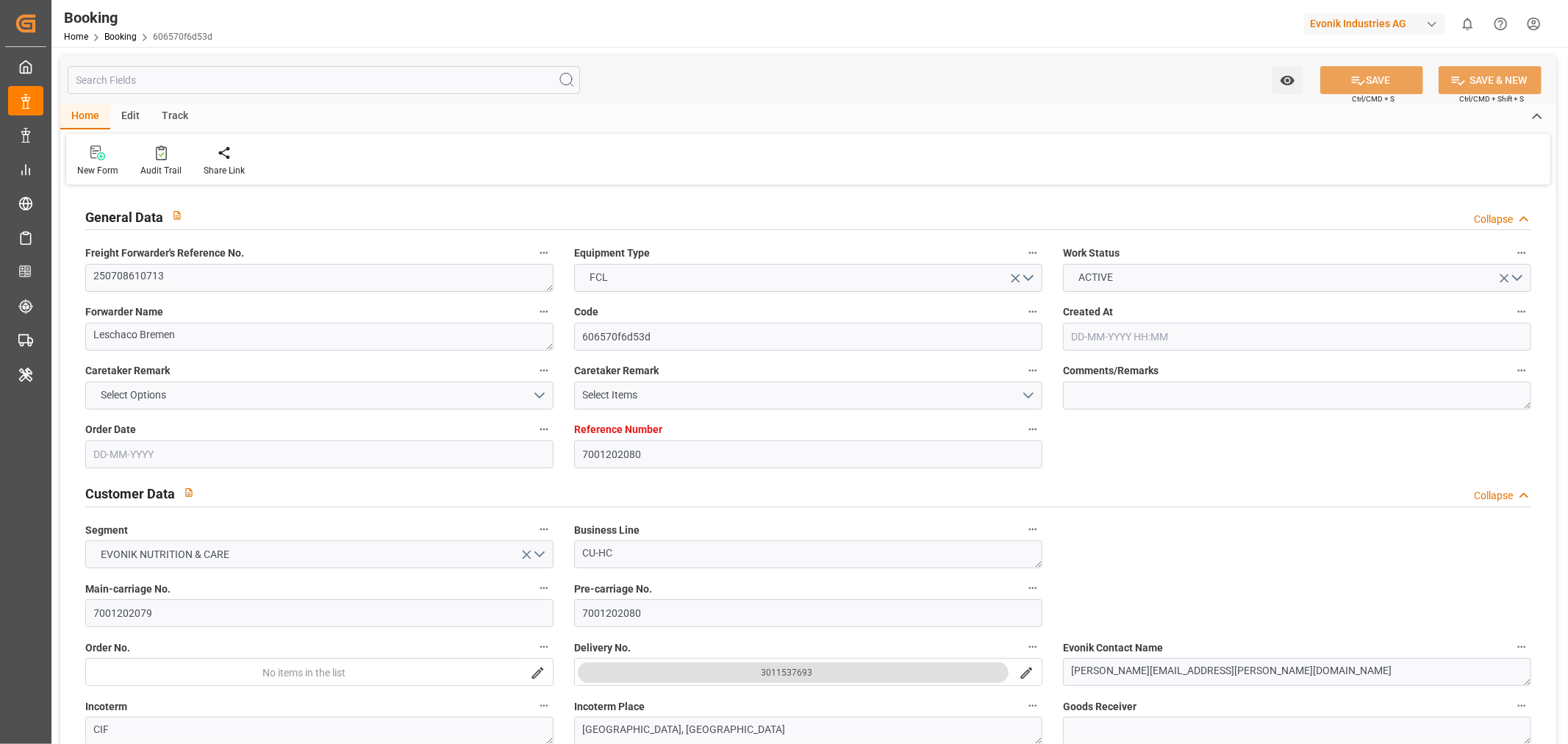
type input "27-08-2025 14:00"
type input "28-08-2025 01:45"
type input "28-08-2025 03:34"
type input "29-08-2025 15:47"
type input "30-08-2025 00:01"
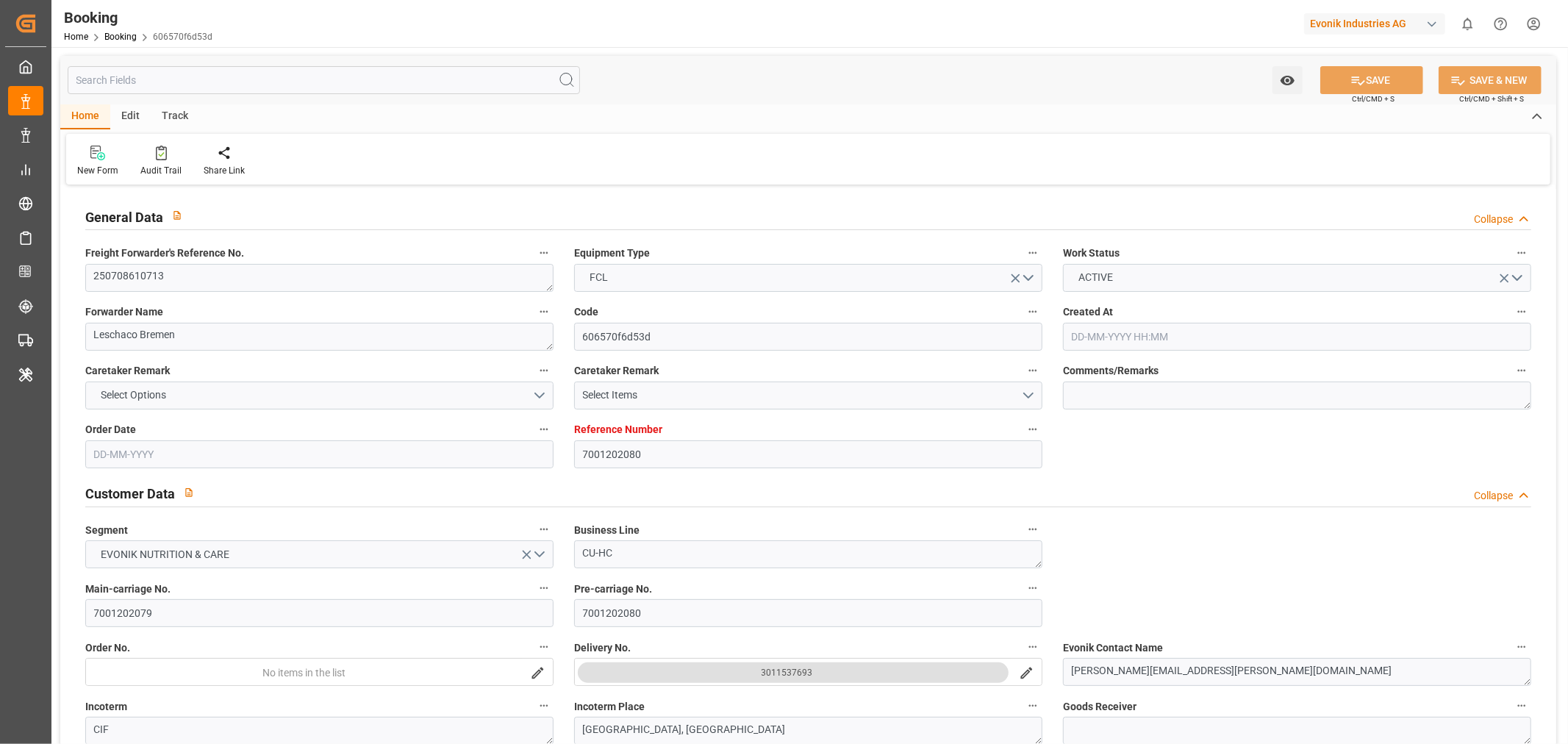
type input "30-08-2025 00:44"
type input "07-09-2025 19:00"
type input "07-09-2025 18:48"
type input "08-09-2025 03:08"
type input "07-09-2025 19:11"
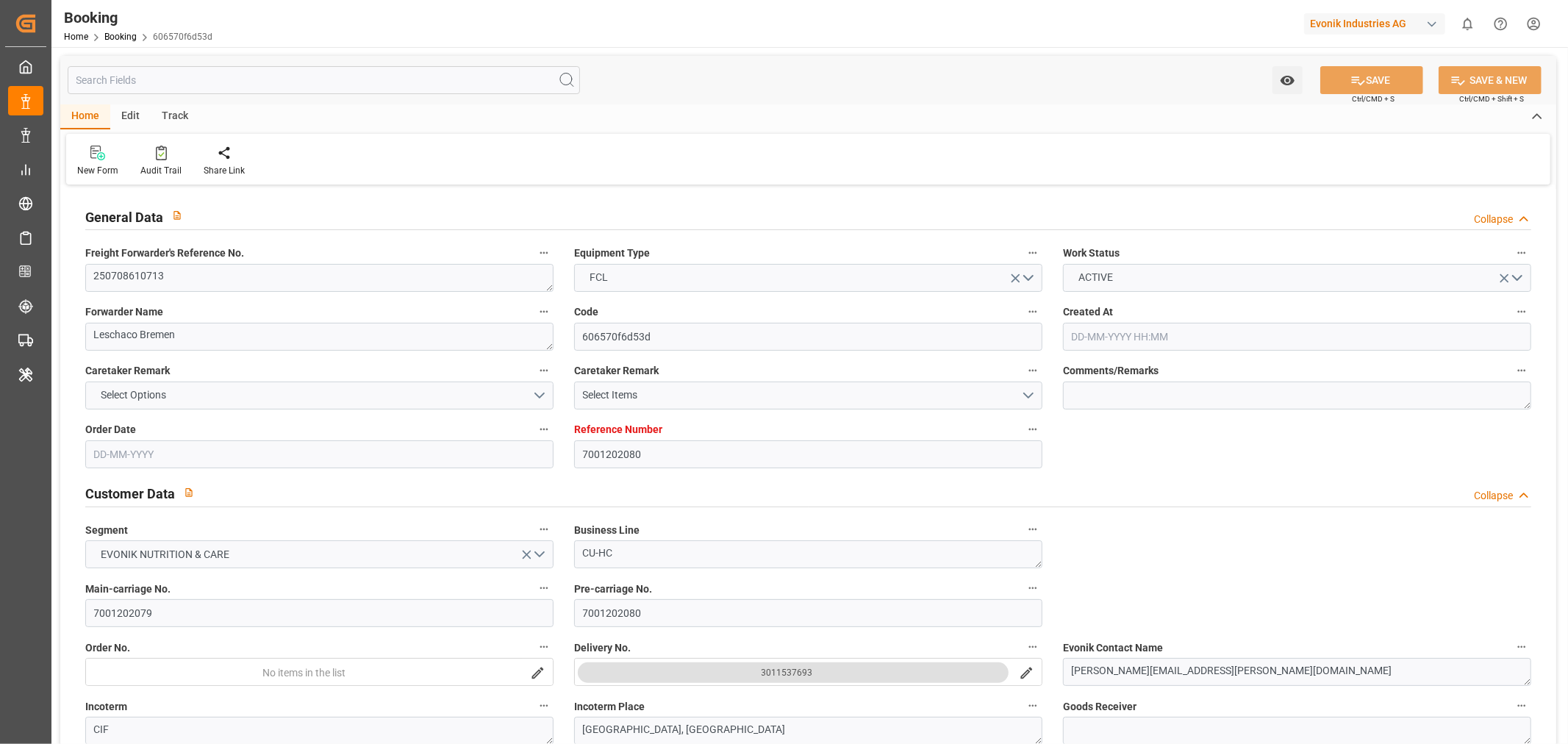
type input "07-09-2025 19:11"
type input "07-09-2025 23:56"
type input "11-09-2025 12:00"
type input "11-09-2025 23:56"
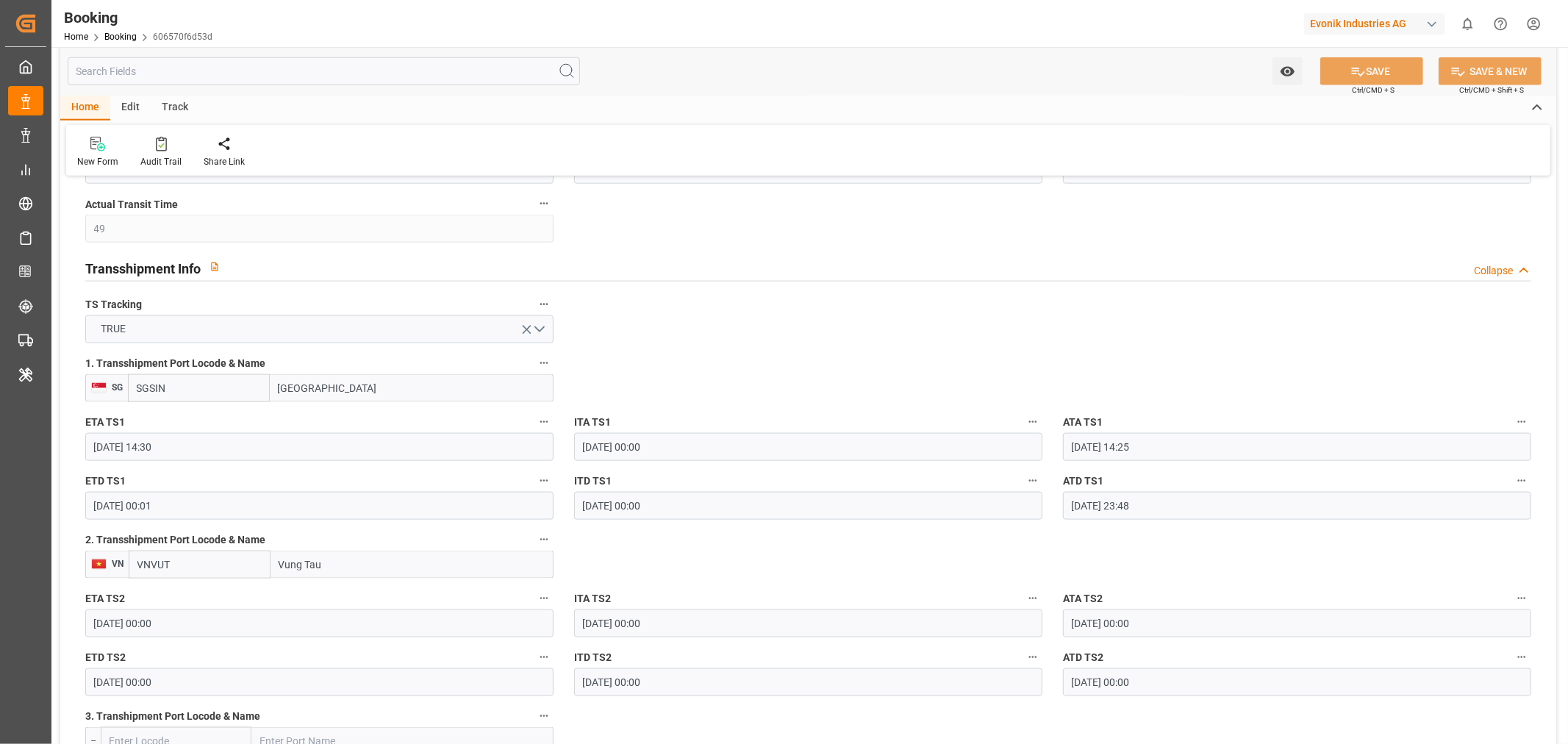
scroll to position [1225, 0]
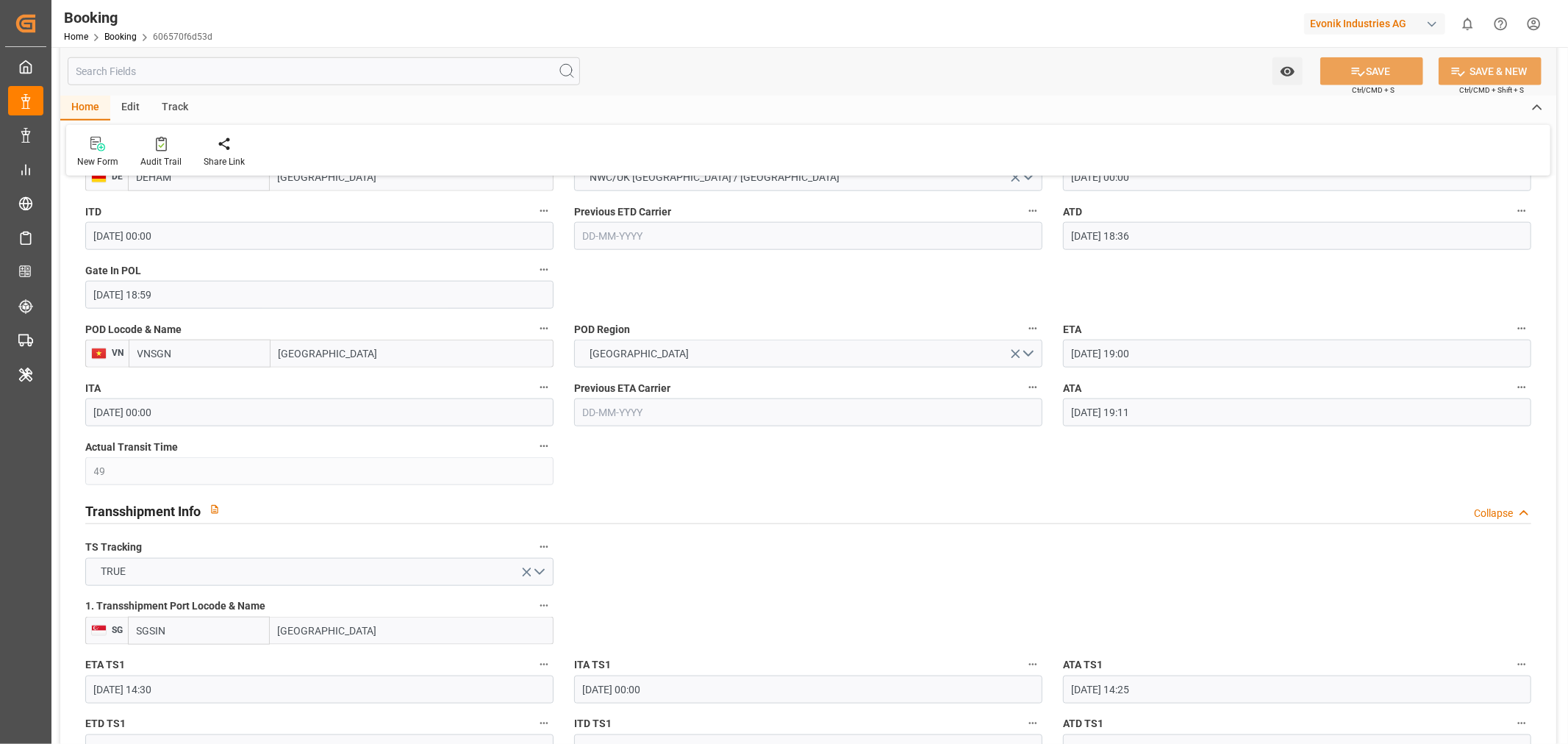
click at [1123, 408] on input "07-09-2025 19:11" at bounding box center [1297, 412] width 468 height 28
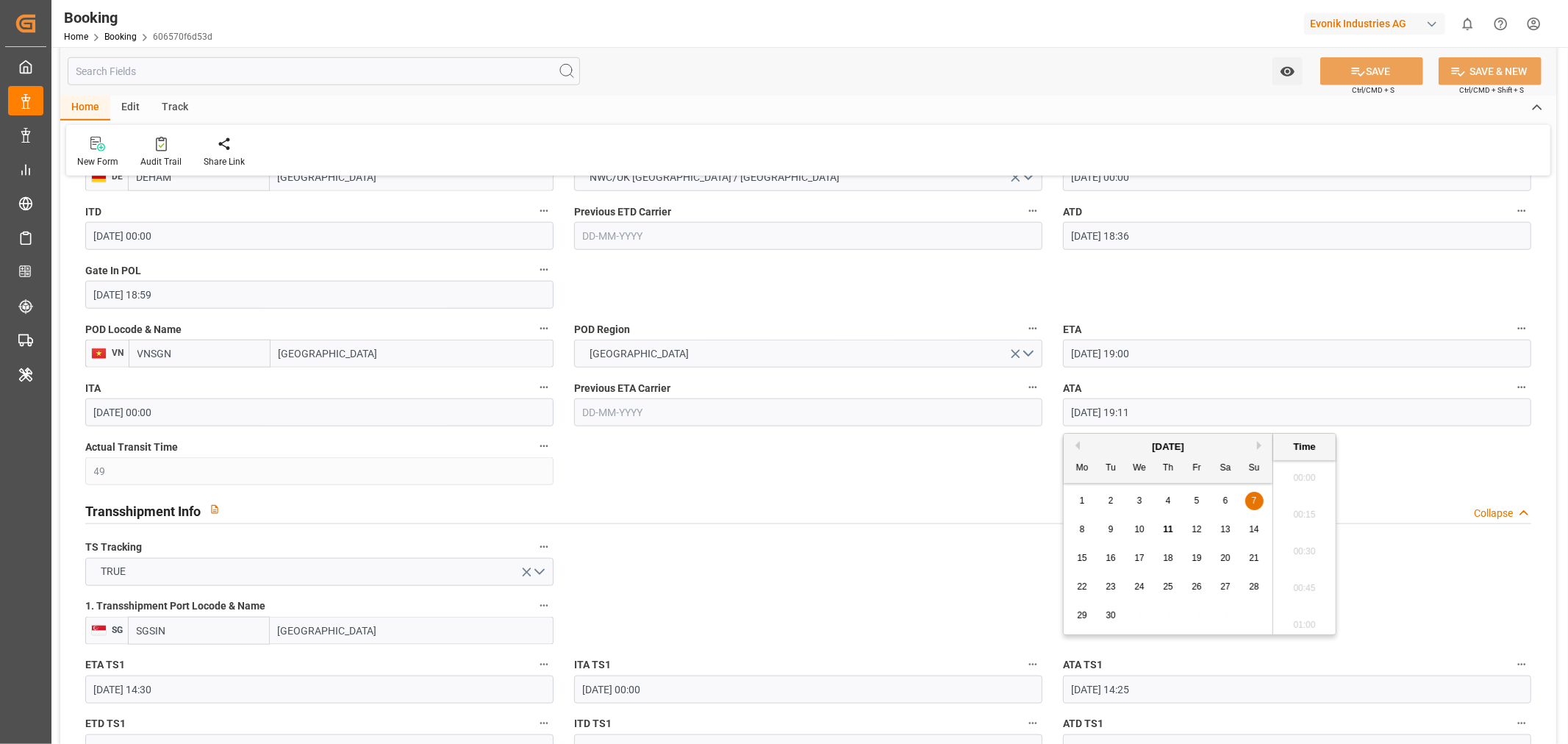
scroll to position [2723, 0]
click at [1123, 408] on input "07-09-2025 19:11" at bounding box center [1297, 412] width 468 height 28
click at [1143, 526] on span "10" at bounding box center [1139, 529] width 9 height 10
type input "10-09-2025 19:11"
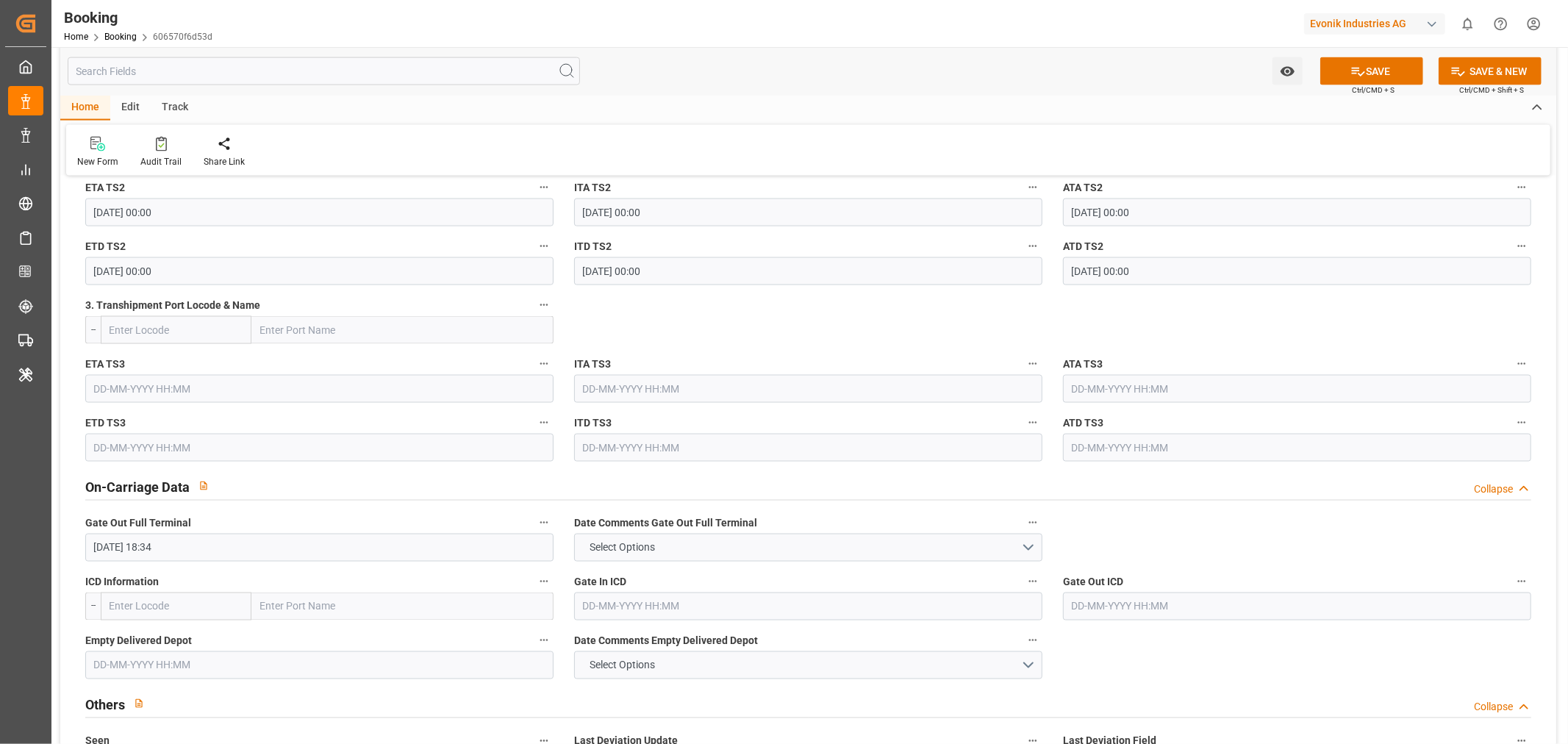
scroll to position [1959, 0]
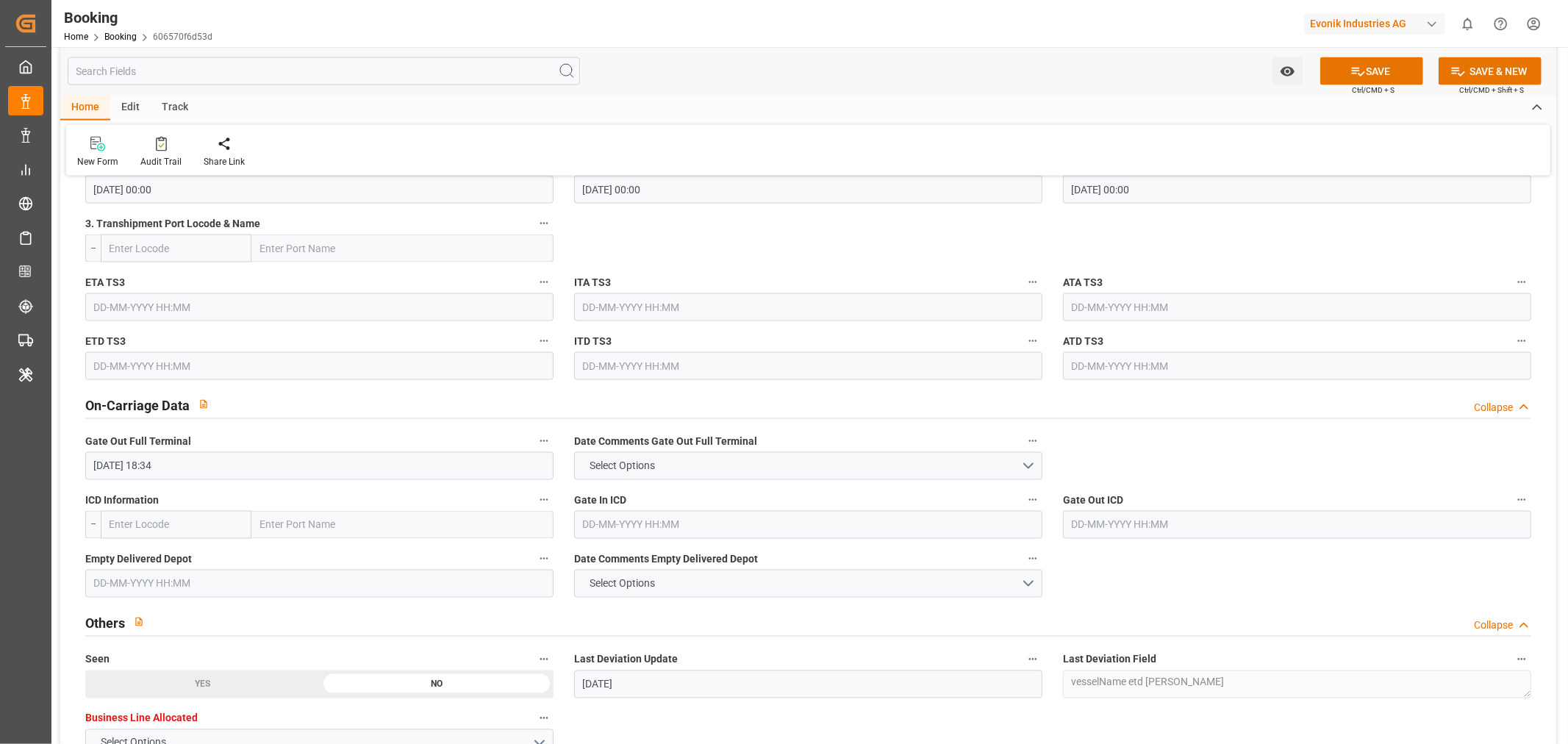
click at [142, 466] on input "09-09-2025 18:34" at bounding box center [319, 466] width 468 height 28
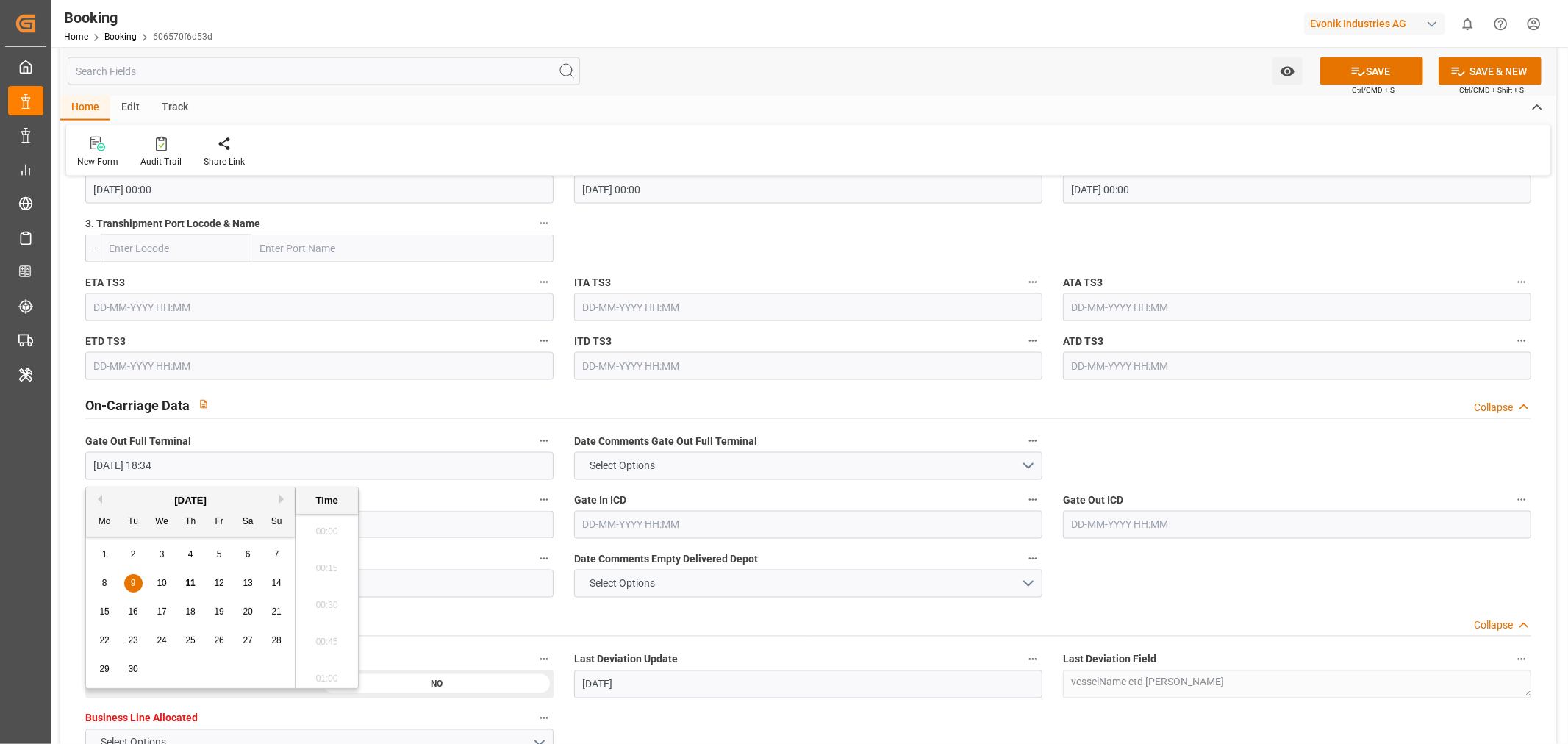
scroll to position [2650, 0]
click at [142, 466] on input "09-09-2025 18:34" at bounding box center [319, 466] width 468 height 28
click at [540, 441] on icon "button" at bounding box center [544, 440] width 12 height 12
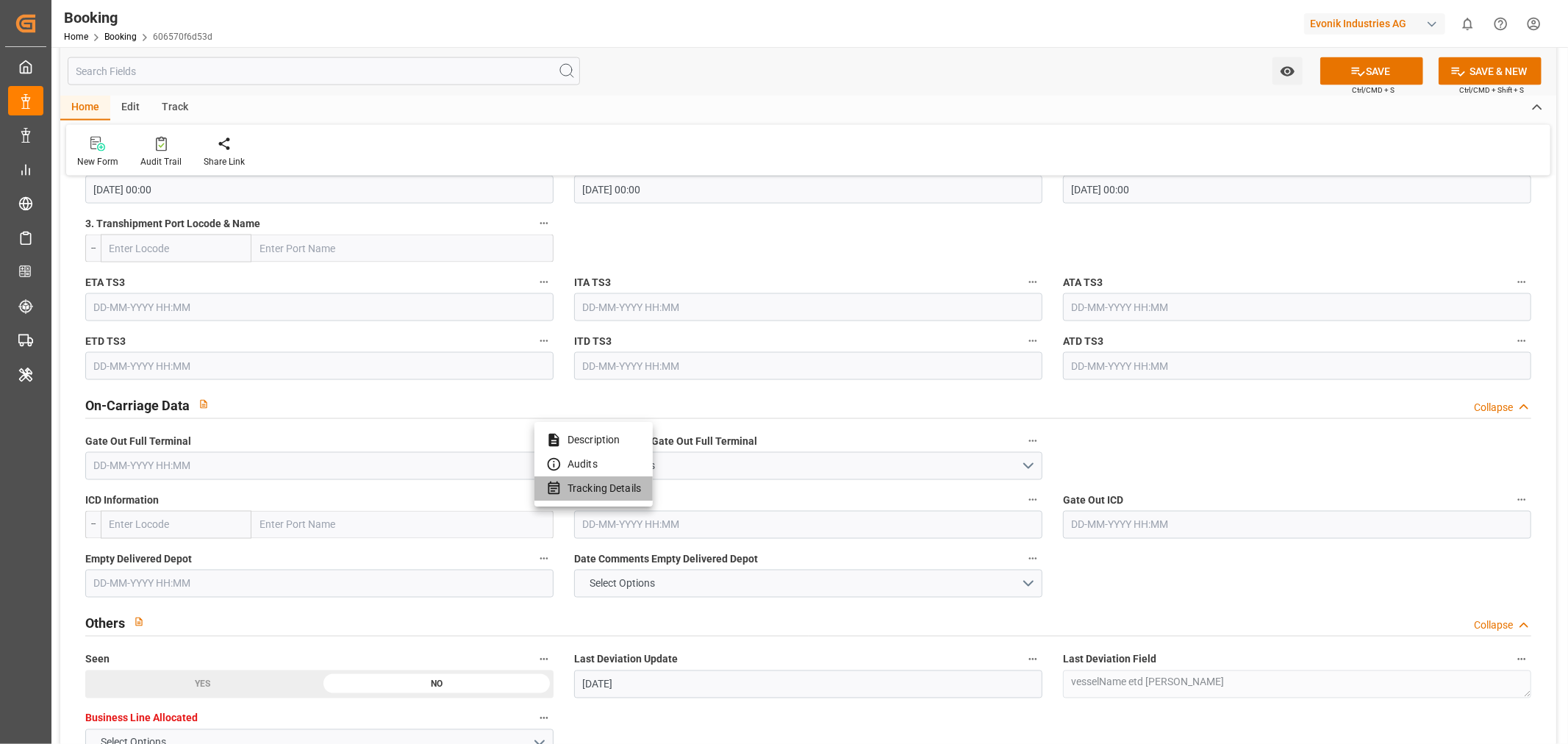
click at [612, 481] on li "Tracking Details" at bounding box center [593, 488] width 118 height 24
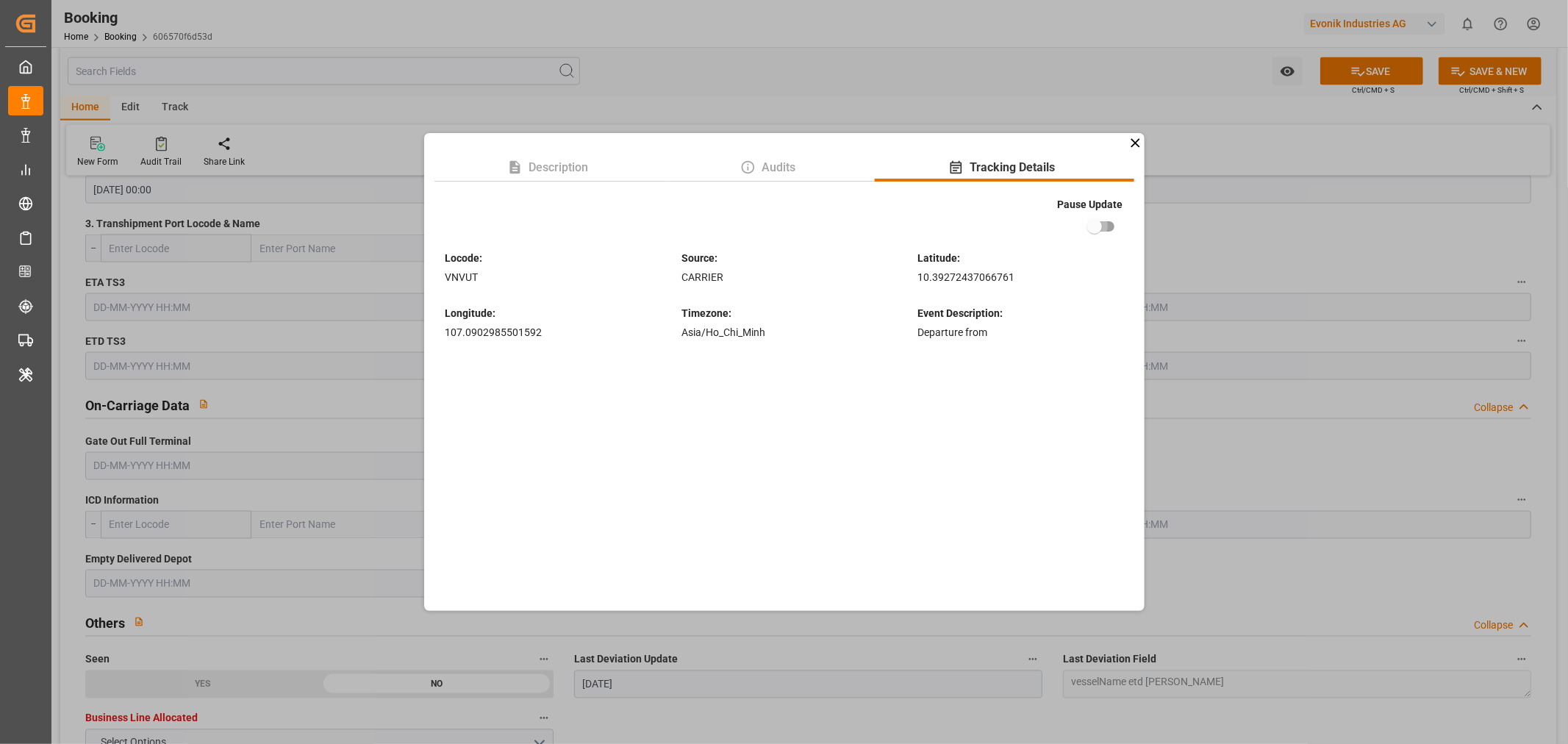
click at [1105, 228] on input "checkbox" at bounding box center [1094, 227] width 84 height 28
checkbox input "true"
click at [1388, 66] on div "Description Audits Tracking Details Pause Update Locode : VNVUT Source : CARRIE…" at bounding box center [784, 372] width 1568 height 744
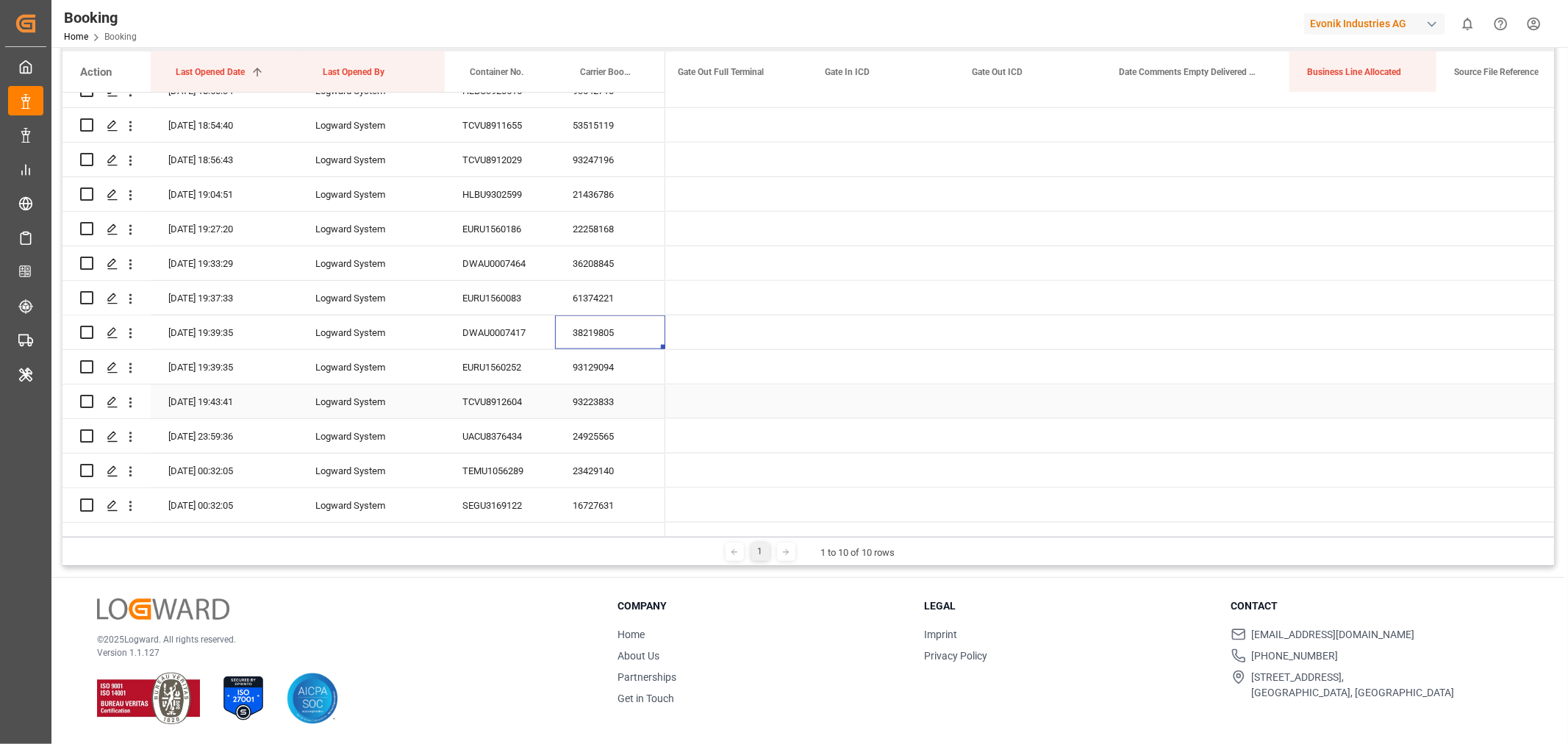
scroll to position [0, 11464]
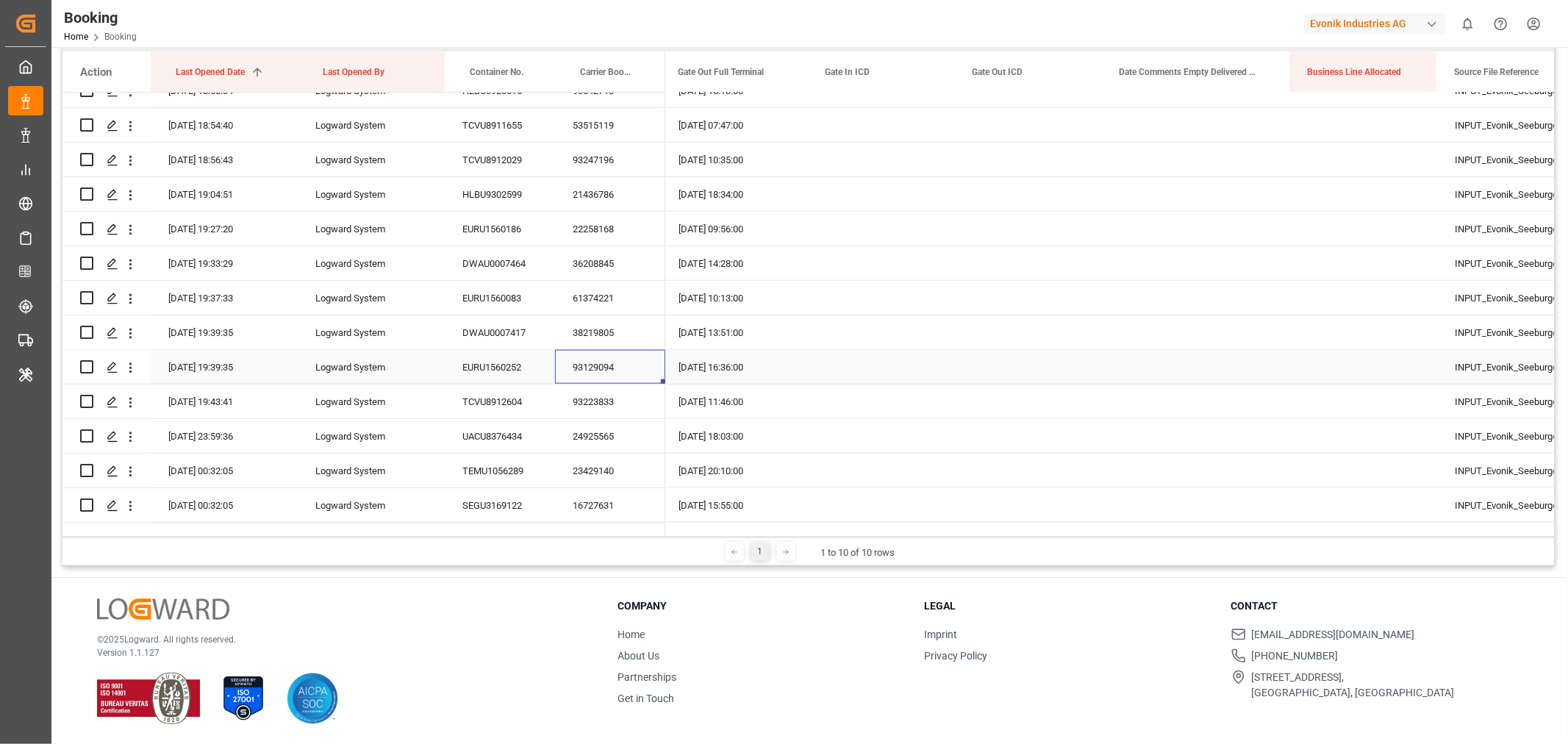
click at [593, 365] on div "93129094" at bounding box center [610, 366] width 110 height 34
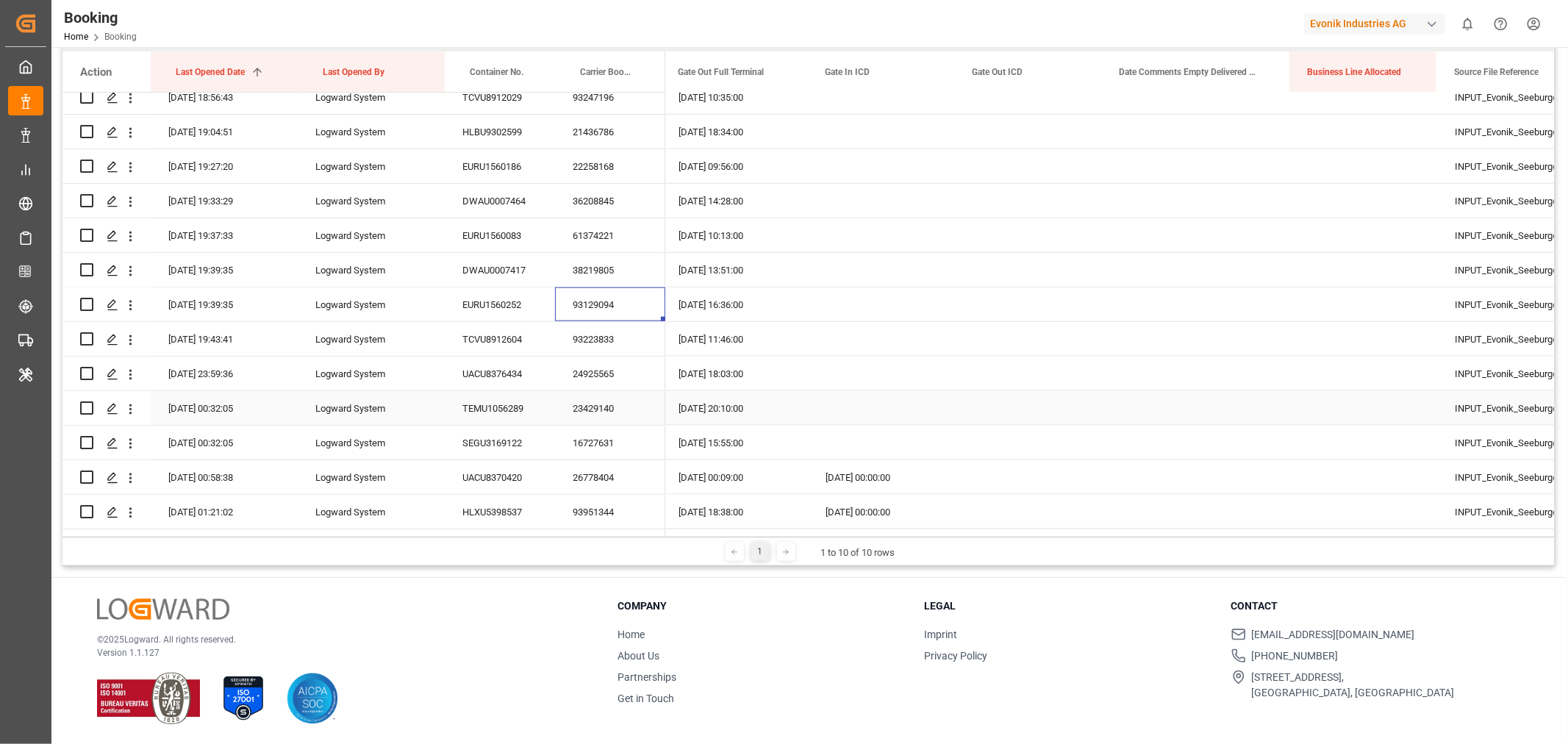
scroll to position [1551, 0]
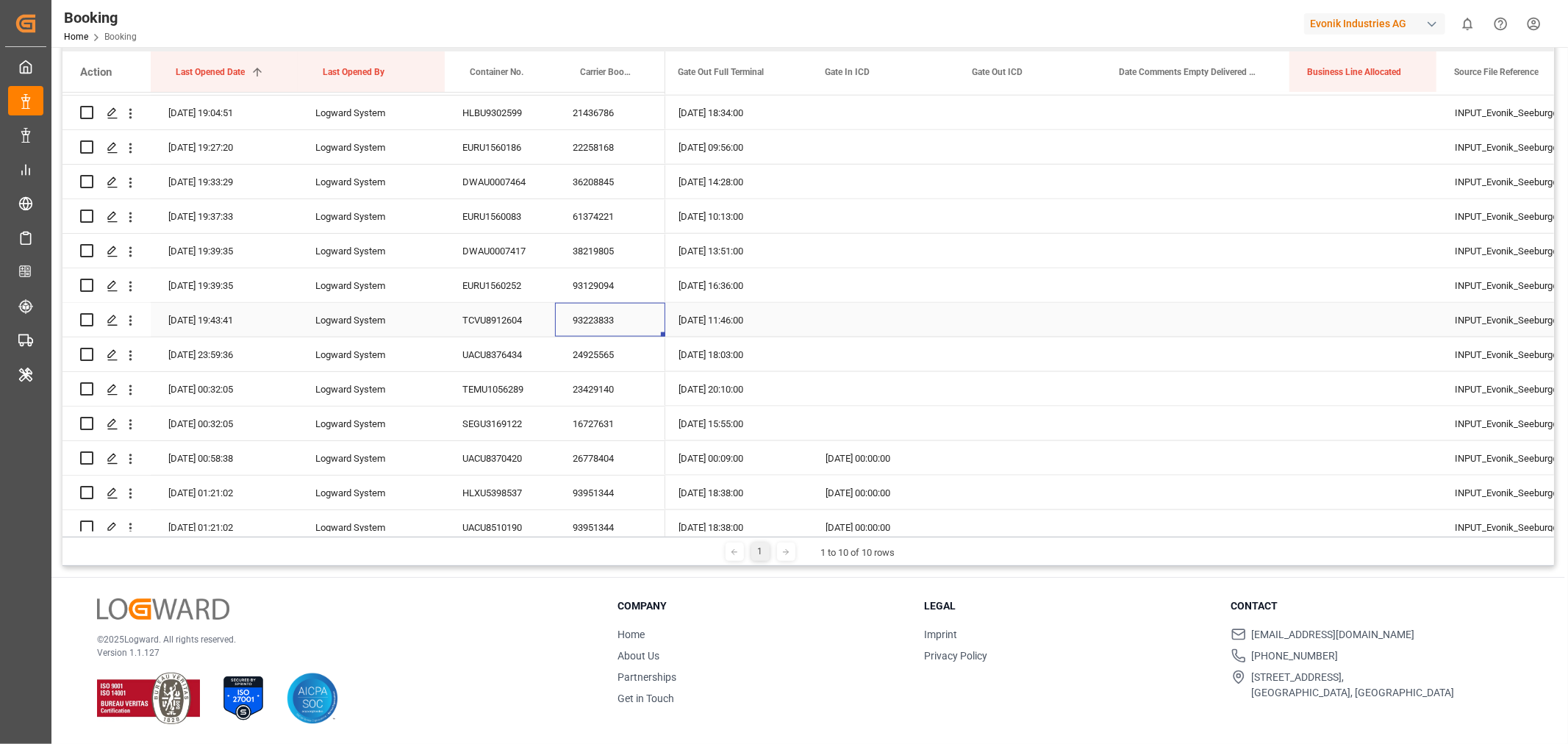
click at [613, 320] on div "93223833" at bounding box center [610, 319] width 110 height 34
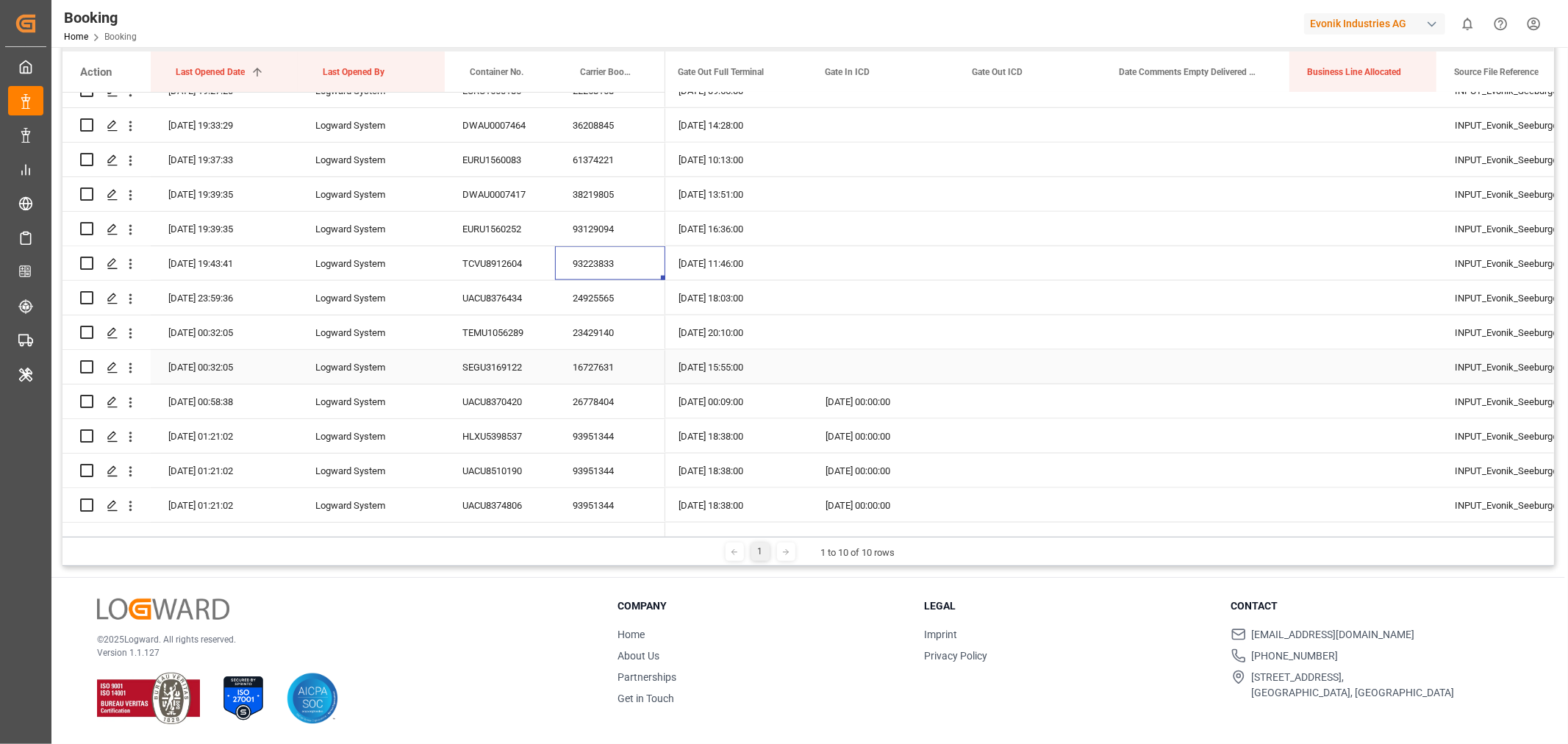
scroll to position [1633, 0]
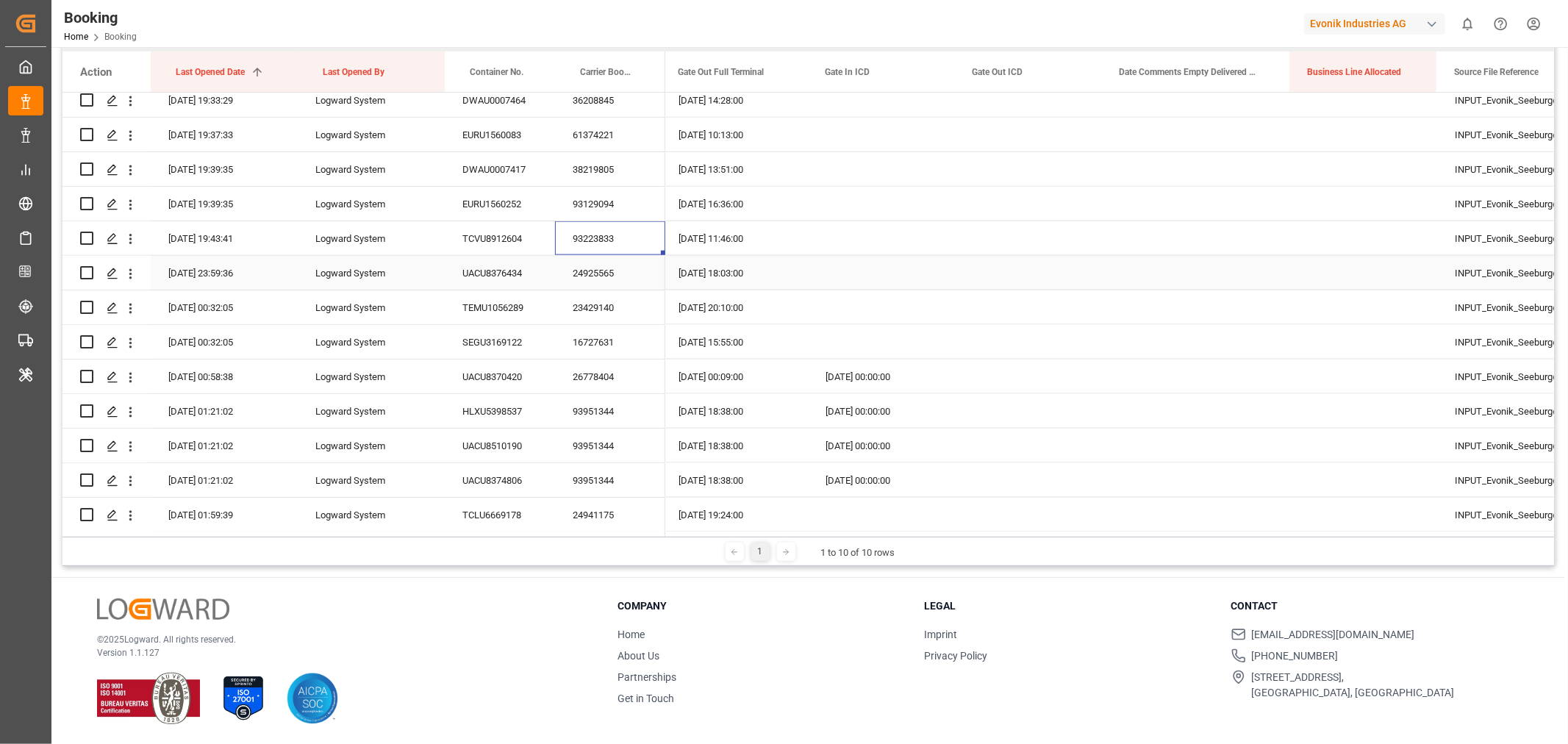
click at [608, 285] on div "24925565" at bounding box center [610, 272] width 110 height 34
click at [126, 272] on icon "open menu" at bounding box center [131, 274] width 16 height 16
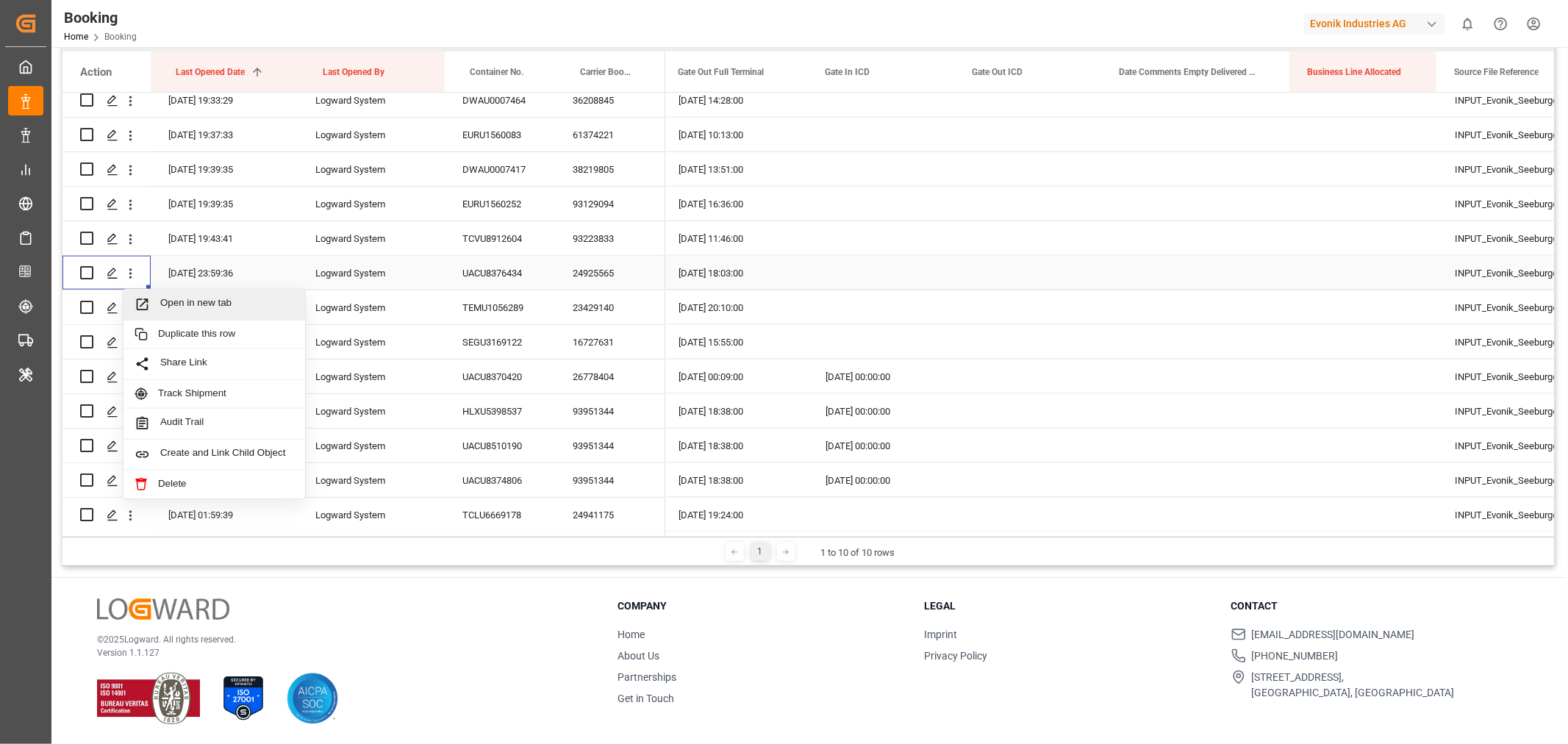
click at [205, 303] on span "Open in new tab" at bounding box center [227, 304] width 134 height 16
click at [582, 311] on div "23429140" at bounding box center [610, 307] width 110 height 34
click at [415, 274] on div "Logward System" at bounding box center [371, 272] width 147 height 34
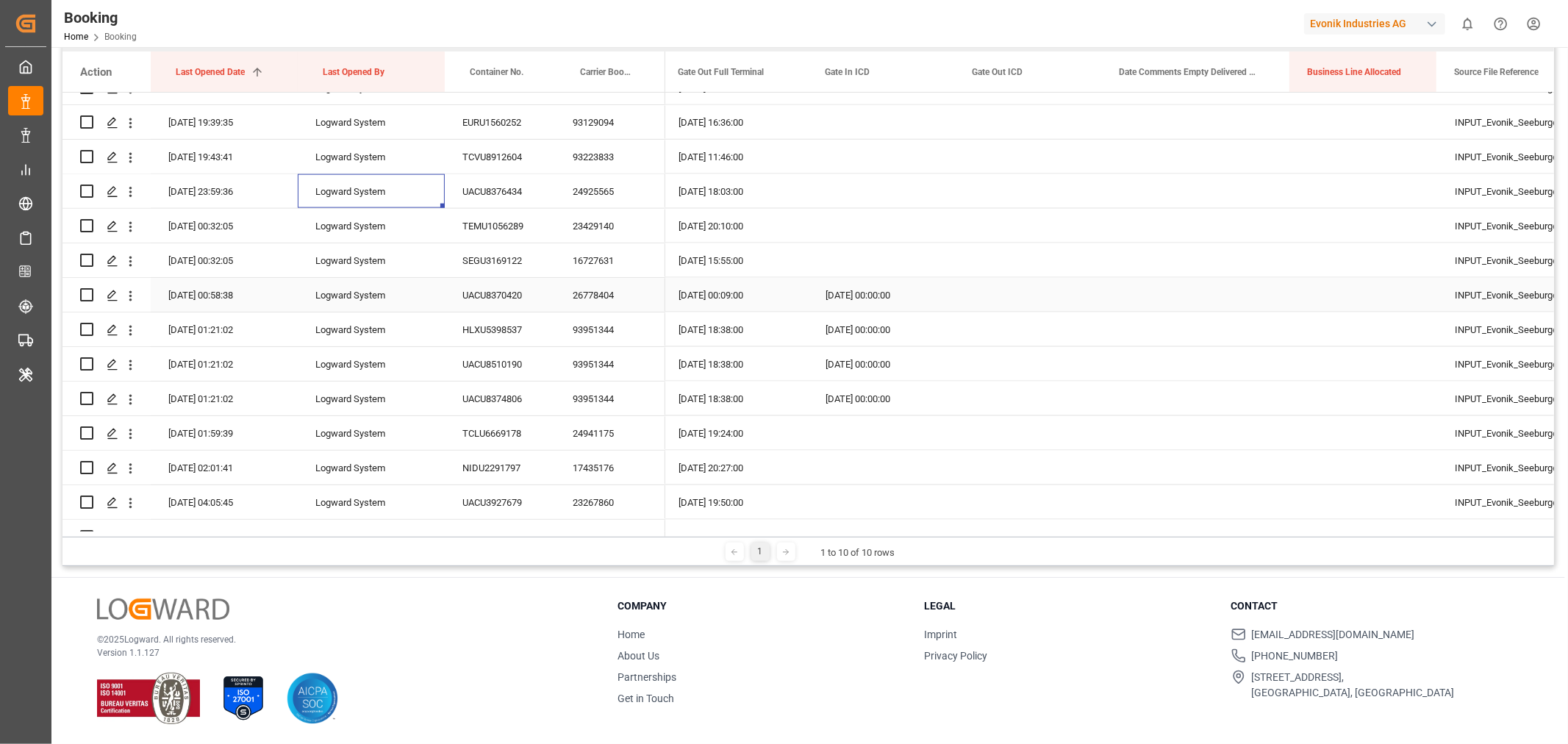
scroll to position [1470, 0]
drag, startPoint x: 952, startPoint y: 531, endPoint x: 574, endPoint y: 514, distance: 378.4
click at [574, 514] on div "Action Last Opened Date 1 Last Opened By Container No." at bounding box center [808, 293] width 1492 height 485
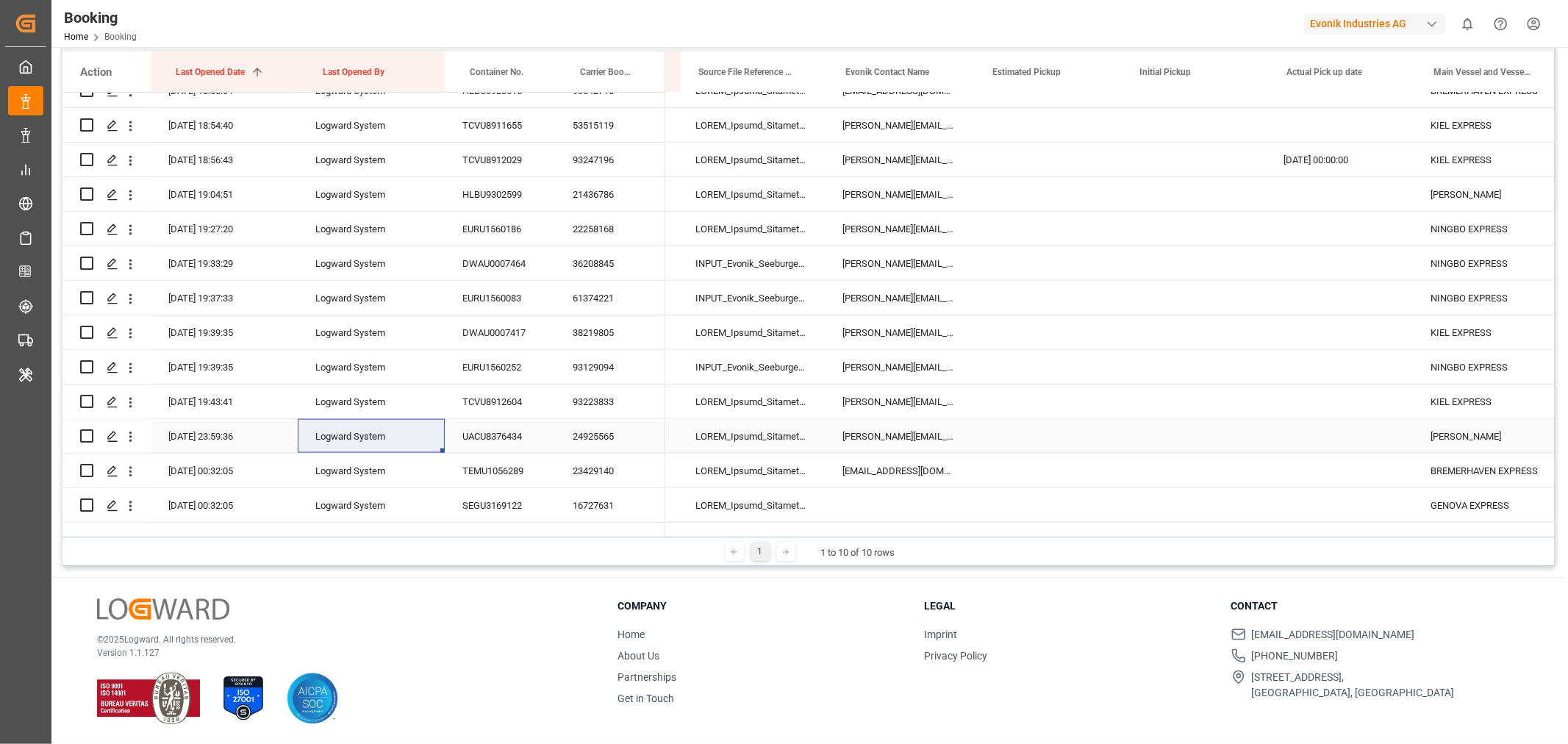
scroll to position [0, 0]
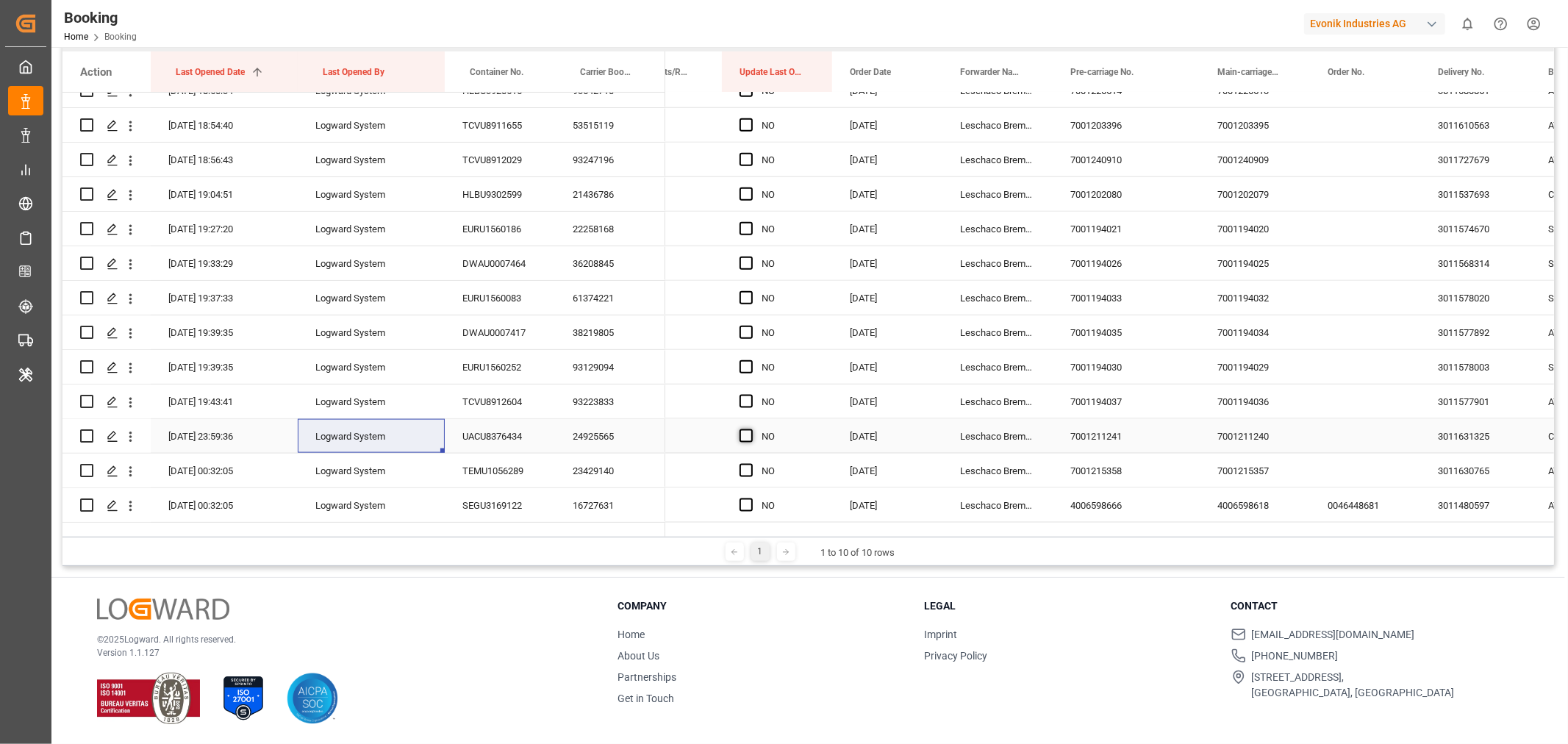
click at [744, 435] on span "Press SPACE to select this row." at bounding box center [746, 436] width 13 height 13
click at [751, 429] on input "Press SPACE to select this row." at bounding box center [751, 429] width 0 height 0
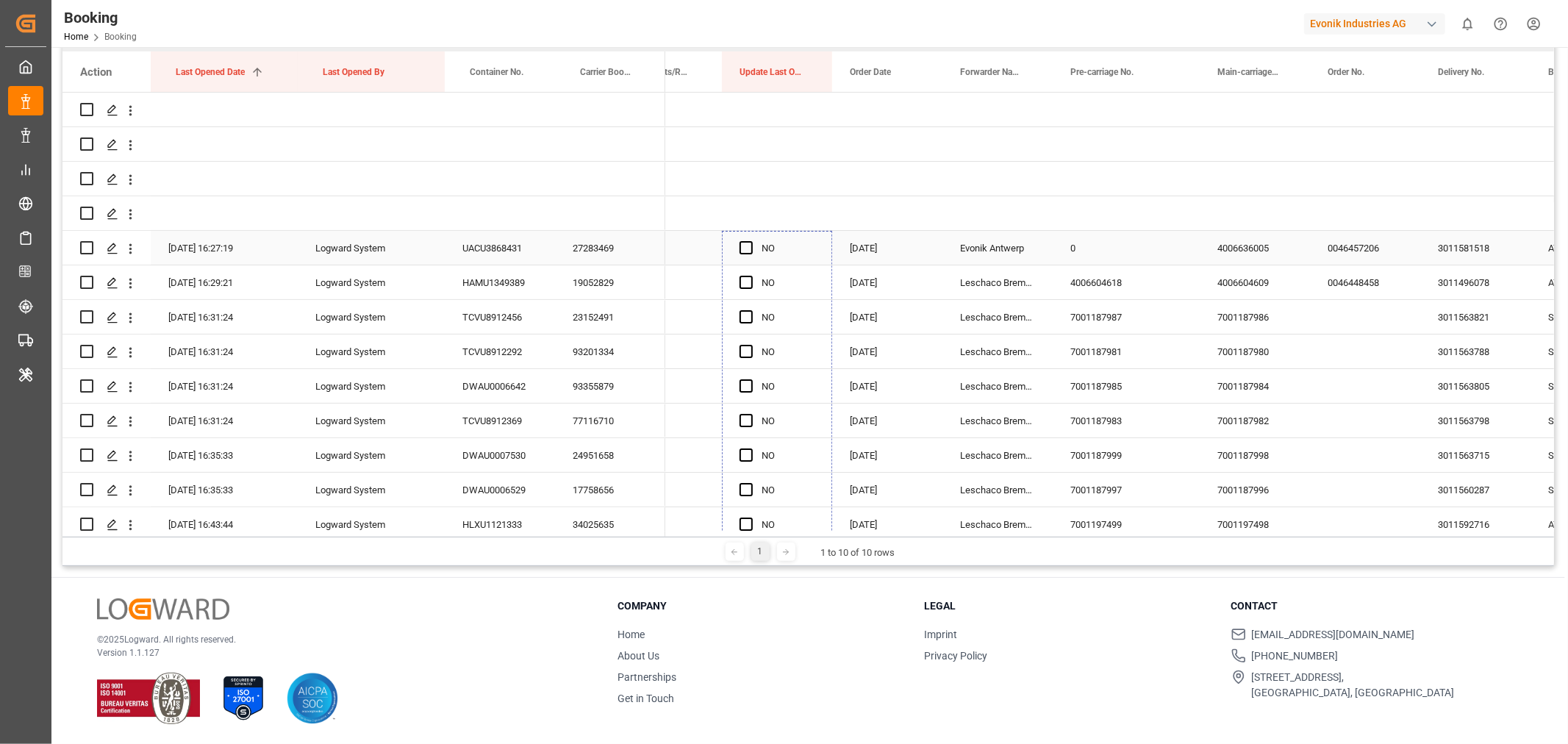
drag, startPoint x: 828, startPoint y: 448, endPoint x: 795, endPoint y: 251, distance: 199.7
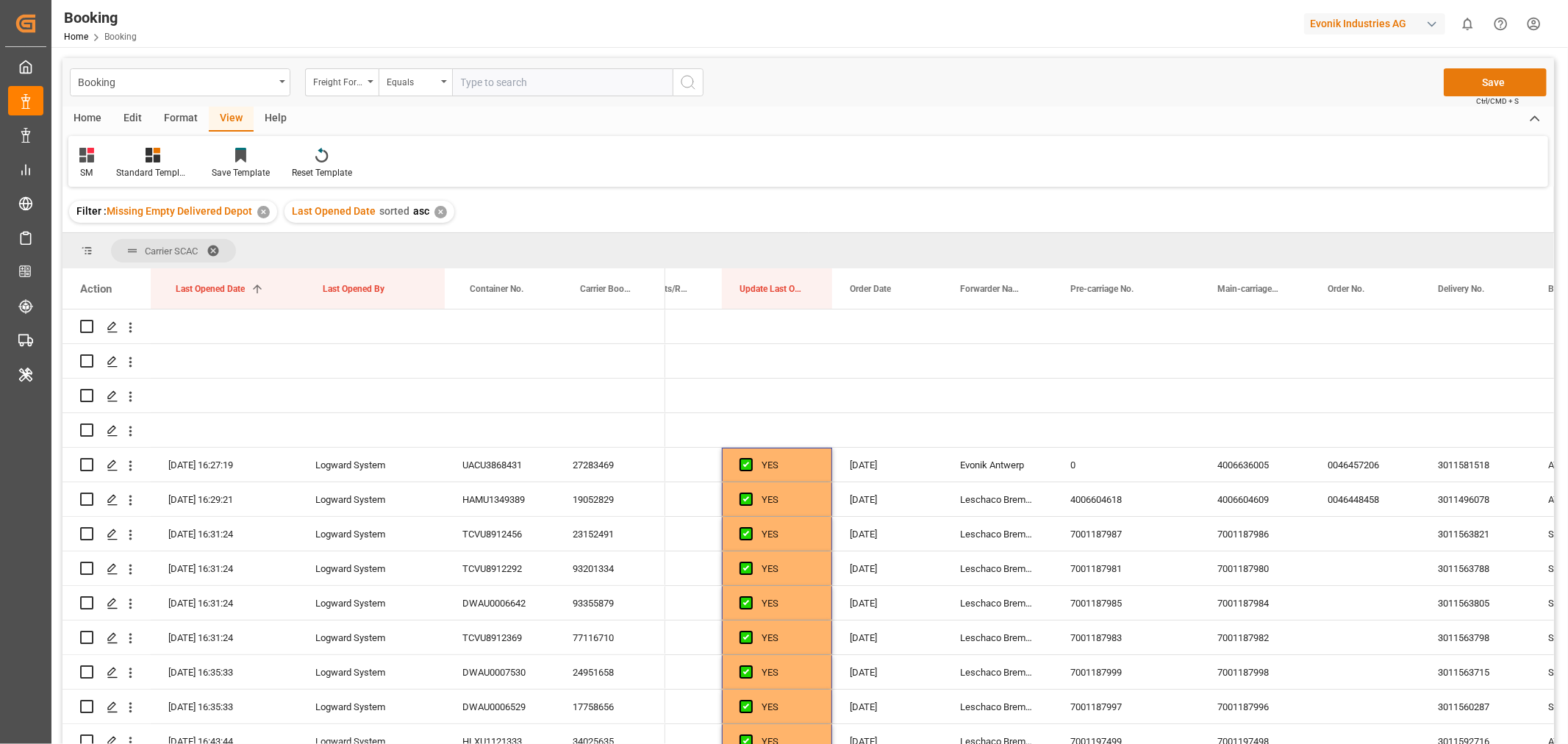
click at [1493, 74] on button "Save" at bounding box center [1495, 83] width 103 height 28
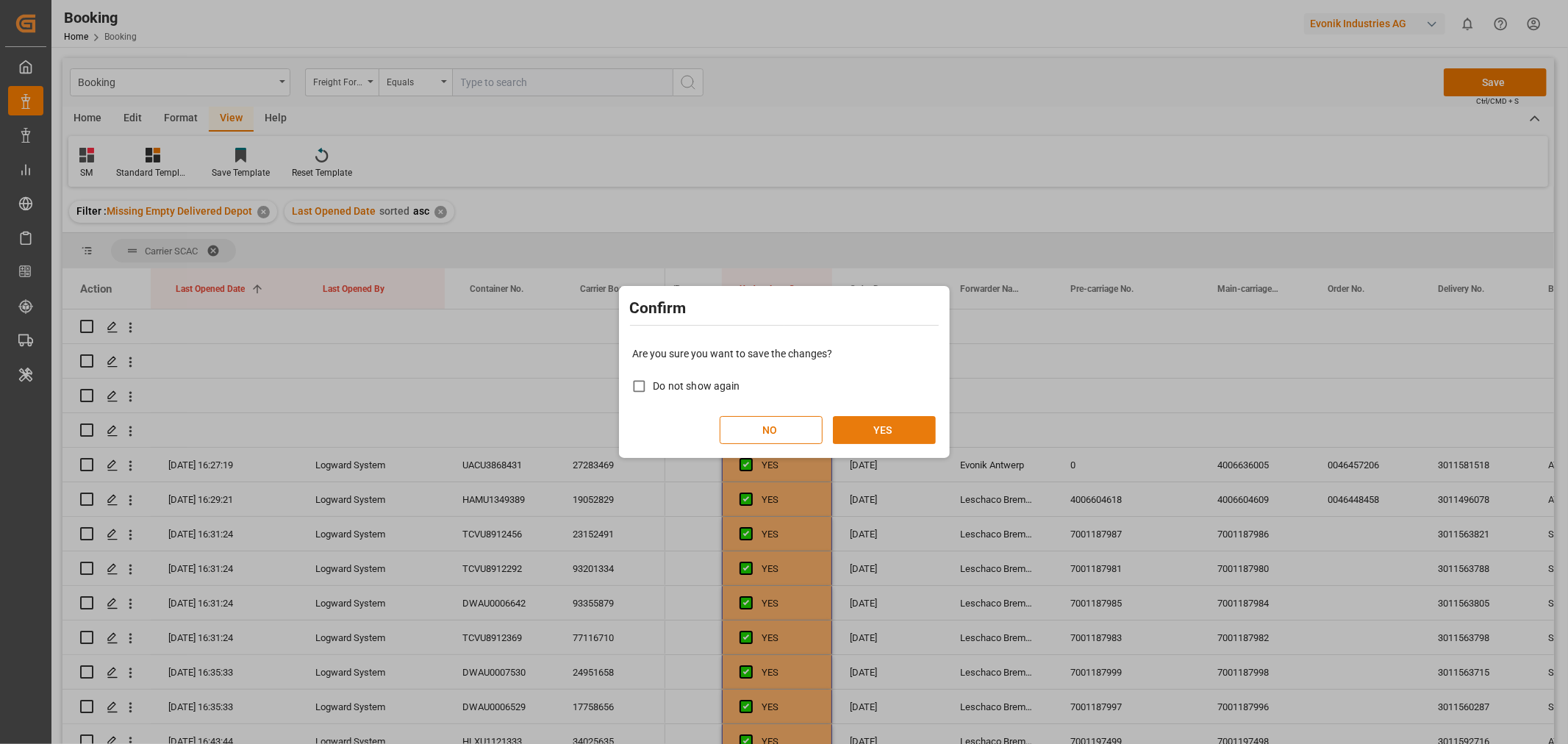
click at [879, 422] on button "YES" at bounding box center [884, 430] width 103 height 28
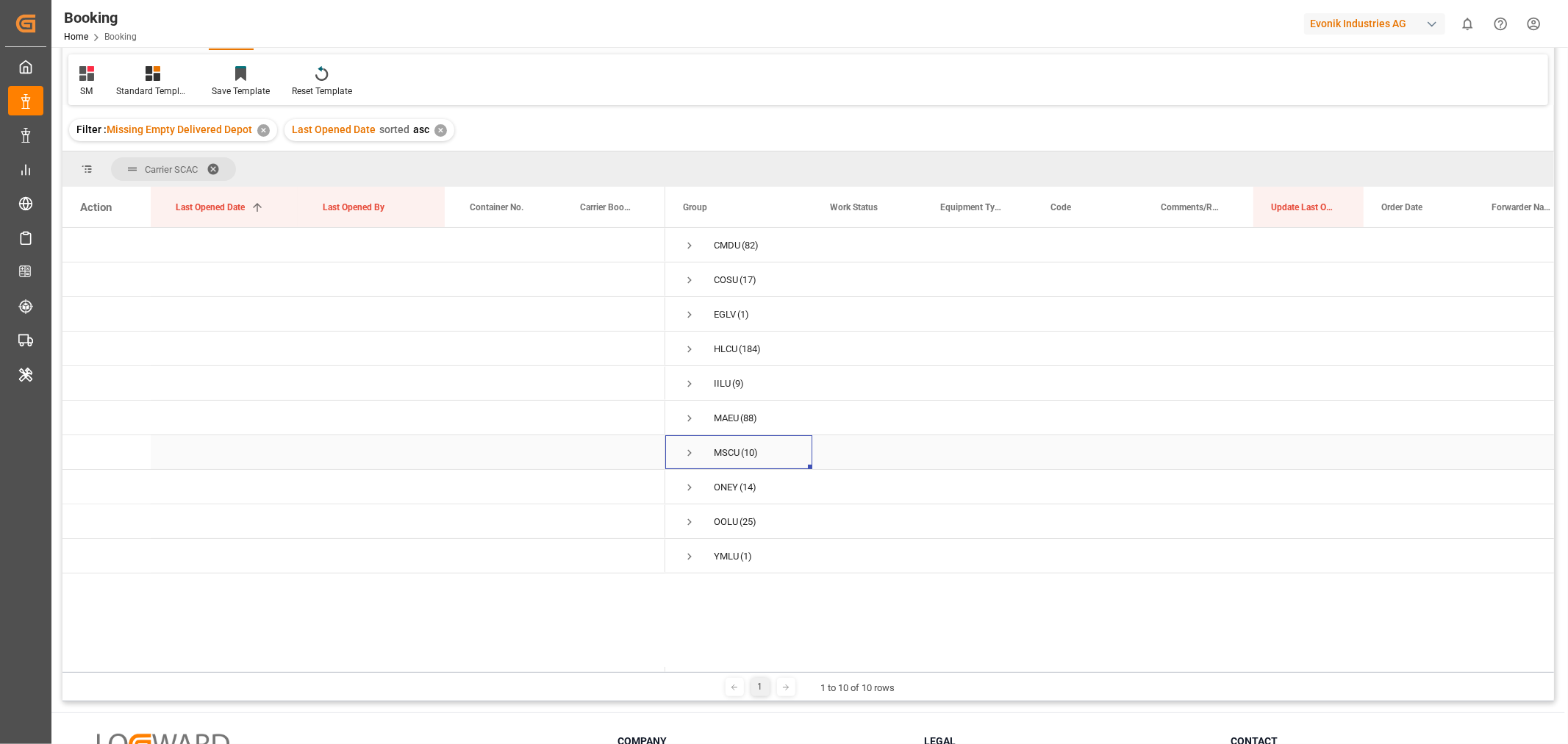
click at [688, 452] on span "Press SPACE to select this row." at bounding box center [689, 452] width 13 height 13
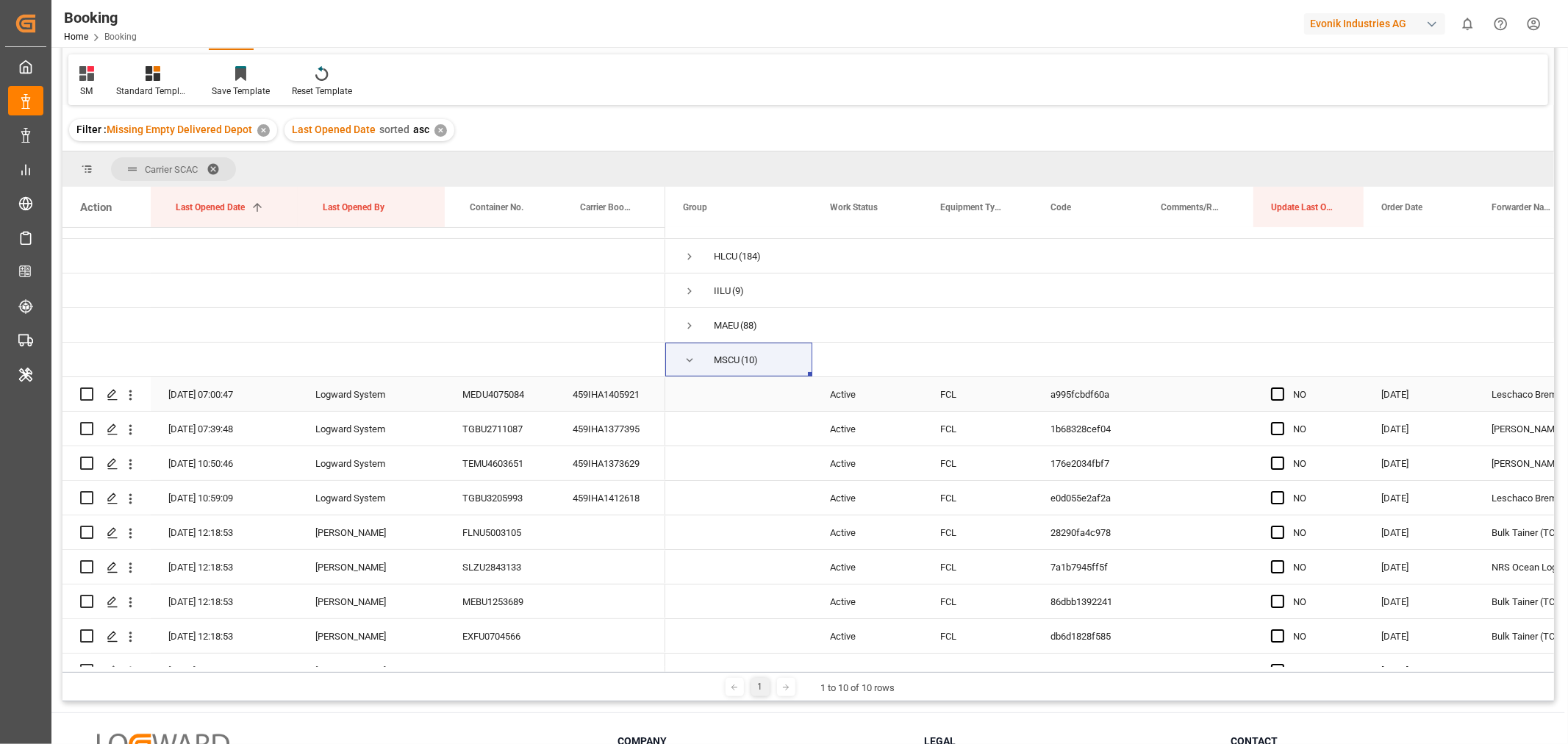
click at [611, 396] on div "459IHA1405921" at bounding box center [610, 393] width 110 height 34
click at [633, 430] on div "459IHA1377395" at bounding box center [610, 428] width 110 height 34
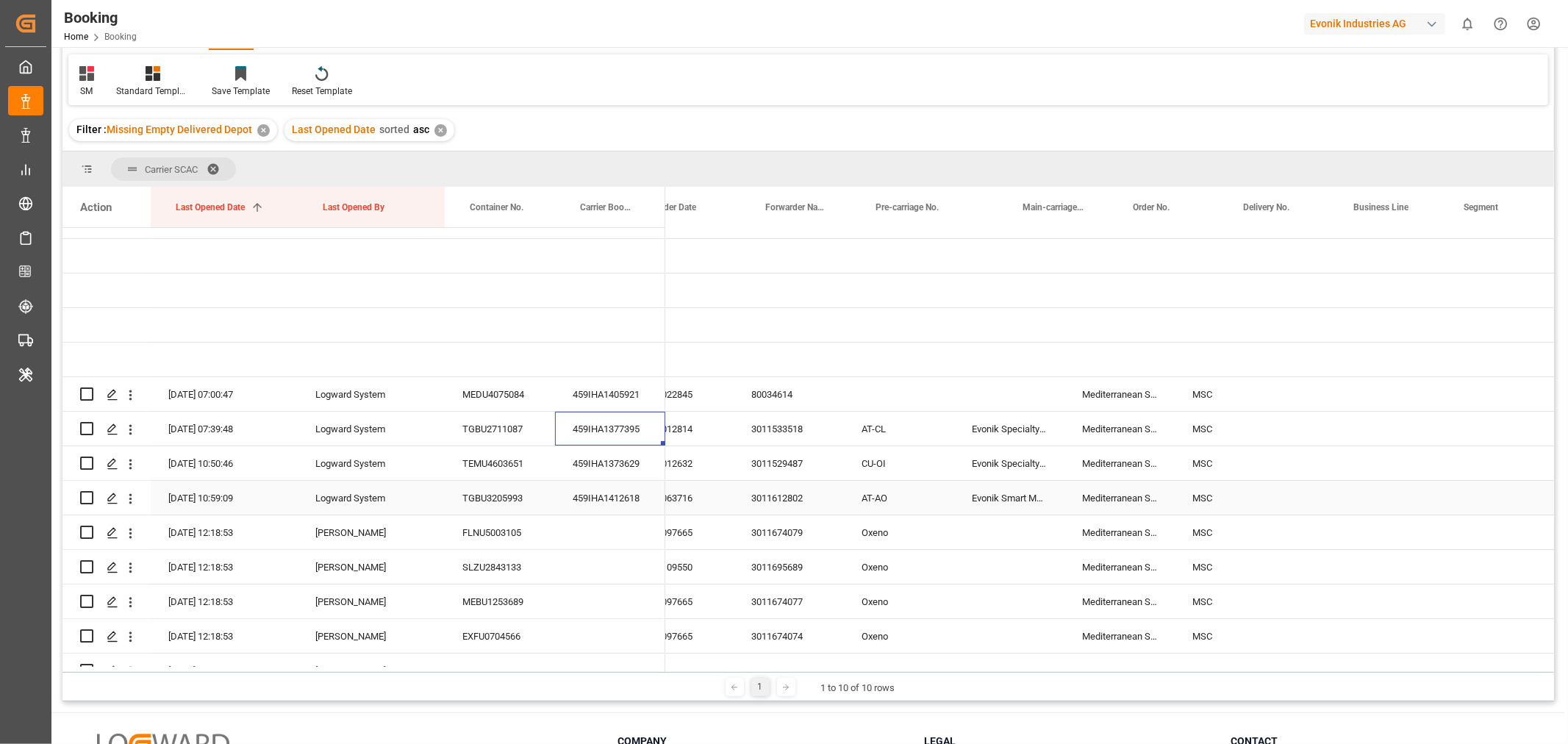
scroll to position [0, 1494]
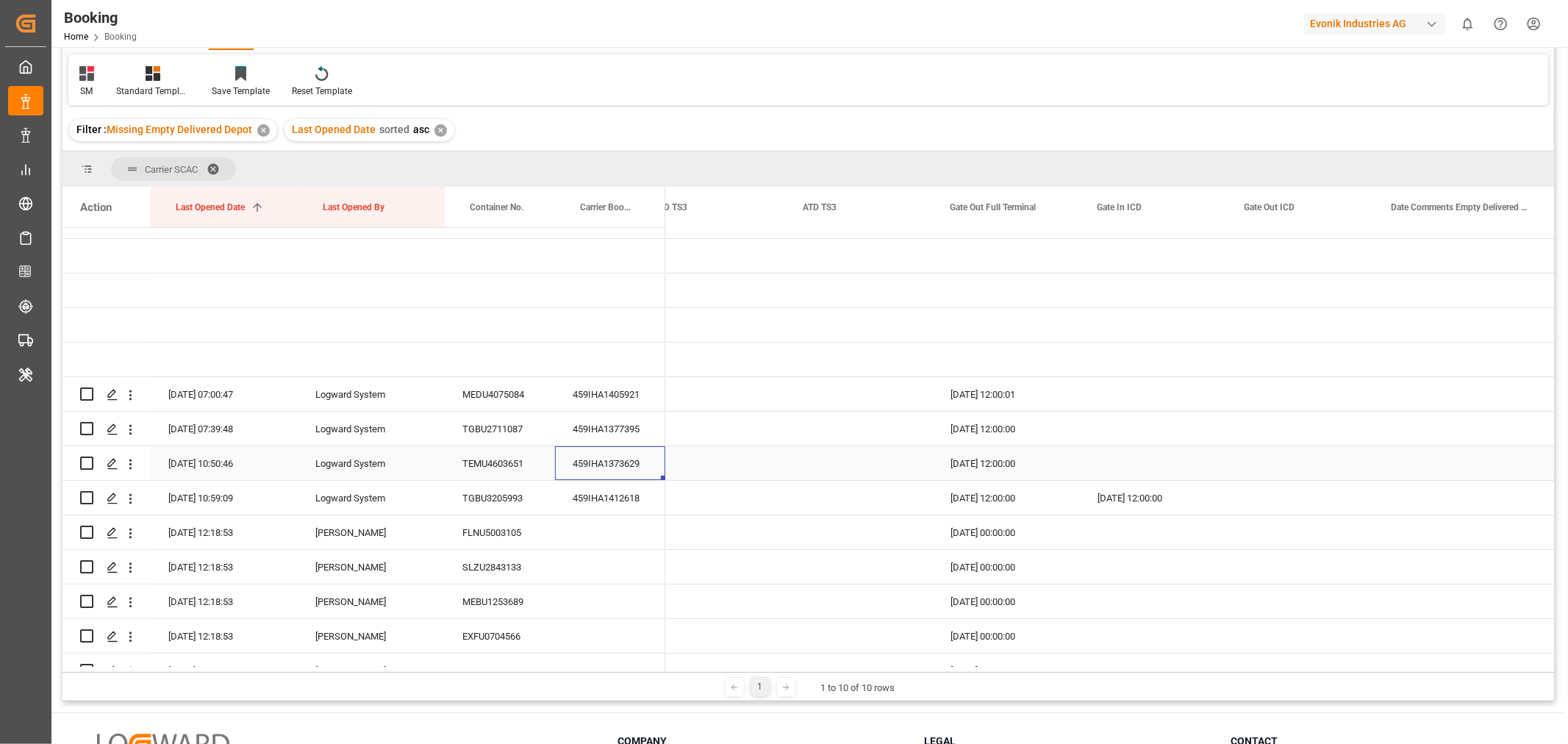
click at [592, 469] on div "459IHA1373629" at bounding box center [610, 462] width 110 height 34
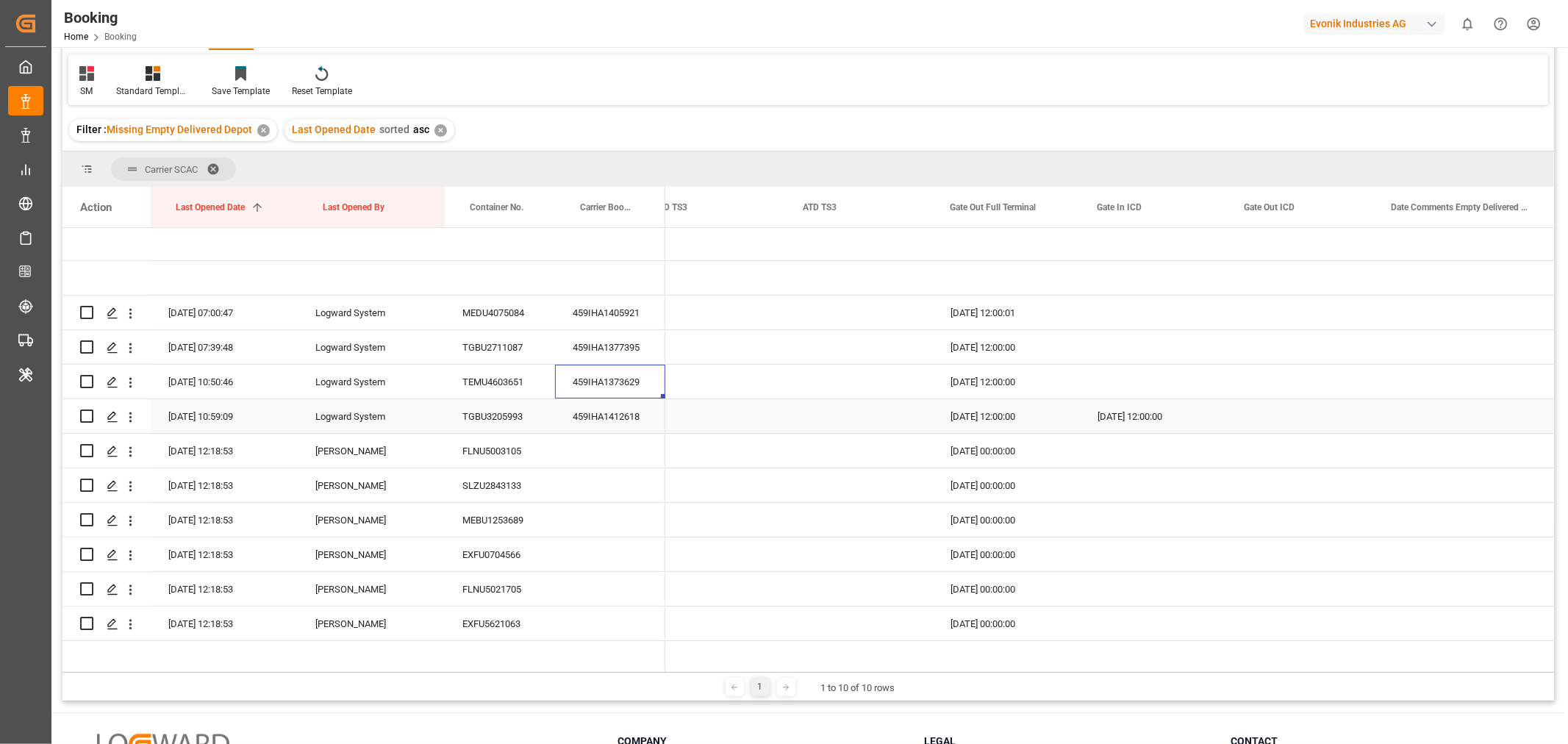
click at [638, 410] on div "459IHA1412618" at bounding box center [610, 415] width 110 height 34
click at [132, 414] on icon "open menu" at bounding box center [131, 417] width 16 height 16
click at [186, 440] on span "Open in new tab" at bounding box center [227, 448] width 134 height 16
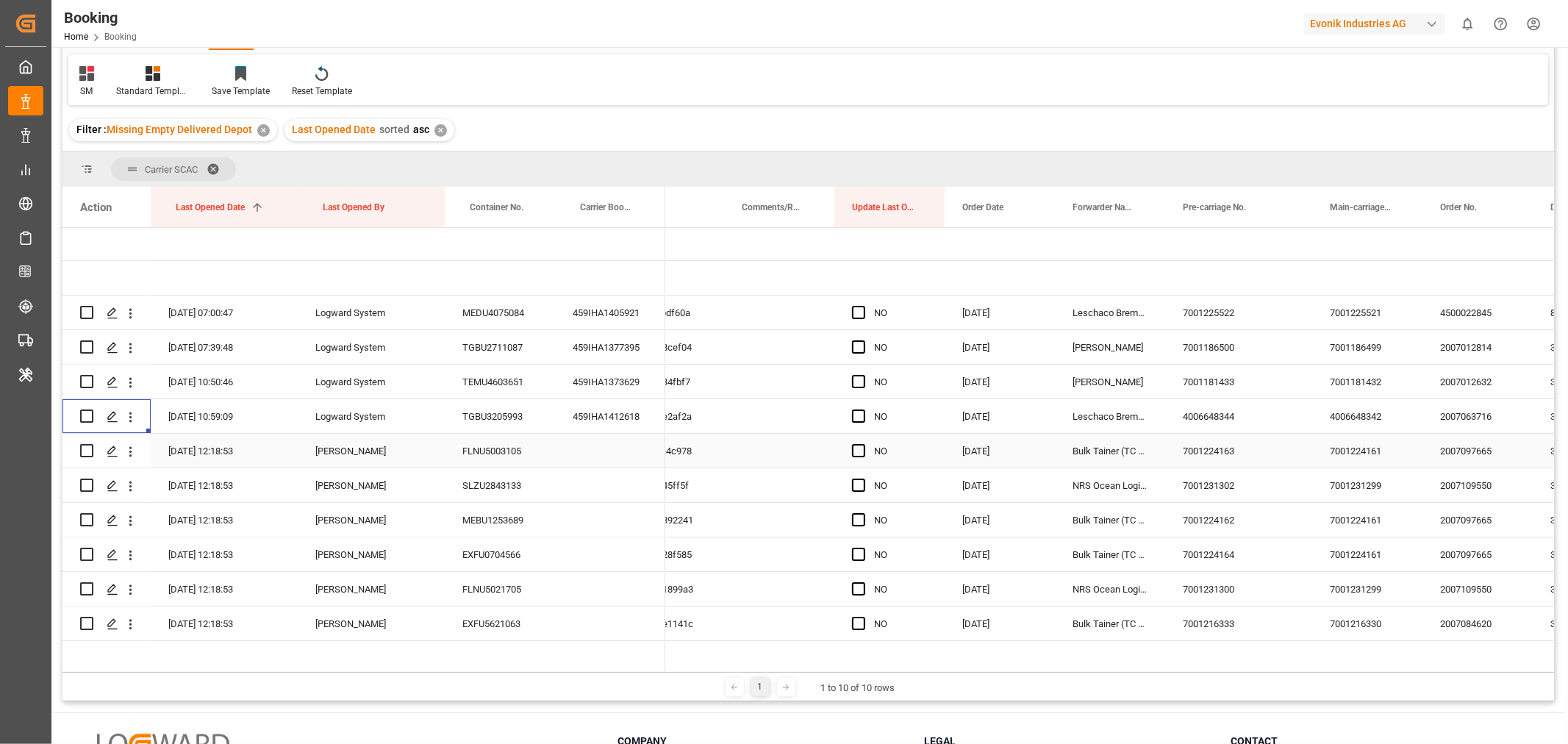
scroll to position [0, 419]
click at [854, 419] on span "Press SPACE to select this row." at bounding box center [858, 415] width 13 height 13
click at [862, 409] on input "Press SPACE to select this row." at bounding box center [862, 409] width 0 height 0
drag, startPoint x: 938, startPoint y: 427, endPoint x: 932, endPoint y: 331, distance: 96.2
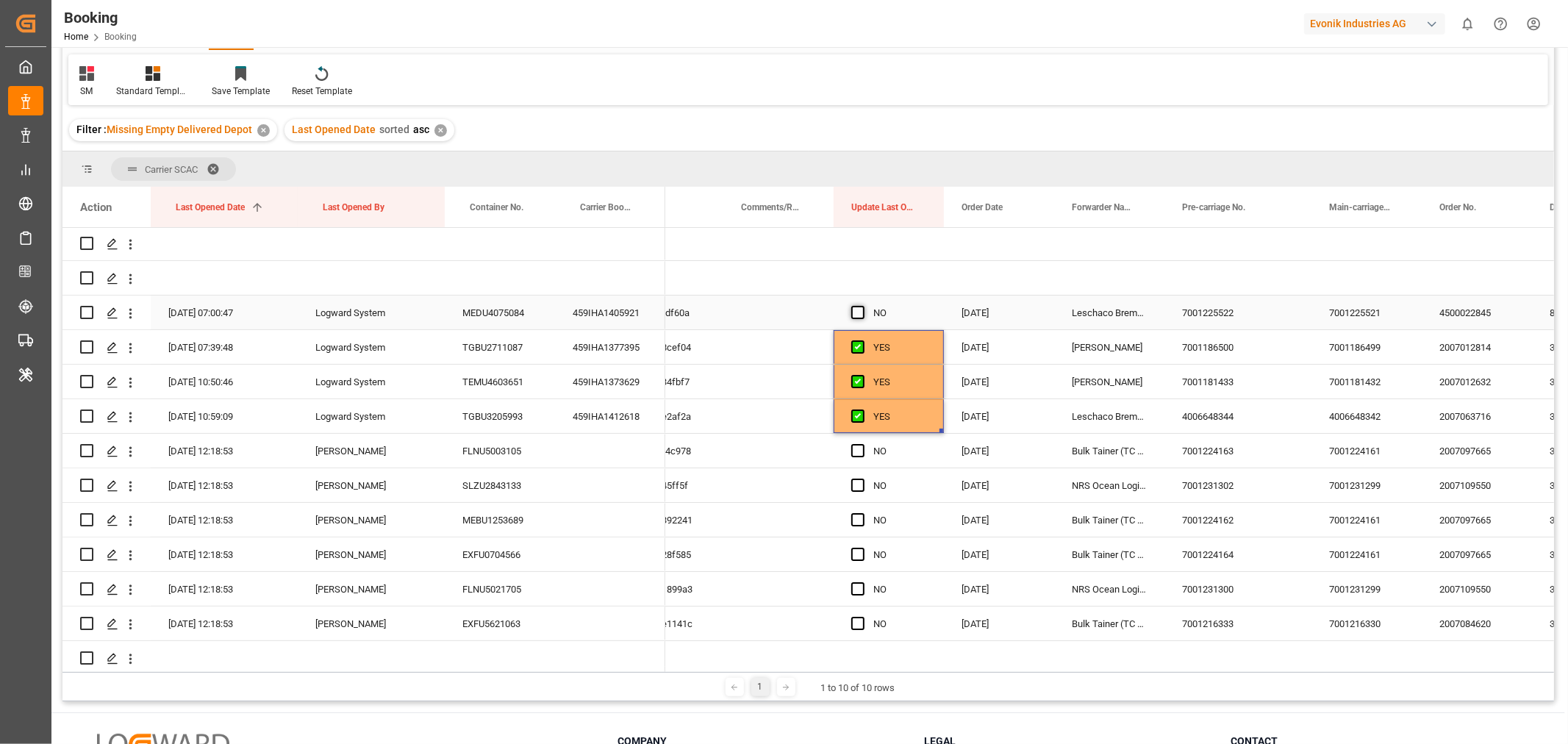
click at [864, 311] on span "Press SPACE to select this row." at bounding box center [858, 312] width 13 height 13
click at [862, 306] on input "Press SPACE to select this row." at bounding box center [862, 306] width 0 height 0
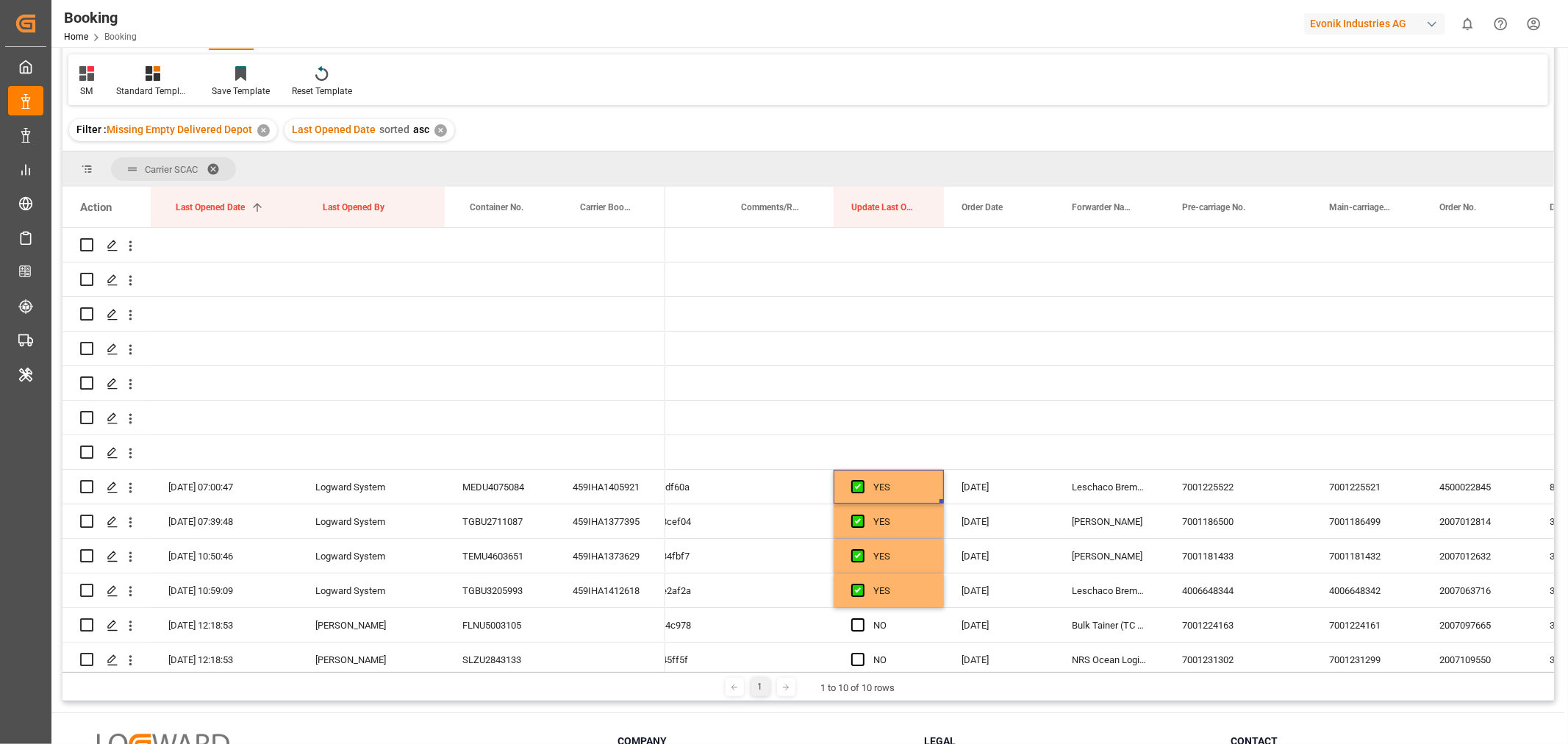
scroll to position [0, 0]
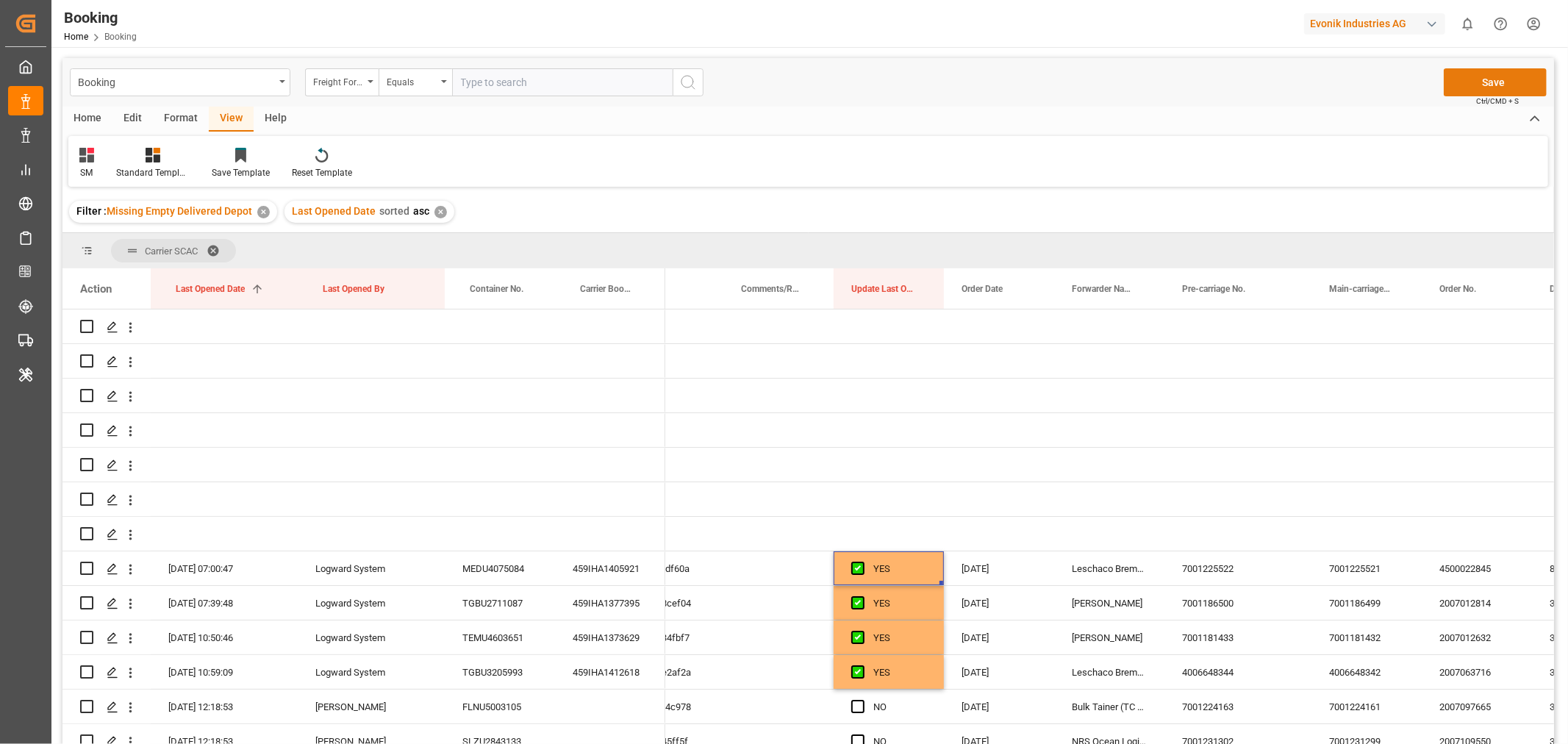
click at [1498, 73] on button "Save" at bounding box center [1495, 83] width 103 height 28
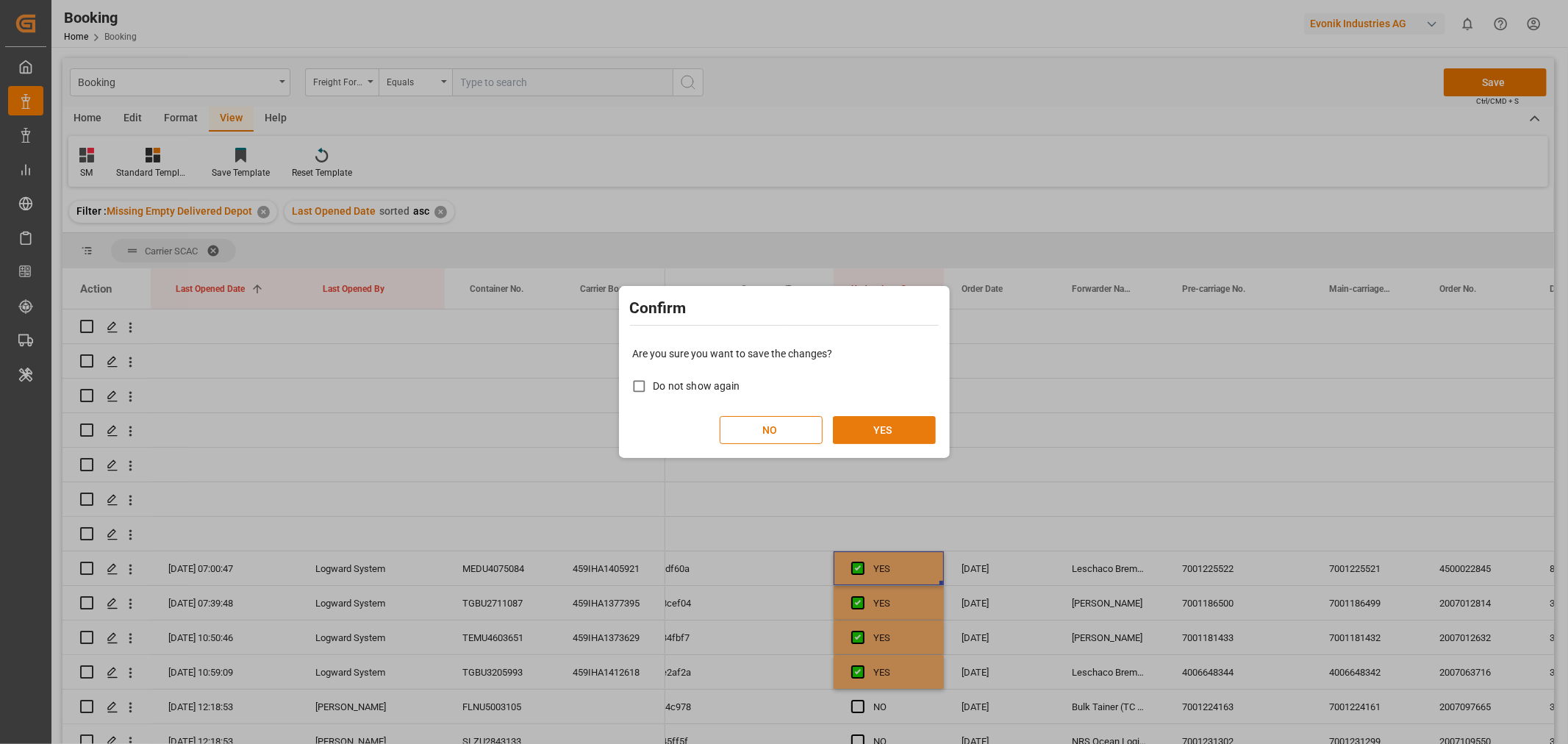
click at [877, 421] on button "YES" at bounding box center [884, 430] width 103 height 28
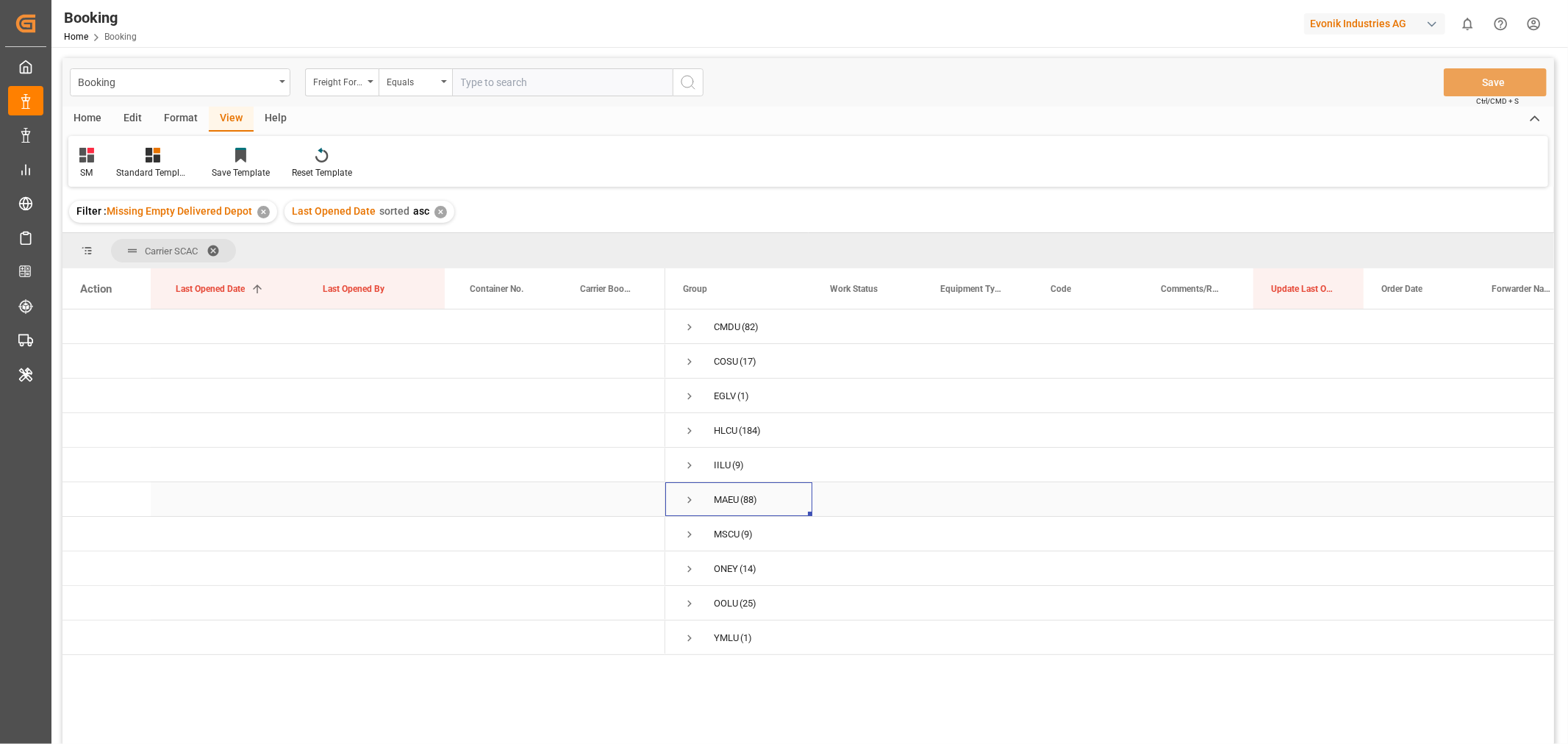
click at [688, 500] on span "Press SPACE to select this row." at bounding box center [689, 499] width 13 height 13
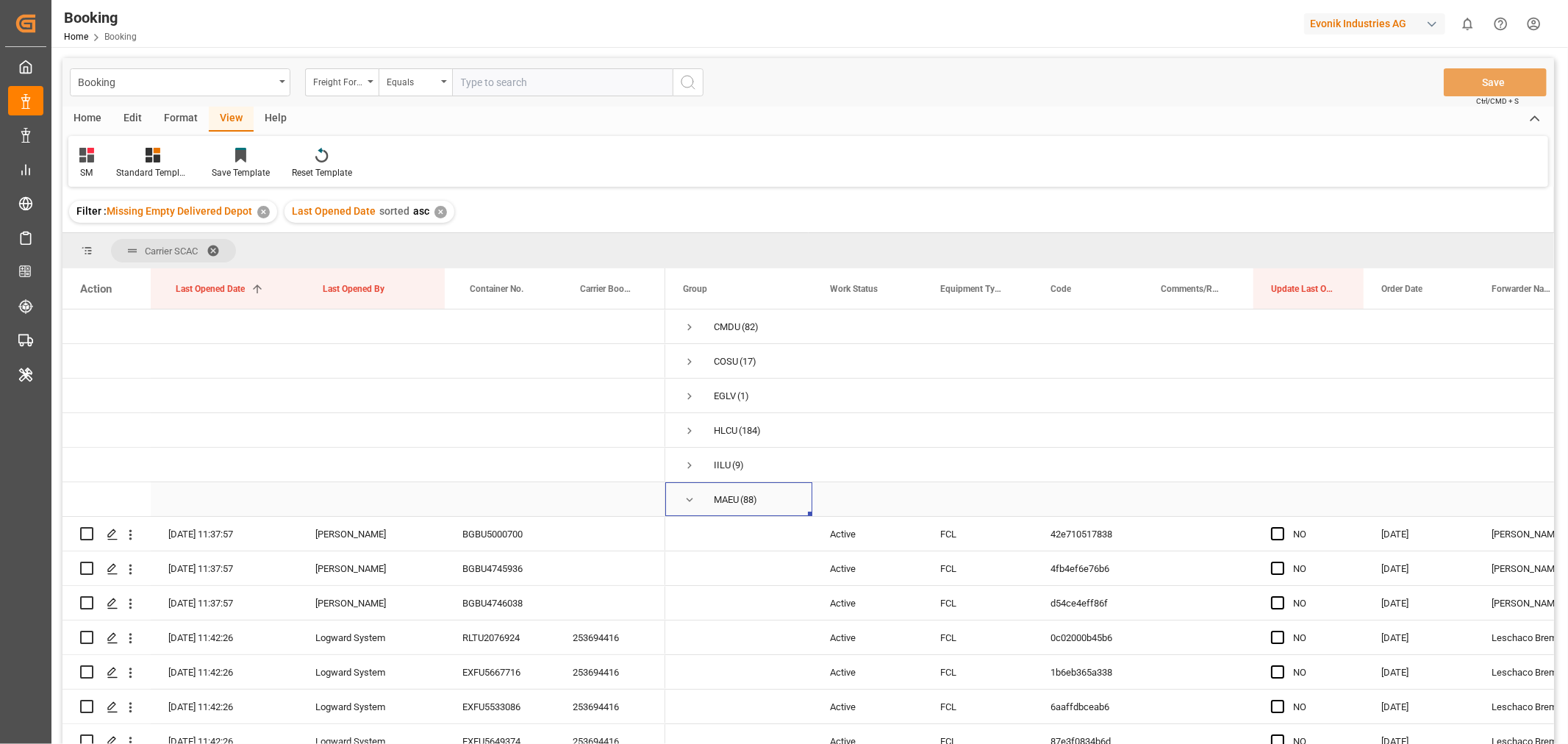
click at [688, 497] on span "Press SPACE to select this row." at bounding box center [689, 499] width 13 height 13
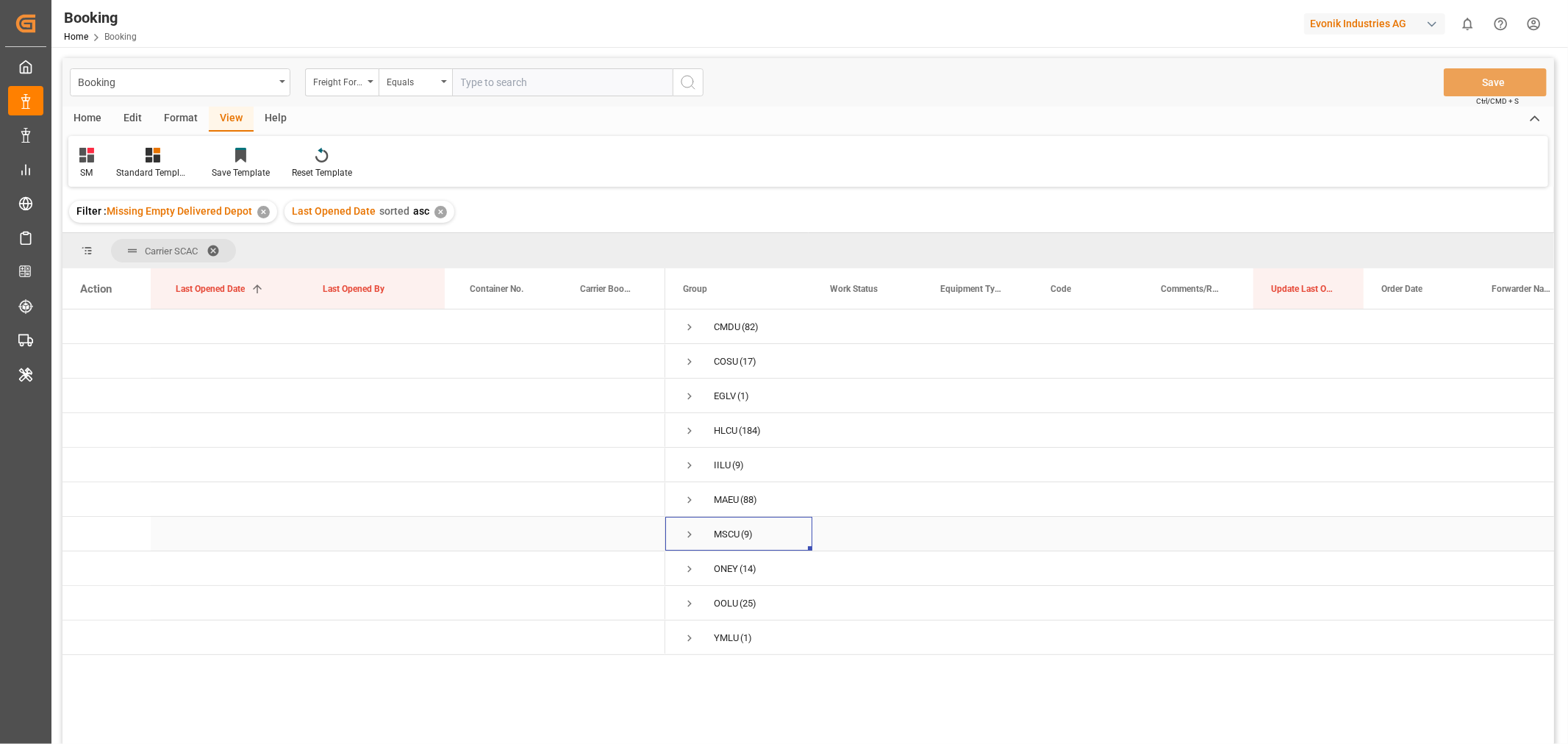
click at [694, 537] on span "Press SPACE to select this row." at bounding box center [689, 534] width 13 height 13
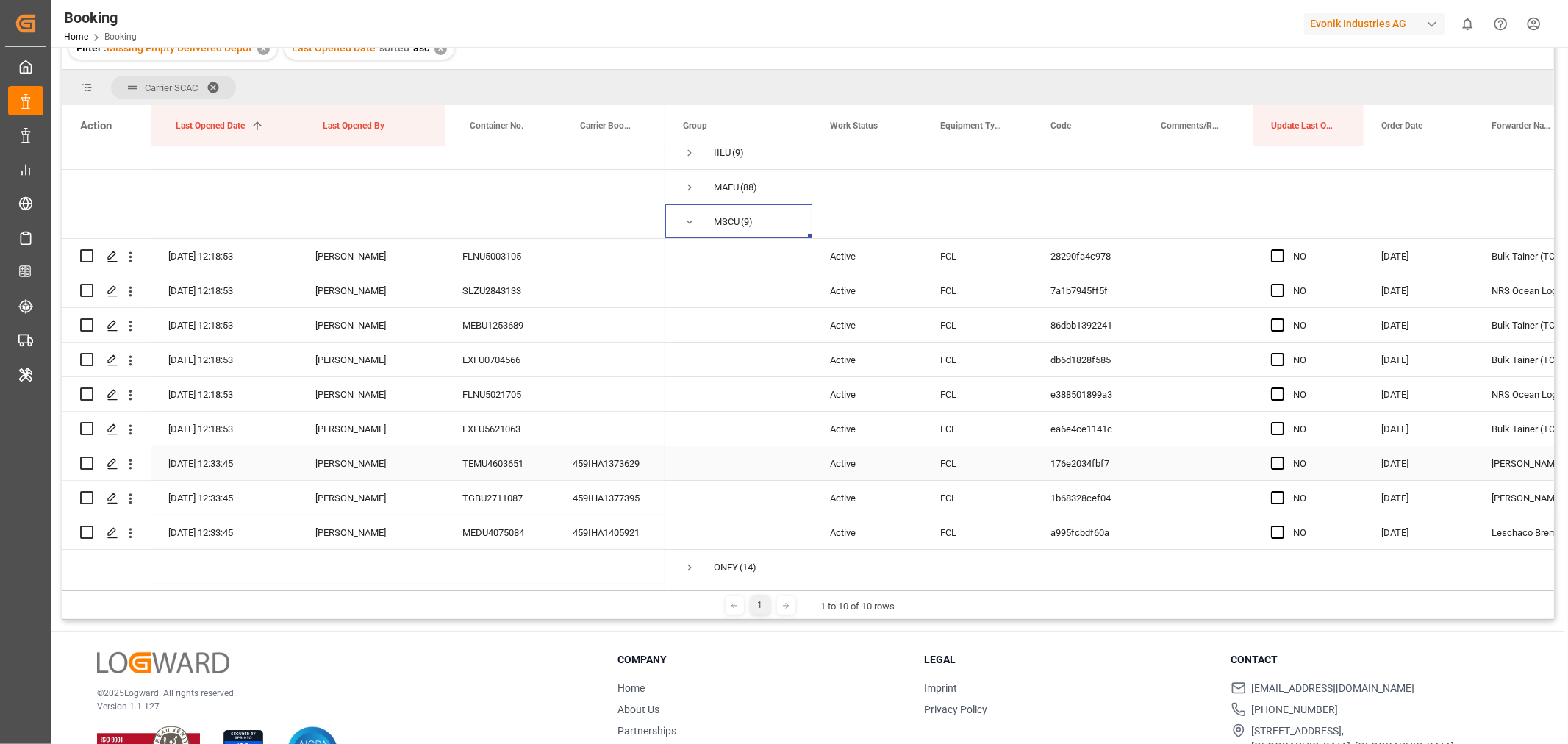
scroll to position [222, 0]
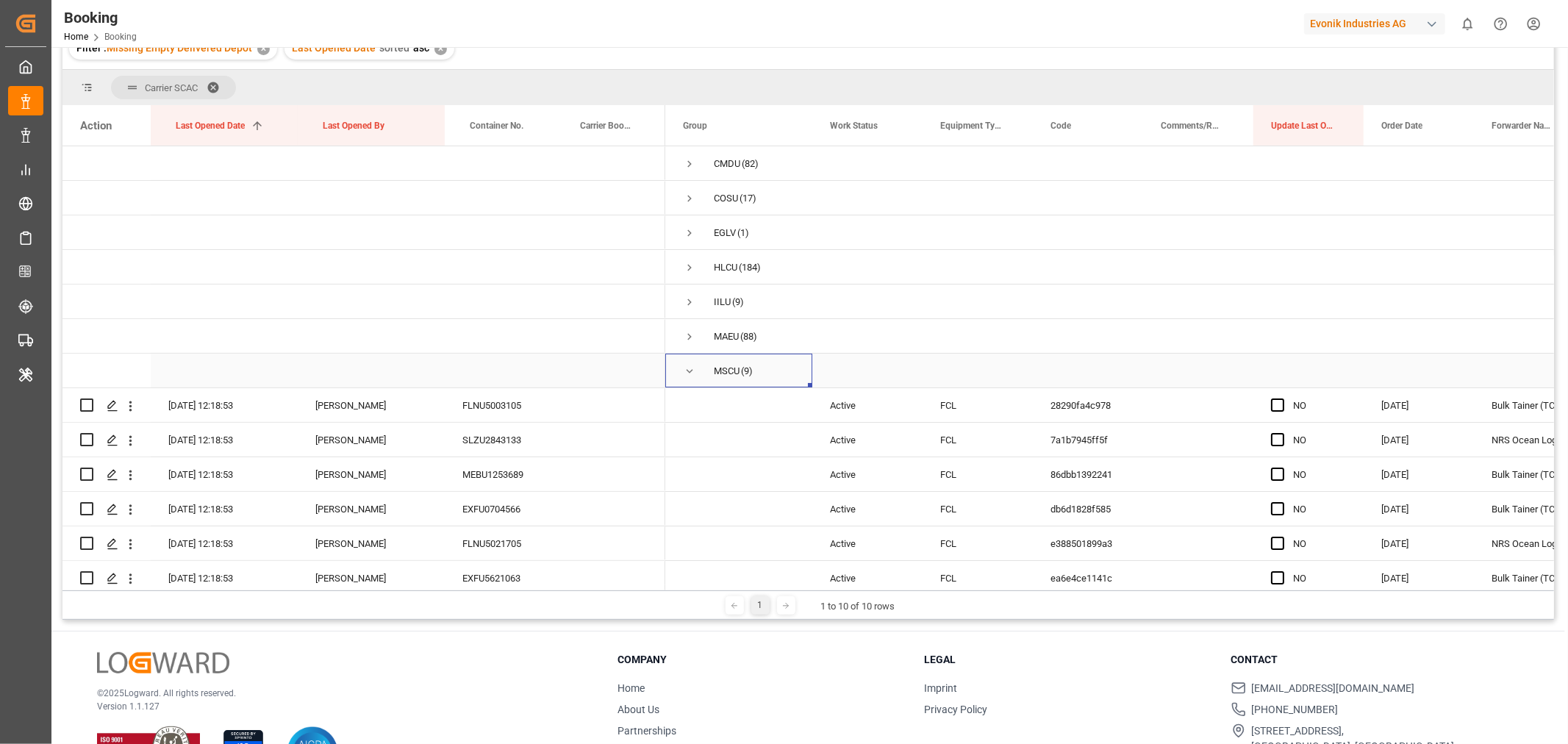
click at [688, 376] on span "Press SPACE to select this row." at bounding box center [689, 370] width 13 height 13
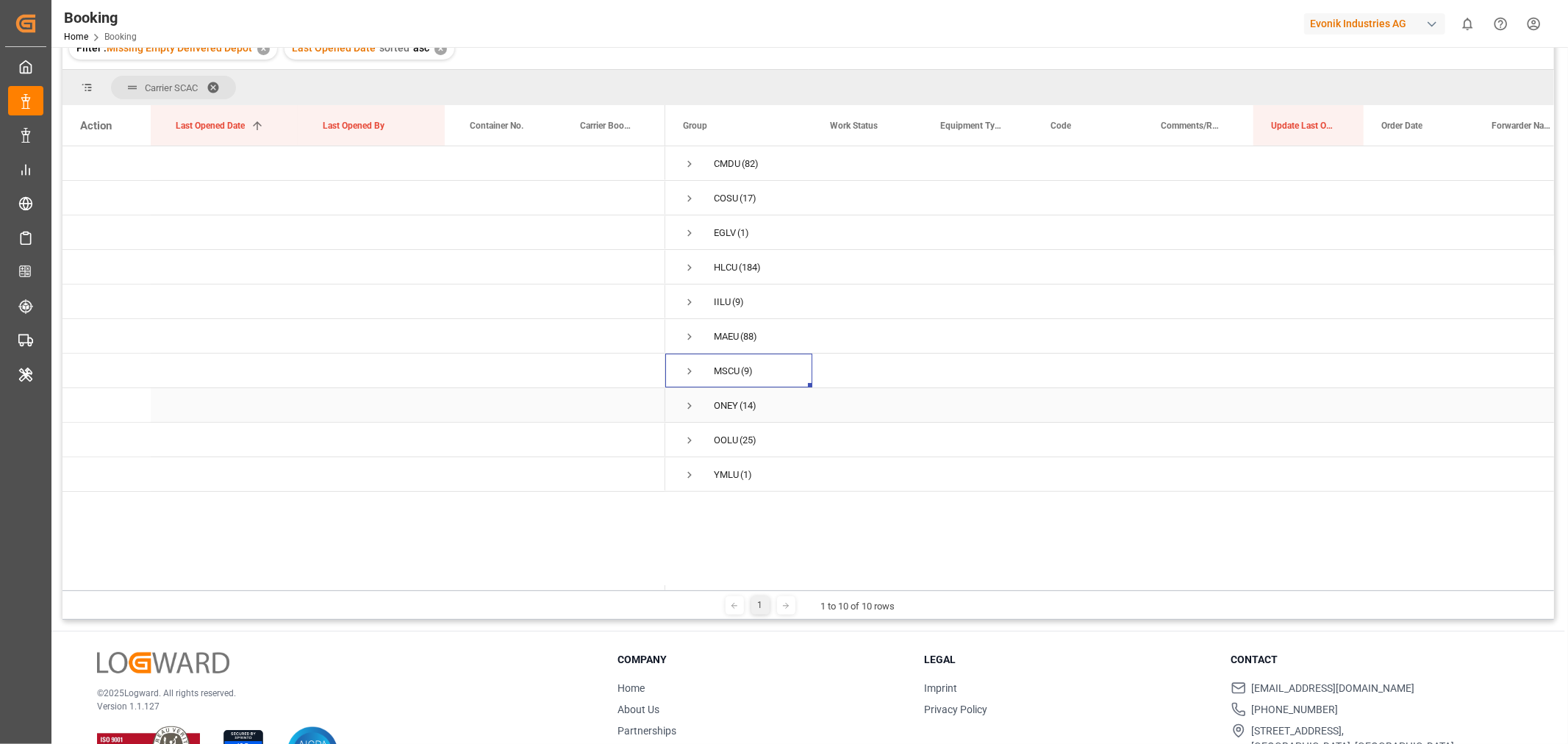
click at [689, 404] on span "Press SPACE to select this row." at bounding box center [689, 405] width 13 height 13
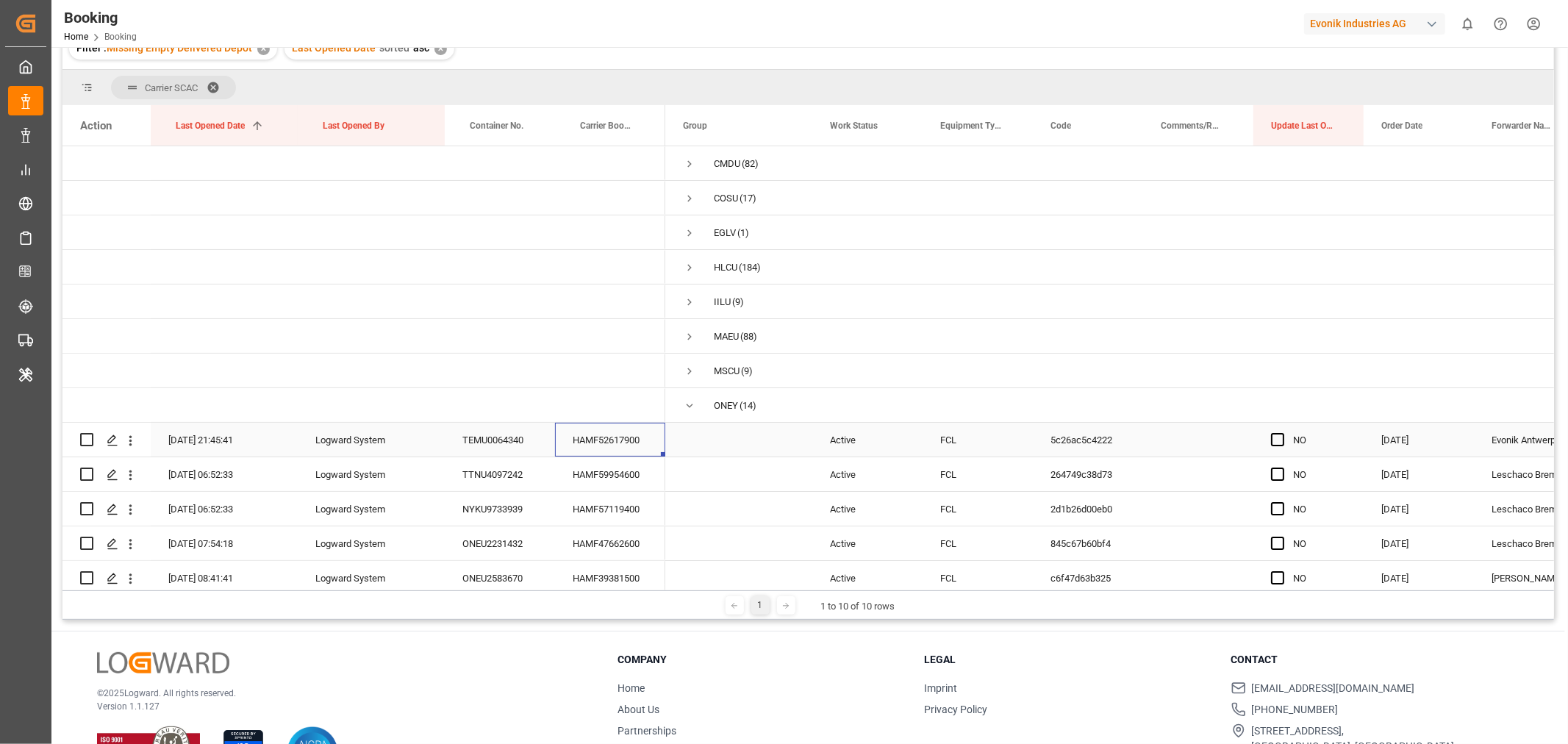
click at [585, 448] on div "HAMF52617900" at bounding box center [610, 439] width 110 height 34
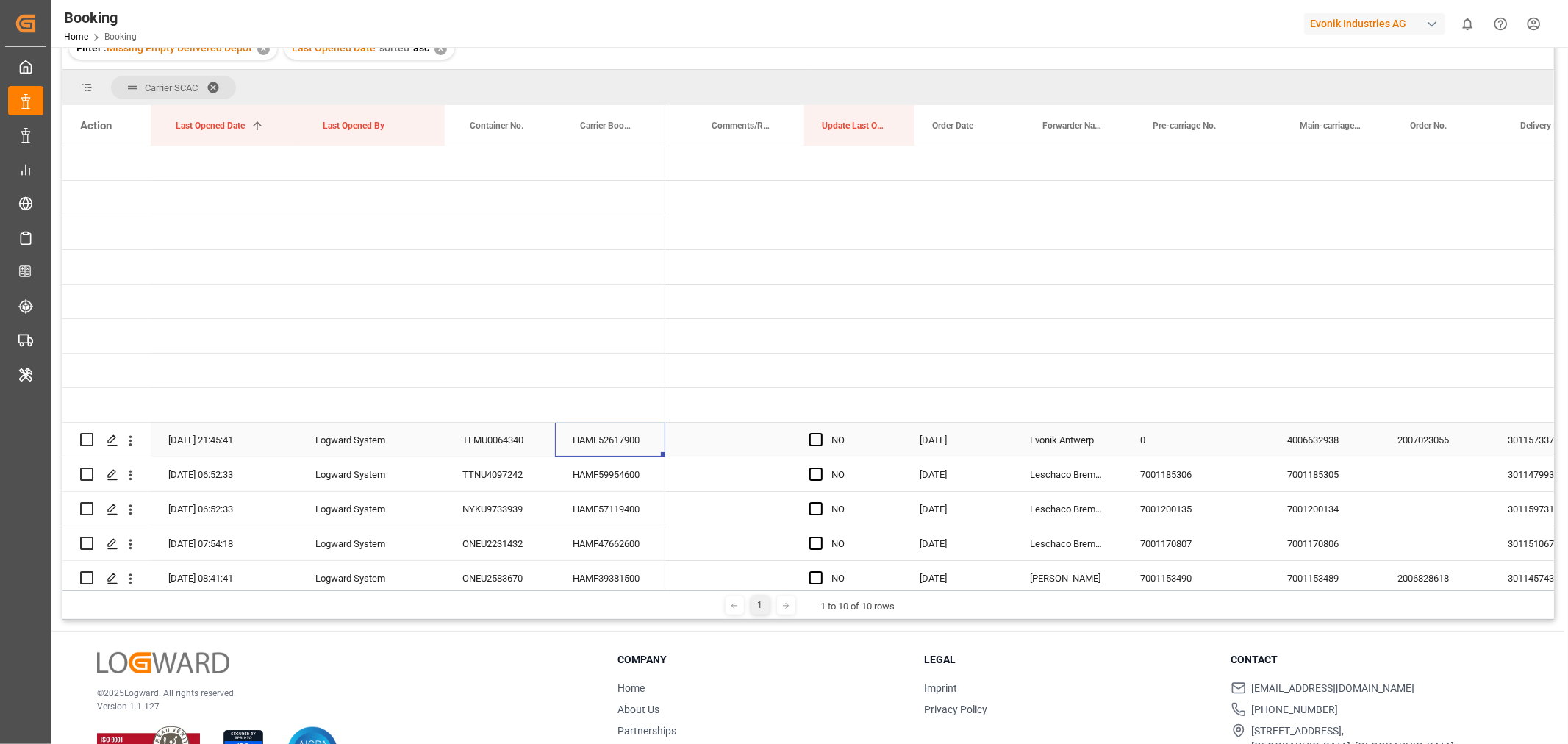
scroll to position [0, 462]
click at [814, 439] on div "Press SPACE to select this row." at bounding box center [813, 440] width 22 height 34
click at [810, 440] on span "Press SPACE to select this row." at bounding box center [808, 439] width 13 height 13
click at [813, 433] on input "Press SPACE to select this row." at bounding box center [813, 433] width 0 height 0
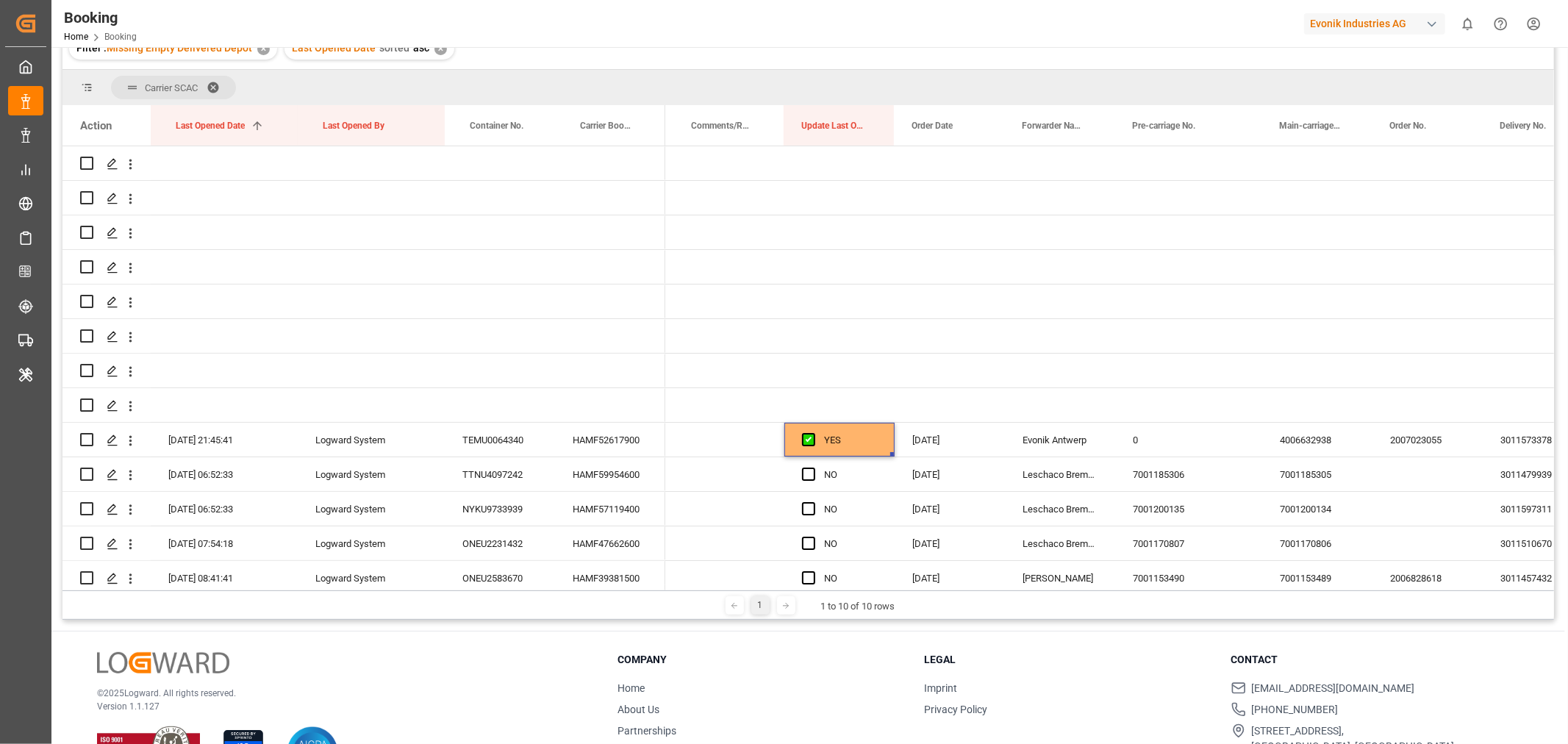
scroll to position [0, 0]
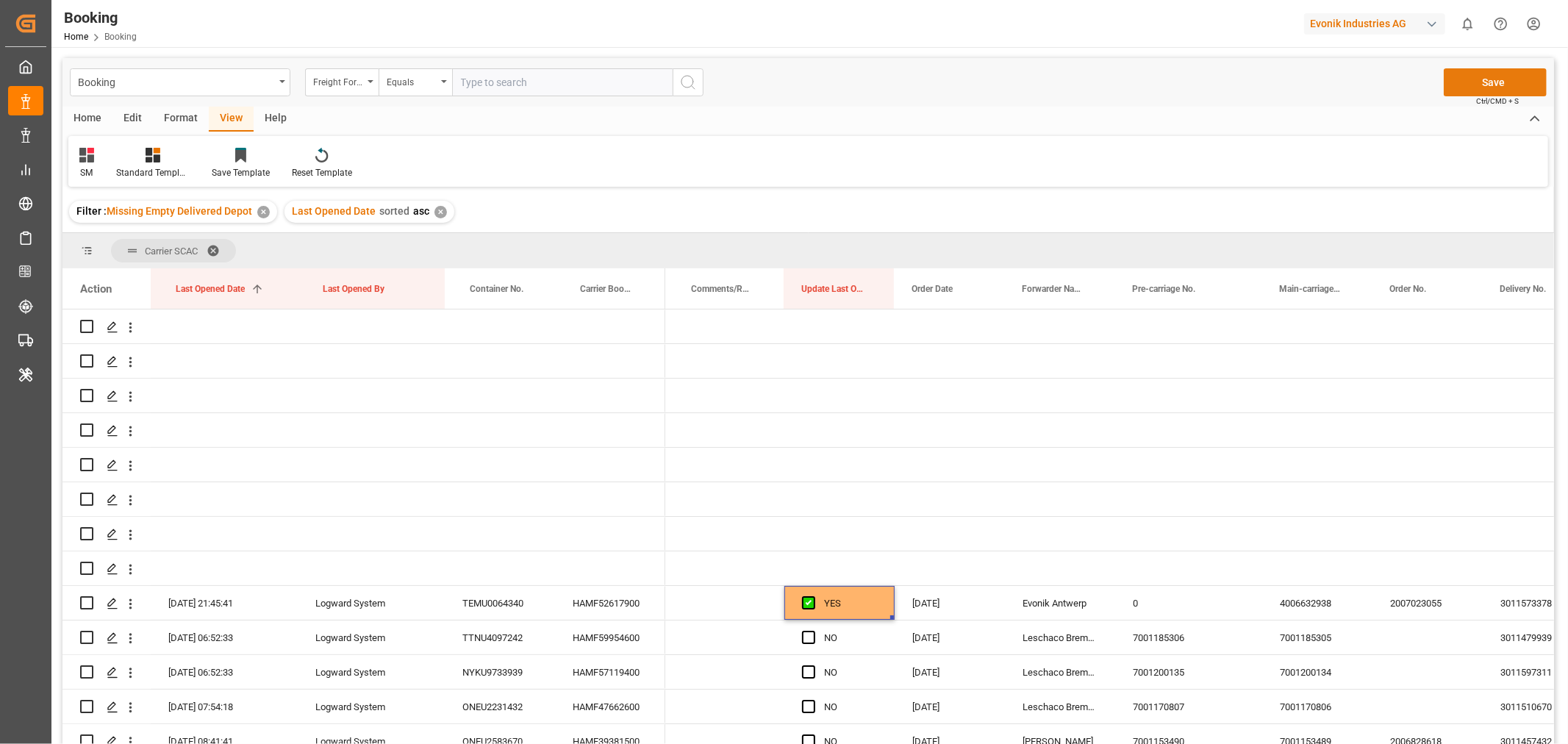
click at [1473, 79] on button "Save" at bounding box center [1495, 83] width 103 height 28
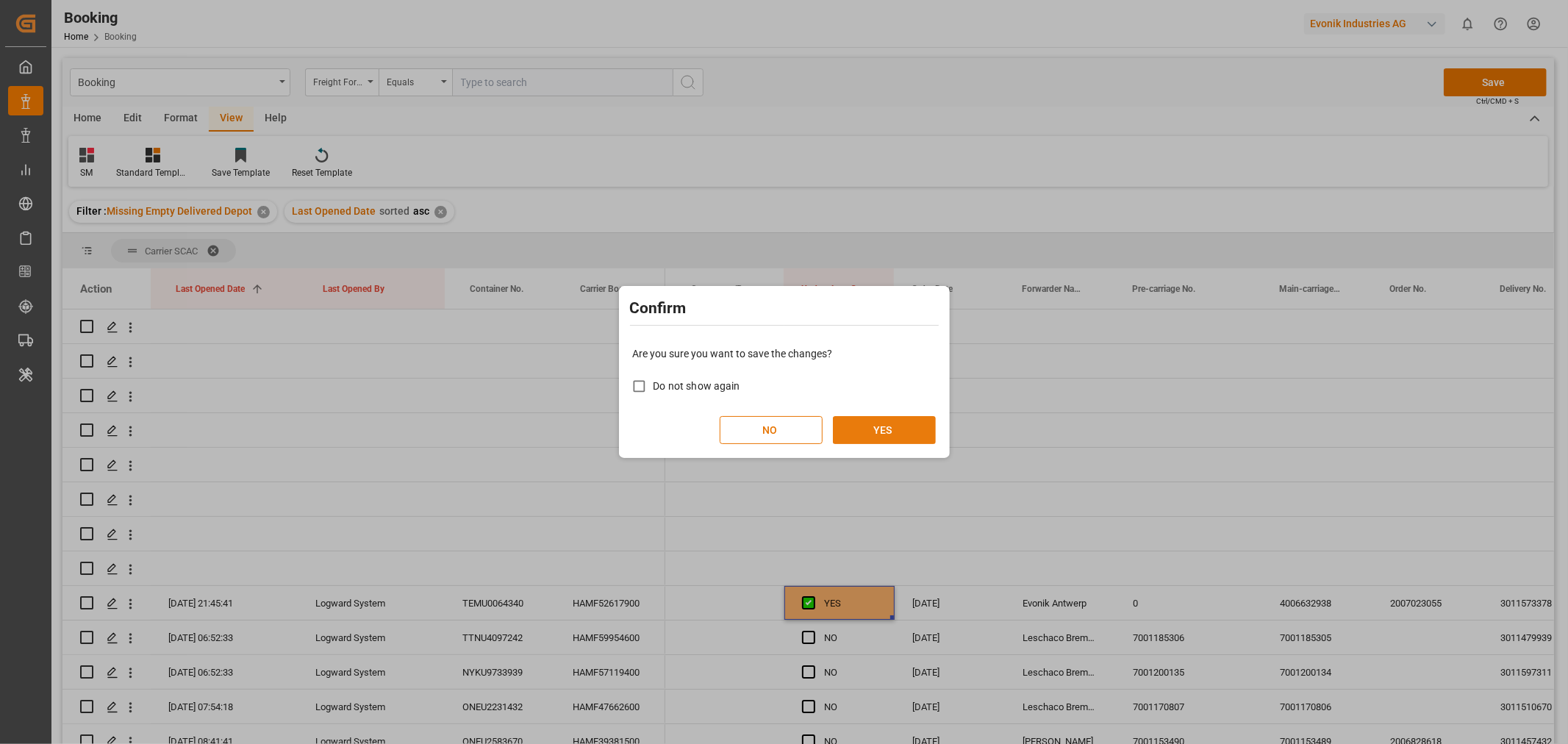
click at [884, 439] on button "YES" at bounding box center [884, 430] width 103 height 28
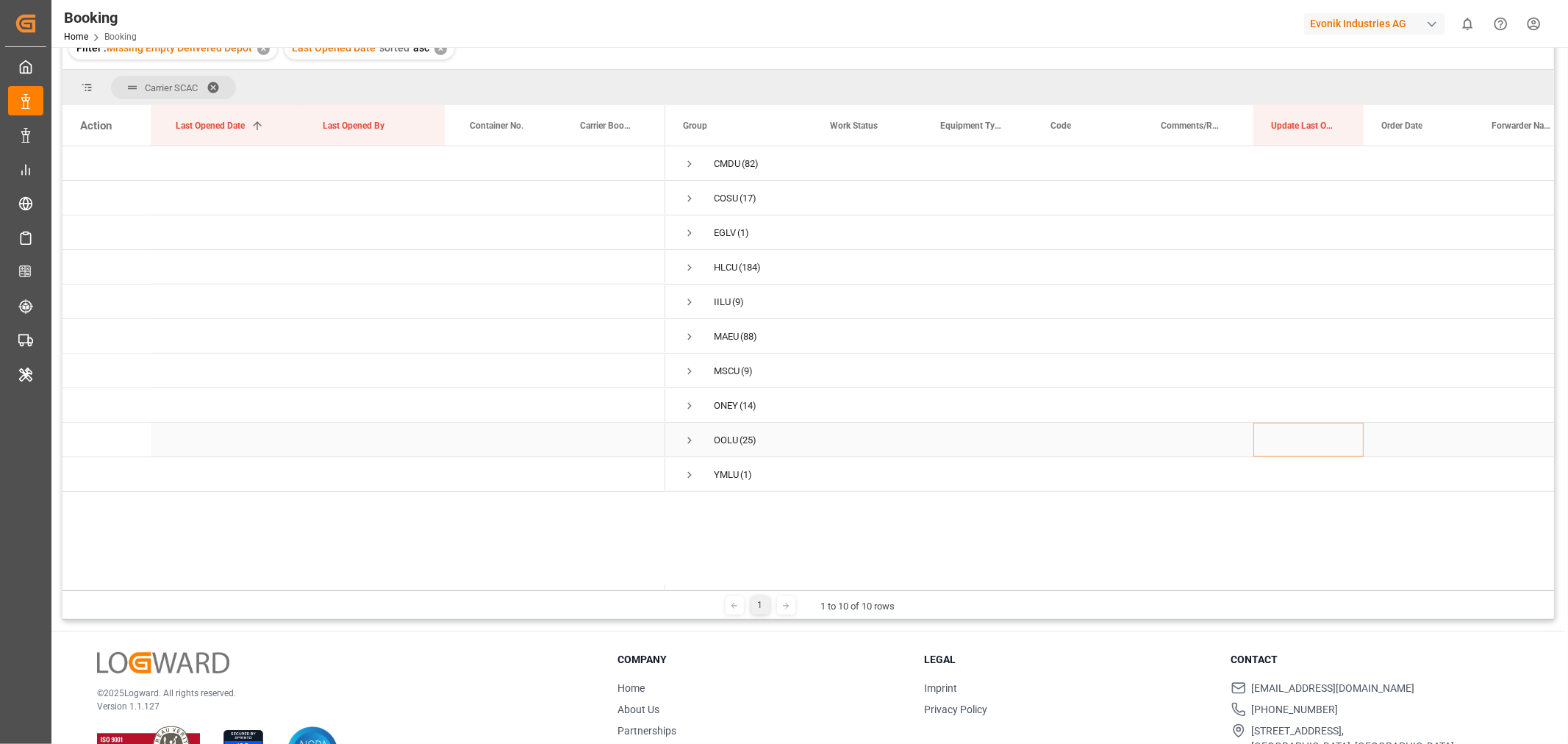
click at [686, 438] on span "Press SPACE to select this row." at bounding box center [689, 440] width 13 height 13
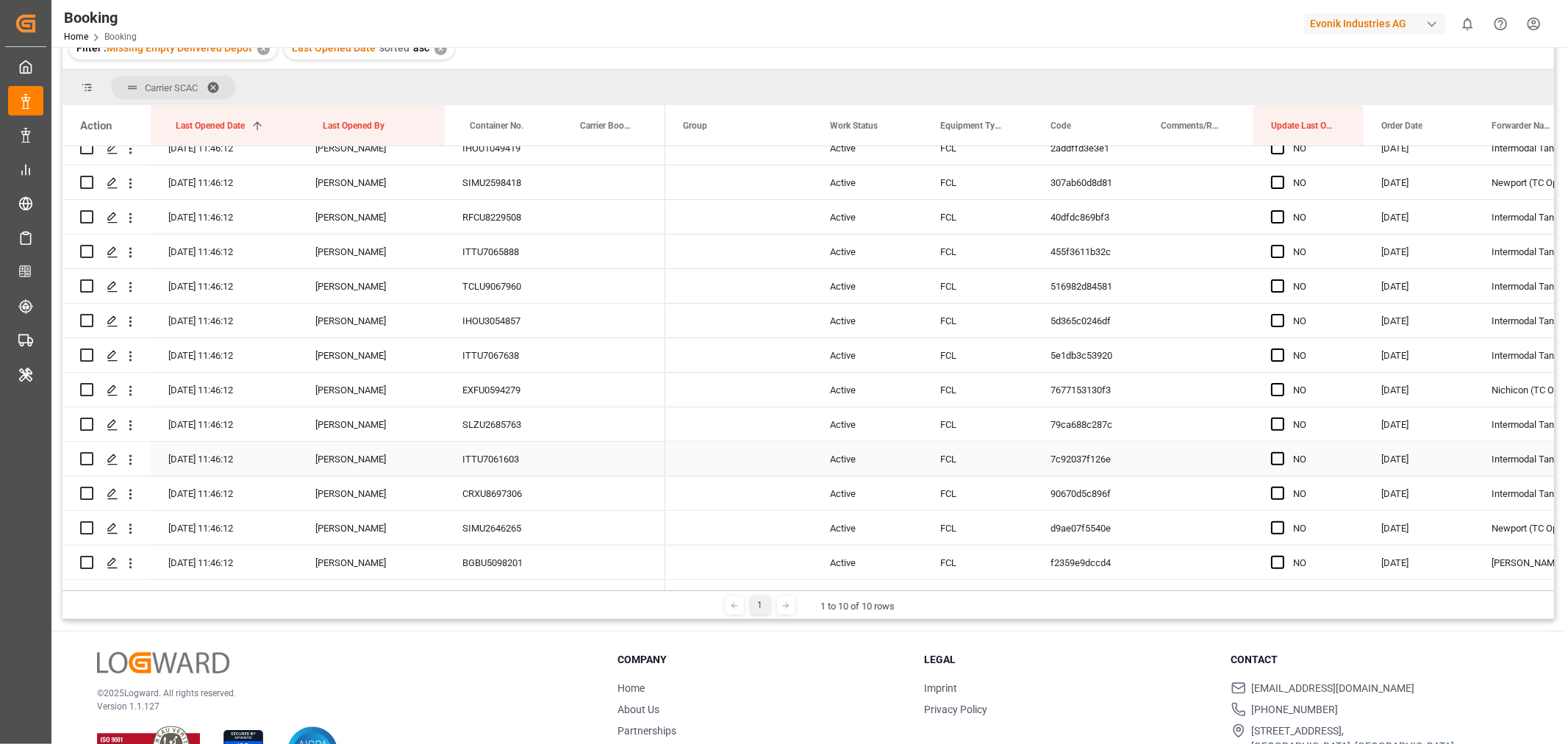
scroll to position [82, 0]
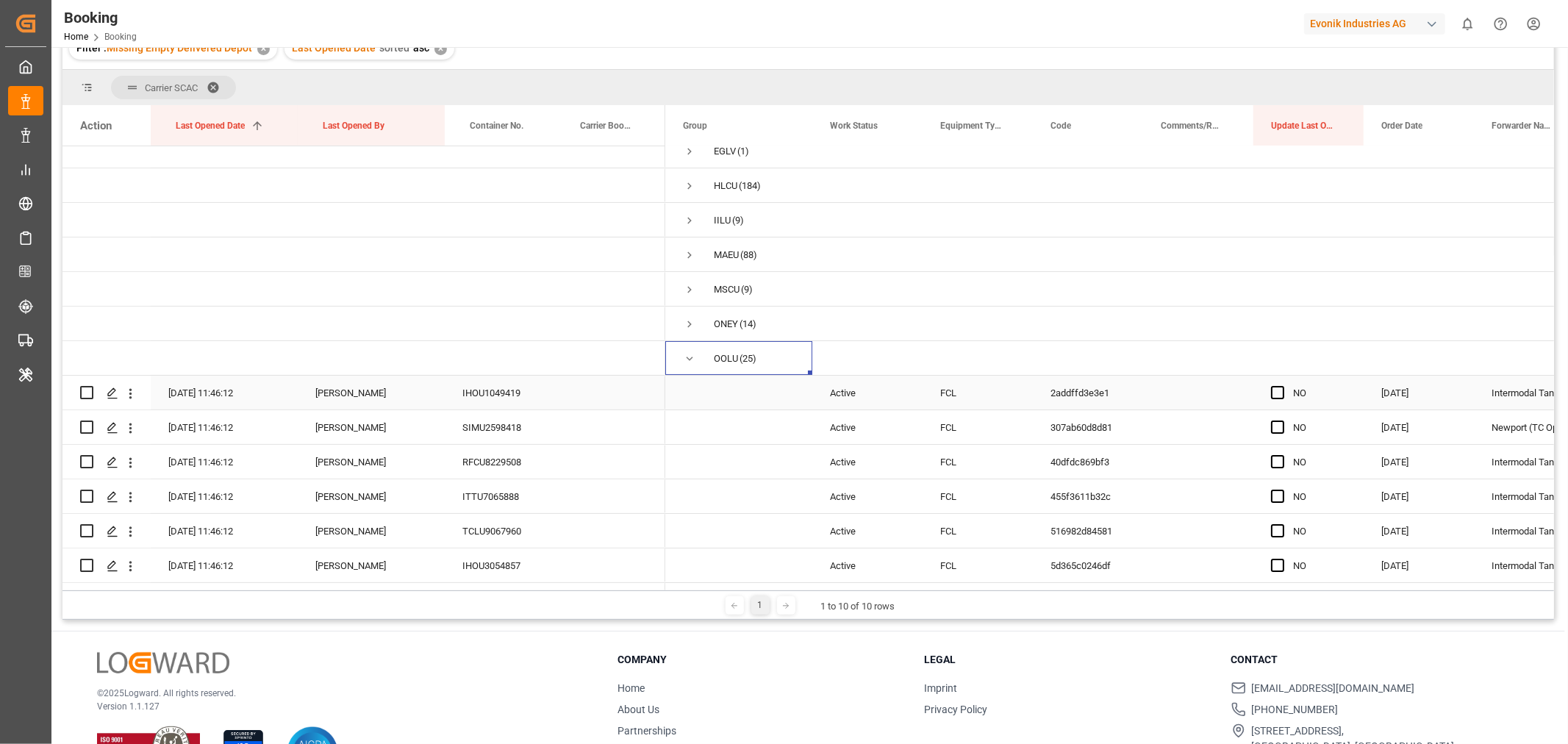
click at [531, 400] on div "IHOU1049419" at bounding box center [500, 392] width 110 height 34
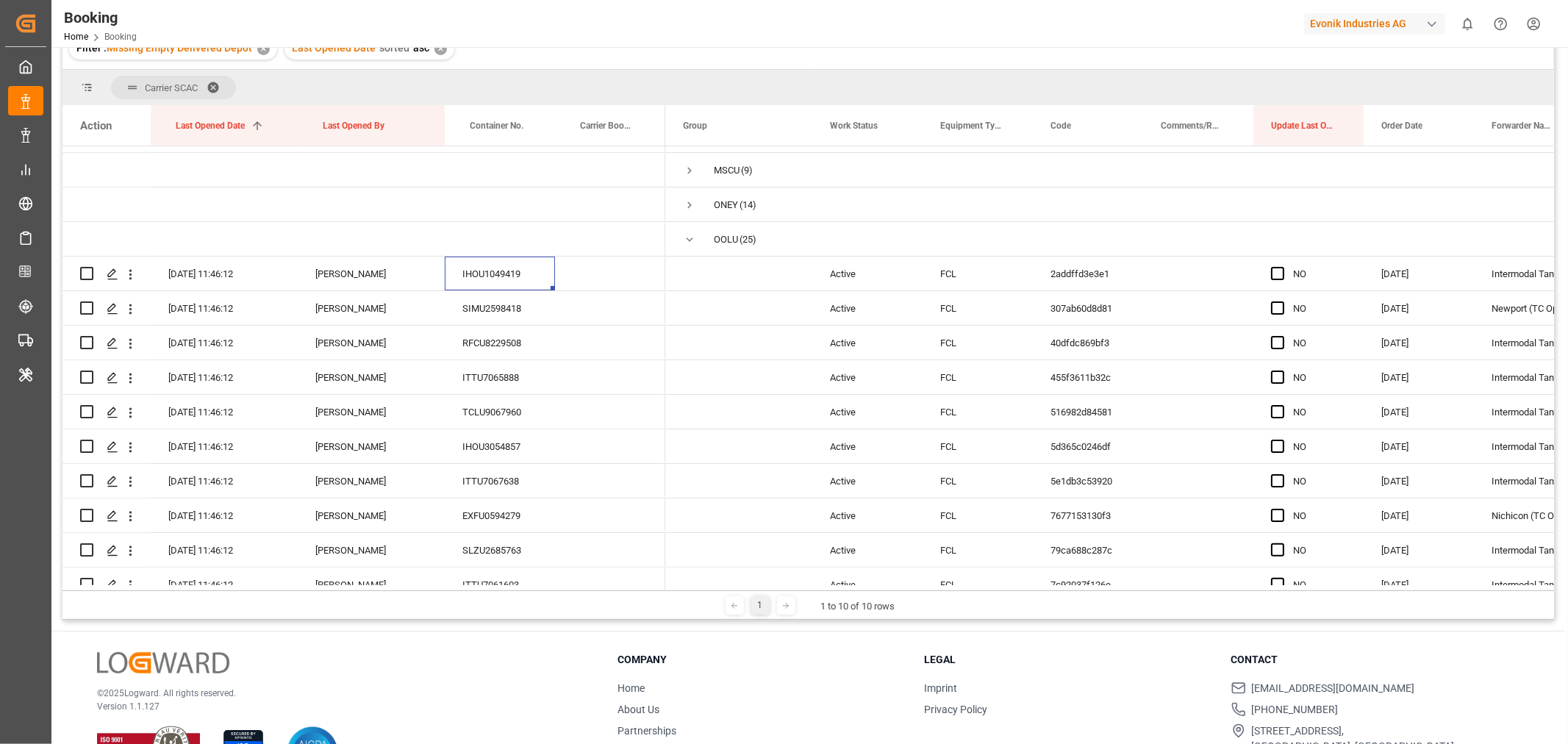
scroll to position [0, 0]
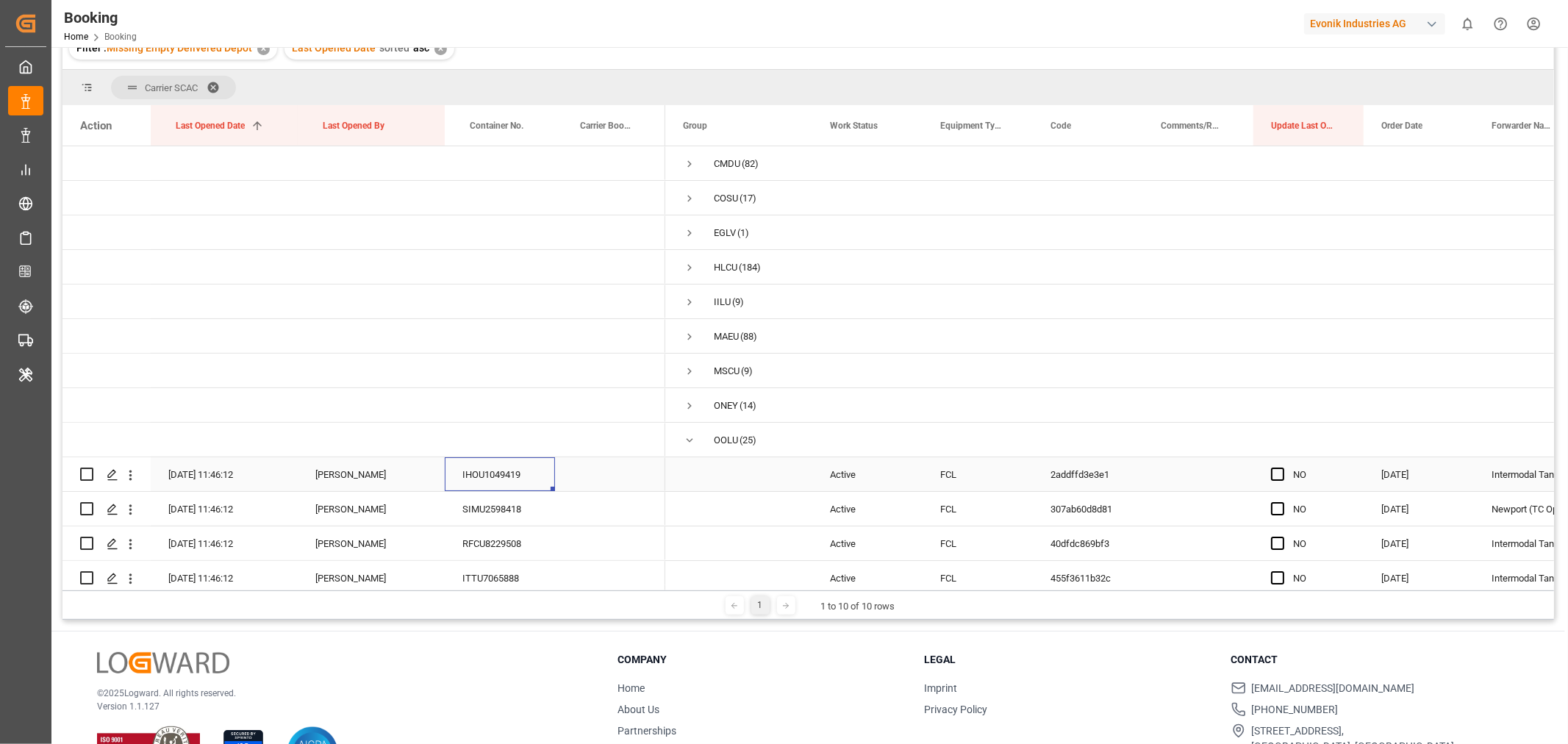
click at [520, 468] on div "IHOU1049419" at bounding box center [500, 473] width 110 height 34
click at [133, 476] on icon "open menu" at bounding box center [131, 475] width 16 height 16
click at [196, 508] on span "Open in new tab" at bounding box center [227, 506] width 134 height 16
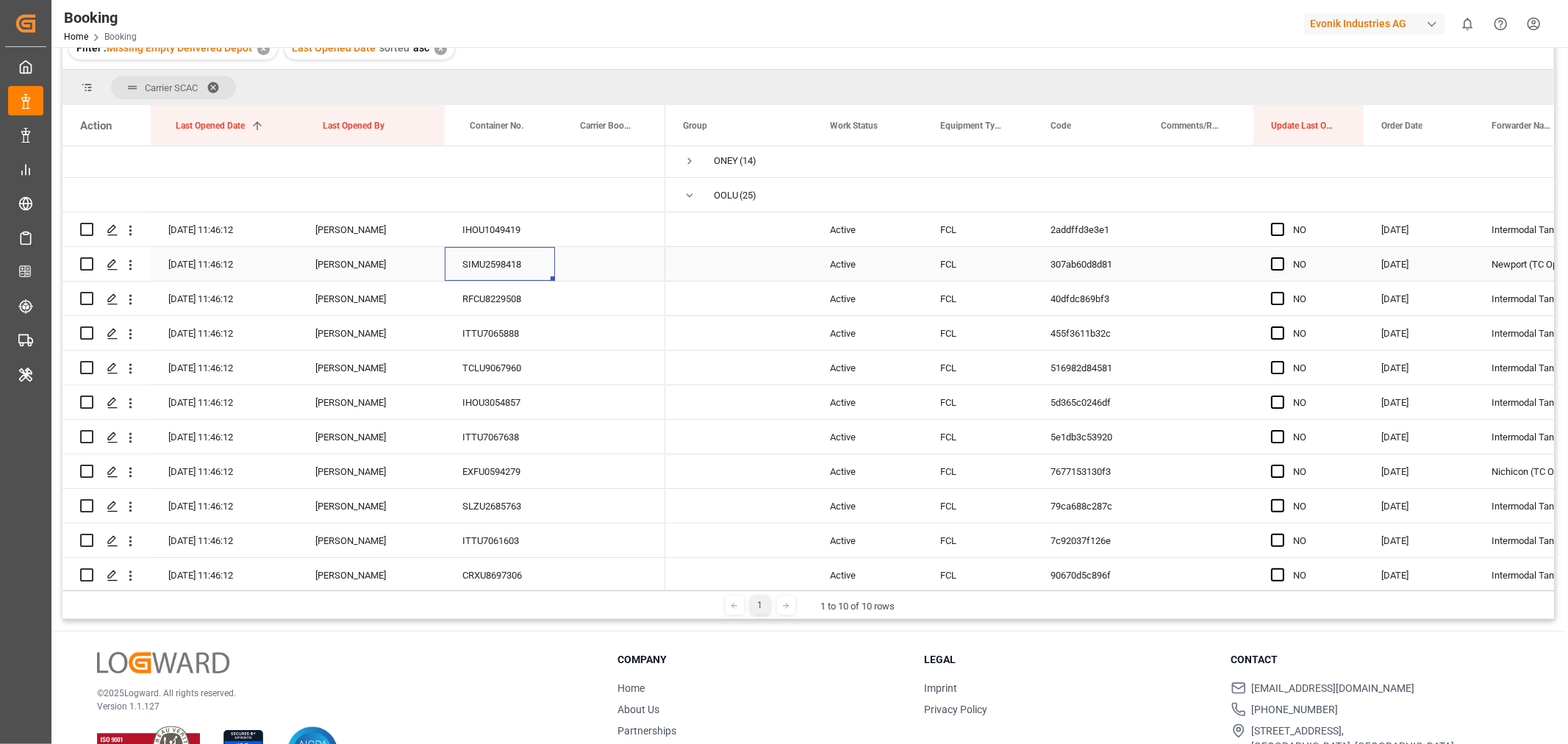
click at [502, 256] on div "SIMU2598418" at bounding box center [500, 263] width 110 height 34
click at [1278, 230] on span "Press SPACE to select this row." at bounding box center [1277, 229] width 13 height 13
click at [1282, 223] on input "Press SPACE to select this row." at bounding box center [1282, 223] width 0 height 0
drag, startPoint x: 1359, startPoint y: 241, endPoint x: 1314, endPoint y: 535, distance: 297.4
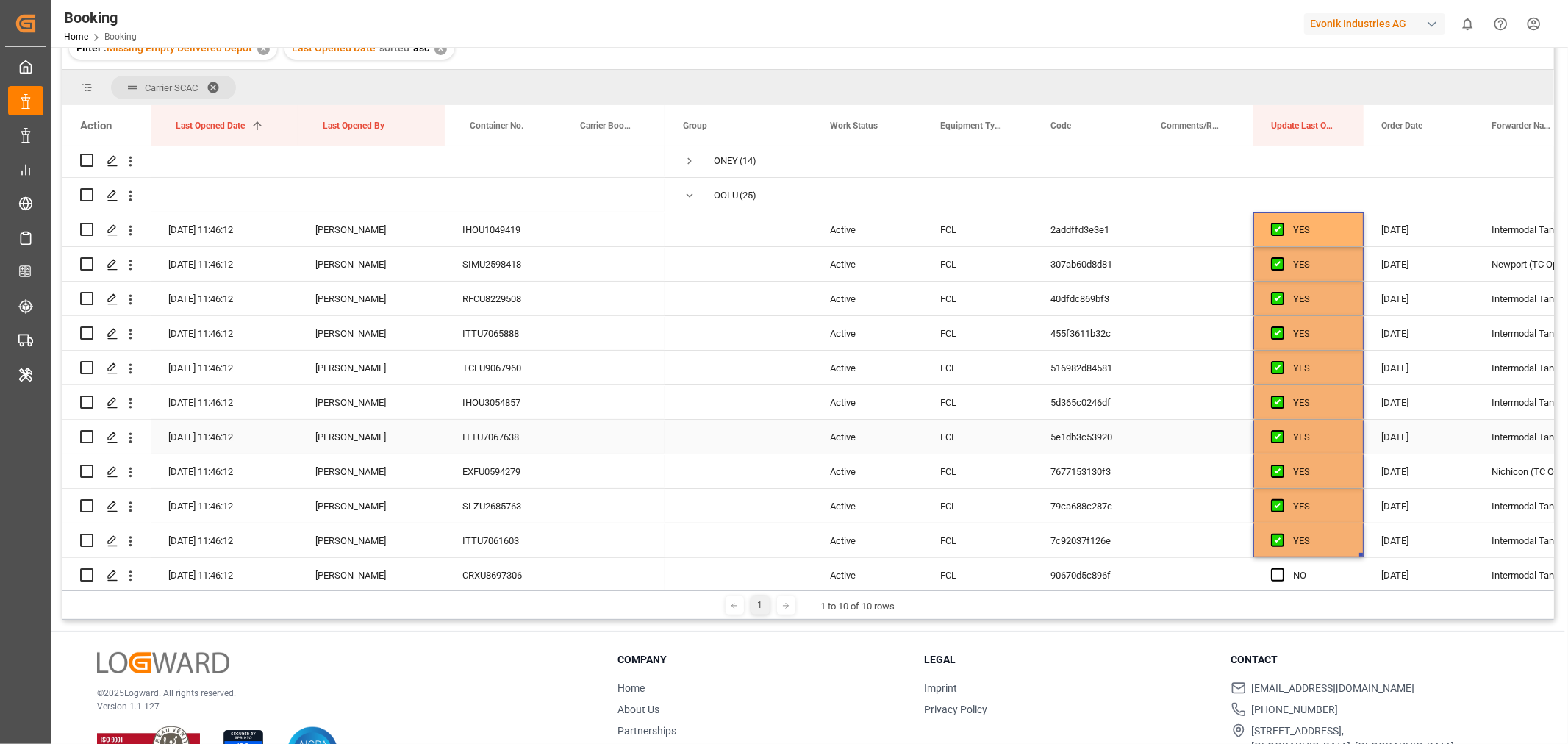
scroll to position [489, 0]
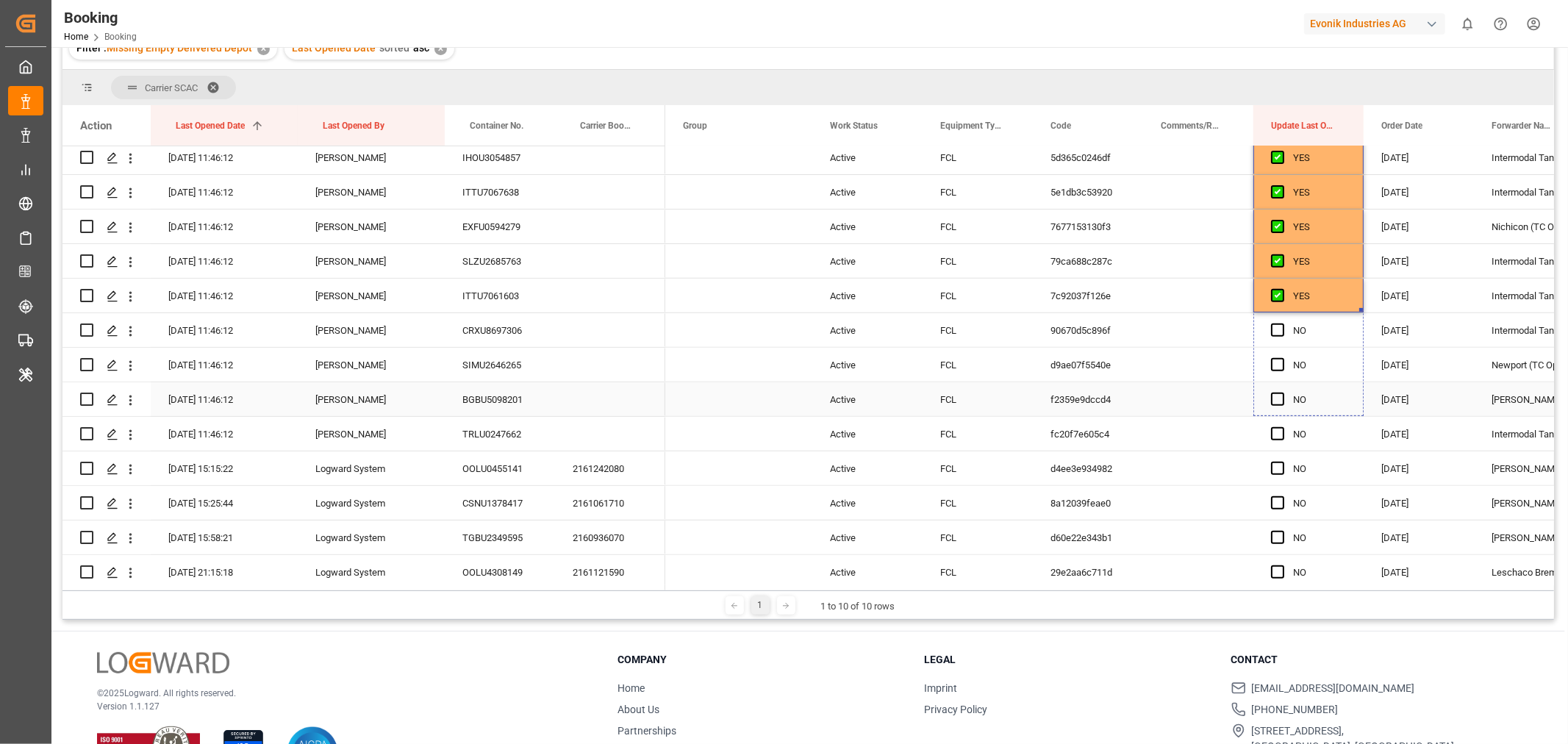
drag, startPoint x: 1362, startPoint y: 308, endPoint x: 1351, endPoint y: 404, distance: 96.6
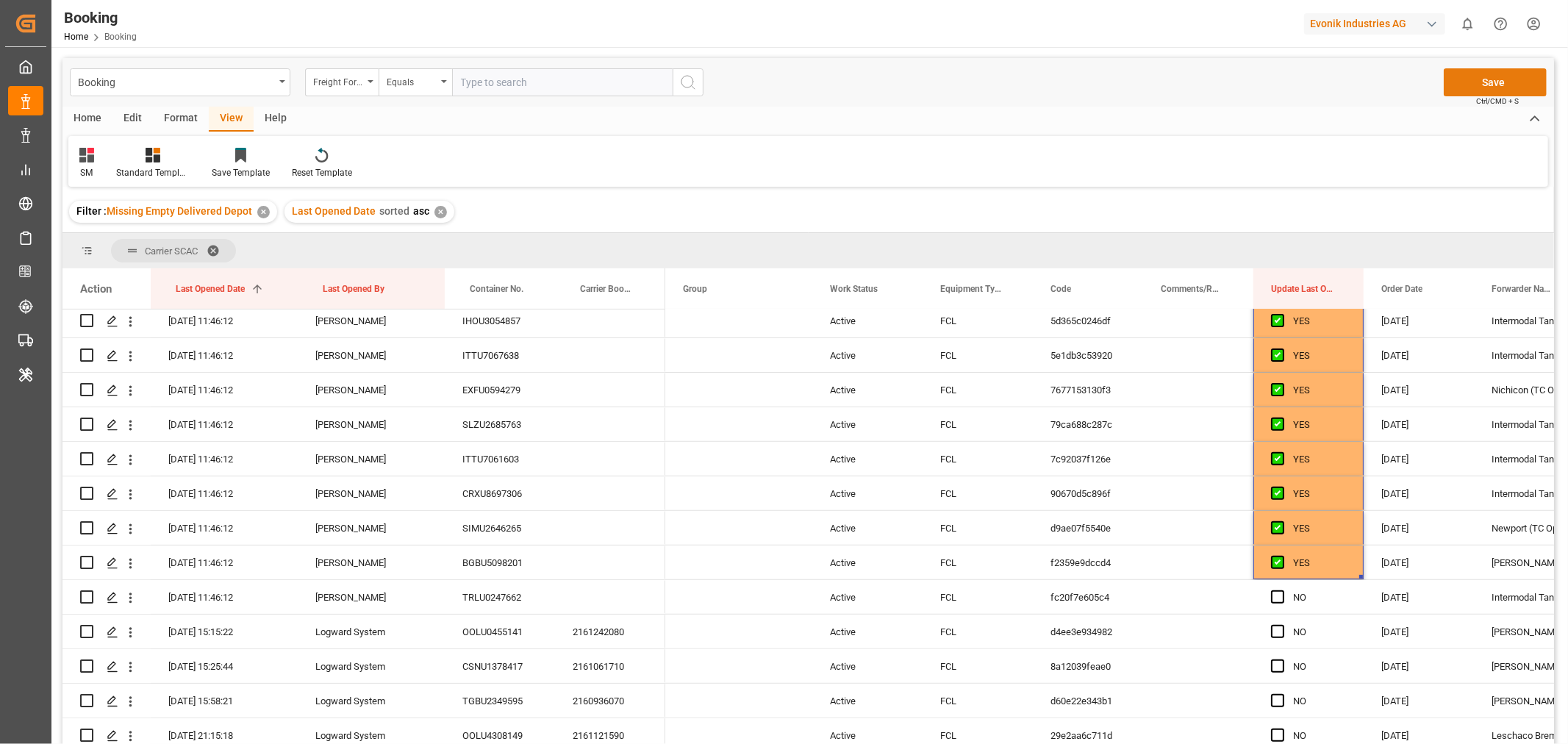
click at [1474, 82] on button "Save" at bounding box center [1495, 83] width 103 height 28
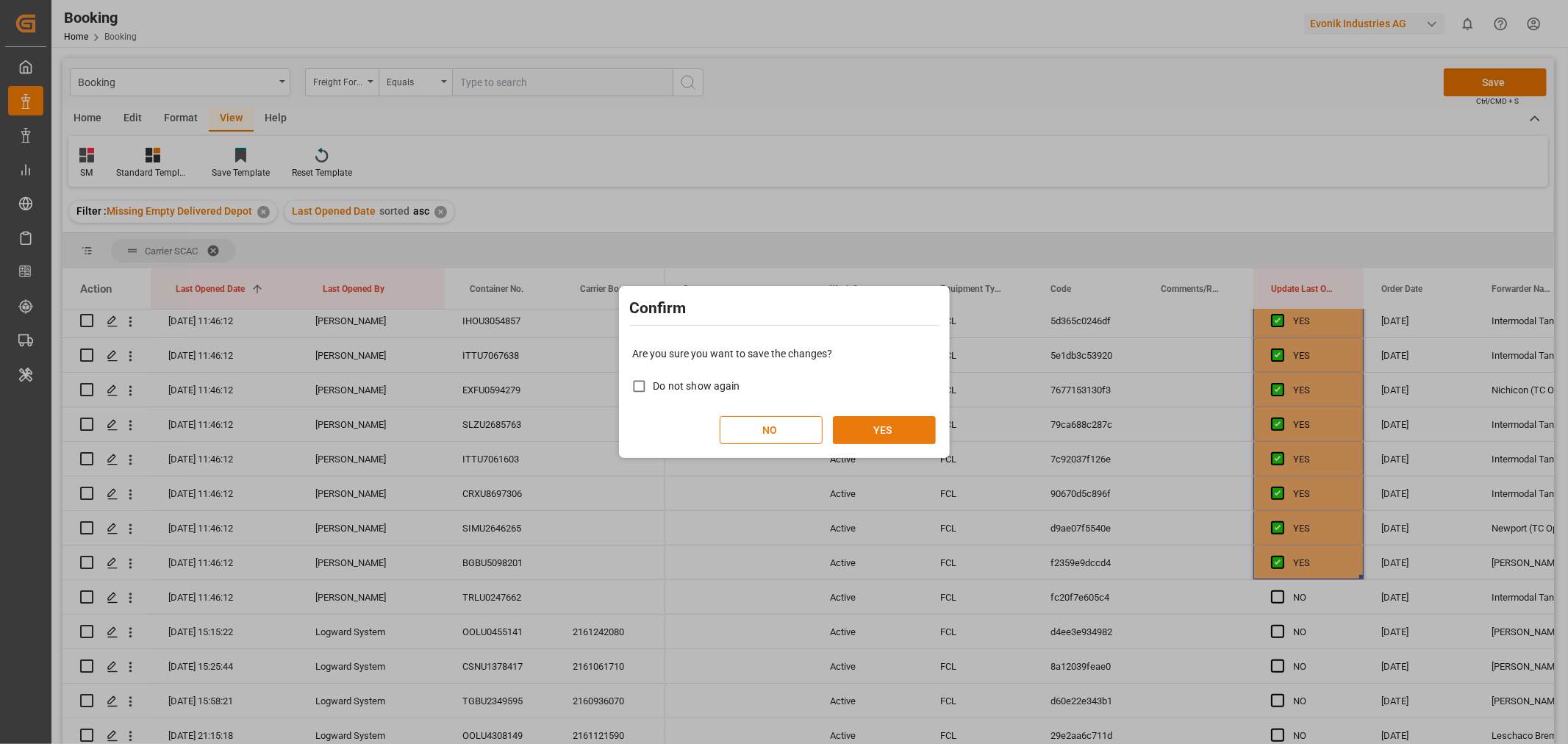
click at [884, 429] on button "YES" at bounding box center [884, 430] width 103 height 28
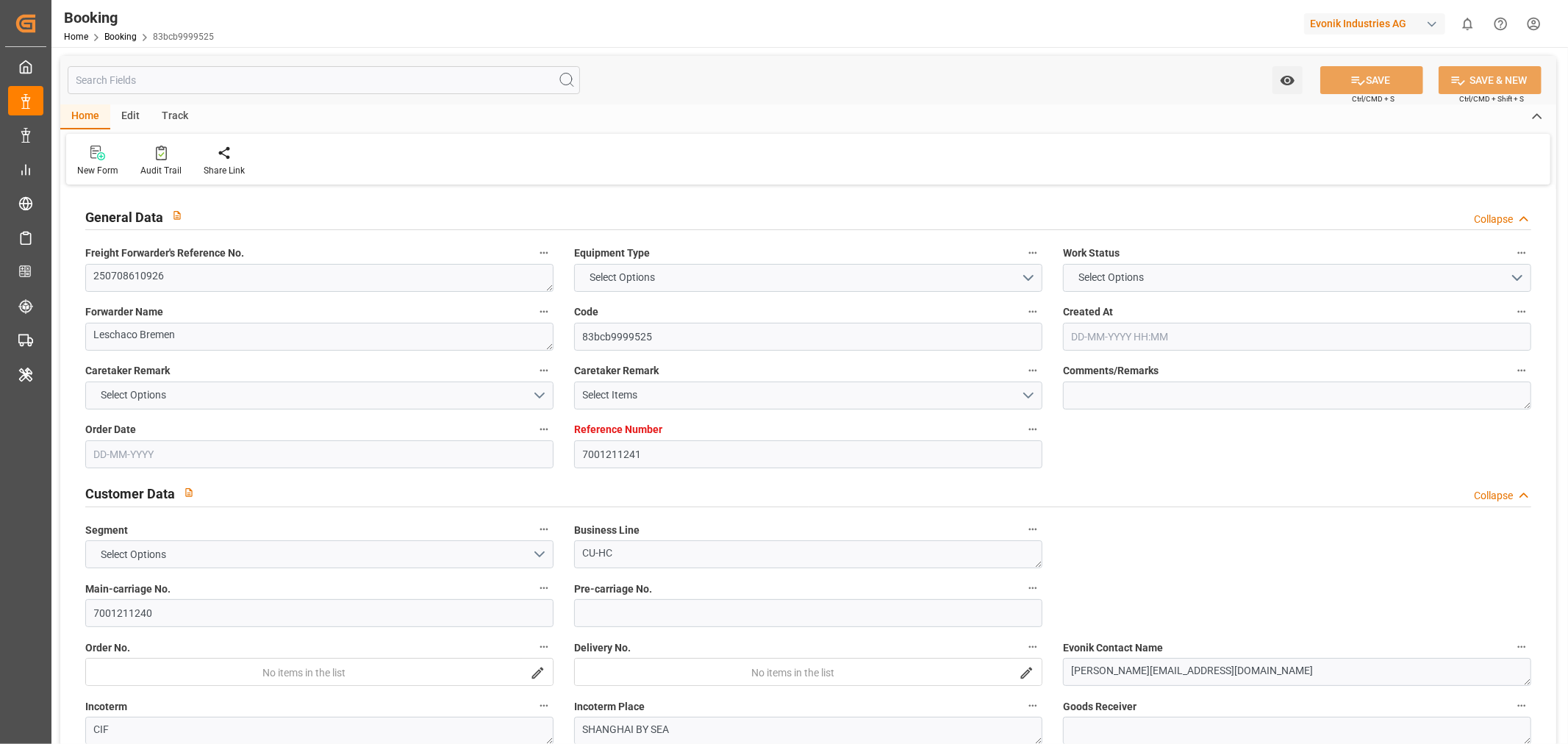
type input "7001211241"
type input "9632179"
type input "Hapag [PERSON_NAME]"
type input "Hapag Lloyd Aktiengesellschaft"
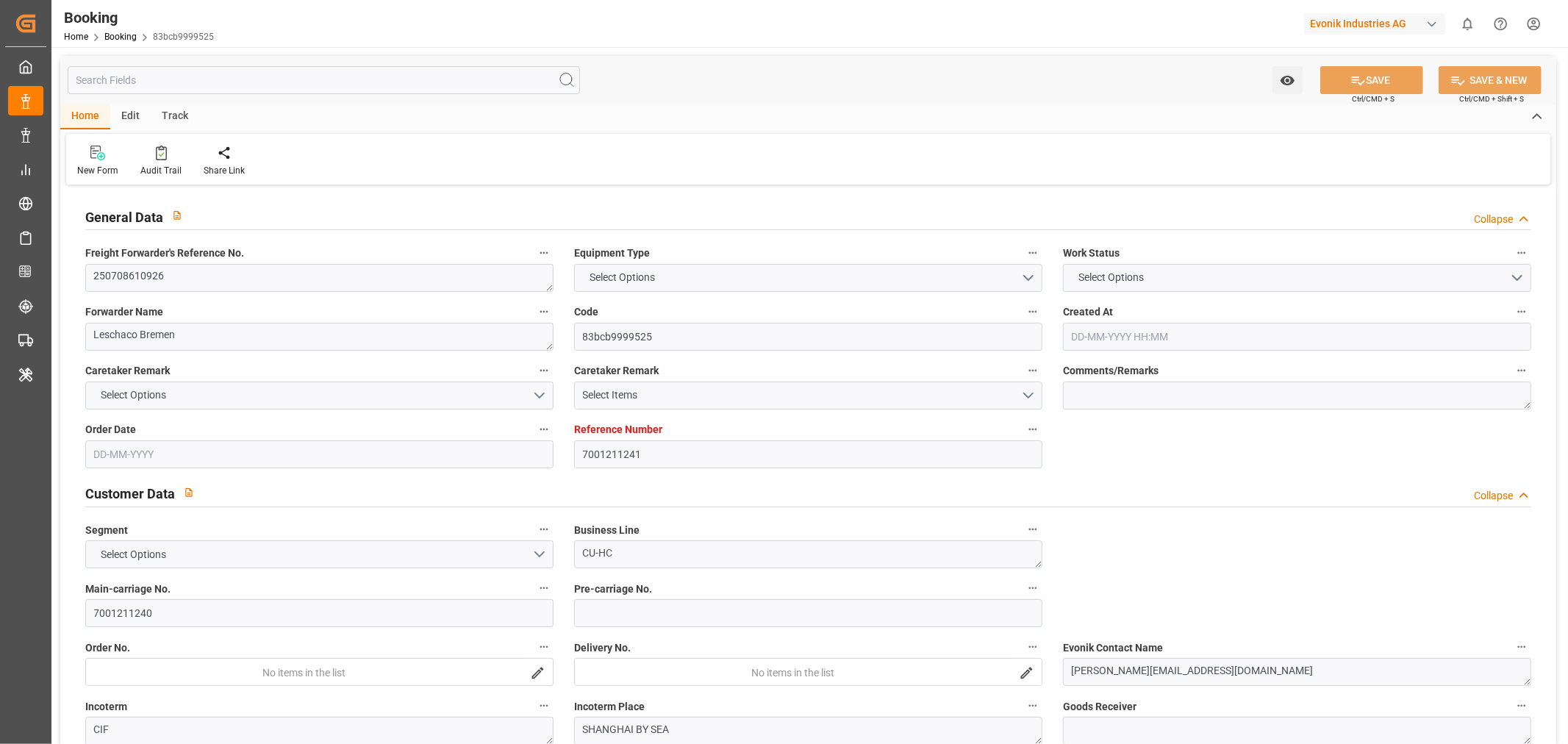
type input "NLRTM"
type input "CNSGH"
type input "43"
type input "0"
type input "NLRTM"
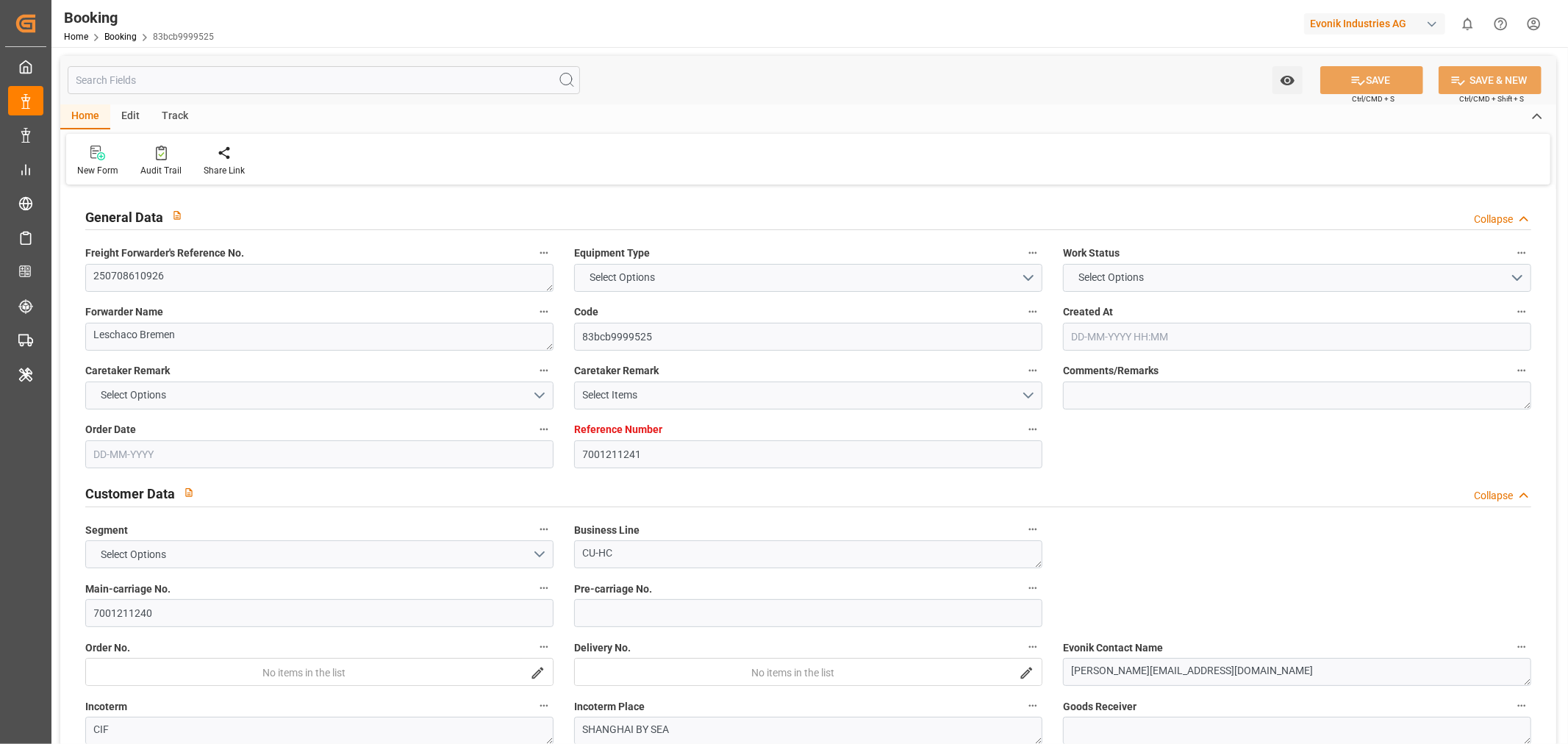
type input "CNSHG"
type input "9632179"
type input "[DATE] 12:21"
type input "[DATE]"
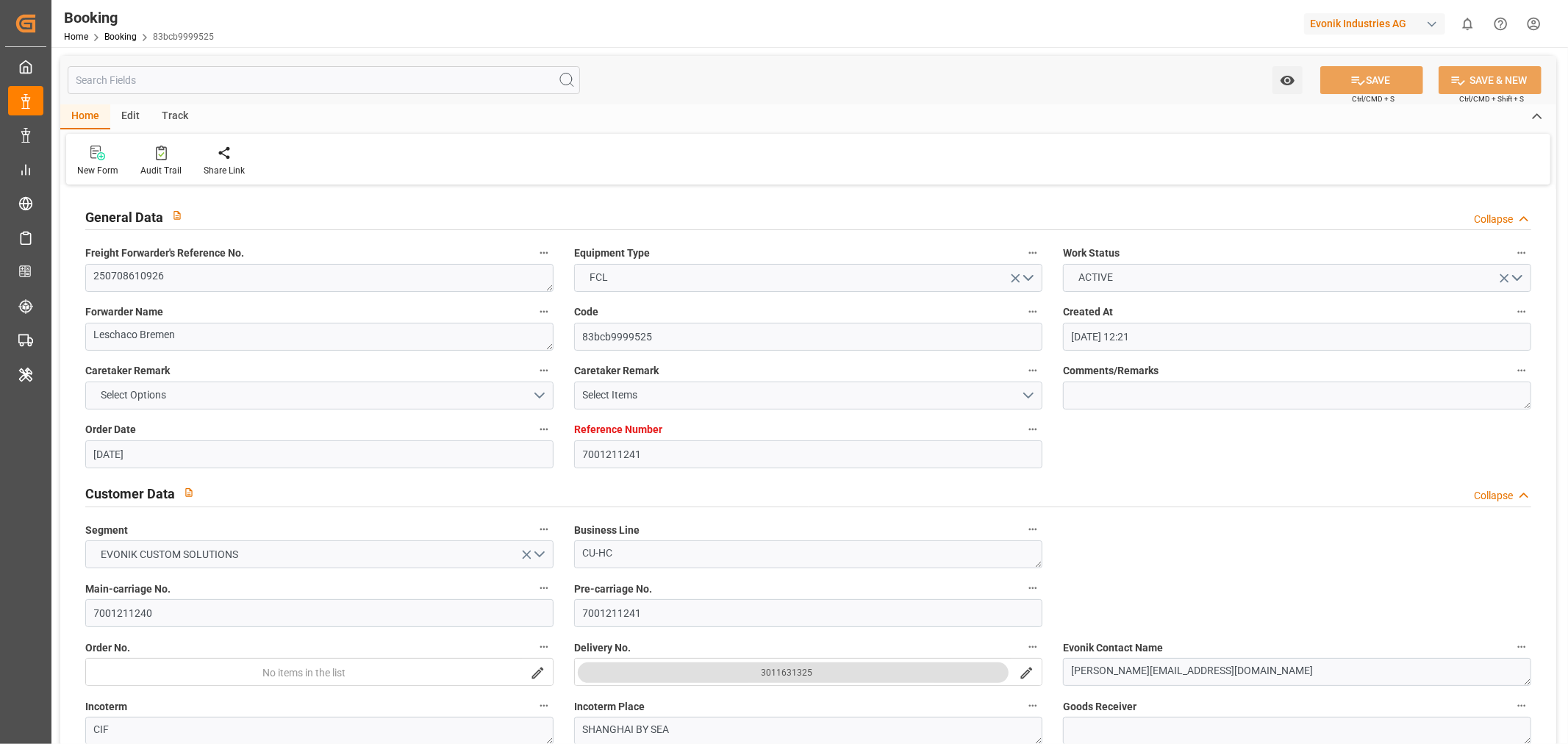
type input "[DATE]"
type input "[DATE] 07:00"
type input "[DATE] 00:00"
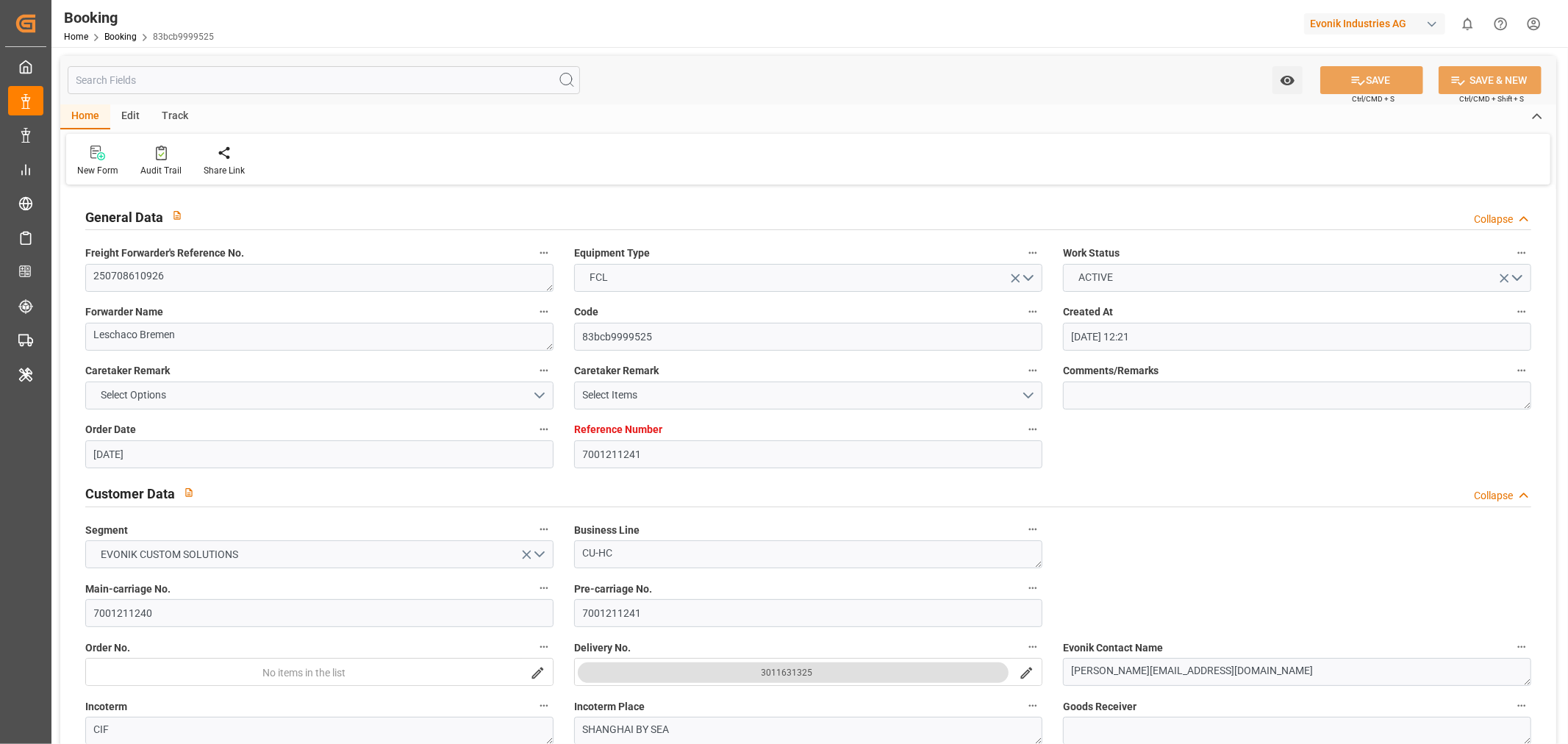
type input "[DATE] 09:06"
type input "[DATE] 17:02"
type input "[DATE] 16:00"
type input "[DATE] 00:00"
type input "[DATE] 17:43"
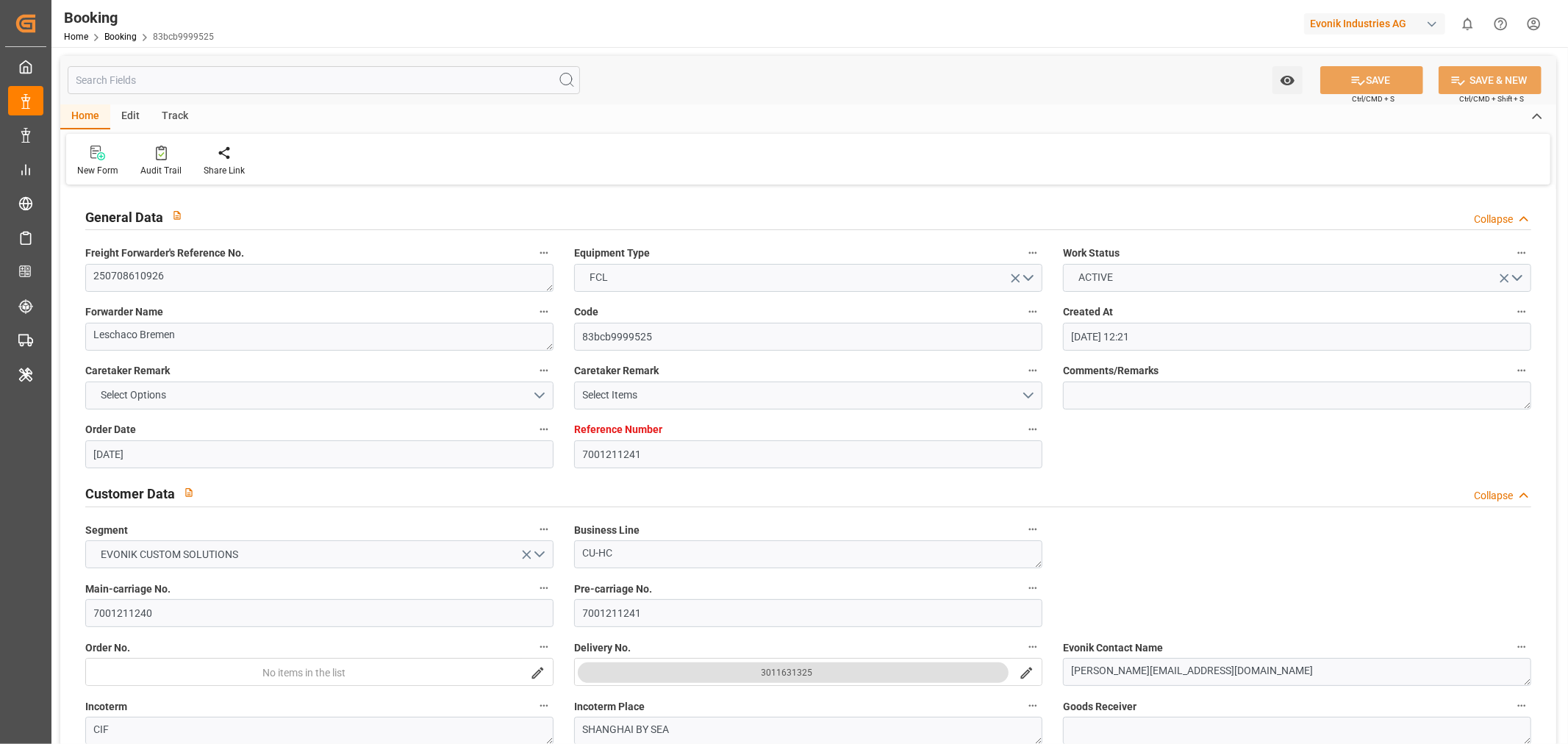
type input "[DATE] 18:03"
type input "[DATE]"
type input "[DATE] 23:59"
type input "[DATE]"
type input "[DATE] 14:51"
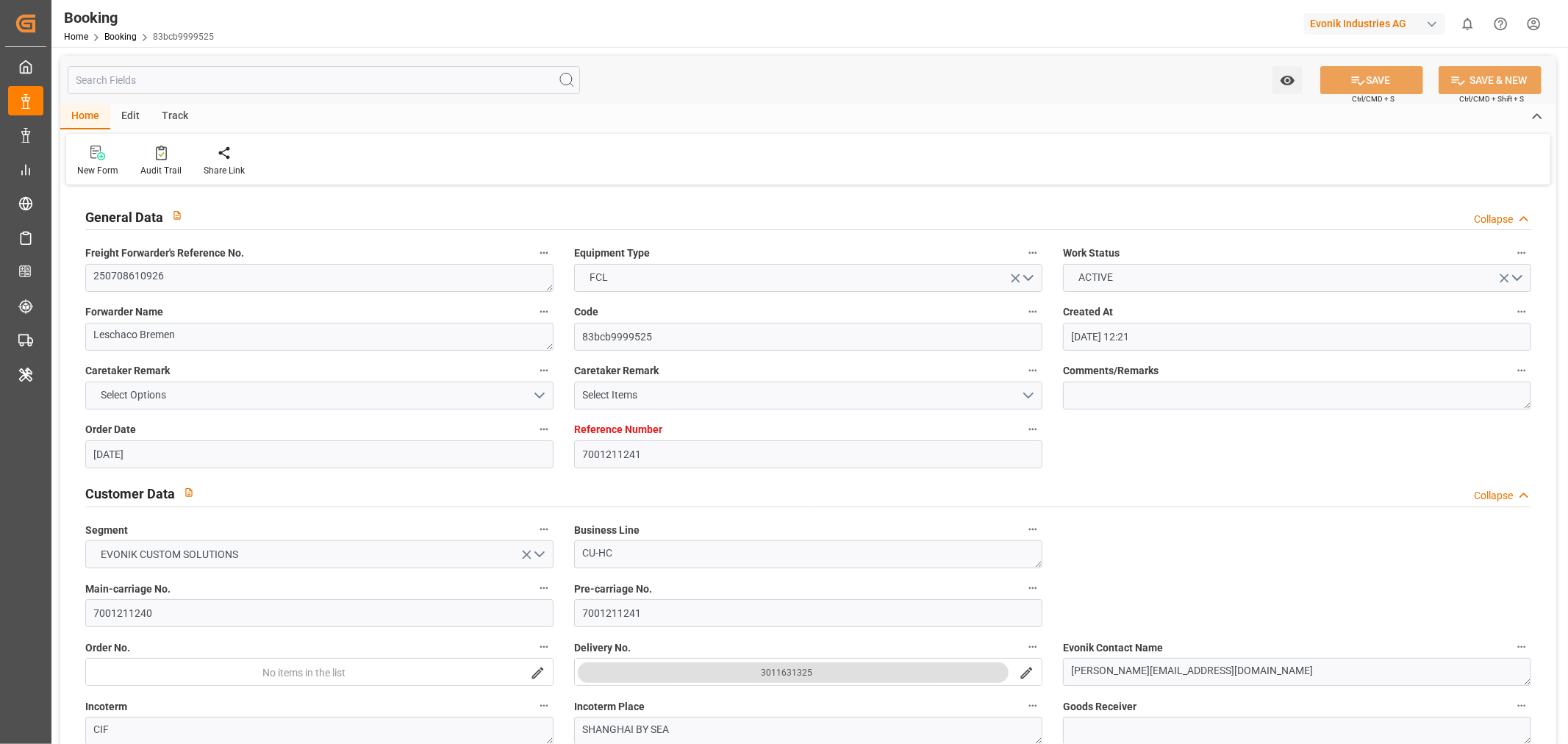
type input "[DATE] 05:45"
type input "[DATE] 12:00"
type input "[DATE] 10:00"
type input "[DATE] 07:00"
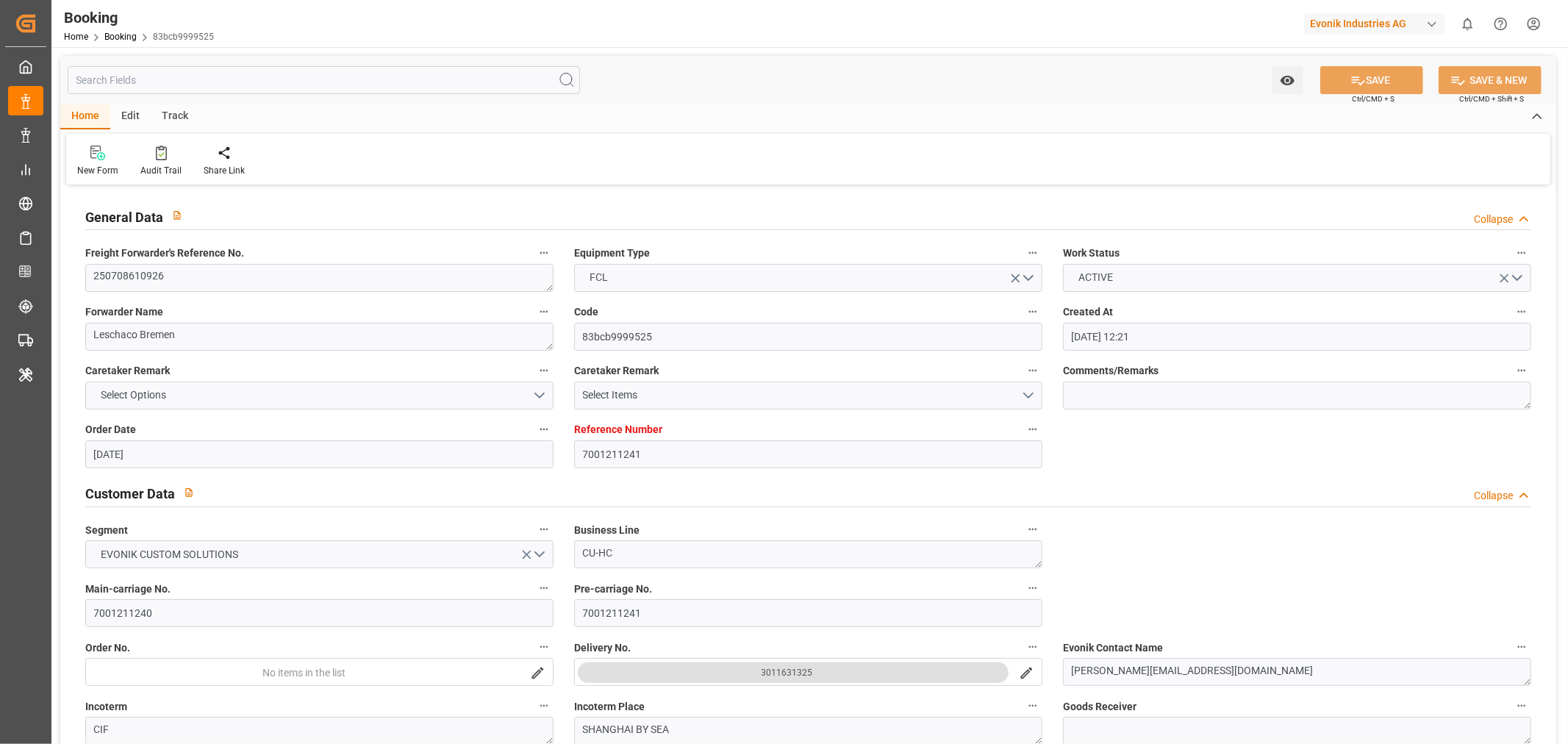
type input "[DATE] 10:20"
type input "[DATE] 16:00"
type input "[DATE] 17:08"
type input "[DATE] 01:52"
type input "[DATE] 17:43"
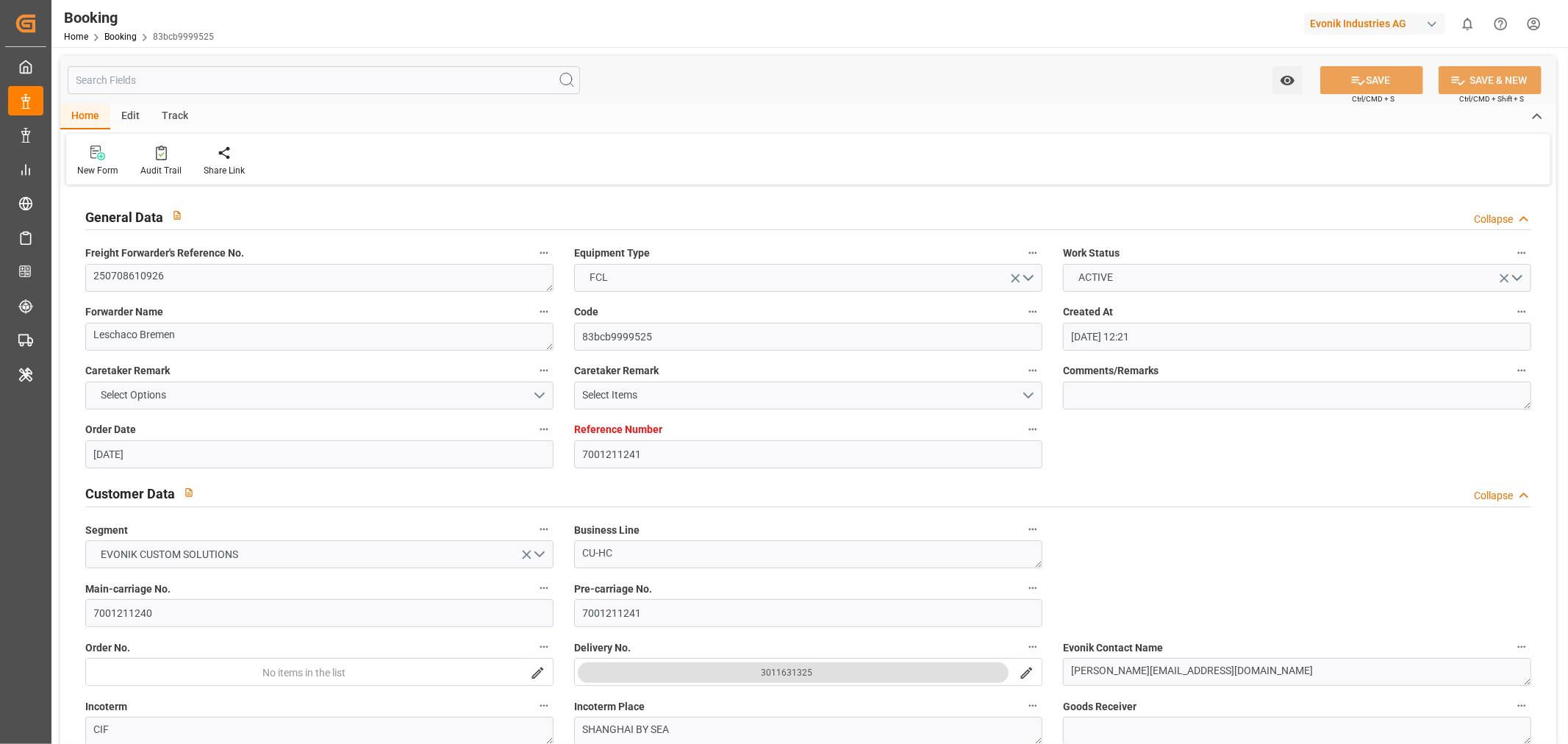
type input "[DATE] 17:43"
type input "[DATE] 23:26"
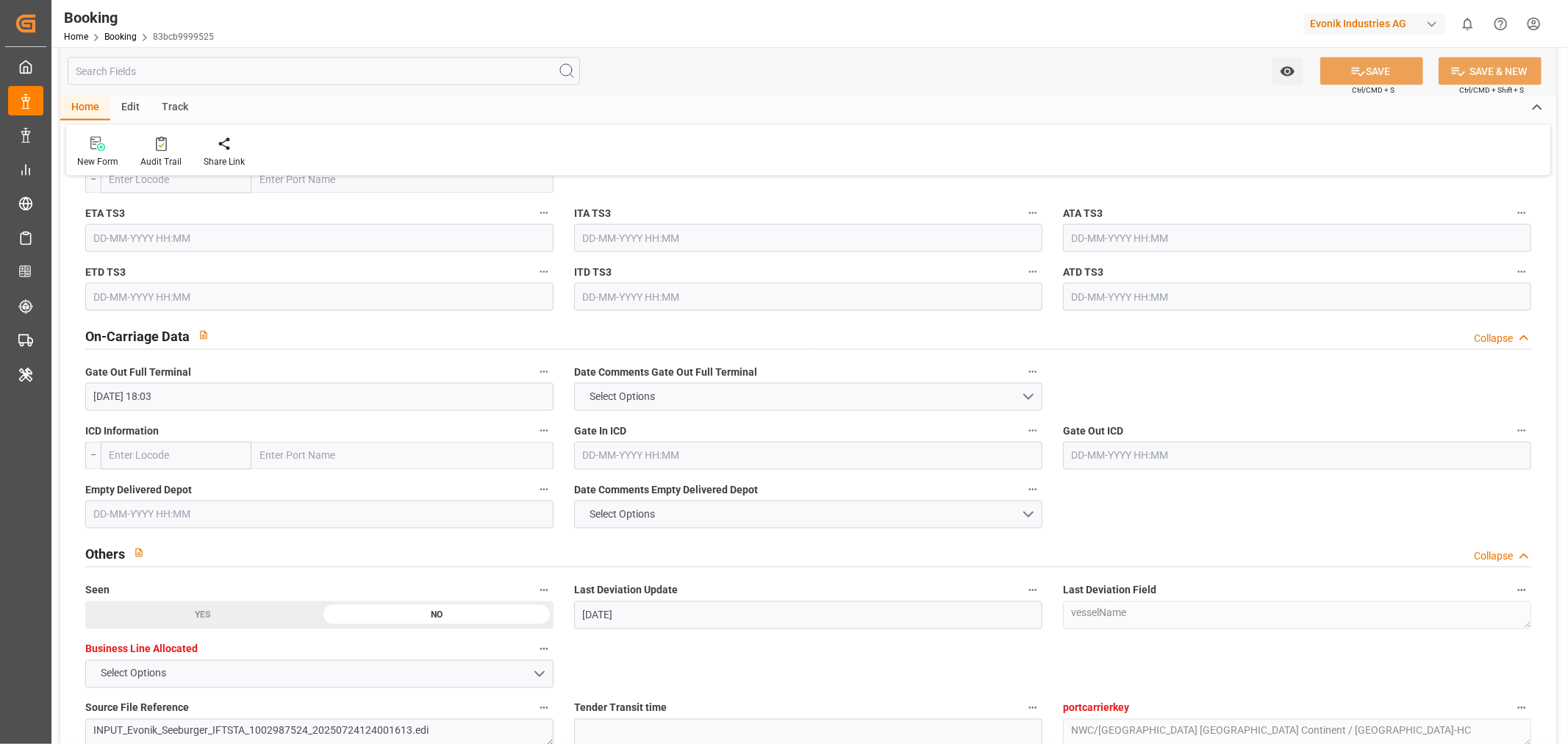
scroll to position [2041, 0]
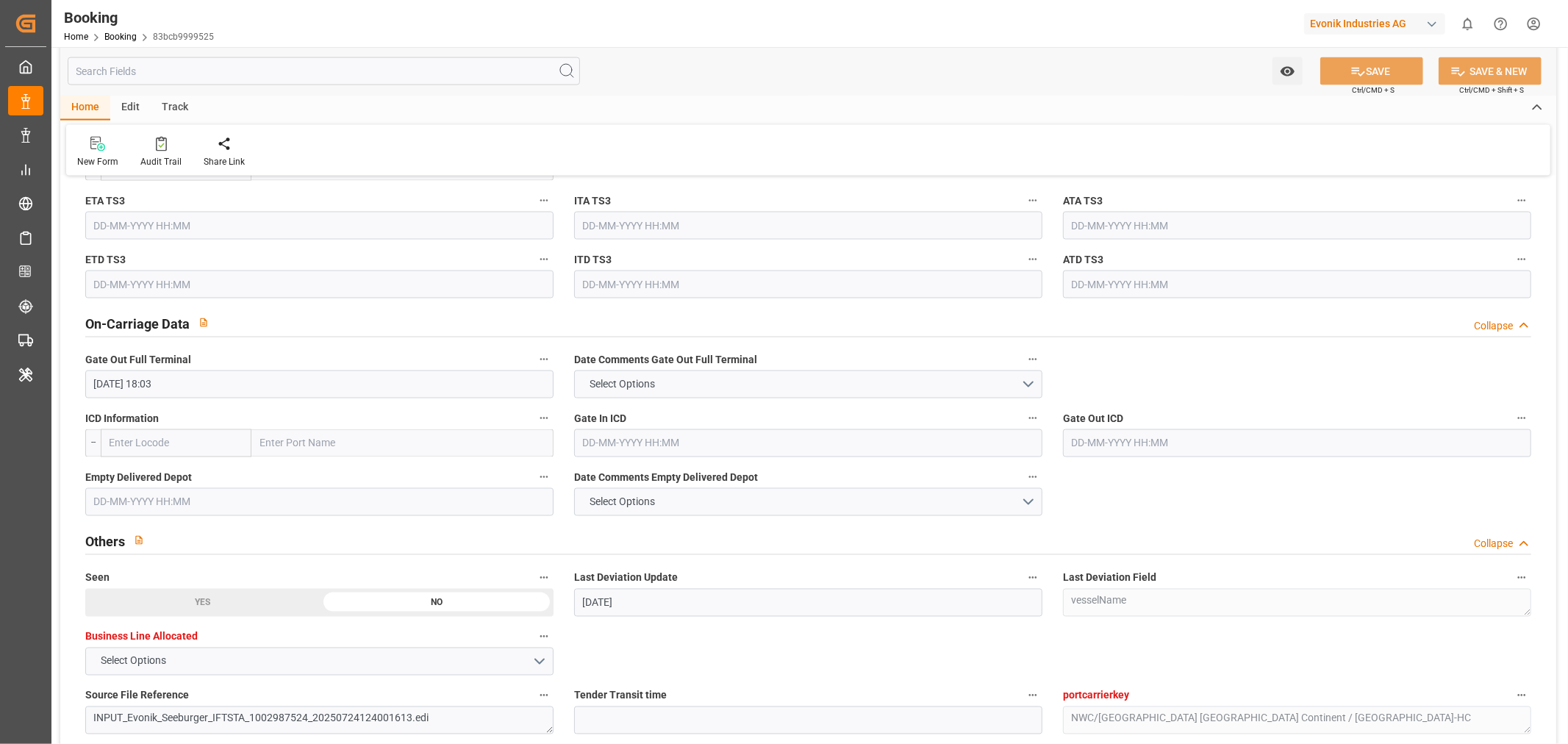
click at [105, 503] on input "text" at bounding box center [319, 502] width 468 height 28
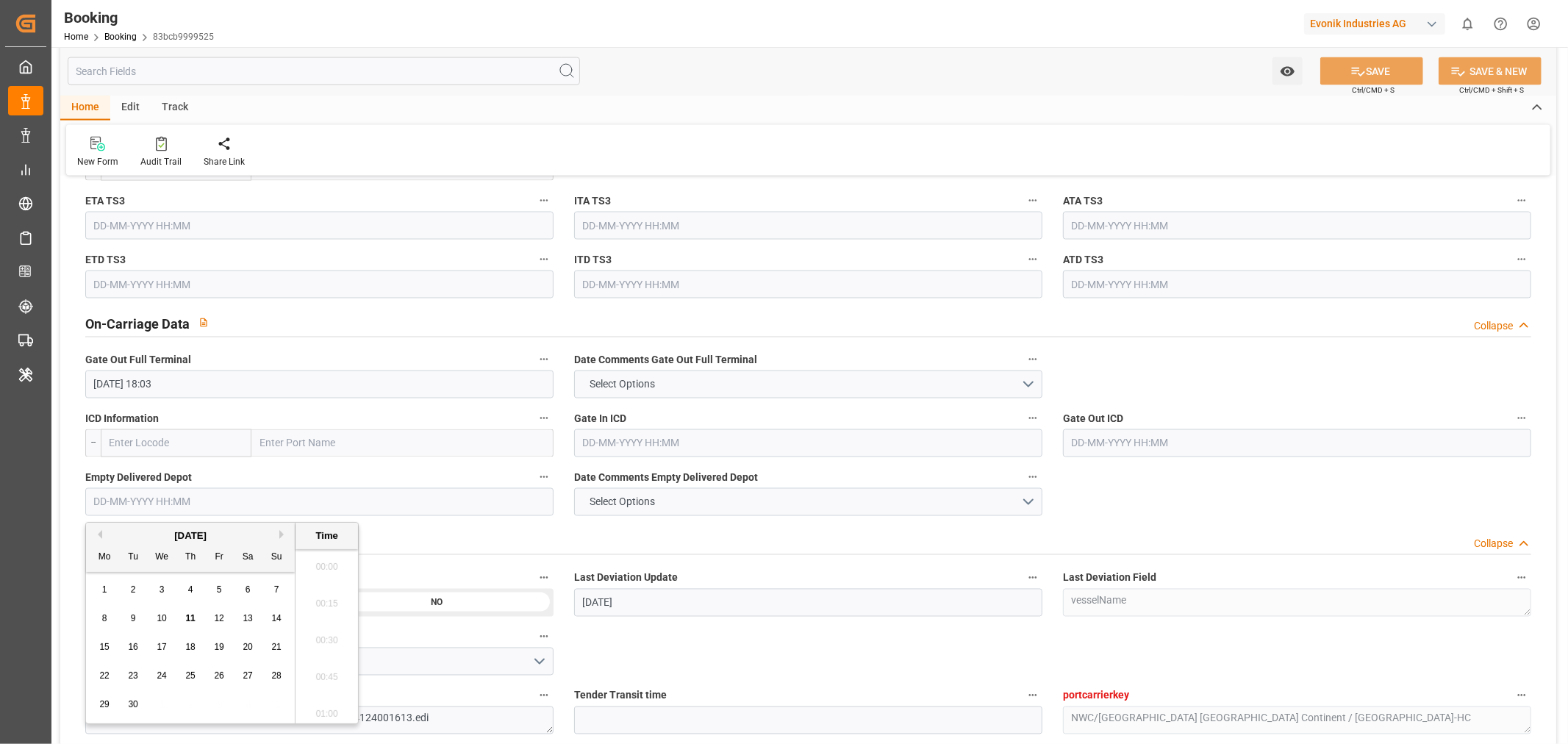
scroll to position [2576, 0]
click at [164, 613] on span "10" at bounding box center [161, 617] width 9 height 10
click at [194, 621] on span "11" at bounding box center [190, 617] width 9 height 10
type input "[DATE] 00:00"
click at [1388, 68] on button "SAVE" at bounding box center [1371, 72] width 103 height 28
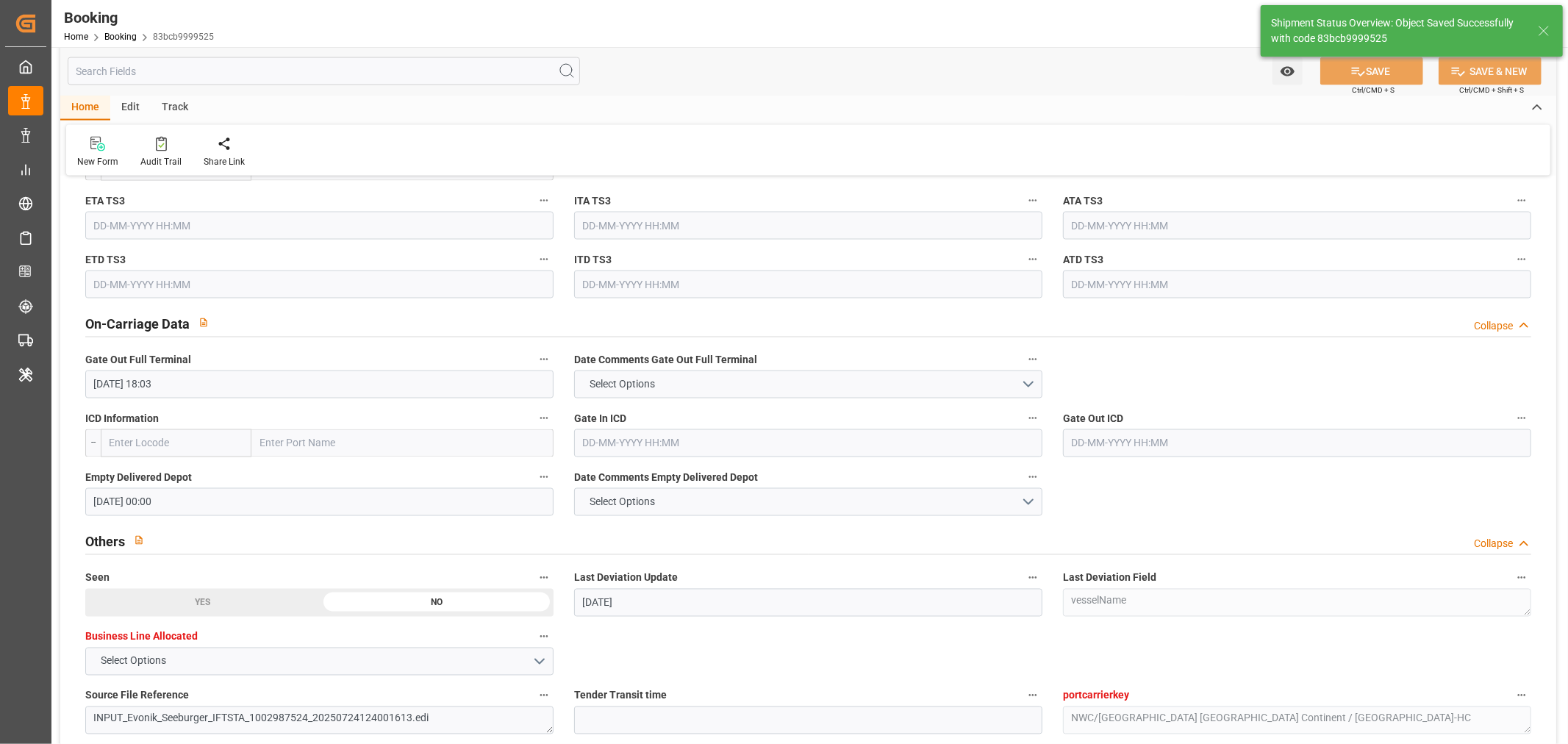
type textarea "[PERSON_NAME]"
type input "[DATE] 12:30"
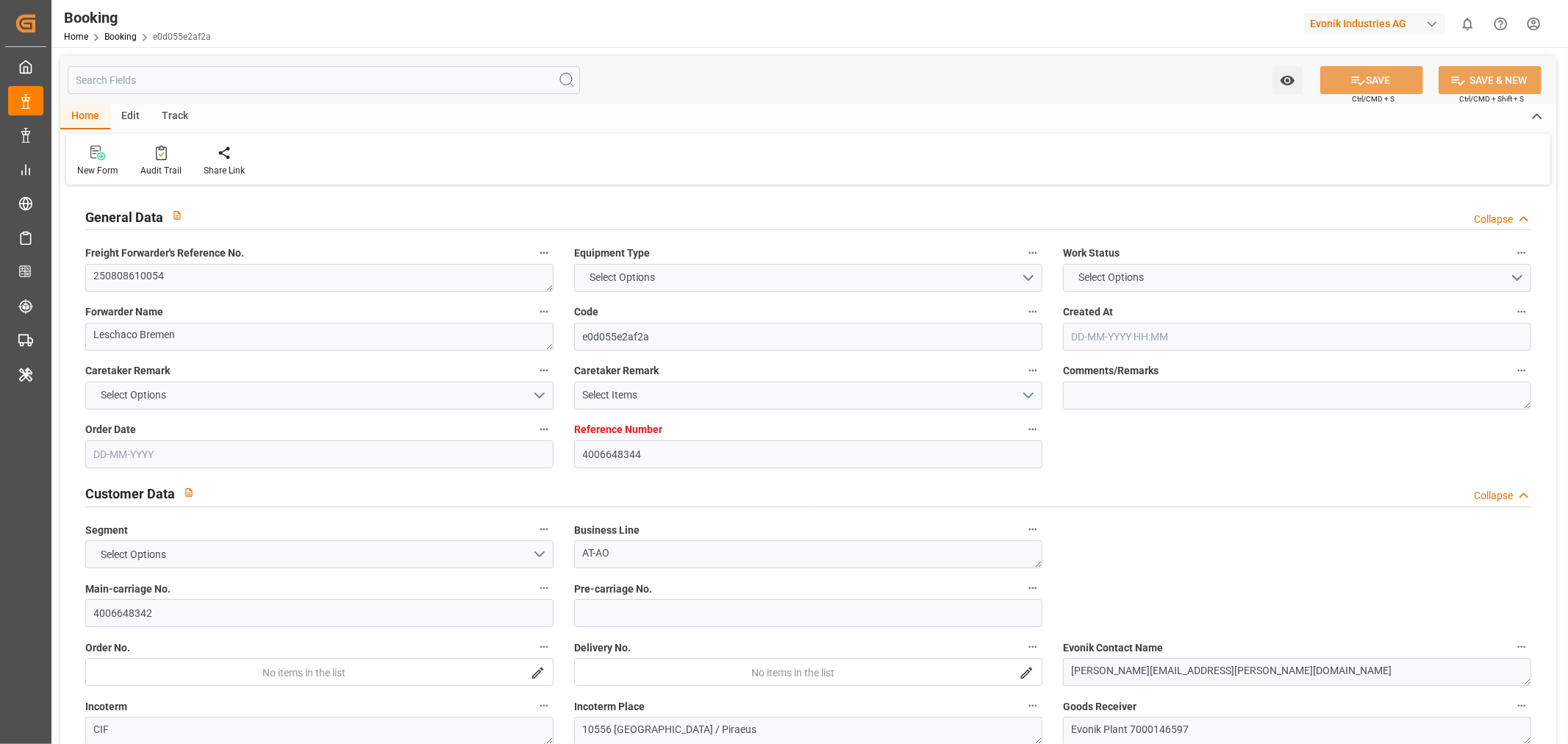
type input "4006648344"
type input "9188219"
type input "MSC"
type input "Mediterranean Shipping Company"
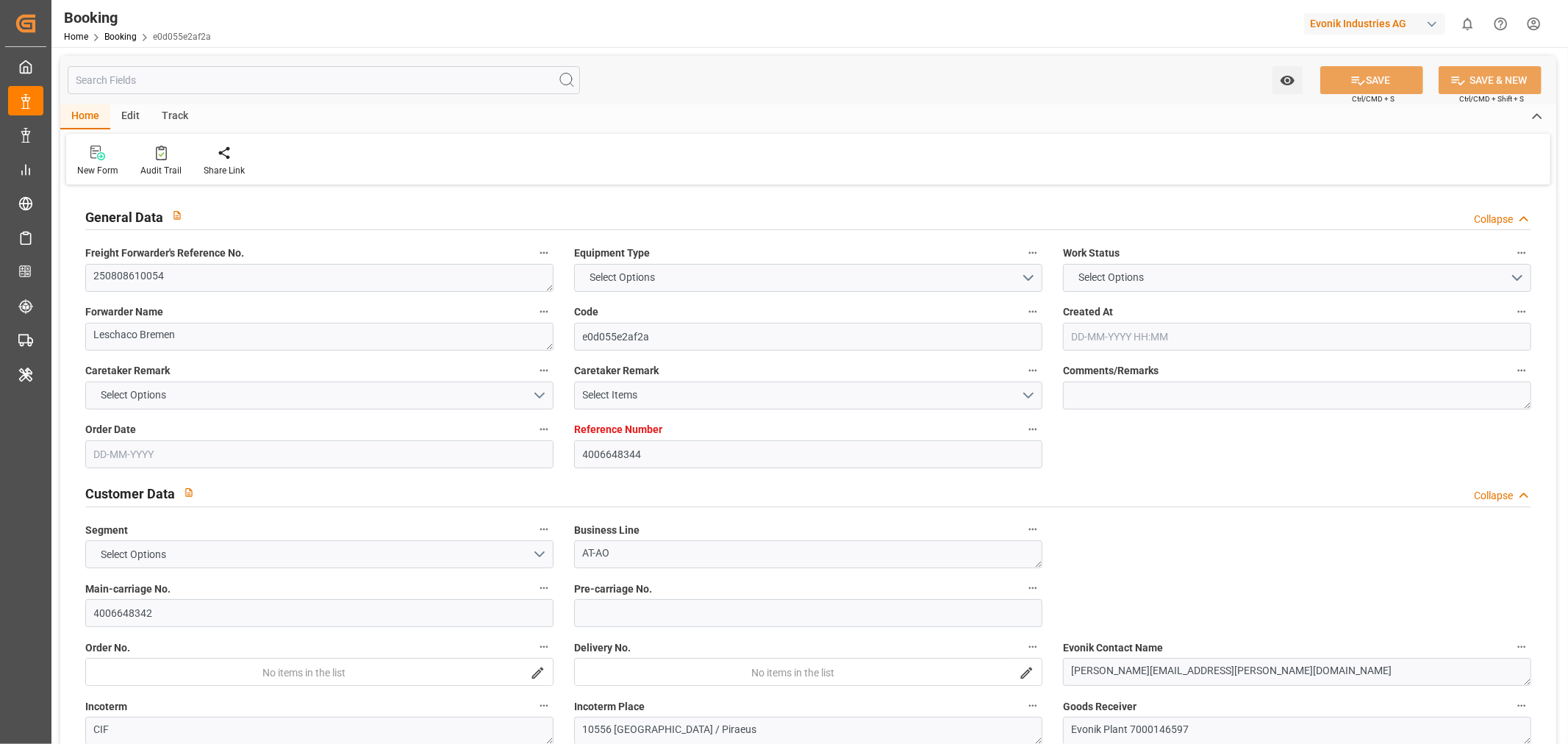
type input "ITTRS"
type input "GRPIR"
type input "8"
type input "0"
type input "ITTRS"
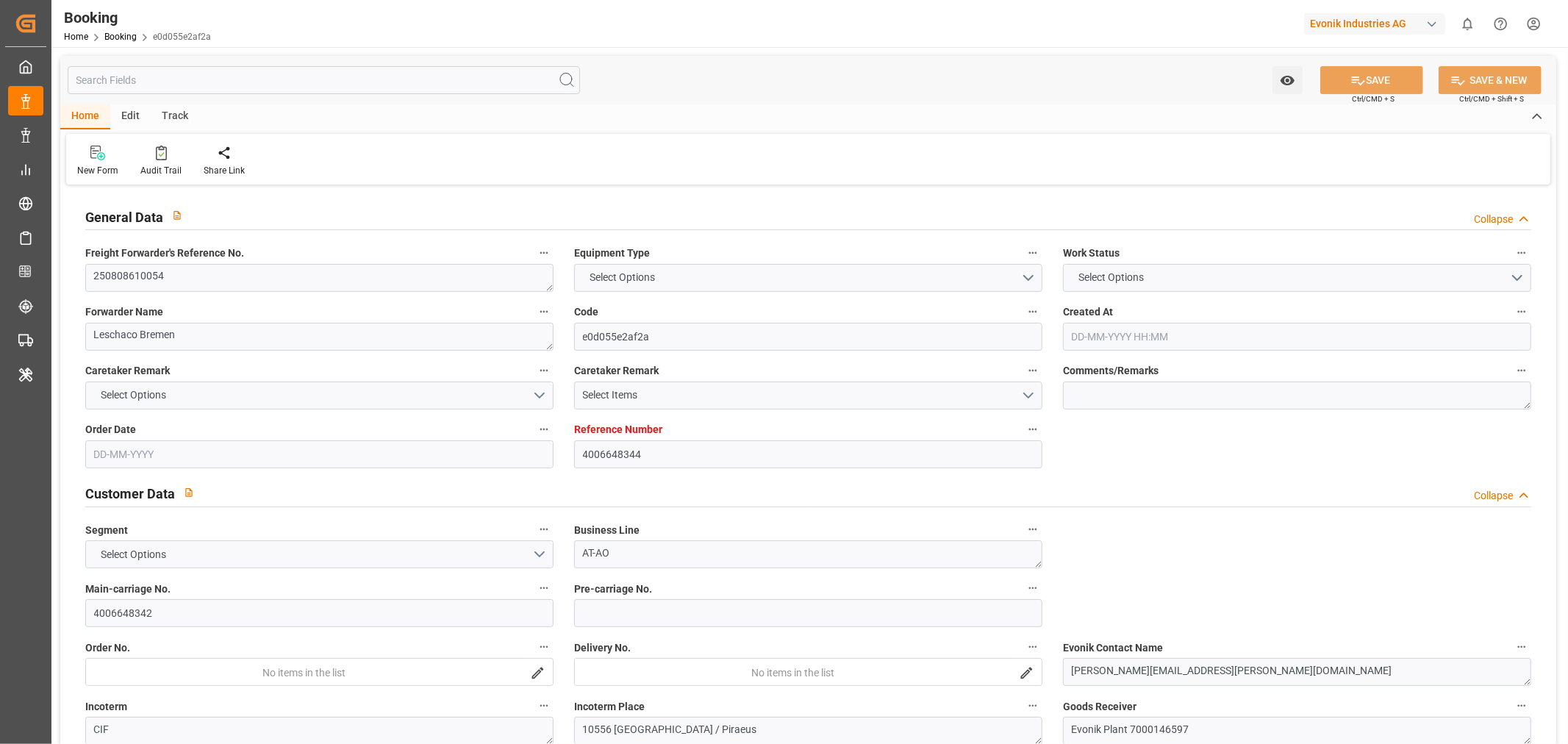
type input "GRPIR"
type input "9188219"
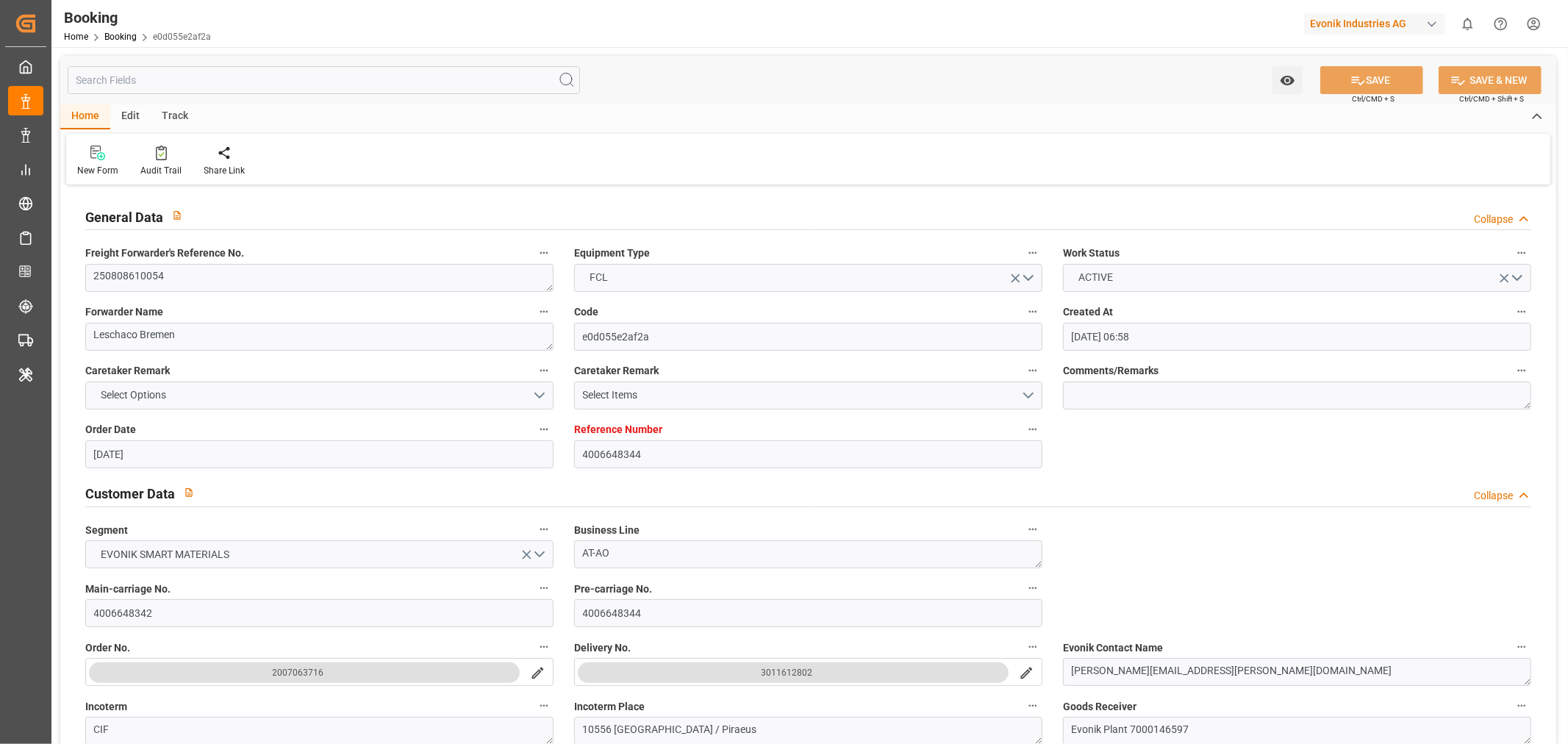
type input "25-06-2025 06:58"
type input "[DATE]"
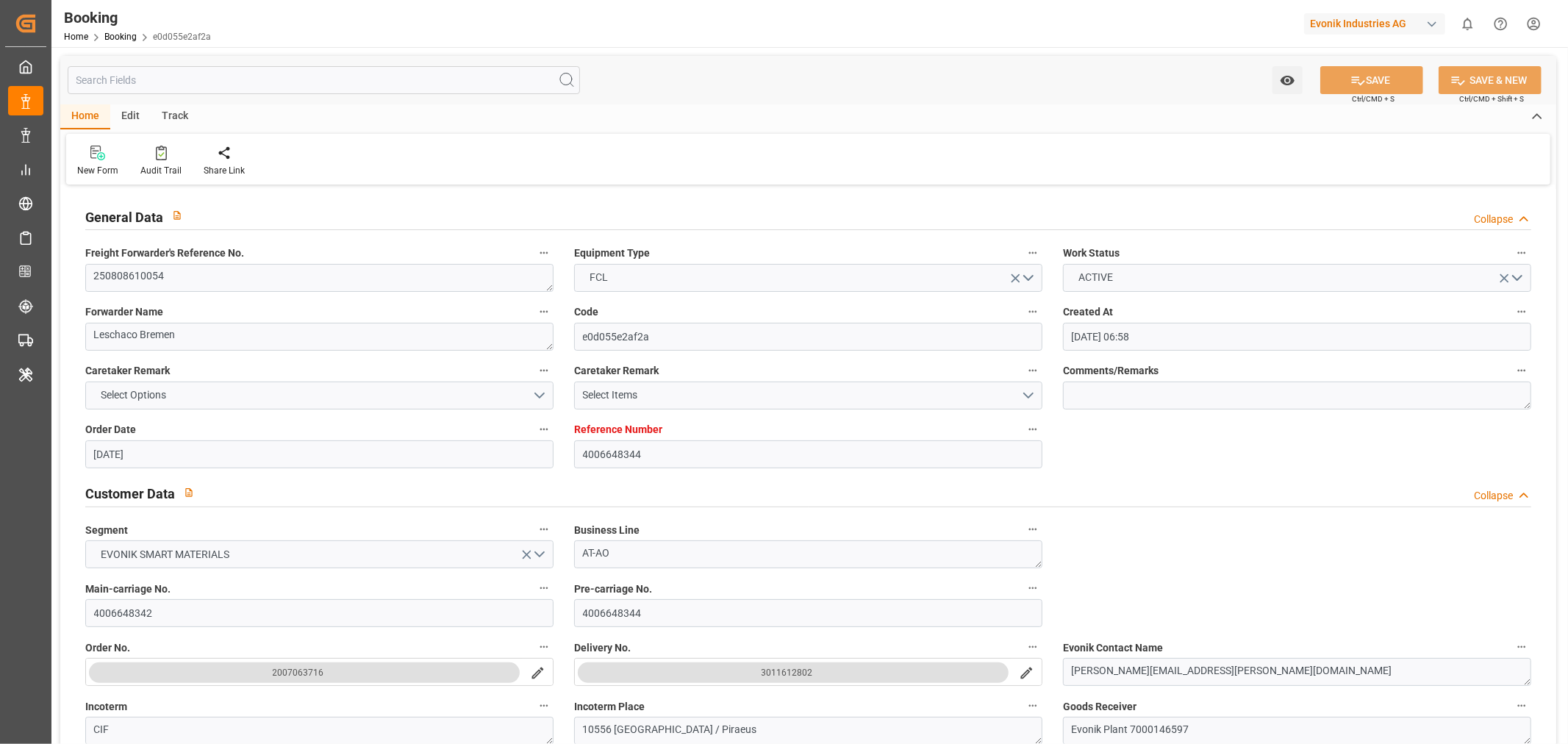
type input "[DATE]"
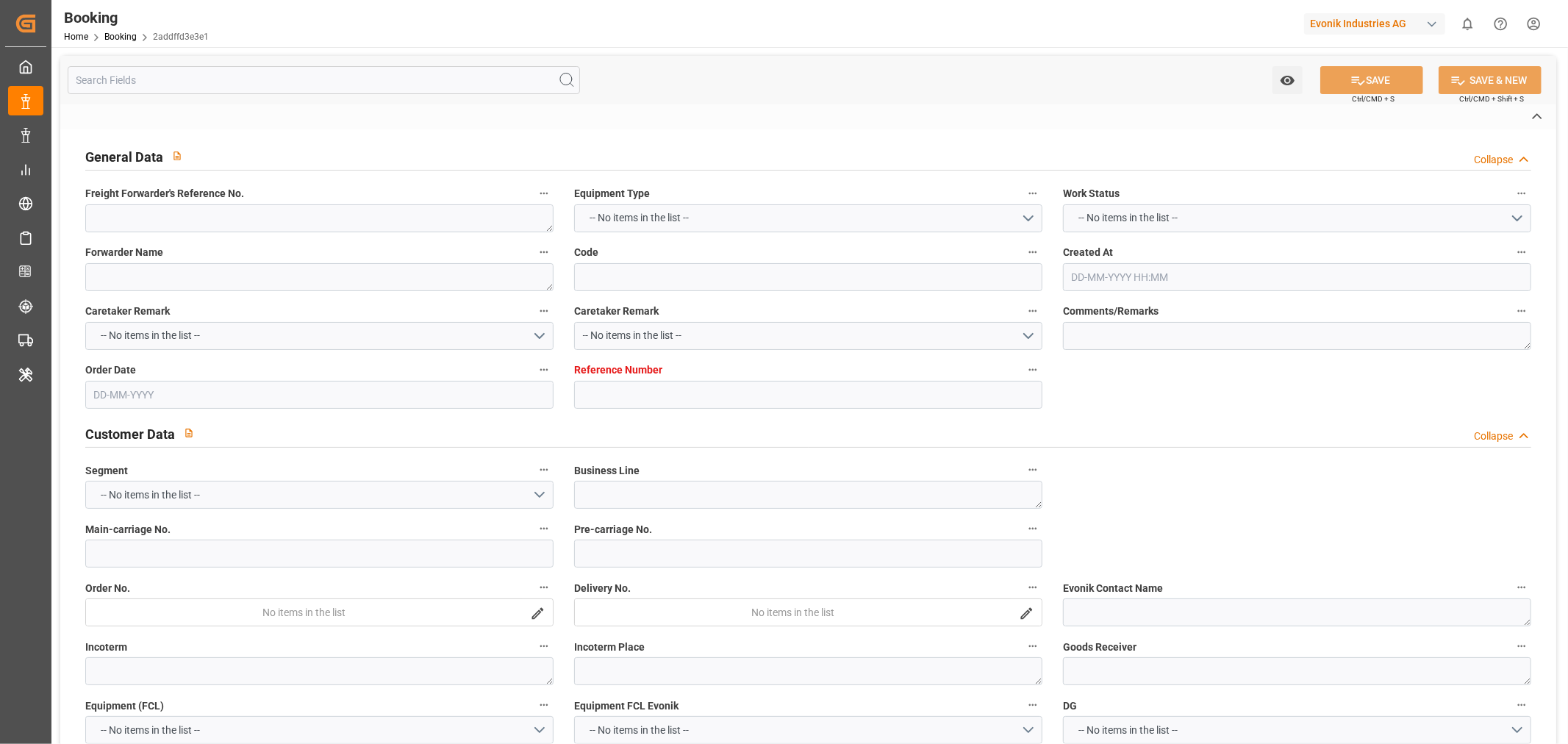
type textarea "0"
type textarea "Intermodal Tank Transport (TC Operator)"
type input "2addffd3e3e1"
type input "0"
type textarea "NC-CS"
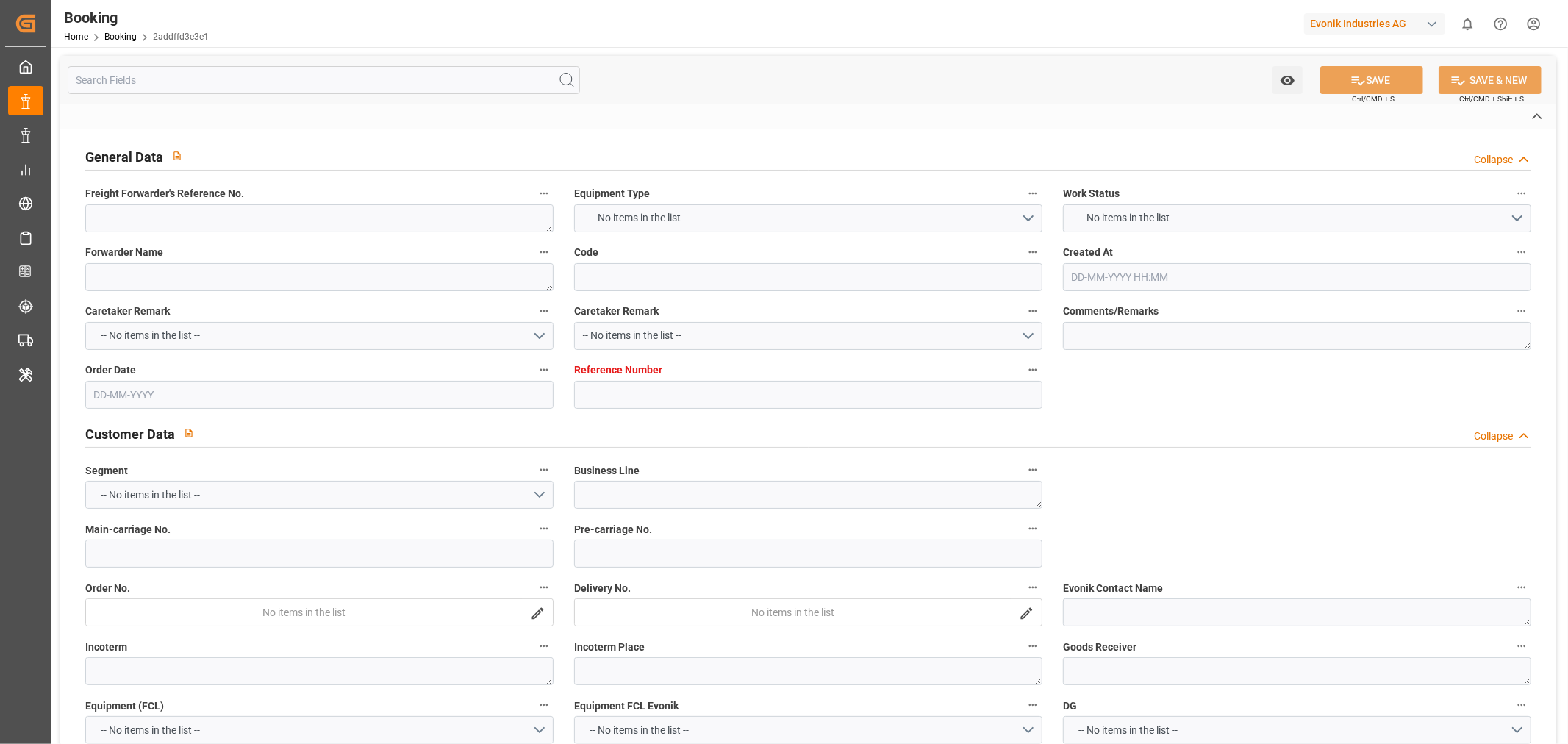
type input "4006573723"
type textarea "martina.marpe-scharlemann@evonik.com"
type textarea "CIF"
type textarea "Gebze Yilport"
type textarea "Evonik Plant 7250011708"
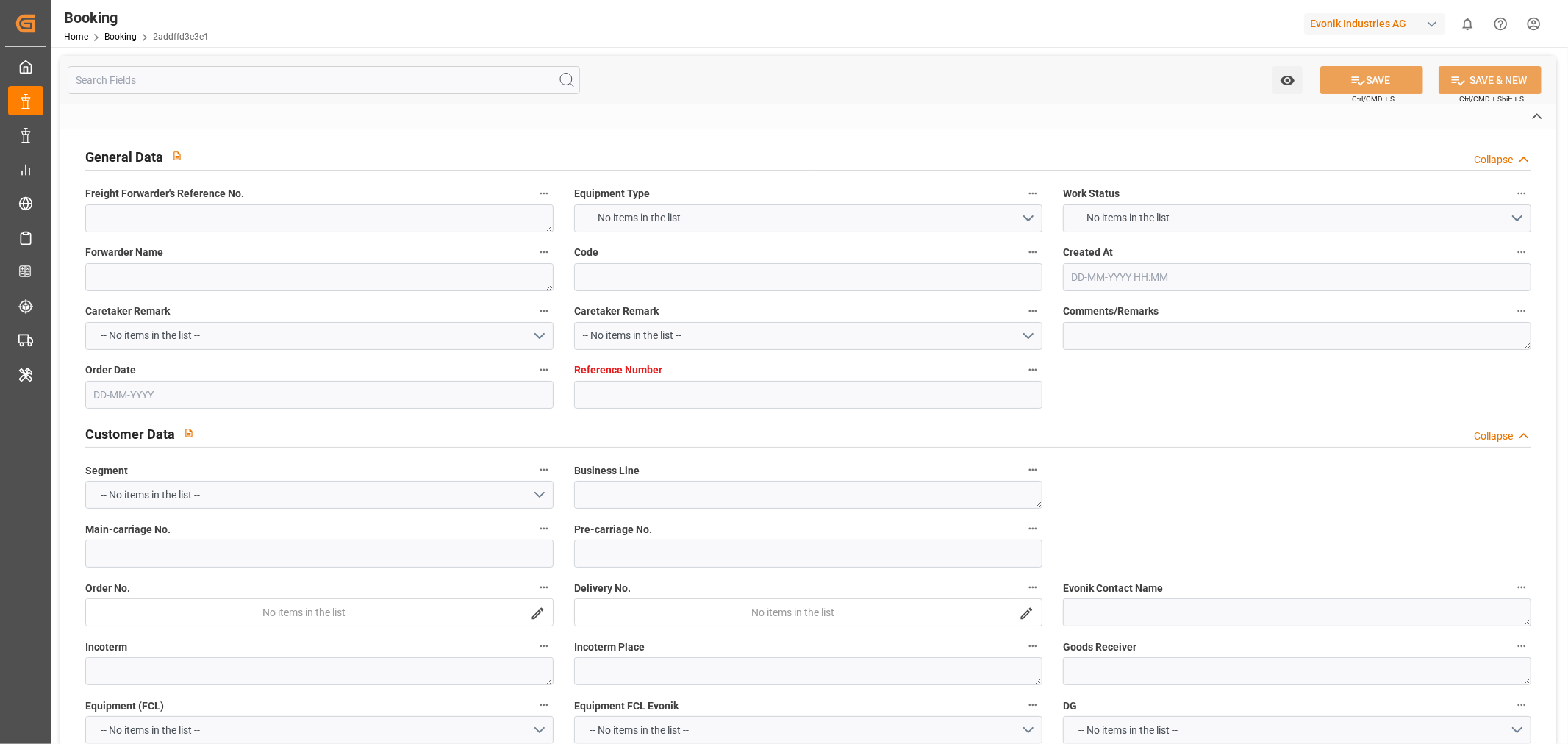
type textarea "3"
type textarea "1987"
type textarea "Steinau"
type textarea "IHOU1049419"
type input "VALENCE"
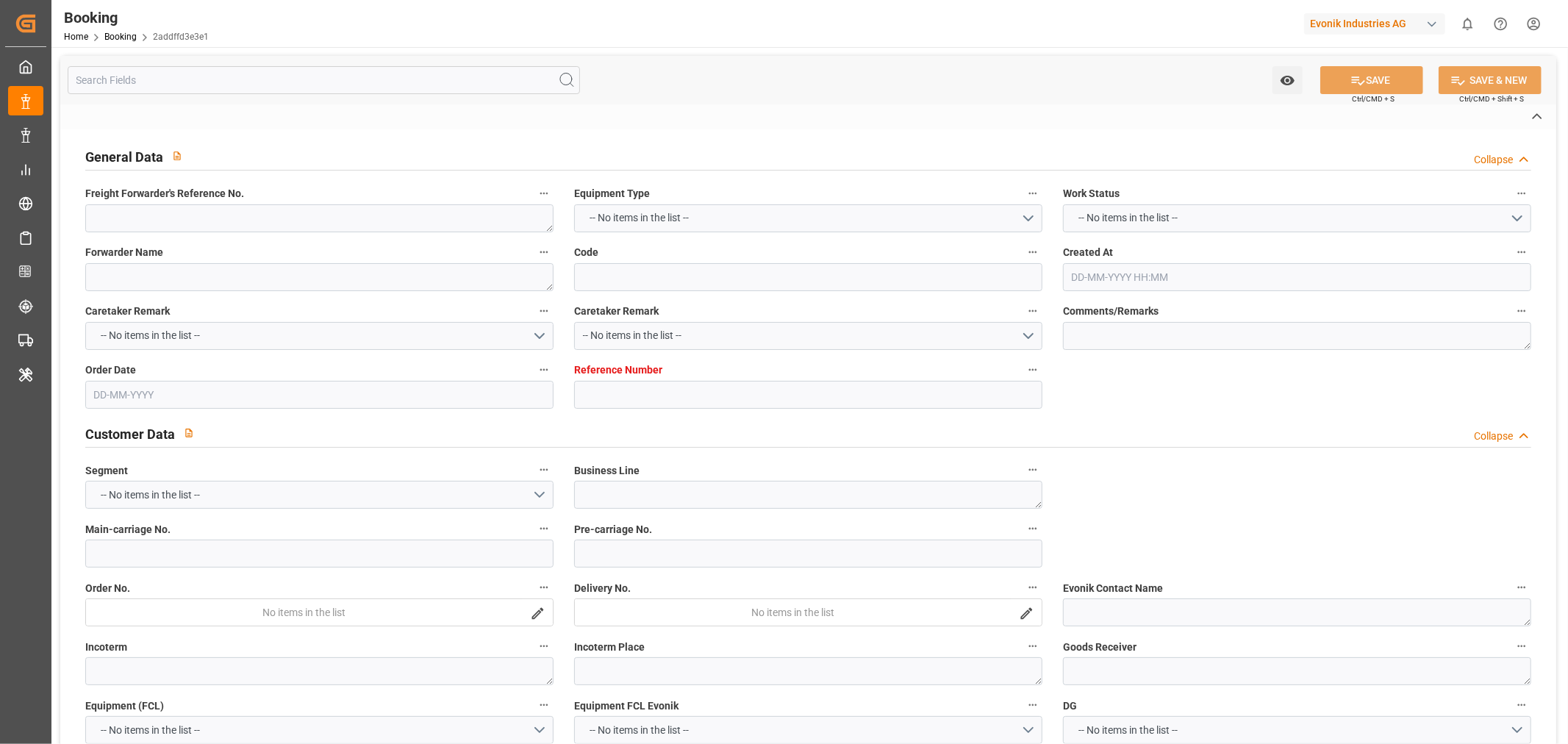
type input "OOLU"
type input "Antwerp"
type input "Gebze"
type textarea "vesselName etd [PERSON_NAME]"
type textarea "INPUT_Evonik_Seeburger_LoadTenderOcean_1002776089_20250519125639166.xml"
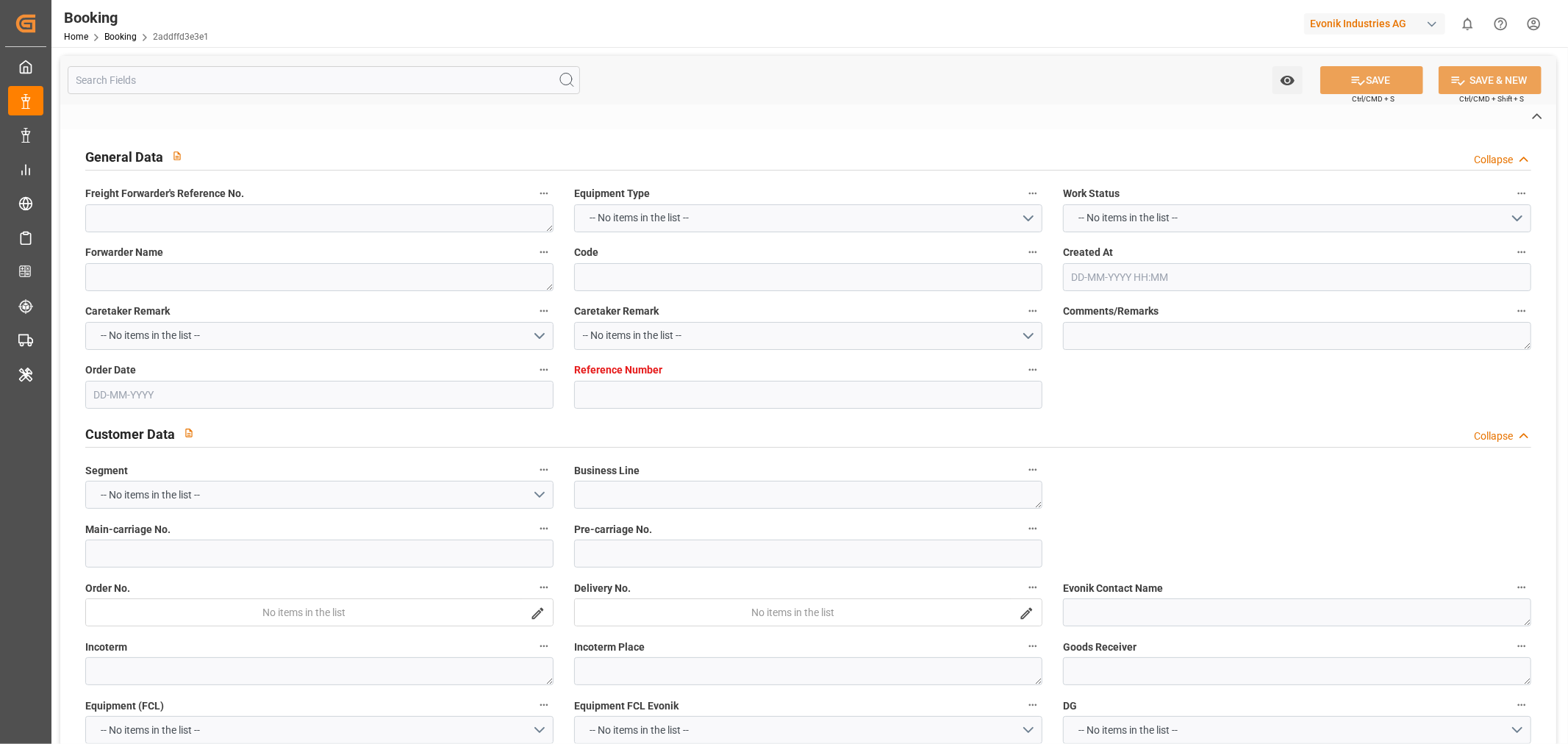
type textarea "NWC/UK North West Continent / UK_TRGEB_OOLU_NC-CS"
type textarea "INPUT_Evonik_Seeburger_LoadTenderOcean_1002776070_20250519125242119.xml,INPUT_E…"
type textarea "1002776089"
type textarea "Gagan Prakash"
type textarea "EVONIK Load Tender XML"
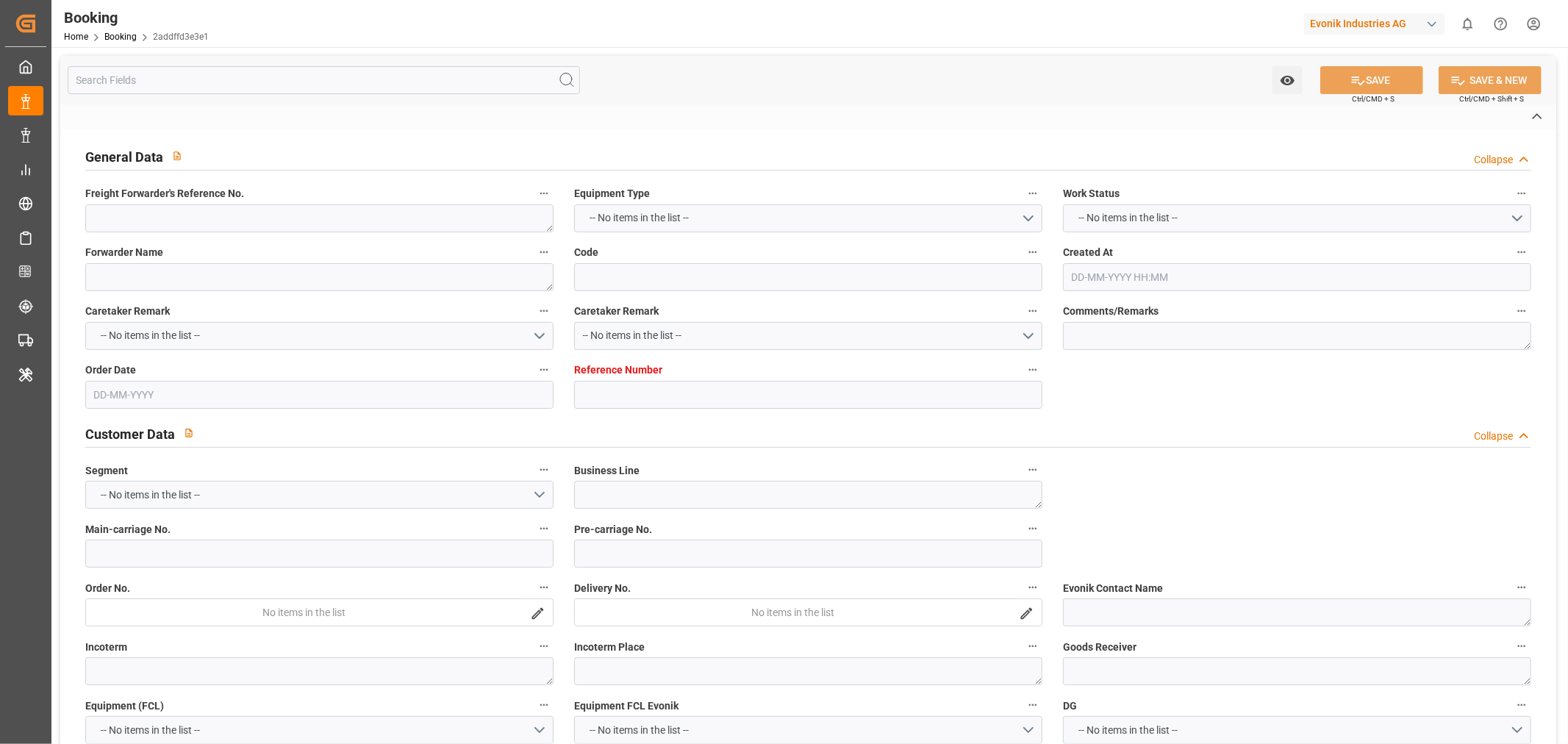
type textarea "a016N000007Z1OyQAK"
type textarea "No"
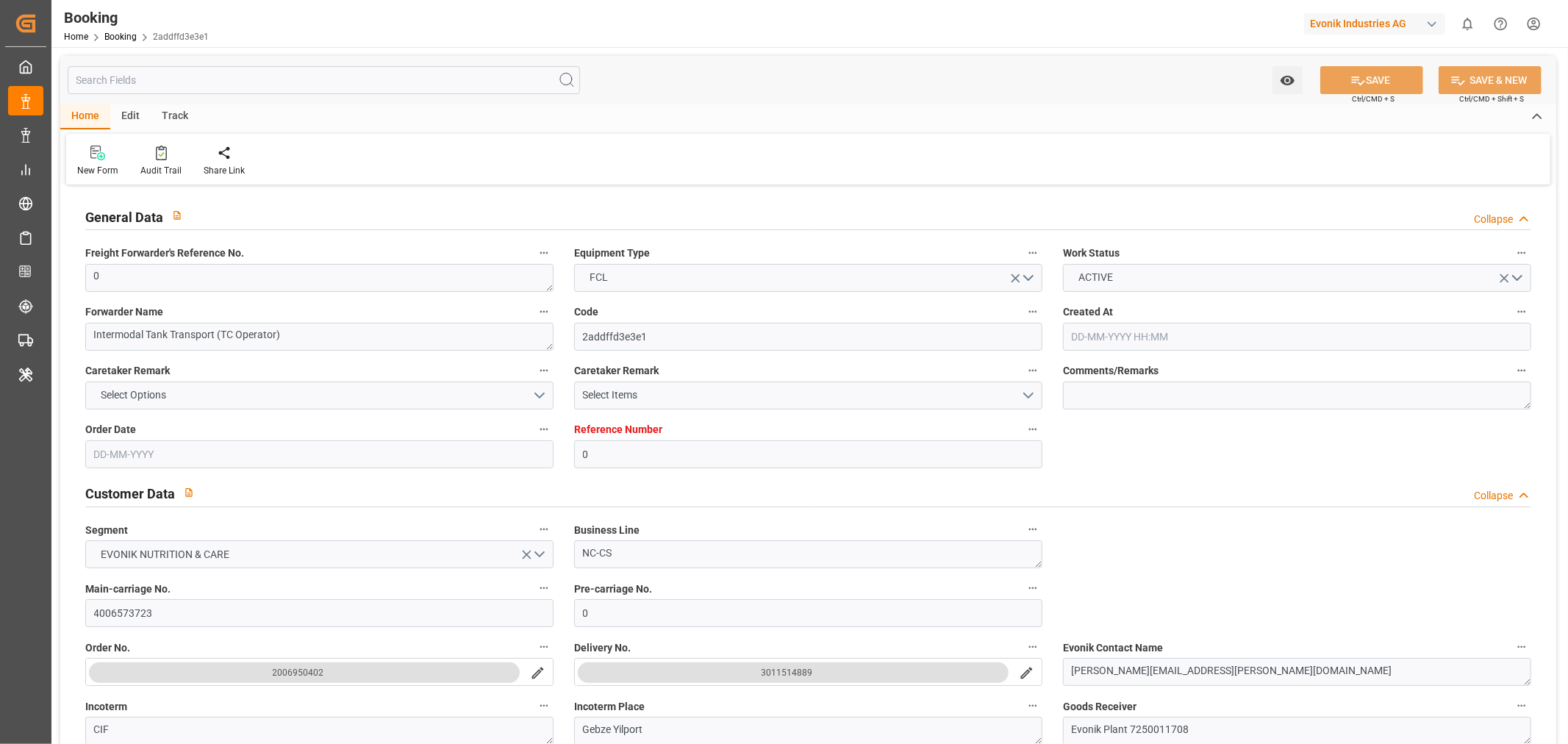
type input "0"
type input "9628180"
type input "OOCL"
type input "Orient Overseas Container Line Ltd"
type input "BEANR"
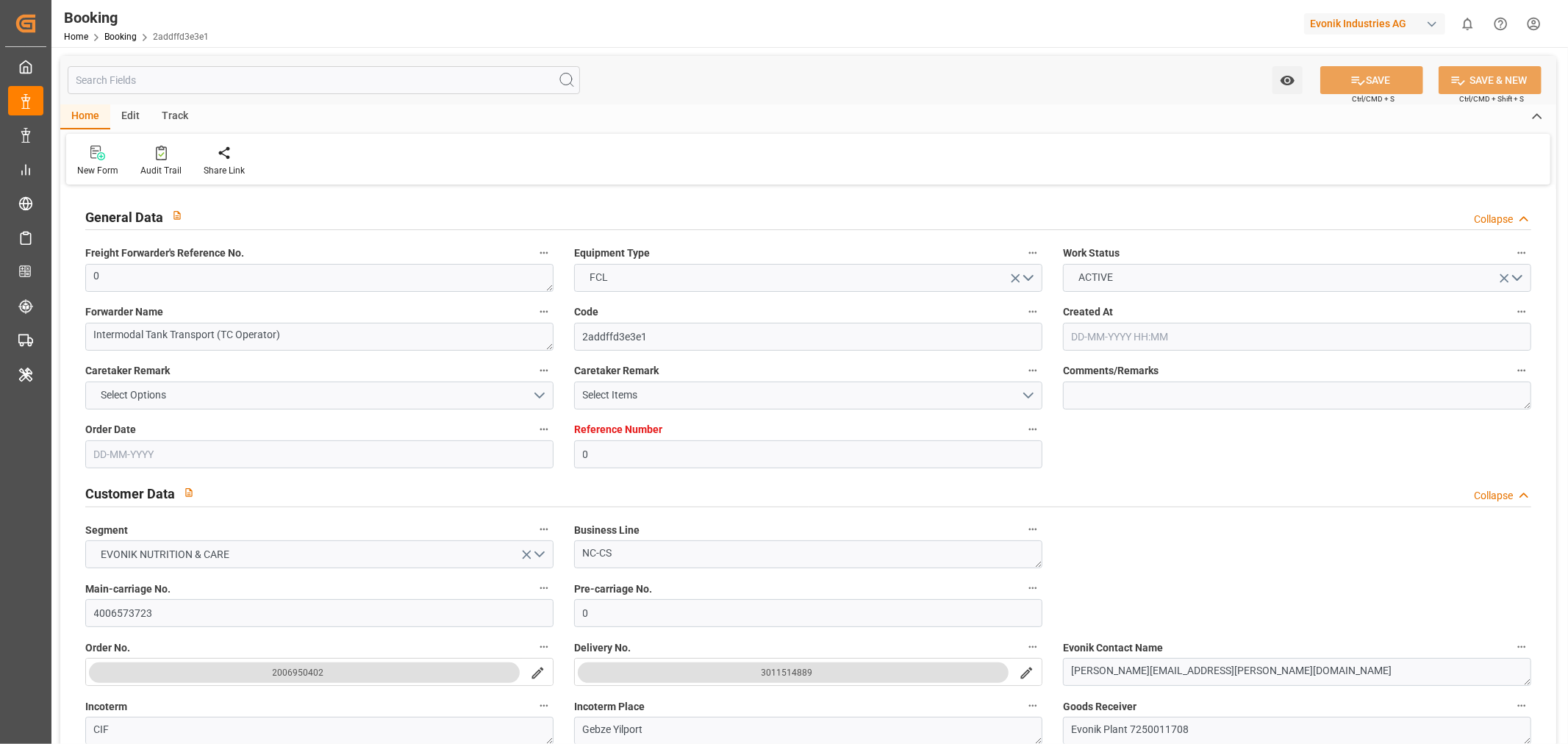
type input "TRGEB"
type input "12"
type input "0"
type input "19-05-2025 10:54"
type input "19-05-2025"
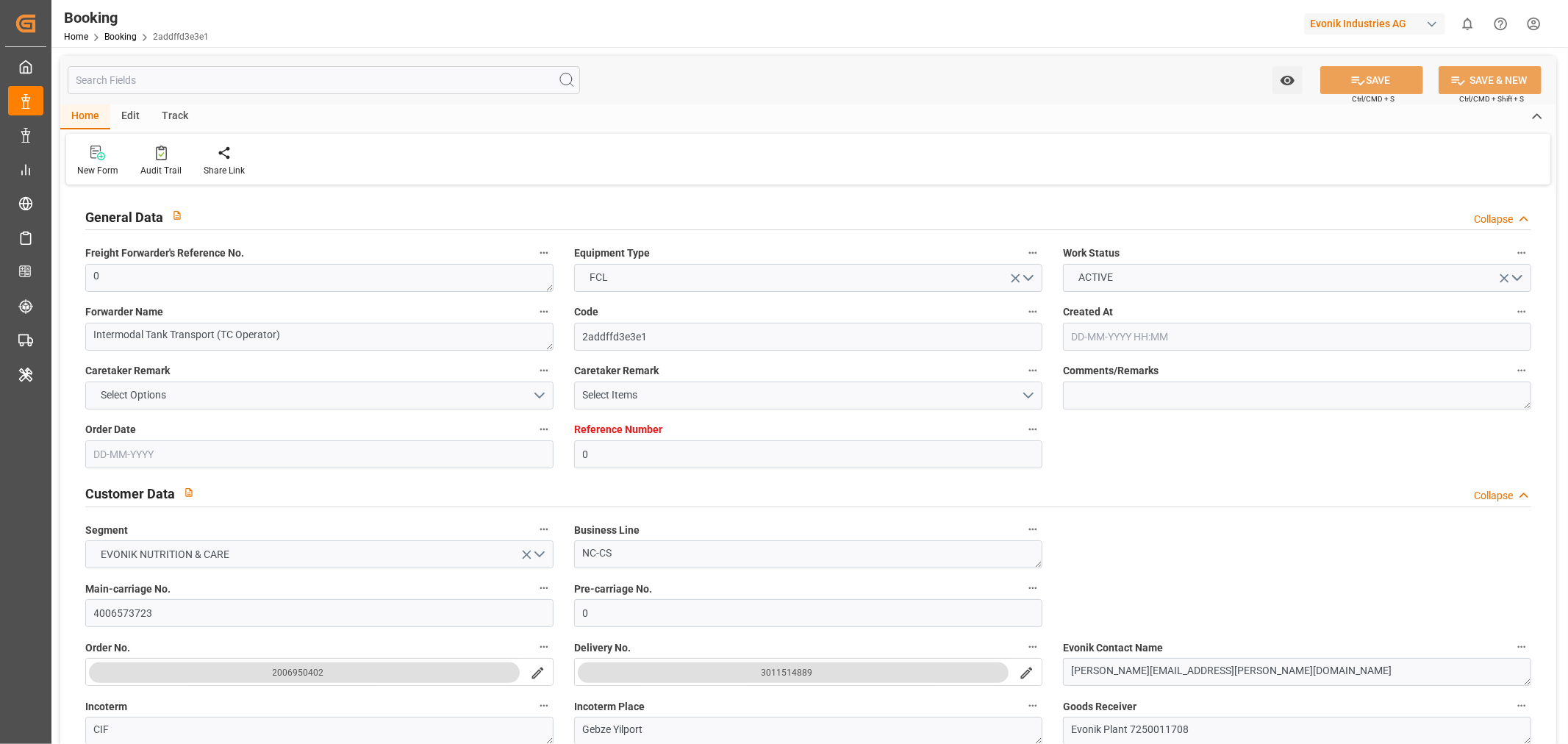
type input "26-06-2025"
type input "26-05-2025"
type input "26-05-2025 00:00"
type input "02-06-2025 00:00"
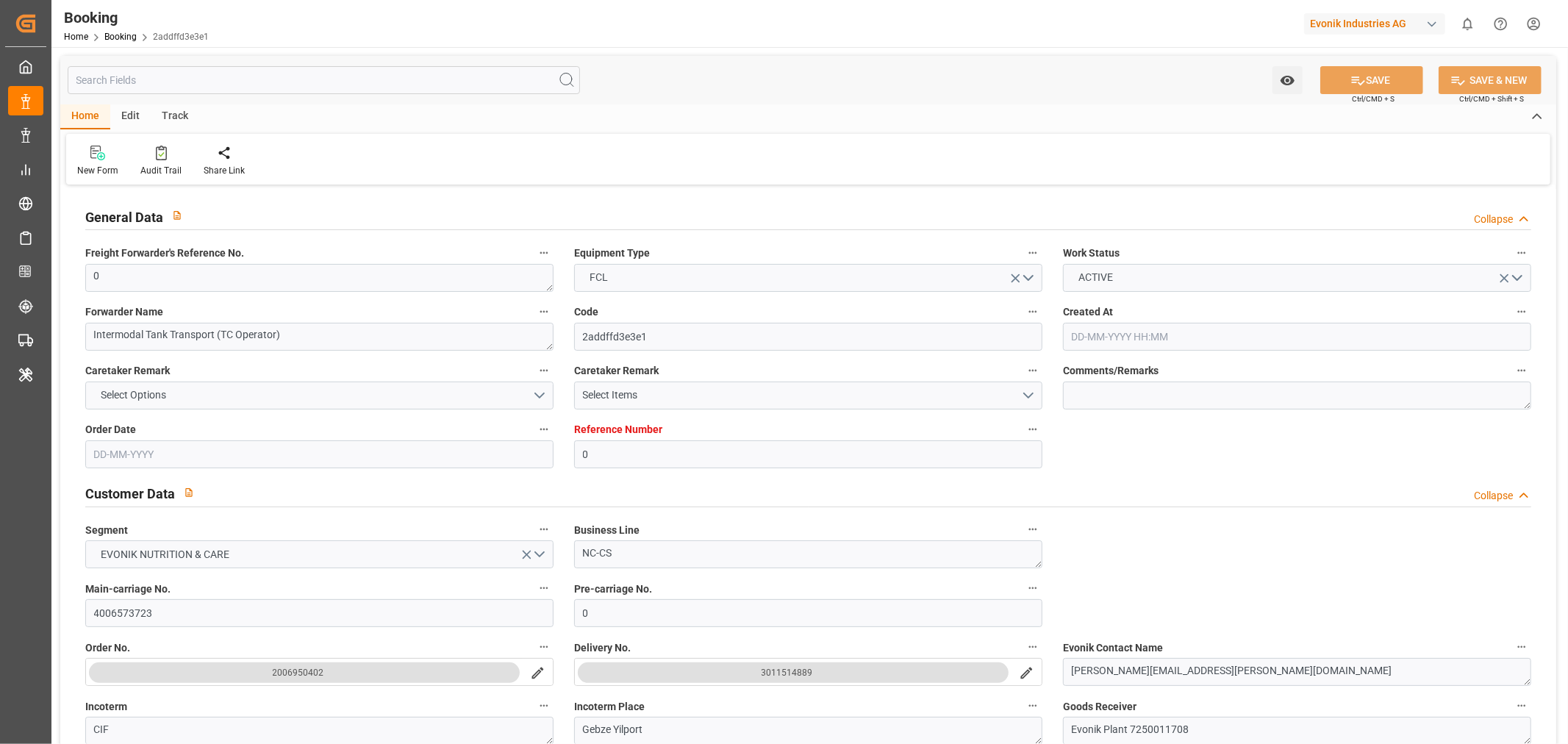
type input "01-06-2025 00:00"
type input "25-05-2025 00:00"
type input "14-06-2025 00:00"
type input "10-06-2025 00:00"
type input "13-06-2025 00:00"
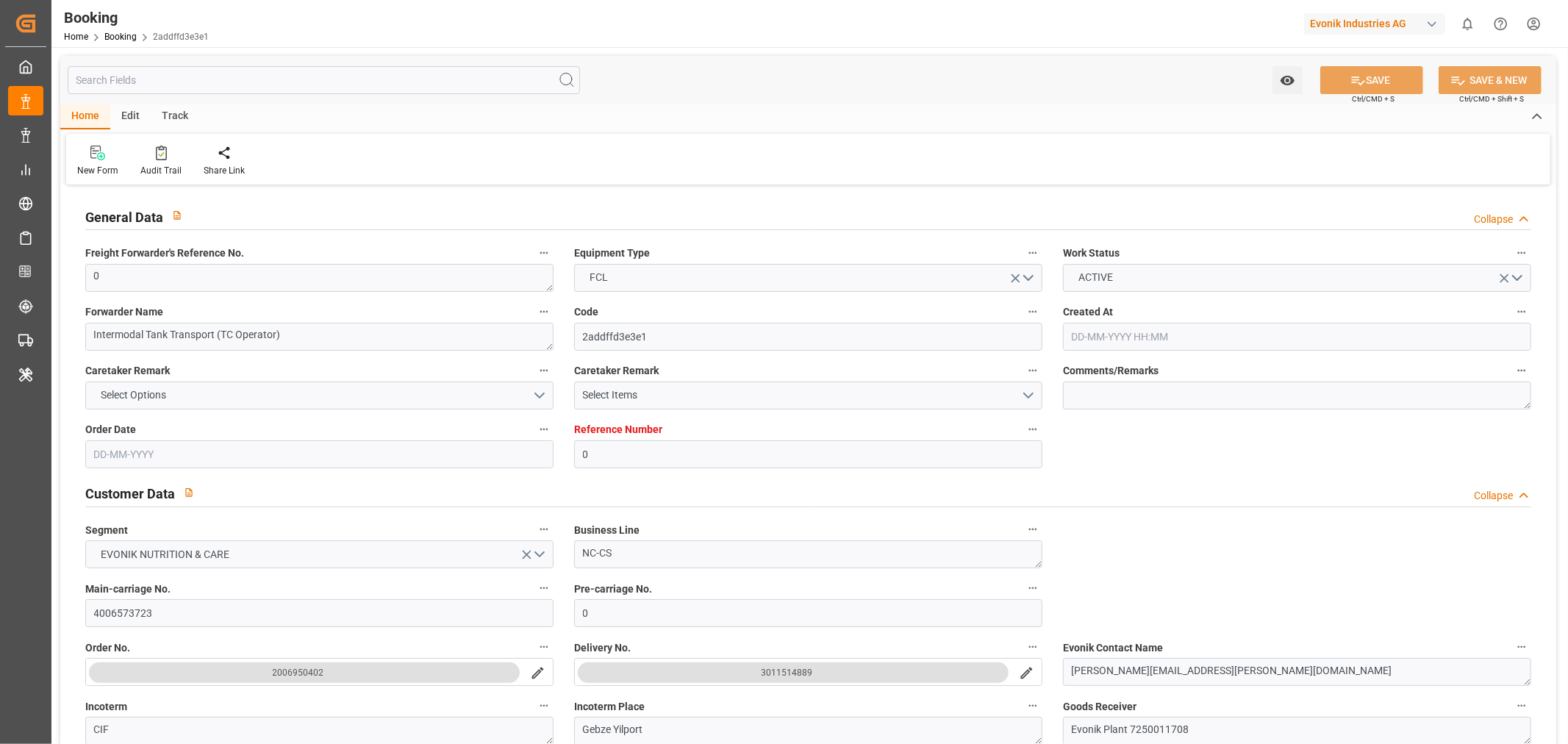
type input "25-06-2025 00:00"
type input "28-05-2025"
type input "10-09-2025 11:46"
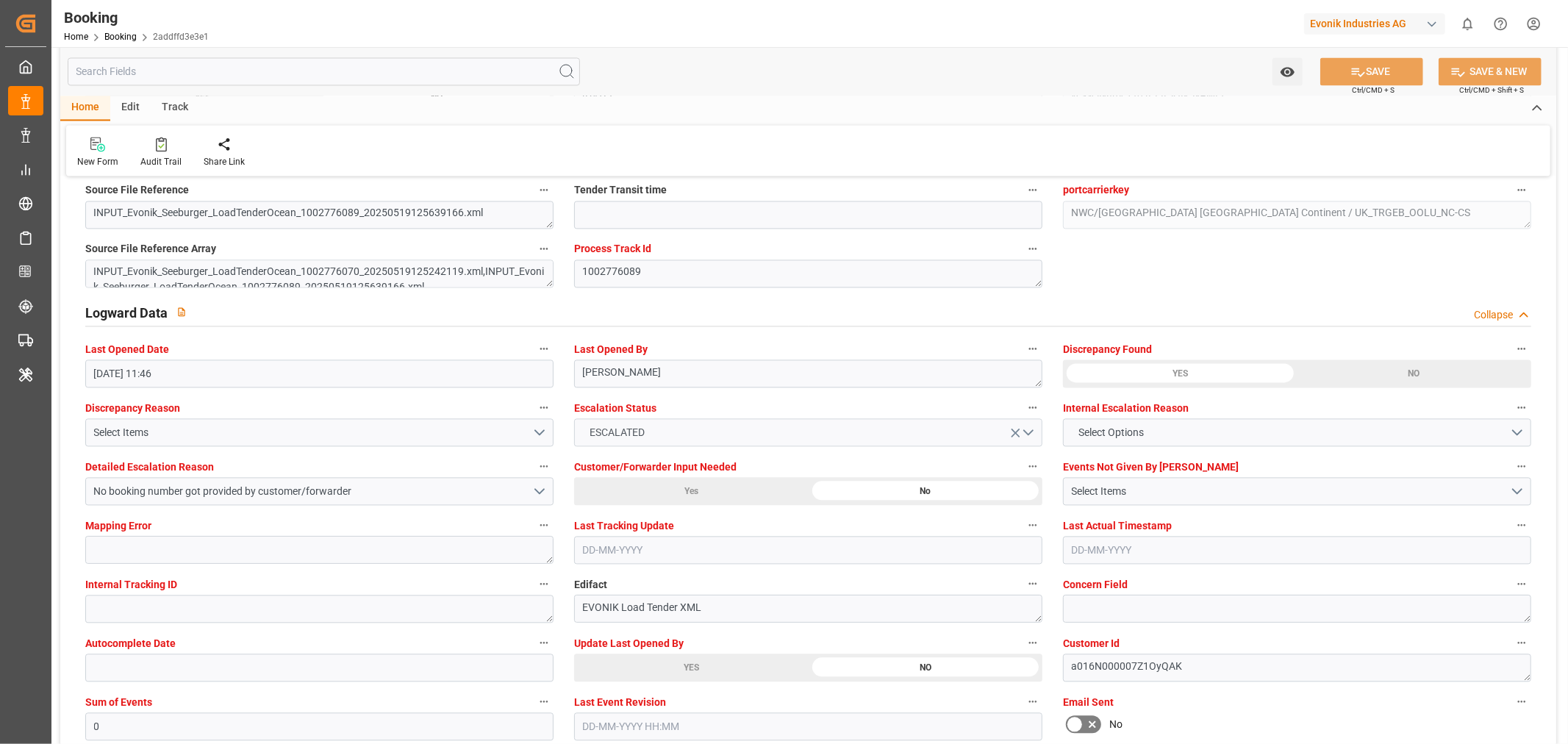
scroll to position [2612, 0]
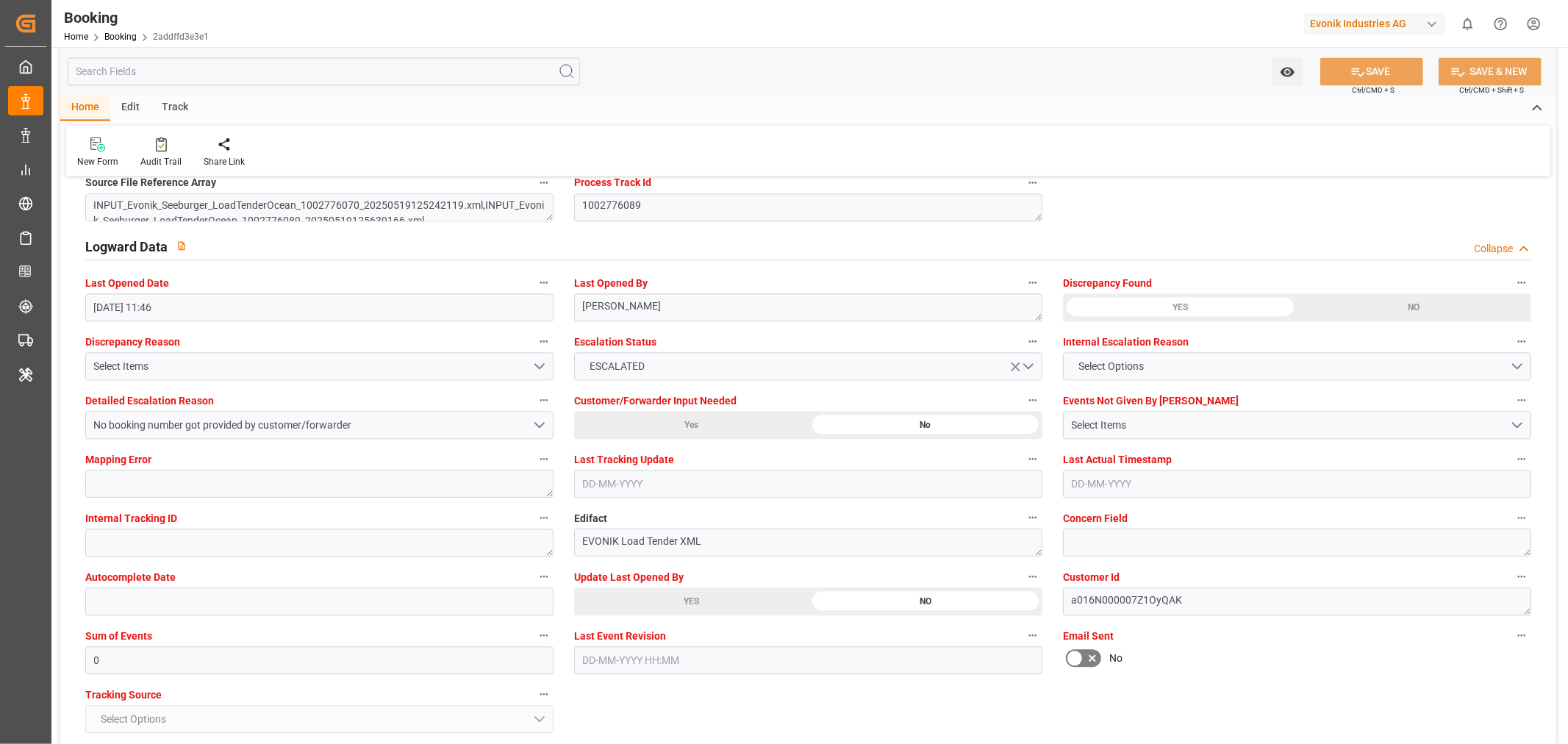
click at [699, 599] on div "YES" at bounding box center [692, 602] width 234 height 28
click at [1382, 73] on button "SAVE" at bounding box center [1371, 72] width 103 height 28
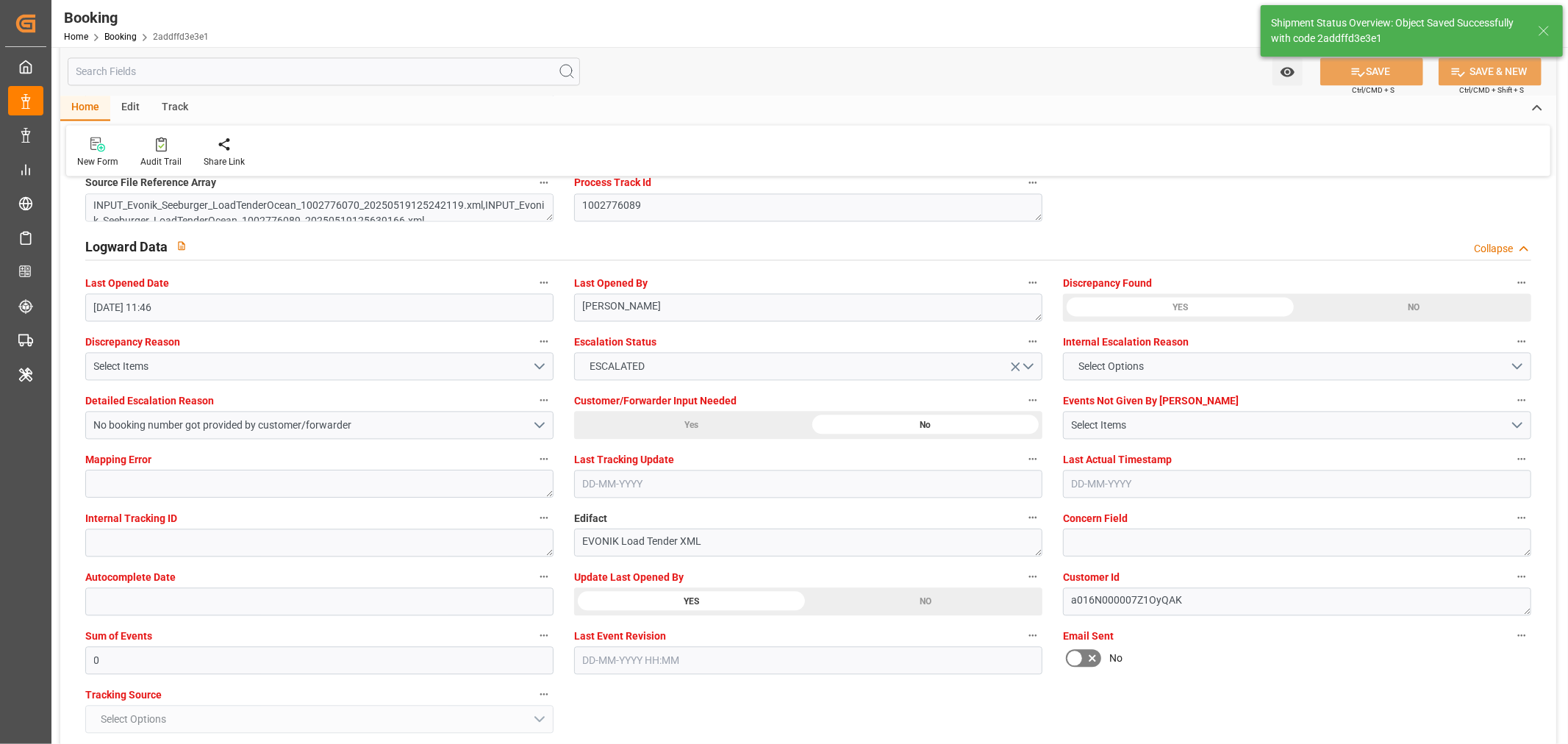
type textarea "[PERSON_NAME]"
type input "11-09-2025 12:37"
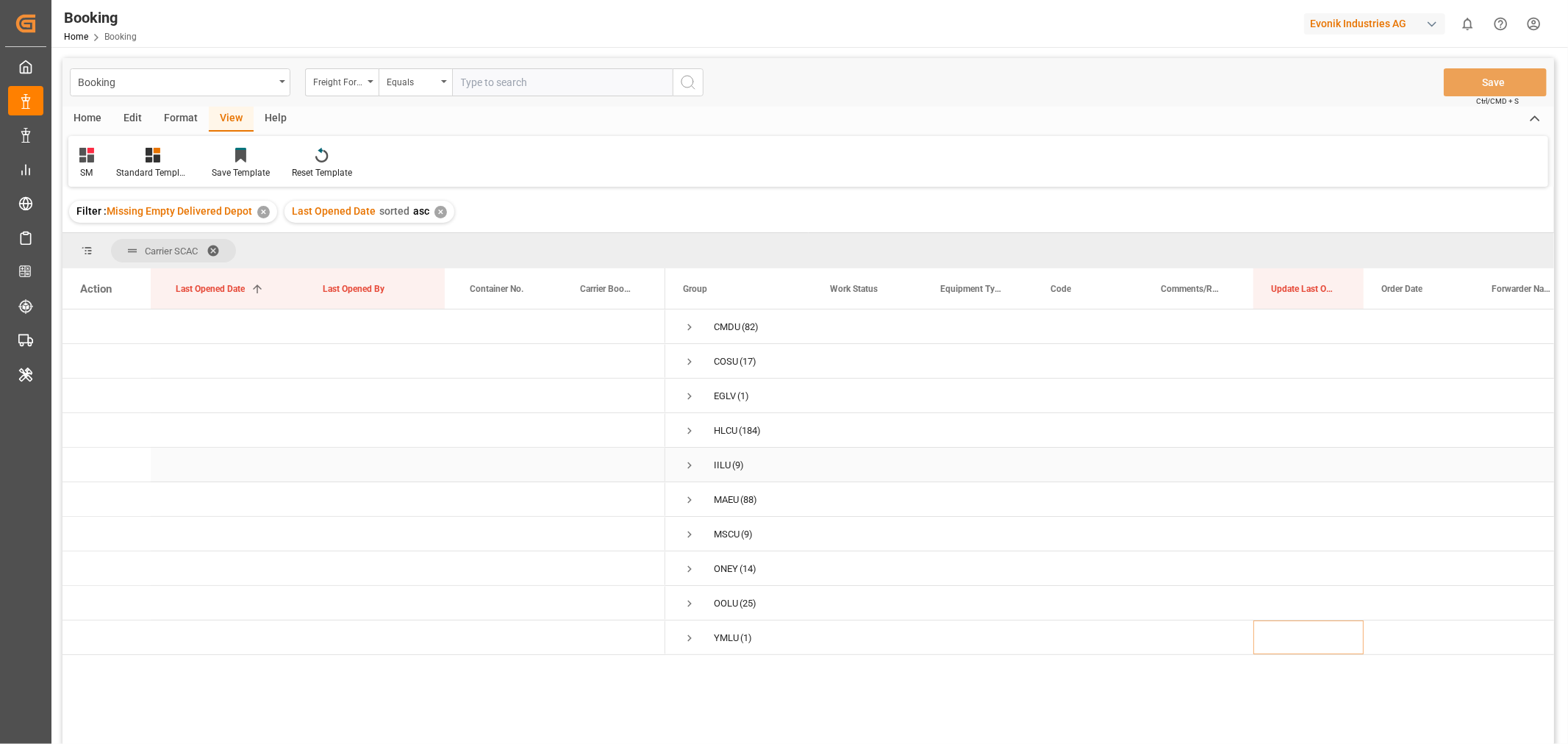
click at [688, 465] on span "Press SPACE to select this row." at bounding box center [689, 465] width 13 height 13
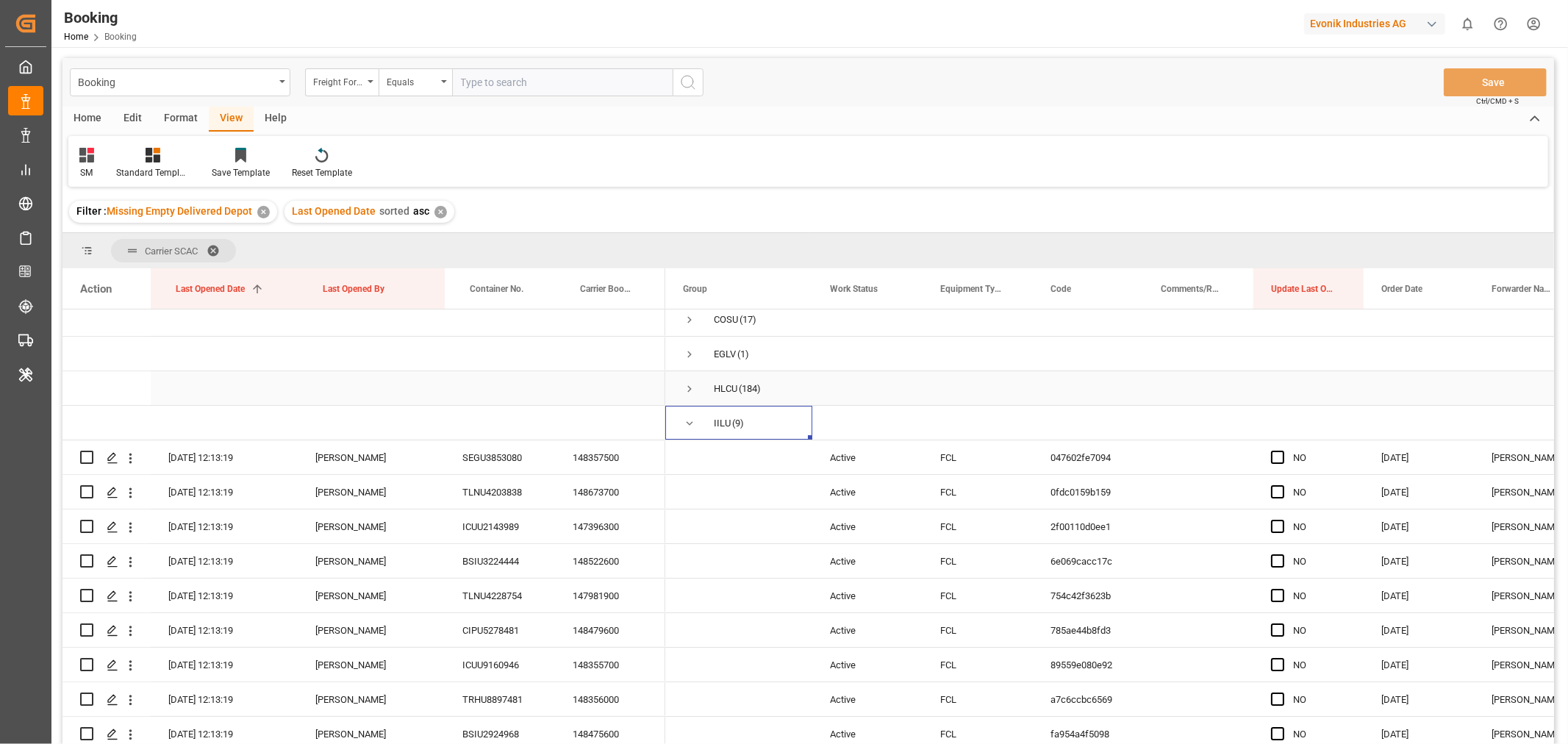
scroll to position [82, 0]
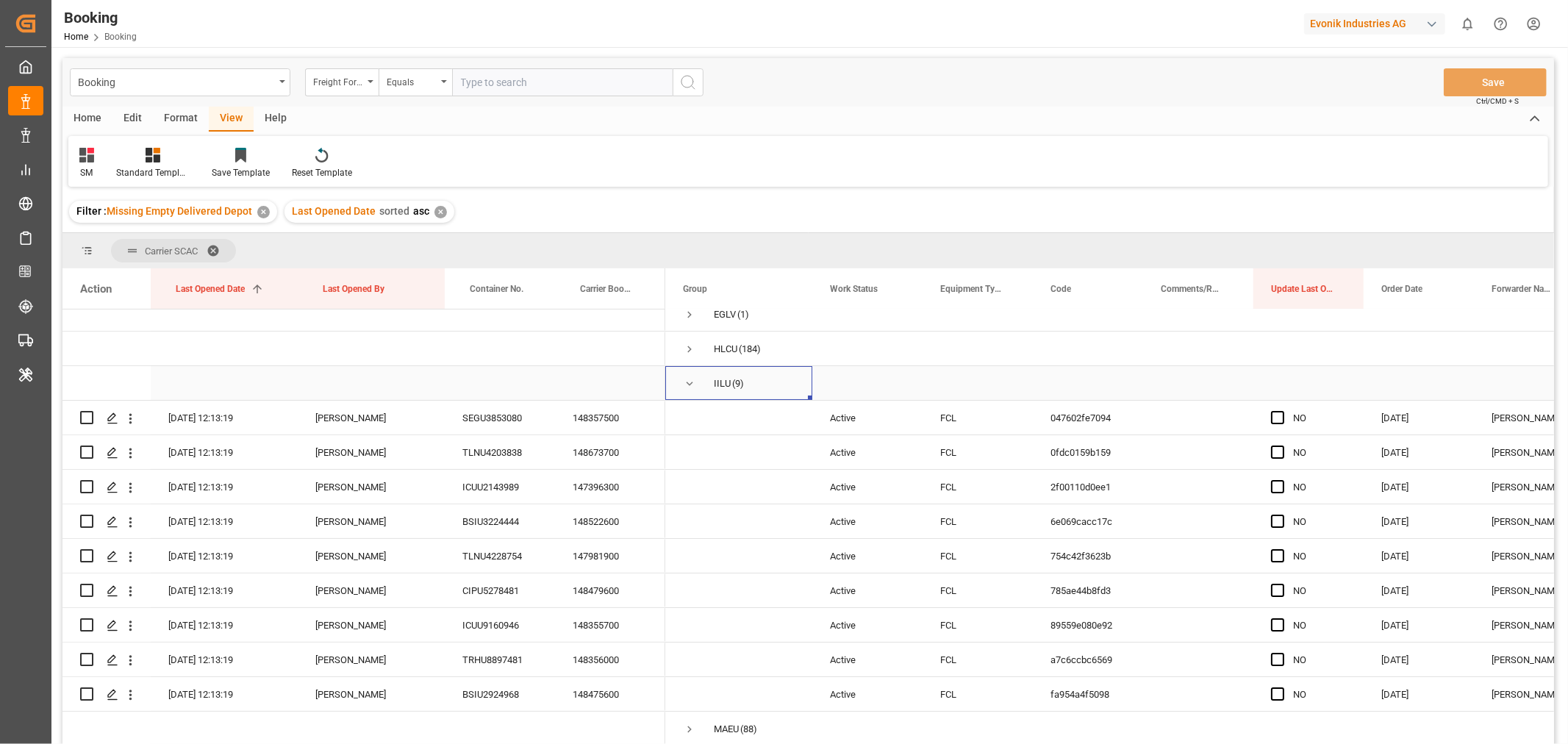
click at [684, 386] on span "Press SPACE to select this row." at bounding box center [689, 383] width 13 height 13
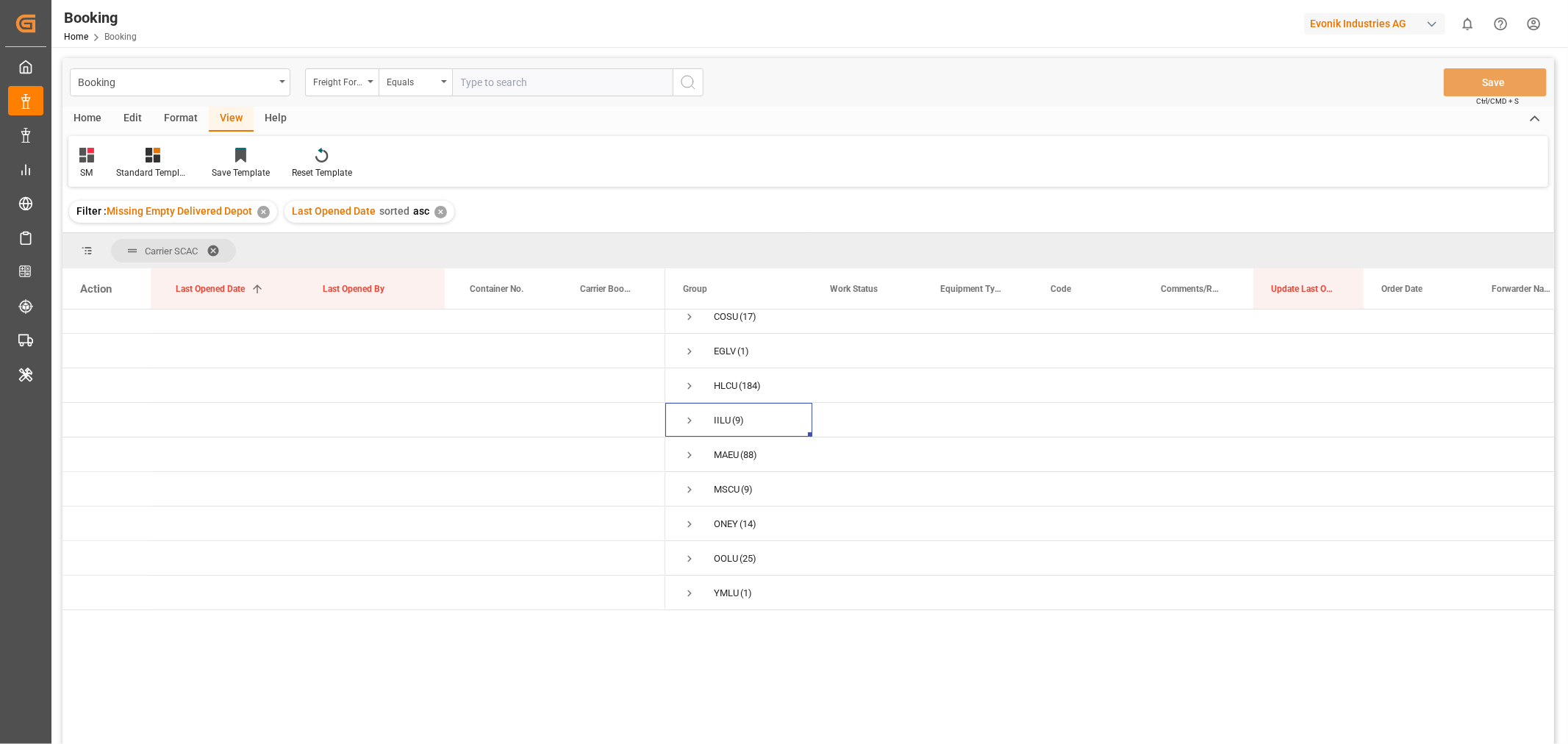
scroll to position [0, 0]
click at [687, 533] on span "Press SPACE to select this row." at bounding box center [689, 534] width 13 height 13
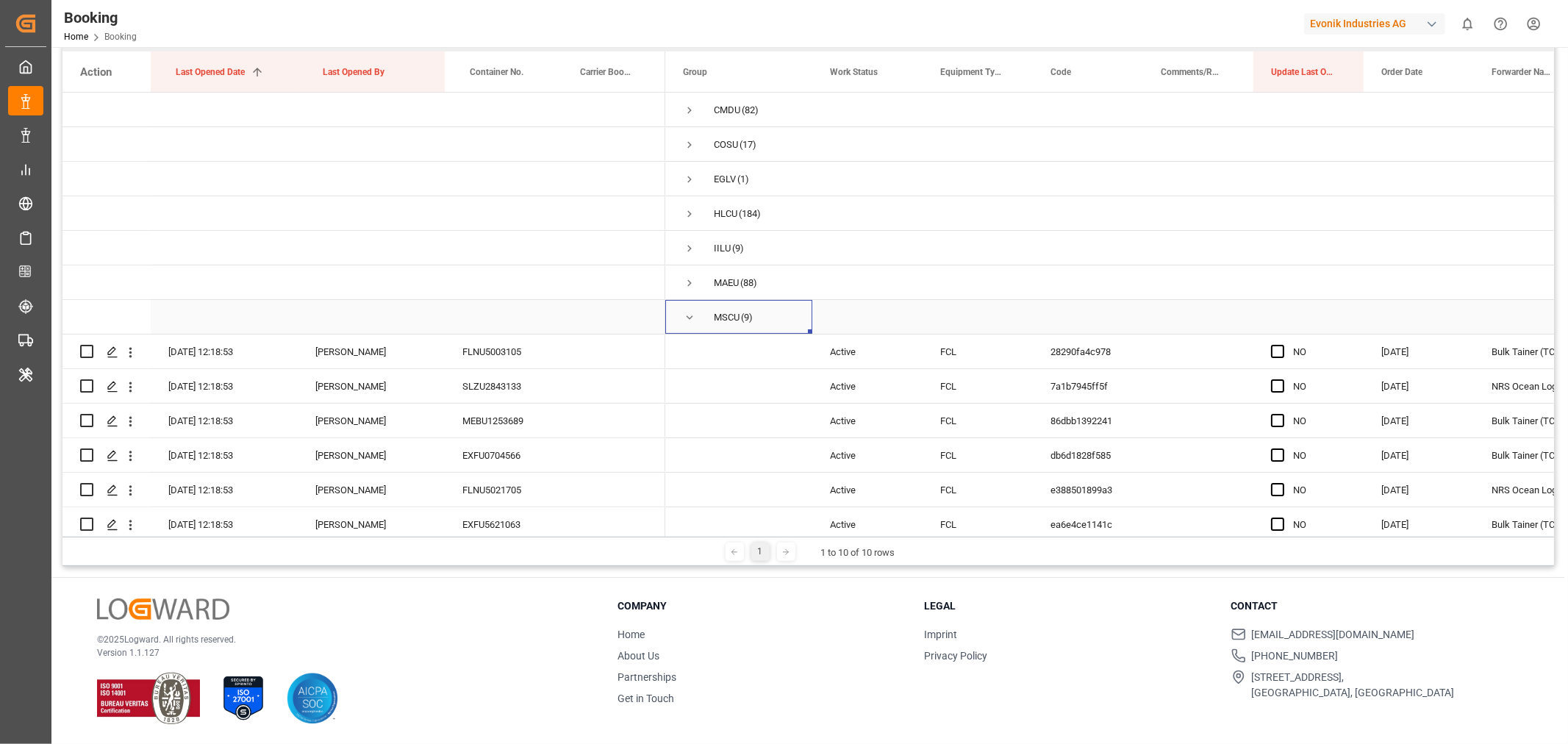
click at [692, 318] on span "Press SPACE to select this row." at bounding box center [689, 317] width 13 height 13
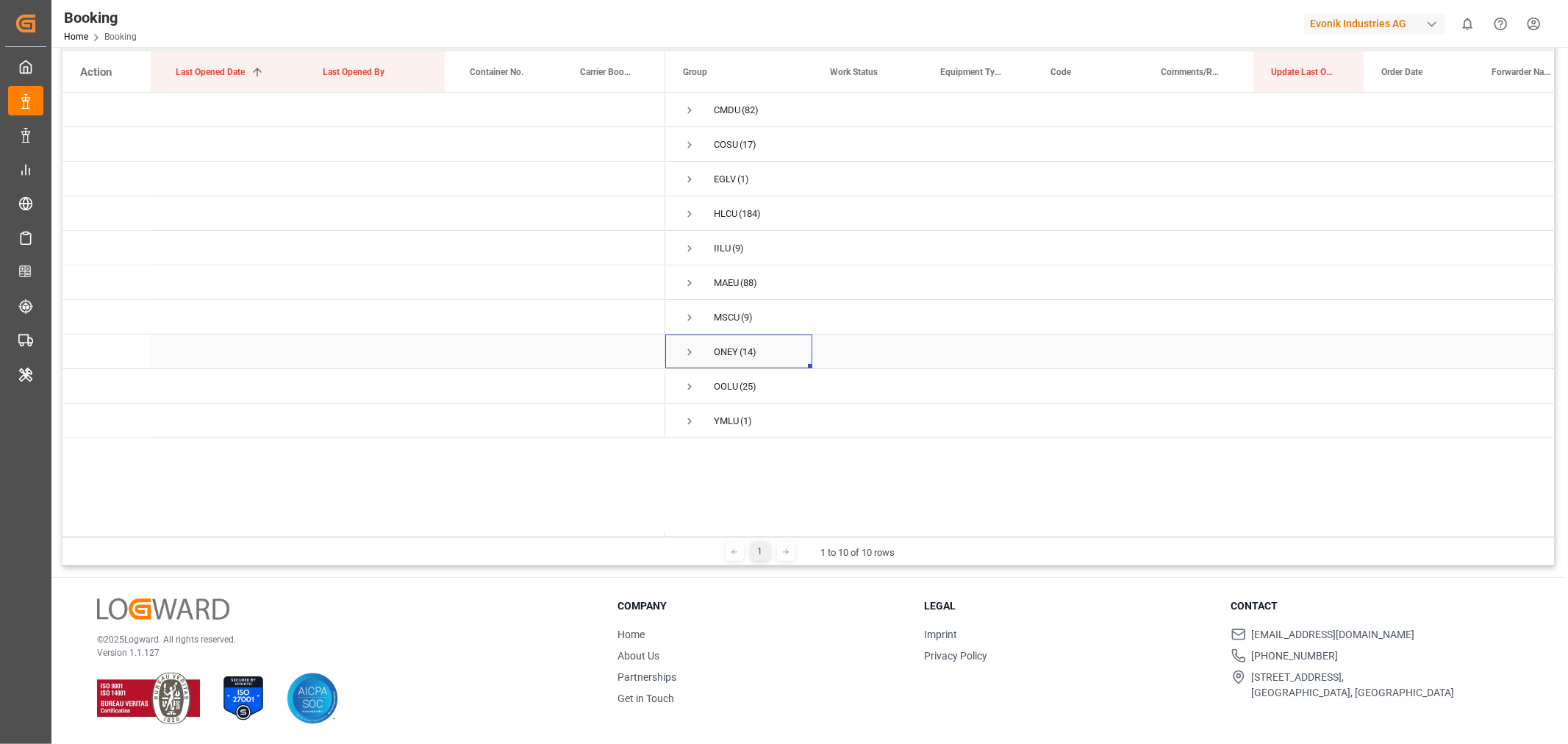
click at [692, 349] on span "Press SPACE to select this row." at bounding box center [689, 352] width 13 height 13
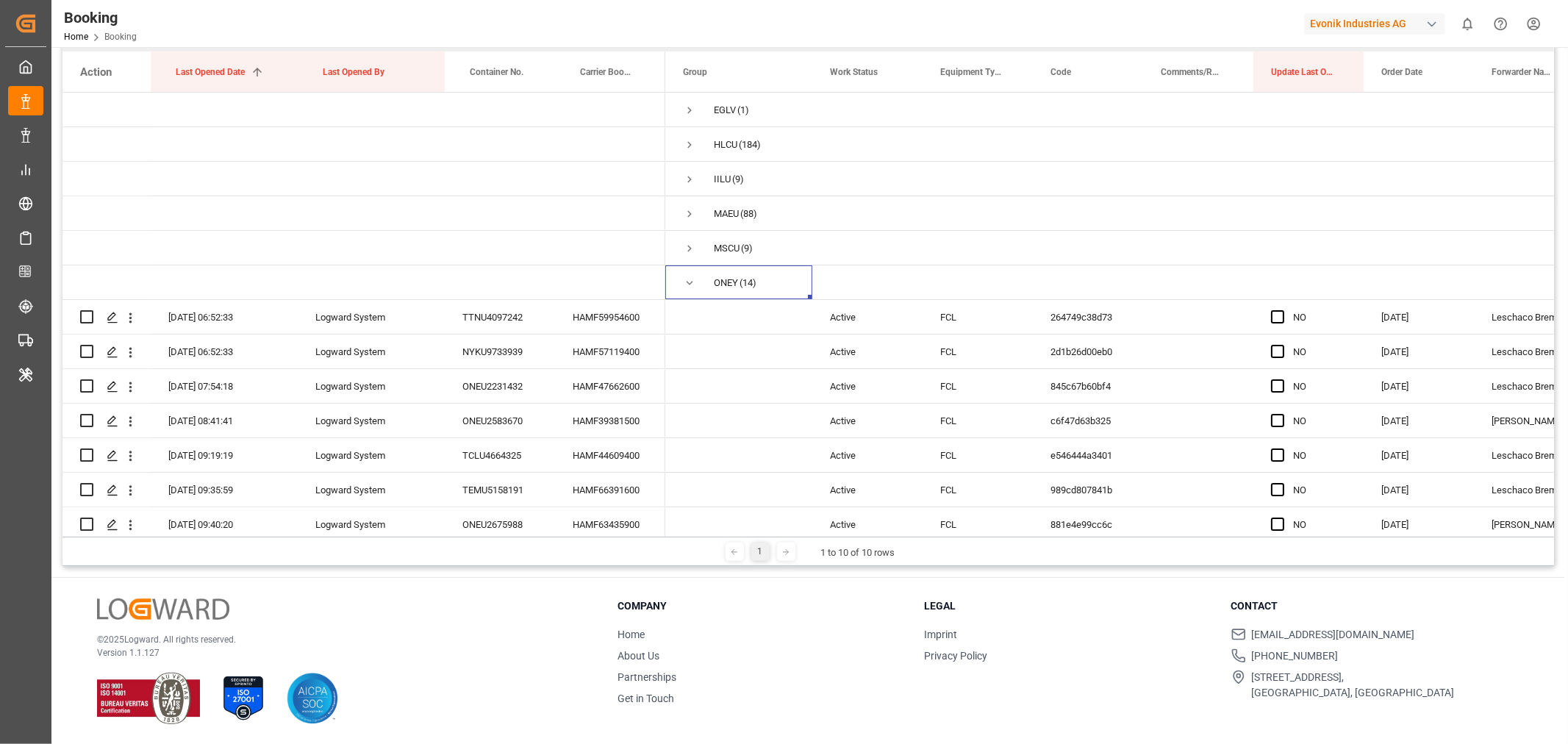
scroll to position [68, 0]
click at [695, 285] on span "Press SPACE to select this row." at bounding box center [689, 284] width 13 height 13
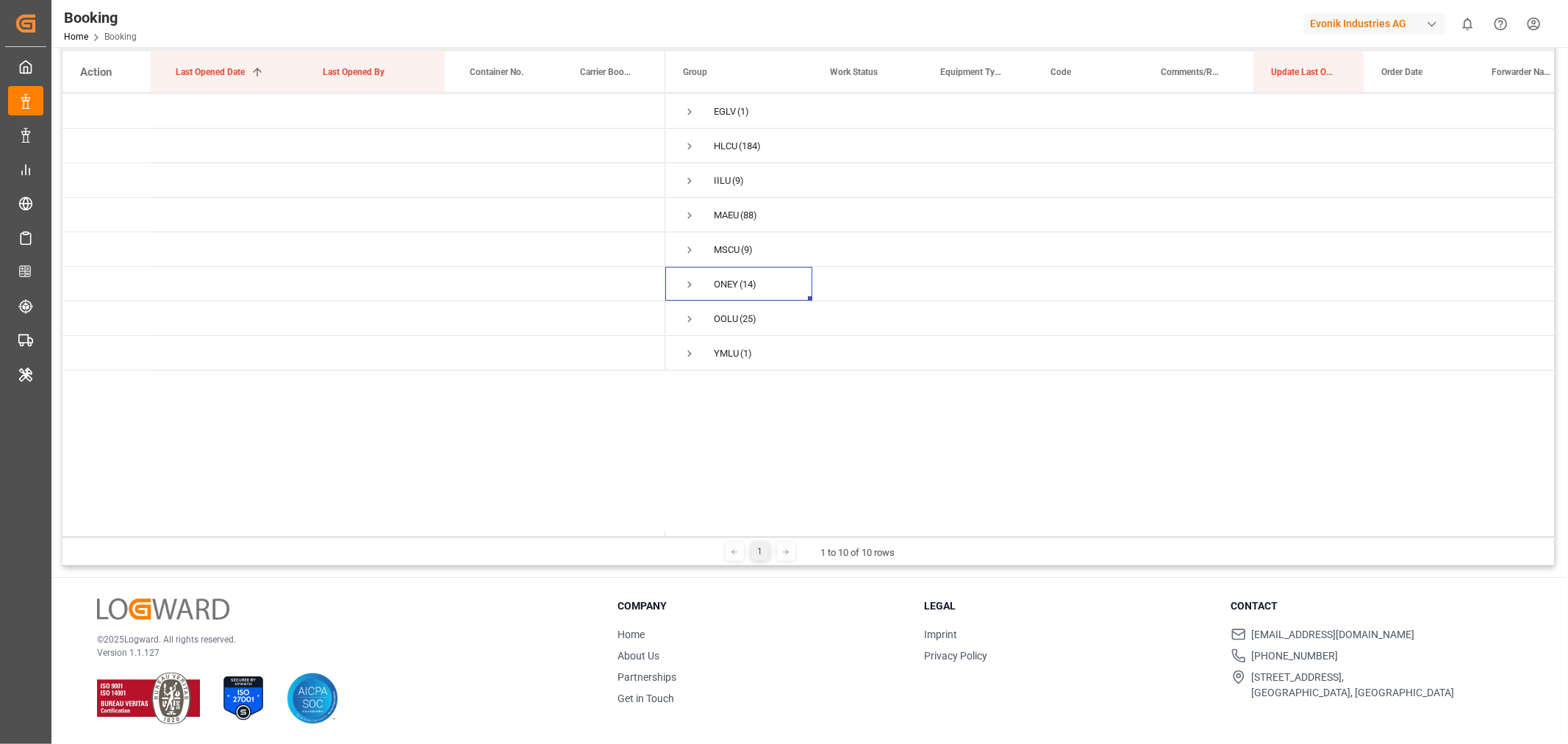
scroll to position [0, 0]
click at [687, 417] on span "Press SPACE to select this row." at bounding box center [689, 421] width 13 height 13
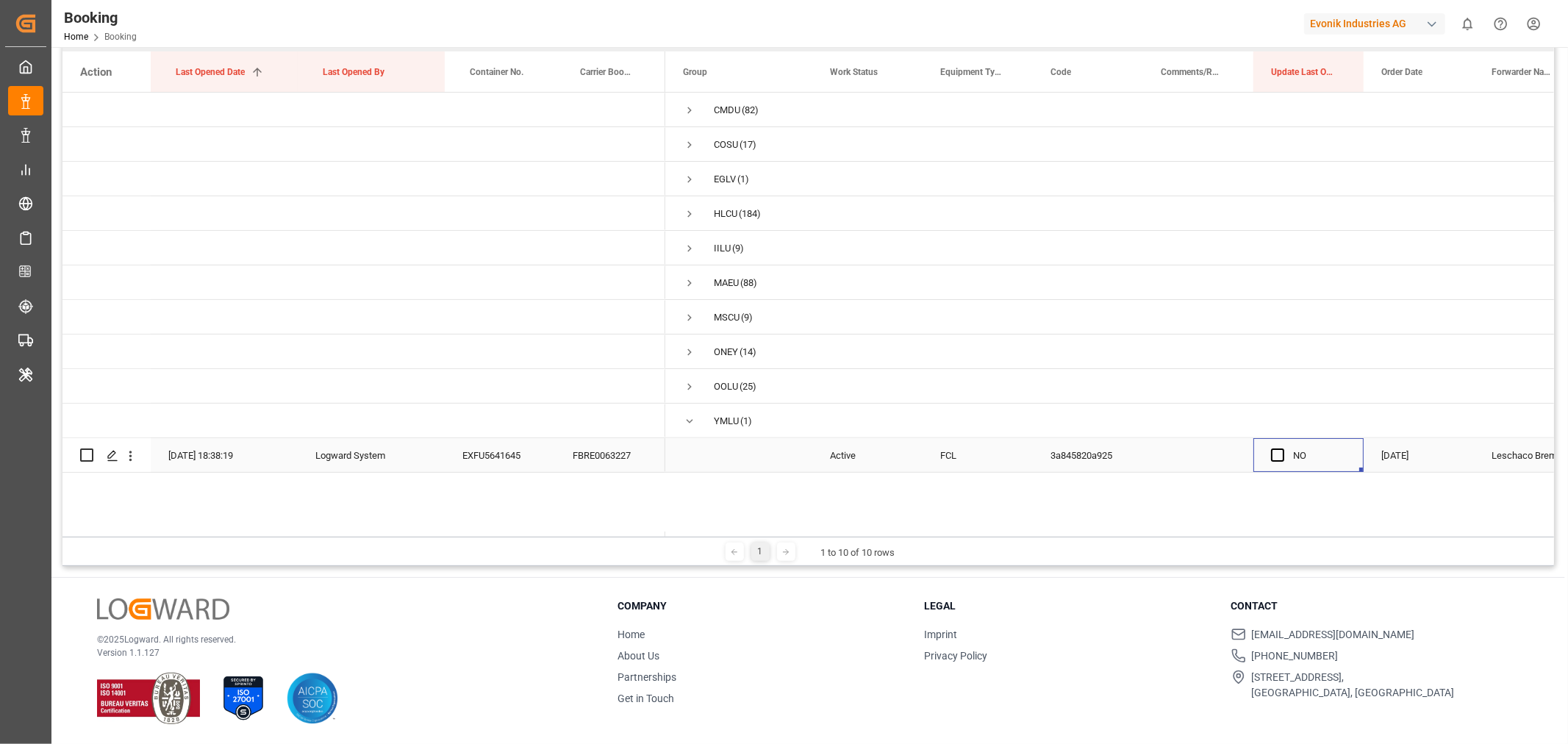
click at [1268, 461] on div "NO" at bounding box center [1308, 455] width 110 height 34
click at [1273, 456] on span "Press SPACE to select this row." at bounding box center [1277, 455] width 13 height 13
click at [1282, 448] on input "Press SPACE to select this row." at bounding box center [1282, 448] width 0 height 0
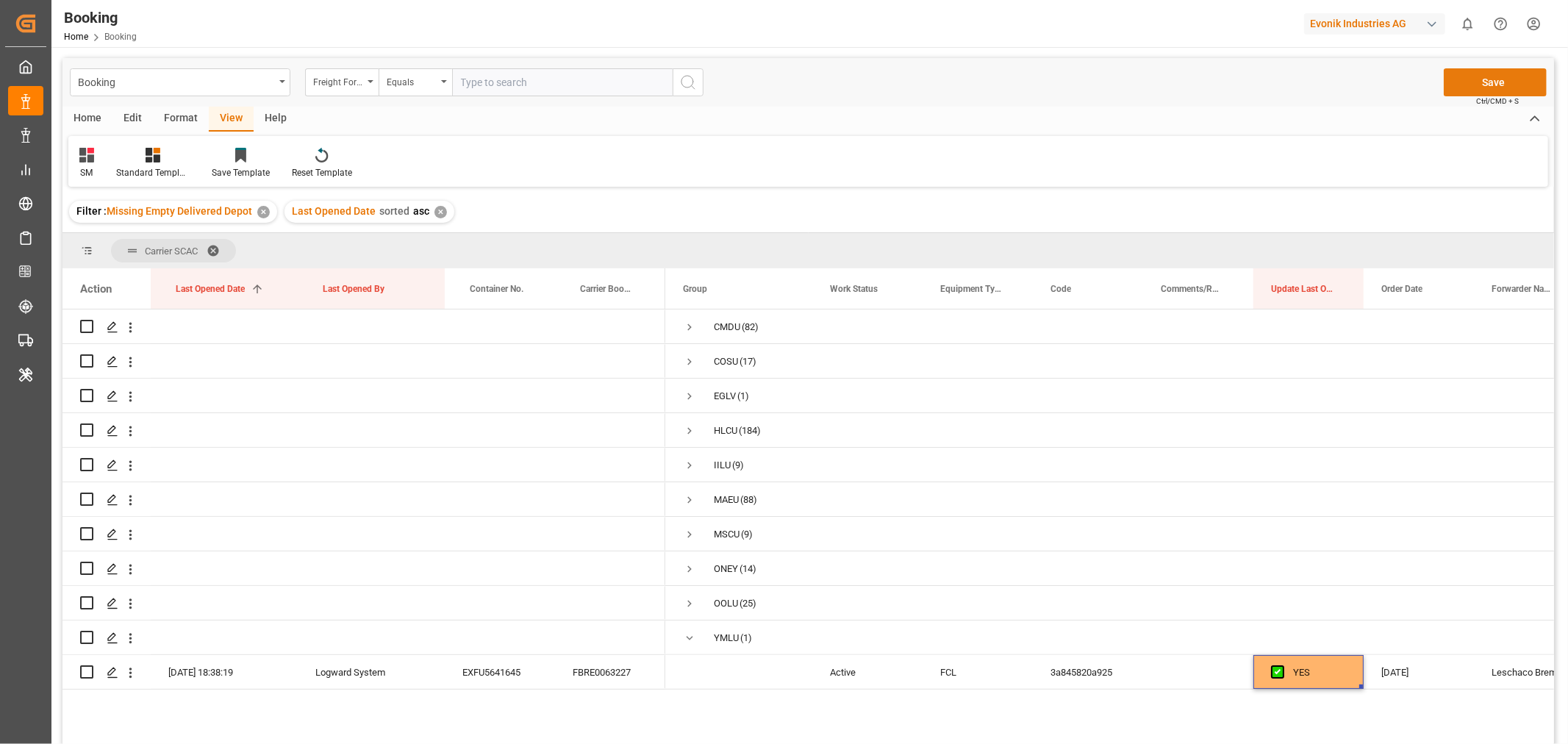
click at [1490, 82] on button "Save" at bounding box center [1495, 83] width 103 height 28
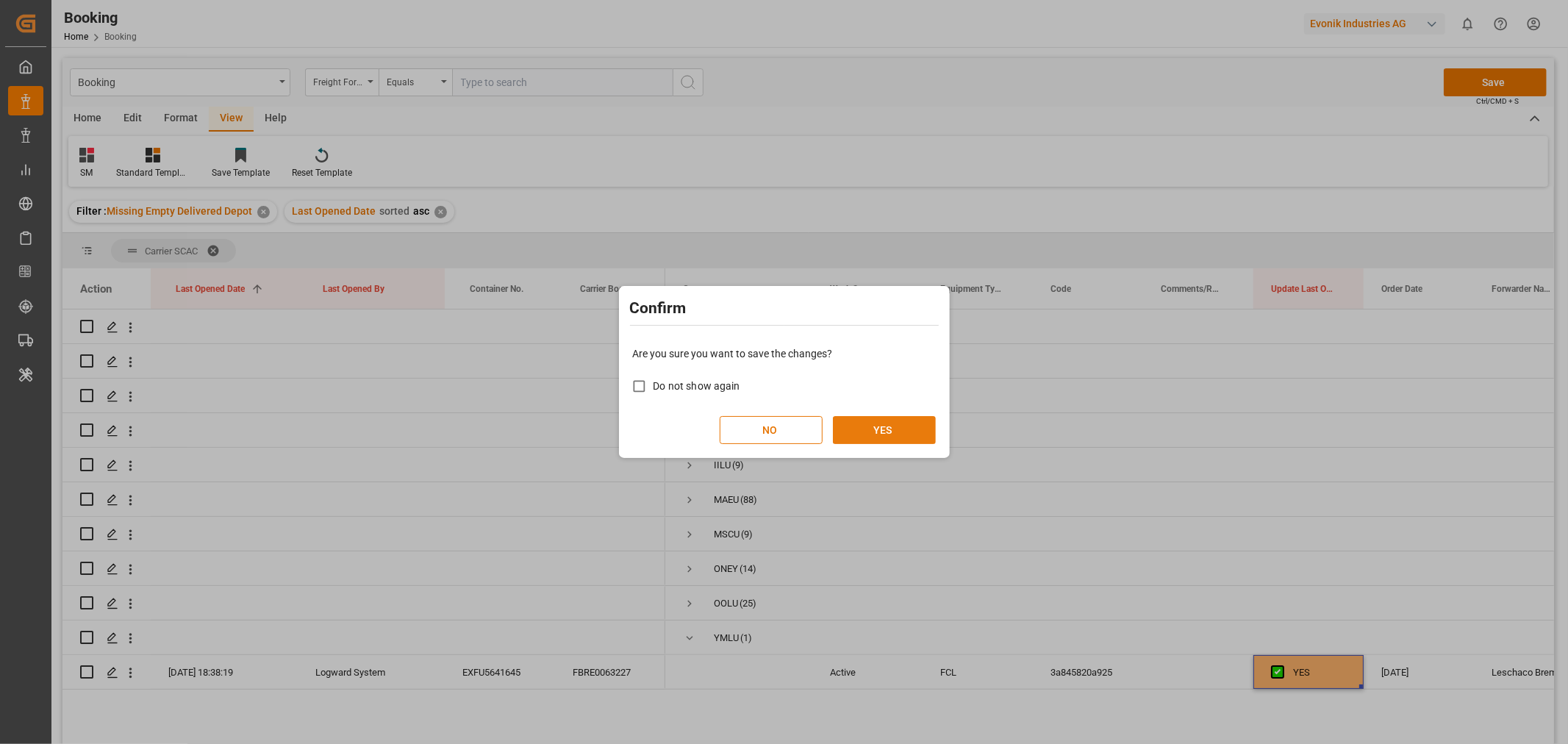
click at [868, 430] on button "YES" at bounding box center [884, 430] width 103 height 28
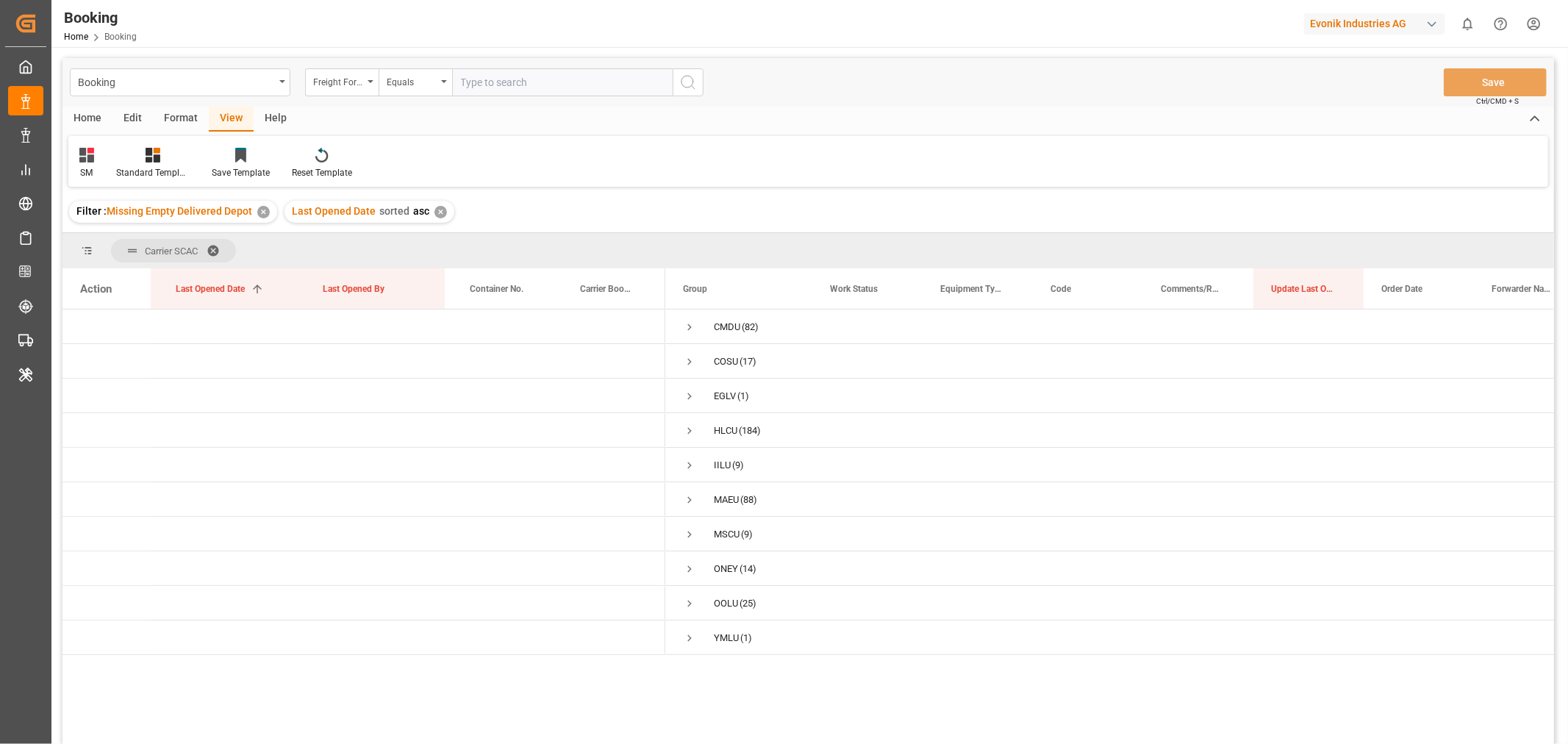
click at [216, 247] on span at bounding box center [219, 250] width 24 height 13
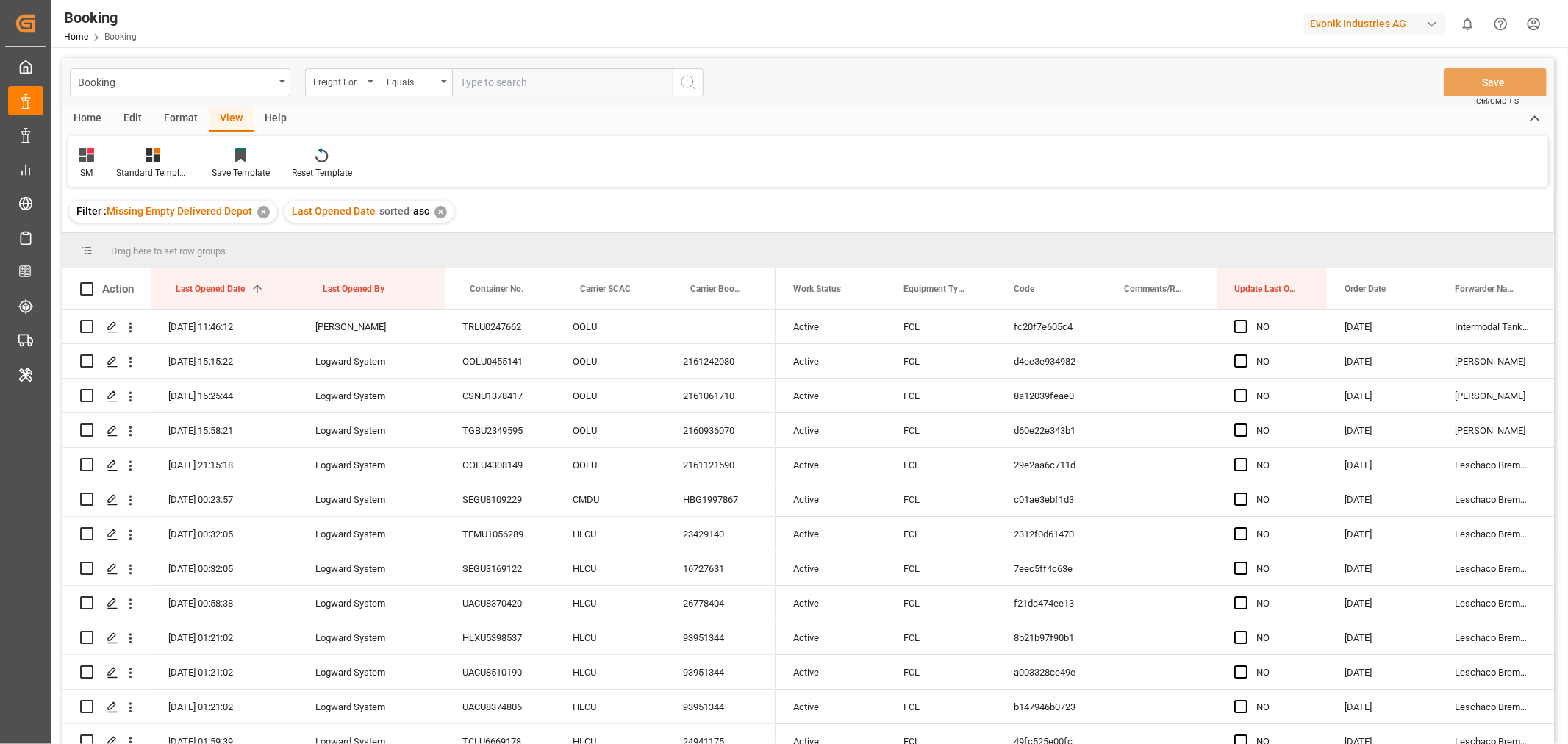
click at [261, 212] on div "✕" at bounding box center [264, 212] width 13 height 13
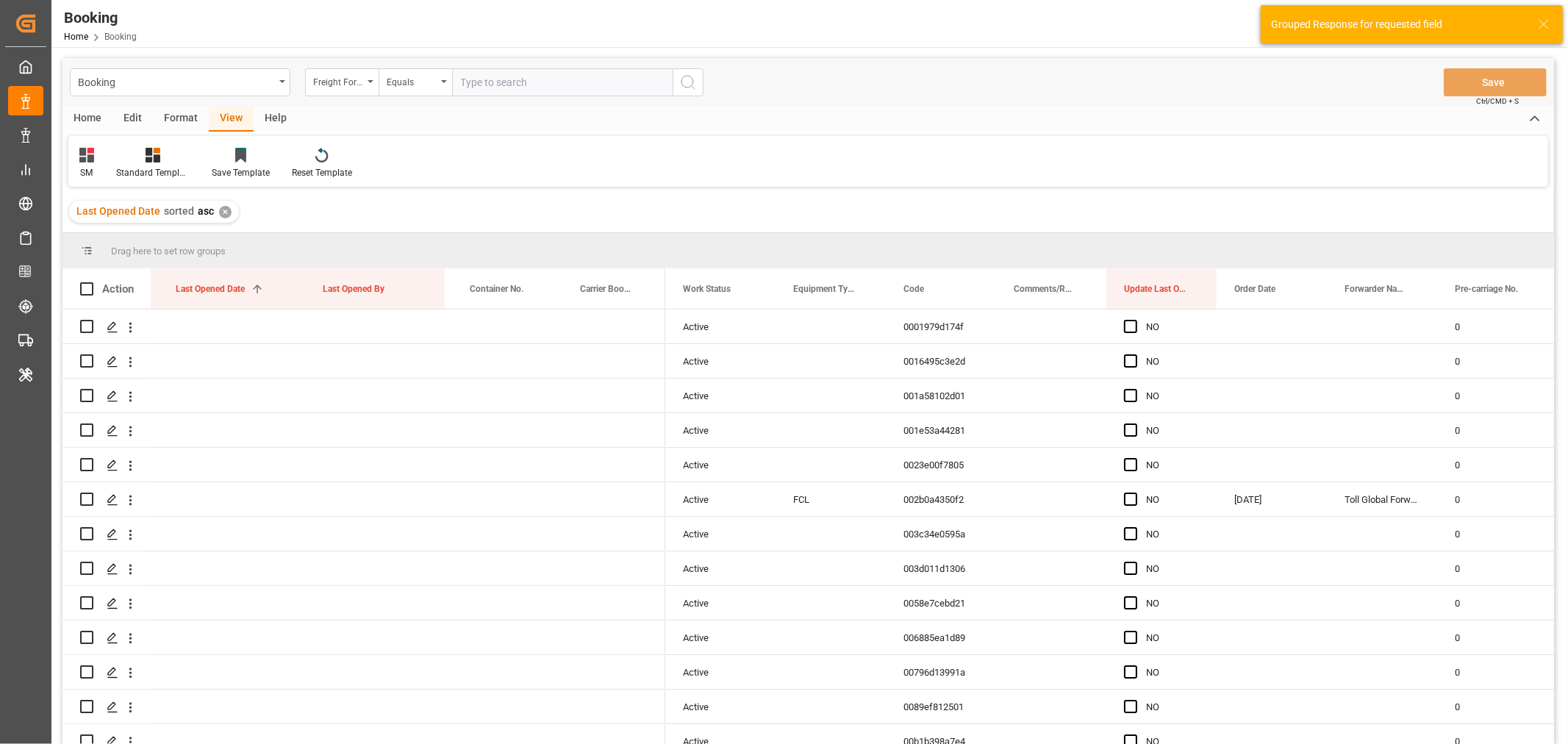
click at [223, 211] on div "✕" at bounding box center [225, 212] width 13 height 13
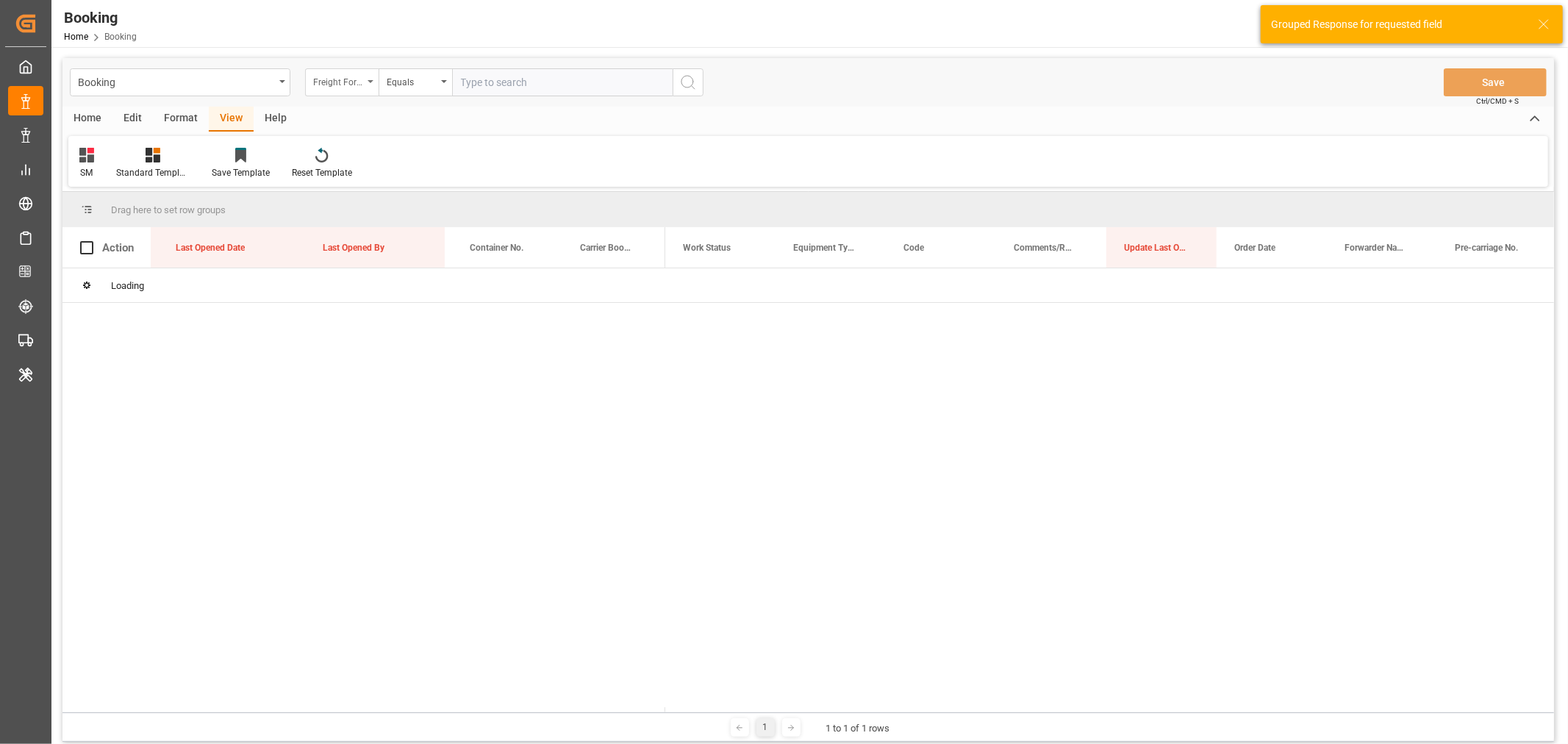
click at [372, 85] on div "Freight Forwarder's Reference No." at bounding box center [341, 83] width 73 height 28
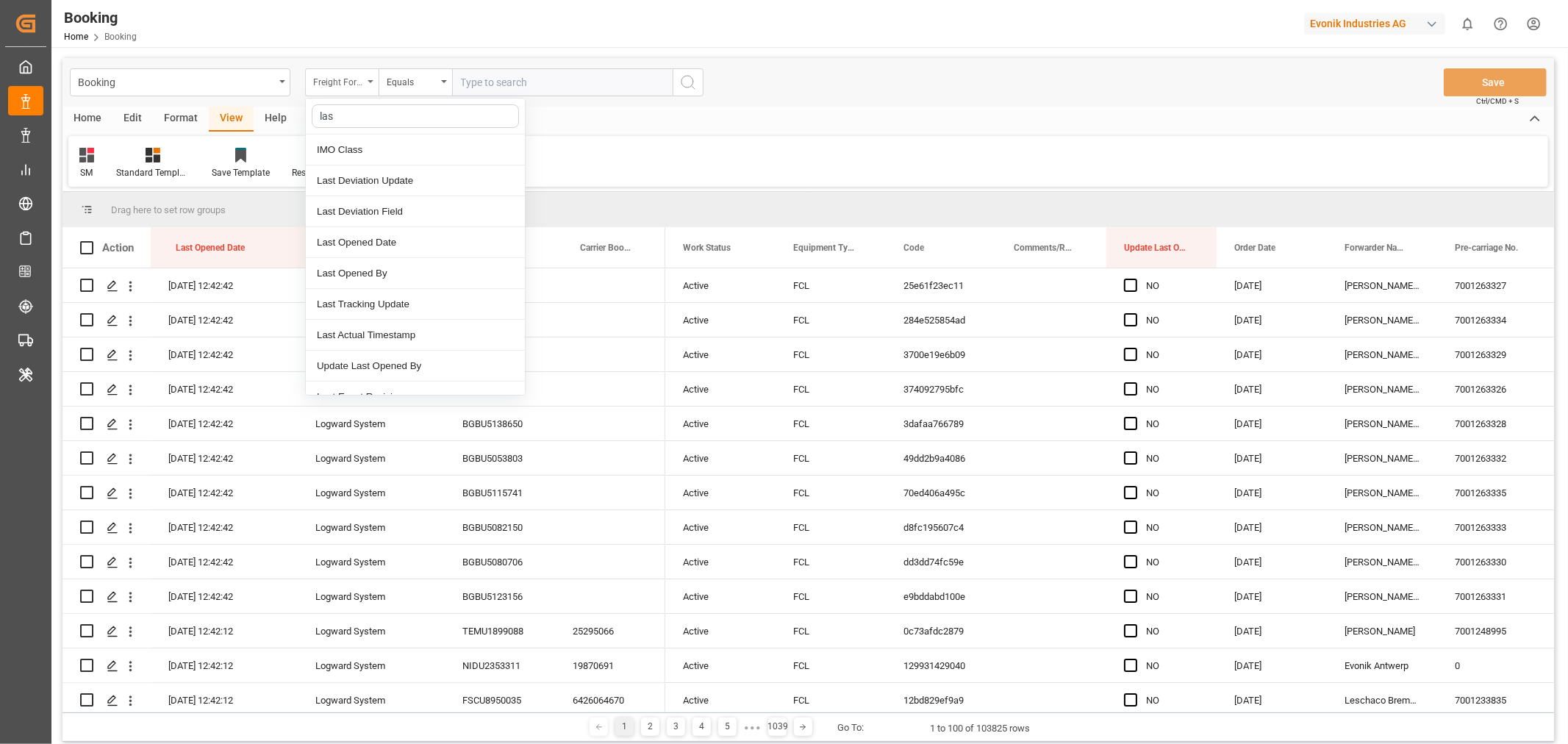
type input "last"
click at [408, 204] on div "Last Opened Date" at bounding box center [415, 211] width 219 height 31
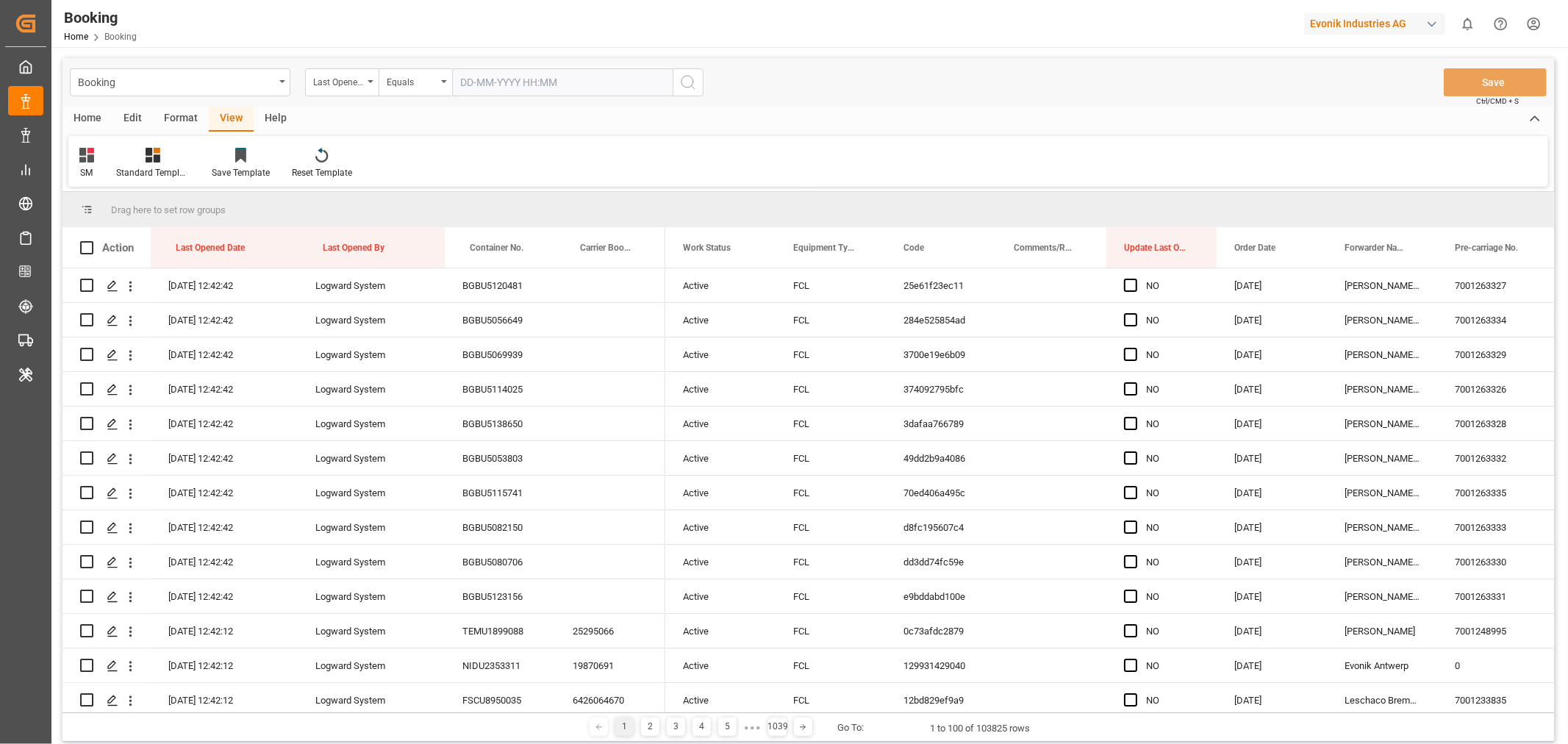
click at [572, 78] on input "text" at bounding box center [563, 83] width 220 height 28
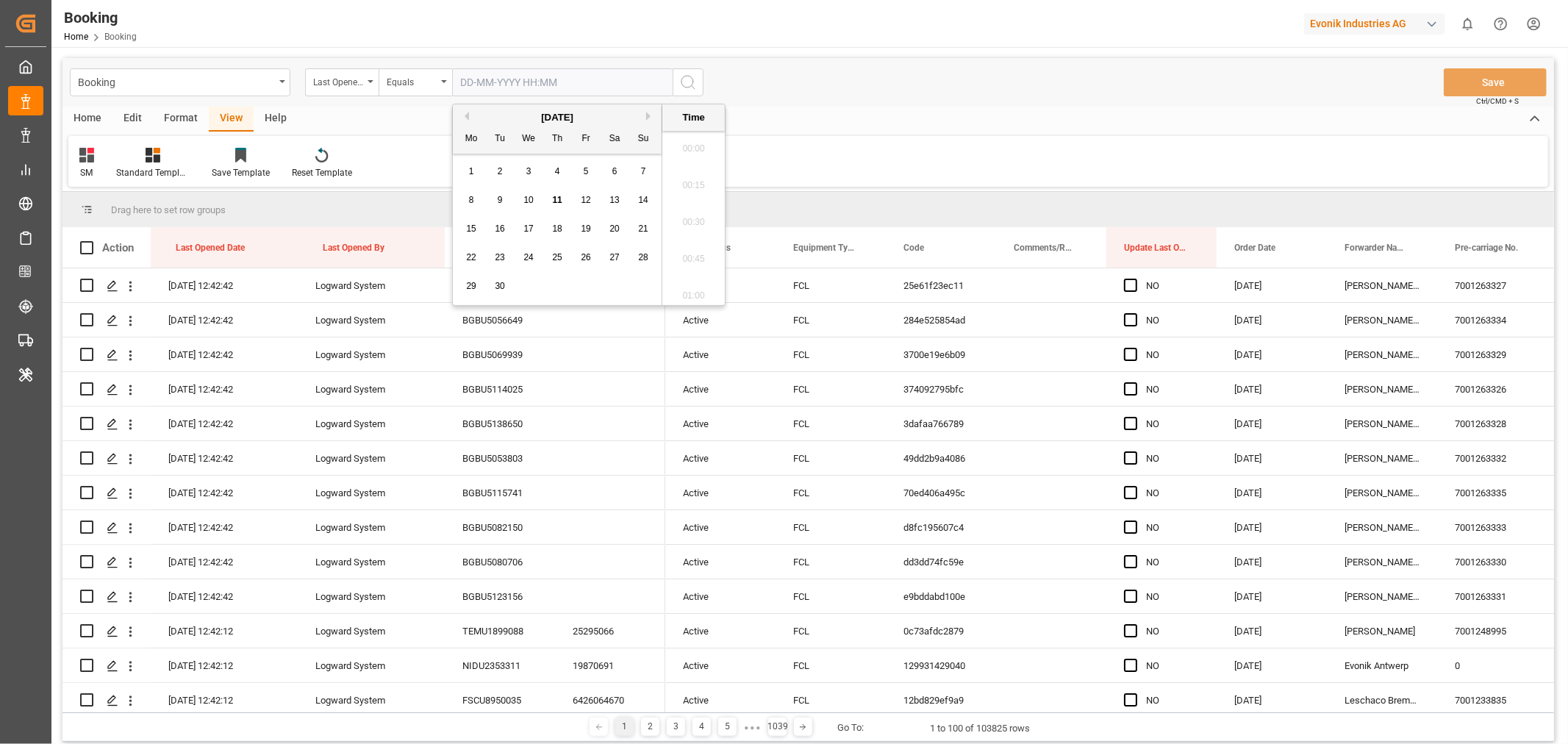
scroll to position [2576, 0]
click at [552, 203] on div "11" at bounding box center [557, 201] width 18 height 17
type input "[DATE] 00:00"
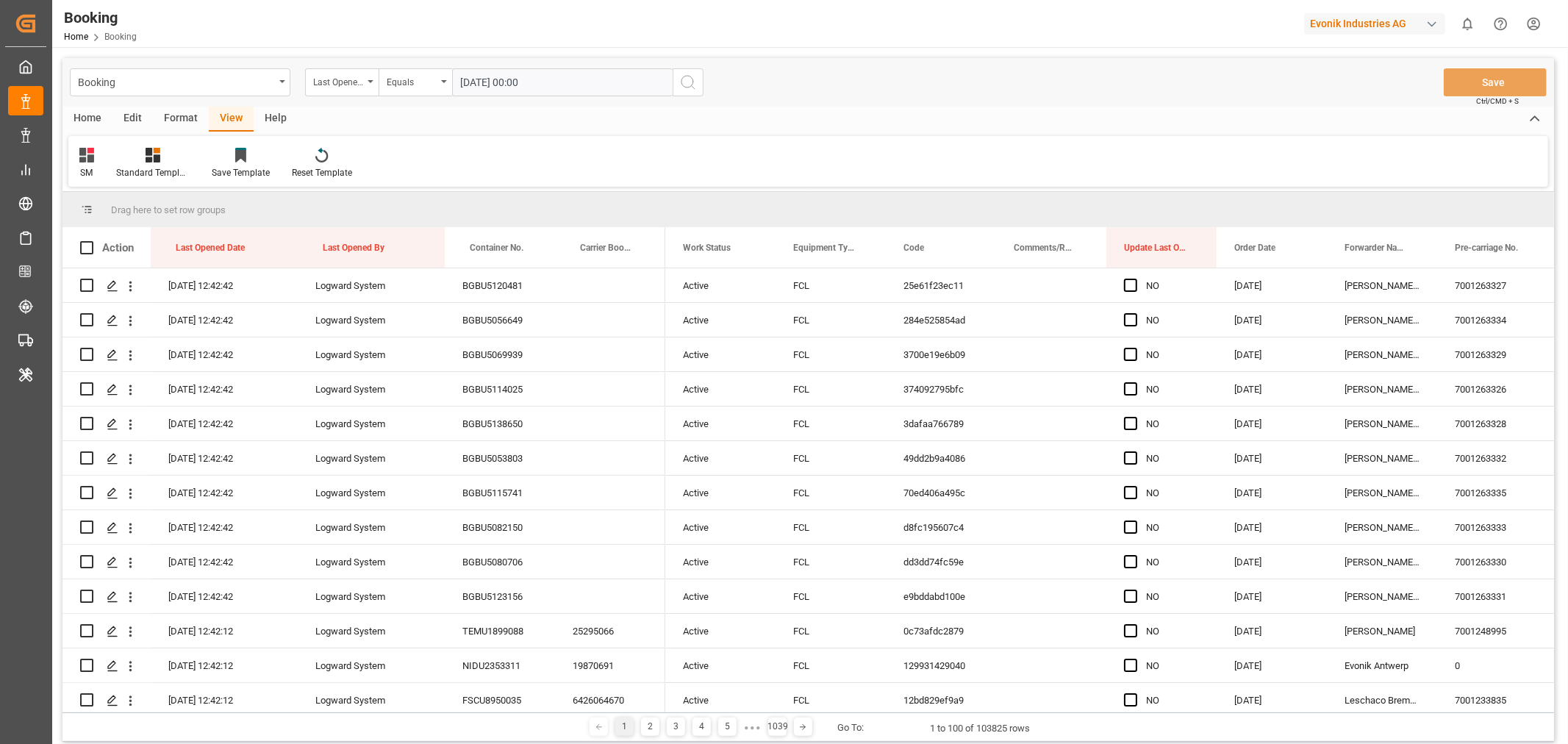
click at [681, 79] on icon "search button" at bounding box center [688, 82] width 17 height 17
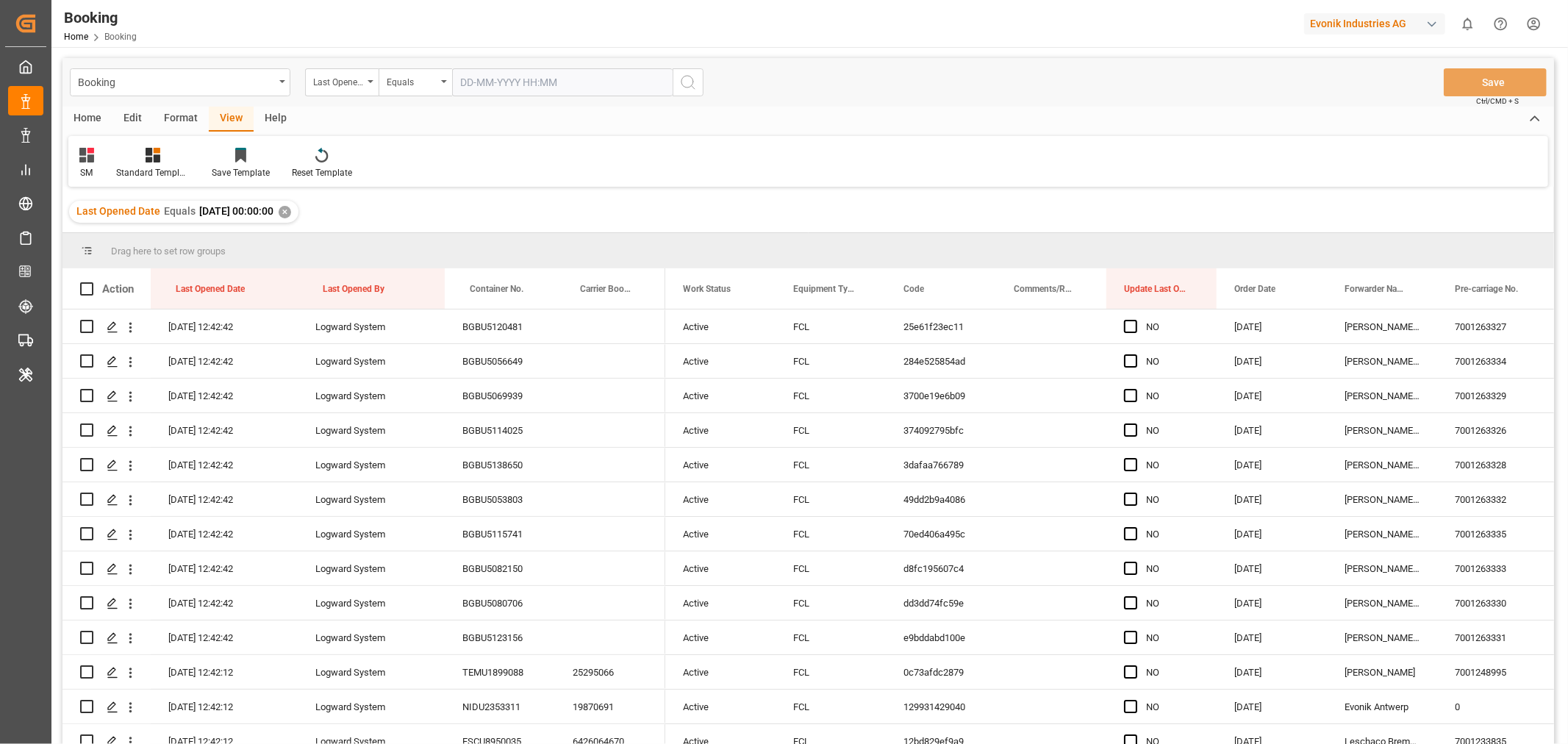
scroll to position [82, 0]
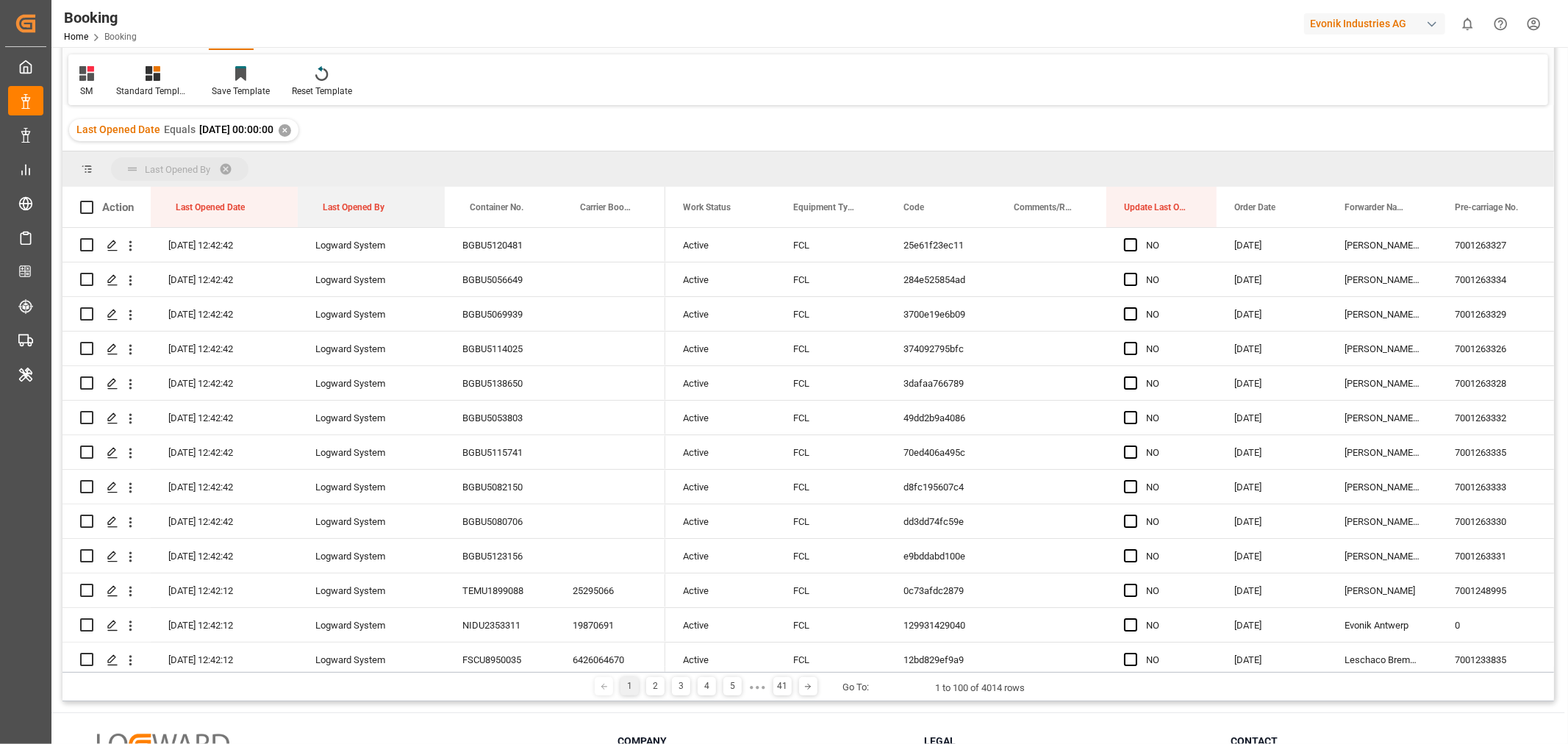
drag, startPoint x: 341, startPoint y: 204, endPoint x: 352, endPoint y: 172, distance: 33.8
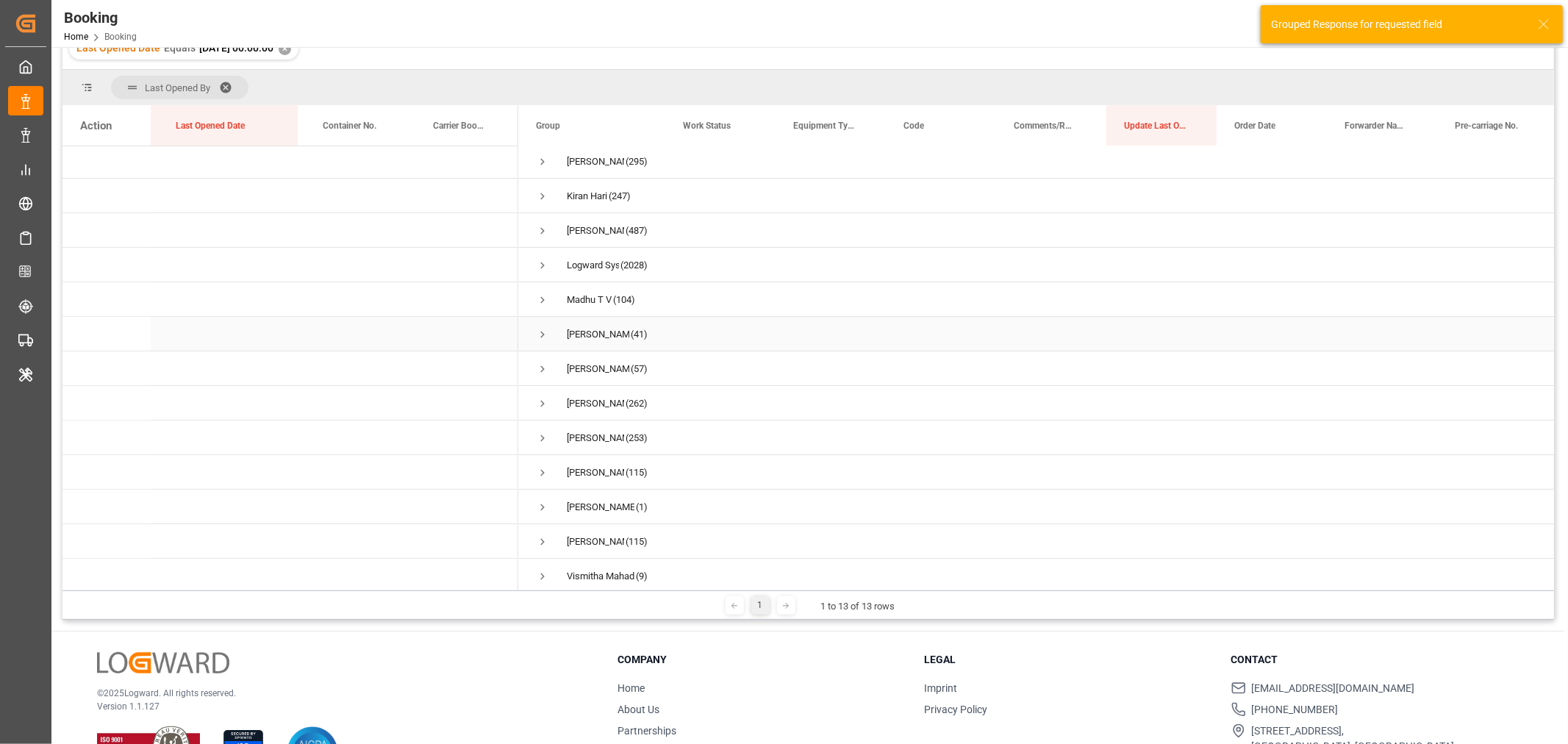
scroll to position [0, 0]
